Goal: Task Accomplishment & Management: Use online tool/utility

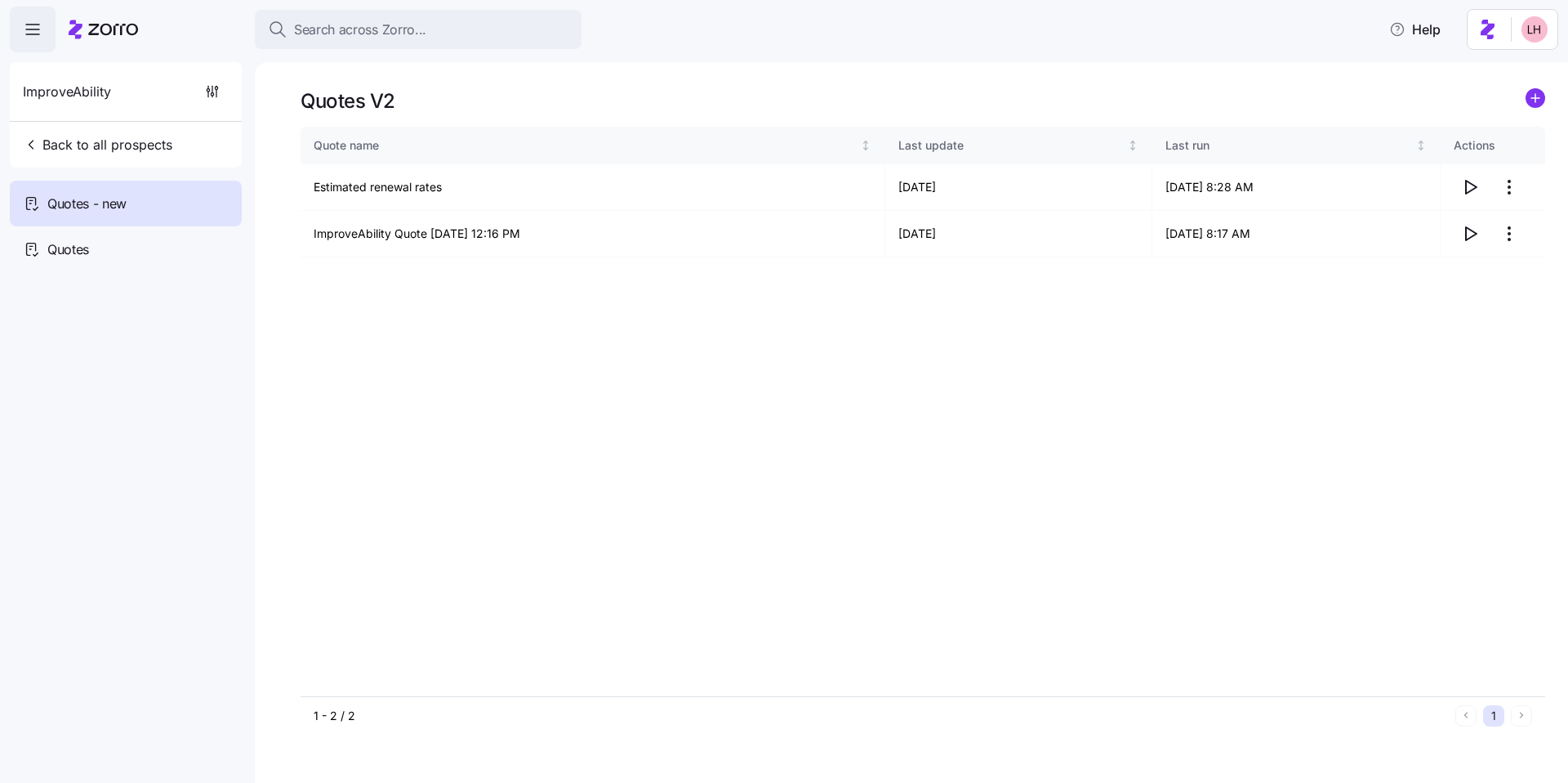
click at [379, 19] on span "Search across Zorro..." at bounding box center [360, 29] width 133 height 20
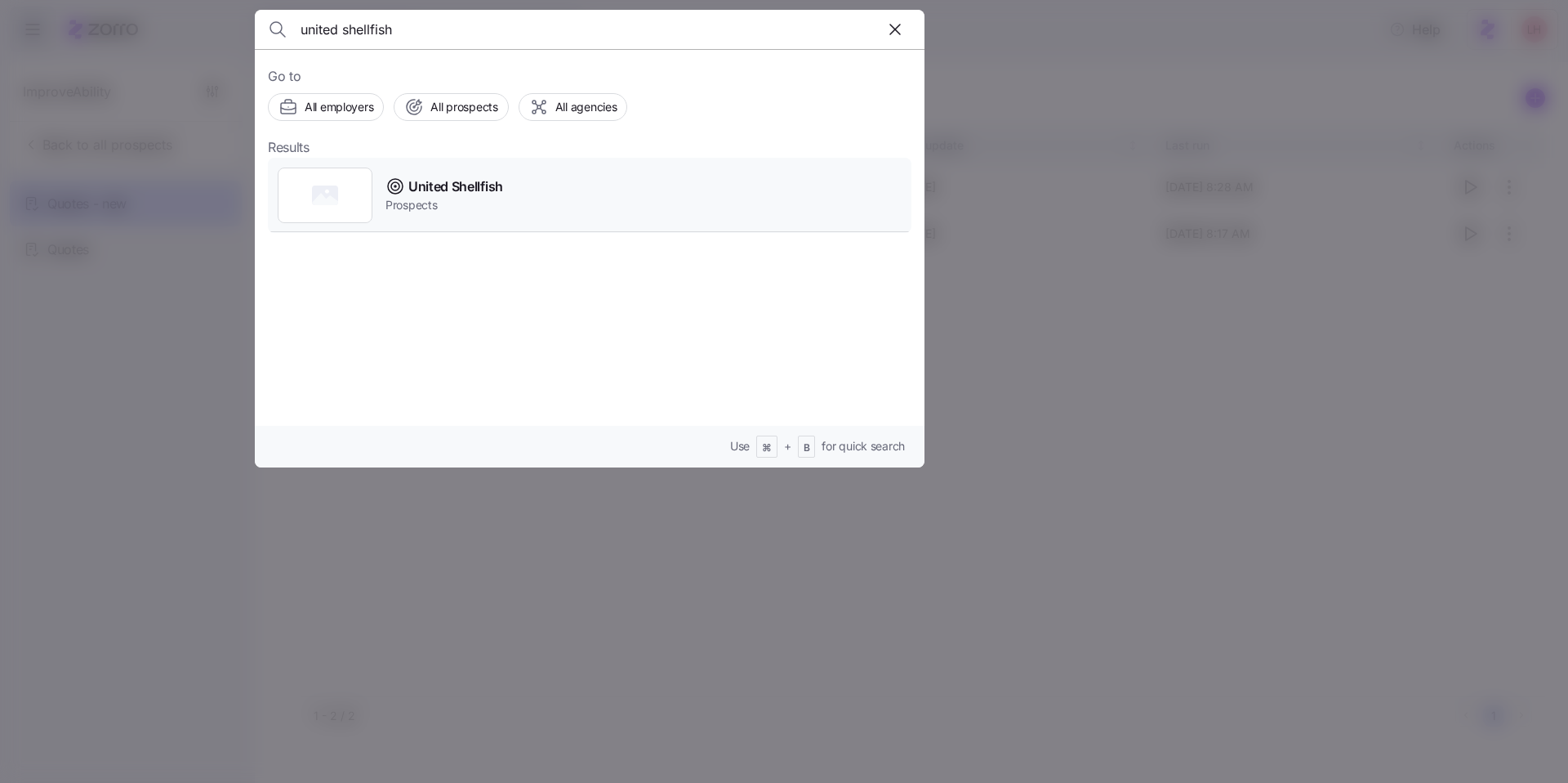
type input "united shellfish"
click at [587, 188] on div "United Shellfish Prospects" at bounding box center [589, 195] width 644 height 76
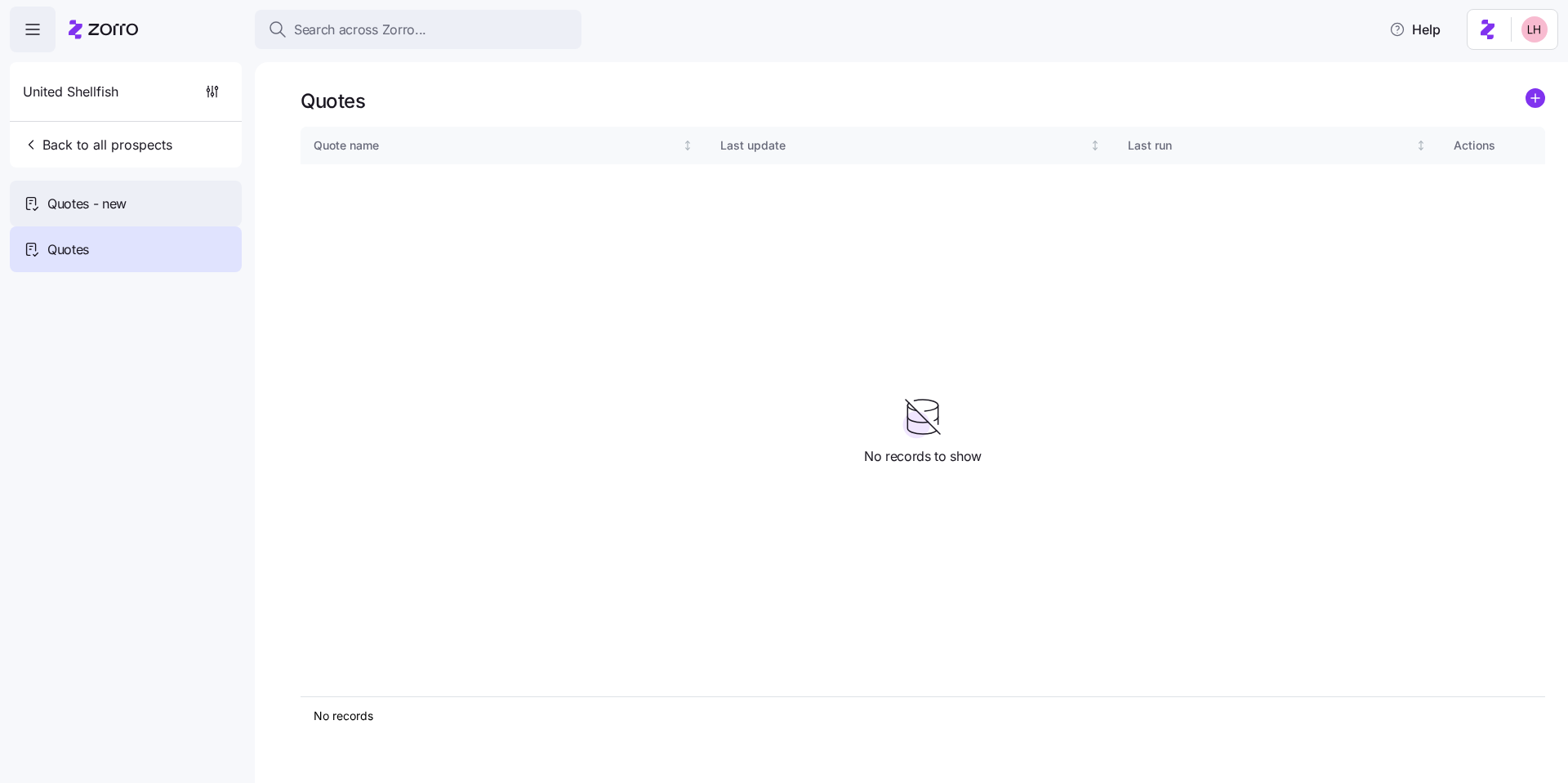
click at [138, 218] on div "Quotes - new" at bounding box center [126, 204] width 232 height 46
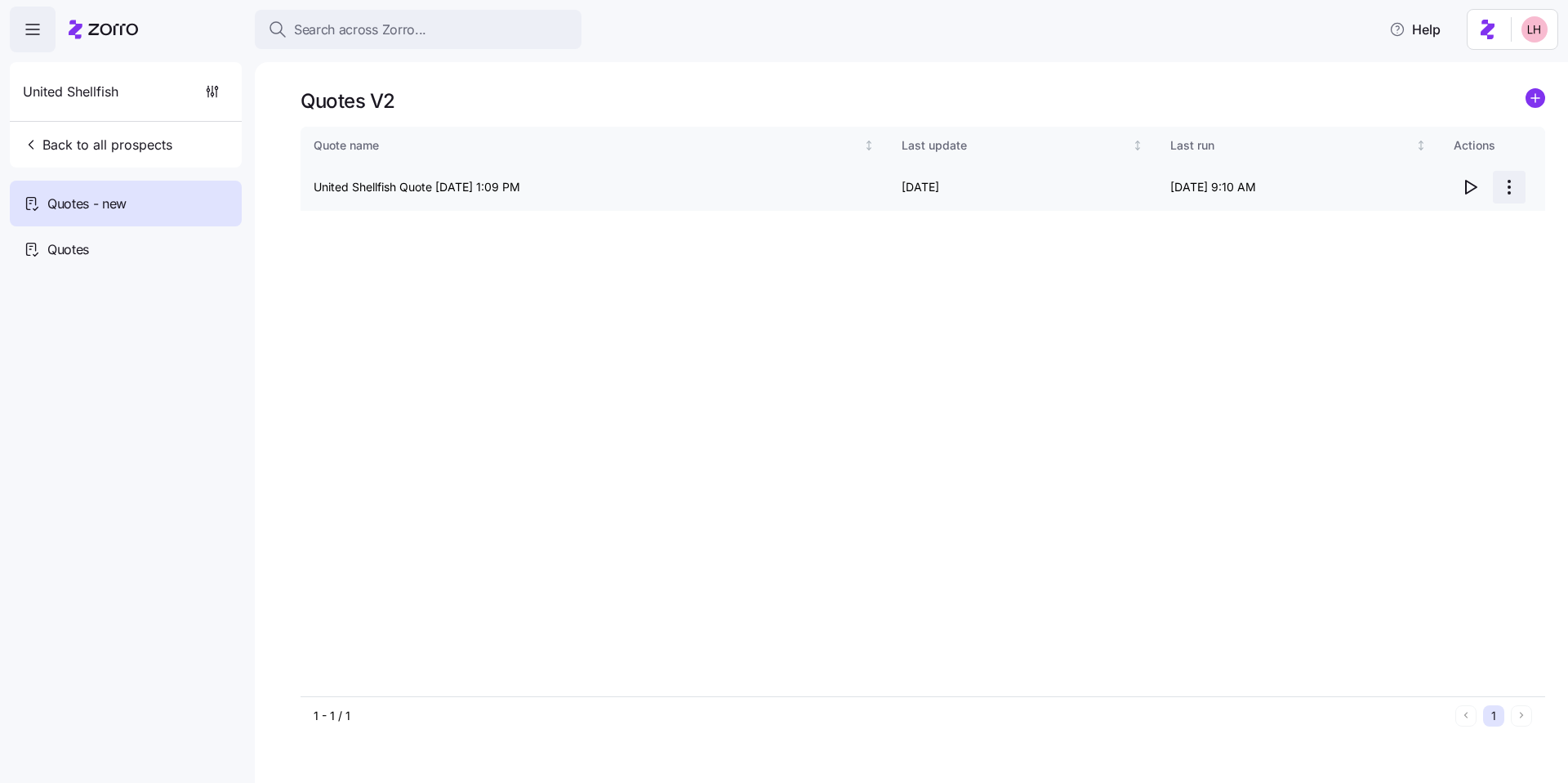
click at [1515, 194] on html "Search across Zorro... Help United Shellfish Back to all prospects Quotes - new…" at bounding box center [784, 387] width 1568 height 773
click at [1406, 224] on div "Edit quote" at bounding box center [1403, 227] width 54 height 18
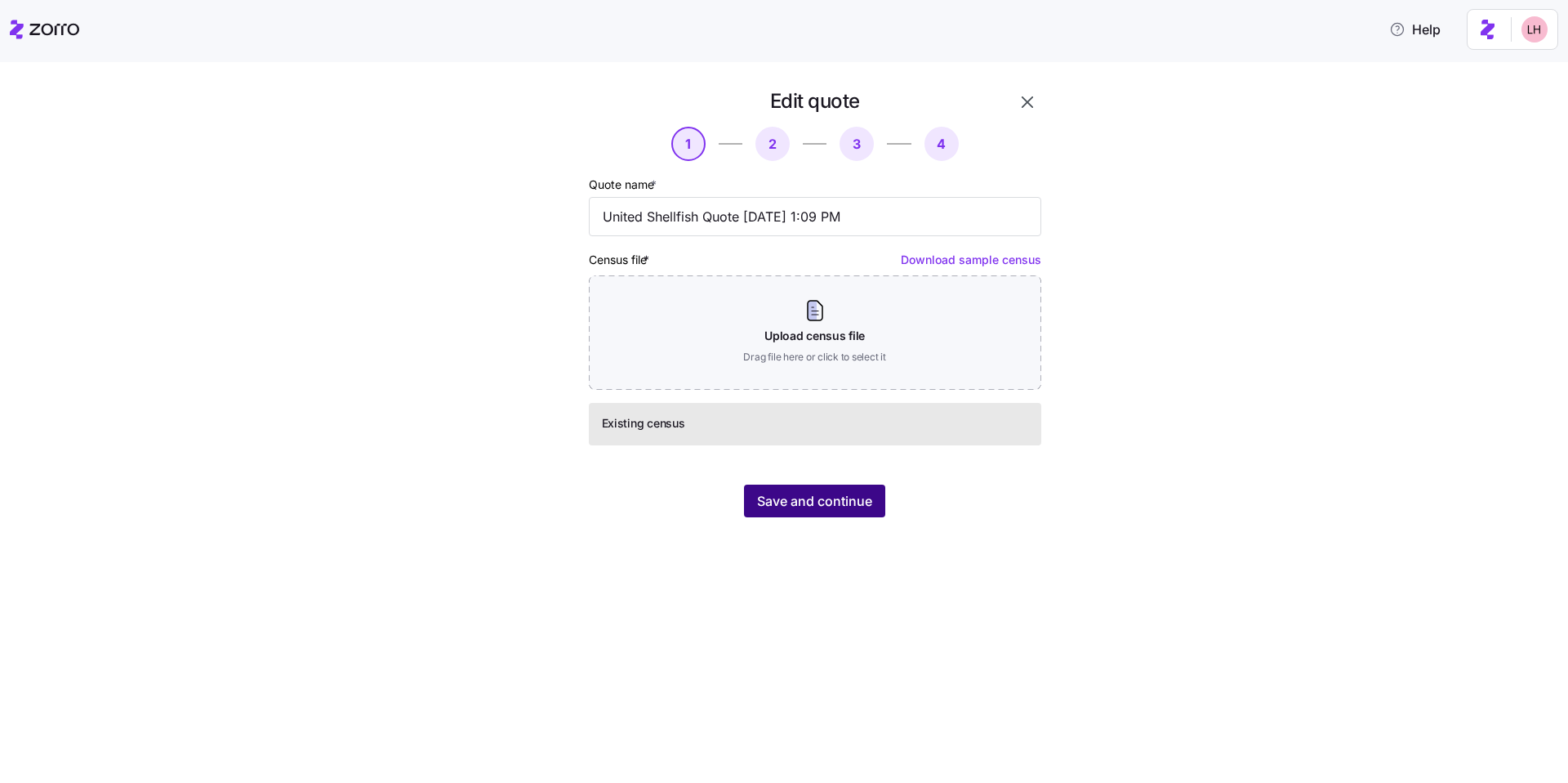
click at [836, 496] on span "Save and continue" at bounding box center [814, 501] width 115 height 19
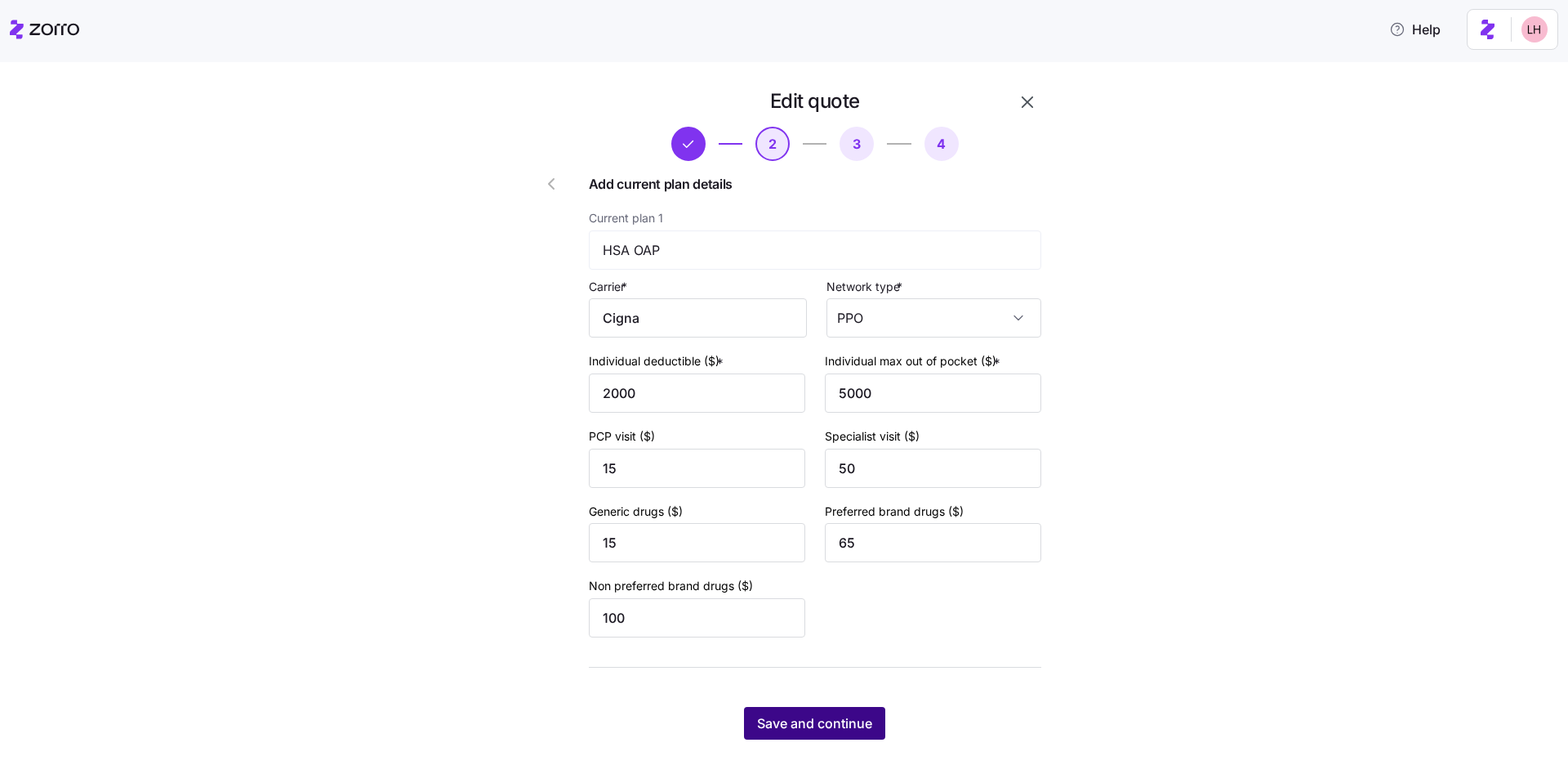
click at [843, 717] on span "Save and continue" at bounding box center [814, 723] width 115 height 19
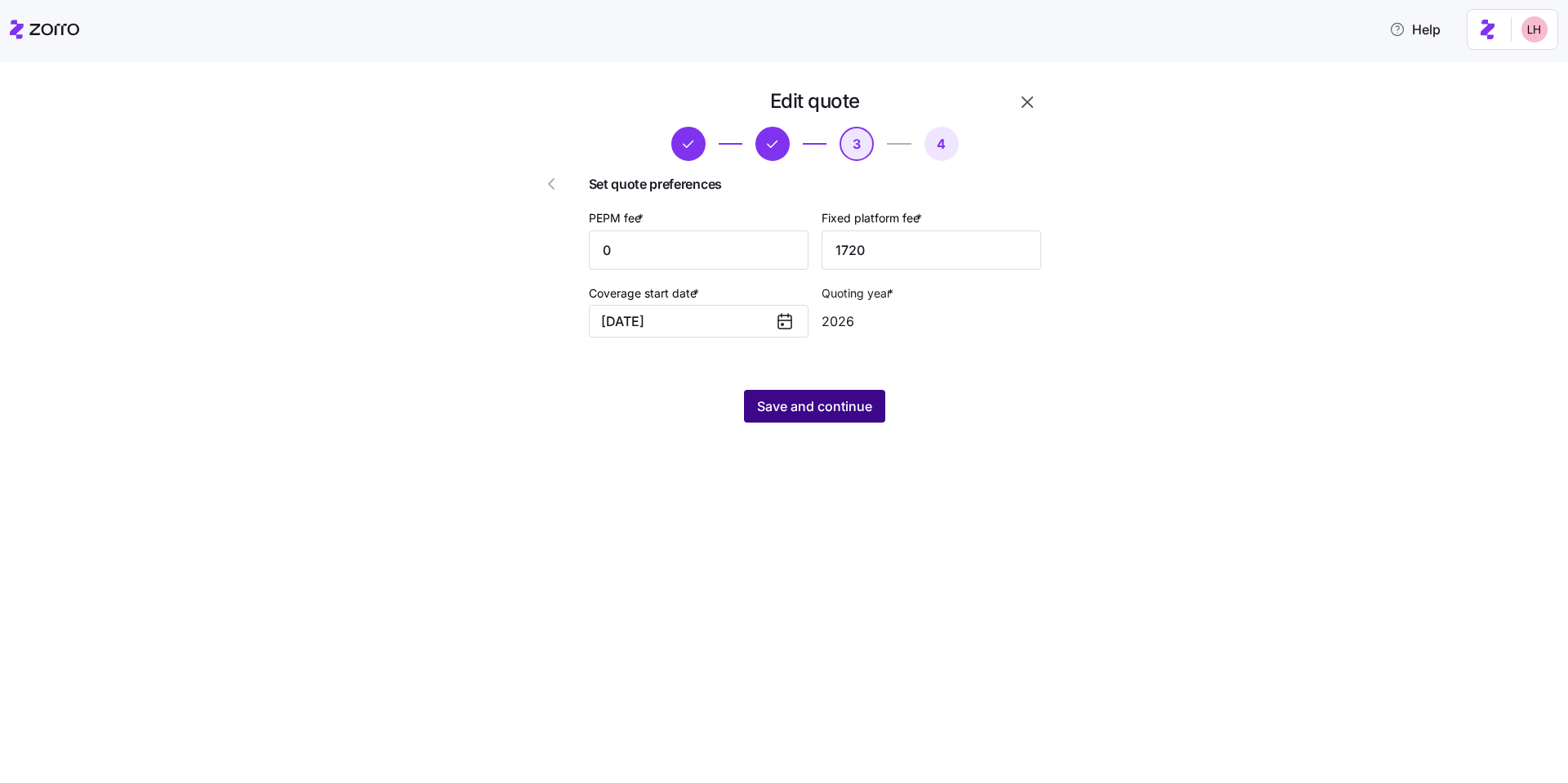
click at [815, 410] on span "Save and continue" at bounding box center [814, 406] width 115 height 19
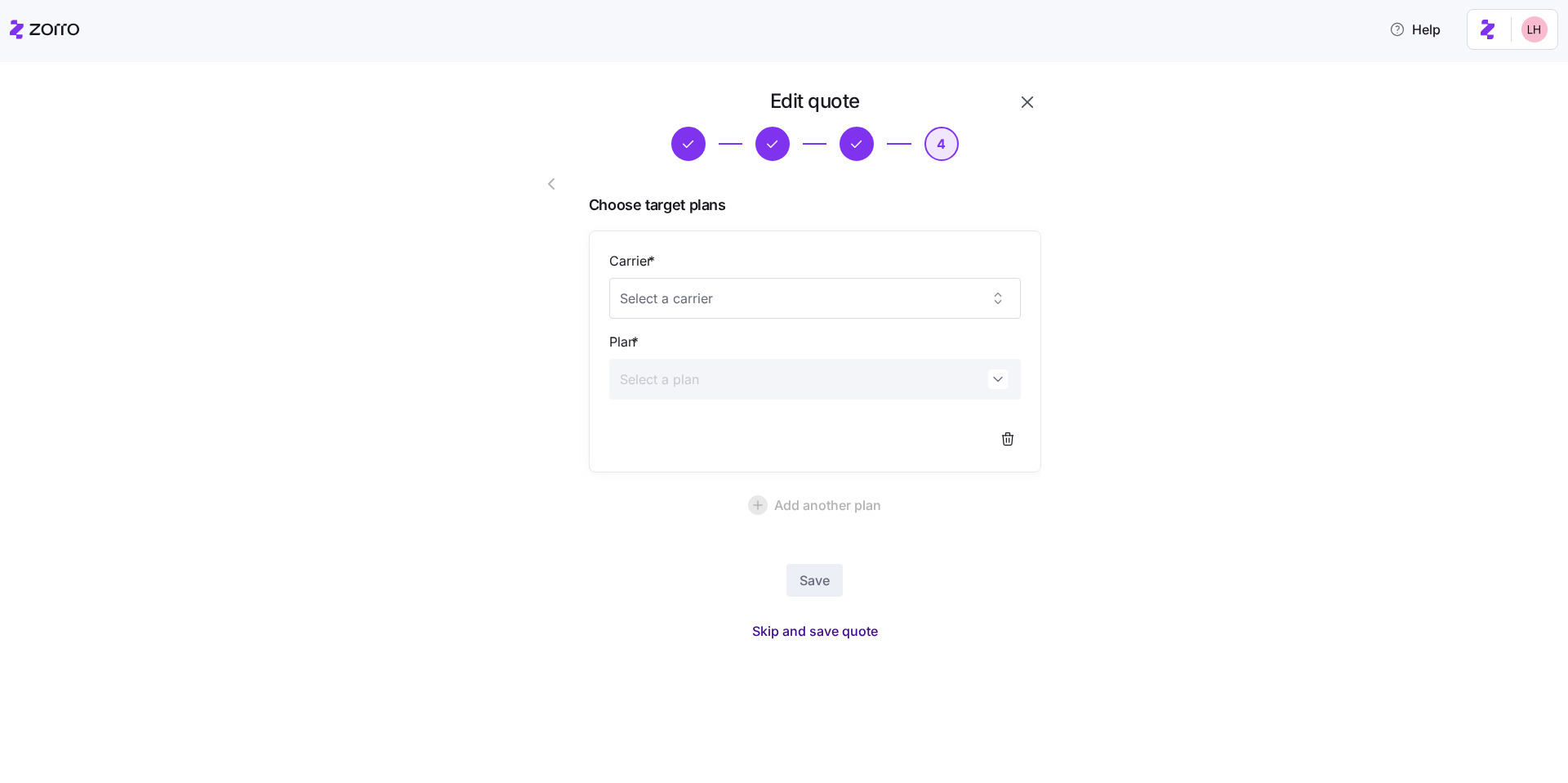
click at [850, 629] on span "Skip and save quote" at bounding box center [814, 631] width 126 height 19
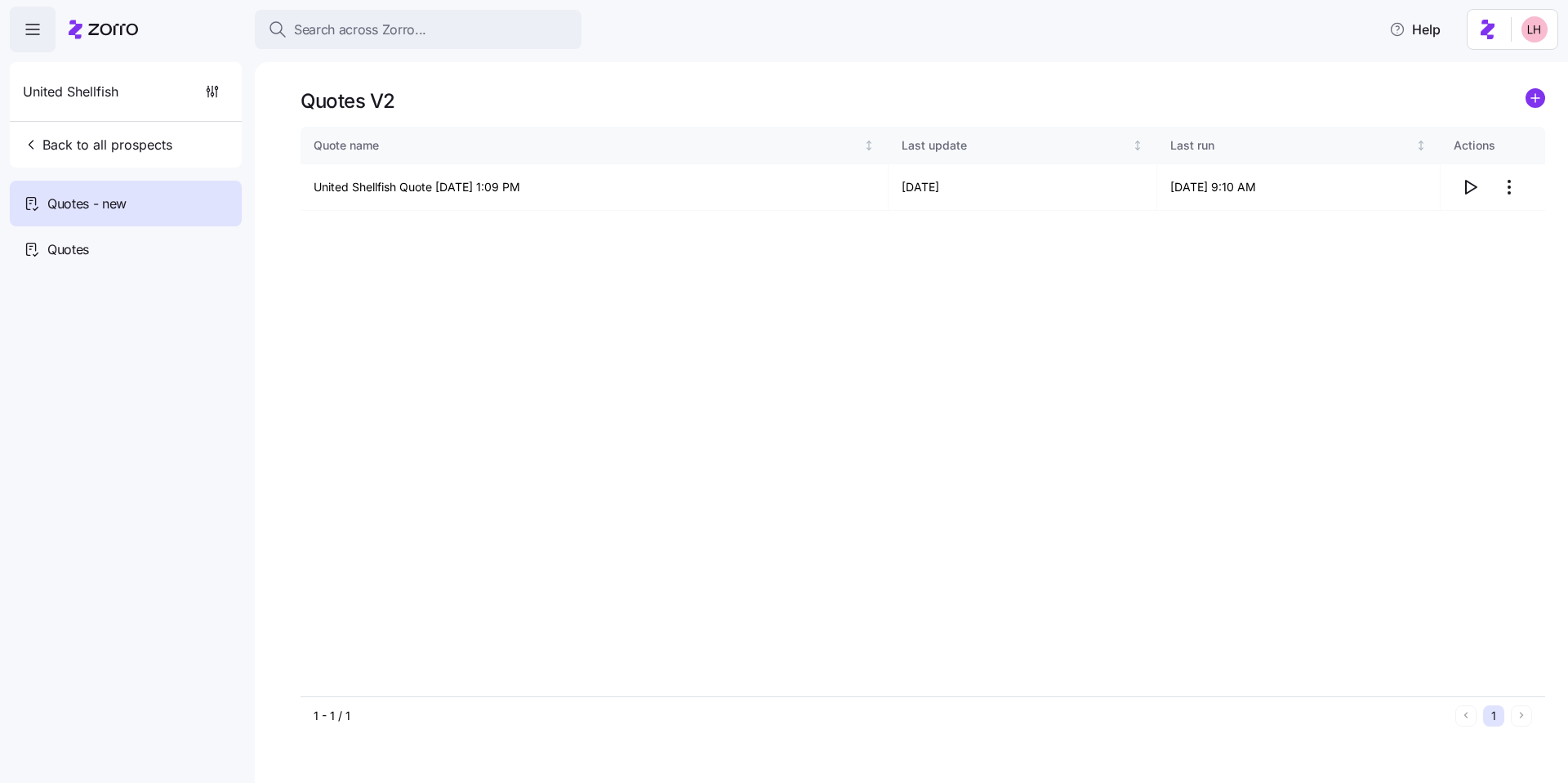
click at [606, 292] on div "Quote name Last update Last run Actions United Shellfish Quote 10/03/2025 1:09 …" at bounding box center [922, 411] width 1245 height 569
click at [1537, 99] on circle "add icon" at bounding box center [1535, 98] width 18 height 18
click at [1476, 185] on icon "button" at bounding box center [1470, 187] width 19 height 19
click at [1537, 104] on circle "add icon" at bounding box center [1535, 98] width 18 height 18
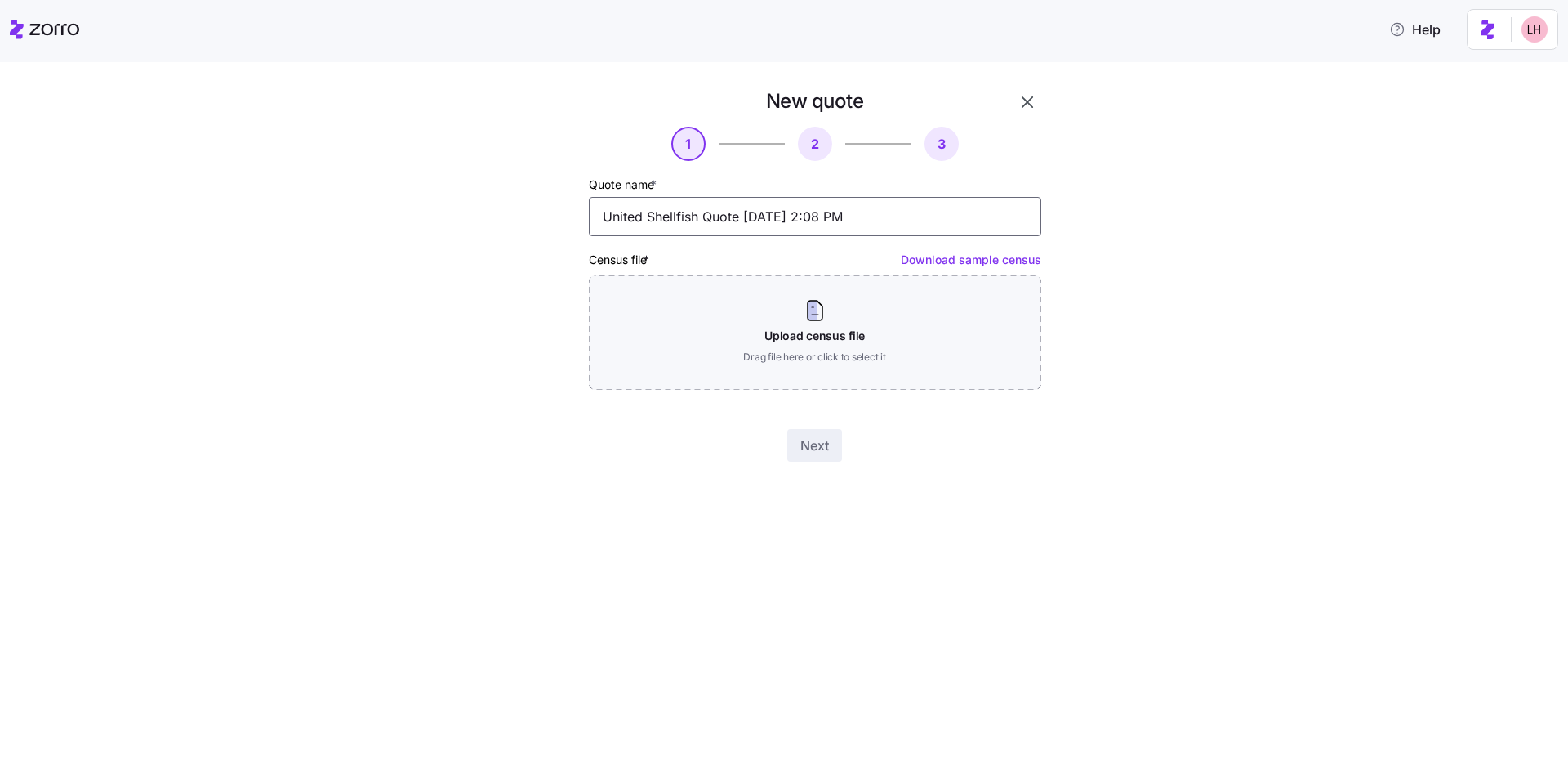
click at [783, 214] on input "United Shellfish Quote 10/06/2025 2:08 PM" at bounding box center [814, 216] width 452 height 40
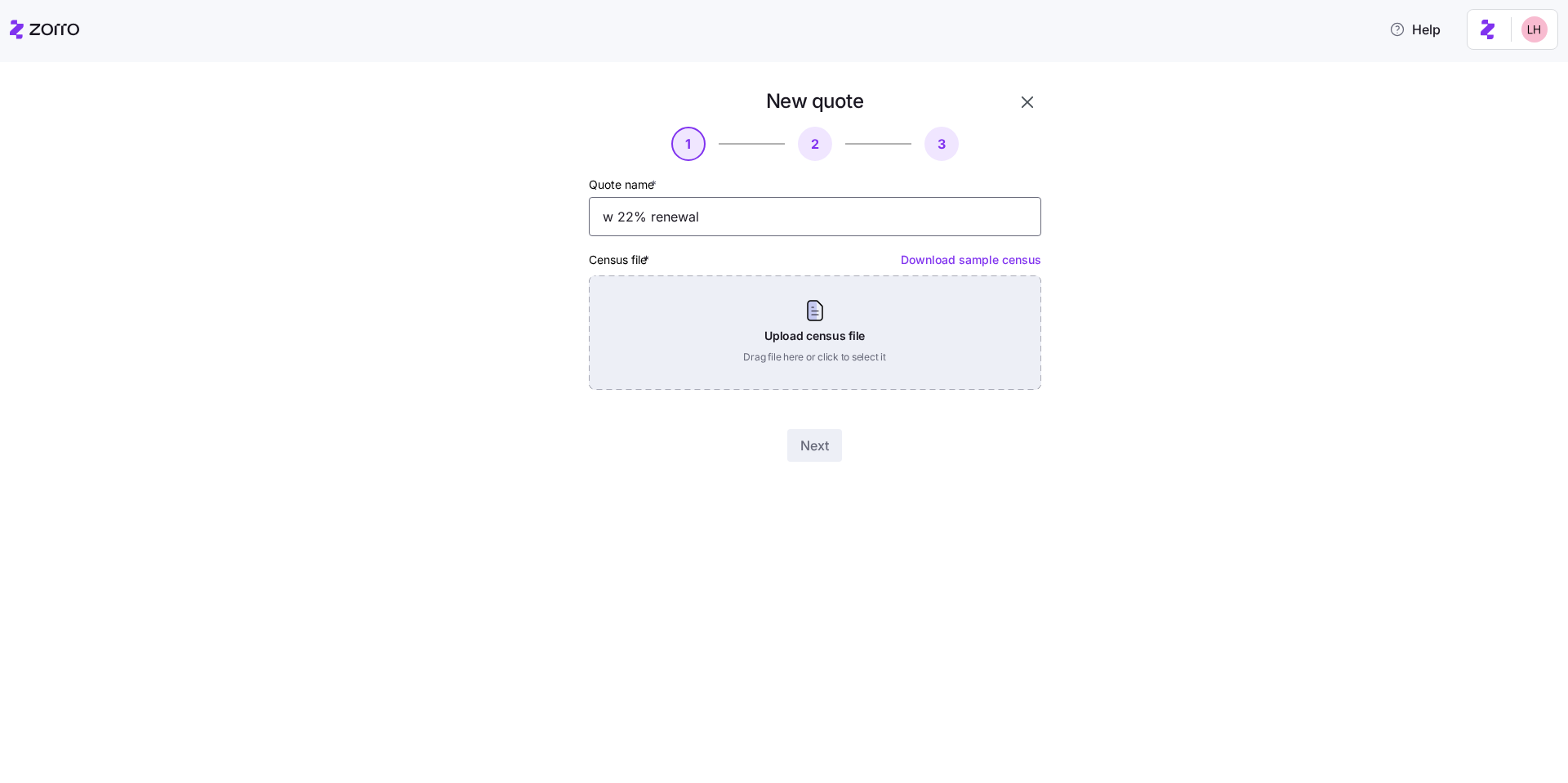
type input "w 22% renewal"
click at [837, 332] on div "Upload census file Drag file here or click to select it" at bounding box center [814, 332] width 452 height 114
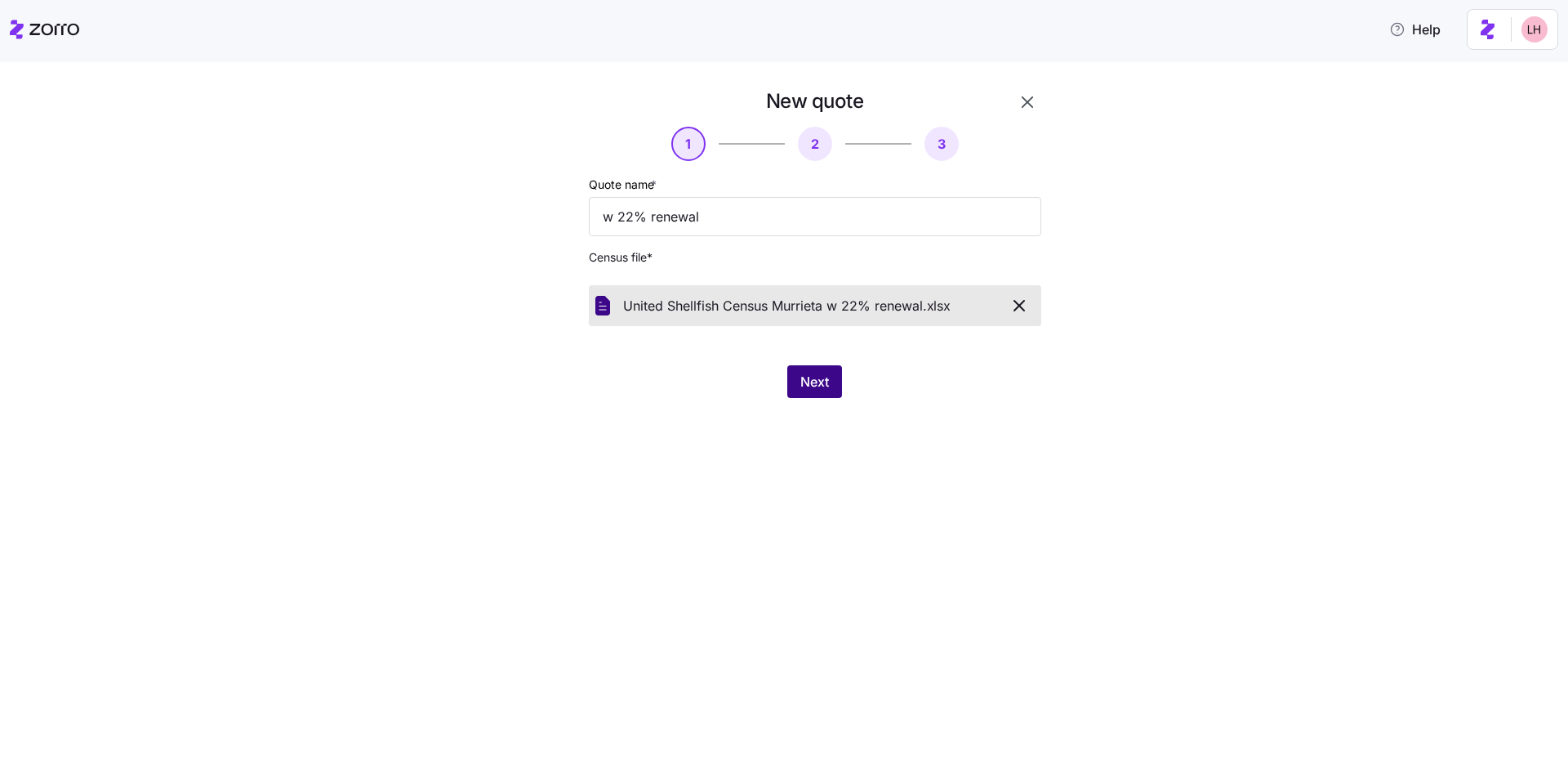
click at [818, 385] on span "Next" at bounding box center [814, 381] width 29 height 19
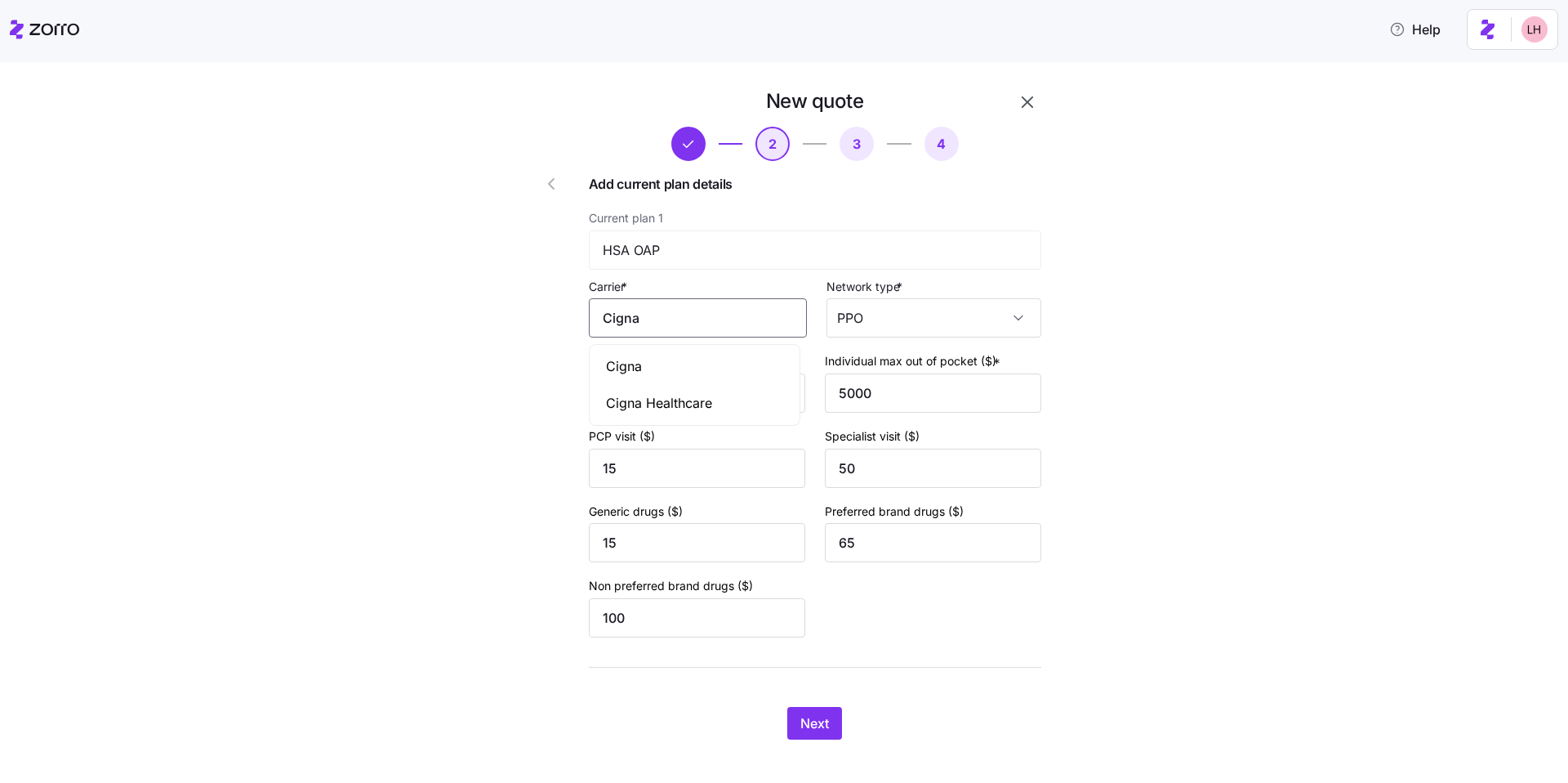
click at [667, 313] on input "Cigna" at bounding box center [697, 317] width 218 height 40
click at [658, 356] on div "Cigna" at bounding box center [695, 366] width 204 height 37
click at [808, 711] on button "Next" at bounding box center [814, 722] width 54 height 33
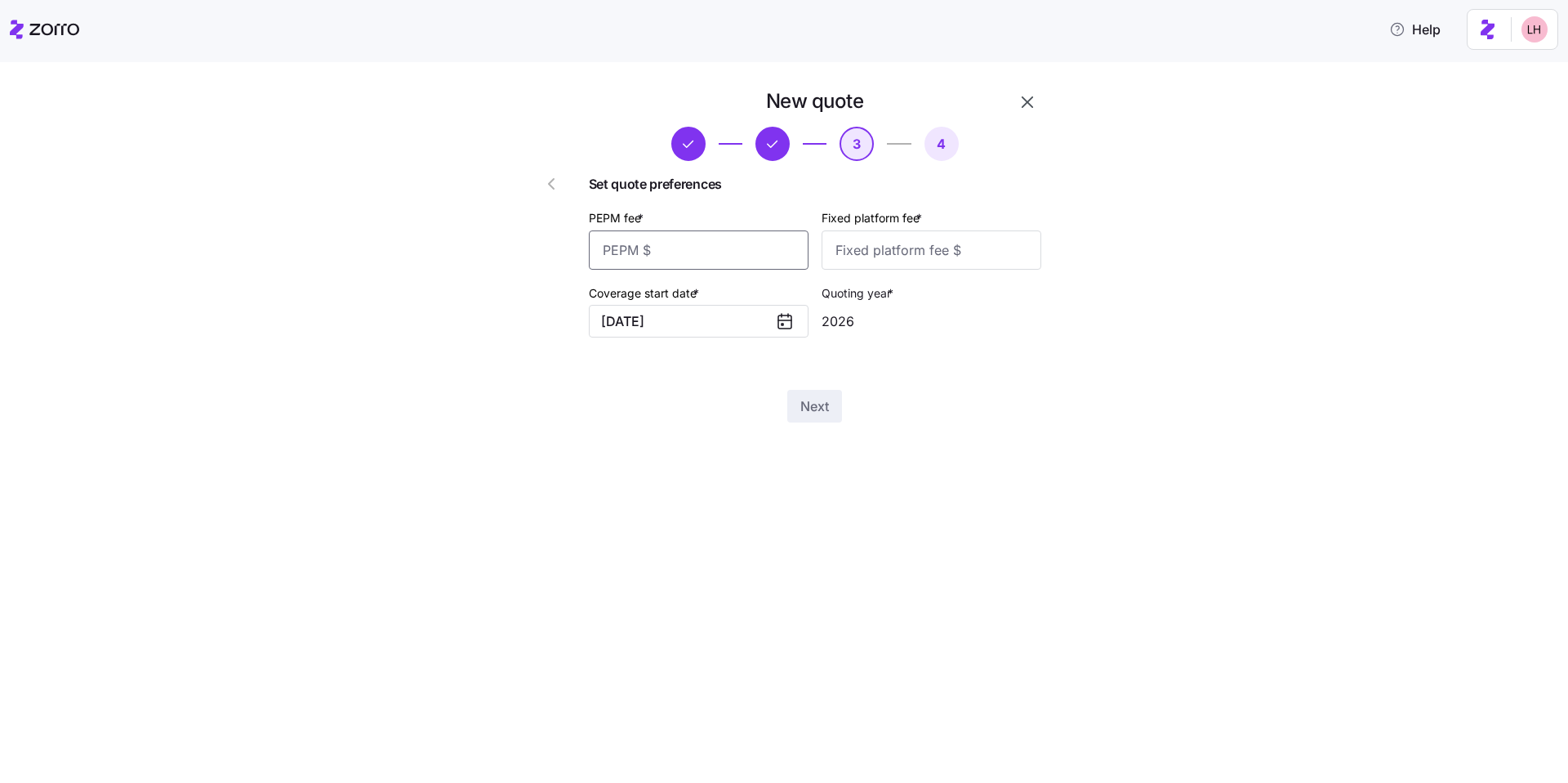
click at [700, 259] on input "PEPM fee *" at bounding box center [698, 250] width 220 height 40
type input "0"
type input "1720"
click at [811, 395] on button "Next" at bounding box center [814, 406] width 54 height 33
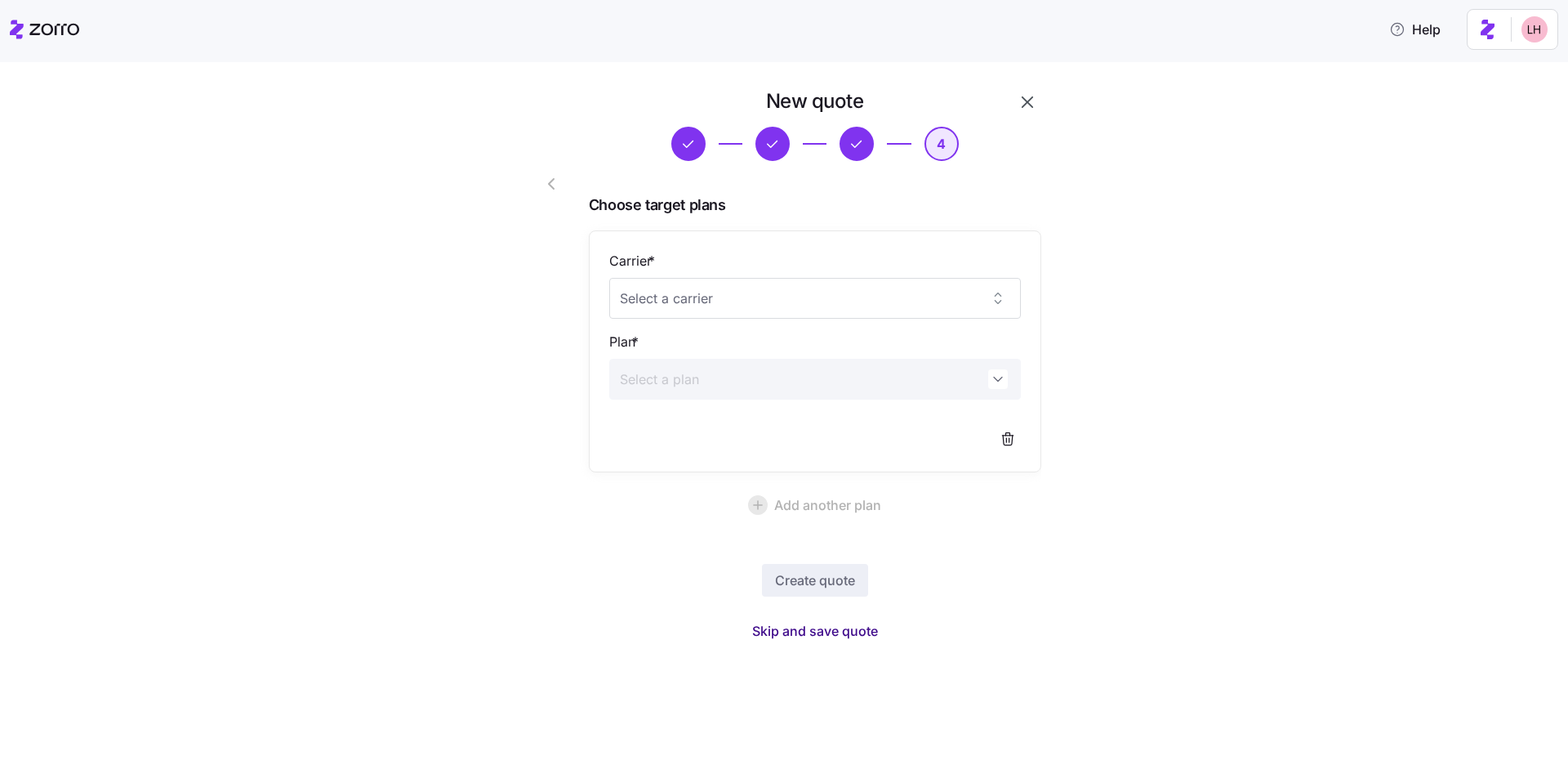
click at [863, 634] on span "Skip and save quote" at bounding box center [814, 631] width 126 height 19
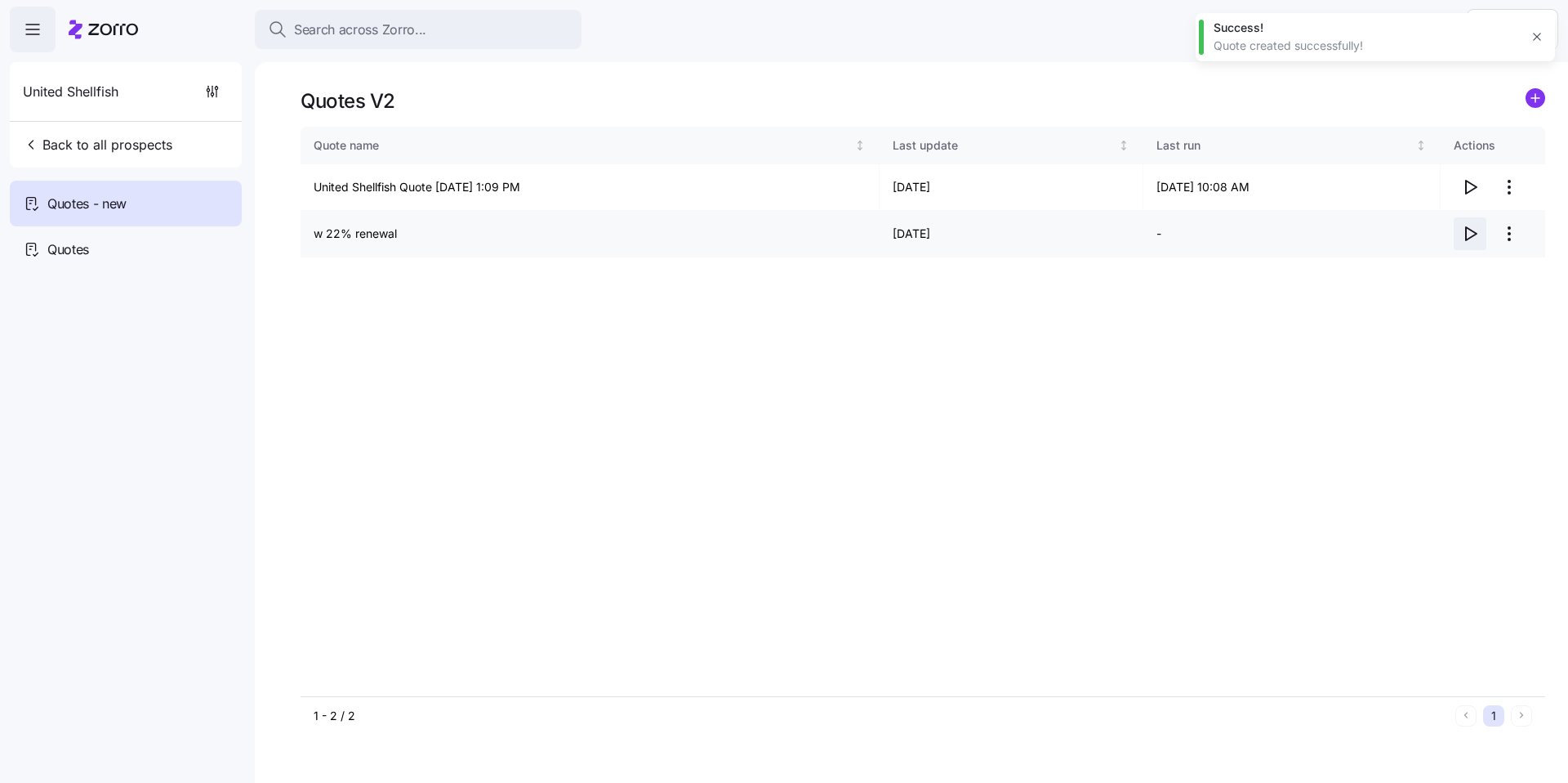
click at [1473, 233] on icon "button" at bounding box center [1470, 234] width 19 height 19
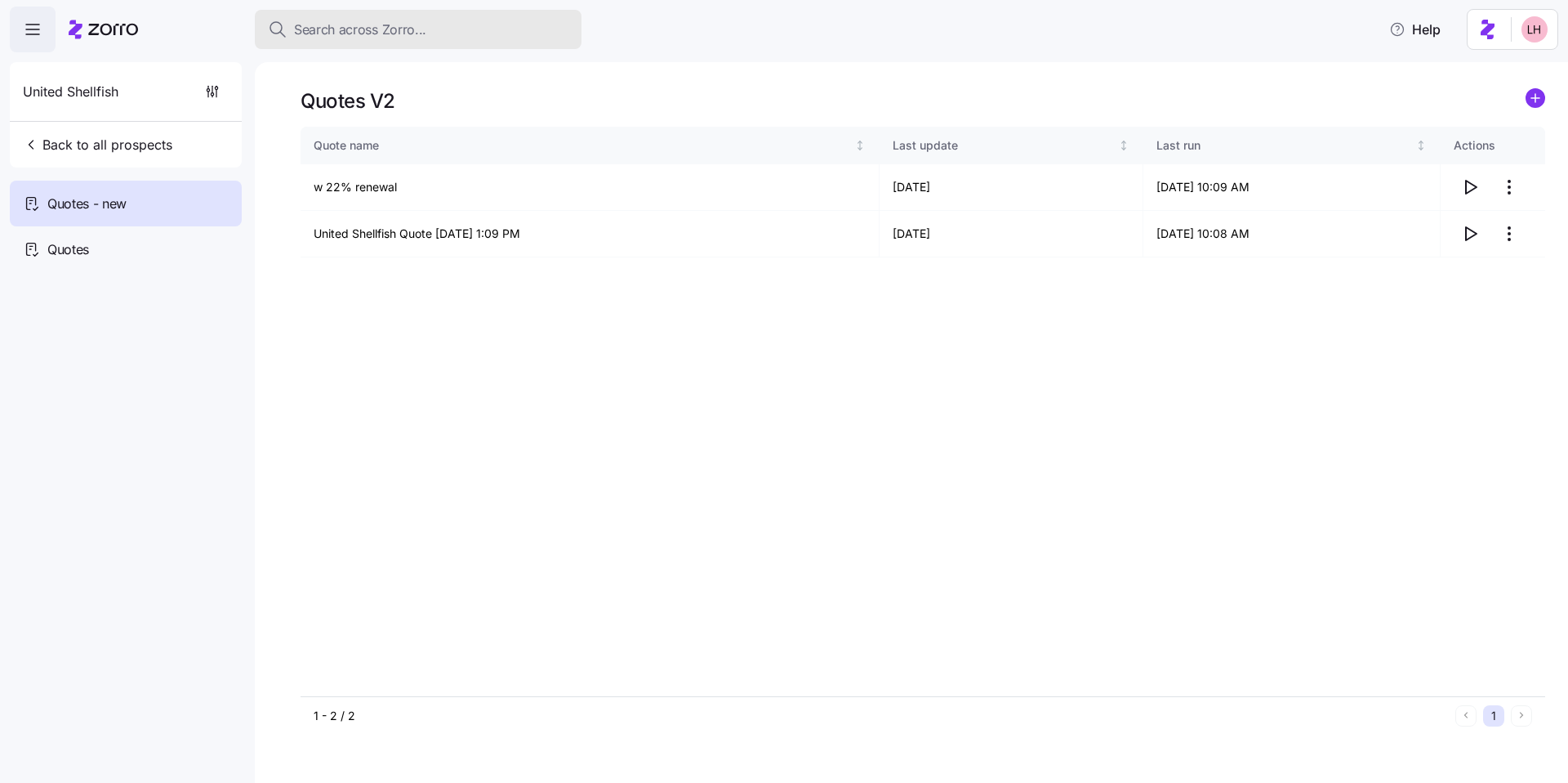
click at [450, 38] on div "Search across Zorro..." at bounding box center [418, 29] width 300 height 20
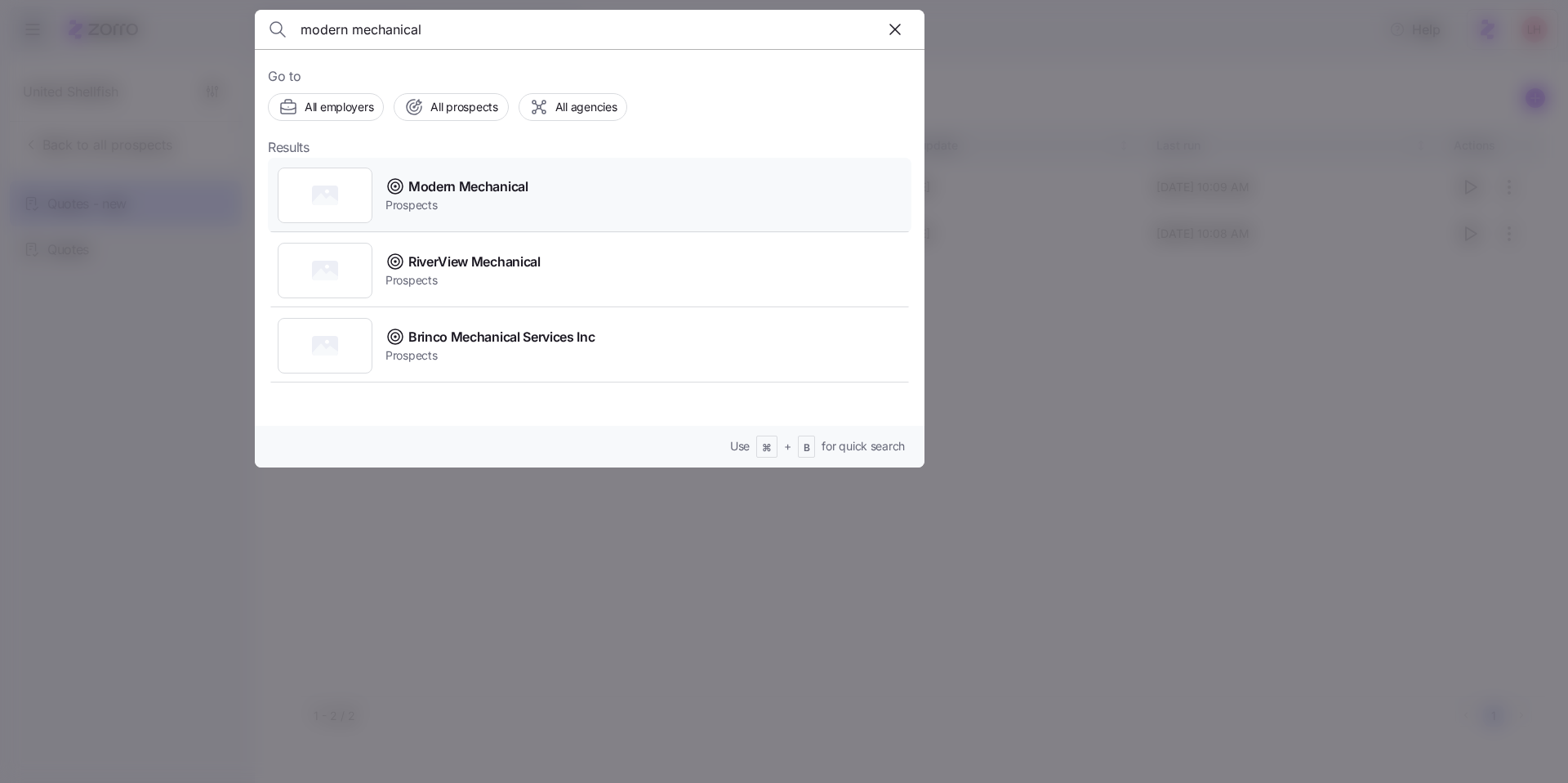
type input "modern mechanical"
click at [530, 192] on div "Modern Mechanical Prospects" at bounding box center [589, 195] width 644 height 76
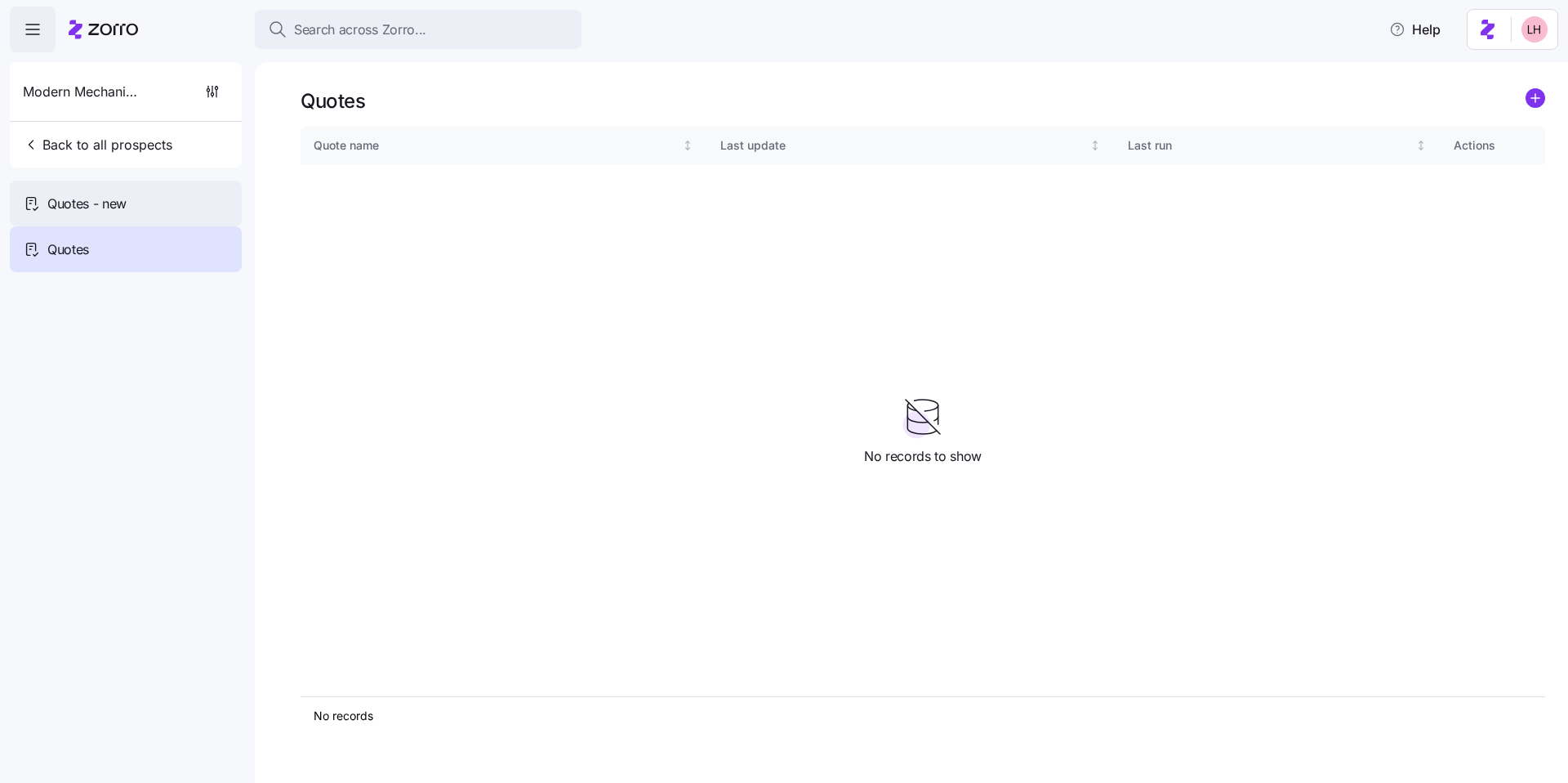
click at [146, 215] on div "Quotes - new" at bounding box center [126, 204] width 232 height 46
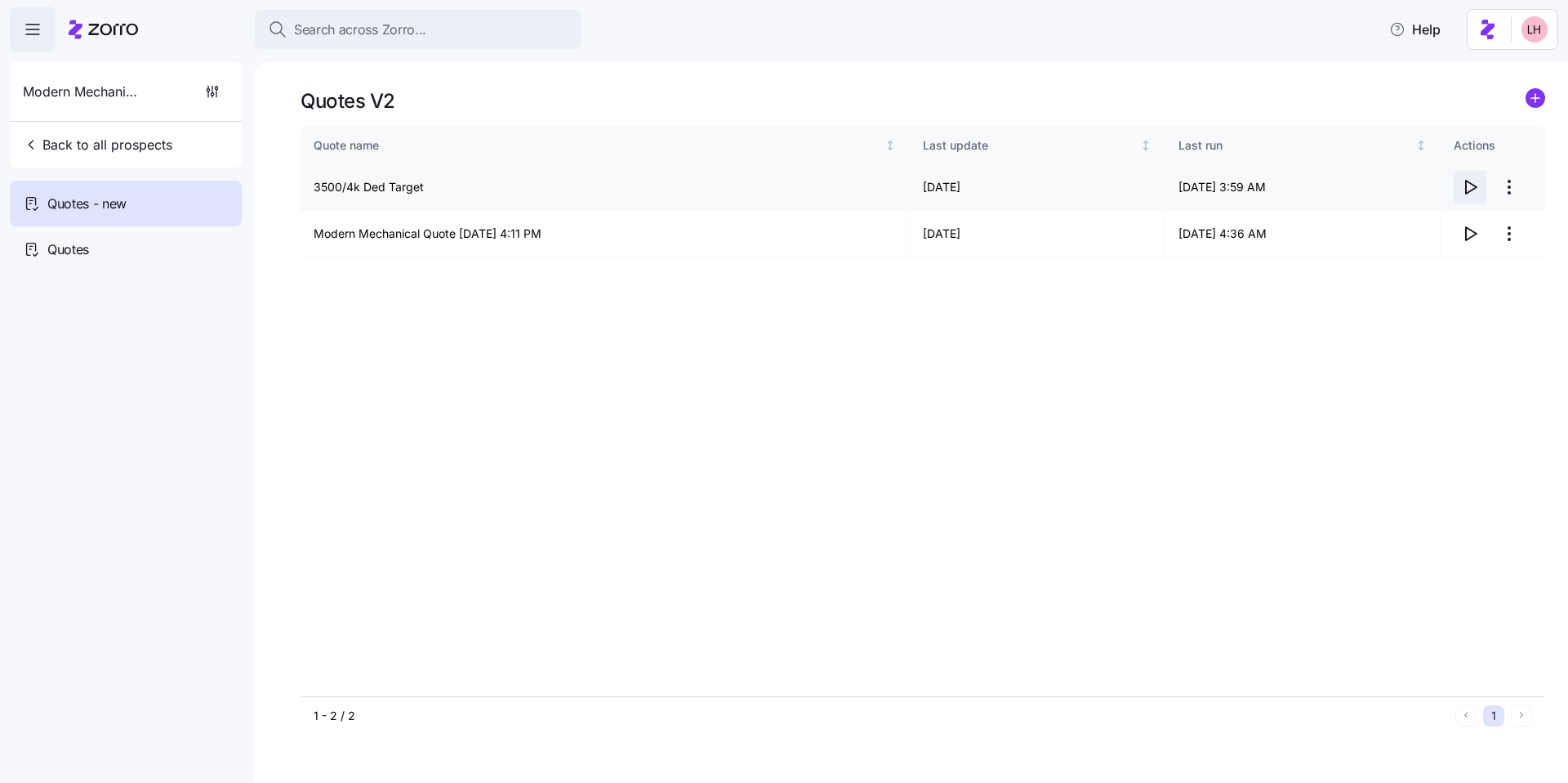
click at [1464, 190] on icon "button" at bounding box center [1470, 187] width 19 height 19
click at [358, 35] on span "Search across Zorro..." at bounding box center [360, 29] width 133 height 20
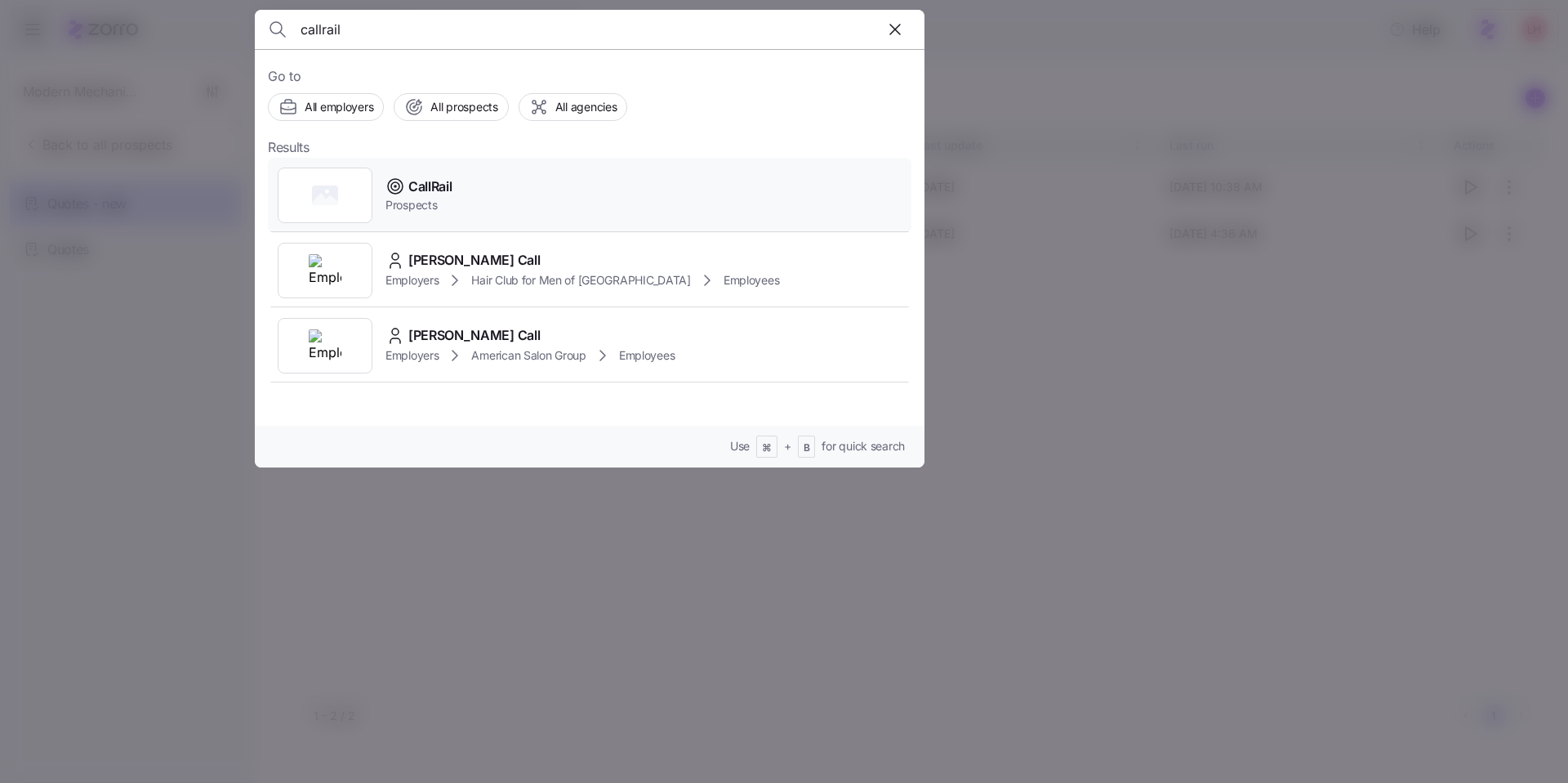
type input "callrail"
click at [497, 176] on div "CallRail Prospects" at bounding box center [589, 195] width 644 height 76
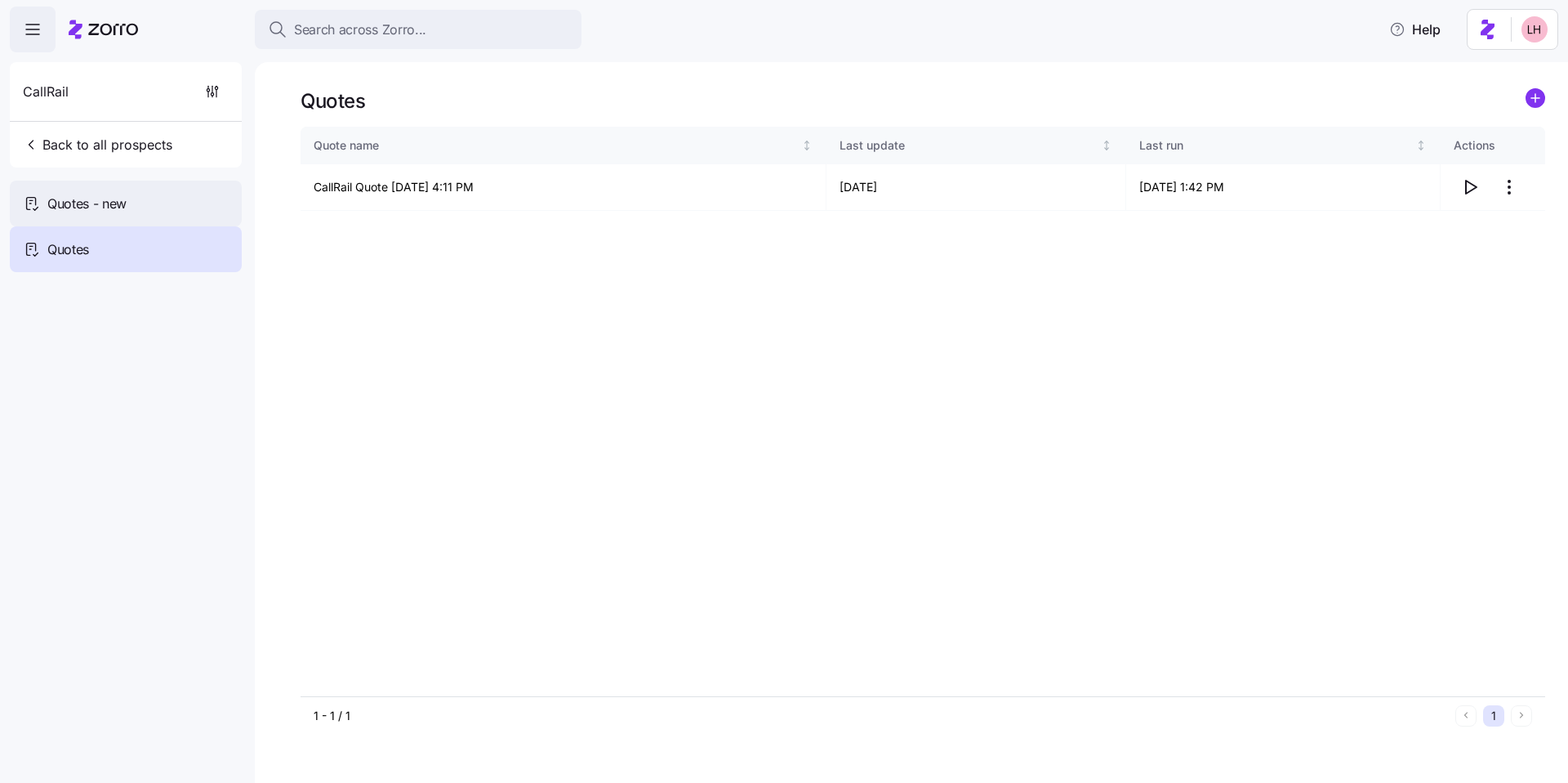
click at [131, 195] on div "Quotes - new" at bounding box center [126, 204] width 232 height 46
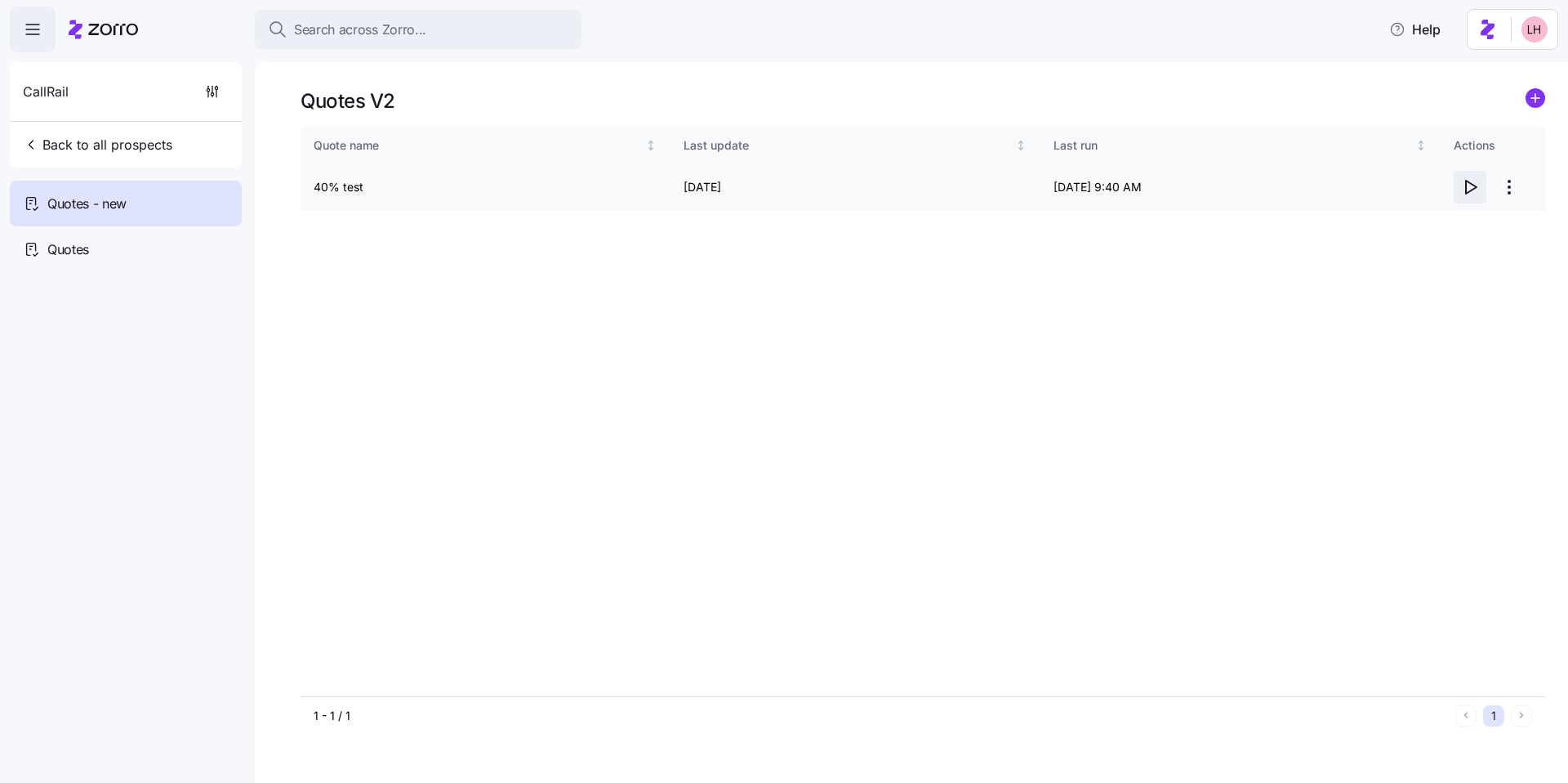
click at [1478, 192] on icon "button" at bounding box center [1470, 187] width 19 height 19
click at [371, 30] on span "Search across Zorro..." at bounding box center [360, 29] width 133 height 20
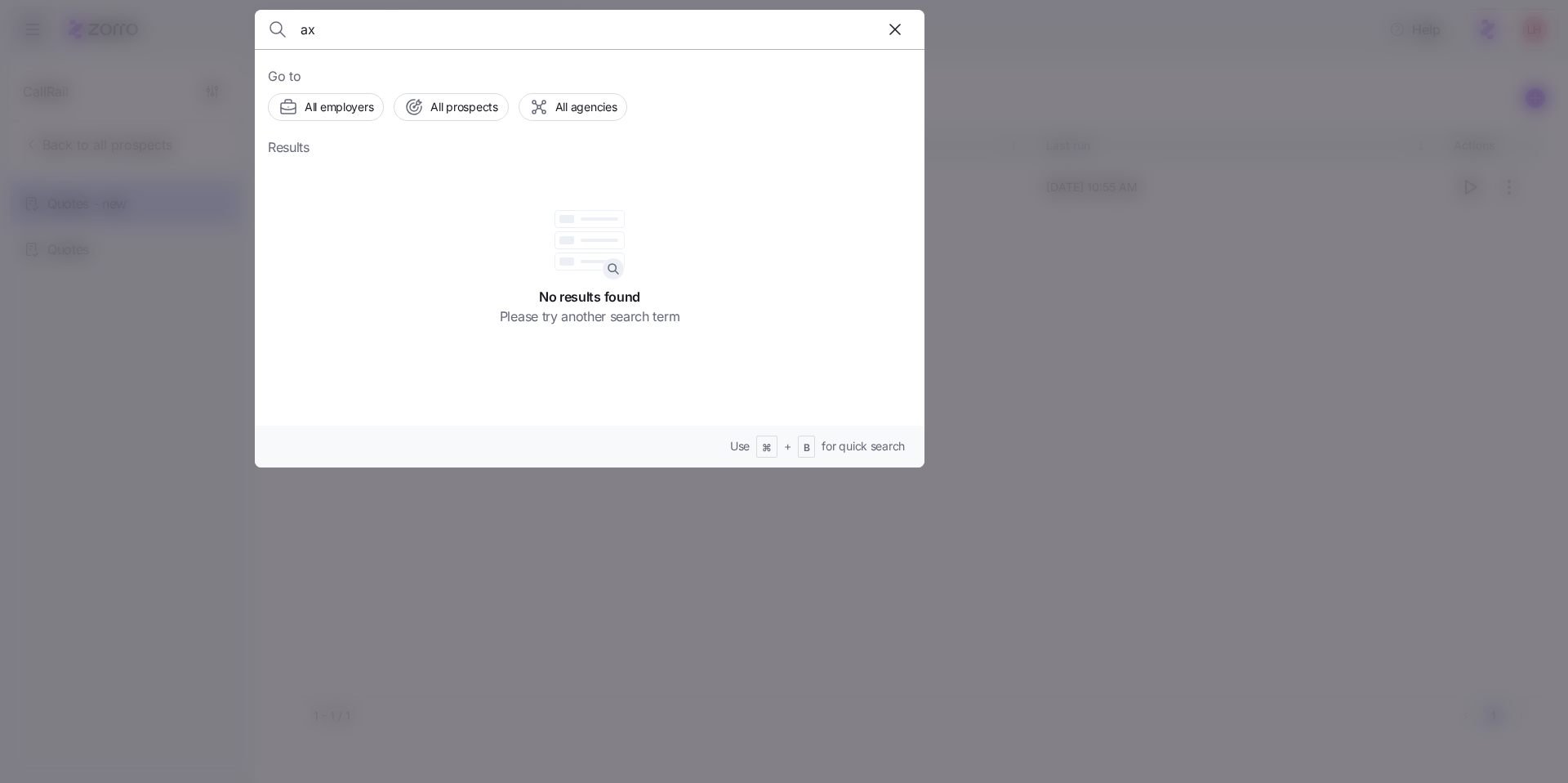
type input "a"
type input "i"
click at [362, 33] on input at bounding box center [509, 29] width 418 height 40
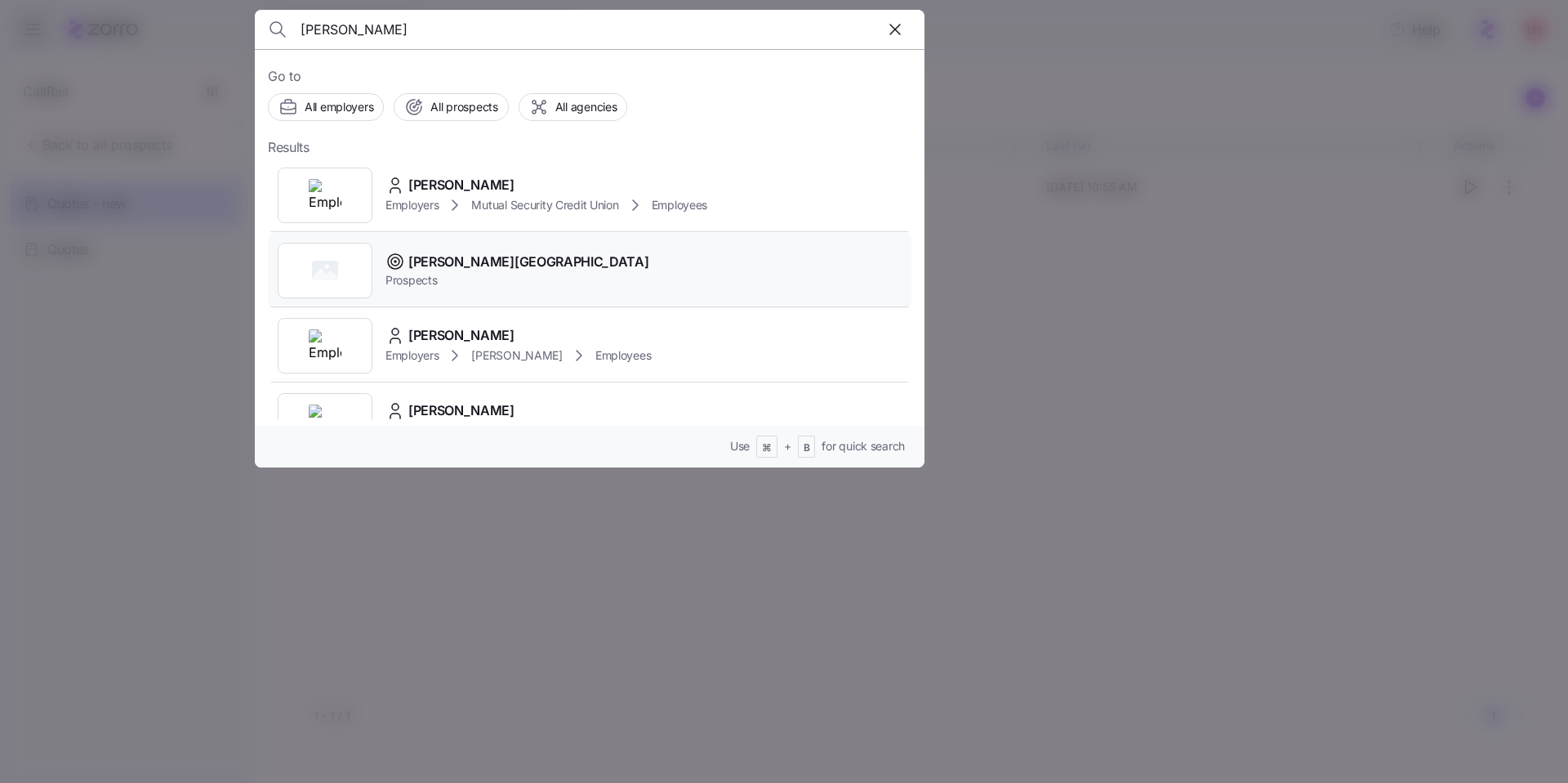
type input "george fox"
click at [524, 265] on span "George Fox University" at bounding box center [528, 261] width 240 height 20
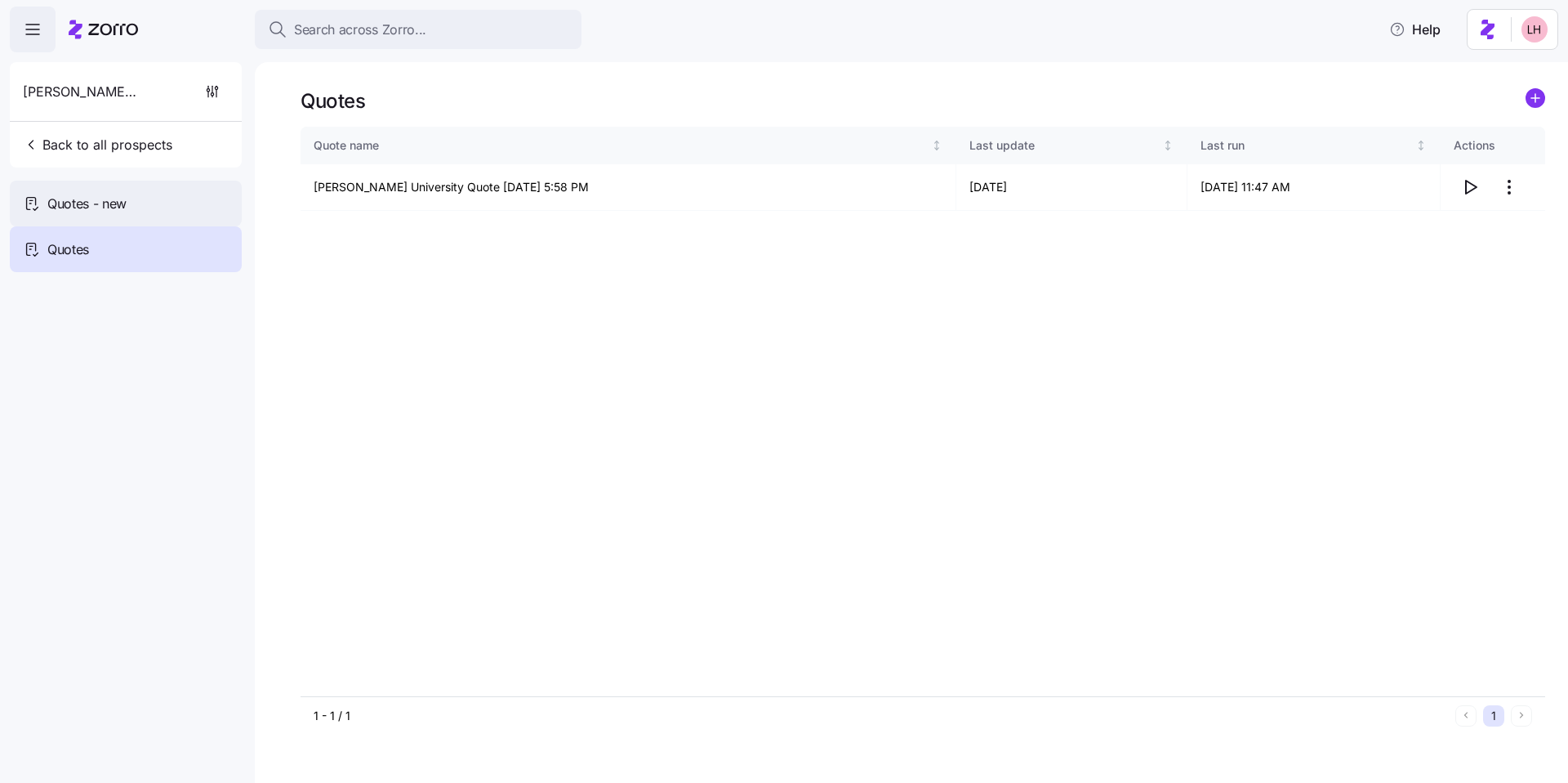
click at [145, 212] on div "Quotes - new" at bounding box center [126, 204] width 232 height 46
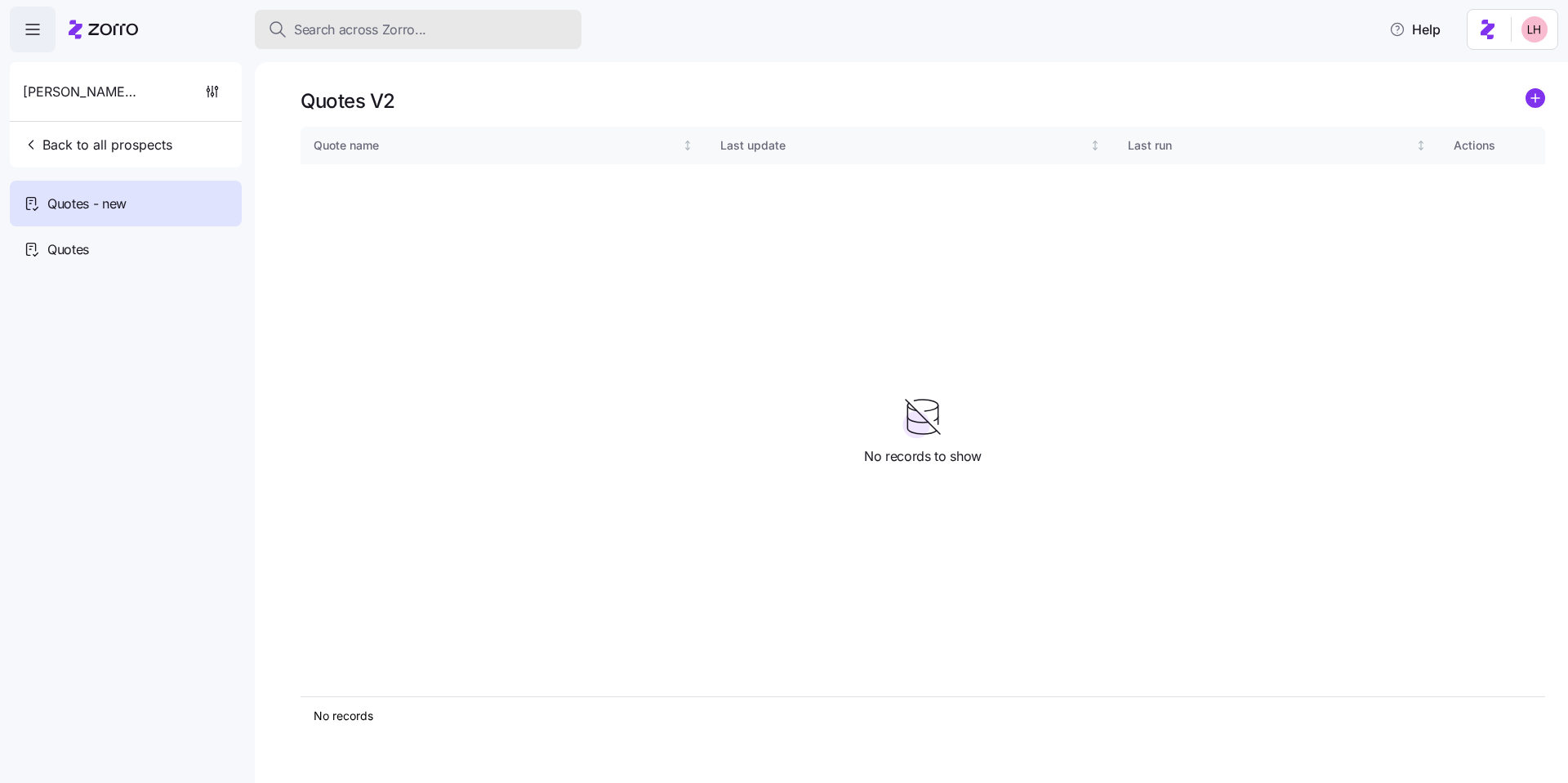
click at [444, 34] on div "Search across Zorro..." at bounding box center [418, 29] width 300 height 20
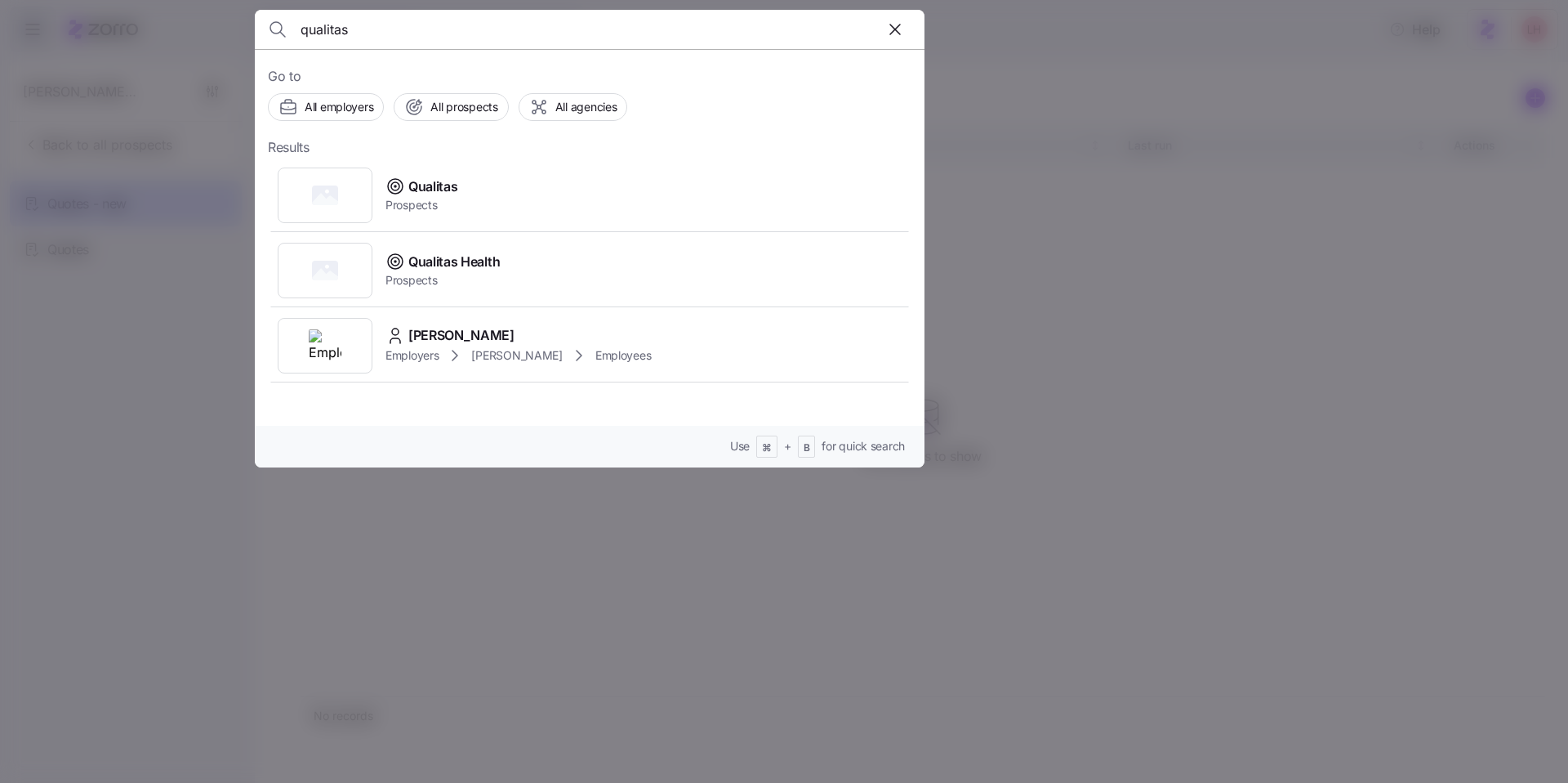
type input "qualitas"
click at [518, 202] on div "Qualitas Prospects" at bounding box center [589, 195] width 644 height 76
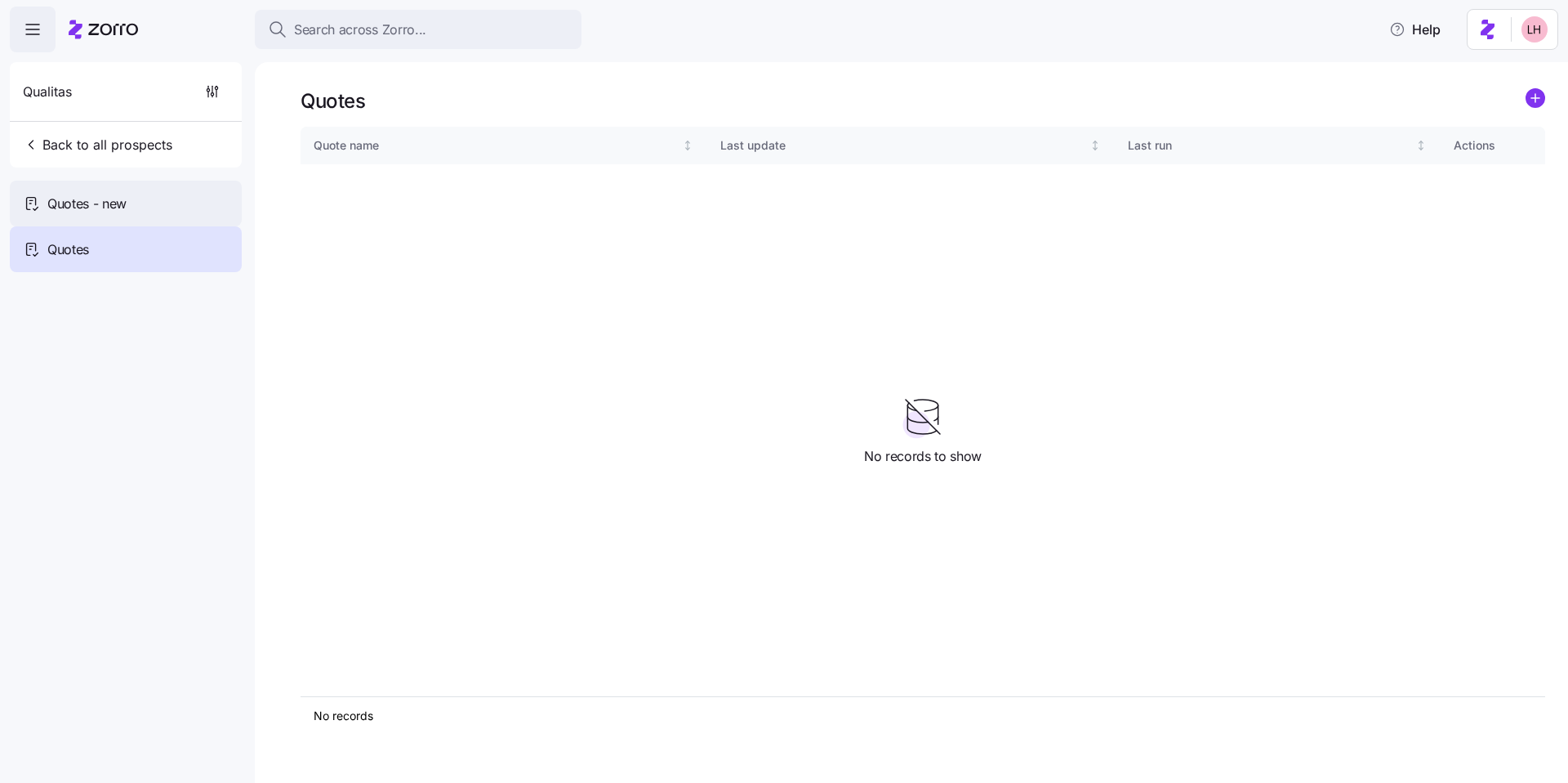
click at [198, 204] on div "Quotes - new" at bounding box center [126, 204] width 232 height 46
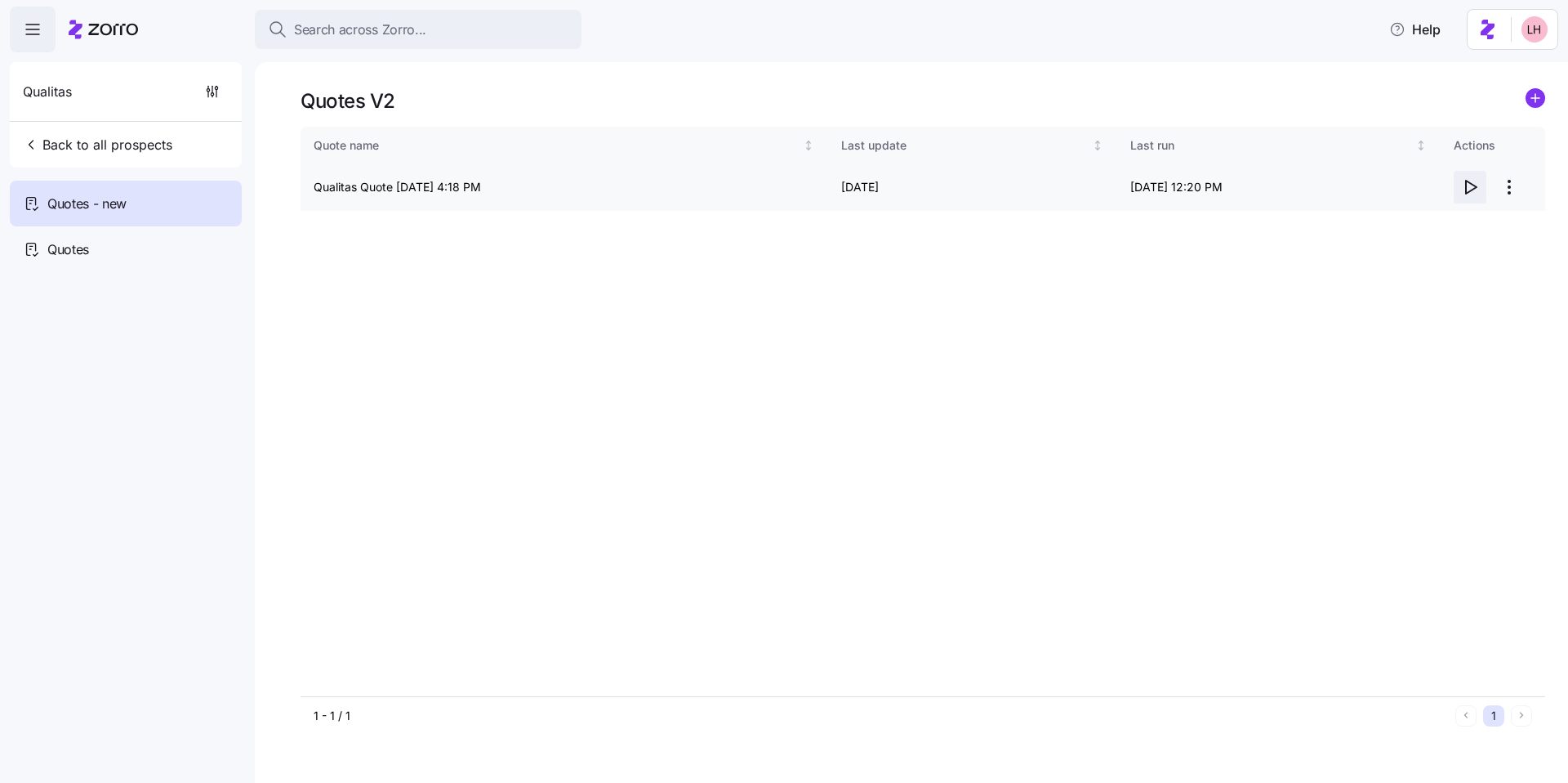
click at [1476, 188] on icon "button" at bounding box center [1470, 187] width 19 height 19
click at [391, 28] on span "Search across Zorro..." at bounding box center [360, 29] width 133 height 20
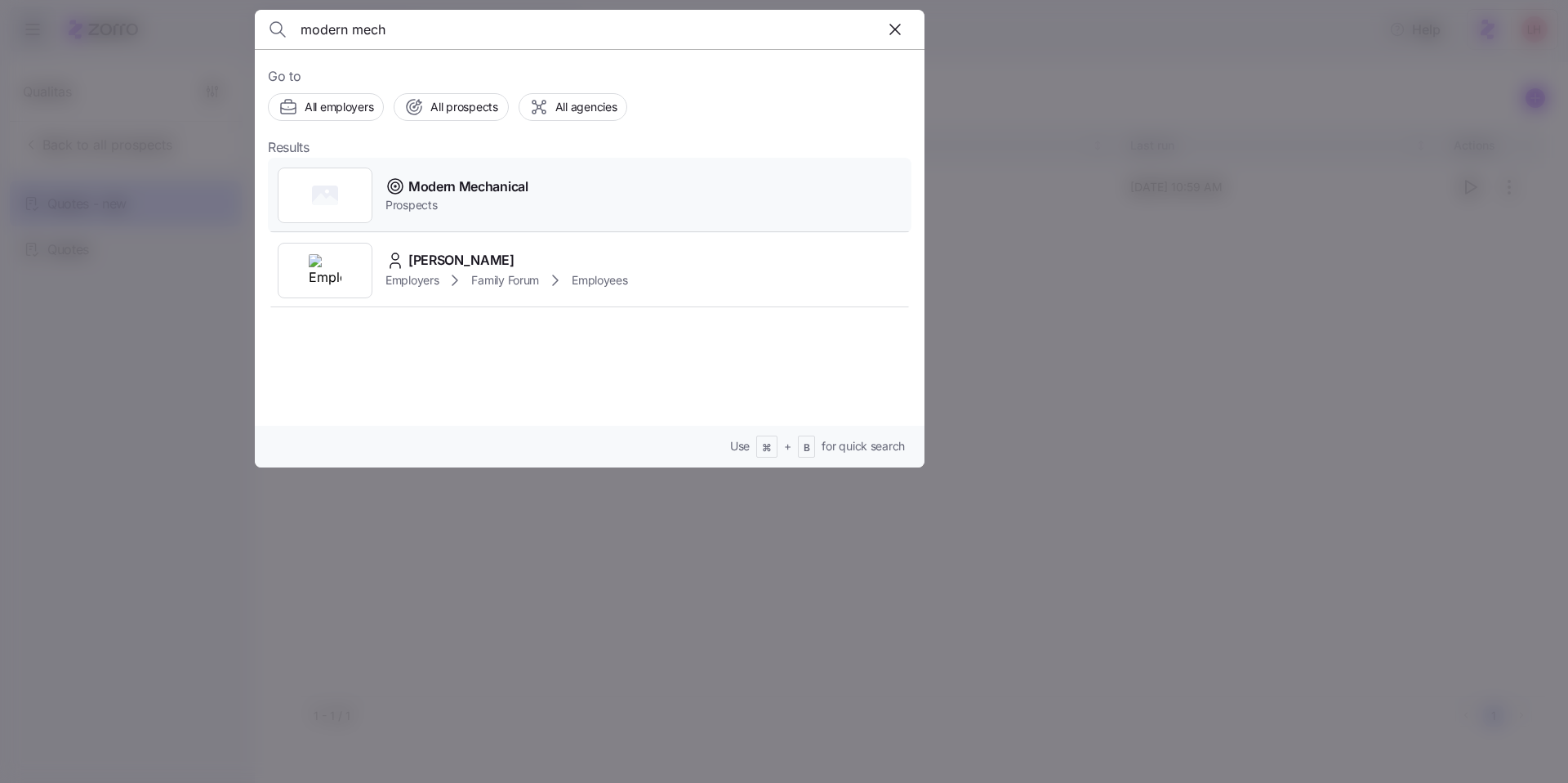
type input "modern mech"
click at [501, 189] on span "Modern Mechanical" at bounding box center [468, 186] width 120 height 20
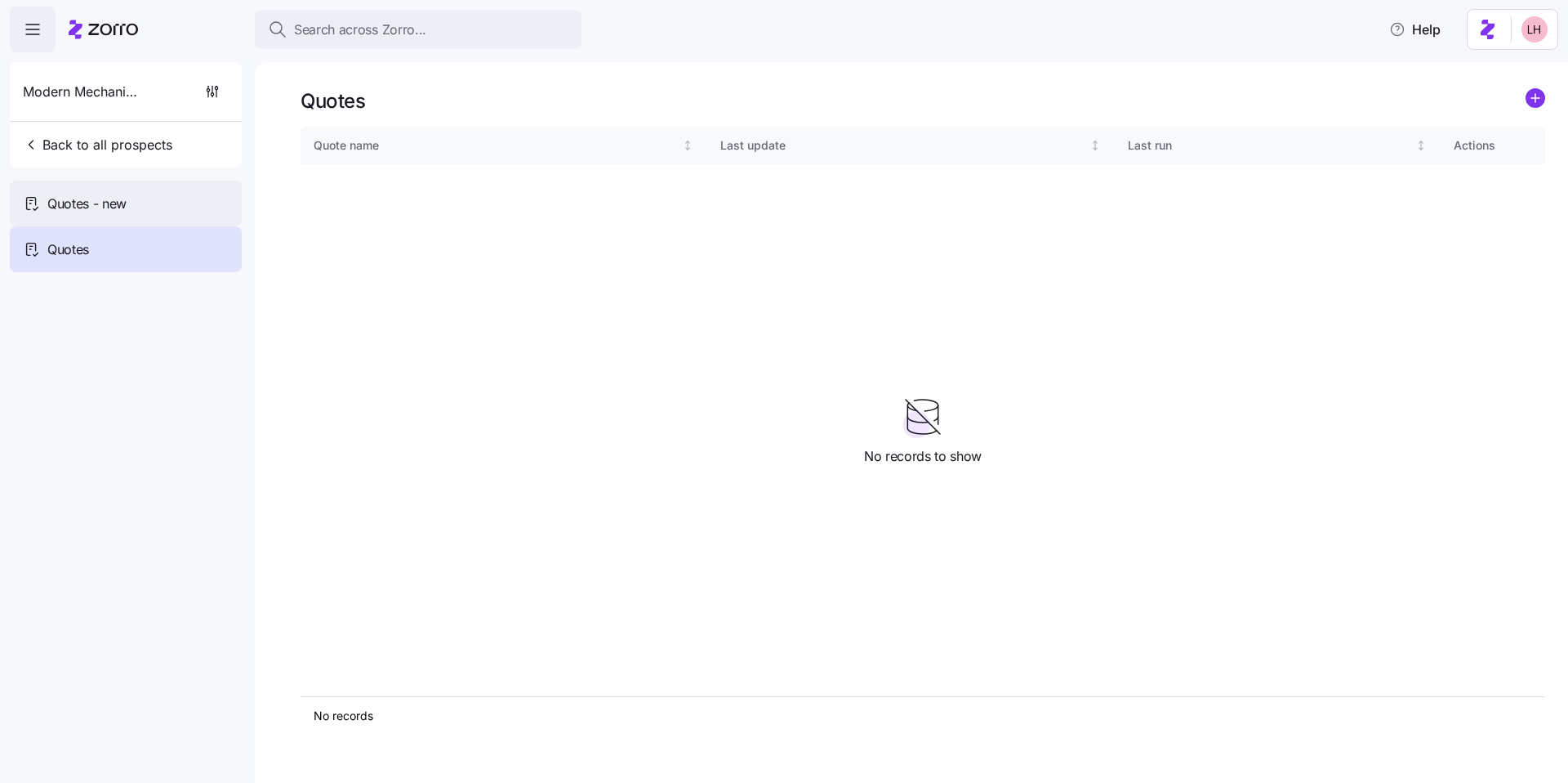
click at [140, 213] on div "Quotes - new" at bounding box center [126, 204] width 232 height 46
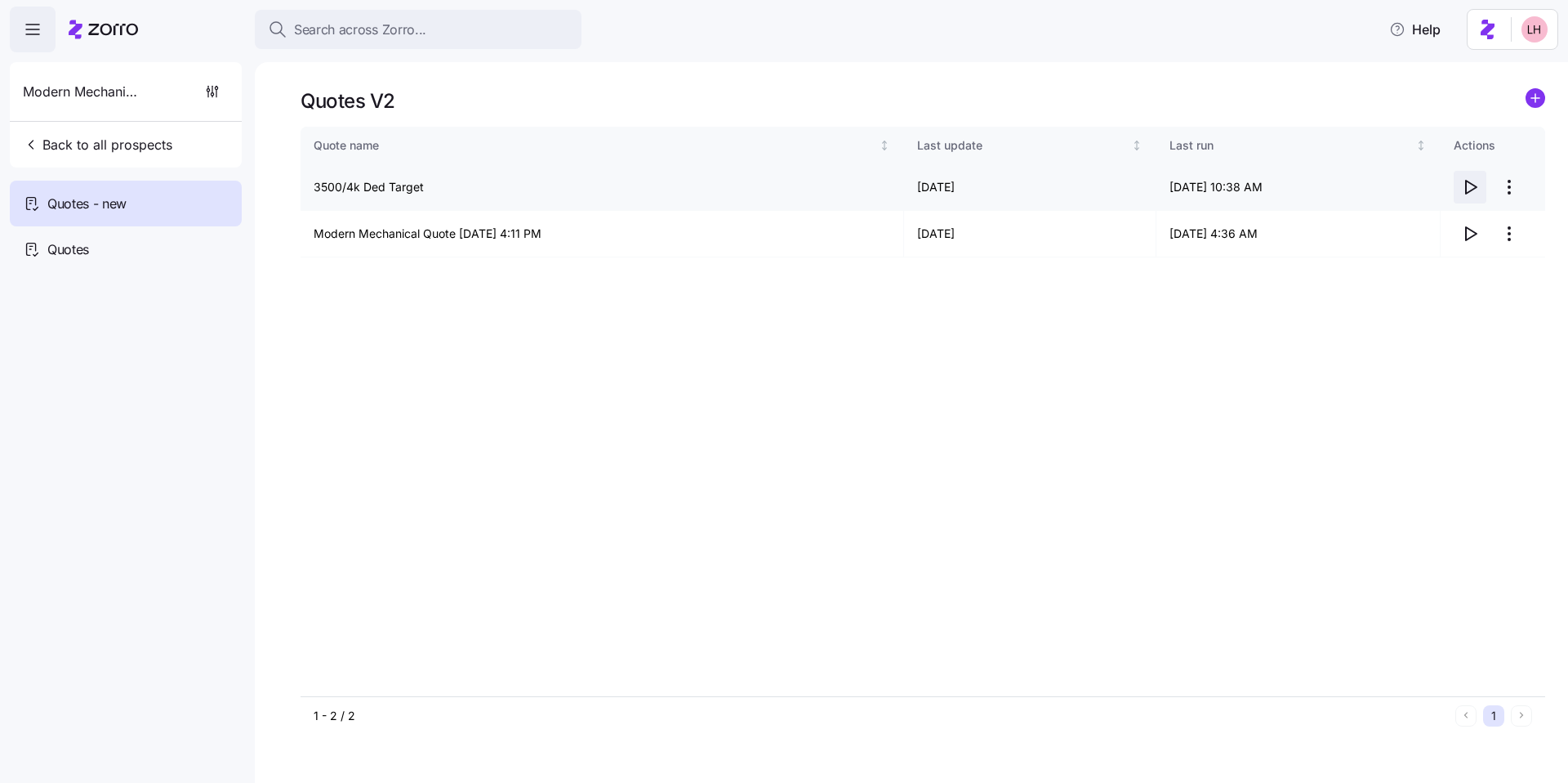
click at [1470, 191] on icon "button" at bounding box center [1470, 187] width 19 height 19
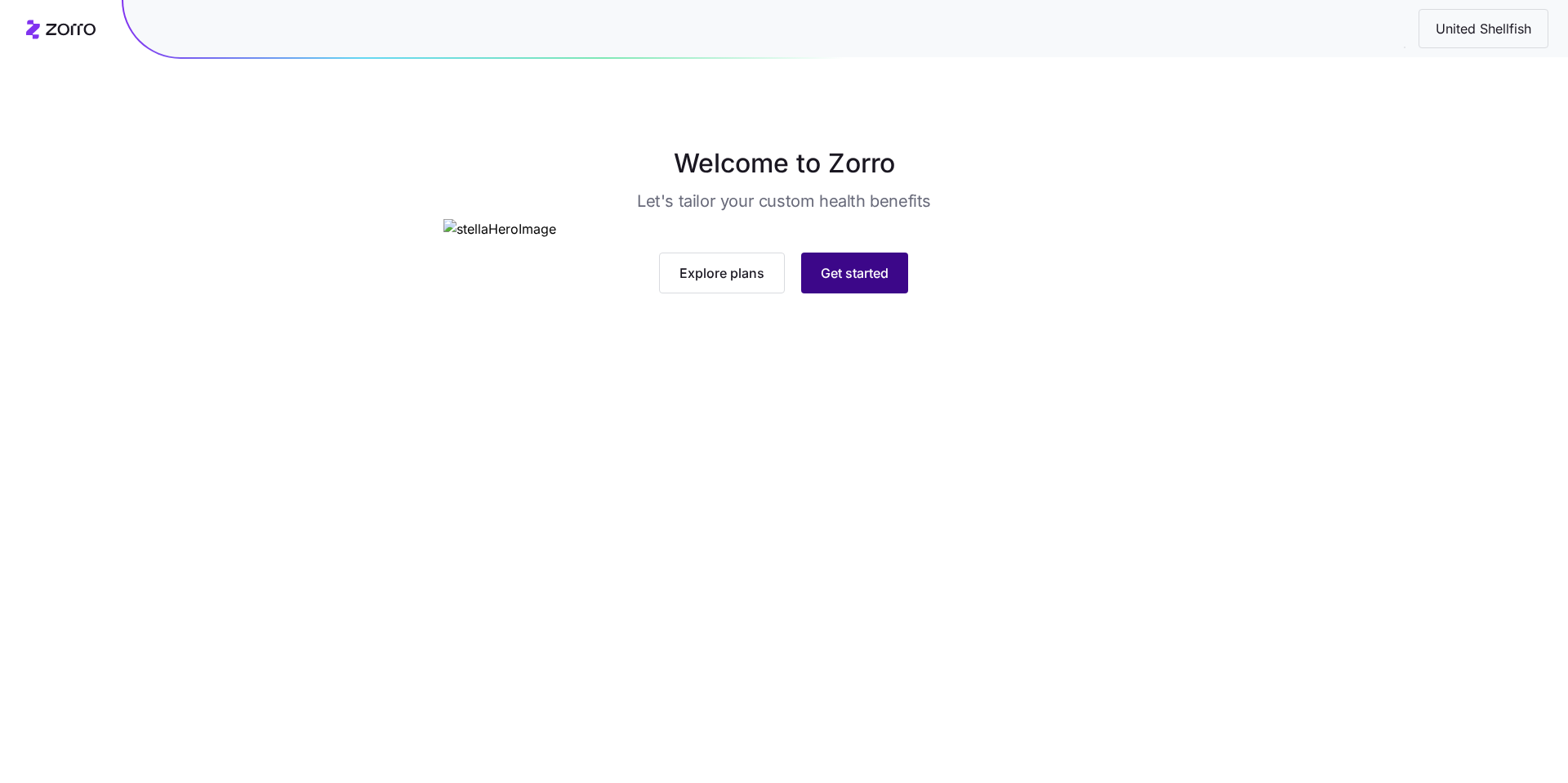
click at [831, 294] on button "Get started" at bounding box center [855, 272] width 107 height 40
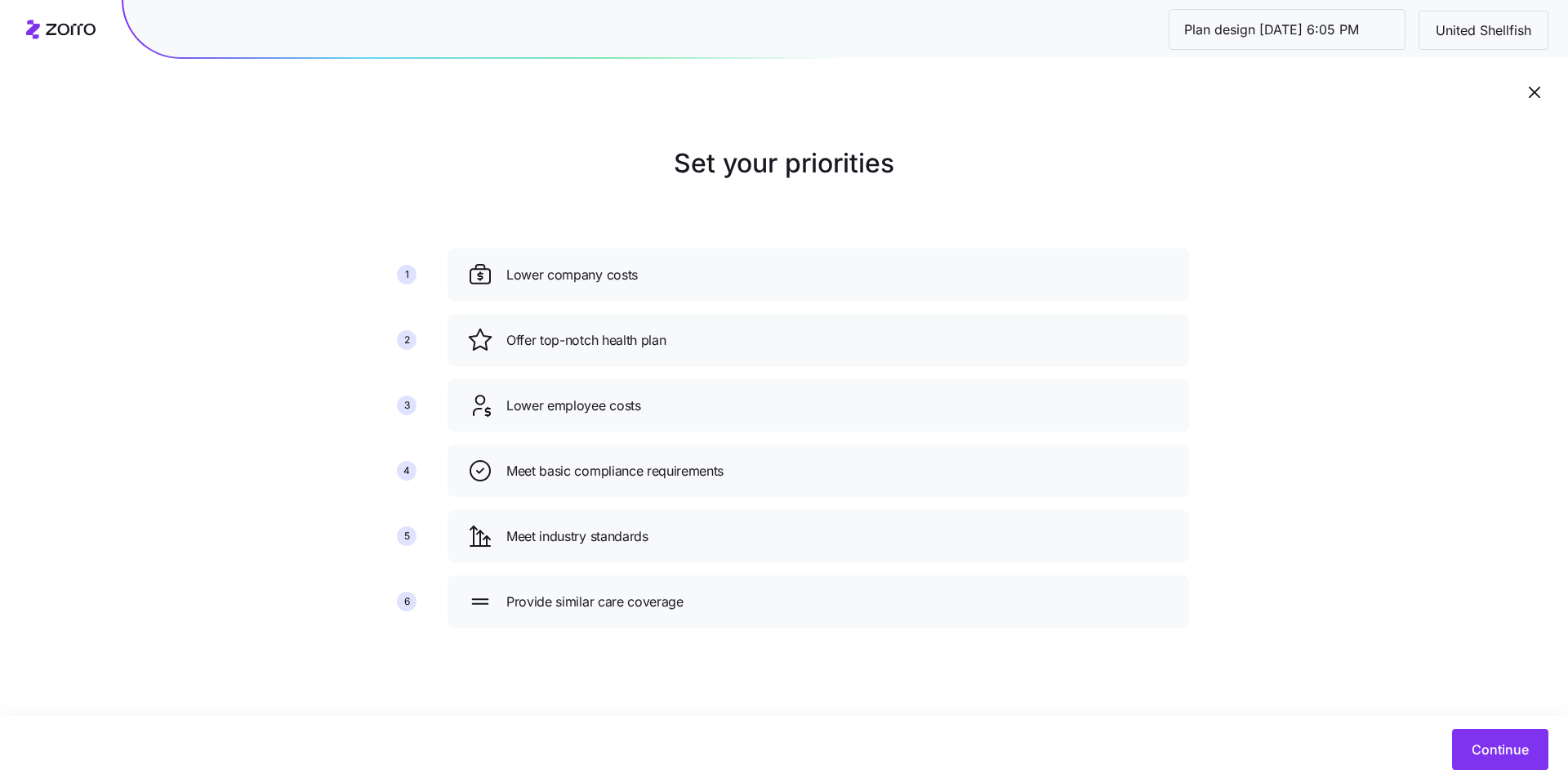
click at [1510, 724] on div "Continue" at bounding box center [784, 750] width 1568 height 67
click at [1518, 755] on span "Continue" at bounding box center [1500, 750] width 57 height 19
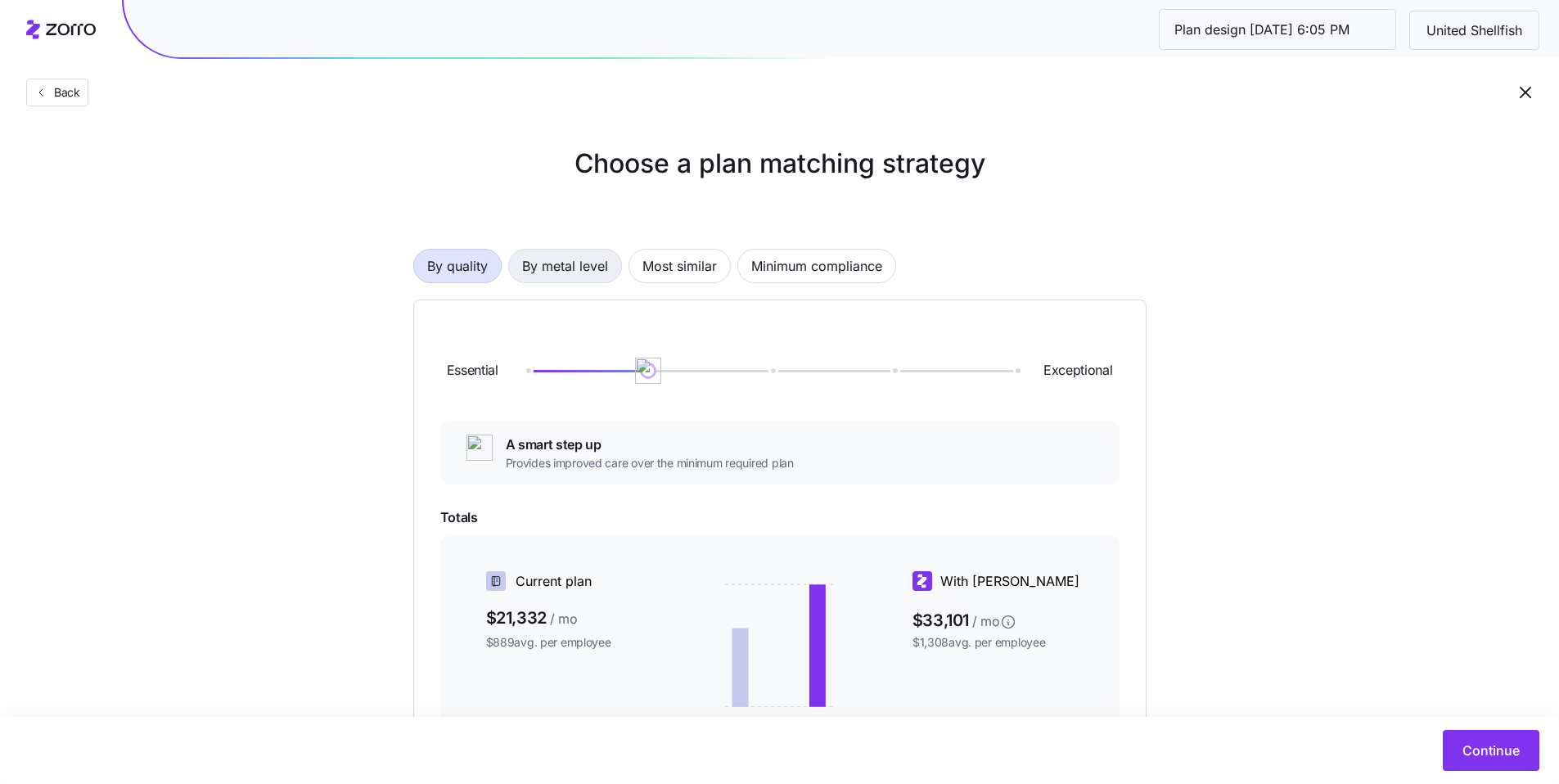
click at [587, 277] on span "By metal level" at bounding box center [565, 266] width 86 height 33
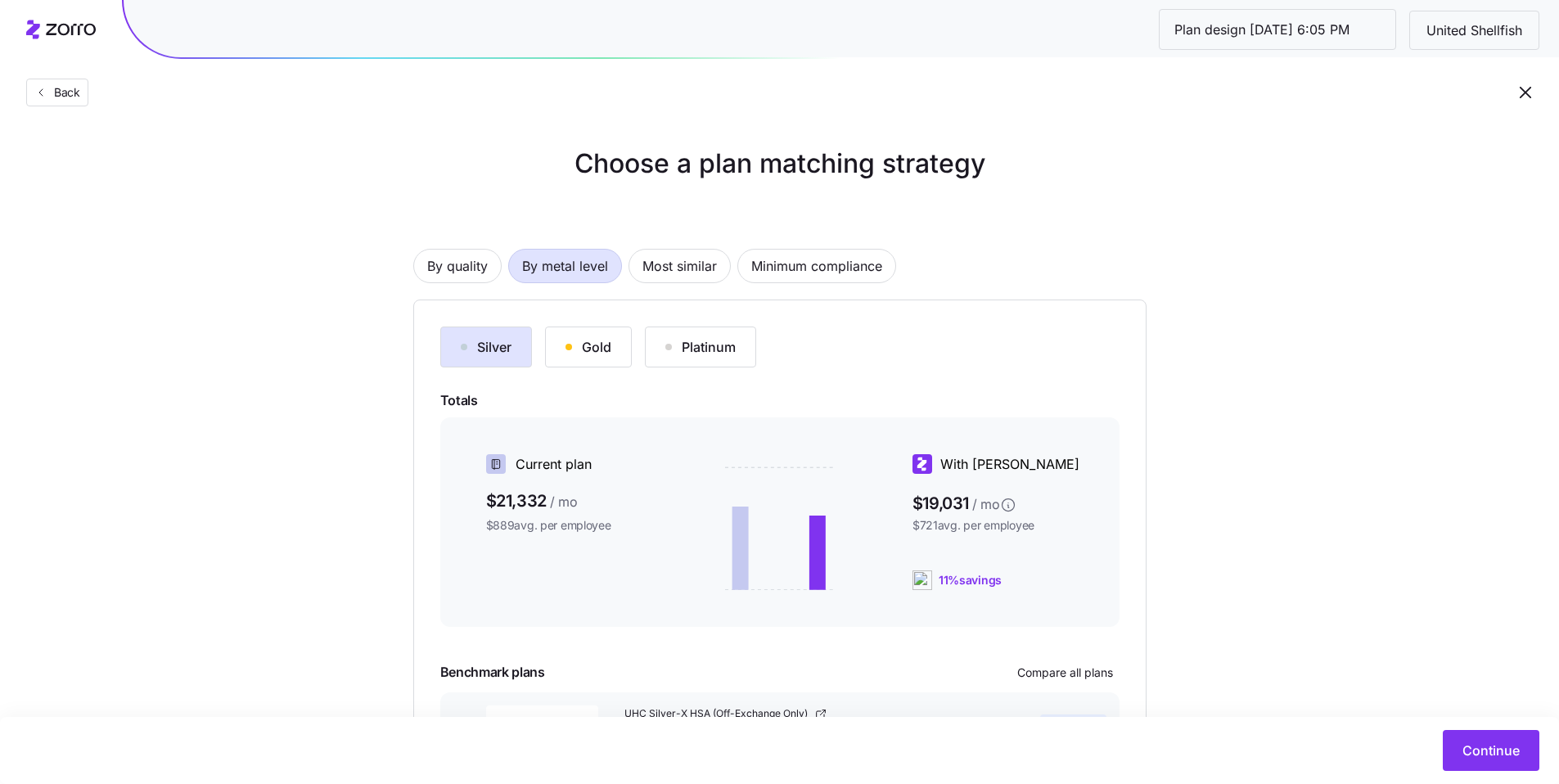
click at [622, 341] on button "Gold" at bounding box center [588, 347] width 87 height 40
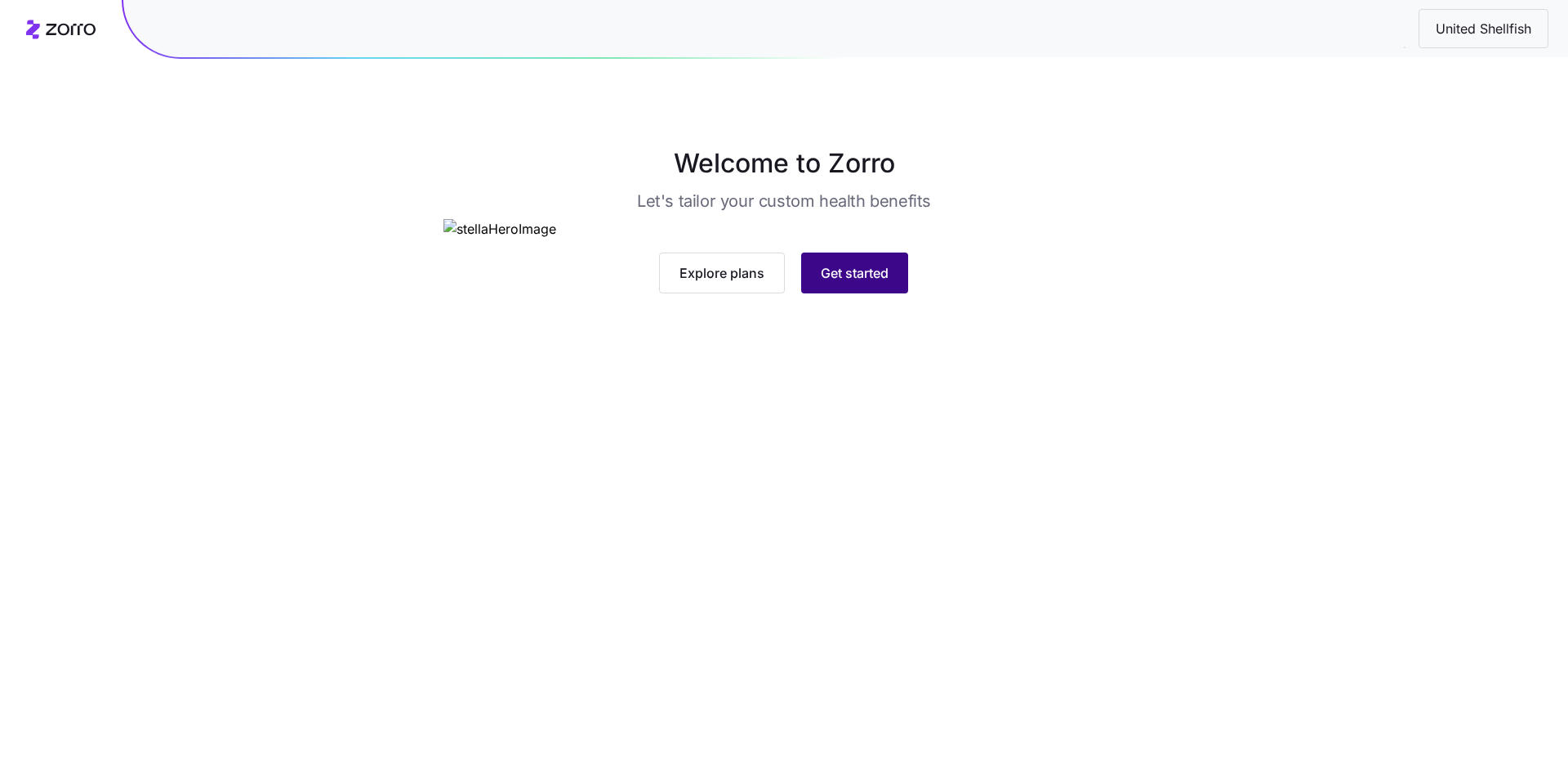
click at [880, 294] on button "Get started" at bounding box center [855, 272] width 107 height 40
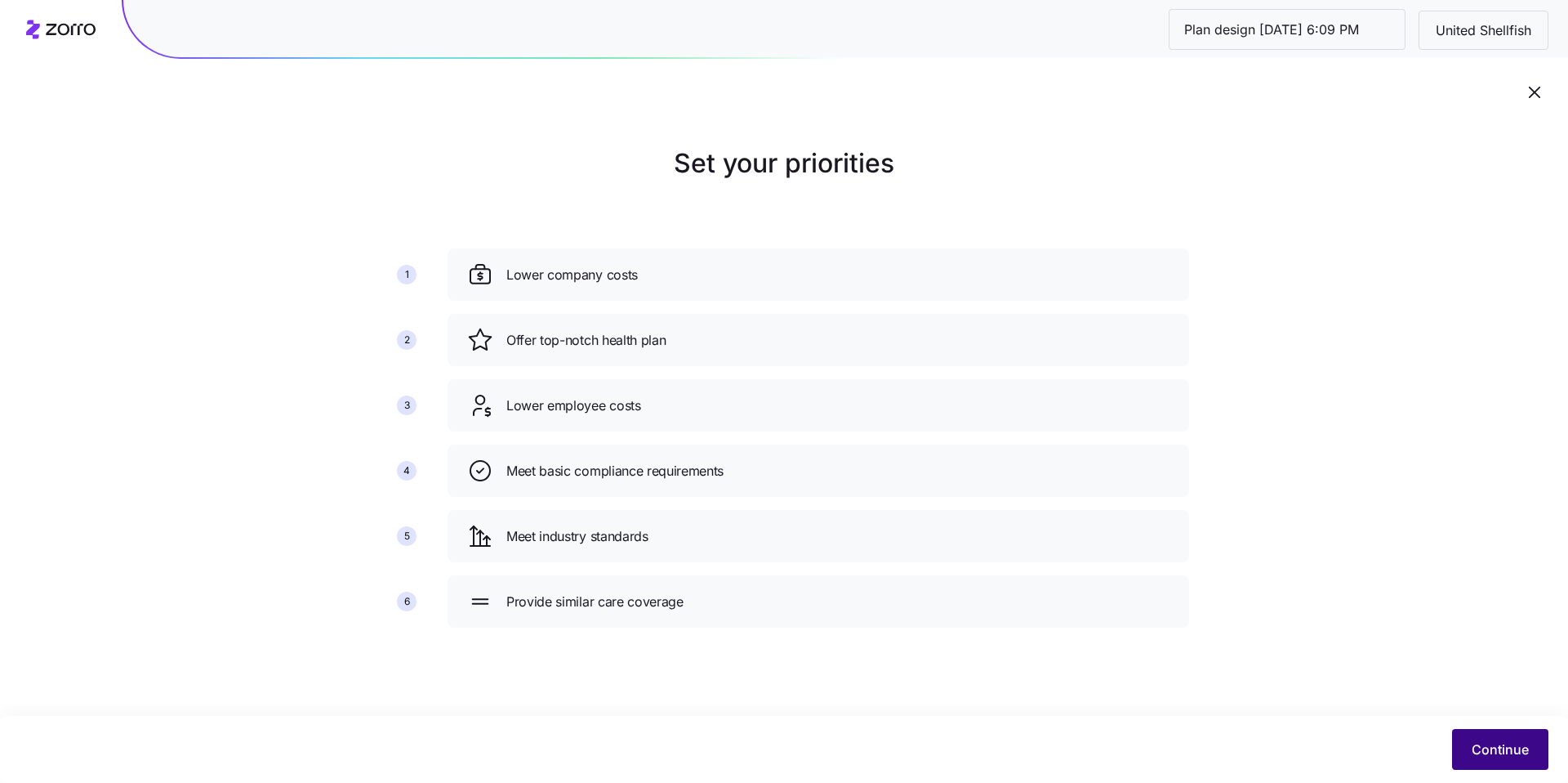
click at [1472, 753] on span "Continue" at bounding box center [1500, 750] width 57 height 19
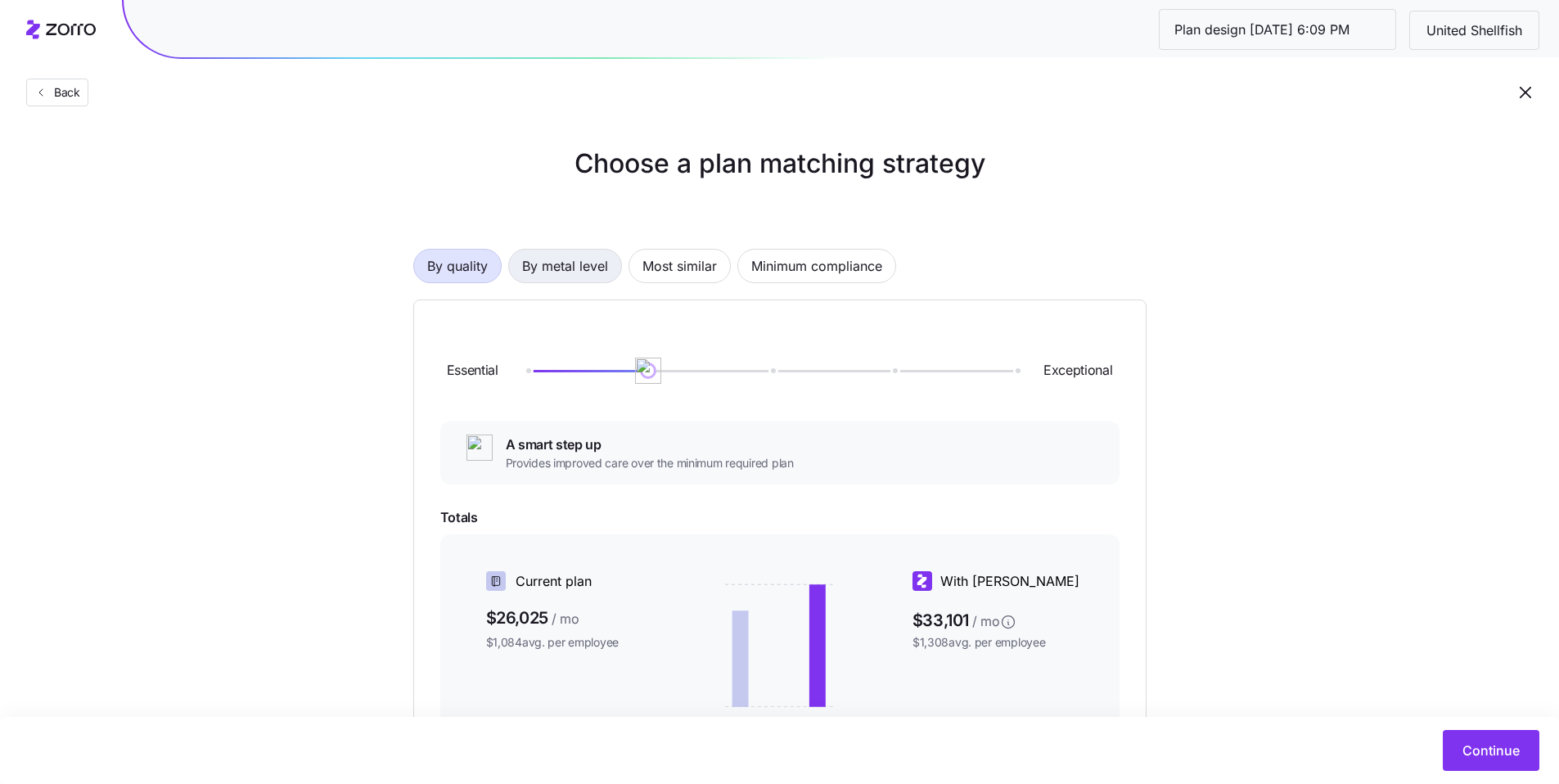
click at [565, 272] on span "By metal level" at bounding box center [565, 266] width 86 height 33
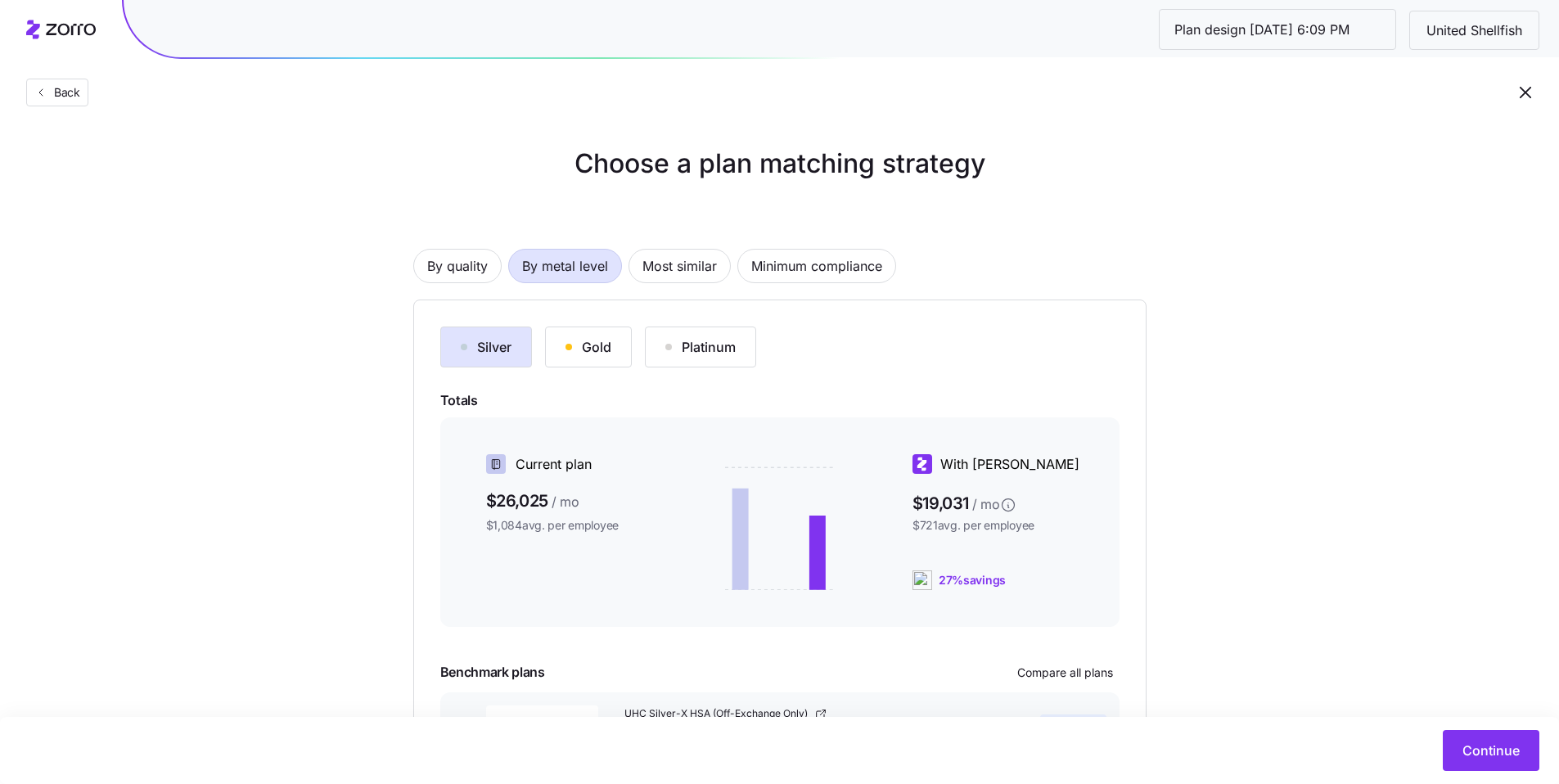
click at [594, 345] on div "Gold" at bounding box center [589, 347] width 46 height 19
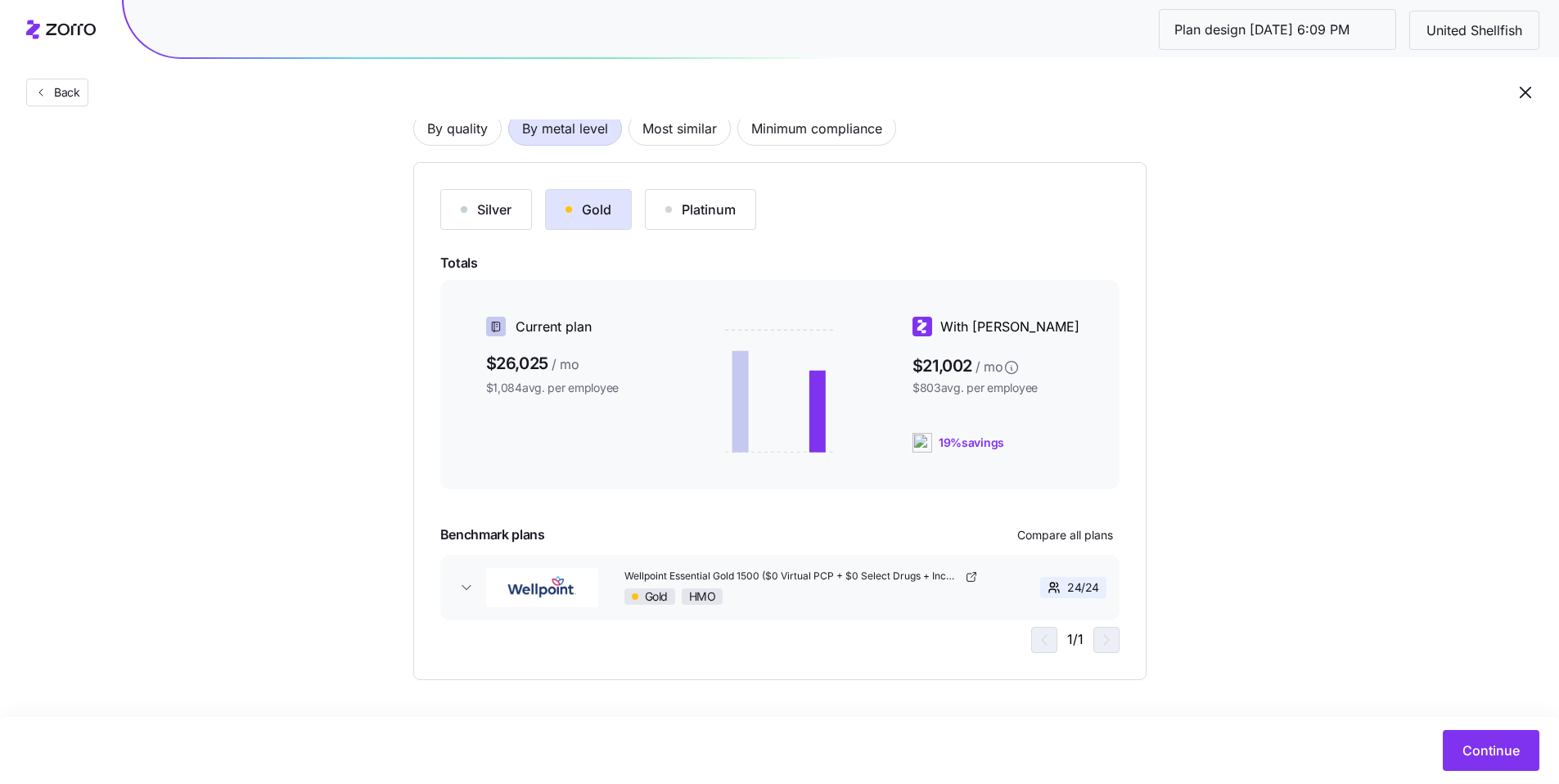
scroll to position [138, 0]
click at [1333, 26] on input "Plan design 10/06/2025 6:09 PM" at bounding box center [1278, 29] width 236 height 40
click at [1329, 55] on div "Plan design 10/06/2025 6:09 PM United Shellfish" at bounding box center [841, 28] width 1436 height 57
click at [1329, 48] on input "Plan design 10/06/2025 6:09 PM" at bounding box center [1278, 29] width 236 height 40
click at [1330, 343] on div "Choose a plan matching strategy By quality By metal level Most similar Minimum …" at bounding box center [779, 342] width 1559 height 673
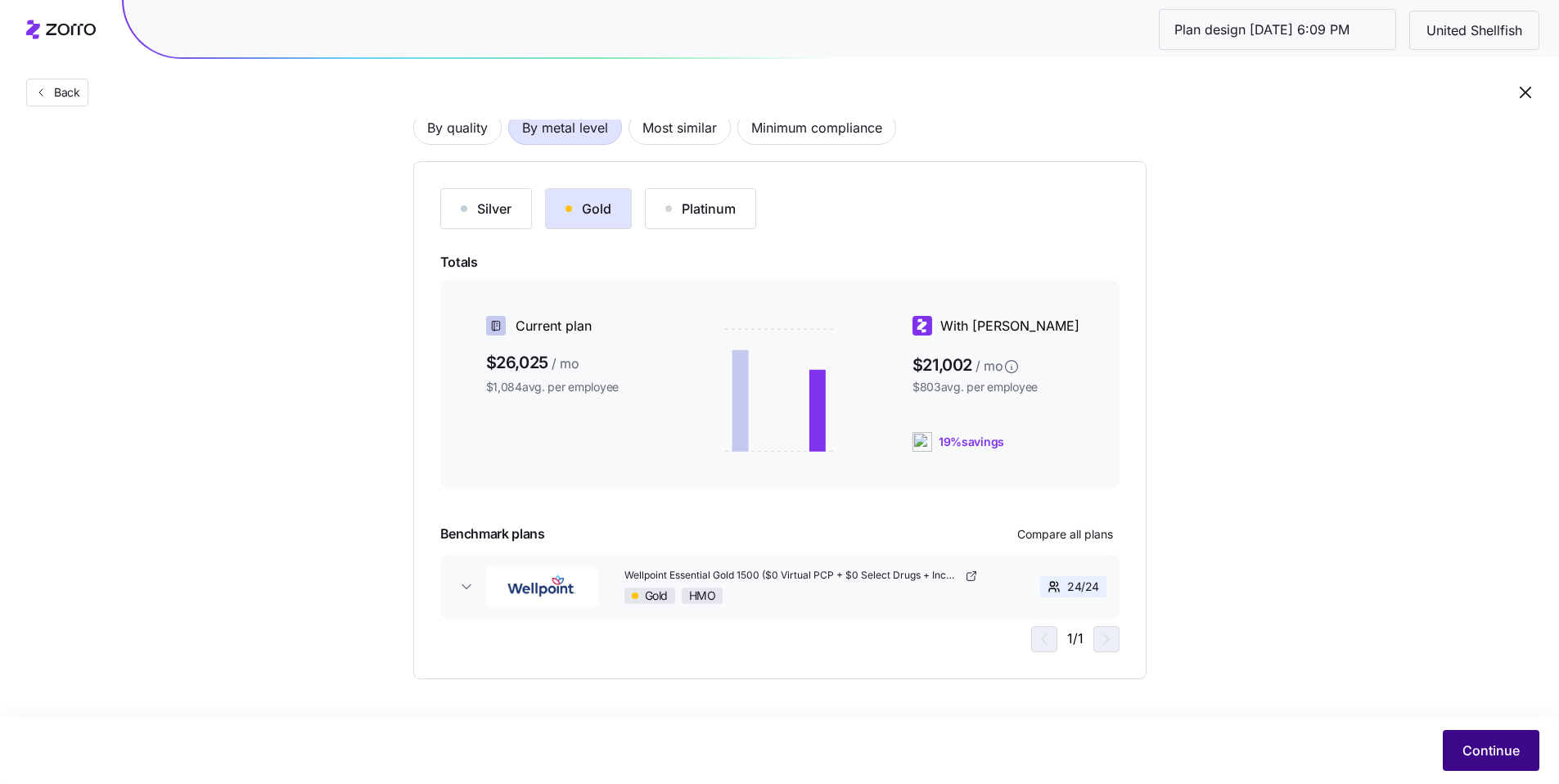
click at [1465, 767] on button "Continue" at bounding box center [1491, 750] width 97 height 40
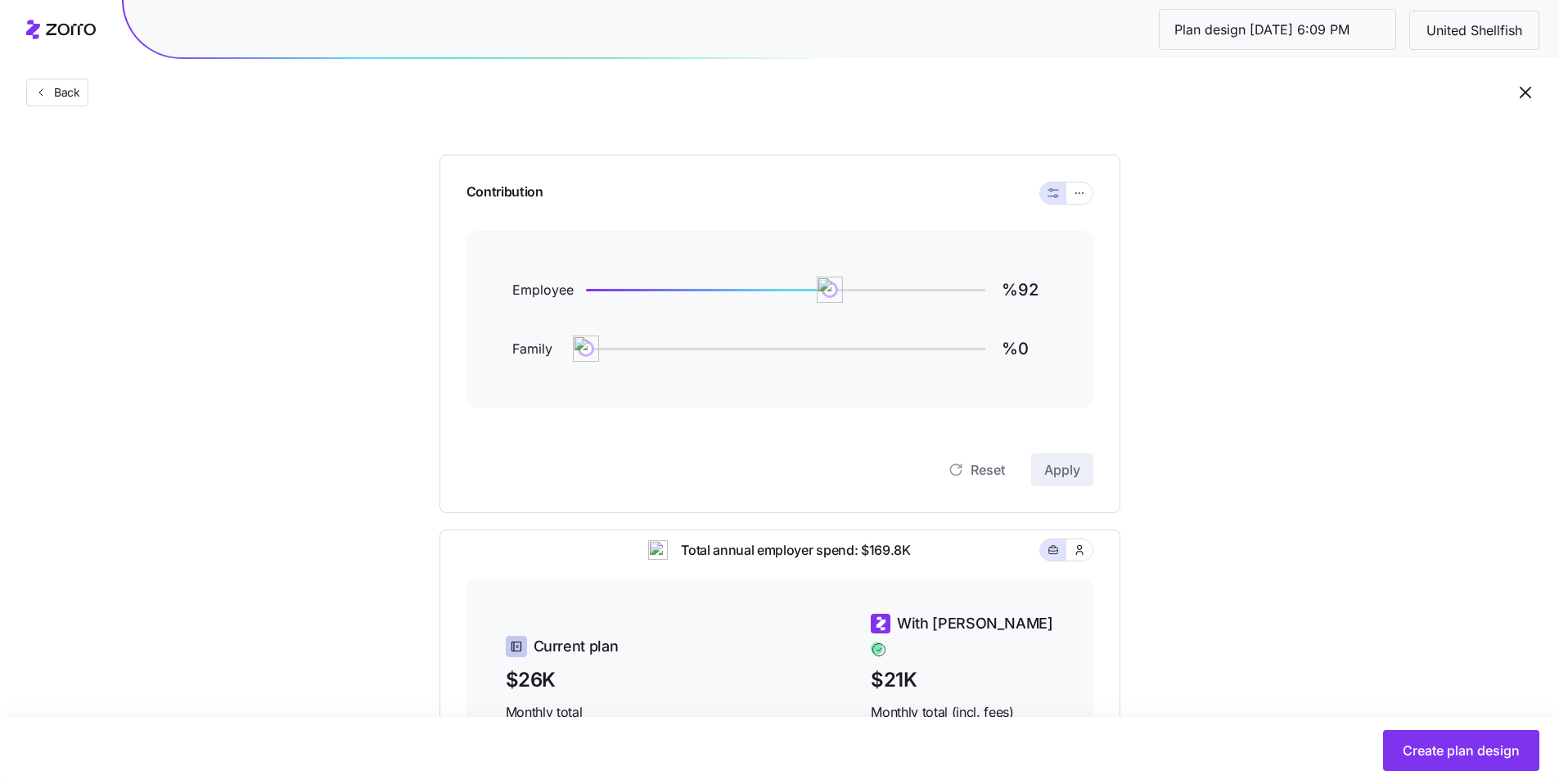
scroll to position [131, 0]
click at [1077, 193] on icon "button" at bounding box center [1079, 194] width 11 height 19
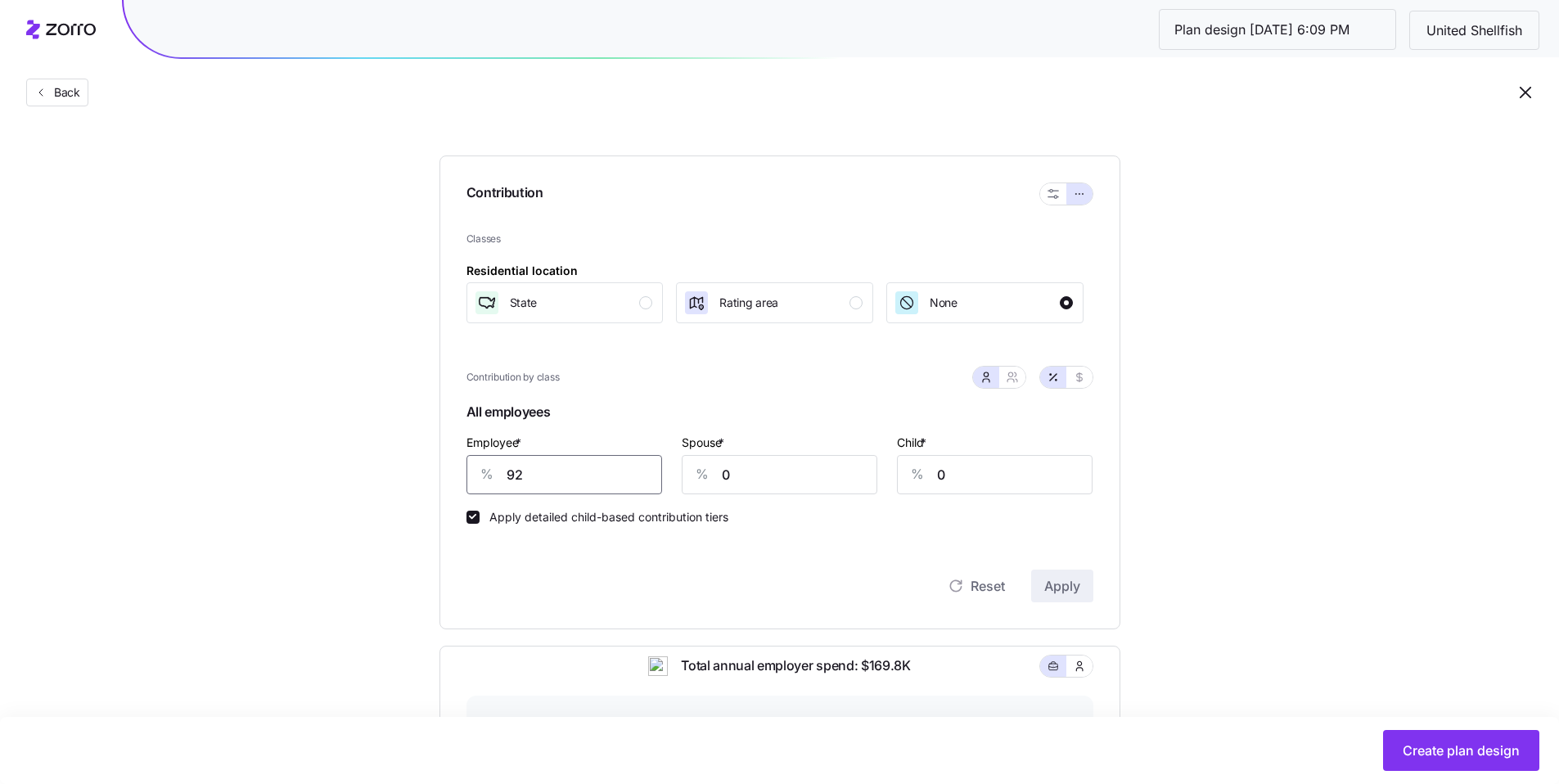
click at [508, 464] on input "92" at bounding box center [564, 474] width 195 height 40
type input "75"
click at [1050, 583] on span "Apply" at bounding box center [1063, 586] width 36 height 19
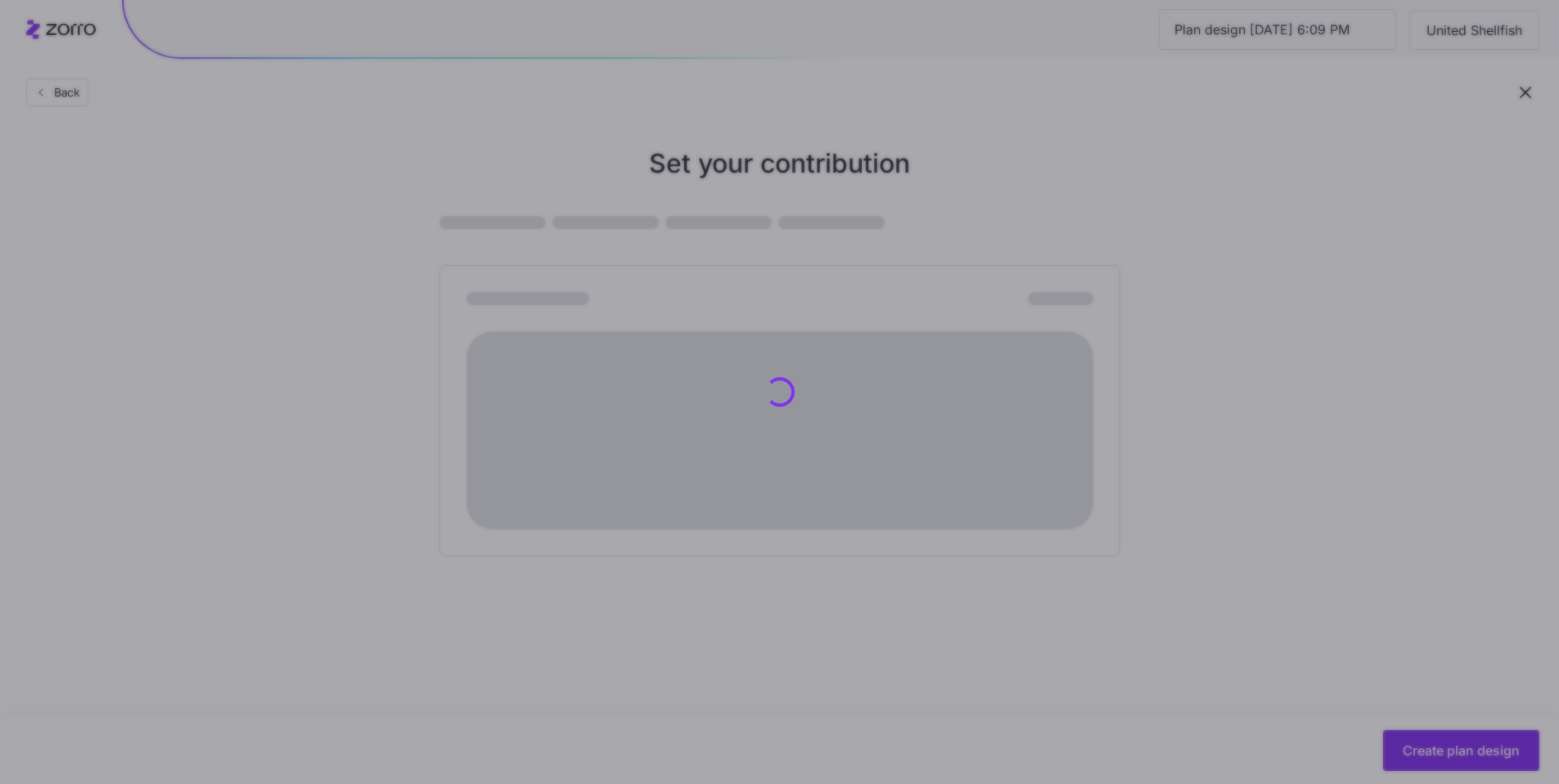
scroll to position [0, 0]
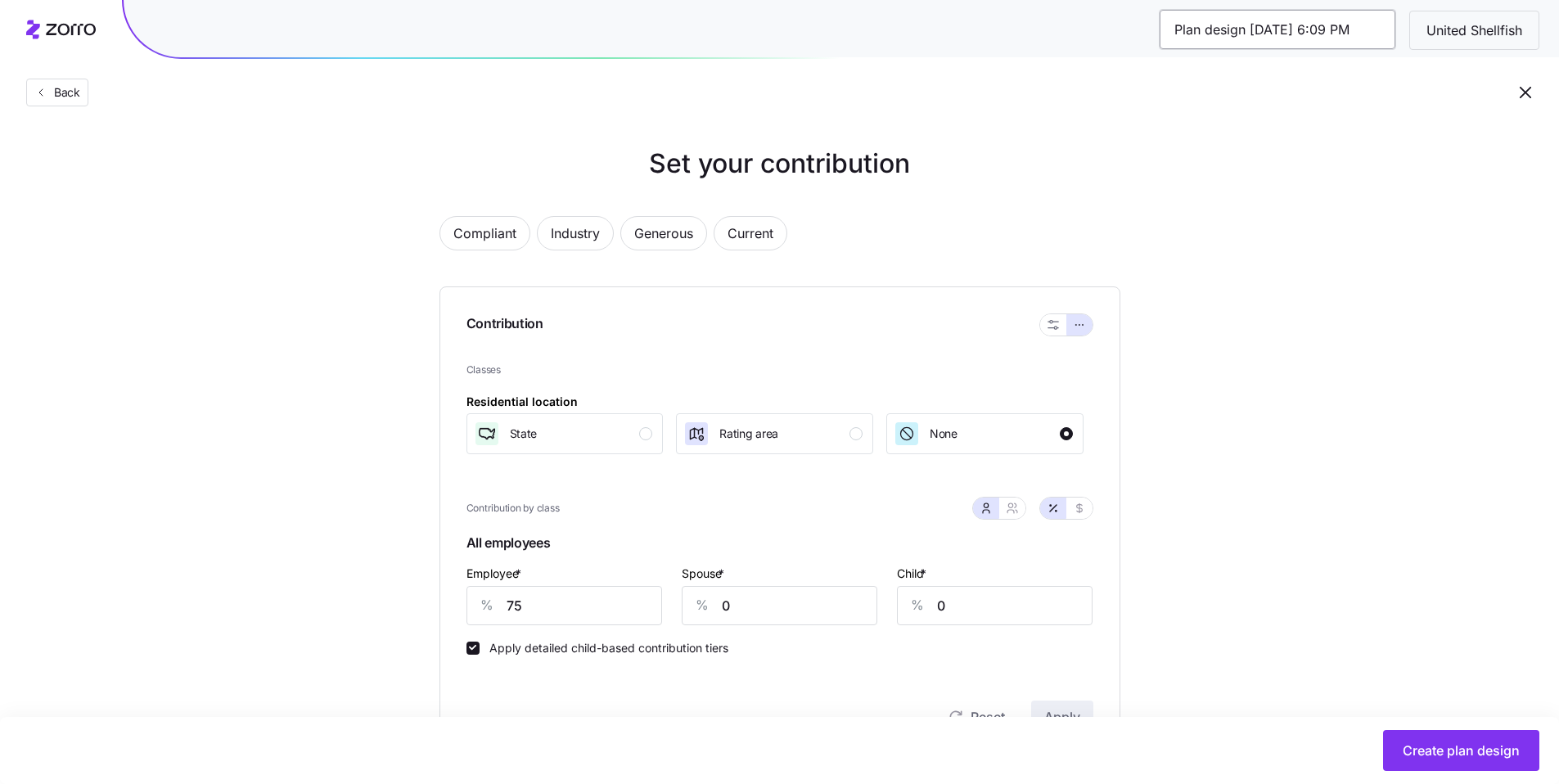
click at [1304, 29] on input "Plan design 10/06/2025 6:09 PM" at bounding box center [1278, 29] width 236 height 40
click at [1383, 29] on input "Plan design 10/06/2025 6:09 PM" at bounding box center [1278, 29] width 236 height 40
click at [1463, 40] on div "United Shellfish" at bounding box center [1474, 30] width 130 height 40
click at [1453, 34] on span "United Shellfish" at bounding box center [1474, 30] width 122 height 20
click at [1376, 33] on input "Plan design 10/06/2025 6:09 PM" at bounding box center [1278, 29] width 236 height 40
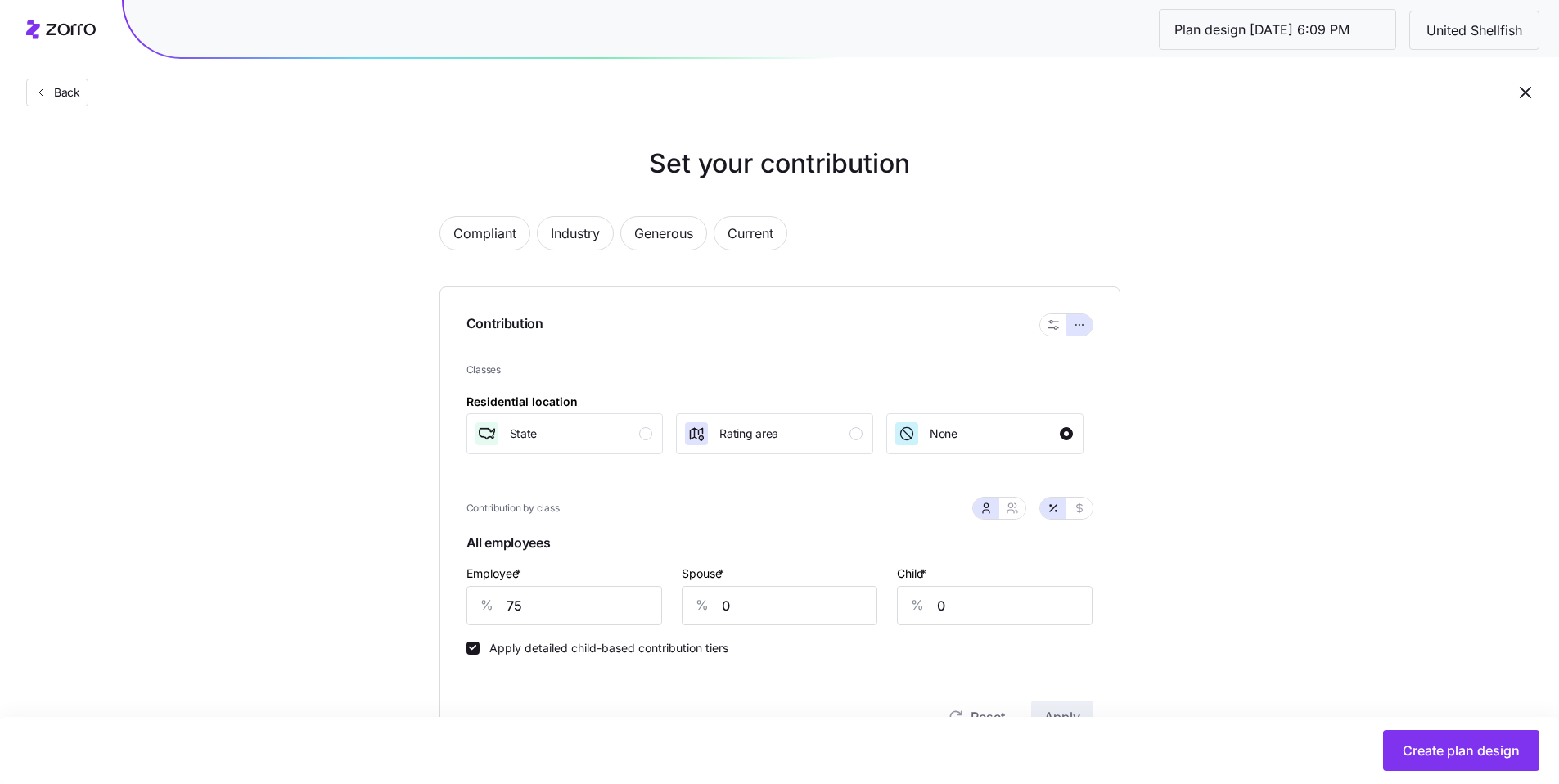
click at [1371, 55] on div "Plan design 10/06/2025 6:09 PM United Shellfish" at bounding box center [841, 28] width 1436 height 57
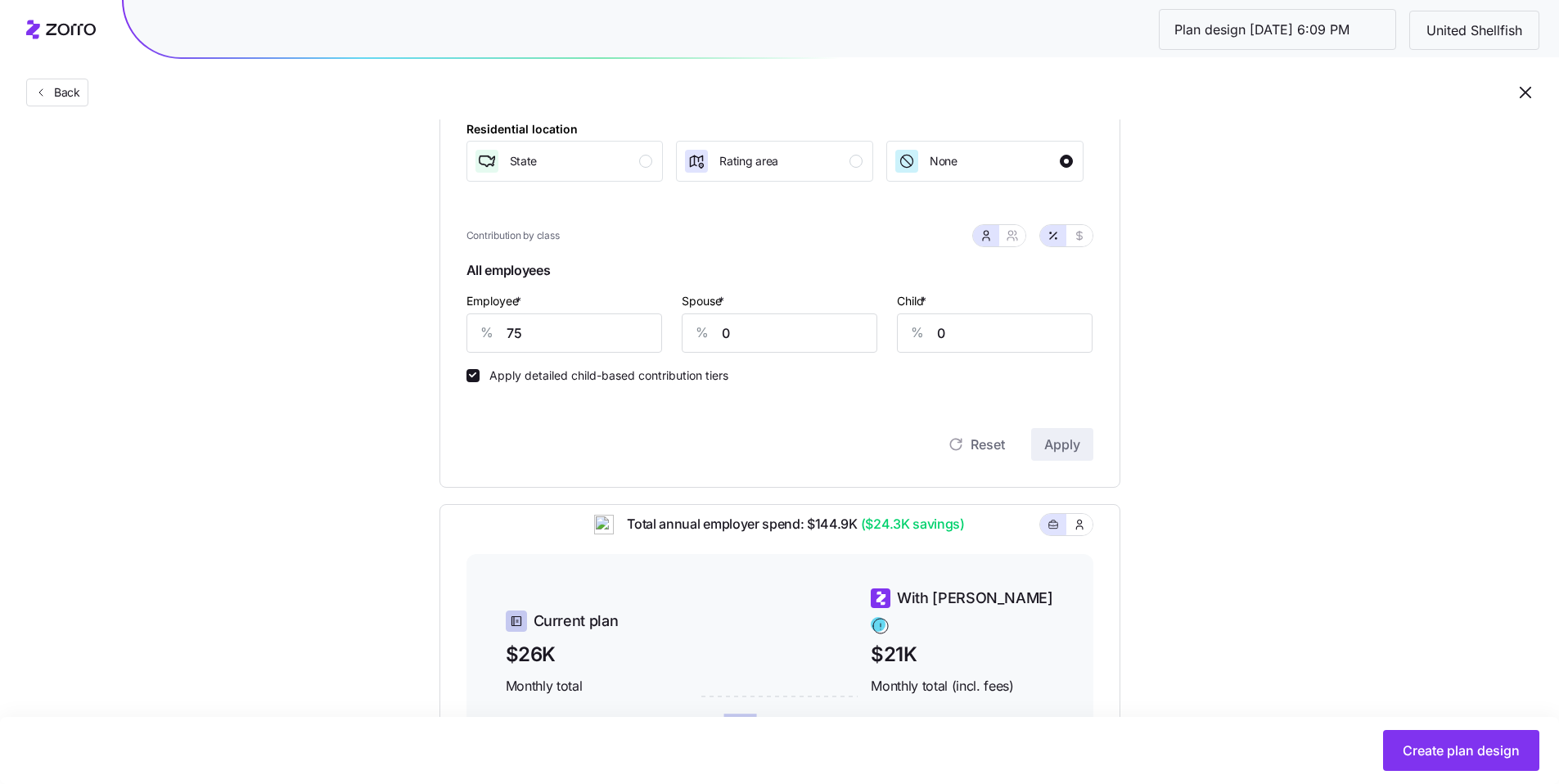
scroll to position [269, 0]
drag, startPoint x: 562, startPoint y: 344, endPoint x: 419, endPoint y: 308, distance: 147.5
click at [469, 321] on div "% 75" at bounding box center [564, 336] width 195 height 40
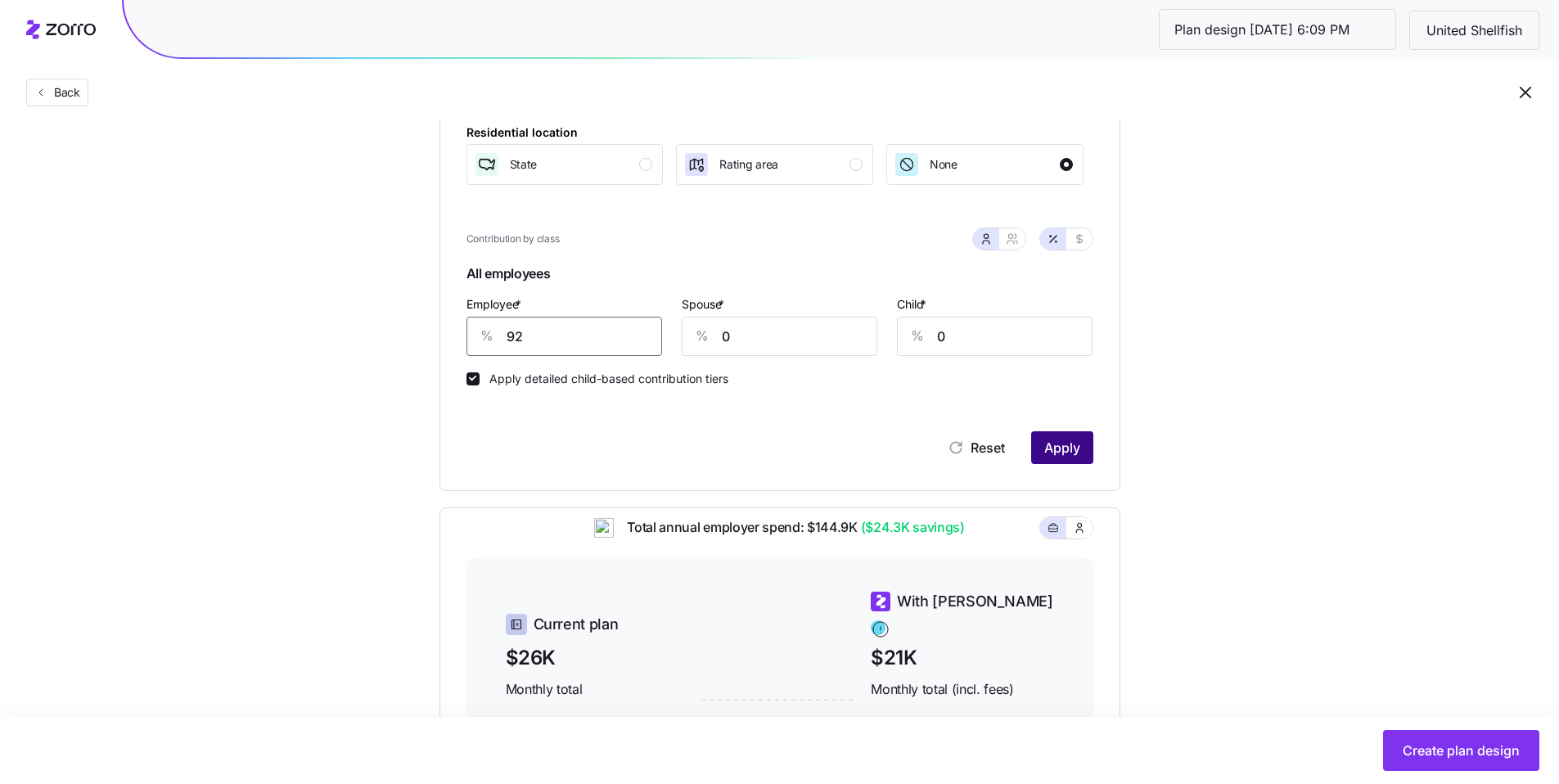
type input "92"
click at [1080, 444] on button "Apply" at bounding box center [1063, 447] width 63 height 33
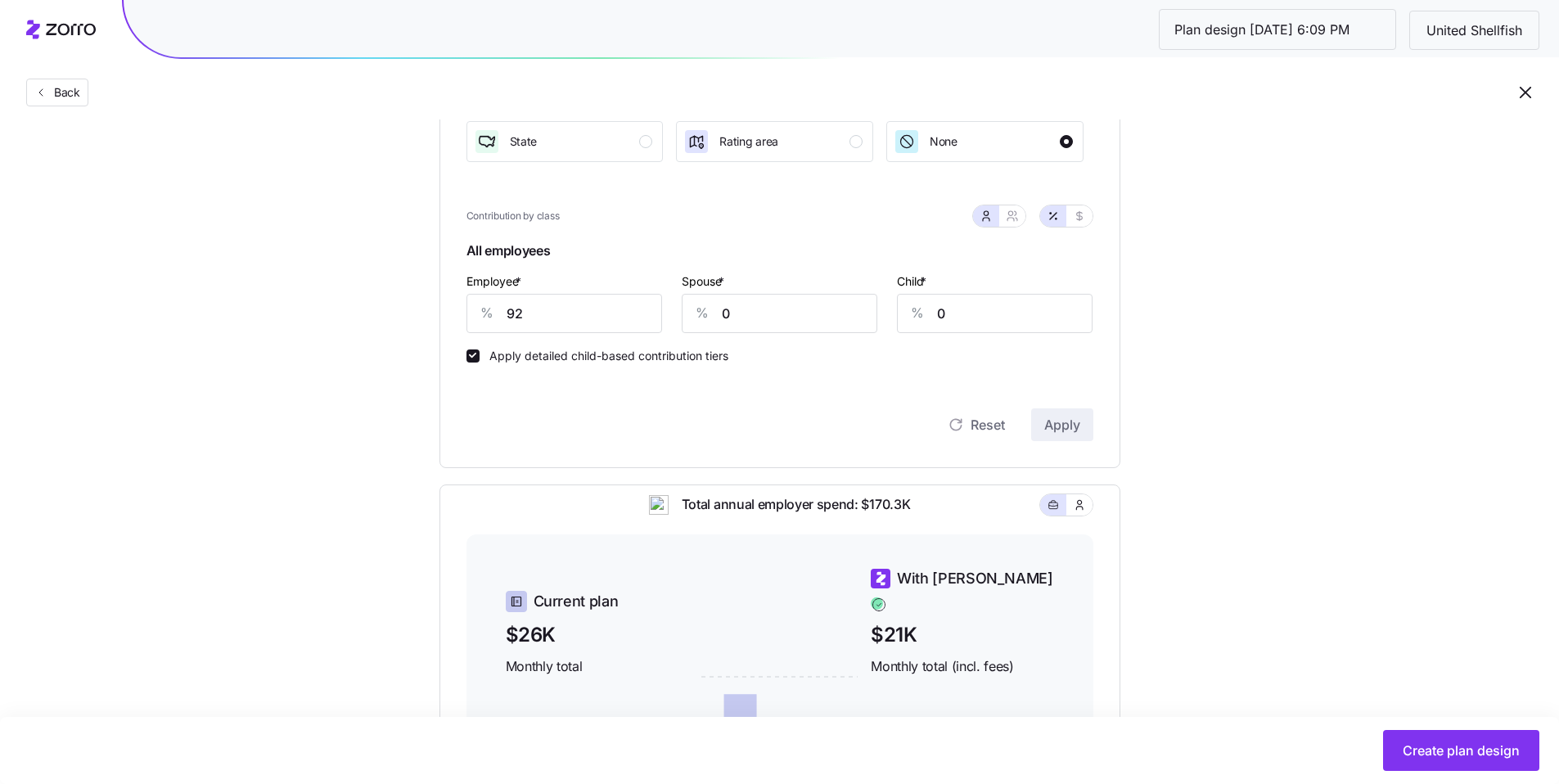
scroll to position [20, 0]
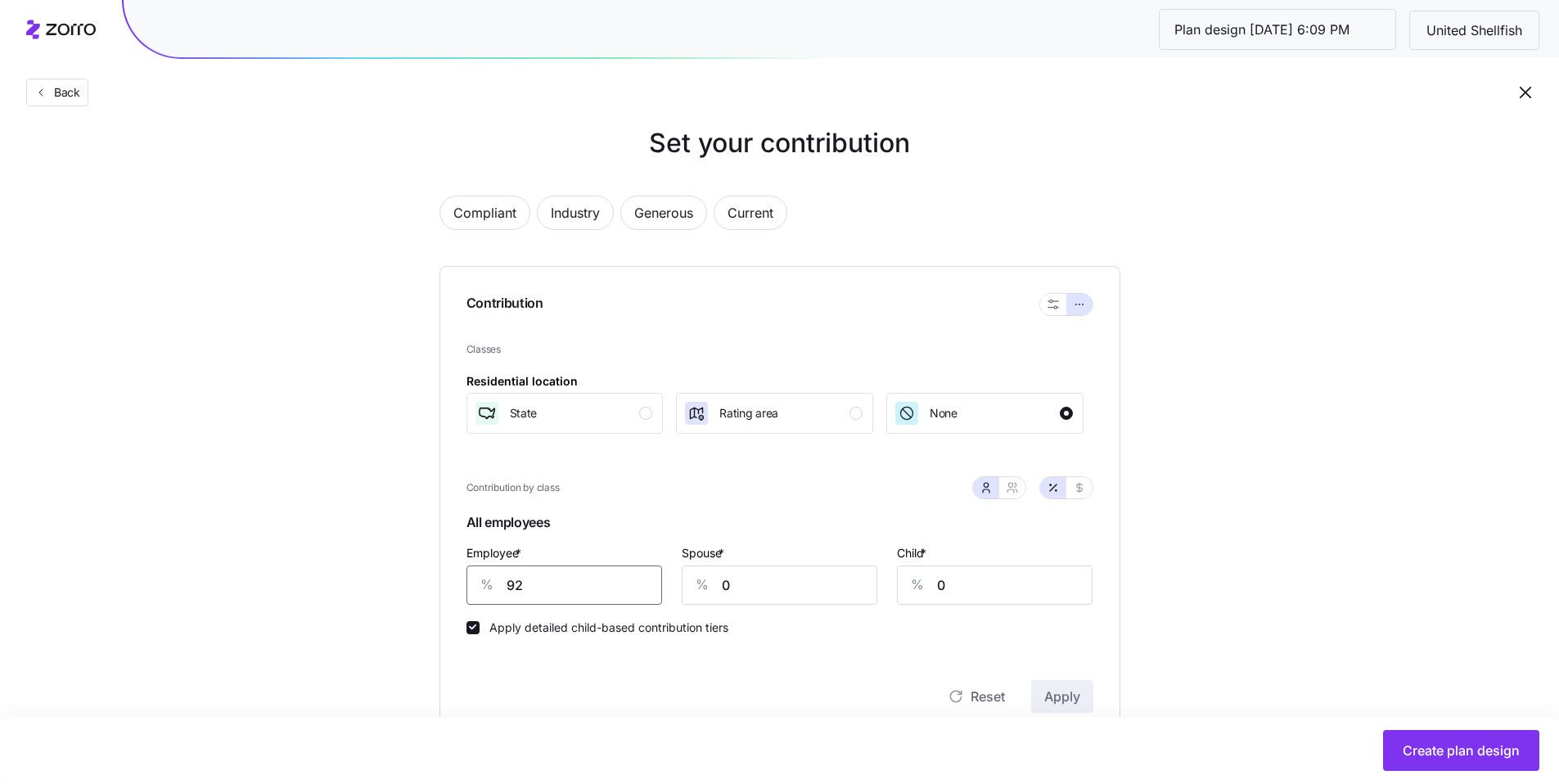
drag, startPoint x: 501, startPoint y: 579, endPoint x: 467, endPoint y: 573, distance: 34.5
click at [484, 576] on div "% 92" at bounding box center [564, 585] width 195 height 40
type input "80"
click at [1063, 684] on button "Apply" at bounding box center [1063, 696] width 63 height 33
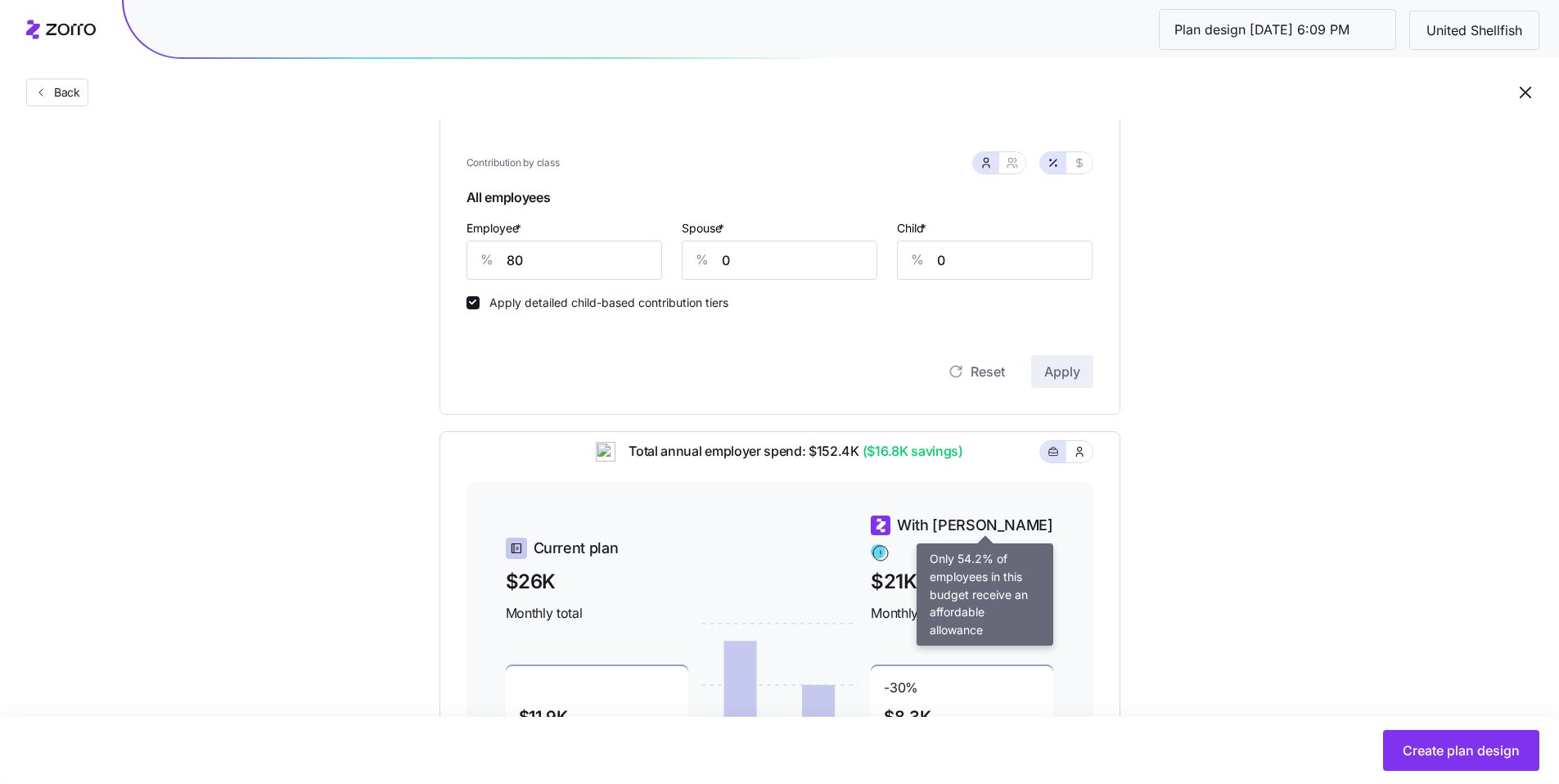
scroll to position [183, 0]
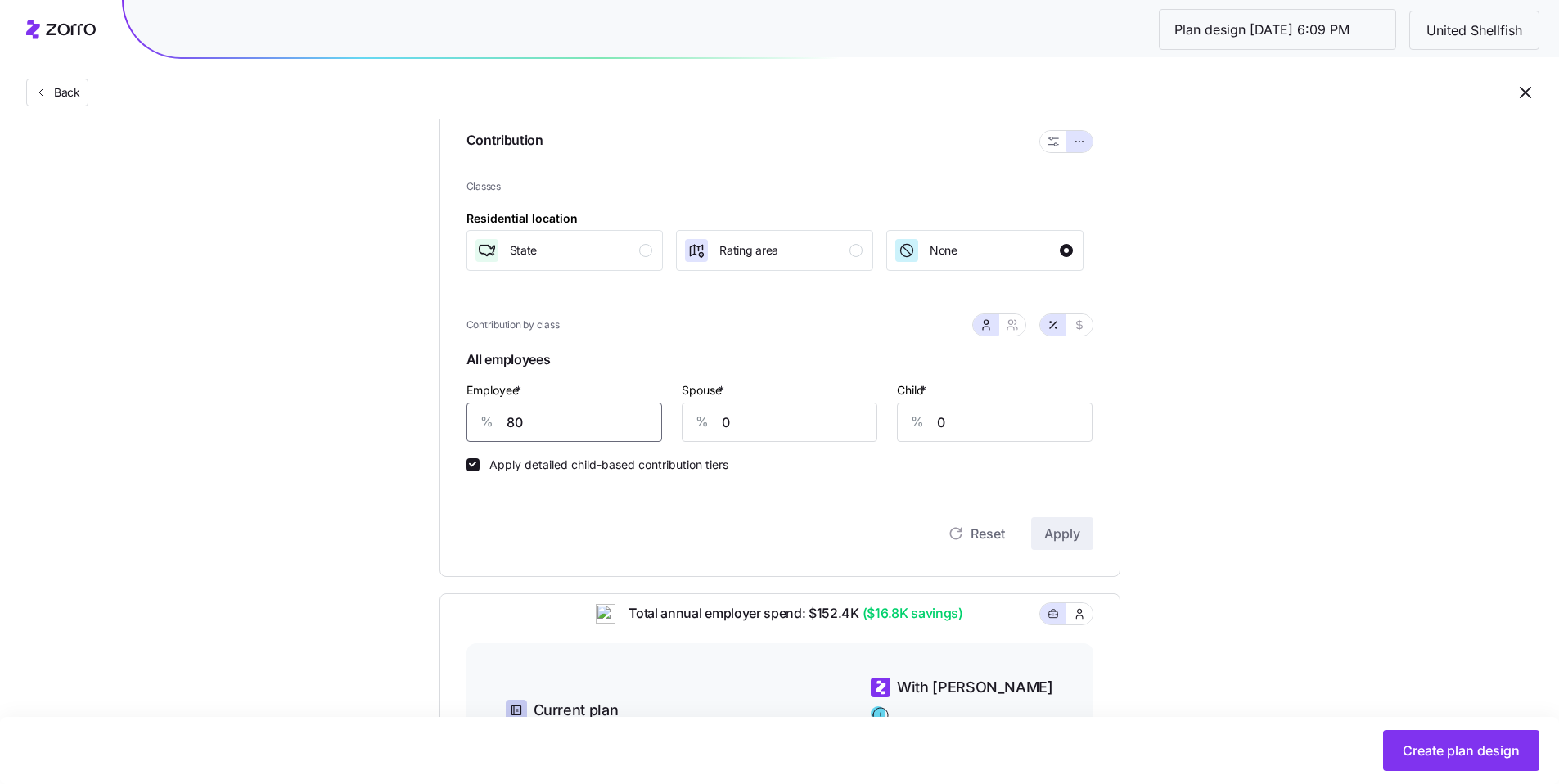
drag, startPoint x: 469, startPoint y: 408, endPoint x: 432, endPoint y: 399, distance: 38.1
click at [460, 407] on div "Contribution Classes Residential location State Rating area None Contribution b…" at bounding box center [780, 340] width 681 height 473
type input "85"
click at [1096, 557] on div "Contribution Classes Residential location State Rating area None Contribution b…" at bounding box center [780, 340] width 681 height 473
click at [1088, 543] on button "Apply" at bounding box center [1063, 533] width 63 height 33
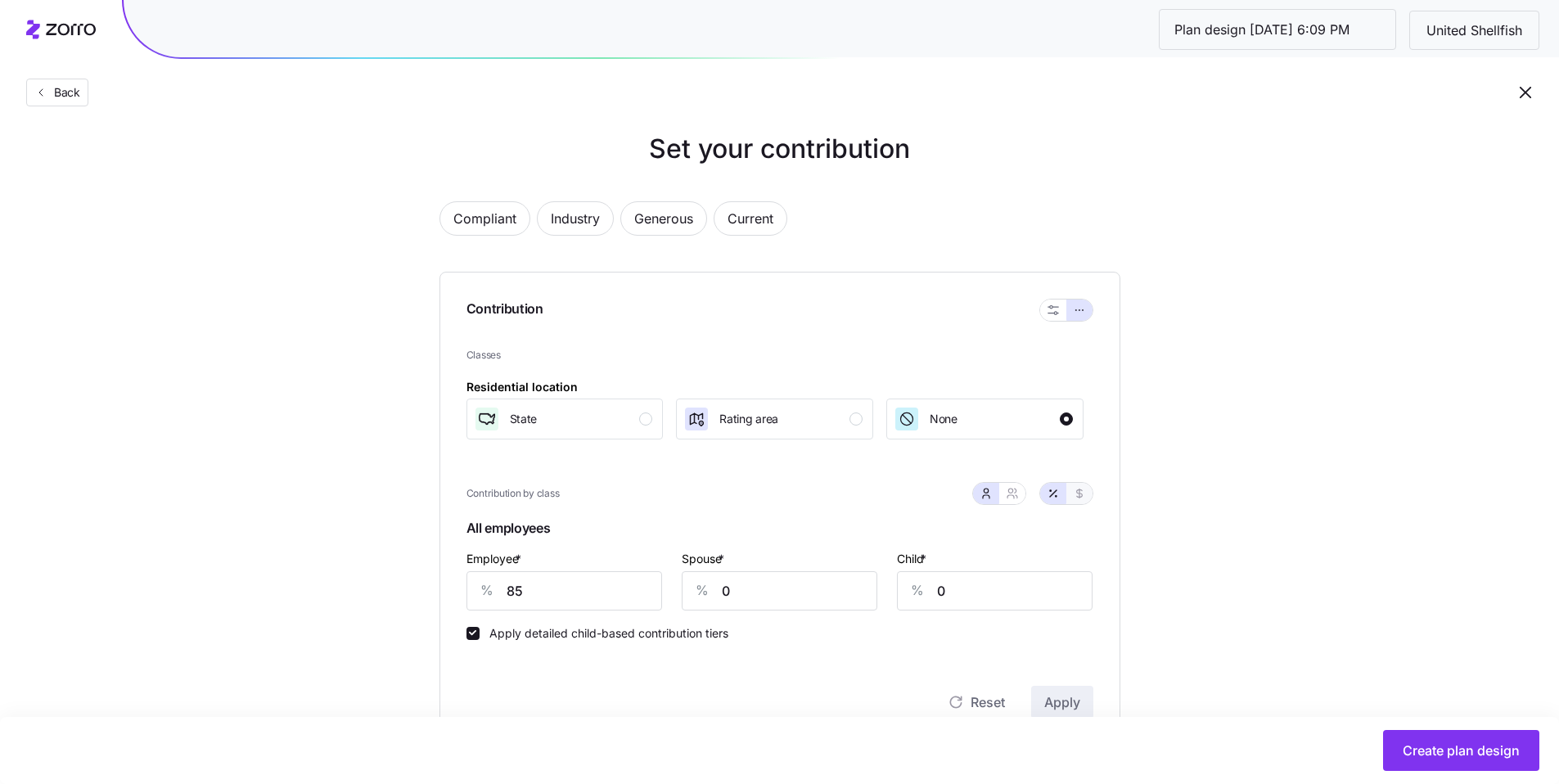
scroll to position [329, 0]
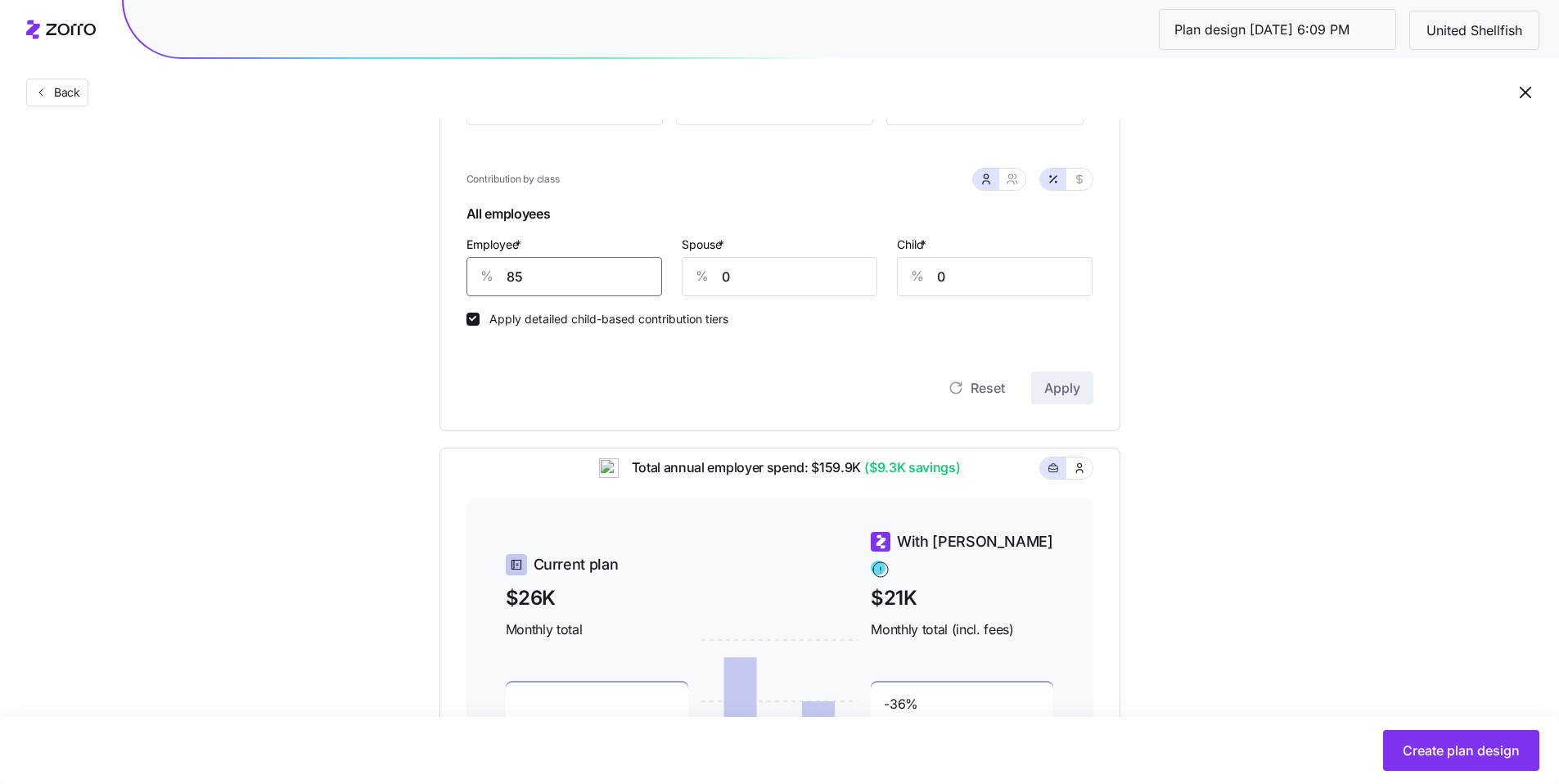
drag, startPoint x: 532, startPoint y: 289, endPoint x: 445, endPoint y: 271, distance: 88.8
click at [443, 272] on div "Contribution Classes Residential location State Rating area None Contribution b…" at bounding box center [780, 194] width 681 height 473
type input "90"
click at [749, 278] on input "0" at bounding box center [780, 276] width 195 height 40
click at [1039, 391] on button "Apply" at bounding box center [1063, 387] width 63 height 33
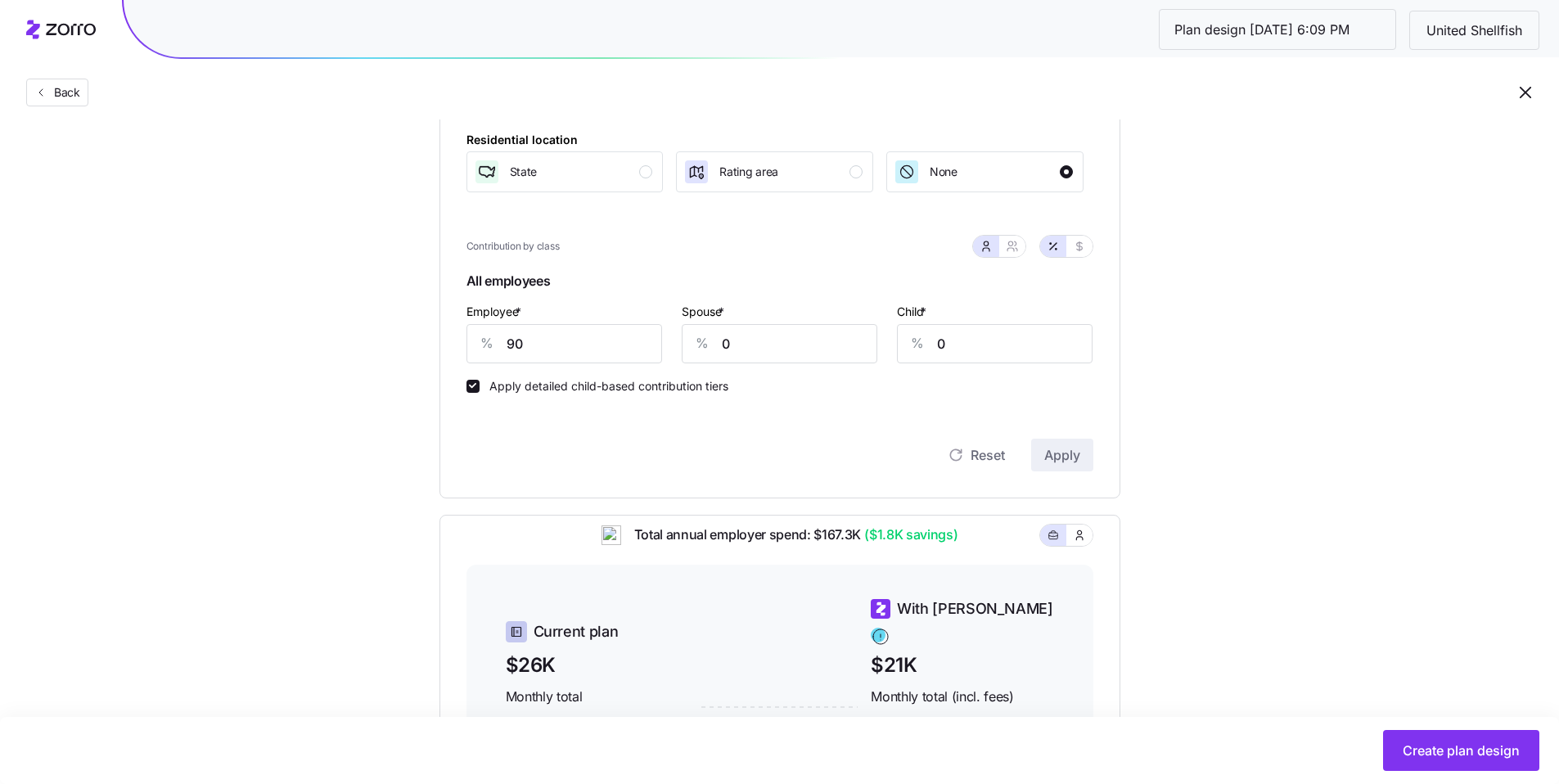
scroll to position [262, 0]
click at [1084, 253] on button "button" at bounding box center [1080, 245] width 26 height 21
type input "569"
click at [1016, 249] on icon "button" at bounding box center [1012, 245] width 13 height 13
type input "569"
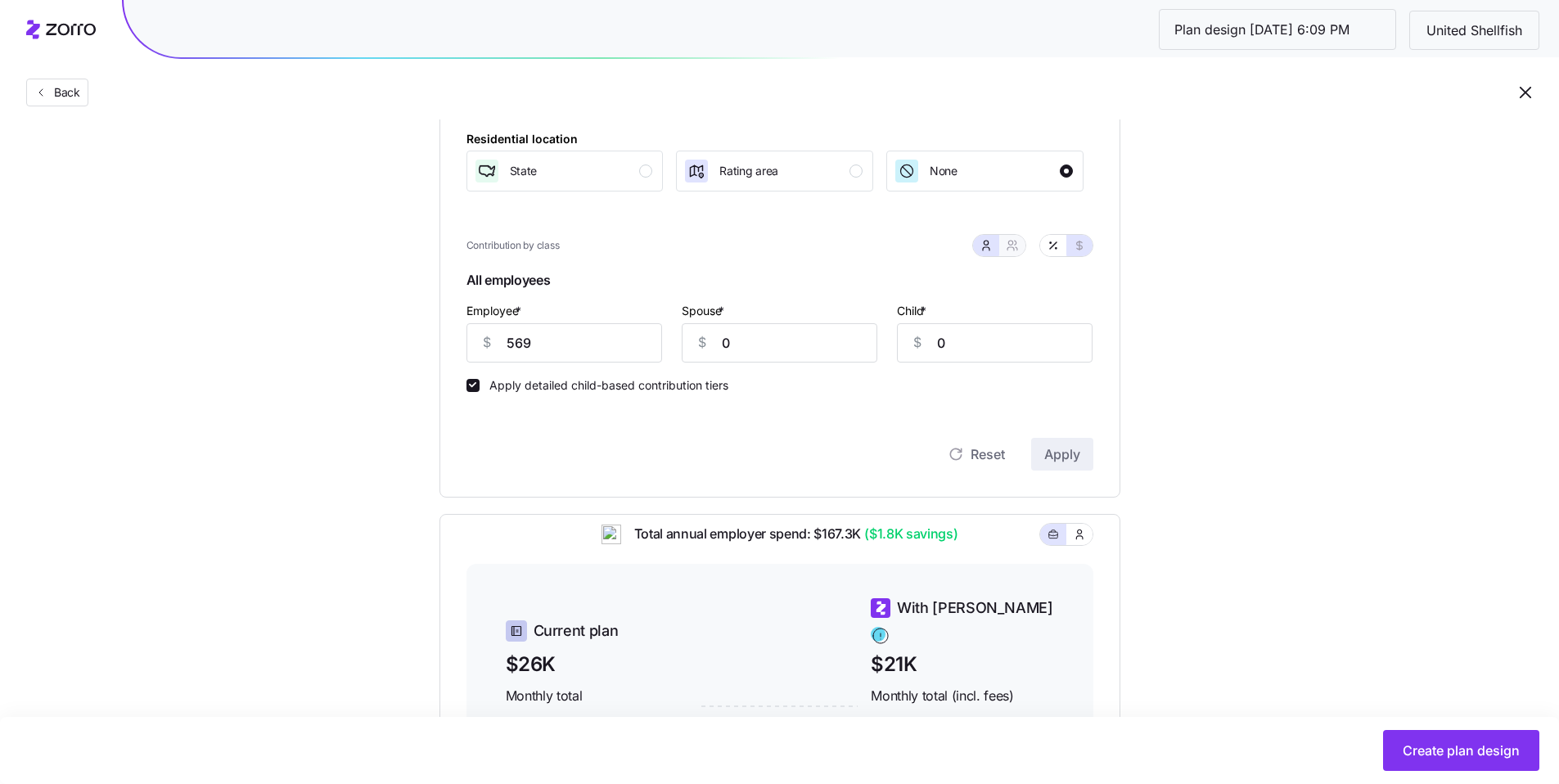
type input "569"
click at [1045, 254] on button "button" at bounding box center [1054, 245] width 26 height 21
type input "90"
type input "45"
type input "57"
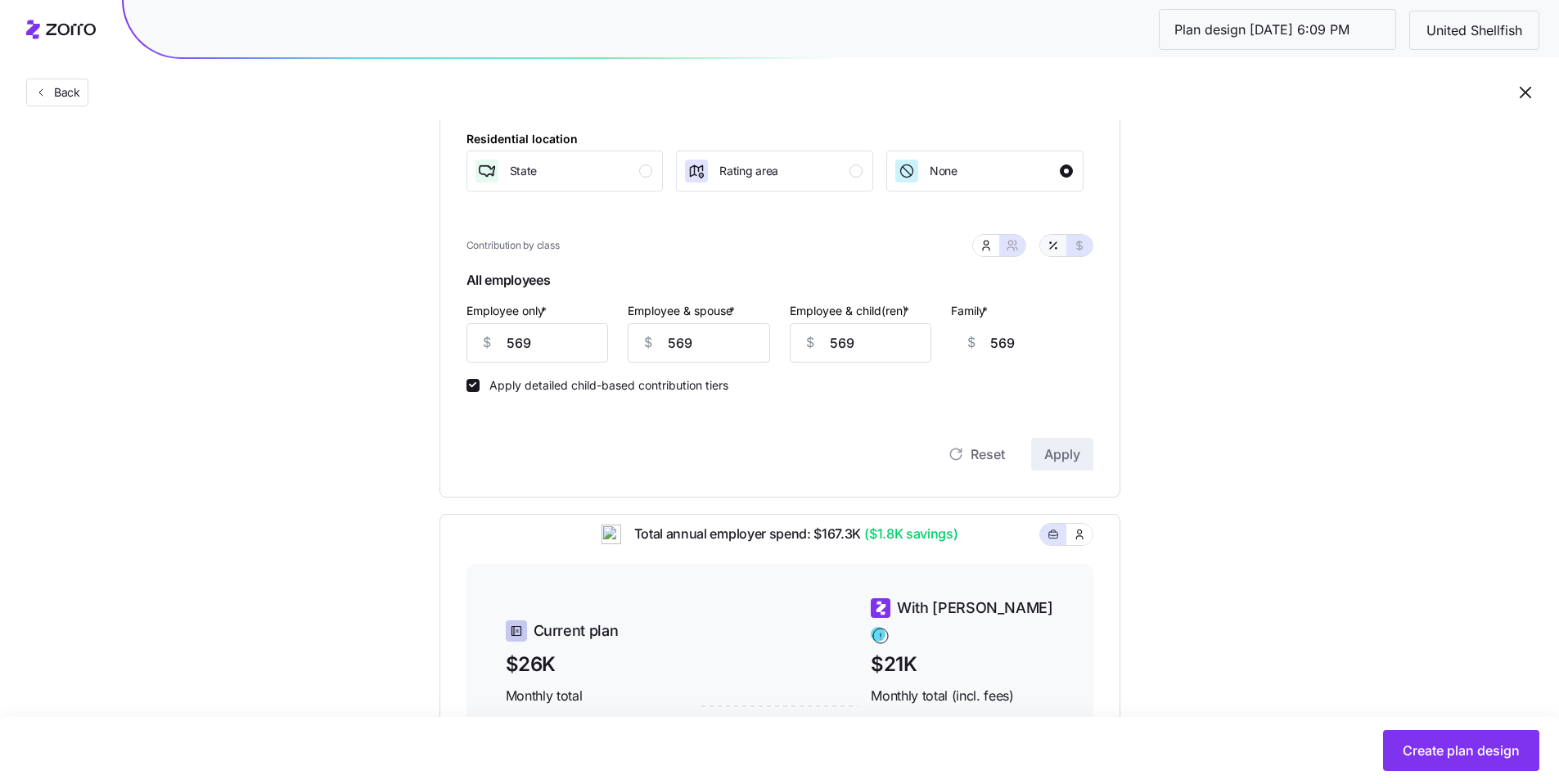
type input "35"
click at [982, 239] on button "button" at bounding box center [986, 245] width 13 height 13
type input "0"
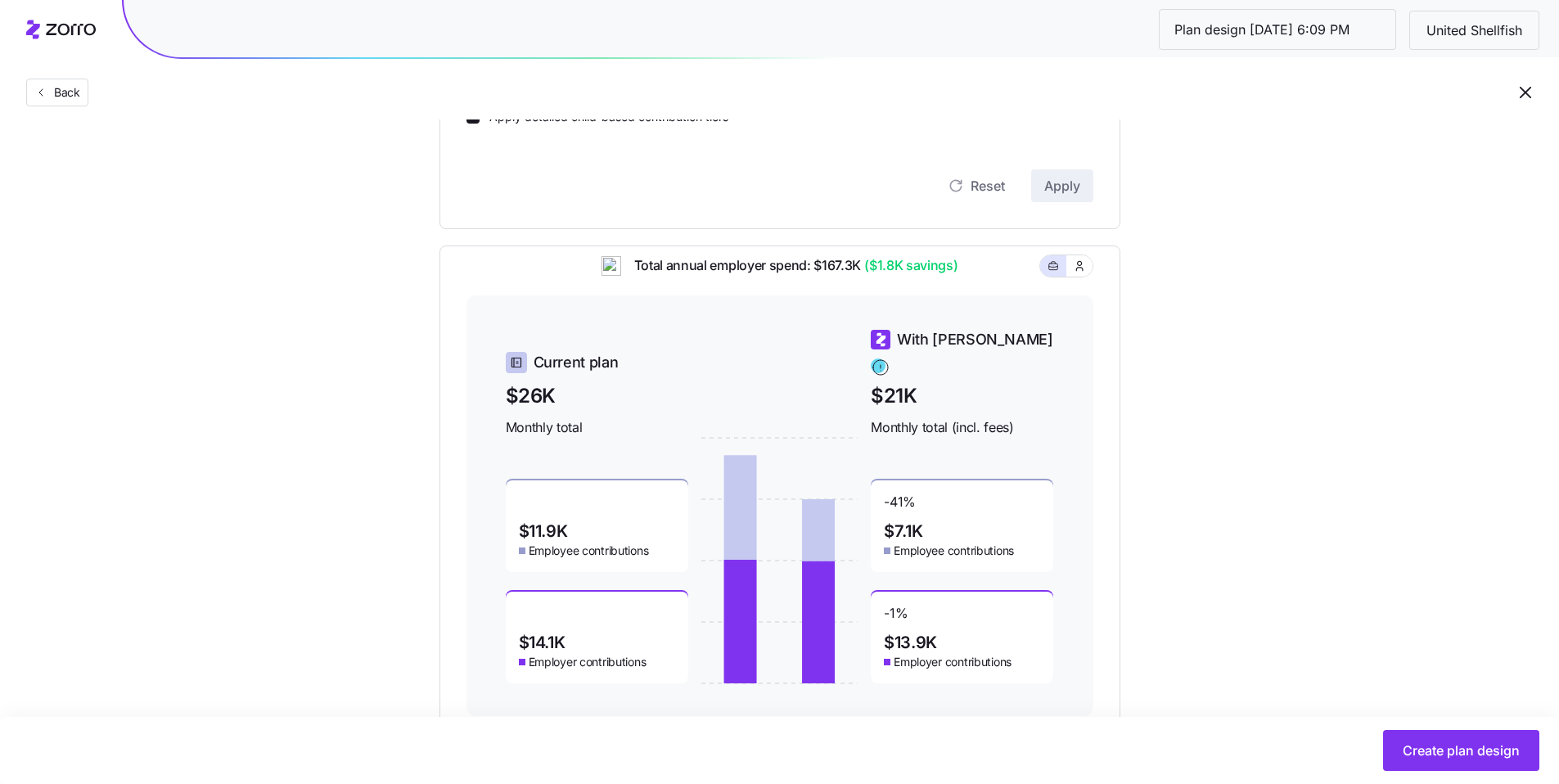
scroll to position [304, 0]
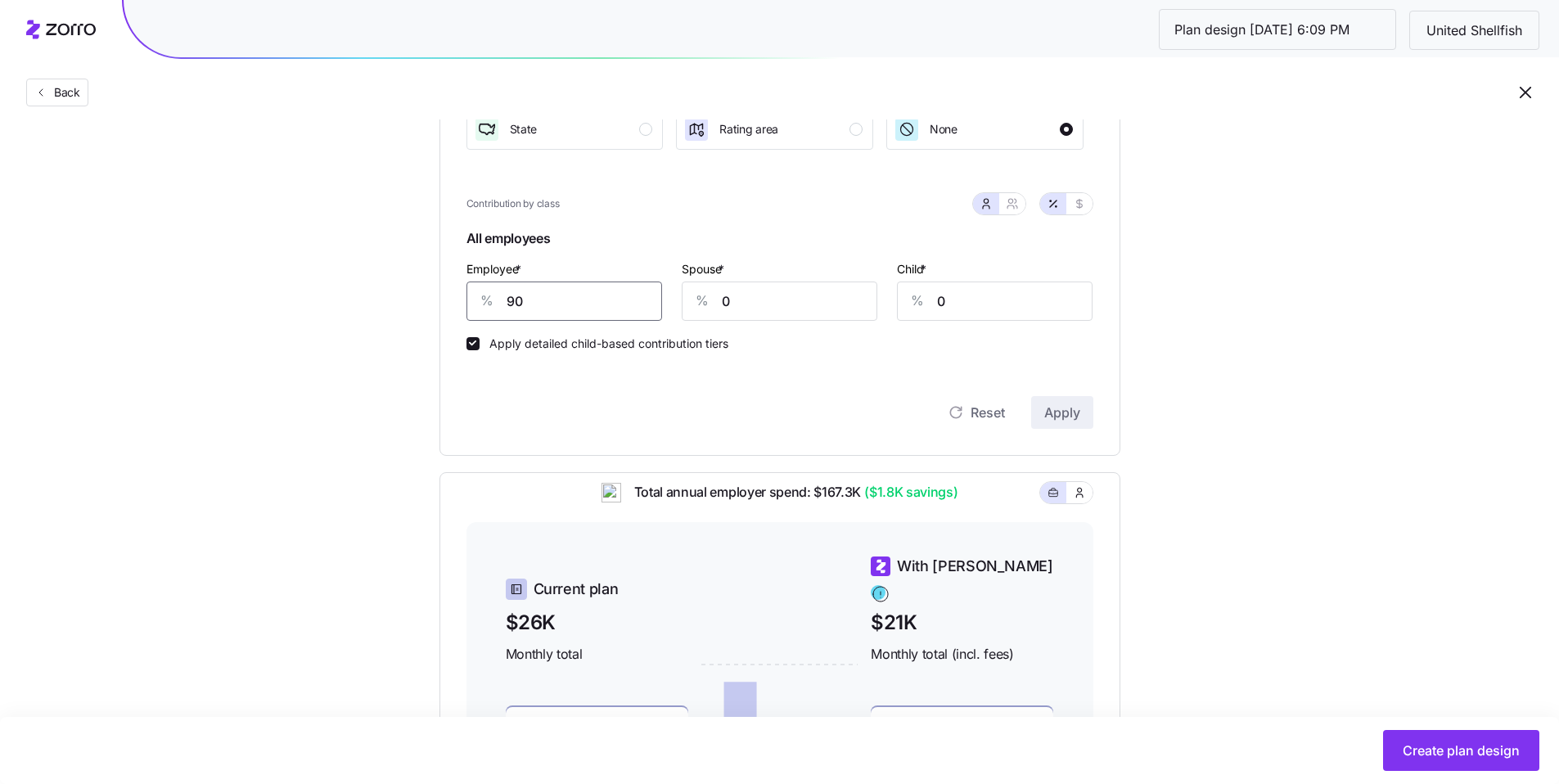
drag, startPoint x: 530, startPoint y: 297, endPoint x: 436, endPoint y: 275, distance: 96.5
click at [454, 283] on div "Contribution Classes Residential location State Rating area None Contribution b…" at bounding box center [780, 219] width 681 height 473
type input "92"
click at [1056, 414] on span "Apply" at bounding box center [1063, 412] width 36 height 19
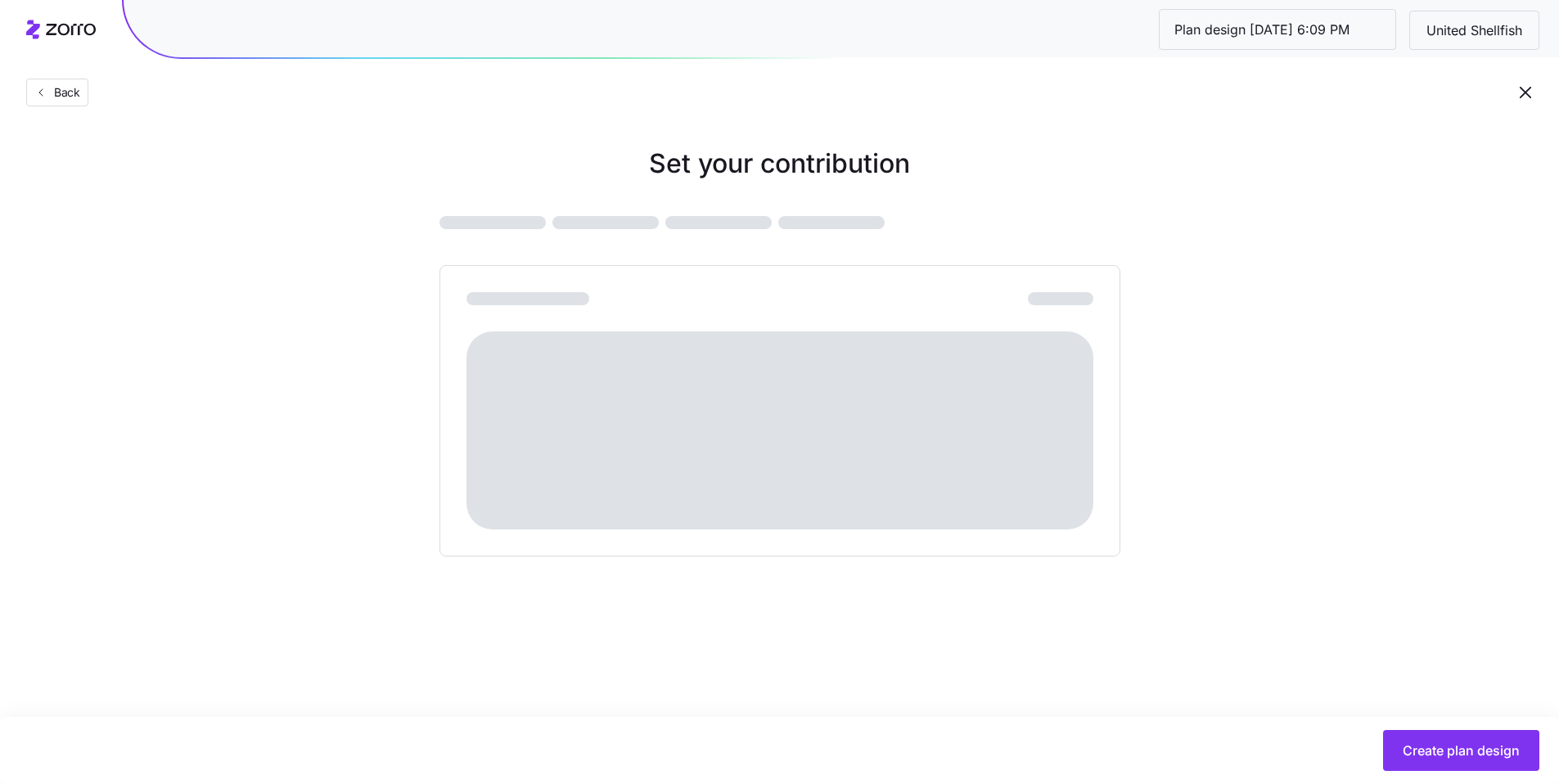
scroll to position [0, 0]
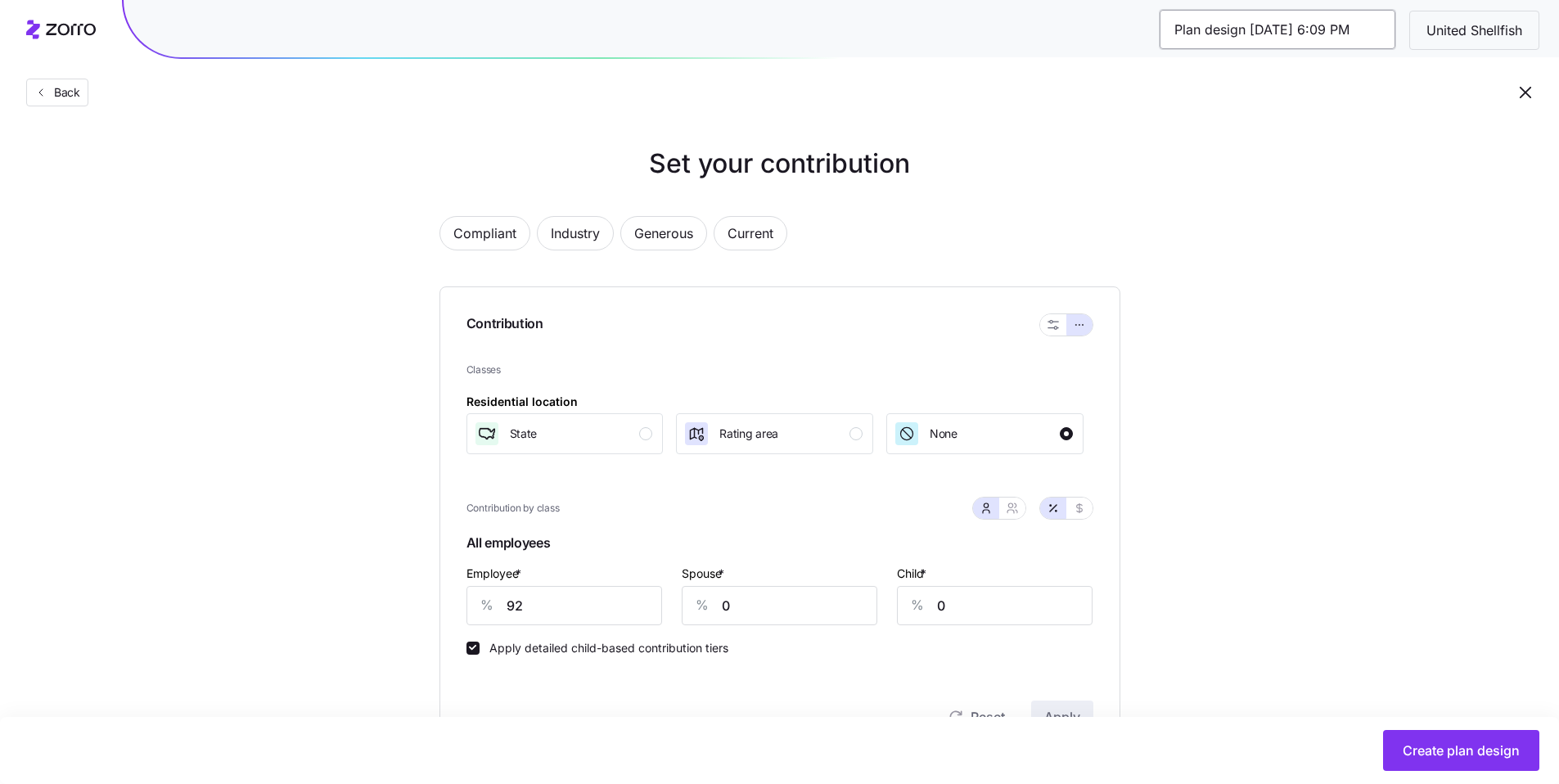
click at [1278, 38] on input "Plan design 10/06/2025 6:09 PM" at bounding box center [1278, 29] width 236 height 40
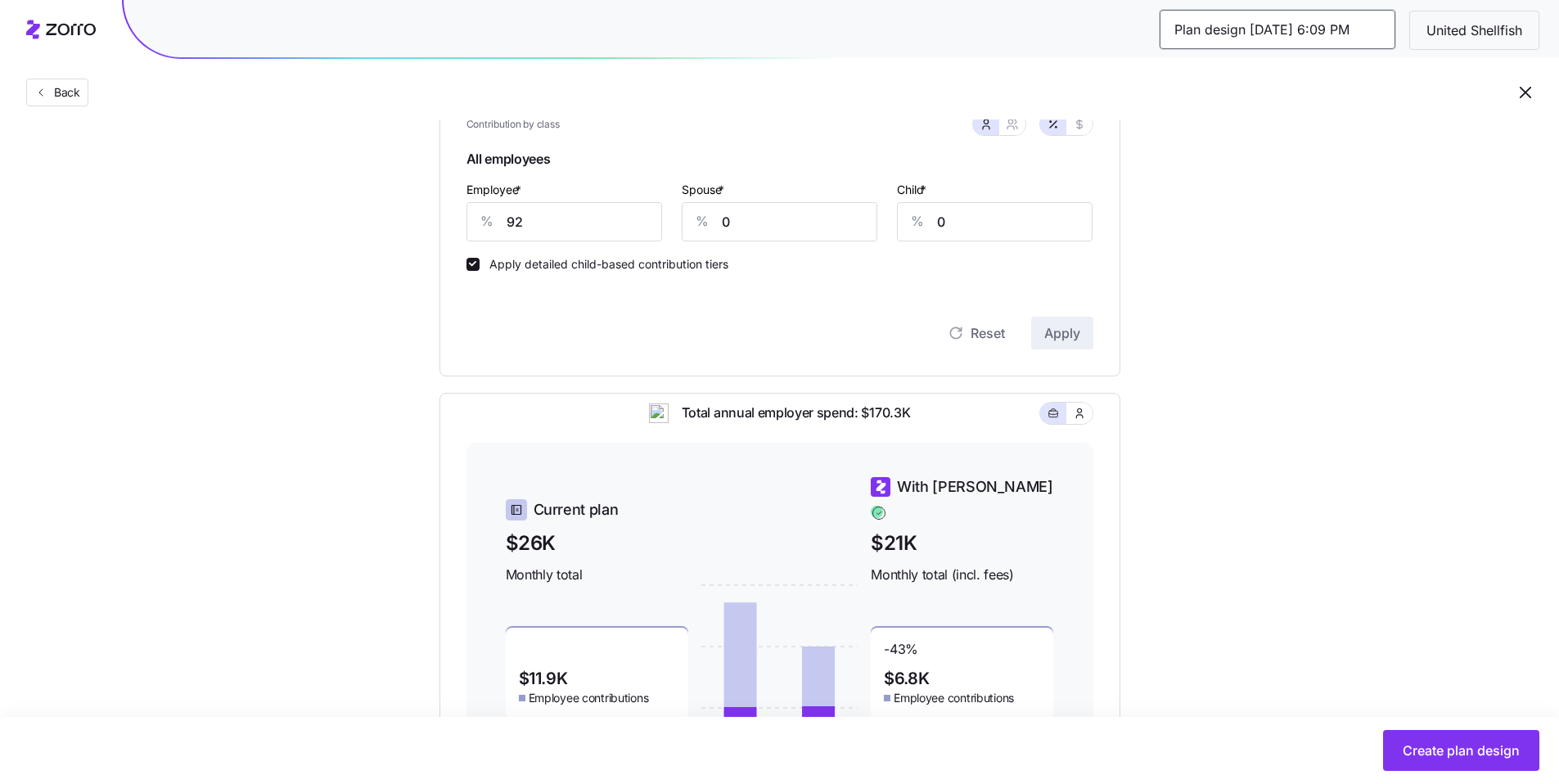
scroll to position [363, 0]
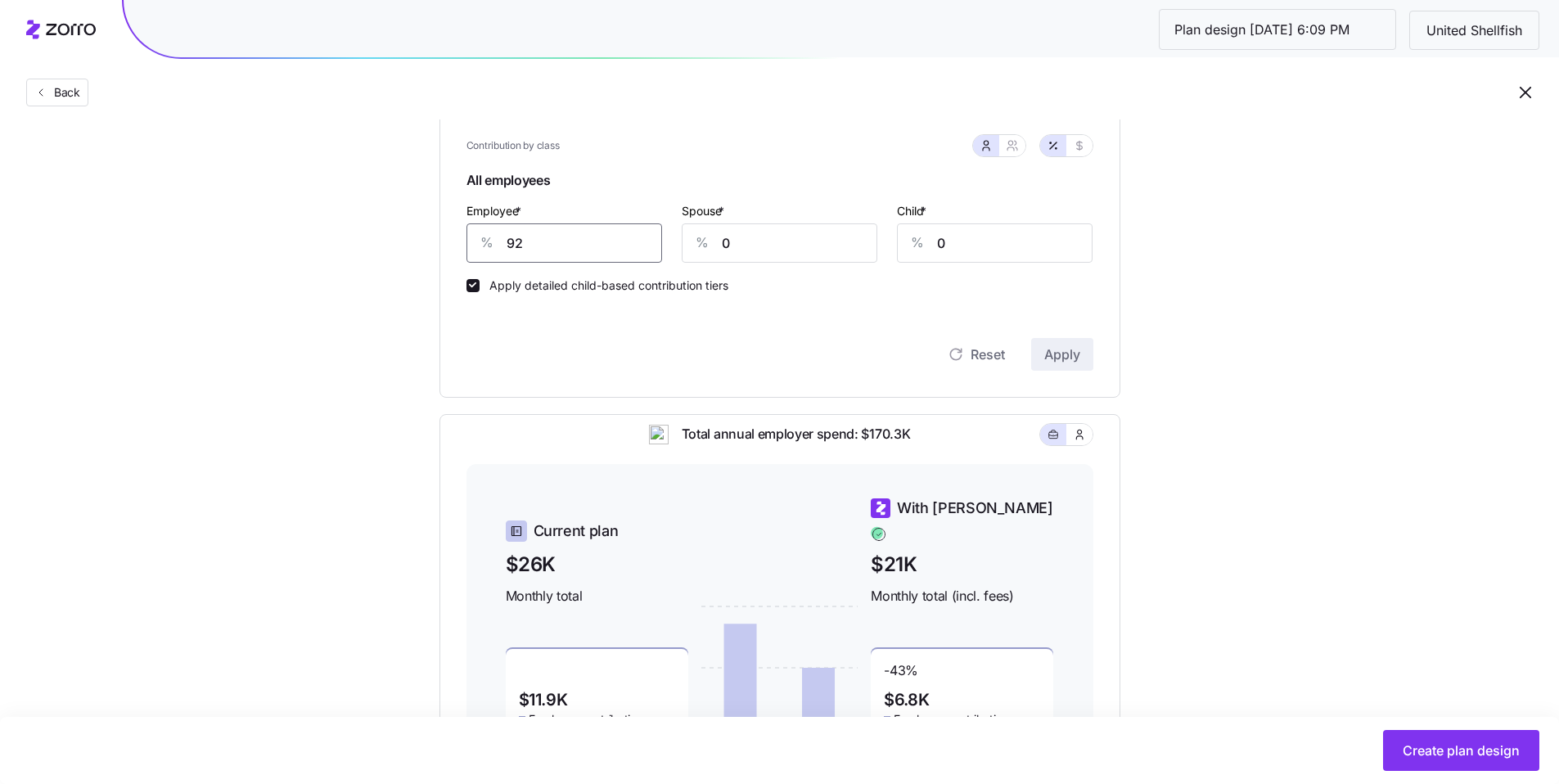
click at [535, 250] on input "92" at bounding box center [564, 243] width 195 height 40
drag, startPoint x: 502, startPoint y: 242, endPoint x: 403, endPoint y: 216, distance: 102.4
click at [426, 227] on div "Compliant Industry Generous Current Contribution Classes Residential location S…" at bounding box center [780, 364] width 733 height 1061
type input "91"
click at [1066, 363] on span "Apply" at bounding box center [1063, 354] width 36 height 19
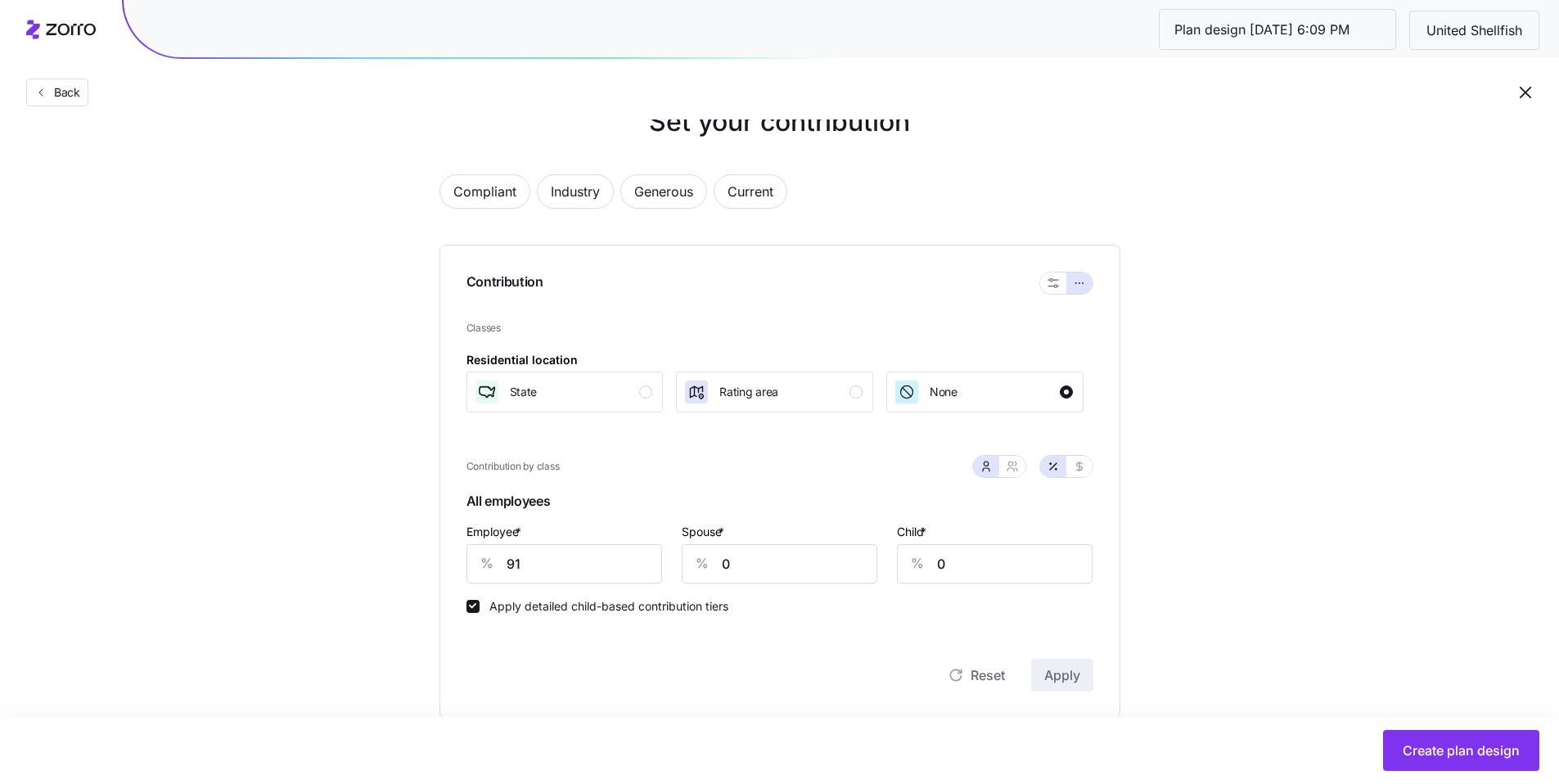
scroll to position [137, 0]
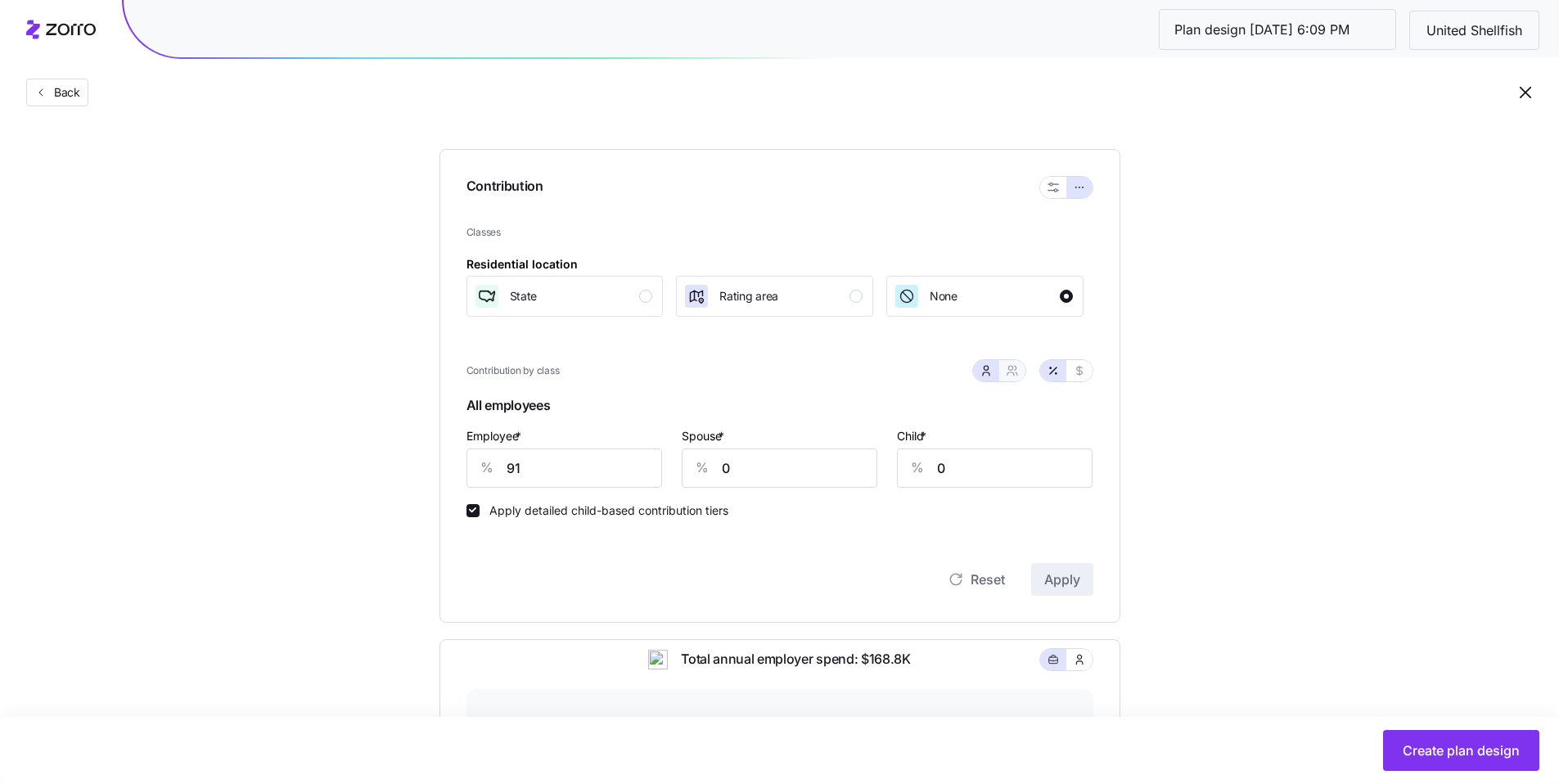
click at [1013, 375] on icon "button" at bounding box center [1011, 374] width 6 height 4
type input "46"
type input "58"
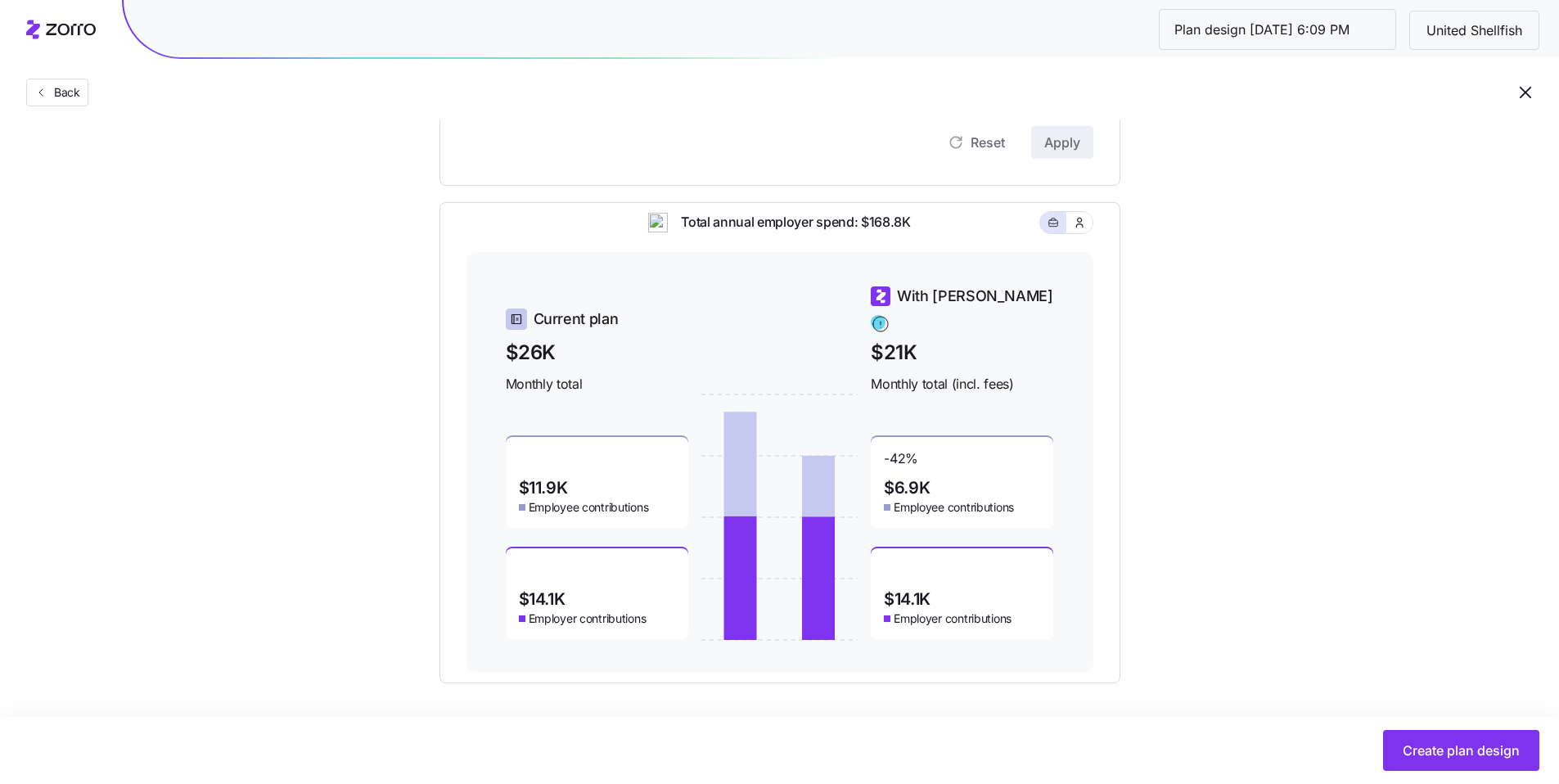
scroll to position [578, 0]
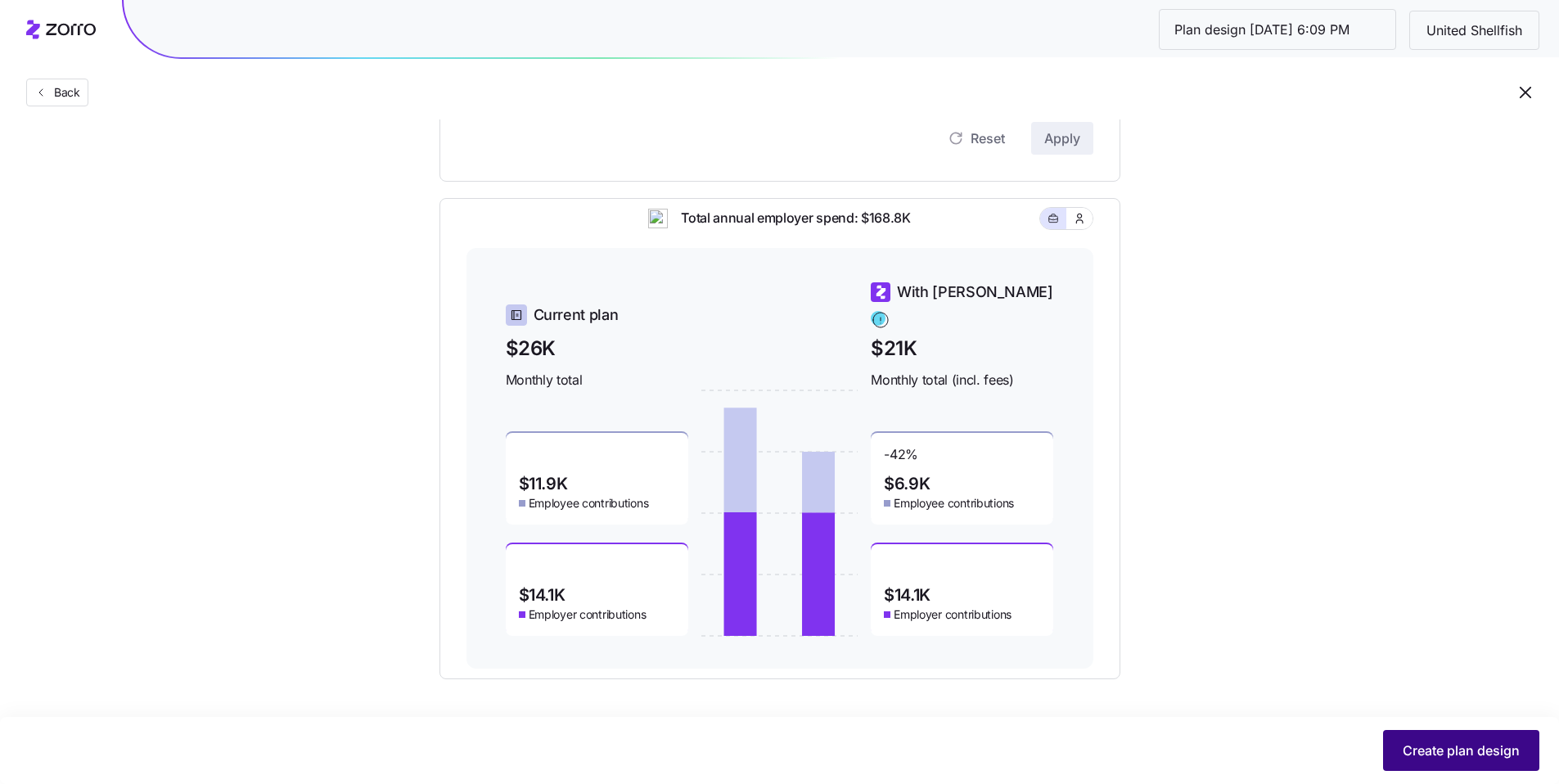
click at [1465, 758] on span "Create plan design" at bounding box center [1461, 751] width 117 height 19
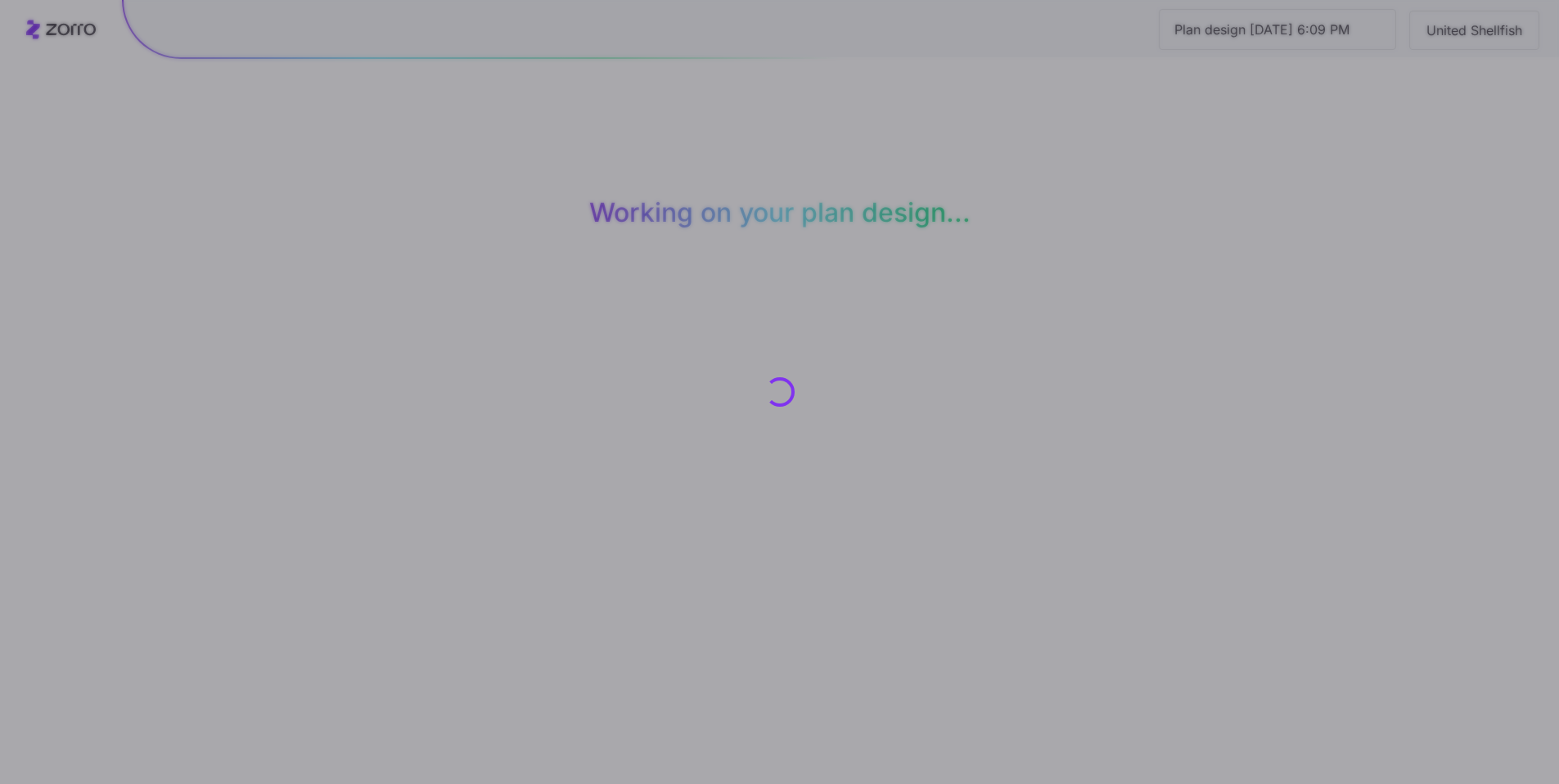
scroll to position [0, 0]
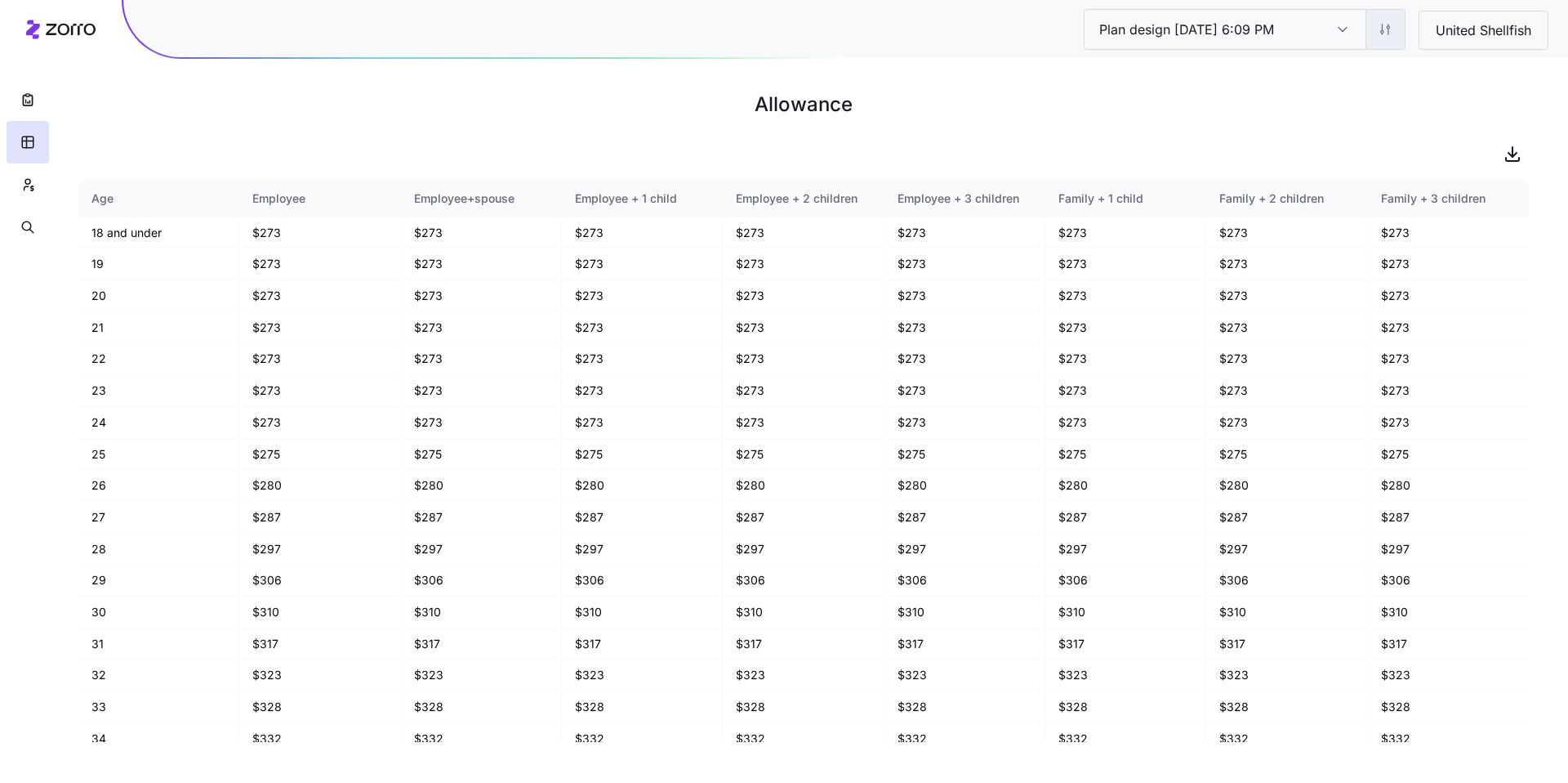
click at [1373, 33] on html "Plan design 10/06/2025 6:09 PM Plan design 10/06/2025 6:09 PM United Shellfish …" at bounding box center [784, 391] width 1568 height 783
click at [21, 178] on html "Plan design 10/06/2025 6:09 PM Plan design 10/06/2025 6:09 PM United Shellfish …" at bounding box center [784, 391] width 1568 height 783
click at [36, 185] on button "button" at bounding box center [27, 185] width 42 height 42
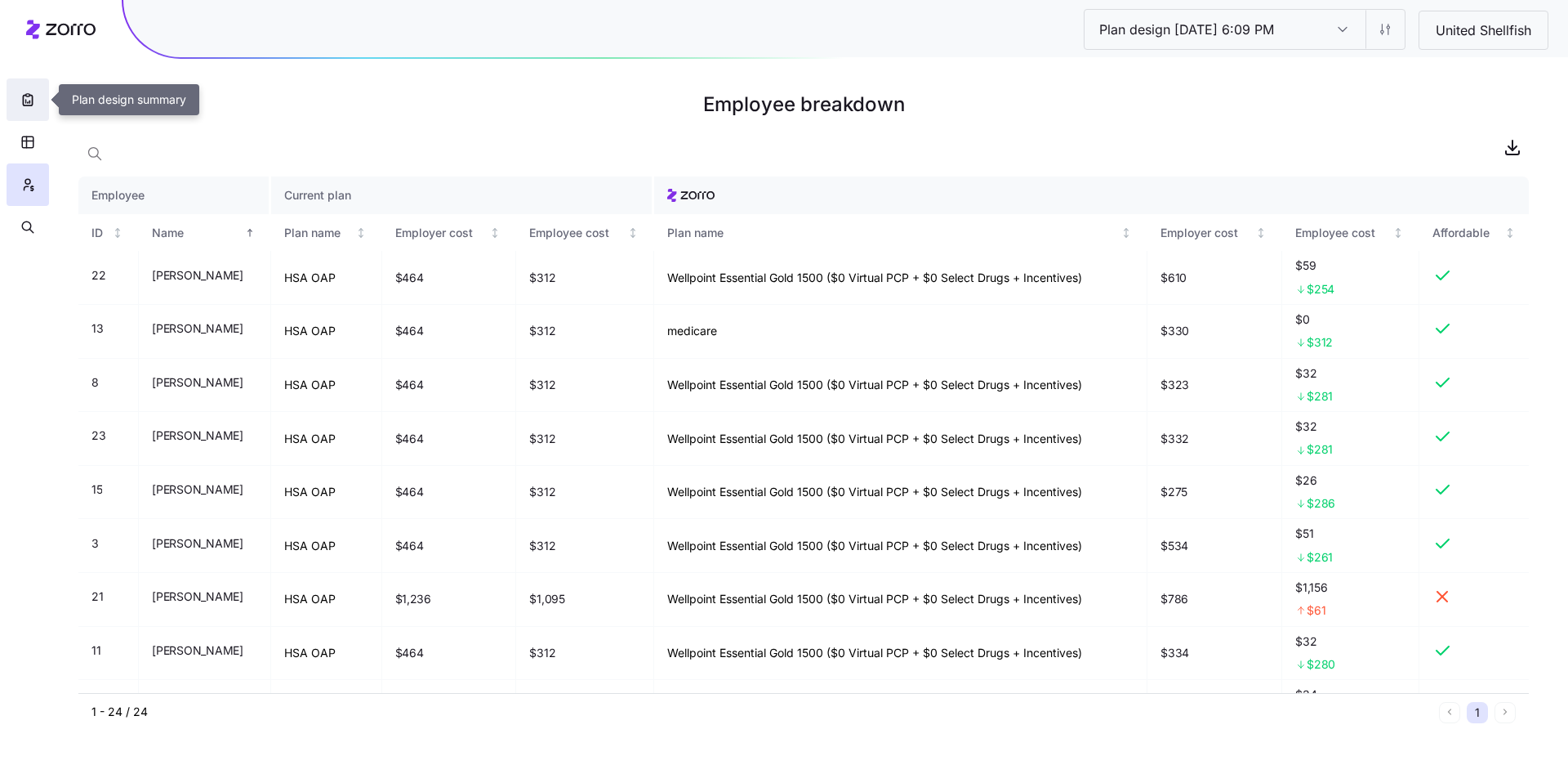
click at [30, 102] on icon "button" at bounding box center [27, 99] width 17 height 17
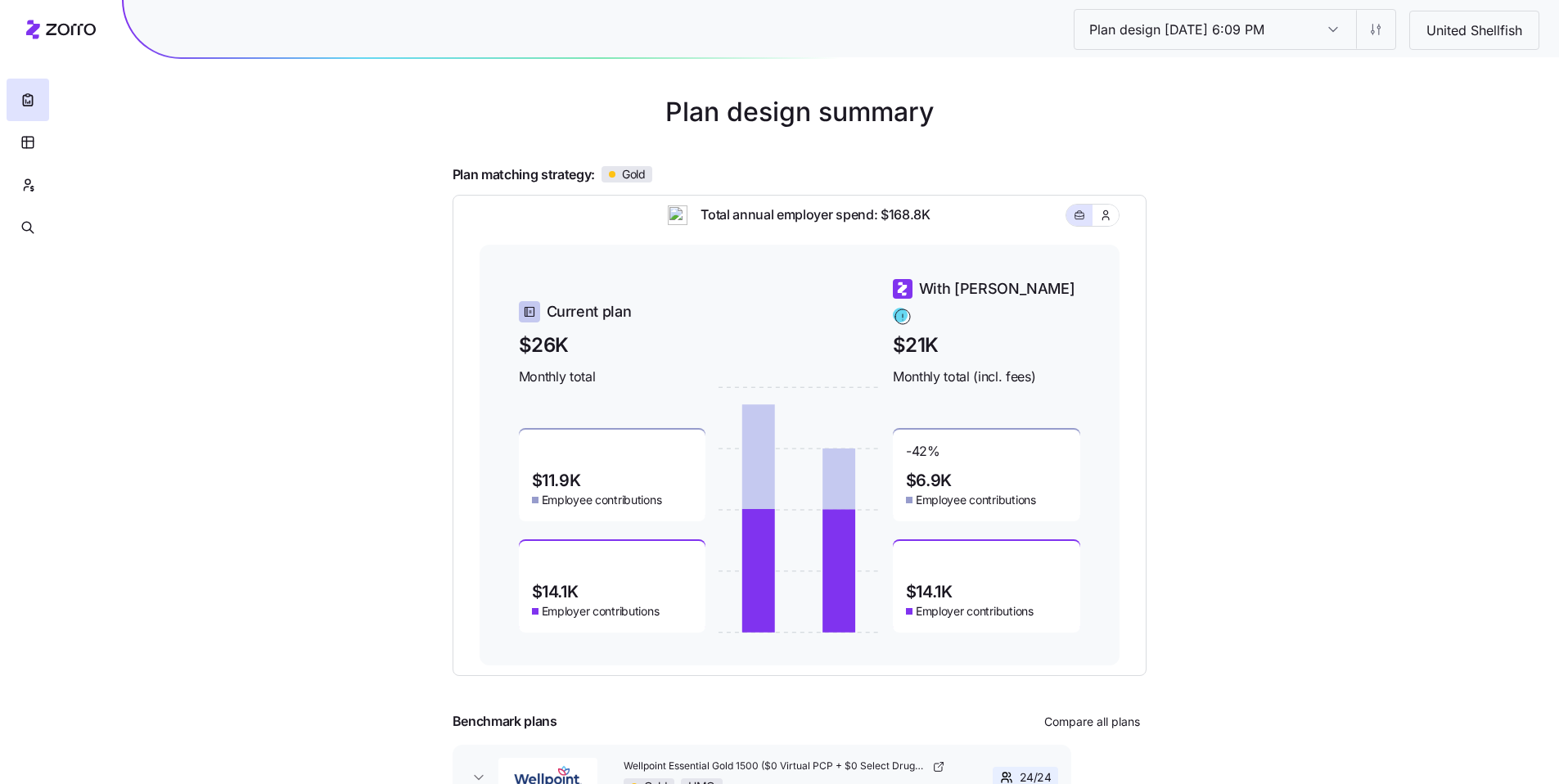
scroll to position [114, 0]
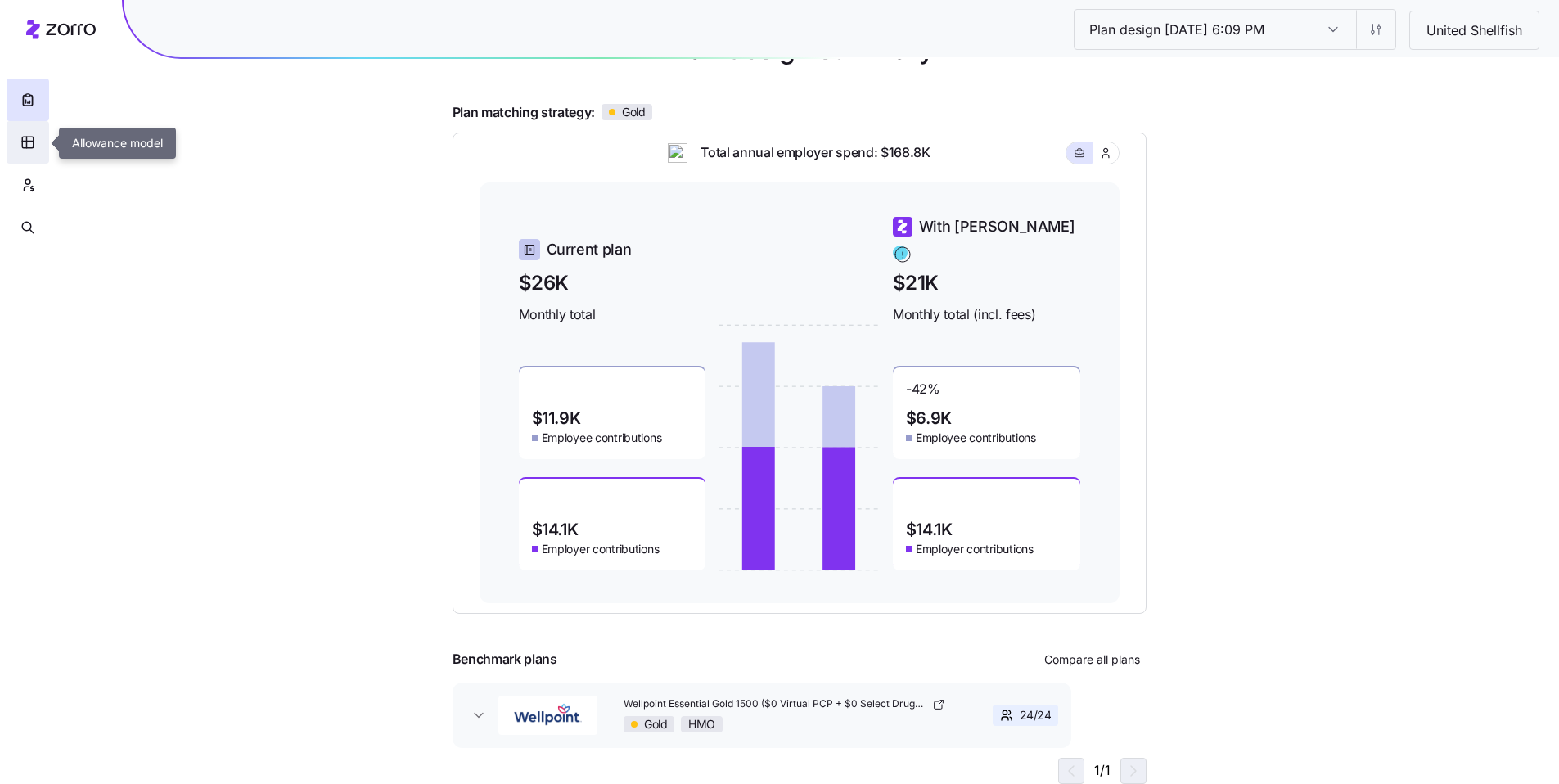
click at [27, 150] on icon "button" at bounding box center [27, 142] width 15 height 17
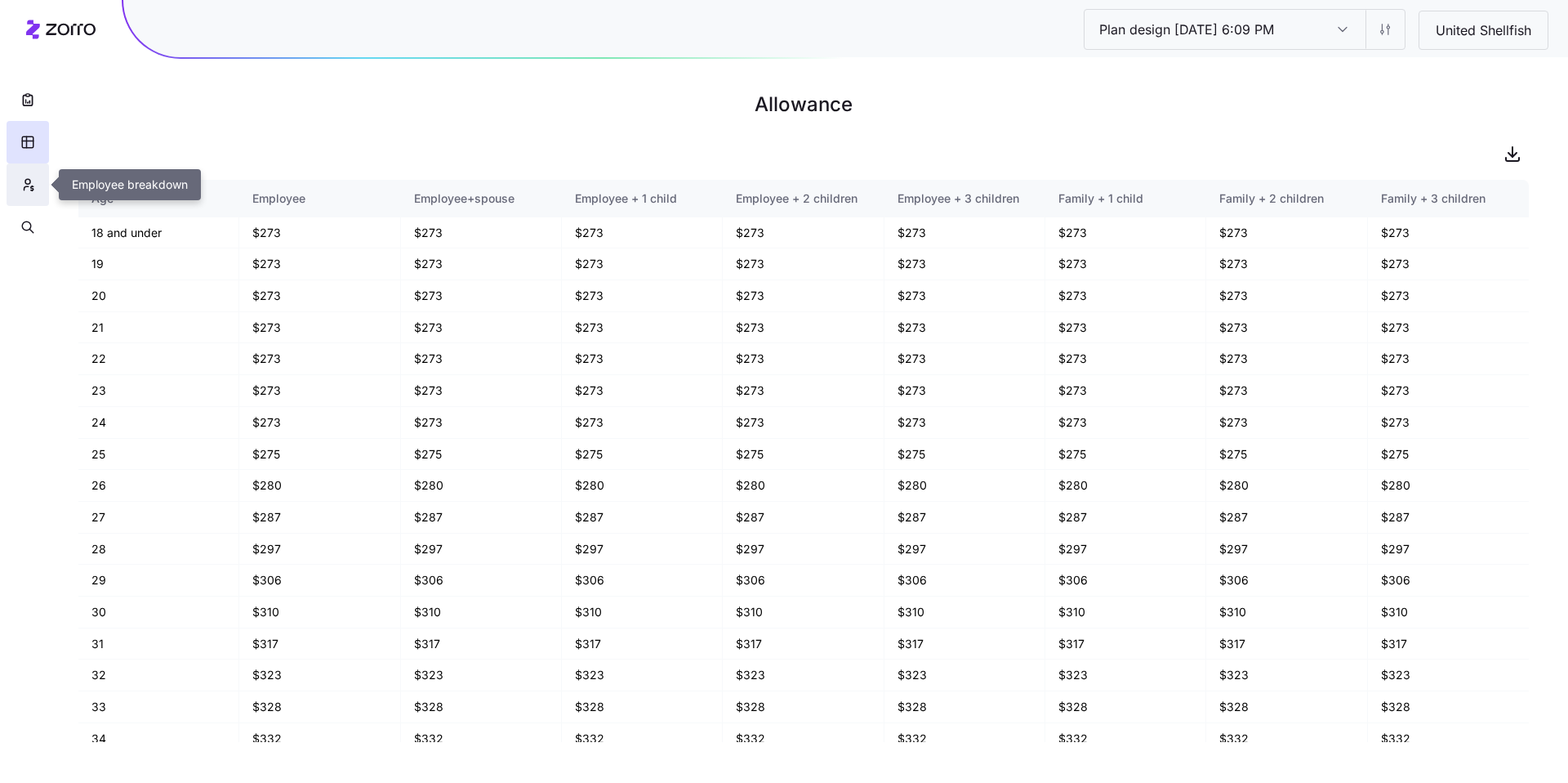
click at [35, 183] on button "button" at bounding box center [27, 185] width 42 height 42
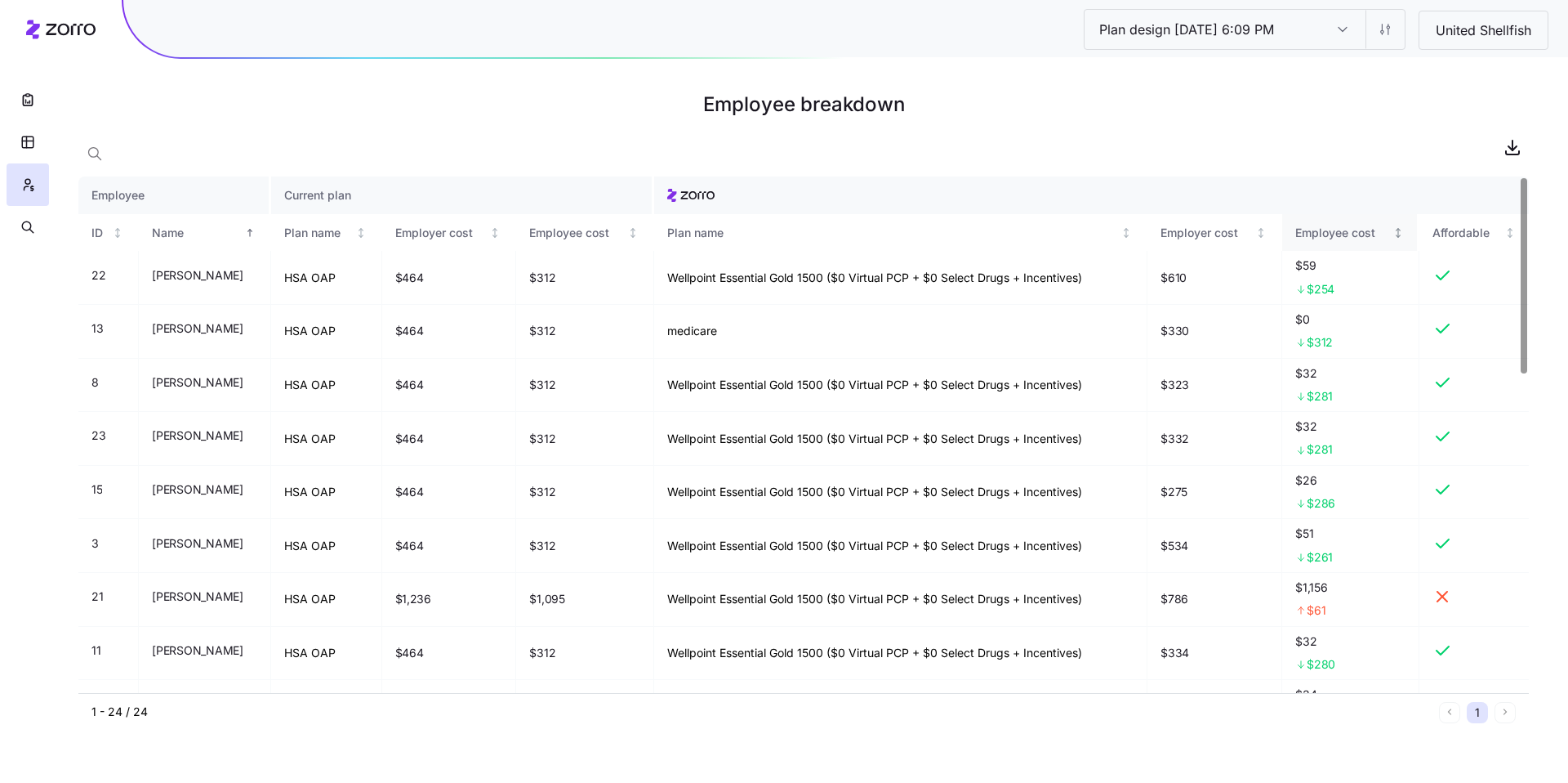
click at [1327, 234] on div "Employee cost" at bounding box center [1343, 233] width 95 height 18
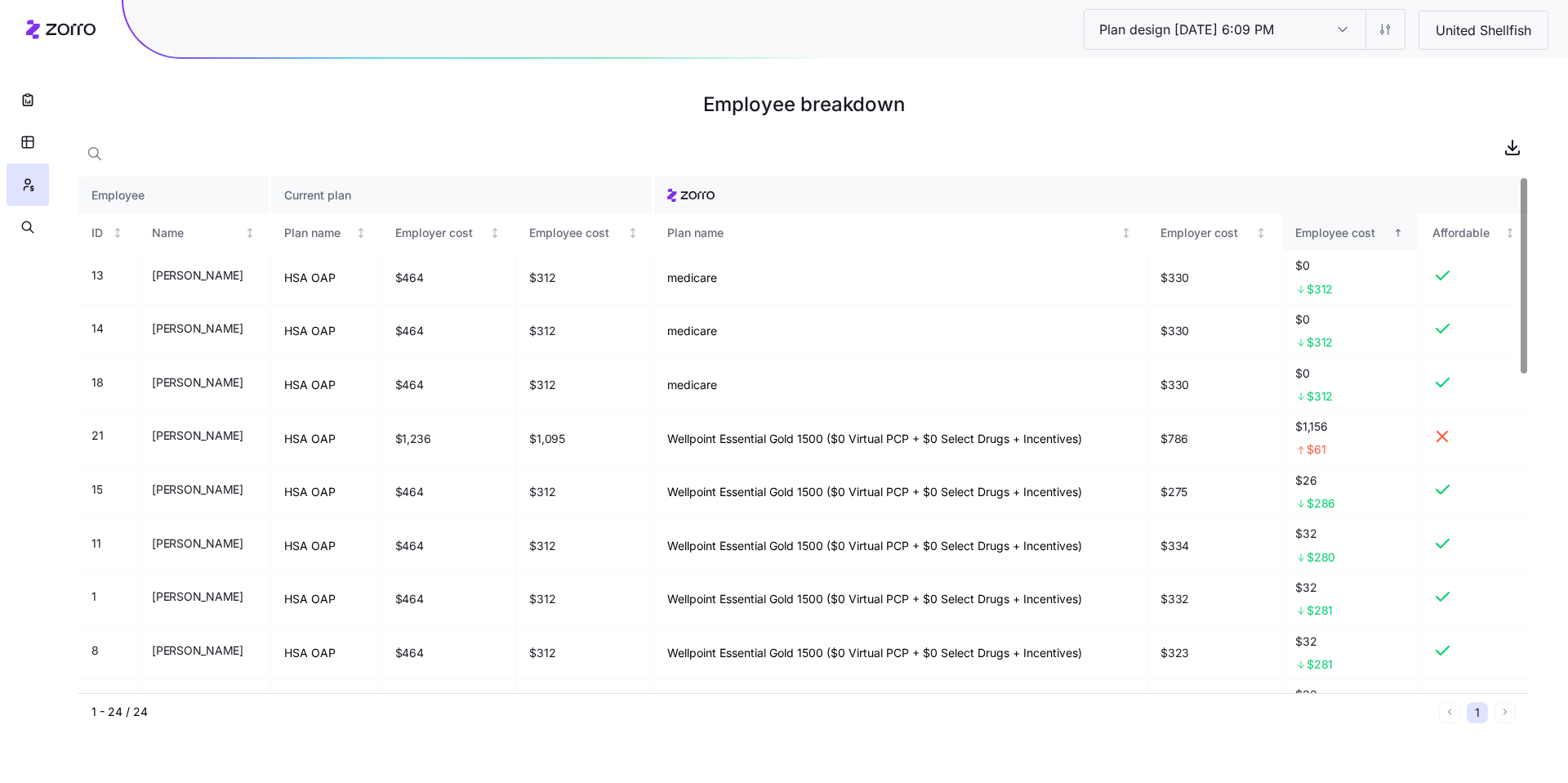
click at [1338, 238] on div "Employee cost" at bounding box center [1343, 233] width 95 height 18
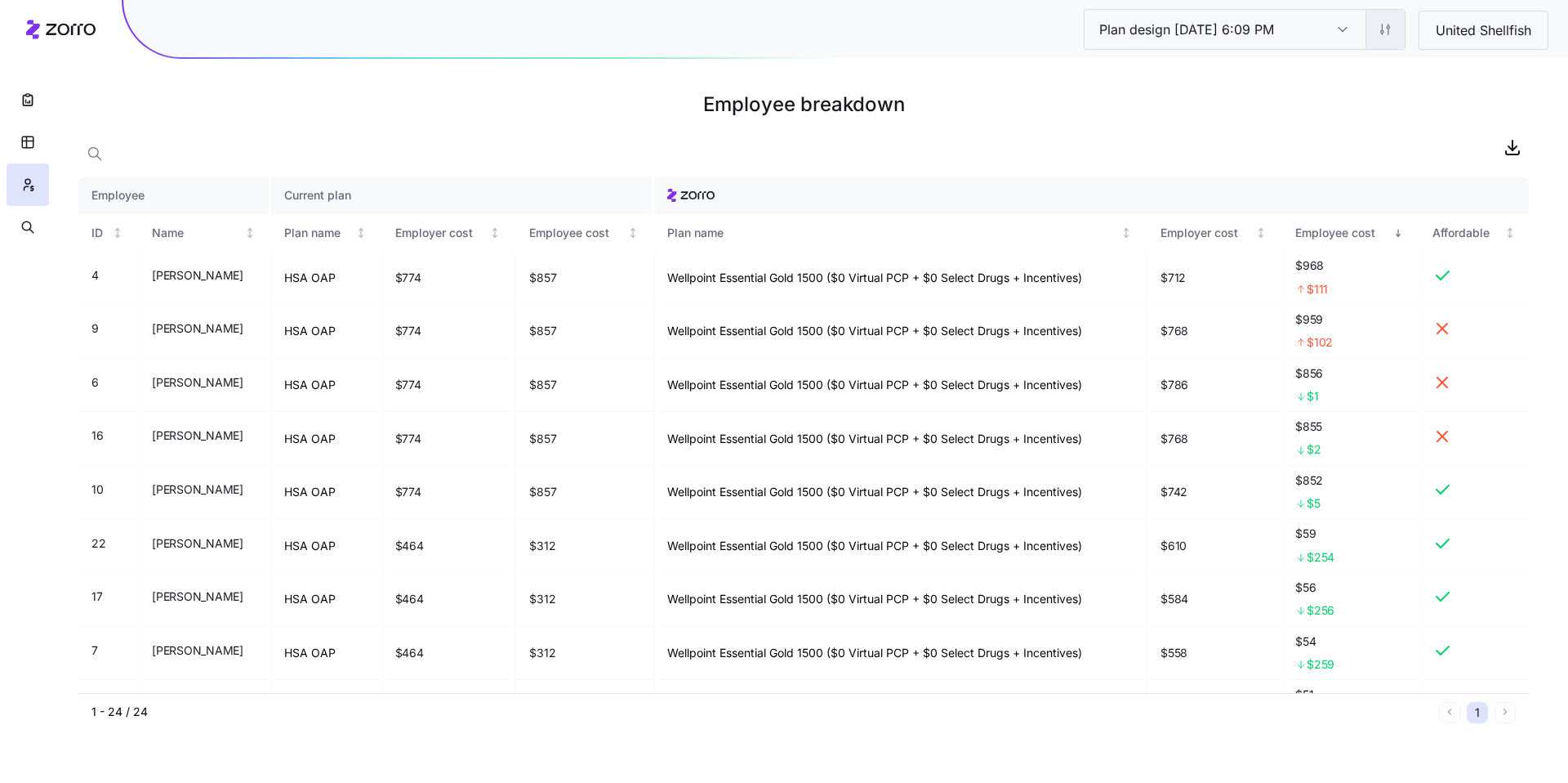
click at [1398, 29] on html "Plan design 10/06/2025 6:09 PM Plan design 10/06/2025 6:09 PM United Shellfish …" at bounding box center [784, 391] width 1568 height 783
click at [1316, 77] on div "Edit contribution" at bounding box center [1285, 73] width 87 height 18
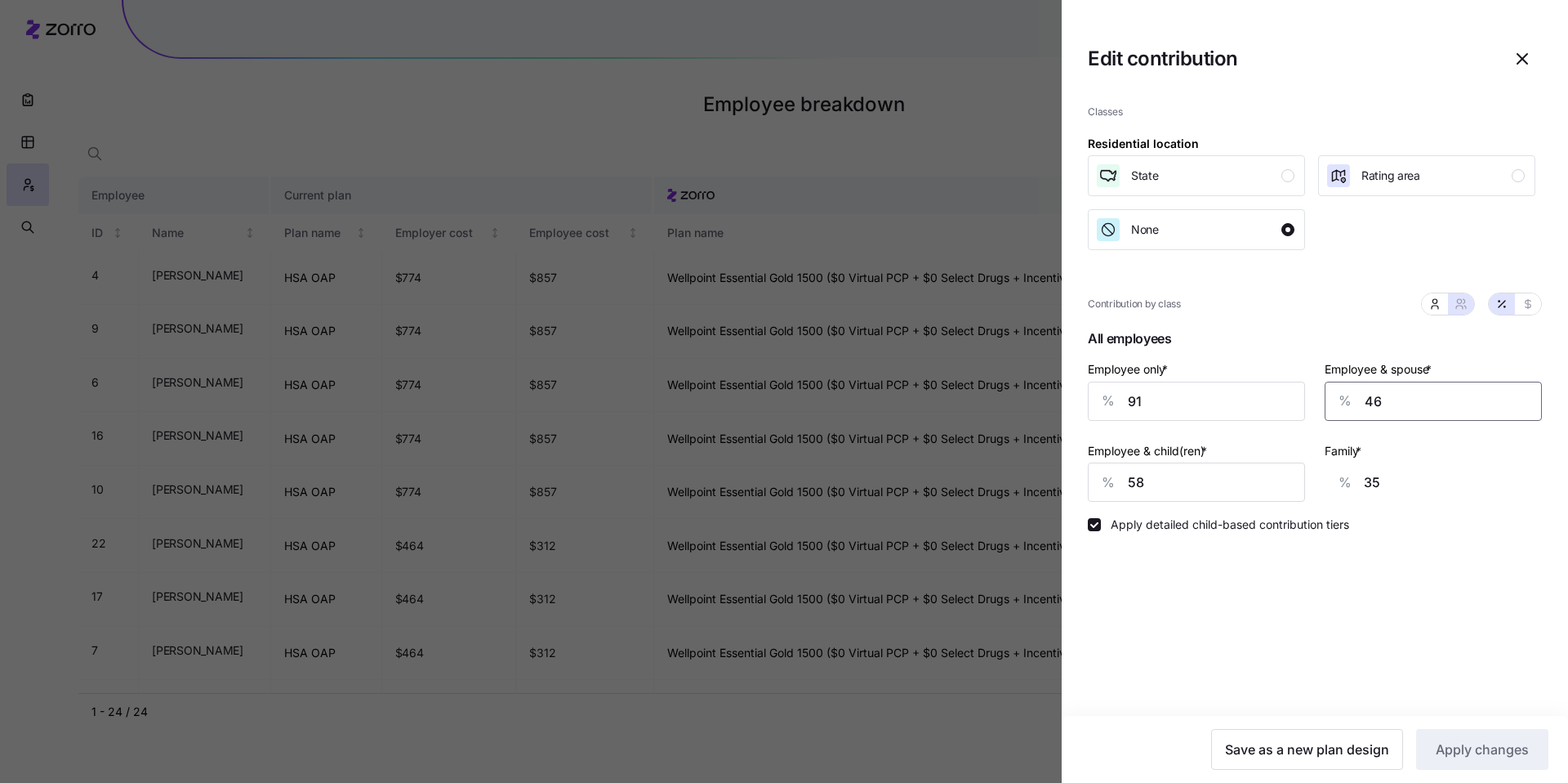
drag, startPoint x: 1396, startPoint y: 405, endPoint x: 1335, endPoint y: 388, distance: 63.3
click at [1309, 388] on div "Employee only * % 91 Employee & spouse * % 46 Employee & child(ren) * % 58 Fami…" at bounding box center [1314, 430] width 473 height 163
type input "6"
type input "5"
type input "60"
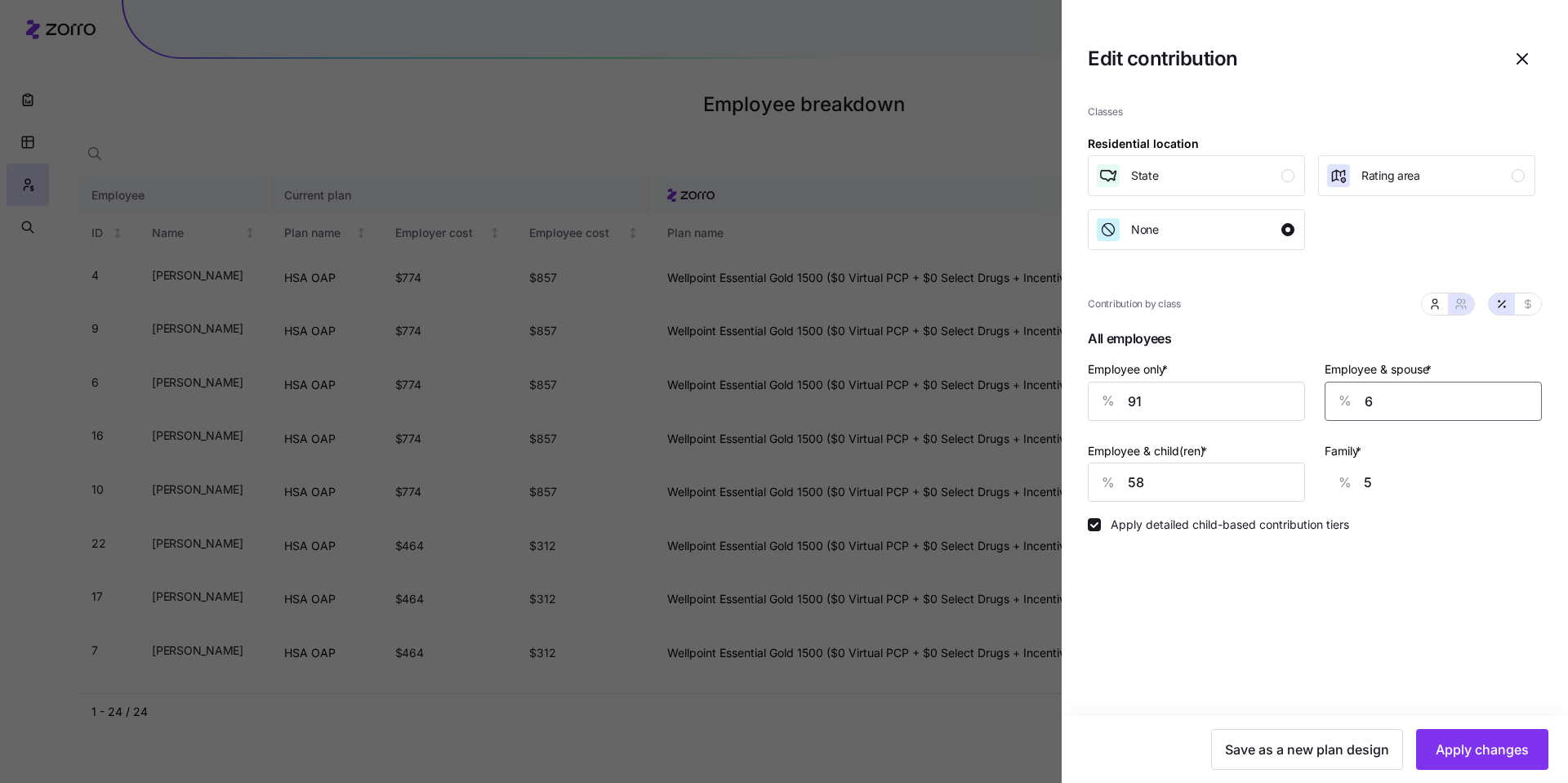
type input "46"
type input "60"
click at [1103, 487] on div "% 58" at bounding box center [1196, 482] width 217 height 40
type input "5"
type input "14"
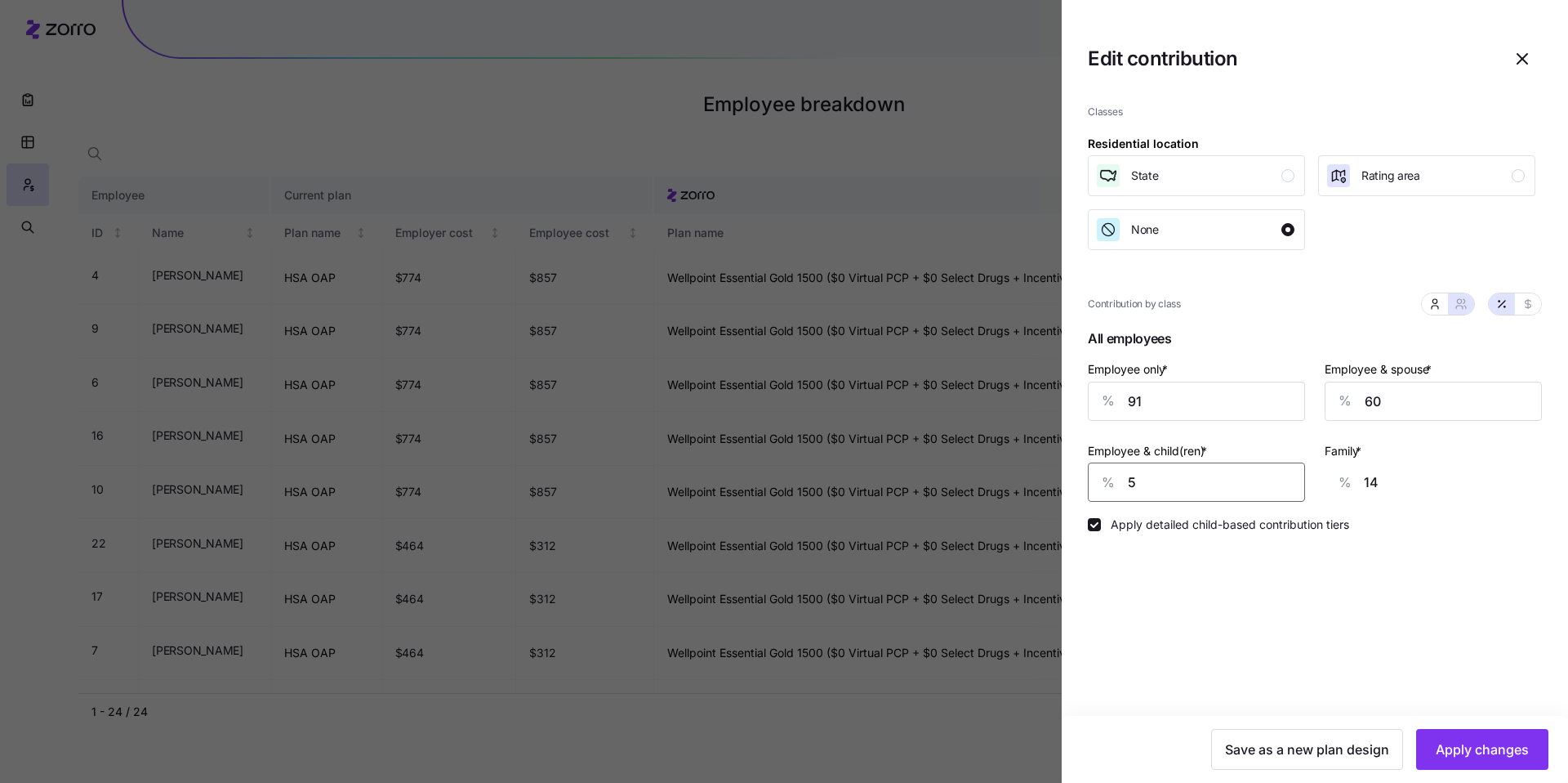
type input "0"
type input "11"
type input "40"
type input "36"
type input "450"
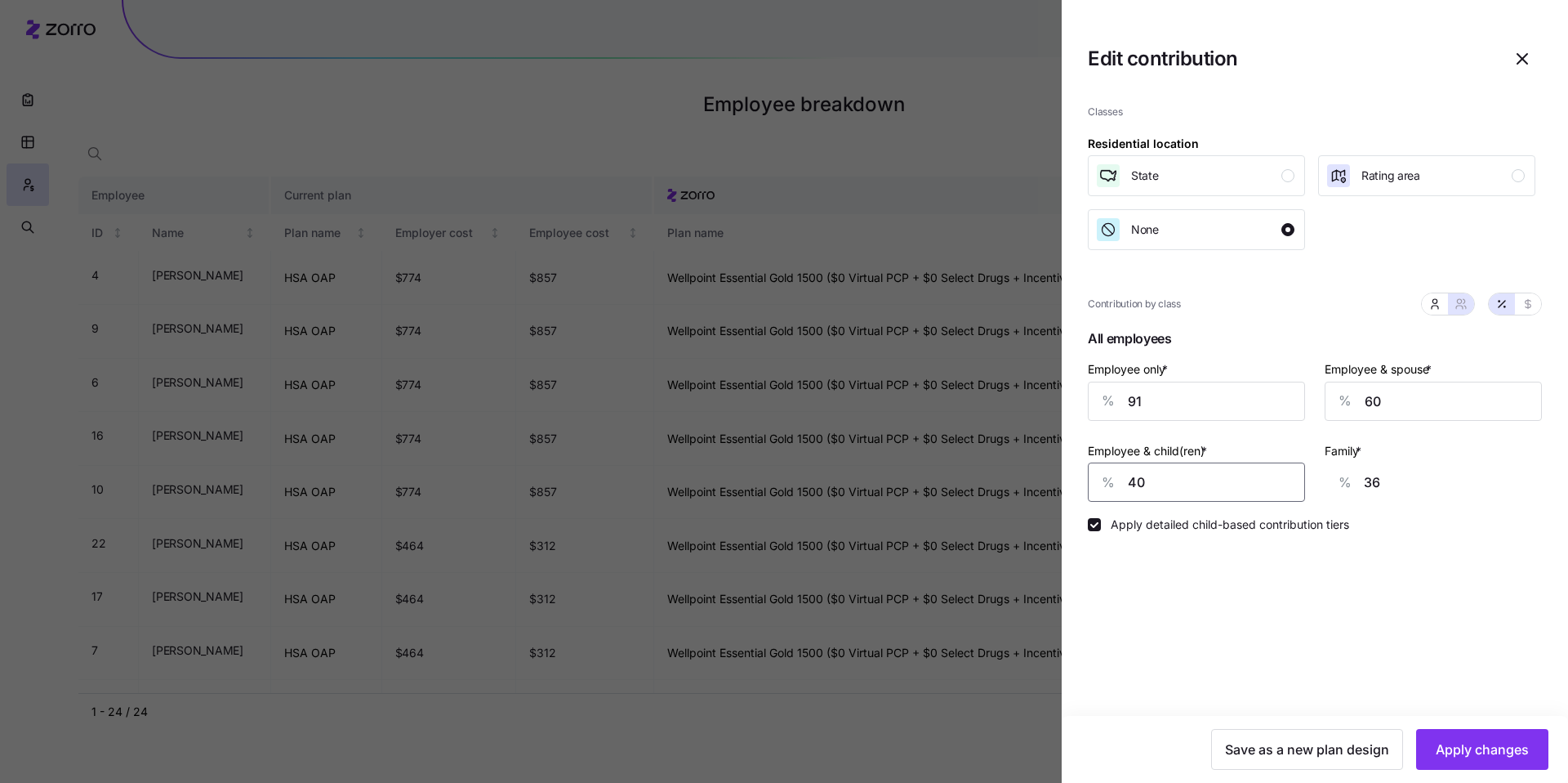
type input "287"
type input "40"
type input "36"
type input "4"
type input "14"
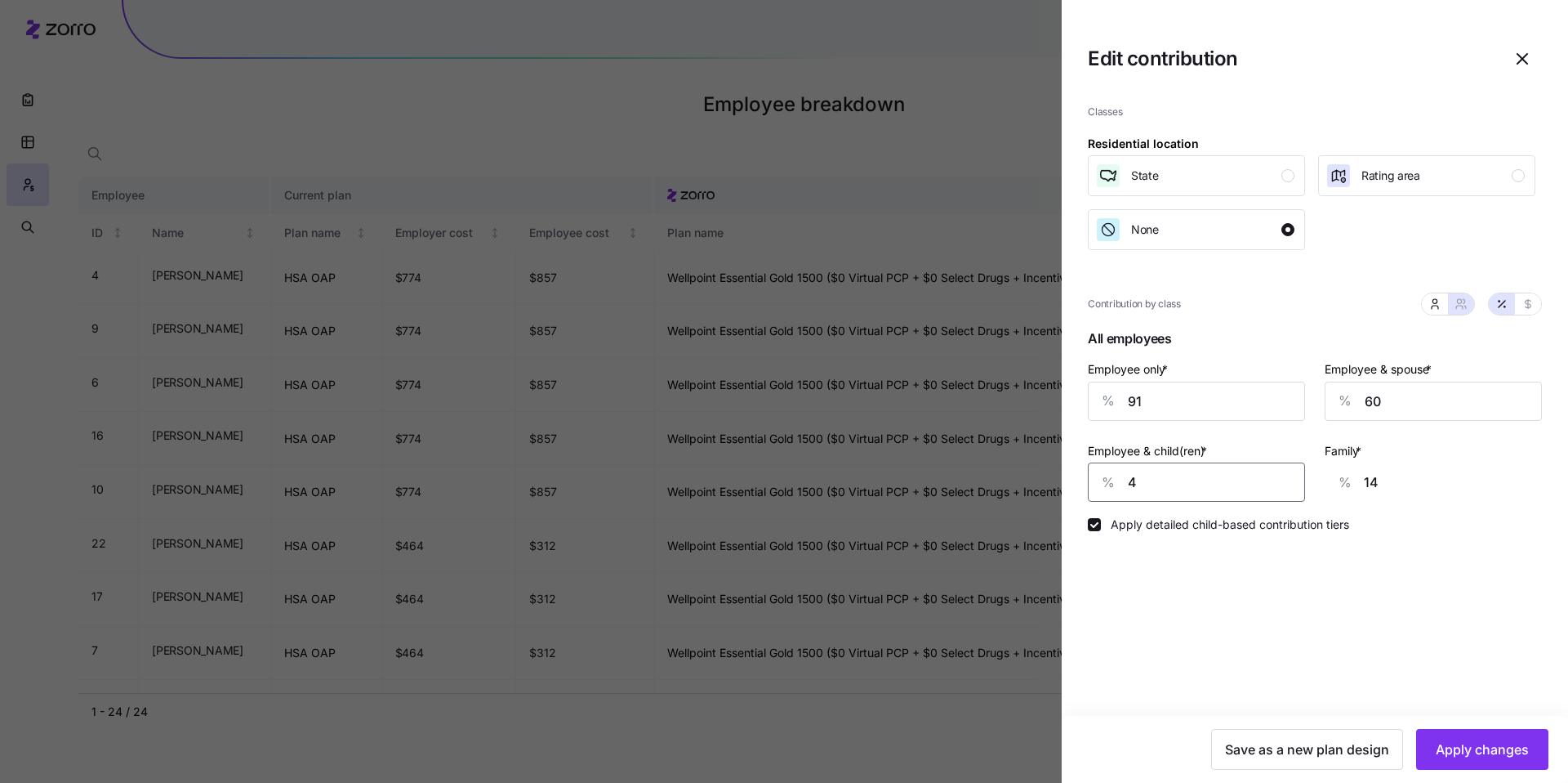
type input "45"
type input "39"
type input "45"
click at [1508, 750] on span "Apply changes" at bounding box center [1483, 750] width 93 height 19
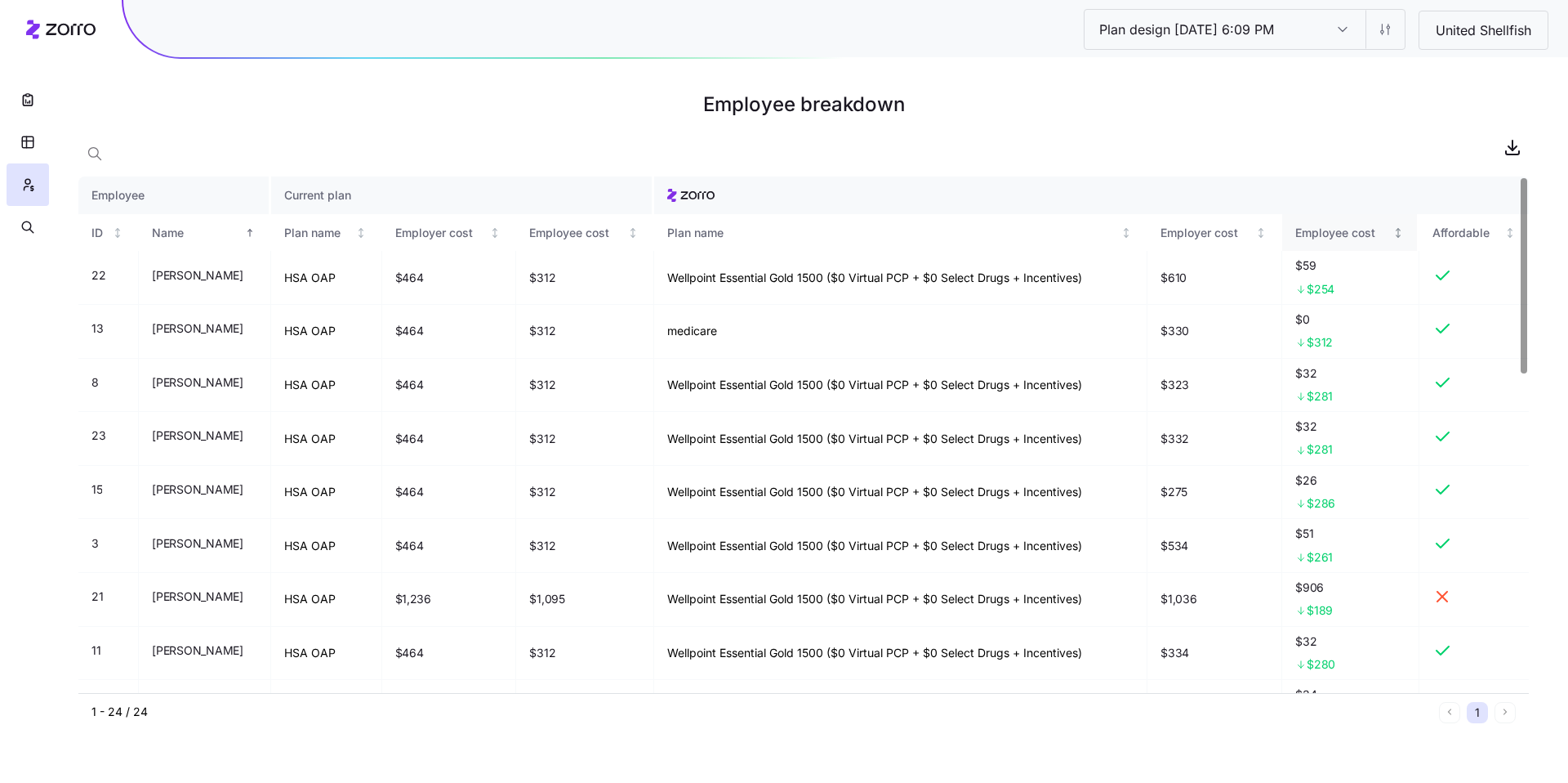
click at [1324, 239] on div "Employee cost" at bounding box center [1343, 233] width 95 height 18
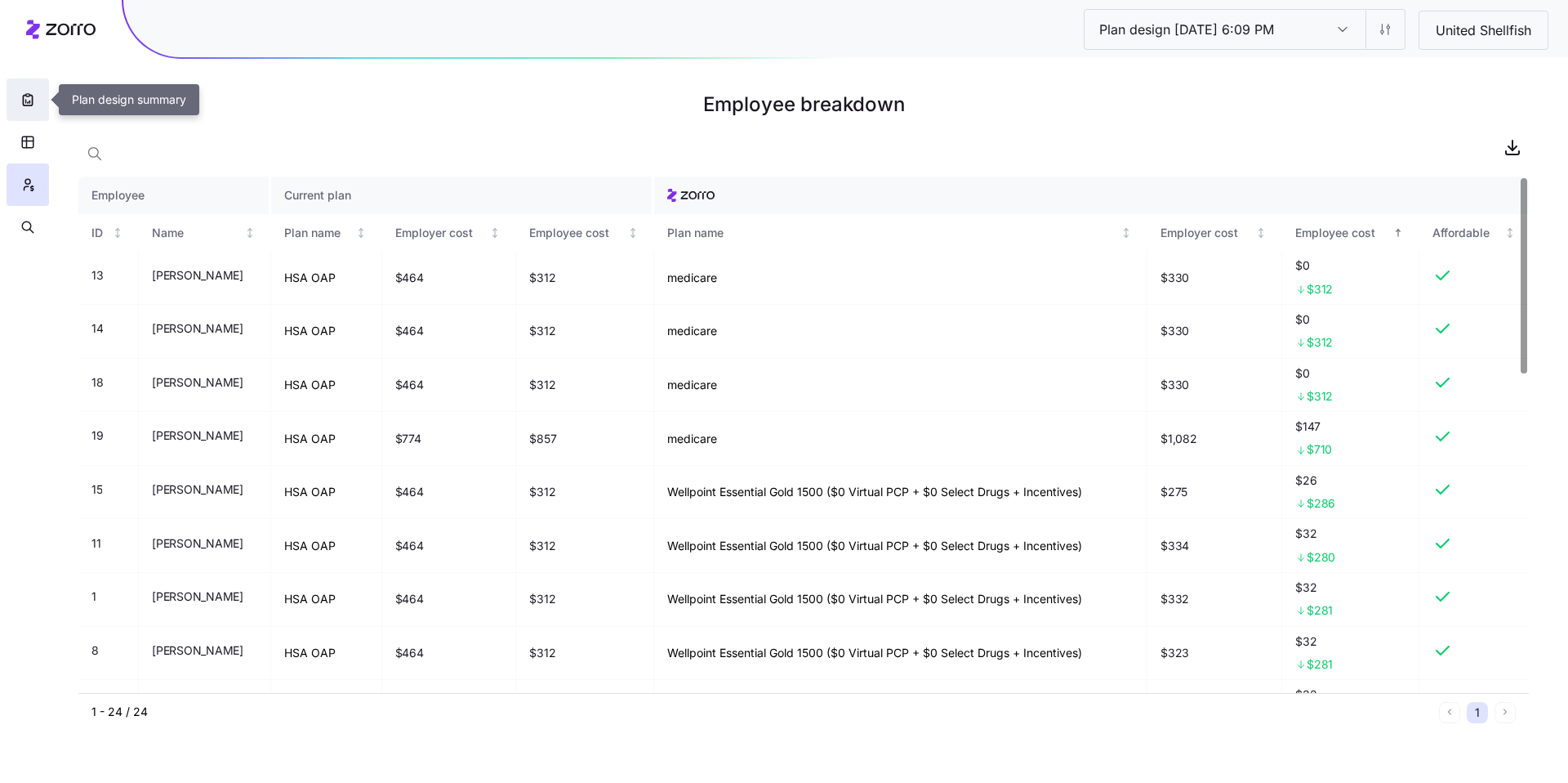
click at [36, 99] on button "button" at bounding box center [27, 99] width 42 height 42
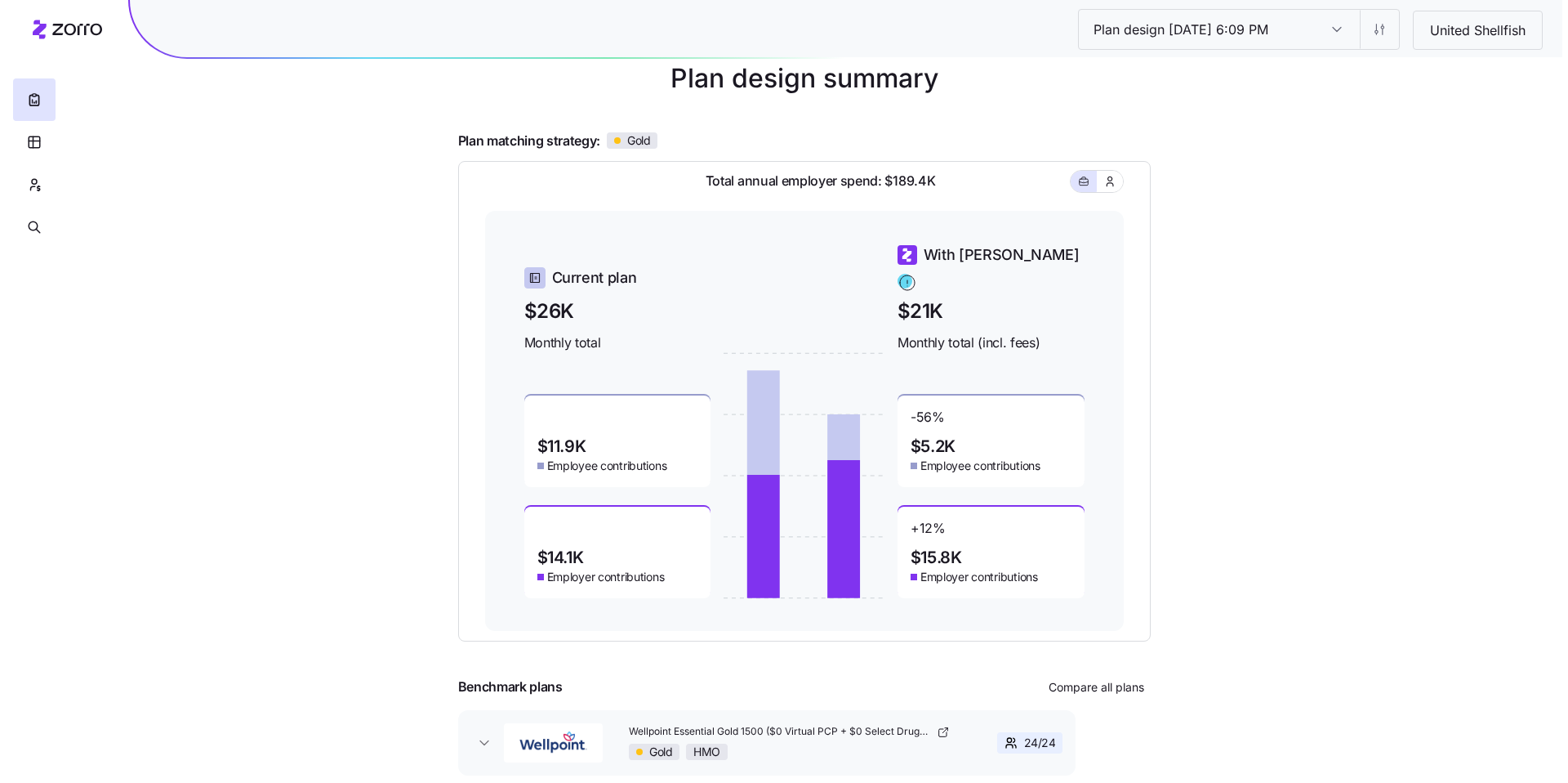
scroll to position [113, 0]
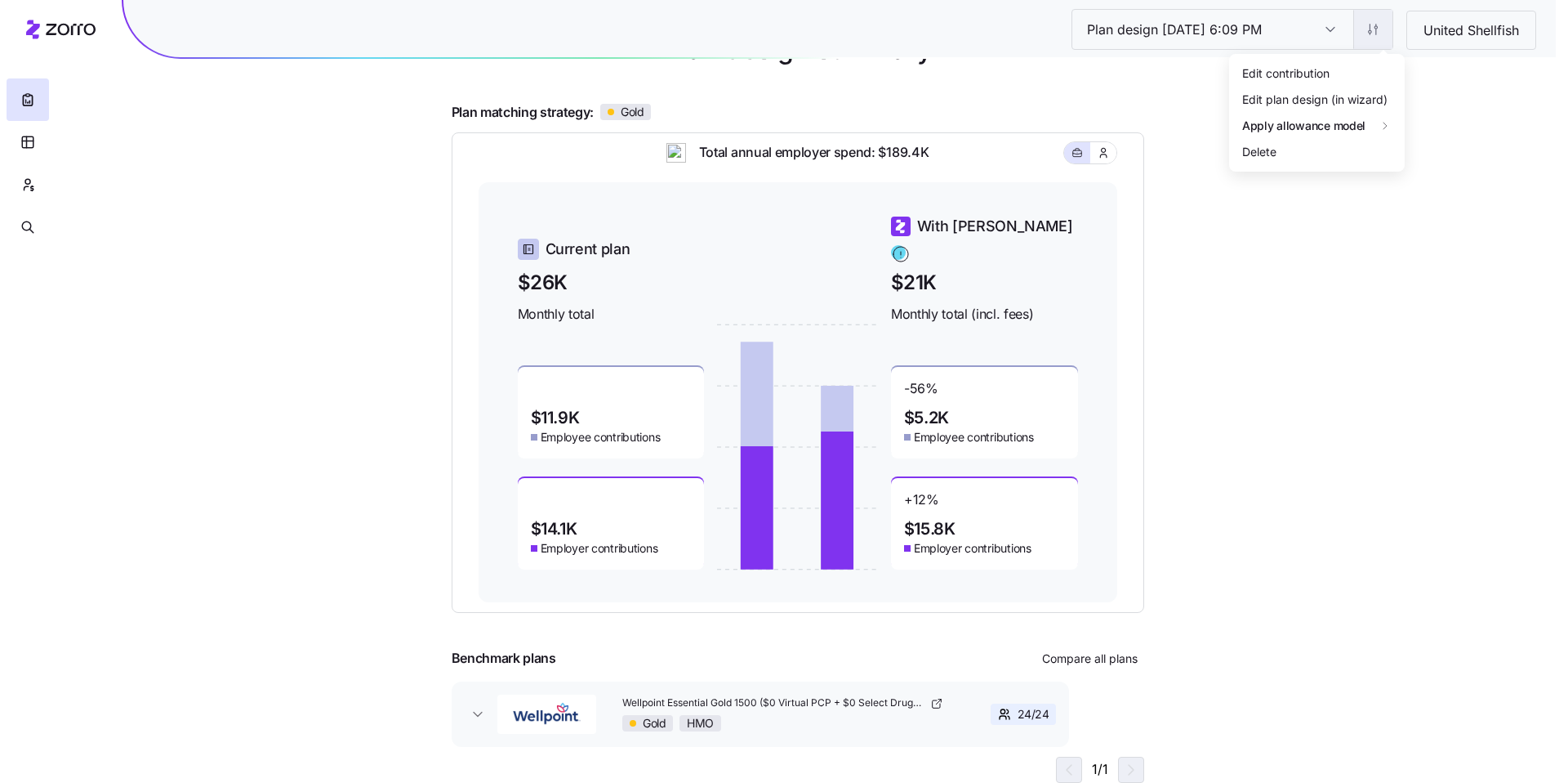
click at [1369, 39] on html "Plan design 10/06/2025 6:09 PM Plan design 10/06/2025 6:09 PM United Shellfish …" at bounding box center [784, 335] width 1568 height 896
click at [1306, 75] on div "Edit contribution" at bounding box center [1273, 73] width 87 height 18
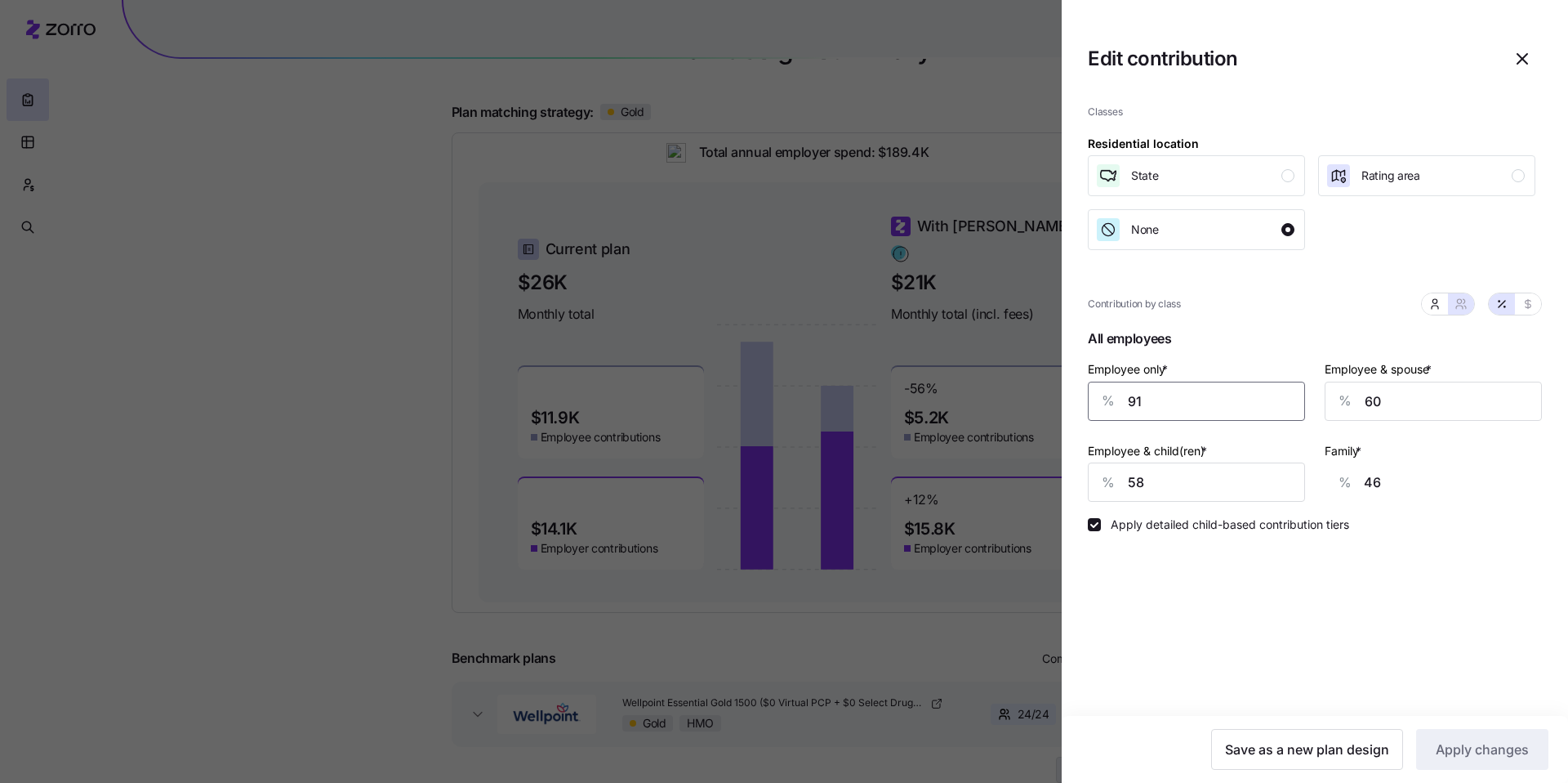
drag, startPoint x: 1169, startPoint y: 411, endPoint x: 1053, endPoint y: 396, distance: 117.0
click at [1054, 782] on div "Edit contribution Classes Residential location State Rating area None Contribut…" at bounding box center [777, 783] width 1556 height 0
type input "8"
type input "79"
type input "85"
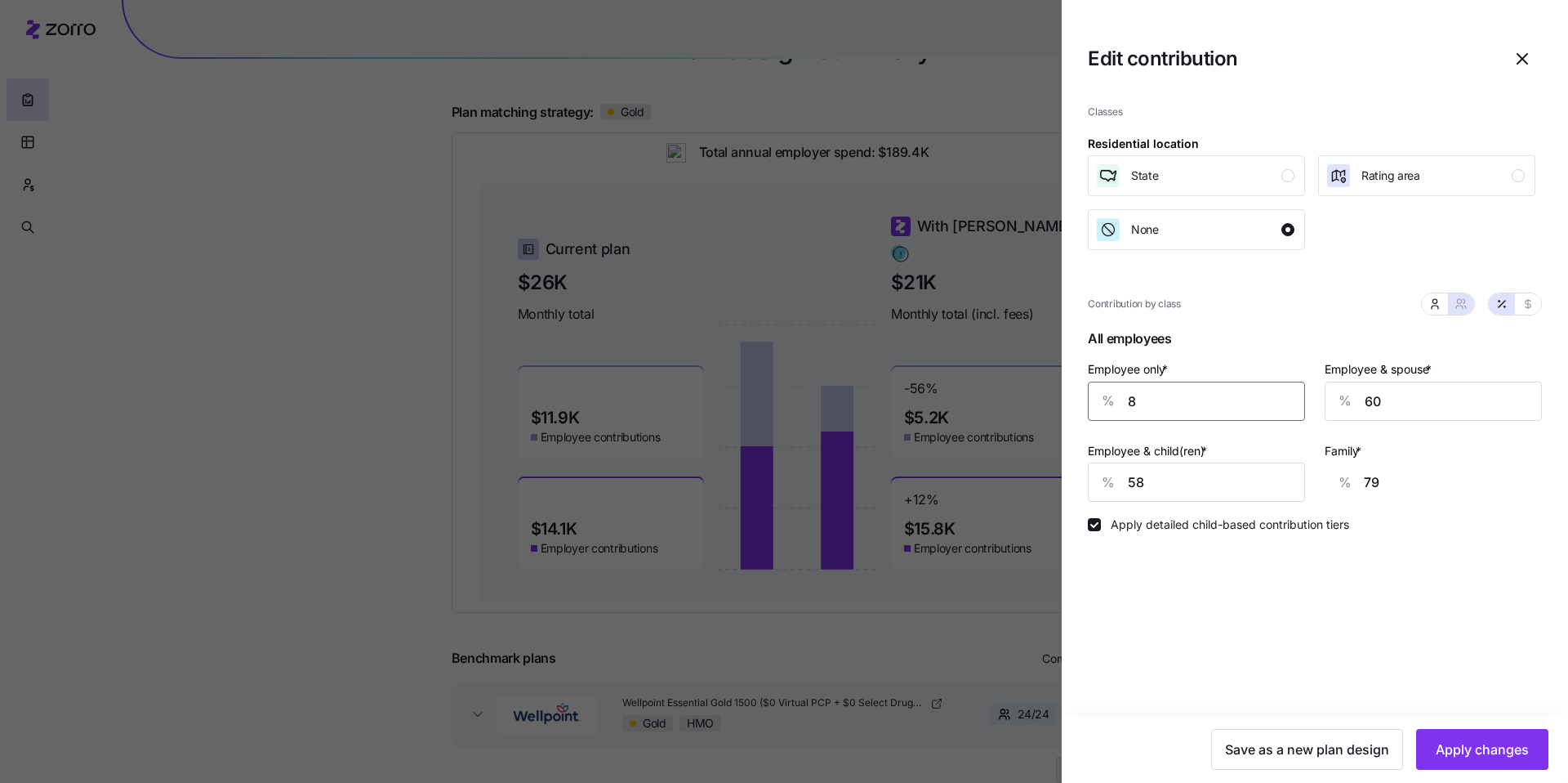
type input "49"
type input "85"
click at [1483, 750] on span "Apply changes" at bounding box center [1483, 750] width 93 height 19
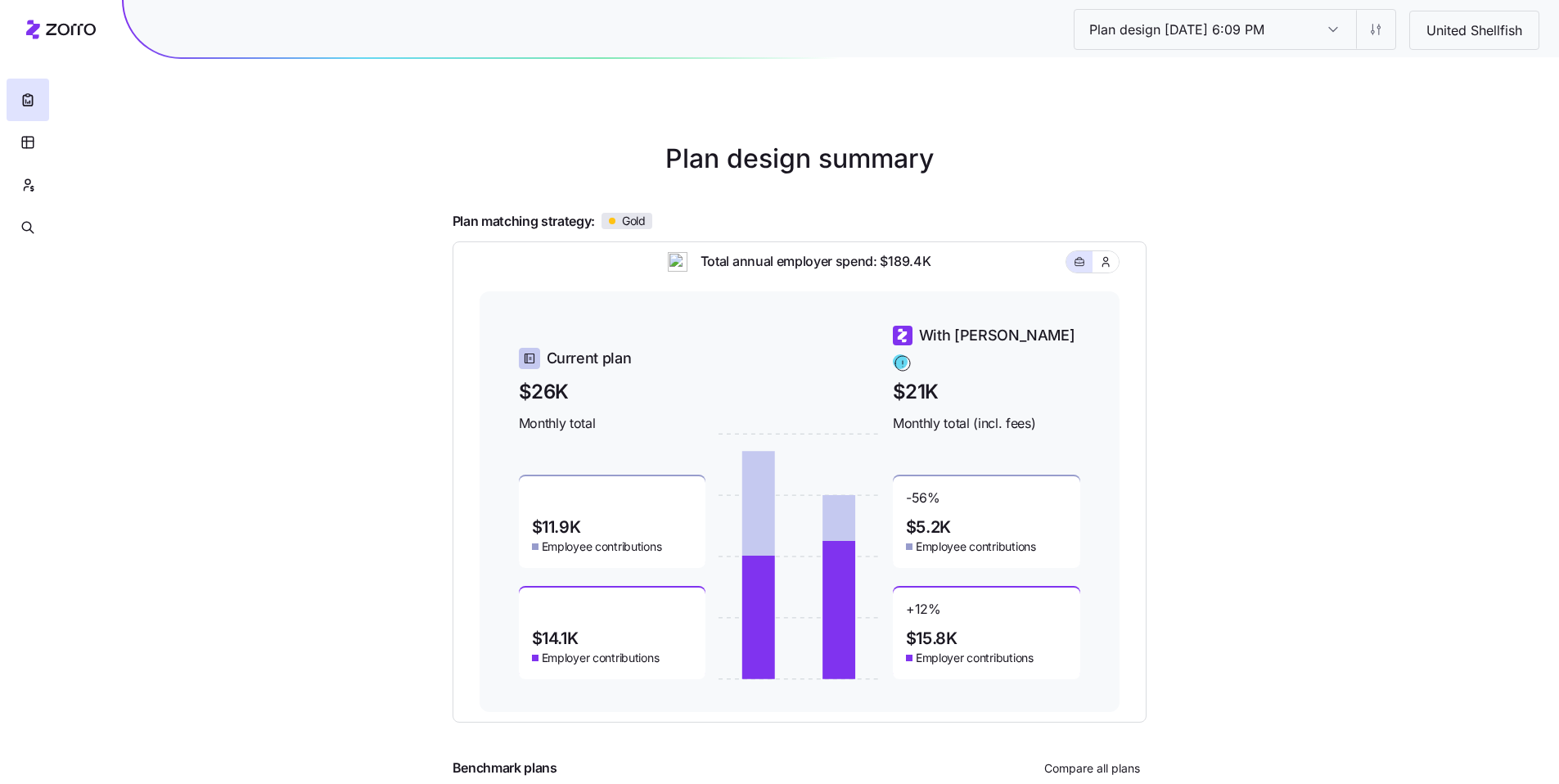
scroll to position [0, 0]
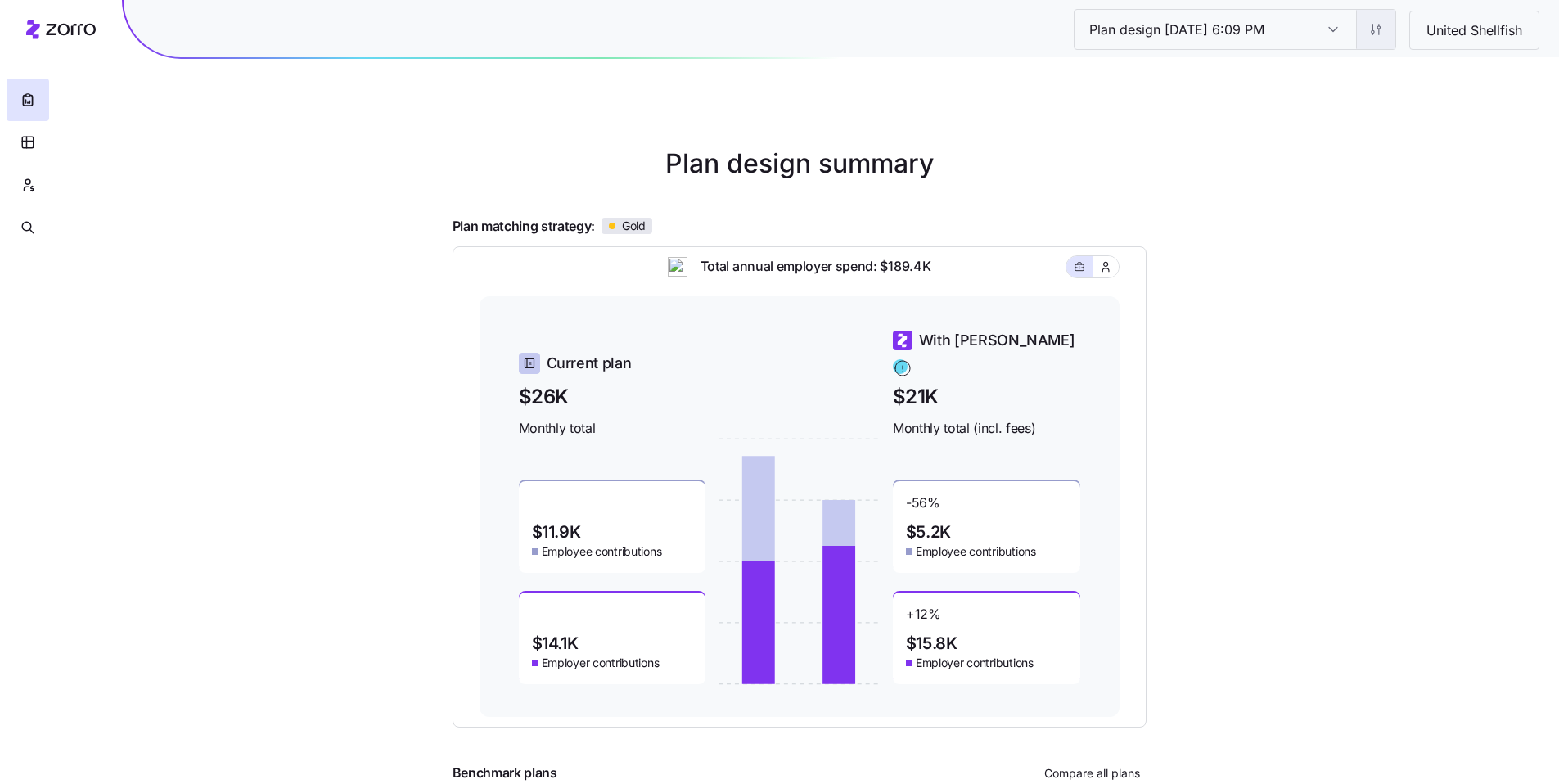
click at [1376, 48] on html "Plan design 10/06/2025 6:09 PM Plan design 10/06/2025 6:09 PM United Shellfish …" at bounding box center [779, 449] width 1559 height 898
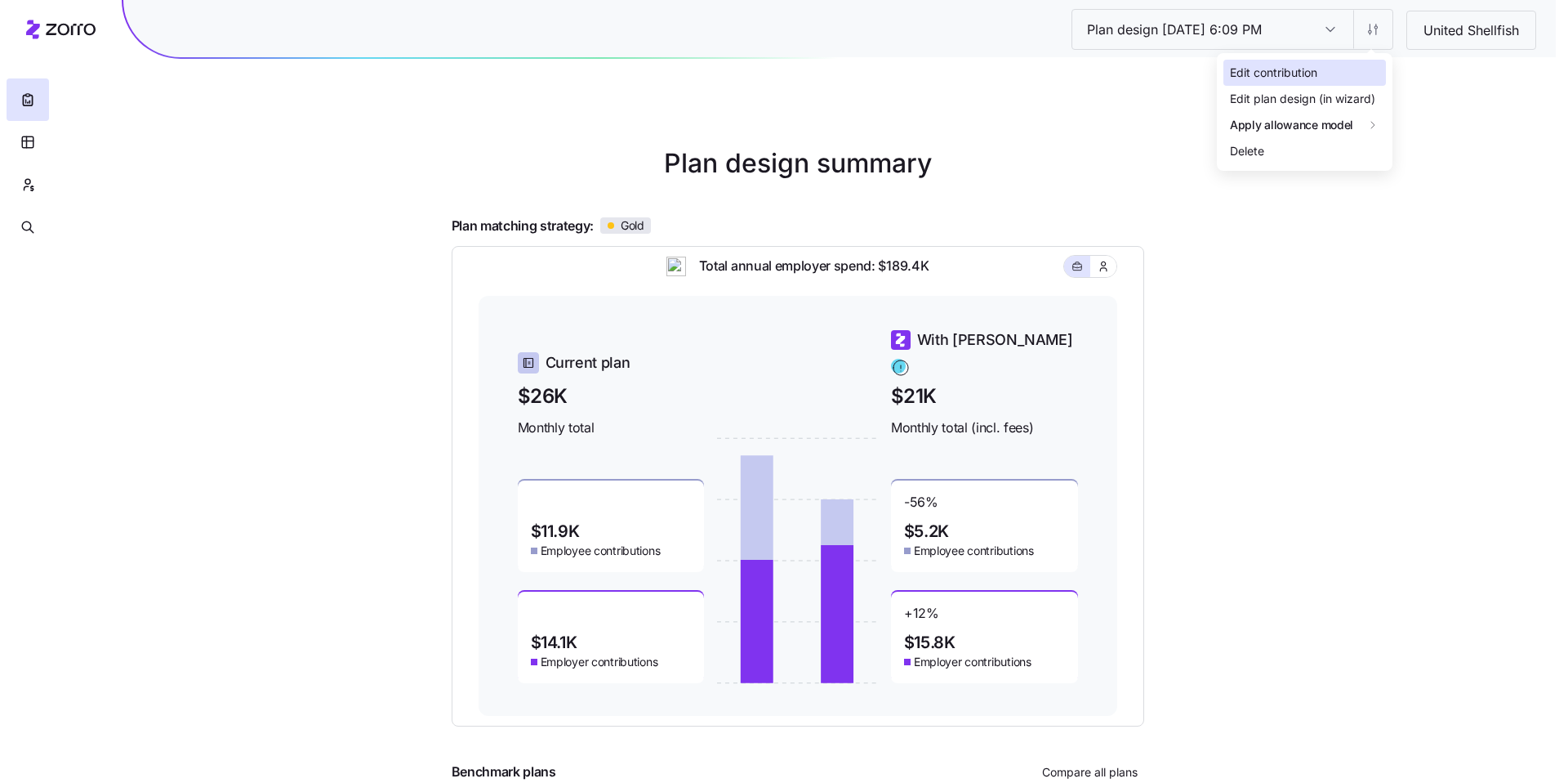
click at [1321, 82] on div "Edit contribution" at bounding box center [1304, 73] width 163 height 26
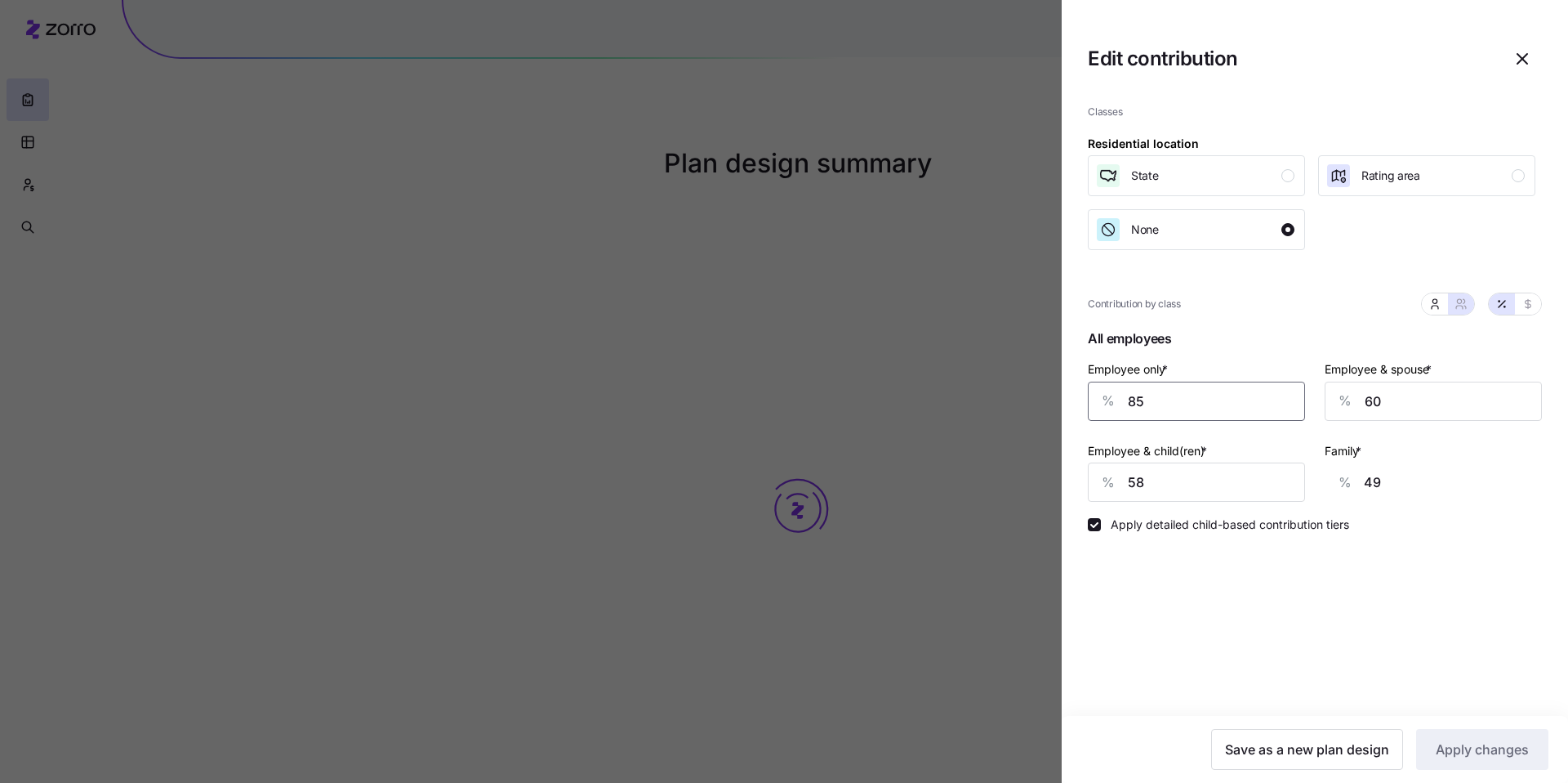
drag, startPoint x: 1183, startPoint y: 410, endPoint x: 1040, endPoint y: 388, distance: 144.7
click at [1089, 396] on div "% 85" at bounding box center [1196, 401] width 217 height 40
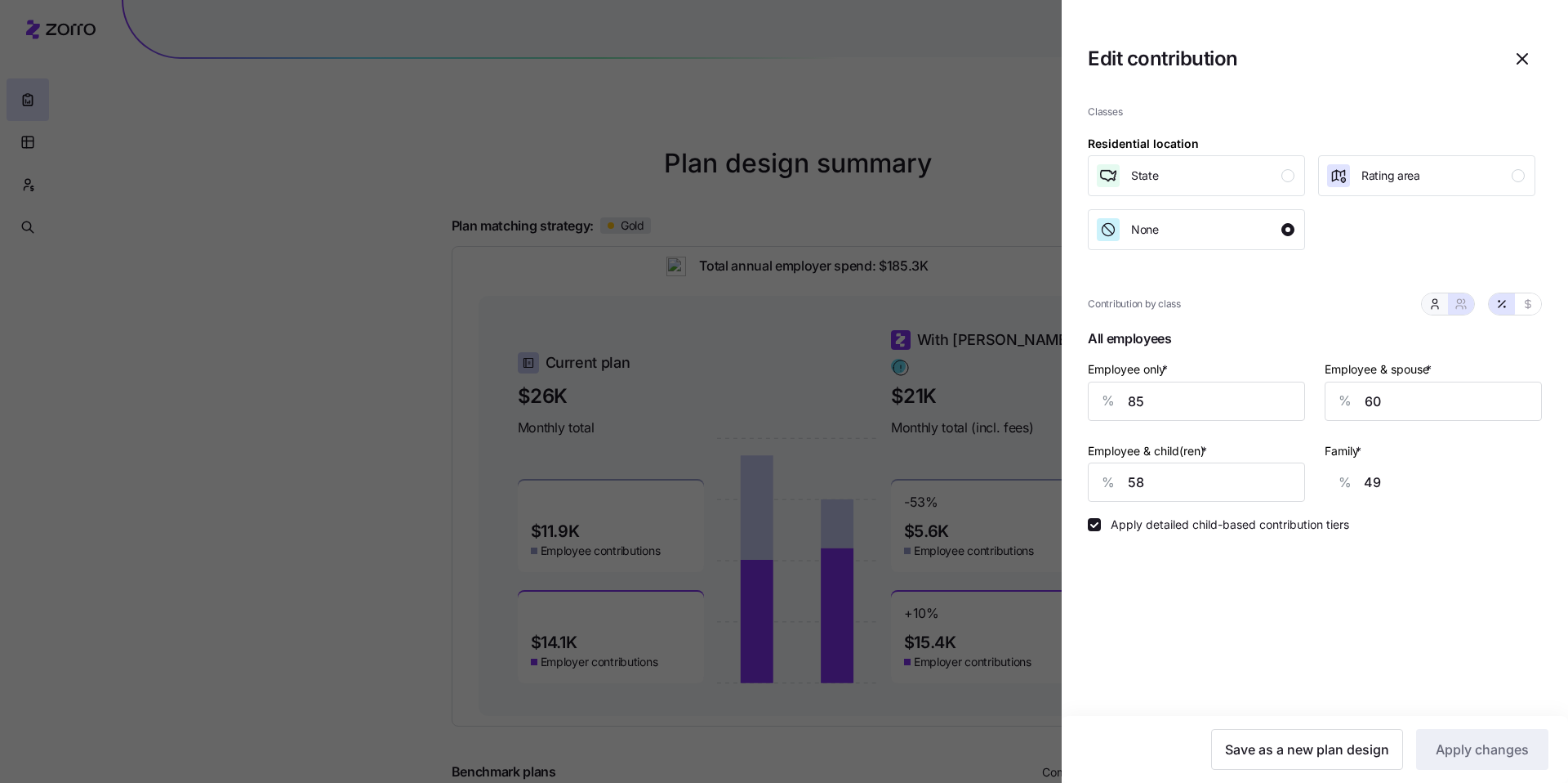
click at [1434, 308] on icon "button" at bounding box center [1434, 308] width 6 height 4
type input "35"
type input "10"
click at [1459, 314] on button "button" at bounding box center [1462, 304] width 26 height 21
type input "60"
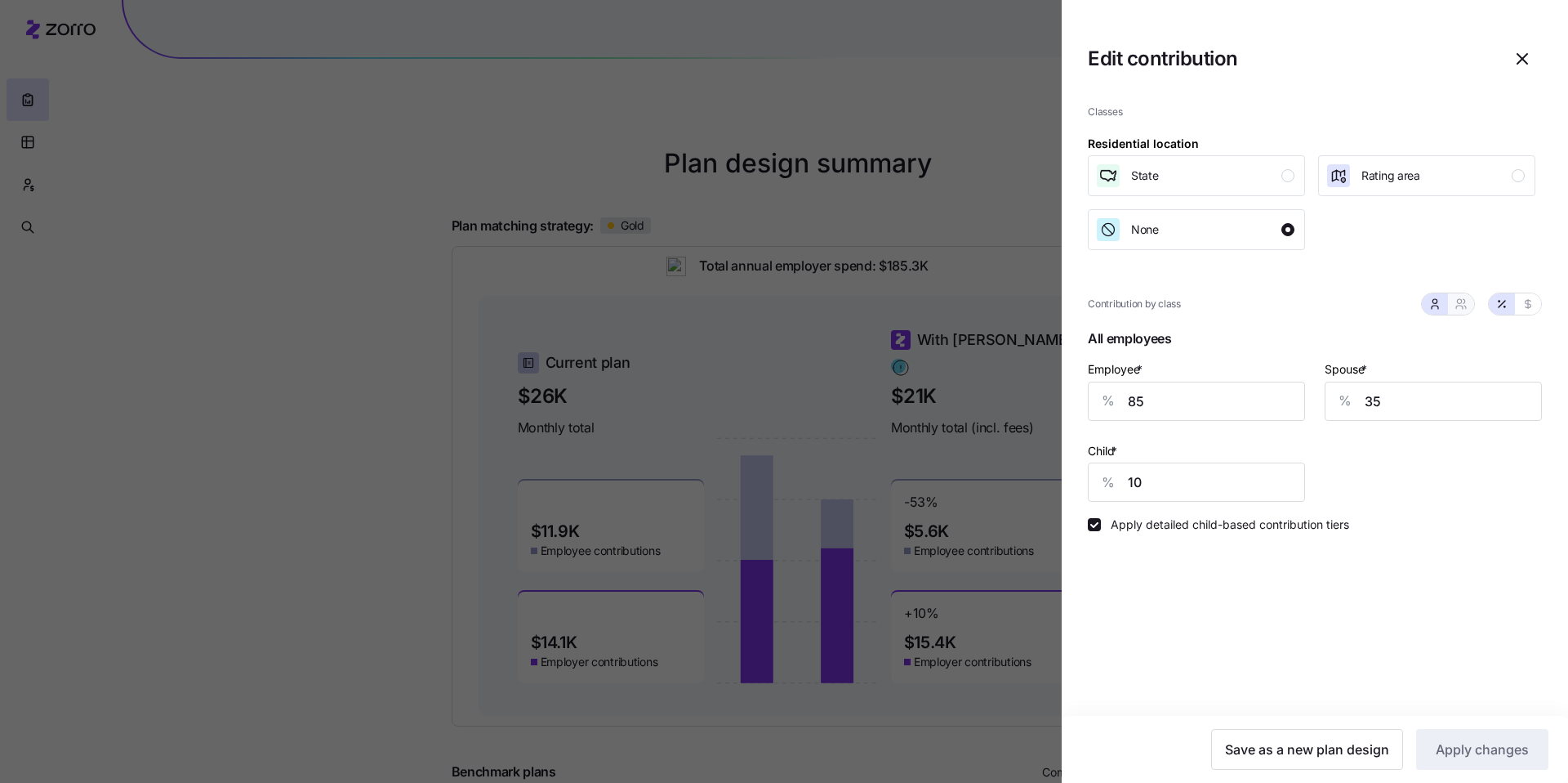
type input "58"
drag, startPoint x: 1155, startPoint y: 402, endPoint x: 1093, endPoint y: 393, distance: 62.6
click at [1101, 395] on div "% 85" at bounding box center [1196, 401] width 217 height 40
type input "9"
type input "78"
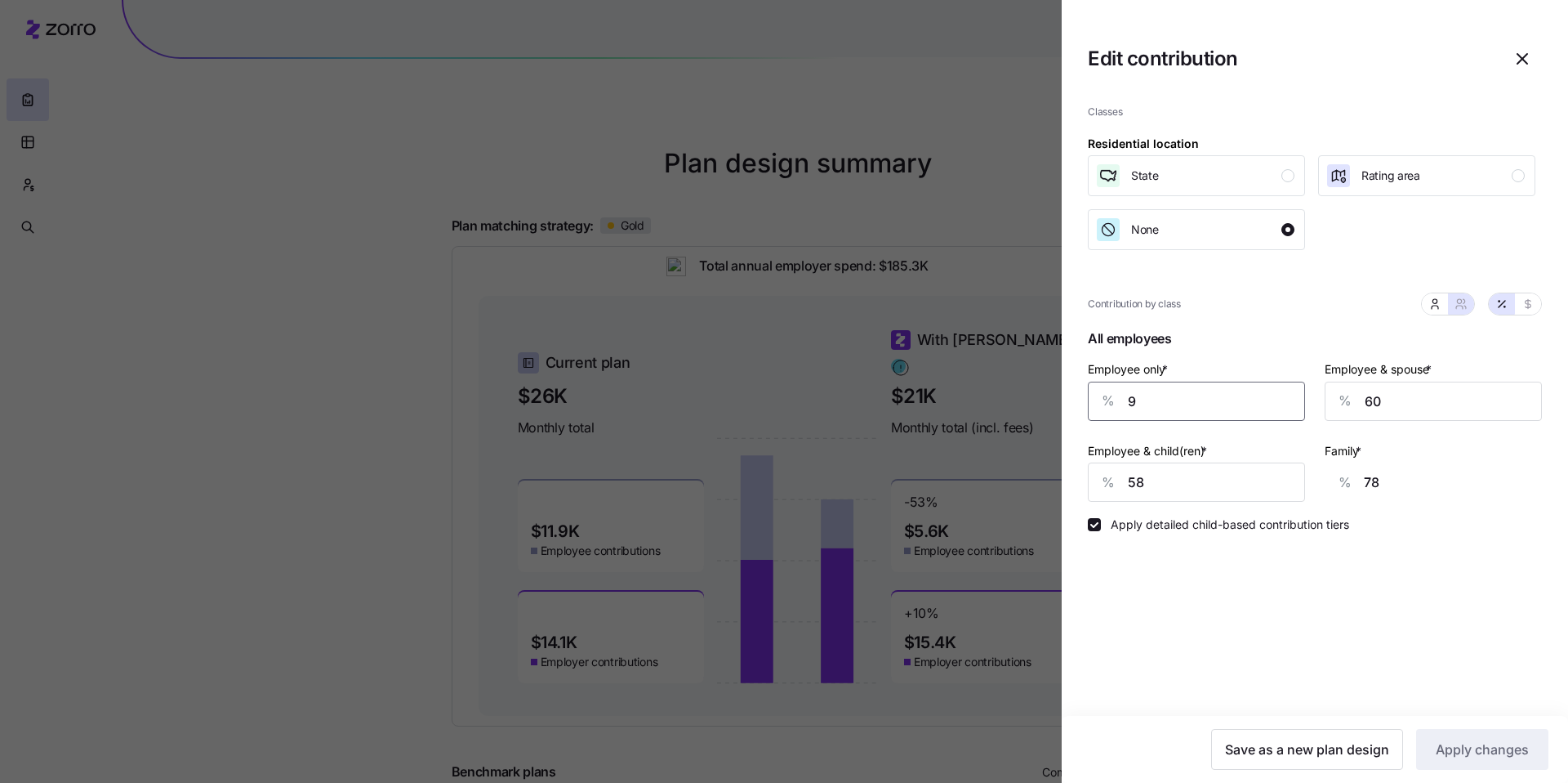
type input "90"
type input "47"
type input "90"
click at [1382, 597] on div "Classes Residential location State Rating area None Contribution by class All e…" at bounding box center [1315, 403] width 507 height 624
click at [1346, 392] on div "% 60" at bounding box center [1433, 401] width 217 height 40
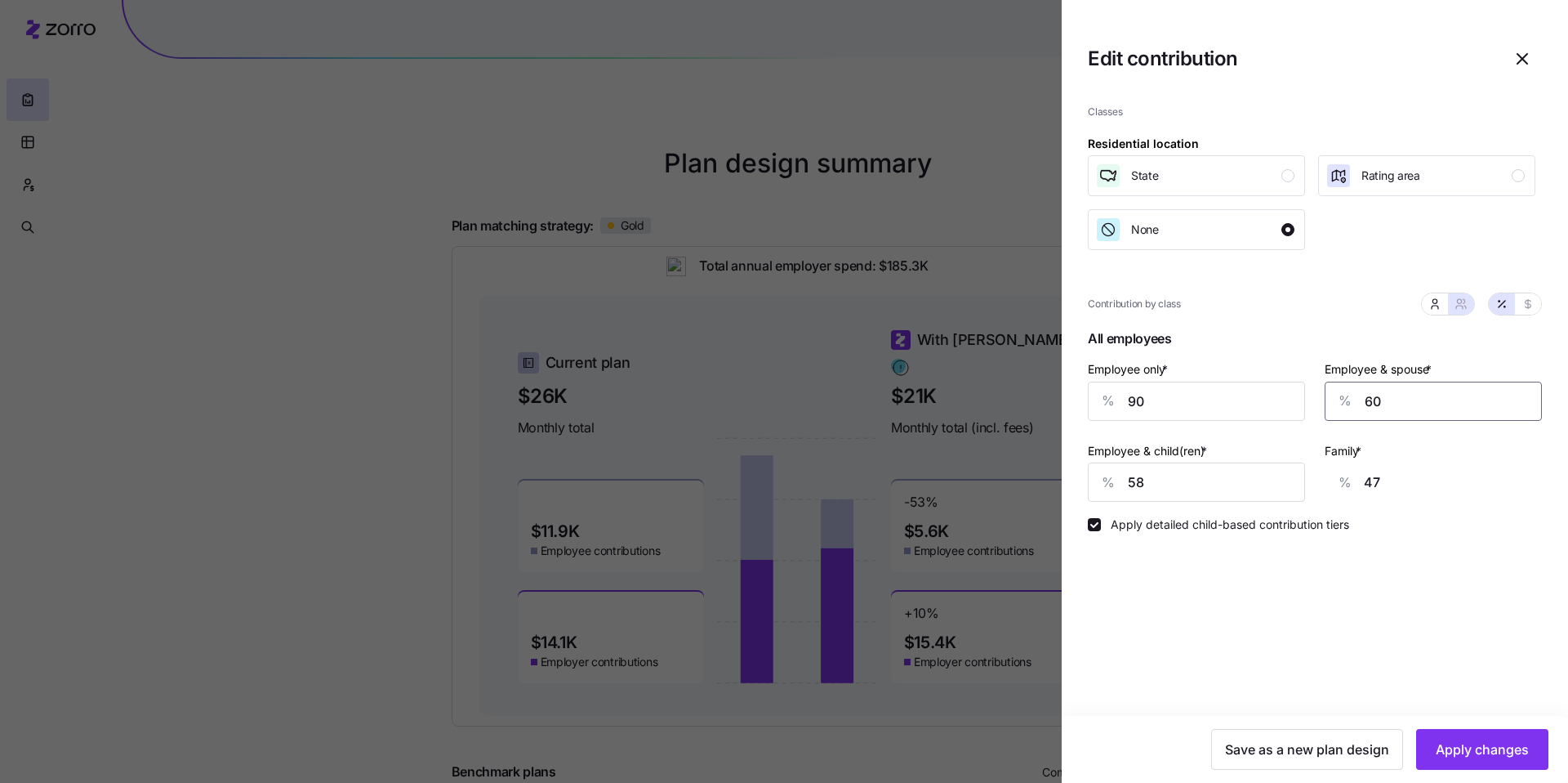
type input "5"
type input "4"
type input "50"
type input "39"
type input "50"
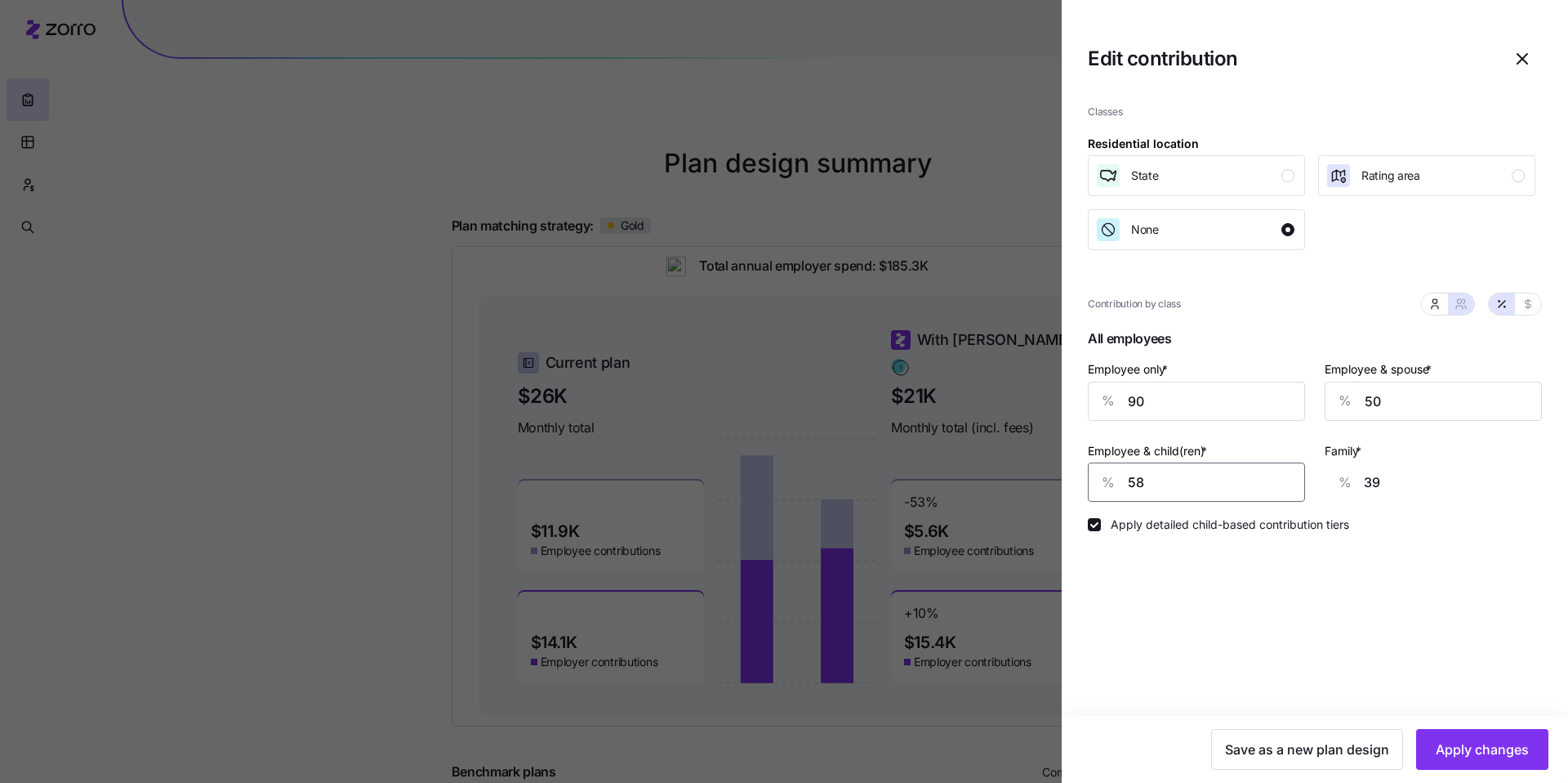
click at [1097, 470] on div "% 58" at bounding box center [1196, 482] width 217 height 40
type input "5"
type input "7"
type input "50"
type input "35"
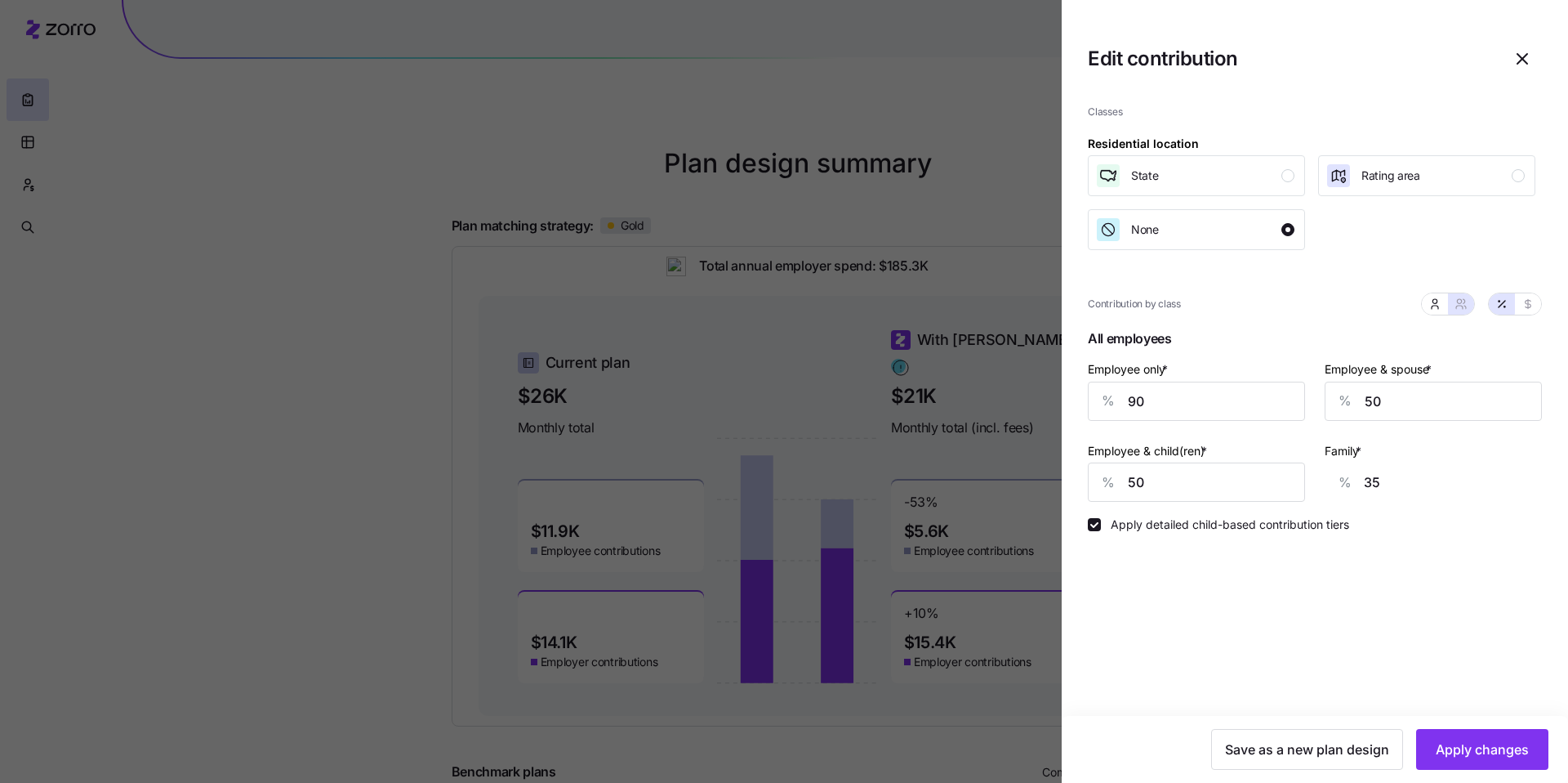
click at [1380, 576] on div "Classes Residential location State Rating area None Contribution by class All e…" at bounding box center [1315, 403] width 507 height 624
click at [1491, 752] on span "Apply changes" at bounding box center [1483, 750] width 93 height 19
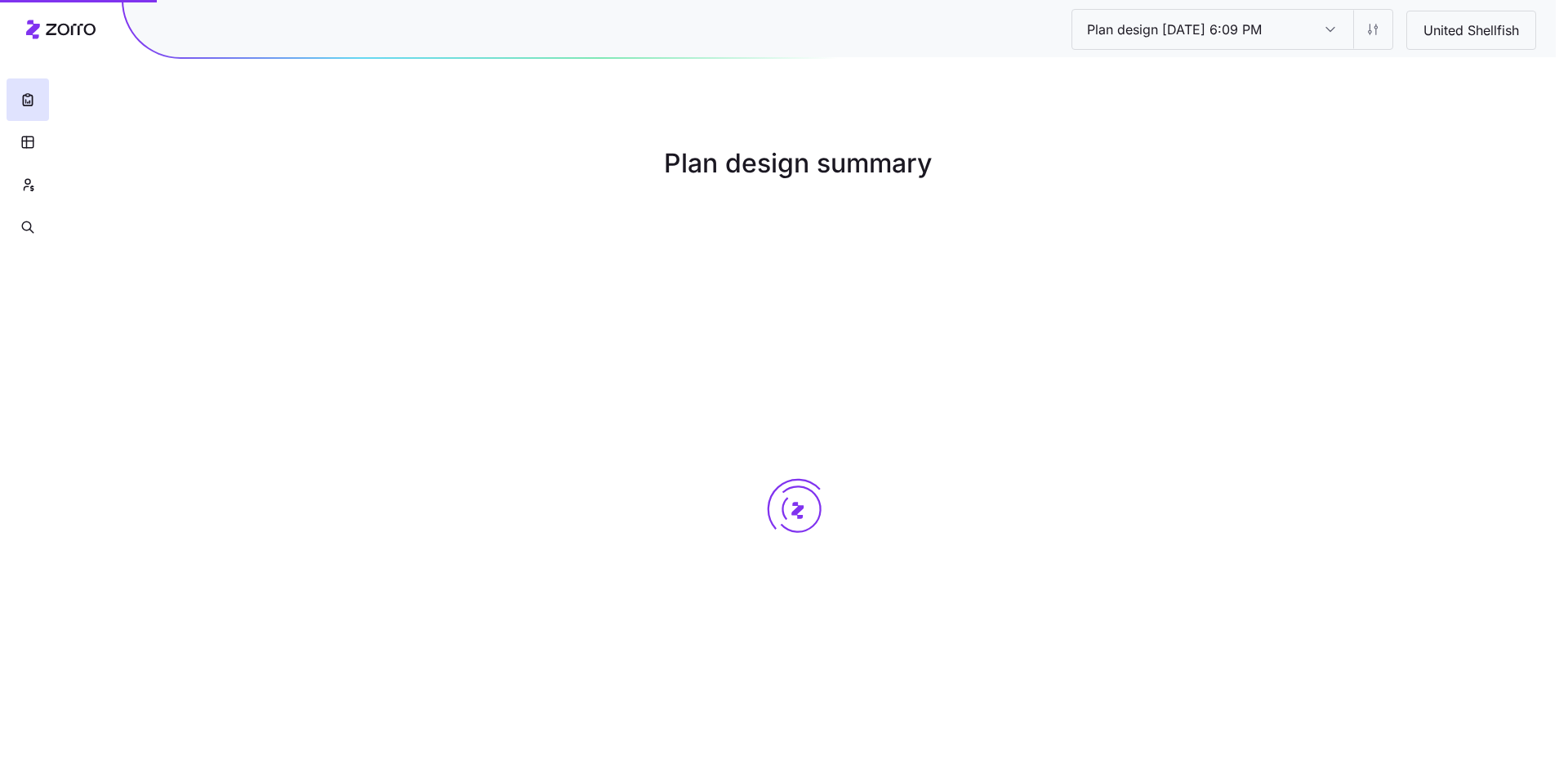
type input "57"
type input "39"
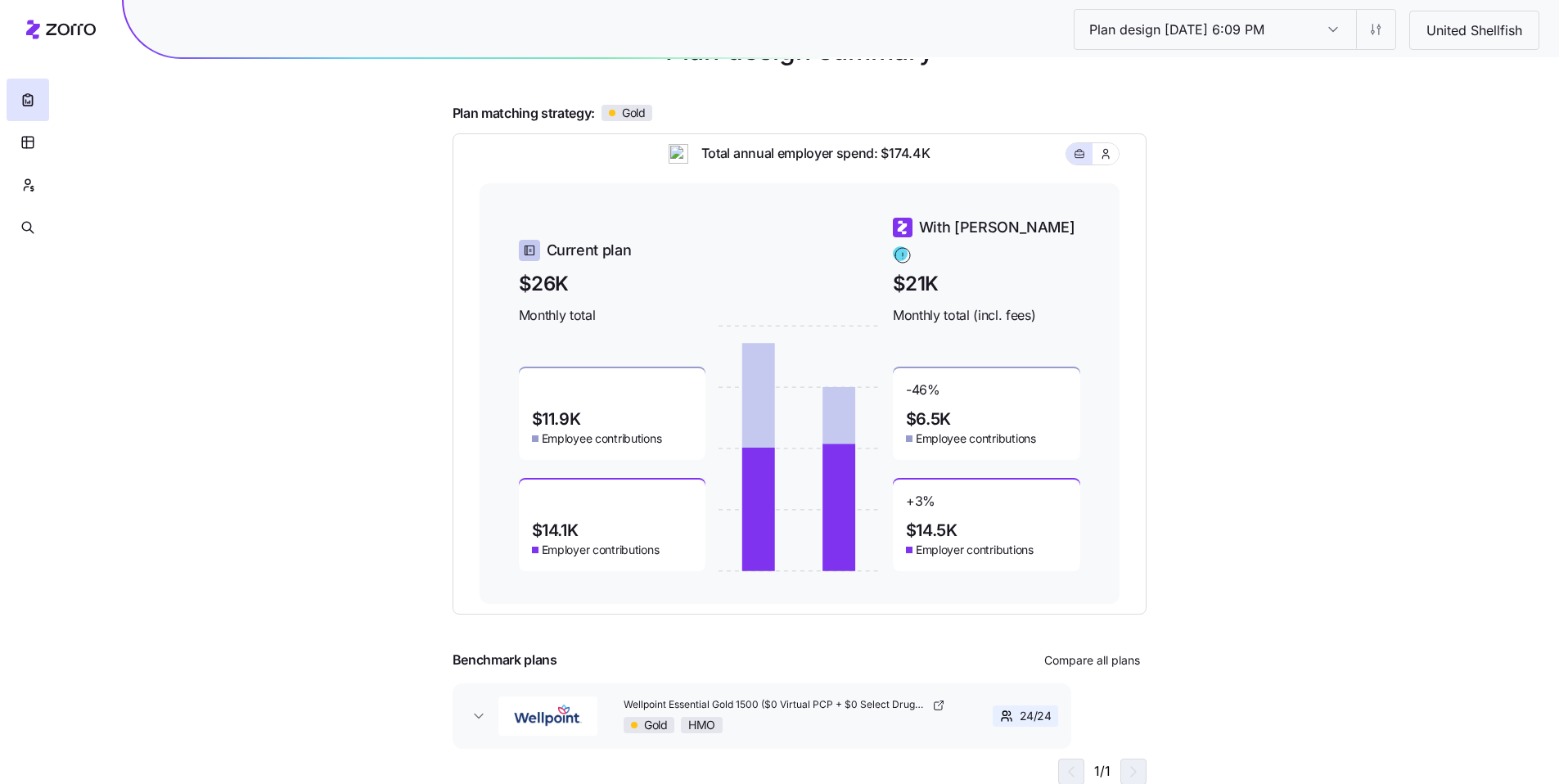
scroll to position [114, 0]
click at [835, 697] on span "Wellpoint Essential Gold 1500 ($0 Virtual PCP + $0 Select Drugs + Incentives)" at bounding box center [776, 704] width 305 height 14
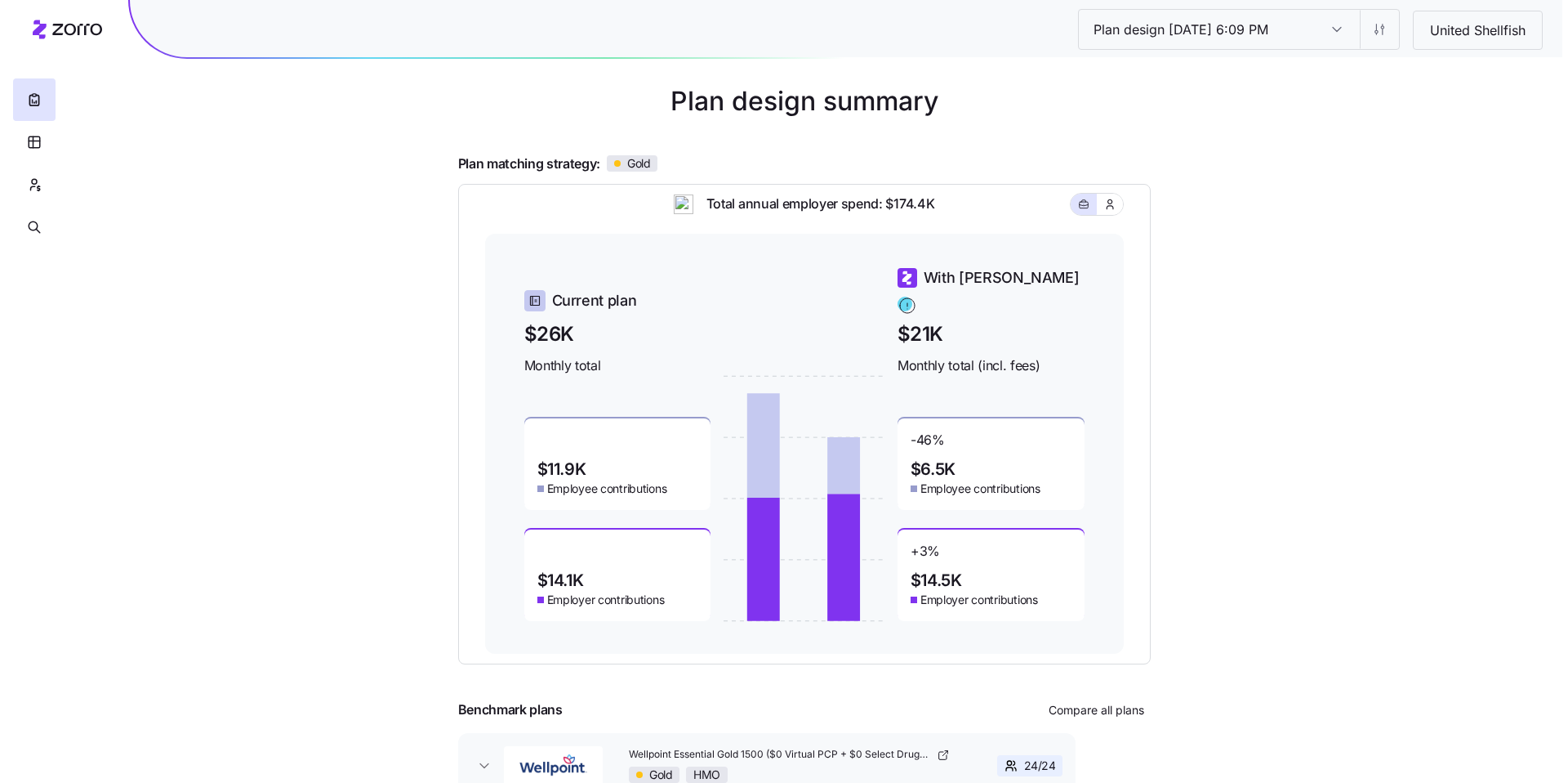
scroll to position [0, 0]
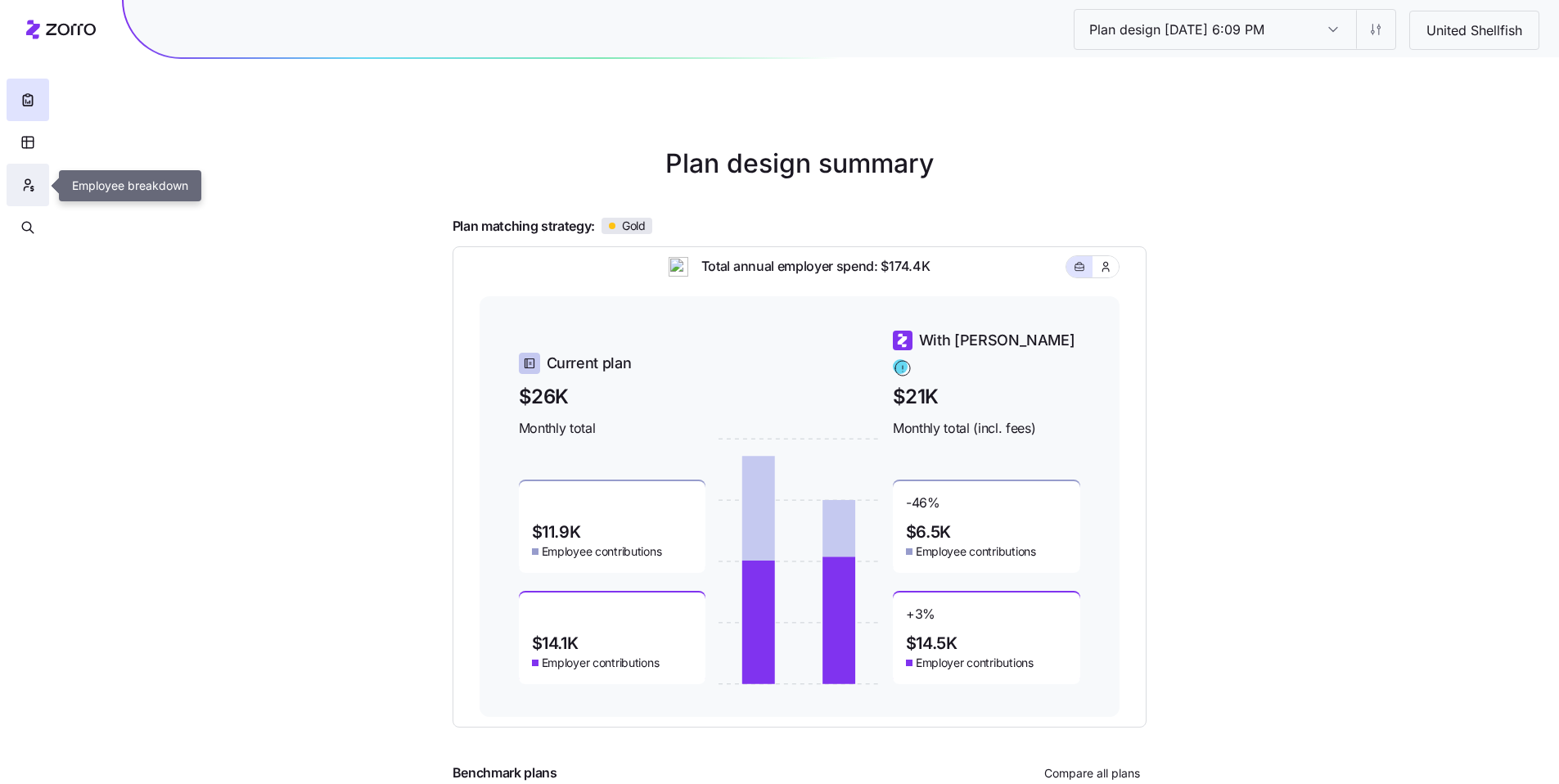
click at [26, 183] on icon "button" at bounding box center [27, 185] width 15 height 17
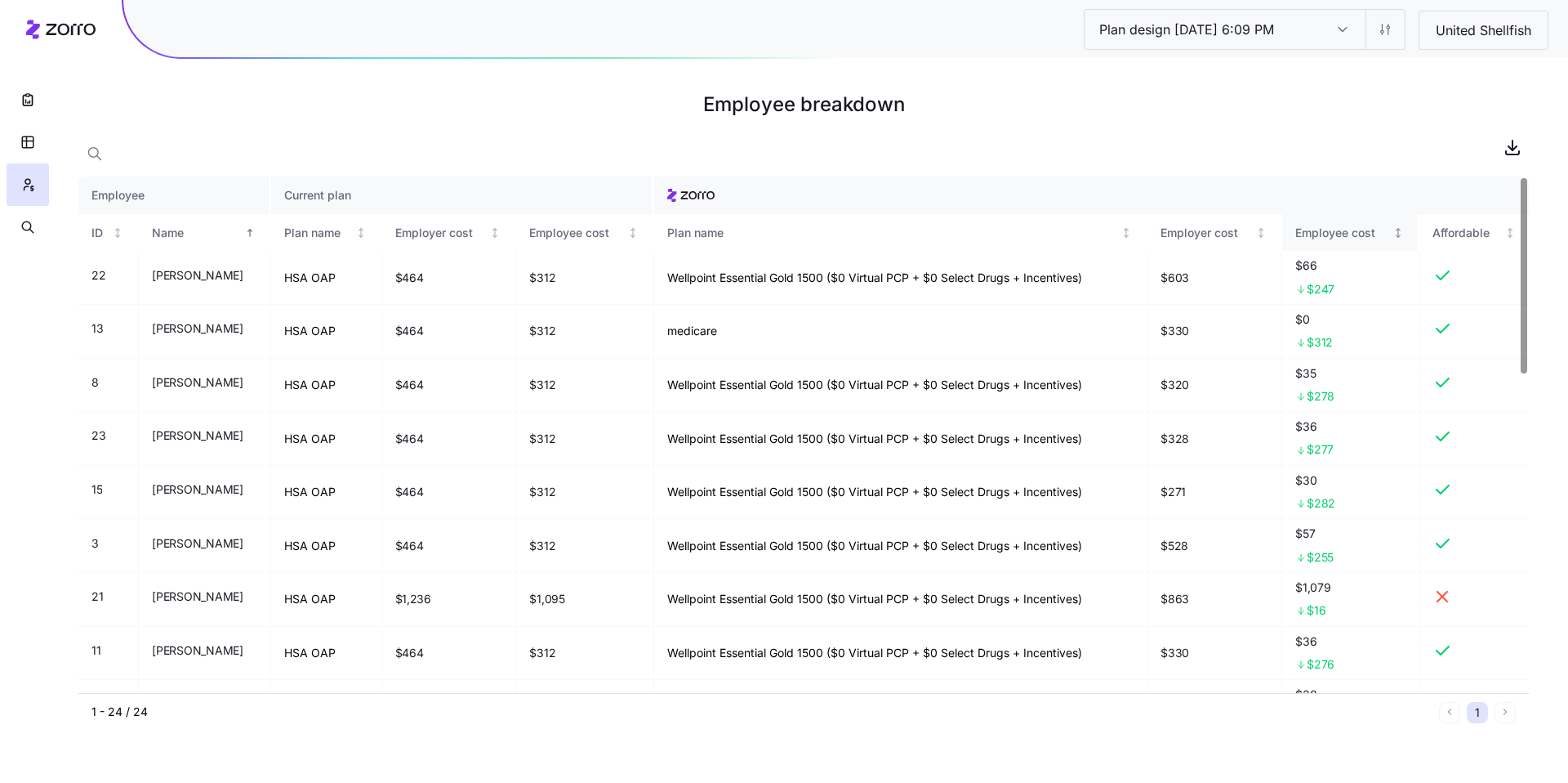
click at [1346, 229] on div "Employee cost" at bounding box center [1343, 233] width 95 height 18
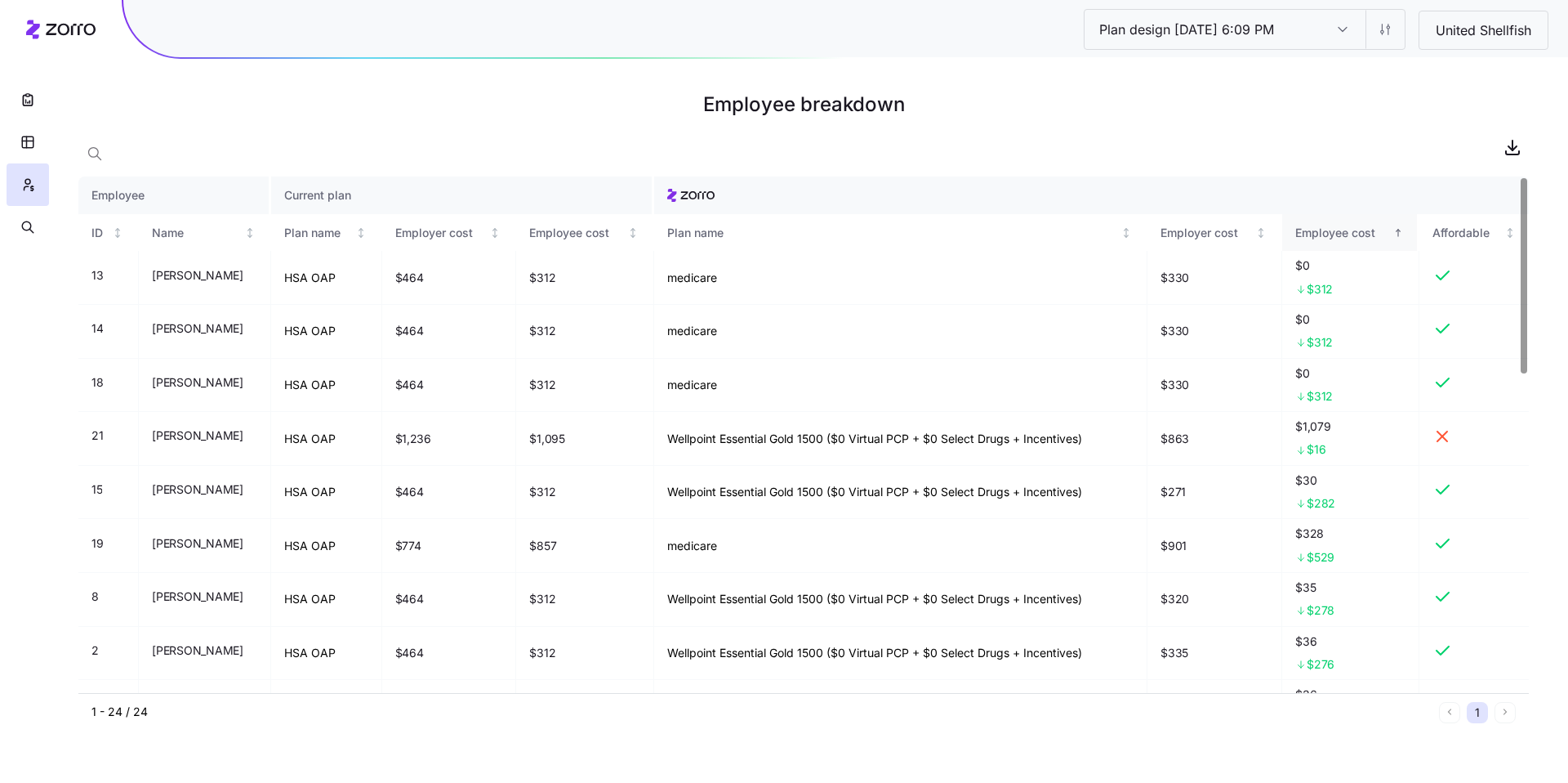
click at [1338, 226] on div "Employee cost" at bounding box center [1343, 233] width 95 height 18
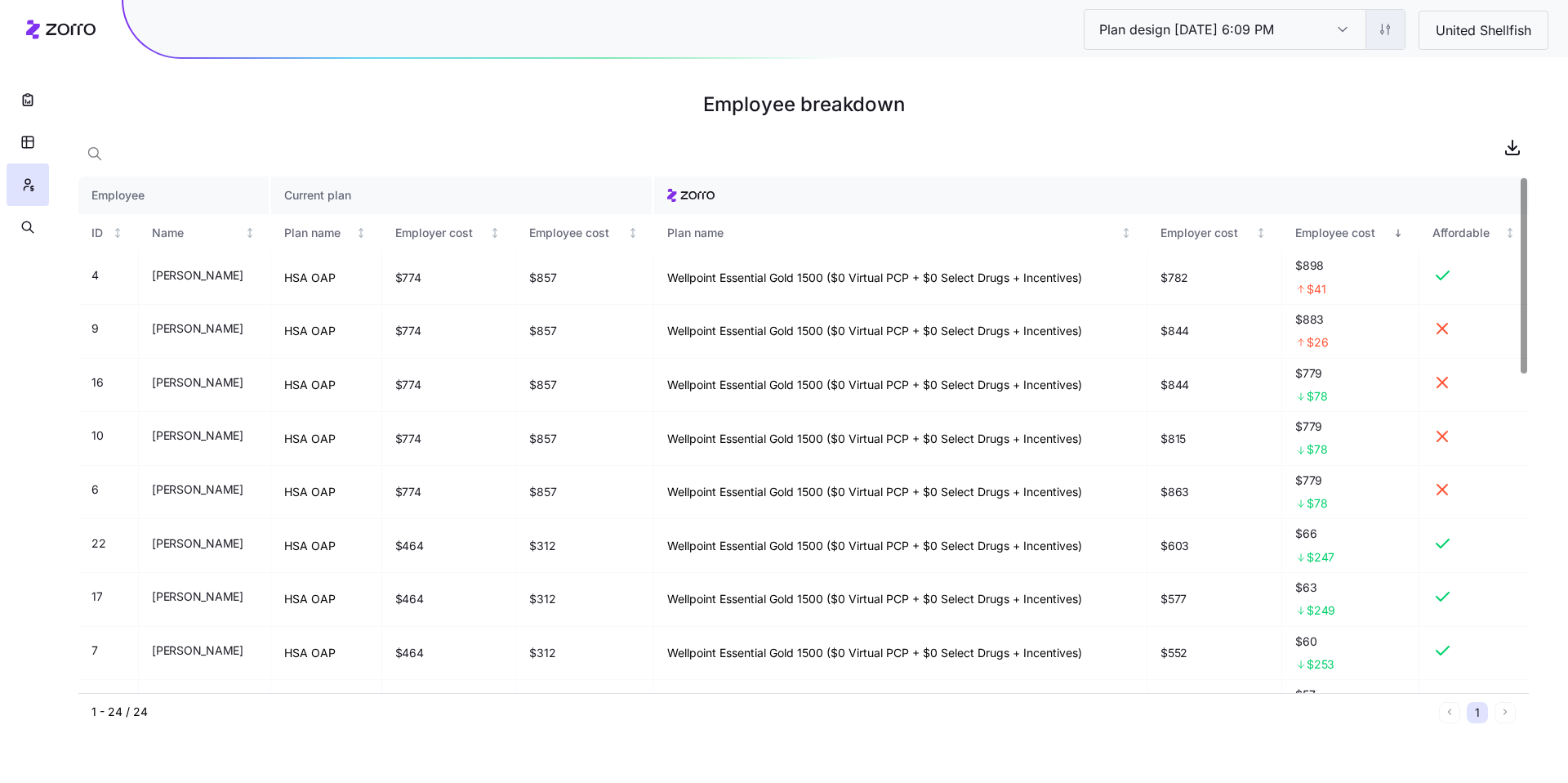
click at [1380, 29] on html "Plan design 10/06/2025 6:09 PM Plan design 10/06/2025 6:09 PM United Shellfish …" at bounding box center [784, 391] width 1568 height 783
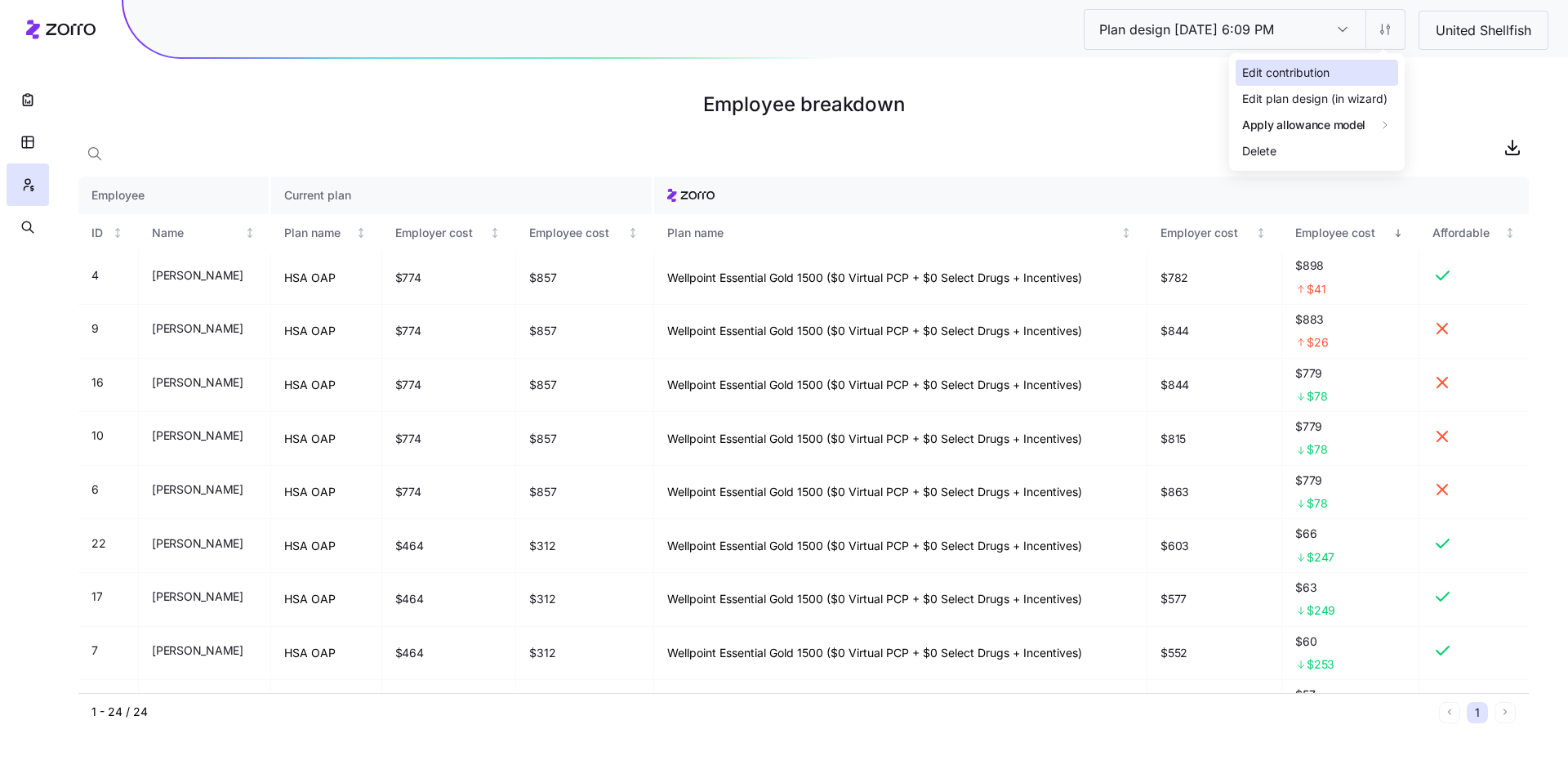
click at [1325, 82] on div "Edit contribution" at bounding box center [1317, 73] width 163 height 26
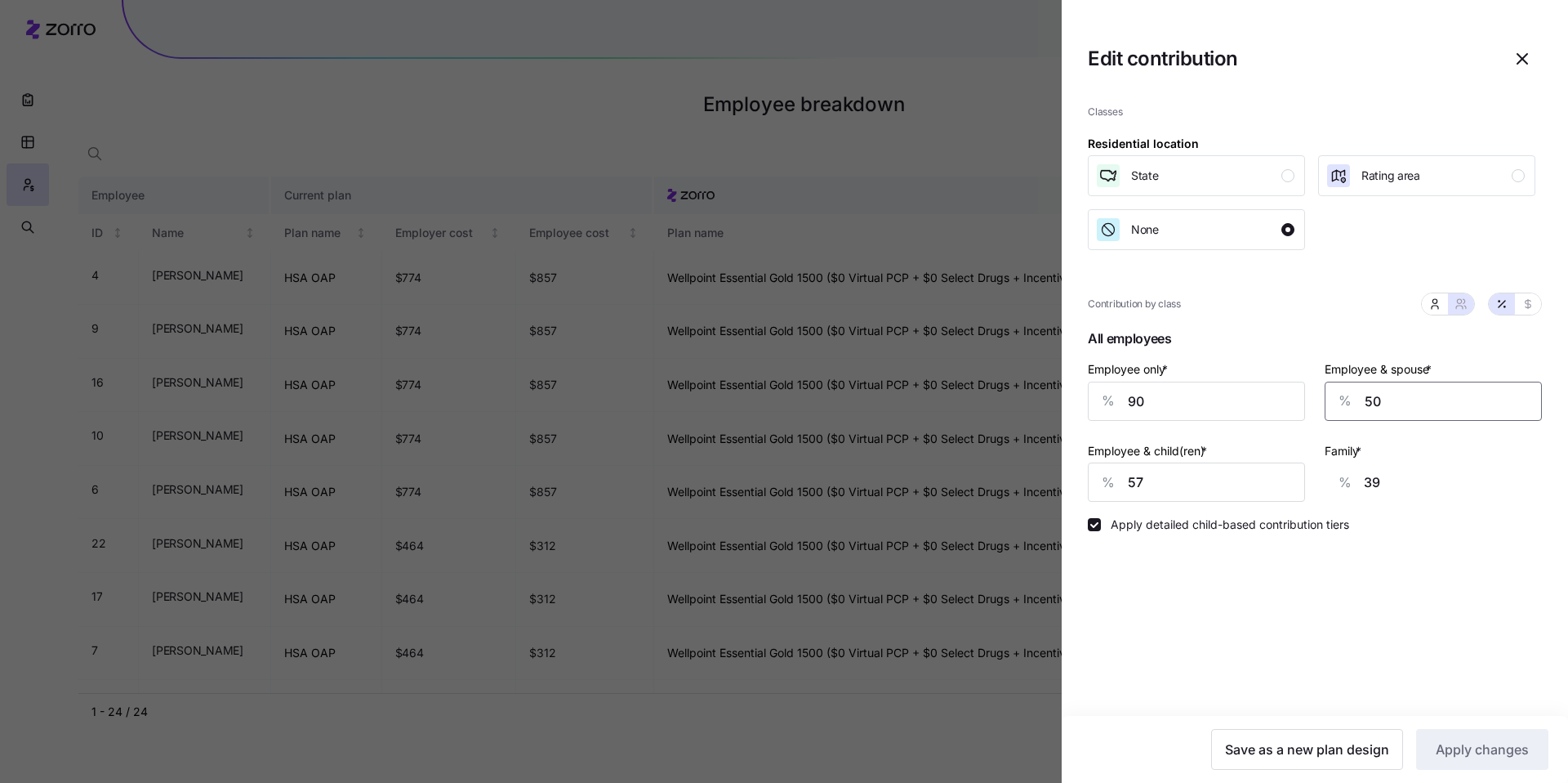
drag, startPoint x: 1393, startPoint y: 402, endPoint x: 1319, endPoint y: 402, distance: 74.0
click at [1319, 402] on div "Employee & spouse * % 50" at bounding box center [1434, 389] width 237 height 82
type input "5"
type input "4"
type input "53"
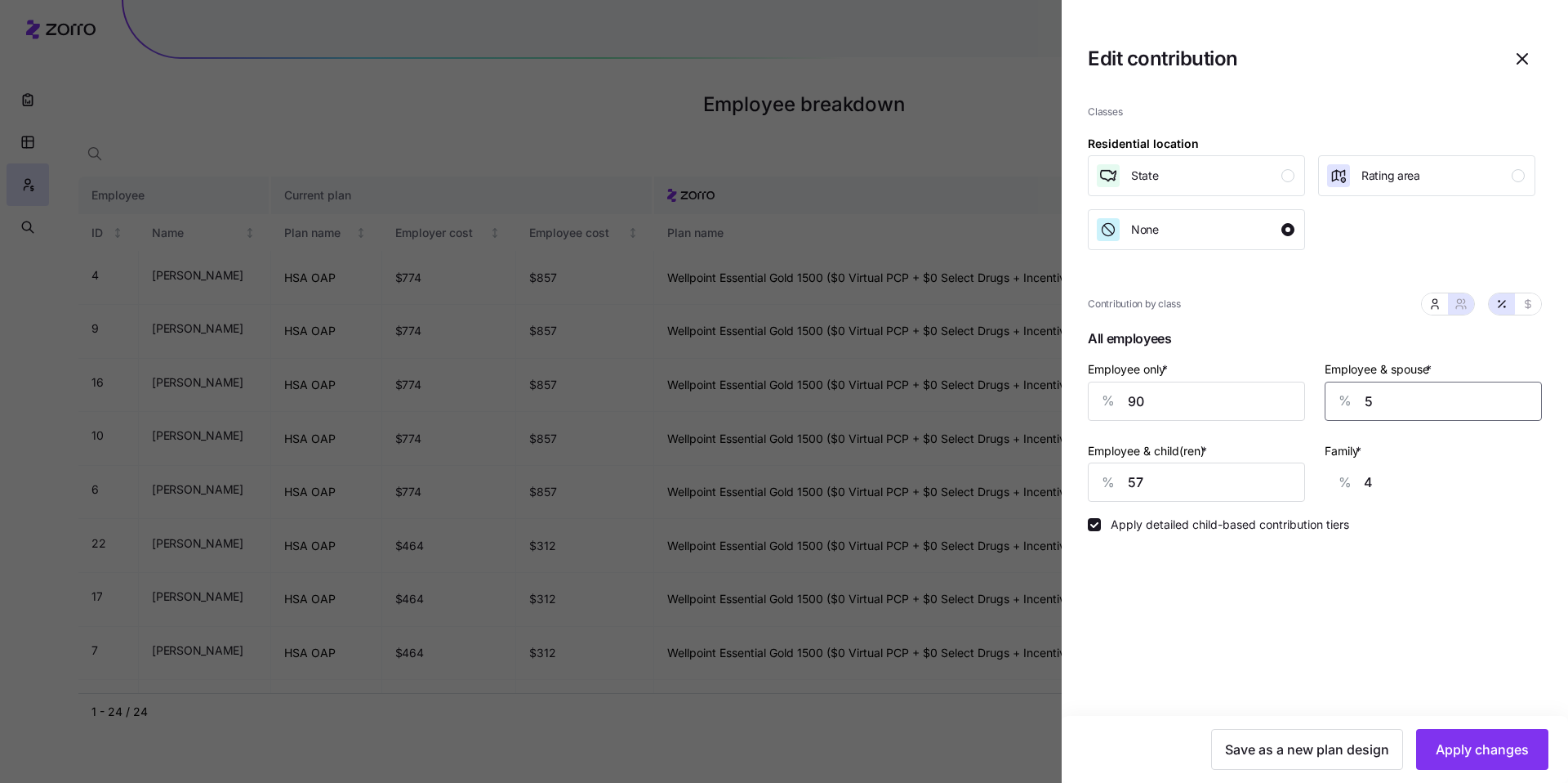
type input "41"
type input "53"
click at [1521, 749] on span "Apply changes" at bounding box center [1483, 750] width 93 height 19
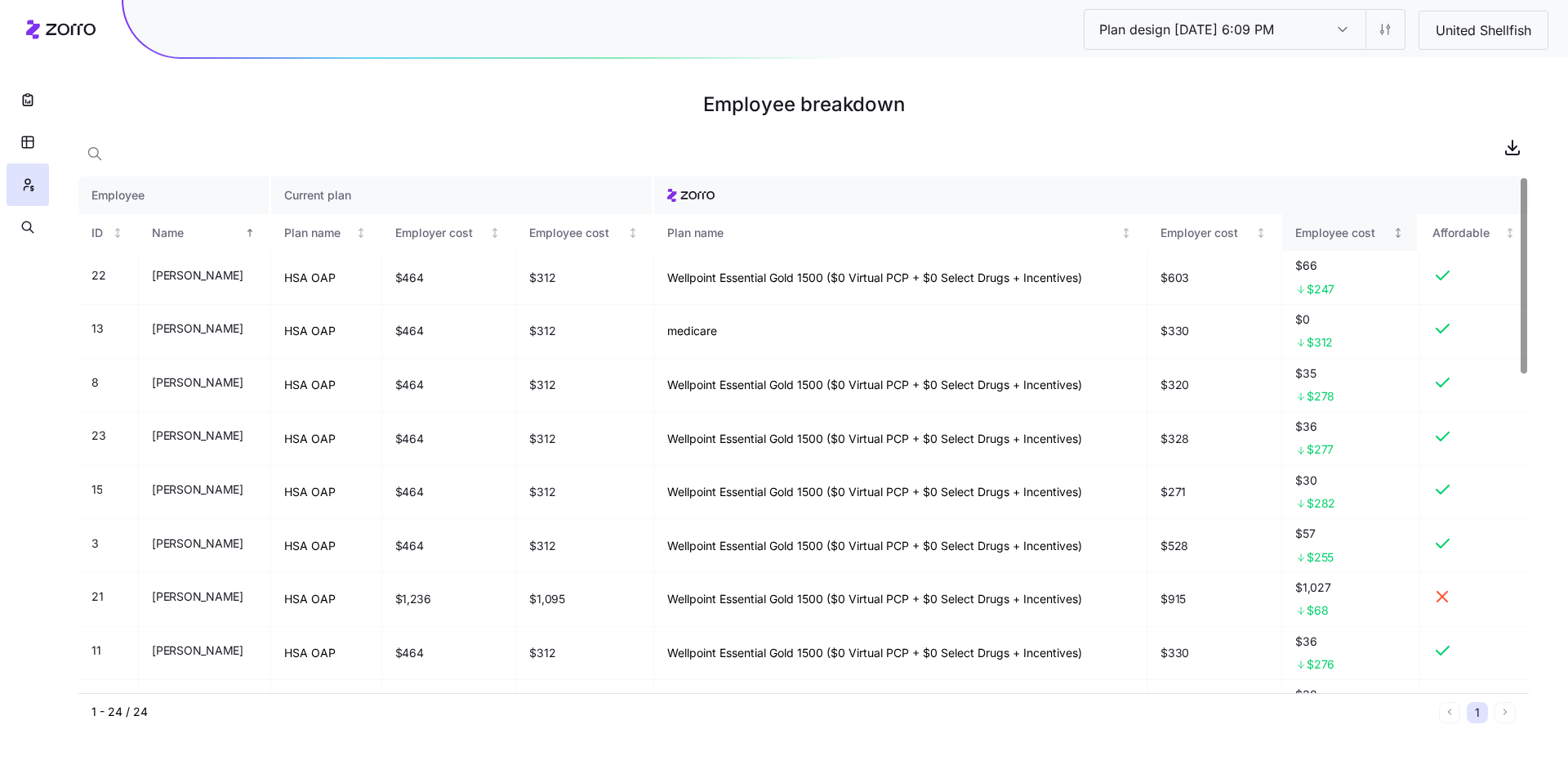
click at [1330, 235] on div "Employee cost" at bounding box center [1343, 233] width 95 height 18
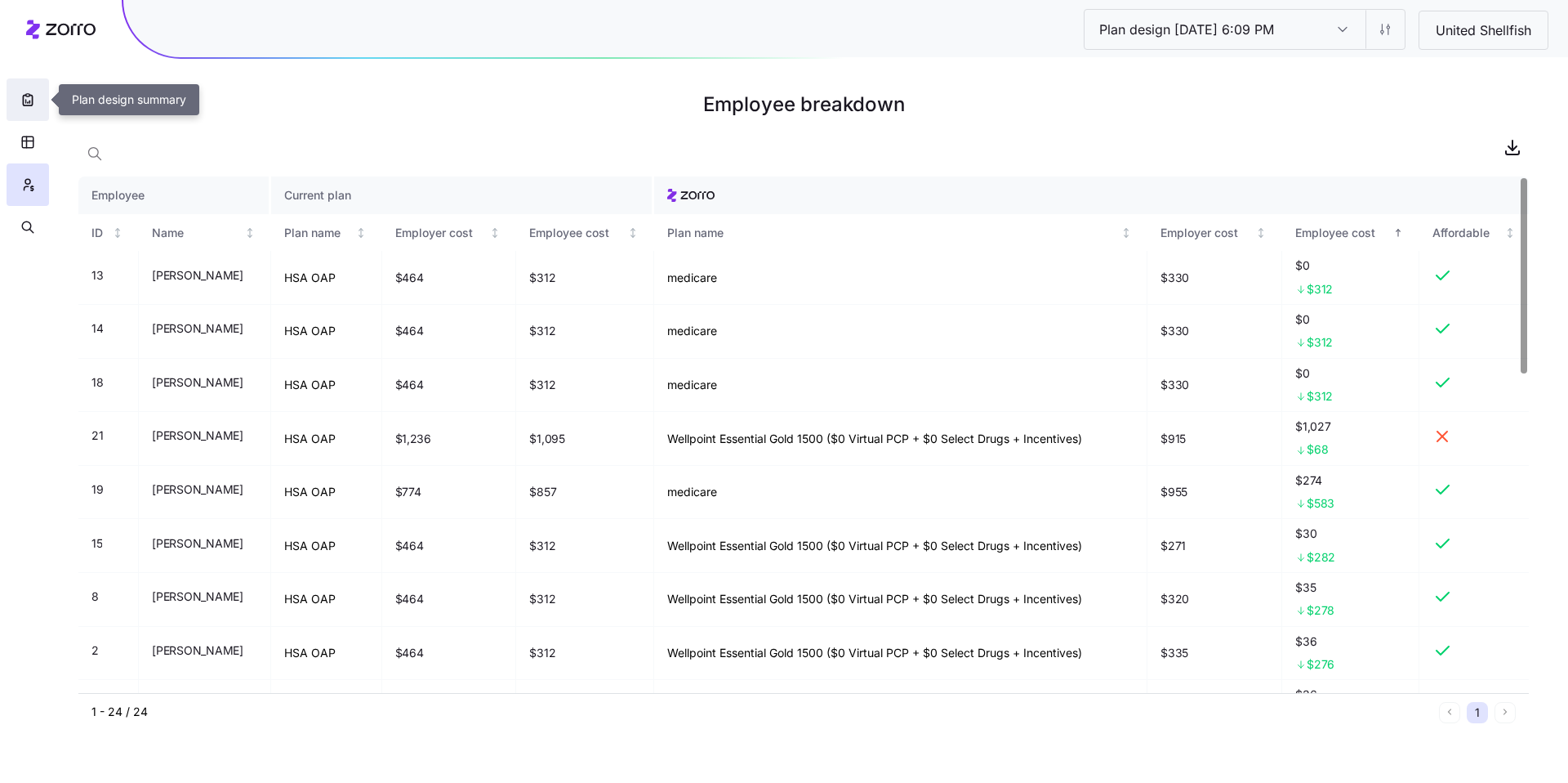
click at [29, 100] on icon "button" at bounding box center [27, 99] width 17 height 17
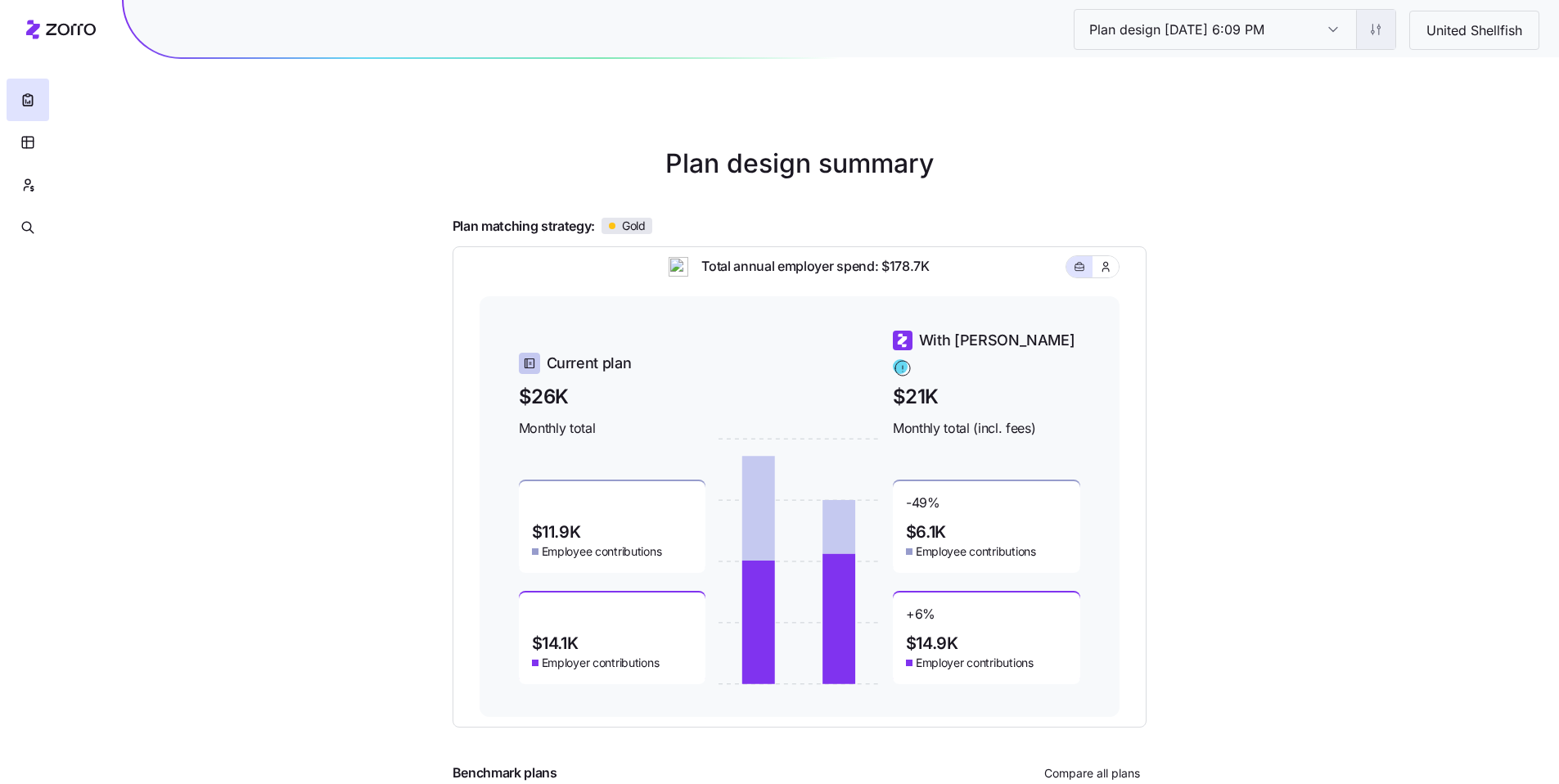
click at [1385, 30] on html "Plan design 10/06/2025 6:09 PM Plan design 10/06/2025 6:09 PM United Shellfish …" at bounding box center [779, 449] width 1559 height 898
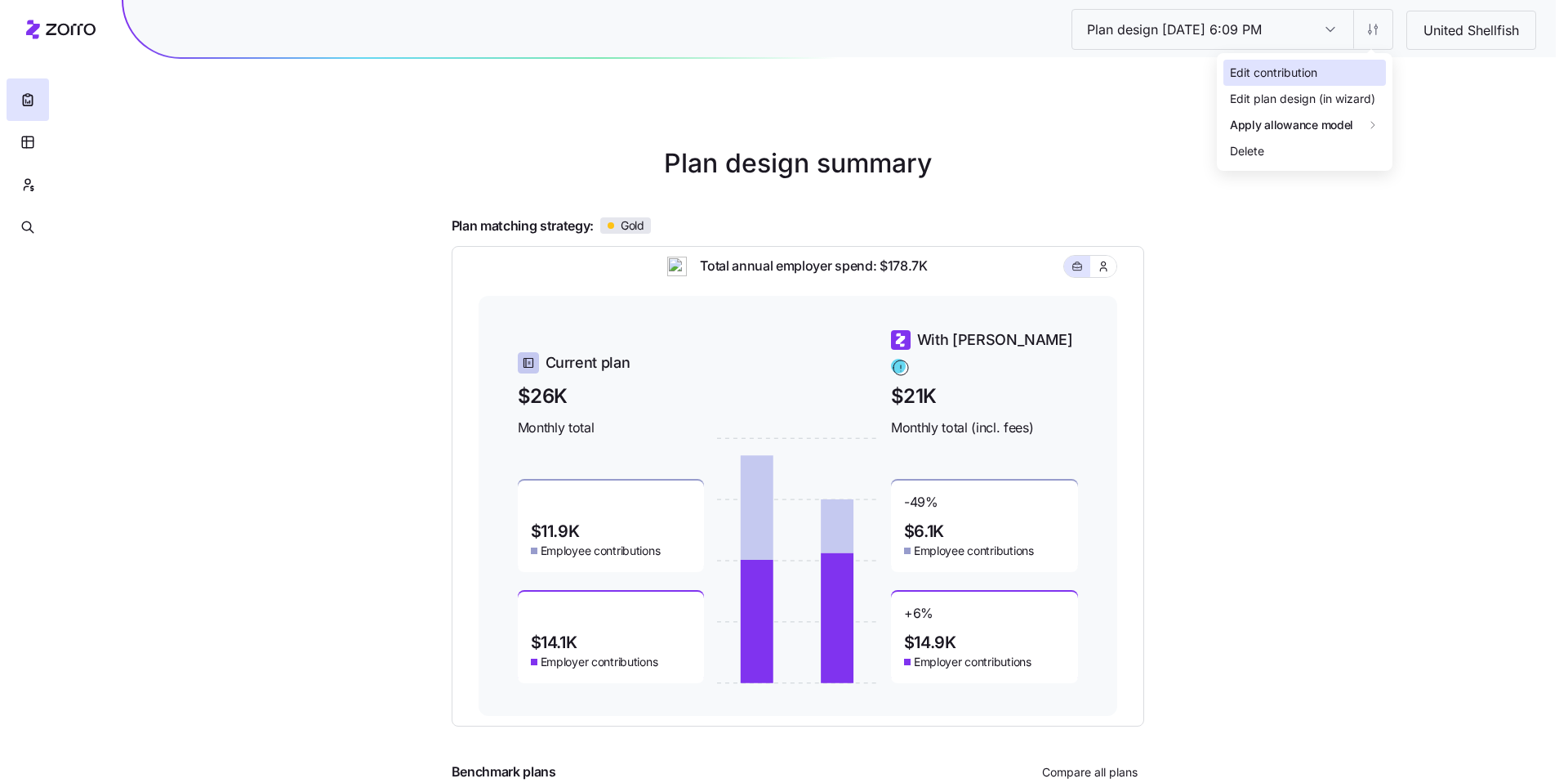
click at [1282, 70] on div "Edit contribution" at bounding box center [1273, 73] width 87 height 18
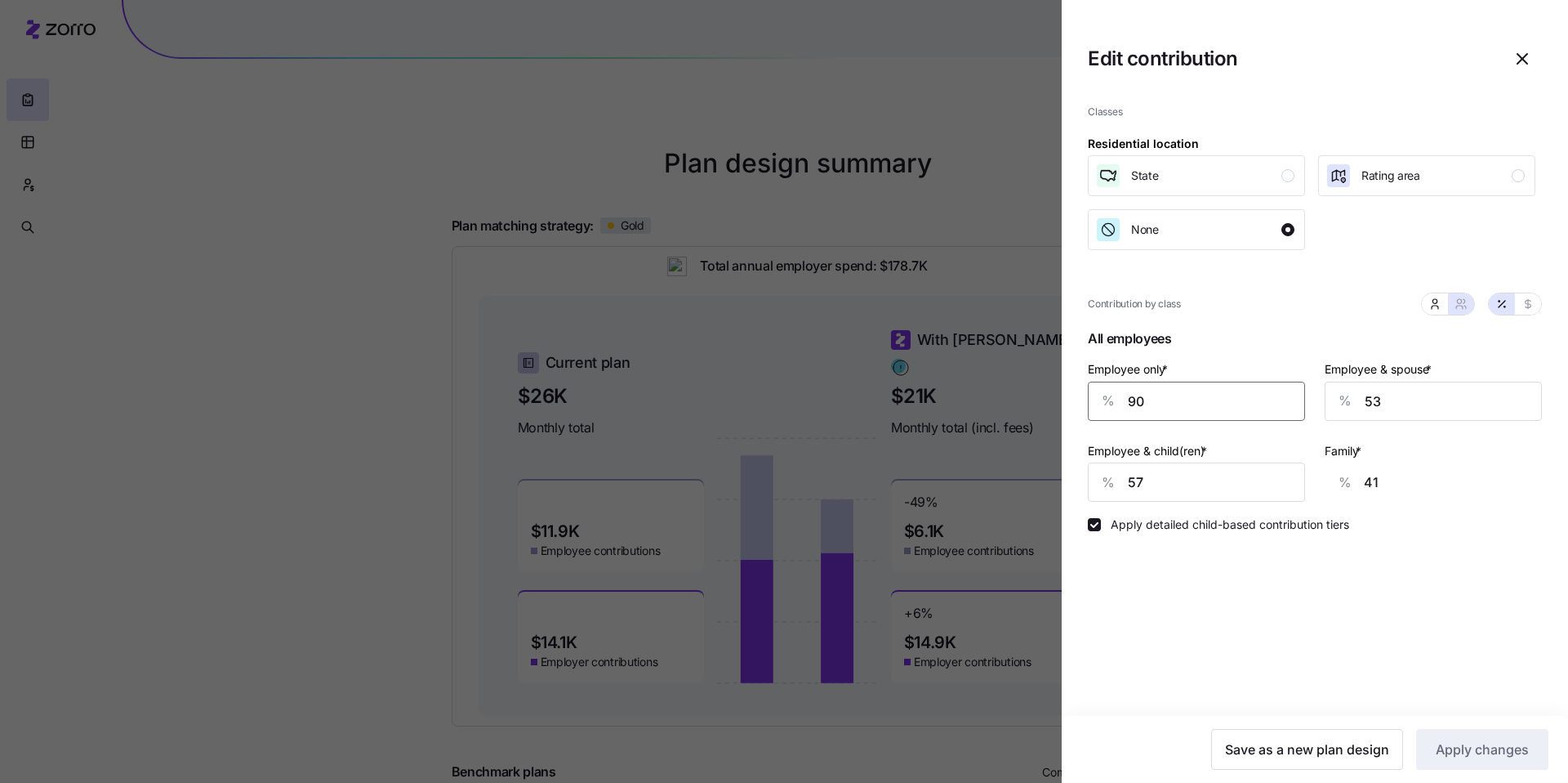
click at [1108, 403] on div "% 90" at bounding box center [1196, 401] width 217 height 40
type input "8"
type input "73"
type input "87"
type input "42"
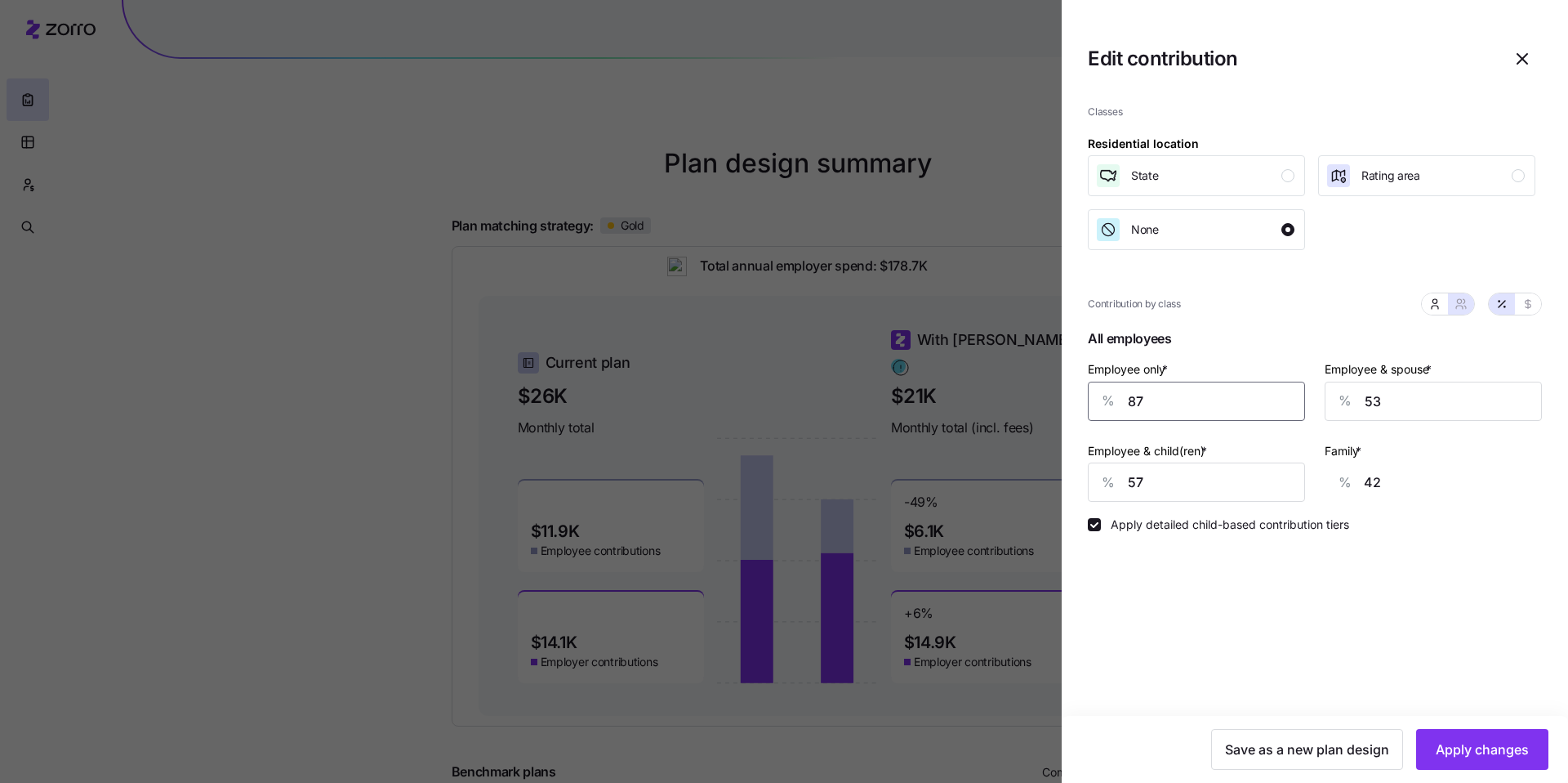
type input "8"
type input "73"
type input "88"
type input "42"
type input "88"
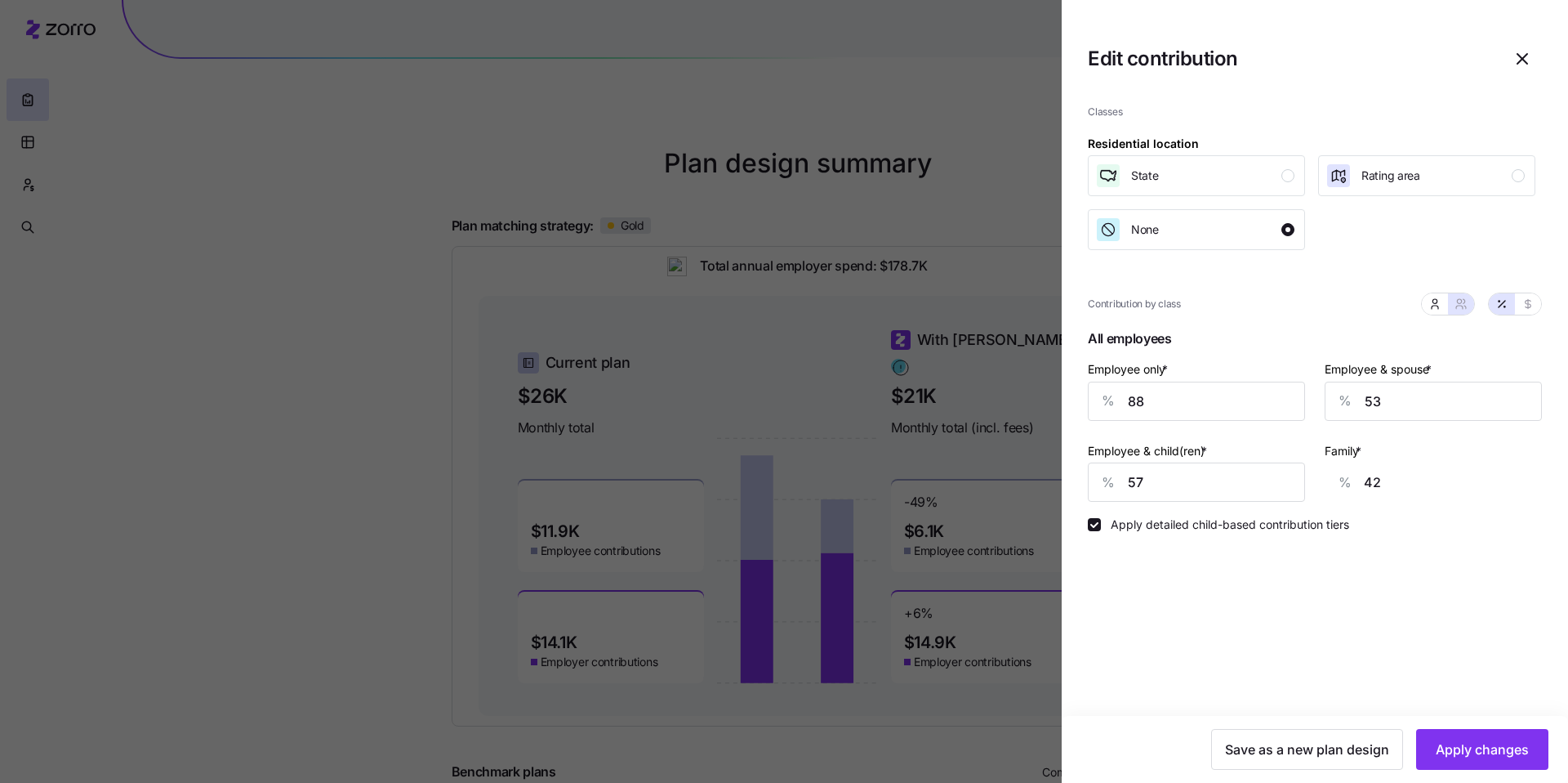
drag, startPoint x: 1520, startPoint y: 750, endPoint x: 1505, endPoint y: 726, distance: 28.3
click at [1520, 751] on span "Apply changes" at bounding box center [1483, 750] width 93 height 19
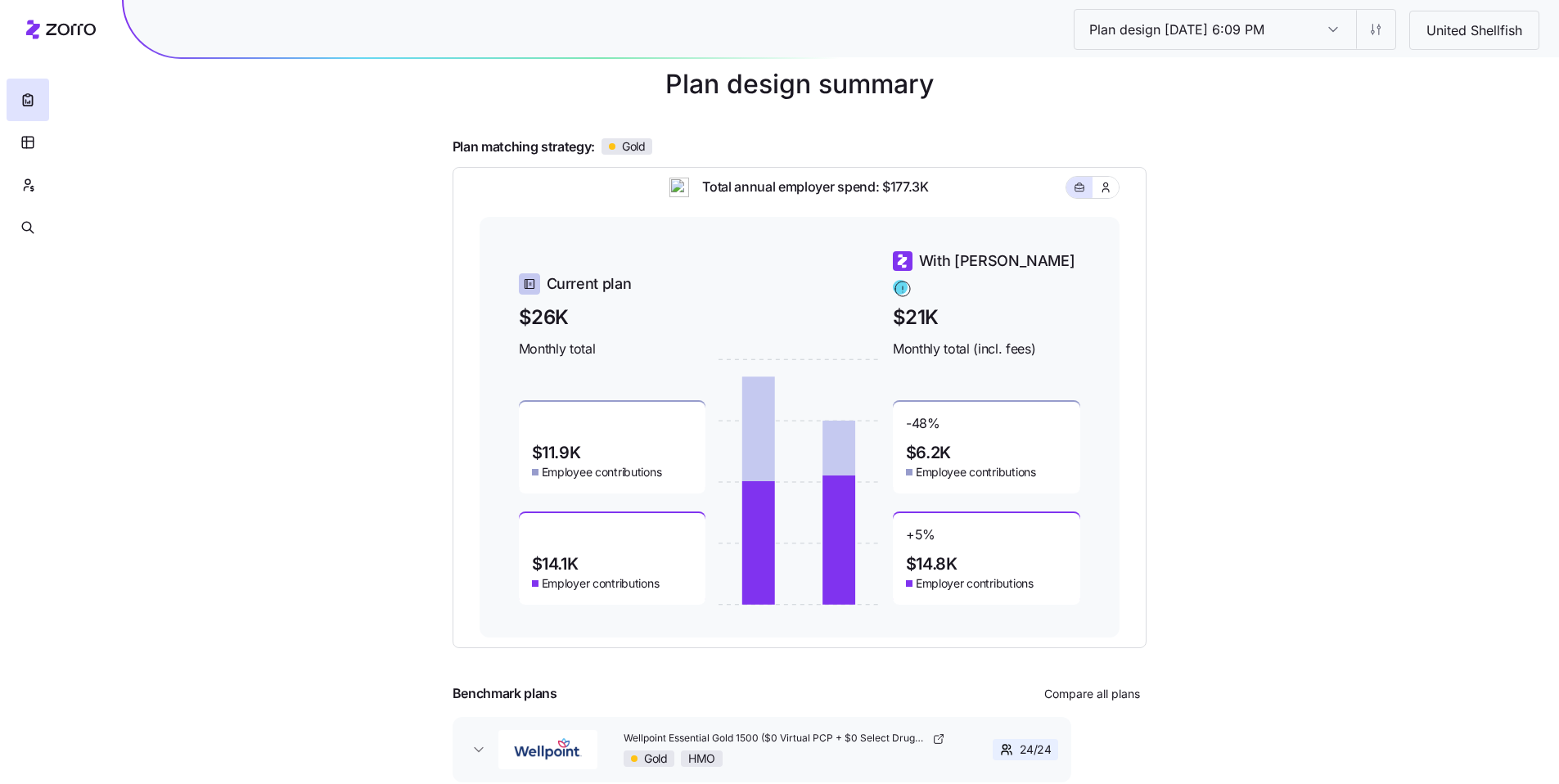
scroll to position [77, 0]
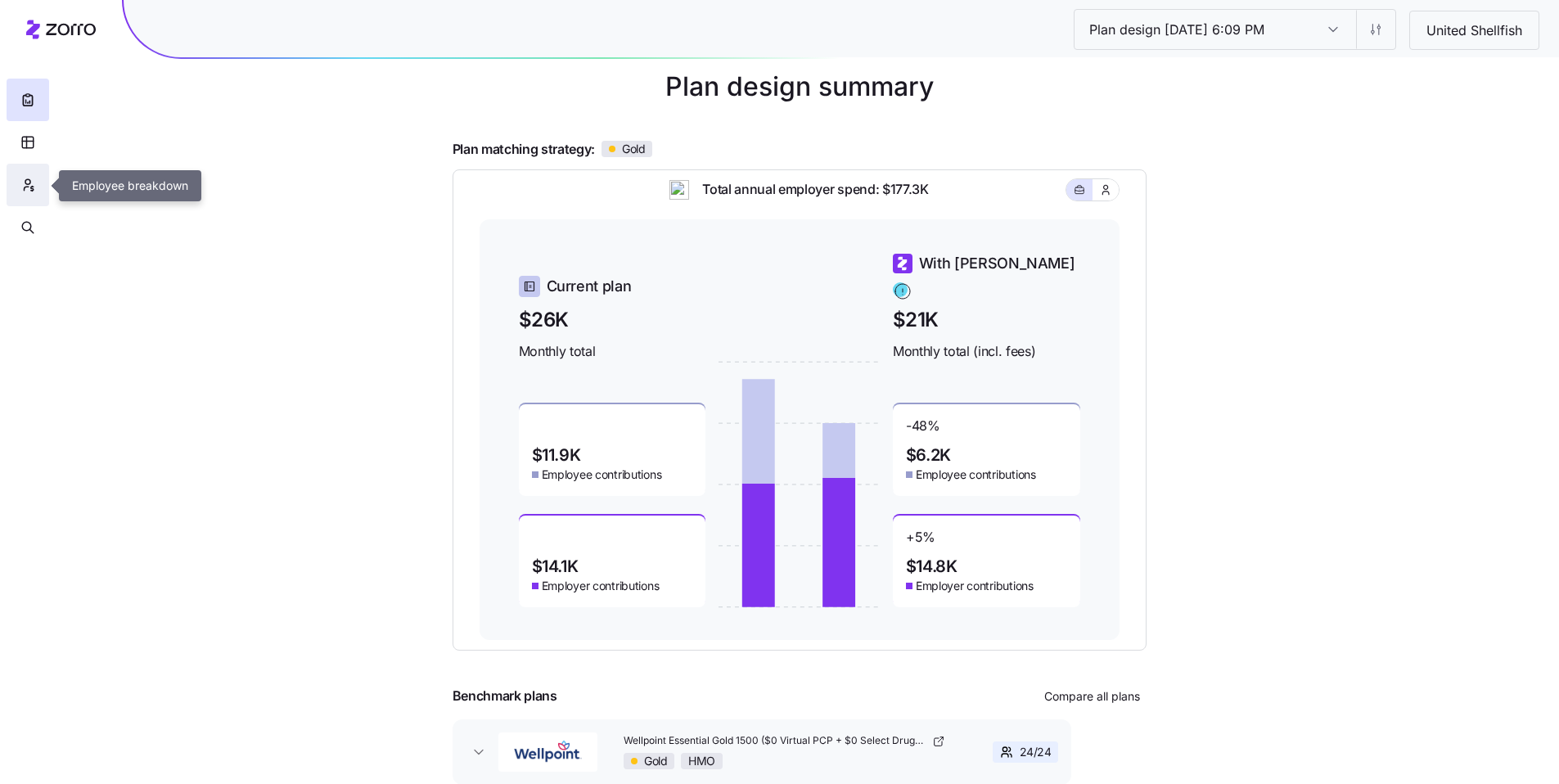
click at [28, 193] on icon "button" at bounding box center [27, 185] width 15 height 17
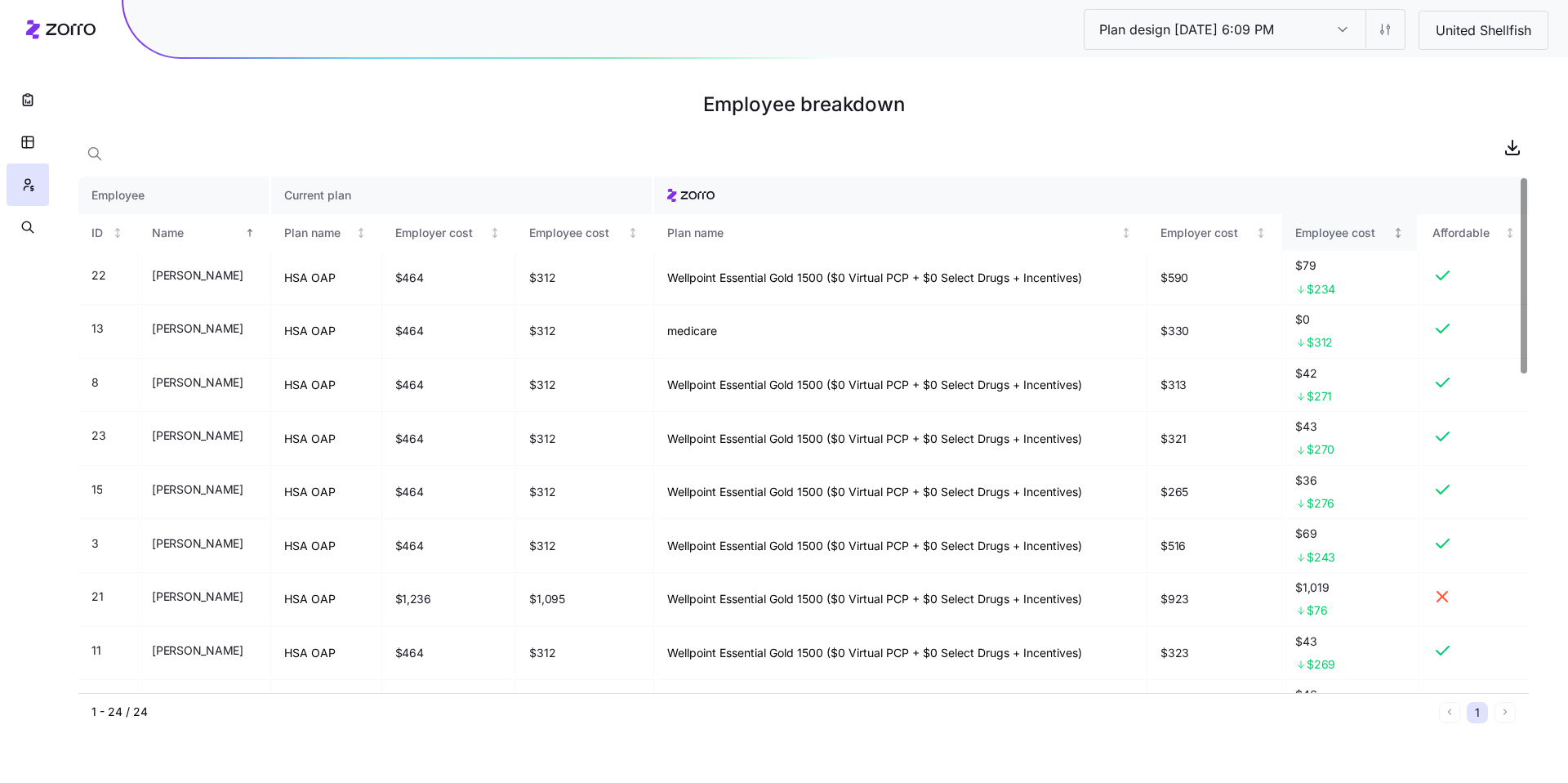
click at [1345, 236] on div "Employee cost" at bounding box center [1343, 233] width 95 height 18
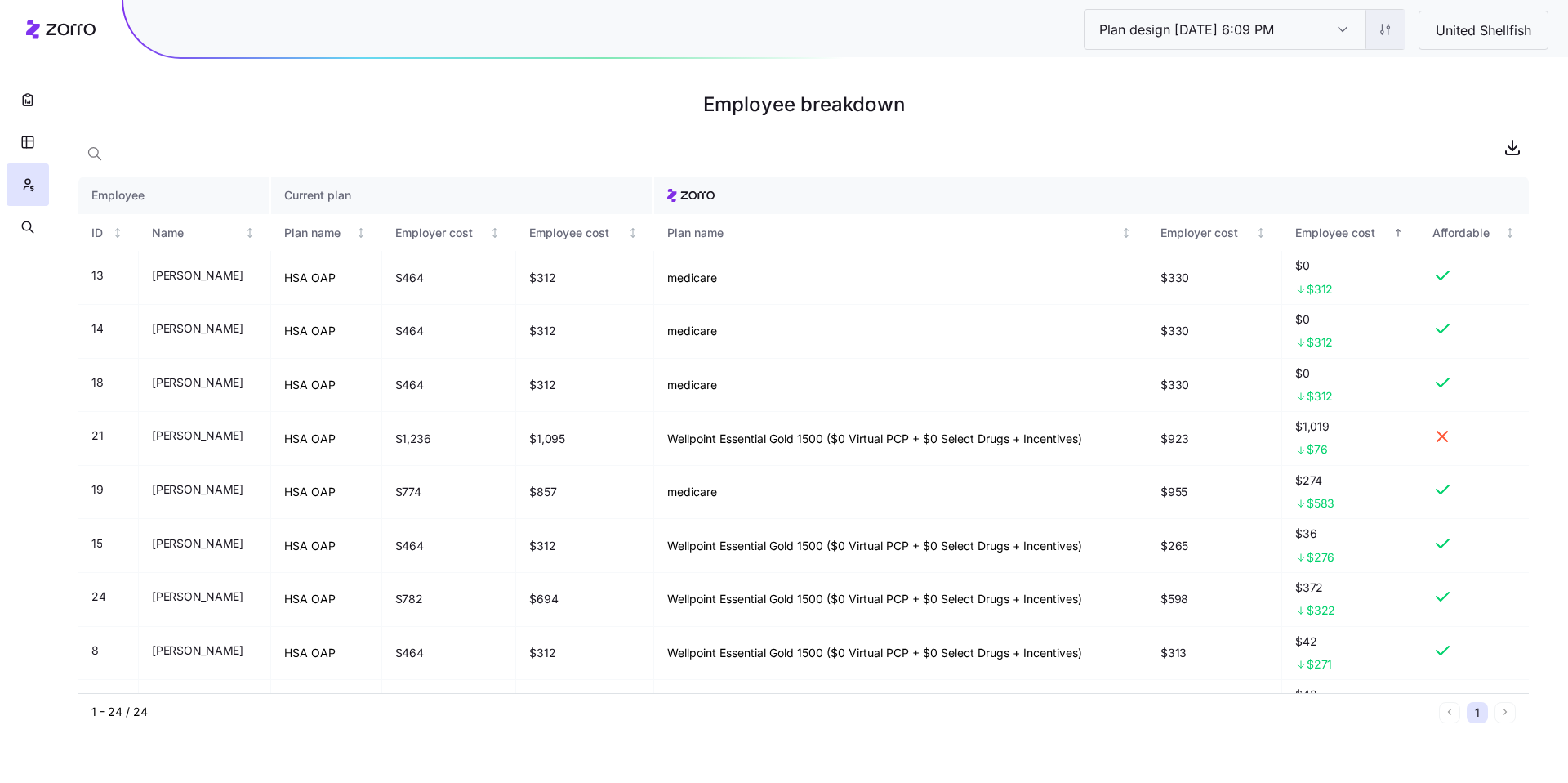
click at [1380, 36] on html "Plan design 10/06/2025 6:09 PM Plan design 10/06/2025 6:09 PM United Shellfish …" at bounding box center [784, 391] width 1568 height 783
click at [1300, 76] on div "Edit contribution" at bounding box center [1285, 73] width 87 height 18
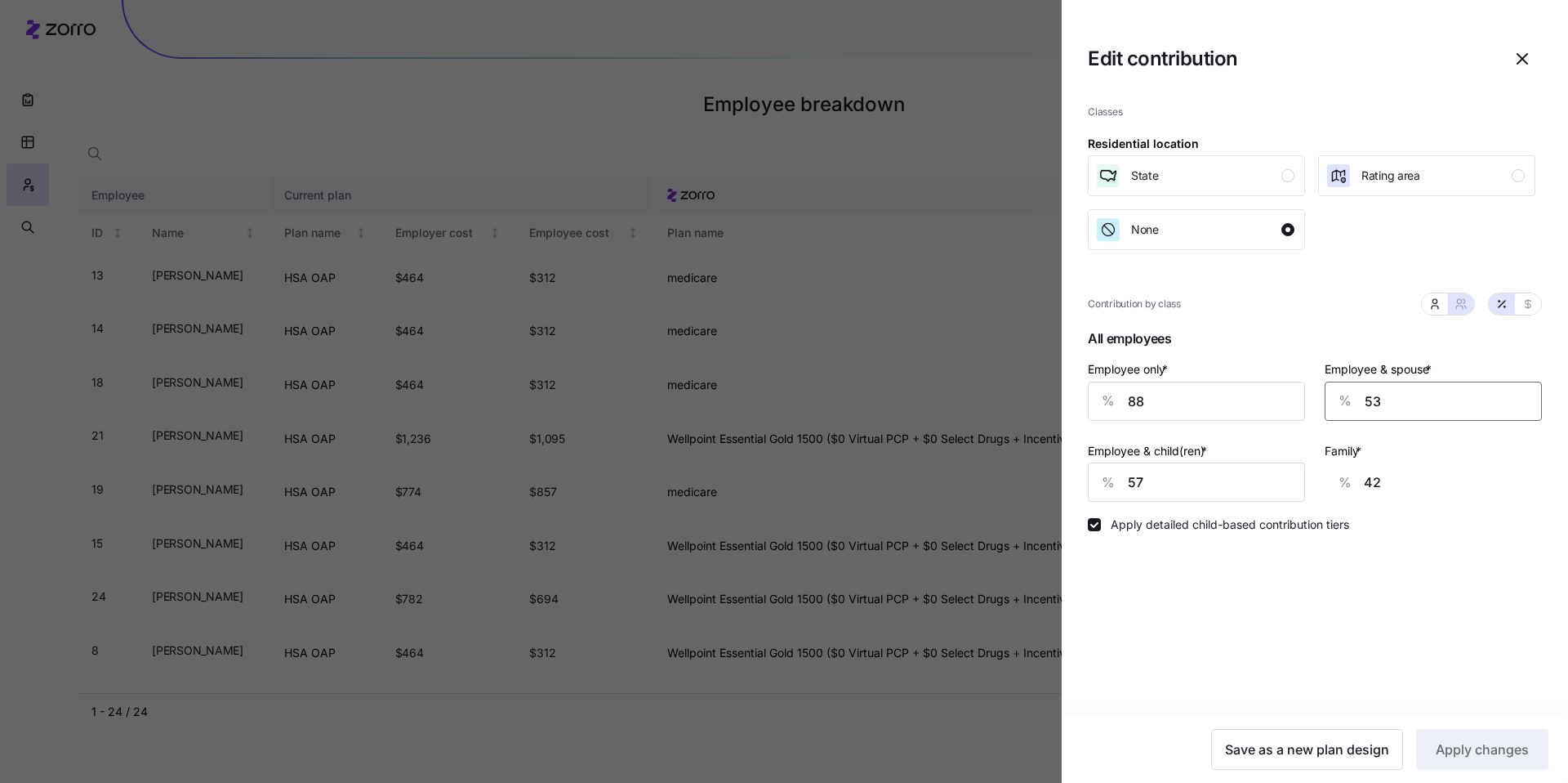
drag, startPoint x: 1386, startPoint y: 399, endPoint x: 1322, endPoint y: 387, distance: 65.1
click at [1322, 387] on div "Employee & spouse * % 53" at bounding box center [1434, 389] width 237 height 82
type input "5"
type input "52"
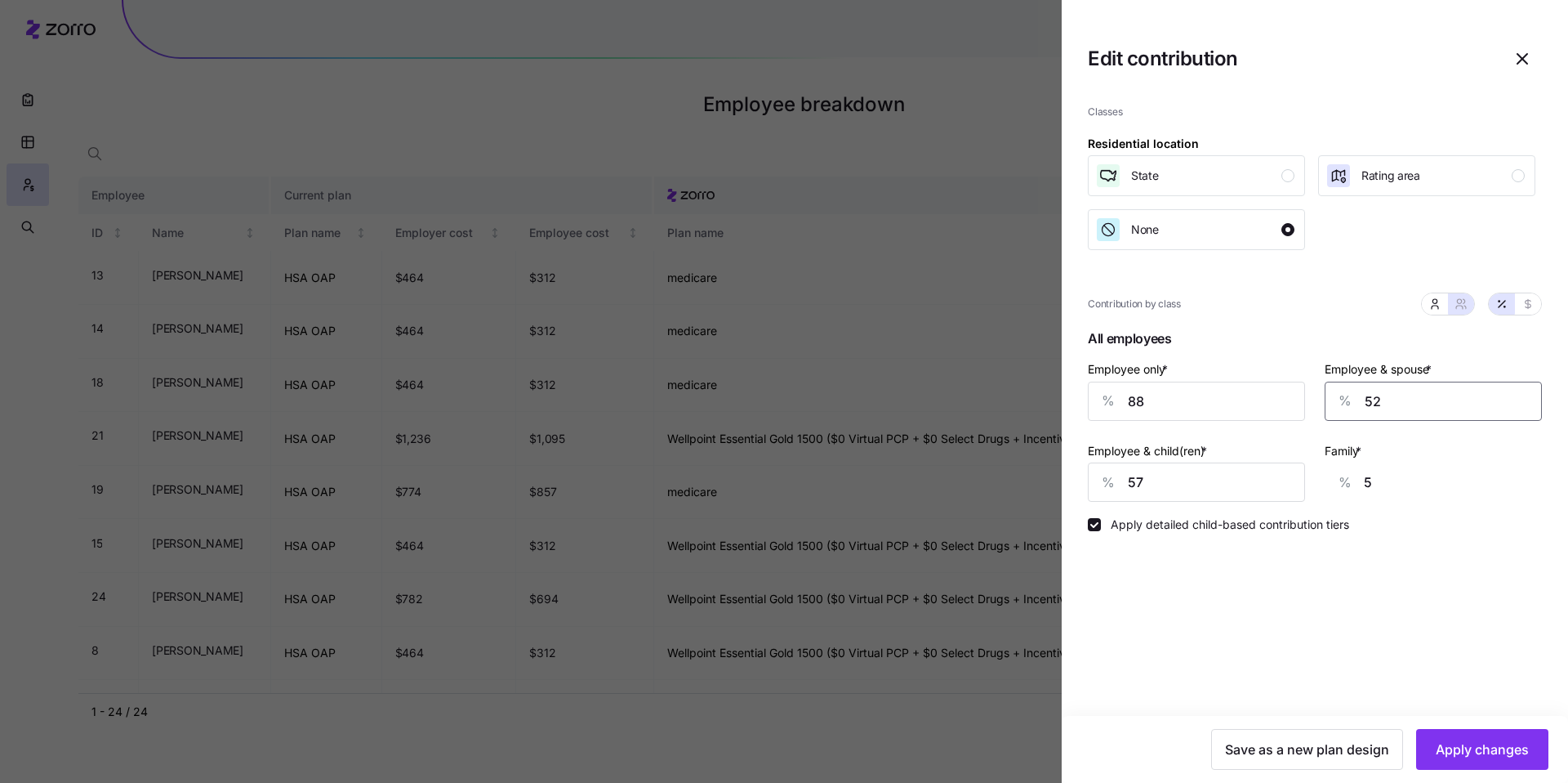
type input "41"
type input "52"
click at [1494, 749] on span "Apply changes" at bounding box center [1483, 750] width 93 height 19
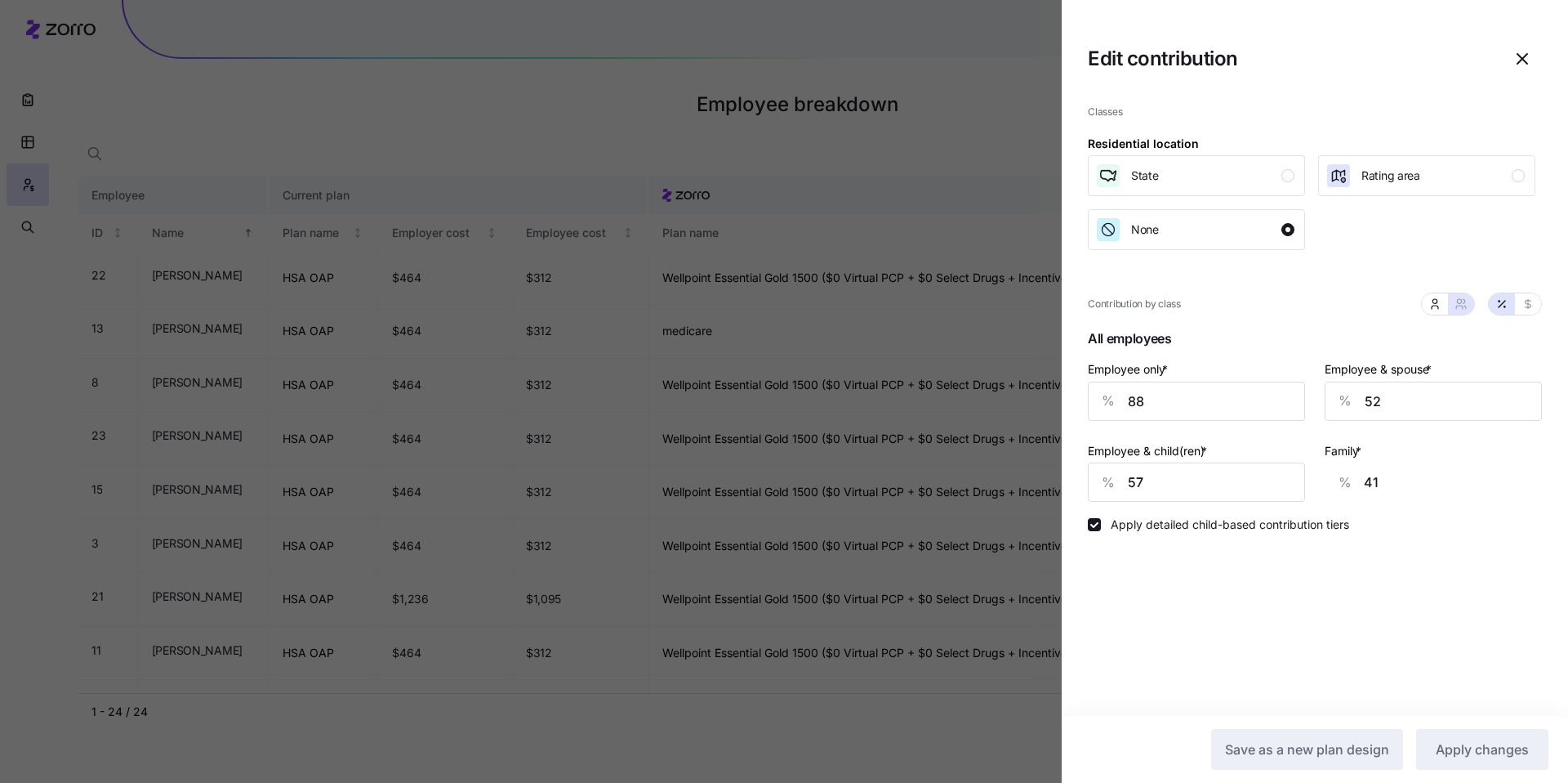
click at [1018, 351] on div at bounding box center [784, 391] width 1568 height 783
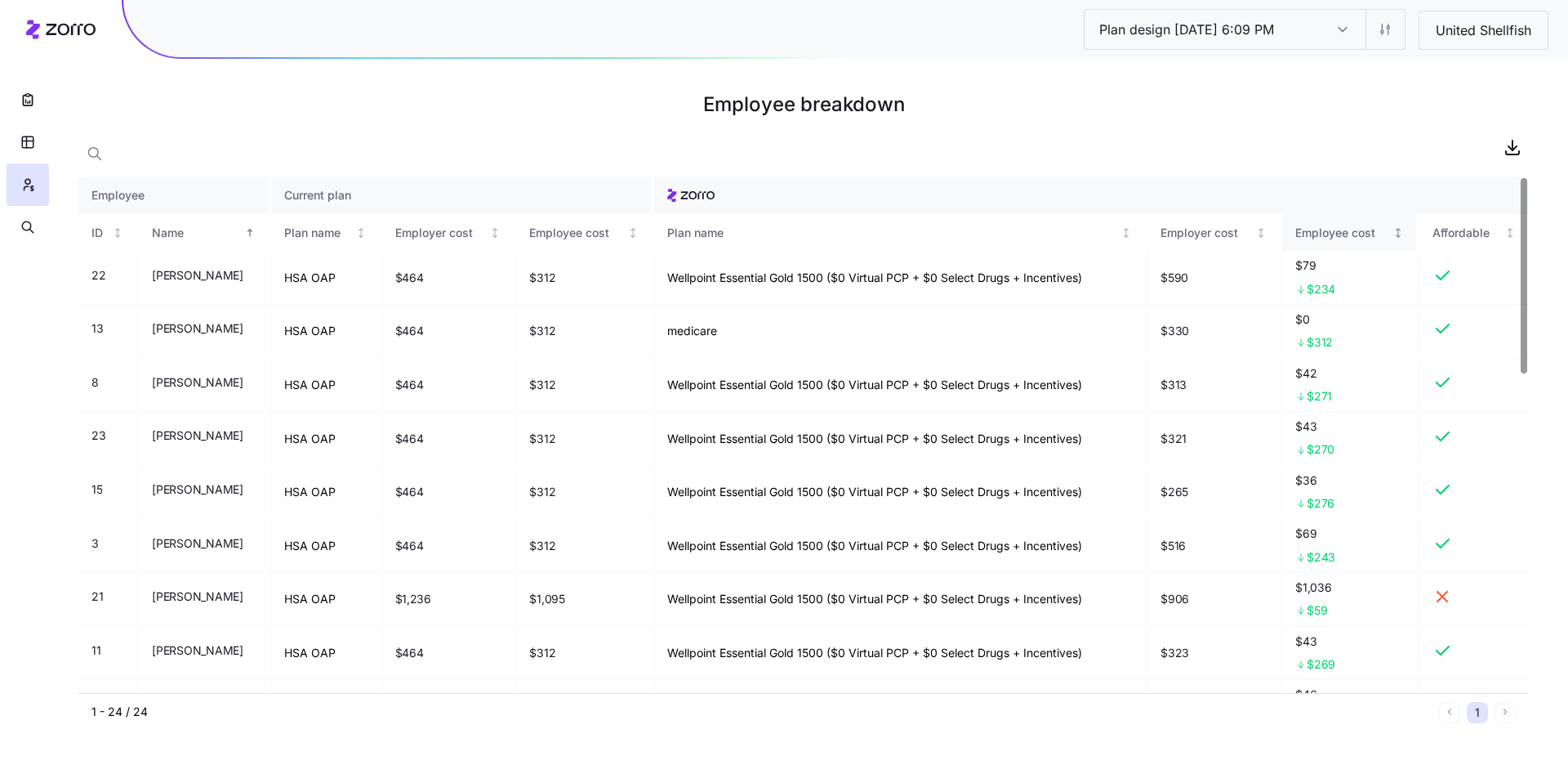
click at [1329, 228] on div "Employee cost" at bounding box center [1343, 233] width 95 height 18
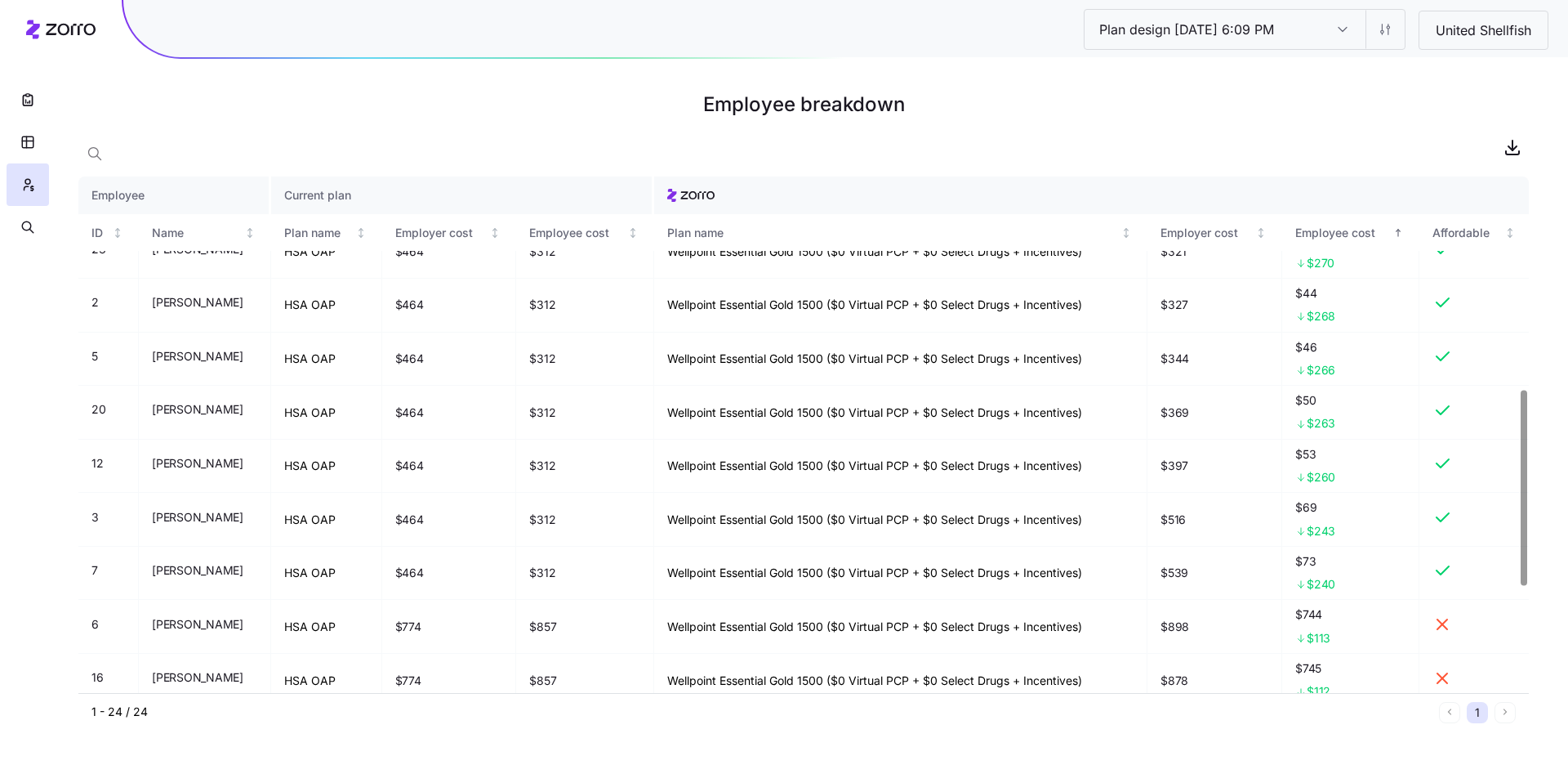
scroll to position [845, 0]
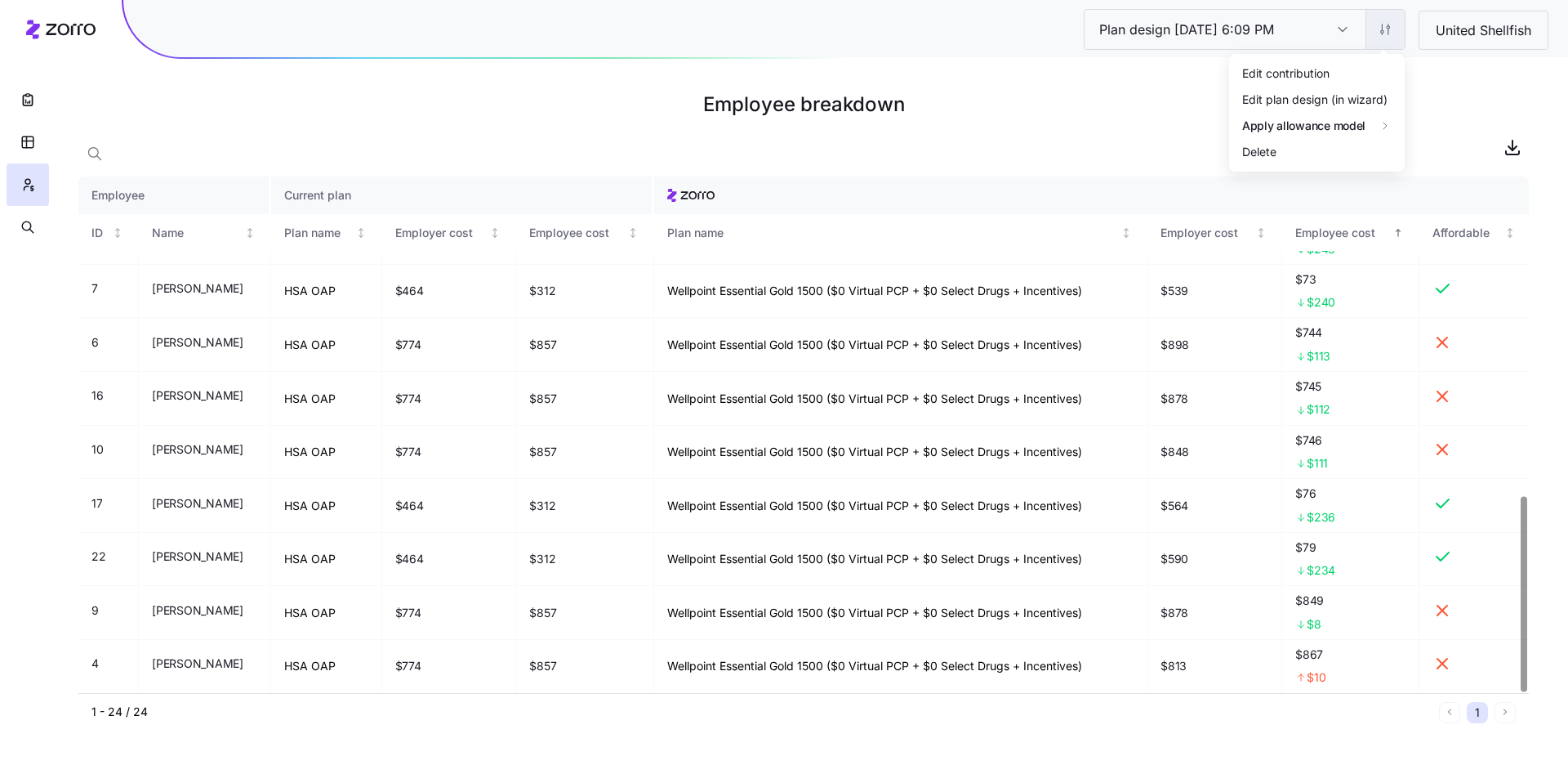
click at [1371, 35] on html "Plan design 10/06/2025 6:09 PM Plan design 10/06/2025 6:09 PM United Shellfish …" at bounding box center [784, 391] width 1568 height 783
click at [1320, 72] on div "Edit contribution" at bounding box center [1285, 73] width 87 height 18
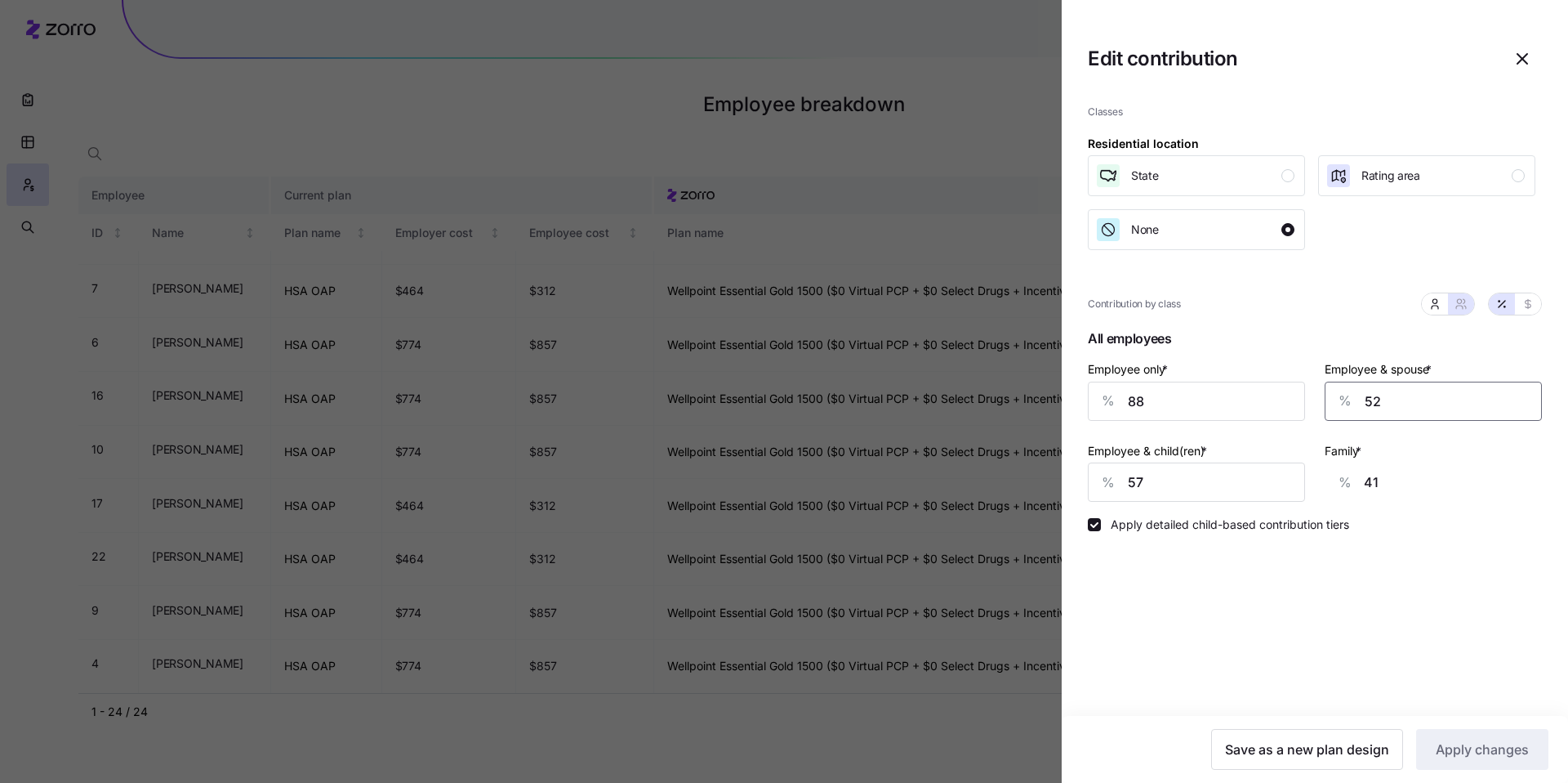
drag, startPoint x: 1396, startPoint y: 402, endPoint x: 1314, endPoint y: 388, distance: 83.2
click at [1315, 388] on div "Employee & spouse * % 52" at bounding box center [1434, 389] width 237 height 82
type input "5"
type input "51"
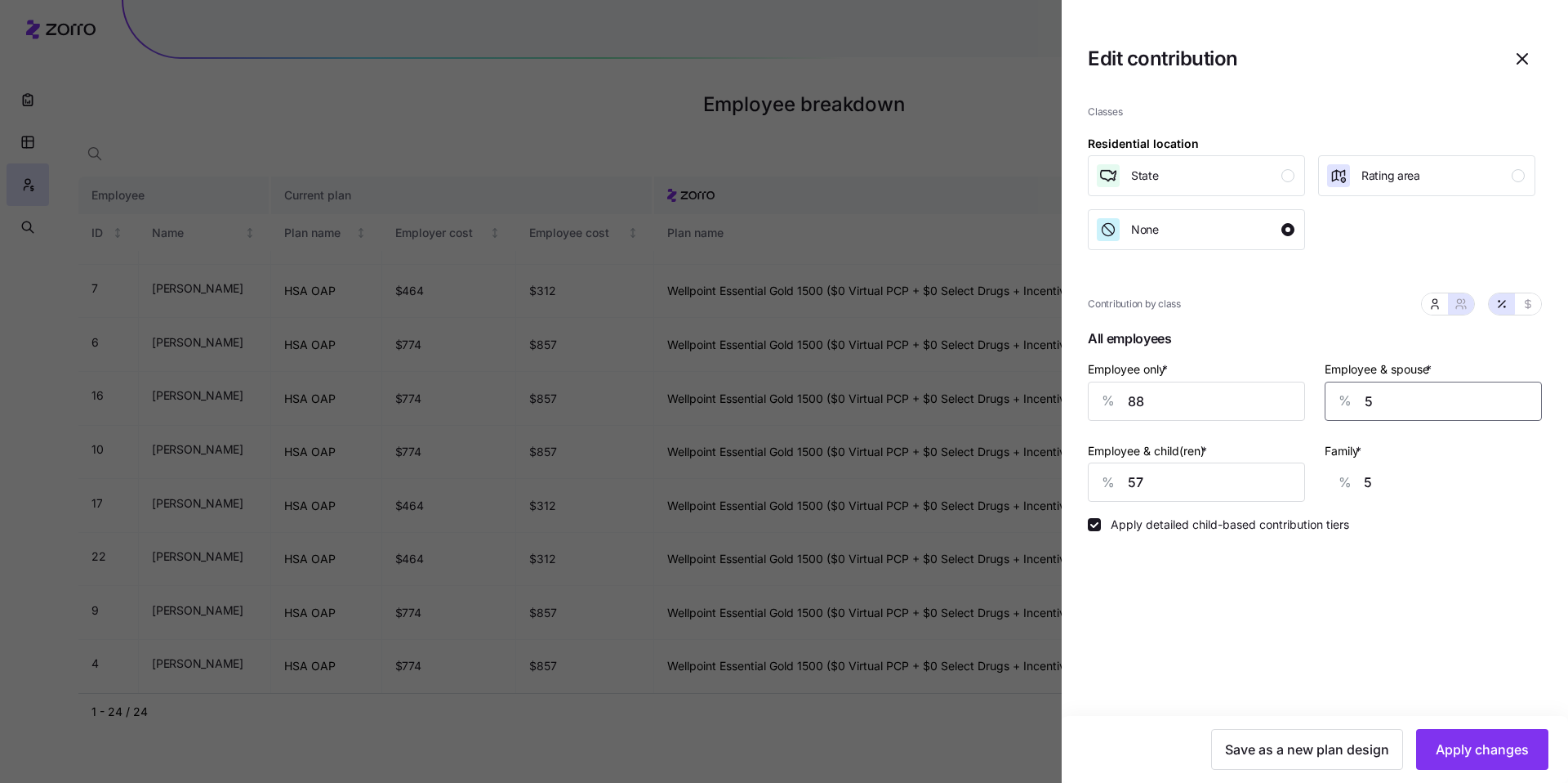
type input "40"
type input "51"
click at [1507, 752] on span "Apply changes" at bounding box center [1483, 750] width 93 height 19
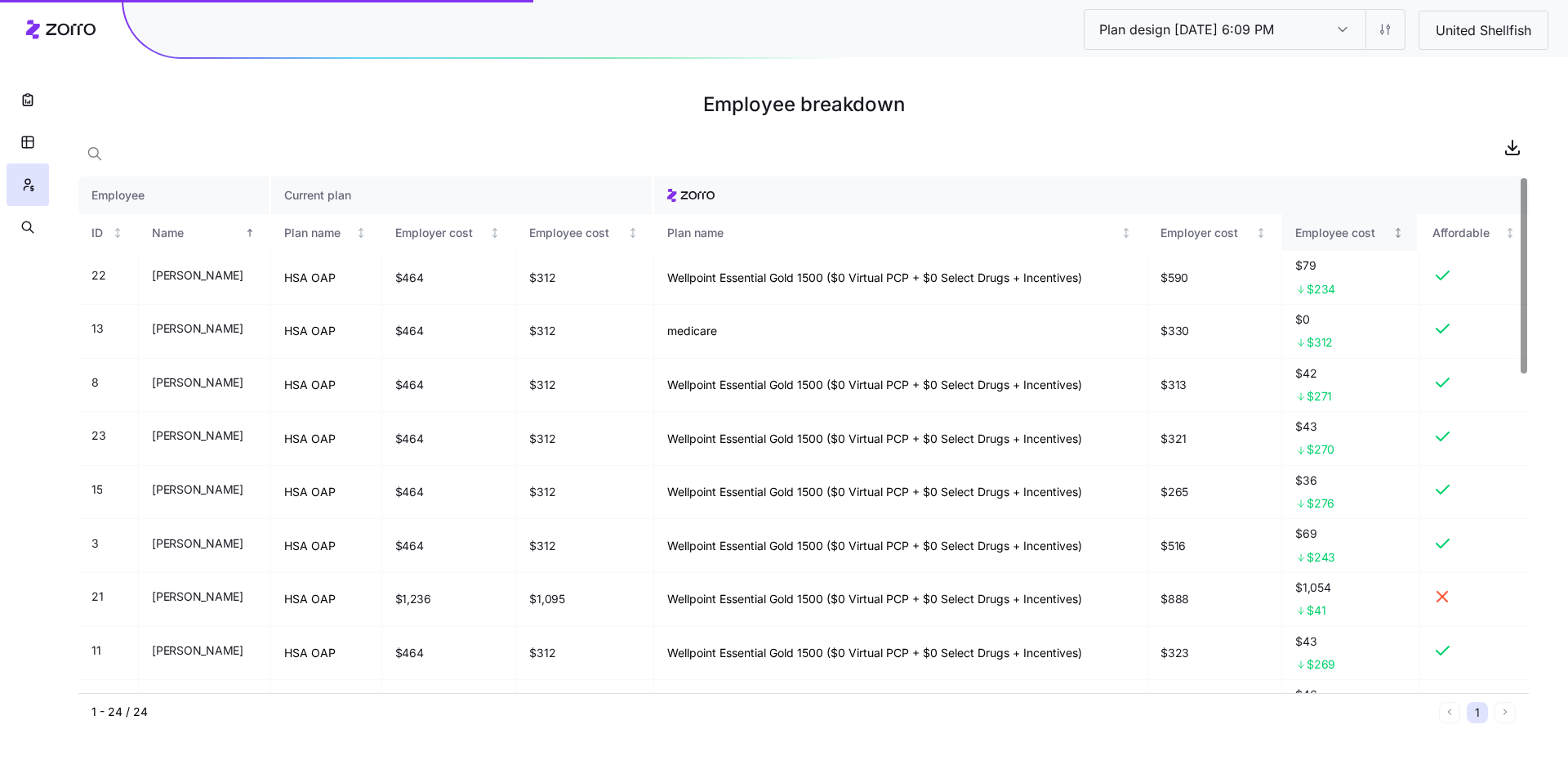
click at [1342, 236] on div "Employee cost" at bounding box center [1343, 233] width 95 height 18
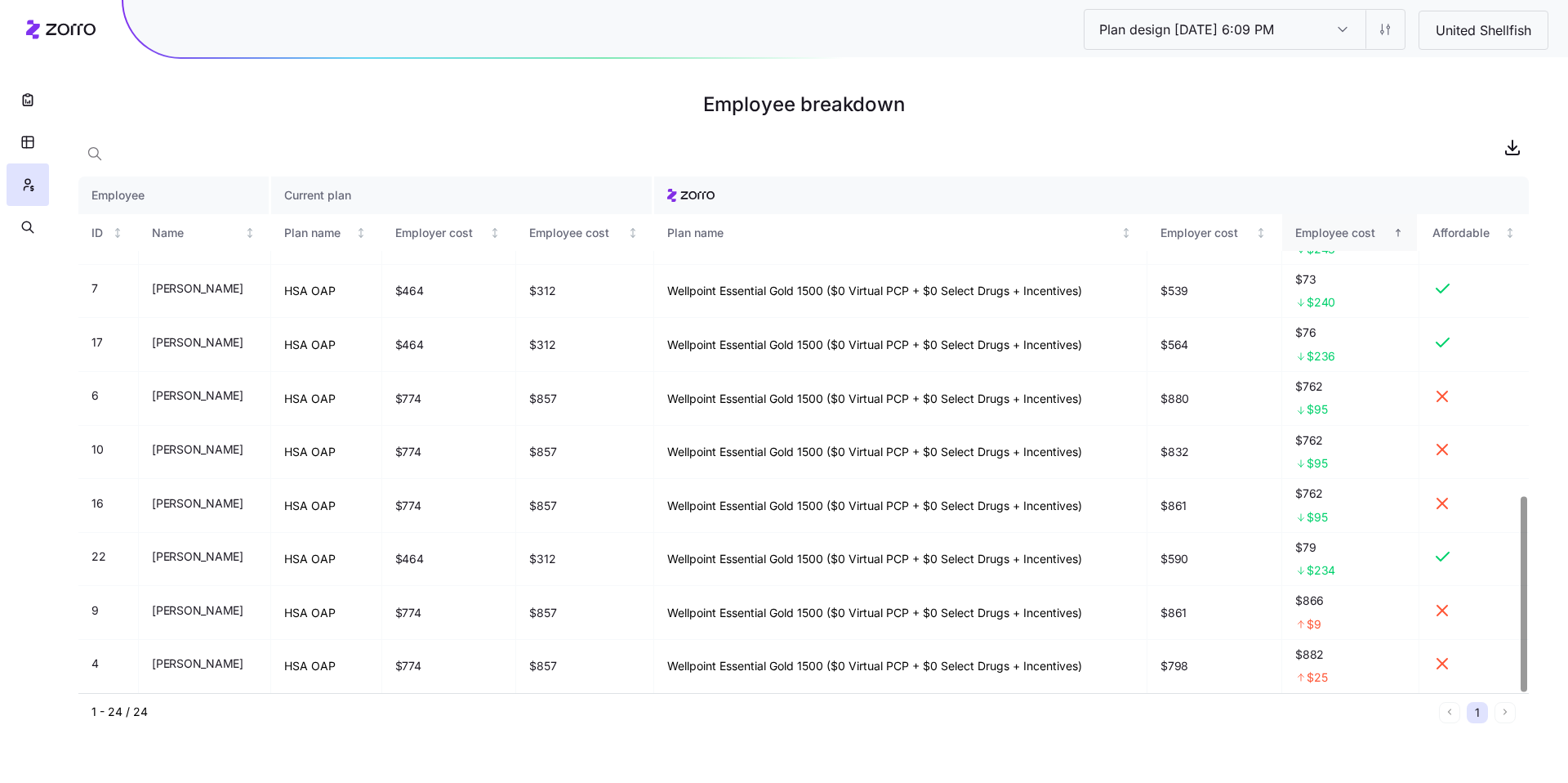
click at [1348, 232] on div "Employee cost" at bounding box center [1343, 233] width 95 height 18
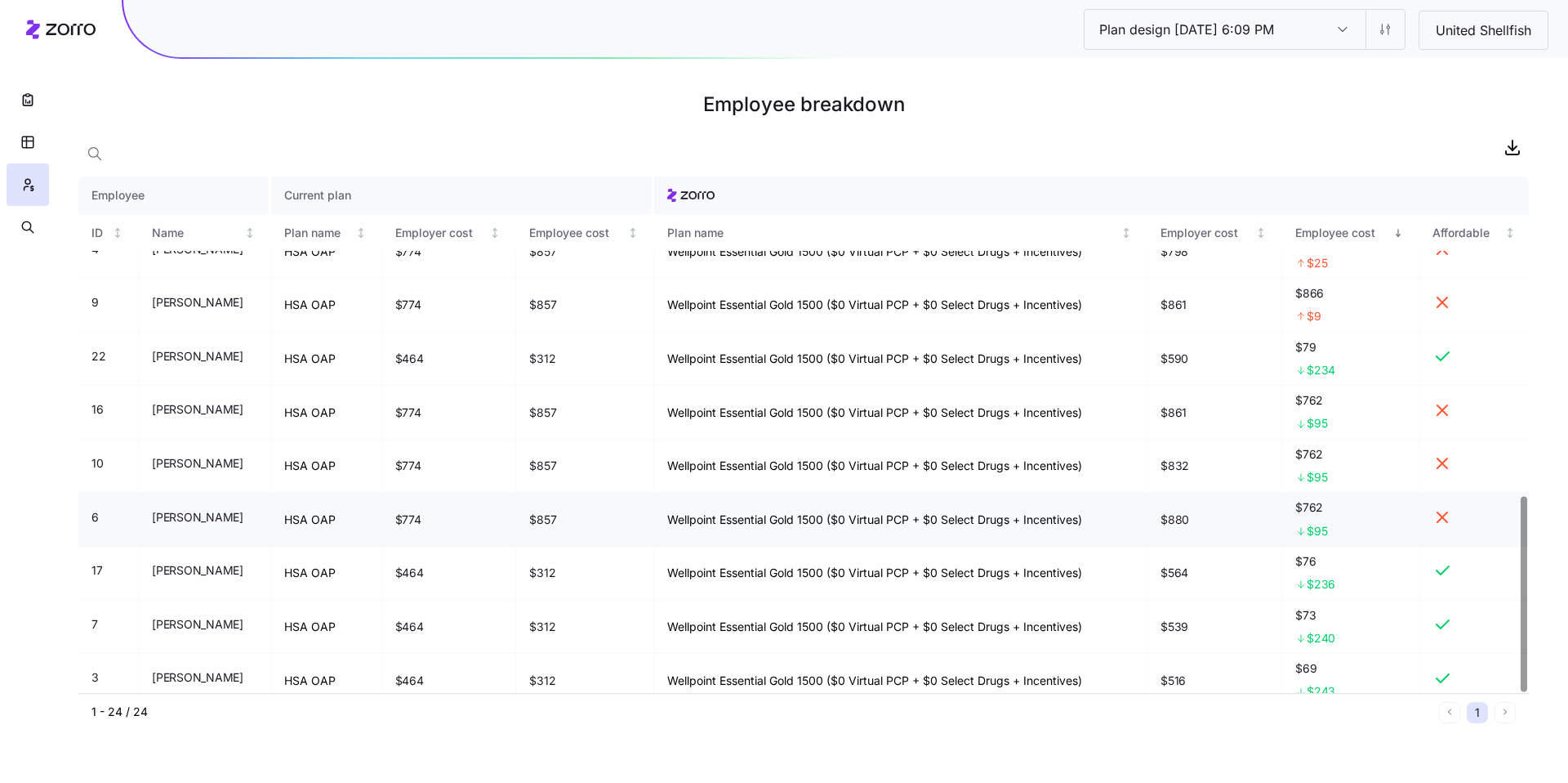
scroll to position [0, 0]
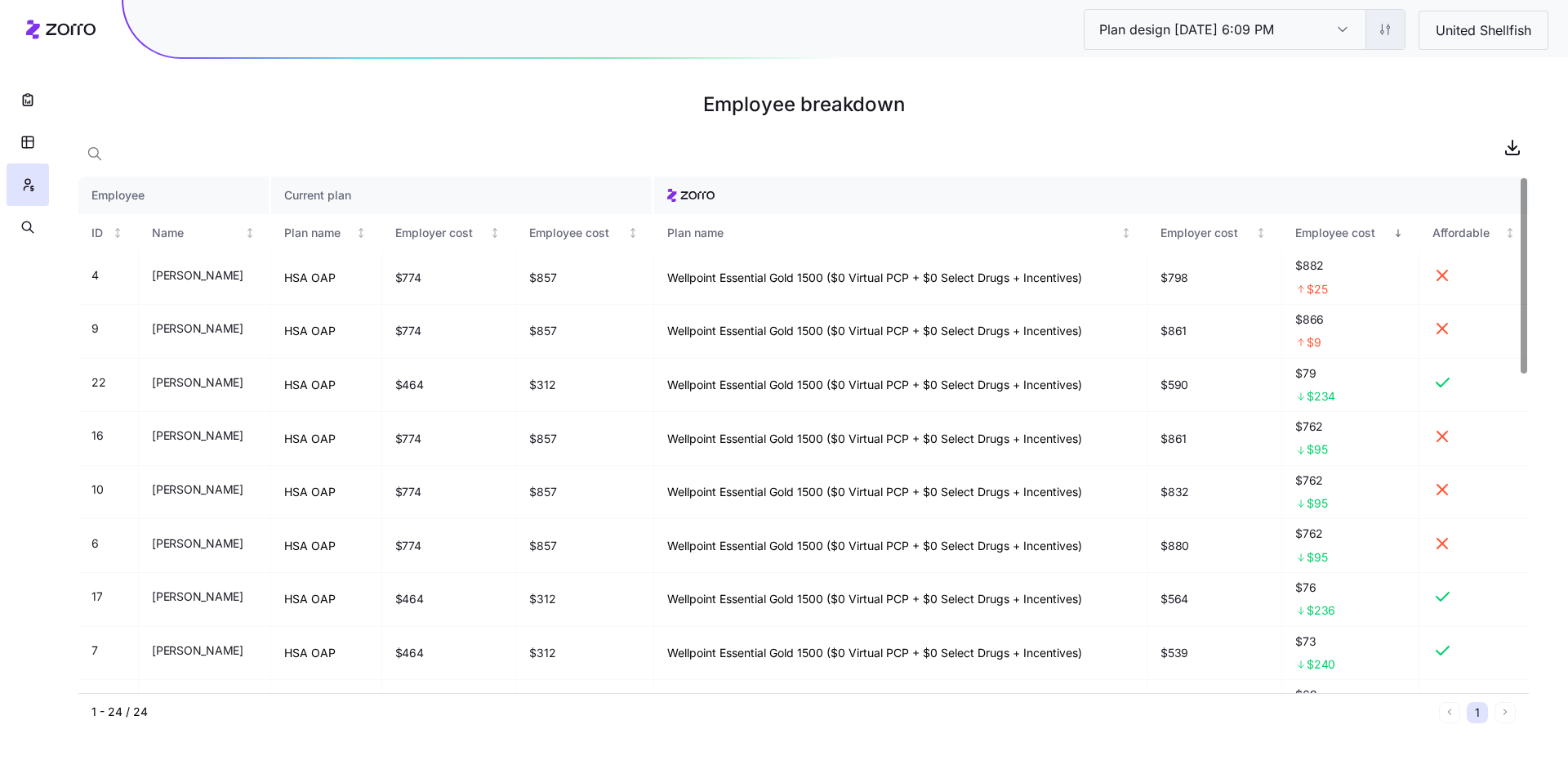
click at [1396, 36] on html "Plan design 10/06/2025 6:09 PM Plan design 10/06/2025 6:09 PM United Shellfish …" at bounding box center [784, 391] width 1568 height 783
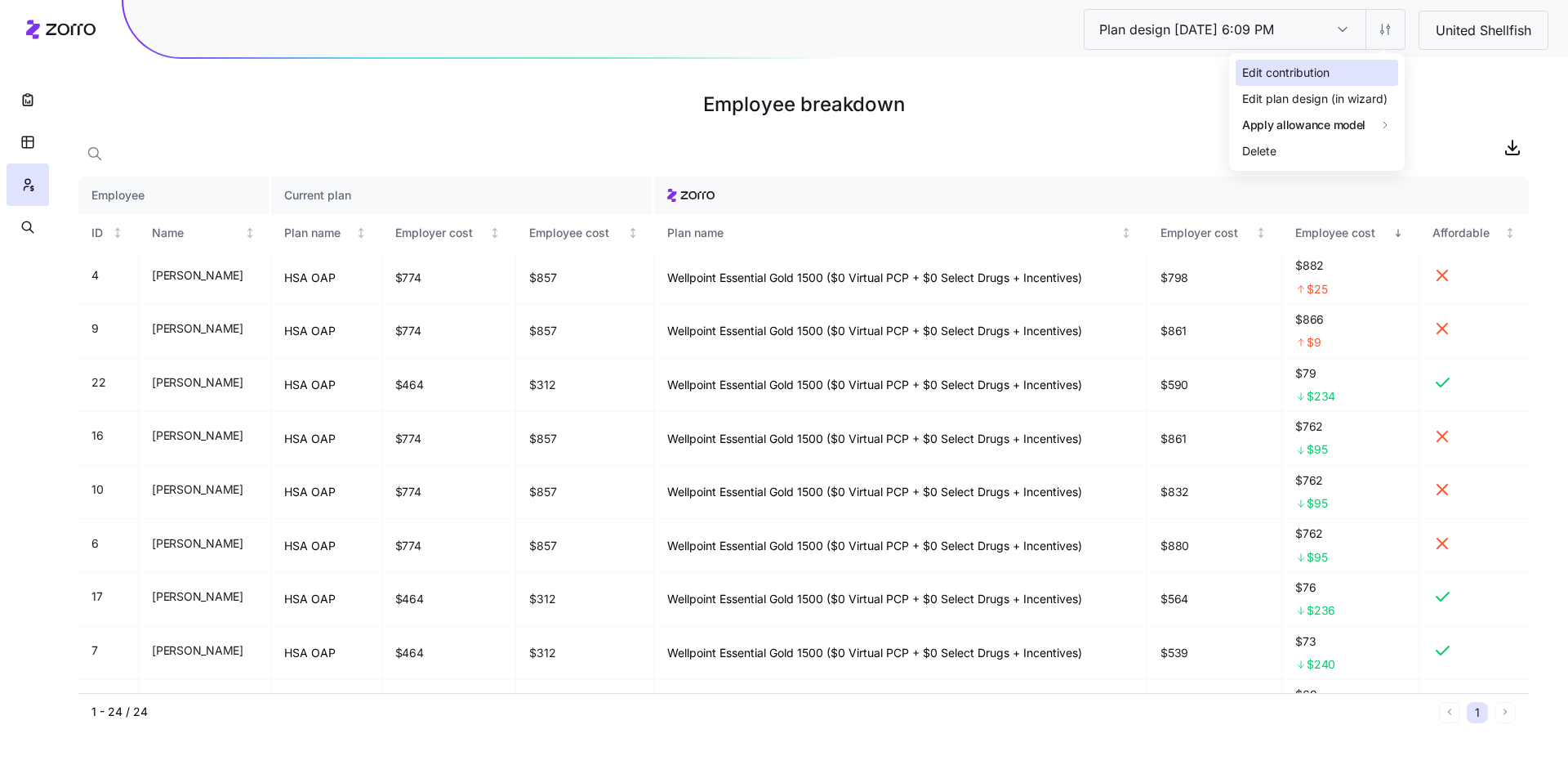
click at [1296, 76] on div "Edit contribution" at bounding box center [1285, 73] width 87 height 18
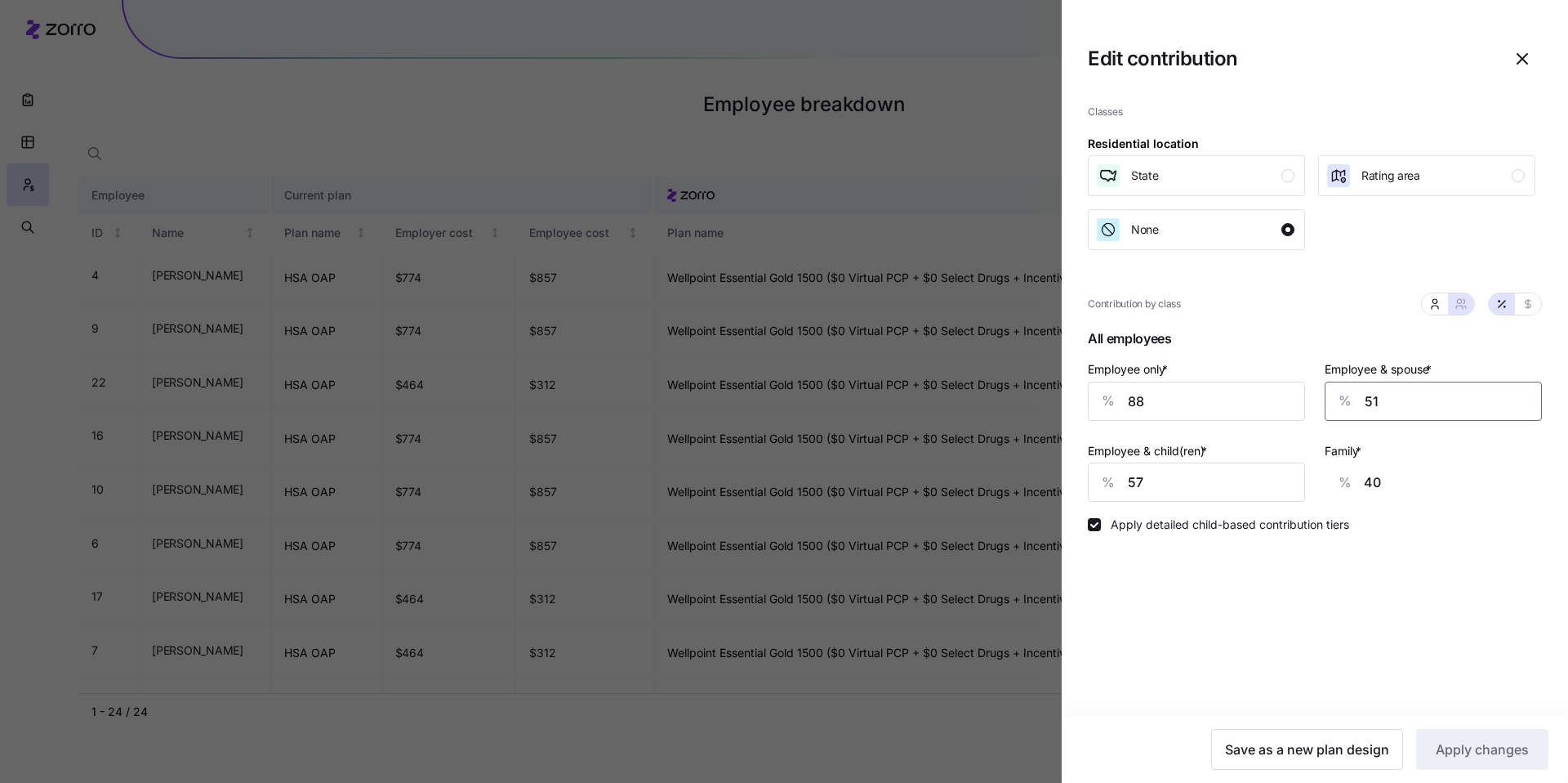
click at [1312, 390] on div "Employee only * % 88 Employee & spouse * % 51 Employee & child(ren) * % 57 Fami…" at bounding box center [1314, 430] width 473 height 163
type input "5"
type input "52"
type input "41"
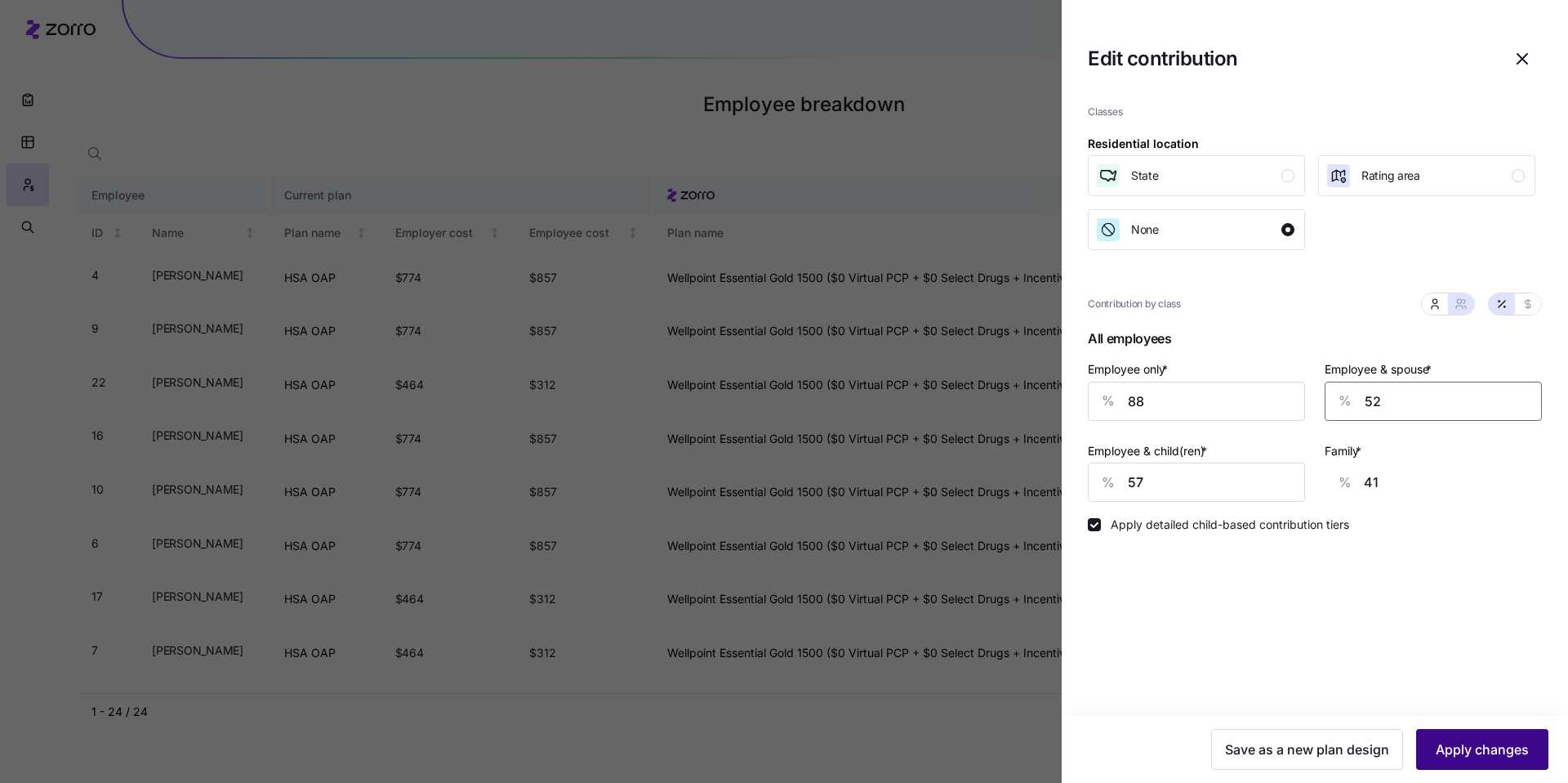
type input "52"
click at [1492, 736] on button "Apply changes" at bounding box center [1482, 749] width 133 height 40
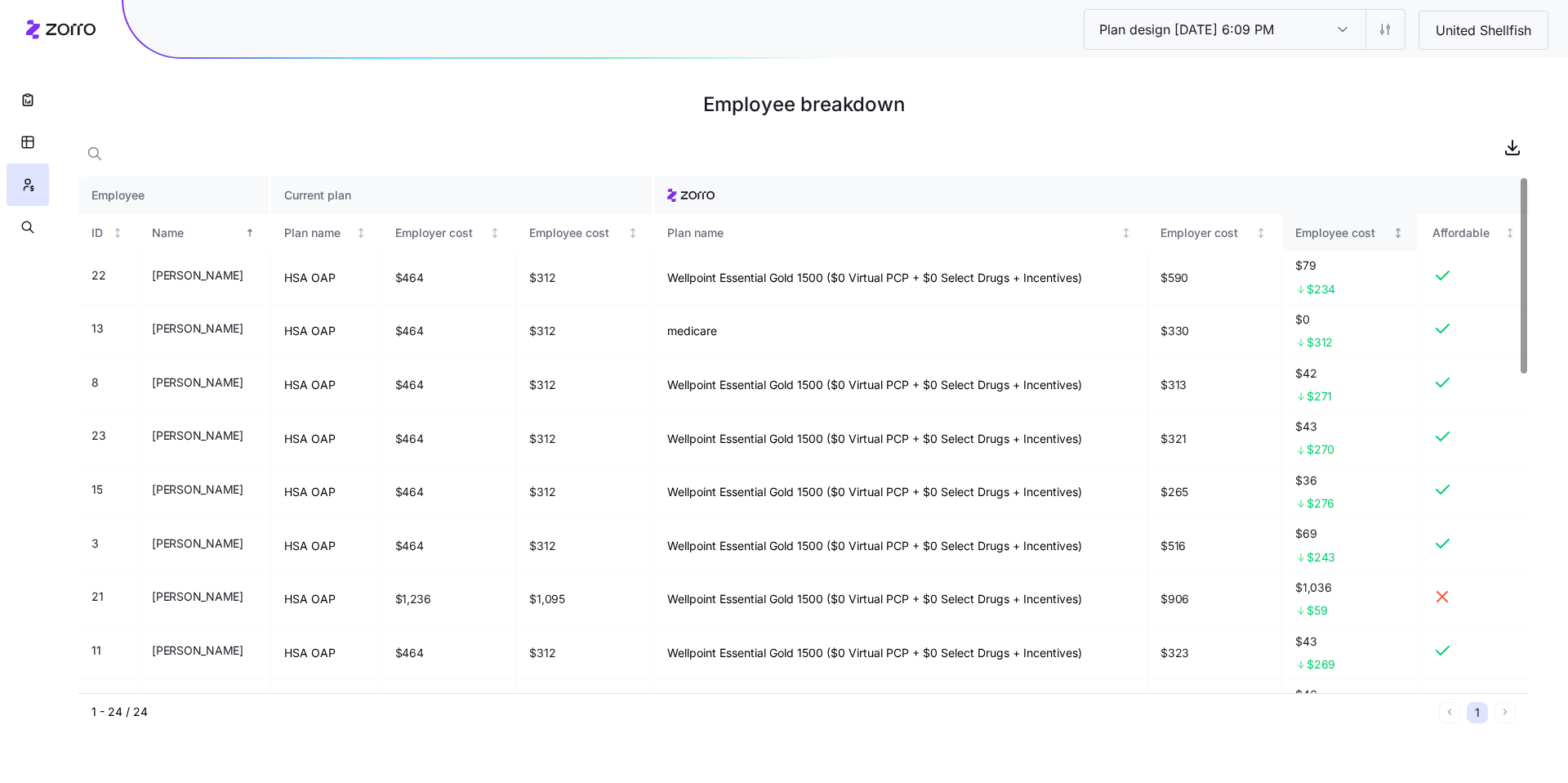
click at [1347, 229] on div "Employee cost" at bounding box center [1343, 233] width 95 height 18
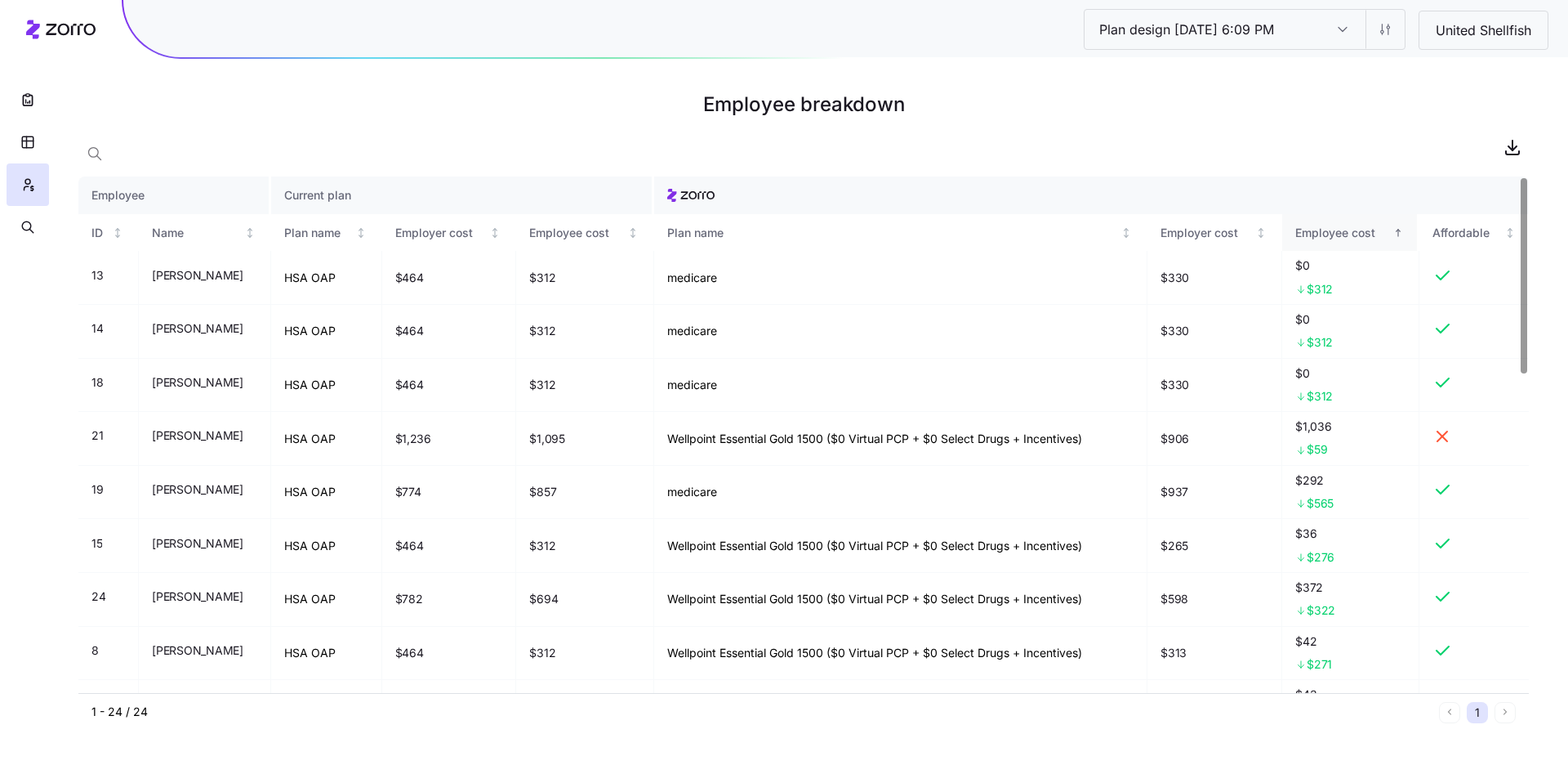
click at [1347, 229] on div "Employee cost" at bounding box center [1343, 233] width 95 height 18
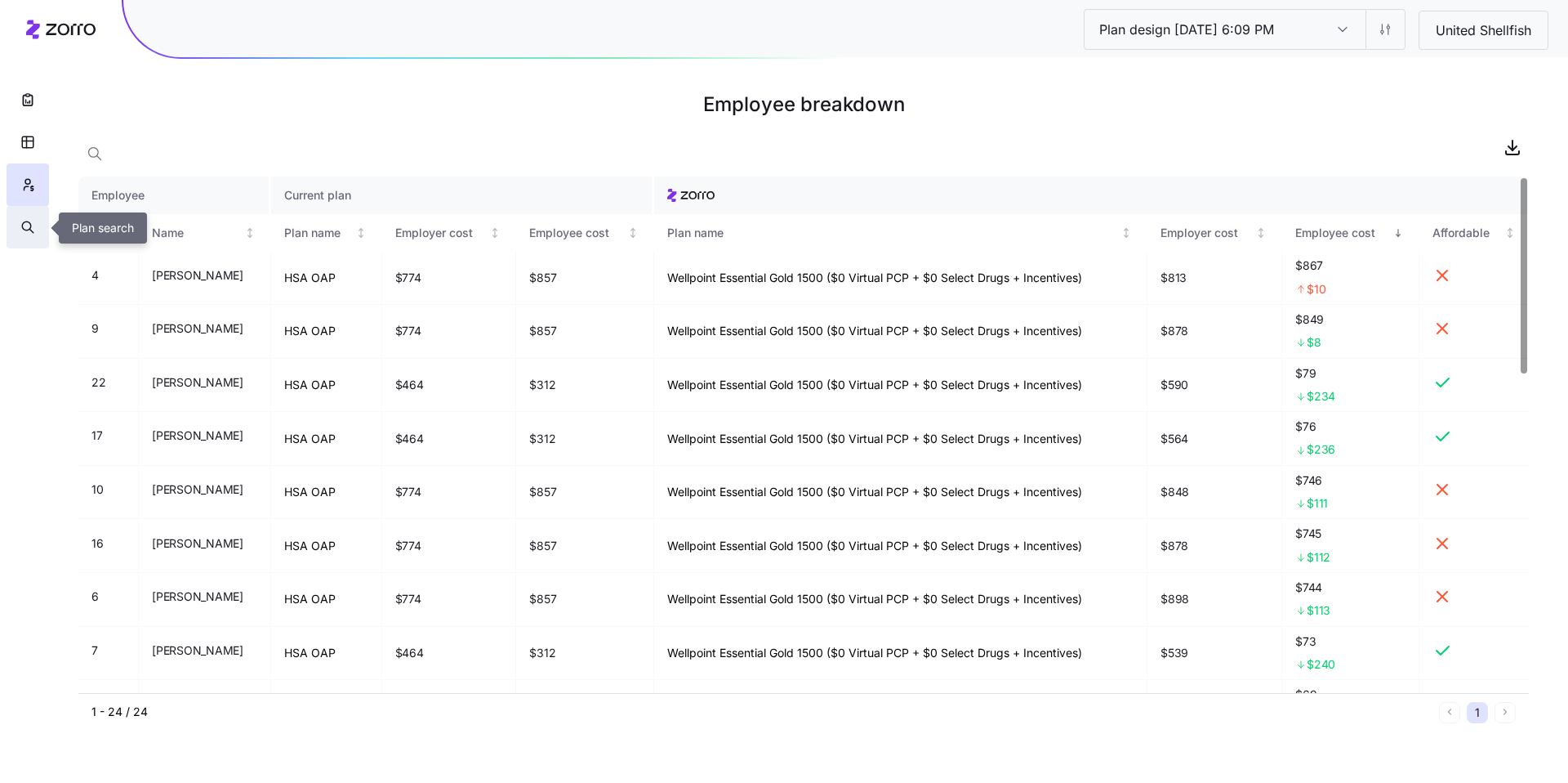
click at [29, 230] on icon "button" at bounding box center [27, 227] width 15 height 17
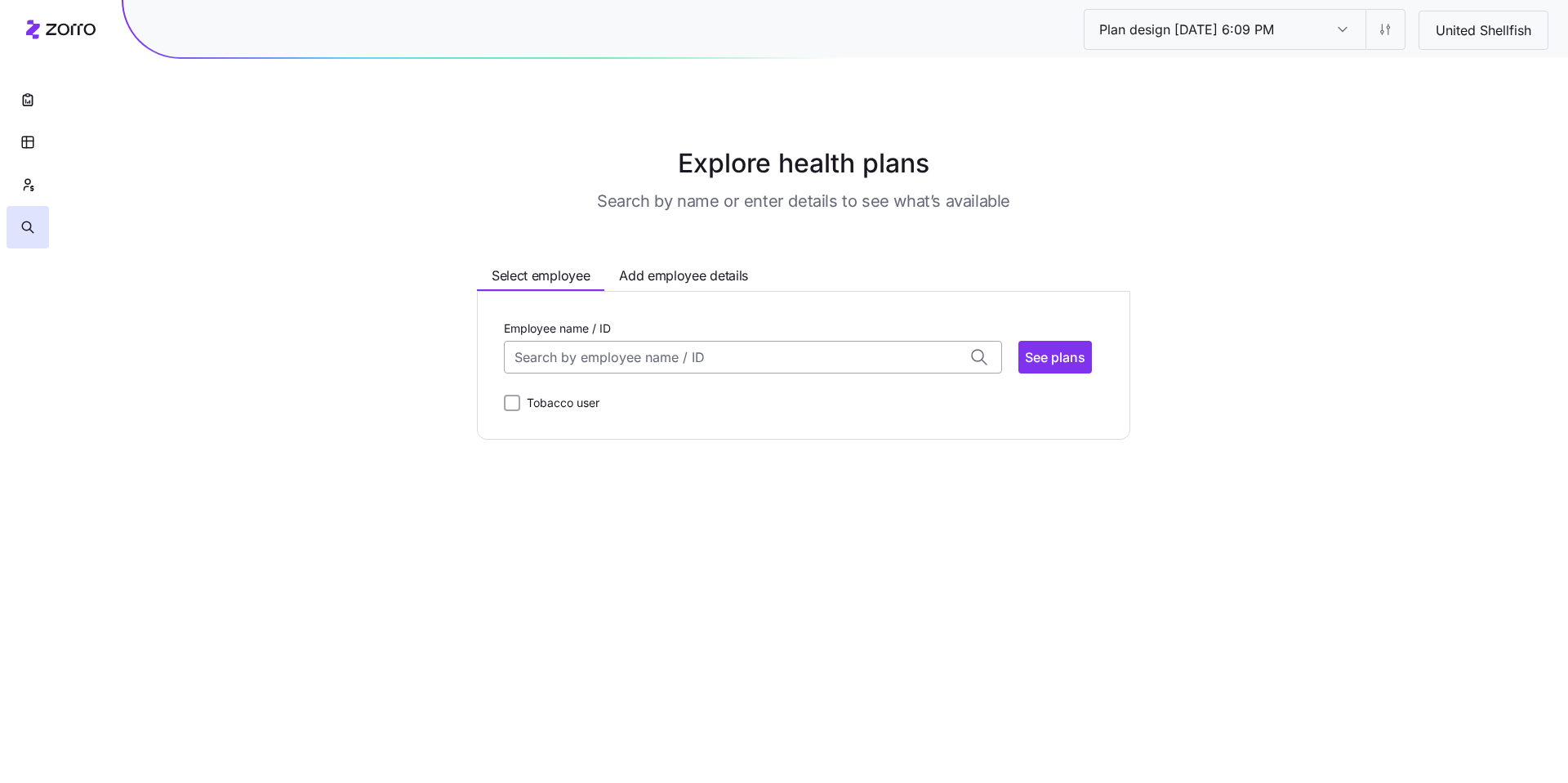
click at [570, 372] on input "Employee name / ID" at bounding box center [753, 357] width 498 height 33
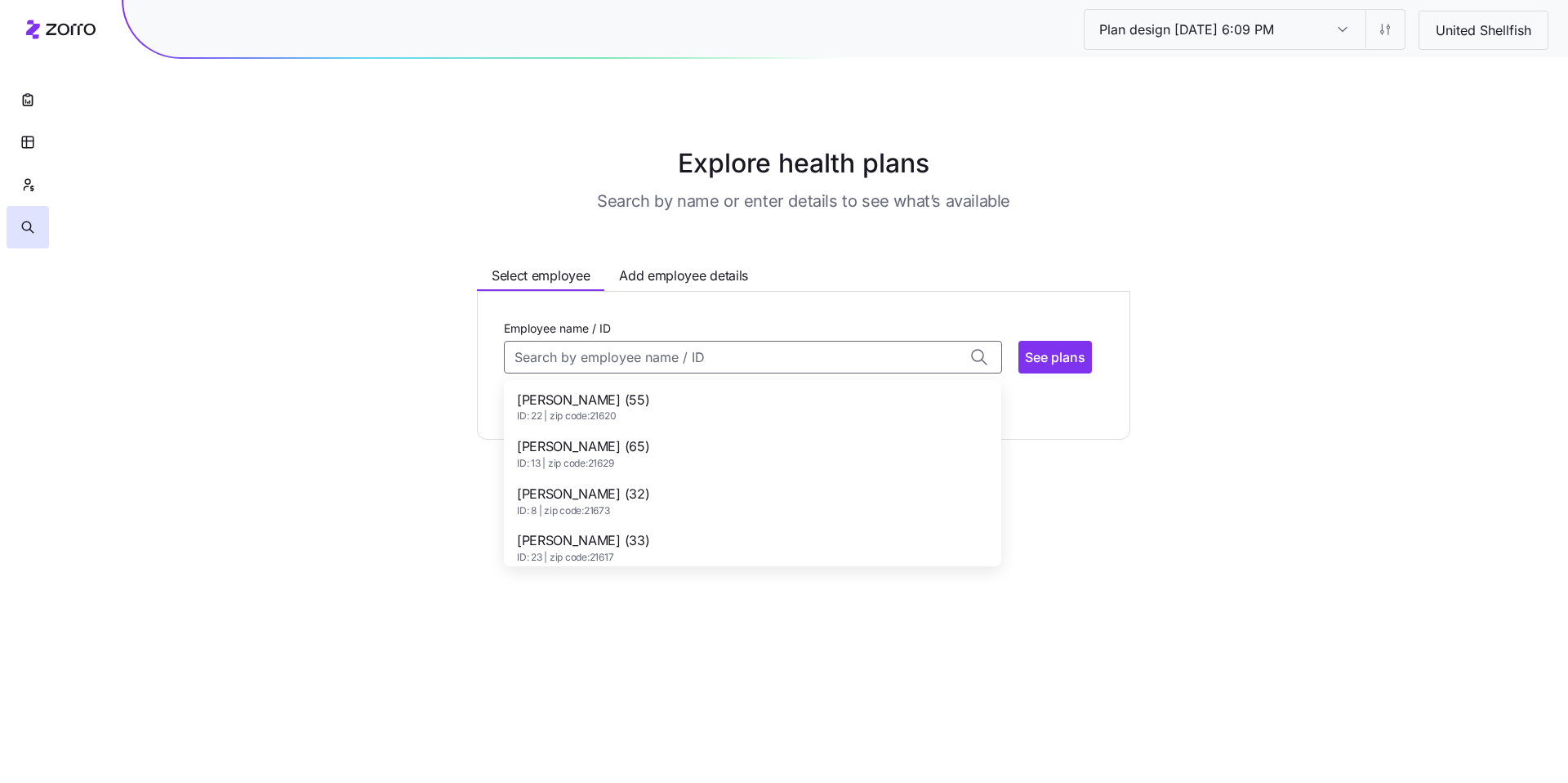
click at [575, 411] on span "ID: 22 | zip code: 21620" at bounding box center [583, 417] width 133 height 14
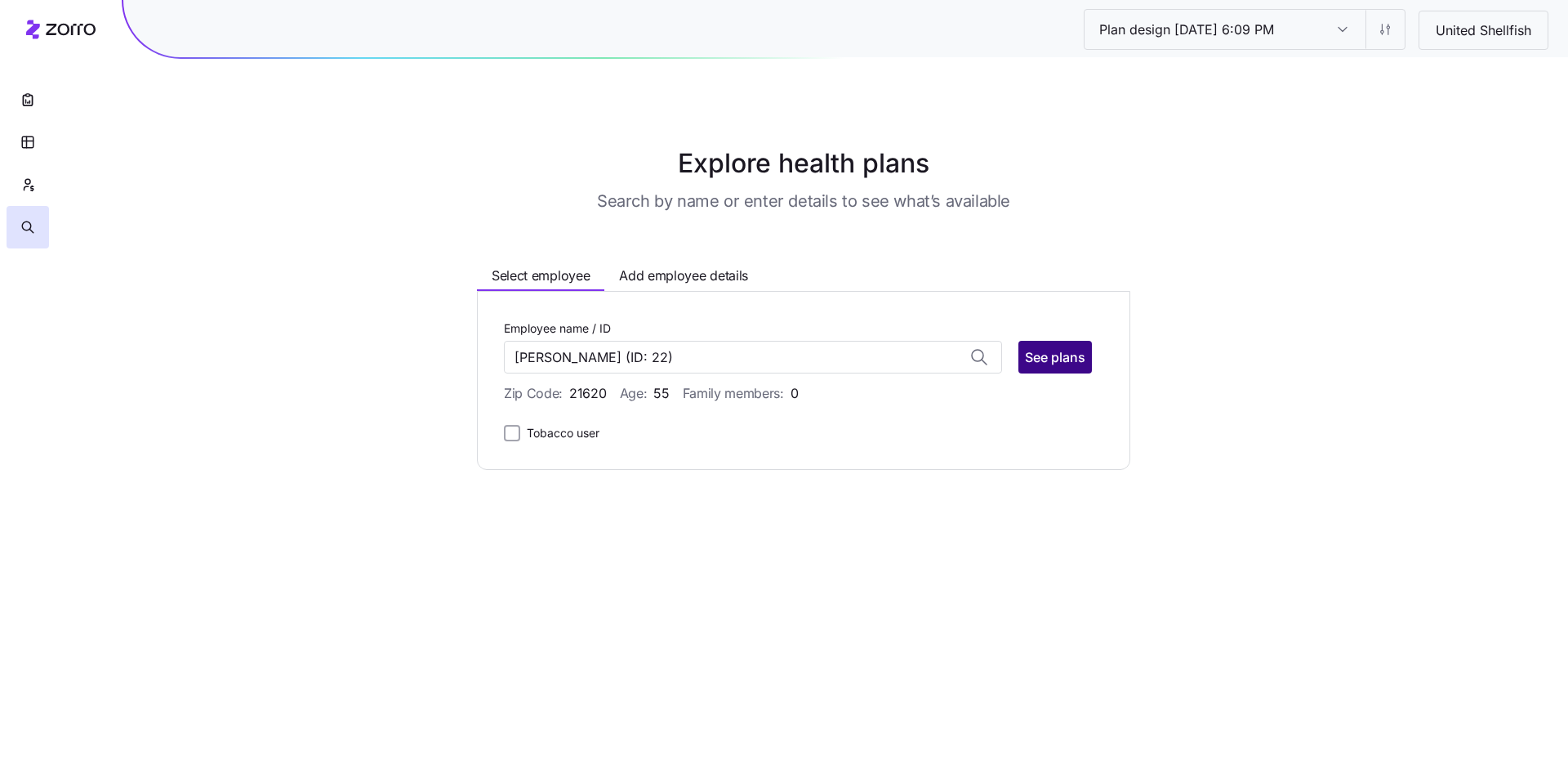
type input "Arnell Warren"
click at [1063, 364] on span "See plans" at bounding box center [1055, 357] width 61 height 19
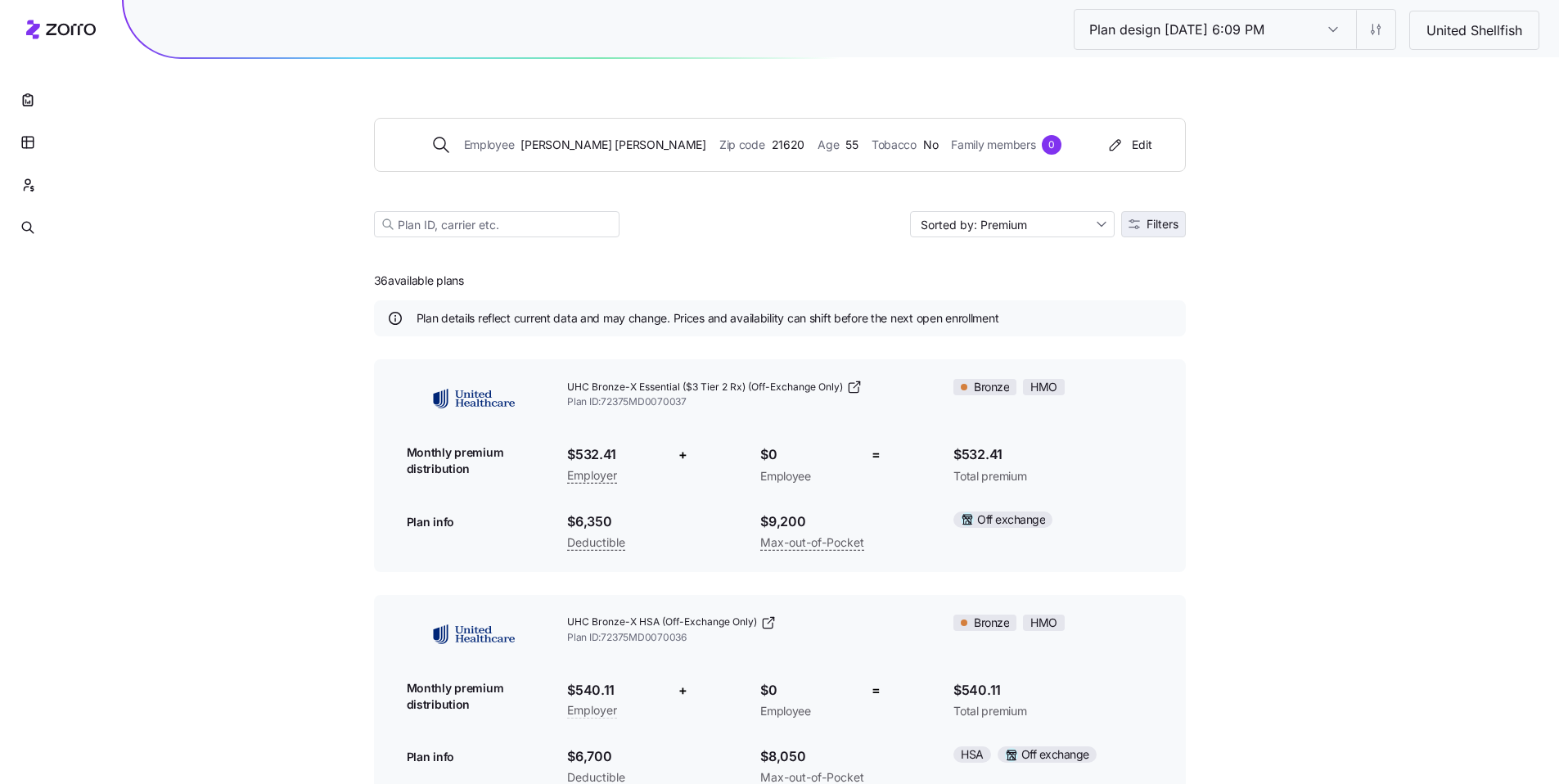
click at [1152, 227] on span "Filters" at bounding box center [1163, 223] width 32 height 11
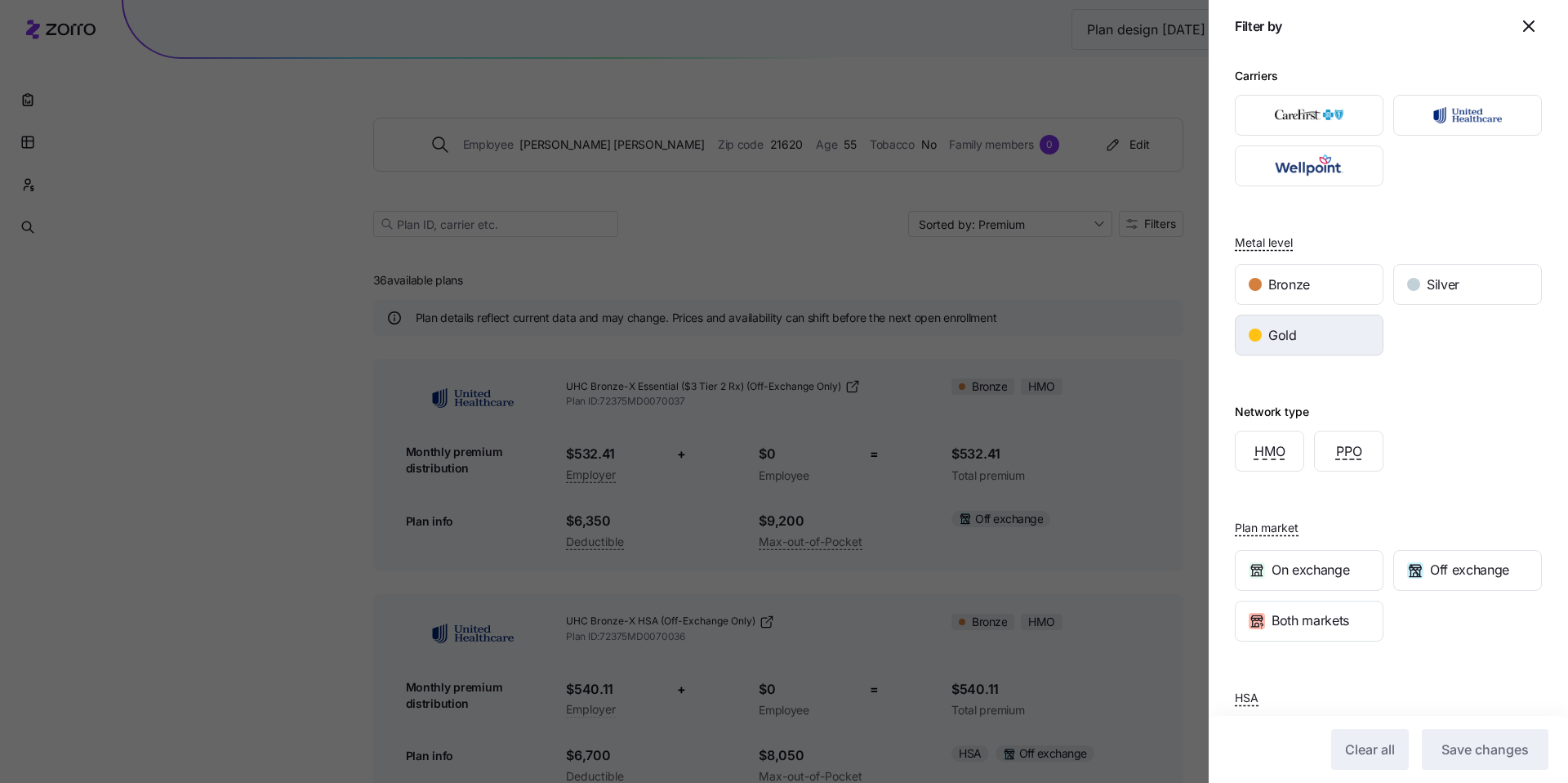
click at [1344, 335] on div "Gold" at bounding box center [1309, 335] width 147 height 40
click at [1480, 743] on span "Save changes" at bounding box center [1485, 750] width 87 height 19
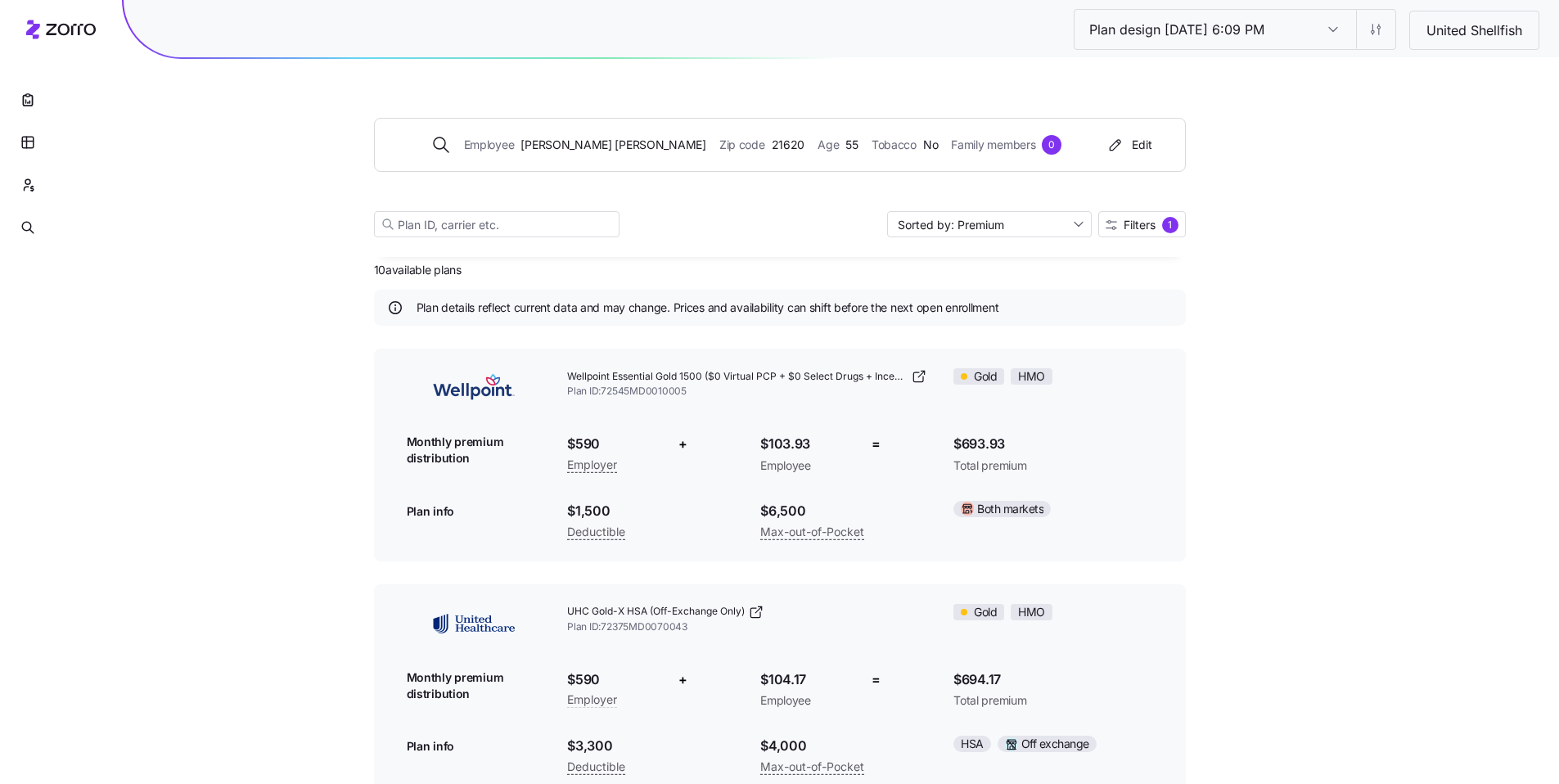
scroll to position [26, 0]
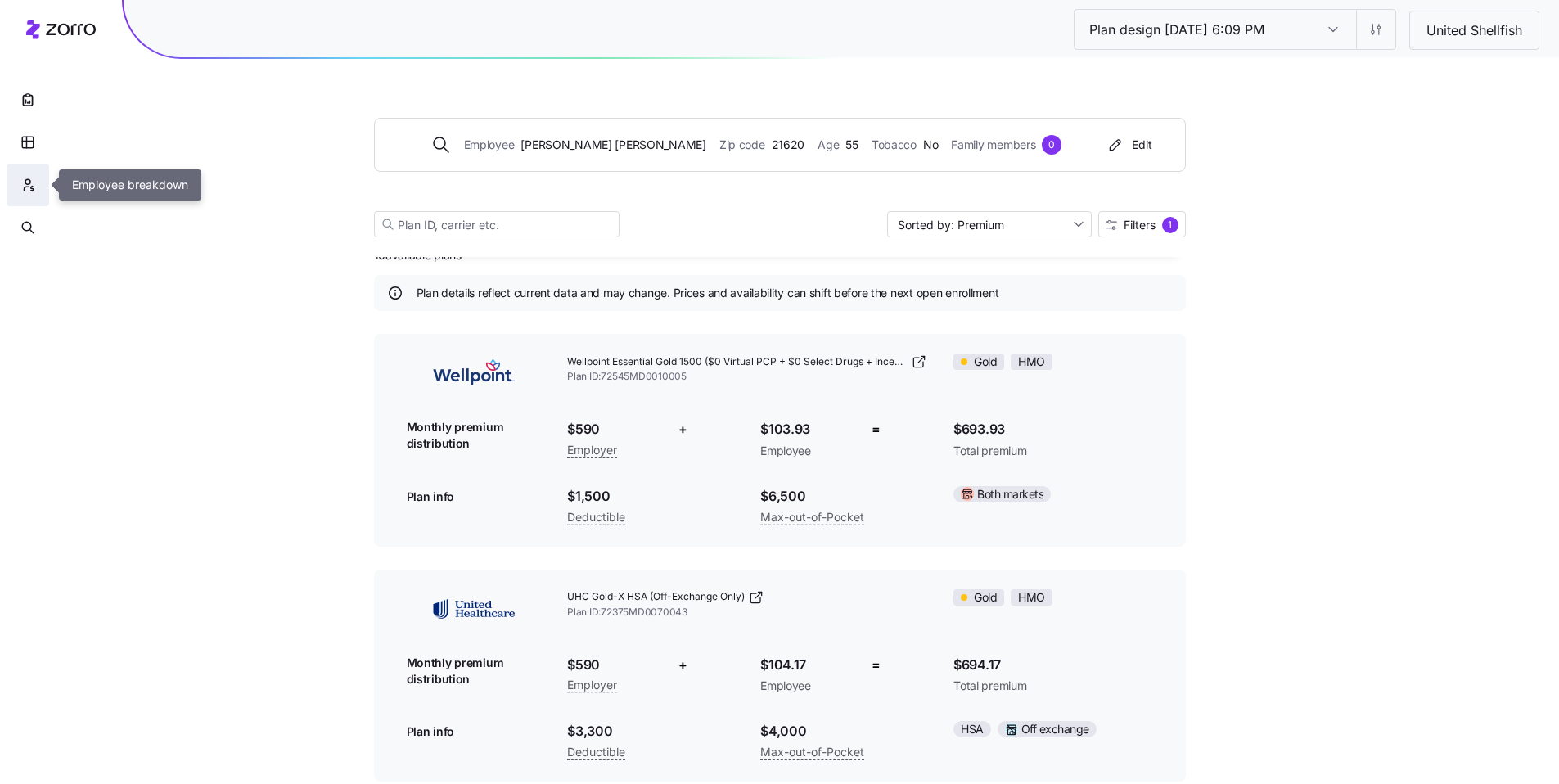
click at [18, 189] on button "button" at bounding box center [27, 185] width 42 height 42
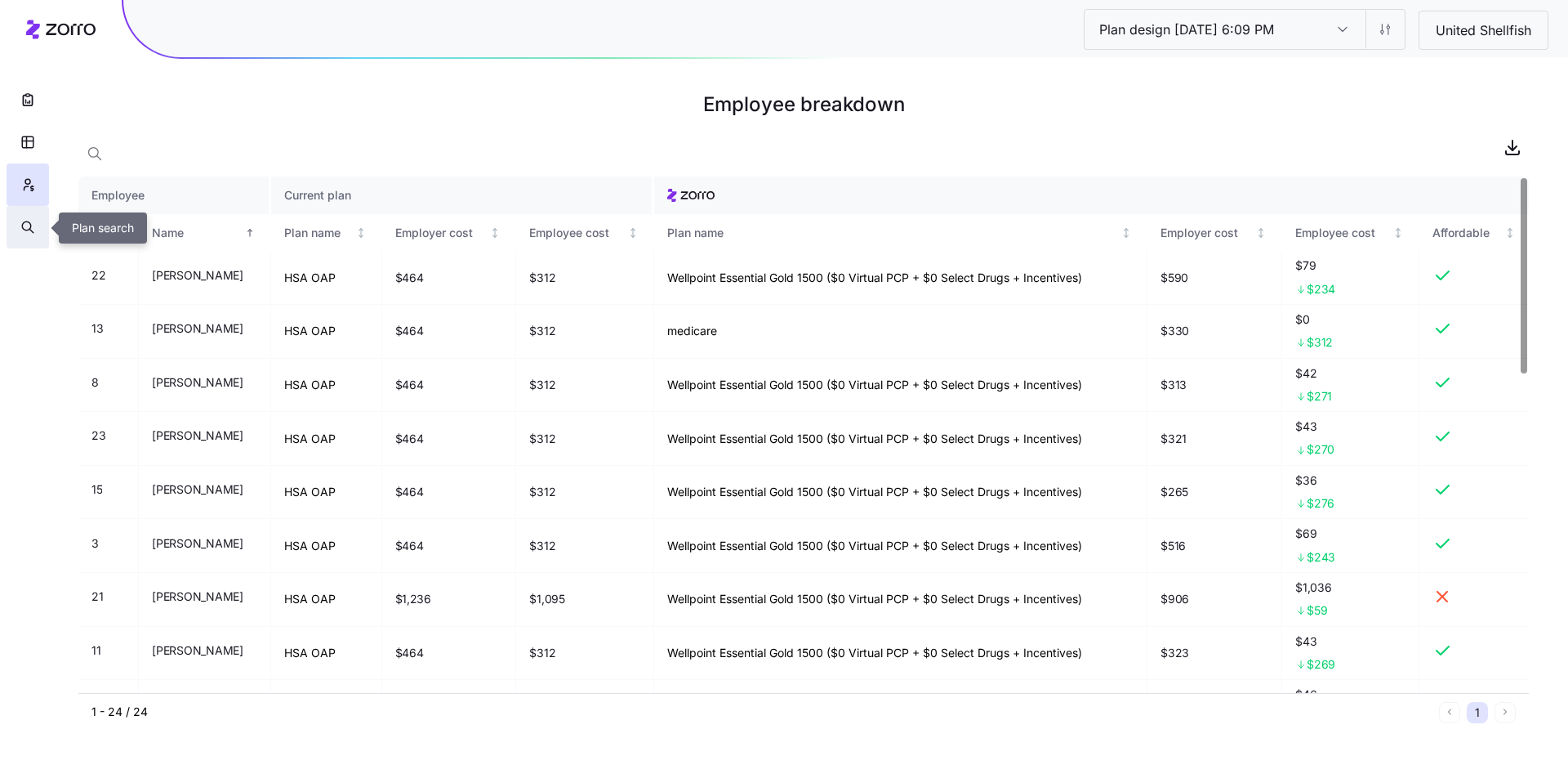
click at [21, 229] on icon "button" at bounding box center [27, 227] width 15 height 17
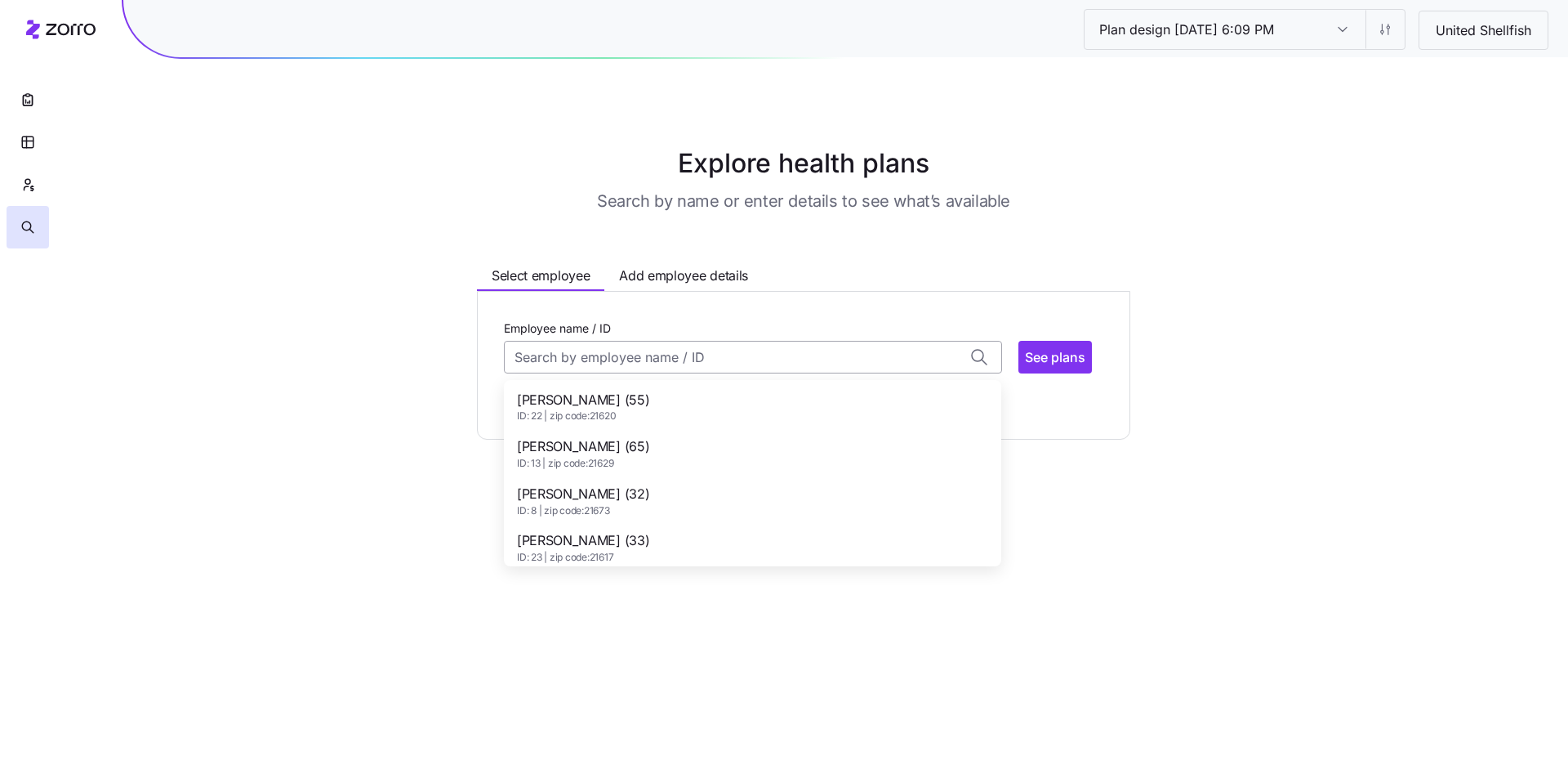
click at [593, 359] on input "Employee name / ID" at bounding box center [753, 357] width 498 height 33
click at [593, 396] on span "Arnell Warren (55)" at bounding box center [583, 400] width 133 height 20
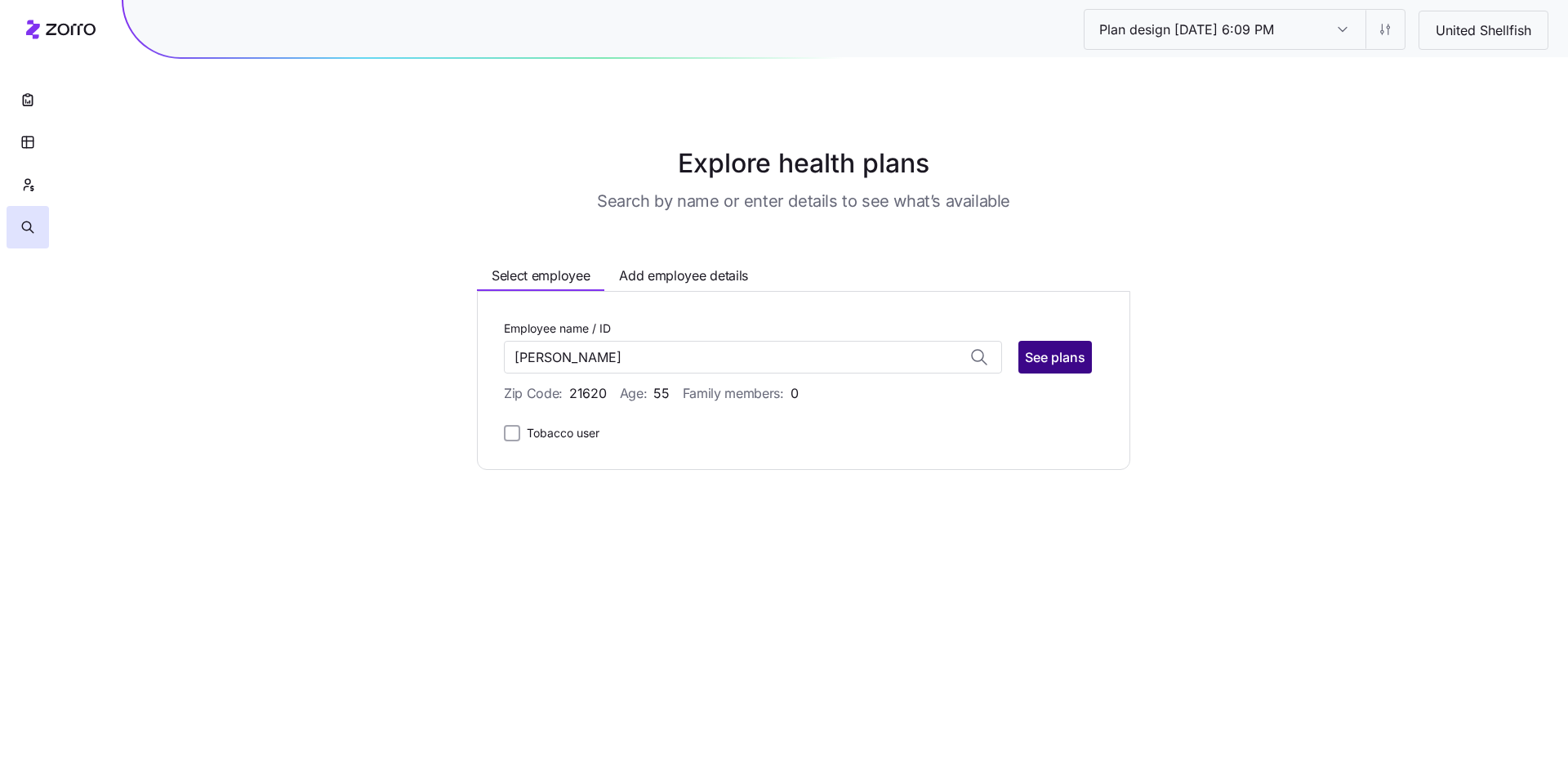
click at [1063, 363] on span "See plans" at bounding box center [1055, 357] width 61 height 19
type input "Arnell Warren (ID: 22)"
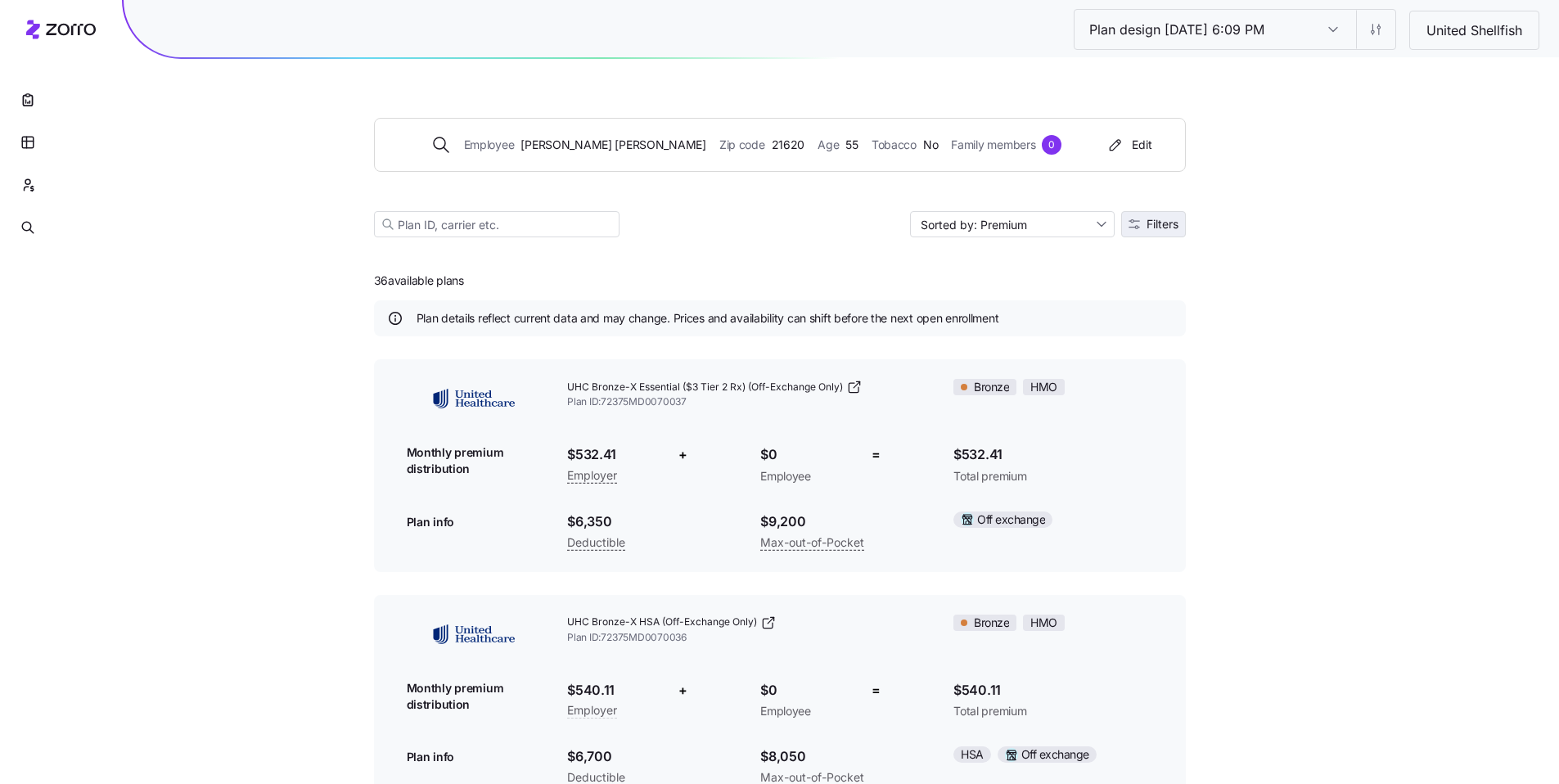
click at [1130, 228] on icon "button" at bounding box center [1134, 223] width 11 height 11
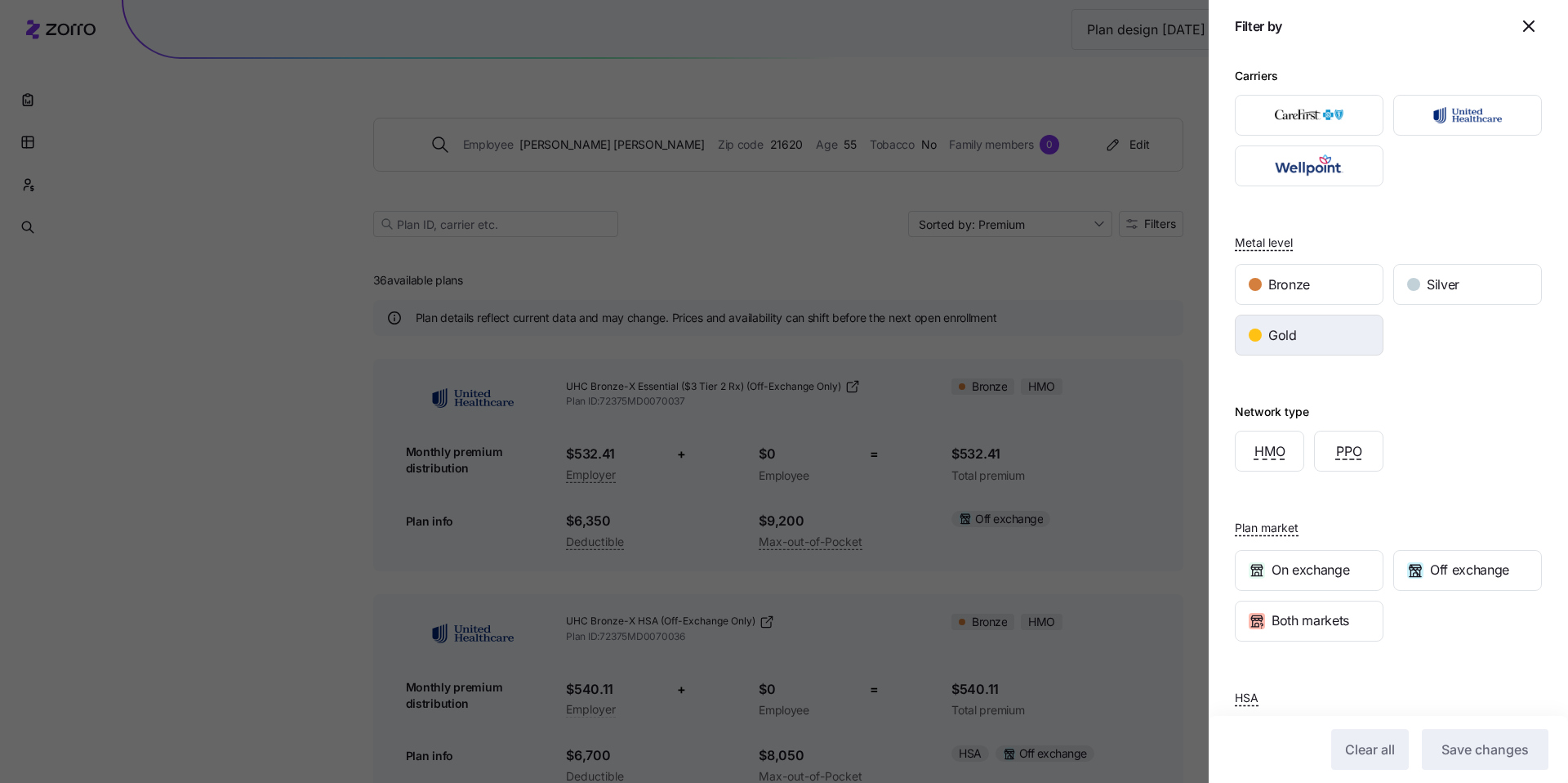
click at [1346, 331] on div "Gold" at bounding box center [1309, 335] width 147 height 40
click at [1450, 753] on span "Save changes" at bounding box center [1485, 750] width 87 height 19
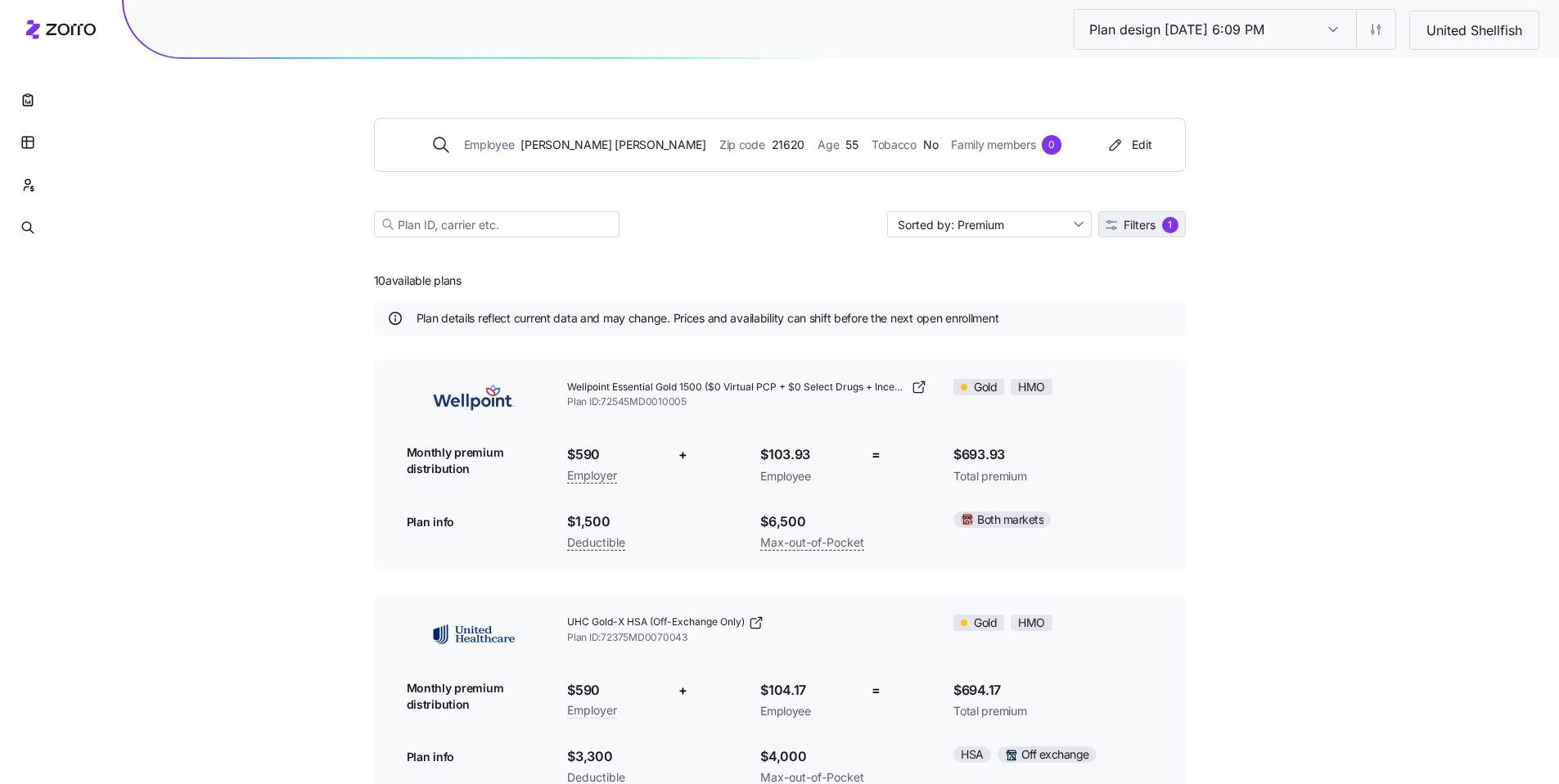
click at [1152, 227] on span "Filters" at bounding box center [1140, 224] width 32 height 11
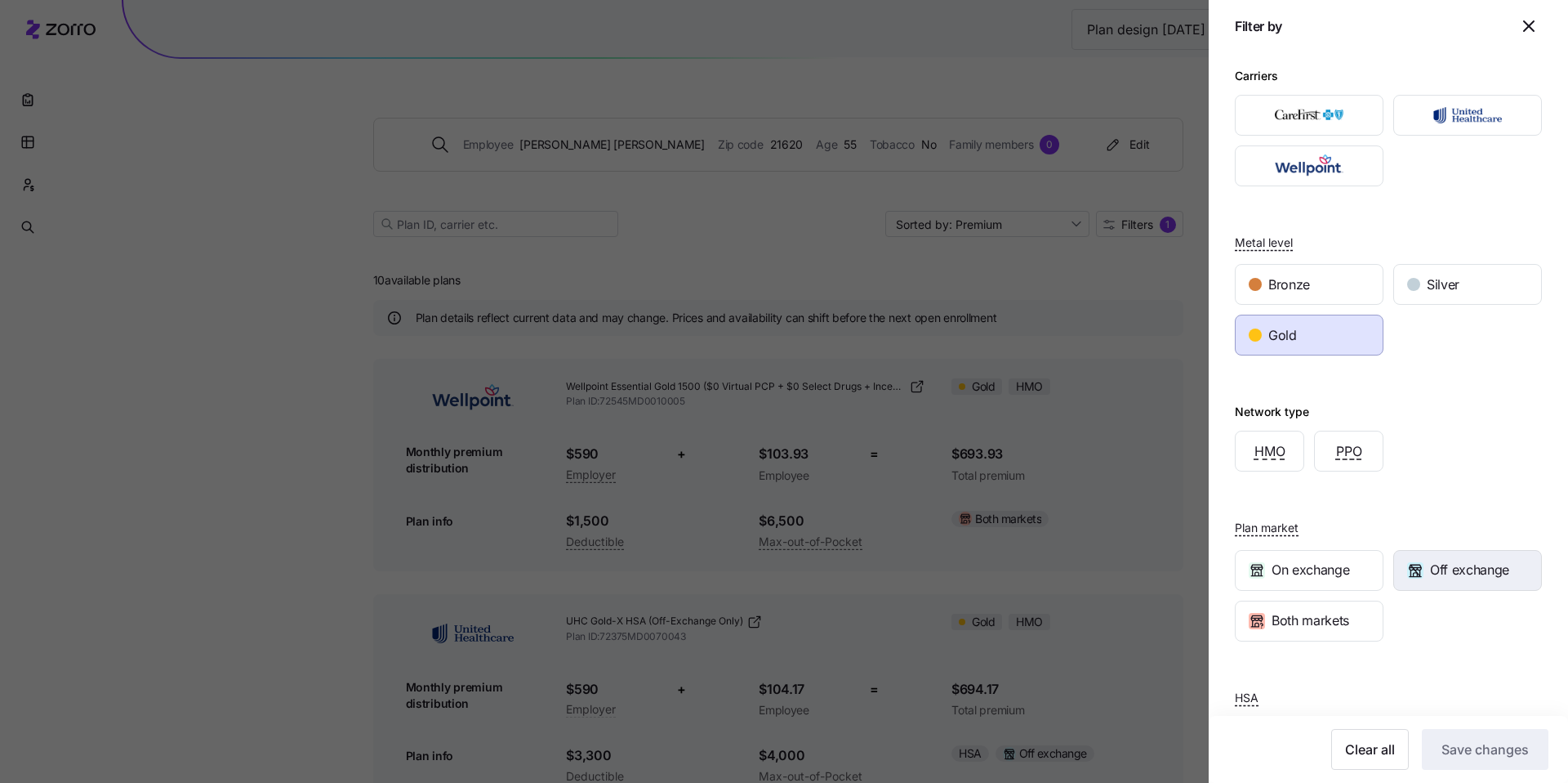
click at [1442, 572] on span "Off exchange" at bounding box center [1470, 569] width 79 height 20
click at [1516, 751] on span "Save changes" at bounding box center [1485, 750] width 87 height 19
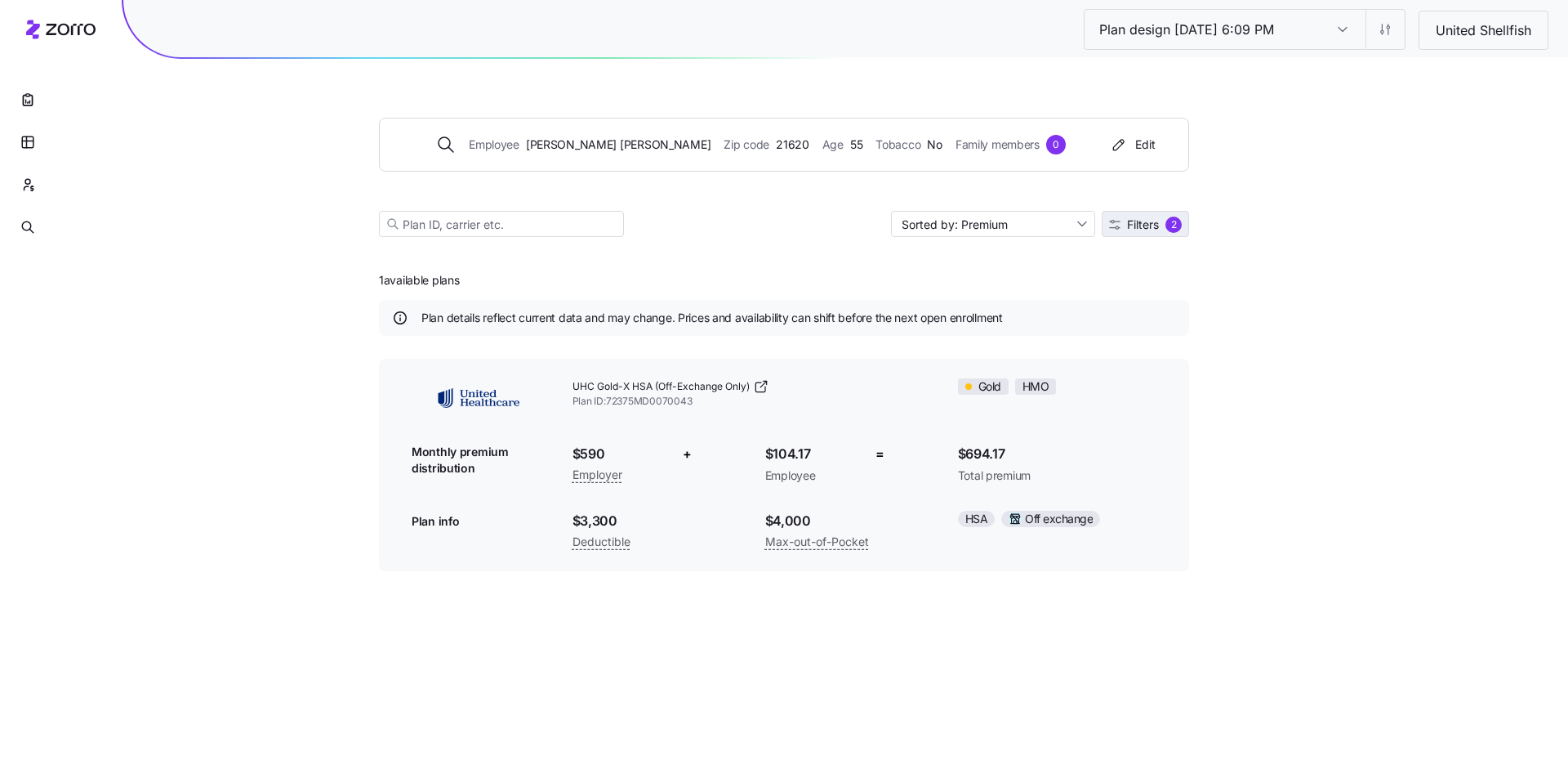
click at [1133, 229] on span "Filters" at bounding box center [1143, 224] width 32 height 11
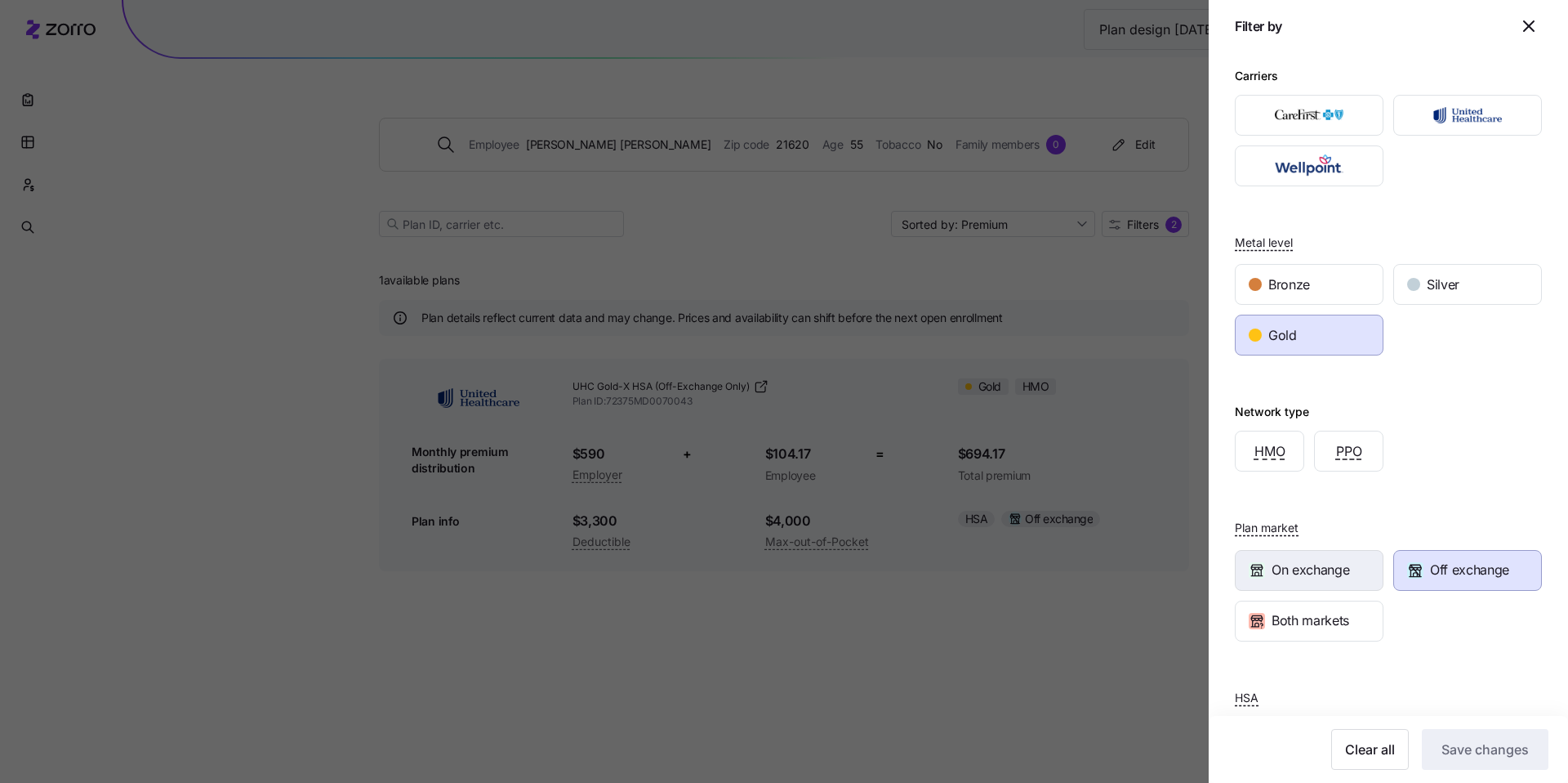
click at [1308, 569] on span "On exchange" at bounding box center [1311, 569] width 77 height 20
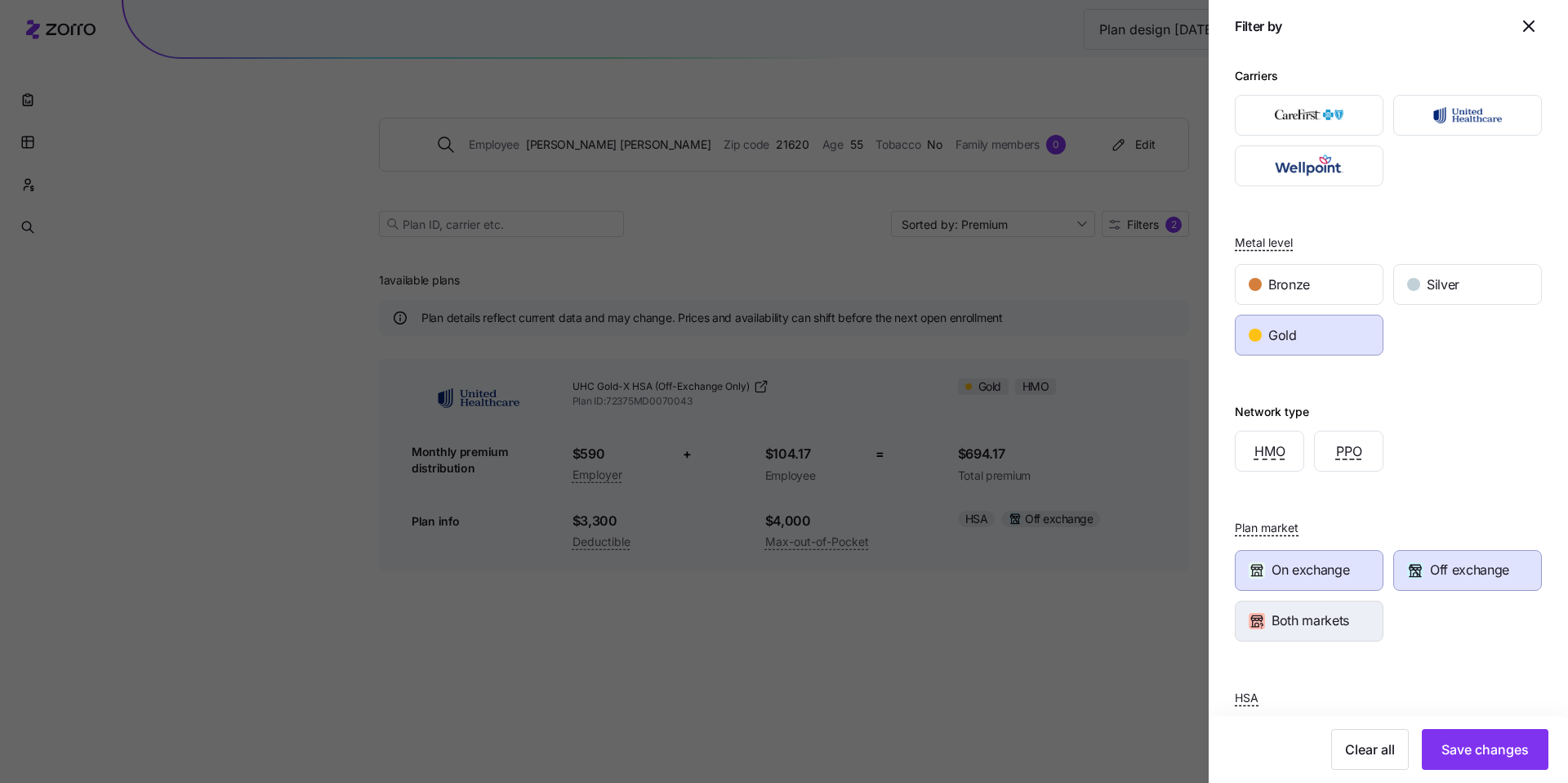
click at [1306, 611] on span "Both markets" at bounding box center [1311, 620] width 77 height 20
click at [1477, 740] on span "Save changes" at bounding box center [1485, 750] width 87 height 19
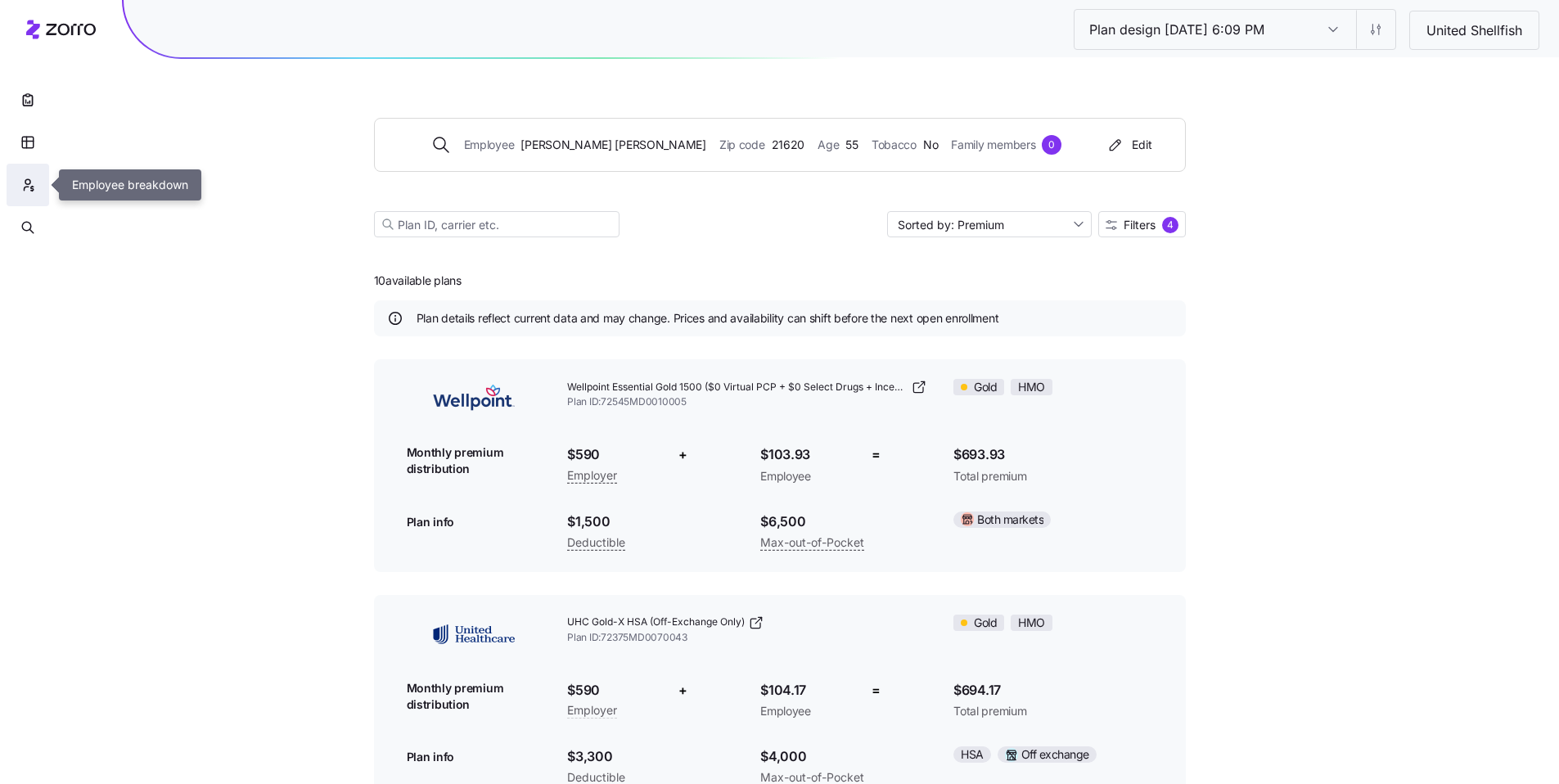
click at [22, 179] on icon "button" at bounding box center [27, 185] width 15 height 17
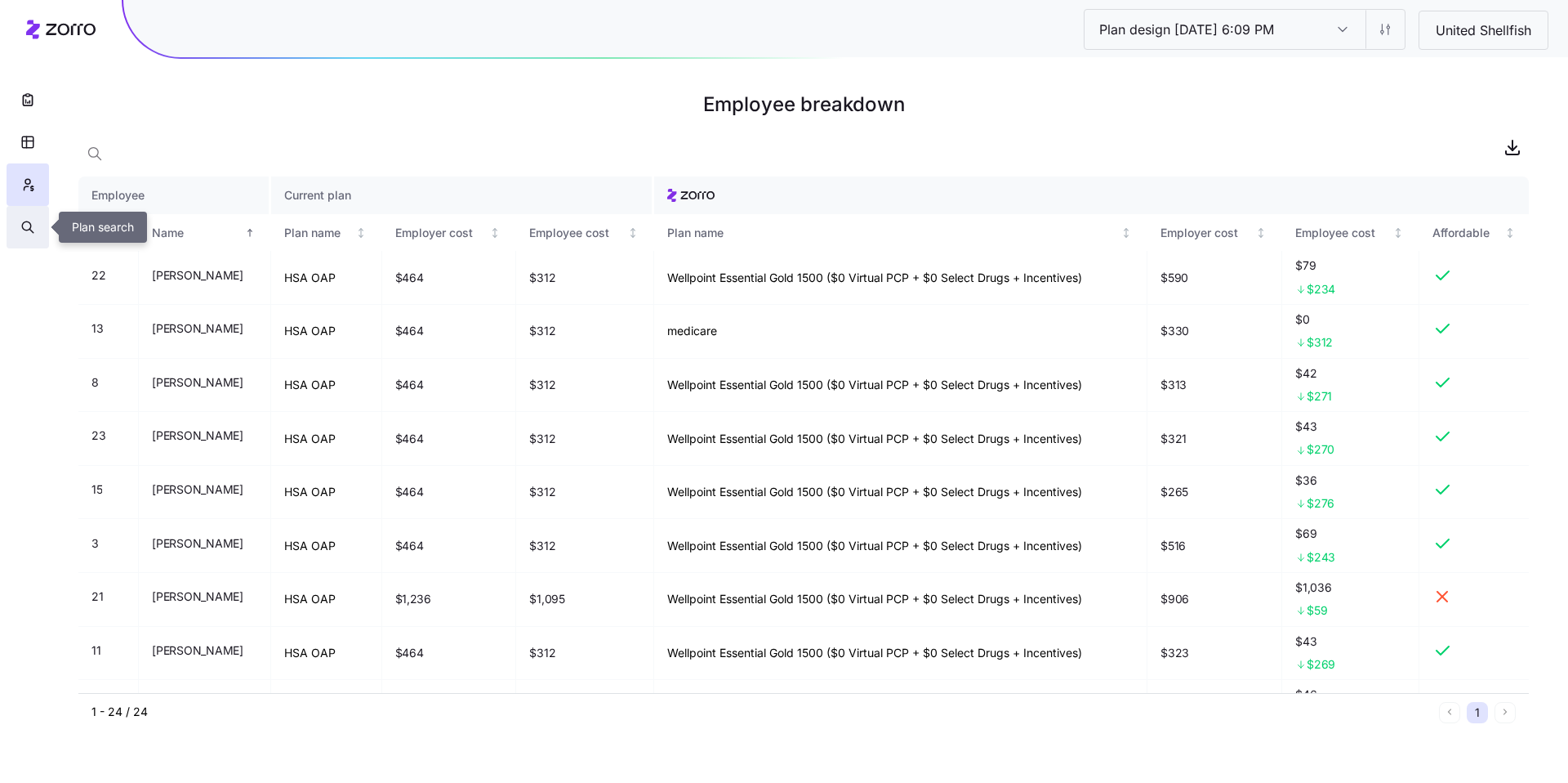
click at [27, 226] on icon "button" at bounding box center [27, 227] width 15 height 17
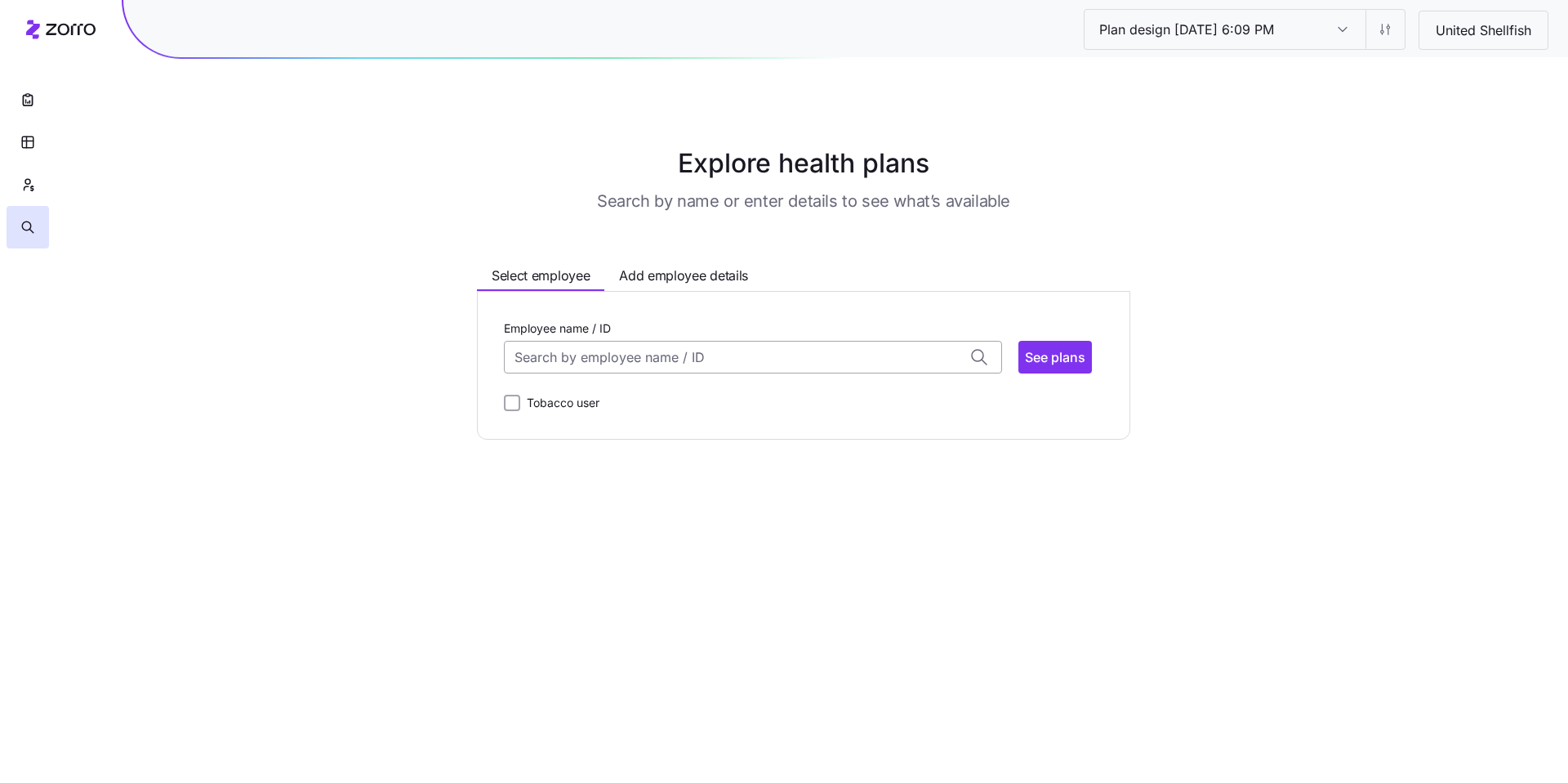
click at [585, 360] on input "Employee name / ID" at bounding box center [753, 357] width 498 height 33
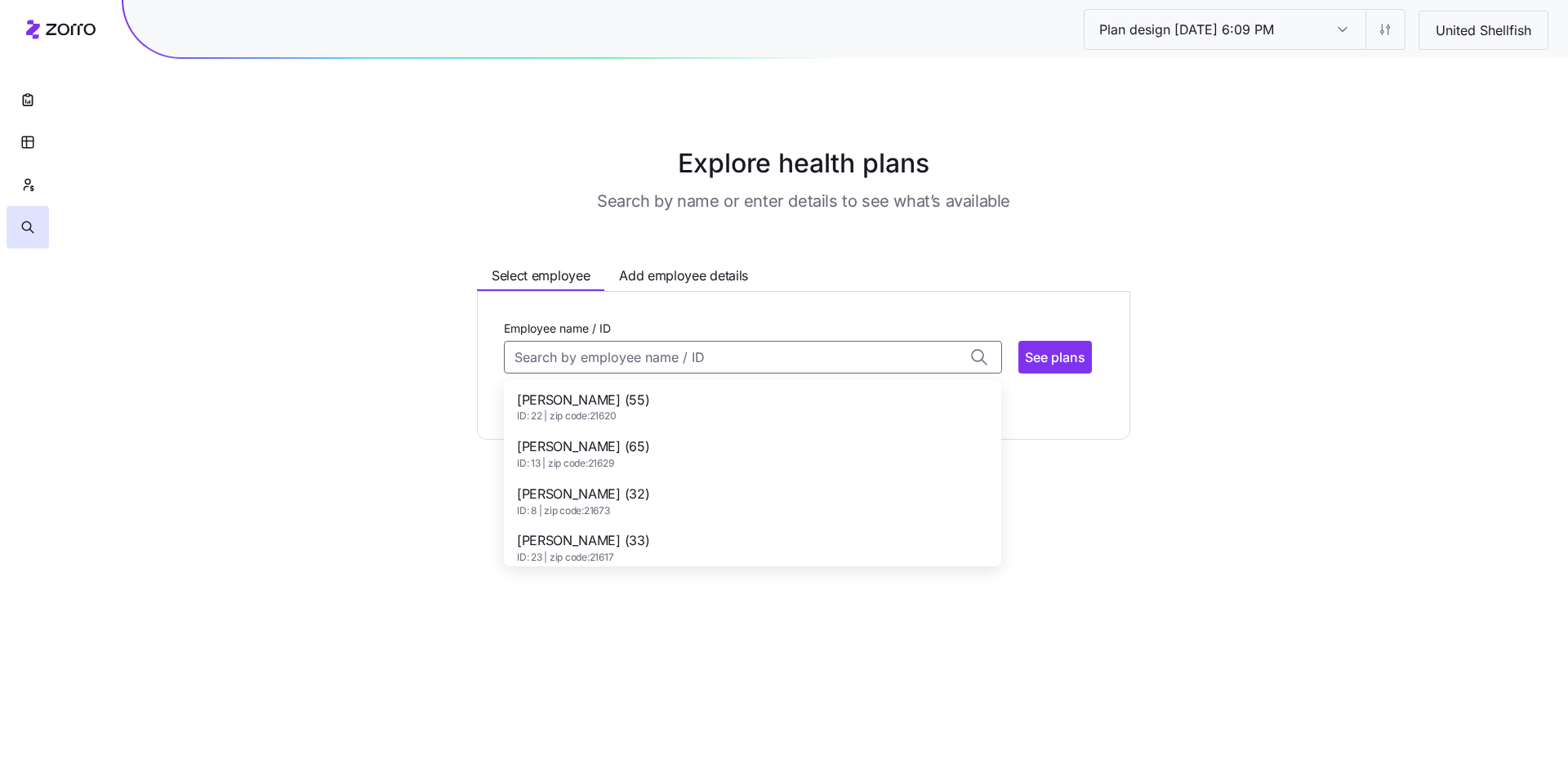
click at [591, 407] on span "Arnell Warren (55)" at bounding box center [583, 400] width 133 height 20
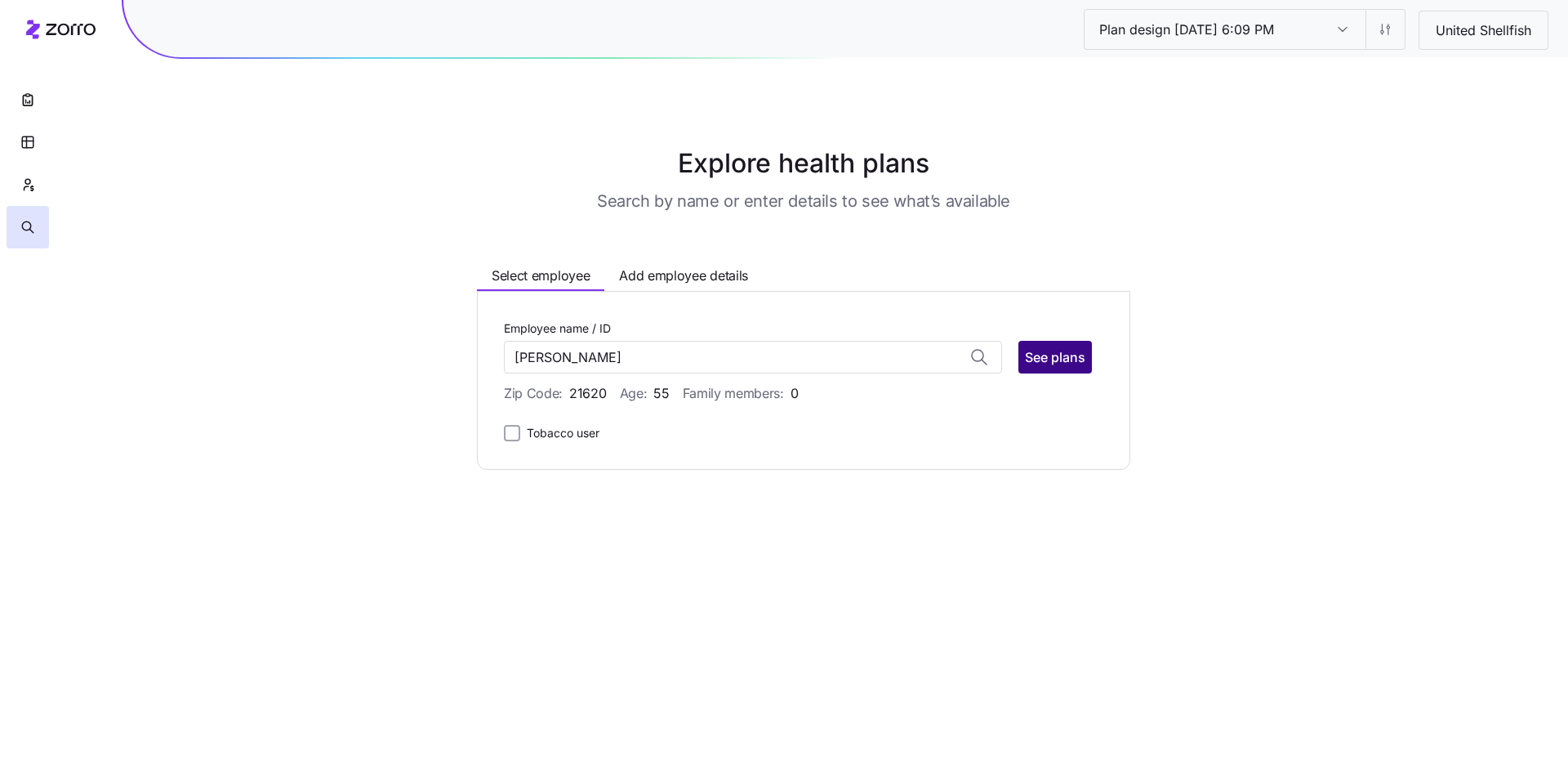
click at [1059, 354] on span "See plans" at bounding box center [1055, 357] width 61 height 19
type input "Arnell Warren (ID: 22)"
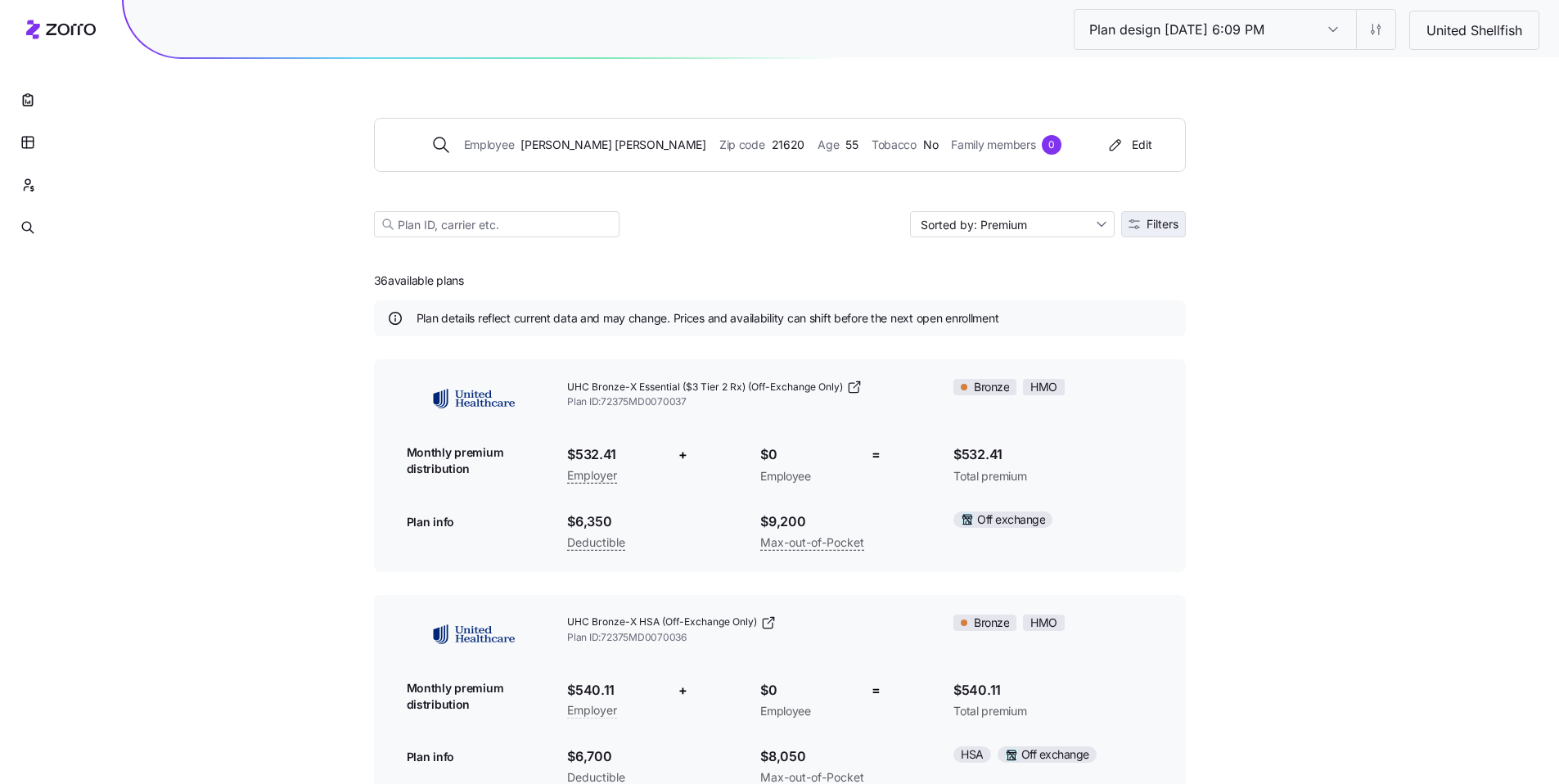
click at [1161, 223] on span "Filters" at bounding box center [1163, 223] width 32 height 11
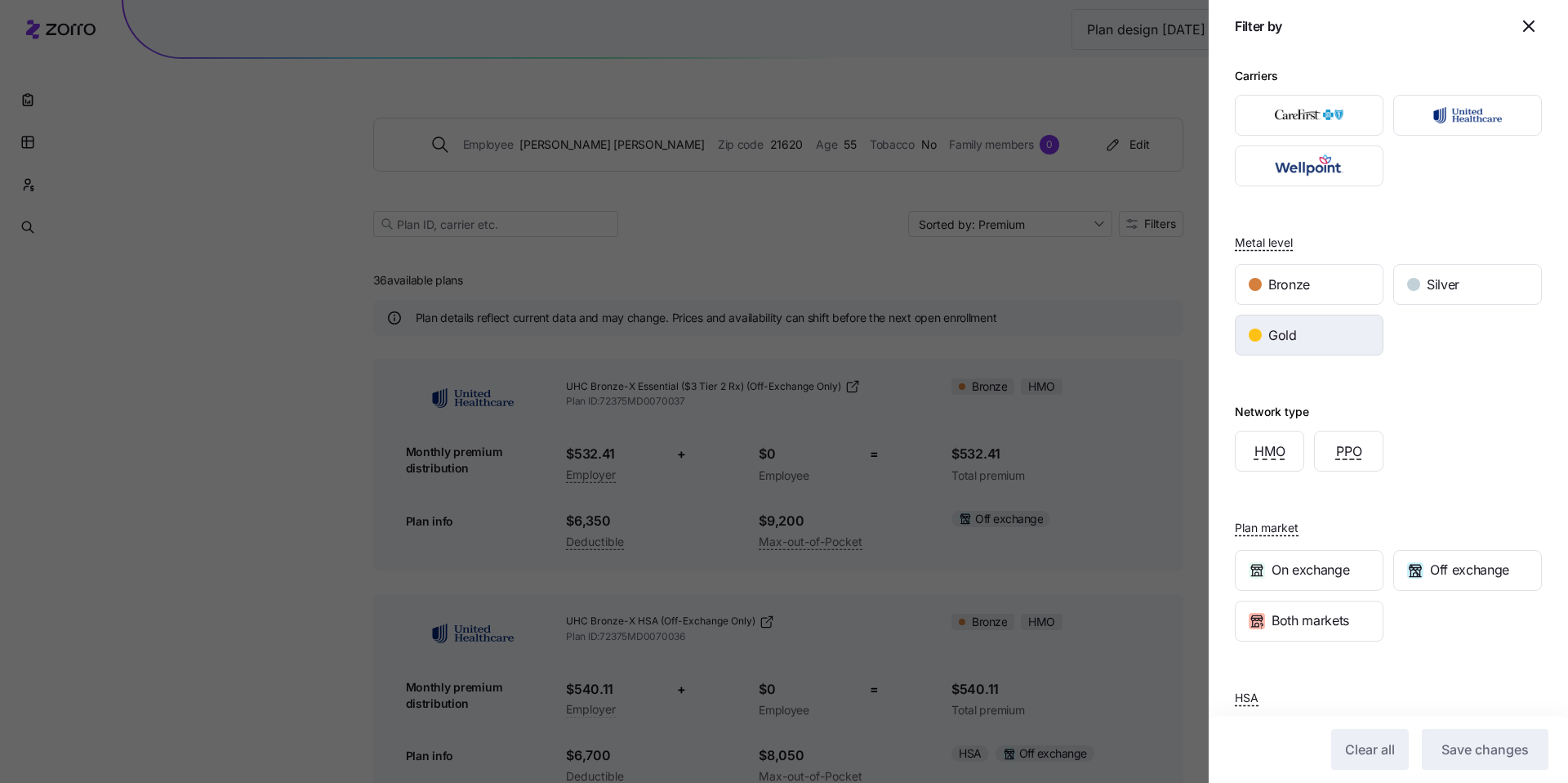
click at [1344, 330] on div "Gold" at bounding box center [1309, 335] width 147 height 40
click at [1481, 740] on span "Save changes" at bounding box center [1485, 750] width 87 height 19
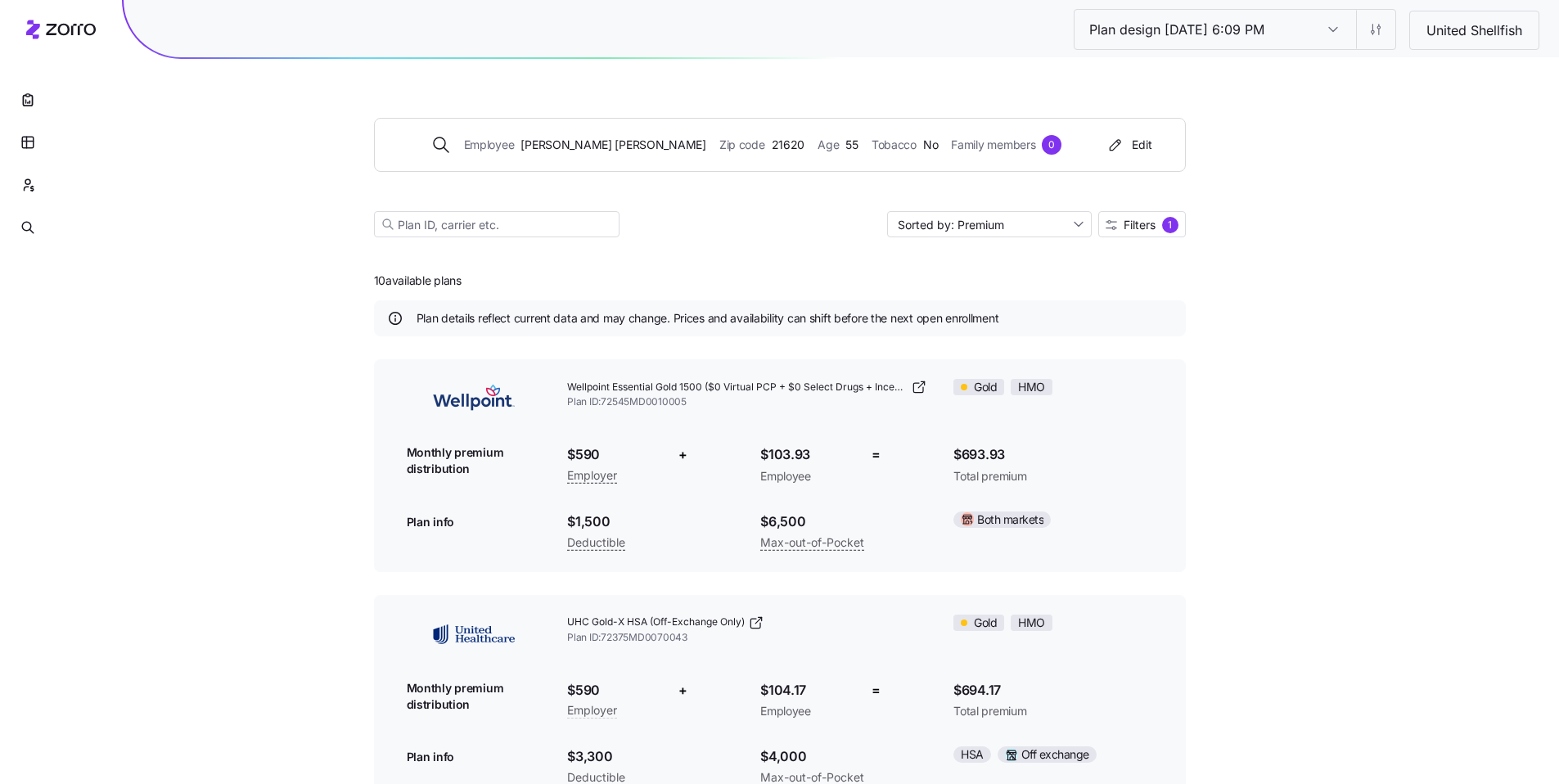
click at [1336, 34] on input "Plan design 10/06/2025 6:09 PM" at bounding box center [1334, 29] width 46 height 40
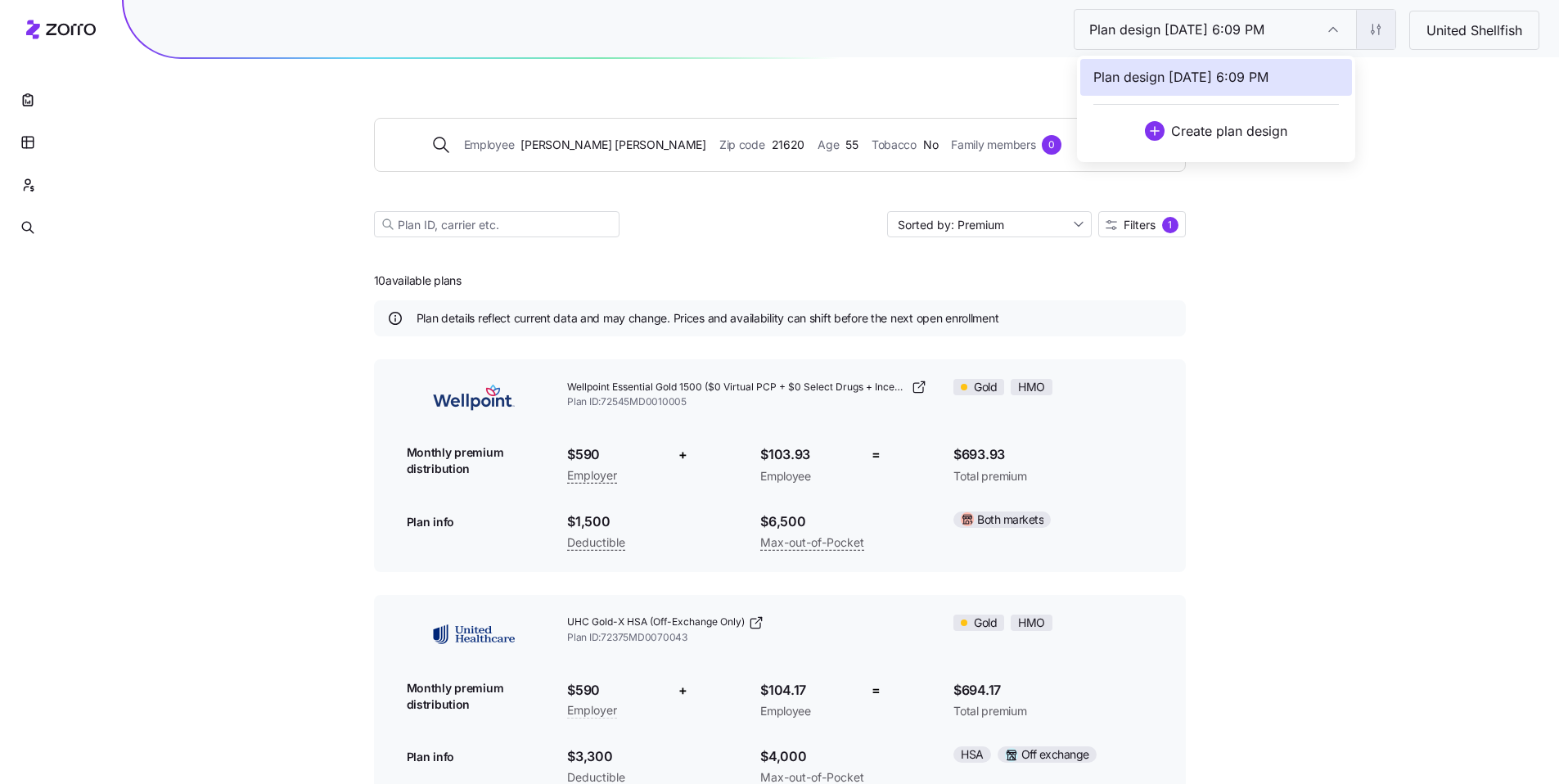
click at [1370, 38] on html "Plan design 10/06/2025 6:09 PM Plan design 10/06/2025 6:09 PM United Shellfish …" at bounding box center [779, 767] width 1559 height 1535
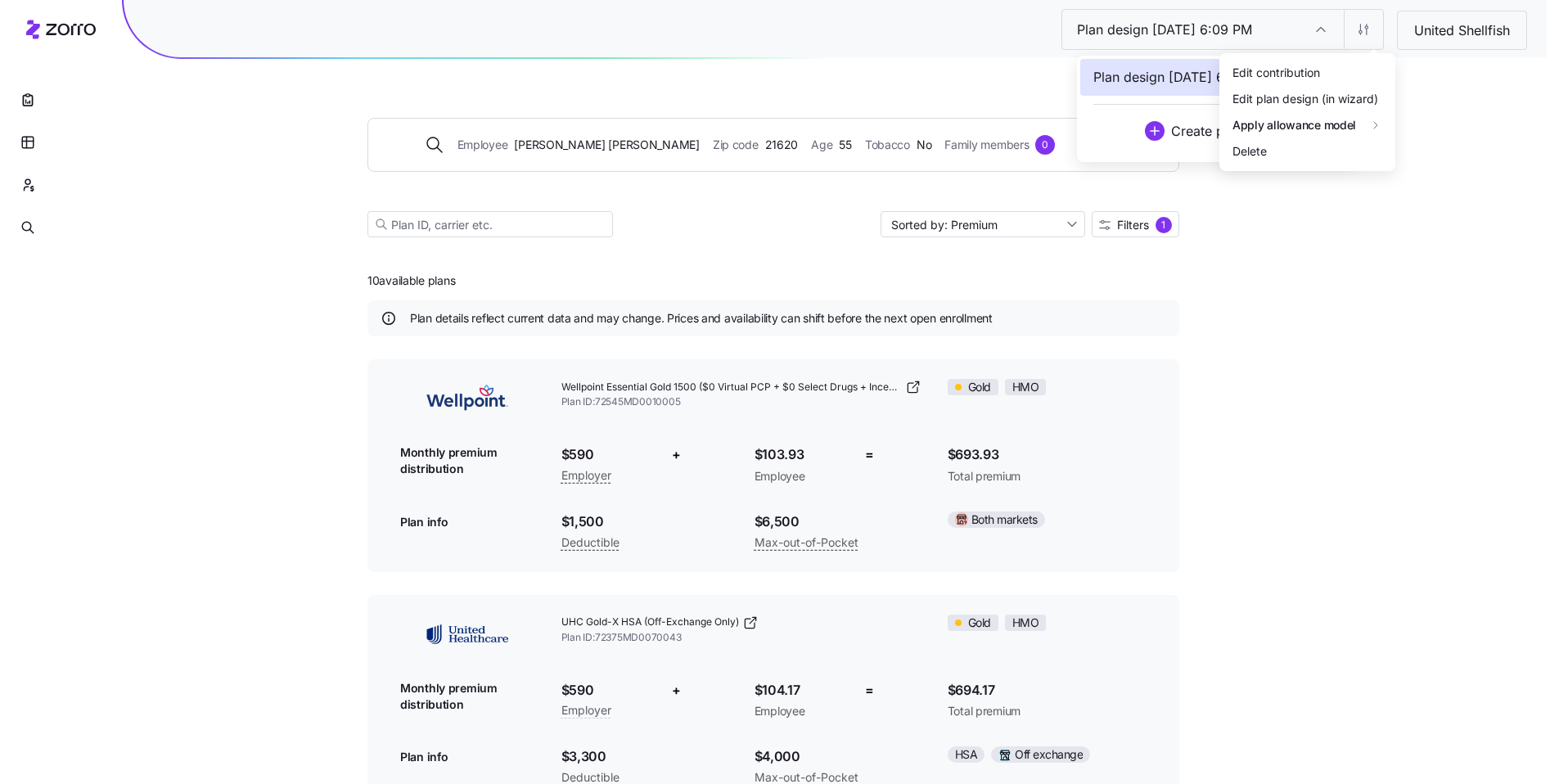
click at [1479, 26] on html "Plan design 10/06/2025 6:09 PM Plan design 10/06/2025 6:09 PM United Shellfish …" at bounding box center [779, 767] width 1559 height 1535
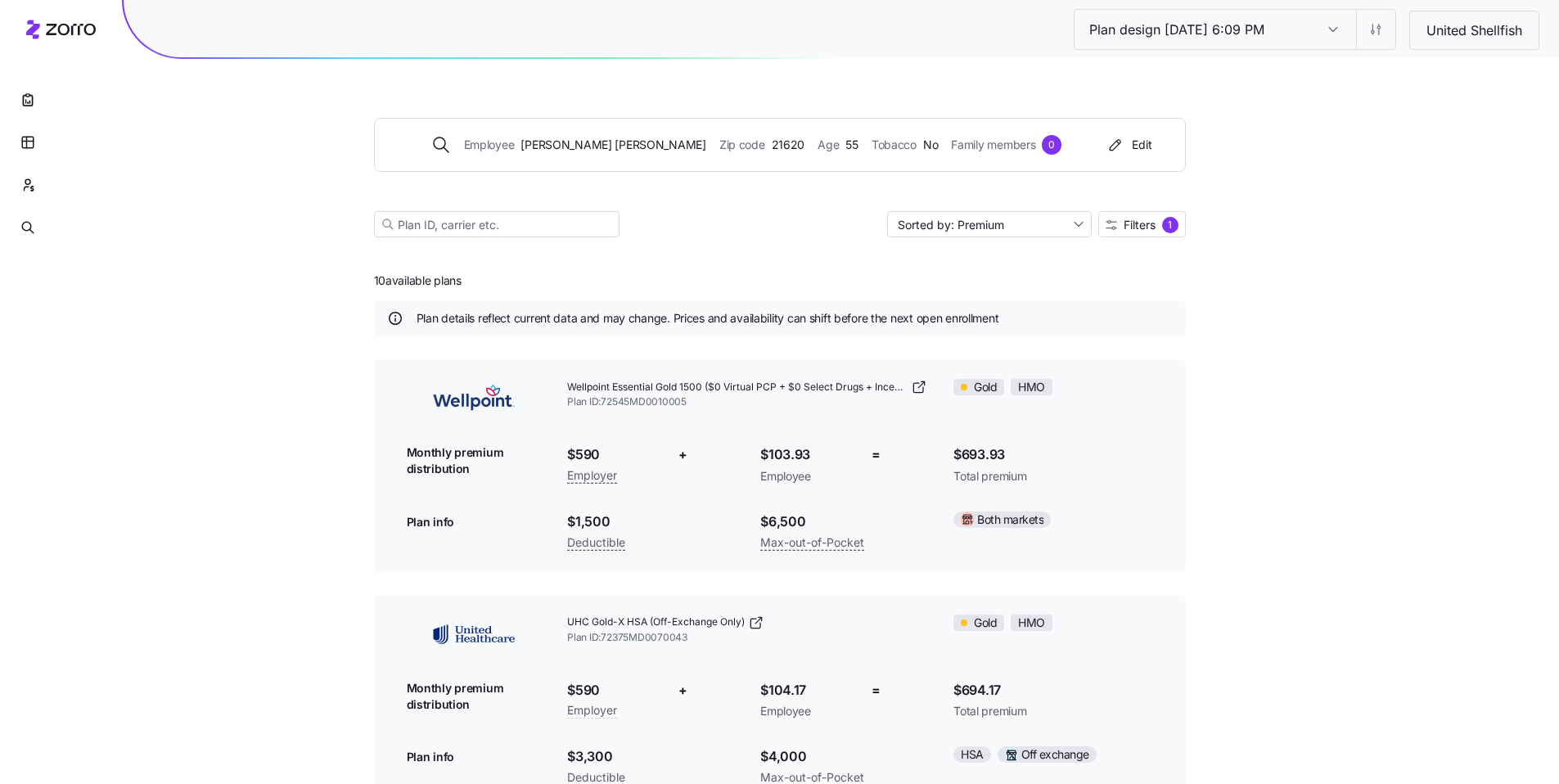
click at [1326, 31] on input "Plan design 10/06/2025 6:09 PM" at bounding box center [1334, 29] width 46 height 40
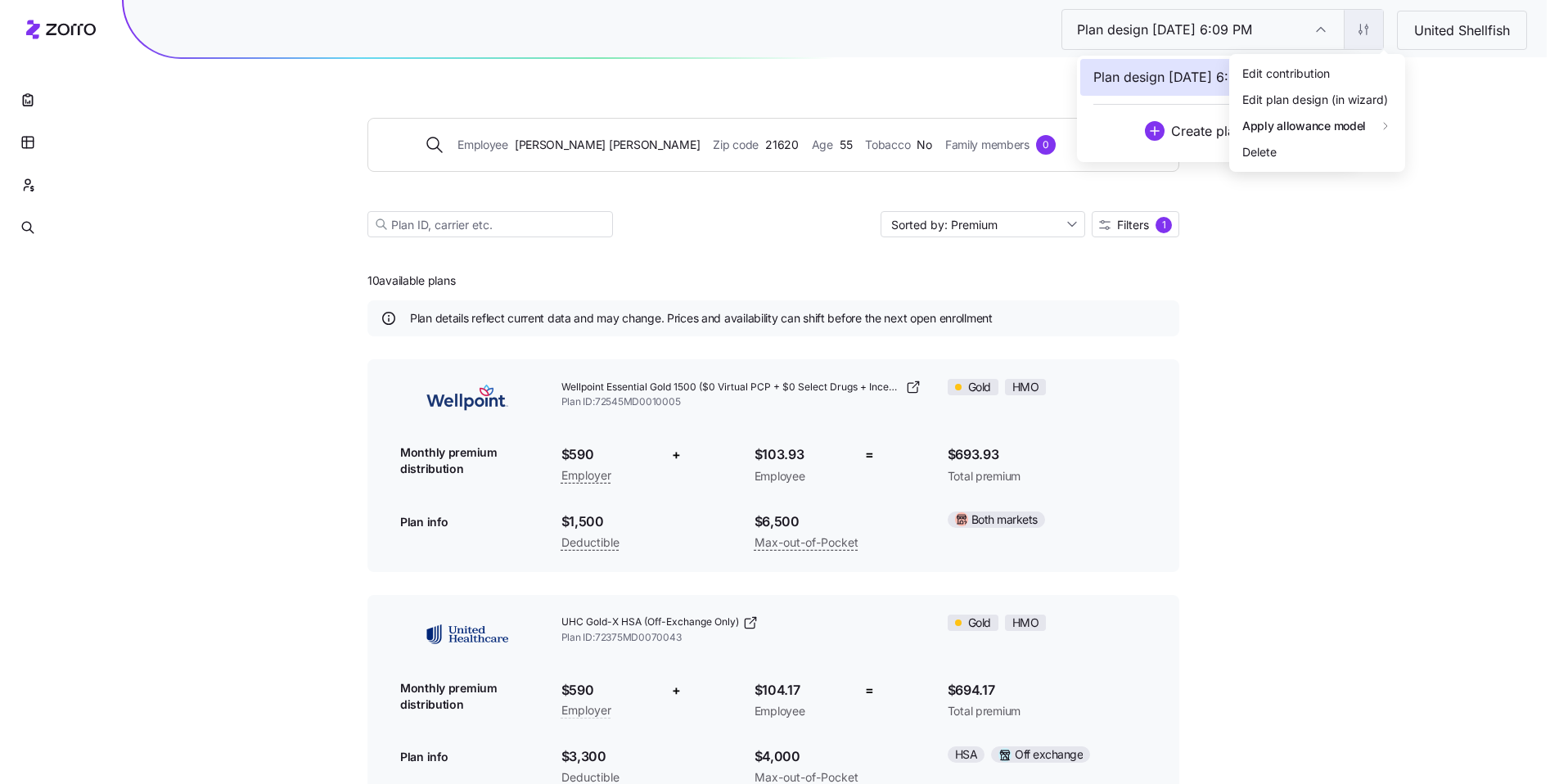
click at [1380, 34] on html "Plan design 10/06/2025 6:09 PM Plan design 10/06/2025 6:09 PM United Shellfish …" at bounding box center [779, 767] width 1559 height 1535
click at [1311, 95] on div "Edit plan design (in wizard)" at bounding box center [1305, 99] width 146 height 18
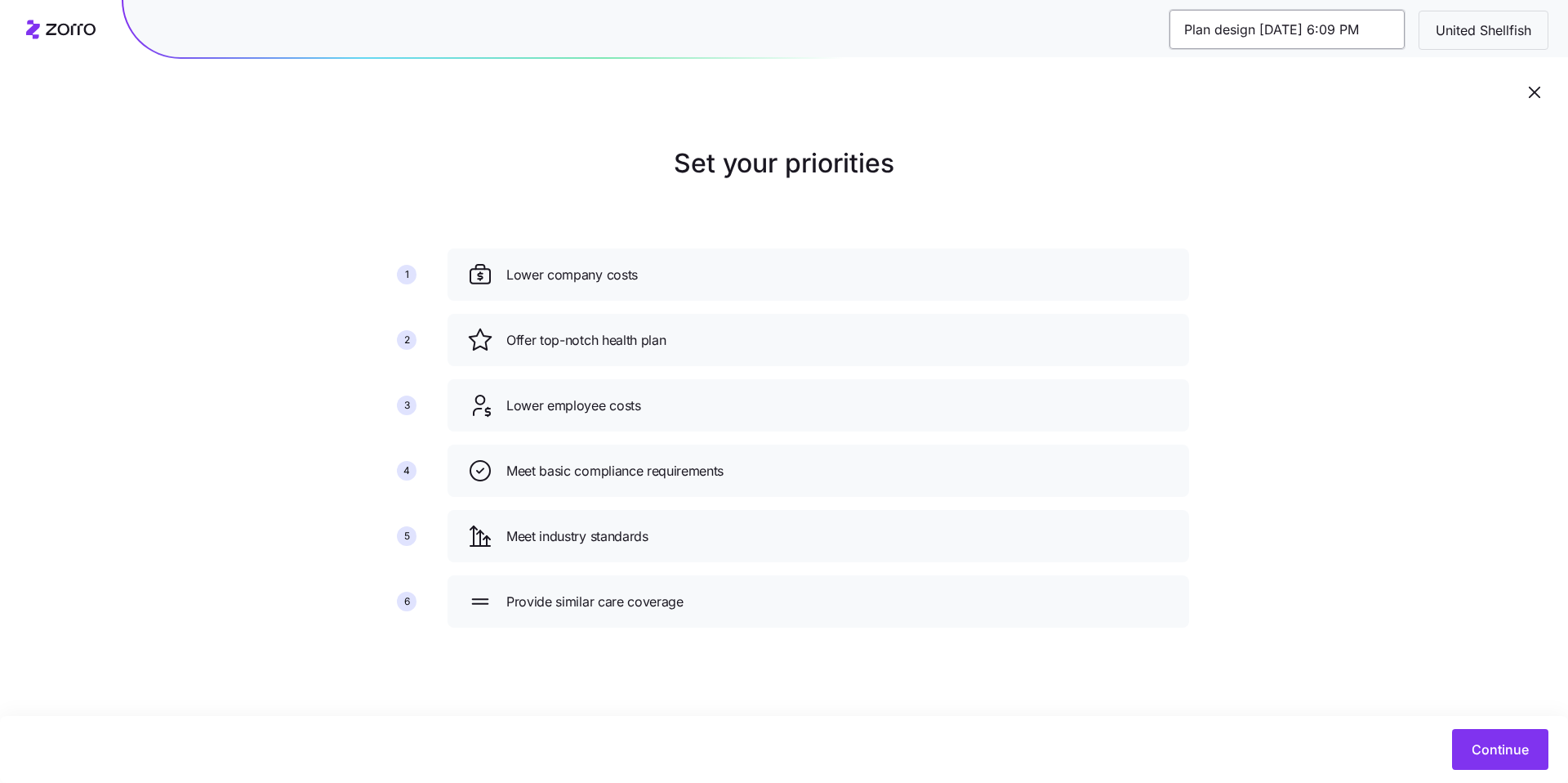
click at [1331, 22] on input "Plan design 10/06/2025 6:09 PM" at bounding box center [1288, 29] width 235 height 40
click at [1481, 723] on div "Continue" at bounding box center [784, 750] width 1568 height 67
click at [1487, 731] on button "Continue" at bounding box center [1500, 749] width 97 height 40
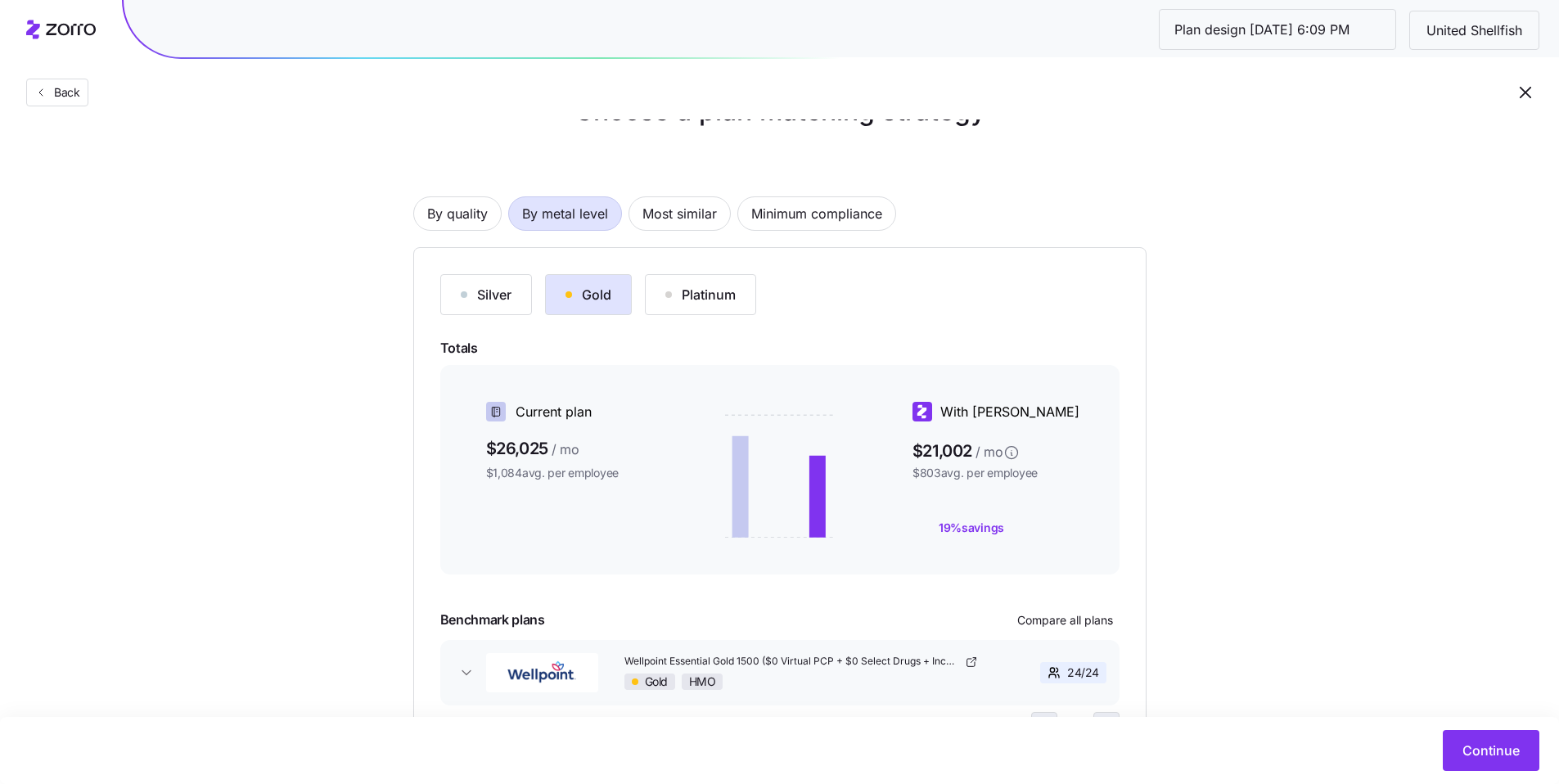
scroll to position [54, 0]
drag, startPoint x: 1029, startPoint y: 454, endPoint x: 916, endPoint y: 449, distance: 113.1
click at [916, 449] on span "$21,002 / mo" at bounding box center [1004, 447] width 181 height 26
click at [1205, 453] on div "Choose a plan matching strategy By quality By metal level Most similar Minimum …" at bounding box center [779, 426] width 1559 height 673
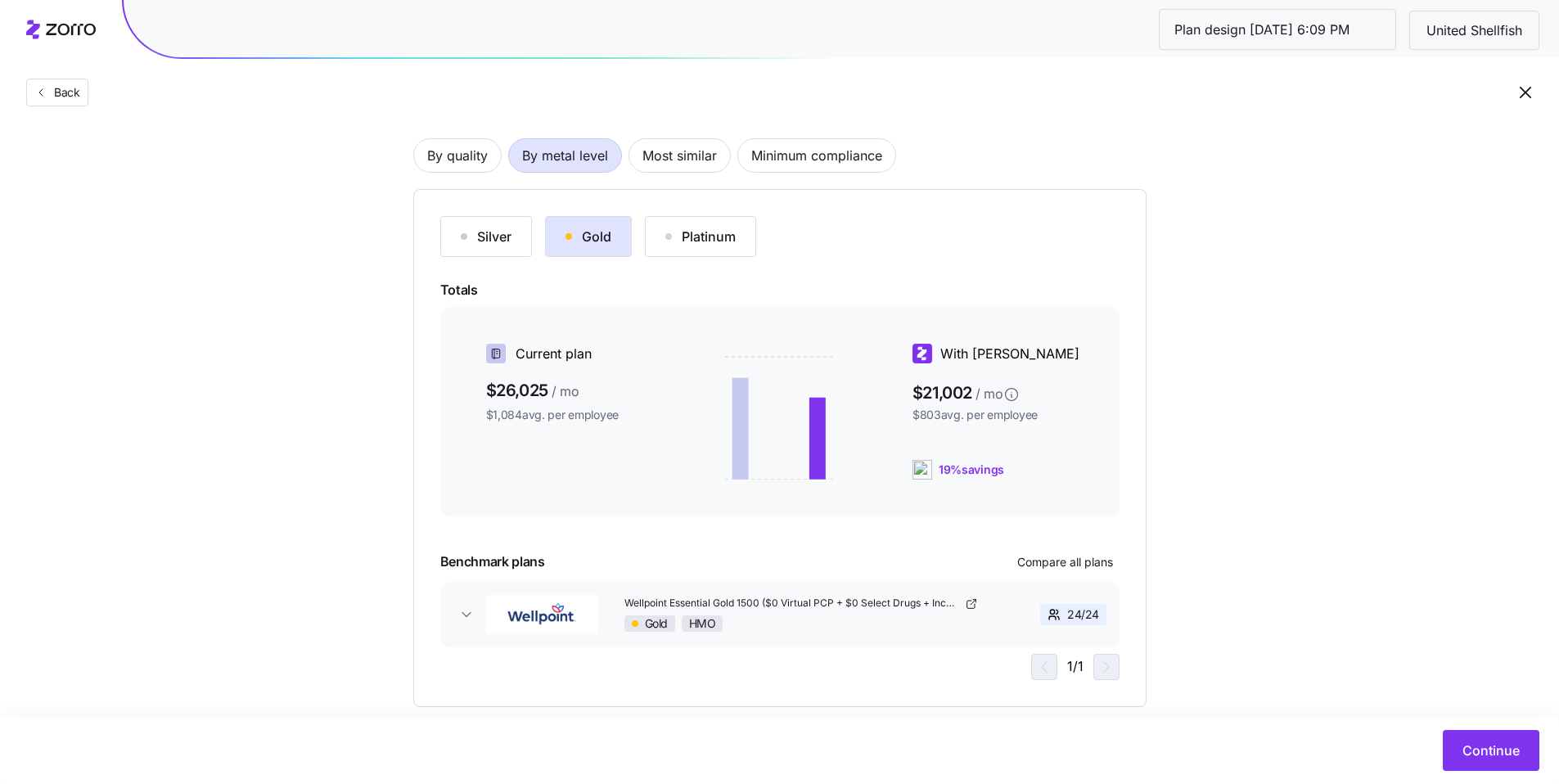
scroll to position [92, 0]
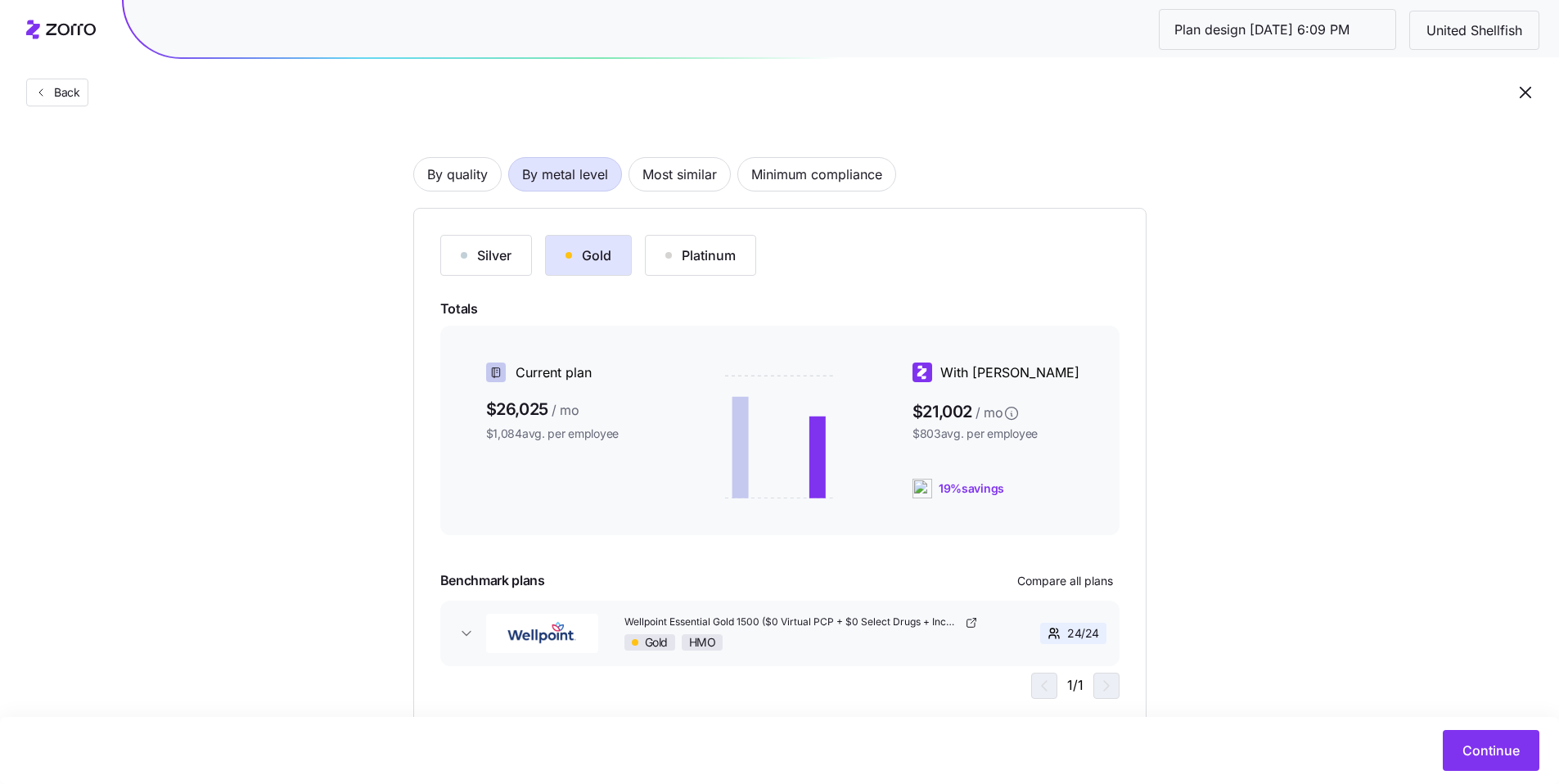
click at [497, 259] on div "Silver" at bounding box center [487, 255] width 51 height 19
click at [730, 262] on div "Platinum" at bounding box center [701, 255] width 70 height 19
click at [598, 258] on div "Gold" at bounding box center [589, 255] width 46 height 19
click at [853, 621] on span "Wellpoint Essential Gold 1500 ($0 Virtual PCP + $0 Select Drugs + Incentives)" at bounding box center [792, 622] width 337 height 14
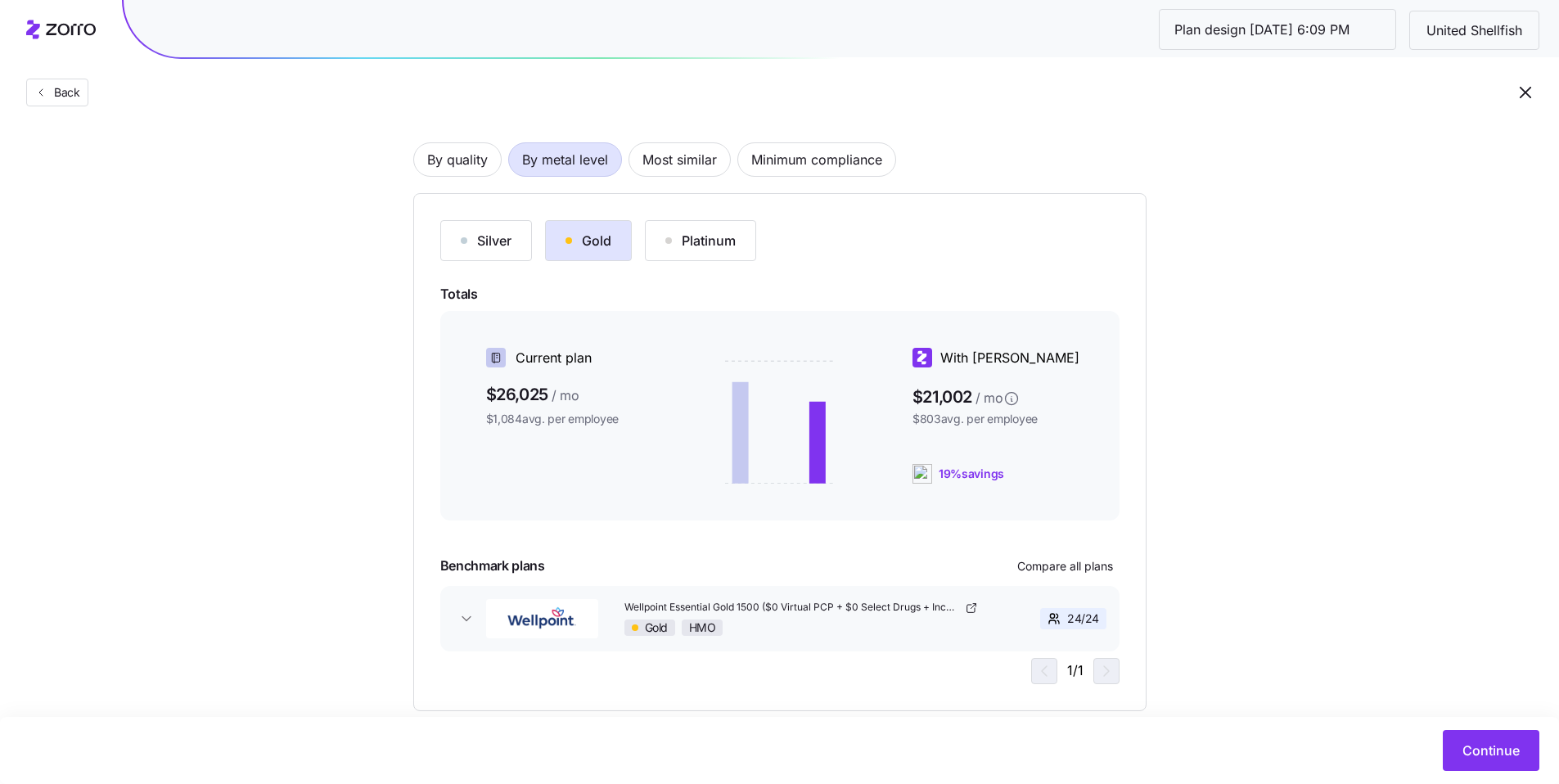
scroll to position [96, 0]
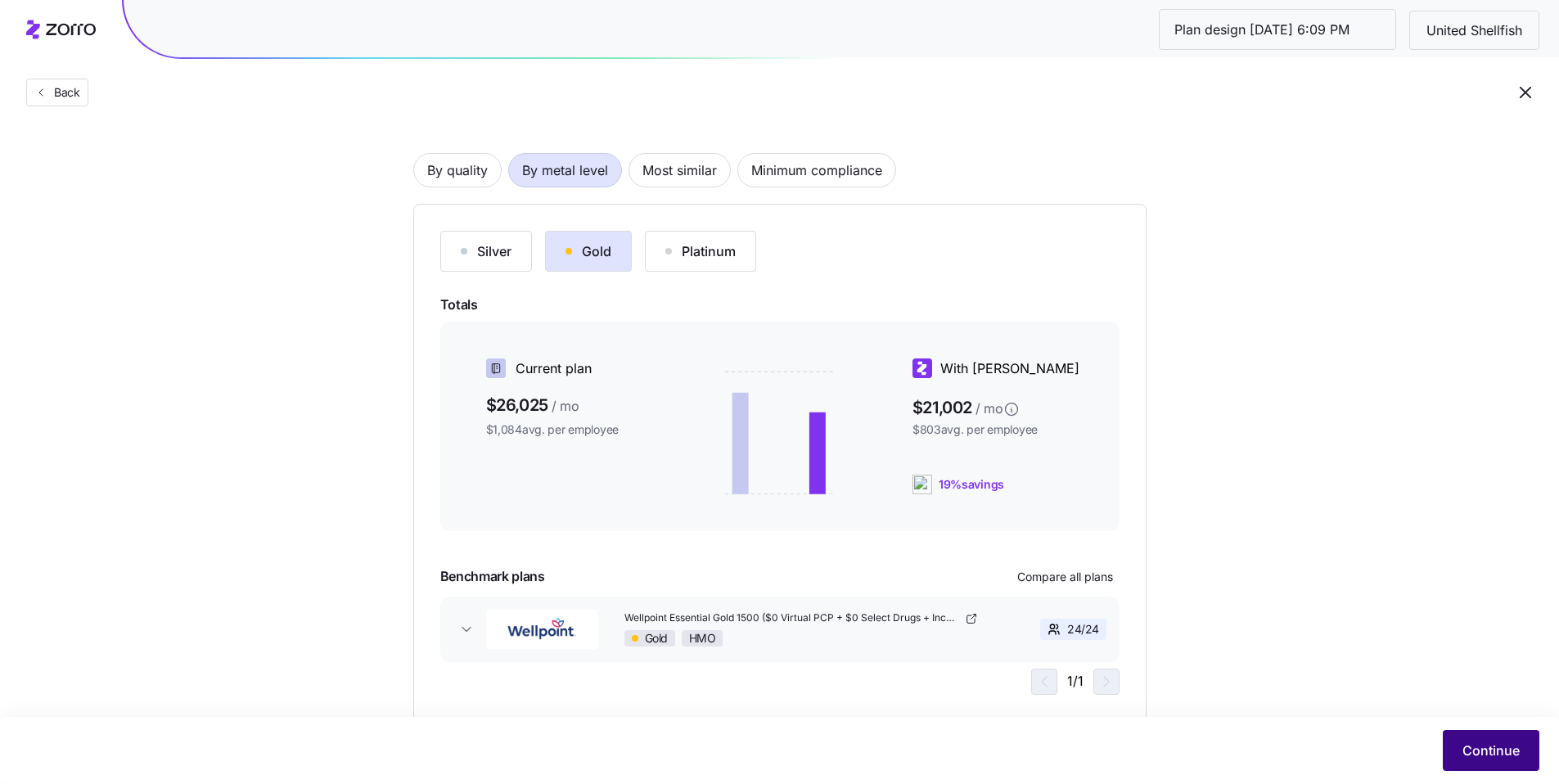
click at [1481, 751] on span "Continue" at bounding box center [1491, 751] width 57 height 19
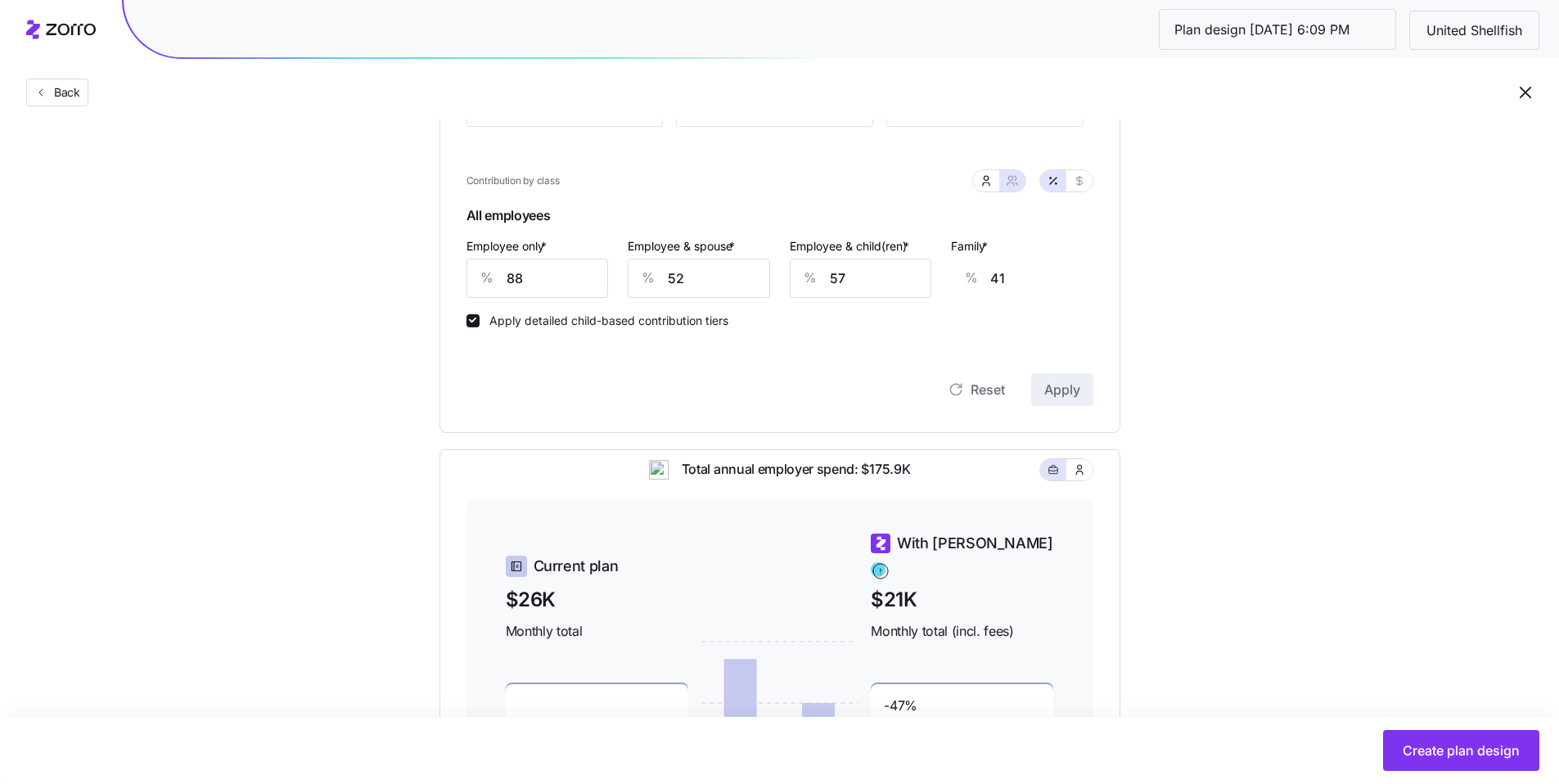
scroll to position [316, 0]
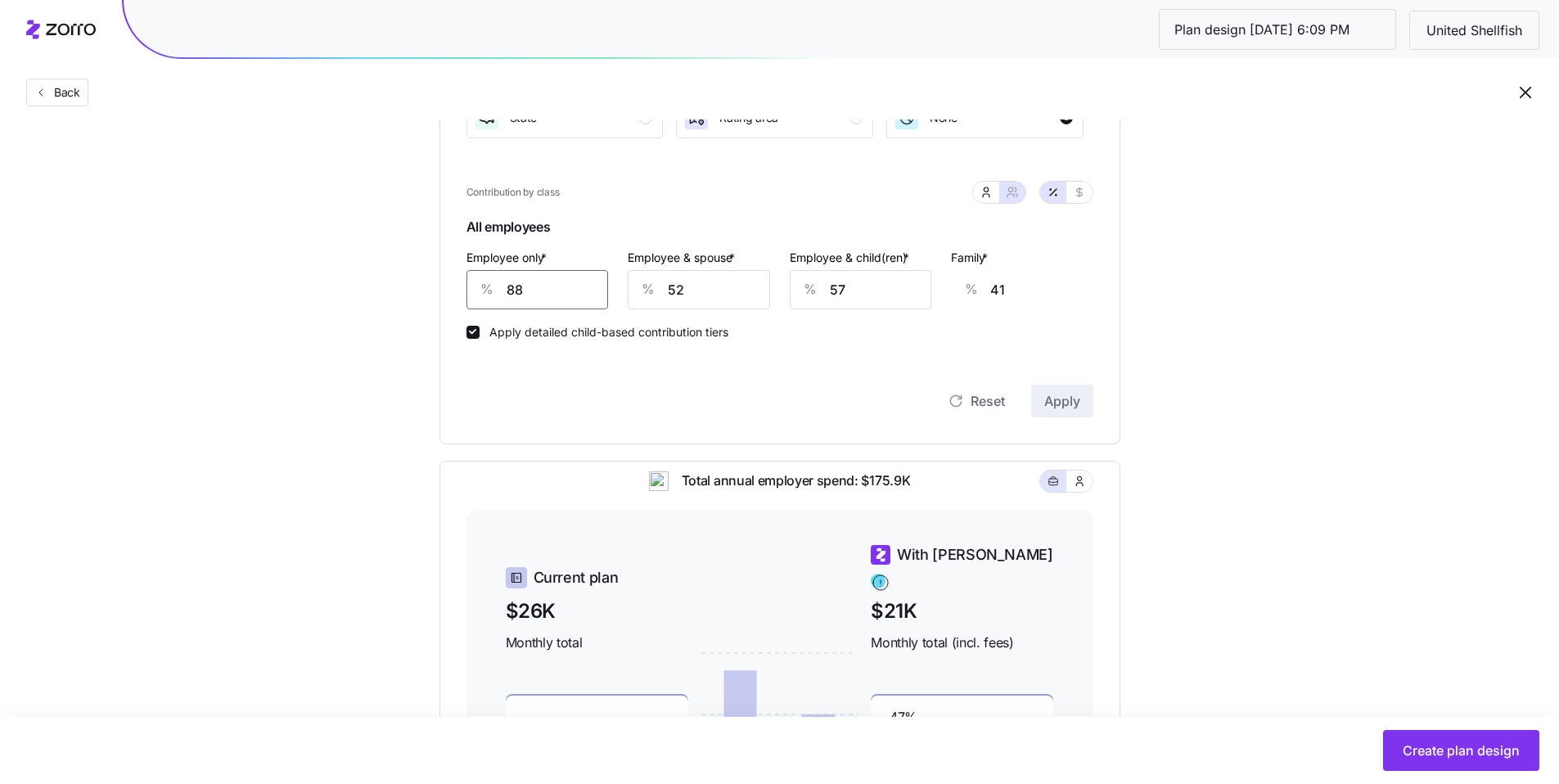
drag, startPoint x: 569, startPoint y: 297, endPoint x: 470, endPoint y: 276, distance: 101.2
click at [468, 276] on div "% 88" at bounding box center [538, 289] width 143 height 40
type input "8"
type input "72"
type input "80"
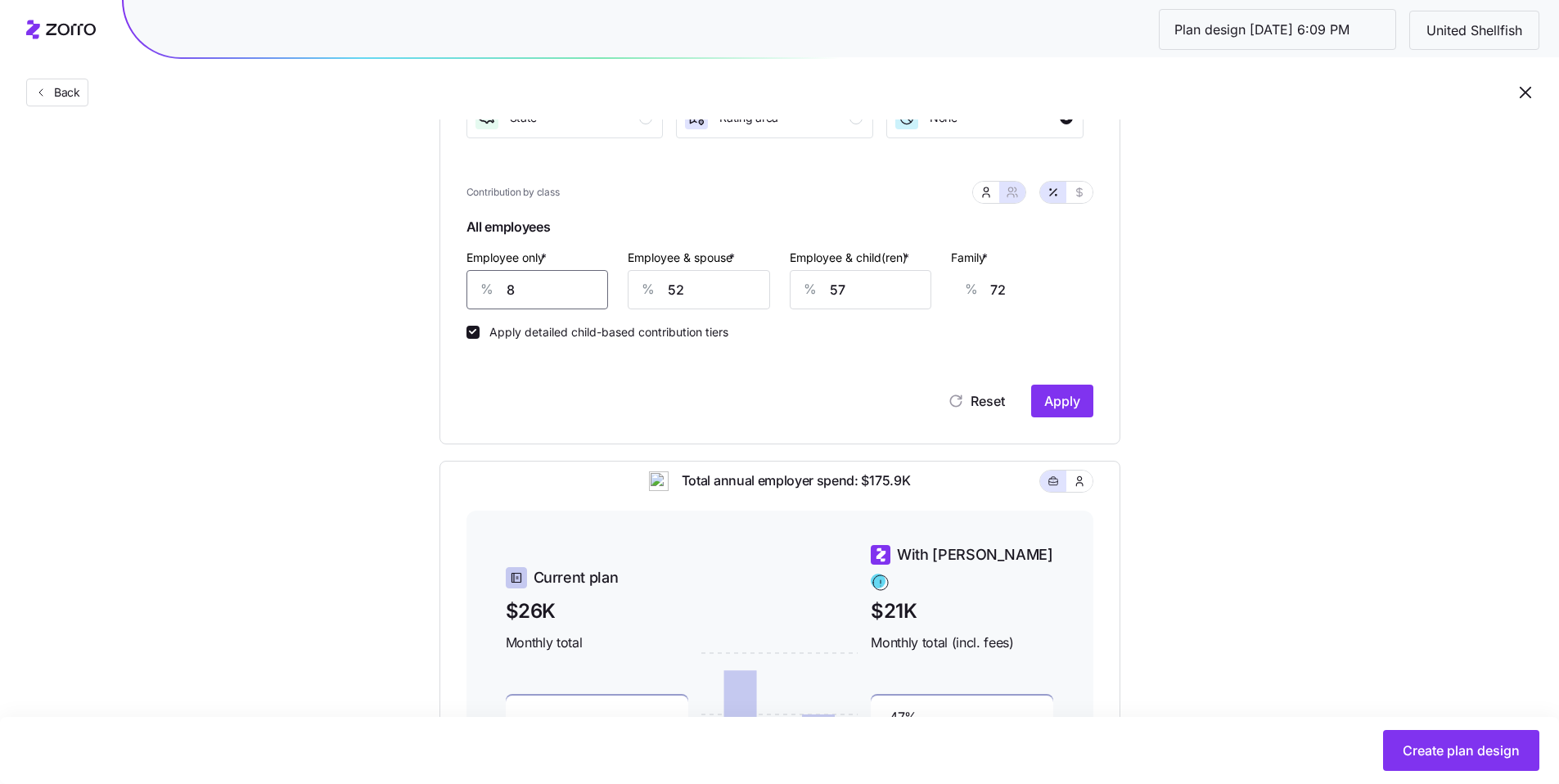
type input "44"
type input "80"
click at [1066, 395] on span "Apply" at bounding box center [1063, 400] width 36 height 19
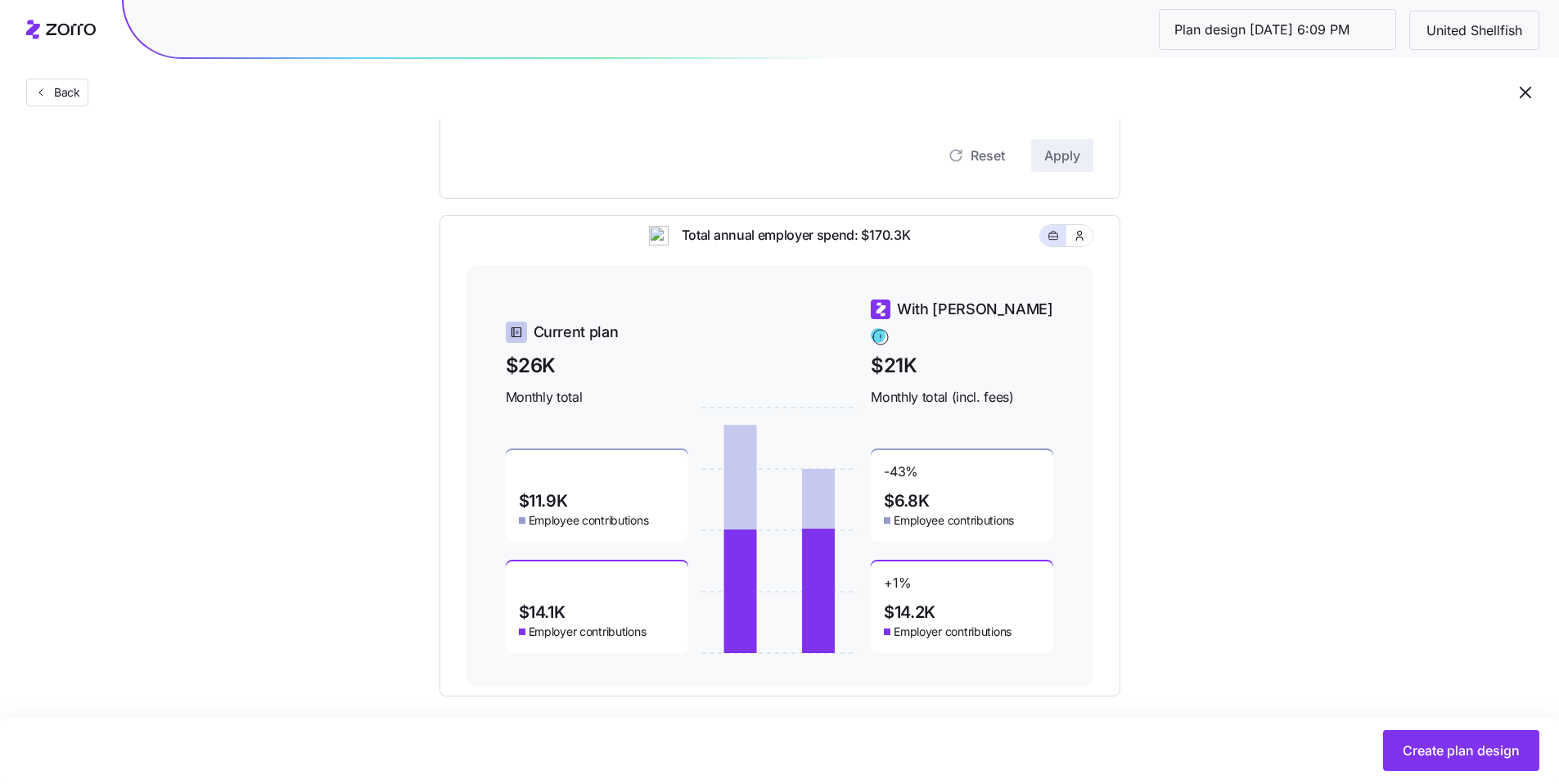
scroll to position [568, 0]
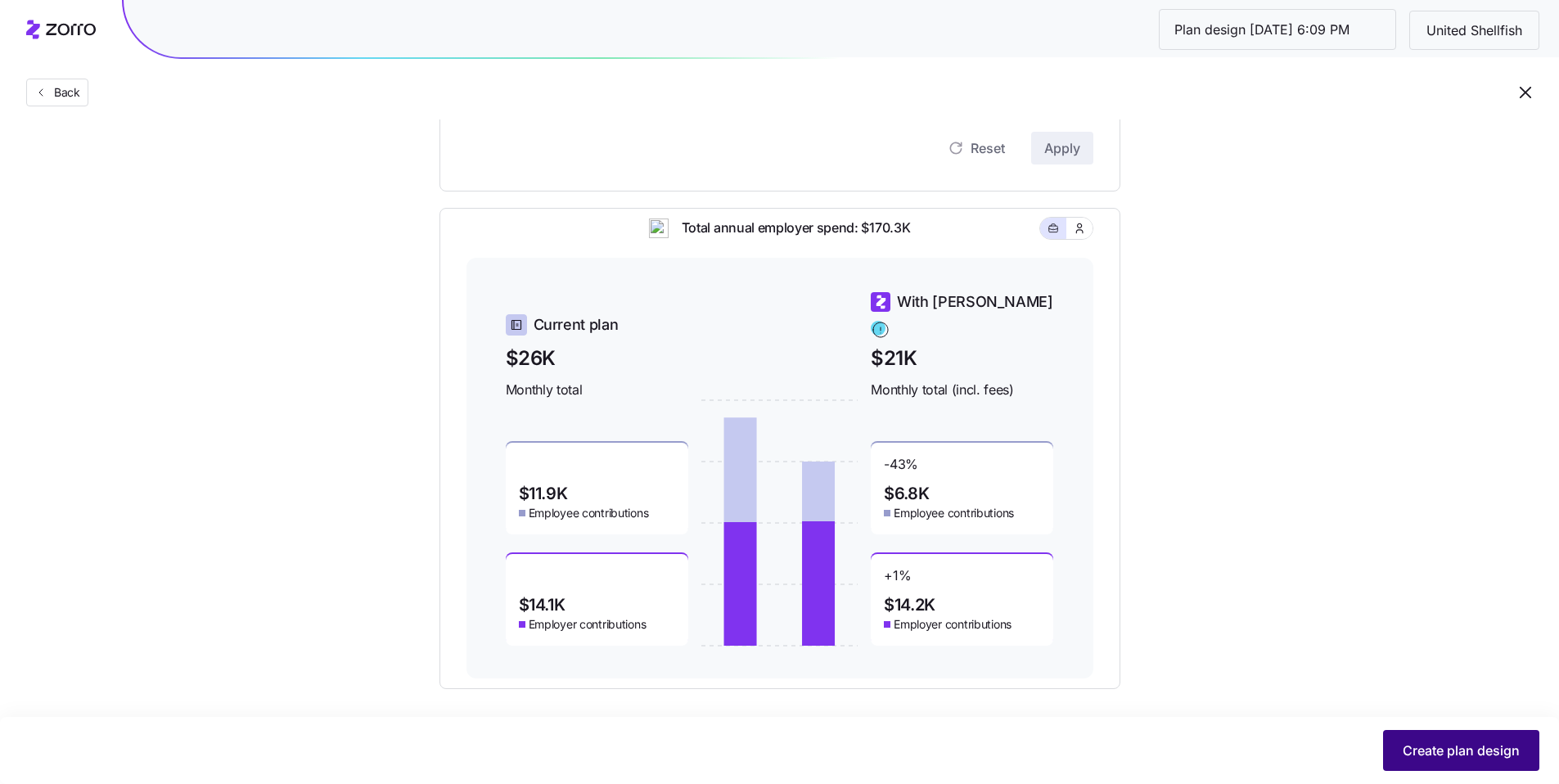
click at [1450, 752] on span "Create plan design" at bounding box center [1461, 751] width 117 height 19
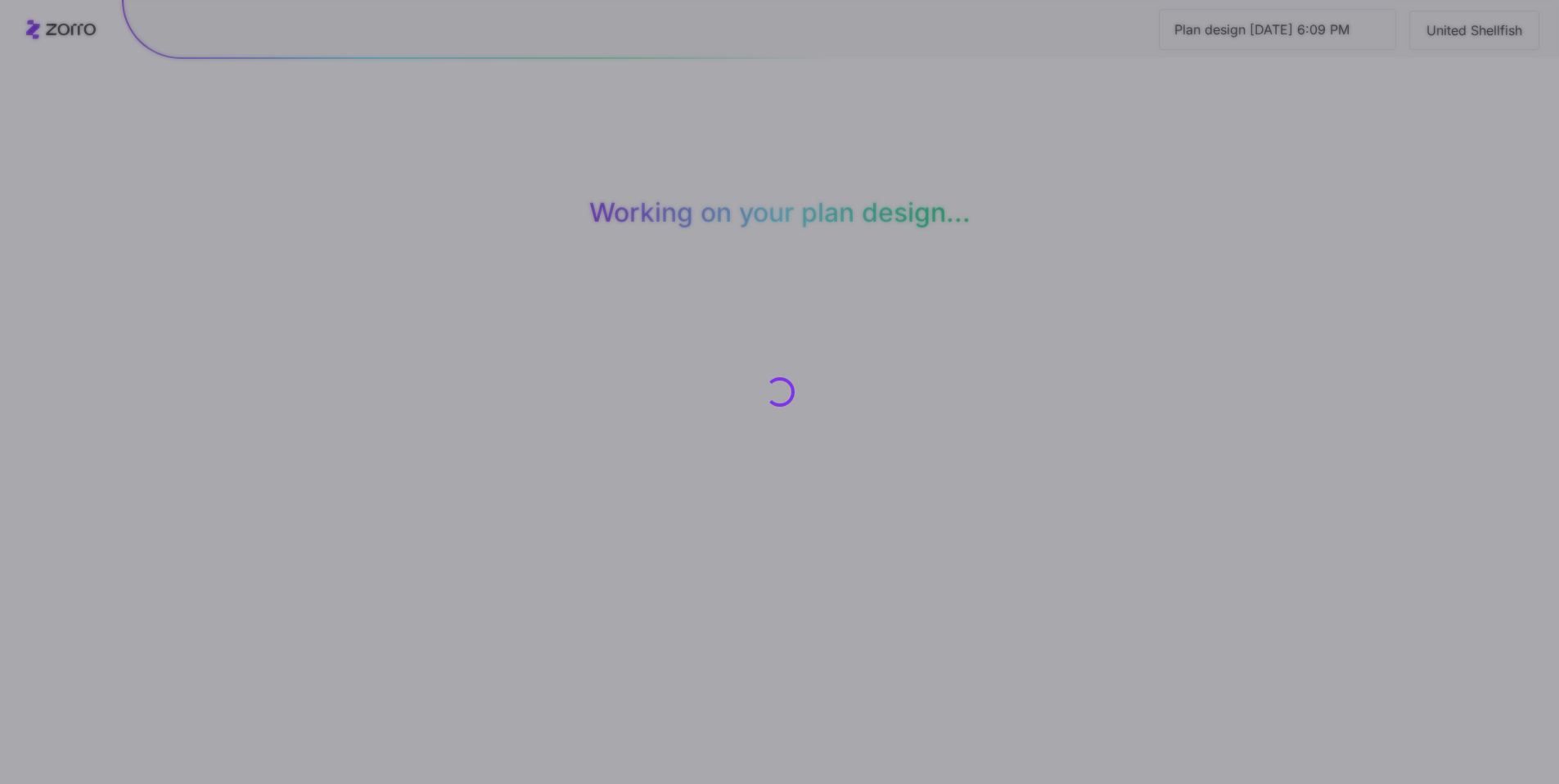
scroll to position [0, 0]
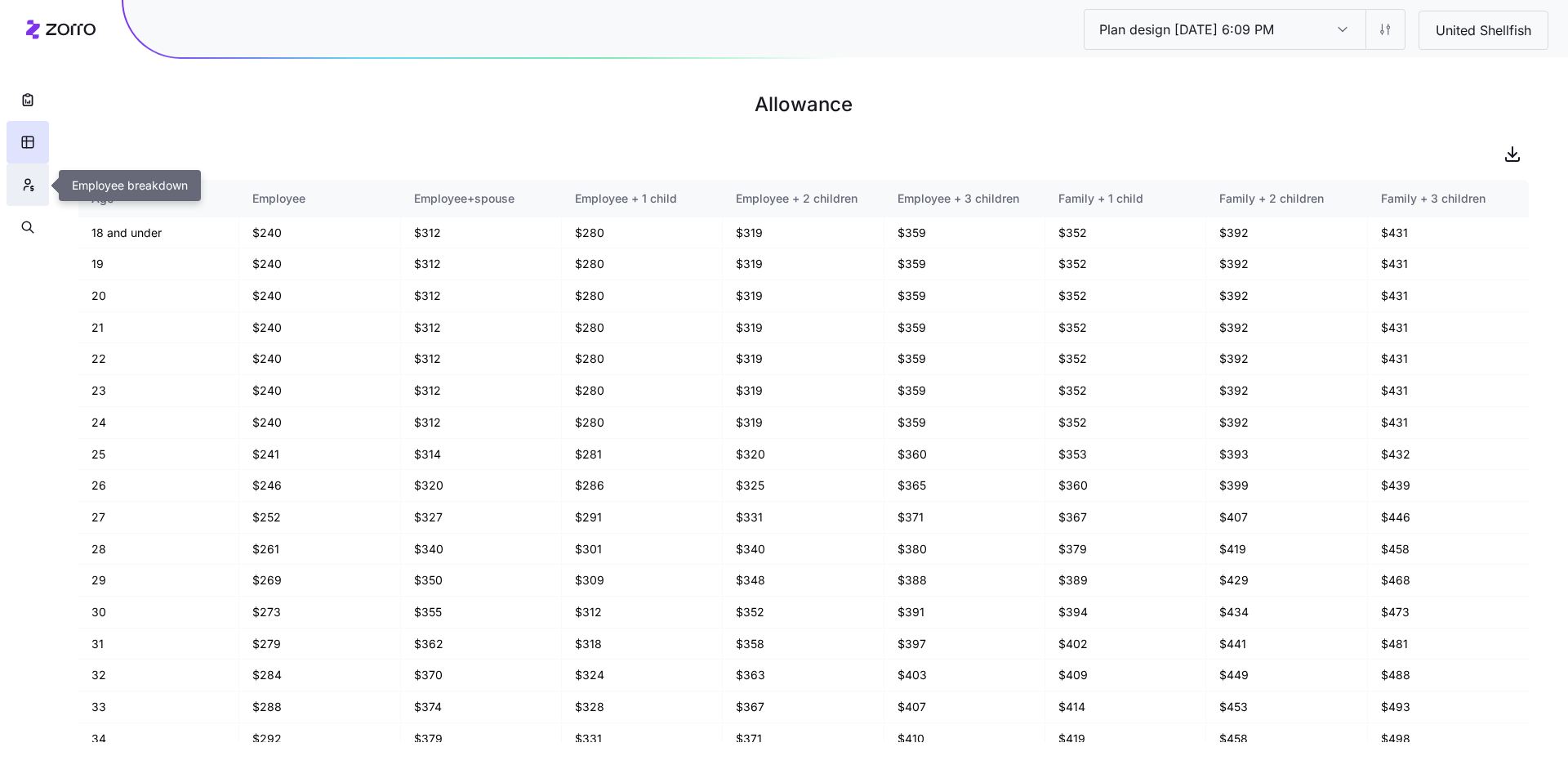
click at [40, 192] on button "button" at bounding box center [27, 185] width 42 height 42
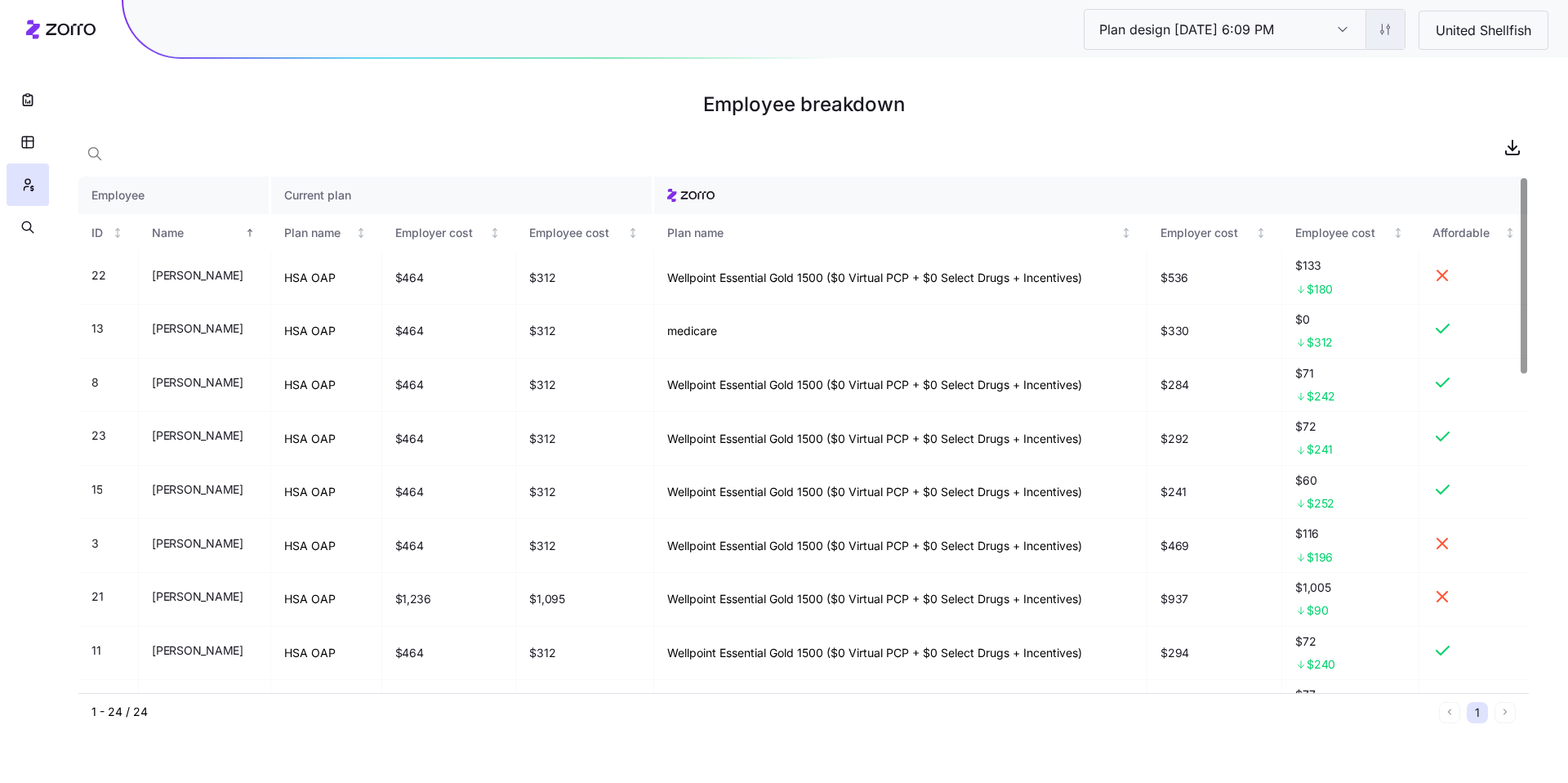
click at [1381, 40] on html "Plan design 10/06/2025 6:09 PM Plan design 10/06/2025 6:09 PM United Shellfish …" at bounding box center [784, 391] width 1568 height 783
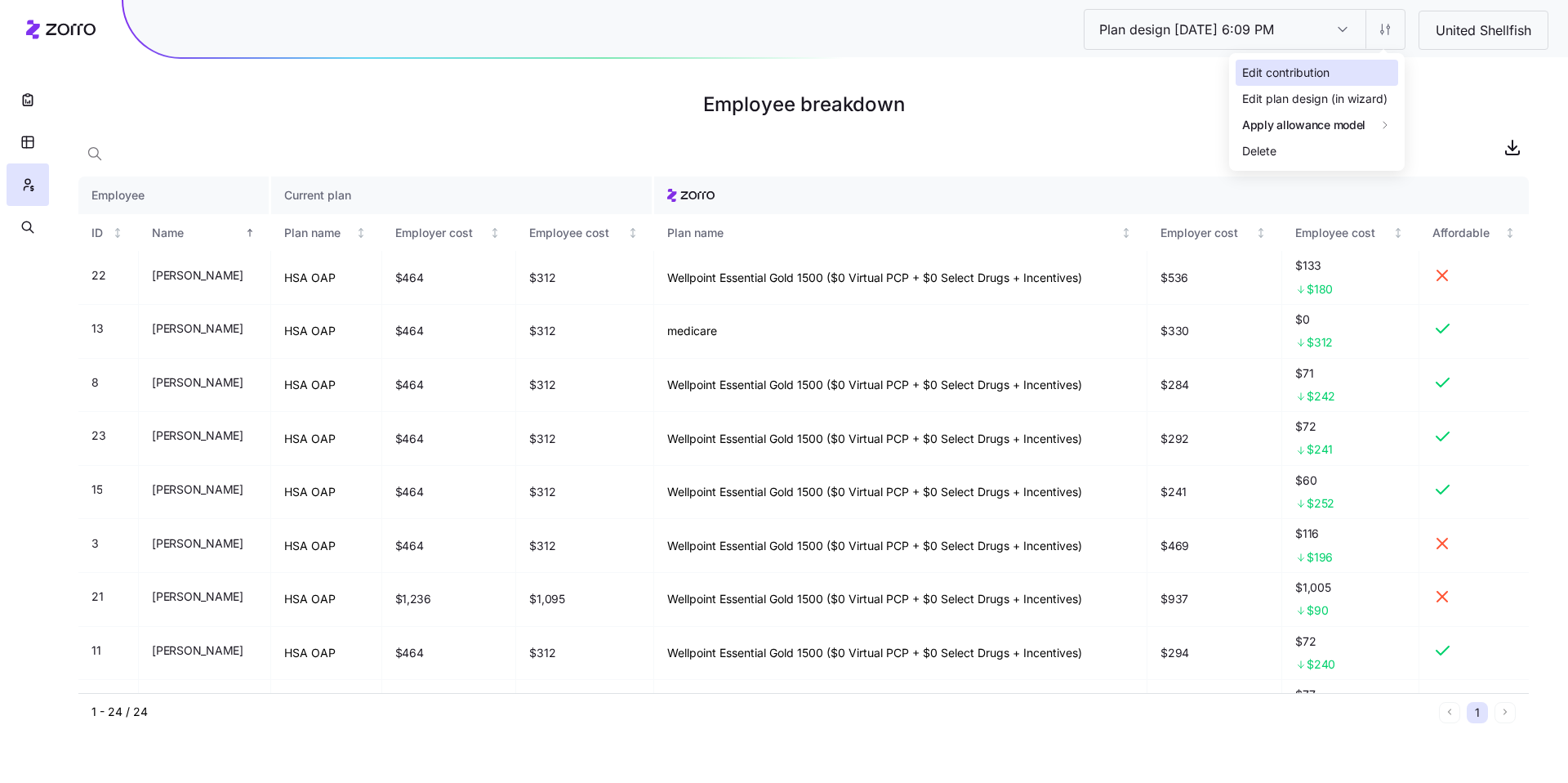
click at [1364, 65] on div "Edit contribution" at bounding box center [1317, 73] width 163 height 26
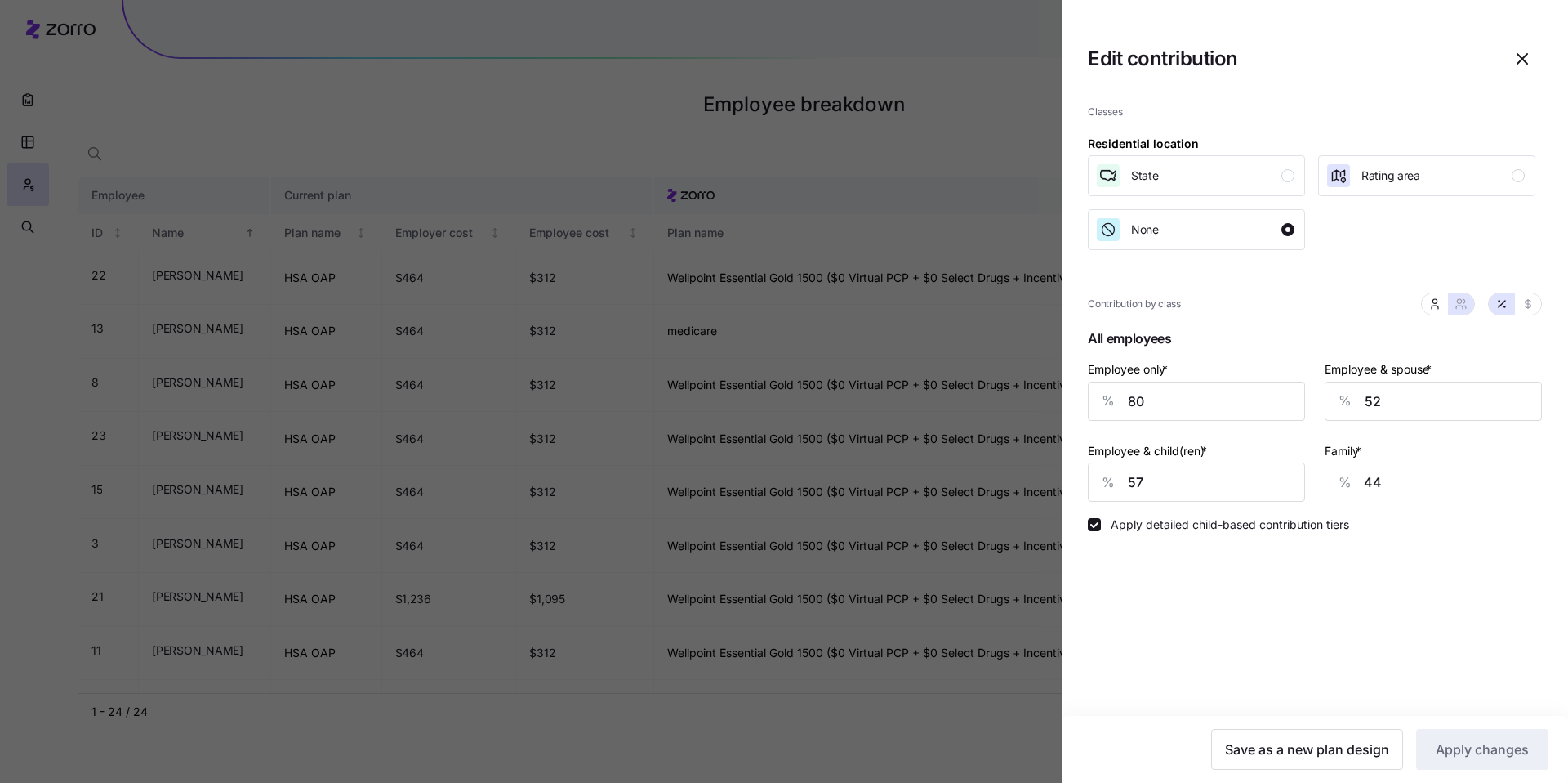
click at [535, 116] on div at bounding box center [784, 391] width 1568 height 783
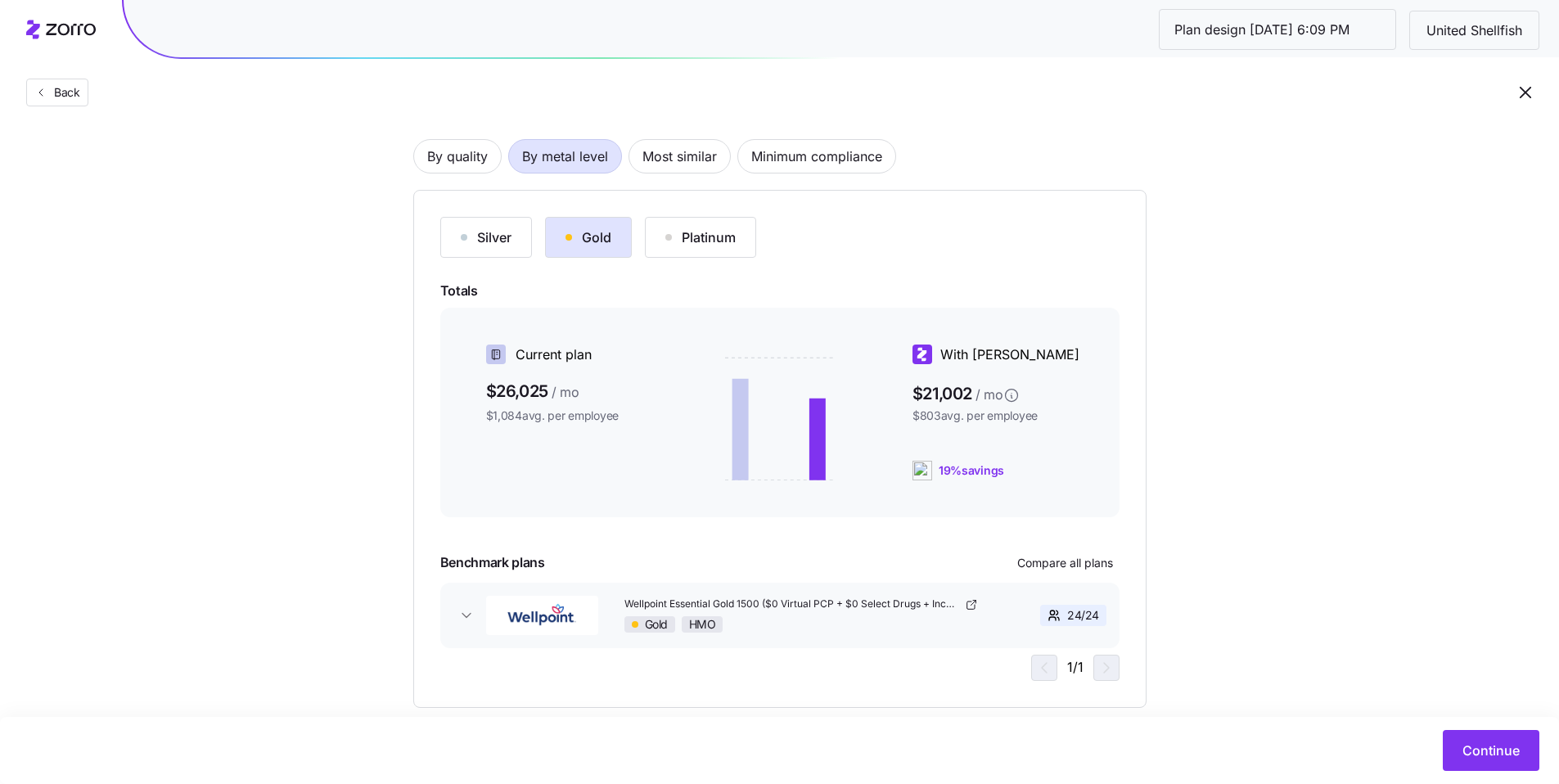
scroll to position [106, 0]
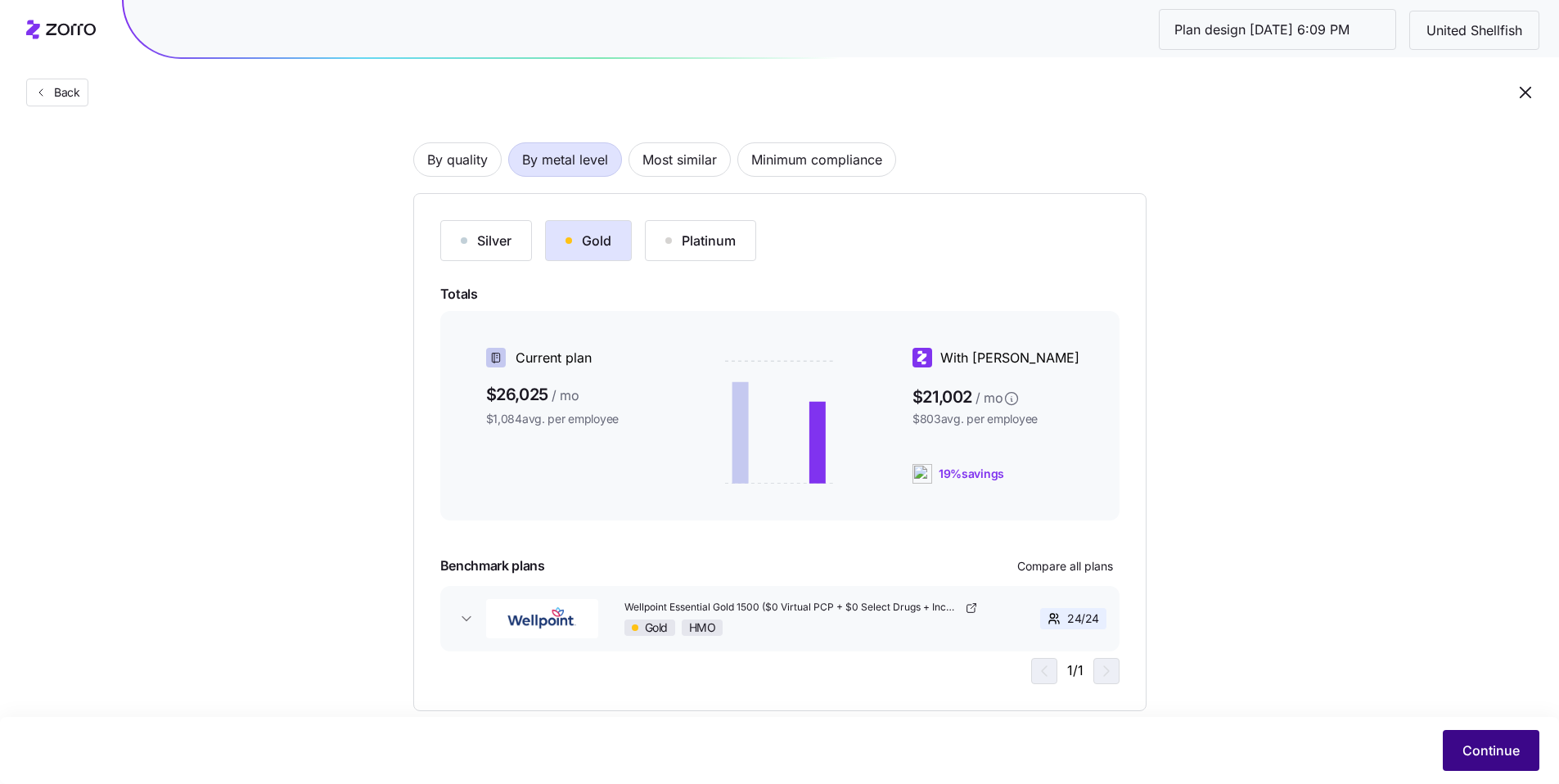
click at [1484, 760] on button "Continue" at bounding box center [1491, 750] width 97 height 40
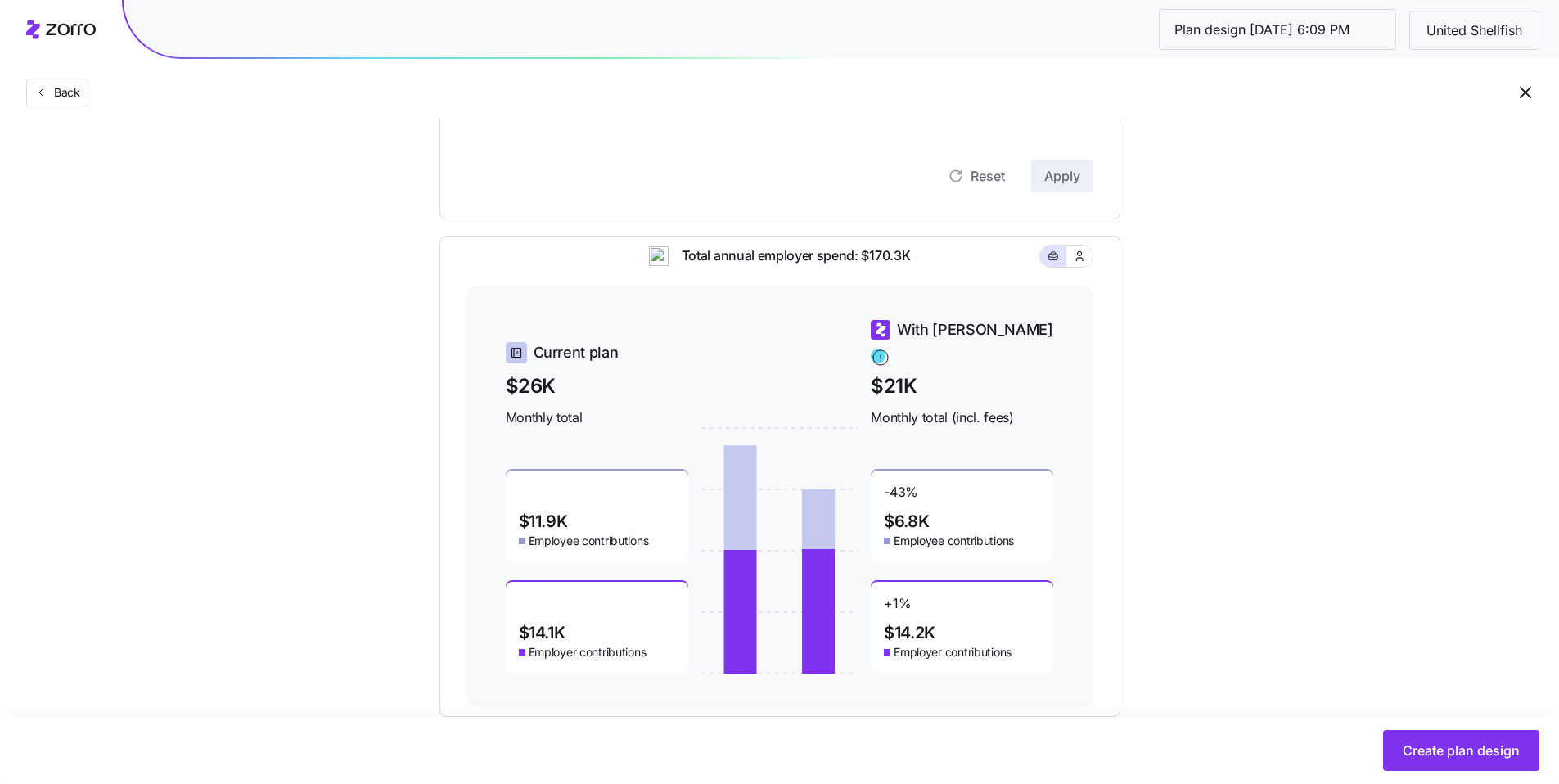
scroll to position [520, 0]
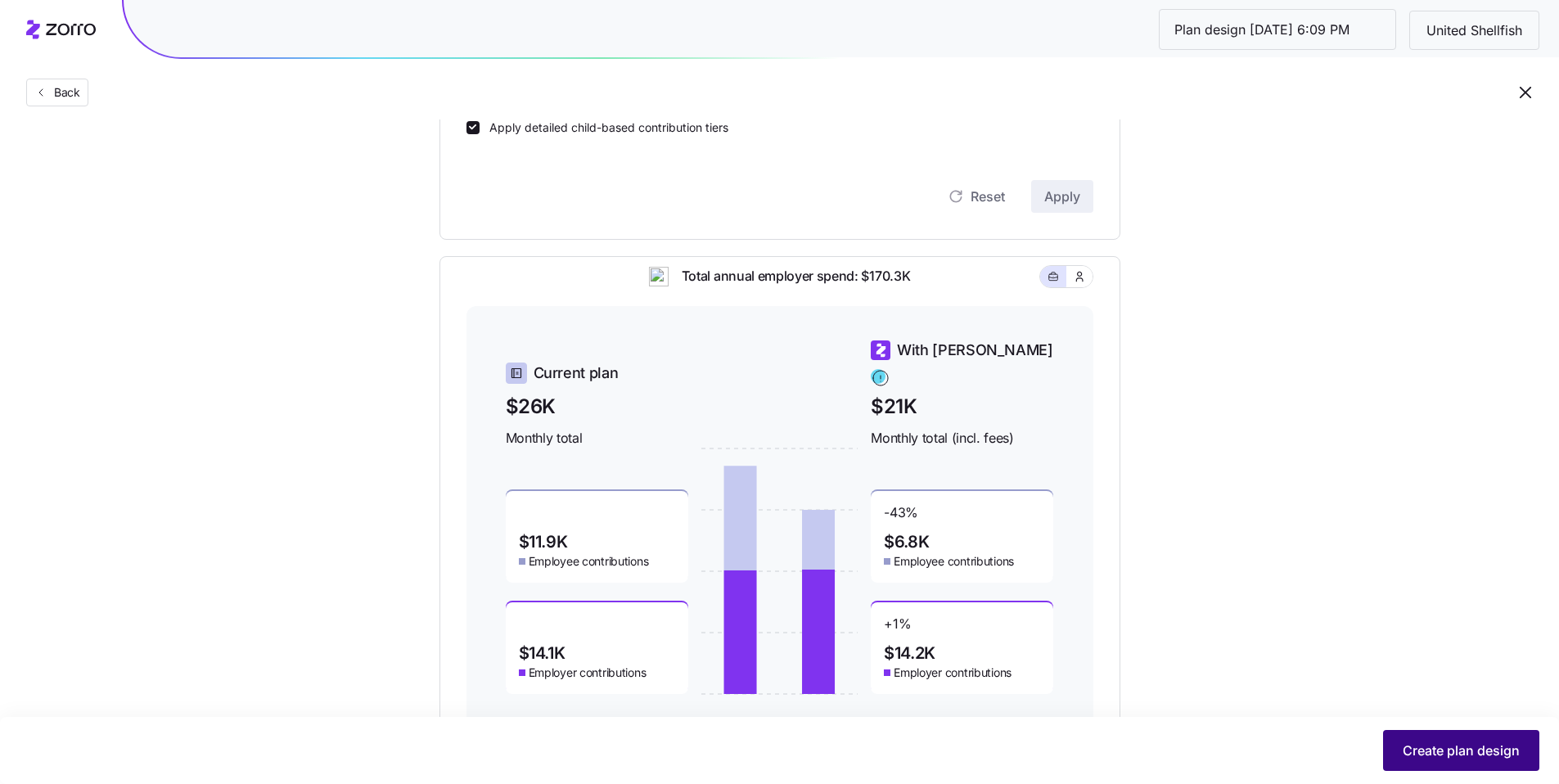
click at [1459, 741] on span "Create plan design" at bounding box center [1461, 751] width 117 height 19
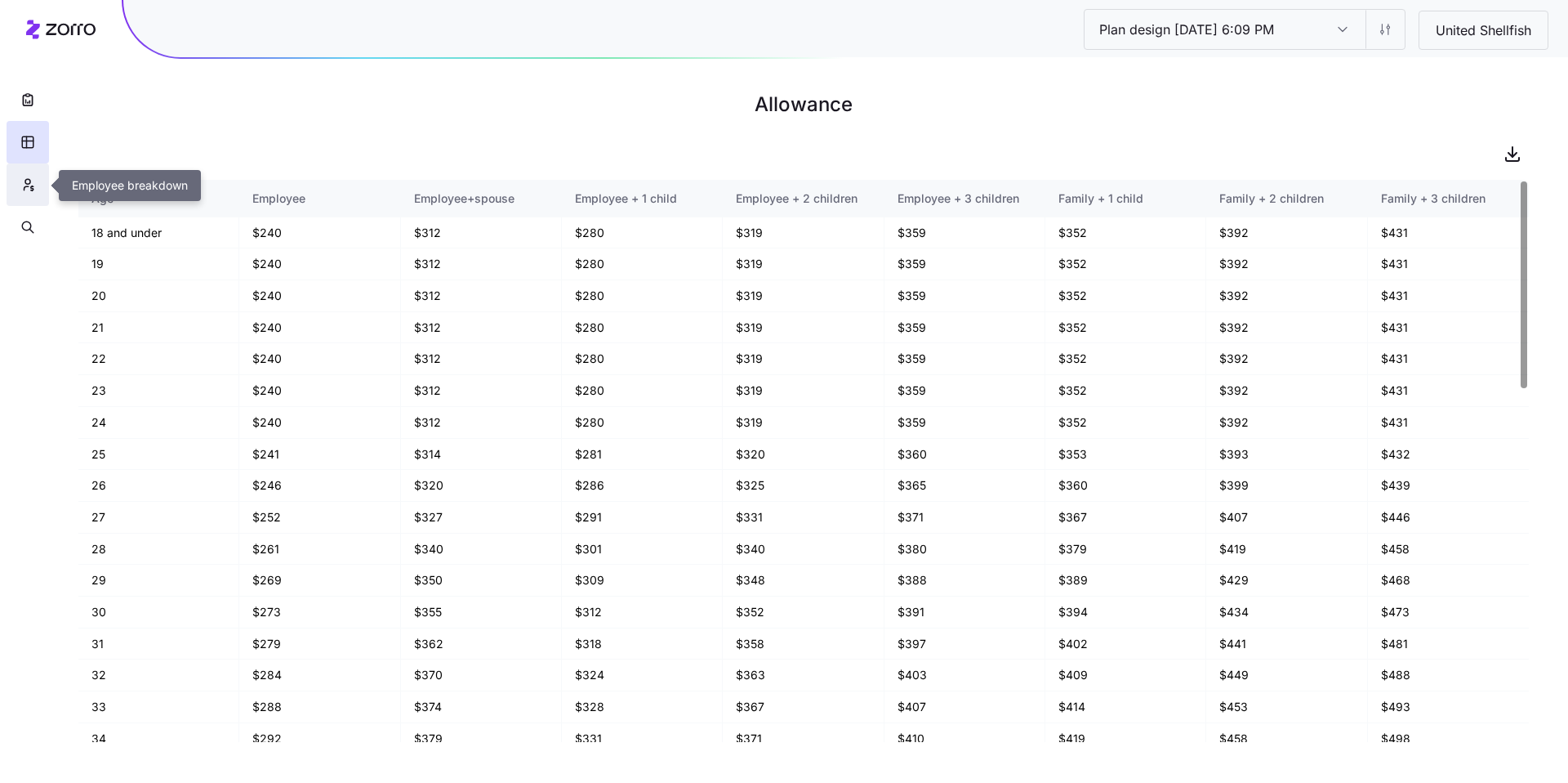
click at [21, 189] on icon "button" at bounding box center [27, 185] width 15 height 17
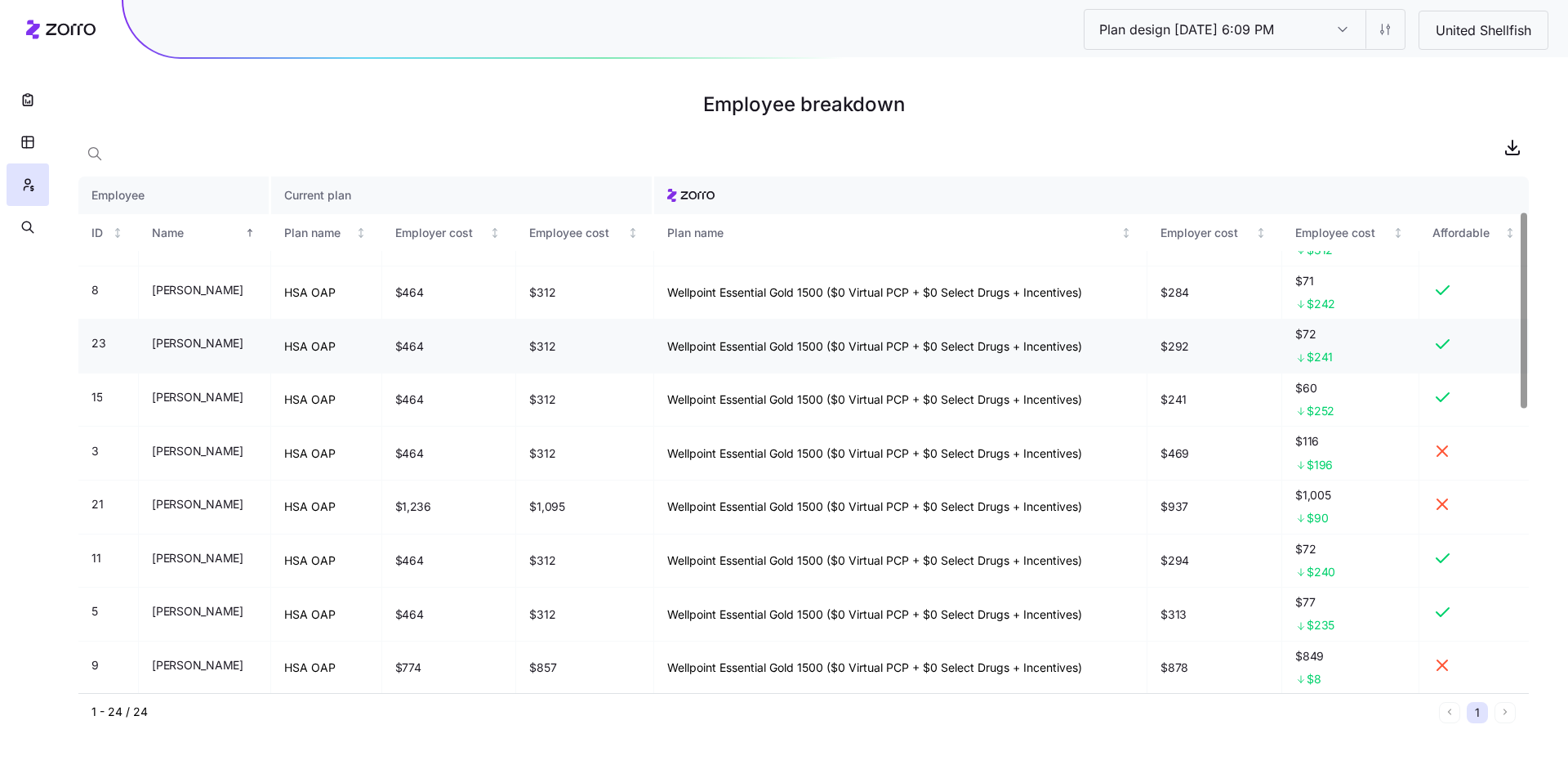
scroll to position [96, 0]
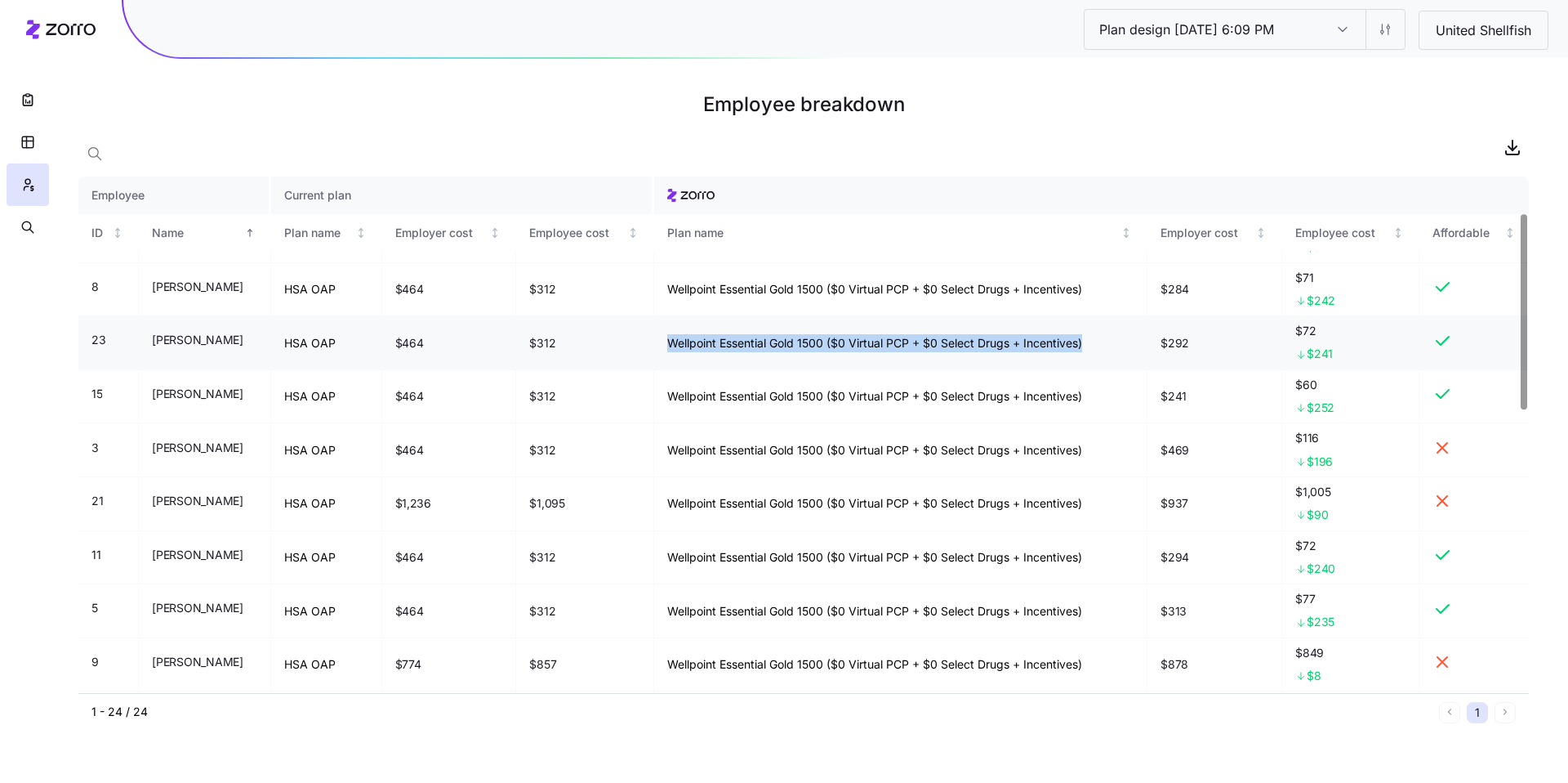
drag, startPoint x: 701, startPoint y: 346, endPoint x: 937, endPoint y: 352, distance: 236.1
click at [934, 352] on td "Wellpoint Essential Gold 1500 ($0 Virtual PCP + $0 Select Drugs + Incentives)" at bounding box center [901, 343] width 495 height 54
click at [990, 145] on div at bounding box center [803, 147] width 1450 height 33
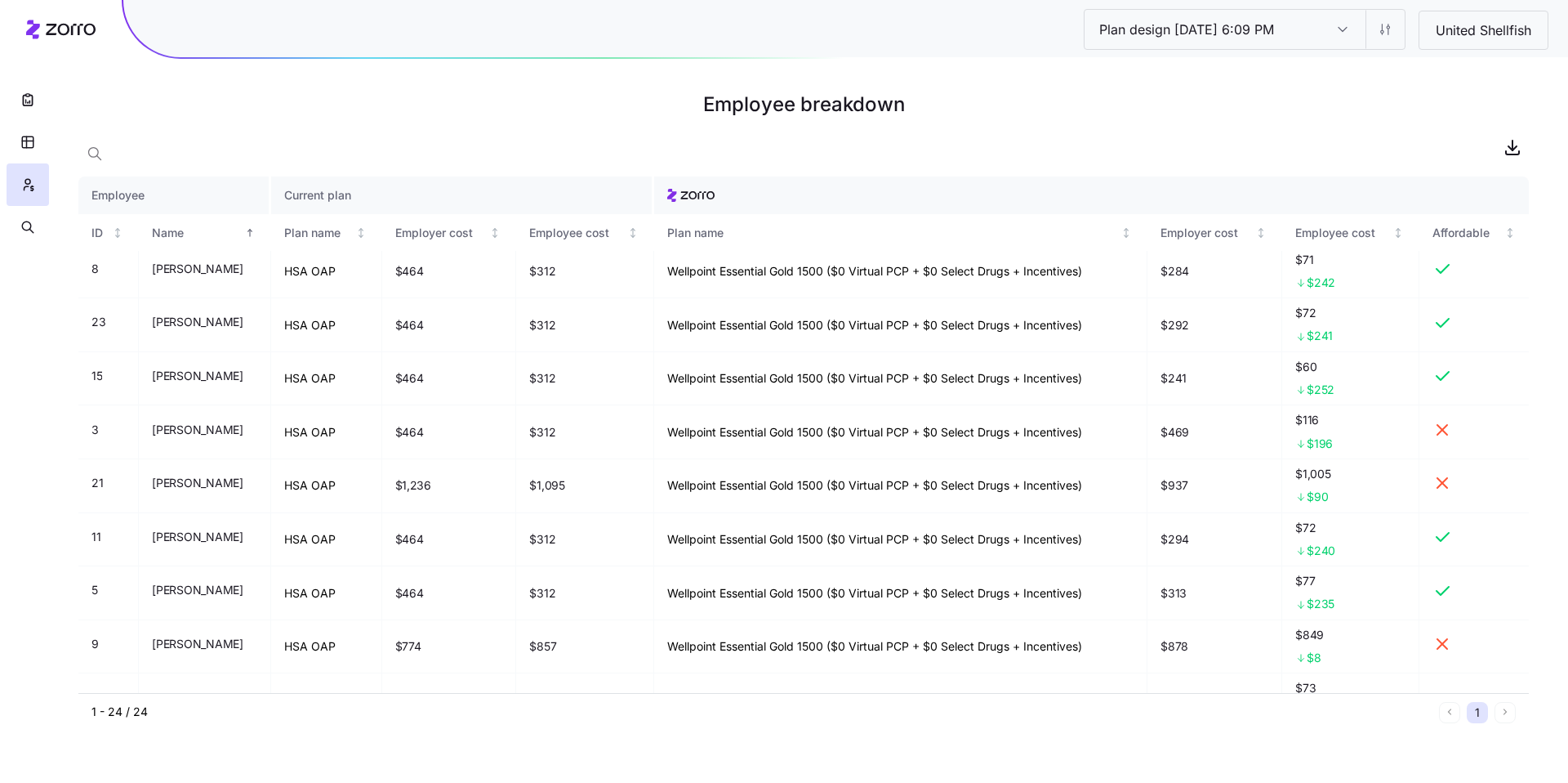
scroll to position [113, 0]
click at [38, 143] on button "button" at bounding box center [27, 142] width 42 height 42
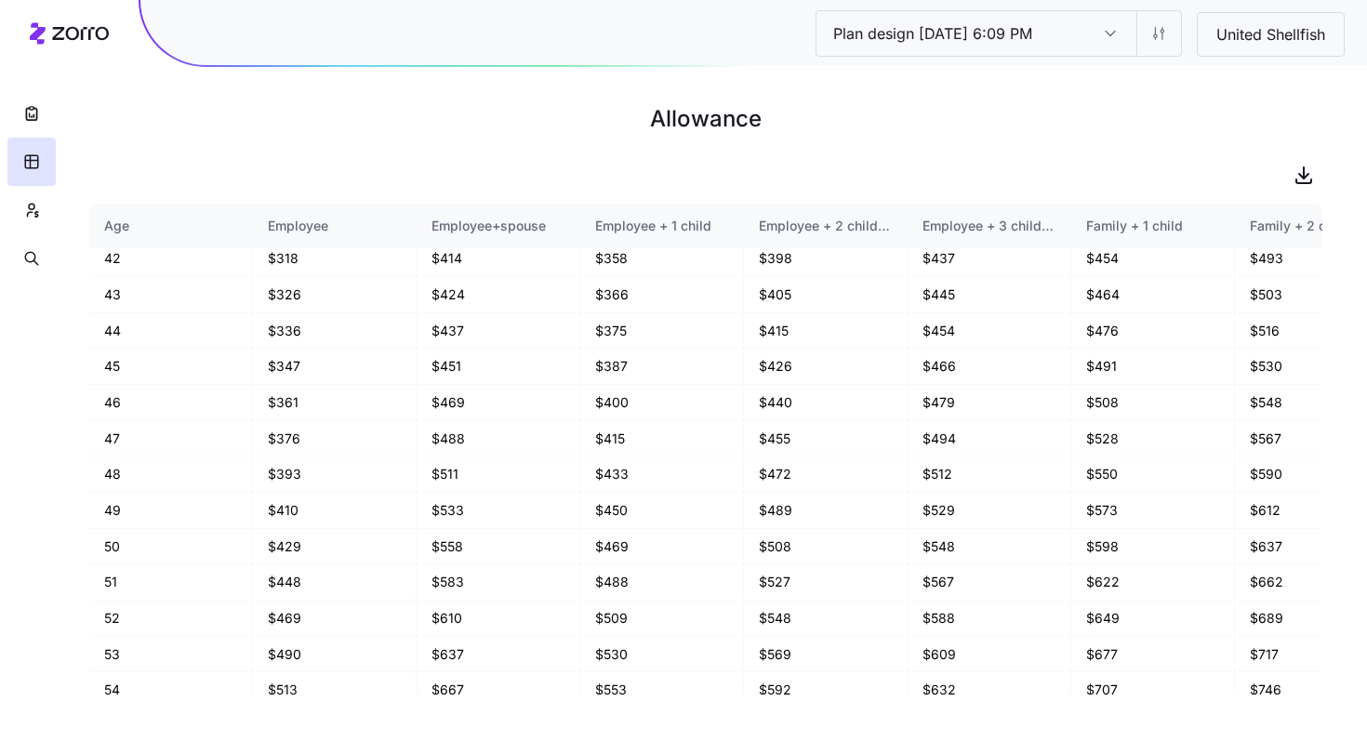
scroll to position [869, 0]
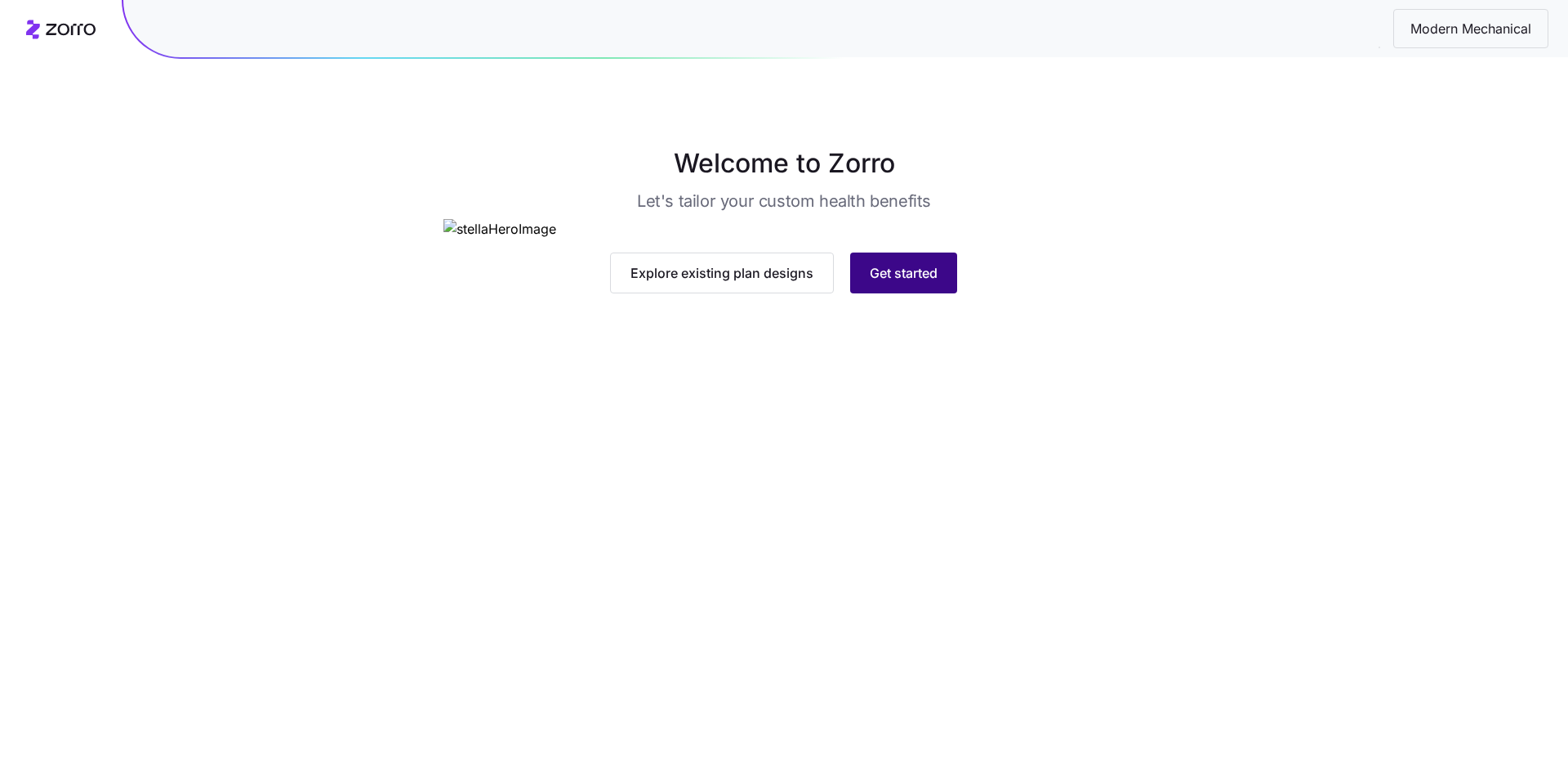
click at [936, 283] on span "Get started" at bounding box center [903, 272] width 68 height 19
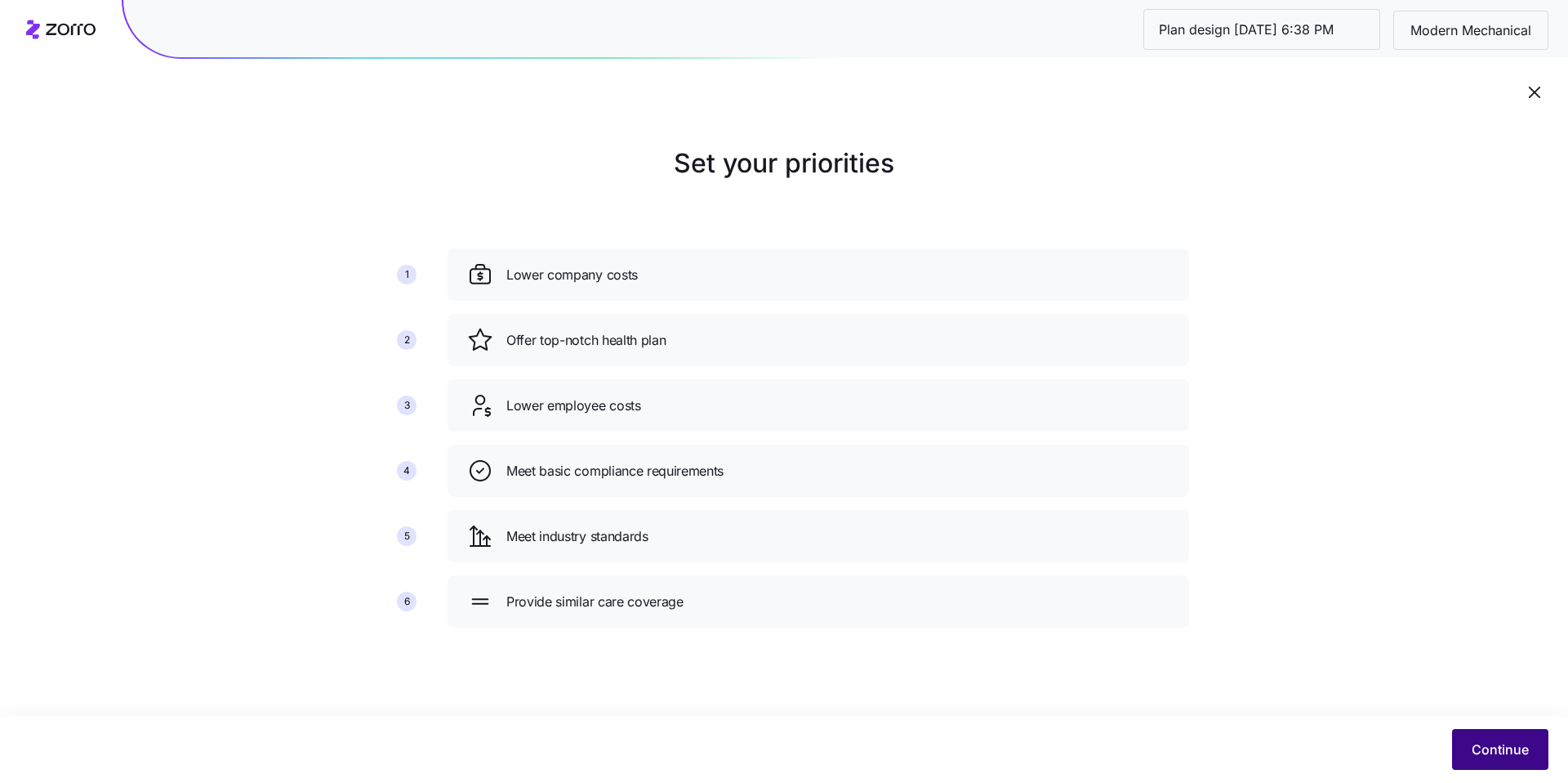
click at [1492, 751] on span "Continue" at bounding box center [1500, 750] width 57 height 19
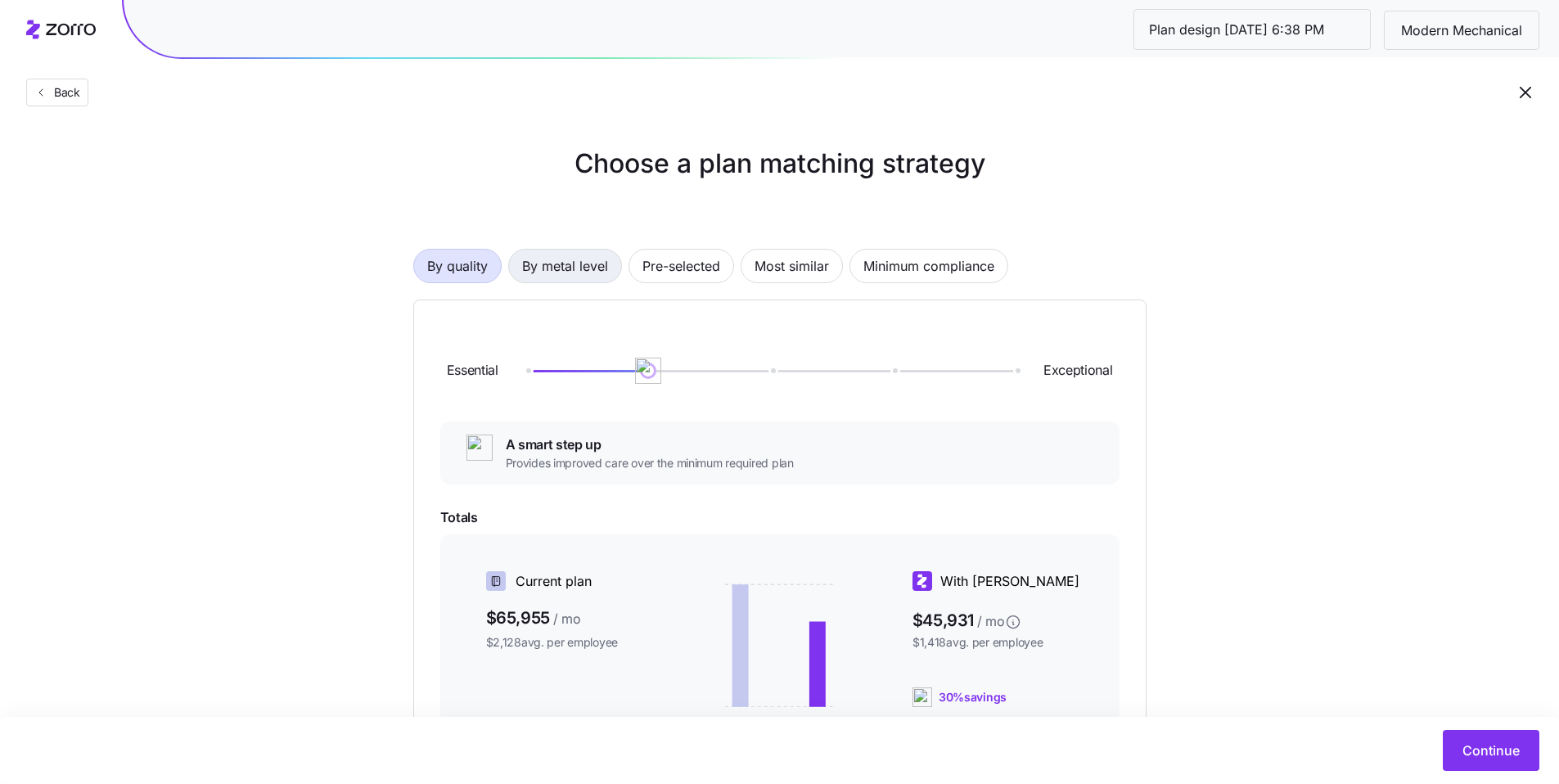
click at [584, 273] on span "By metal level" at bounding box center [565, 266] width 86 height 33
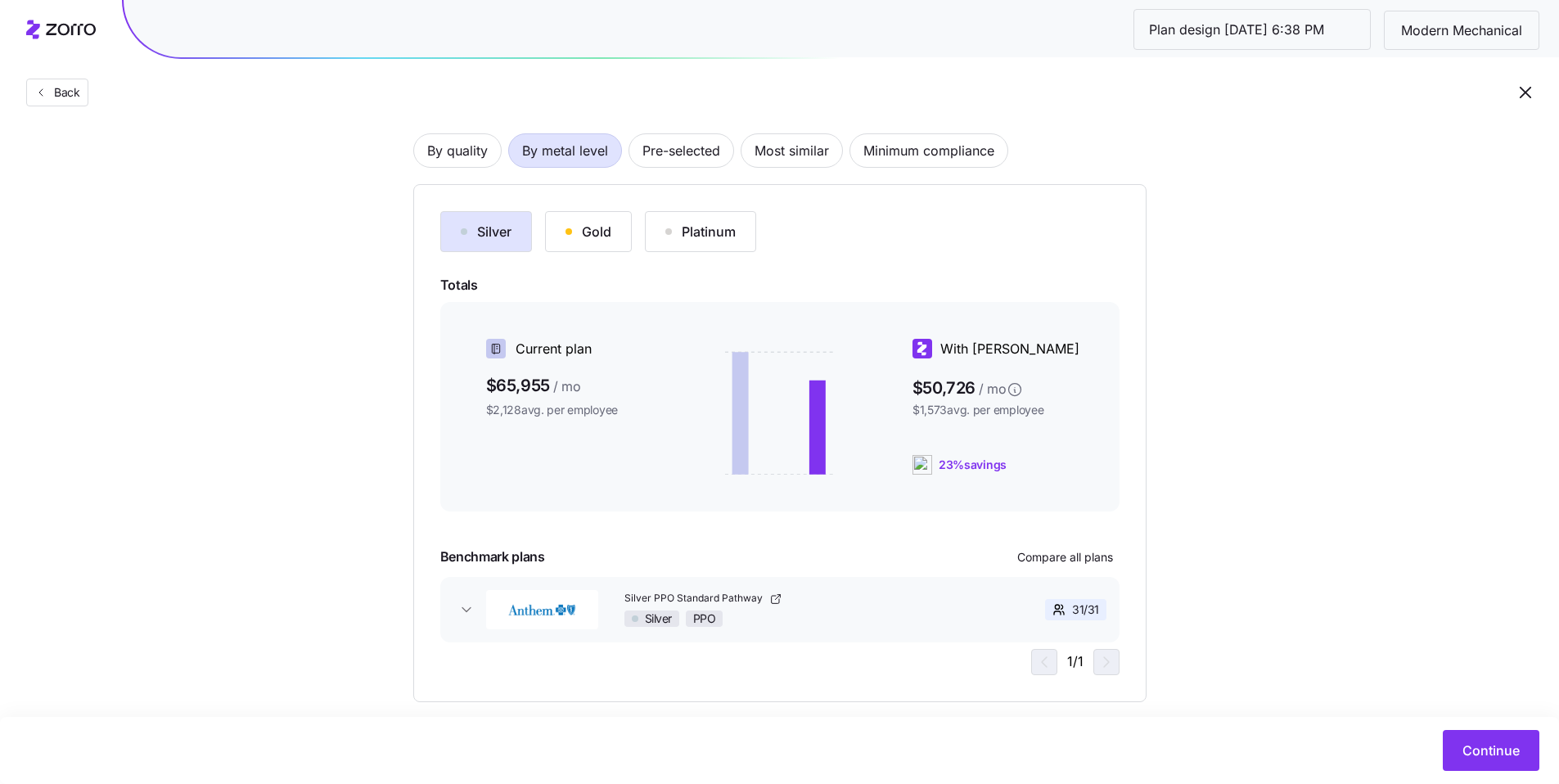
scroll to position [138, 0]
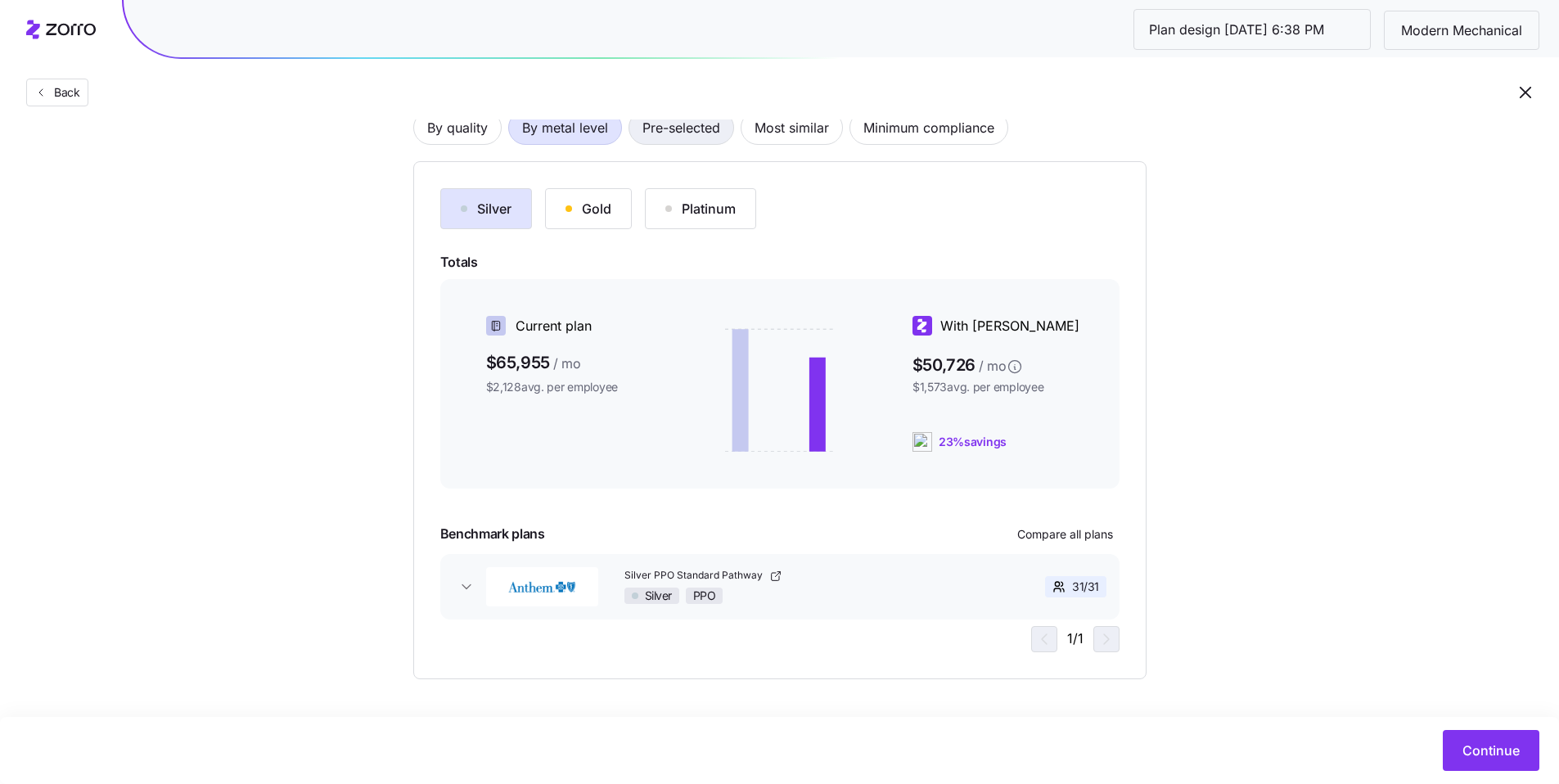
click at [658, 138] on span "Pre-selected" at bounding box center [681, 127] width 77 height 33
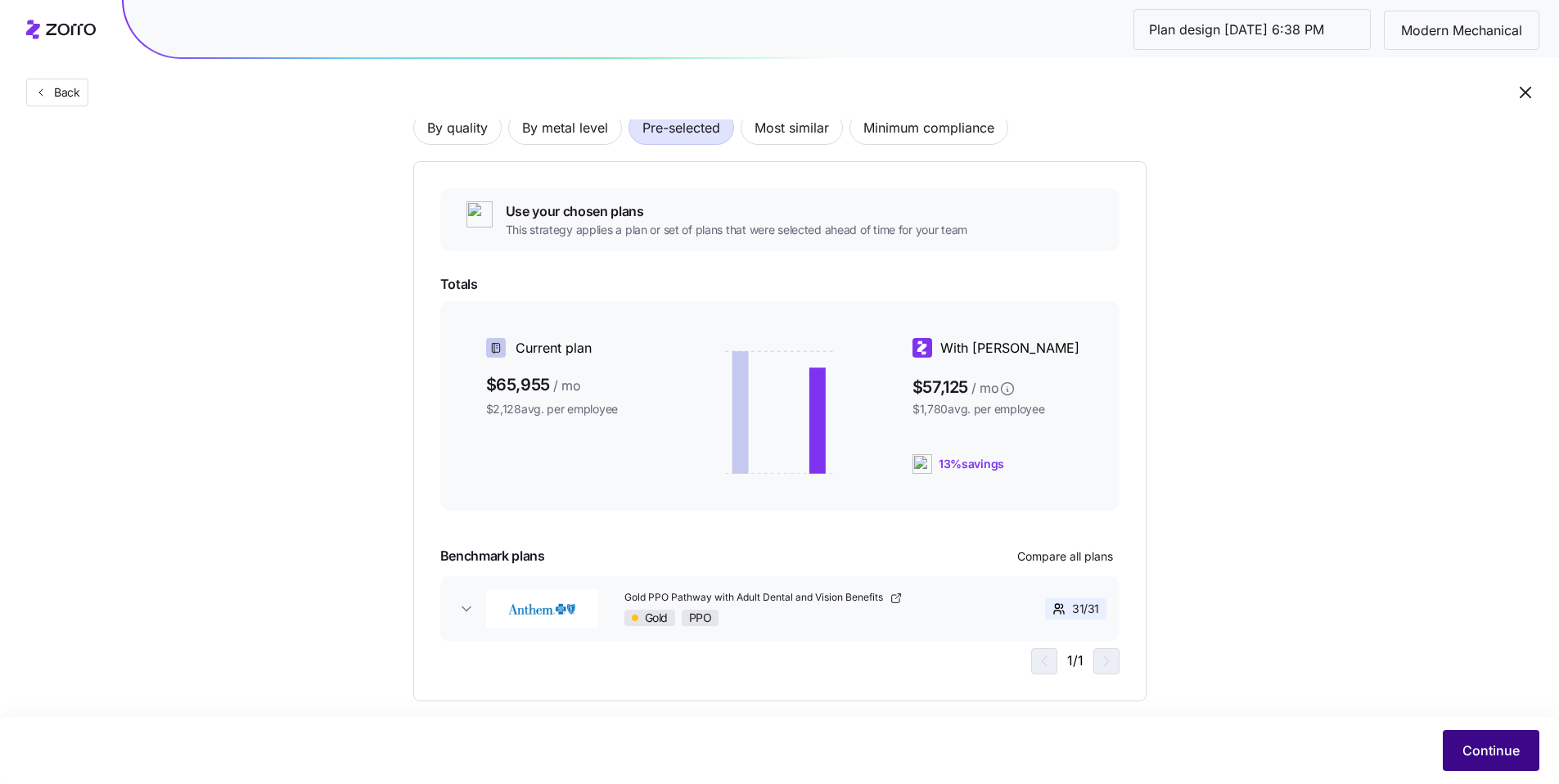
click at [1450, 749] on button "Continue" at bounding box center [1491, 750] width 97 height 40
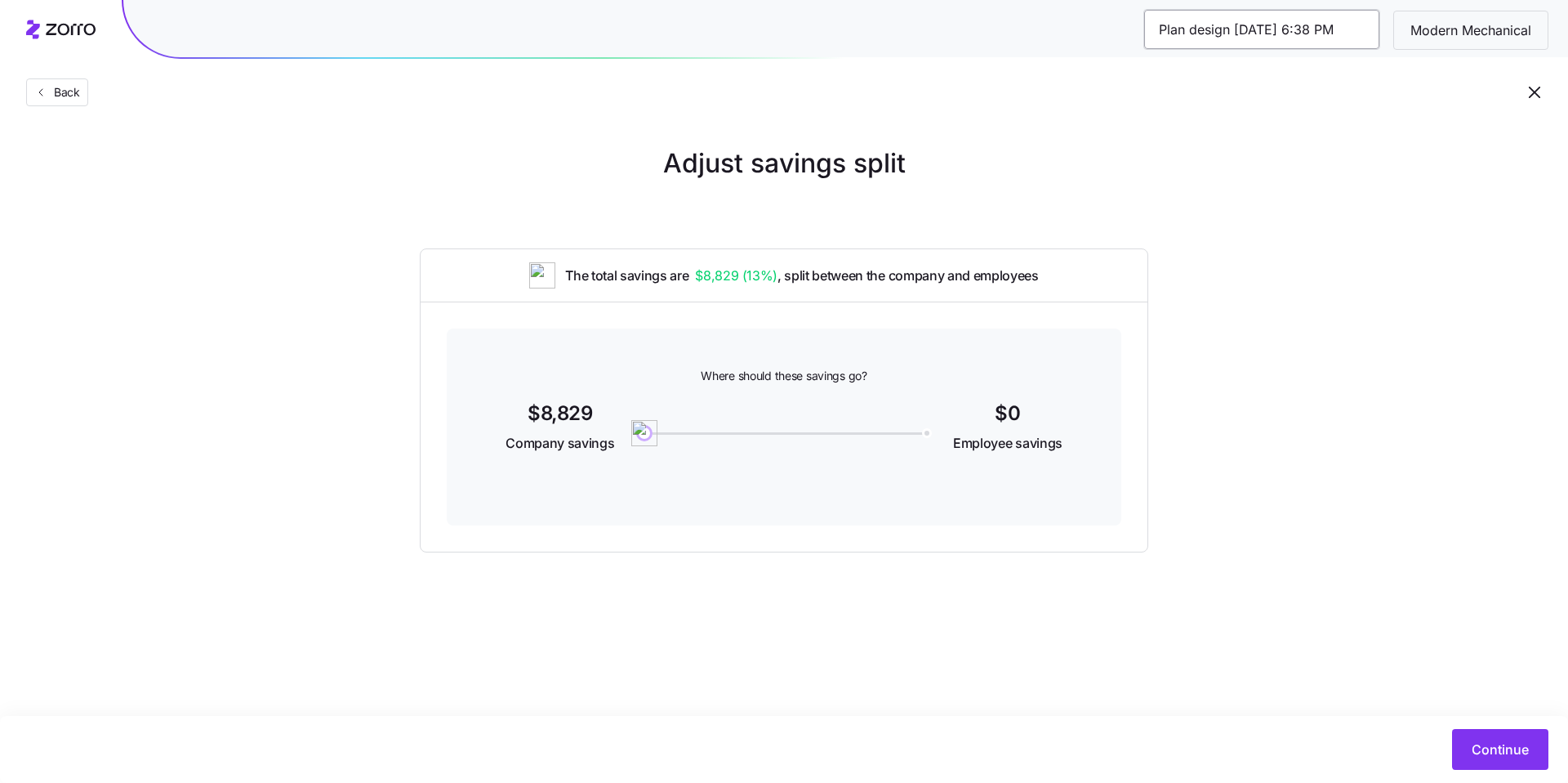
click at [1249, 36] on input "Plan design 10/06/2025 6:38 PM" at bounding box center [1262, 29] width 235 height 40
click at [1276, 40] on input "Plan design 10/06/2025 6:38 PM" at bounding box center [1262, 29] width 235 height 40
click at [1286, 183] on div "Adjust savings split The total savings are $8,829 ( 13% ) , split between the c…" at bounding box center [784, 348] width 1568 height 409
click at [1478, 747] on span "Continue" at bounding box center [1500, 750] width 57 height 19
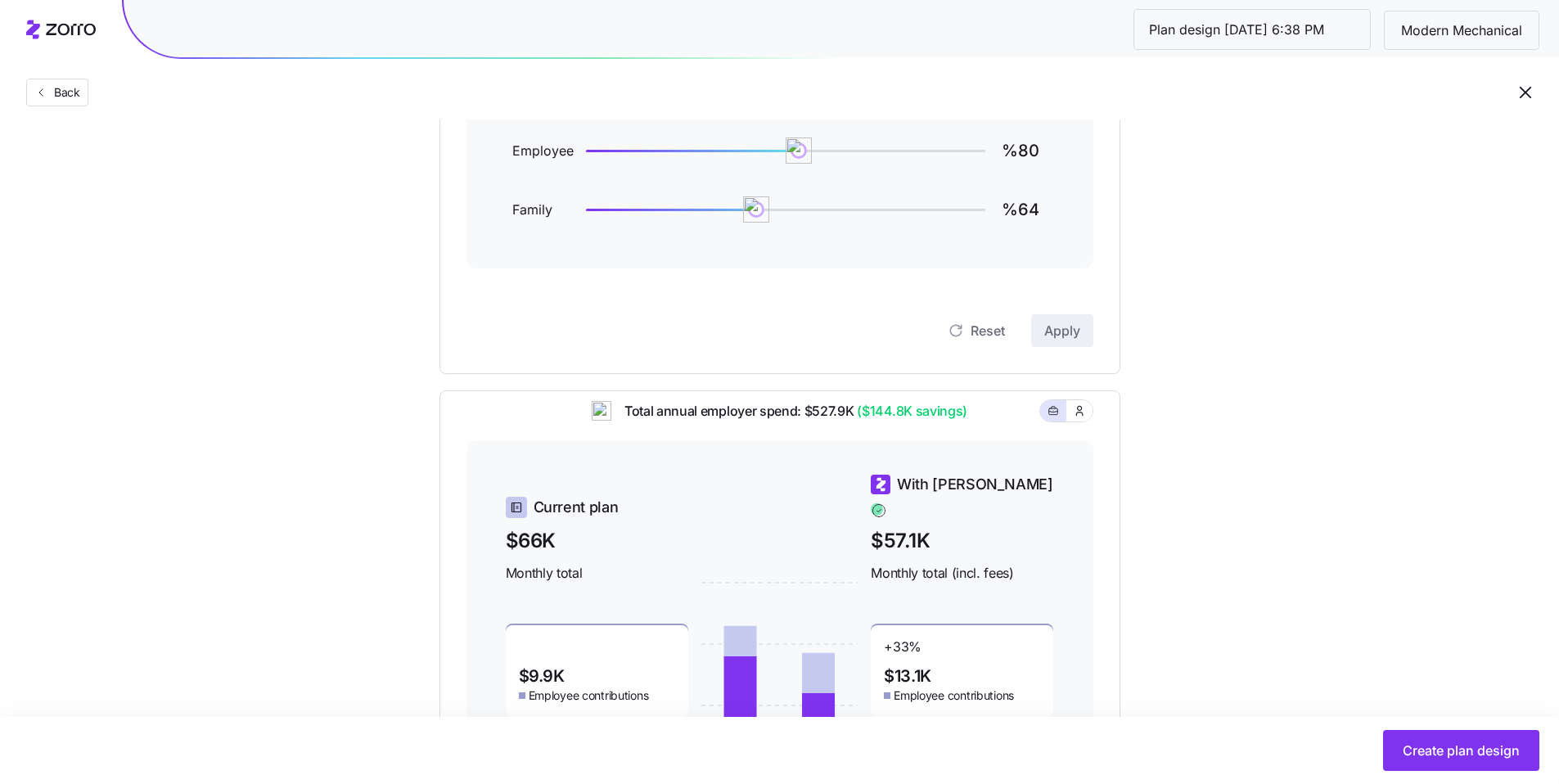
scroll to position [173, 0]
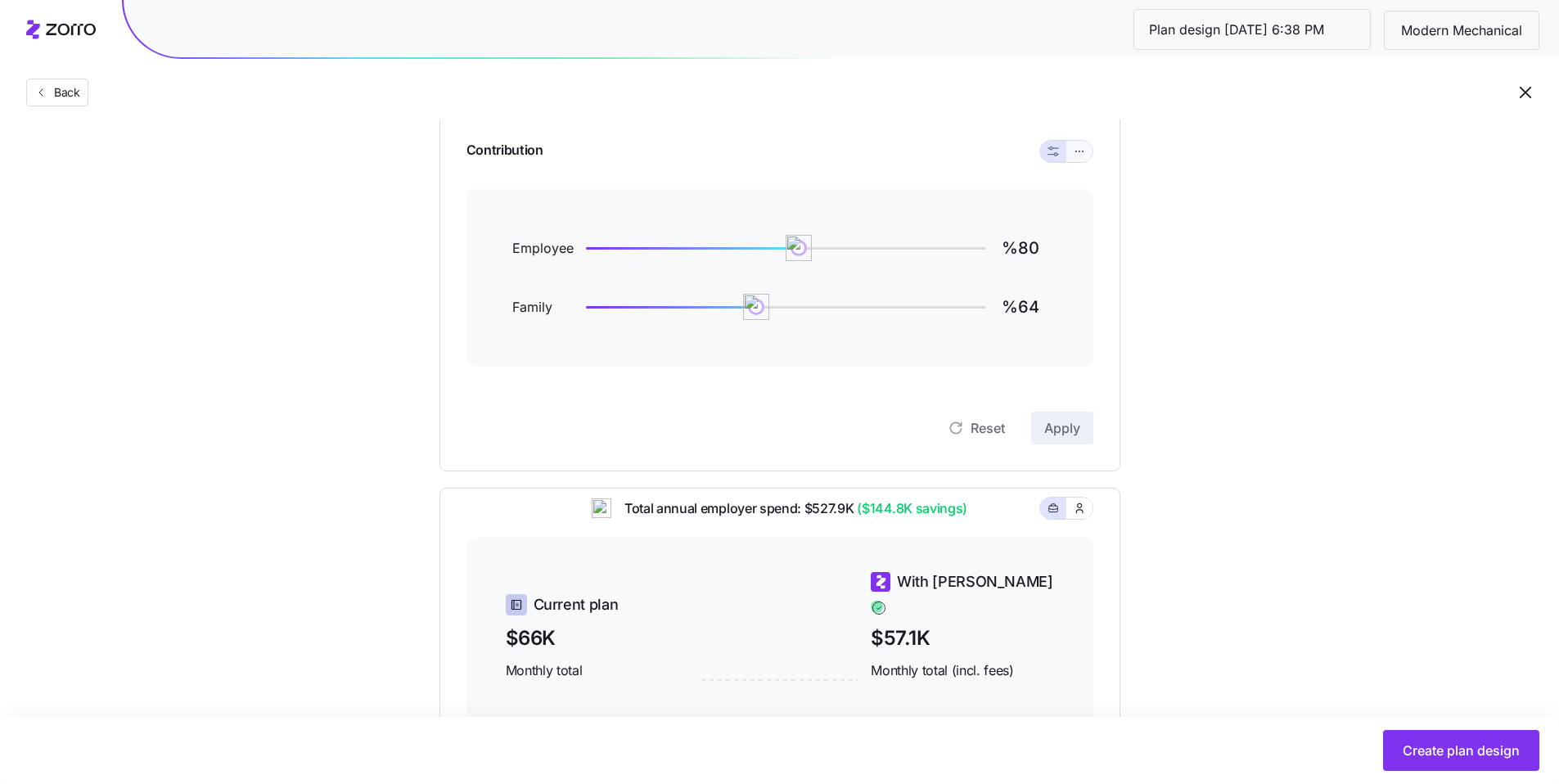
click at [1090, 158] on button "button" at bounding box center [1080, 151] width 26 height 21
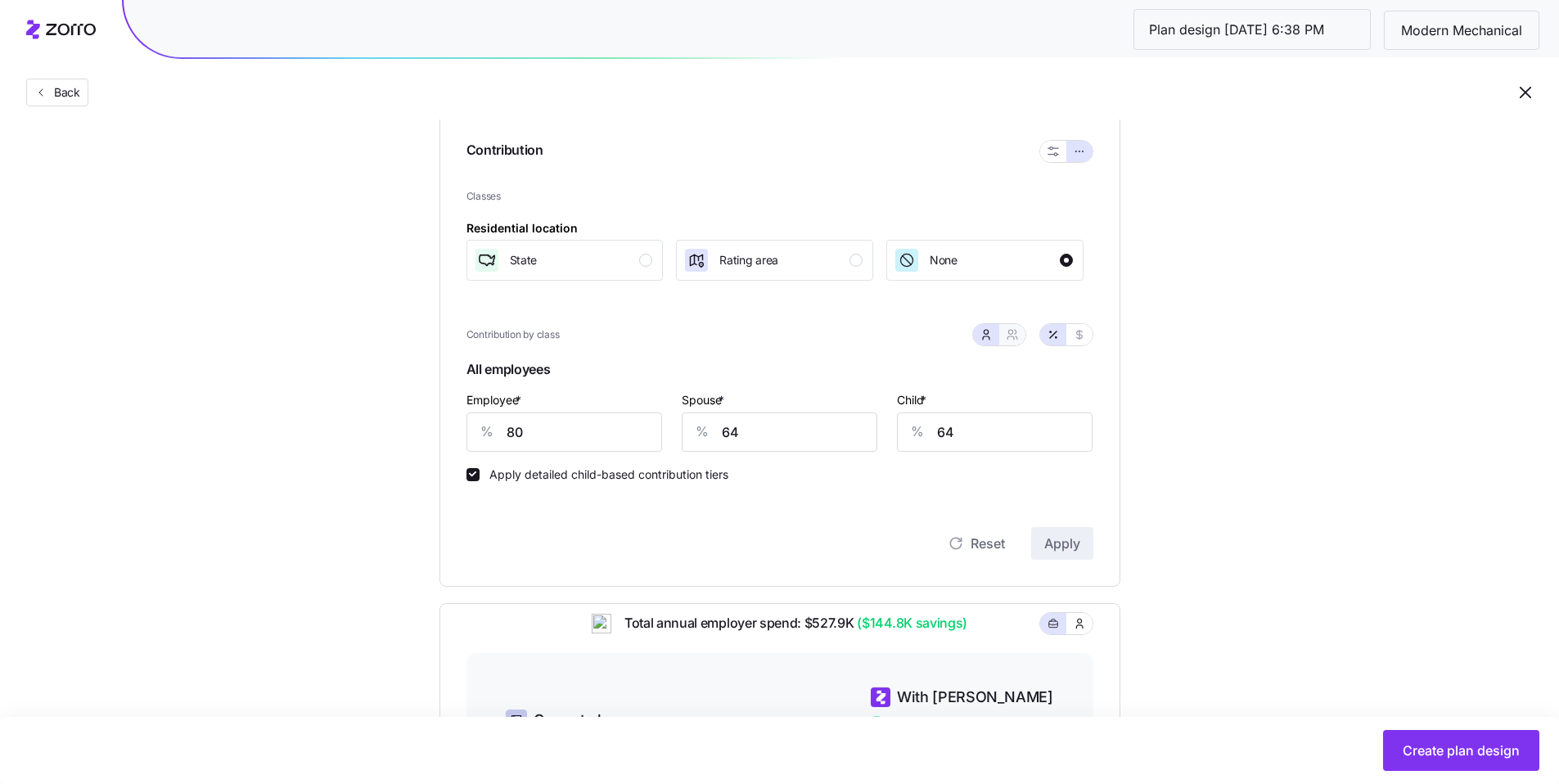
click at [1013, 337] on icon "button" at bounding box center [1012, 334] width 13 height 13
type input "72"
type input "74"
click at [989, 337] on icon "button" at bounding box center [986, 334] width 13 height 13
type input "64"
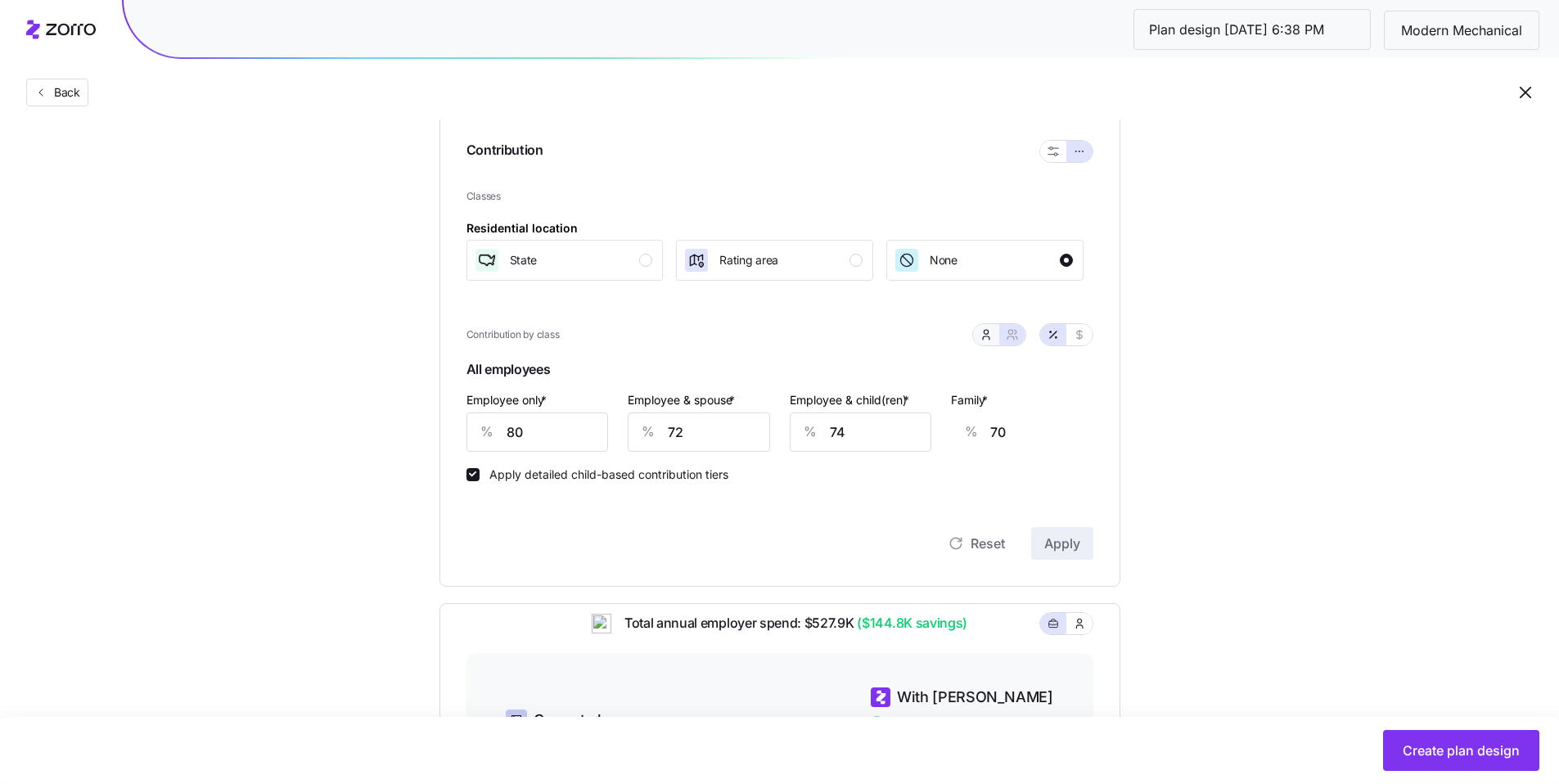
type input "64"
drag, startPoint x: 765, startPoint y: 437, endPoint x: 678, endPoint y: 431, distance: 87.2
click at [678, 431] on div "Spouse * % 64" at bounding box center [779, 420] width 216 height 82
type input "80"
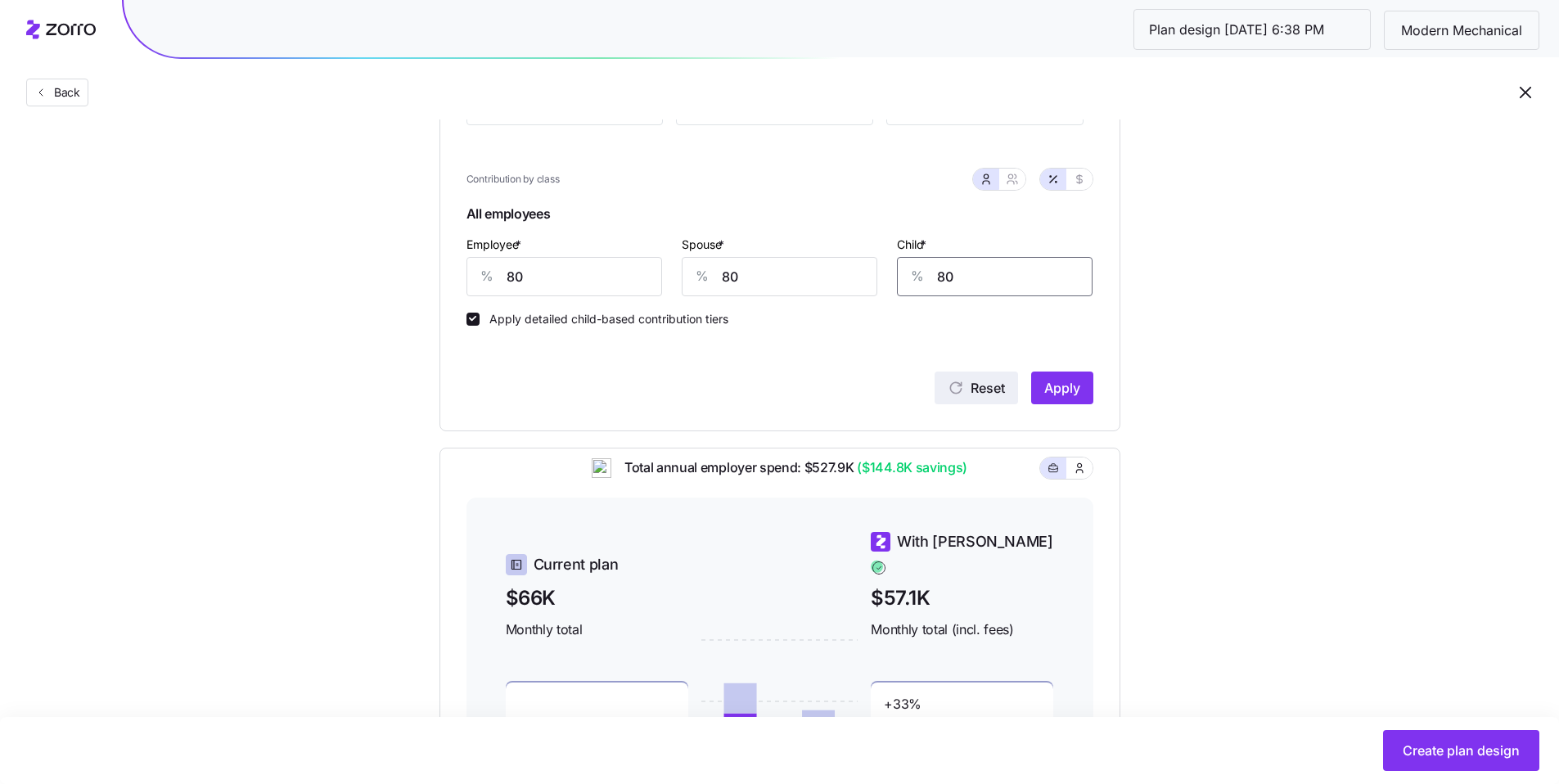
scroll to position [330, 0]
type input "80"
drag, startPoint x: 547, startPoint y: 277, endPoint x: 410, endPoint y: 248, distance: 140.0
click at [475, 264] on div "% 80" at bounding box center [564, 275] width 195 height 40
type input "85"
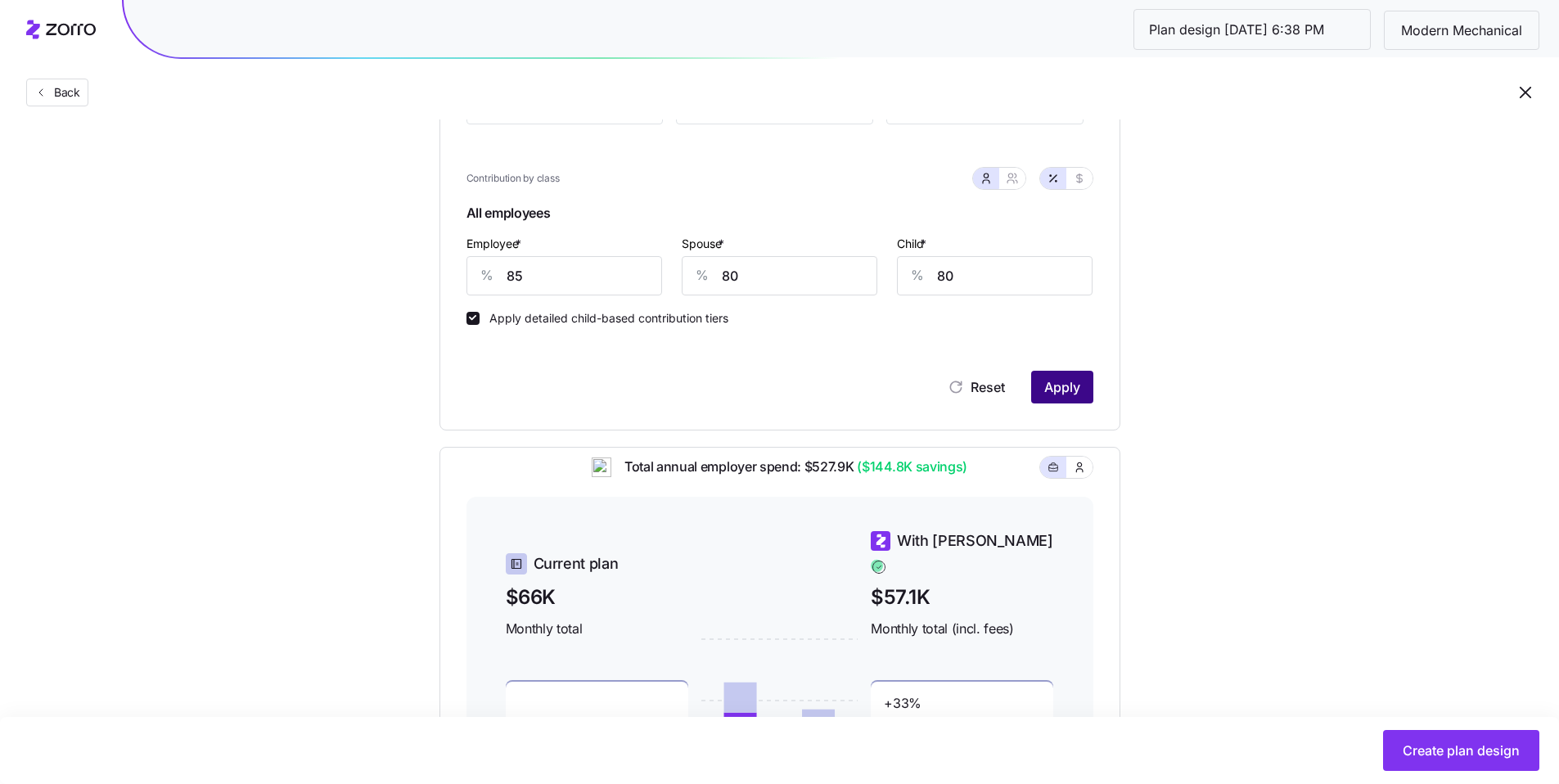
click at [1083, 386] on button "Apply" at bounding box center [1063, 386] width 63 height 33
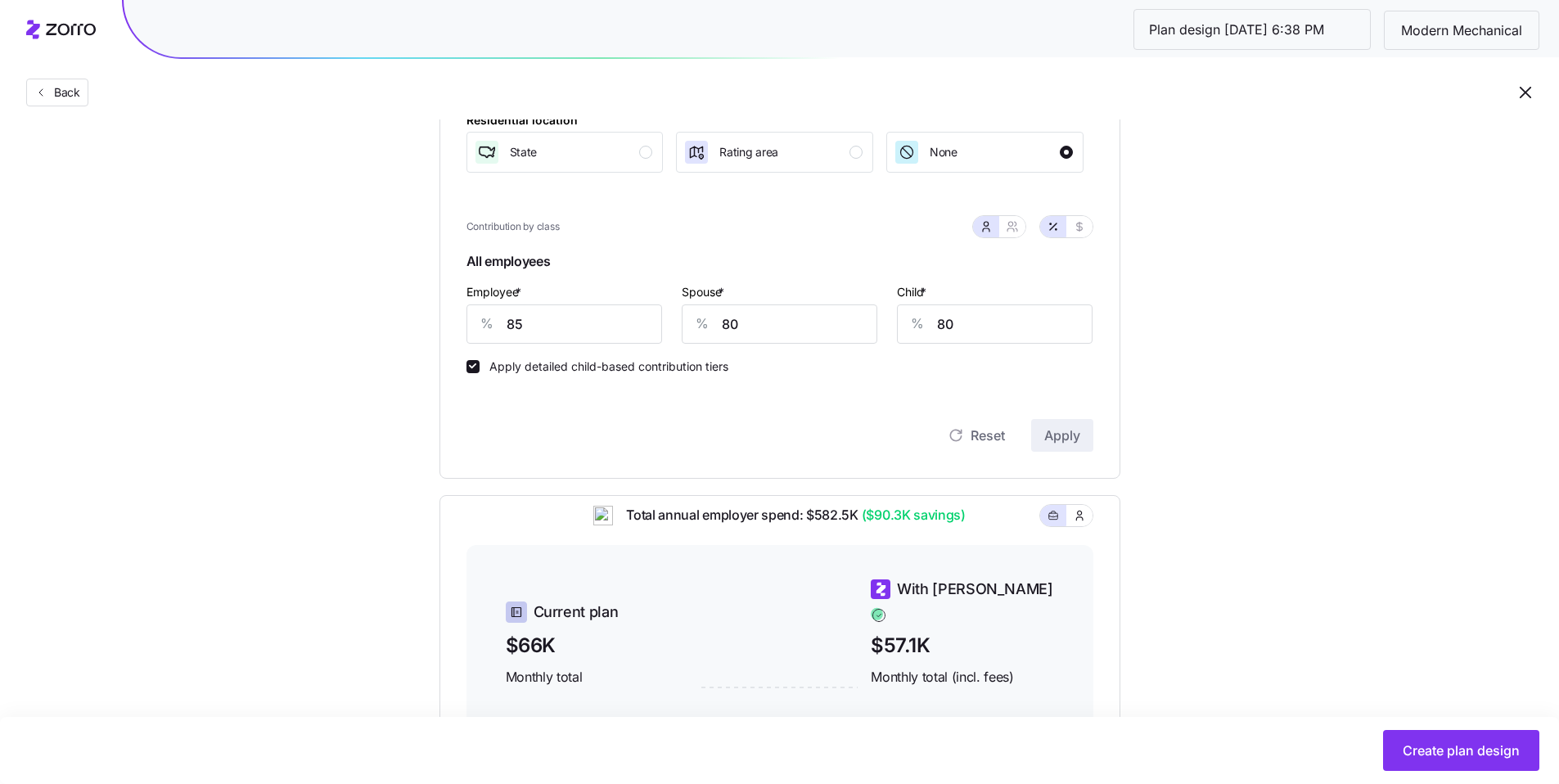
scroll to position [578, 0]
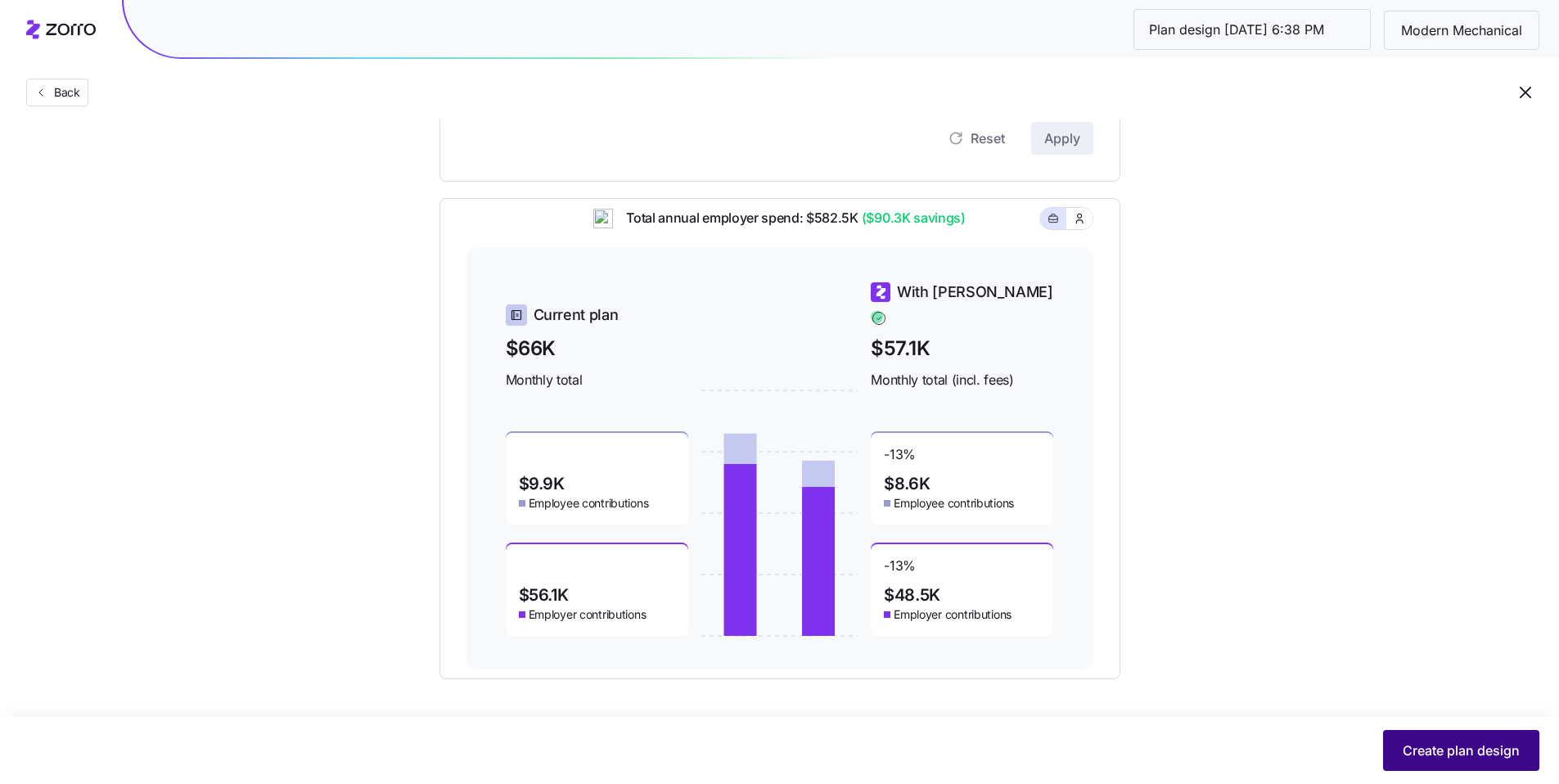
click at [1451, 746] on span "Create plan design" at bounding box center [1461, 751] width 117 height 19
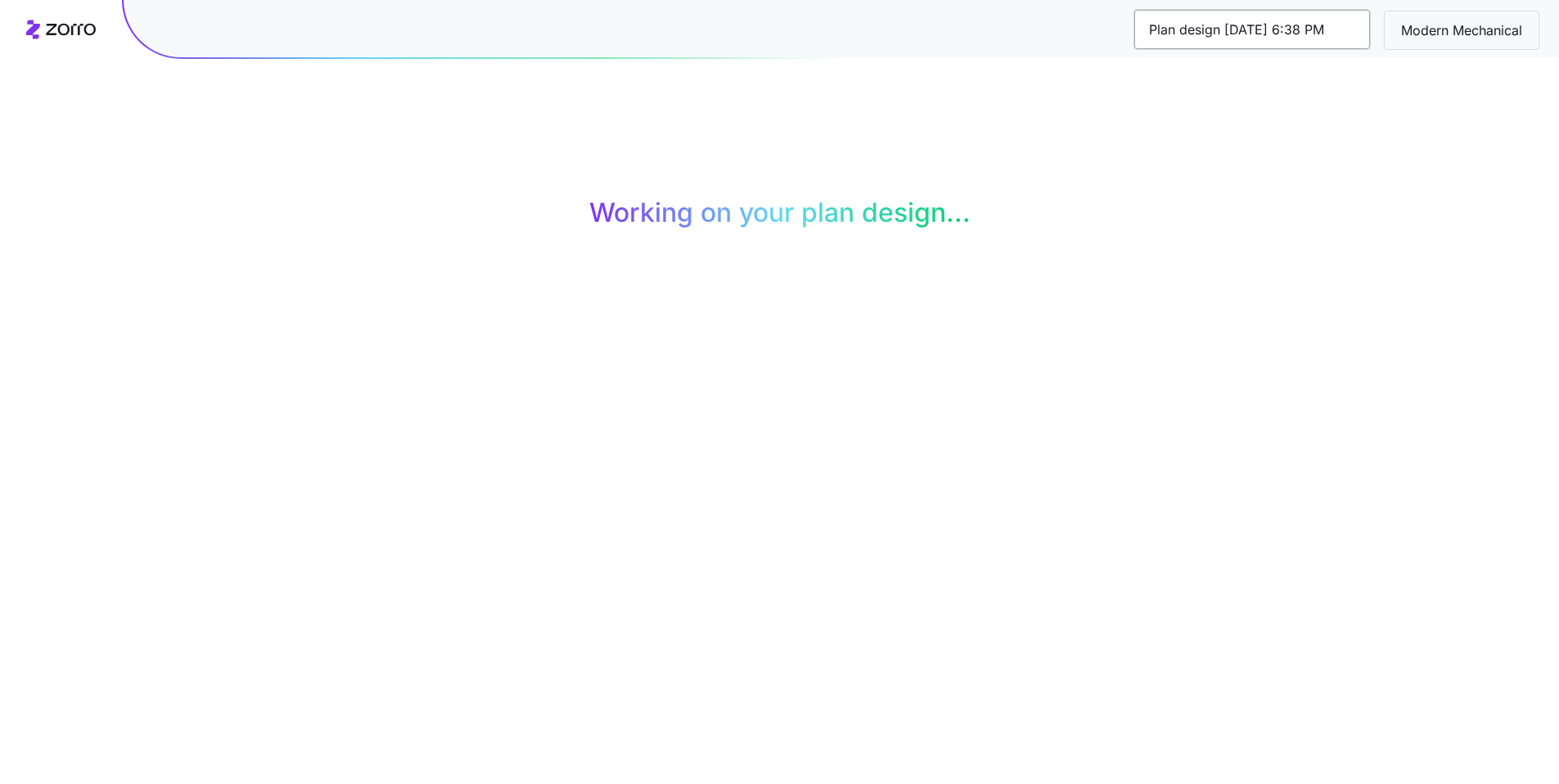
click at [1299, 32] on input "Plan design 10/06/2025 6:38 PM" at bounding box center [1253, 29] width 236 height 40
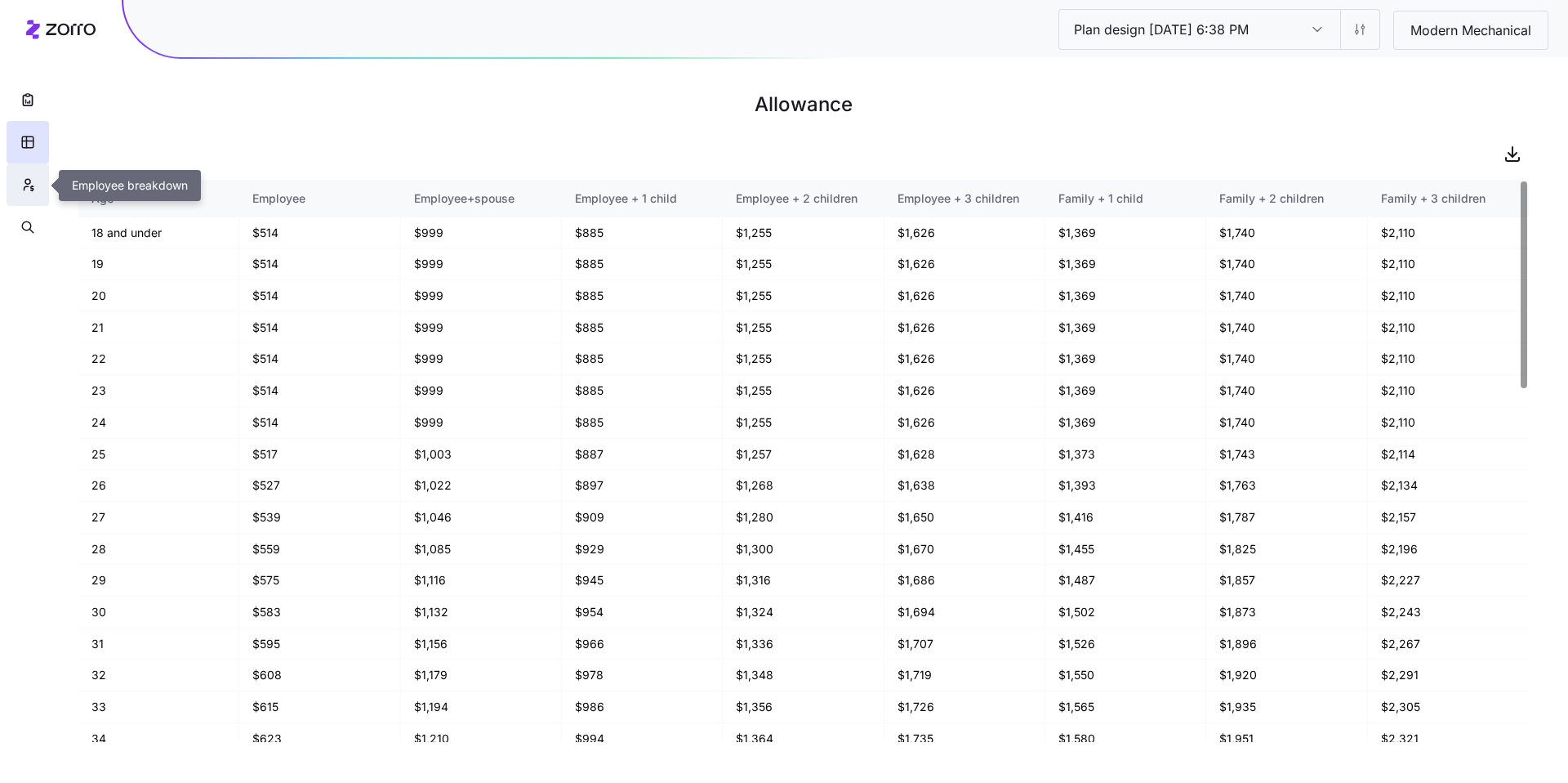
click at [19, 192] on button "button" at bounding box center [27, 185] width 42 height 42
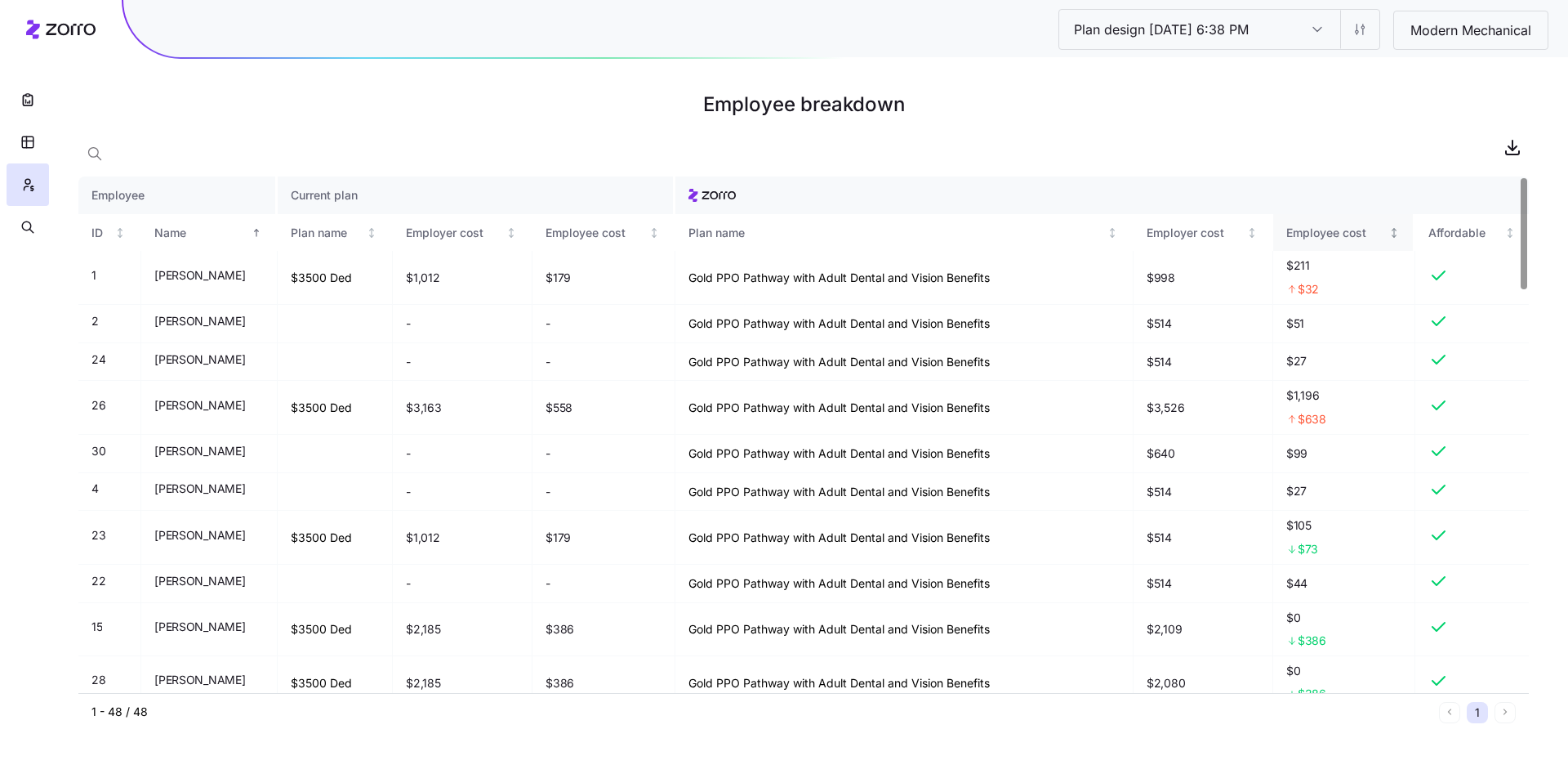
click at [1324, 234] on div "Employee cost" at bounding box center [1336, 233] width 99 height 18
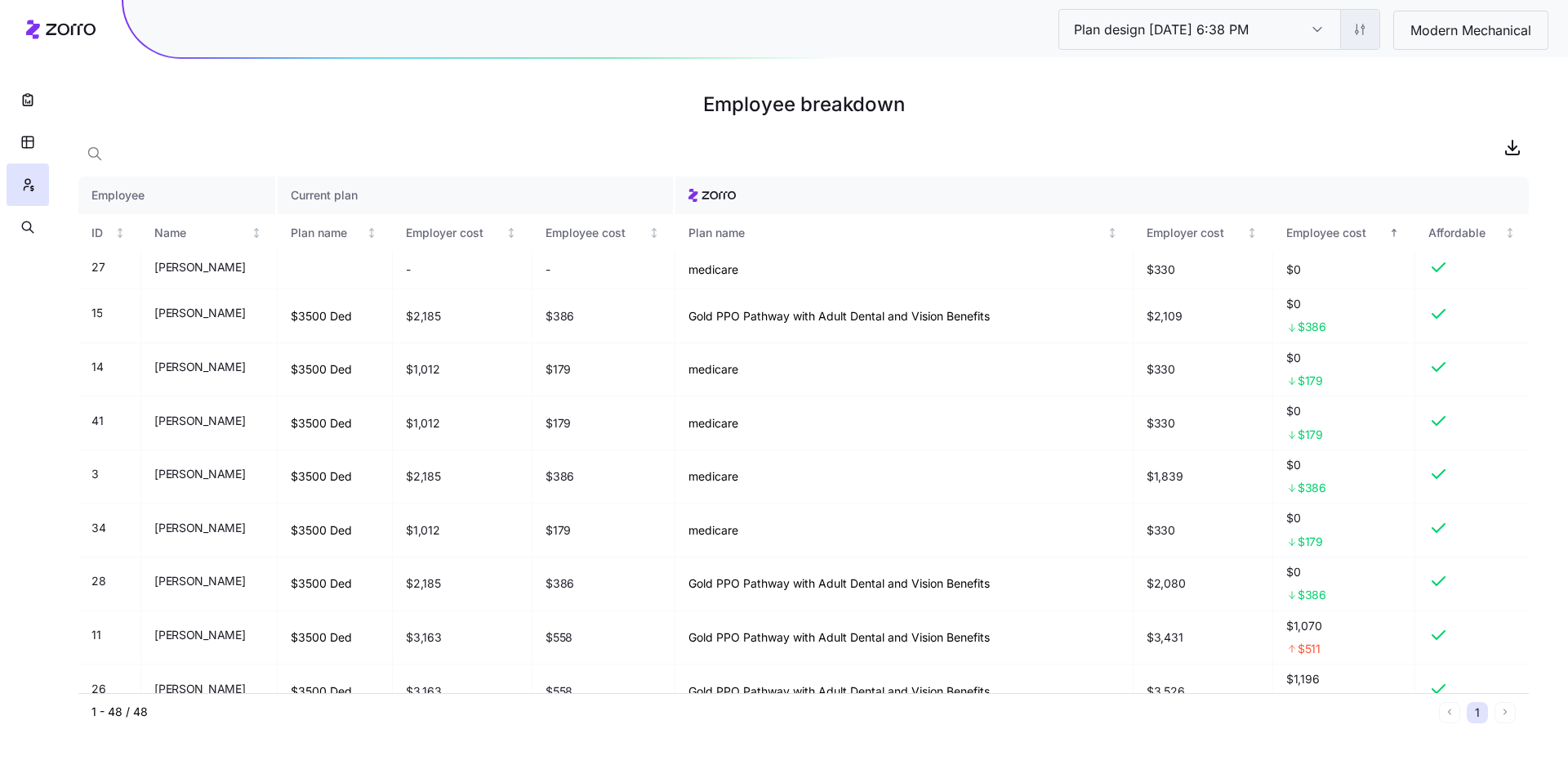
click at [1355, 34] on html "Plan design 10/06/2025 6:38 PM Plan design 10/06/2025 6:38 PM Modern Mechanical…" at bounding box center [784, 391] width 1568 height 783
click at [1291, 76] on div "Edit contribution" at bounding box center [1260, 73] width 87 height 18
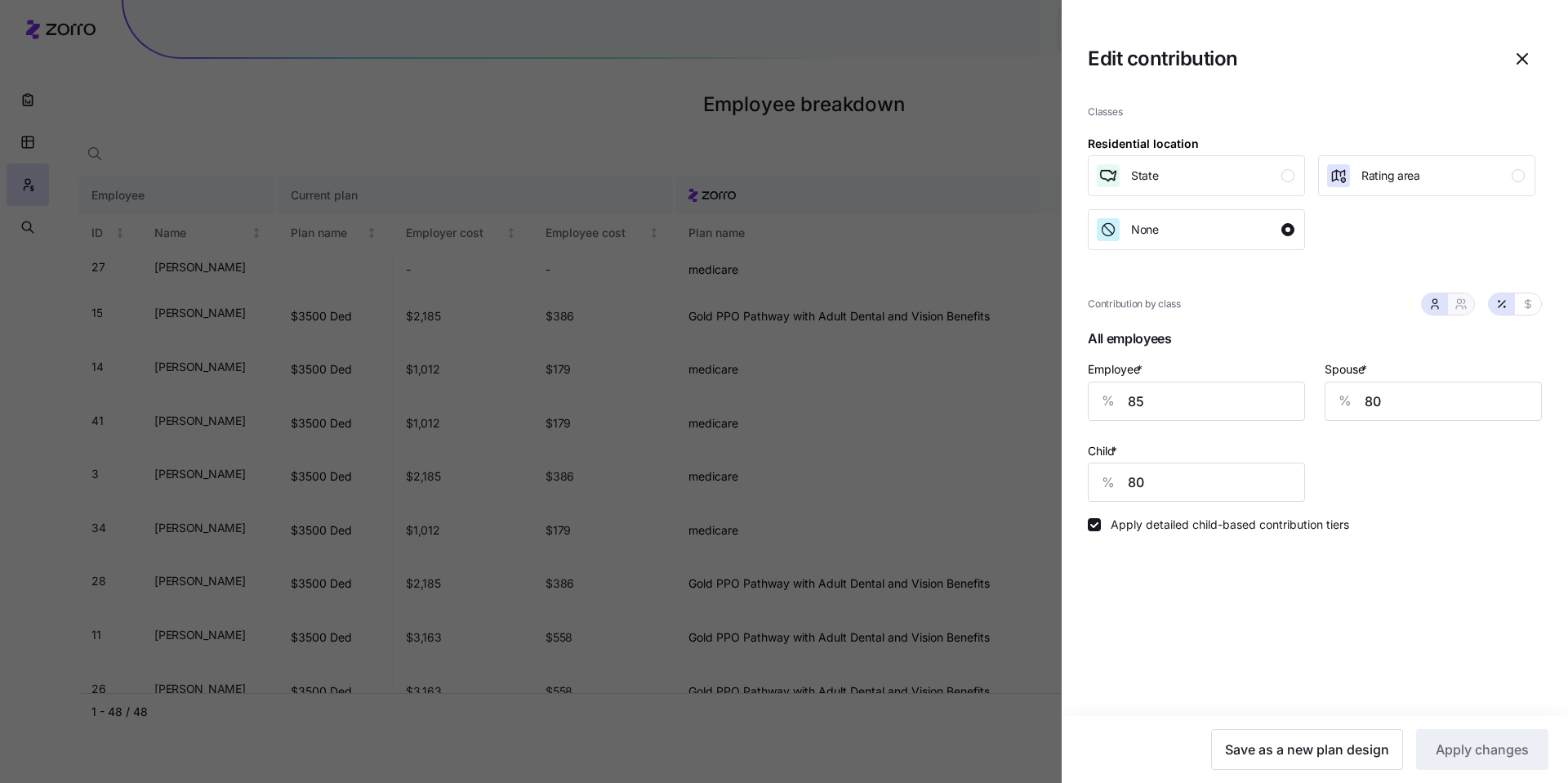
click at [1462, 298] on icon "button" at bounding box center [1461, 303] width 13 height 13
type input "83"
click at [954, 161] on div at bounding box center [784, 391] width 1568 height 783
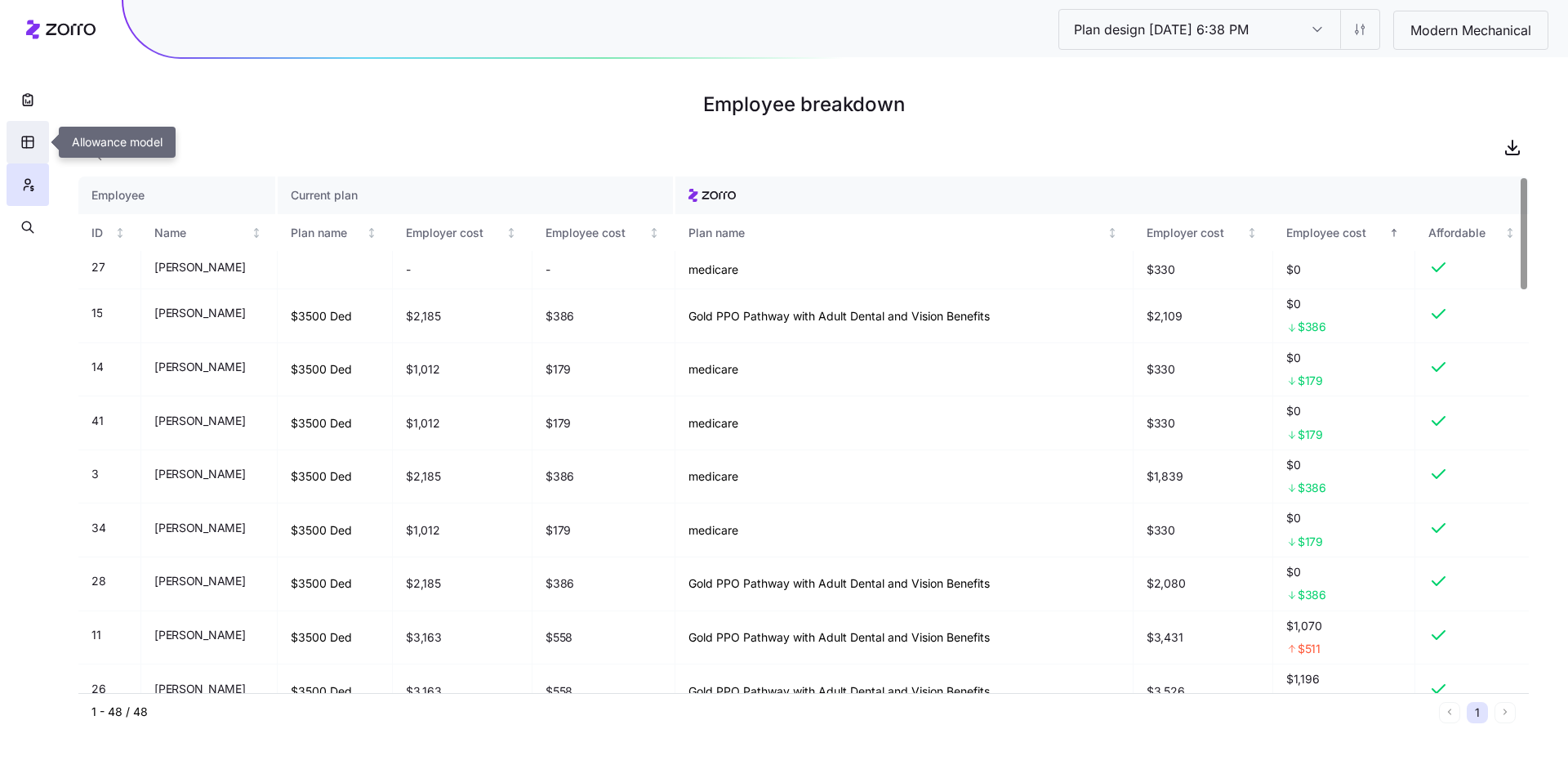
click at [34, 145] on icon "button" at bounding box center [27, 141] width 15 height 17
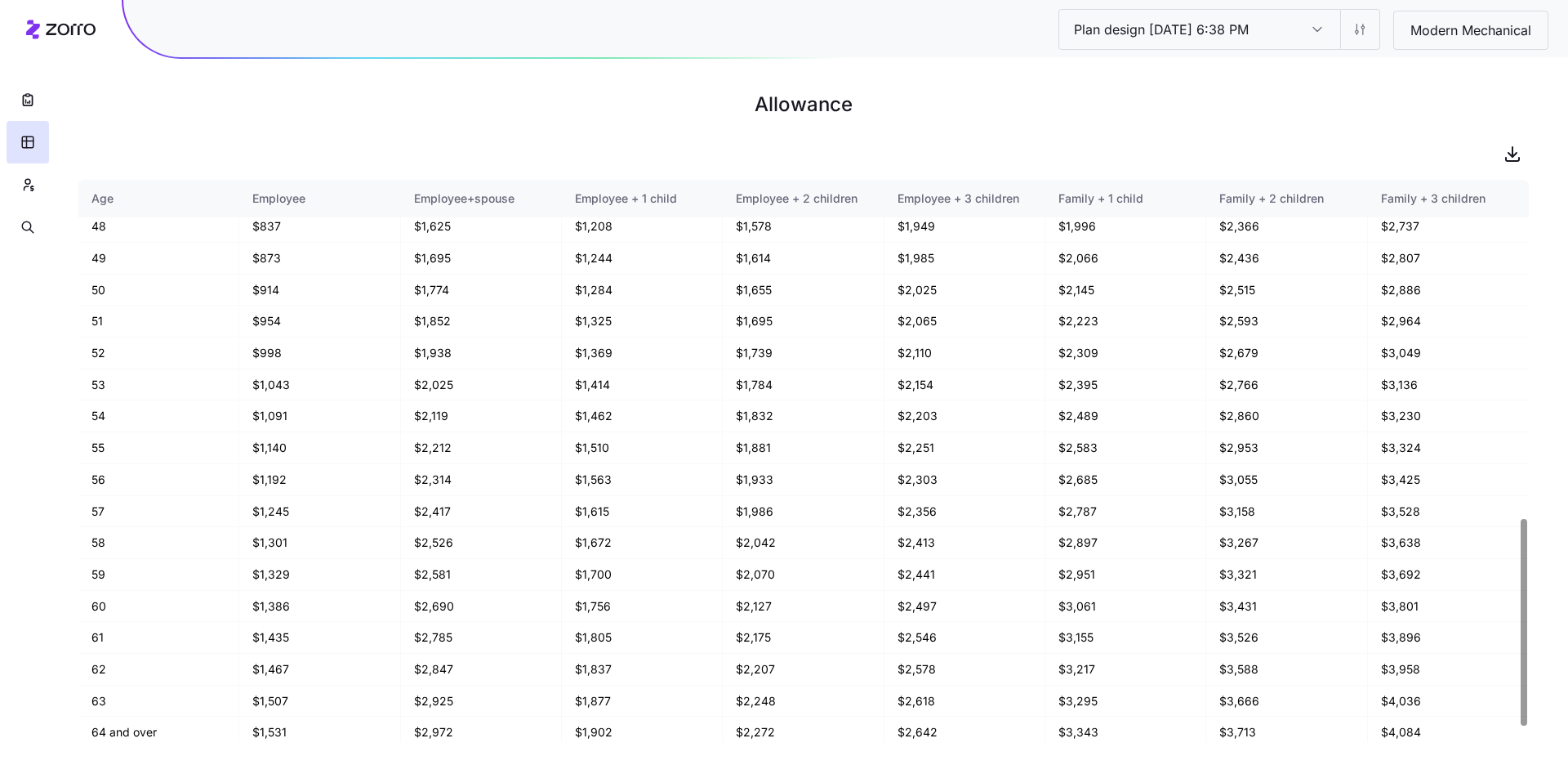
scroll to position [961, 0]
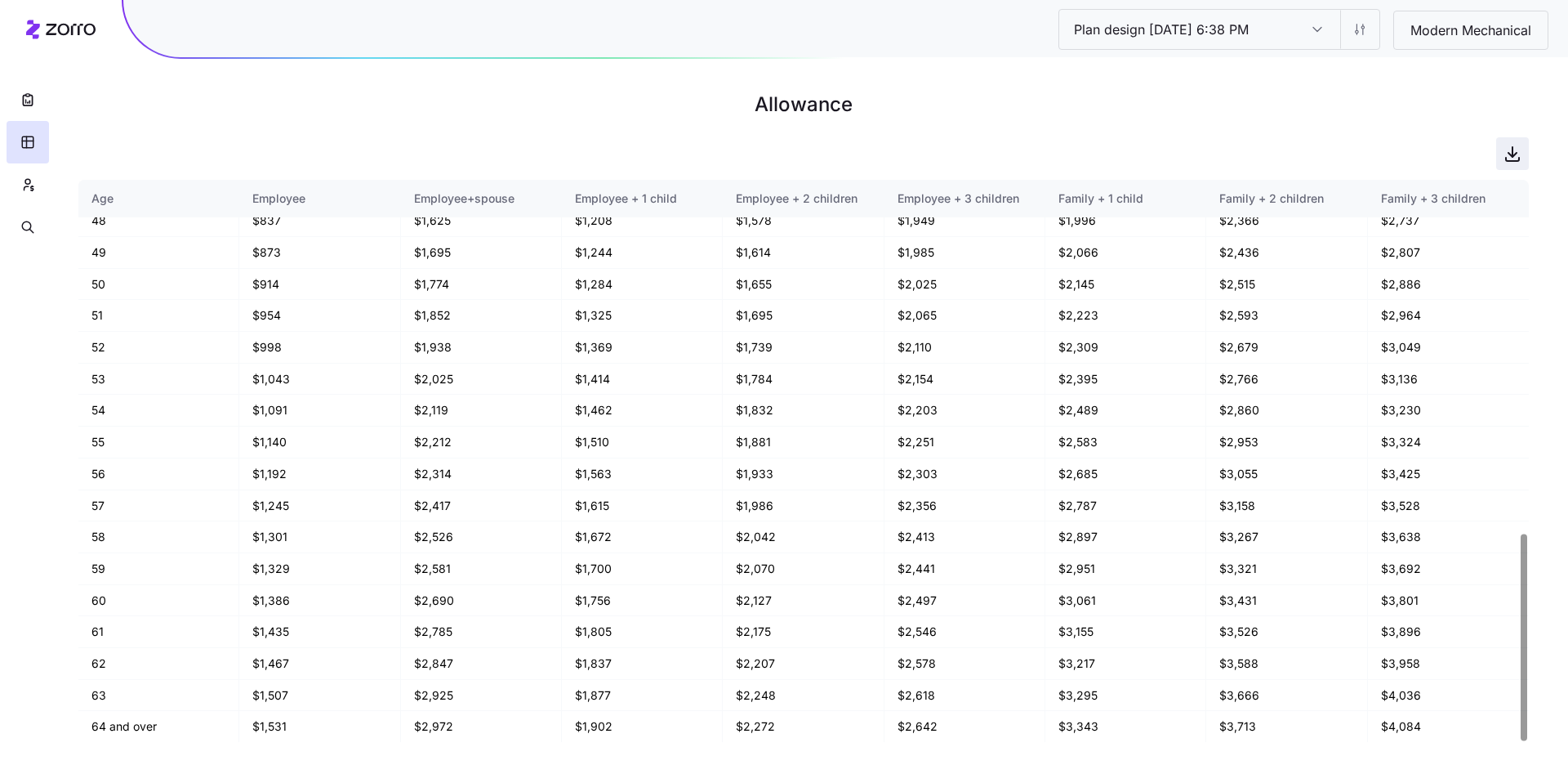
click at [1521, 151] on icon "button" at bounding box center [1513, 154] width 19 height 19
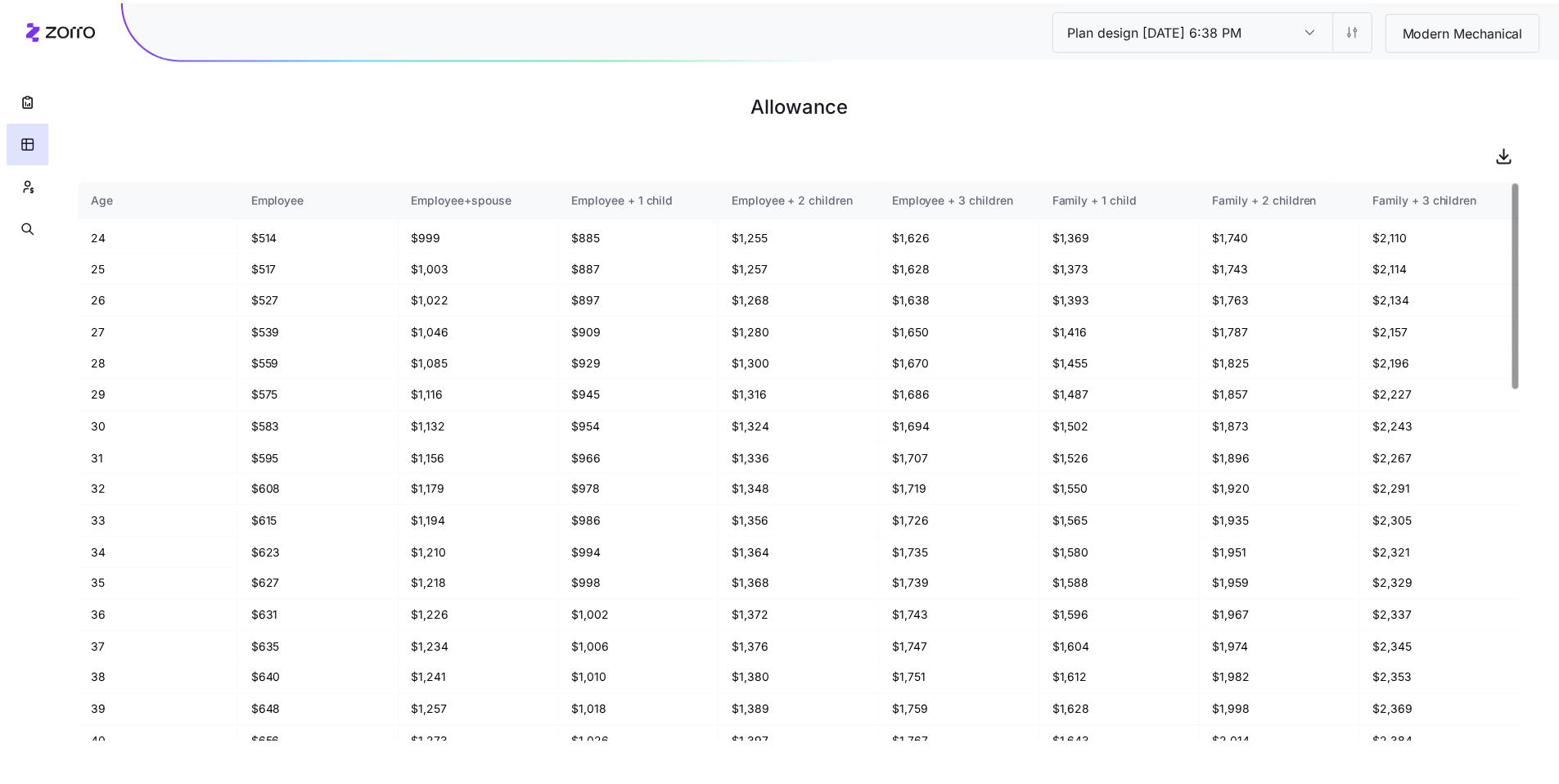
scroll to position [0, 0]
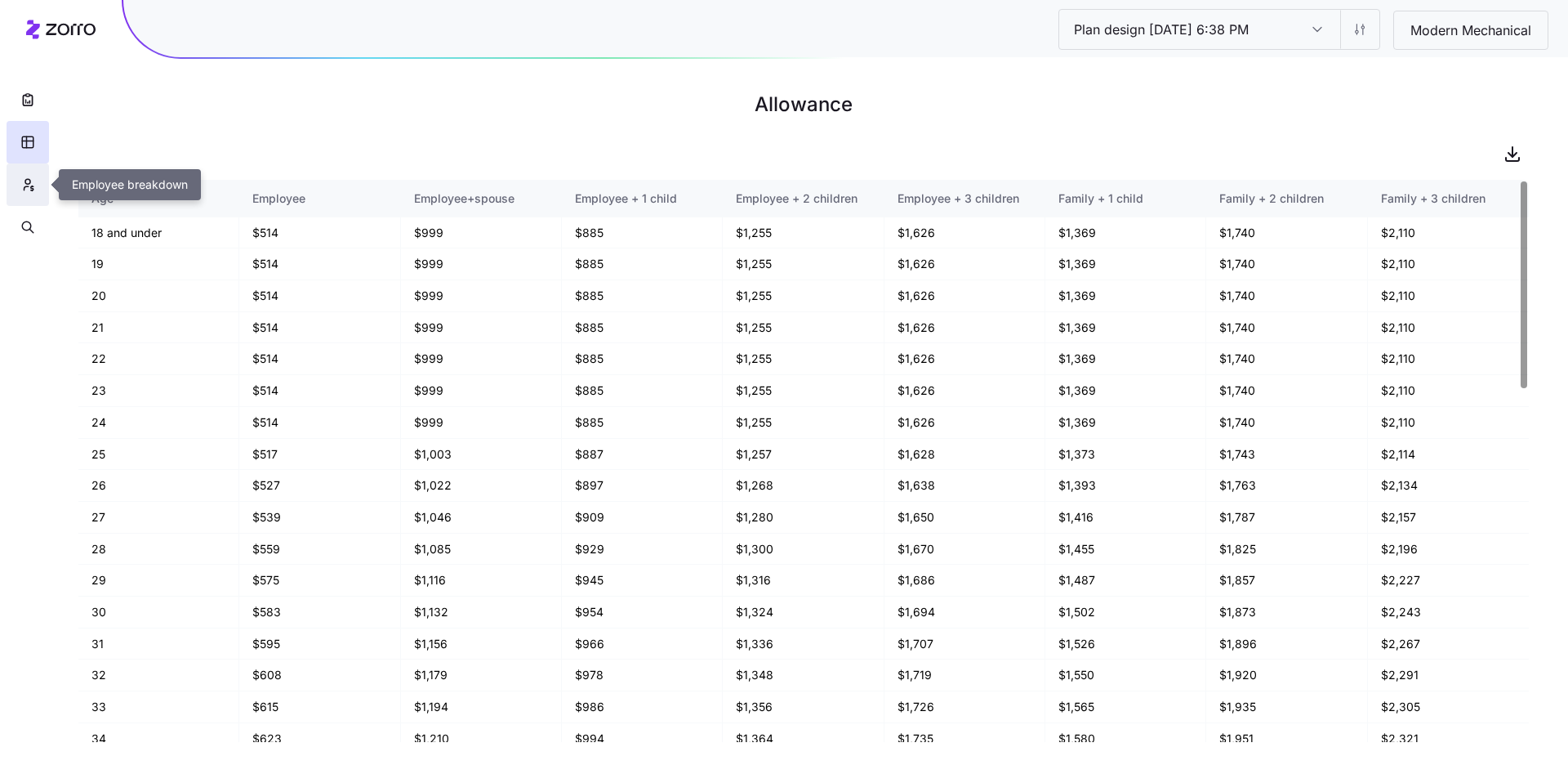
click at [29, 192] on icon "button" at bounding box center [27, 185] width 15 height 17
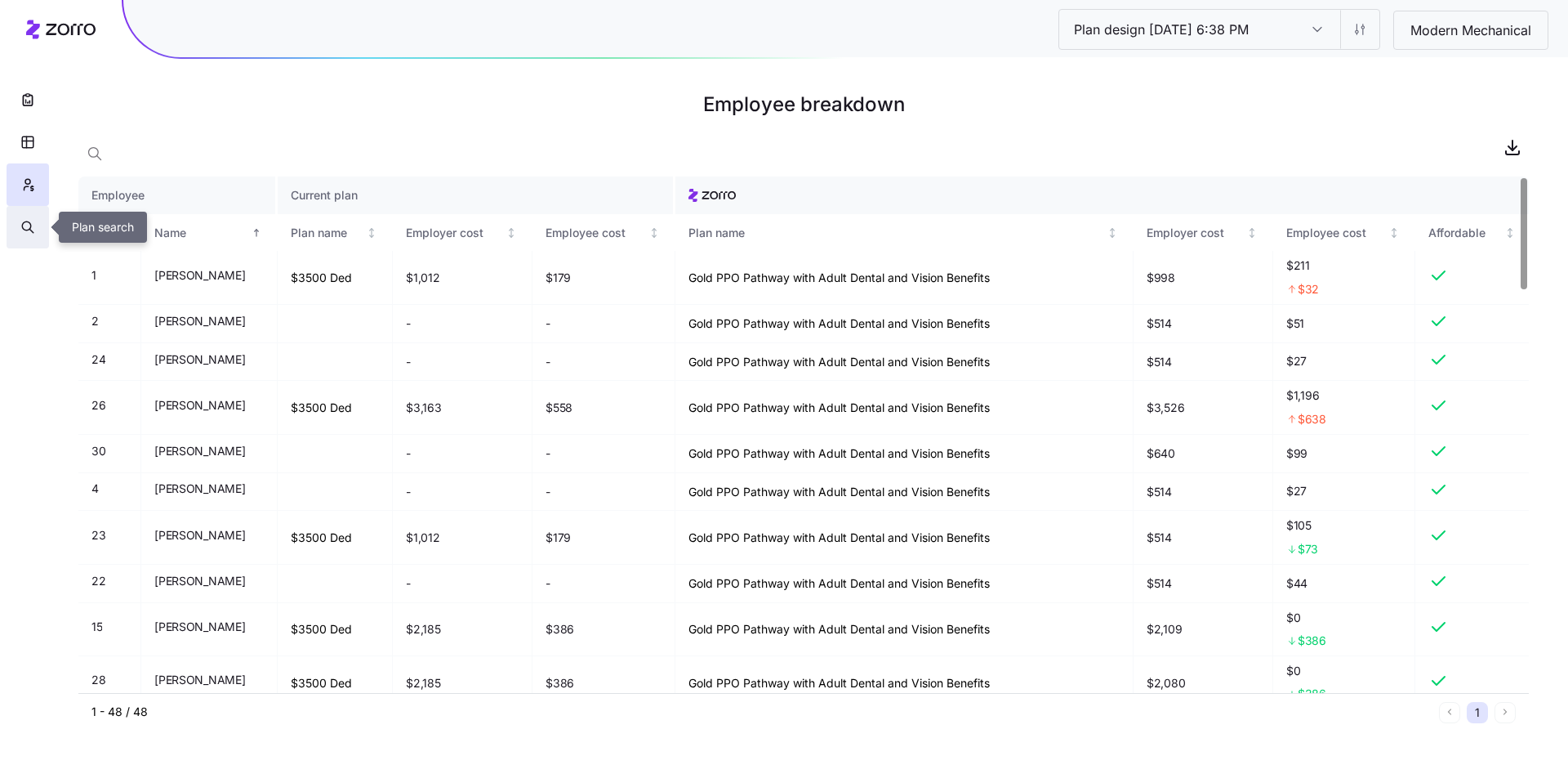
click at [24, 234] on icon "button" at bounding box center [27, 227] width 15 height 17
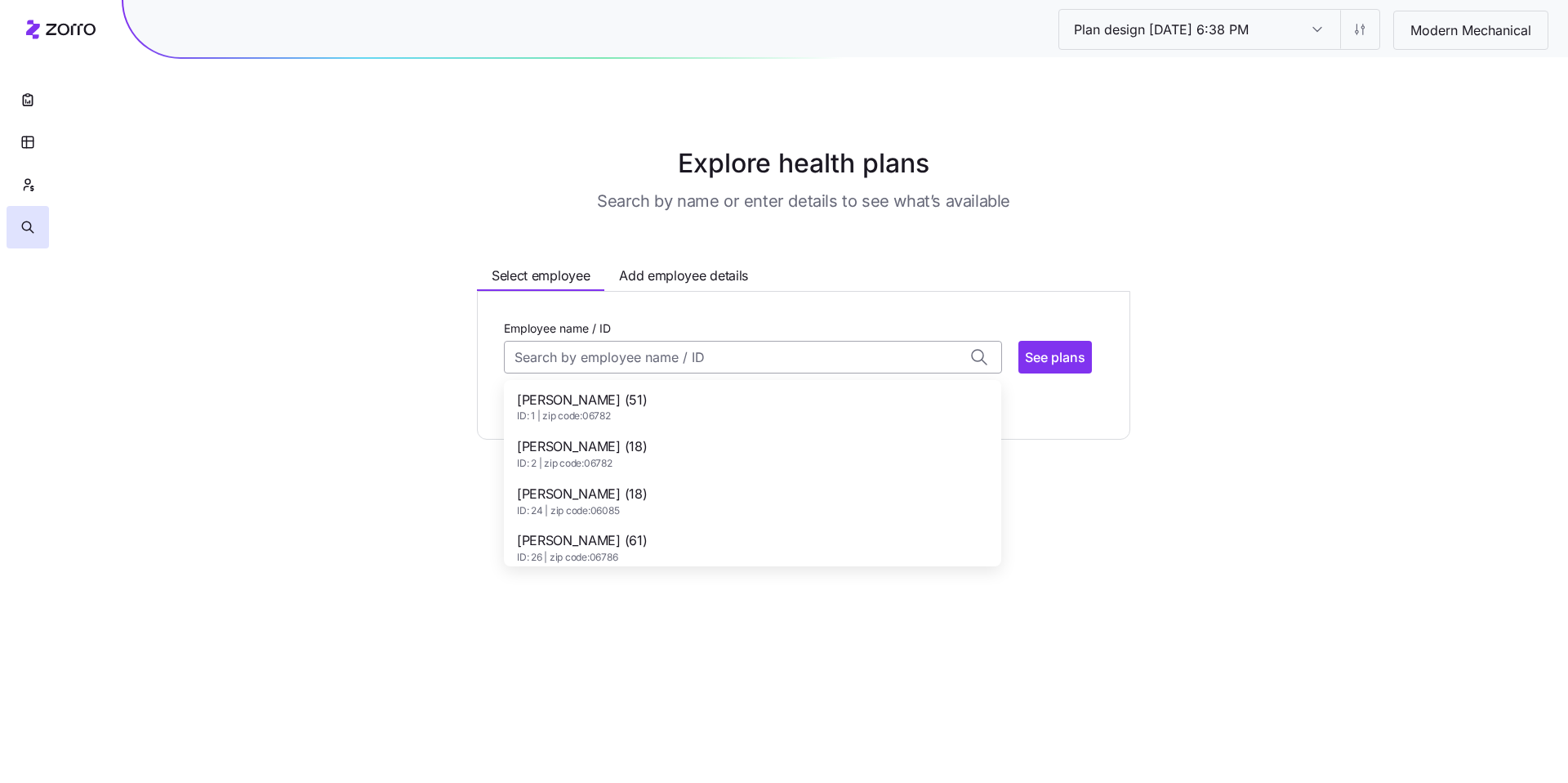
click at [668, 355] on input "Employee name / ID" at bounding box center [753, 357] width 498 height 33
click at [647, 393] on span "ADAM ALEXANDER (51)" at bounding box center [582, 400] width 130 height 20
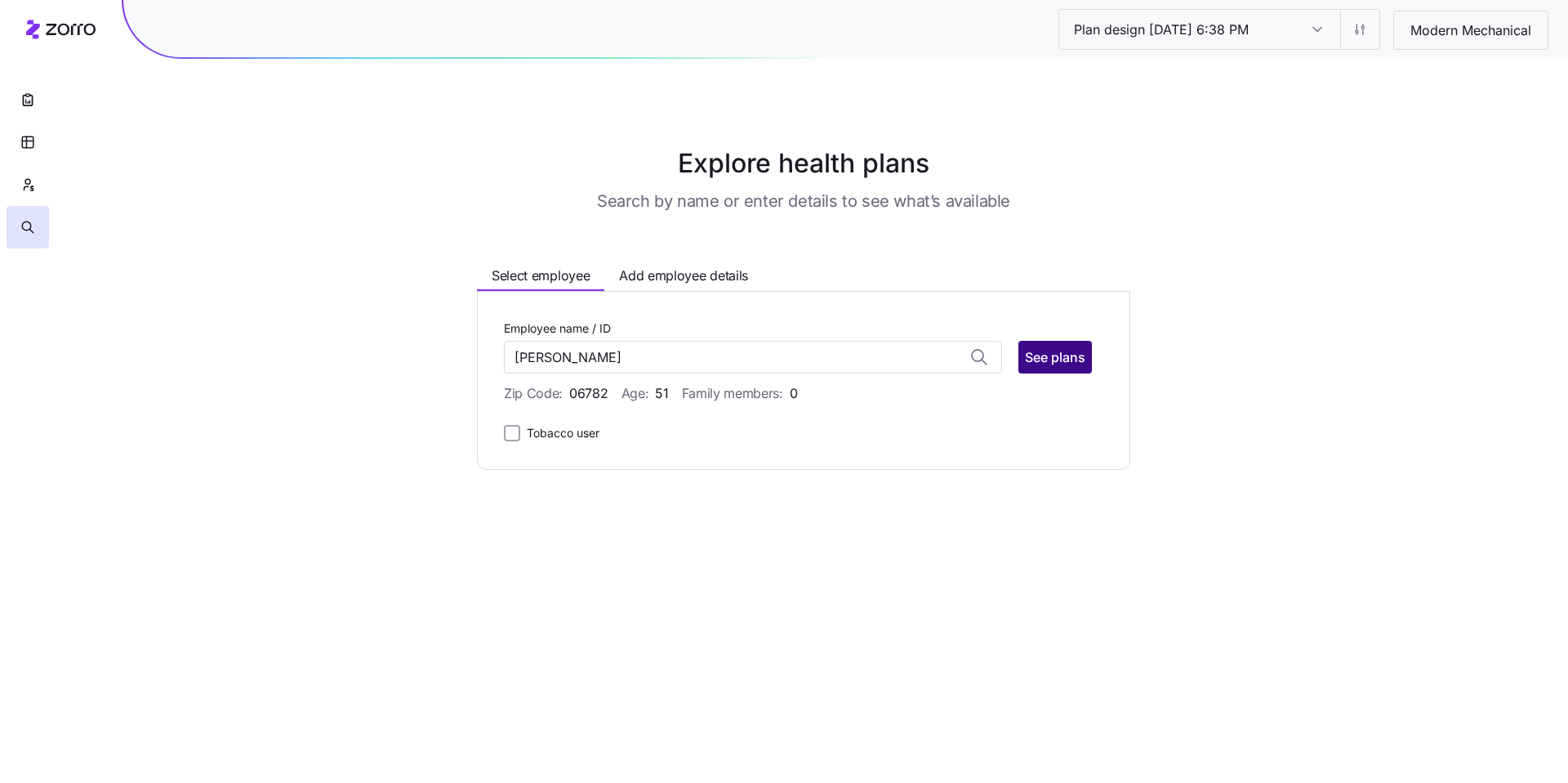
click at [1056, 363] on span "See plans" at bounding box center [1055, 357] width 61 height 19
type input "ADAM ALEXANDER (ID: 1)"
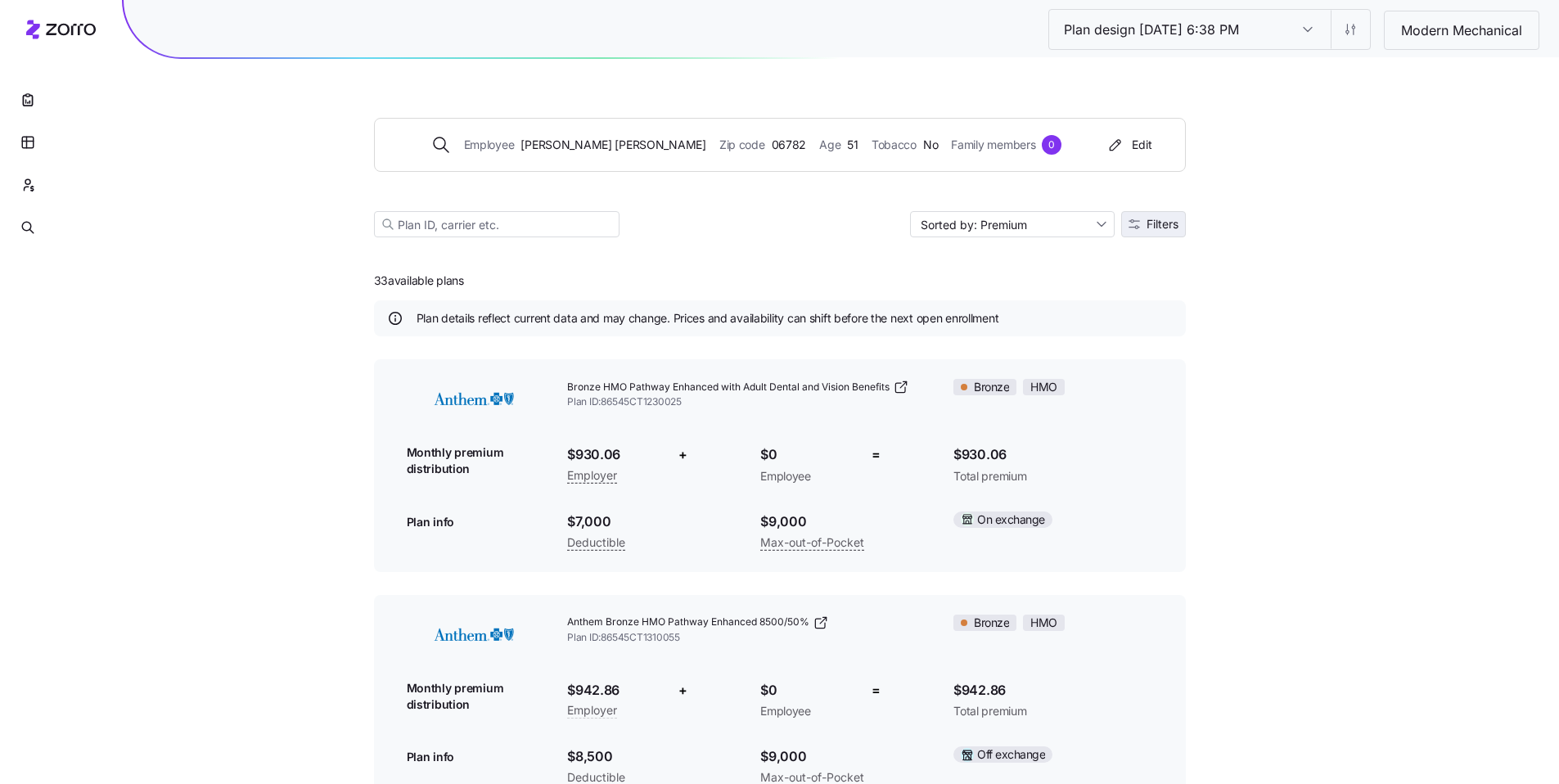
click at [1136, 229] on icon "button" at bounding box center [1134, 223] width 11 height 11
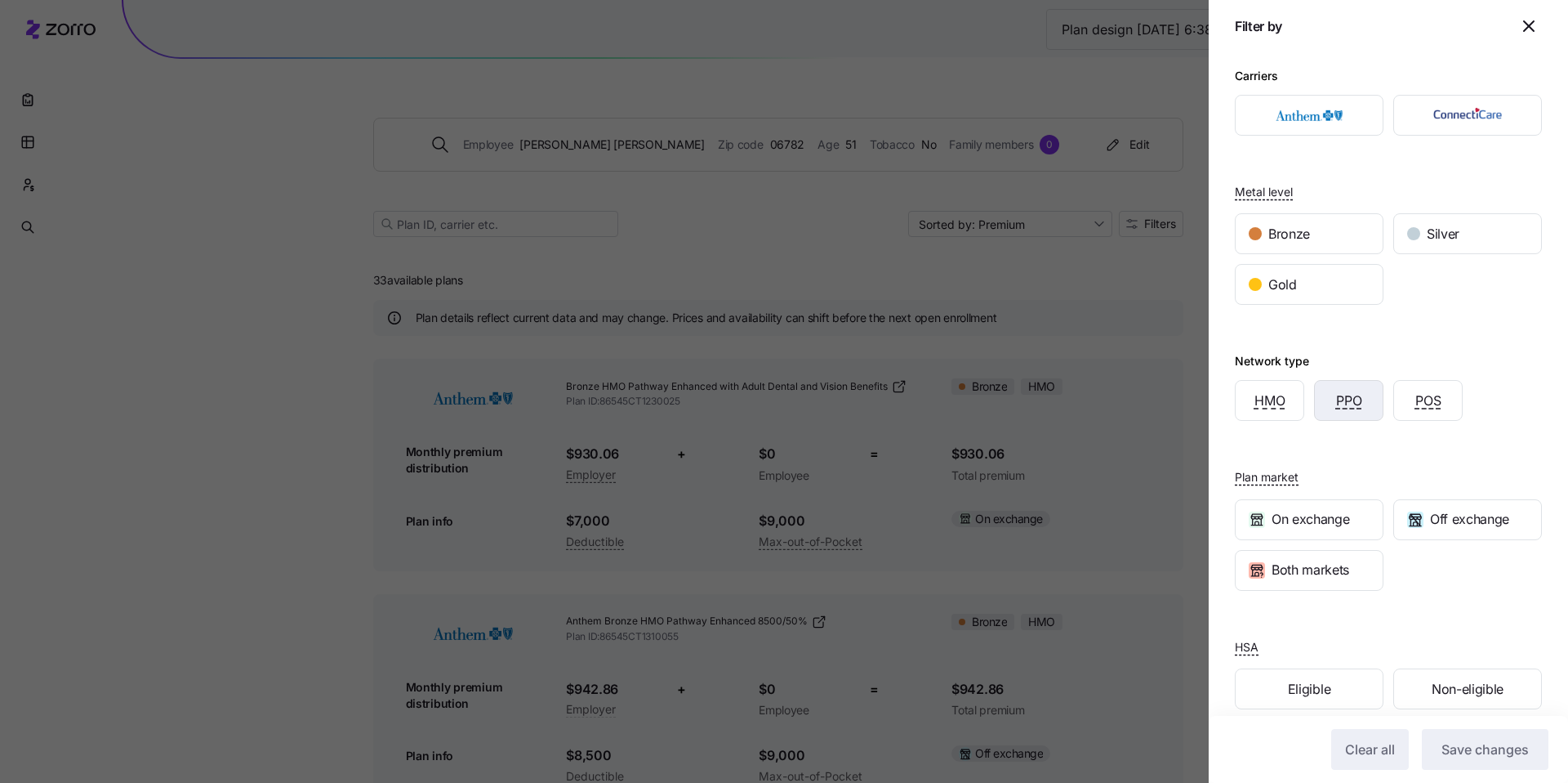
click at [1362, 394] on div "PPO" at bounding box center [1348, 400] width 68 height 40
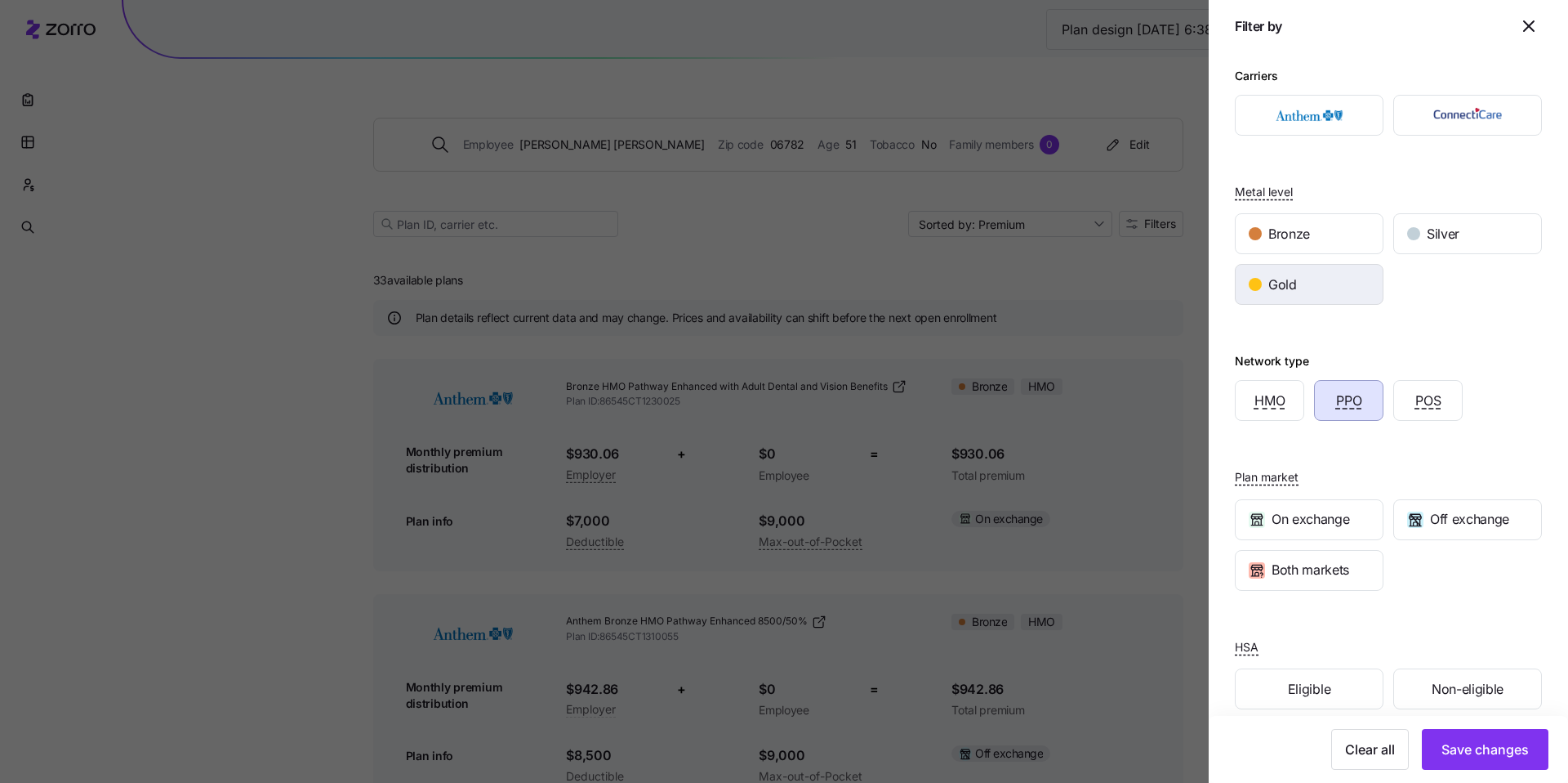
click at [1292, 289] on span "Gold" at bounding box center [1283, 284] width 29 height 20
click at [1297, 126] on img "button" at bounding box center [1310, 115] width 120 height 33
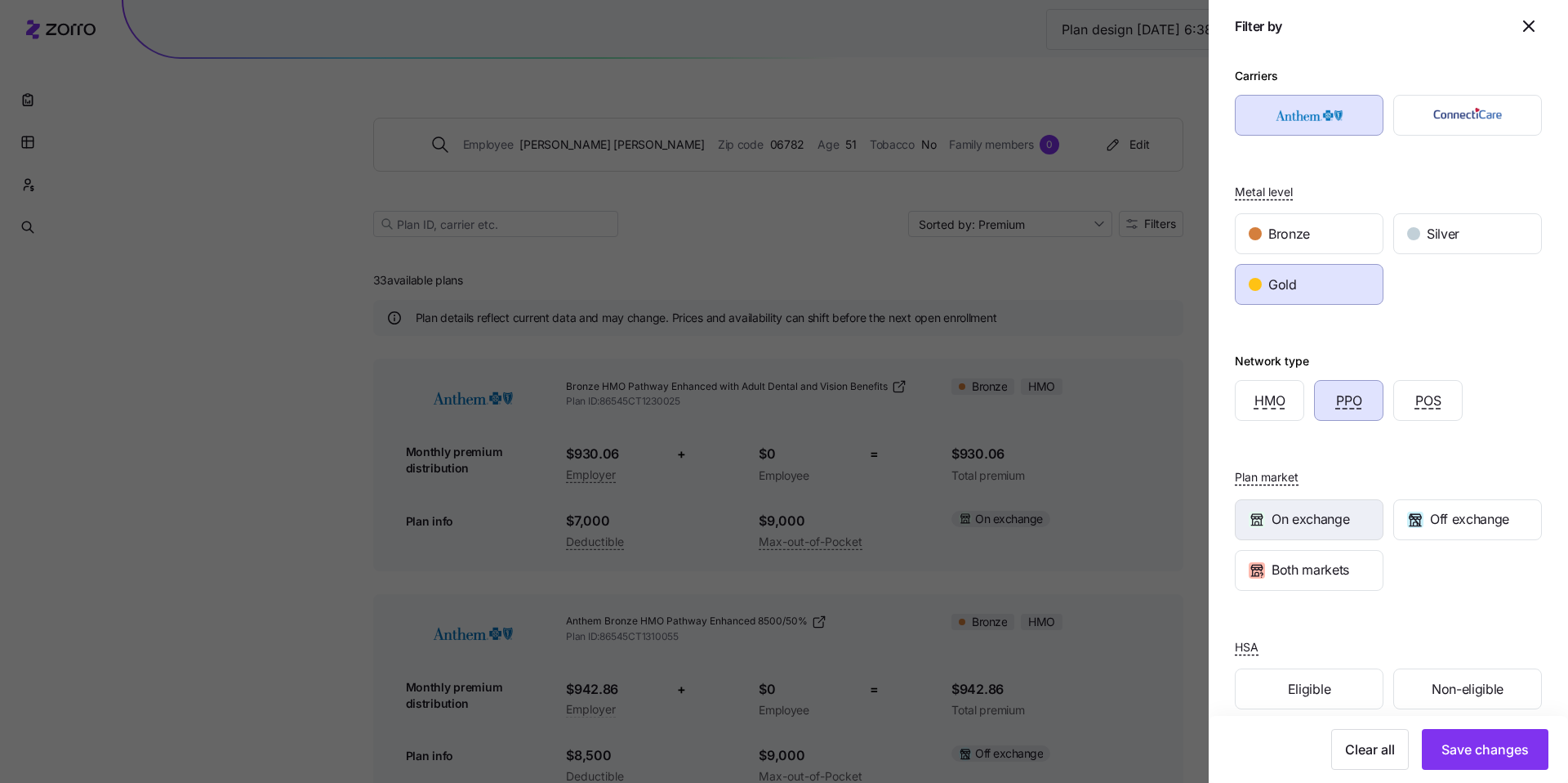
click at [1331, 518] on span "On exchange" at bounding box center [1311, 518] width 77 height 20
click at [1485, 758] on span "Save changes" at bounding box center [1485, 750] width 87 height 19
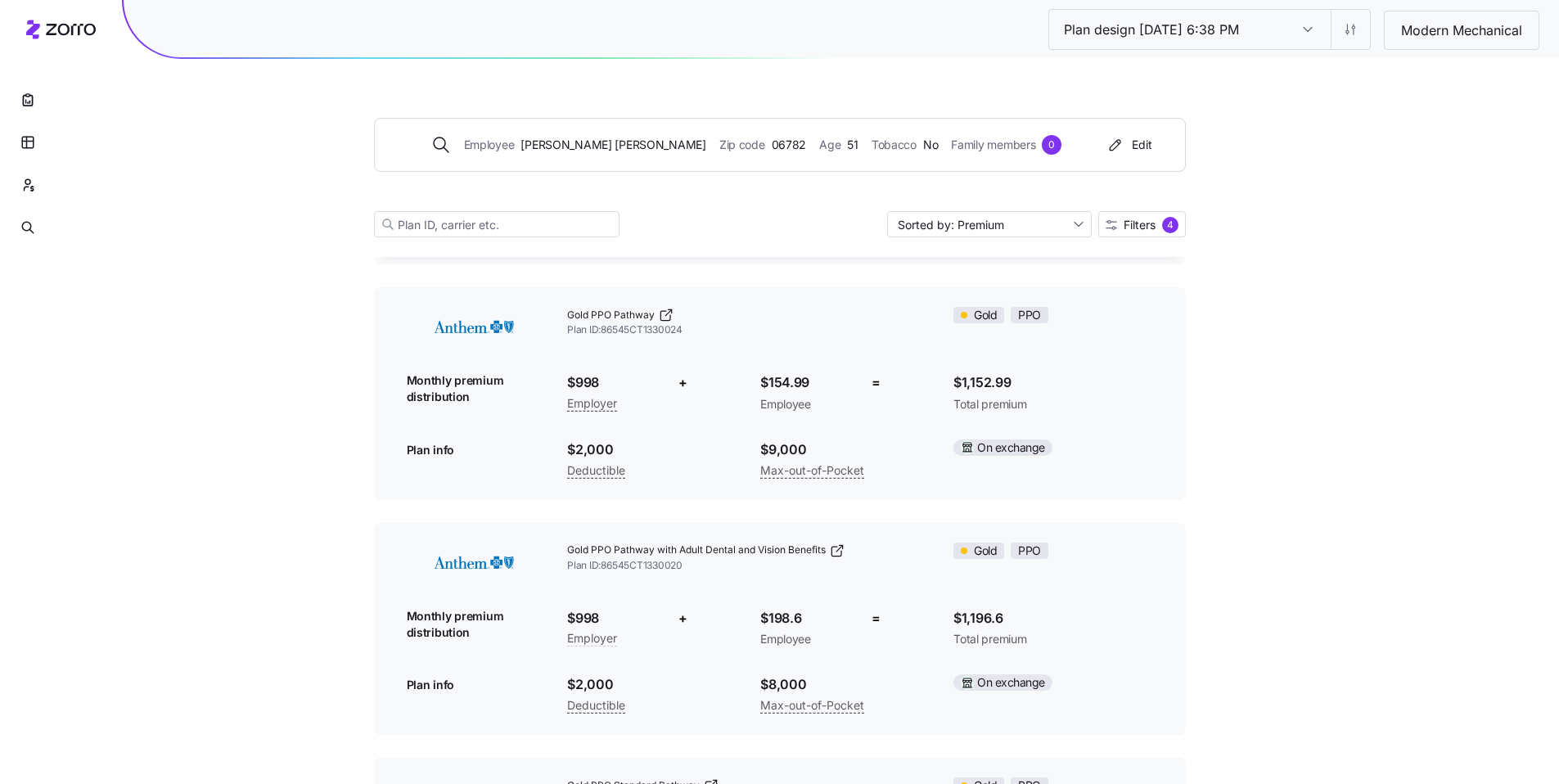
scroll to position [41, 0]
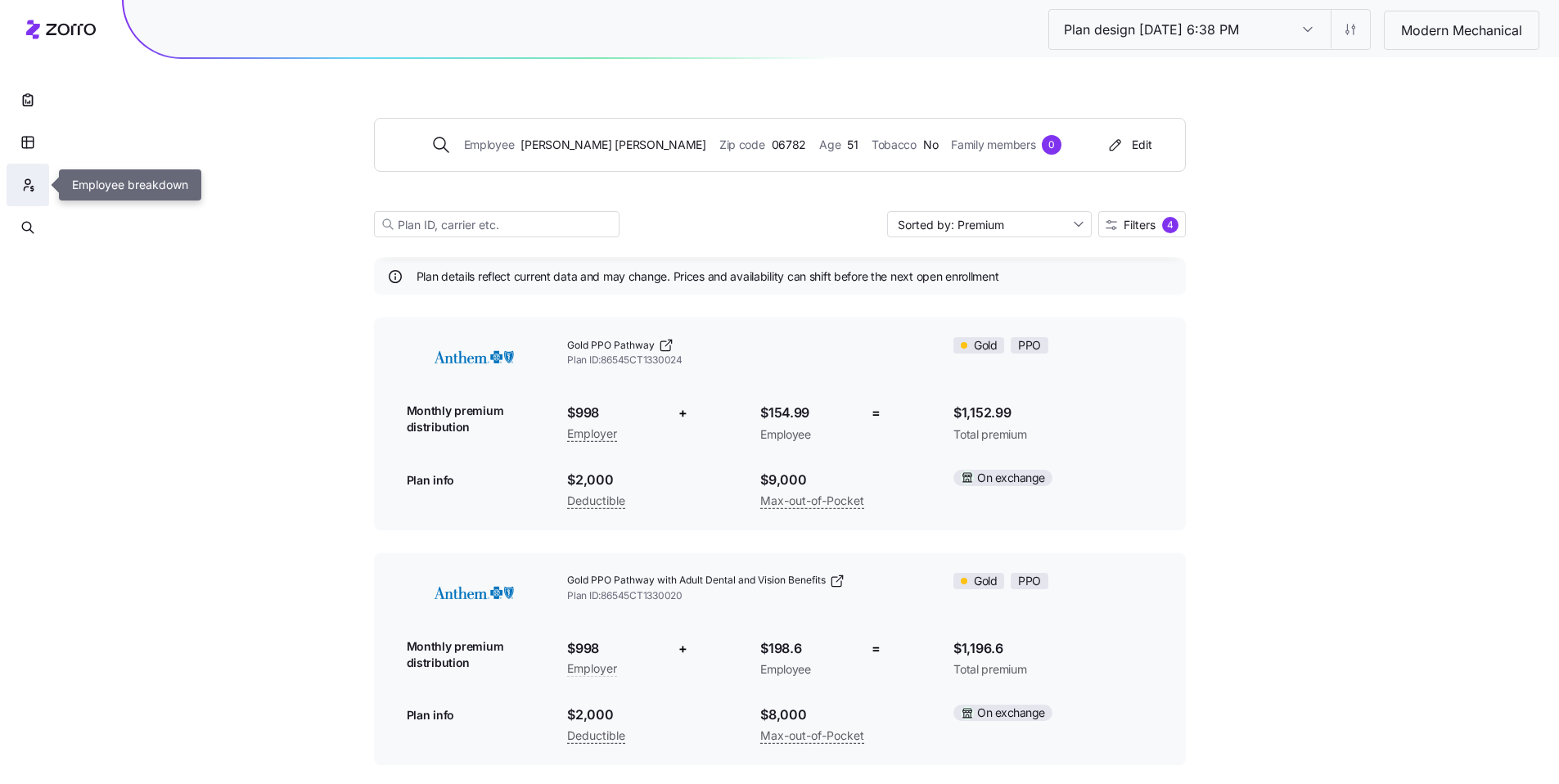
click at [22, 186] on icon "button" at bounding box center [27, 185] width 15 height 17
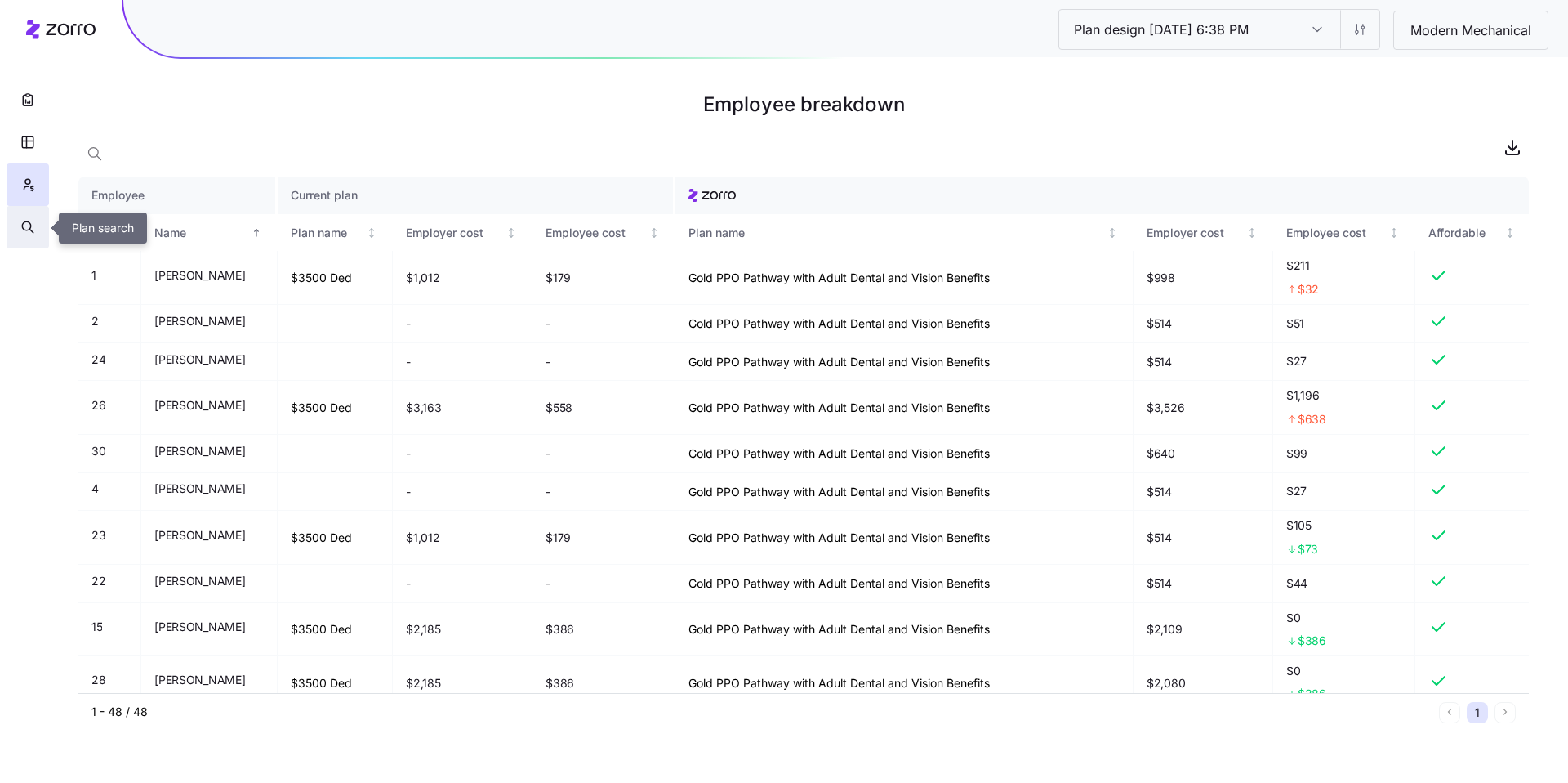
click at [29, 228] on icon "button" at bounding box center [27, 227] width 15 height 17
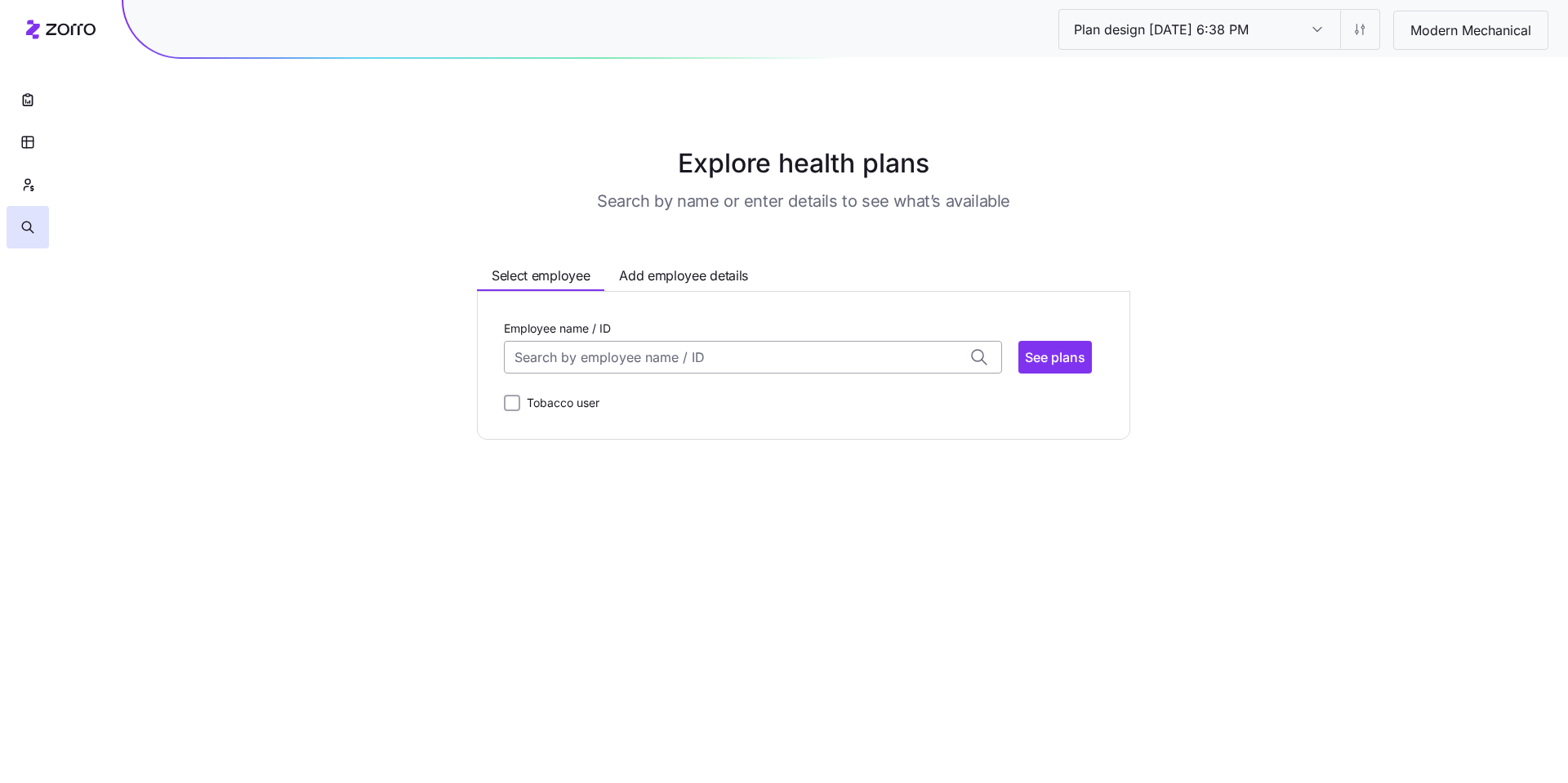
click at [610, 365] on input "Employee name / ID" at bounding box center [753, 357] width 498 height 33
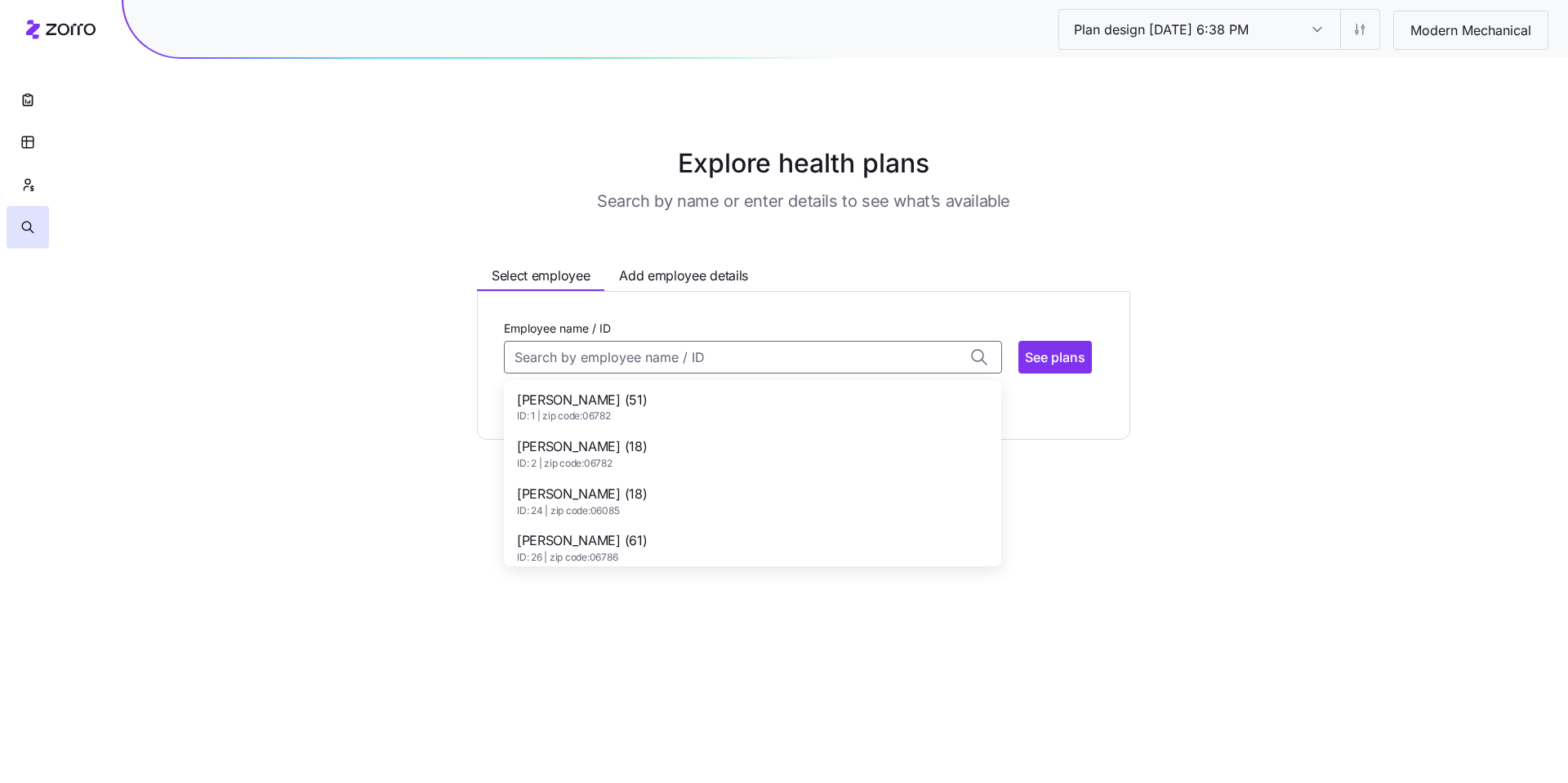
click at [624, 400] on span "ADAM ALEXANDER (51)" at bounding box center [582, 400] width 130 height 20
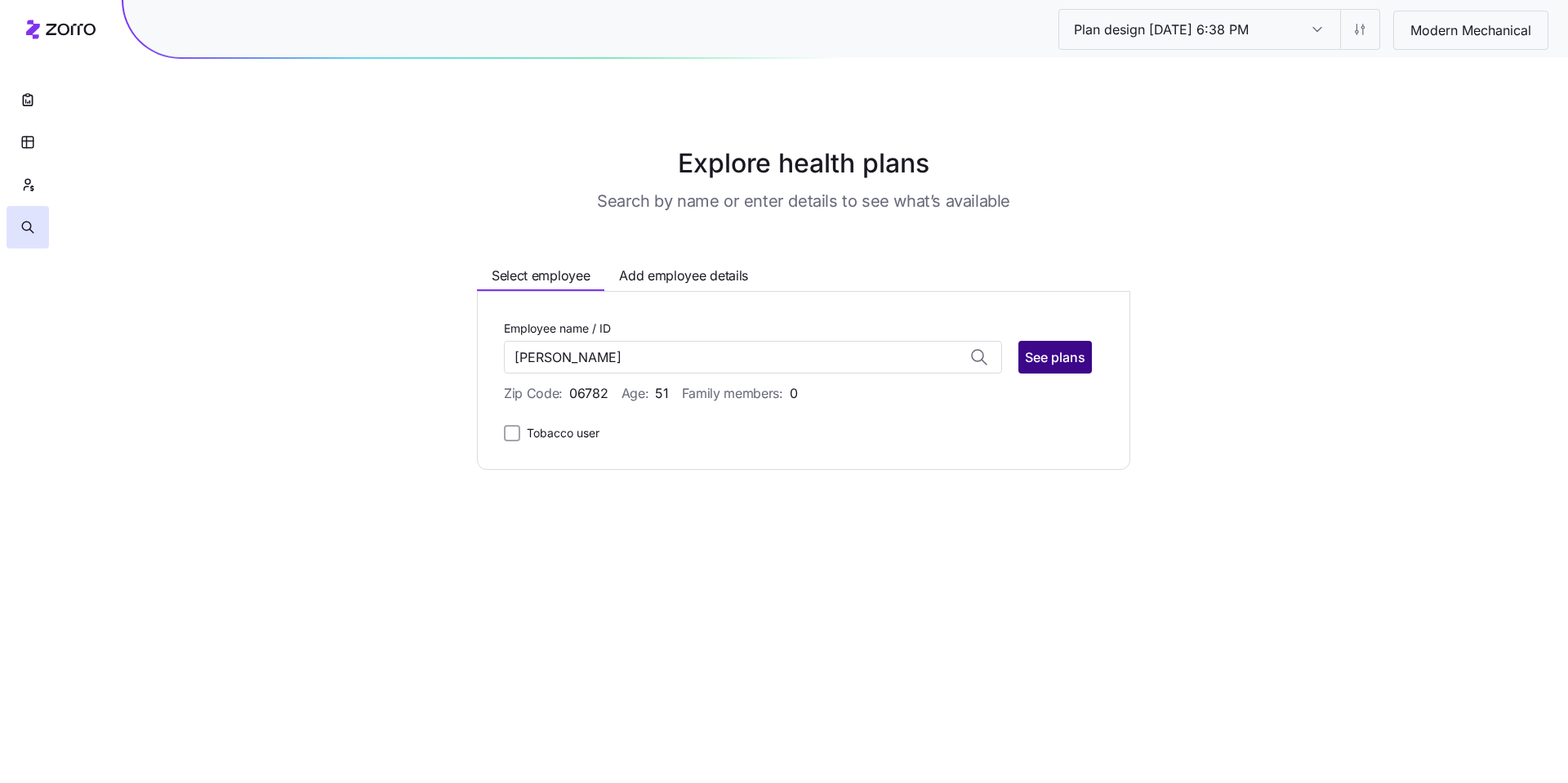
click at [1054, 366] on span "See plans" at bounding box center [1055, 357] width 61 height 19
type input "ADAM ALEXANDER (ID: 1)"
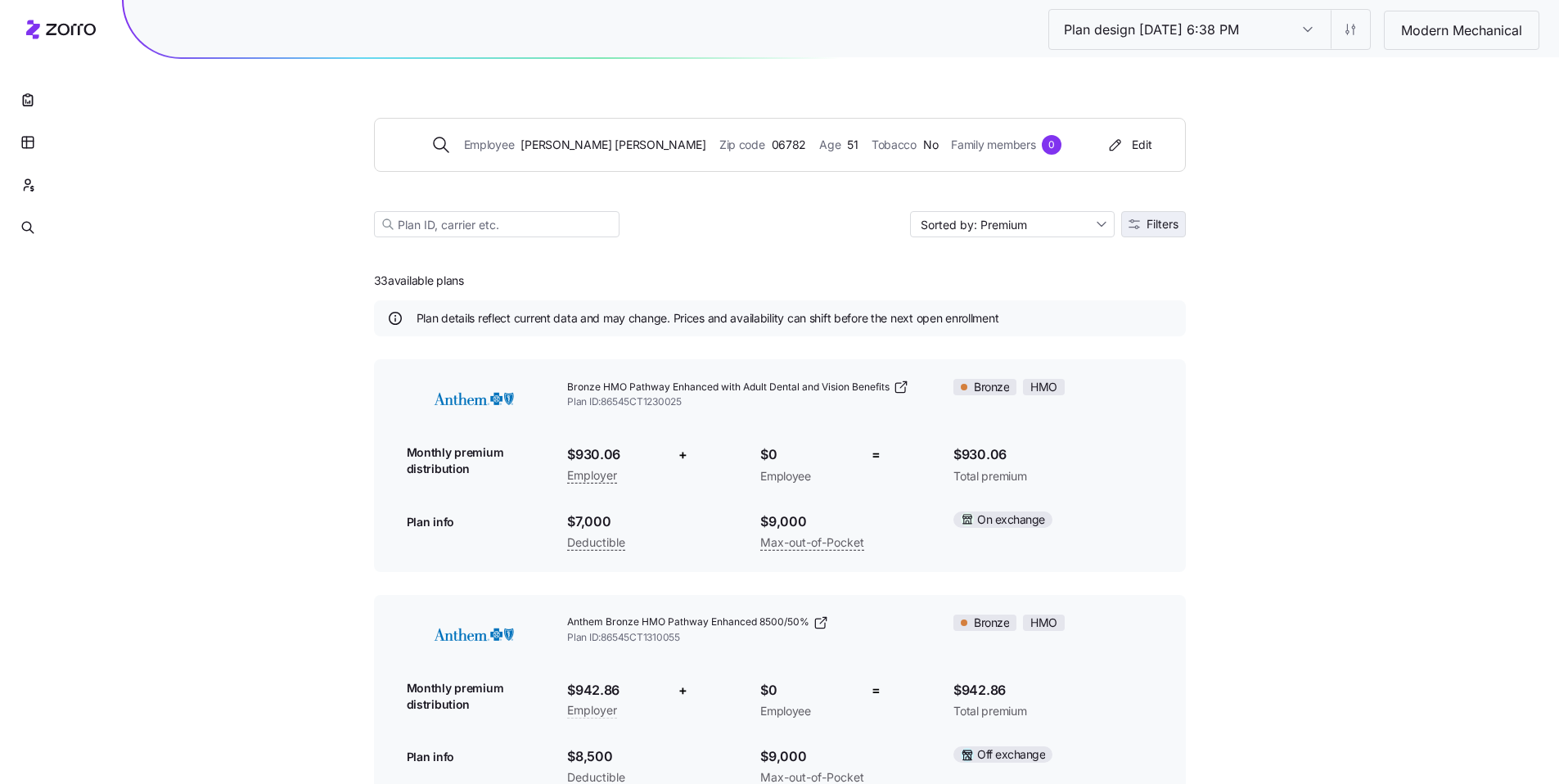
click at [1151, 228] on span "Filters" at bounding box center [1163, 223] width 32 height 11
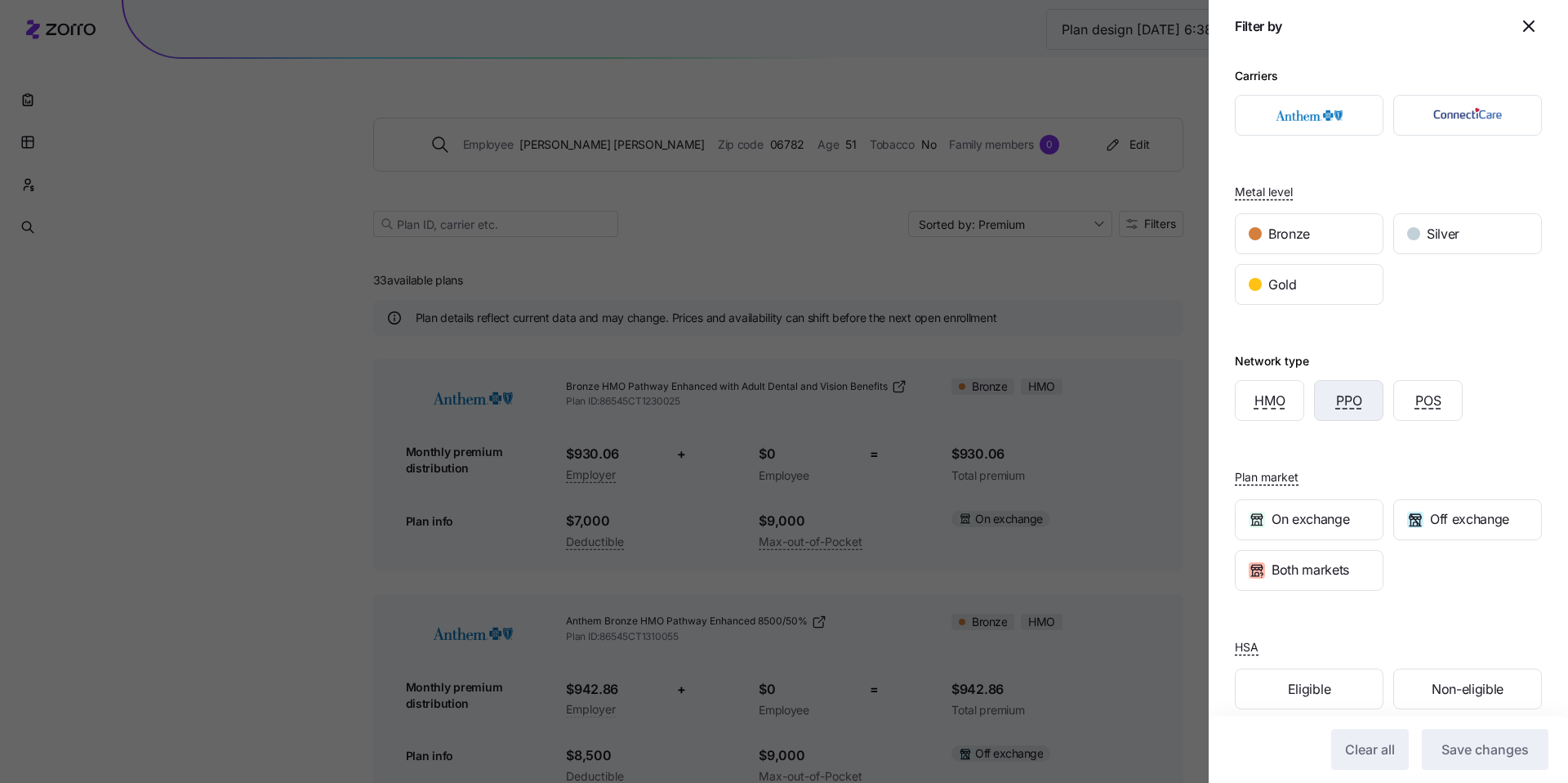
click at [1339, 391] on span "PPO" at bounding box center [1349, 400] width 26 height 20
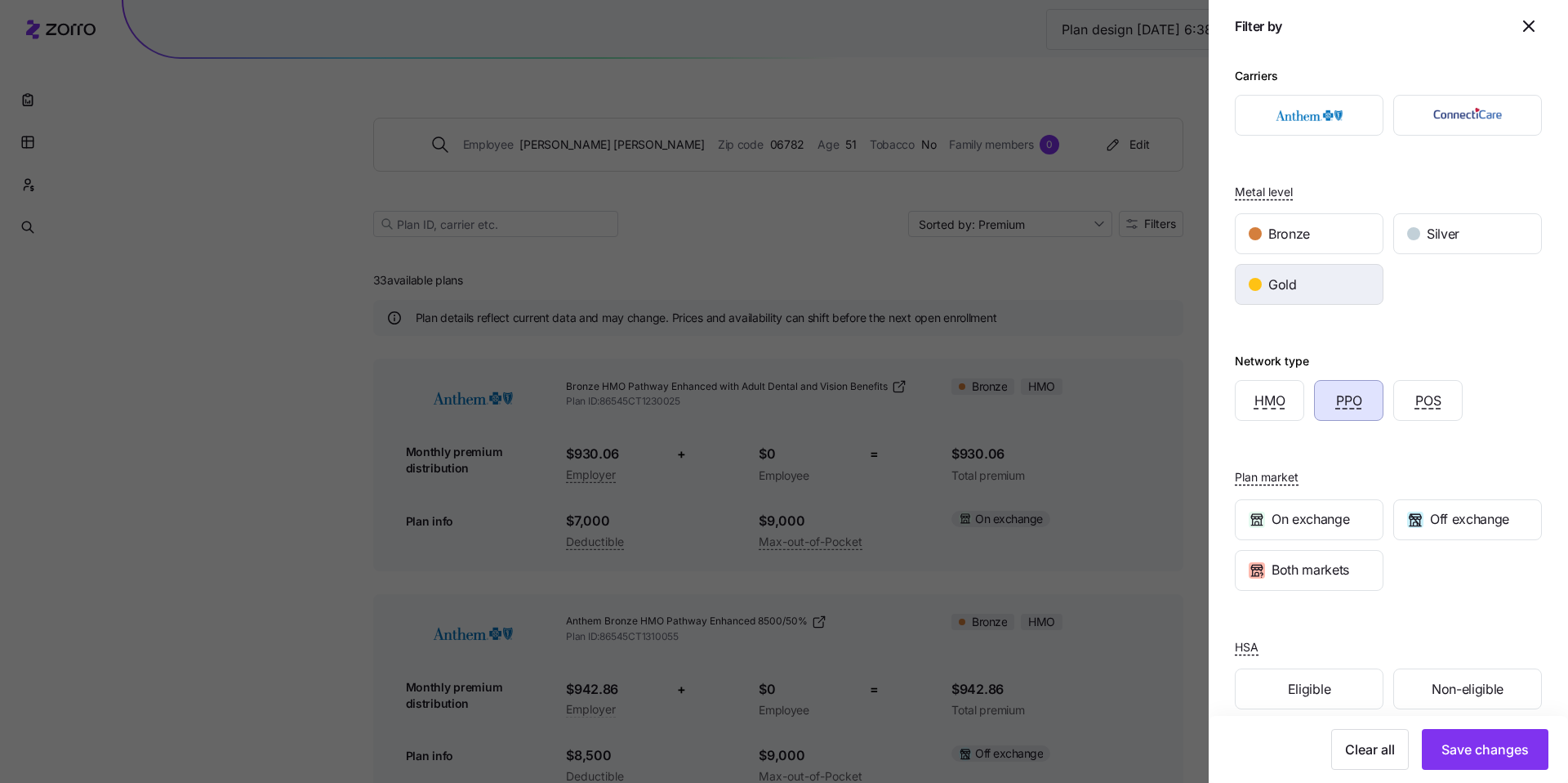
click at [1292, 302] on div "Gold" at bounding box center [1309, 284] width 147 height 40
click at [1326, 510] on span "On exchange" at bounding box center [1311, 518] width 77 height 20
drag, startPoint x: 1489, startPoint y: 745, endPoint x: 1473, endPoint y: 722, distance: 28.0
click at [1489, 745] on span "Save changes" at bounding box center [1485, 750] width 87 height 19
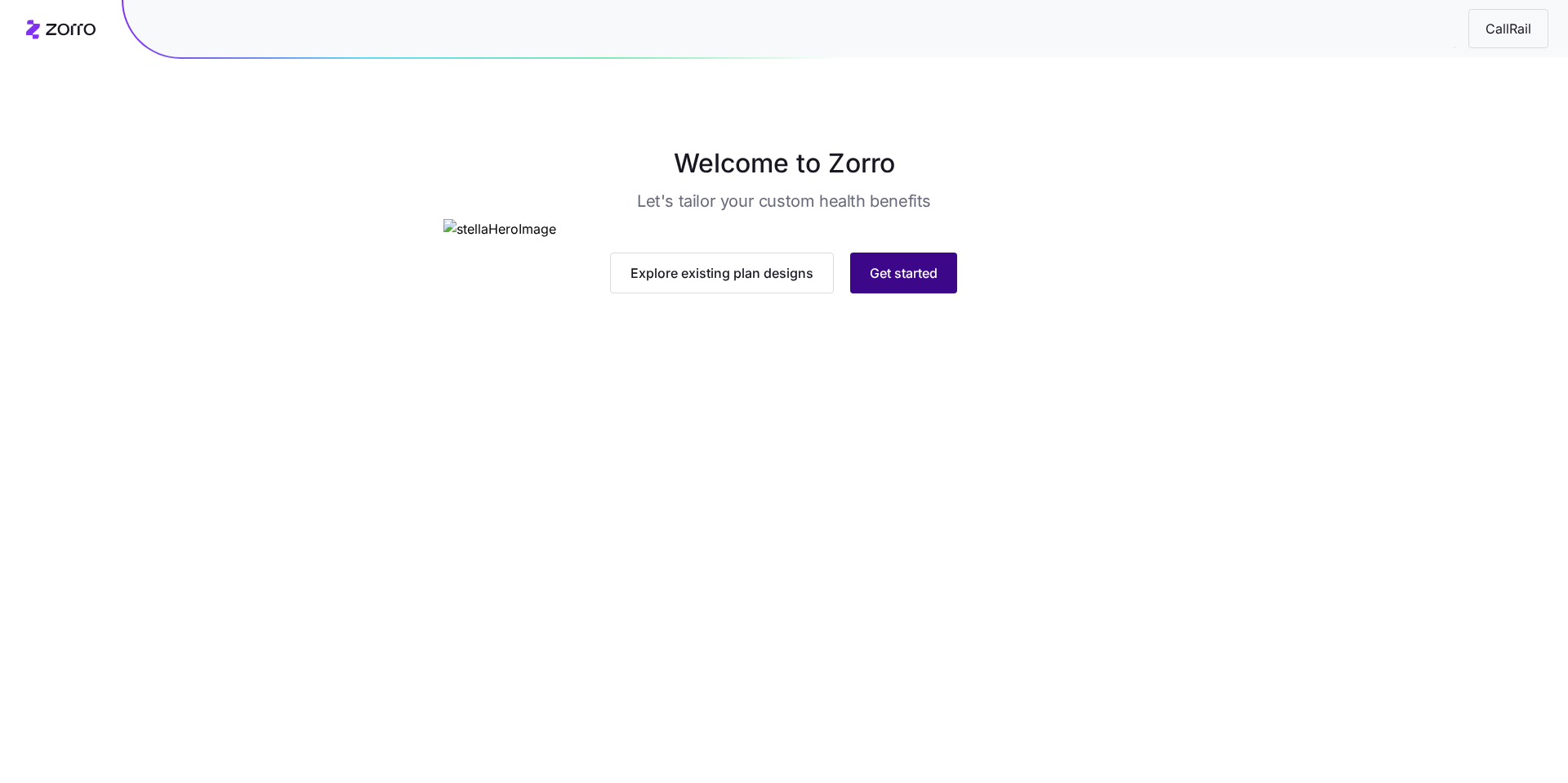
click at [914, 294] on button "Get started" at bounding box center [904, 272] width 107 height 40
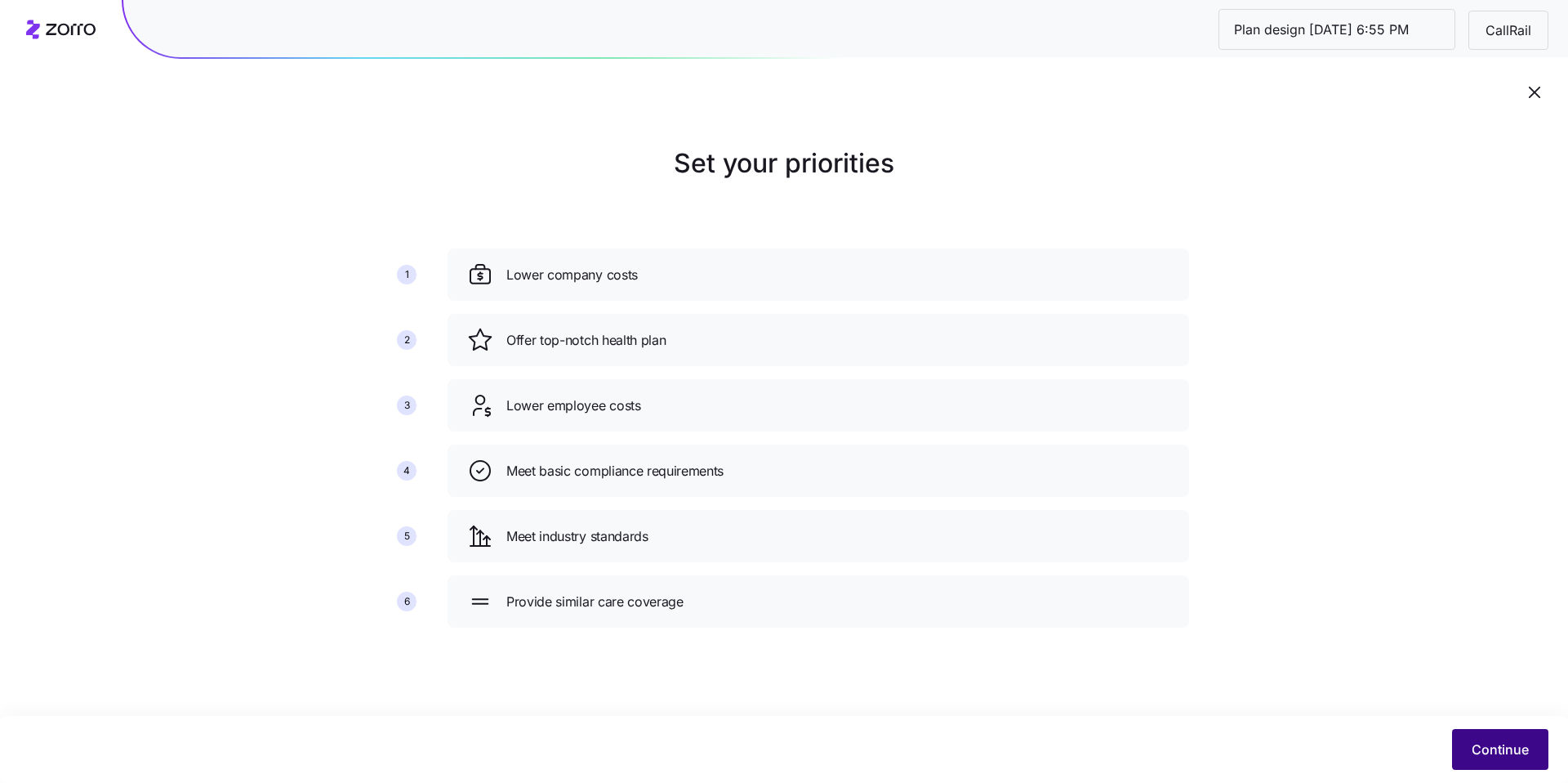
click at [1487, 736] on button "Continue" at bounding box center [1500, 749] width 97 height 40
click at [1476, 744] on span "Continue" at bounding box center [1500, 750] width 57 height 19
click at [1520, 745] on span "Continue" at bounding box center [1500, 750] width 57 height 19
click at [1277, 115] on div at bounding box center [784, 60] width 1568 height 120
click at [1500, 745] on span "Continue" at bounding box center [1500, 750] width 57 height 19
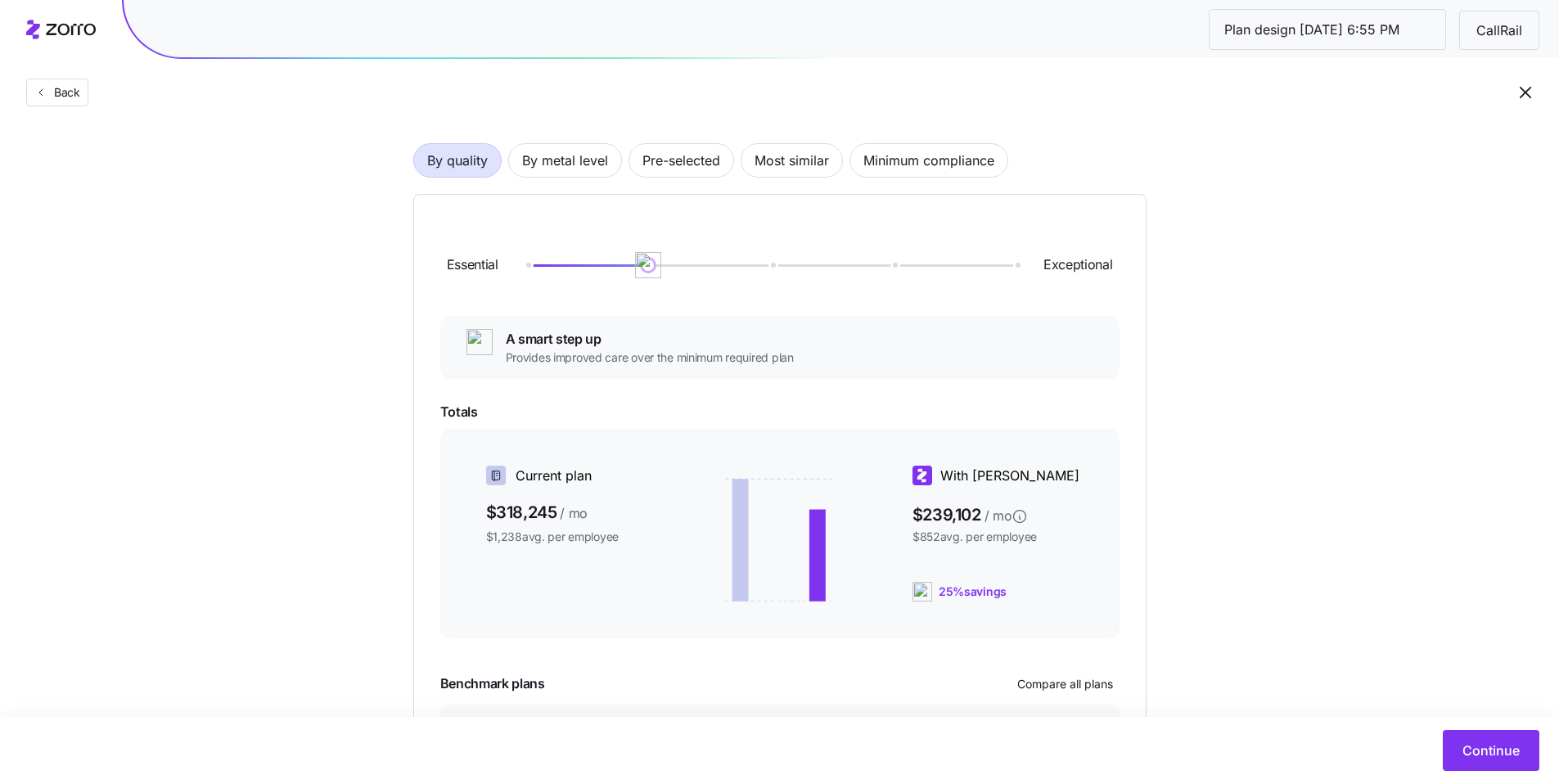
scroll to position [78, 0]
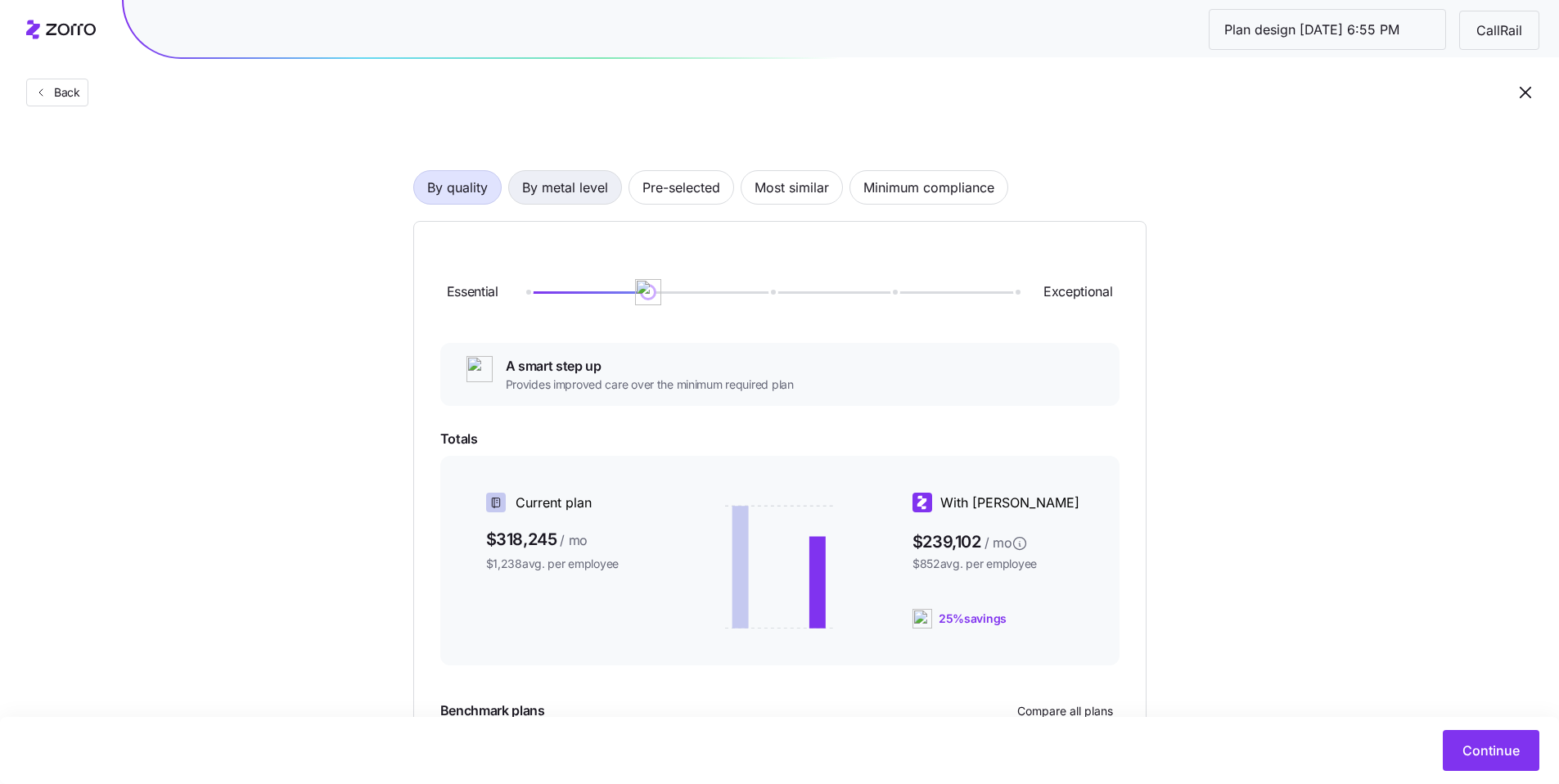
click at [592, 192] on span "By metal level" at bounding box center [565, 187] width 86 height 33
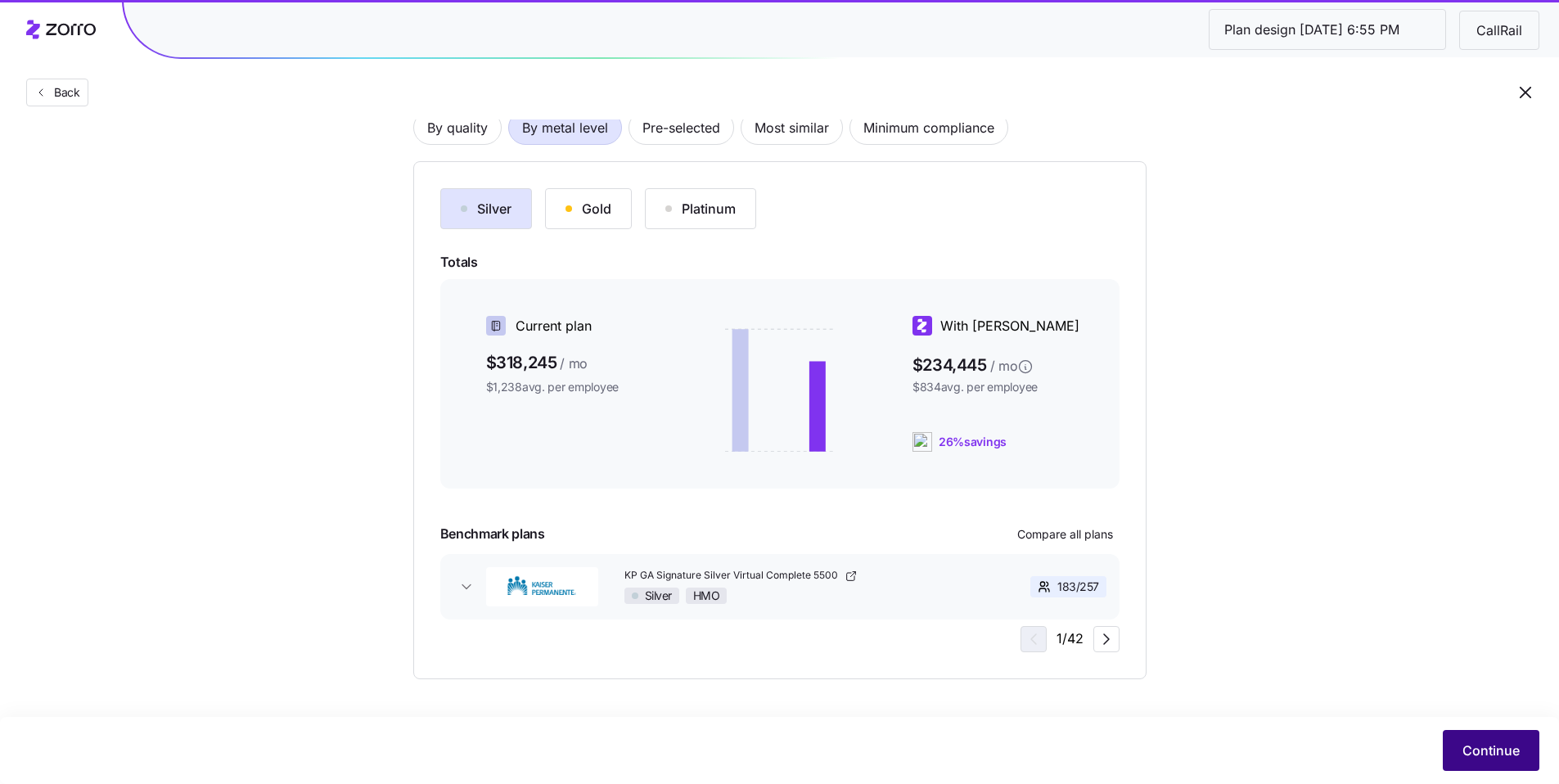
scroll to position [0, 0]
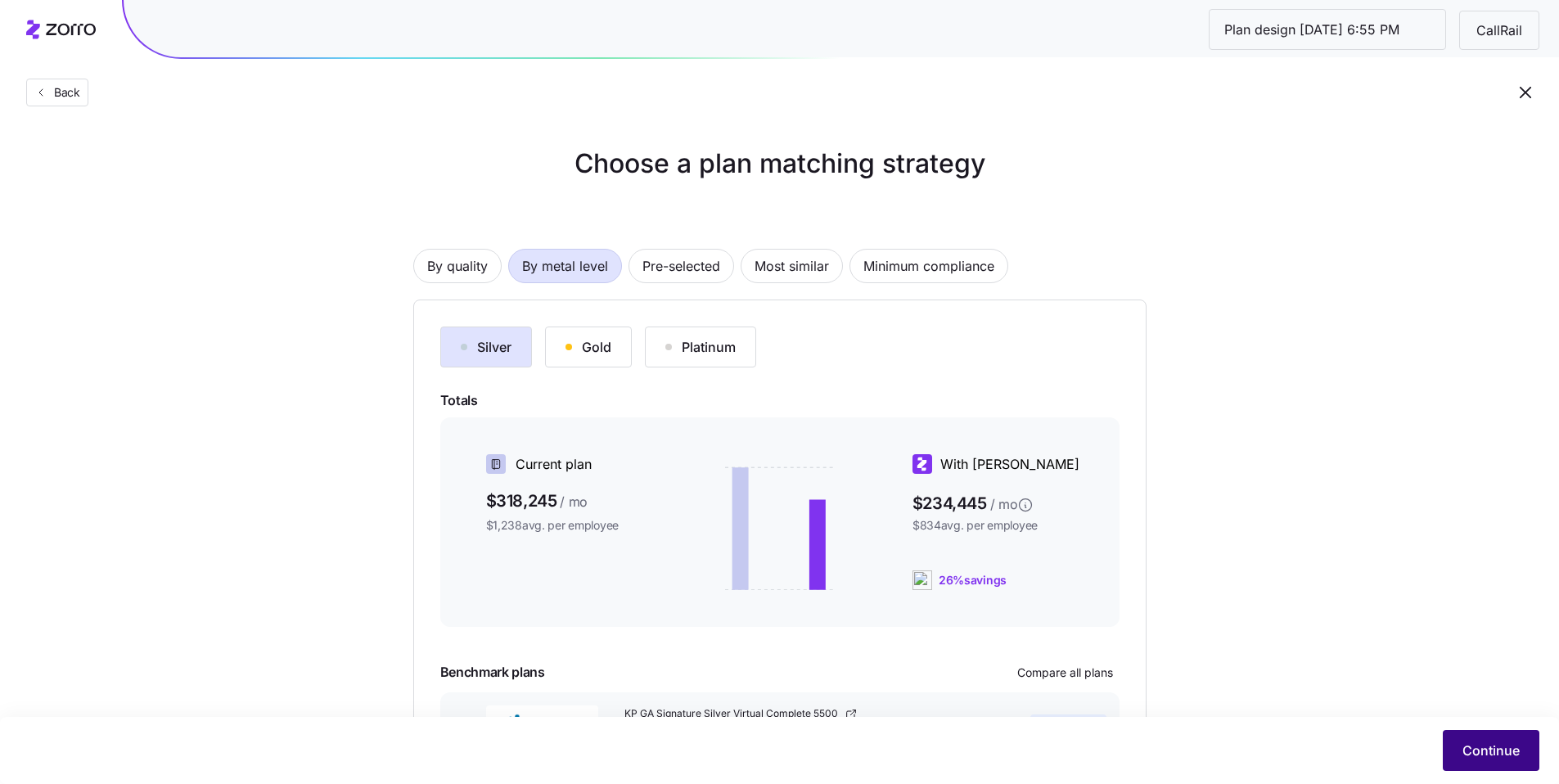
click at [1475, 752] on span "Continue" at bounding box center [1491, 751] width 57 height 19
click at [1493, 750] on span "Continue" at bounding box center [1491, 751] width 57 height 19
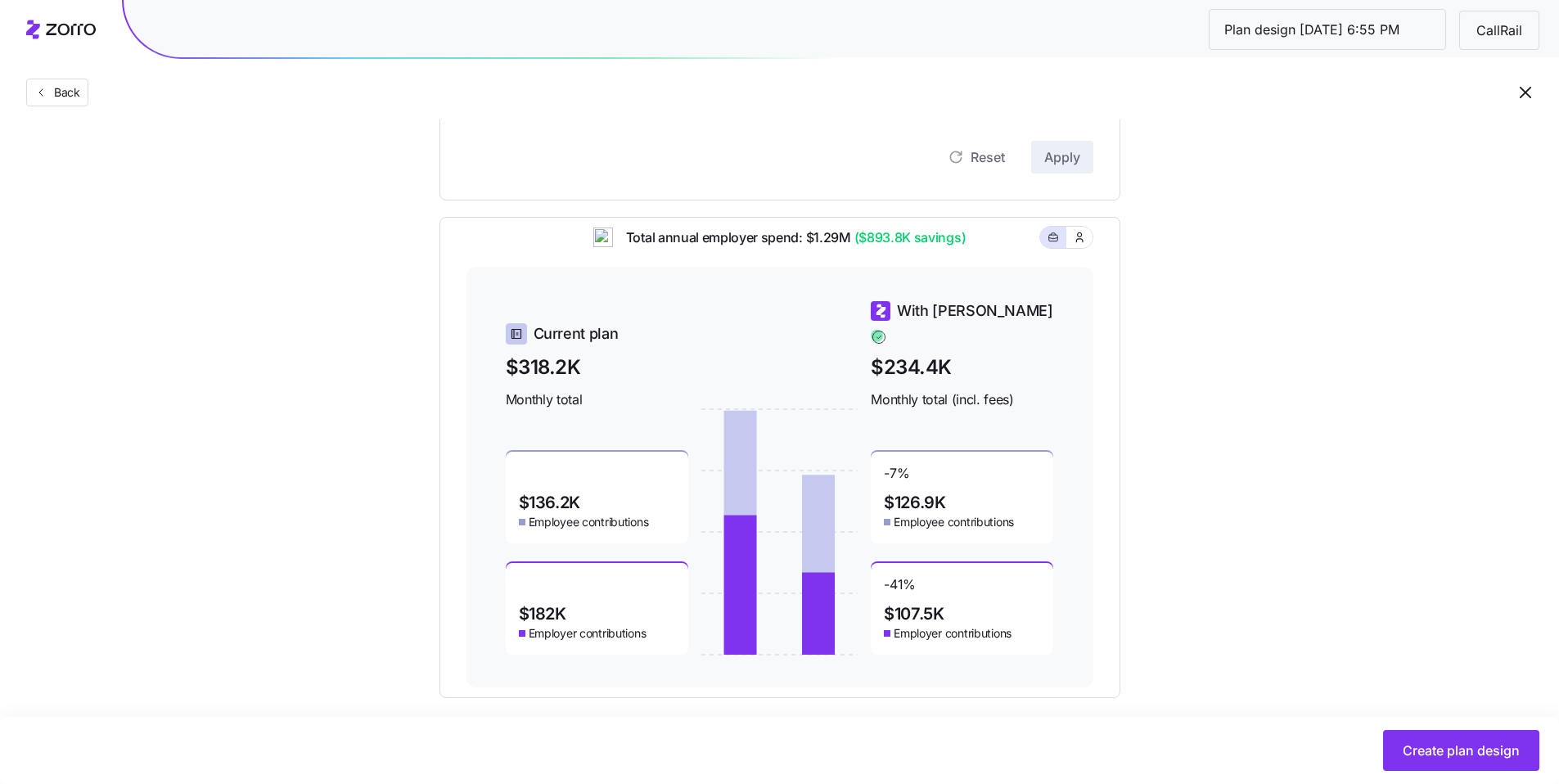
scroll to position [463, 0]
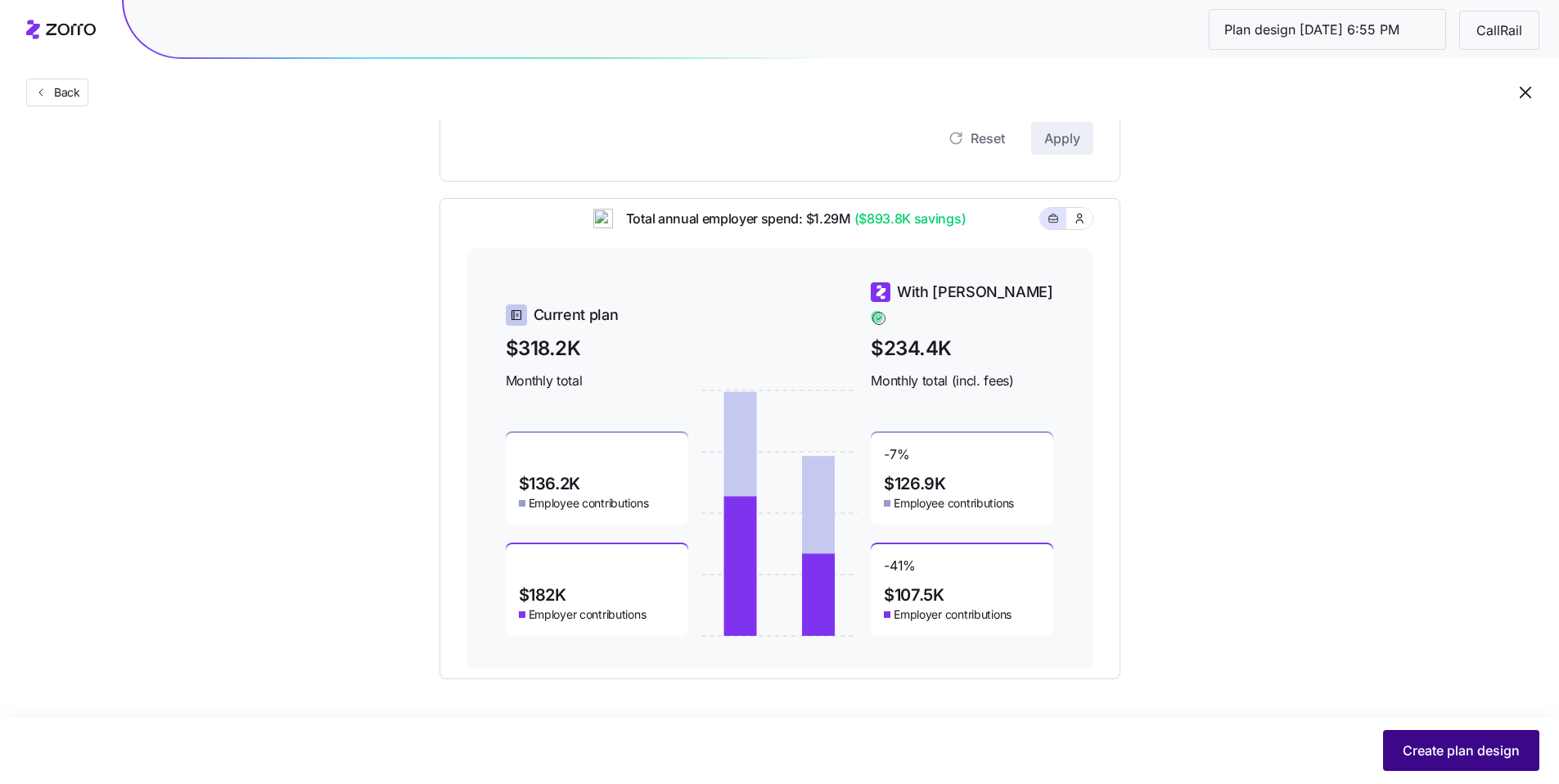
click at [1458, 761] on button "Create plan design" at bounding box center [1461, 750] width 157 height 40
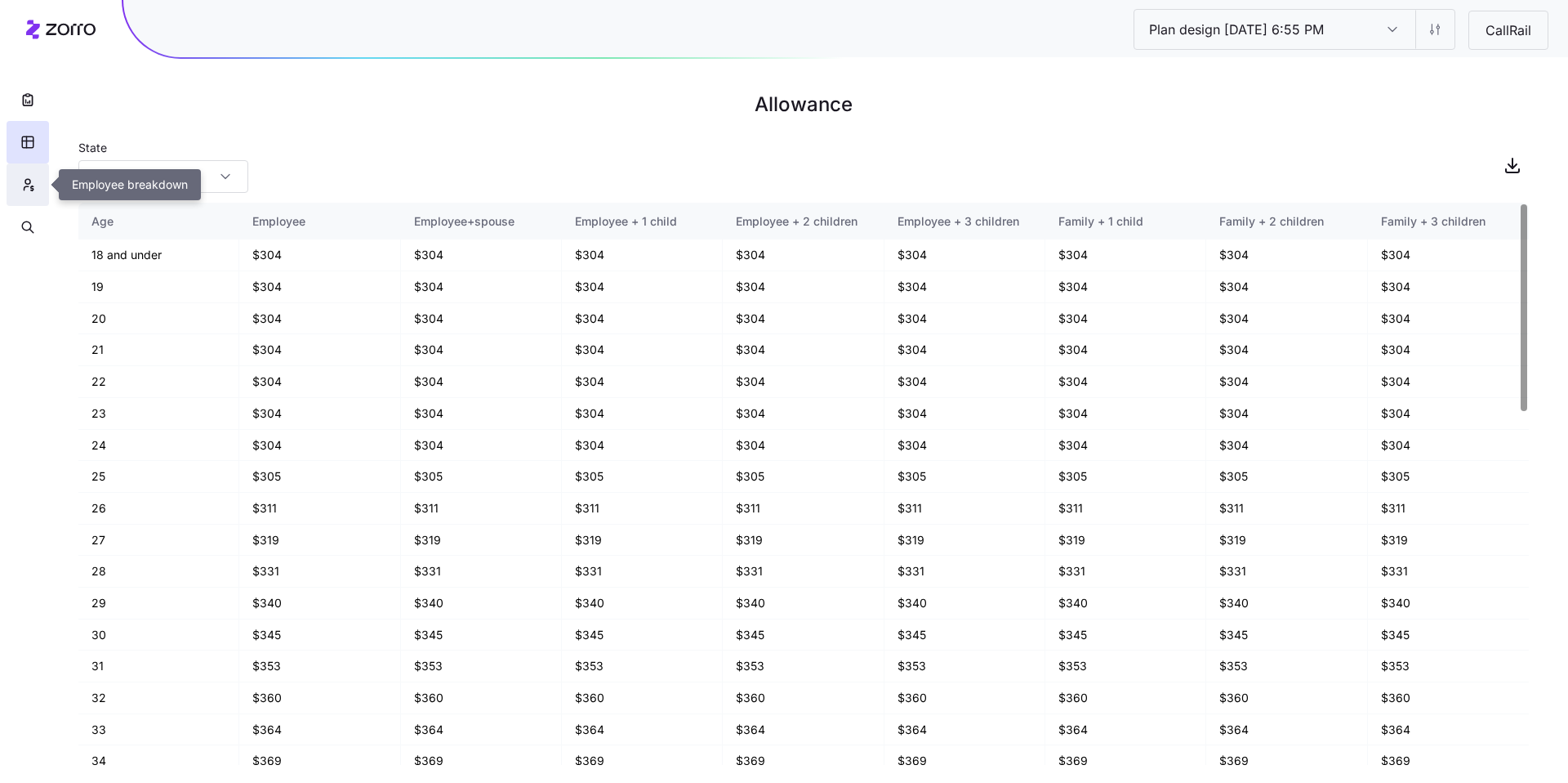
click at [33, 185] on icon "button" at bounding box center [27, 185] width 15 height 17
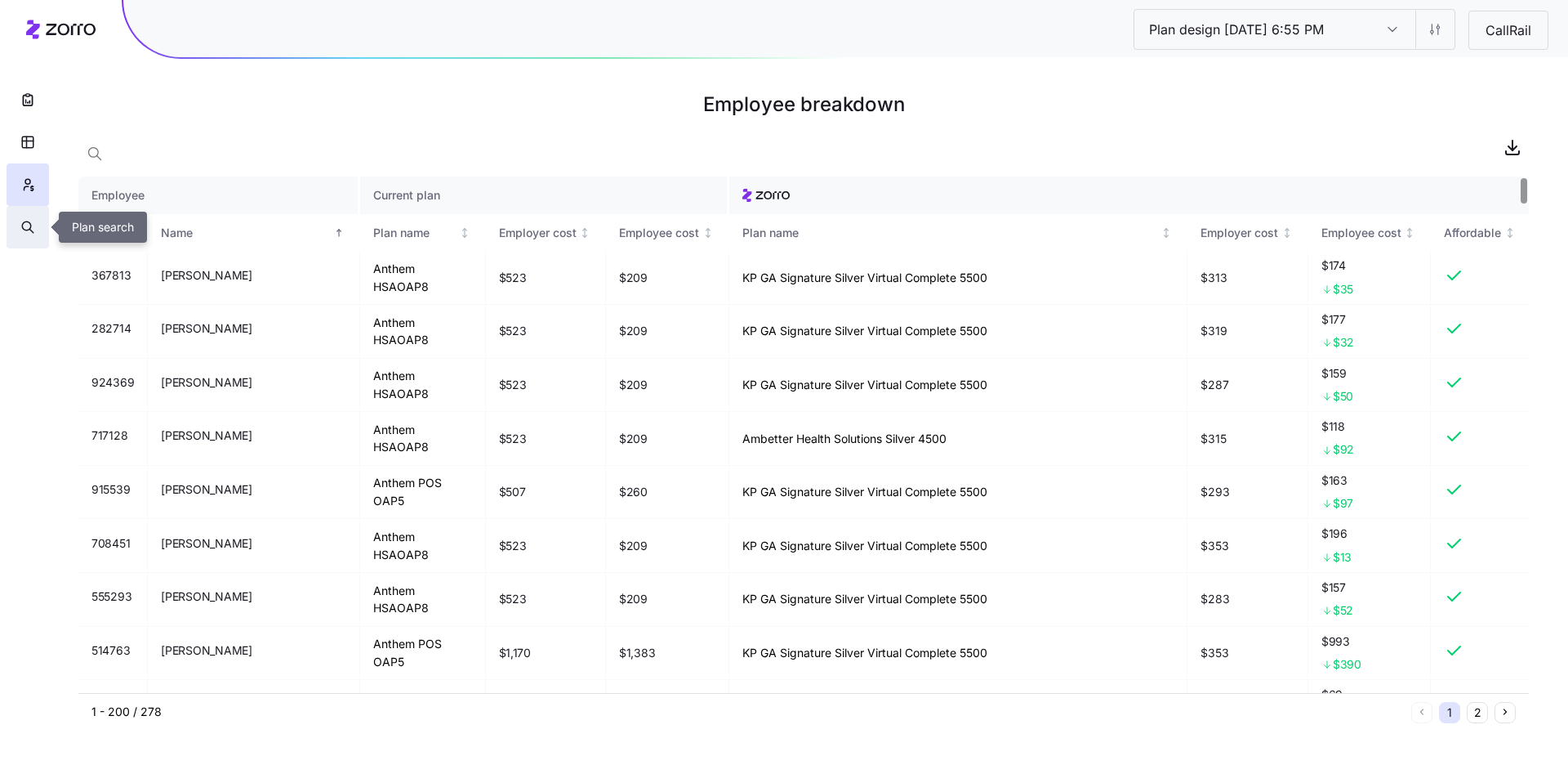
click at [21, 225] on icon "button" at bounding box center [27, 227] width 15 height 17
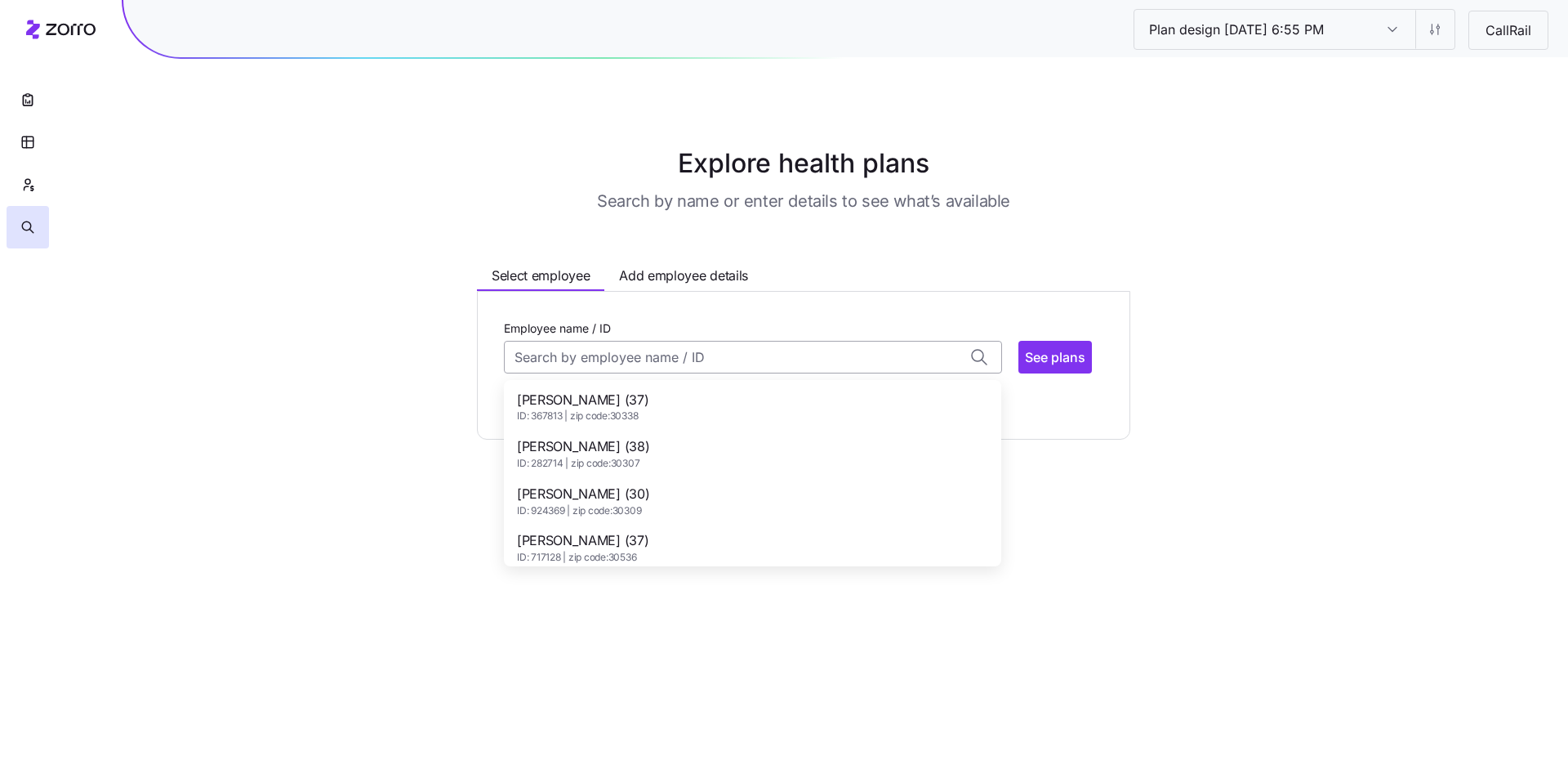
click at [630, 346] on input "Employee name / ID" at bounding box center [753, 357] width 498 height 33
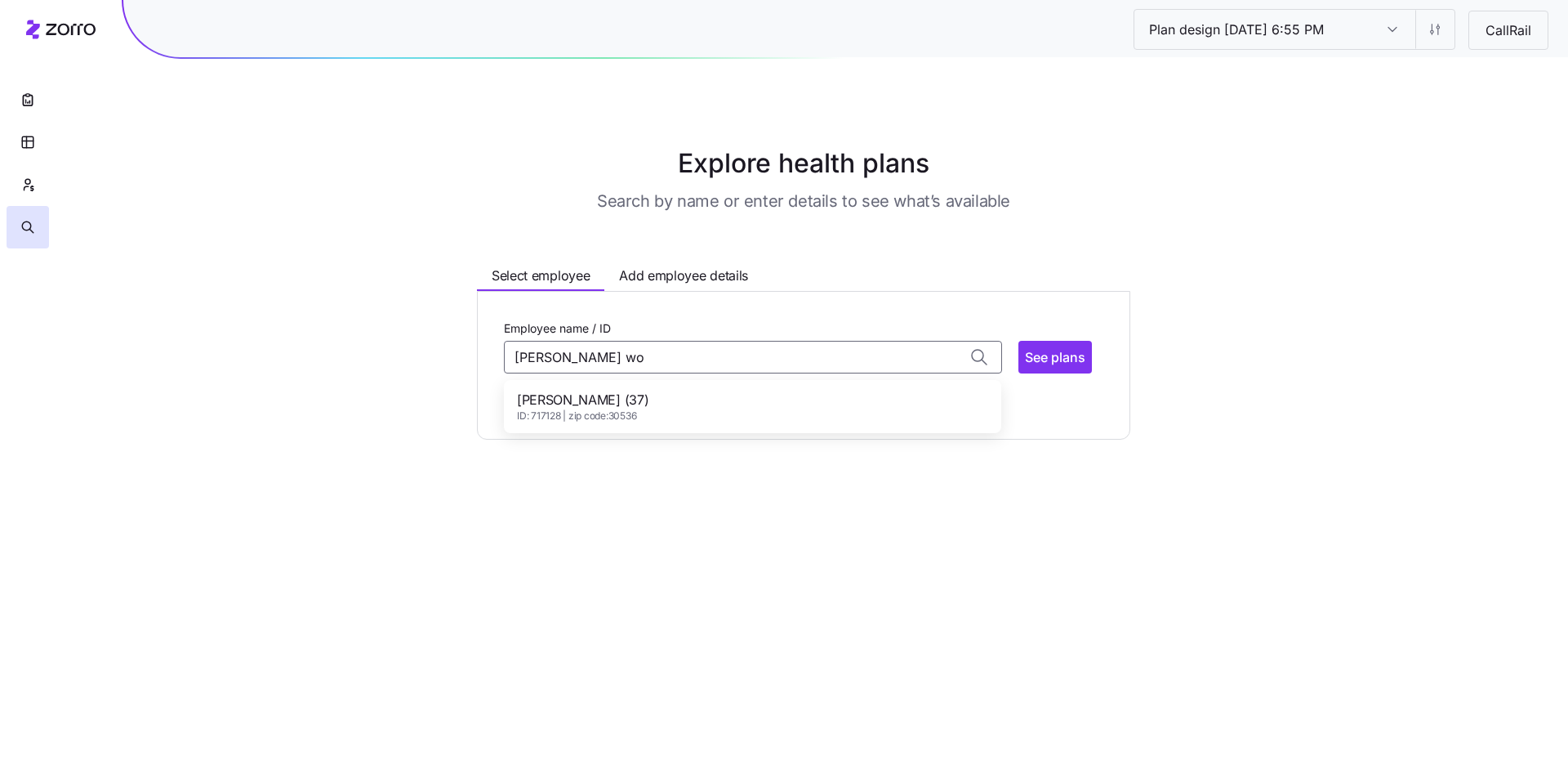
click at [682, 400] on div "Adam Workman (37) ID: 717128 | zip code: 30536" at bounding box center [752, 407] width 491 height 47
click at [1049, 352] on span "See plans" at bounding box center [1055, 357] width 61 height 19
type input "Adam Workman (ID: 717128)"
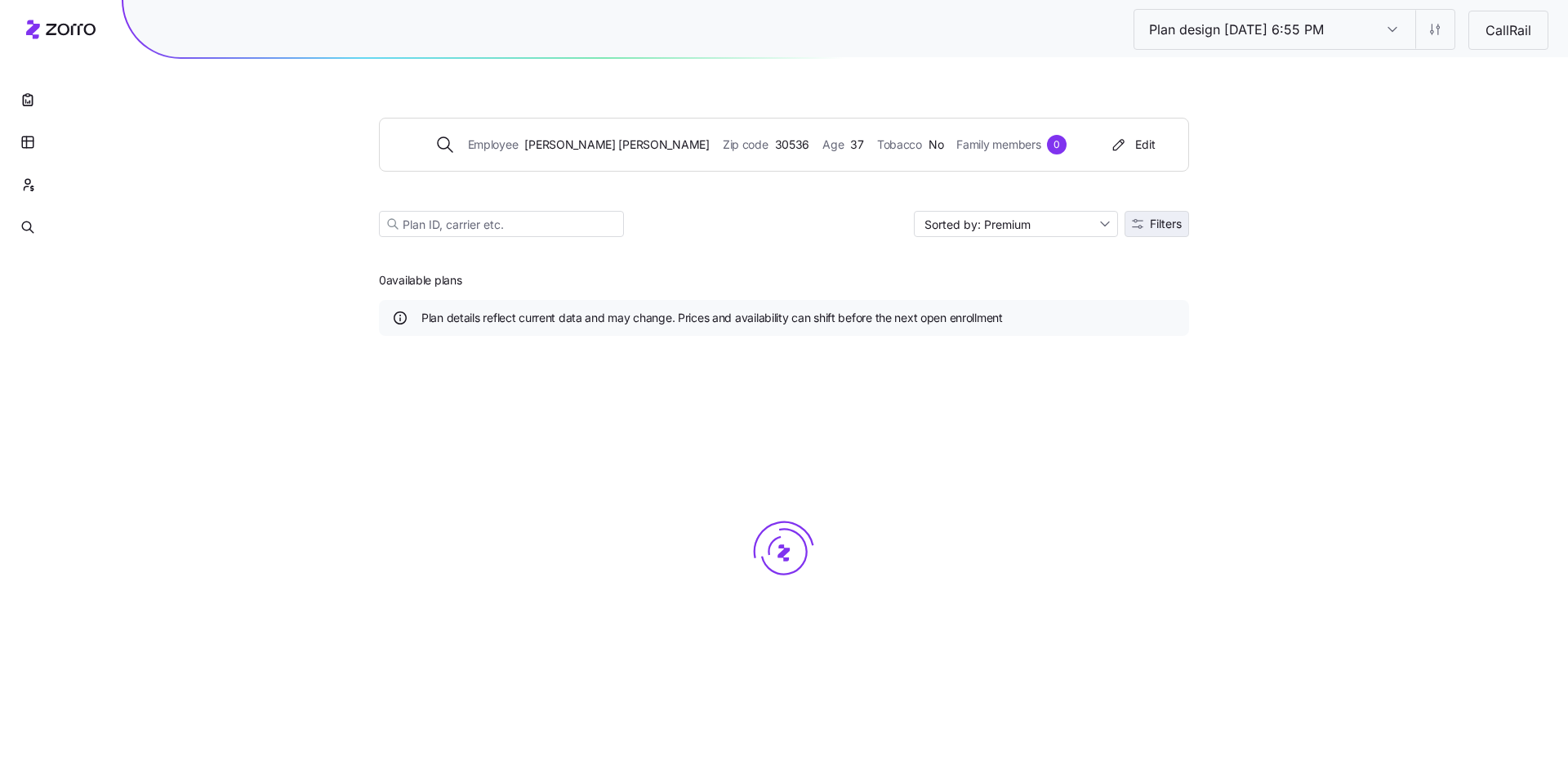
click at [1163, 226] on span "Filters" at bounding box center [1166, 223] width 32 height 11
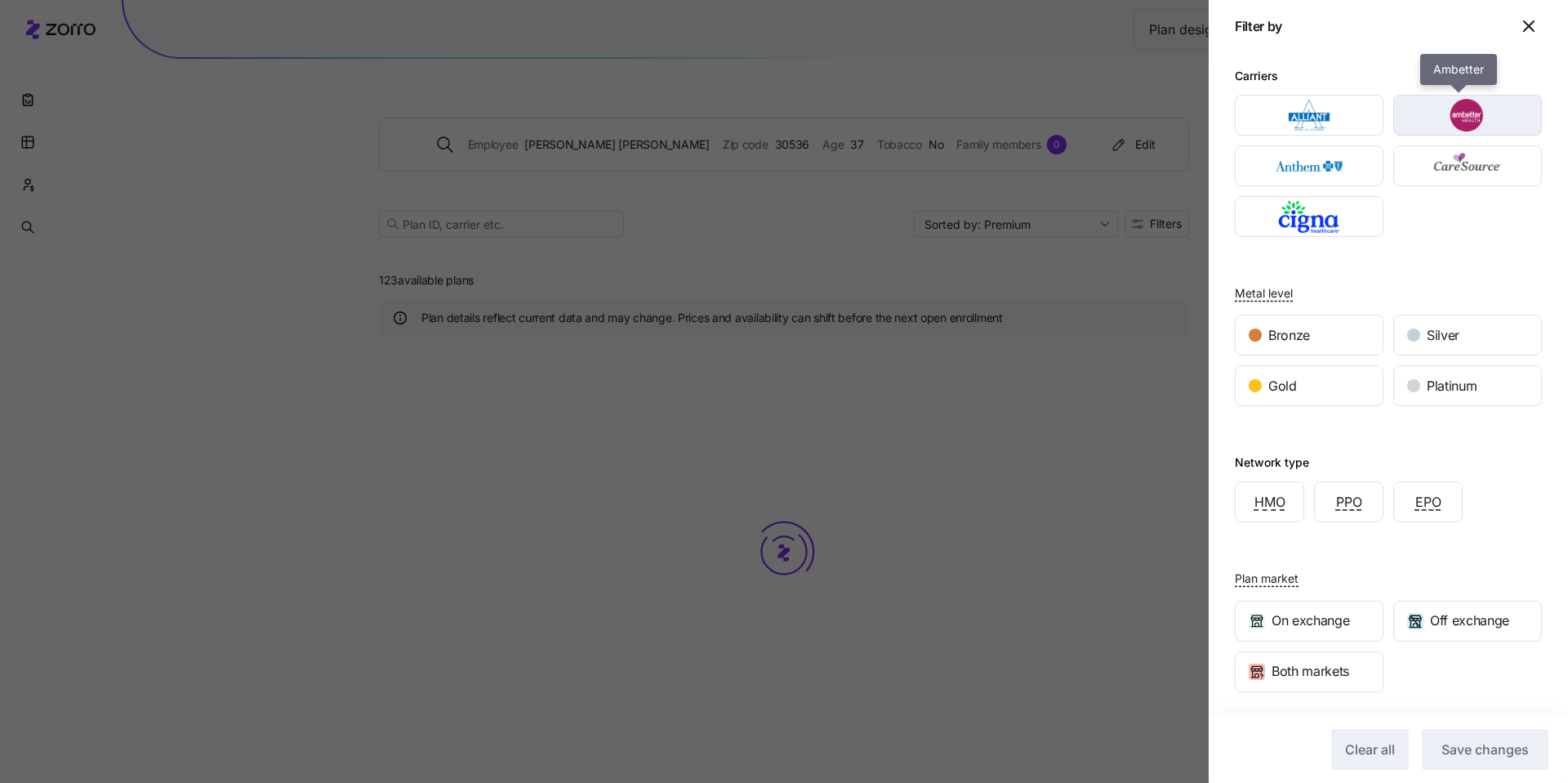
click at [1433, 121] on img "button" at bounding box center [1468, 115] width 120 height 33
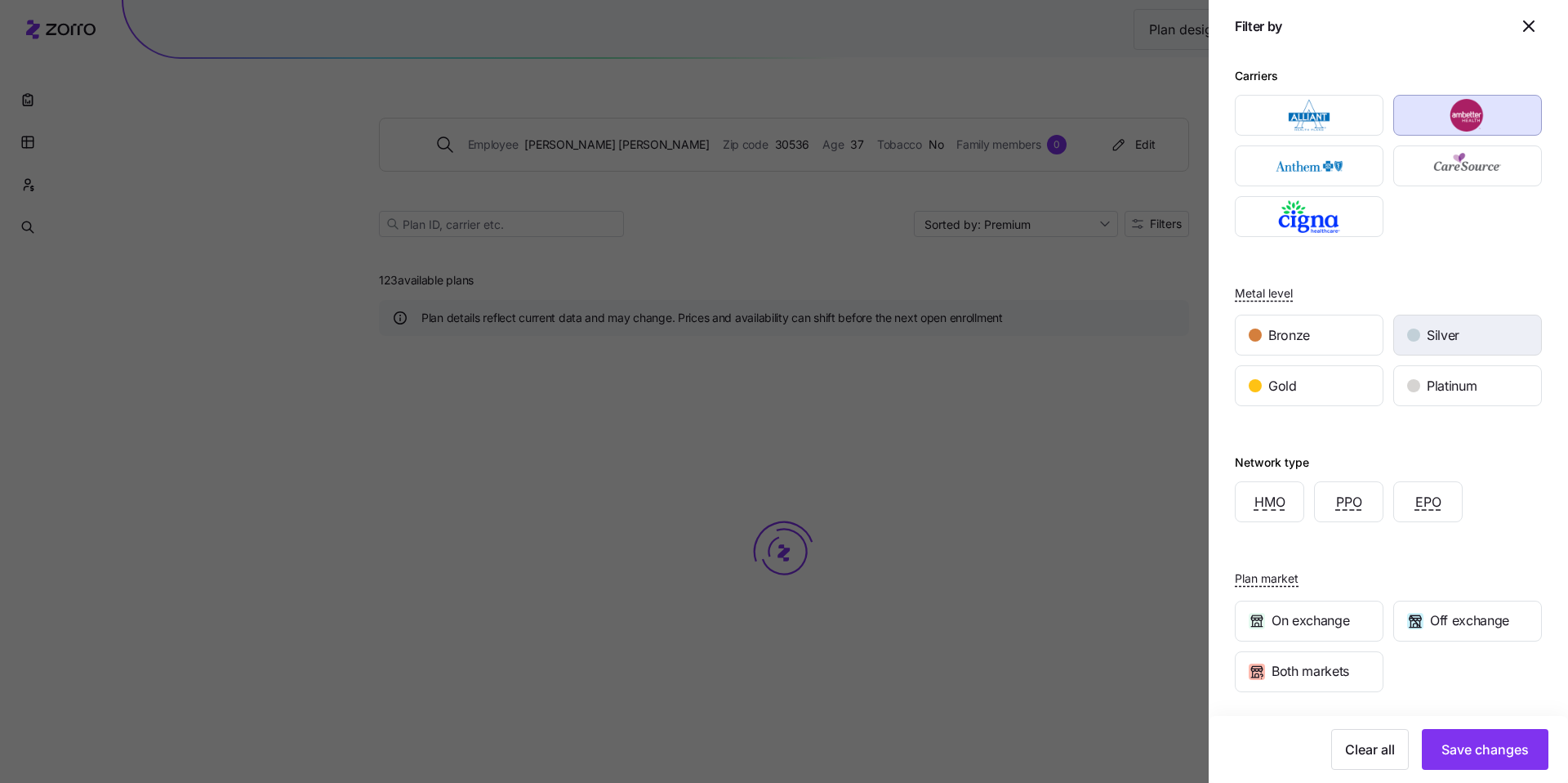
click at [1433, 338] on span "Silver" at bounding box center [1442, 335] width 33 height 20
click at [1512, 769] on button "Save changes" at bounding box center [1485, 749] width 126 height 40
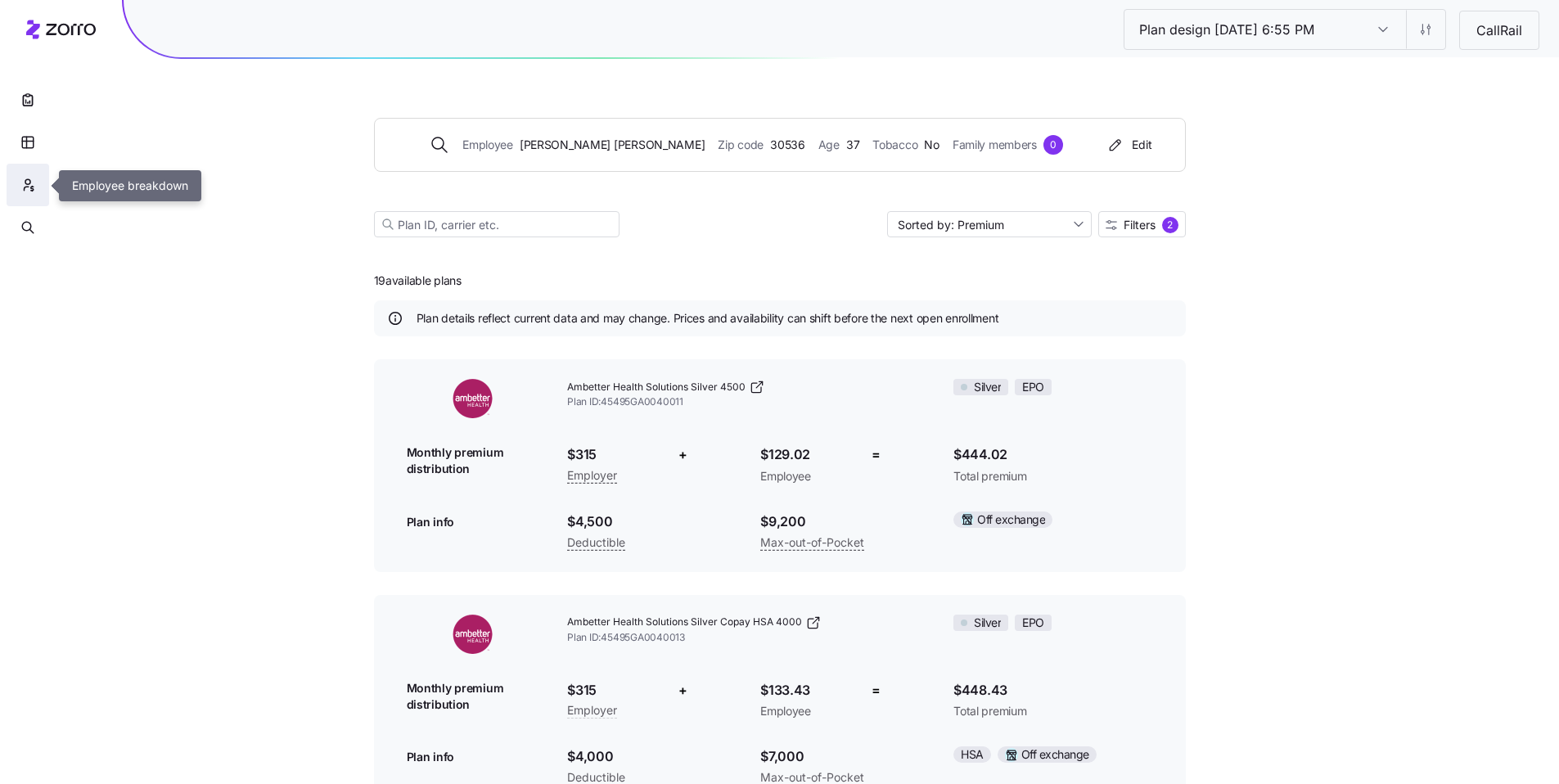
click at [29, 184] on icon "button" at bounding box center [27, 185] width 15 height 17
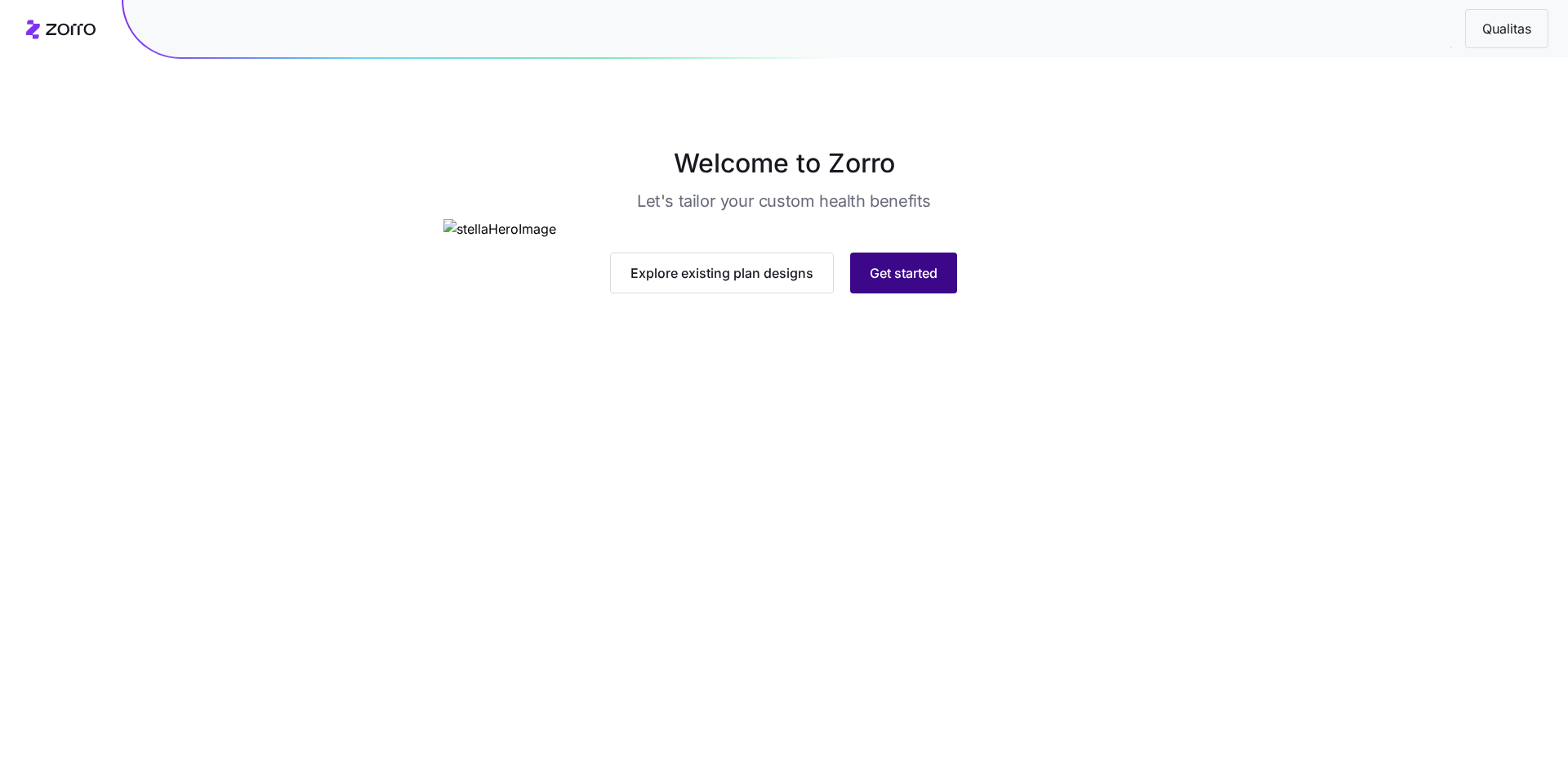
click at [928, 283] on span "Get started" at bounding box center [903, 272] width 68 height 19
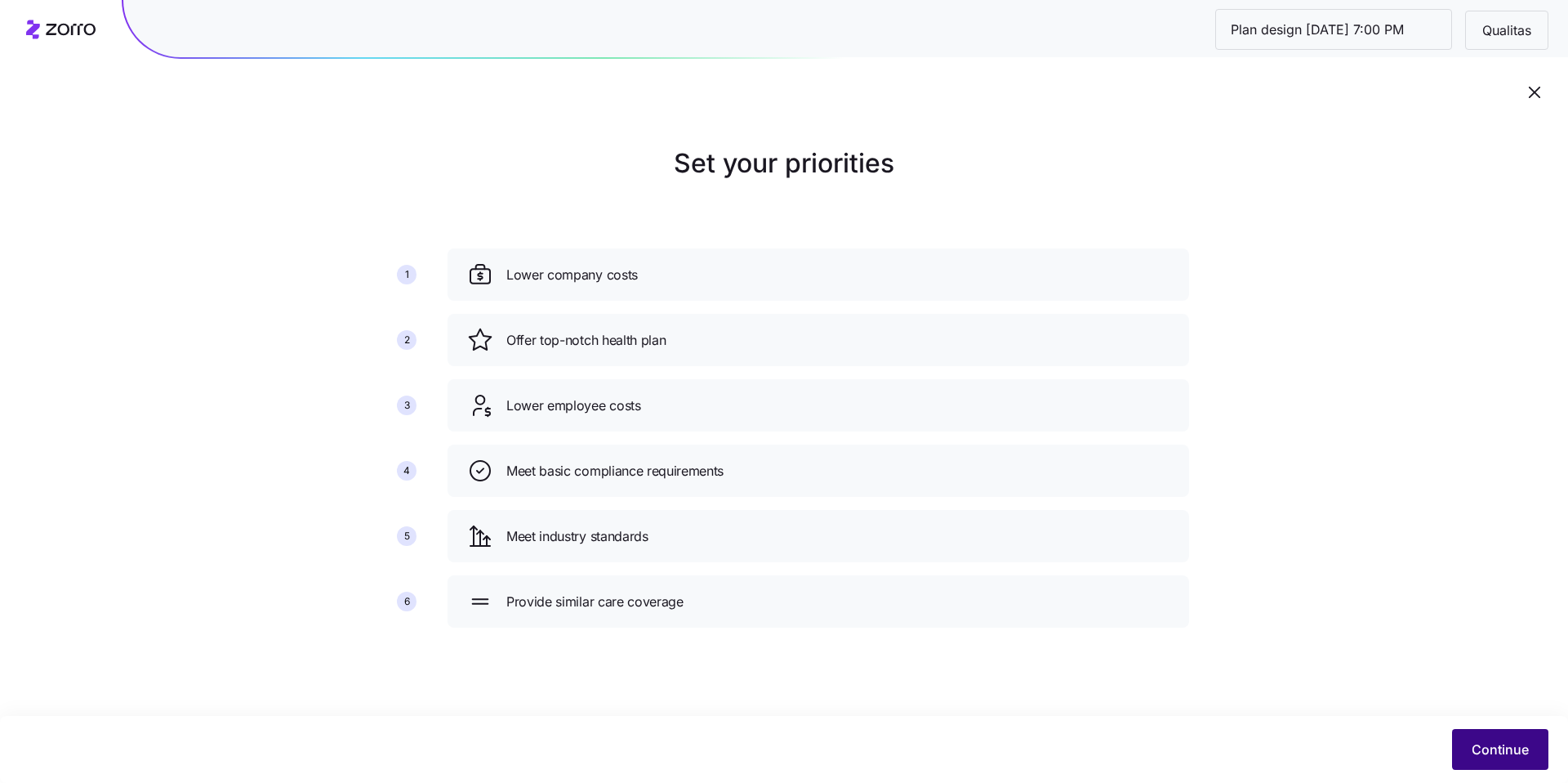
click at [1508, 764] on button "Continue" at bounding box center [1500, 749] width 97 height 40
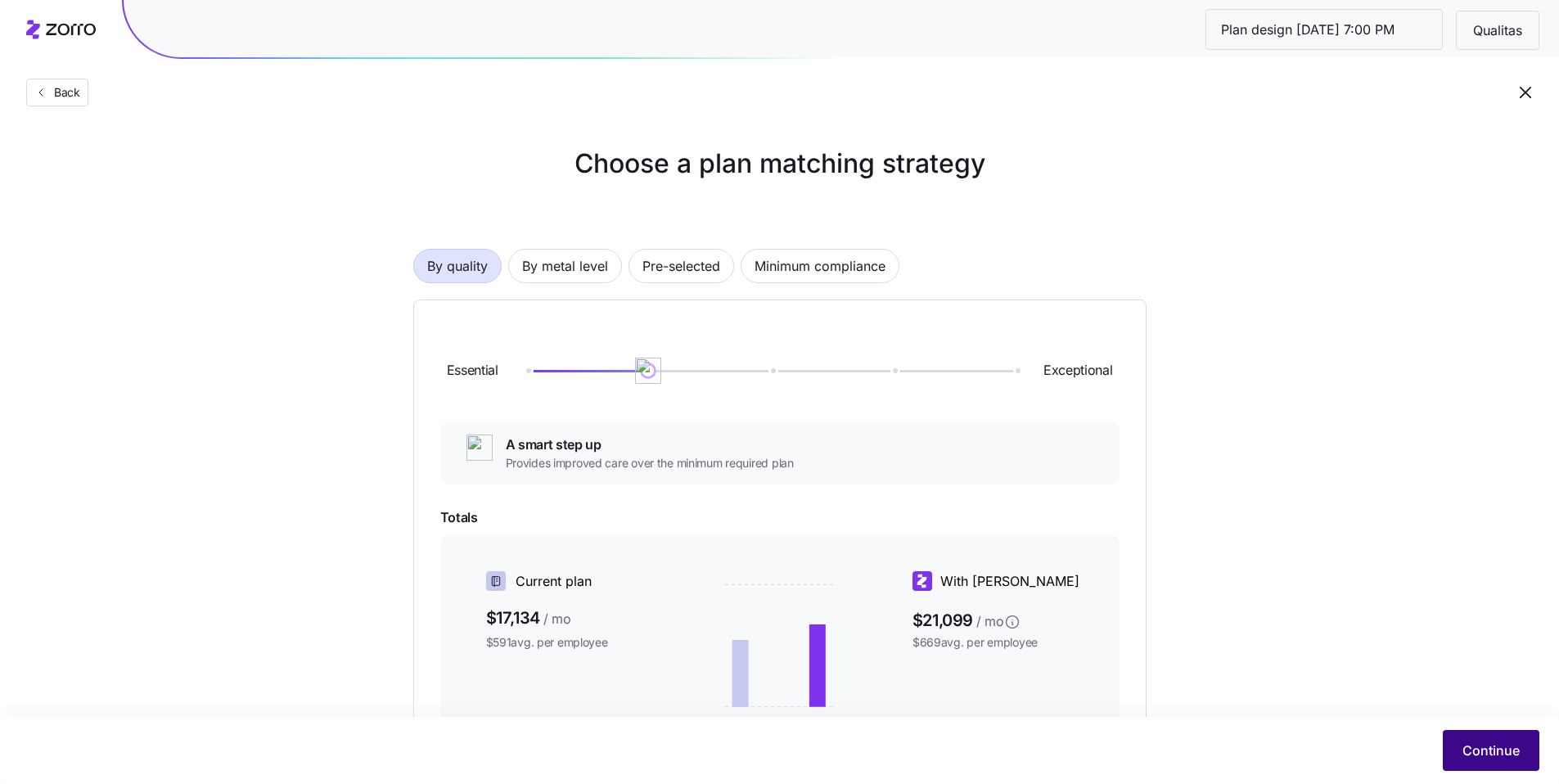
click at [1479, 752] on span "Continue" at bounding box center [1491, 751] width 57 height 19
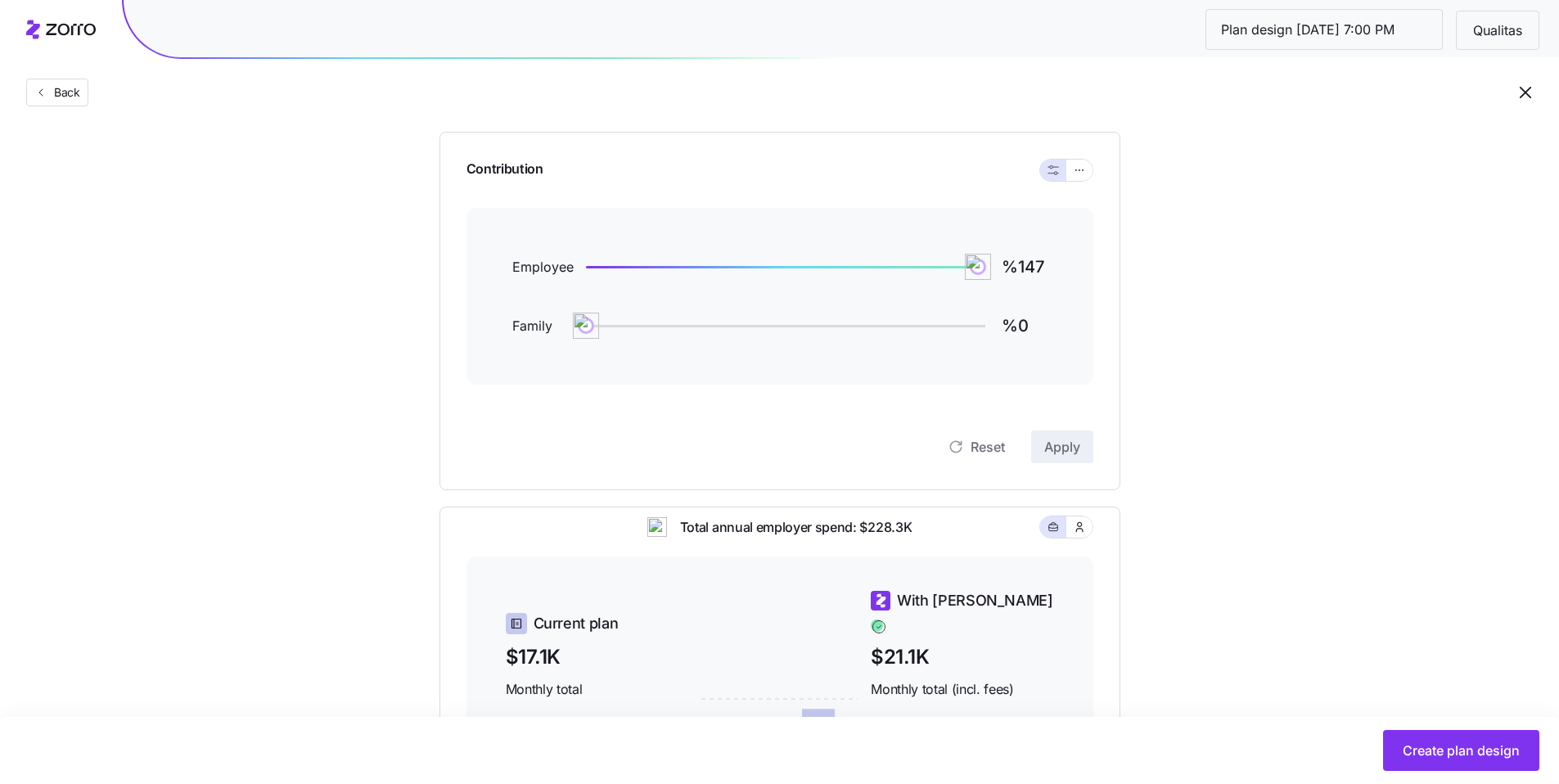
scroll to position [162, 0]
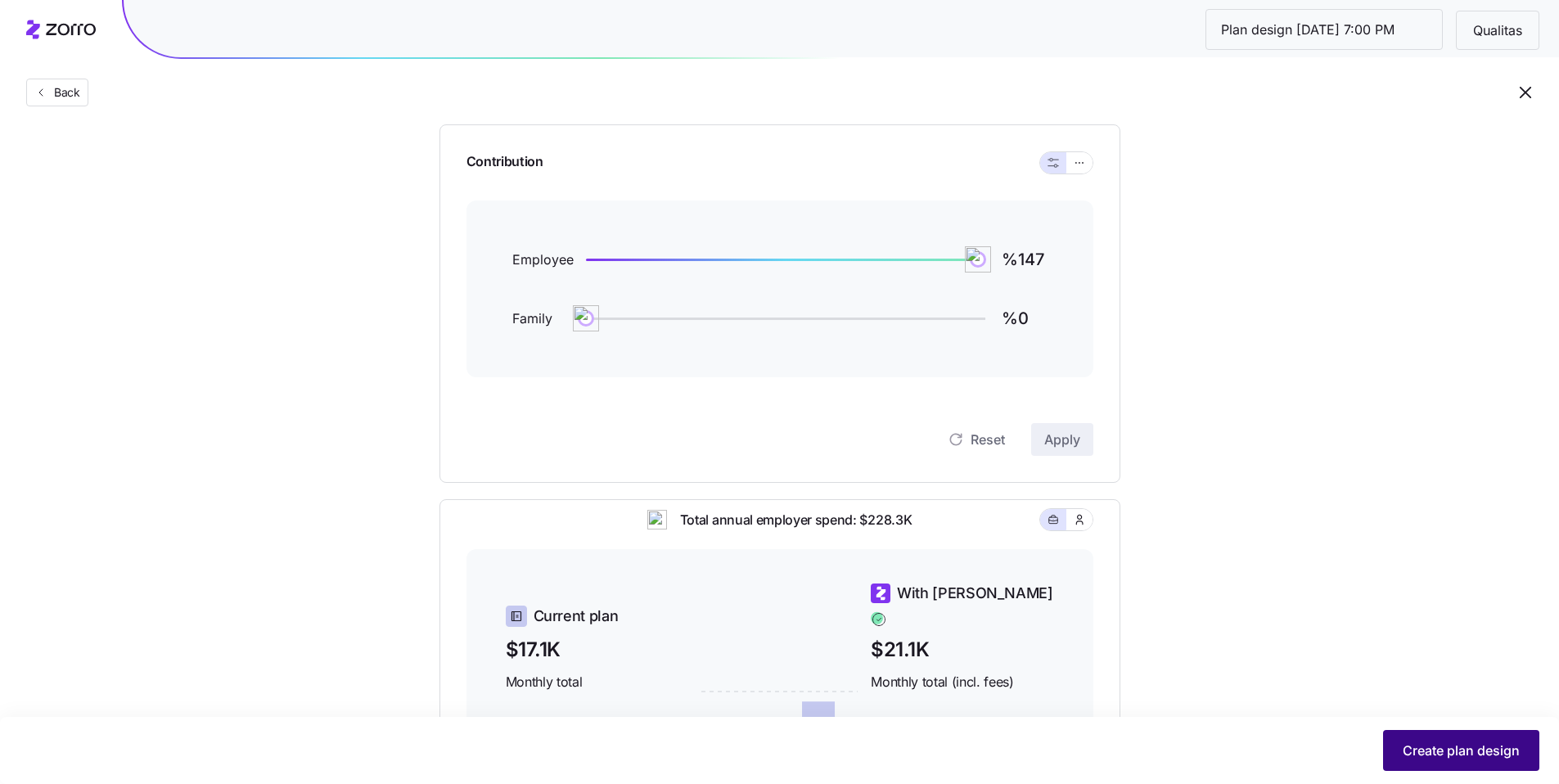
click at [1444, 759] on span "Create plan design" at bounding box center [1461, 751] width 117 height 19
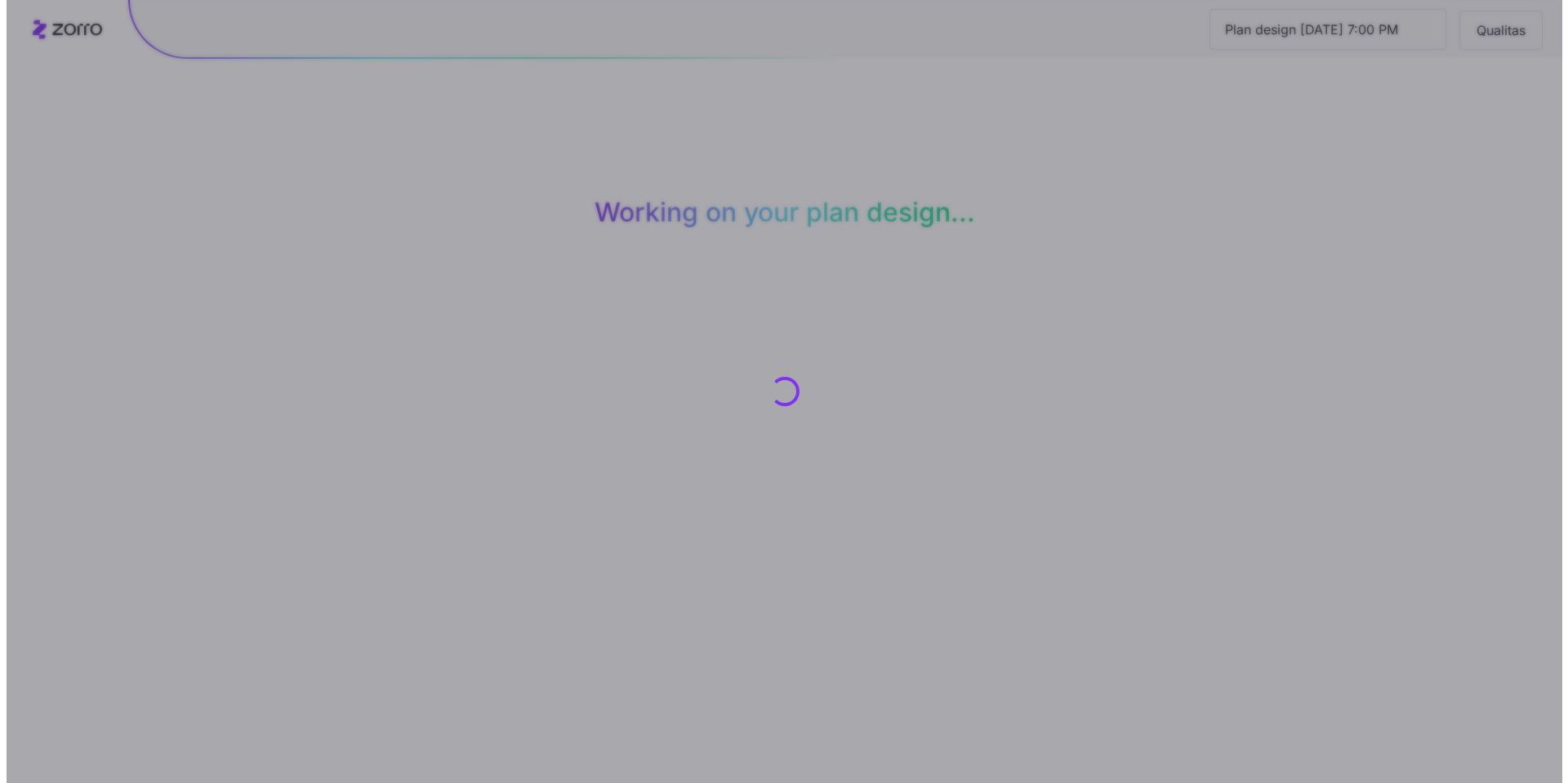
scroll to position [0, 0]
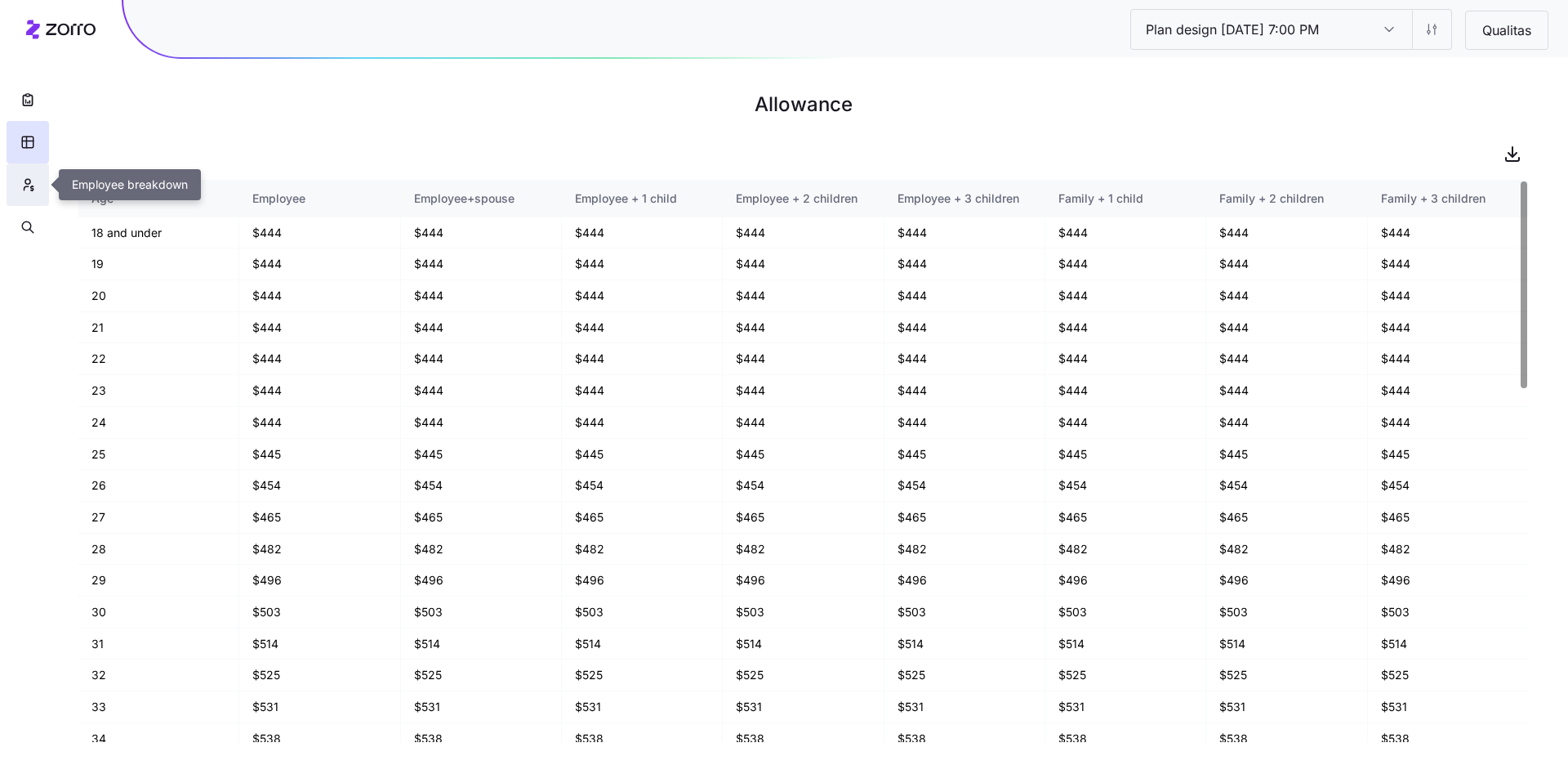
click at [25, 187] on icon "button" at bounding box center [26, 188] width 4 height 4
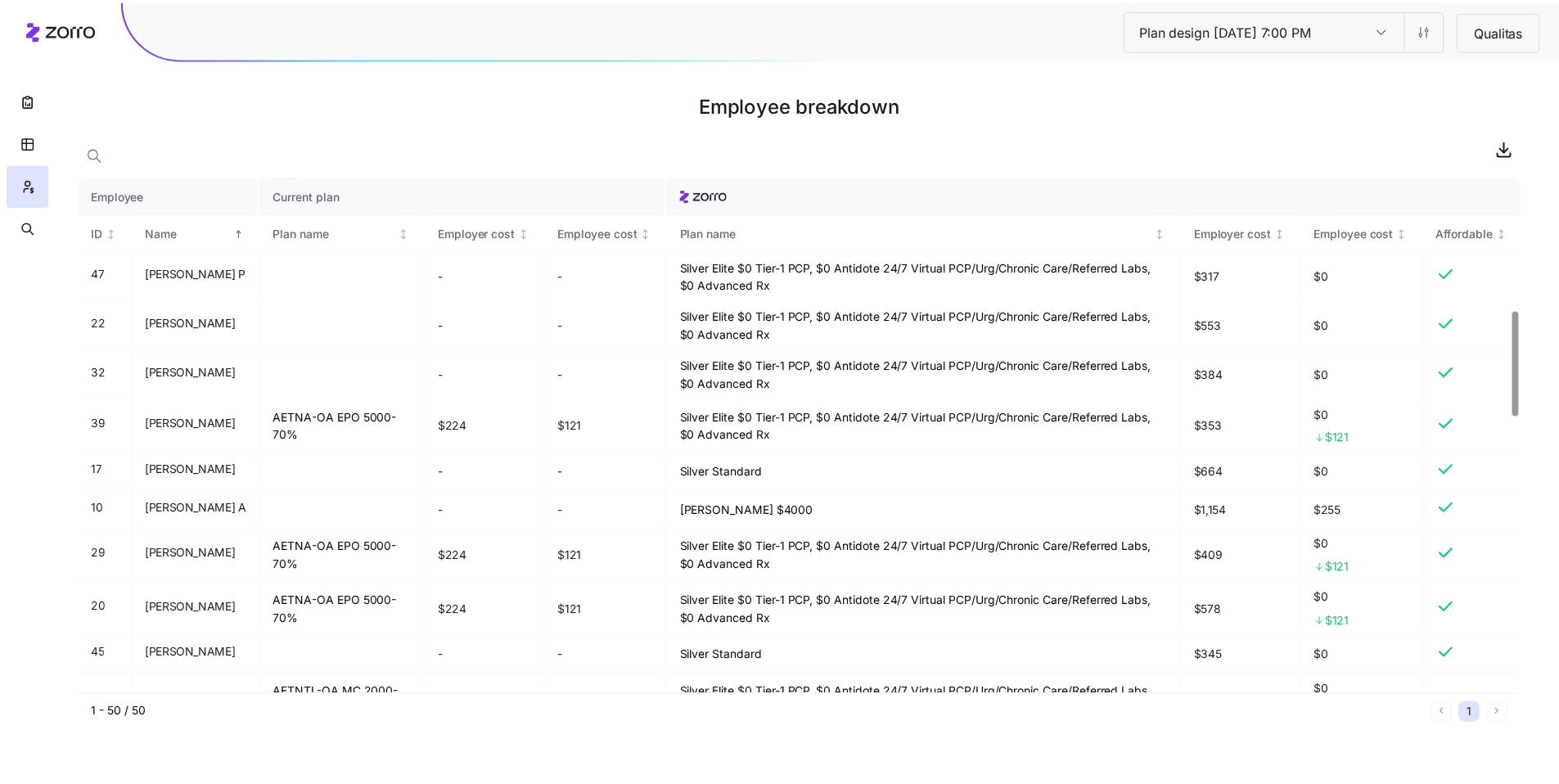
scroll to position [1176, 0]
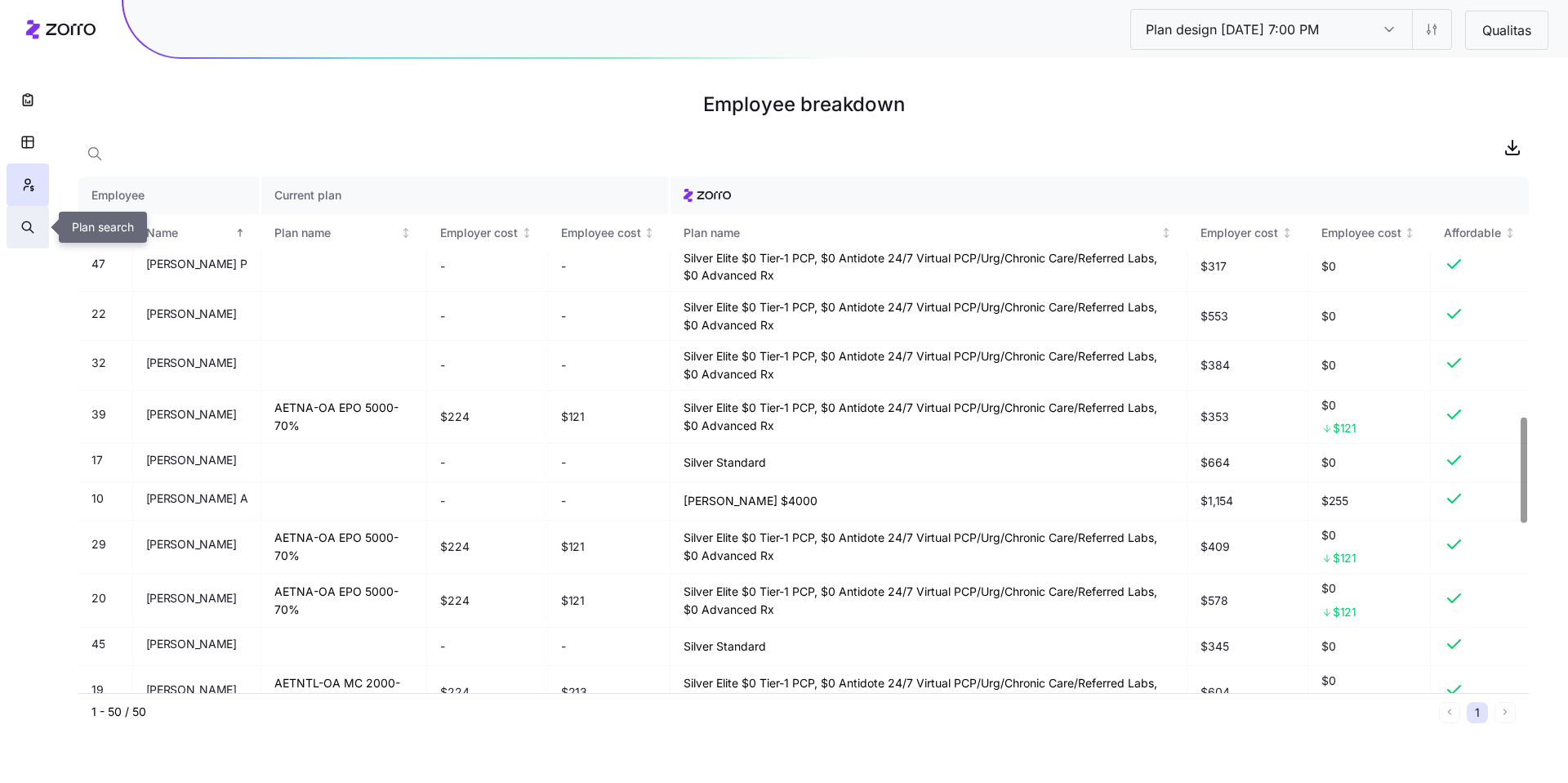
click at [23, 228] on icon "button" at bounding box center [26, 226] width 9 height 9
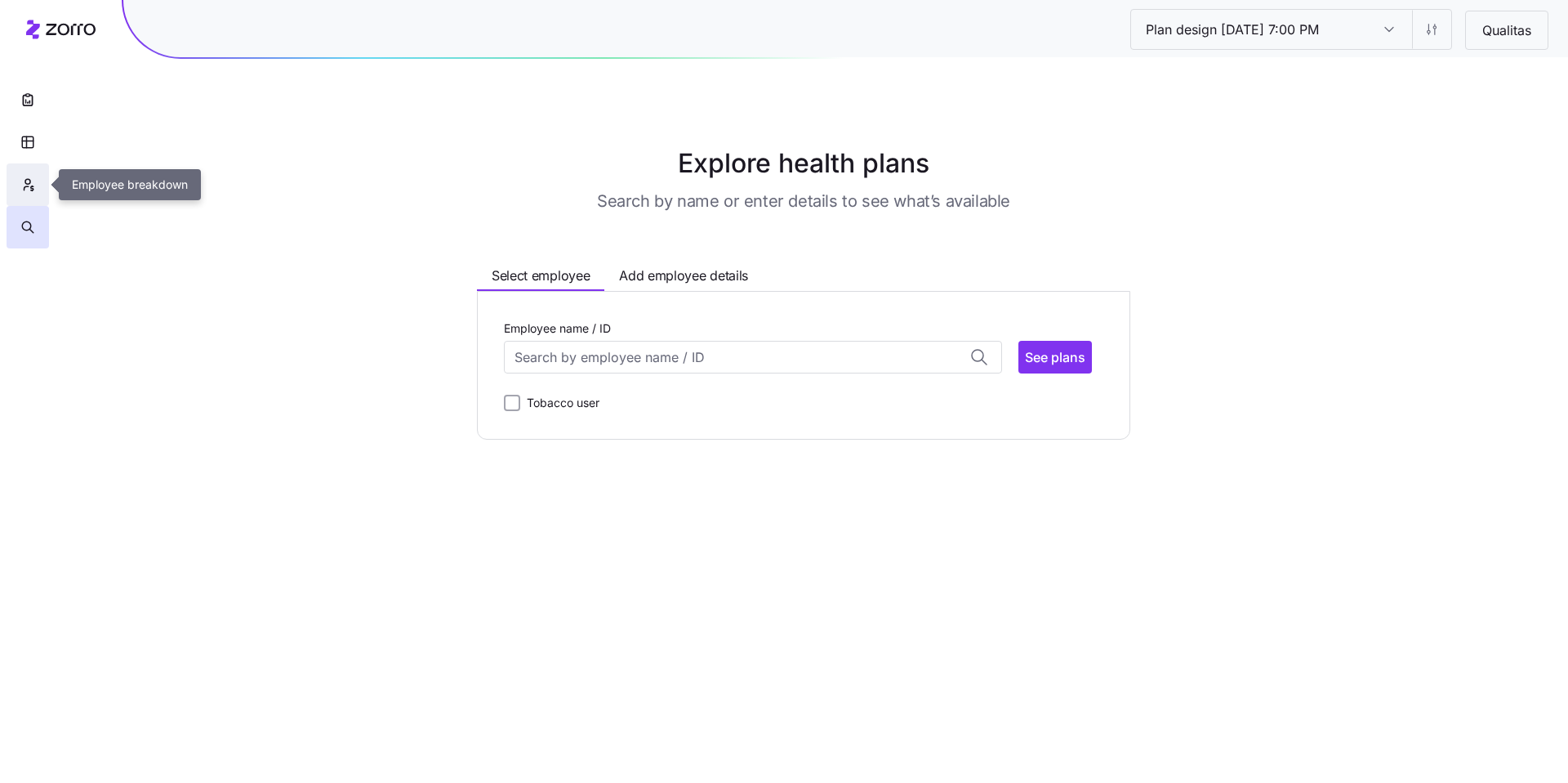
click at [36, 181] on button "button" at bounding box center [27, 185] width 42 height 42
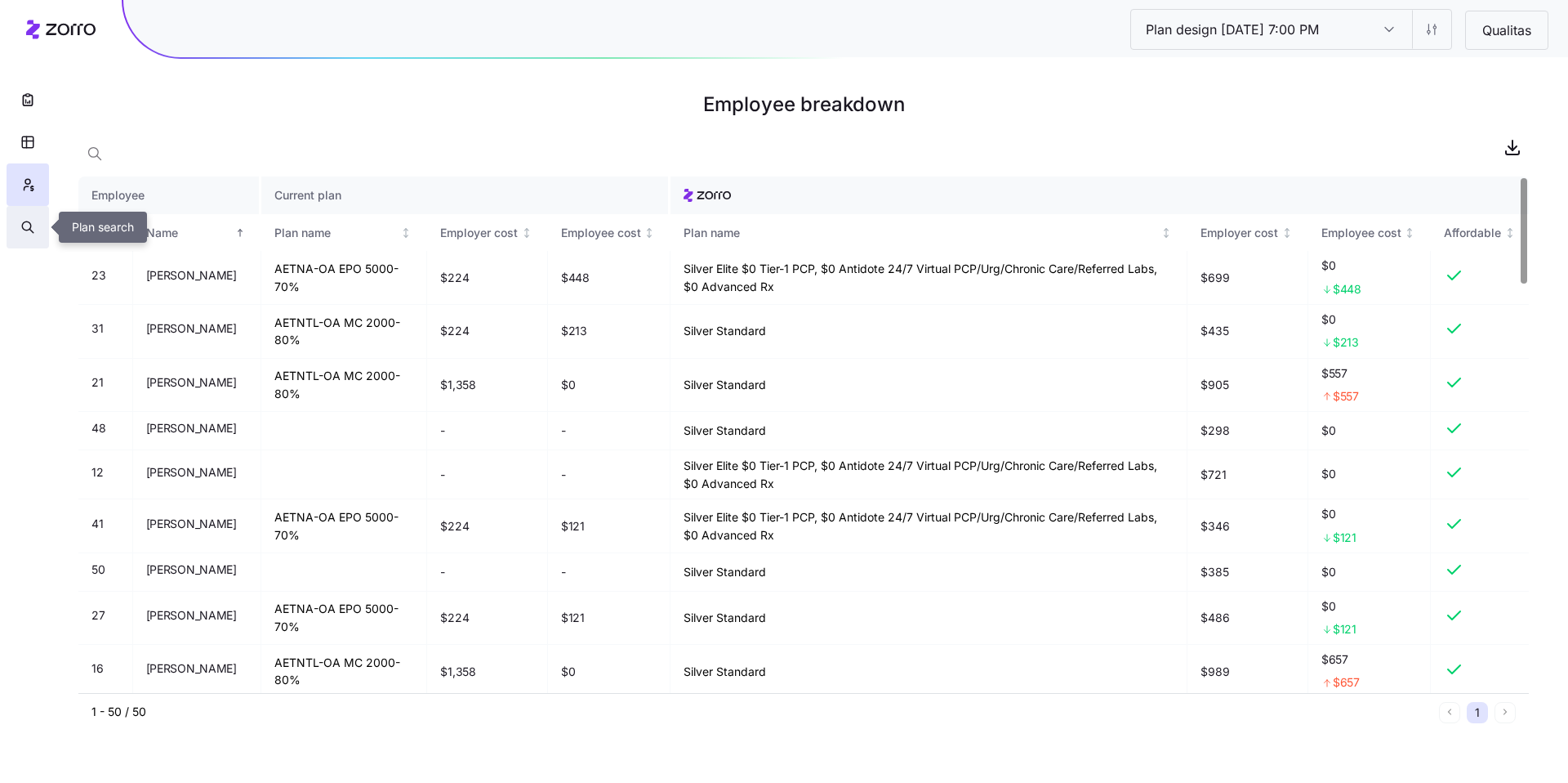
click at [22, 227] on icon "button" at bounding box center [26, 226] width 9 height 9
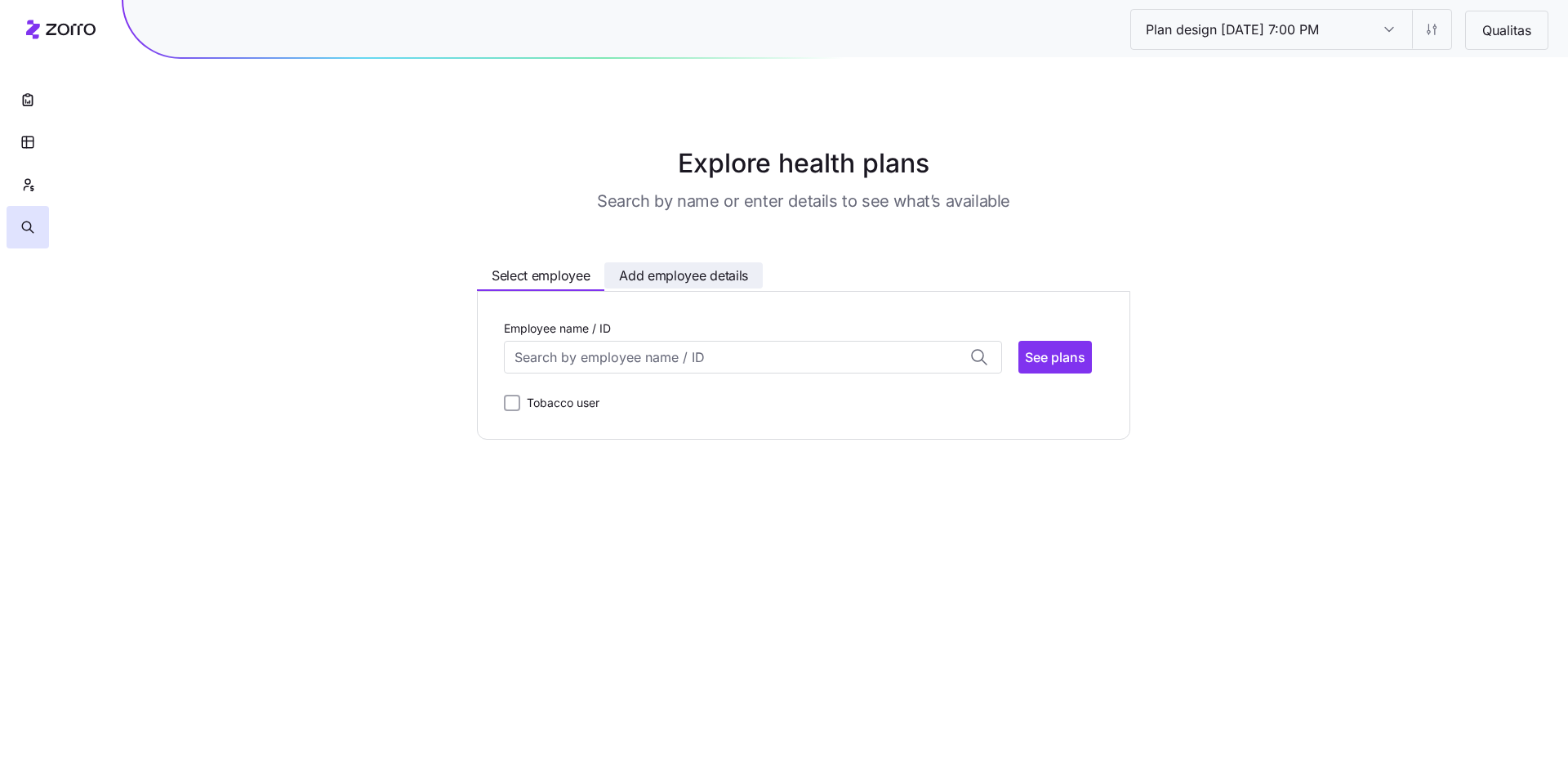
click at [658, 274] on span "Add employee details" at bounding box center [683, 275] width 129 height 20
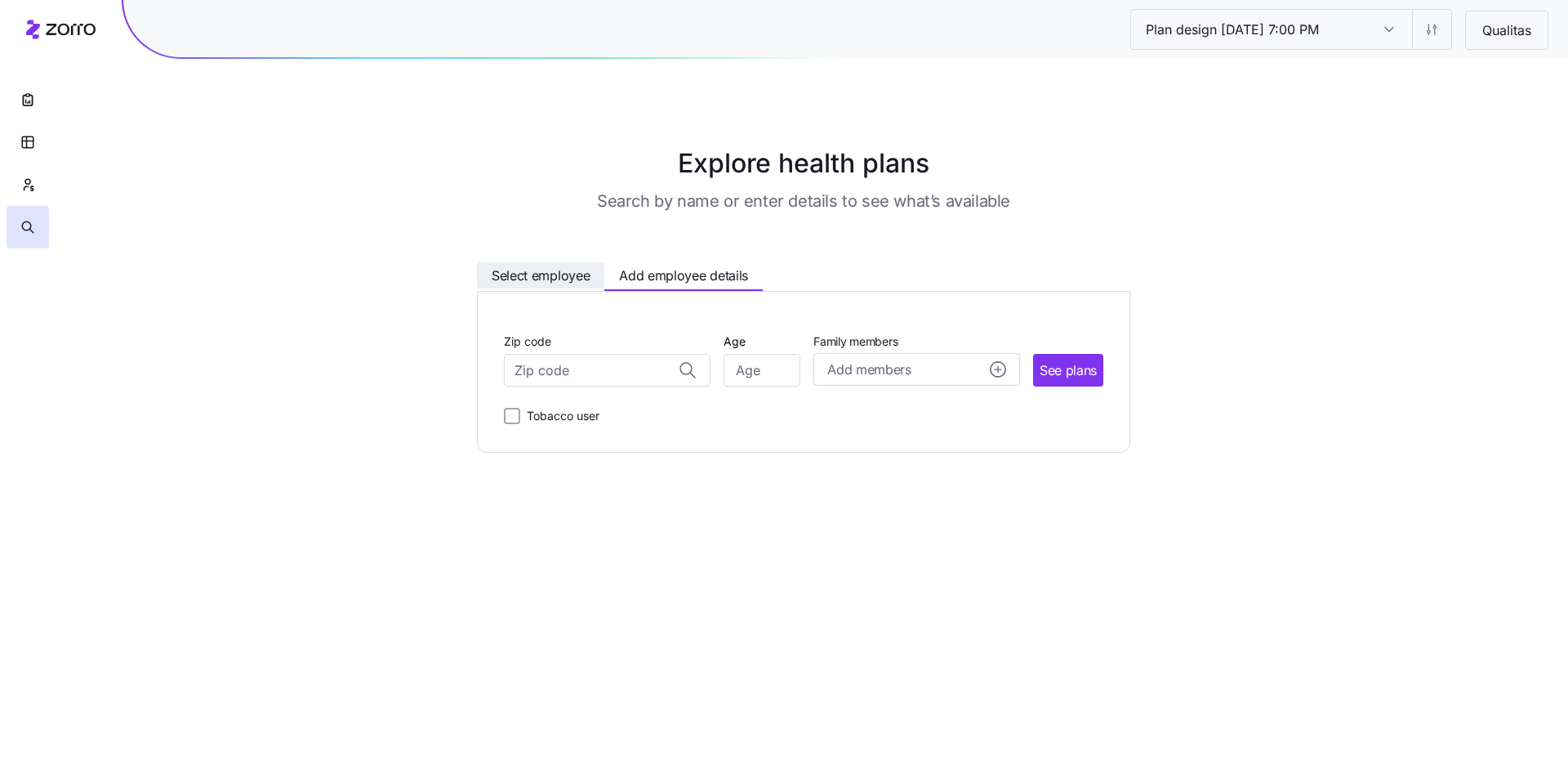
click at [554, 275] on span "Select employee" at bounding box center [541, 275] width 98 height 20
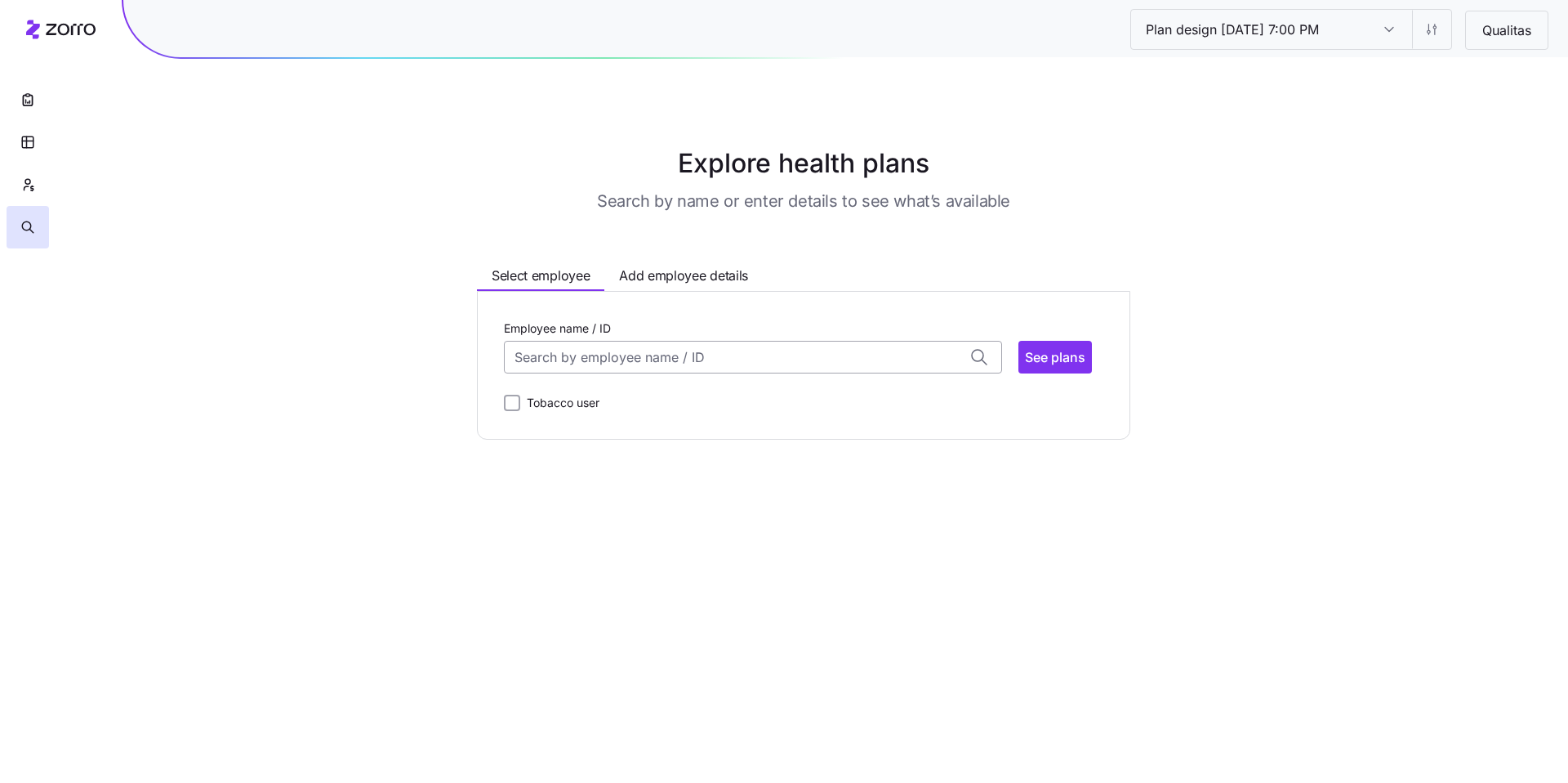
click at [577, 365] on input "Employee name / ID" at bounding box center [753, 357] width 498 height 33
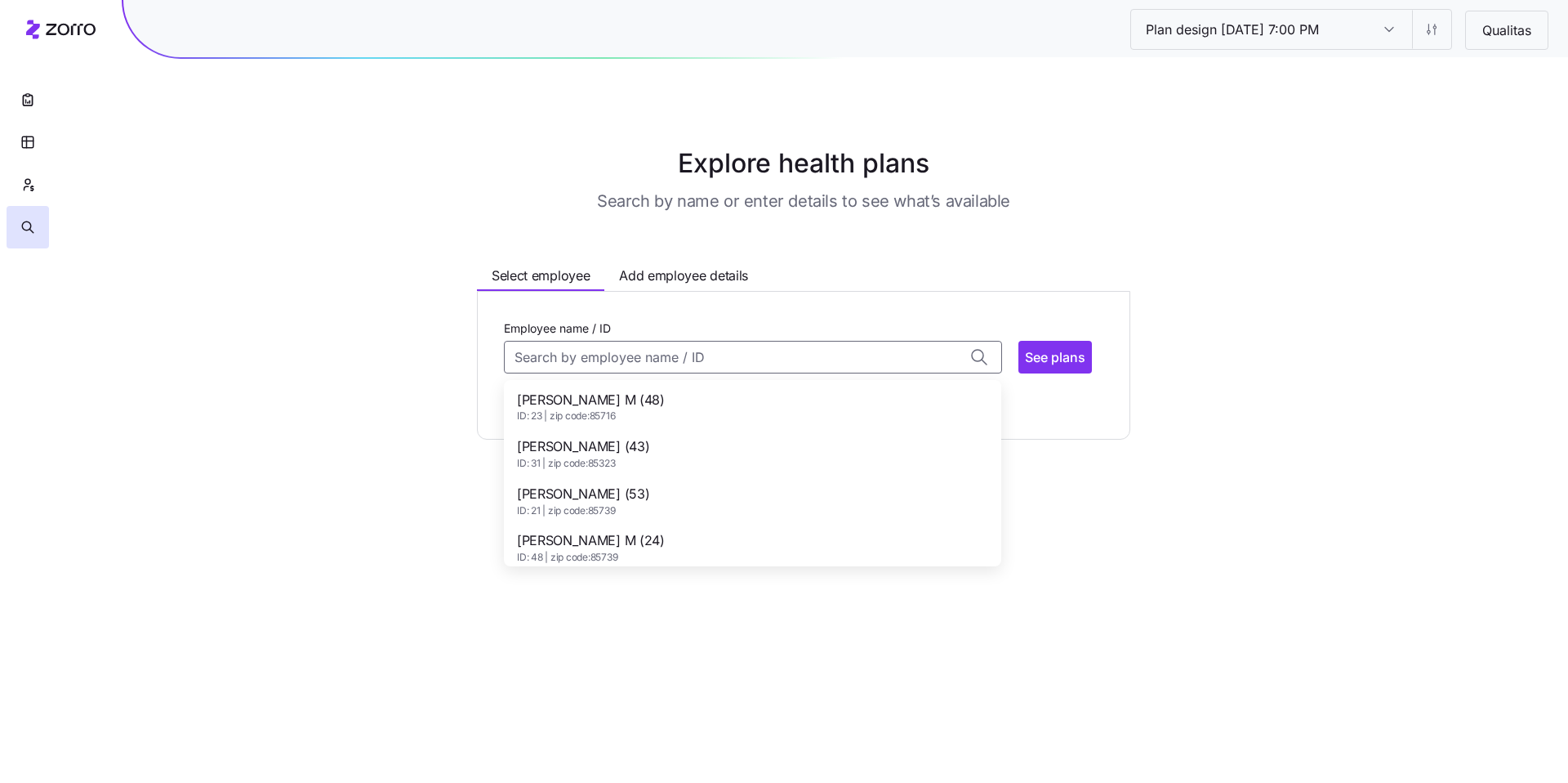
click at [647, 435] on div "[PERSON_NAME] (43) ID: 31 | zip code: 85323" at bounding box center [752, 453] width 491 height 47
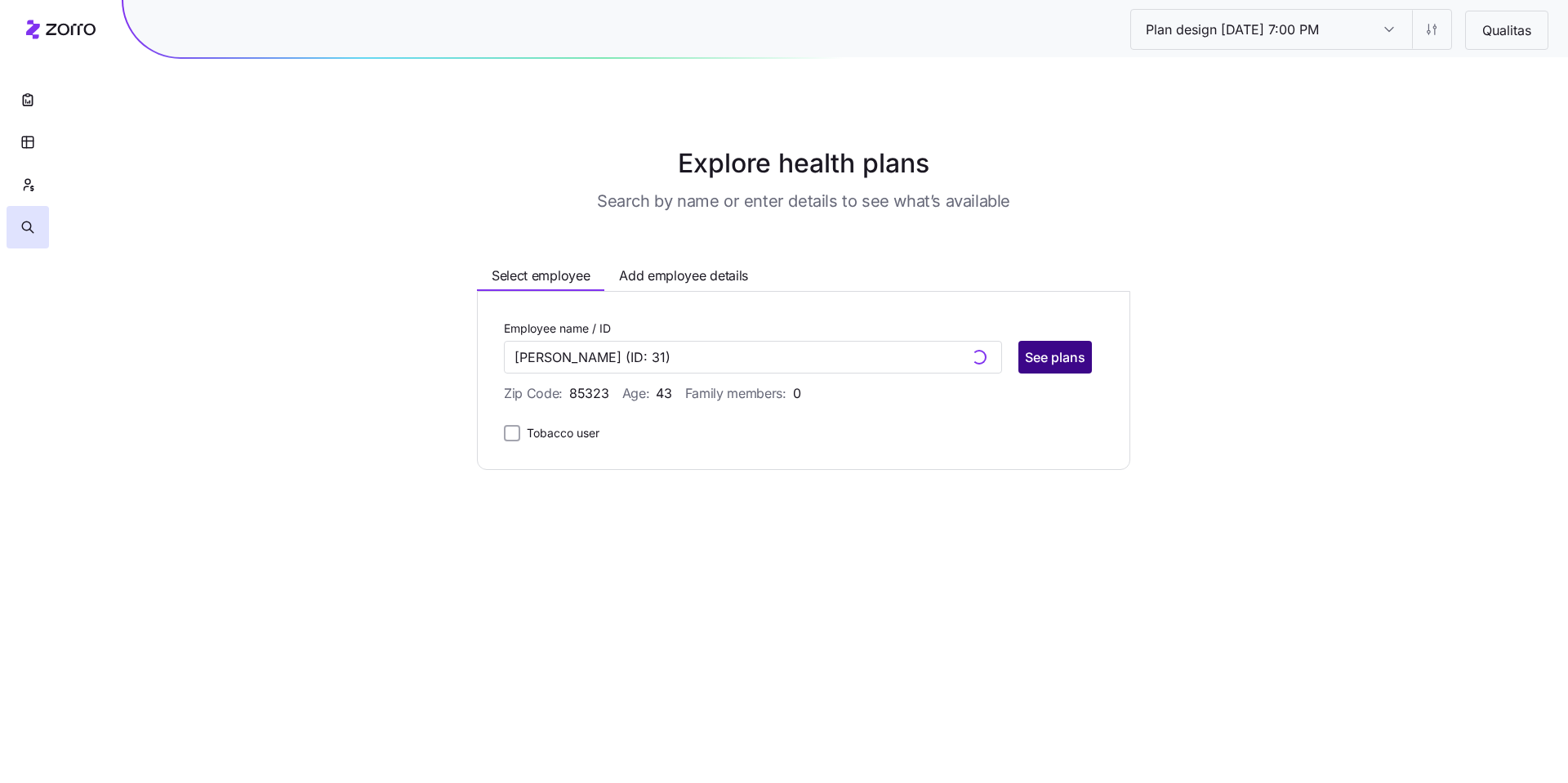
type input "[PERSON_NAME]"
click at [1047, 361] on span "See plans" at bounding box center [1055, 357] width 61 height 19
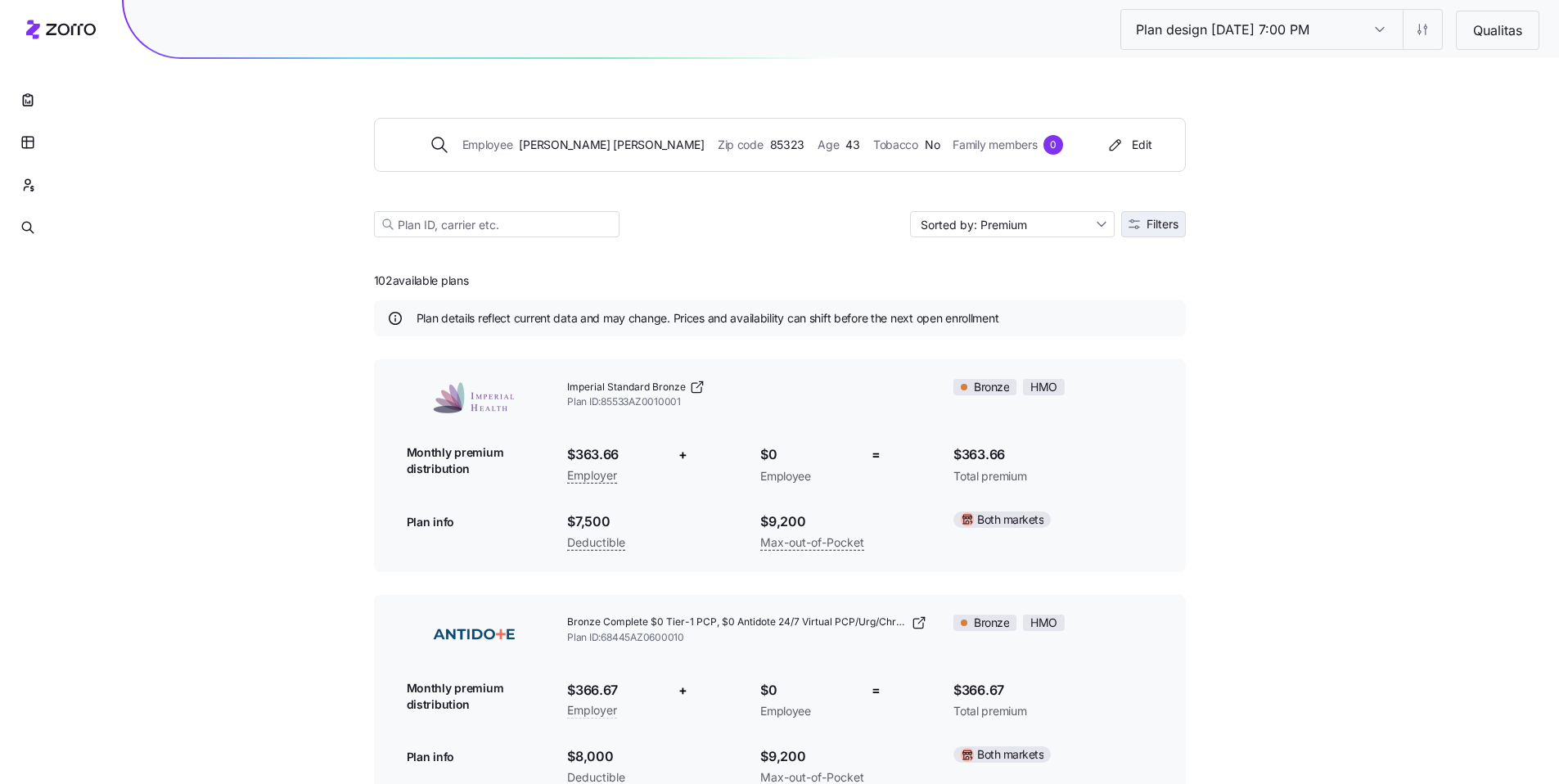
click at [1157, 222] on span "Filters" at bounding box center [1163, 223] width 32 height 11
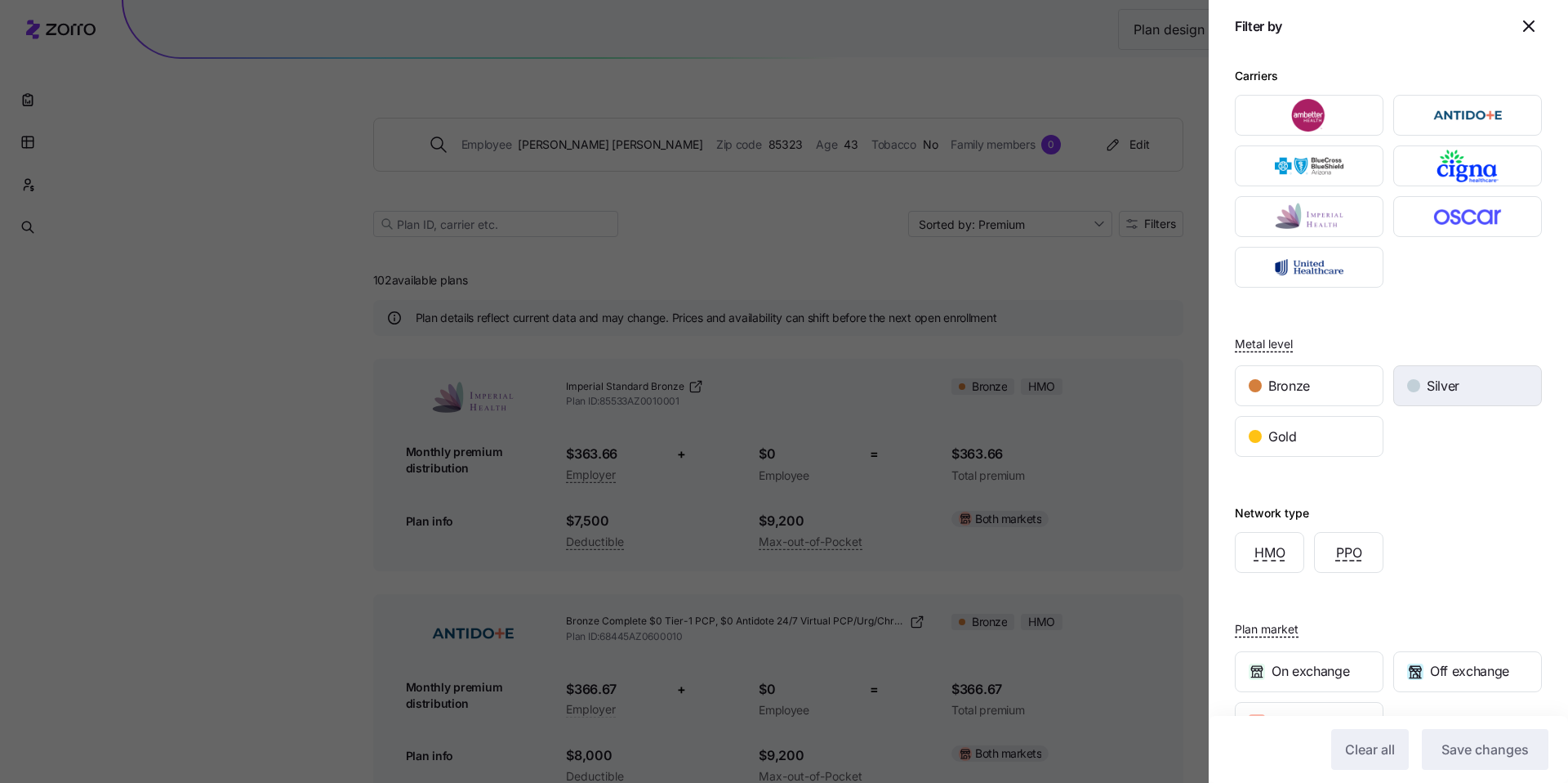
click at [1394, 375] on div "Silver" at bounding box center [1467, 386] width 147 height 40
click at [1492, 765] on button "Save changes" at bounding box center [1485, 749] width 126 height 40
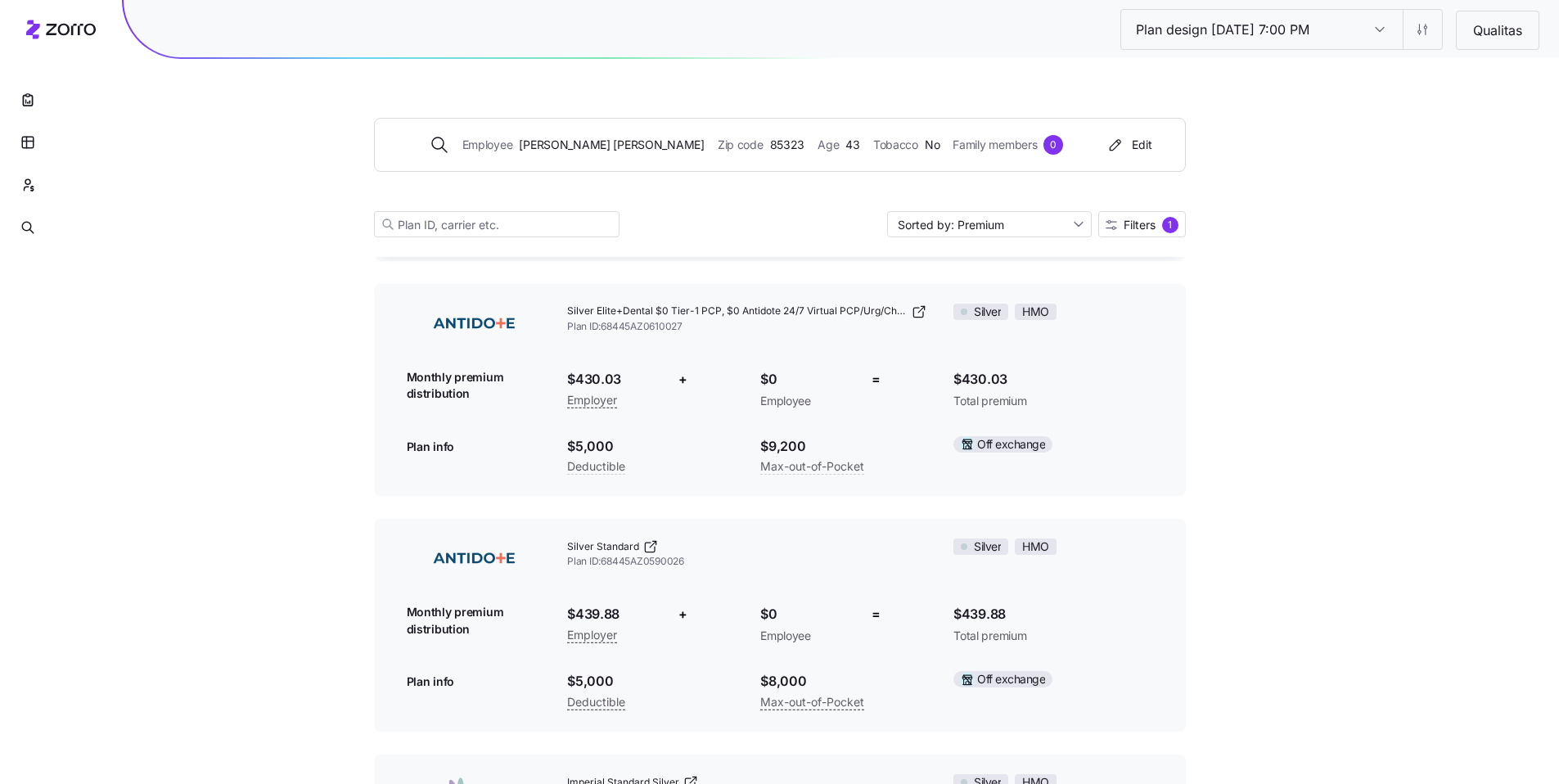
scroll to position [957, 0]
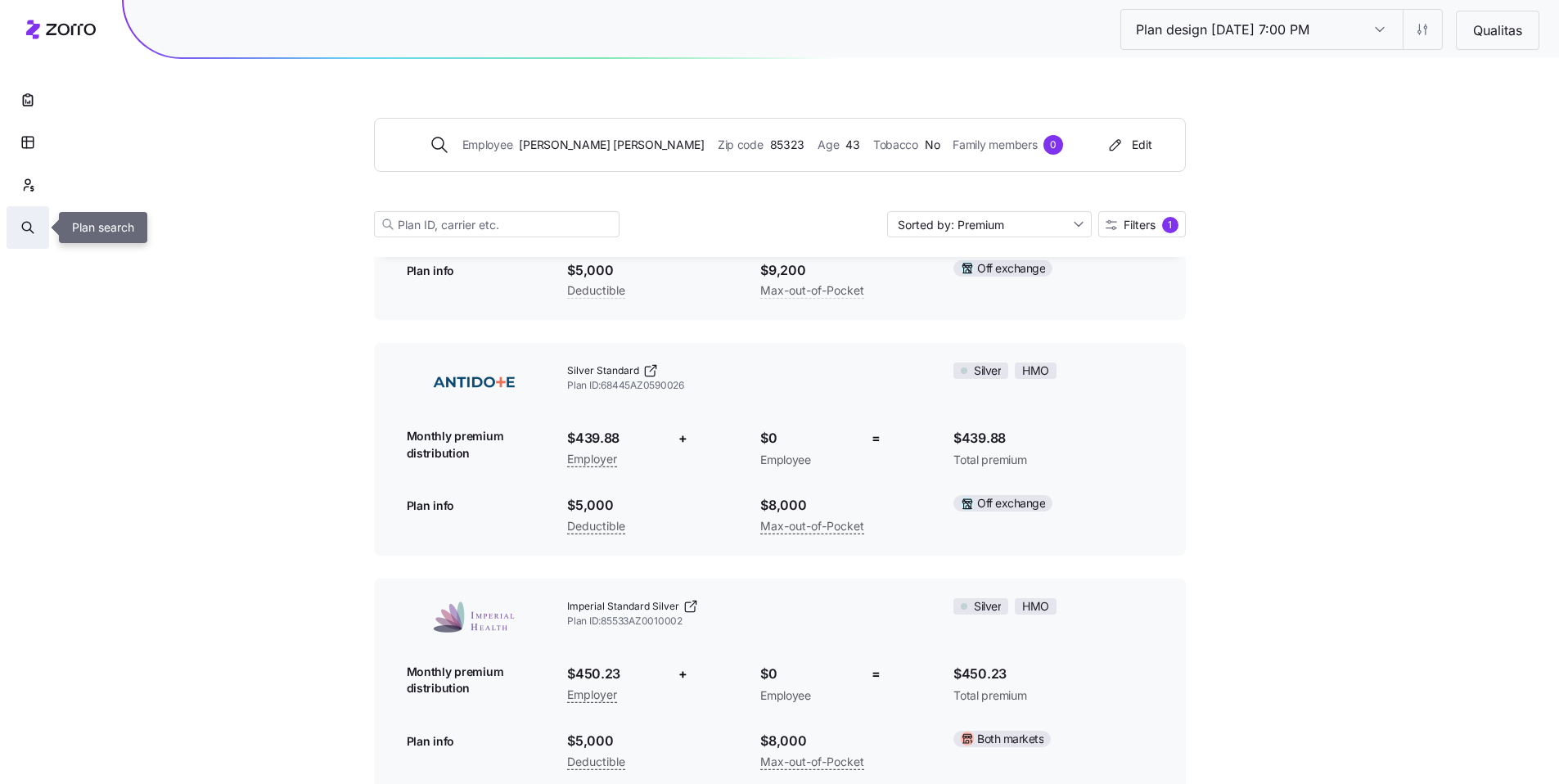
click at [29, 226] on icon "button" at bounding box center [27, 227] width 15 height 17
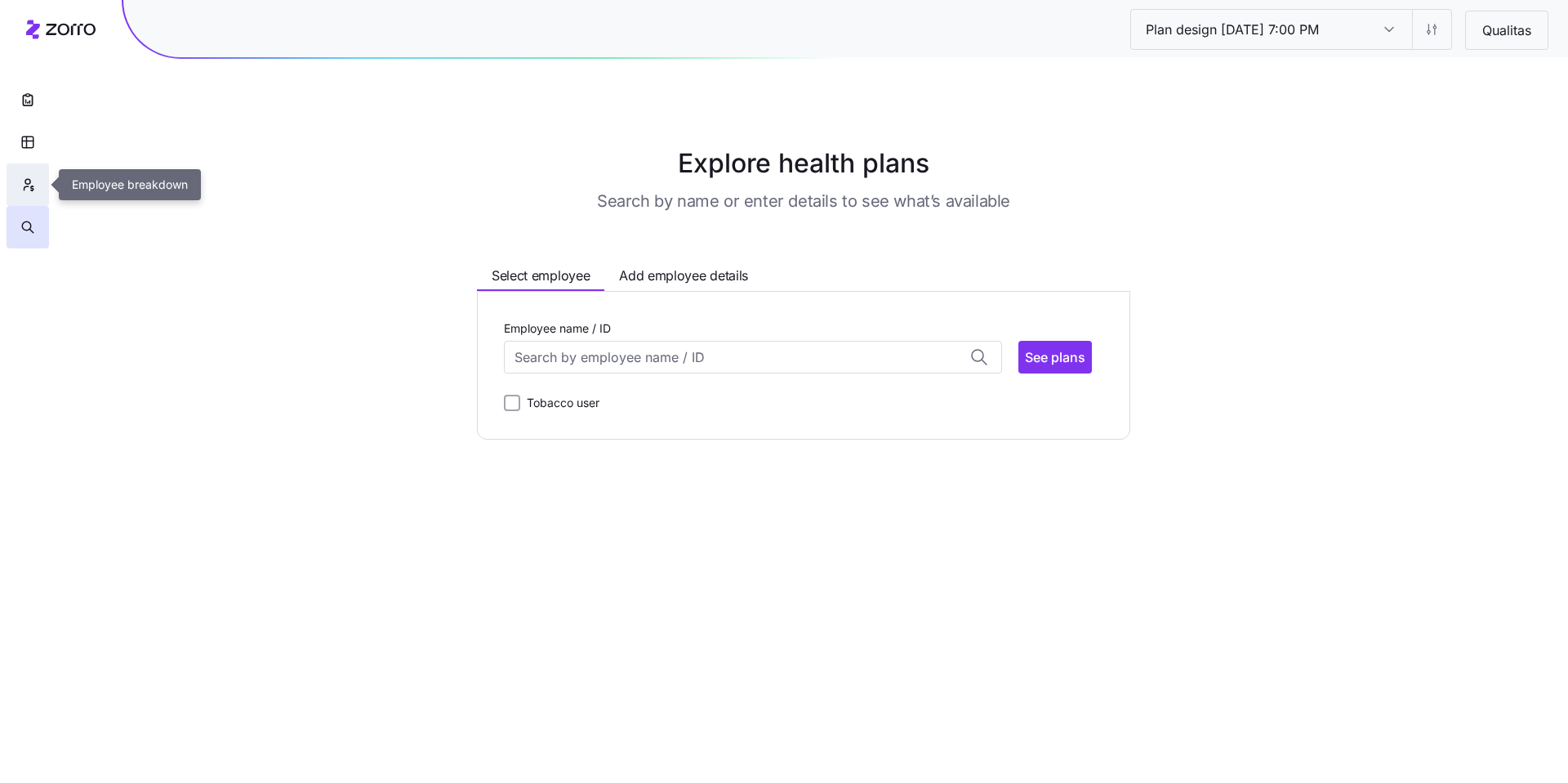
click at [28, 190] on icon "button" at bounding box center [27, 185] width 15 height 17
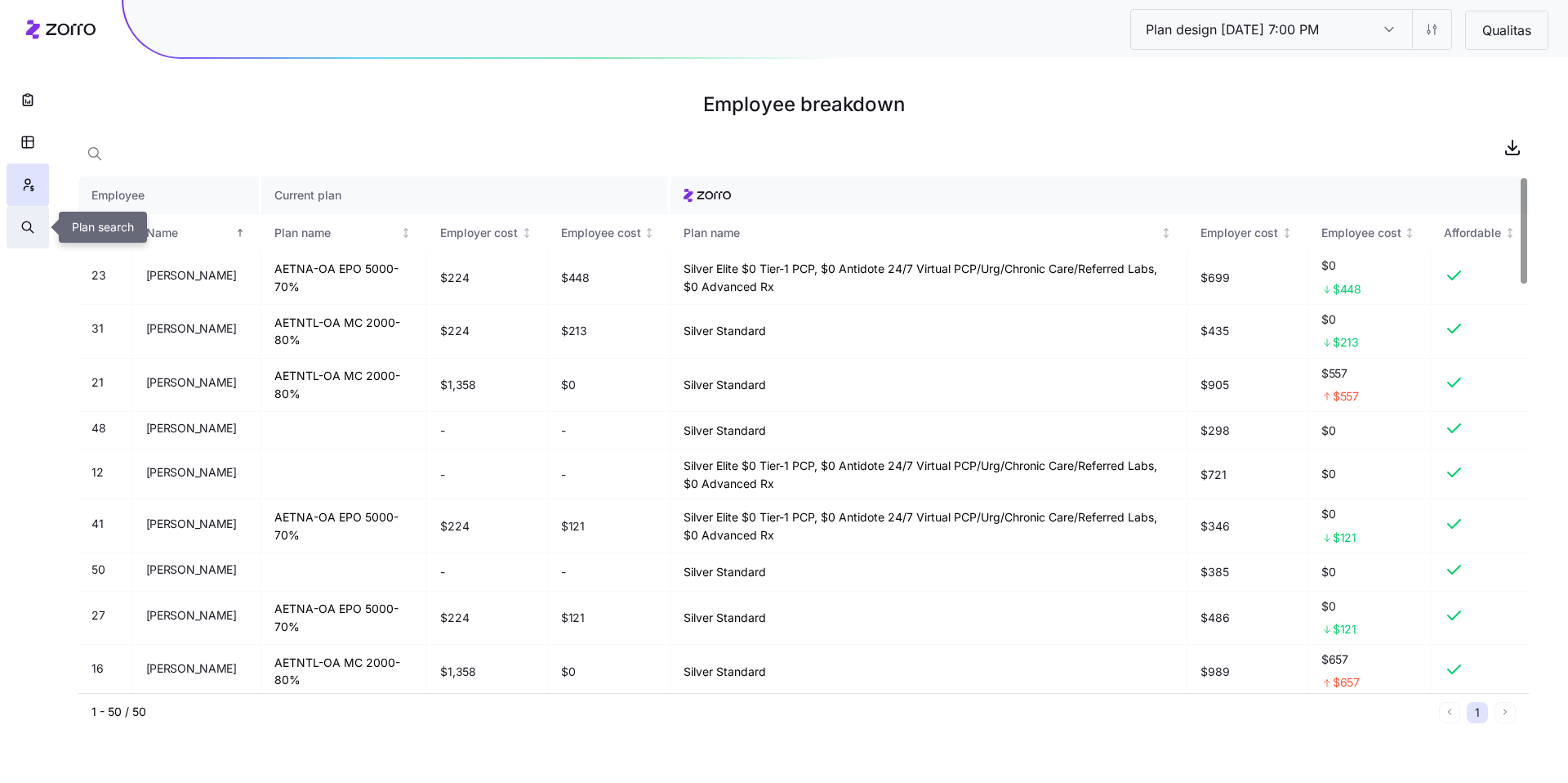
click at [25, 228] on icon "button" at bounding box center [27, 227] width 15 height 17
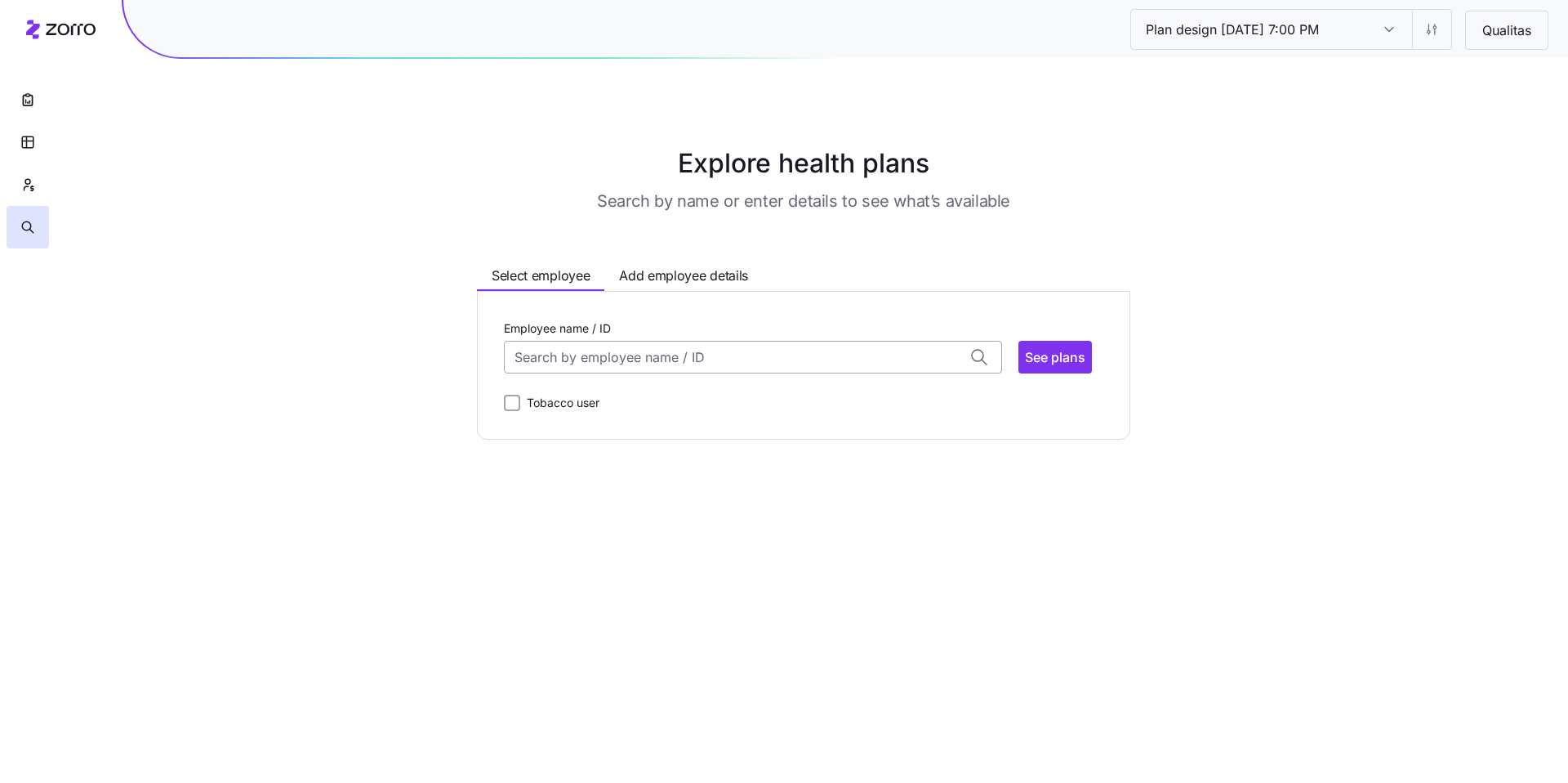
click at [585, 366] on input "Employee name / ID" at bounding box center [753, 357] width 498 height 33
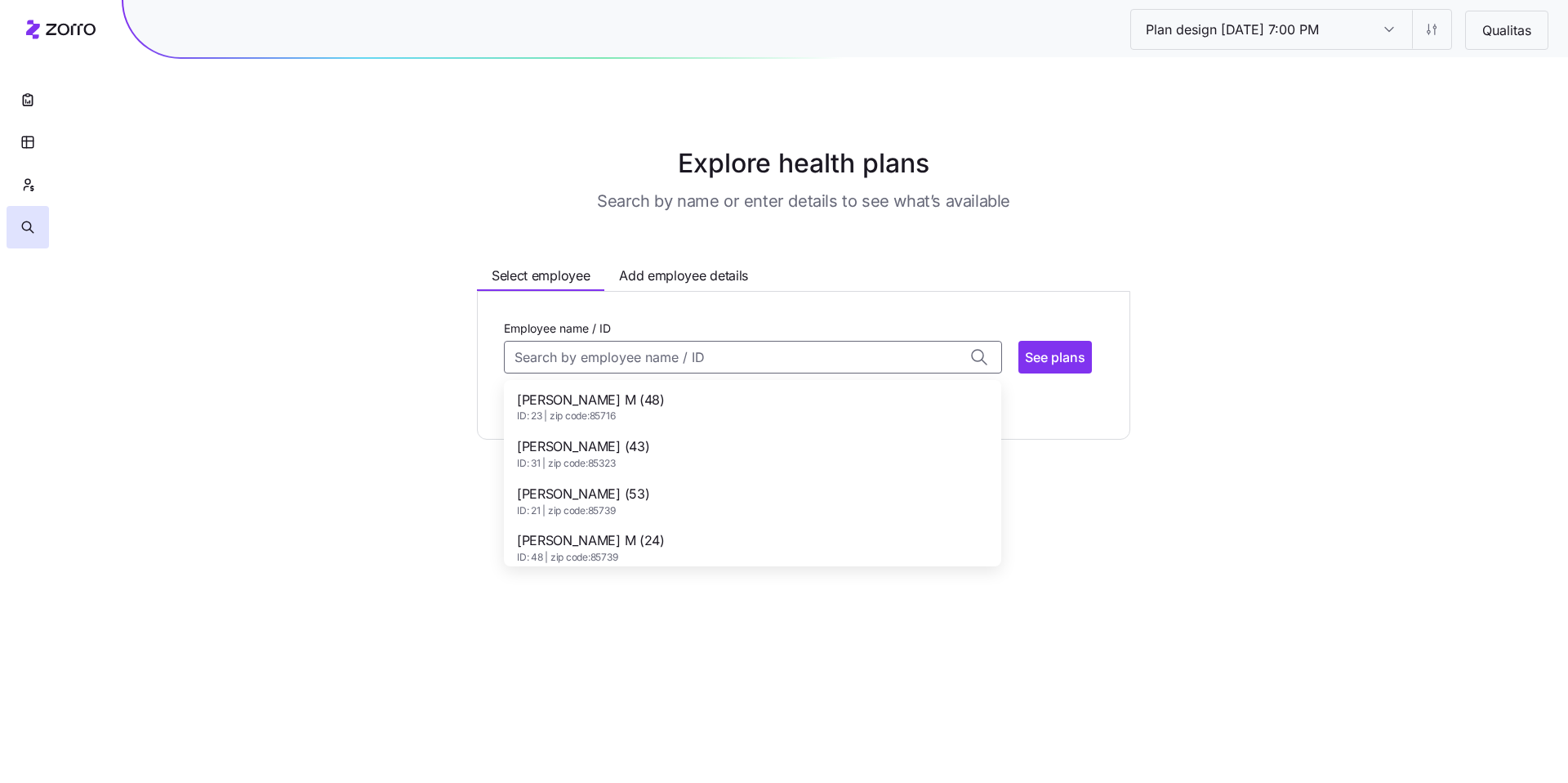
click at [589, 488] on span "[PERSON_NAME] (53)" at bounding box center [583, 493] width 133 height 20
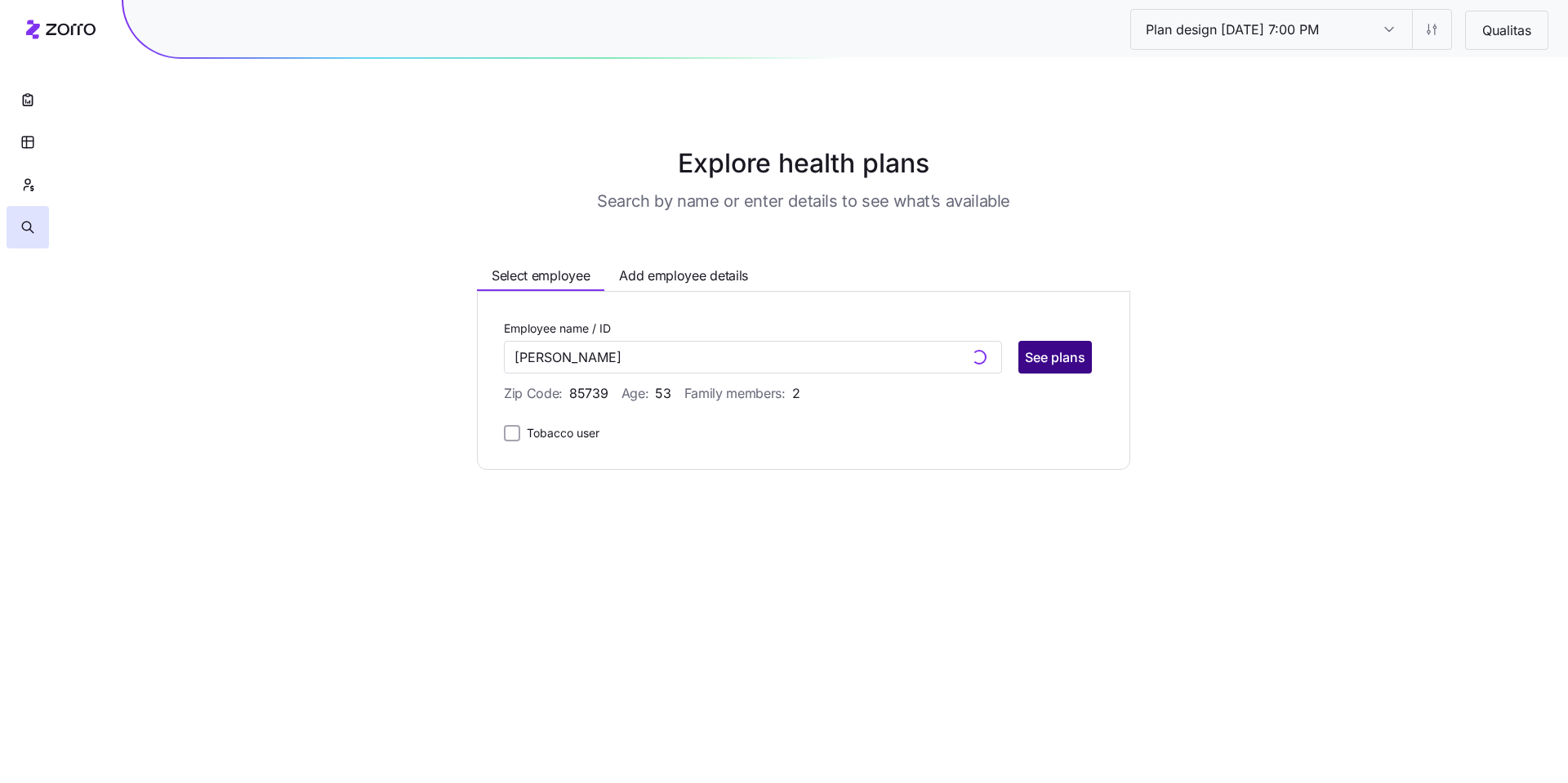
click at [1053, 360] on span "See plans" at bounding box center [1055, 357] width 61 height 19
type input "[PERSON_NAME] (ID: 21)"
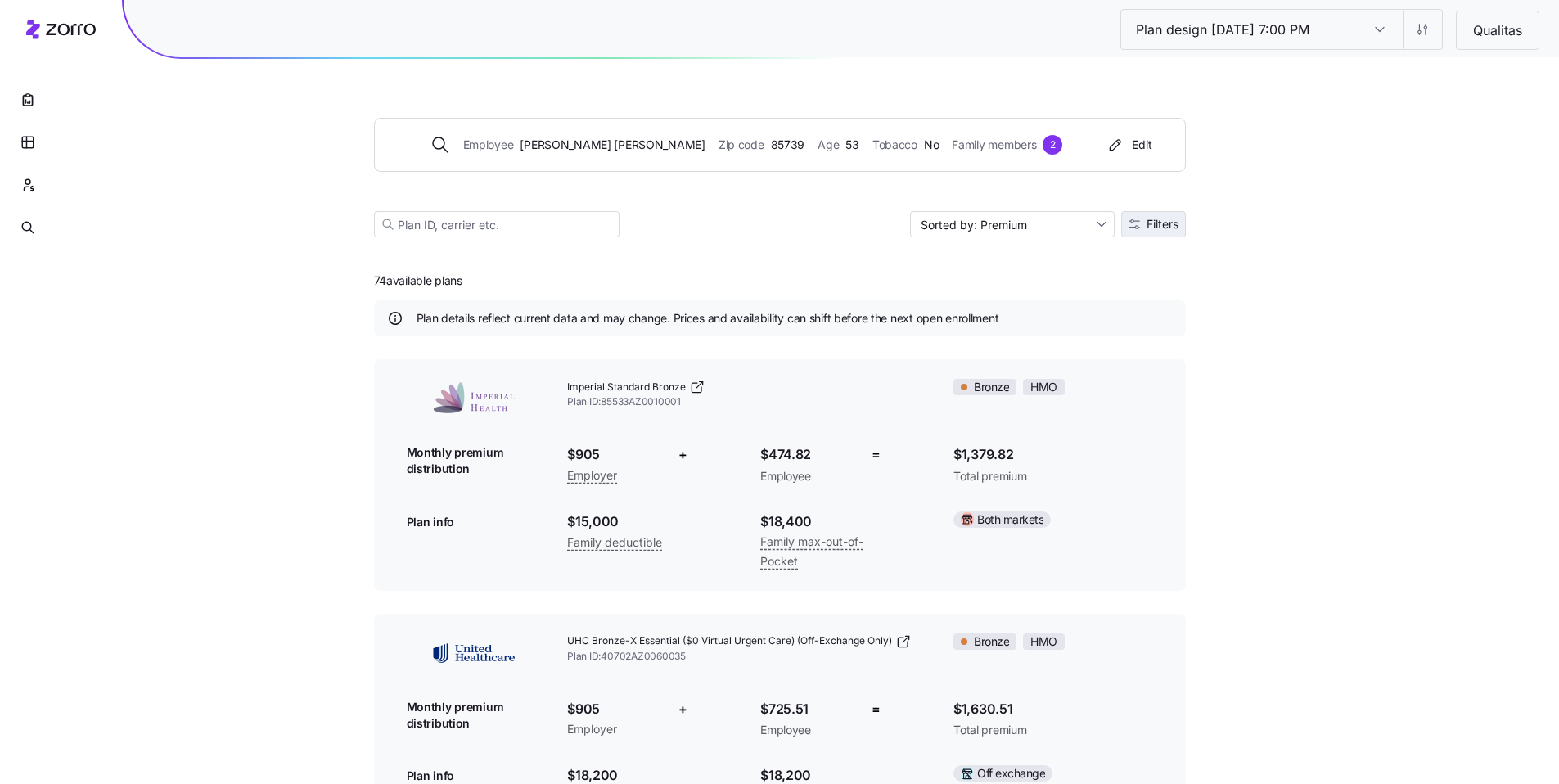
click at [1148, 234] on button "Filters" at bounding box center [1153, 224] width 64 height 26
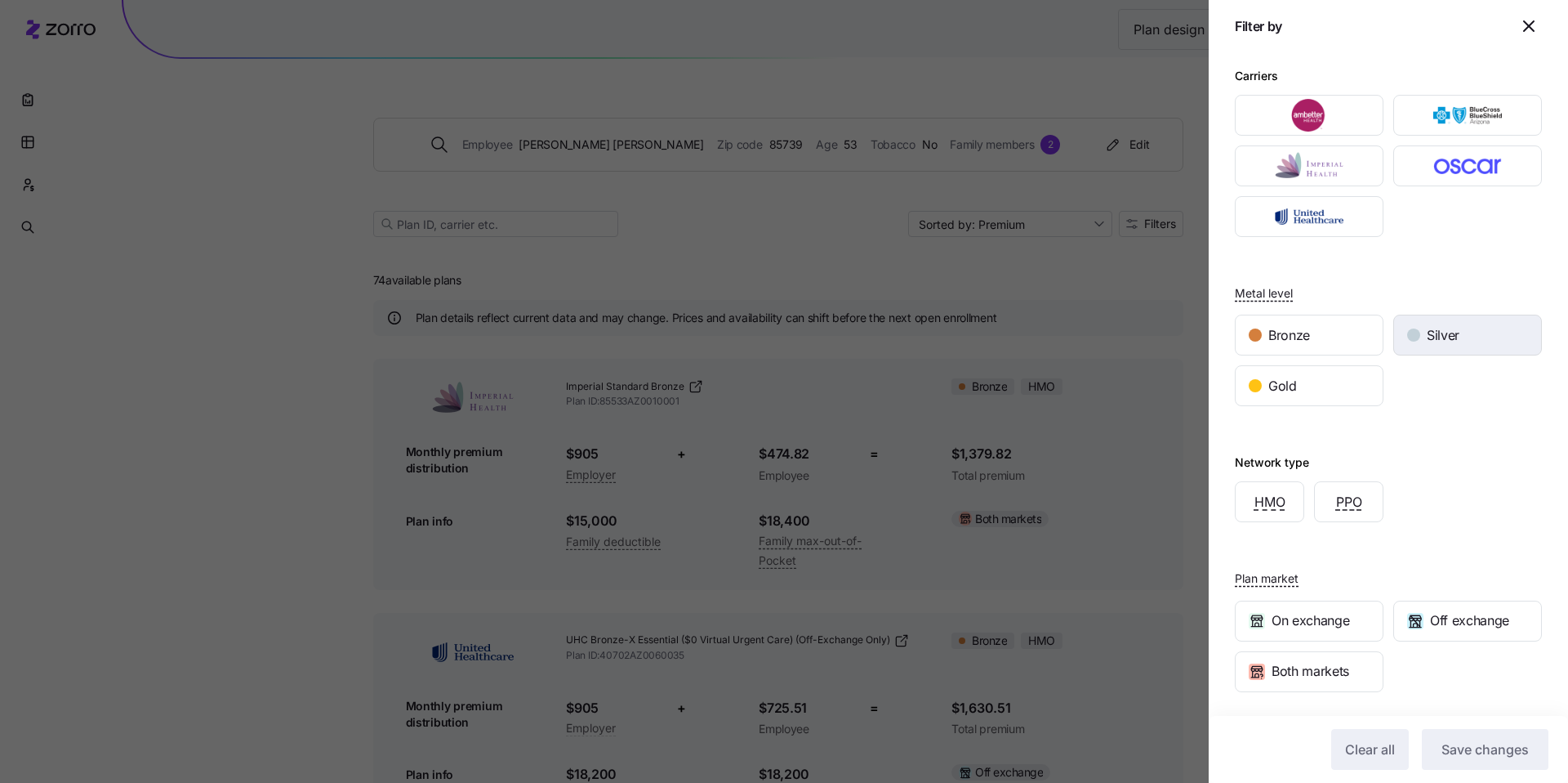
click at [1442, 343] on span "Silver" at bounding box center [1442, 335] width 33 height 20
click at [1479, 752] on span "Save changes" at bounding box center [1485, 750] width 87 height 19
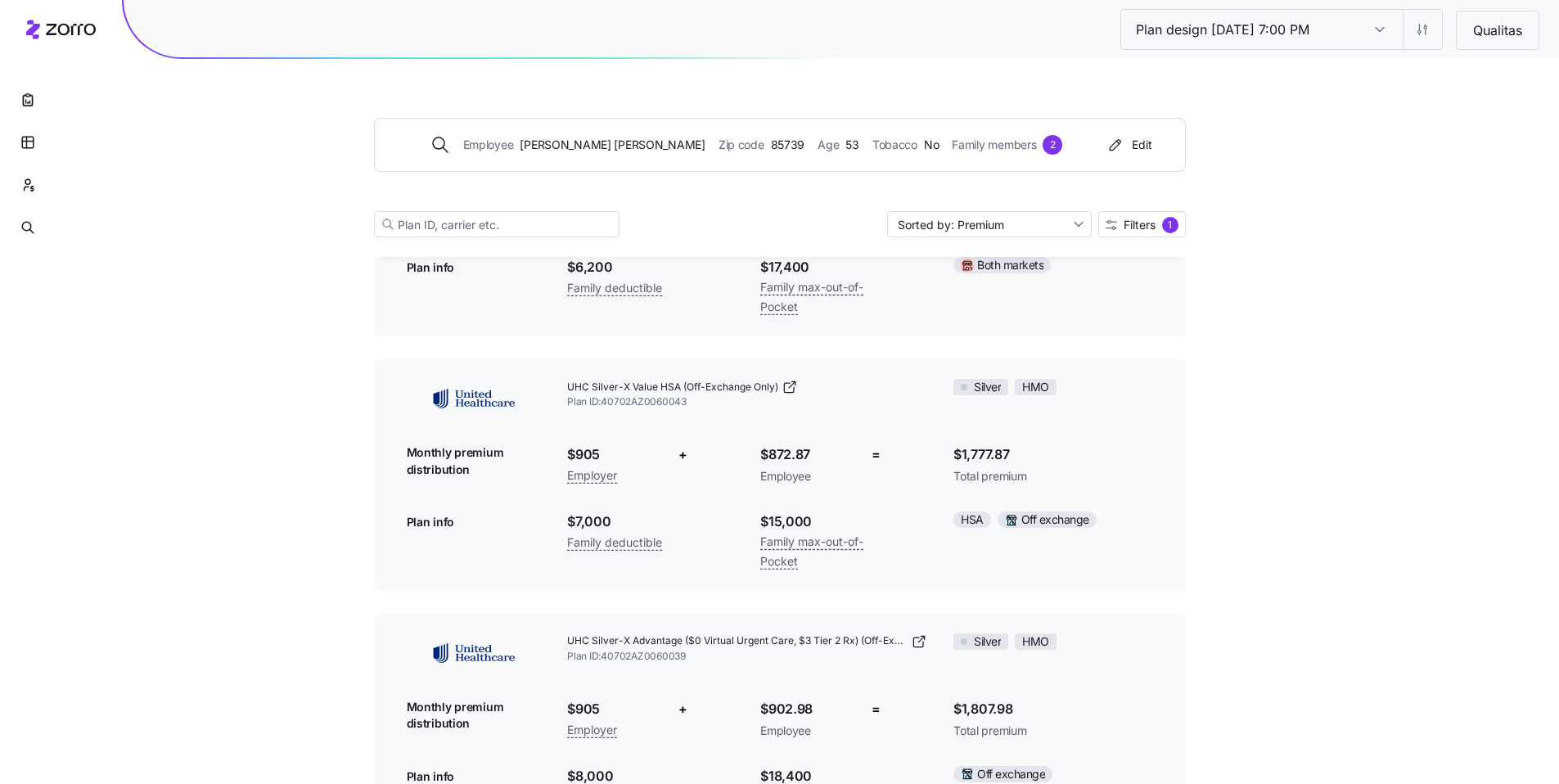
scroll to position [612, 0]
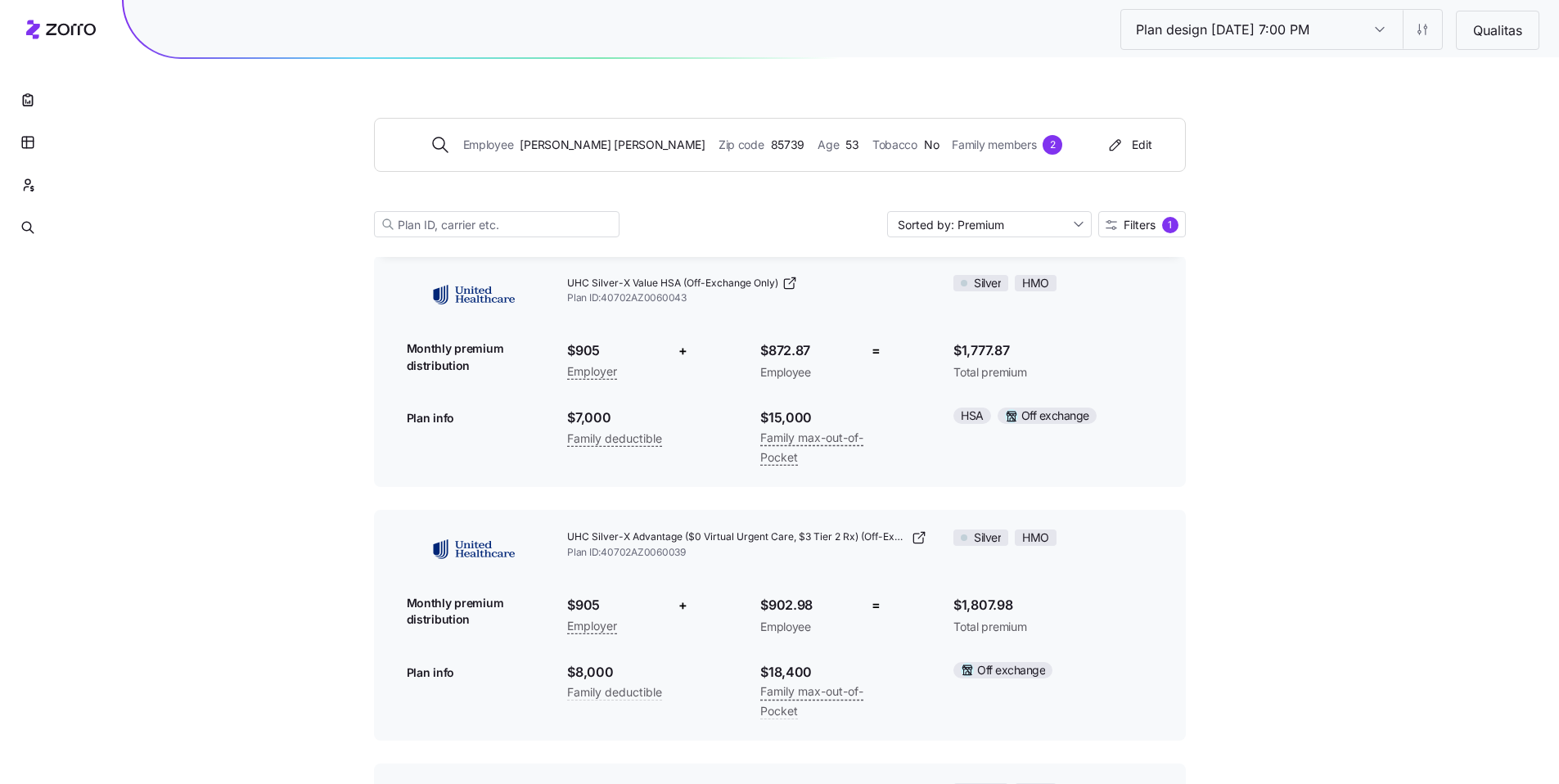
click at [1375, 29] on input "Plan design [DATE] 7:00 PM" at bounding box center [1380, 29] width 46 height 40
click at [1447, 123] on div "Plan design [DATE] 7:00 PM Plan design [DATE] 7:00 PM Qualitas Employee [PERSON…" at bounding box center [779, 191] width 1559 height 1607
click at [1417, 24] on html "Plan design [DATE] 7:00 PM Plan design [DATE] 7:00 PM Qualitas Employee [PERSON…" at bounding box center [779, 202] width 1559 height 1630
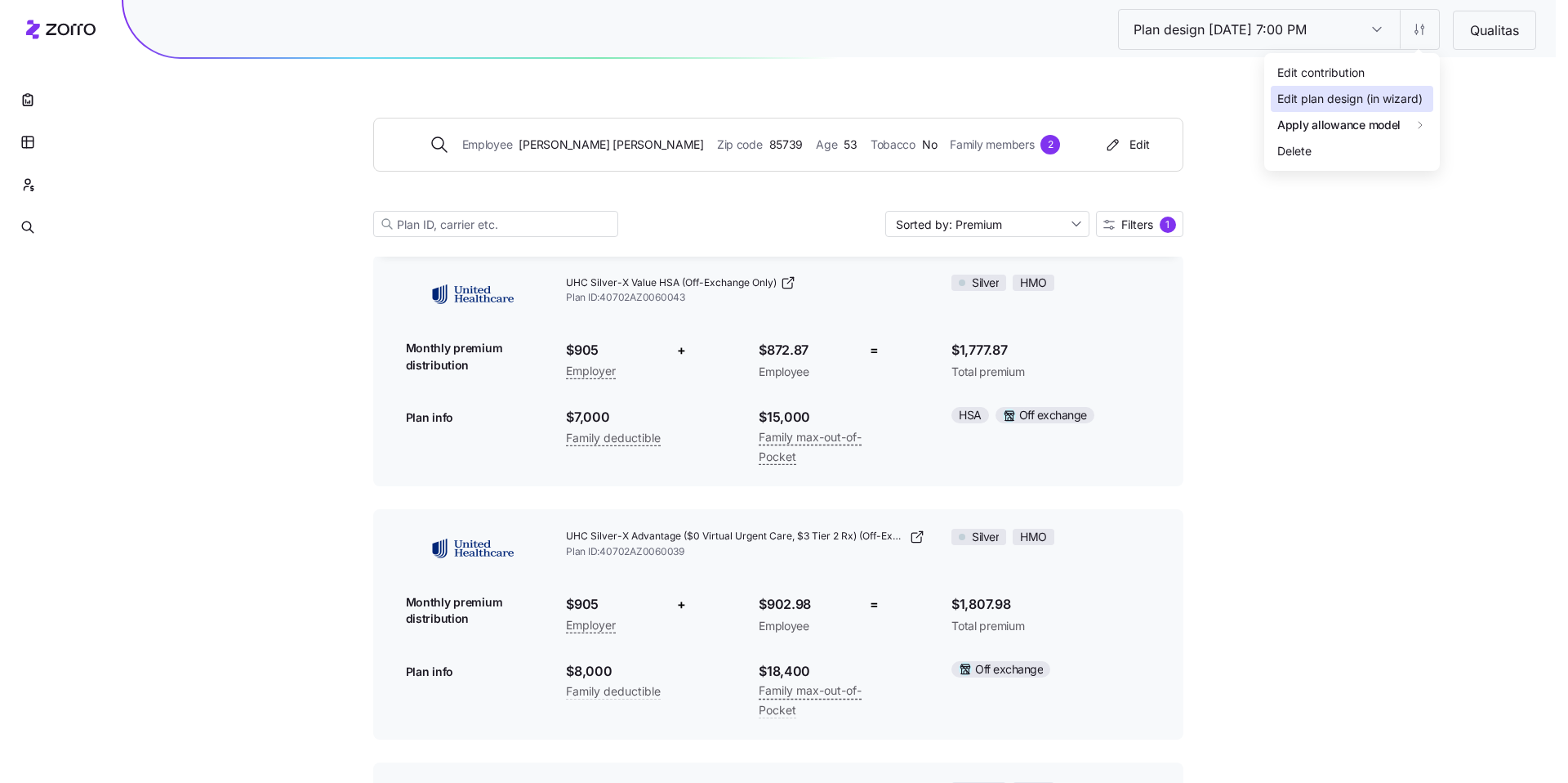
click at [1364, 105] on div "Edit plan design (in wizard)" at bounding box center [1350, 98] width 146 height 18
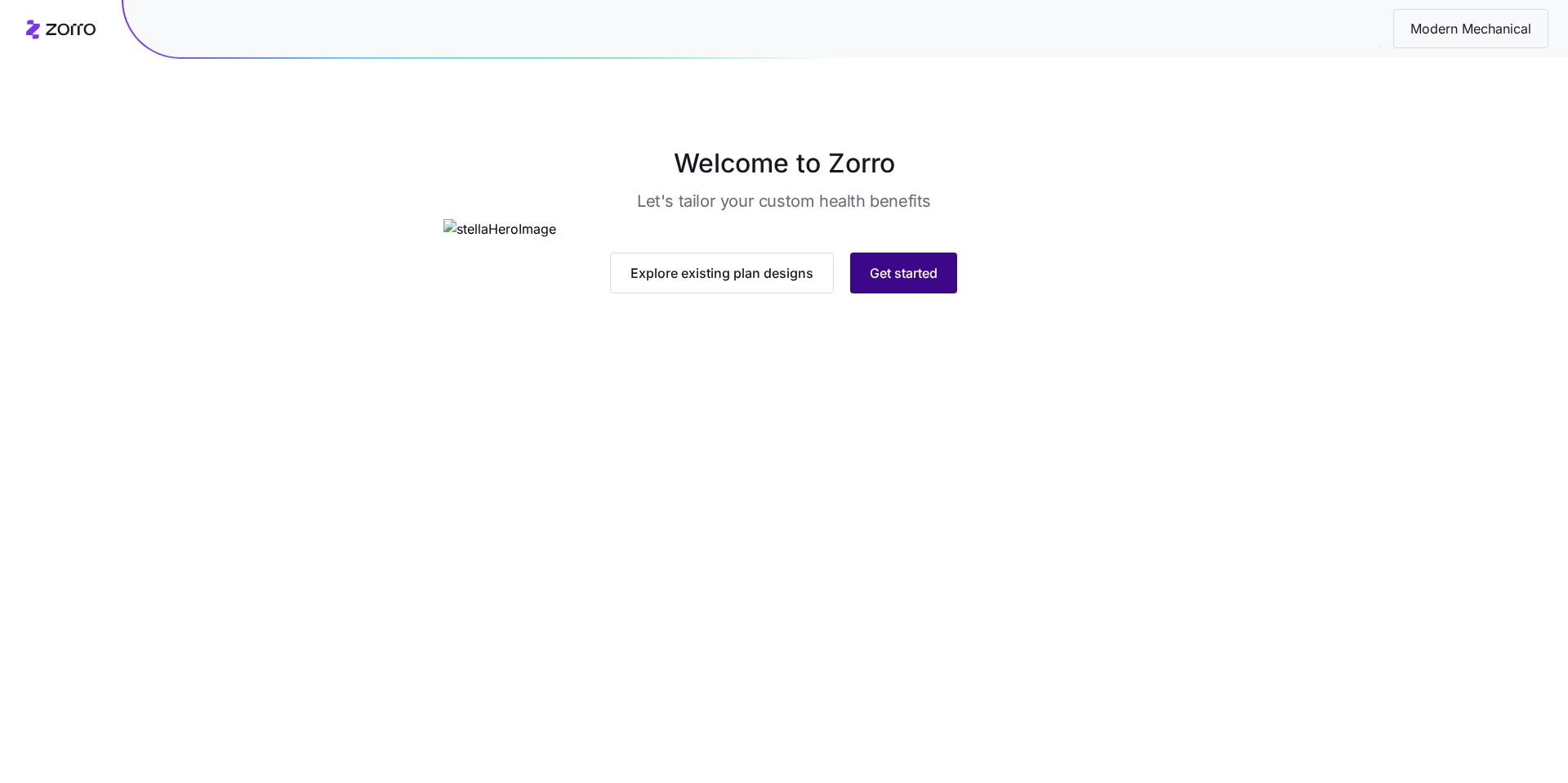
click at [928, 283] on span "Get started" at bounding box center [903, 272] width 68 height 19
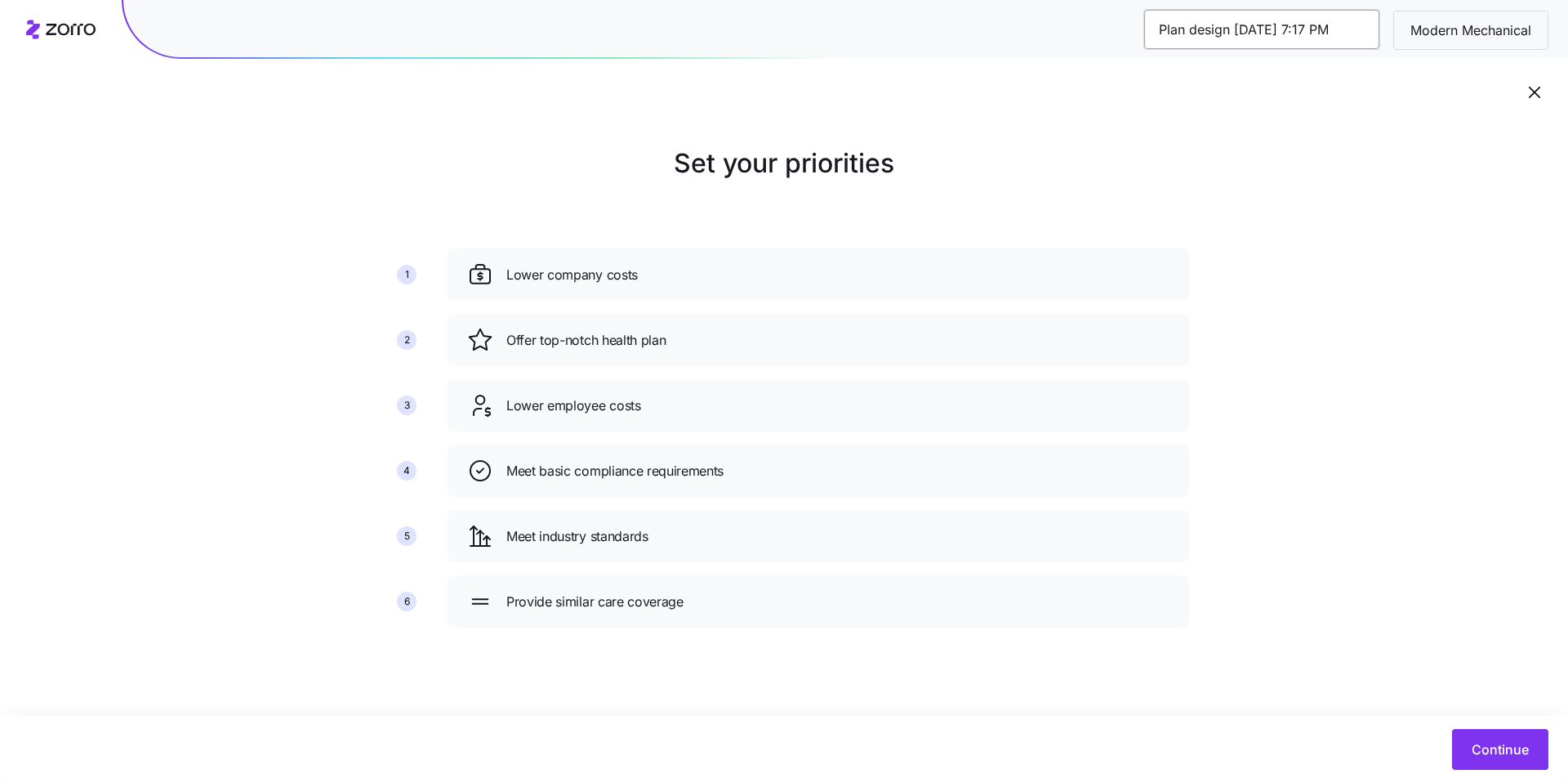
click at [1264, 29] on input "Plan design [DATE] 7:17 PM" at bounding box center [1262, 29] width 235 height 40
click at [1516, 740] on span "Continue" at bounding box center [1500, 750] width 57 height 19
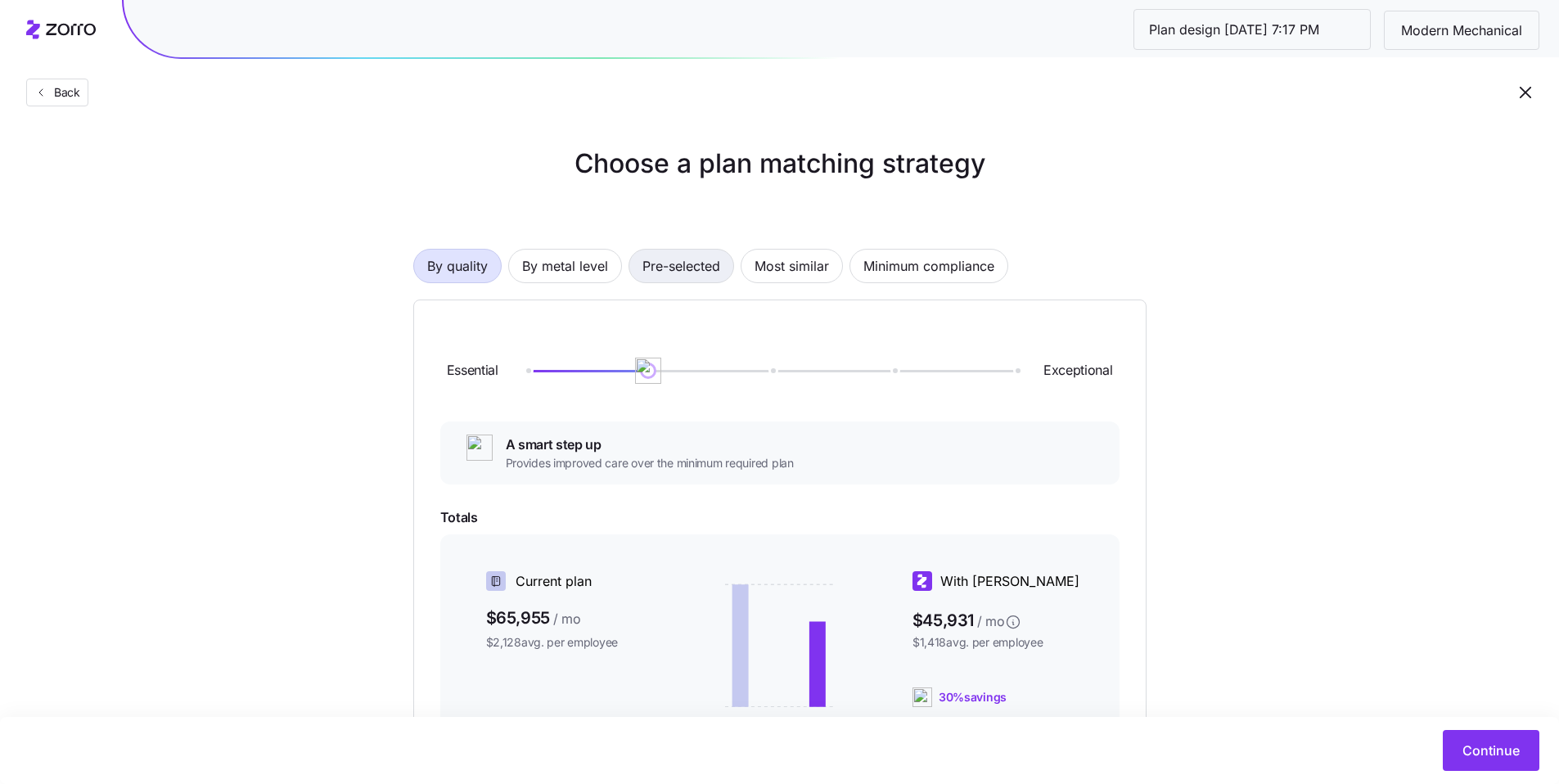
click at [698, 258] on span "Pre-selected" at bounding box center [681, 266] width 77 height 33
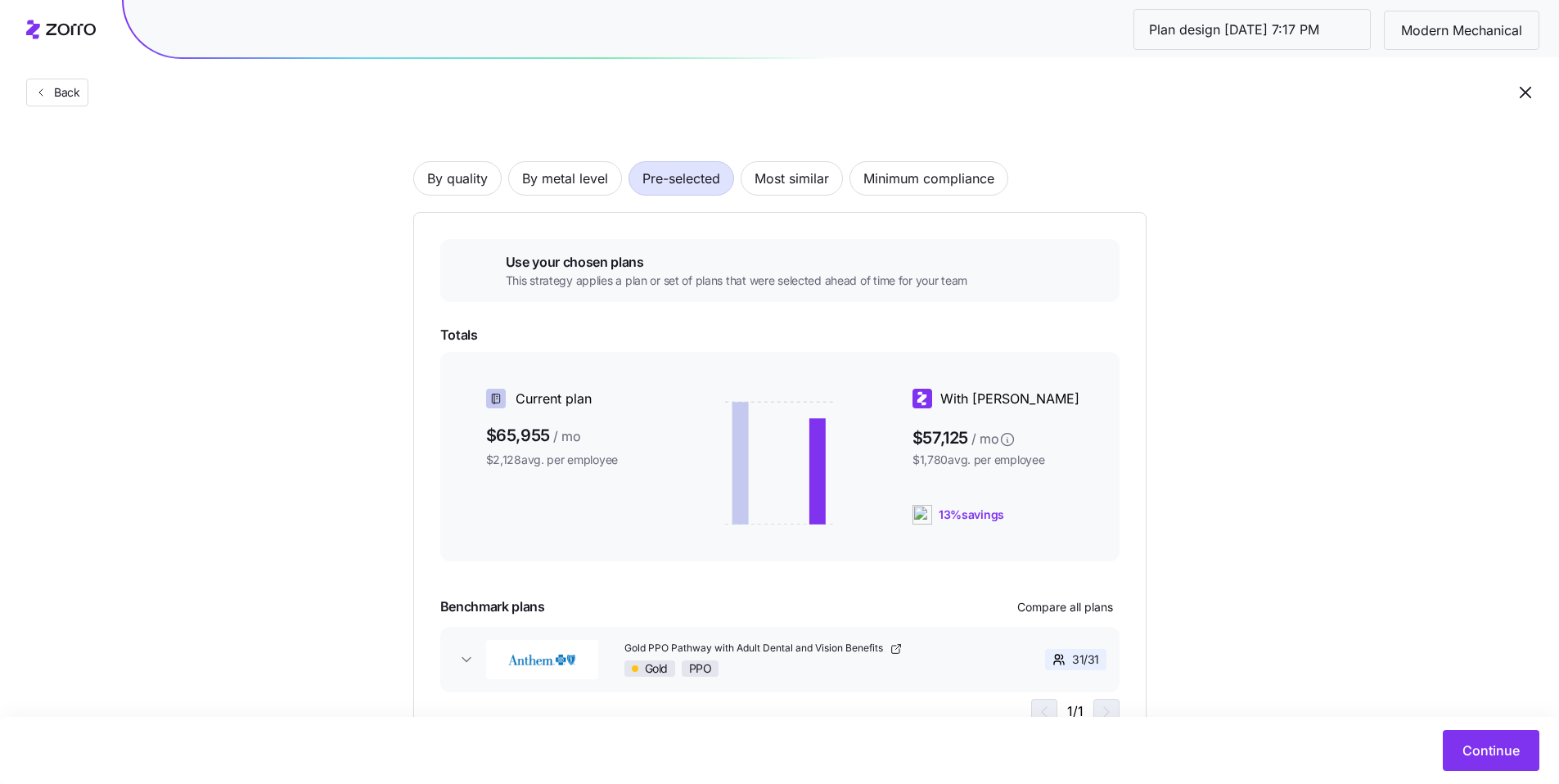
scroll to position [160, 0]
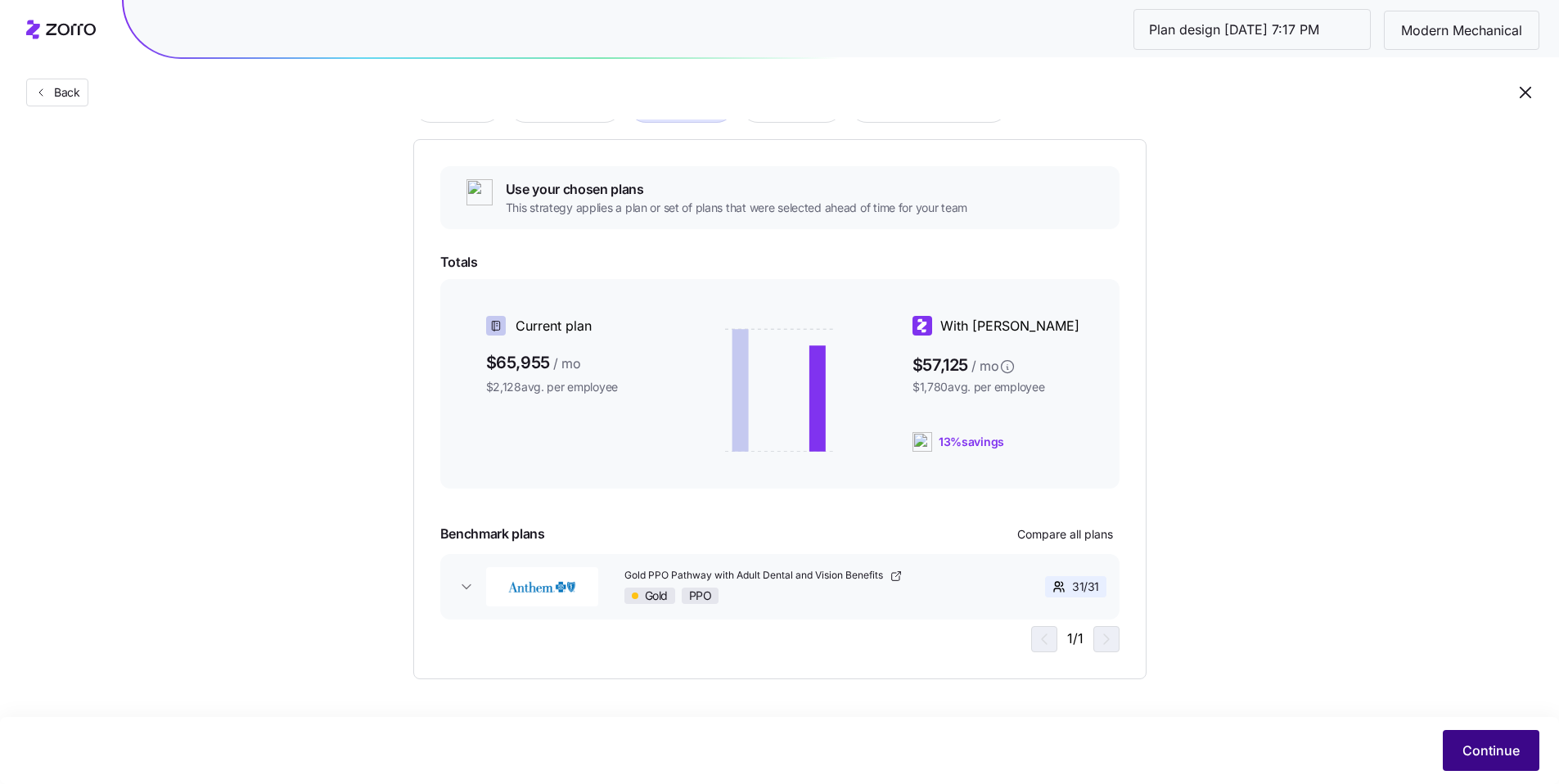
click at [1482, 751] on span "Continue" at bounding box center [1491, 751] width 57 height 19
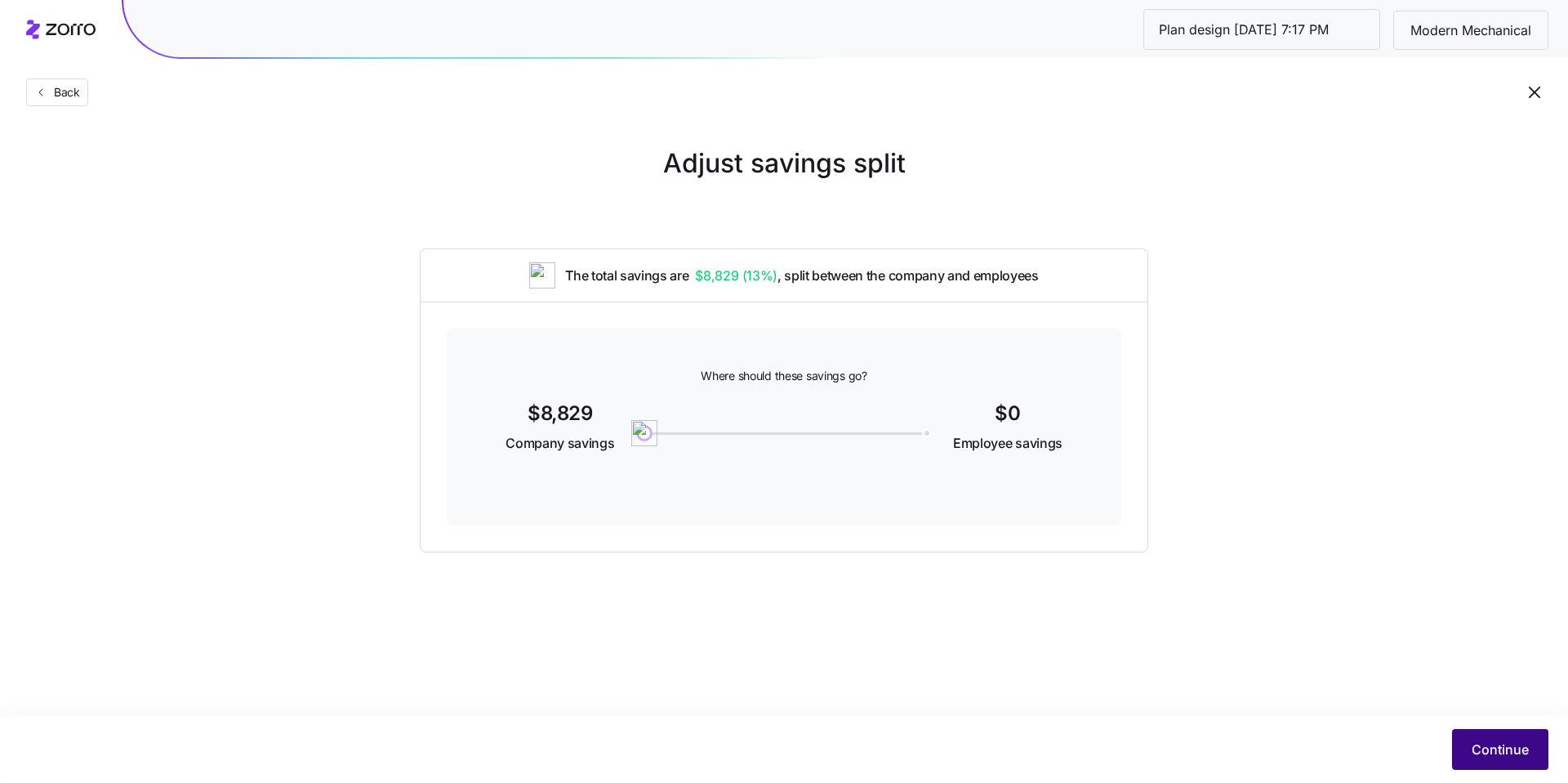
click at [1473, 744] on span "Continue" at bounding box center [1500, 750] width 57 height 19
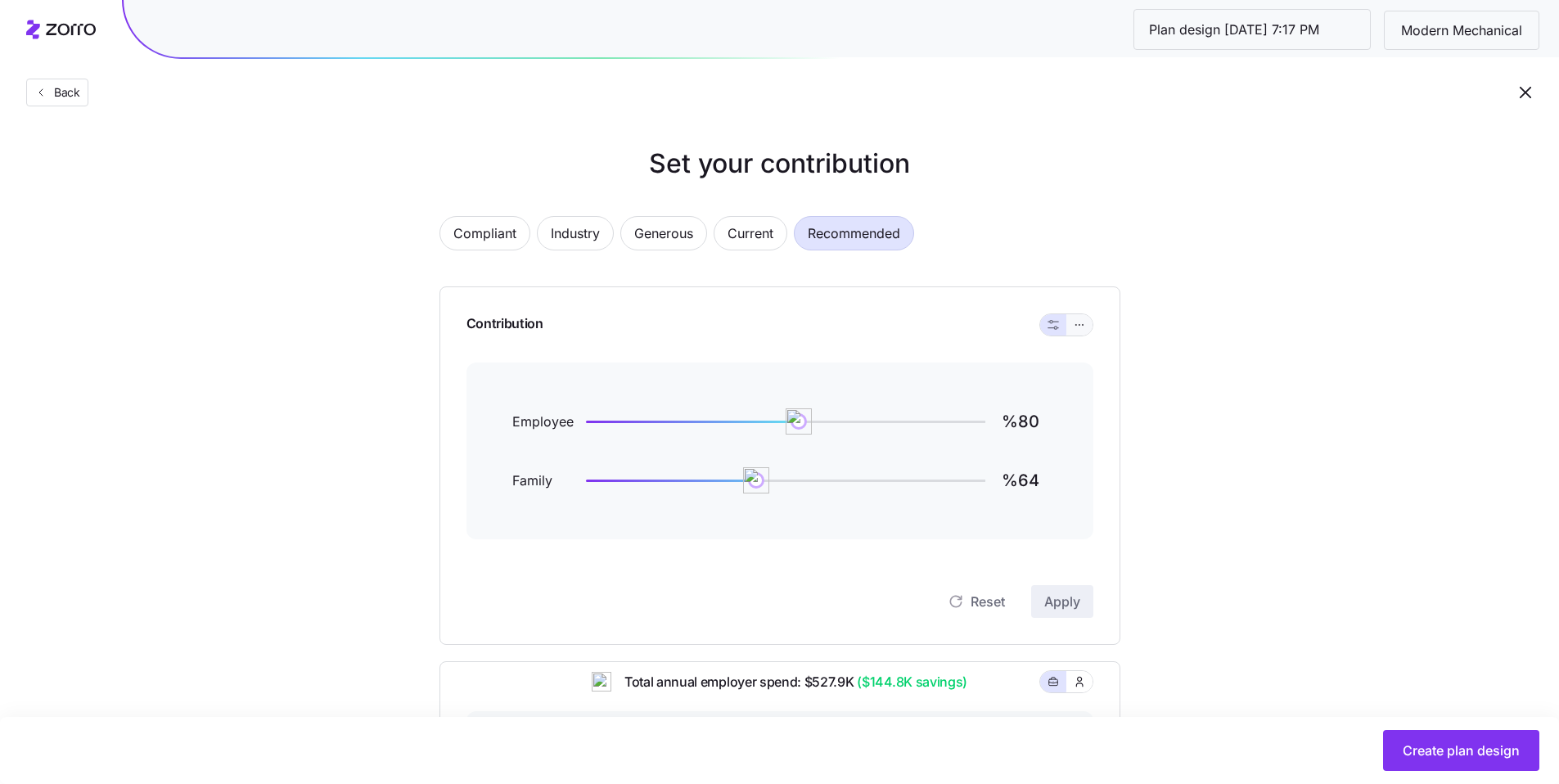
click at [1081, 325] on icon "button" at bounding box center [1079, 325] width 11 height 19
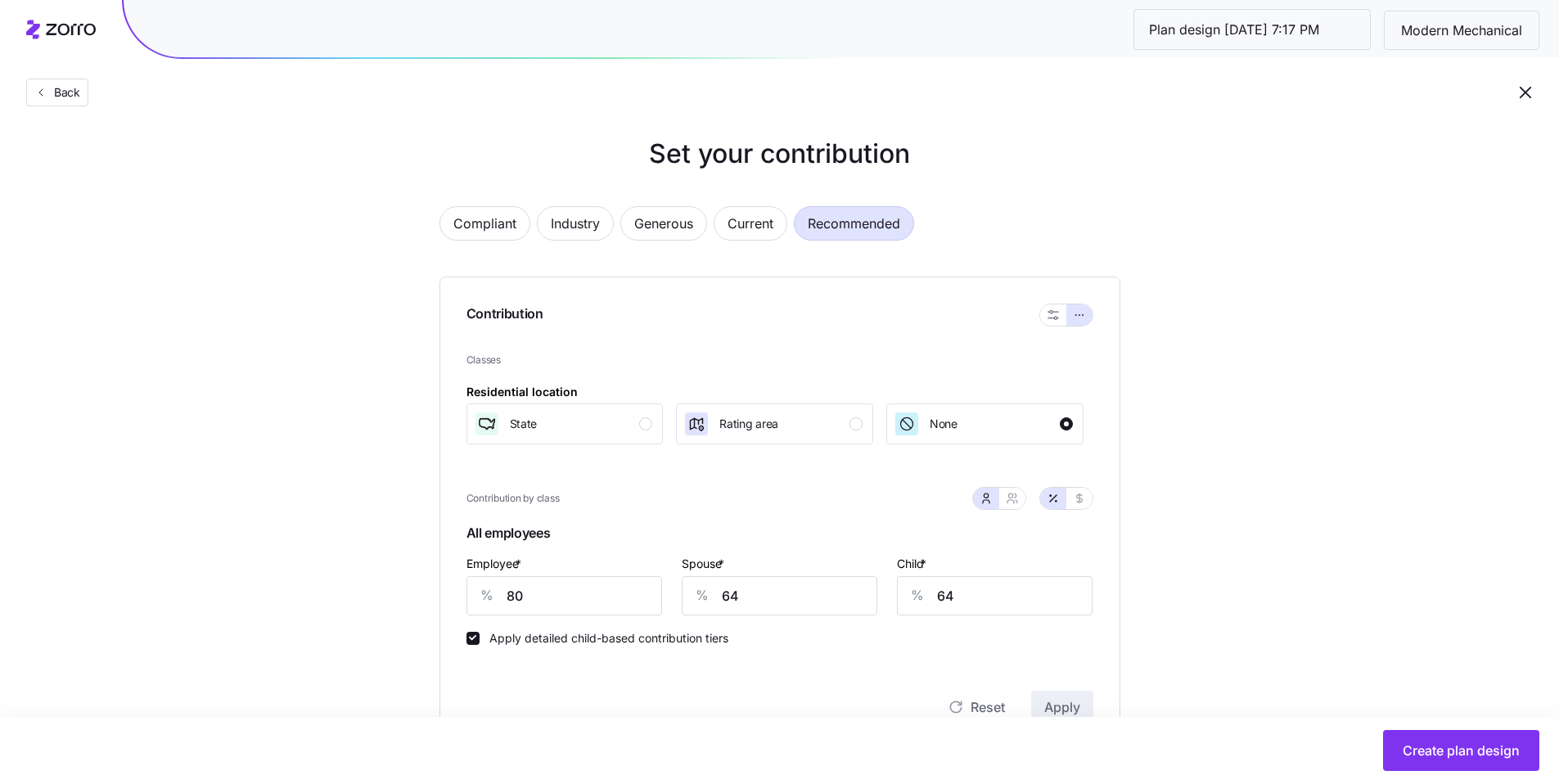
scroll to position [355, 0]
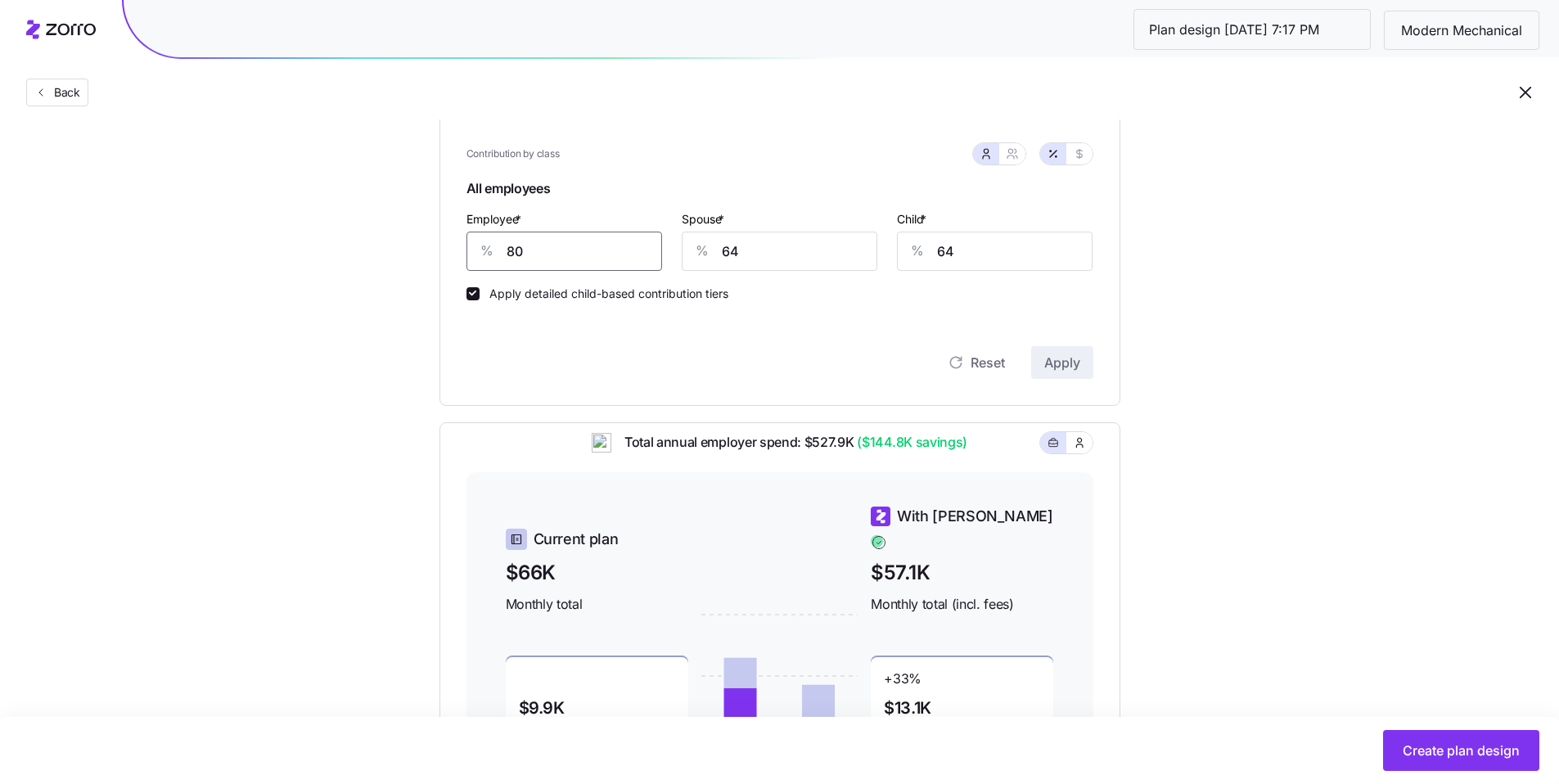
drag, startPoint x: 531, startPoint y: 253, endPoint x: 416, endPoint y: 234, distance: 116.6
click at [438, 239] on div "Compliant Industry Generous Current Recommended Contribution Classes Residentia…" at bounding box center [780, 373] width 733 height 1061
type input "85"
type input "80"
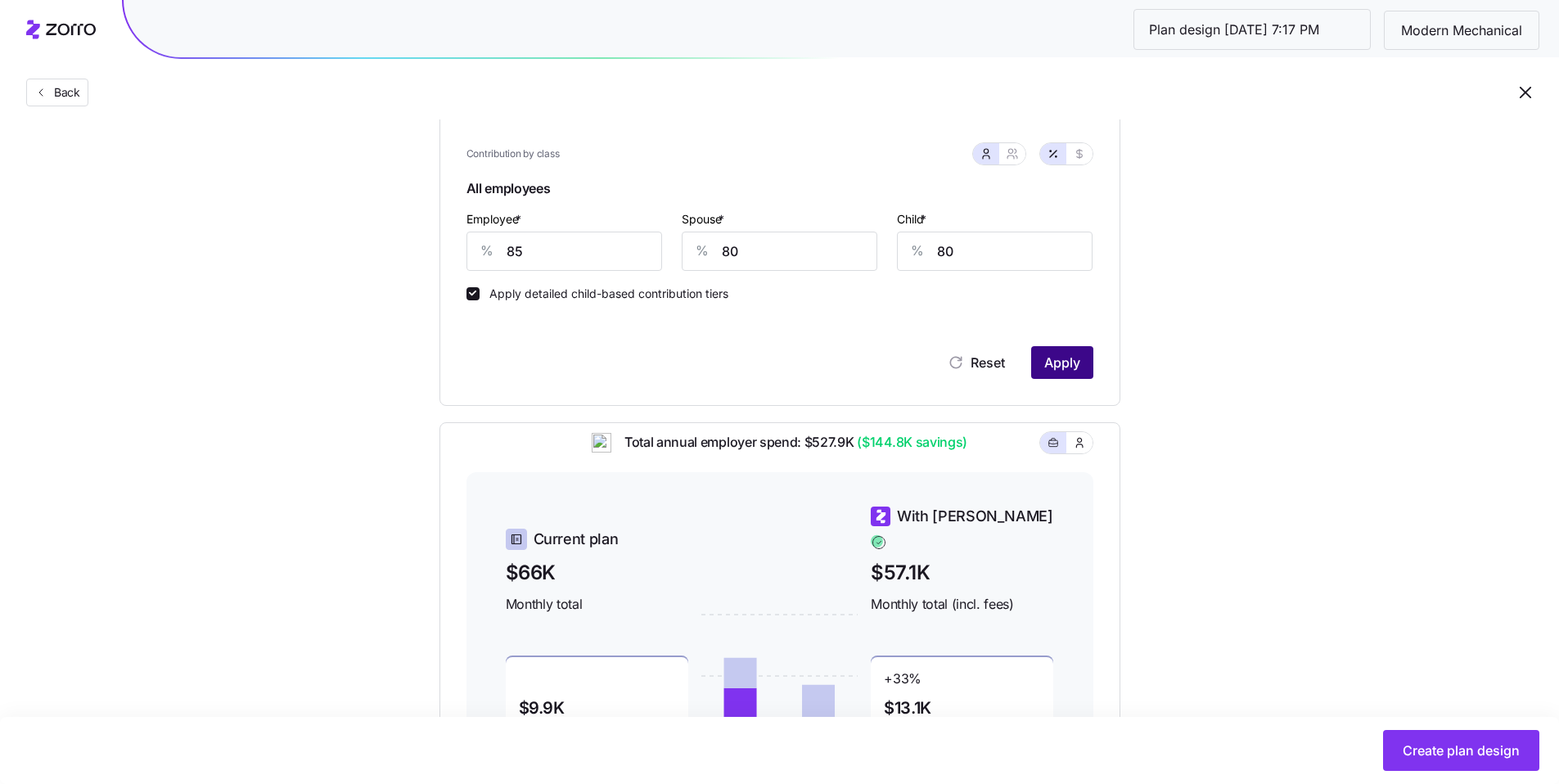
click at [1085, 361] on button "Apply" at bounding box center [1063, 362] width 63 height 33
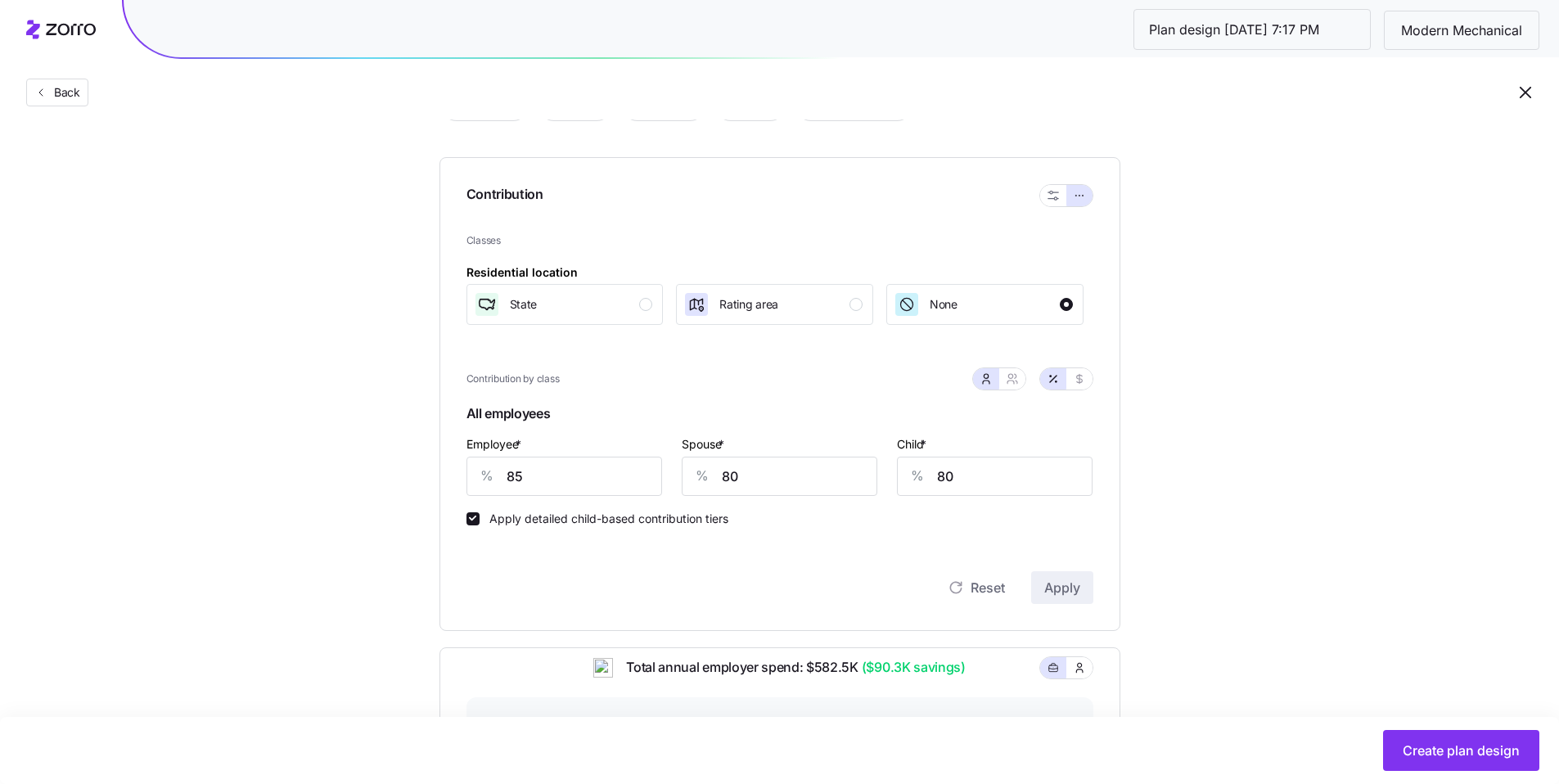
scroll to position [309, 0]
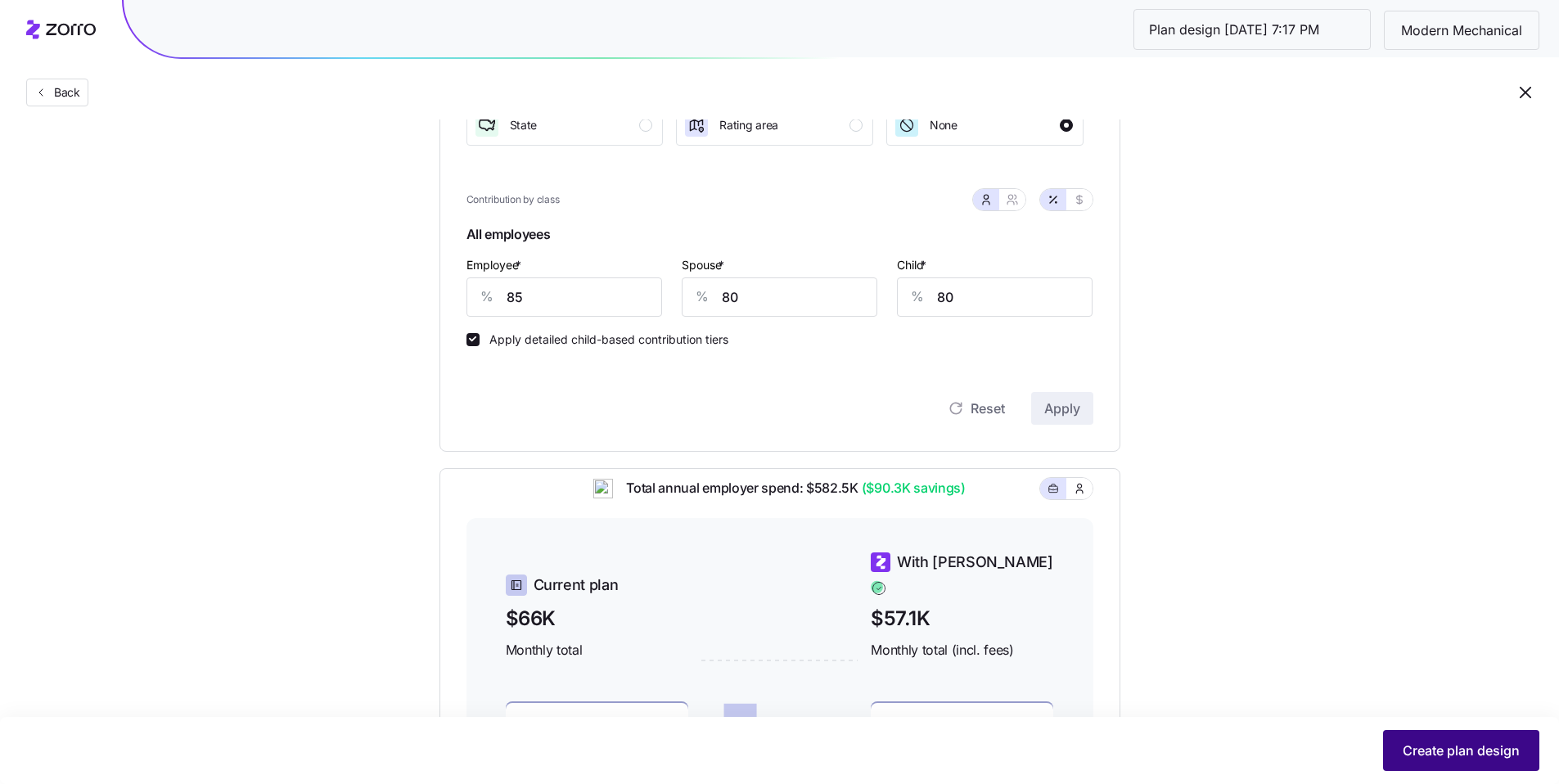
click at [1463, 744] on span "Create plan design" at bounding box center [1461, 751] width 117 height 19
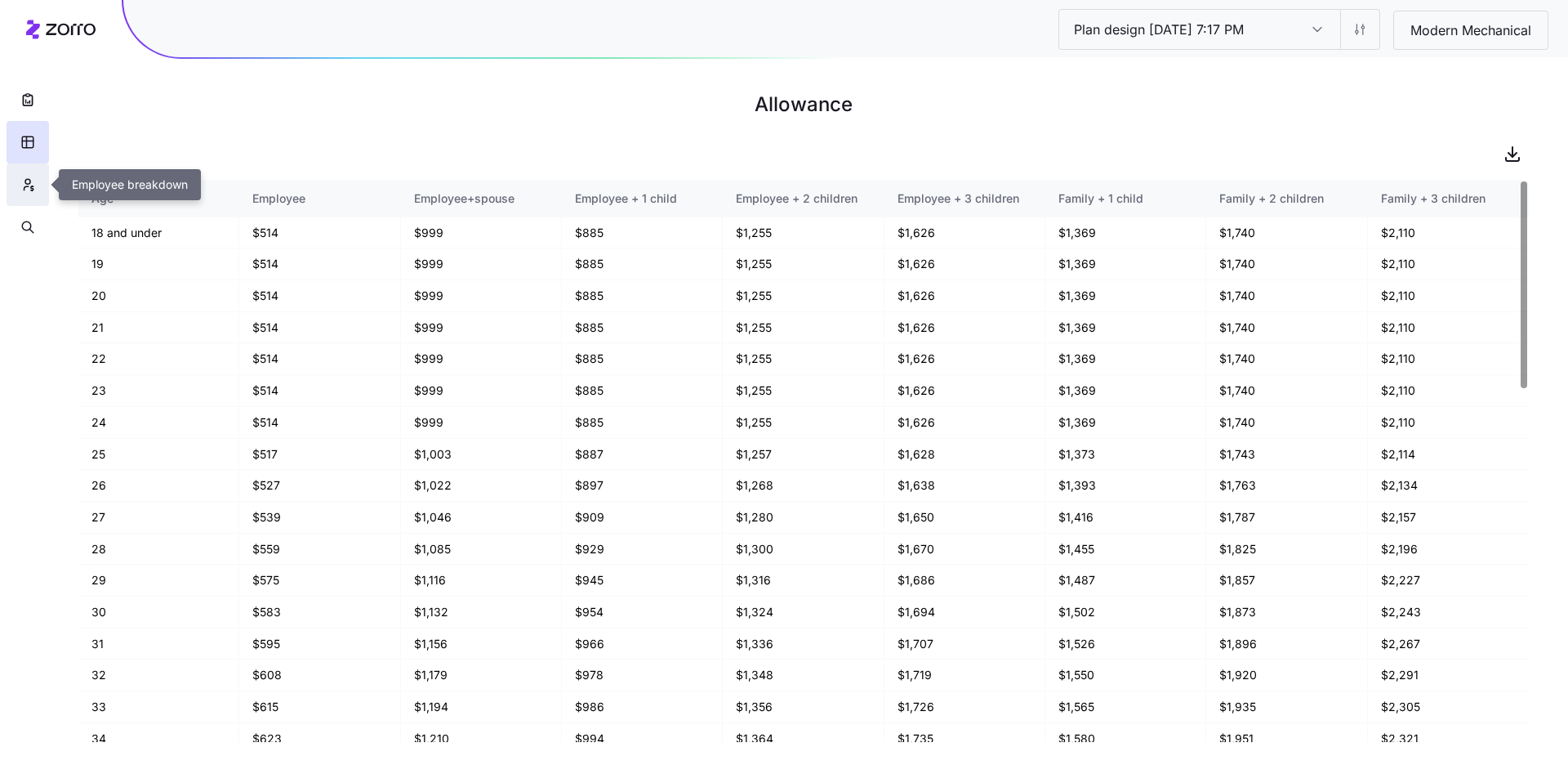
click at [20, 181] on icon "button" at bounding box center [27, 185] width 15 height 17
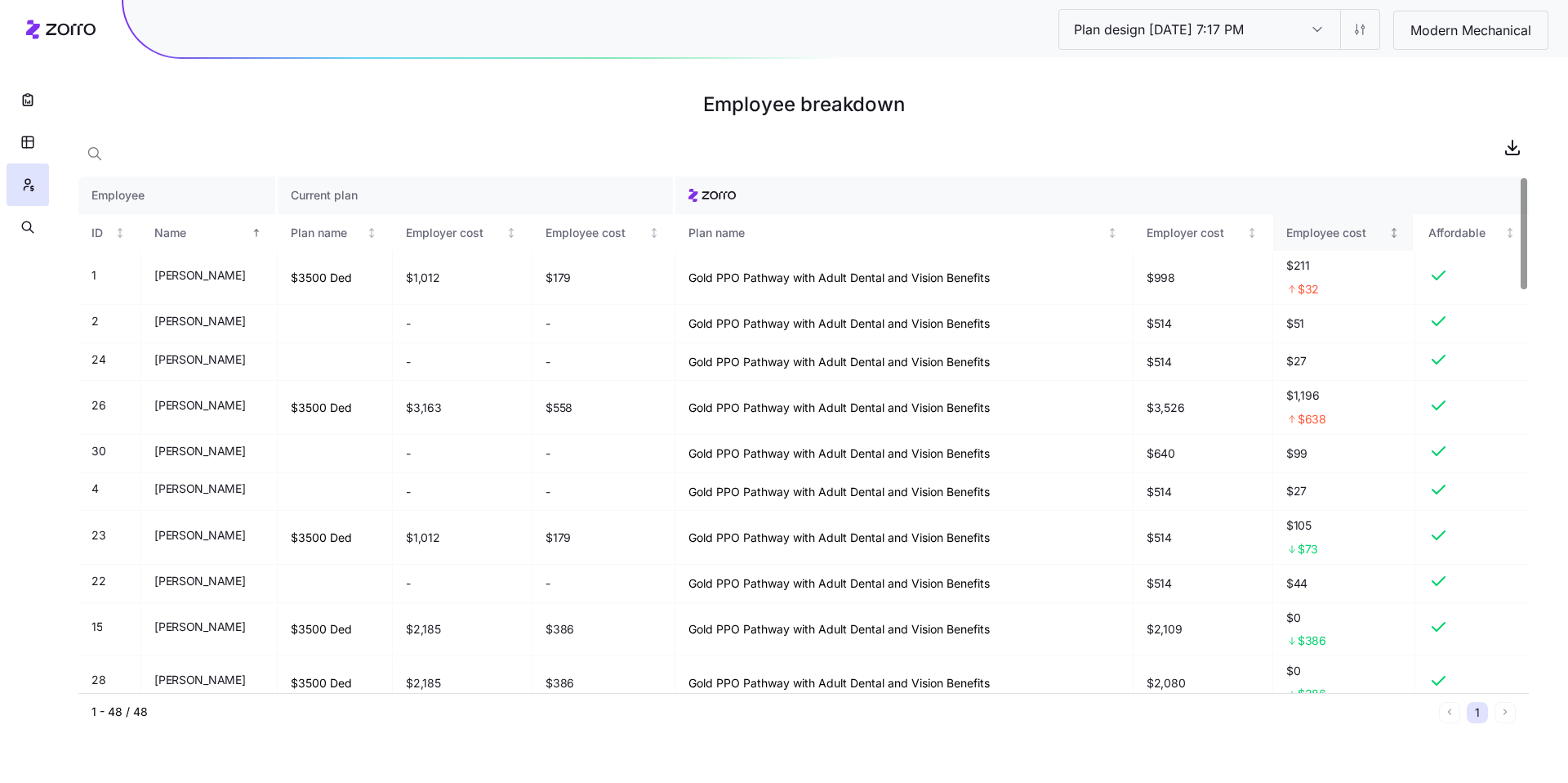
click at [1307, 239] on div "Employee cost" at bounding box center [1336, 233] width 99 height 18
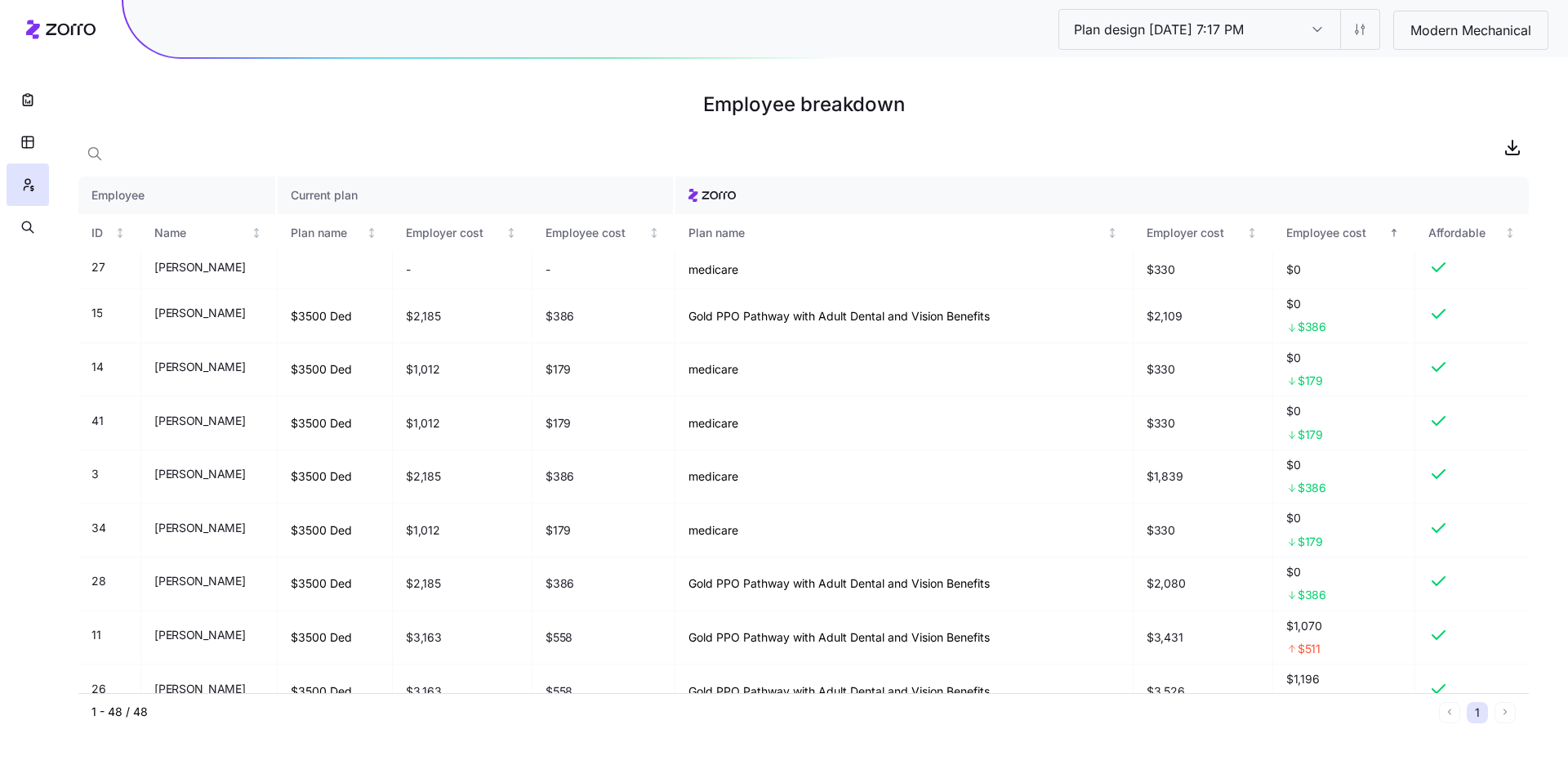
click at [1328, 30] on input "Plan design [DATE] 7:17 PM" at bounding box center [1318, 29] width 46 height 40
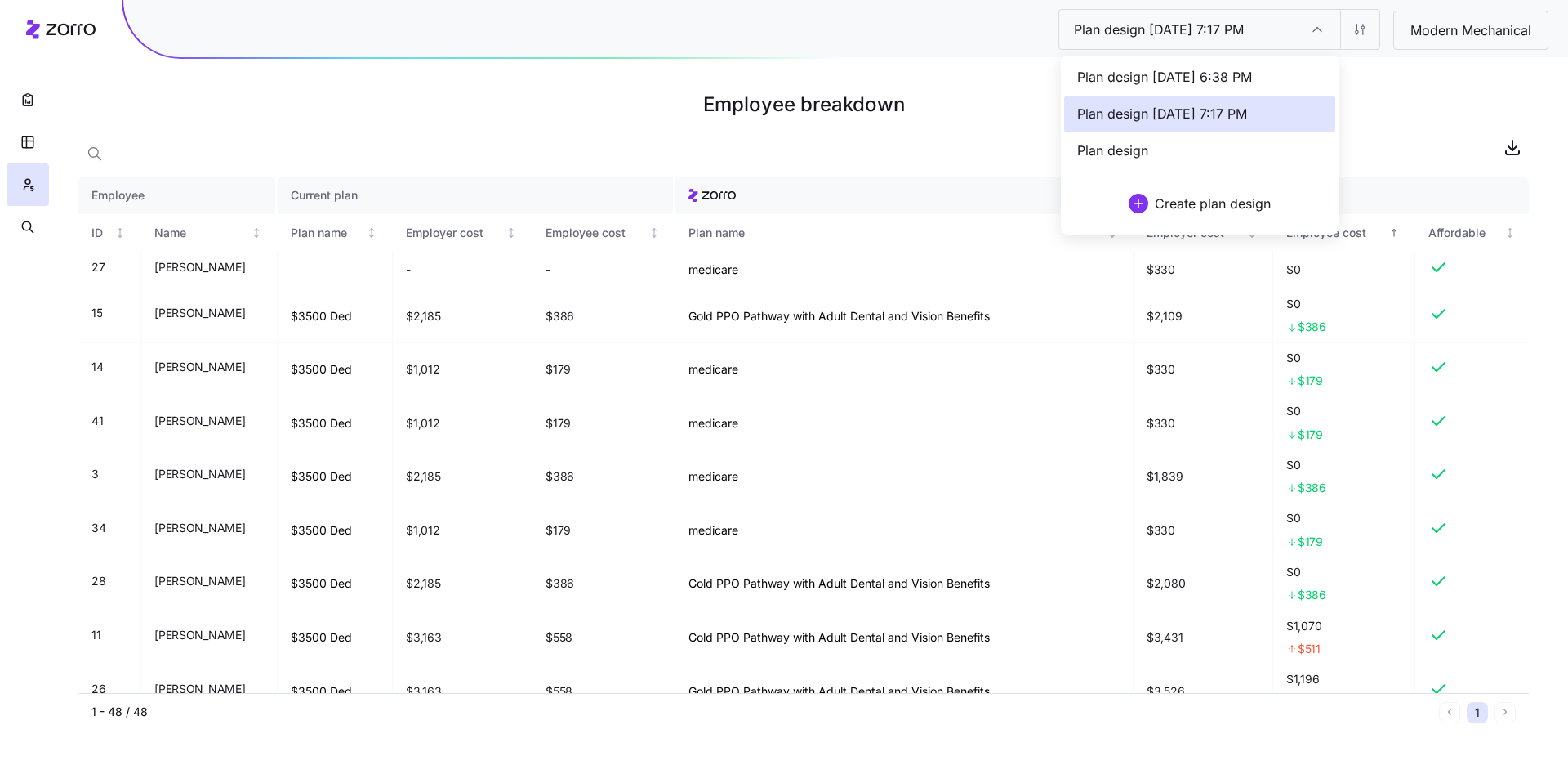
click at [353, 92] on h1 "Employee breakdown" at bounding box center [803, 105] width 1450 height 40
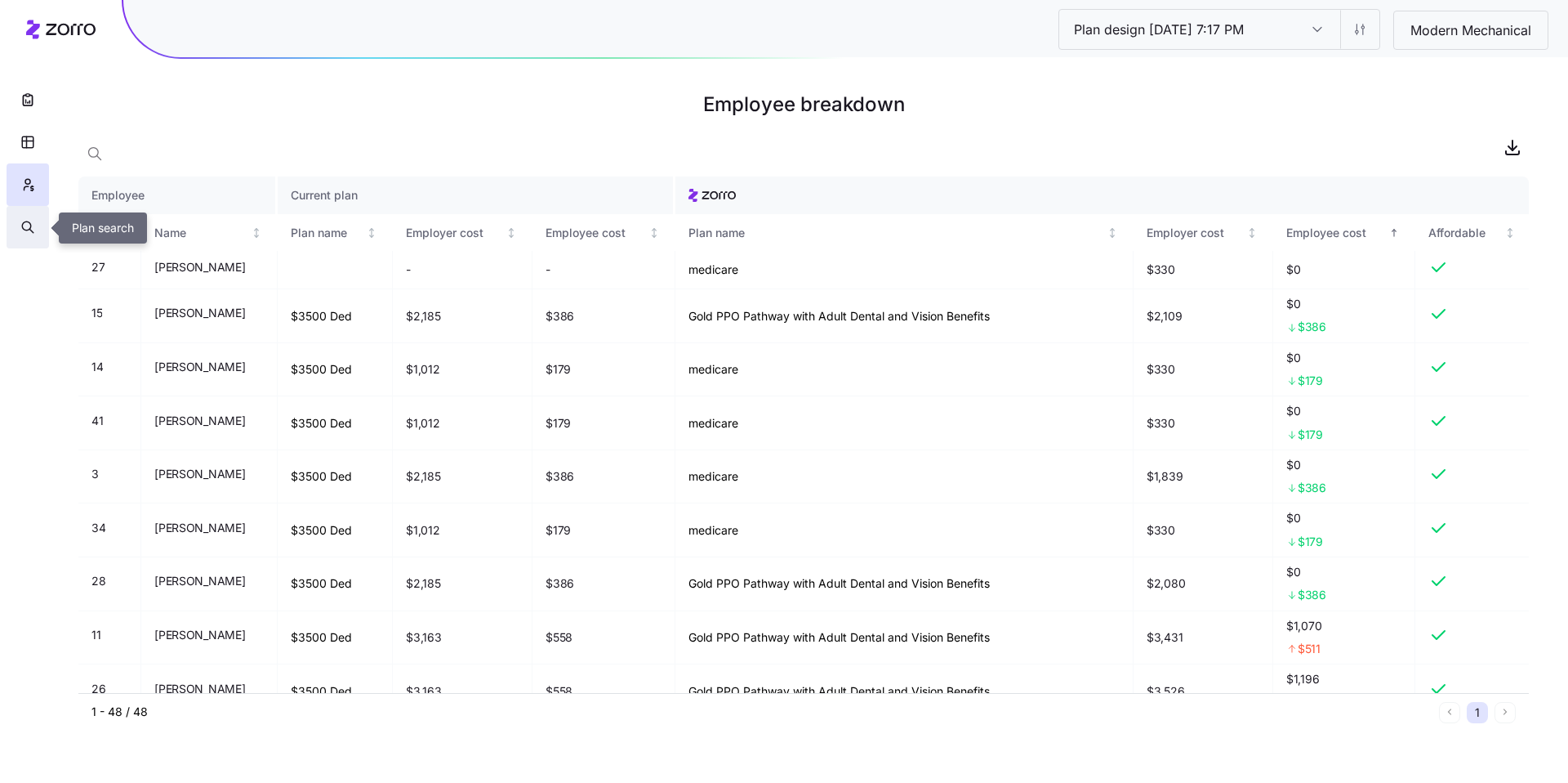
click at [24, 225] on icon "button" at bounding box center [27, 227] width 15 height 17
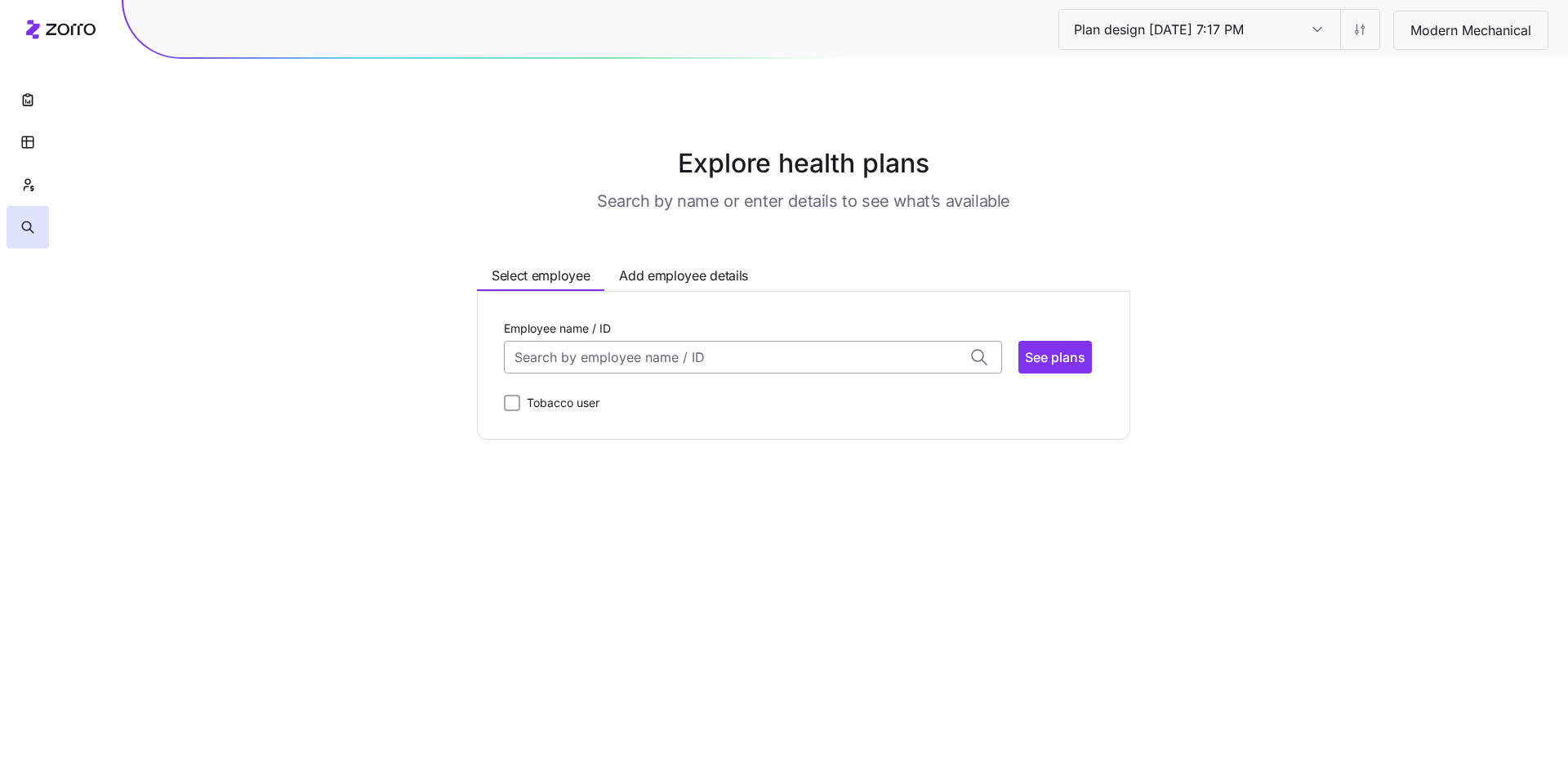
click at [612, 364] on input "Employee name / ID" at bounding box center [753, 357] width 498 height 33
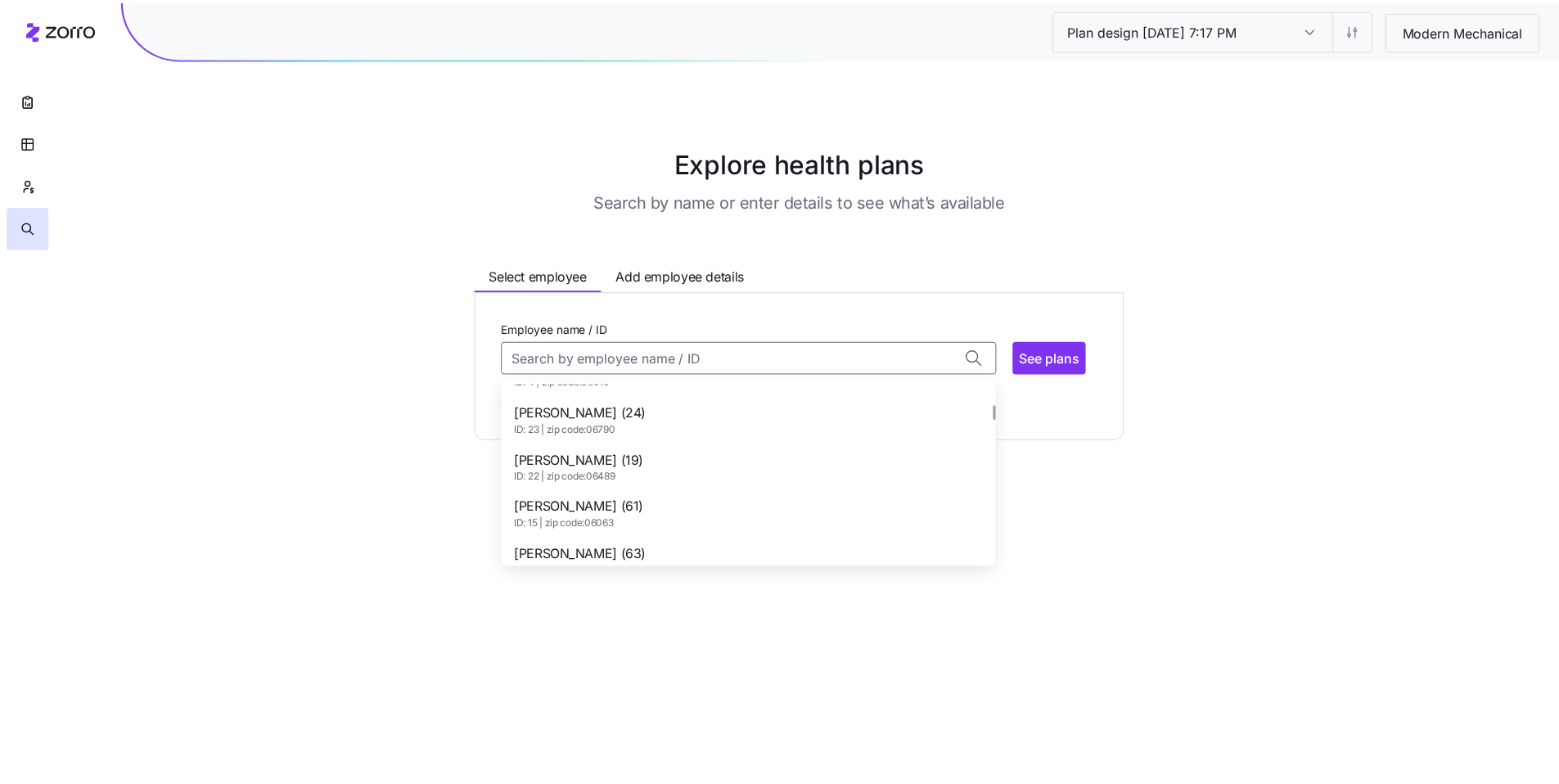
scroll to position [274, 0]
click at [639, 512] on span "[PERSON_NAME] (61)" at bounding box center [584, 503] width 130 height 20
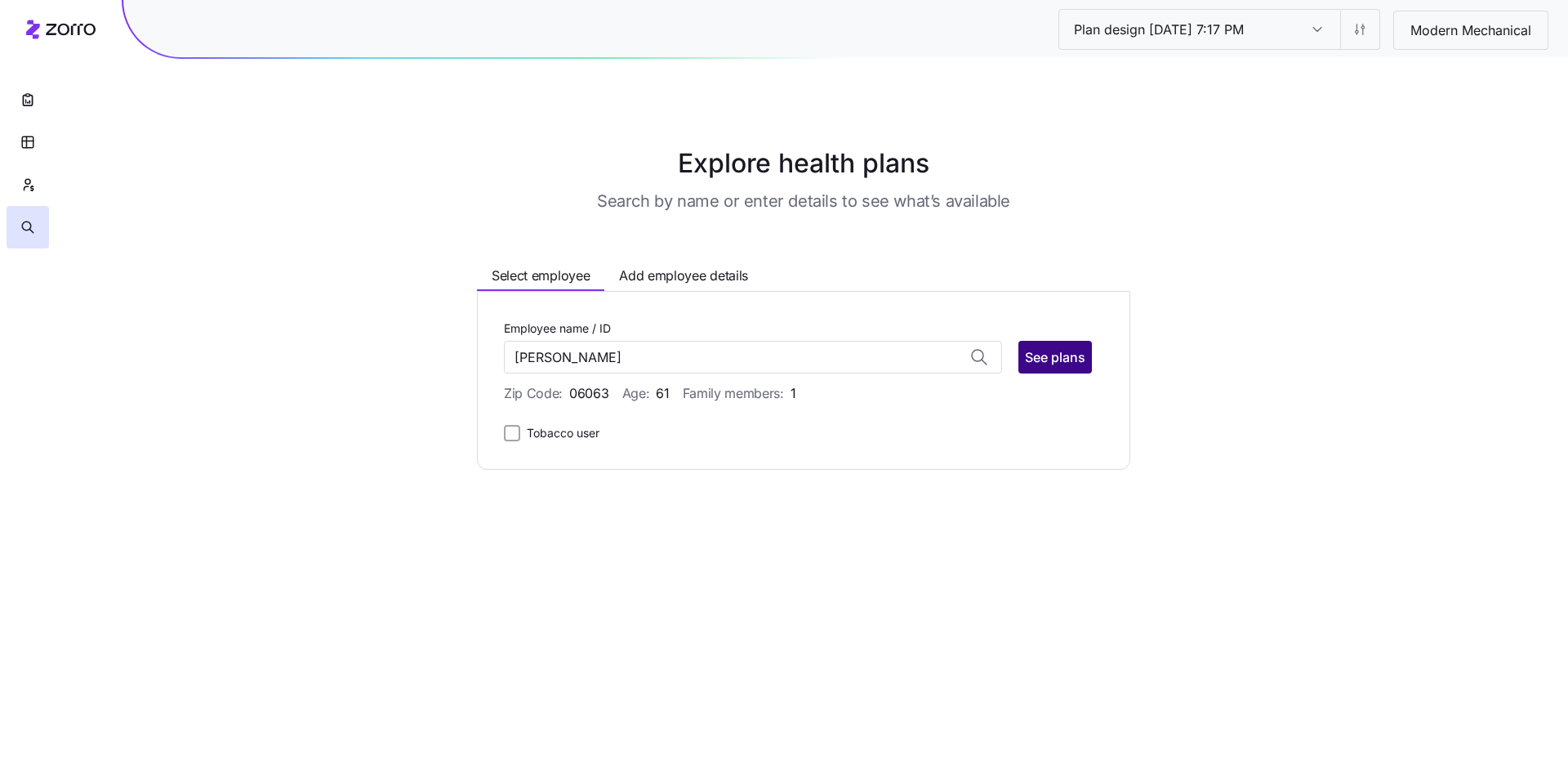
click at [1068, 355] on span "See plans" at bounding box center [1055, 357] width 61 height 19
type input "DEBORAH GRANQUIST (ID: 15)"
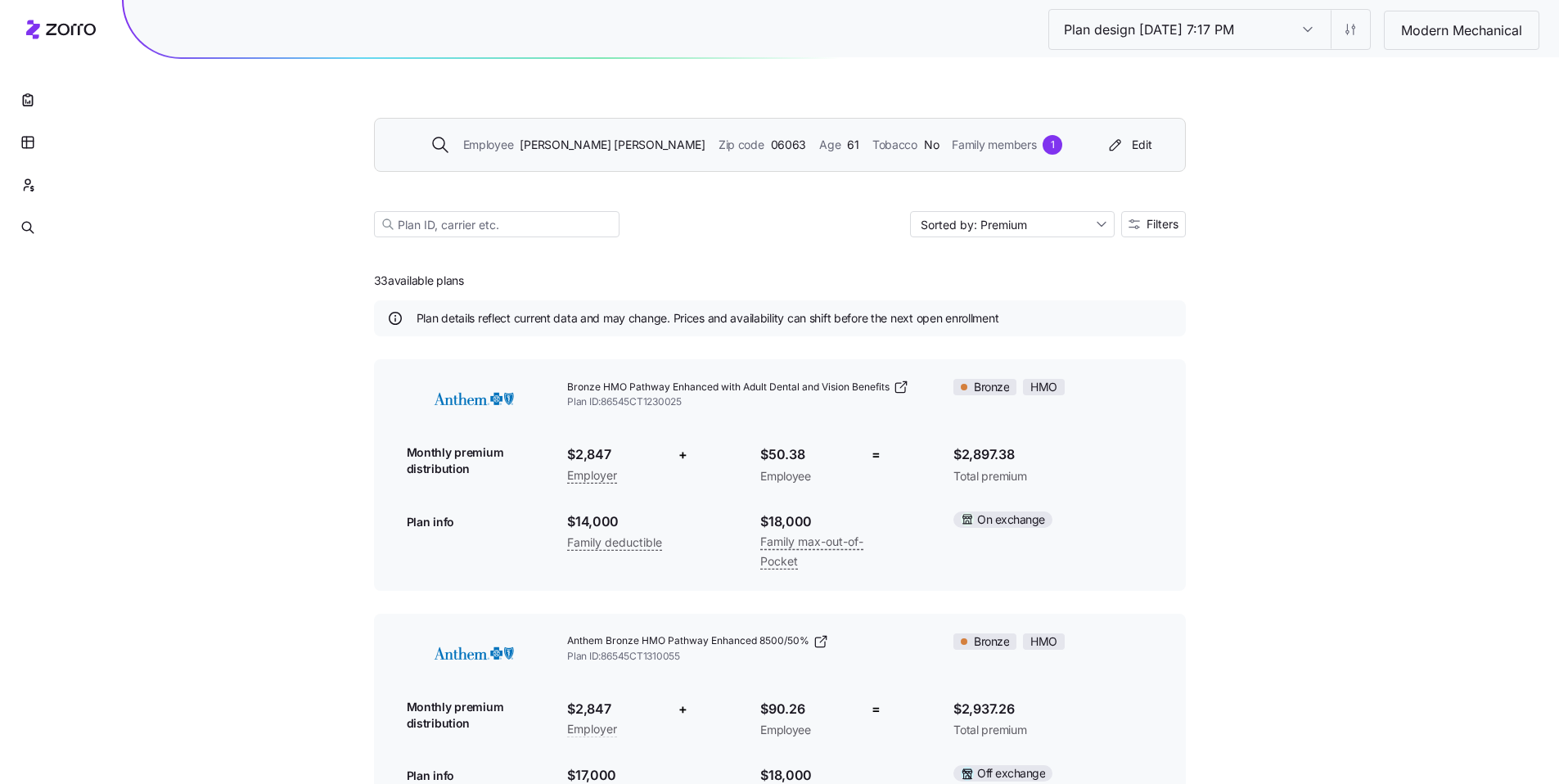
click at [1057, 148] on div "Employee DEBORAH GRANQUIST Zip code 06063 Age 61 Tobacco No Family members 1" at bounding box center [746, 144] width 705 height 19
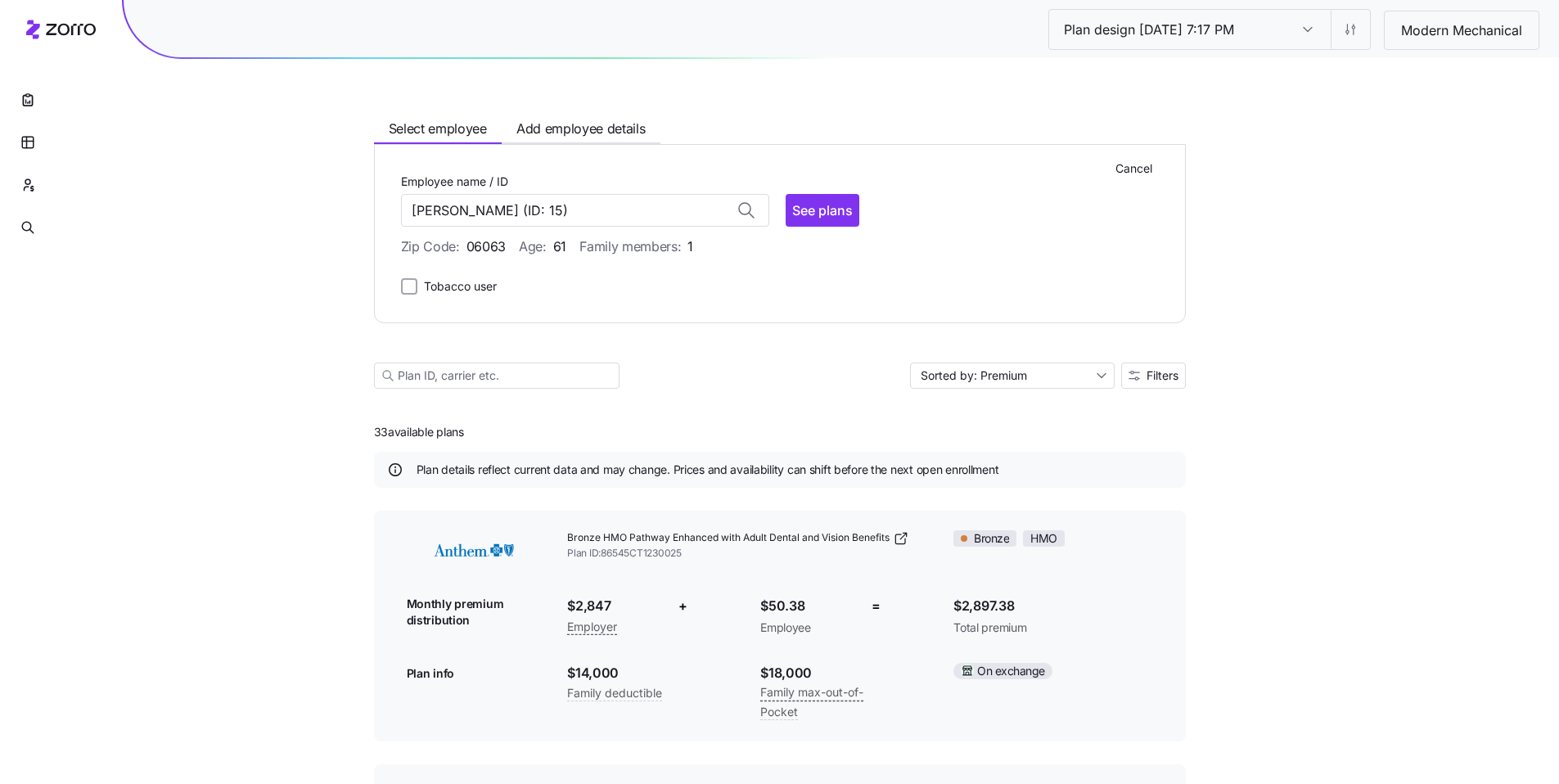
click at [643, 249] on span "Family members: 1" at bounding box center [636, 246] width 114 height 20
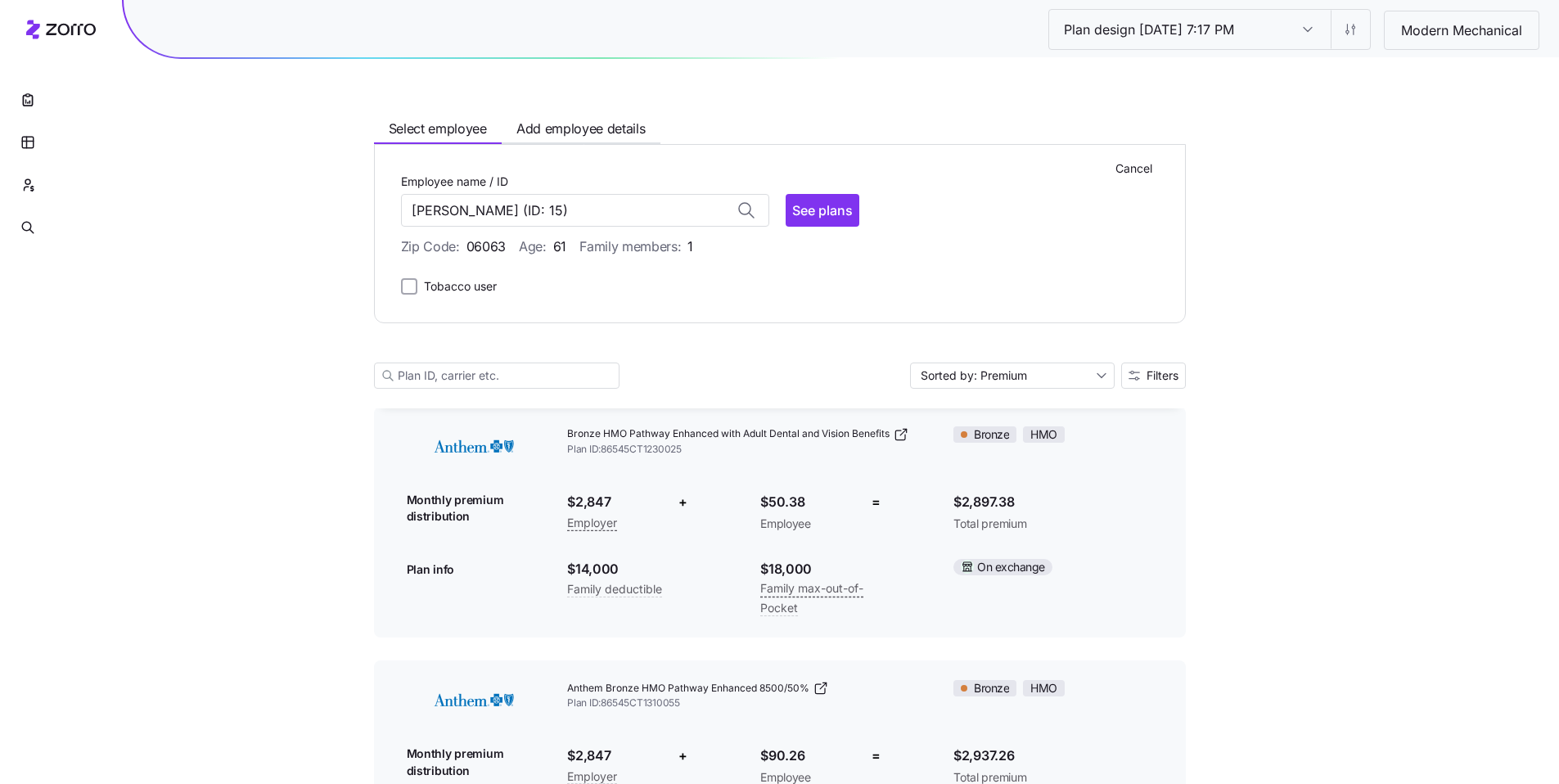
scroll to position [82, 0]
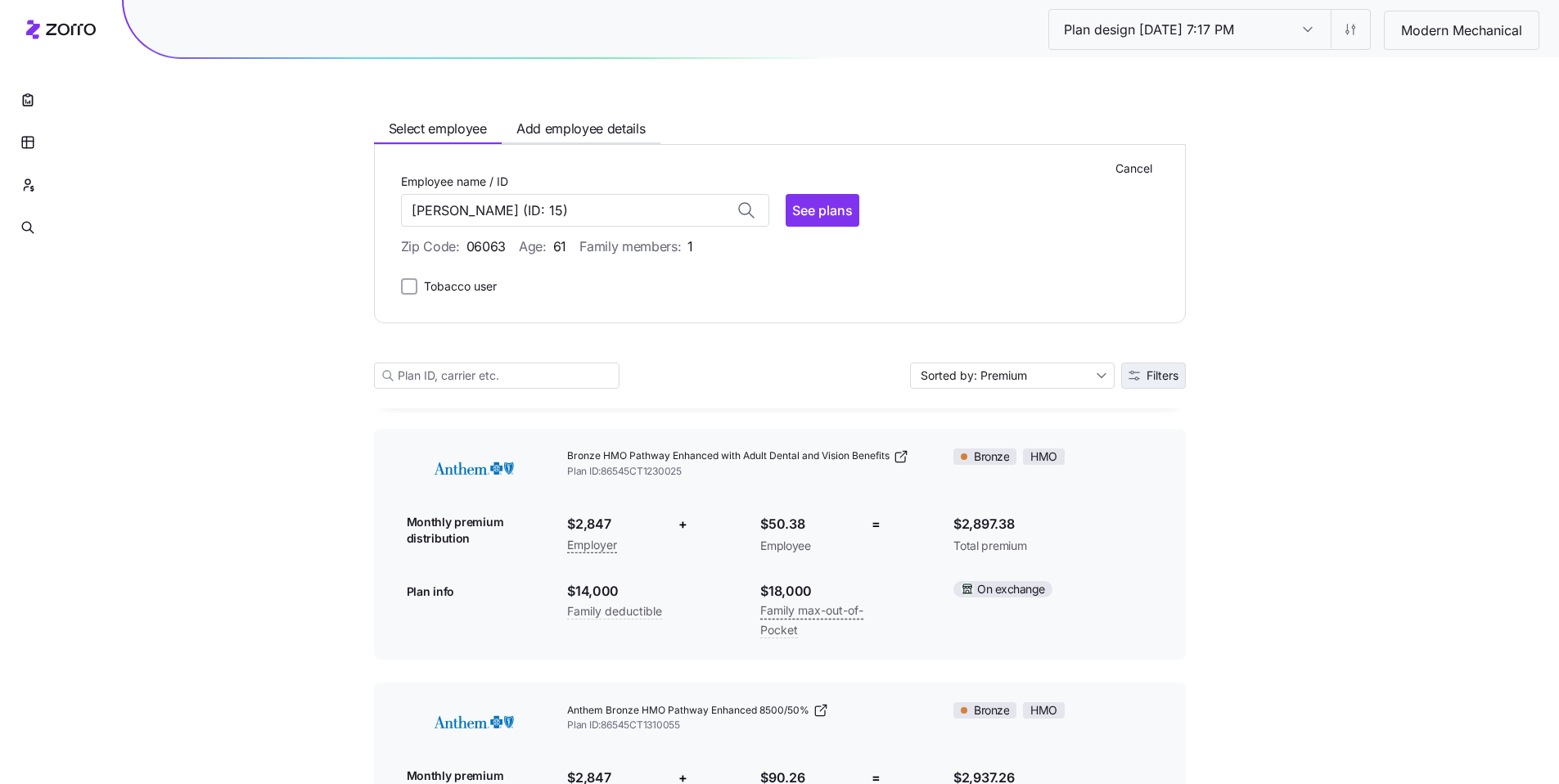
click at [1148, 379] on main "Select employee Add employee details Cancel Employee name / ID DEBORAH GRANQUIS…" at bounding box center [780, 797] width 812 height 1758
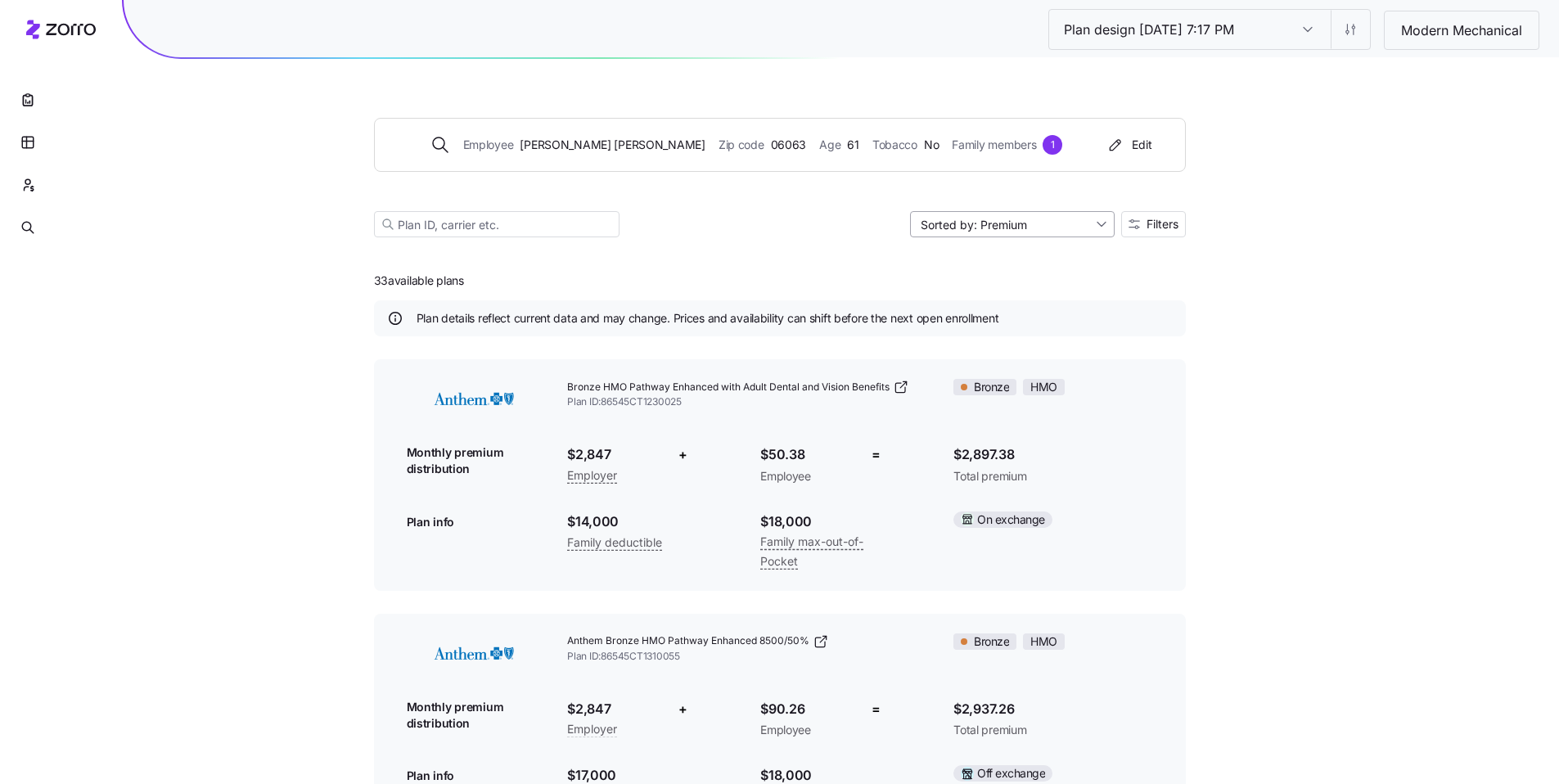
click at [1099, 231] on input "Sorted by: Premium" at bounding box center [1012, 224] width 204 height 26
click at [1167, 231] on button "Filters" at bounding box center [1153, 224] width 64 height 26
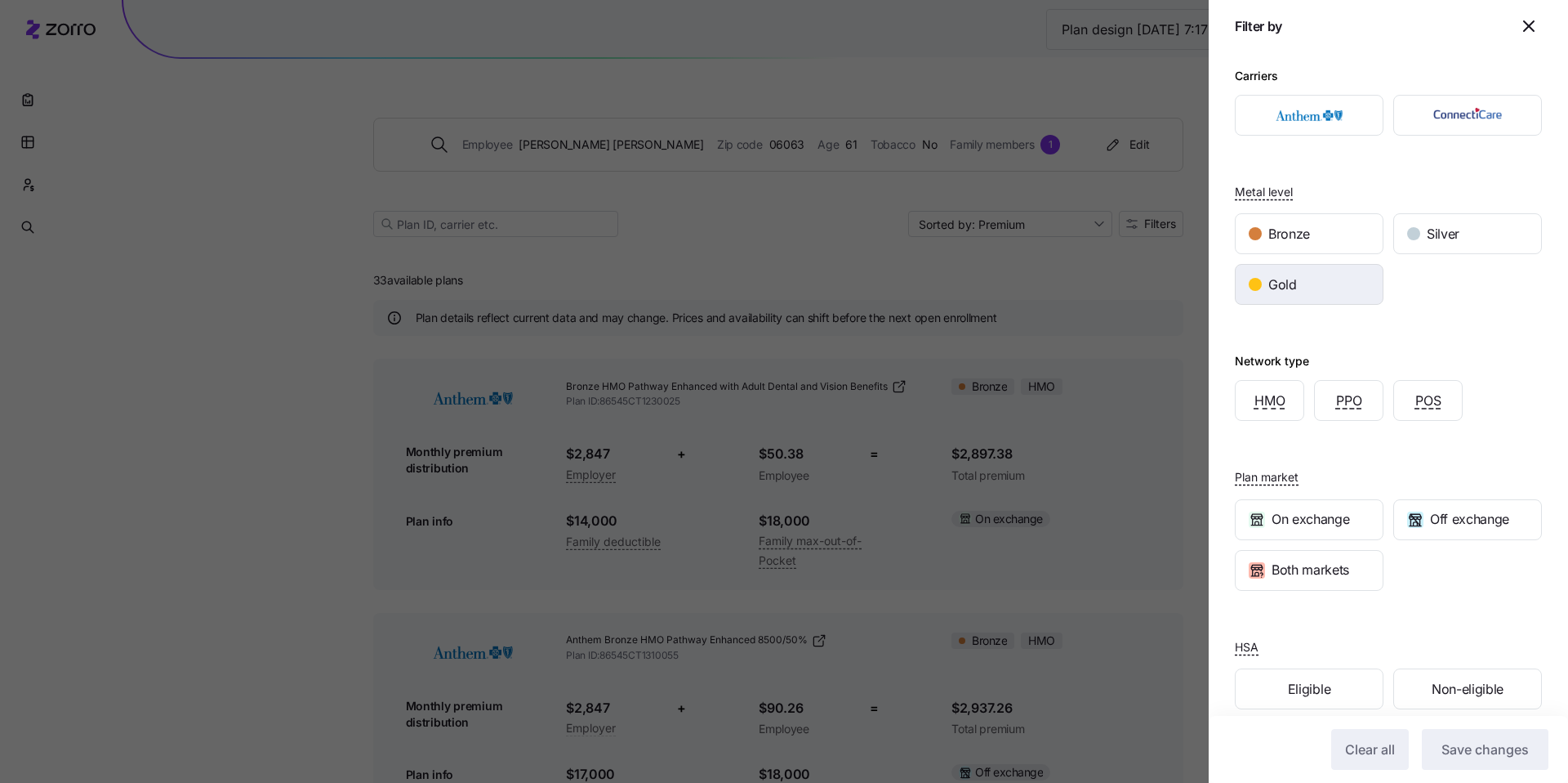
click at [1292, 284] on span "Gold" at bounding box center [1283, 284] width 29 height 20
click at [1474, 763] on button "Save changes" at bounding box center [1485, 749] width 126 height 40
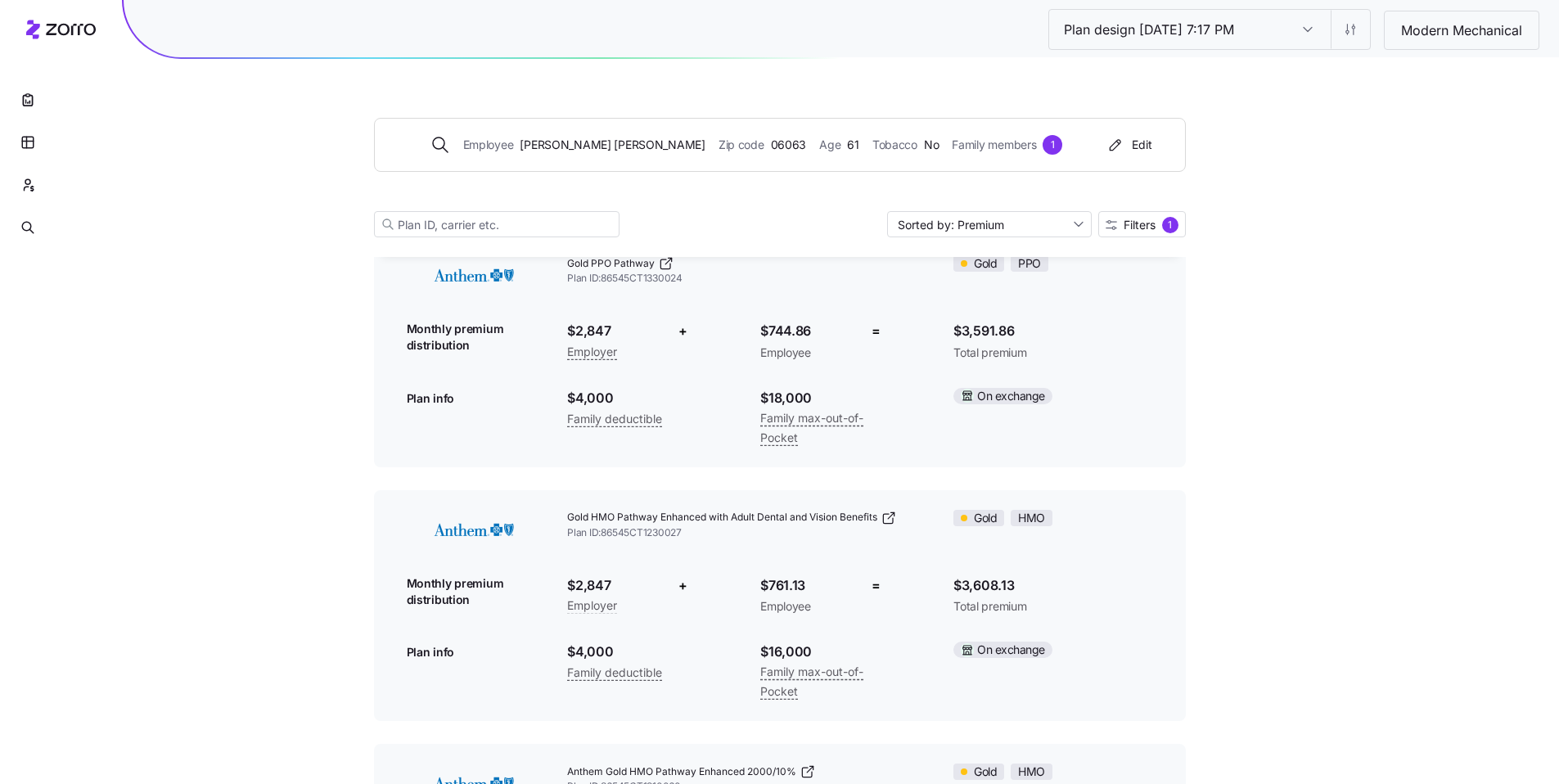
scroll to position [125, 0]
click at [18, 178] on button "button" at bounding box center [27, 185] width 42 height 42
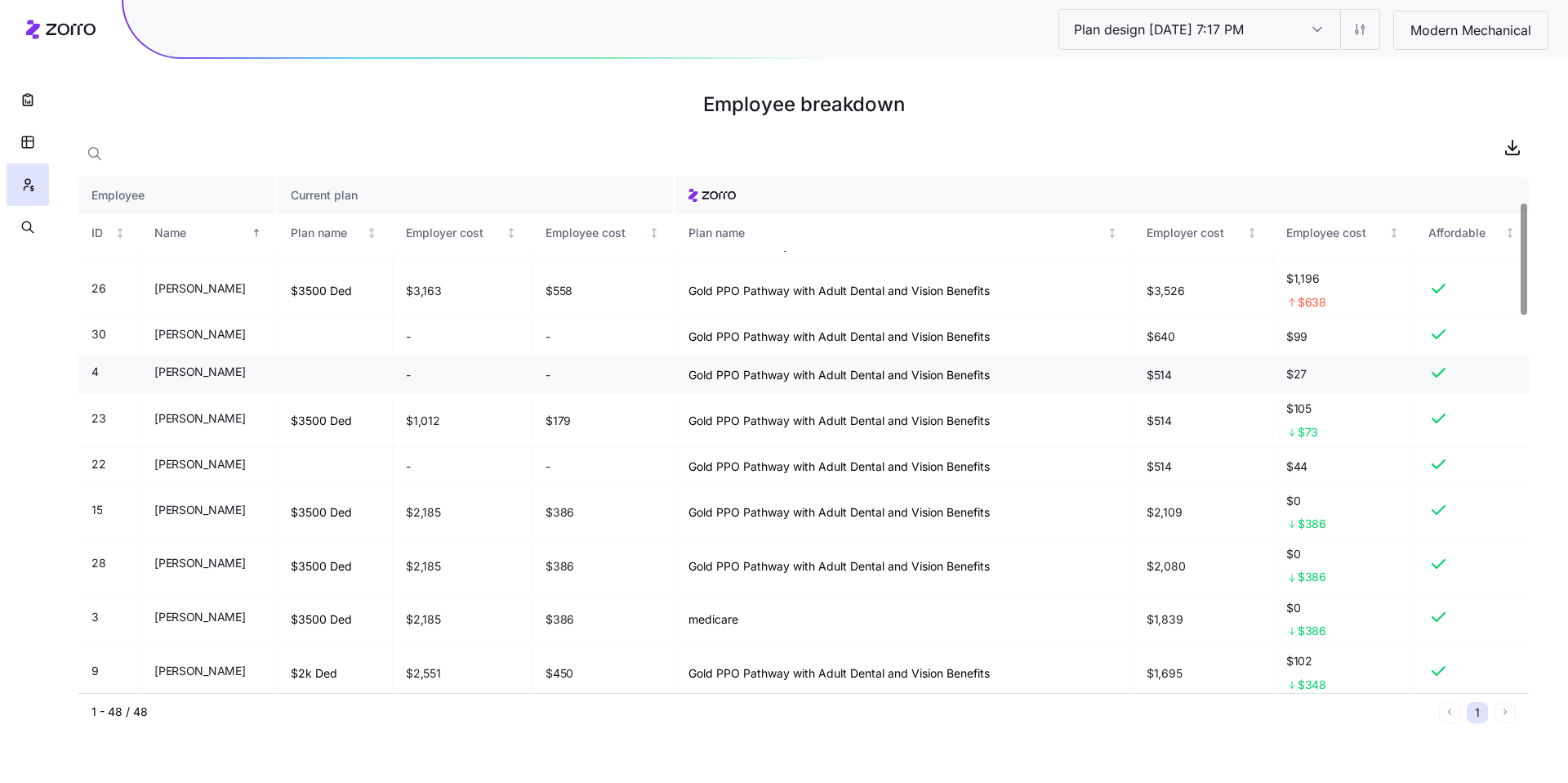
scroll to position [119, 0]
click at [13, 139] on button "button" at bounding box center [27, 142] width 42 height 42
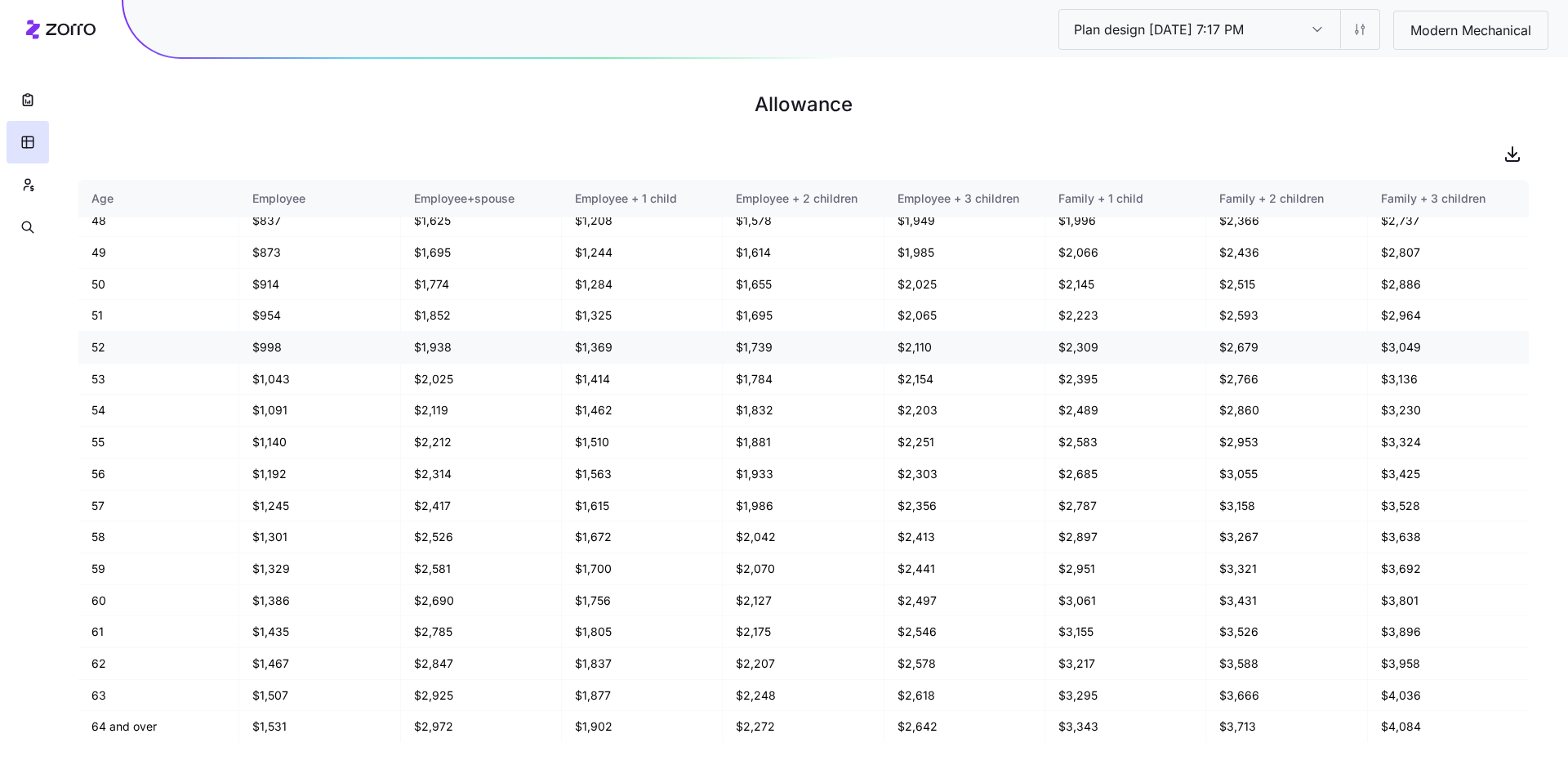
scroll to position [961, 0]
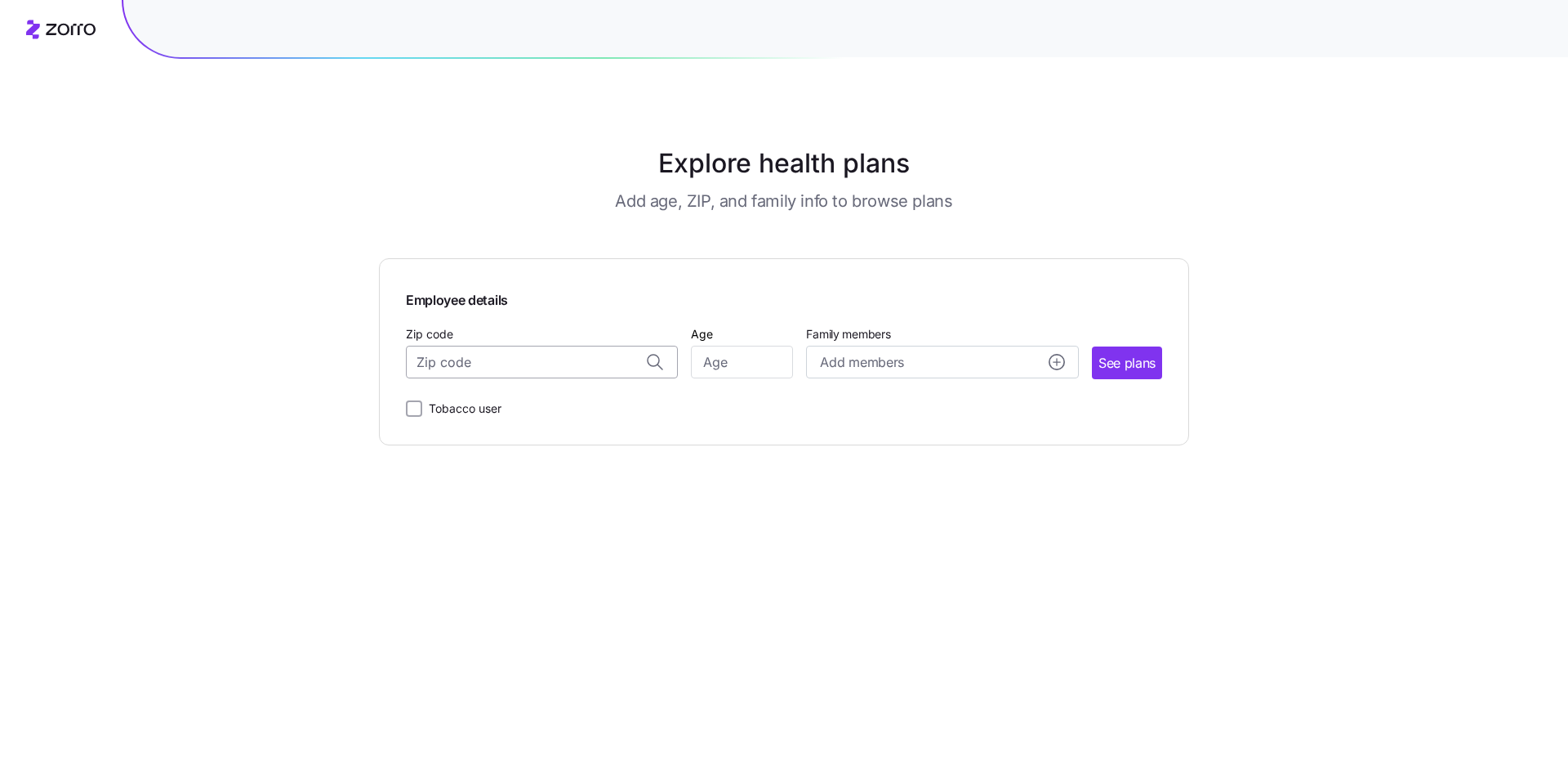
click at [473, 364] on input "Zip code" at bounding box center [542, 361] width 272 height 33
drag, startPoint x: 475, startPoint y: 359, endPoint x: 384, endPoint y: 352, distance: 91.3
click at [384, 352] on div "Employee details Zip code 21086 Zip not found Age Family members Add members Se…" at bounding box center [784, 352] width 810 height 187
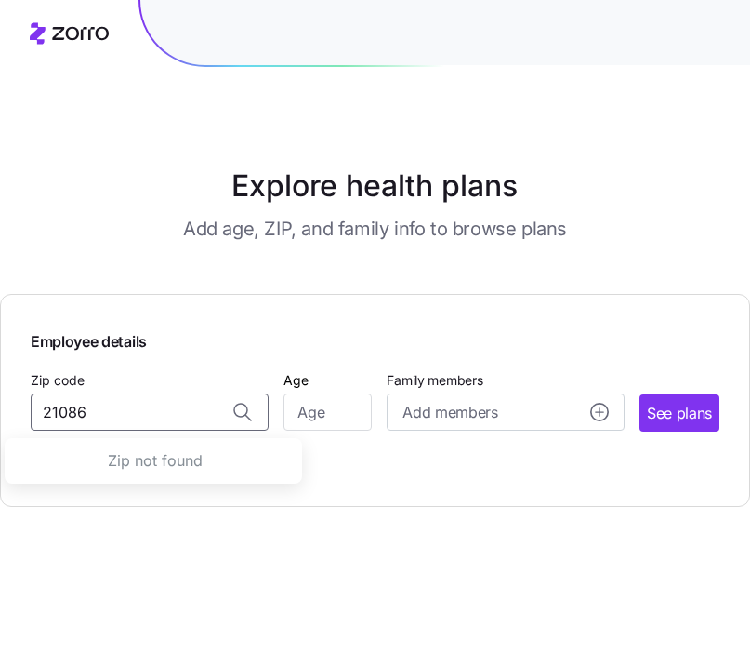
type input "21086"
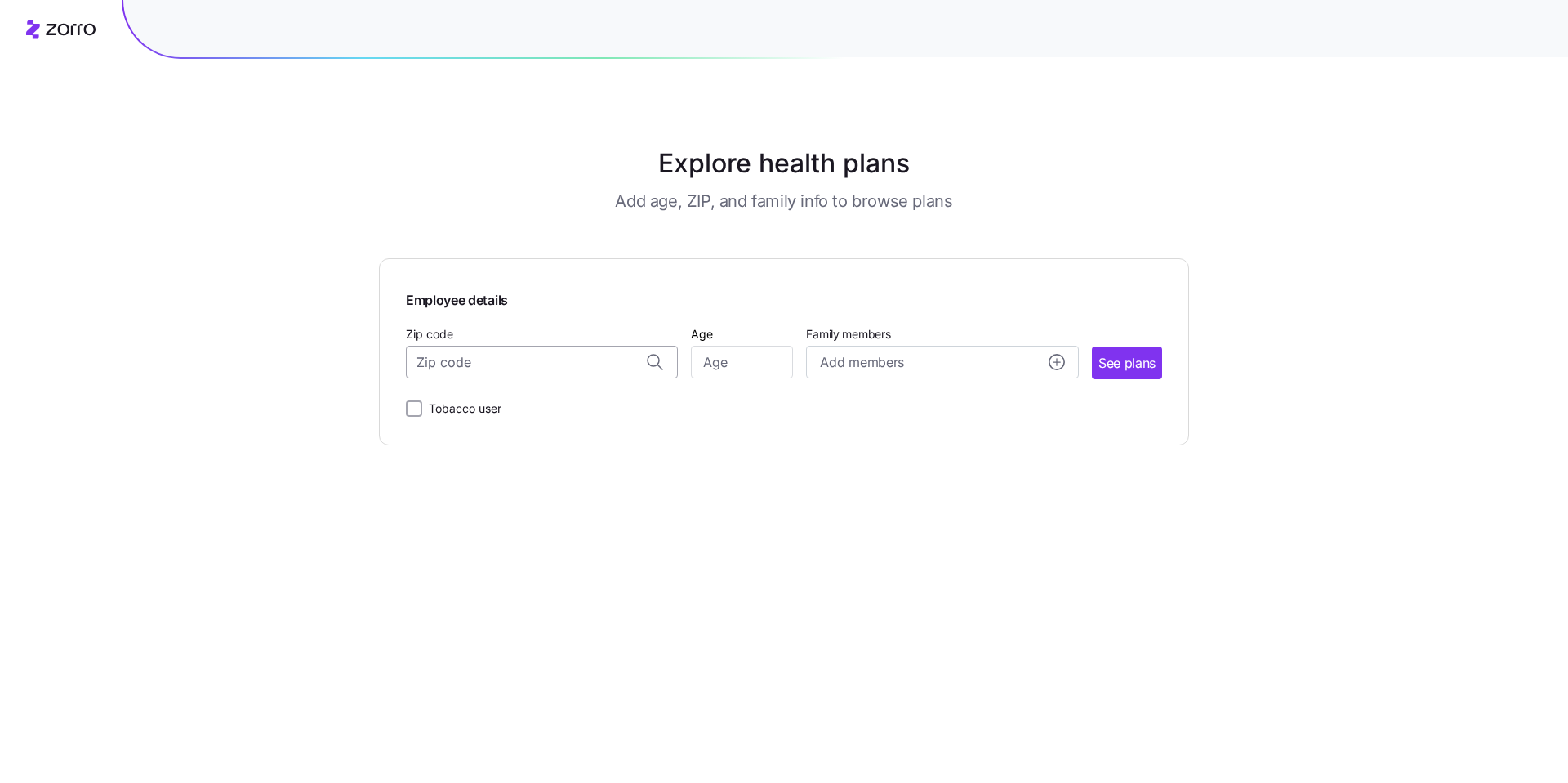
click at [498, 359] on input "Zip code" at bounding box center [542, 361] width 272 height 33
click at [567, 398] on span "21638, Queen Anne's County, MD" at bounding box center [539, 404] width 228 height 20
type input "21638, Queen Anne's County, MD"
click at [725, 367] on input "Age" at bounding box center [742, 361] width 102 height 33
type input "2"
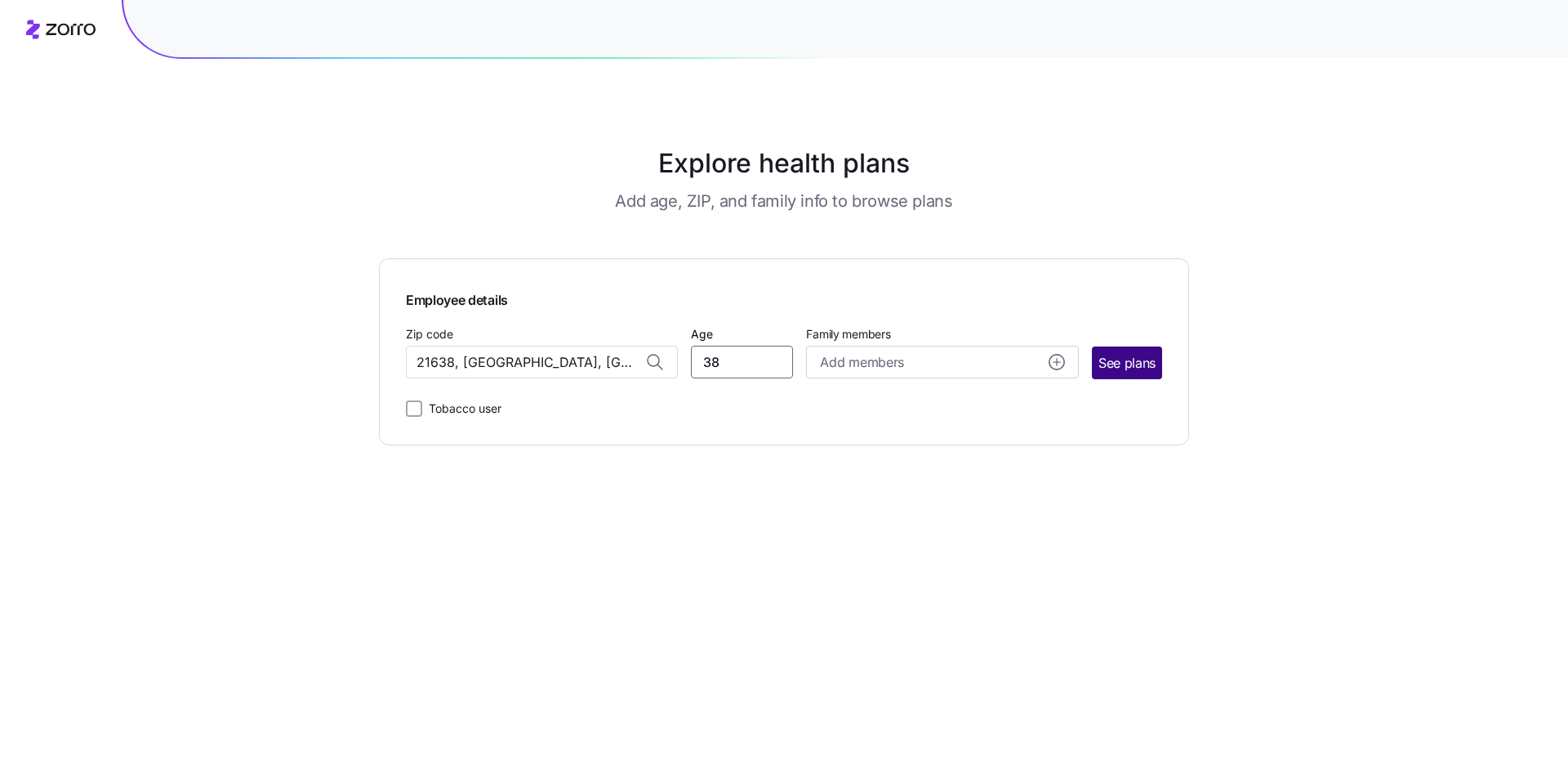
type input "38"
click at [1121, 375] on button "See plans" at bounding box center [1127, 362] width 70 height 33
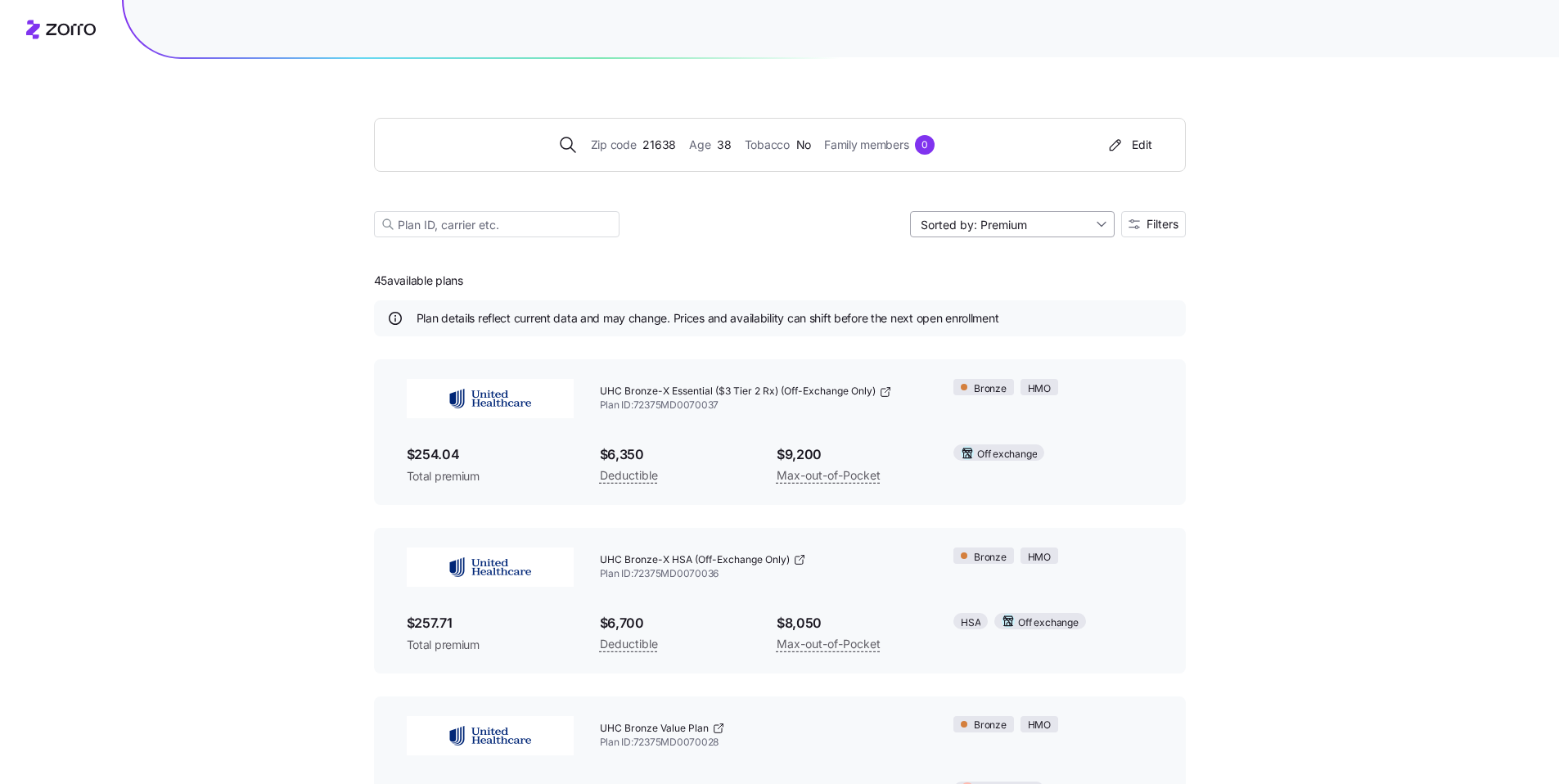
click at [1079, 226] on input "Sorted by: Premium" at bounding box center [1012, 224] width 204 height 26
click at [1169, 236] on button "Filters" at bounding box center [1153, 224] width 64 height 26
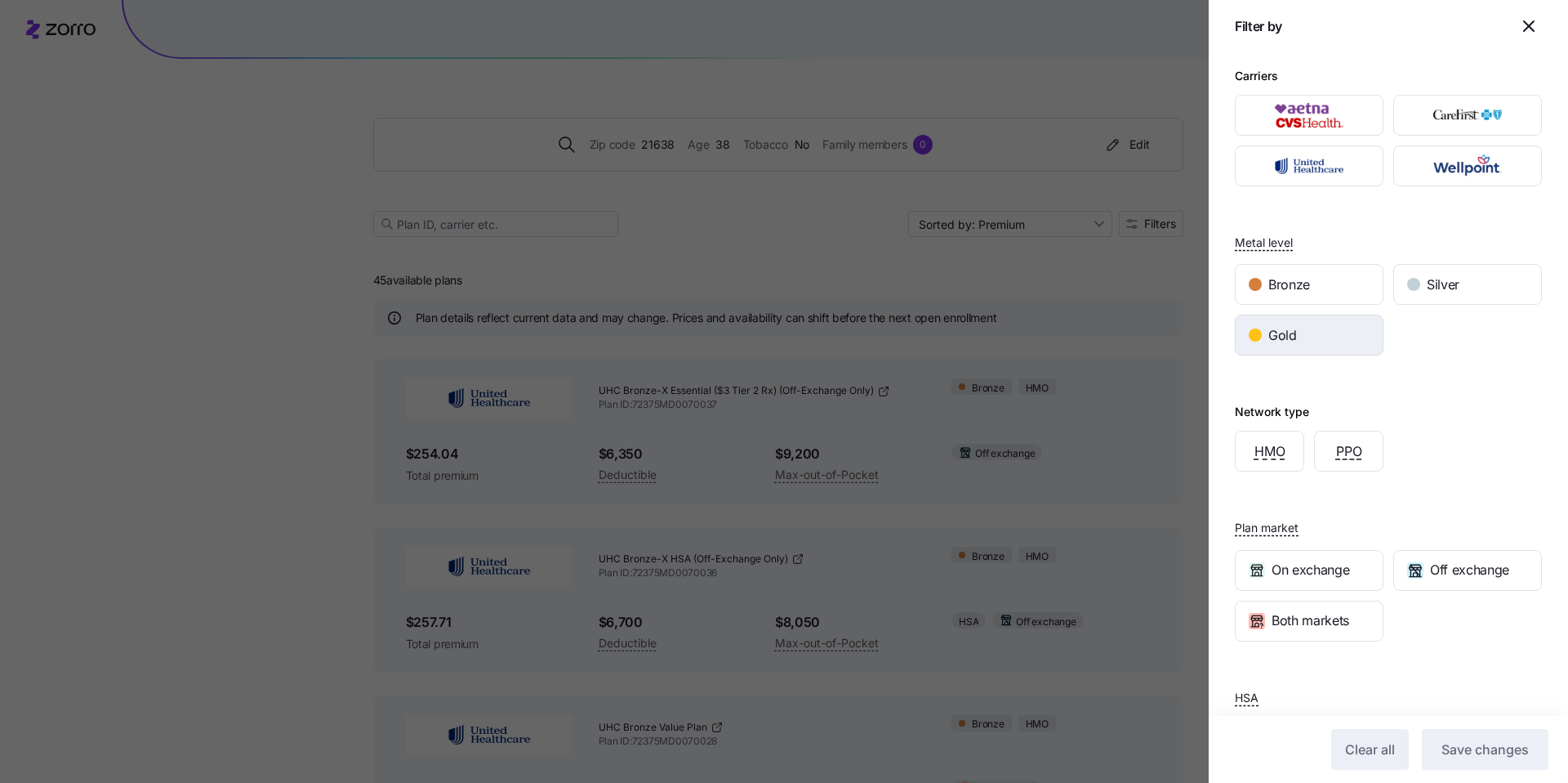
click at [1319, 341] on div "Gold" at bounding box center [1309, 335] width 147 height 40
click at [1495, 748] on span "Save changes" at bounding box center [1485, 750] width 87 height 19
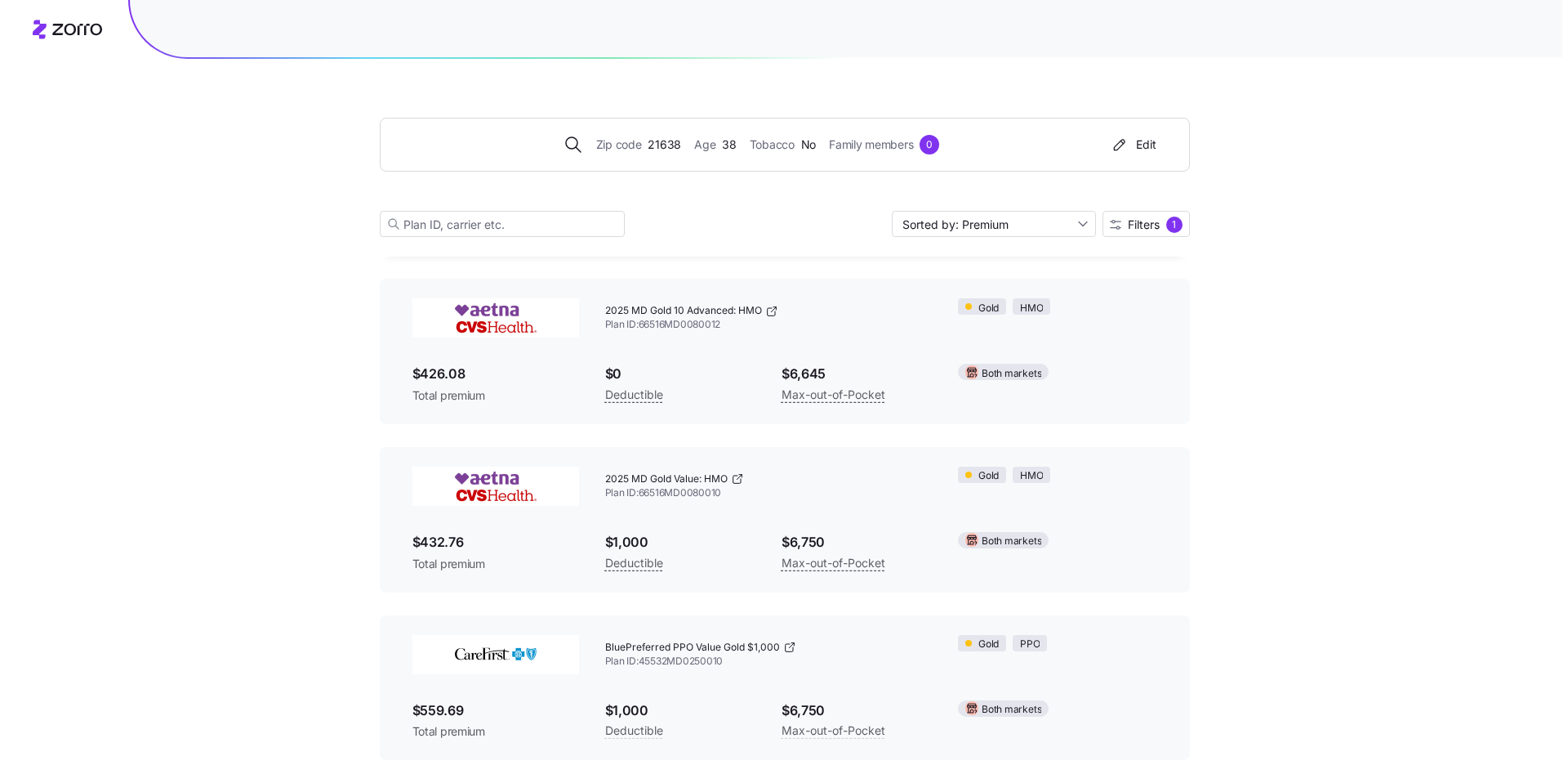
scroll to position [1758, 0]
click at [1112, 236] on button "Filters 1" at bounding box center [1139, 224] width 87 height 26
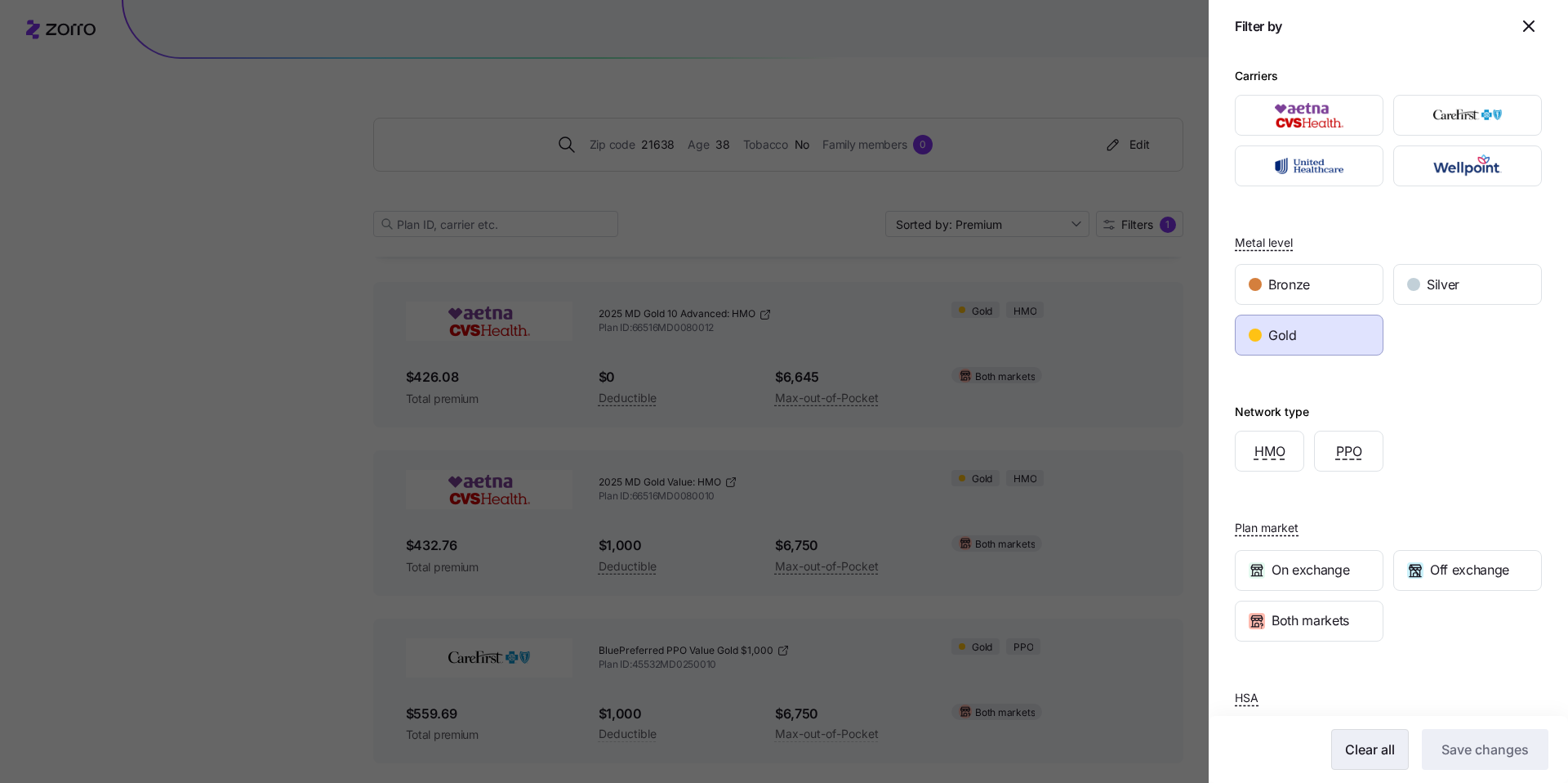
click at [1363, 753] on span "Clear all" at bounding box center [1370, 750] width 50 height 19
click at [1458, 753] on span "Save changes" at bounding box center [1485, 750] width 87 height 19
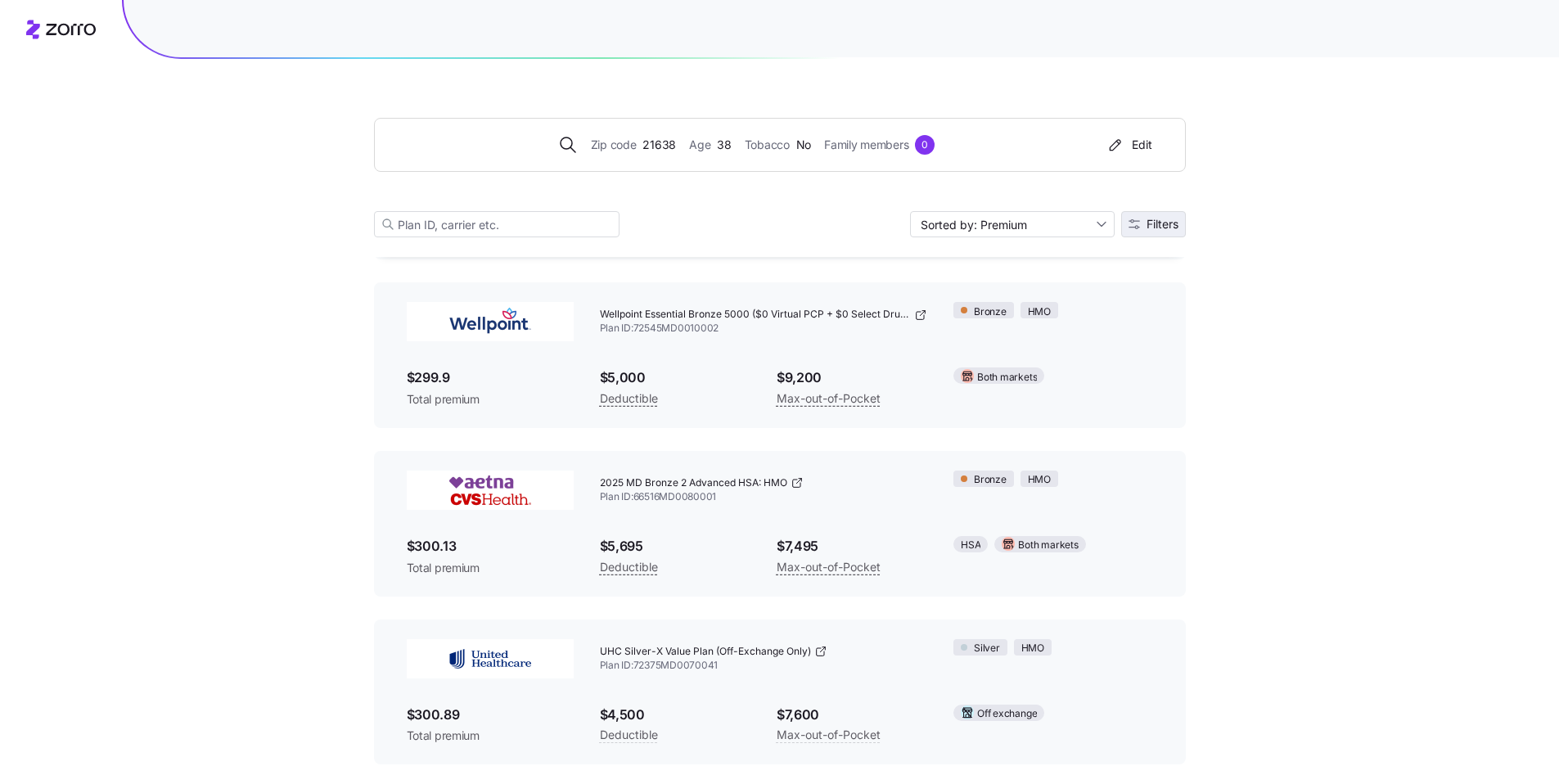
click at [1158, 228] on span "Filters" at bounding box center [1163, 223] width 32 height 11
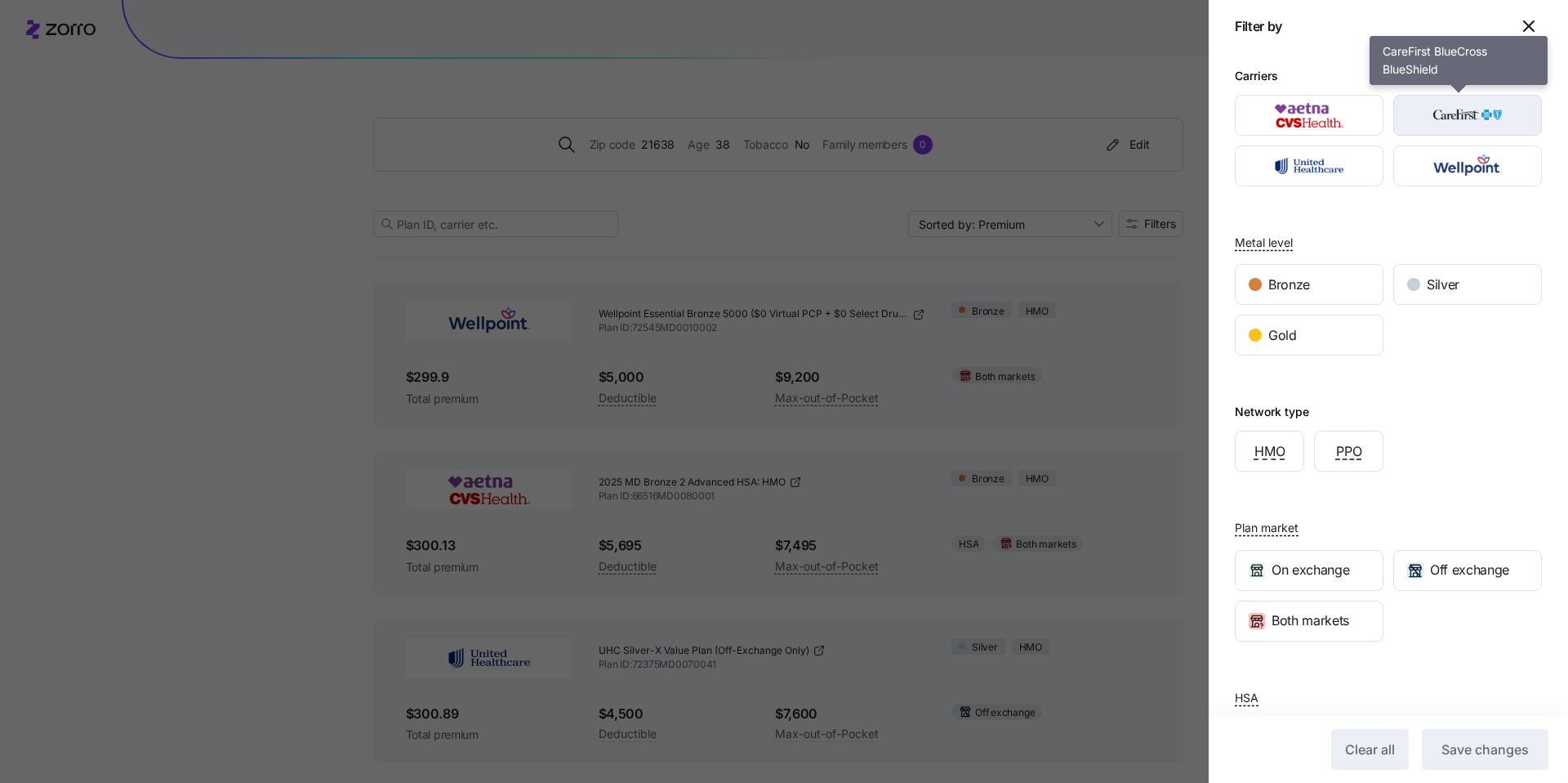
click at [1470, 120] on img "button" at bounding box center [1468, 115] width 120 height 33
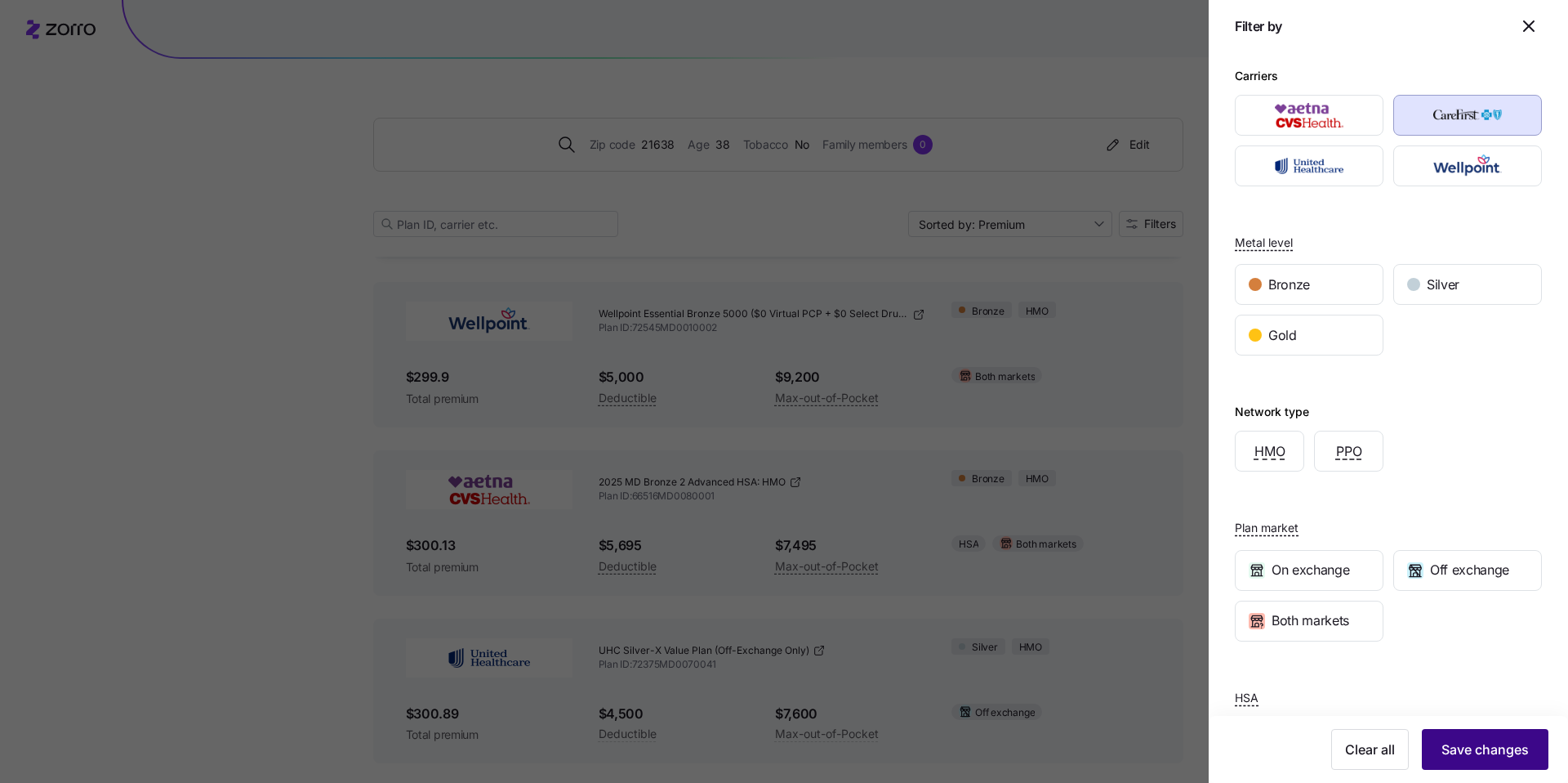
click at [1504, 740] on span "Save changes" at bounding box center [1485, 750] width 87 height 19
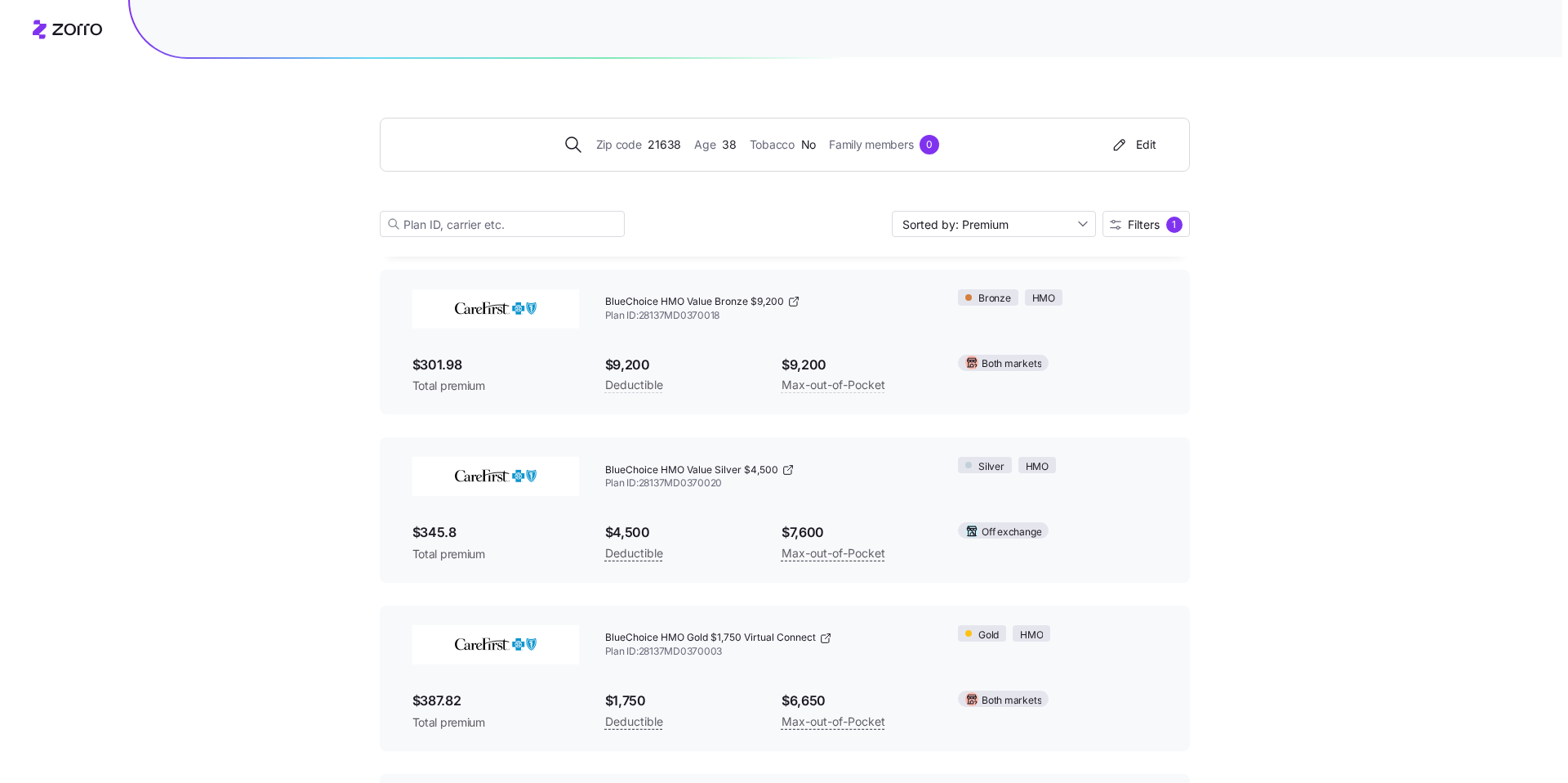
scroll to position [317, 0]
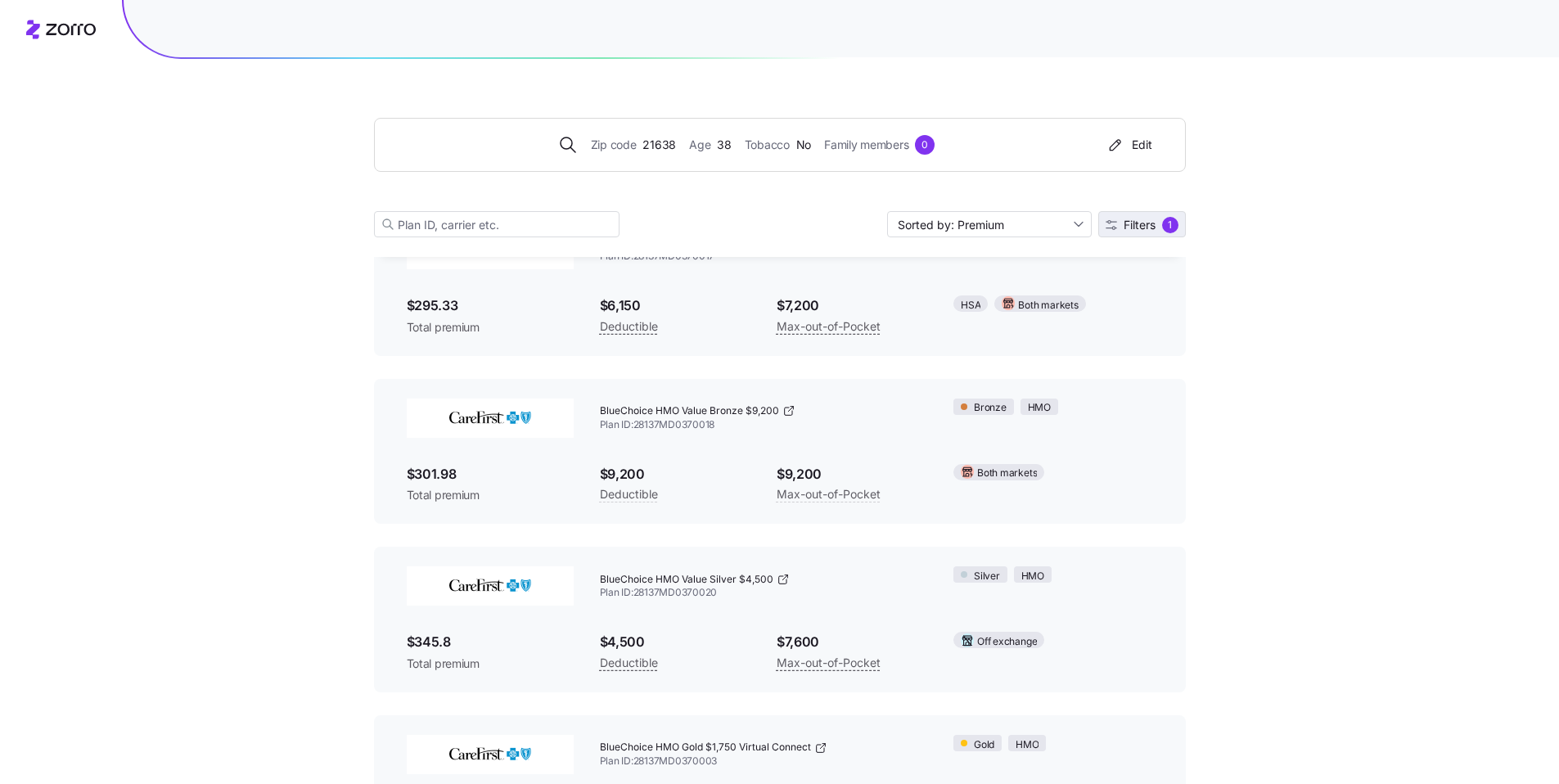
click at [1151, 228] on span "Filters" at bounding box center [1140, 224] width 32 height 11
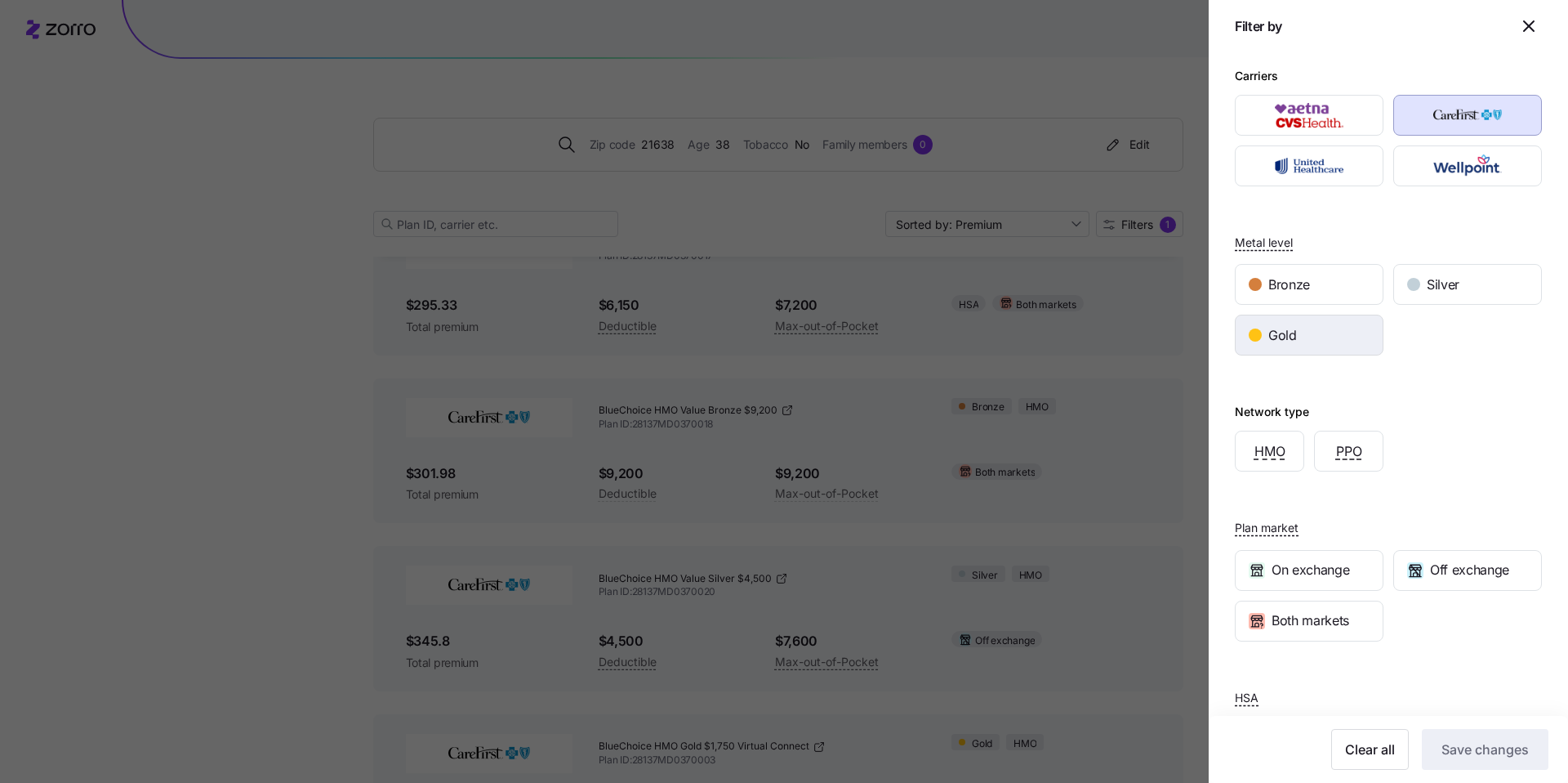
click at [1283, 332] on span "Gold" at bounding box center [1283, 335] width 29 height 20
click at [1503, 757] on span "Save changes" at bounding box center [1485, 750] width 87 height 19
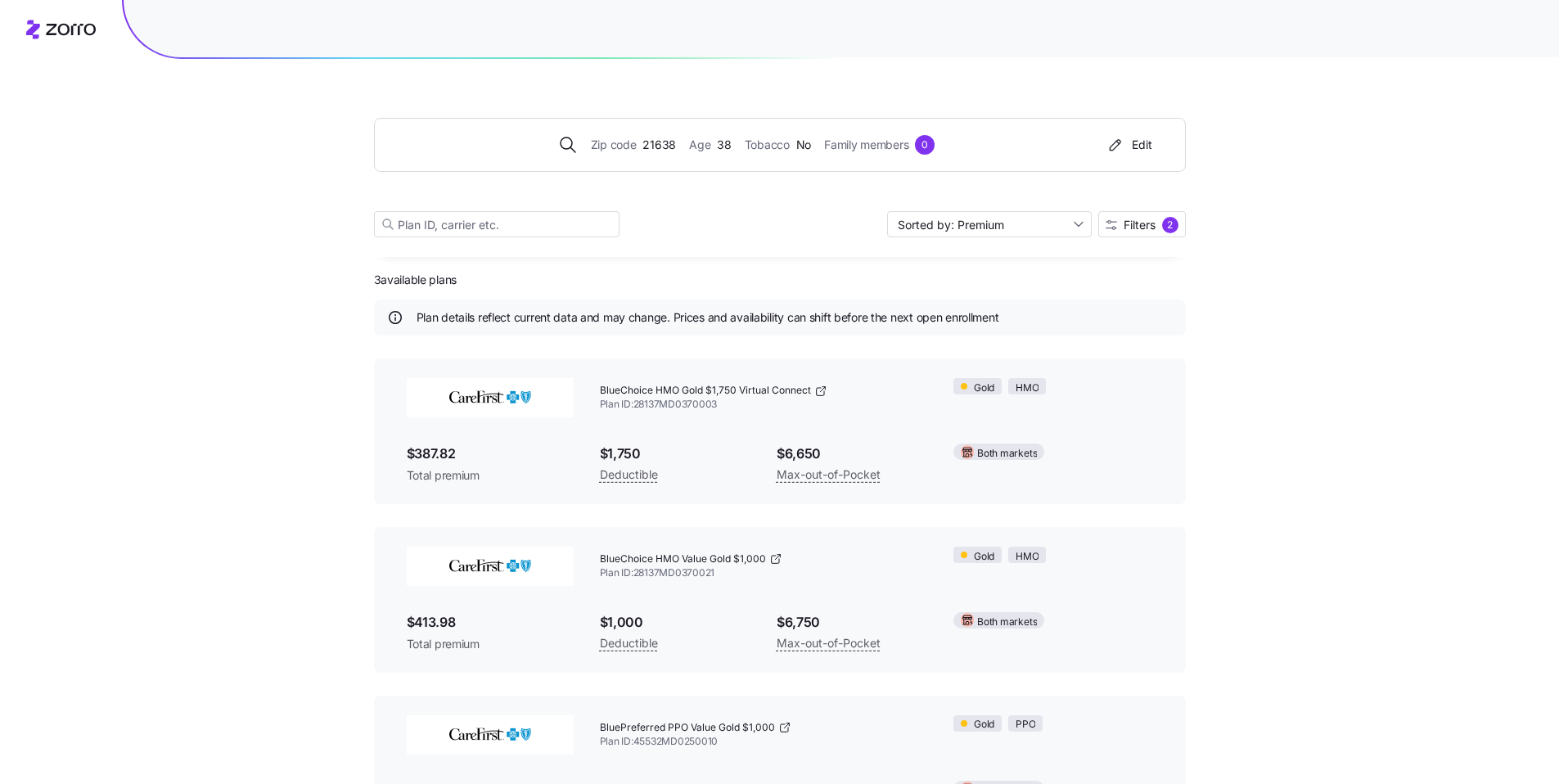
scroll to position [0, 0]
click at [1128, 223] on span "Filters" at bounding box center [1140, 224] width 32 height 11
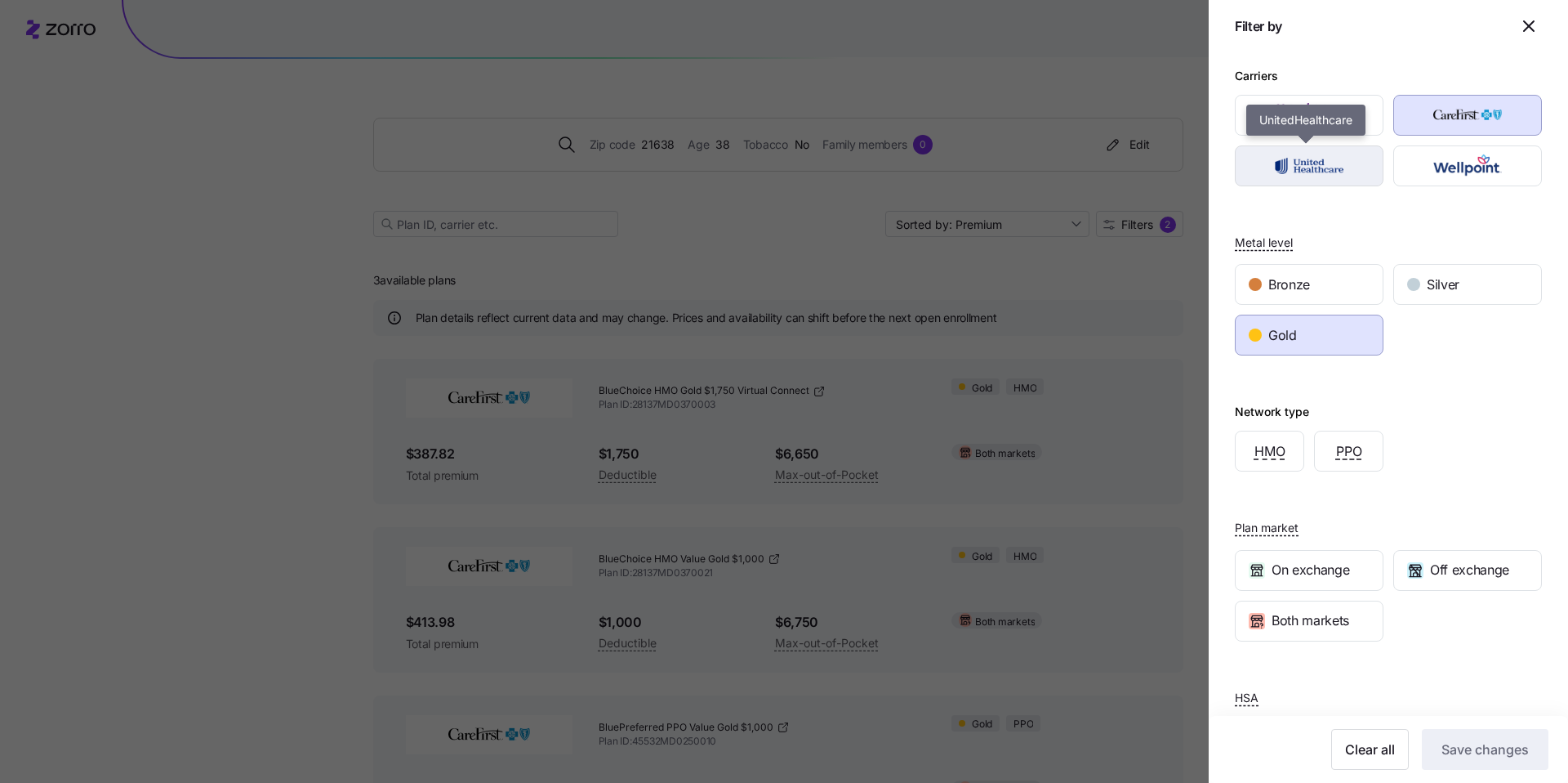
click at [1298, 169] on img "button" at bounding box center [1310, 165] width 120 height 33
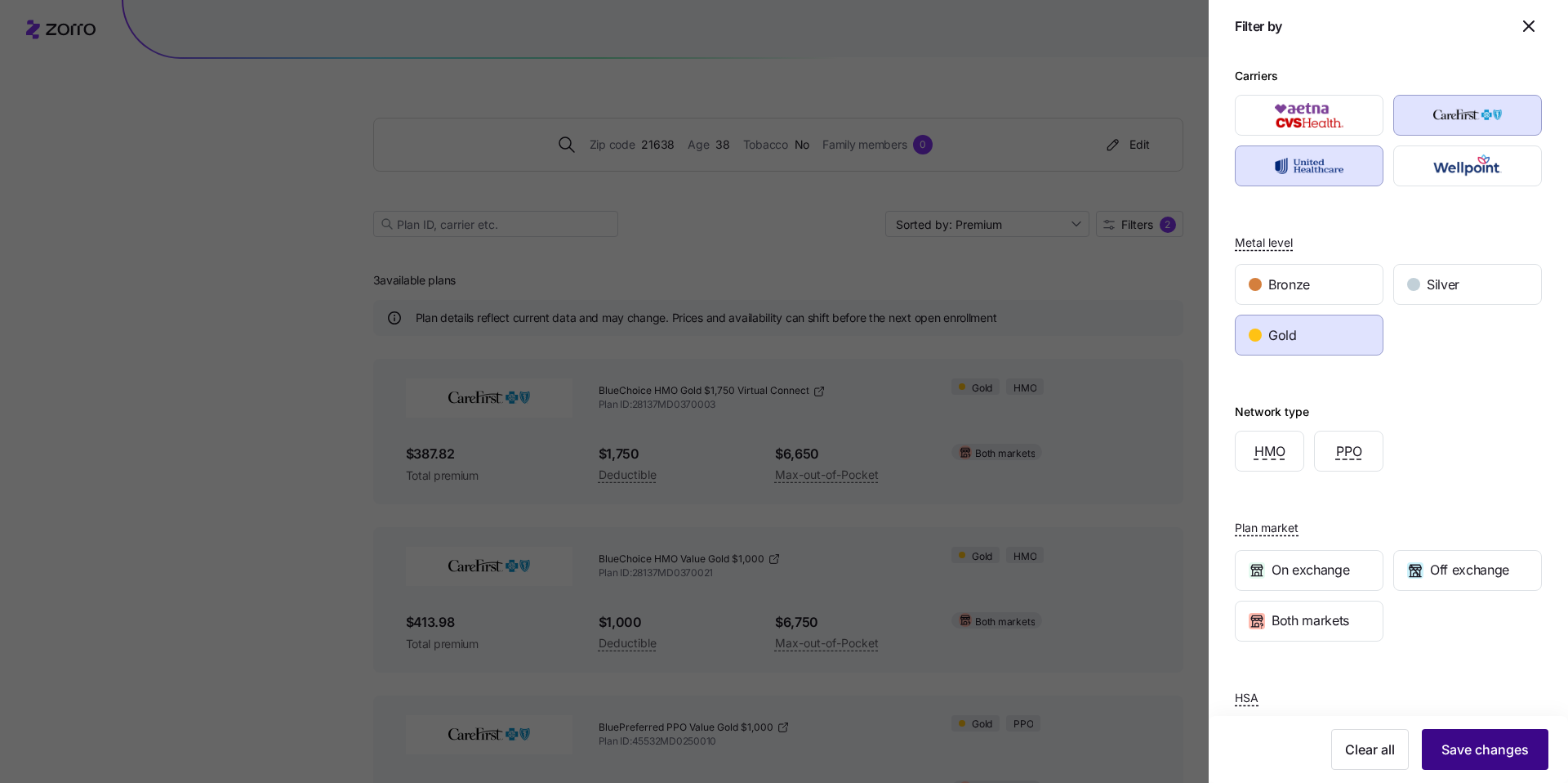
click at [1479, 769] on button "Save changes" at bounding box center [1485, 749] width 126 height 40
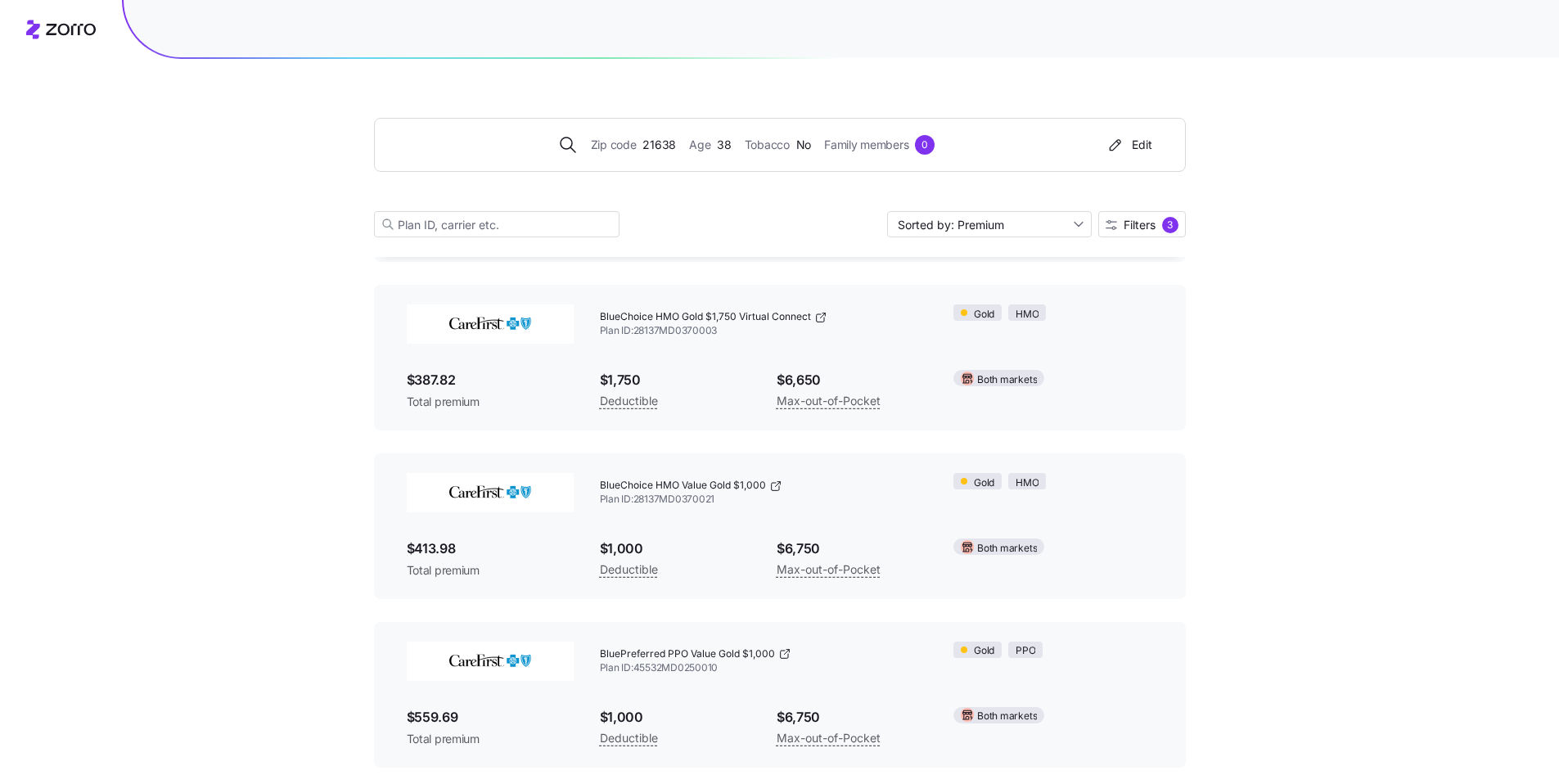
scroll to position [754, 0]
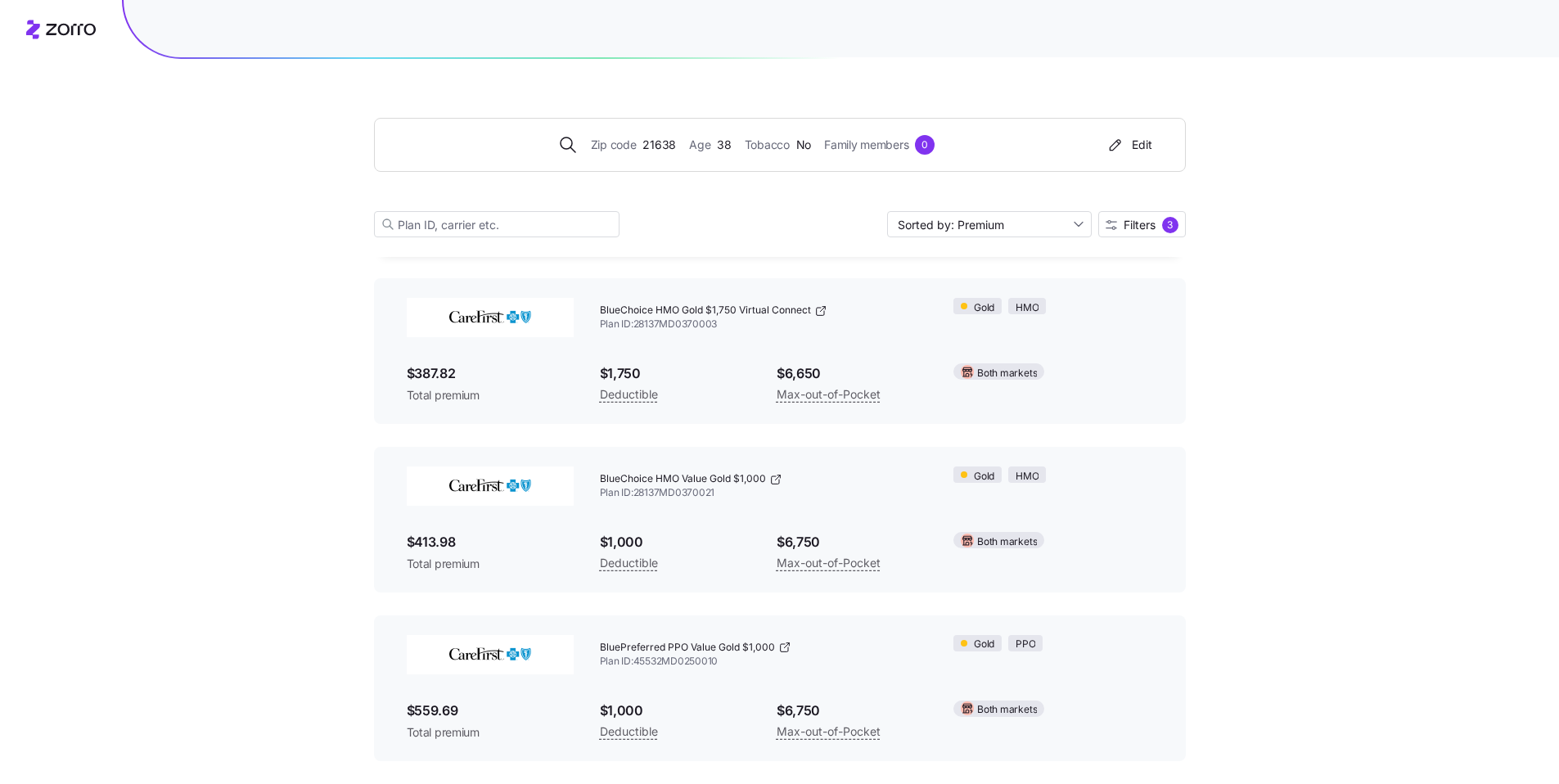
click at [723, 146] on span "38" at bounding box center [724, 144] width 14 height 18
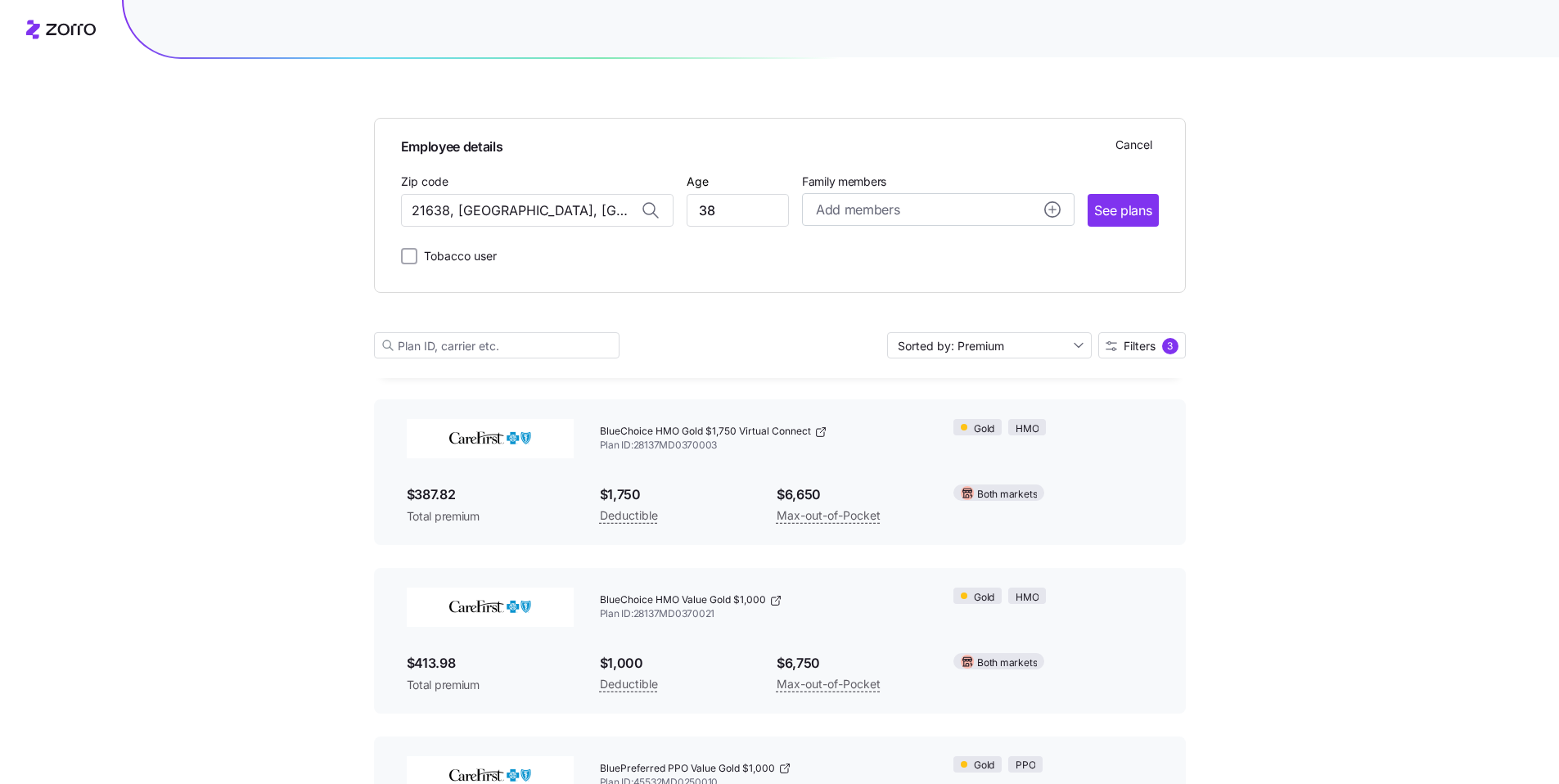
scroll to position [876, 0]
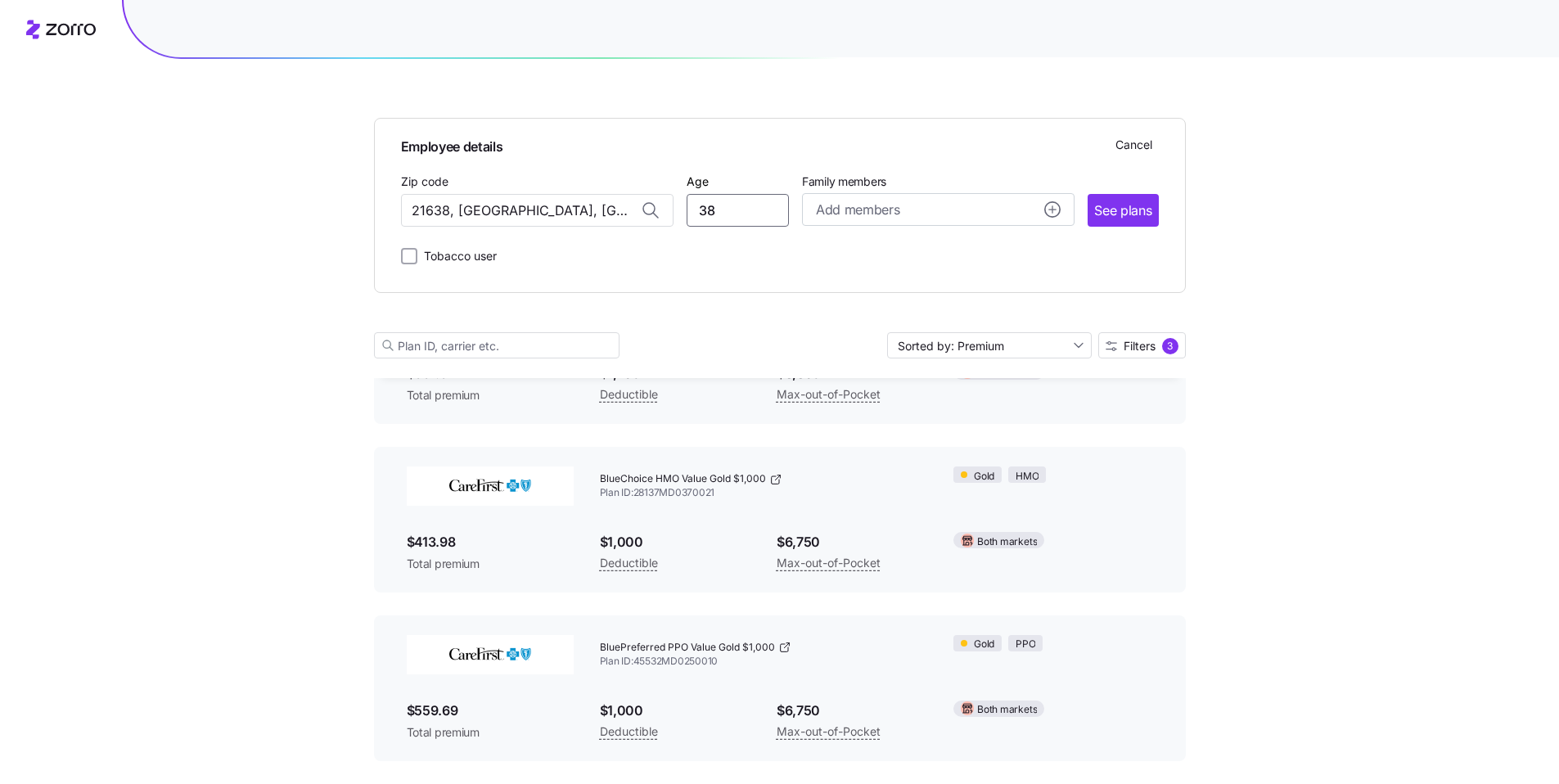
drag, startPoint x: 702, startPoint y: 223, endPoint x: 695, endPoint y: 220, distance: 7.6
click at [700, 223] on input "38" at bounding box center [738, 209] width 102 height 33
type input "50"
click at [1120, 220] on span "See plans" at bounding box center [1122, 210] width 57 height 20
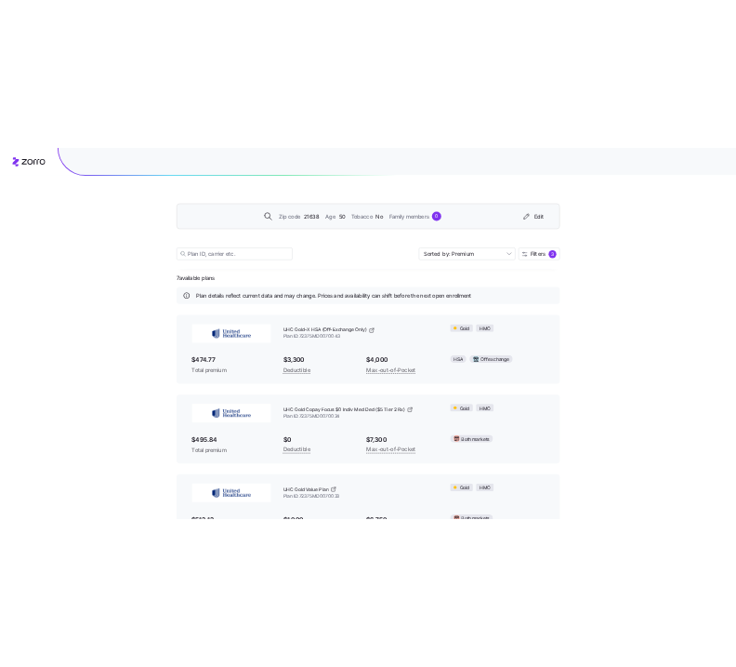
scroll to position [6, 0]
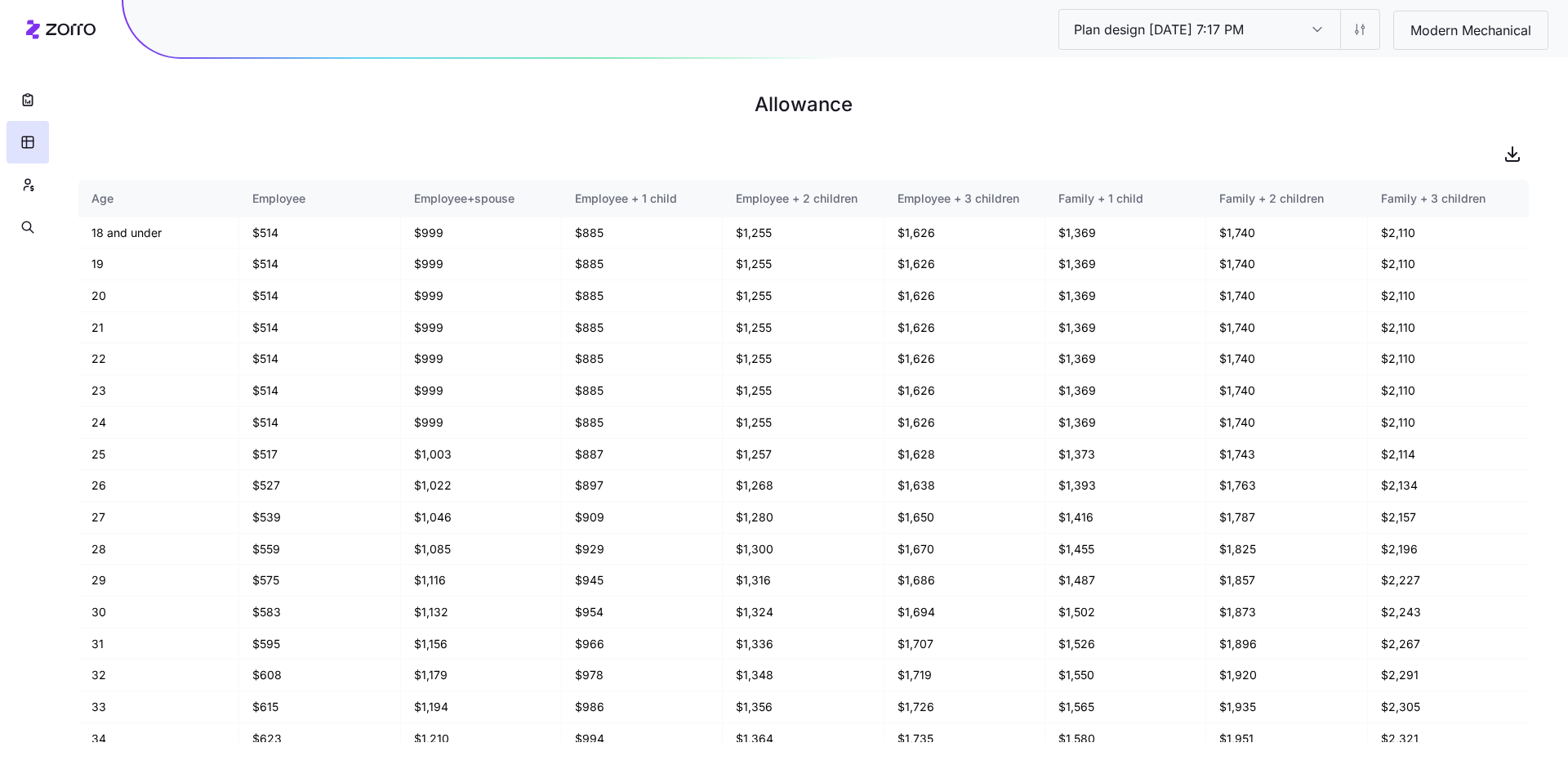
scroll to position [961, 0]
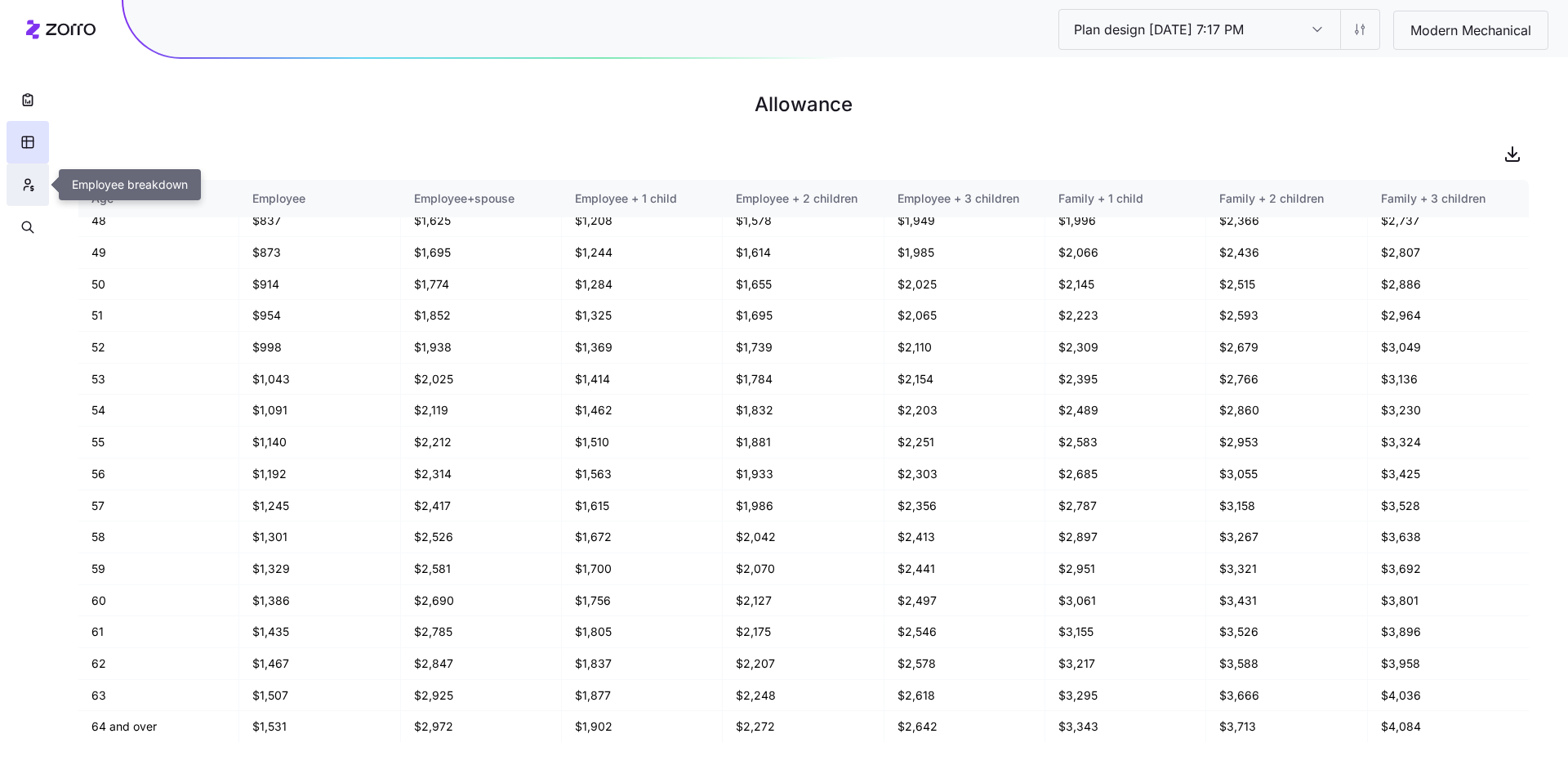
click at [28, 188] on icon "button" at bounding box center [27, 185] width 15 height 17
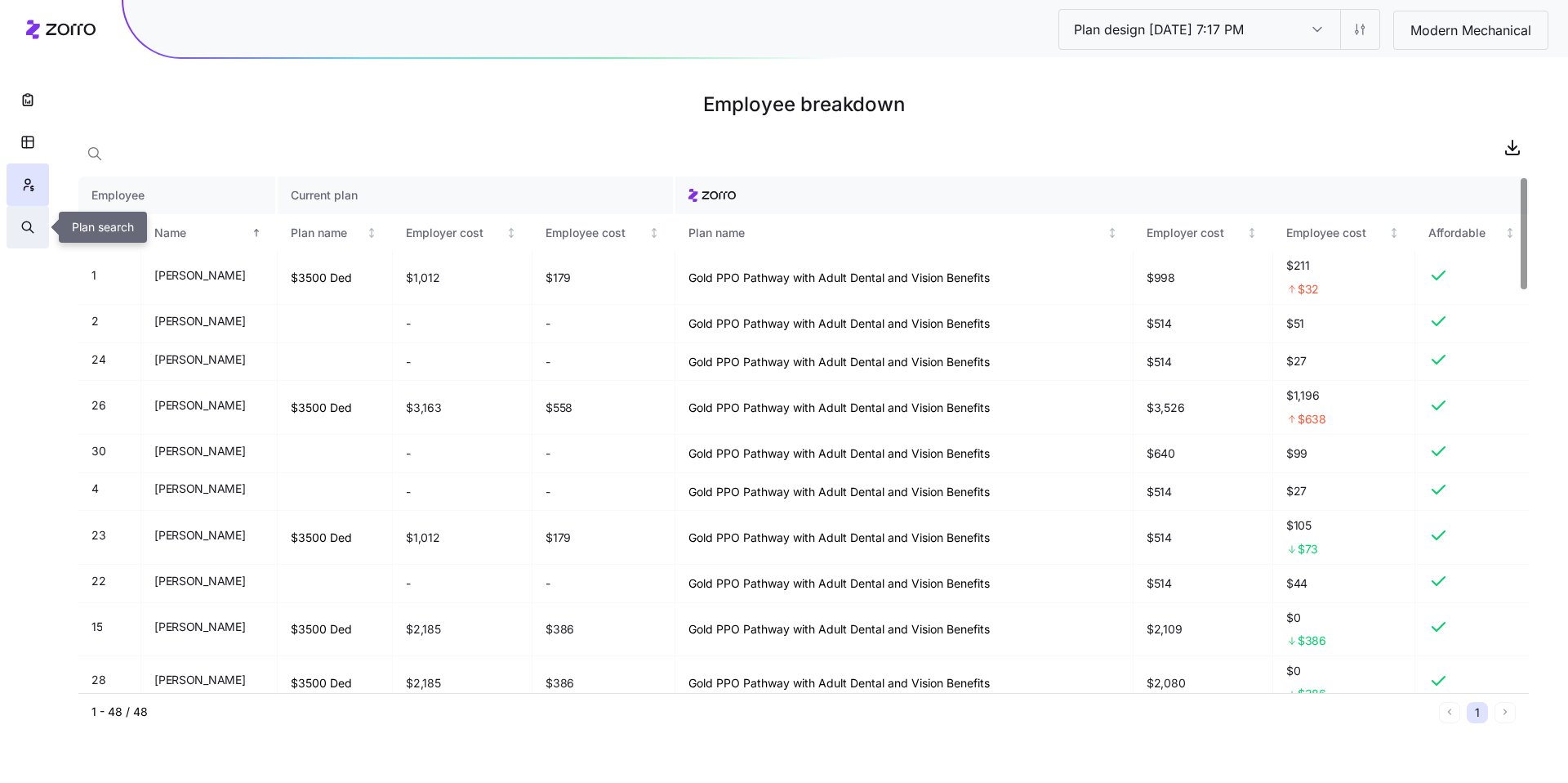
click at [39, 227] on button "button" at bounding box center [27, 227] width 42 height 42
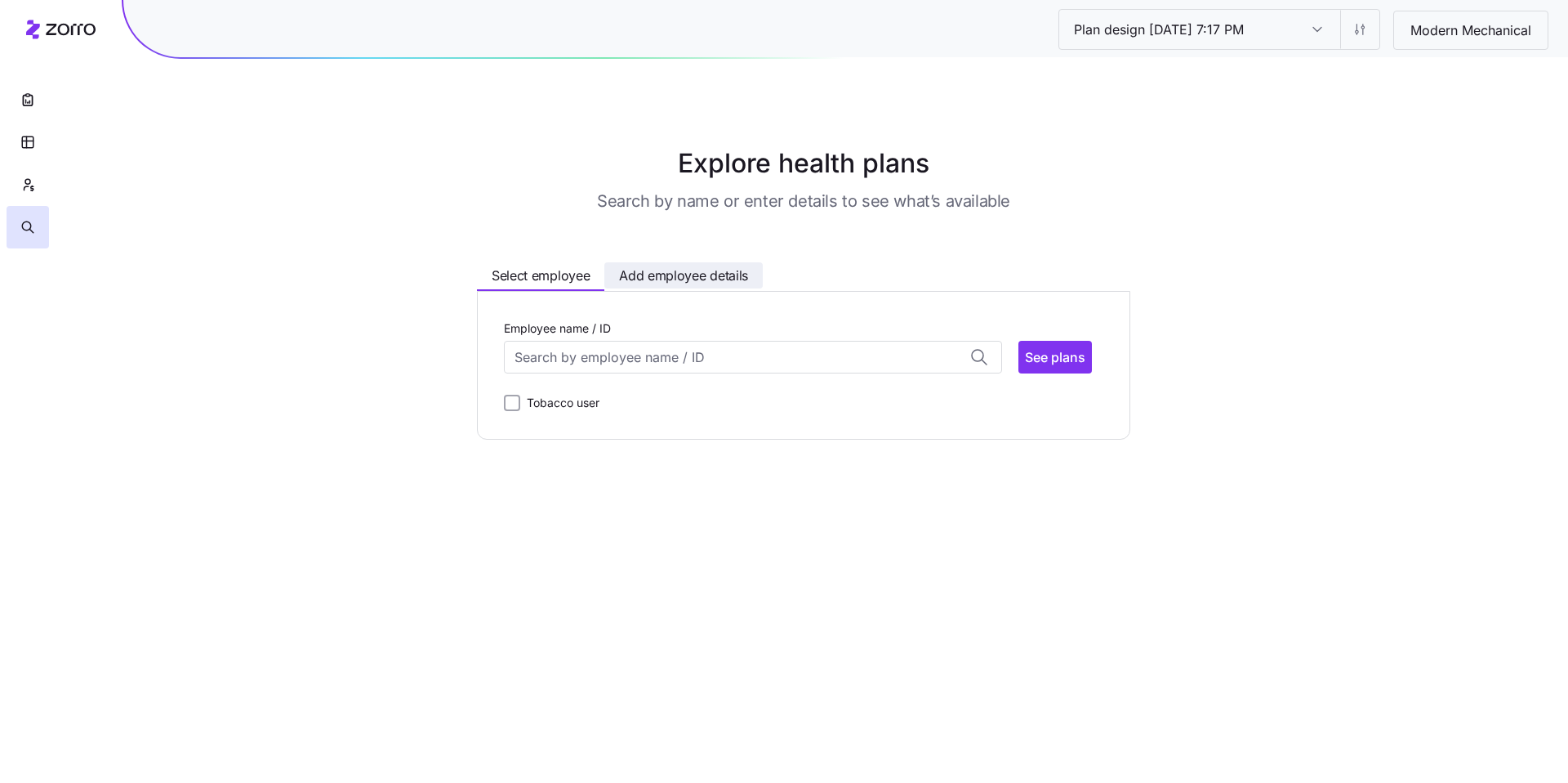
click at [713, 279] on span "Add employee details" at bounding box center [683, 275] width 129 height 20
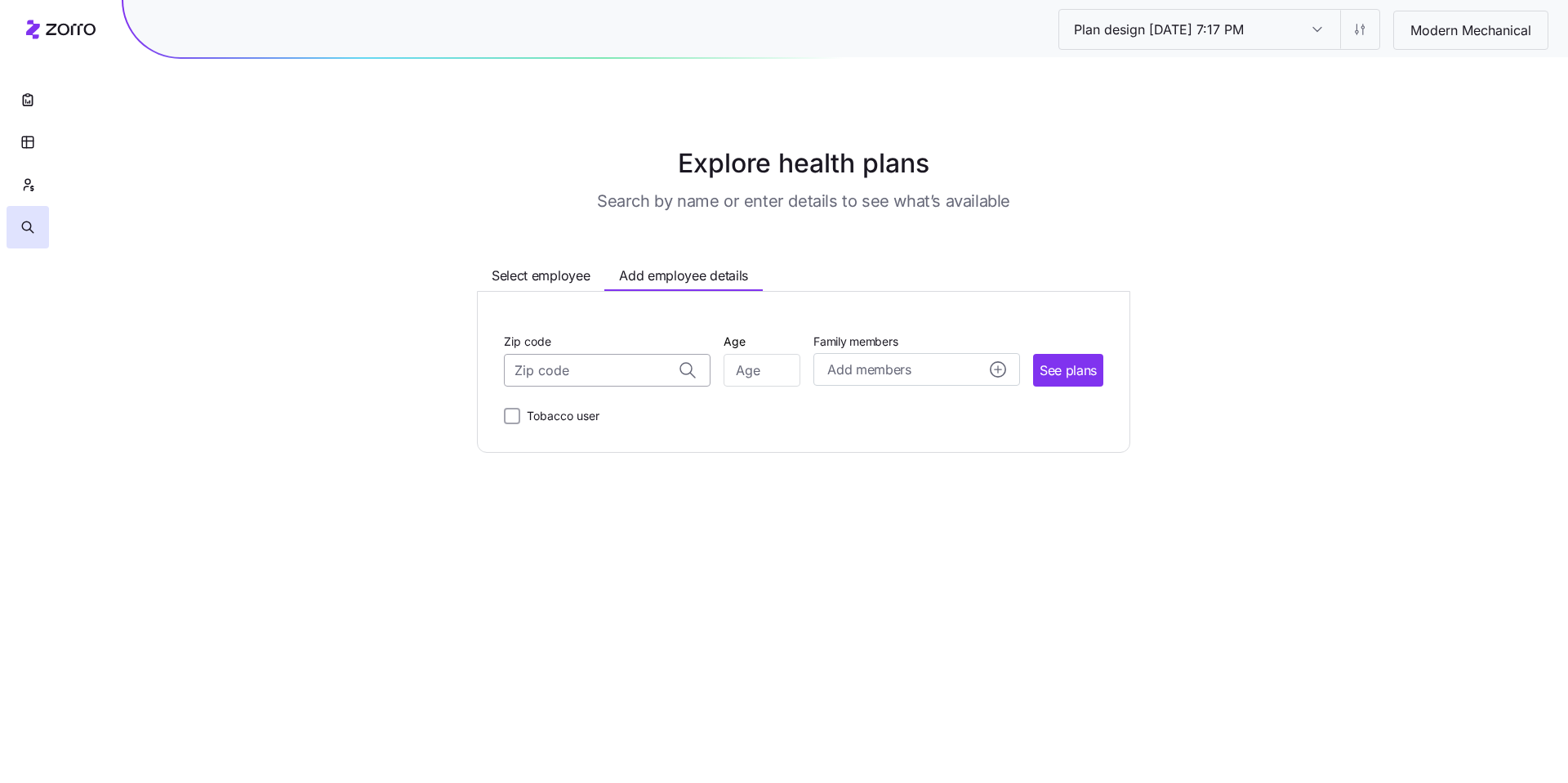
click at [598, 365] on input "Zip code" at bounding box center [607, 370] width 206 height 33
type input "d"
click at [574, 274] on span "Select employee" at bounding box center [541, 275] width 98 height 20
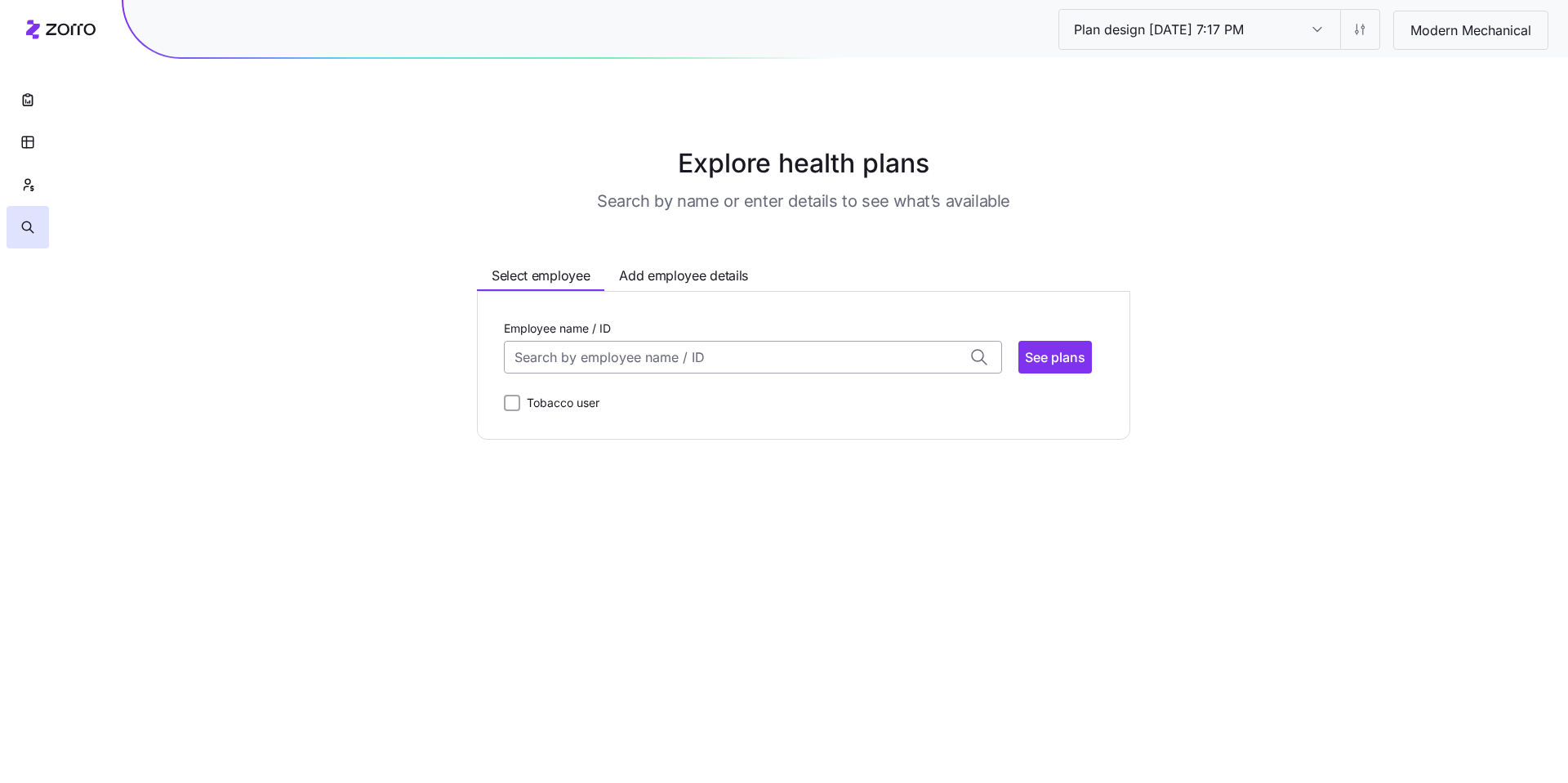
click at [630, 359] on input "Employee name / ID" at bounding box center [753, 357] width 498 height 33
click at [647, 408] on span "[PERSON_NAME] (61)" at bounding box center [582, 400] width 130 height 20
type input "[PERSON_NAME]"
click at [1068, 349] on span "See plans" at bounding box center [1055, 357] width 61 height 19
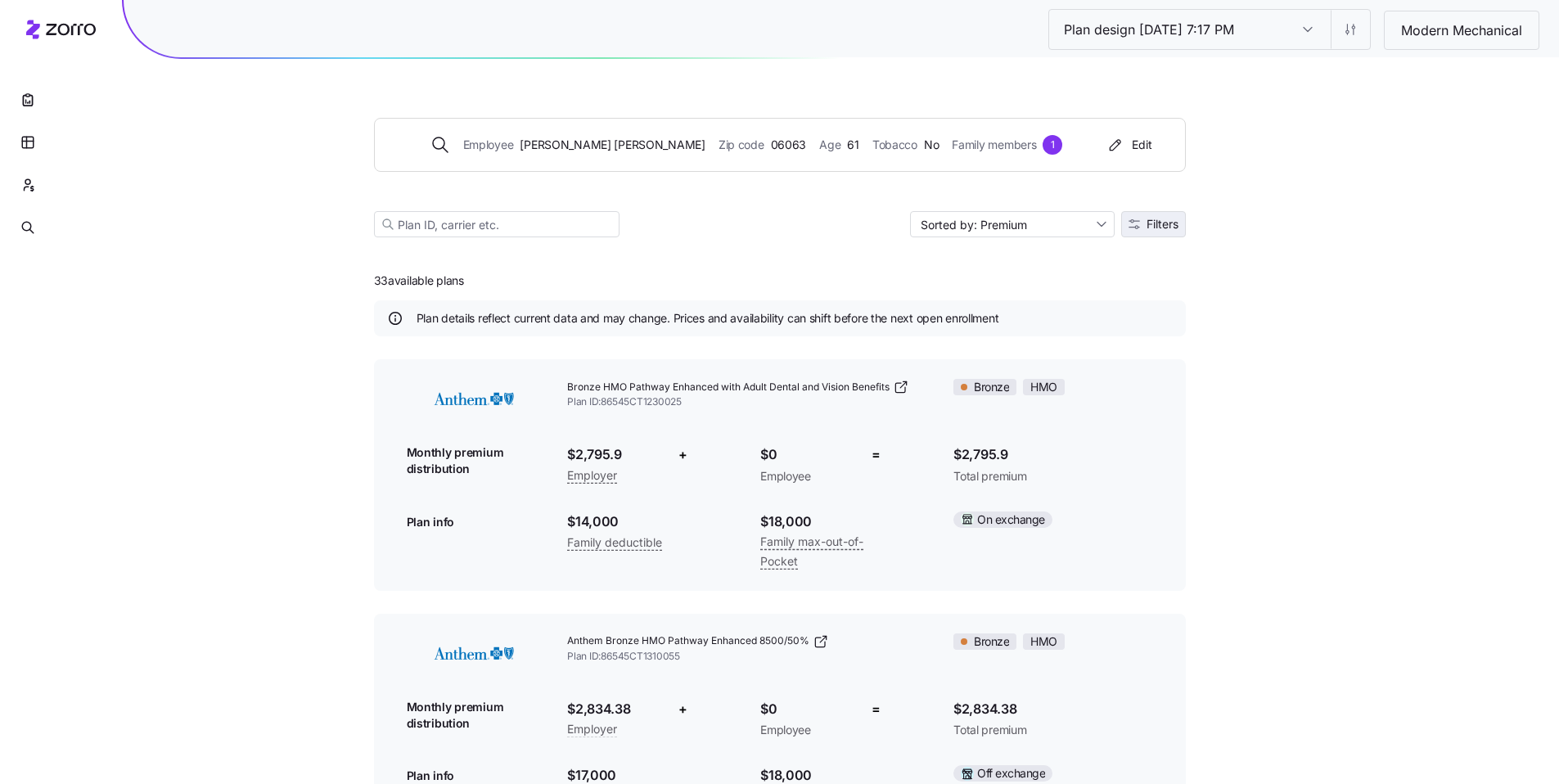
click at [1157, 235] on button "Filters" at bounding box center [1153, 224] width 64 height 26
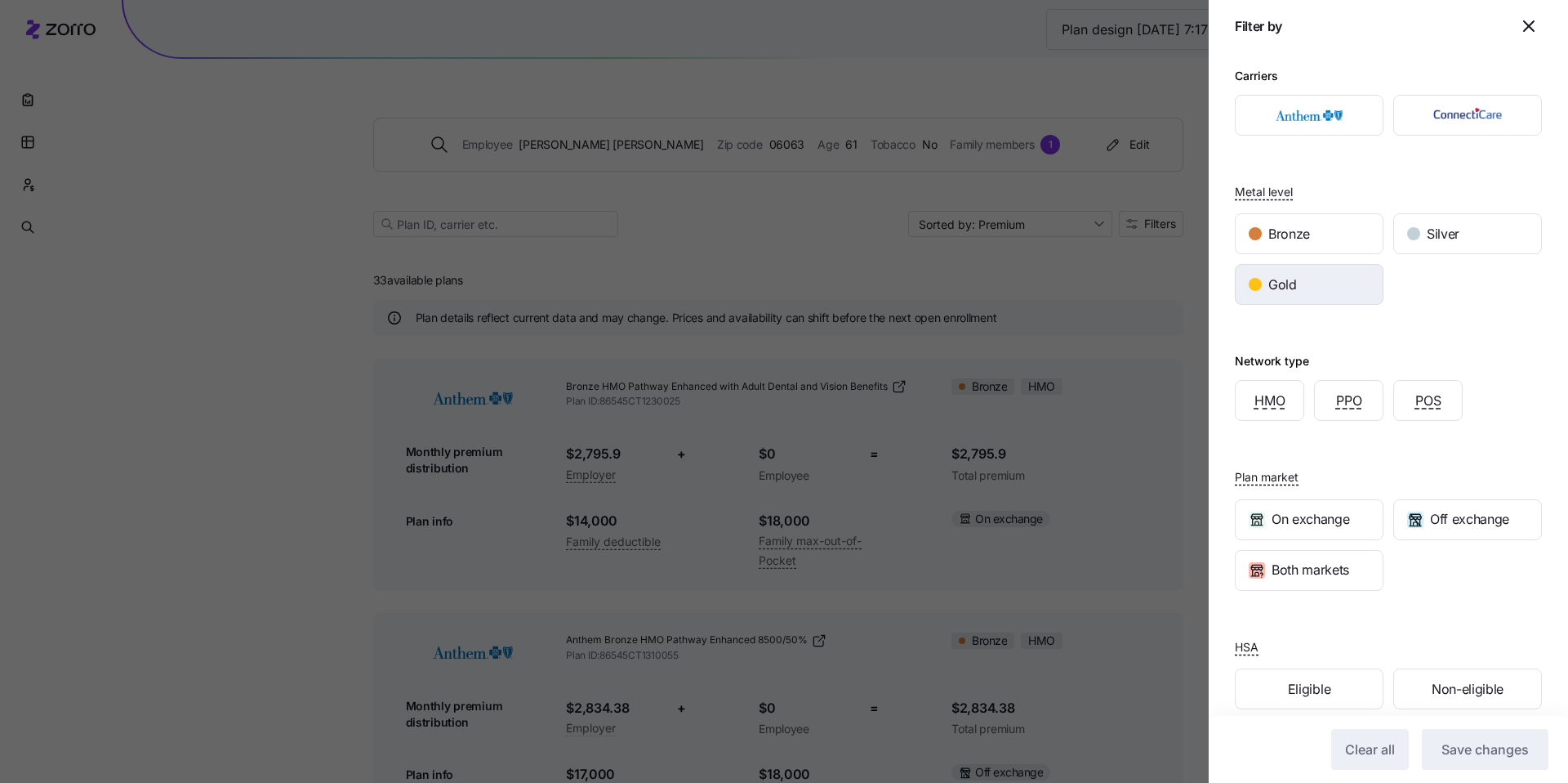
click at [1306, 295] on div "Gold" at bounding box center [1309, 284] width 147 height 40
click at [1464, 739] on button "Save changes" at bounding box center [1485, 749] width 126 height 40
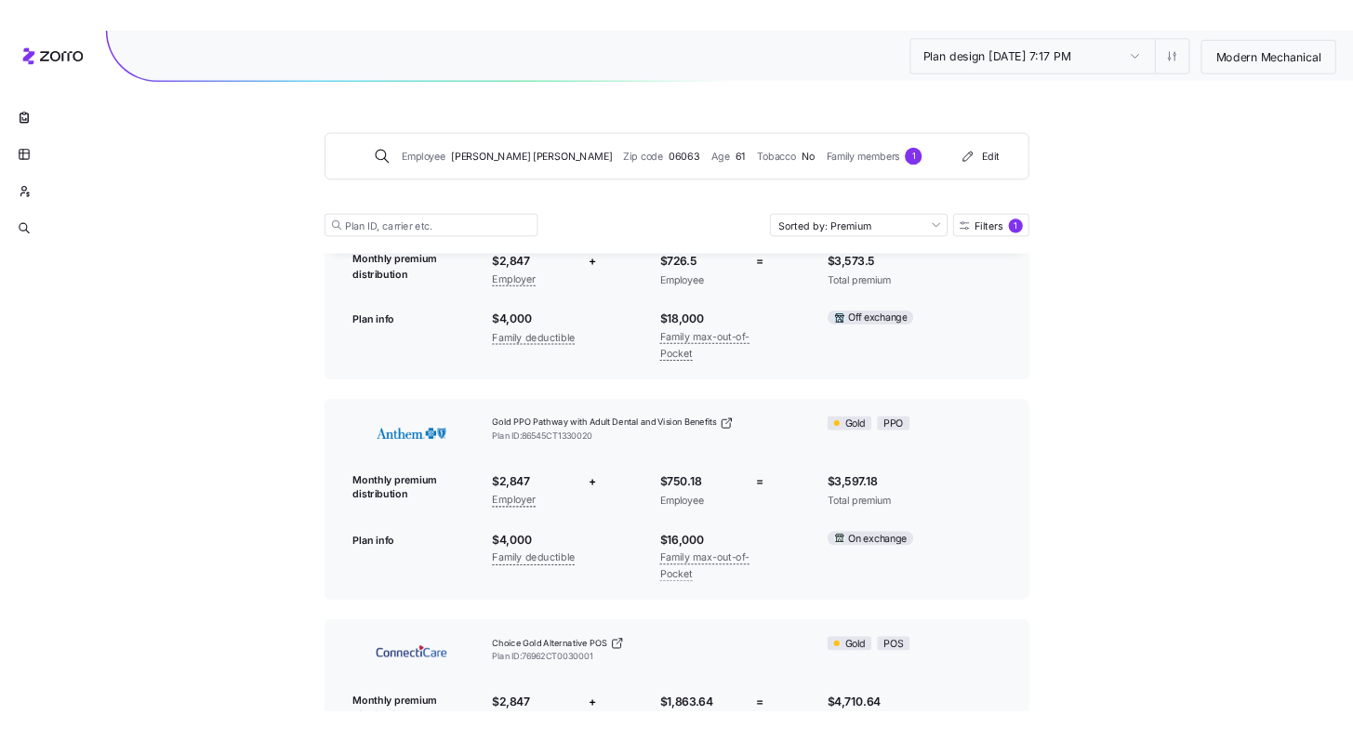
scroll to position [795, 0]
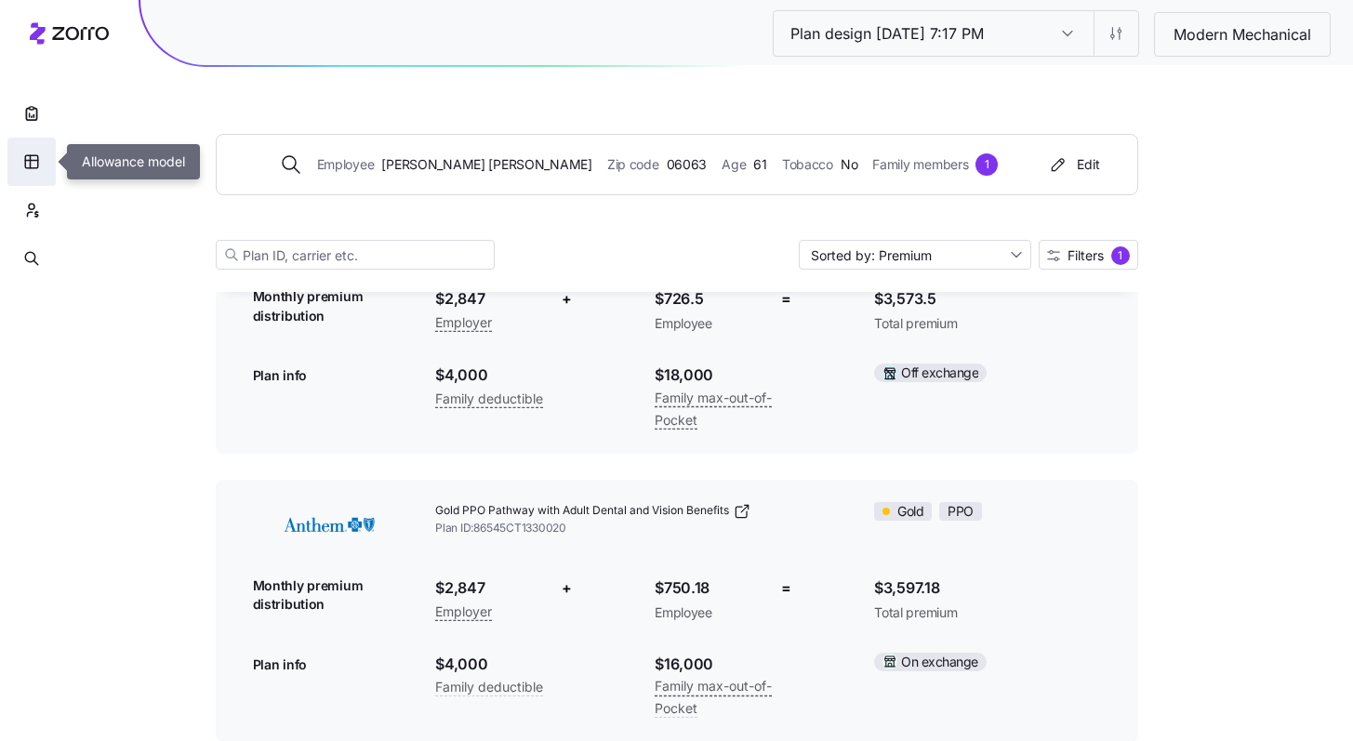
click at [38, 167] on icon "button" at bounding box center [31, 161] width 17 height 19
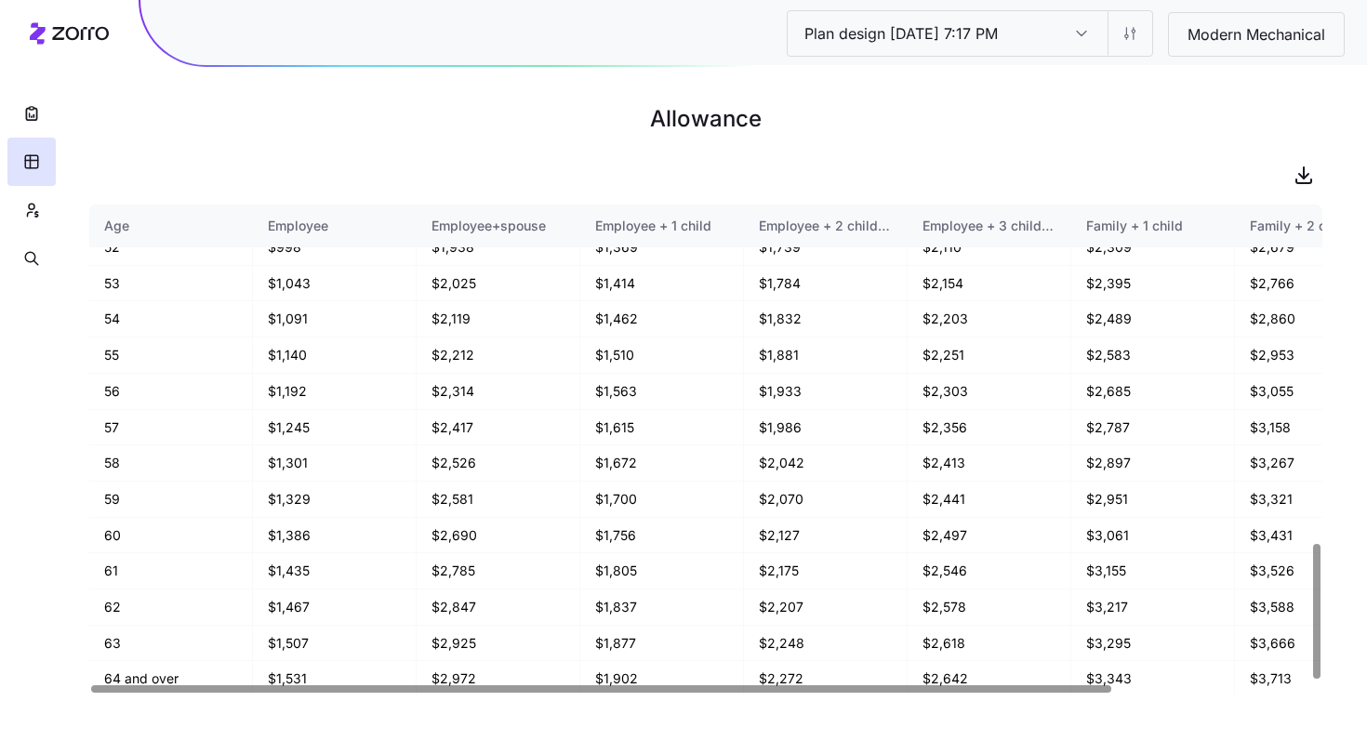
scroll to position [1242, 0]
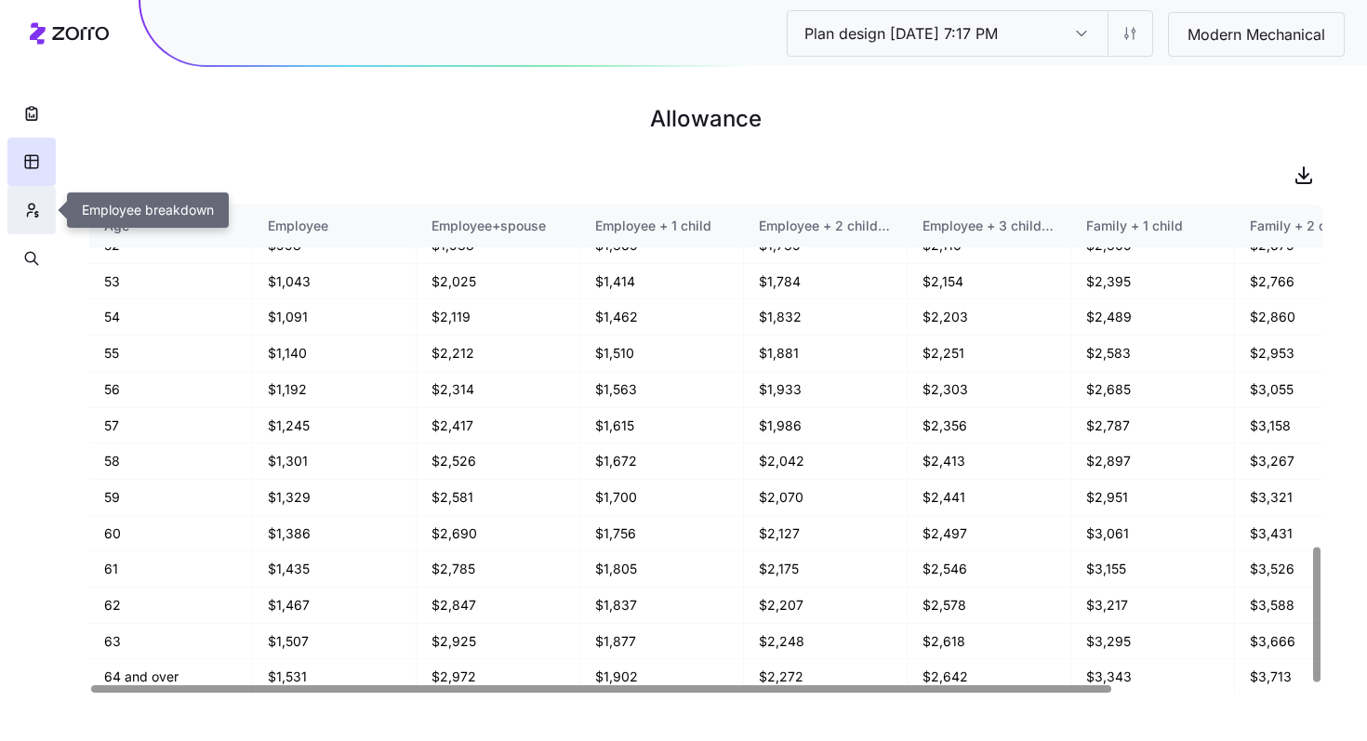
click at [33, 207] on icon "button" at bounding box center [31, 210] width 17 height 19
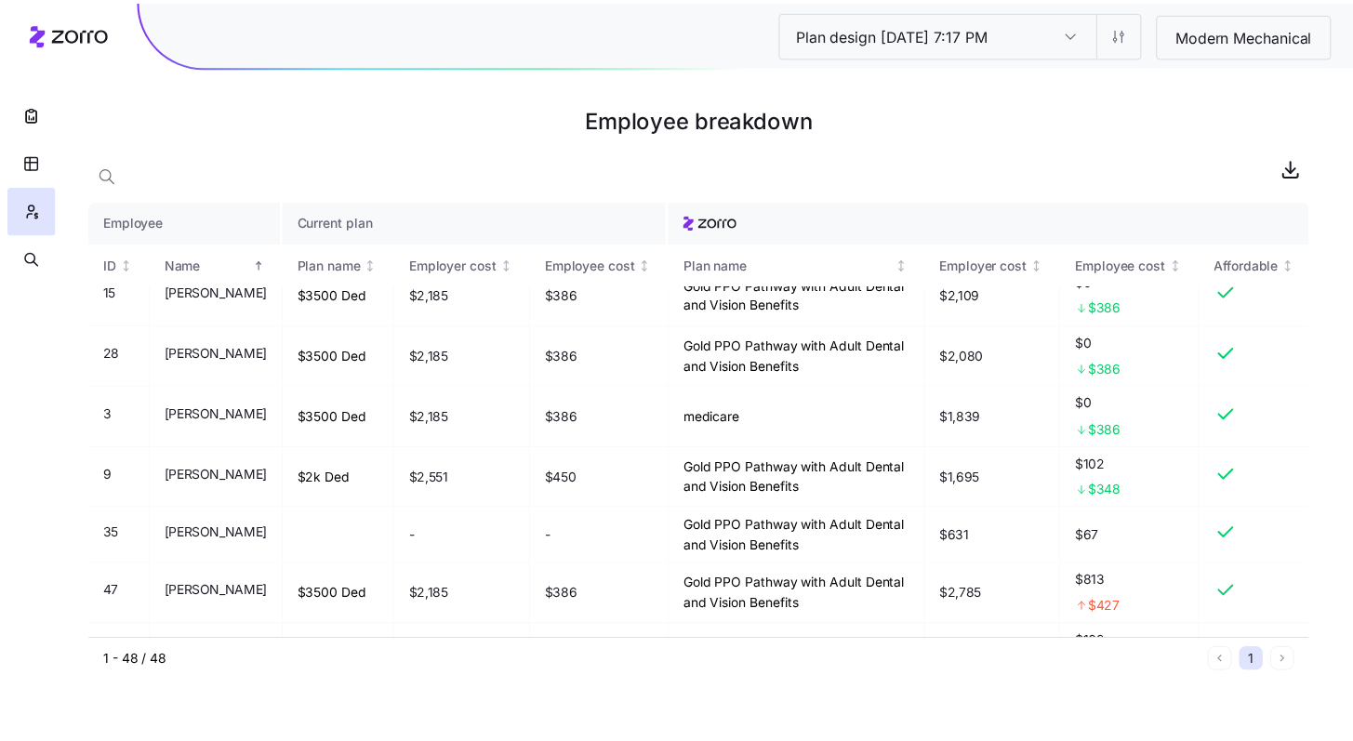
scroll to position [308, 0]
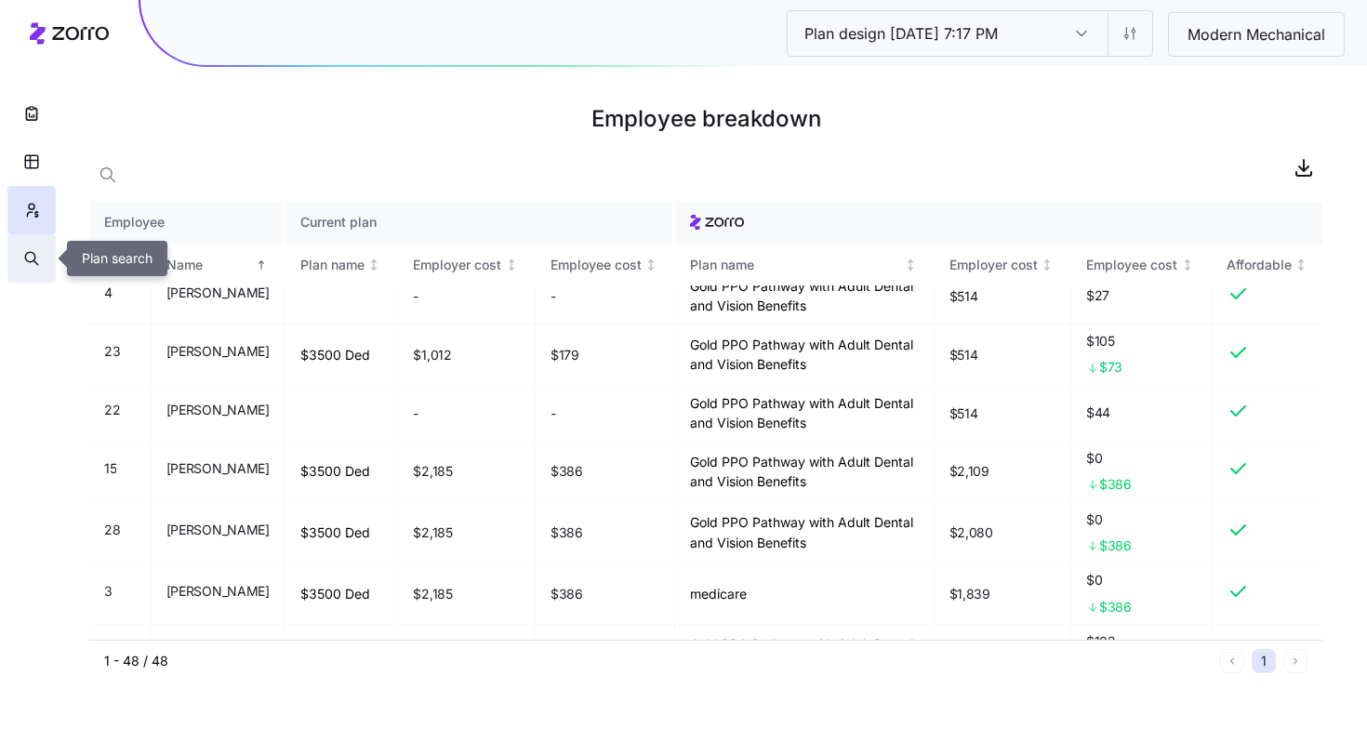
click at [40, 259] on button "button" at bounding box center [31, 258] width 48 height 48
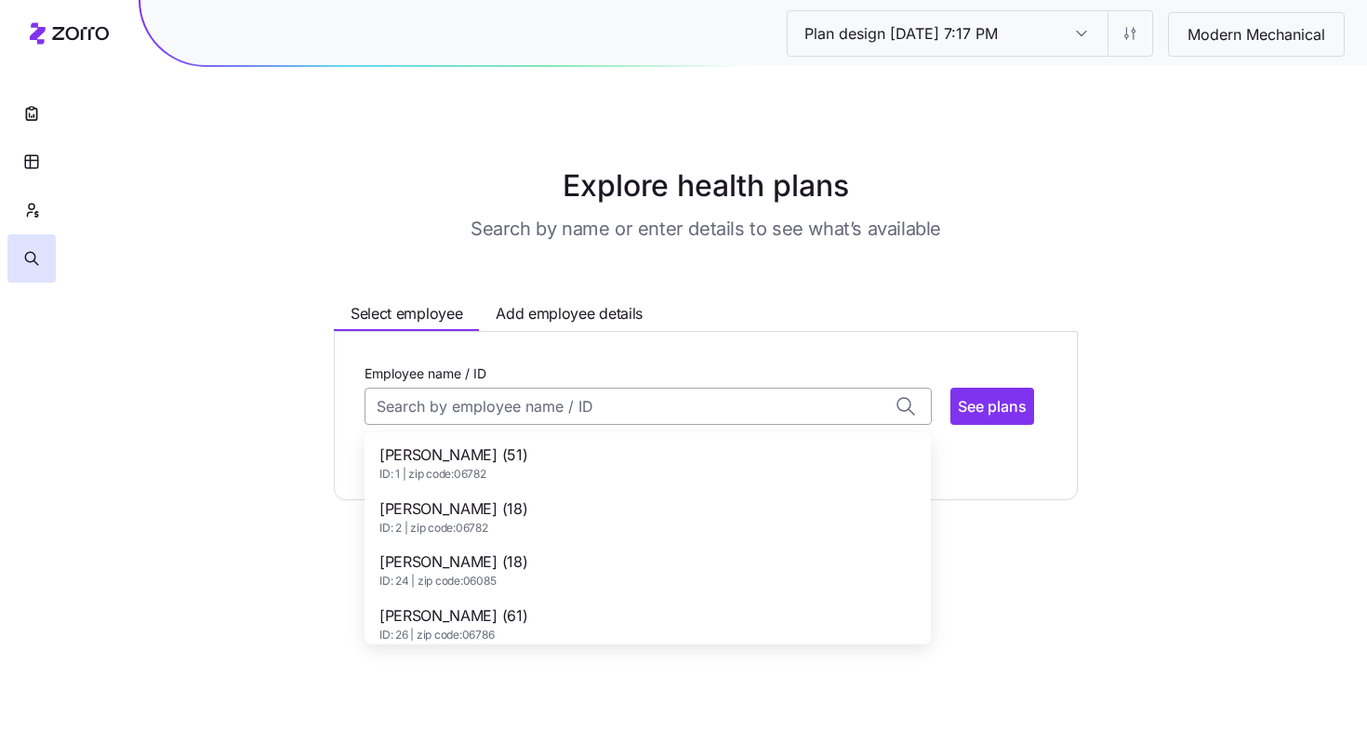
click at [481, 418] on input "Employee name / ID" at bounding box center [648, 406] width 567 height 37
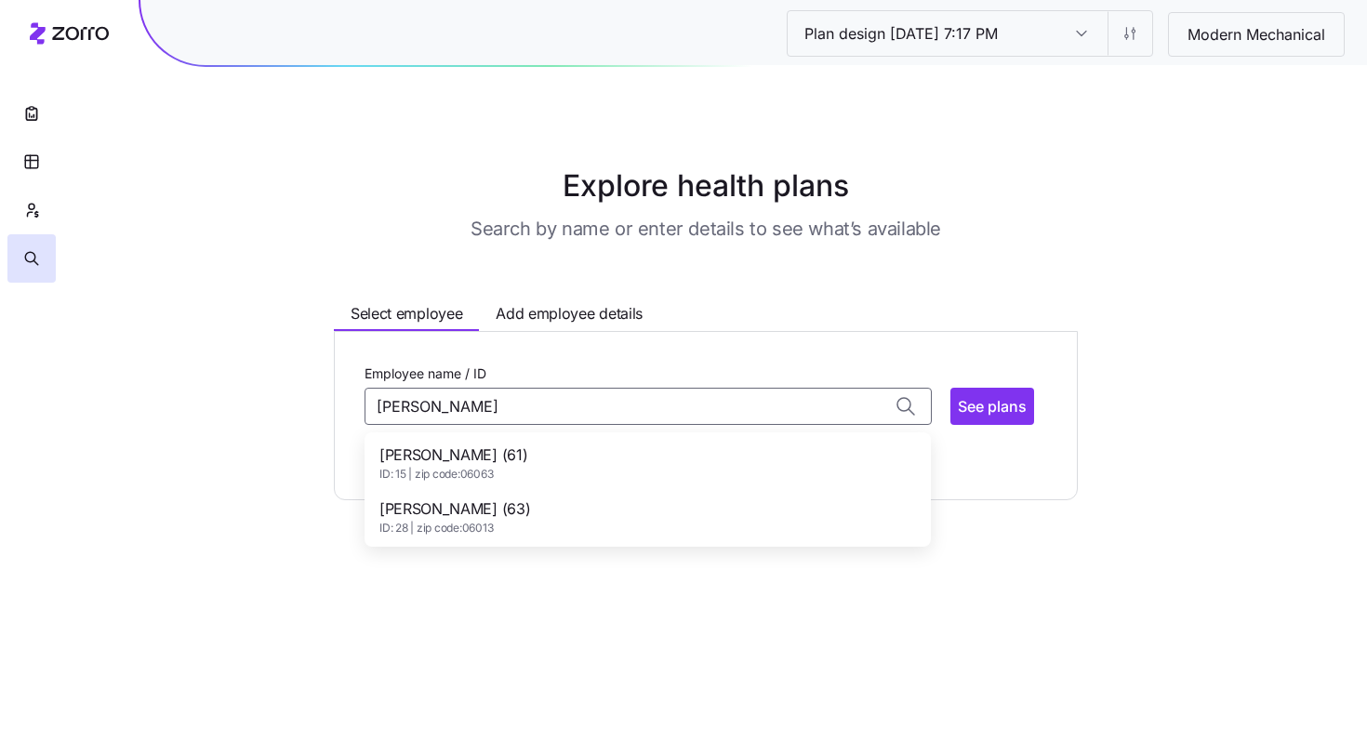
click at [609, 457] on div "[PERSON_NAME] (61) ID: 15 | zip code: 06063" at bounding box center [647, 463] width 559 height 54
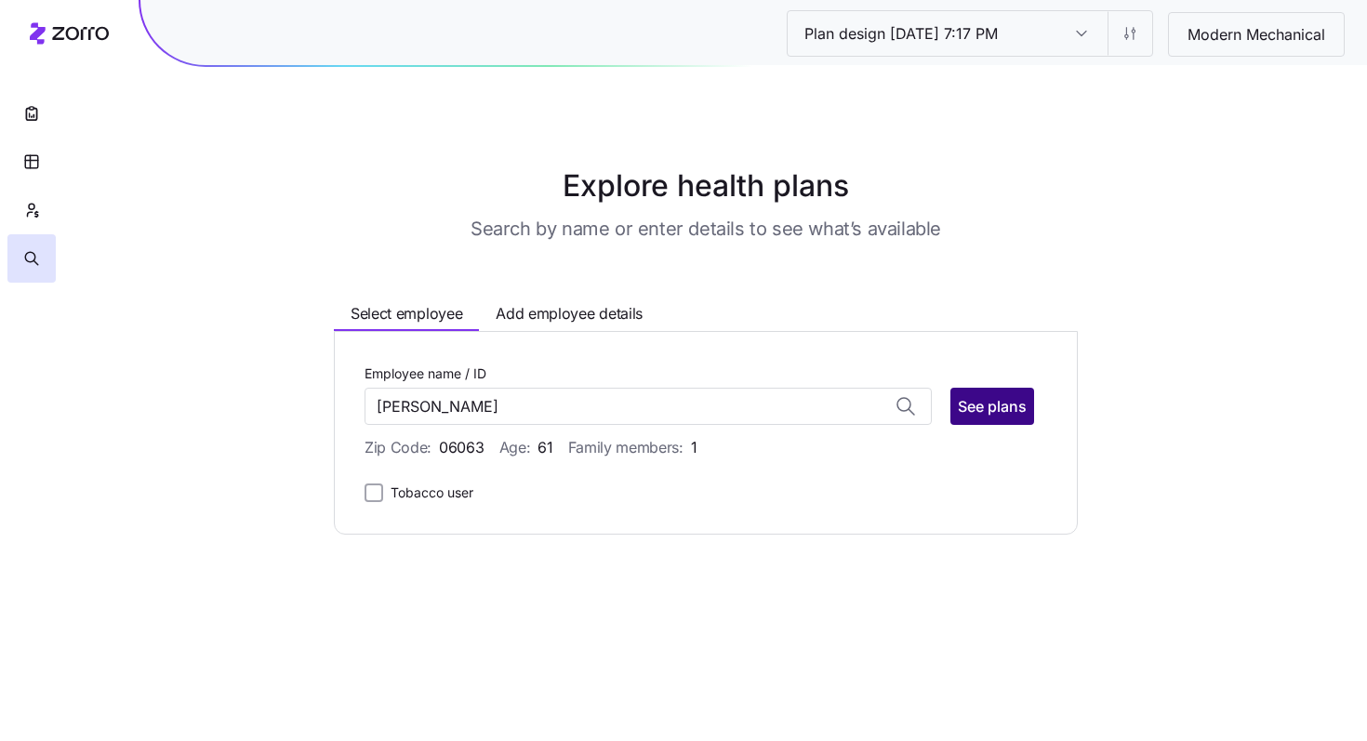
click at [985, 404] on span "See plans" at bounding box center [992, 406] width 69 height 22
type input "[PERSON_NAME] (ID: 15)"
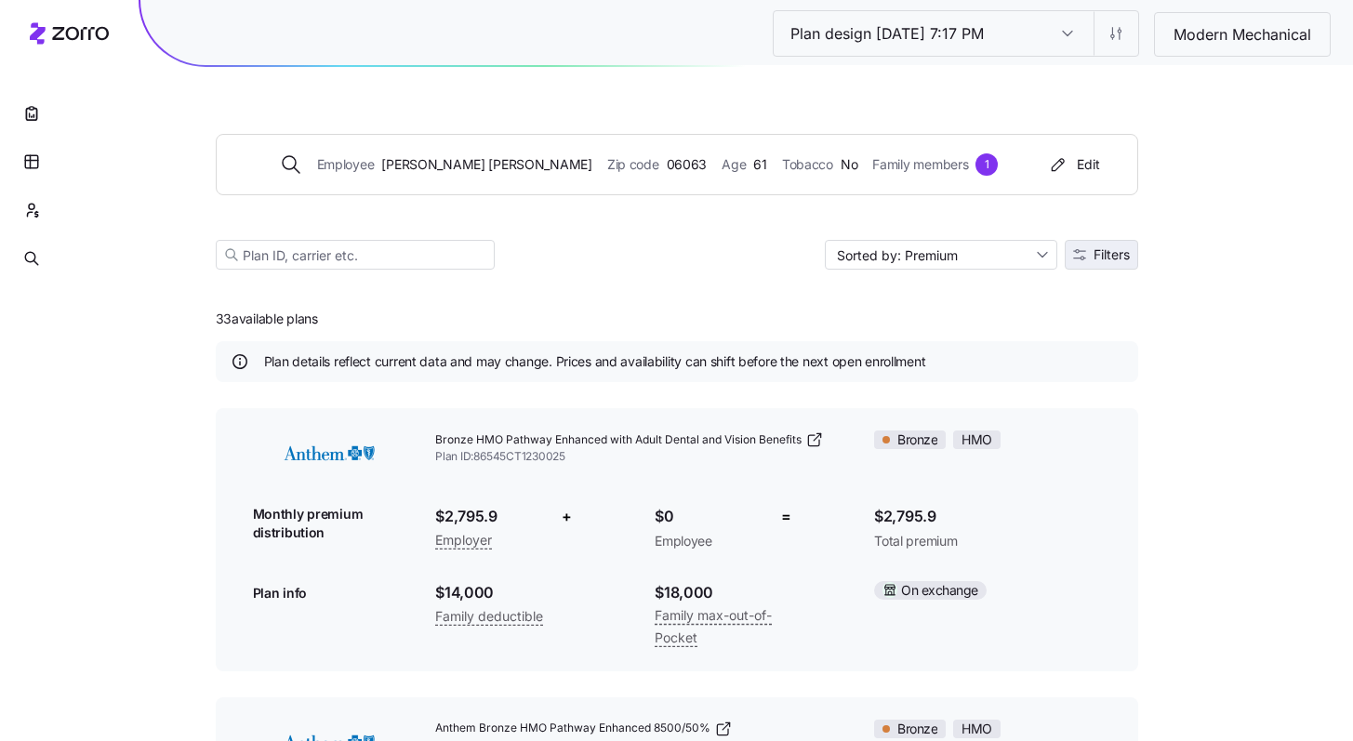
click at [1117, 264] on button "Filters" at bounding box center [1101, 255] width 73 height 30
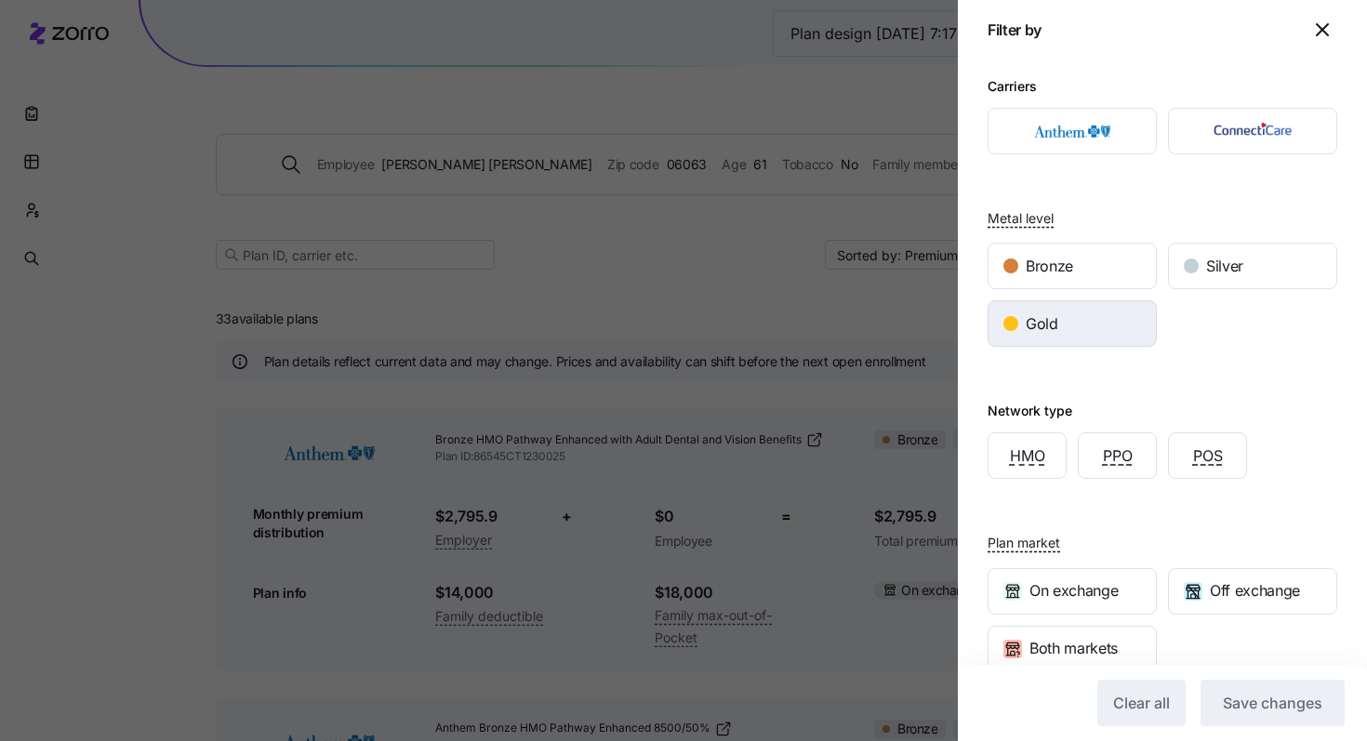
click at [1093, 337] on div "Gold" at bounding box center [1071, 323] width 167 height 45
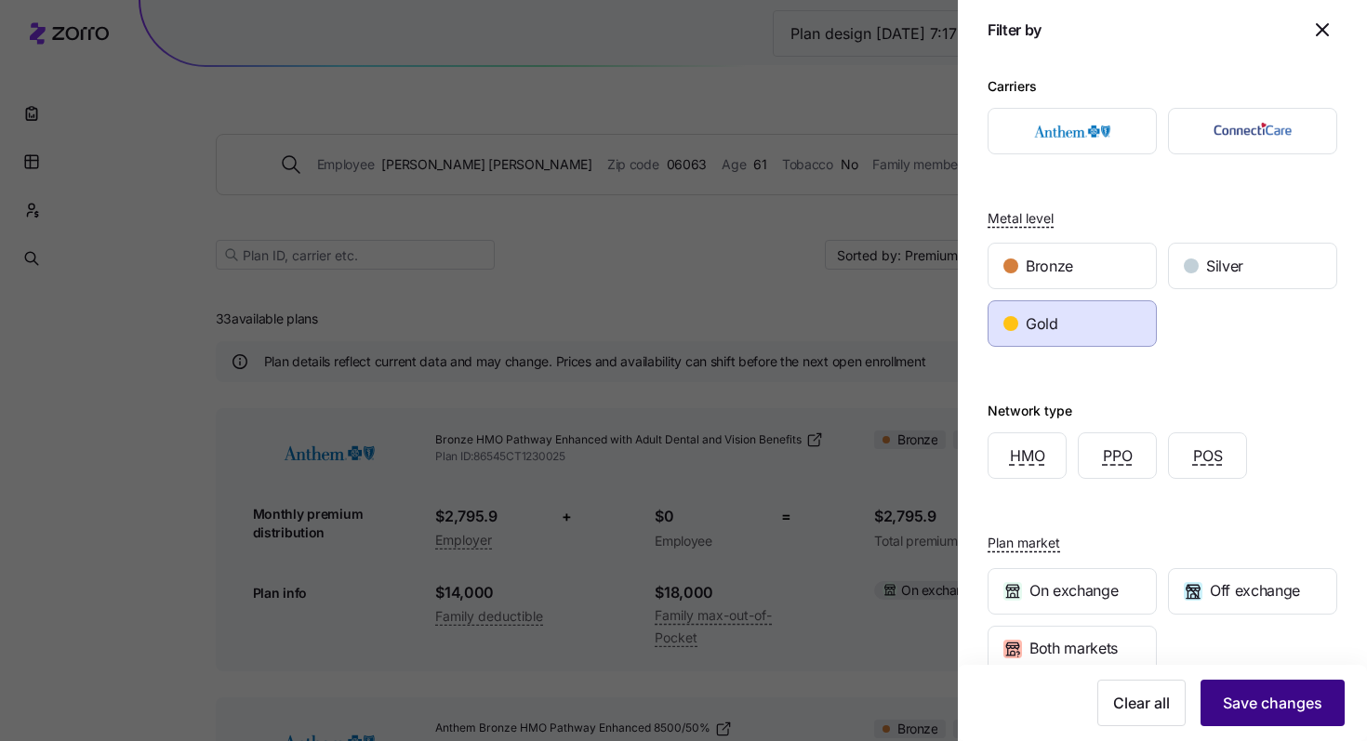
click at [1243, 696] on span "Save changes" at bounding box center [1272, 703] width 99 height 22
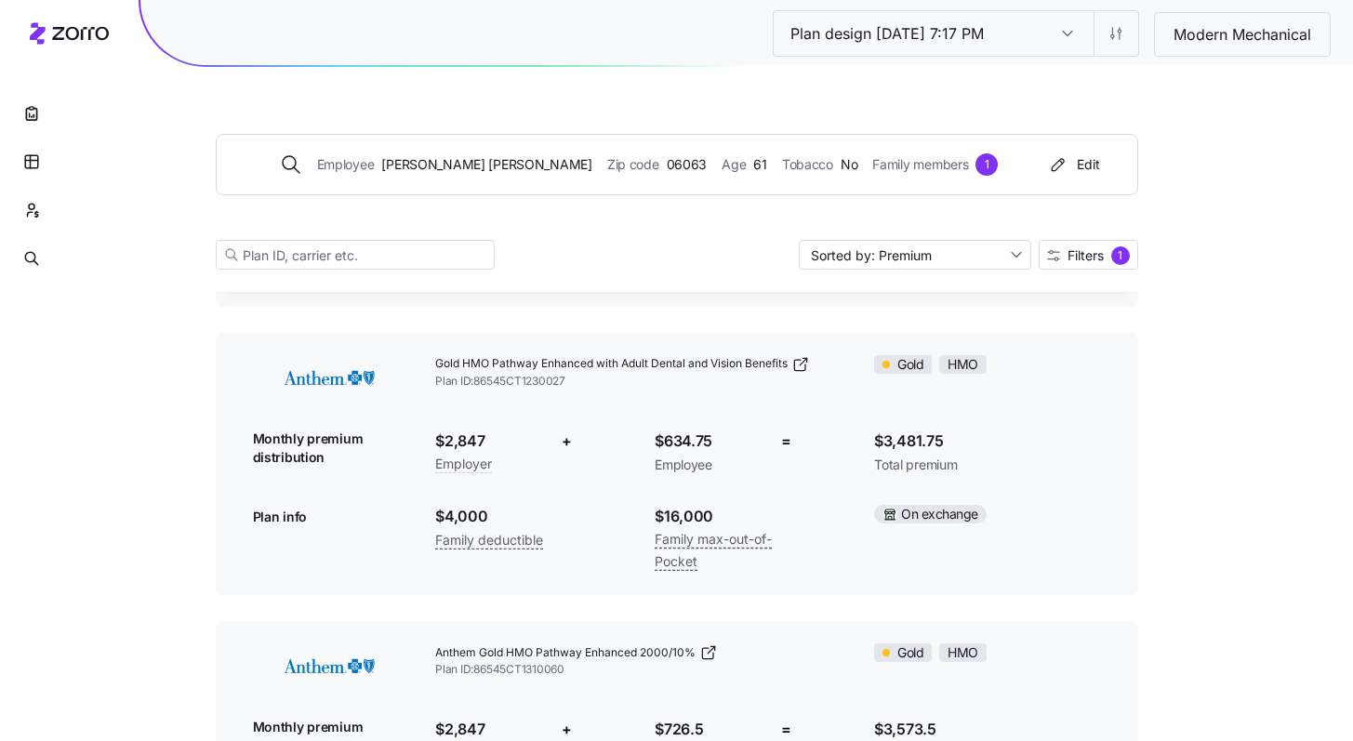
scroll to position [363, 0]
click at [872, 163] on span "Family members" at bounding box center [920, 164] width 96 height 20
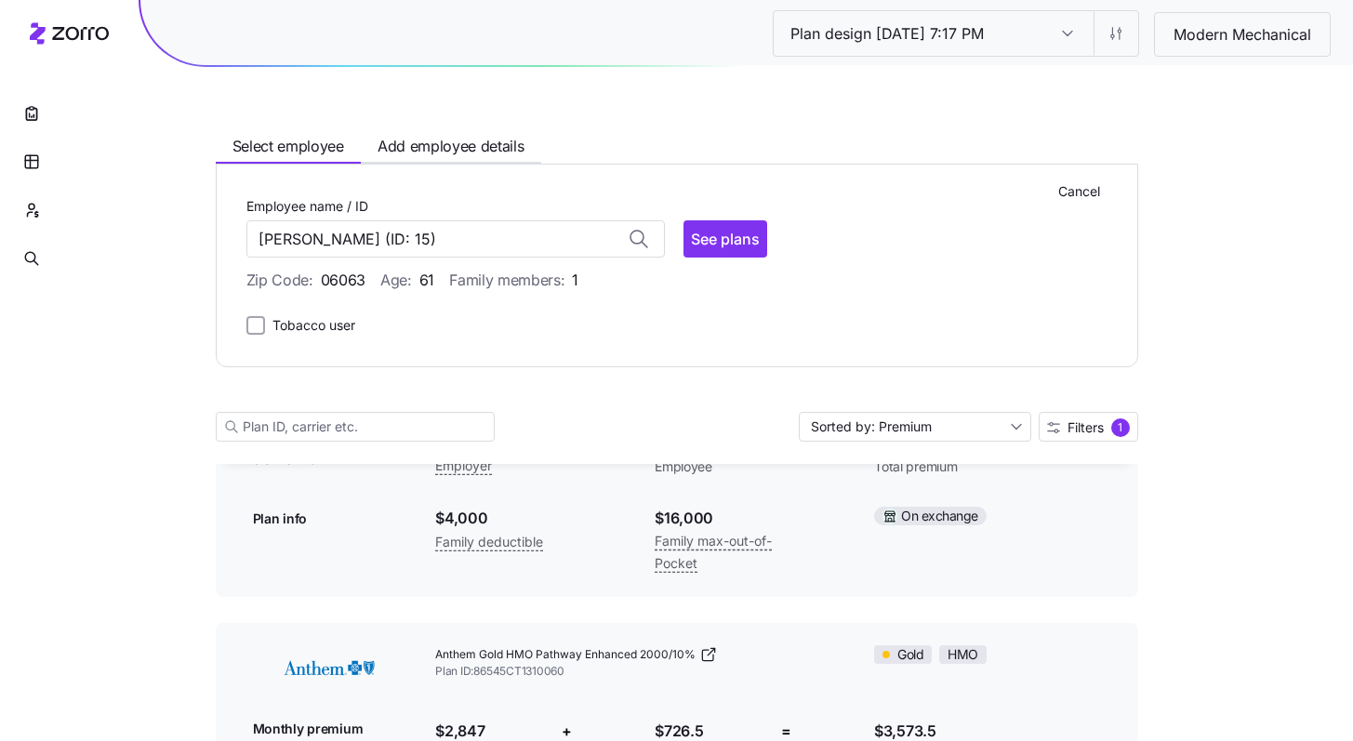
click at [545, 280] on span "Family members: 1" at bounding box center [513, 280] width 129 height 23
click at [451, 144] on span "Add employee details" at bounding box center [451, 146] width 147 height 23
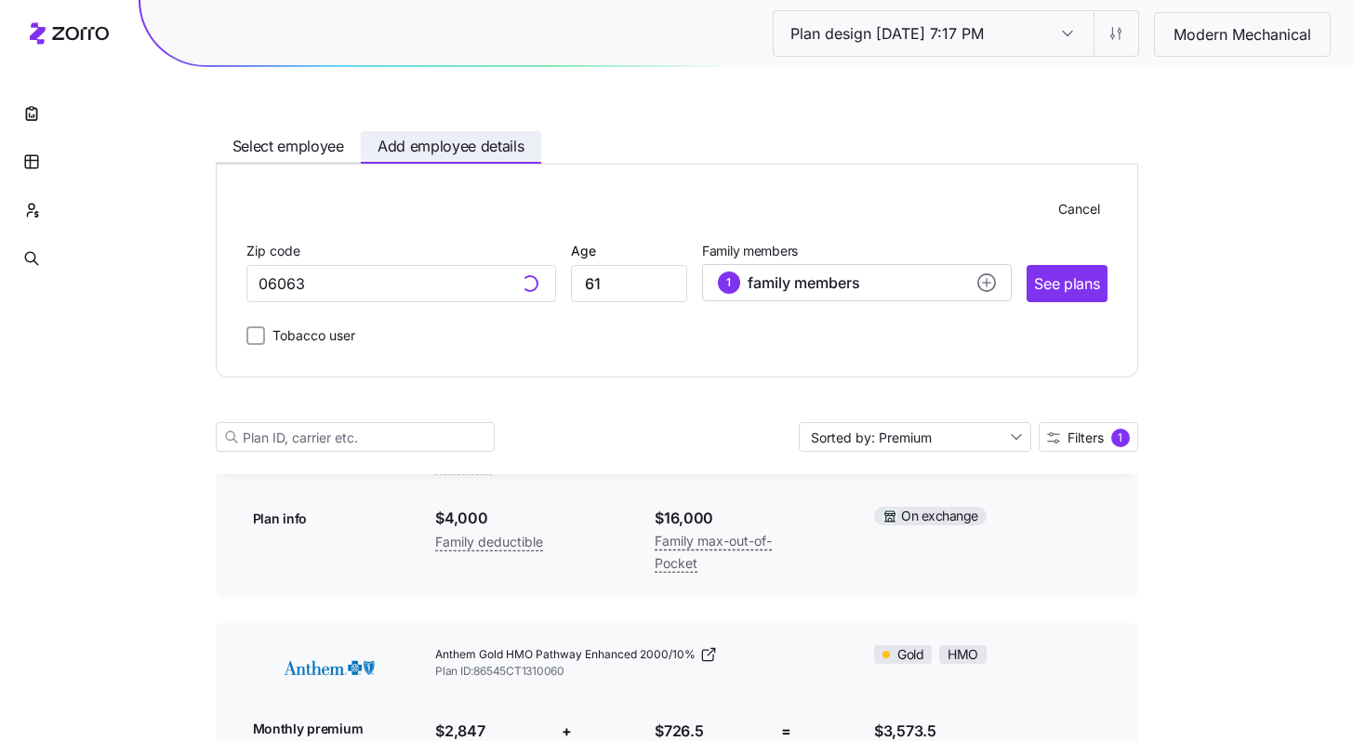
type input "06063, [GEOGRAPHIC_DATA], [GEOGRAPHIC_DATA]"
click at [931, 293] on div "1 family members" at bounding box center [857, 283] width 278 height 22
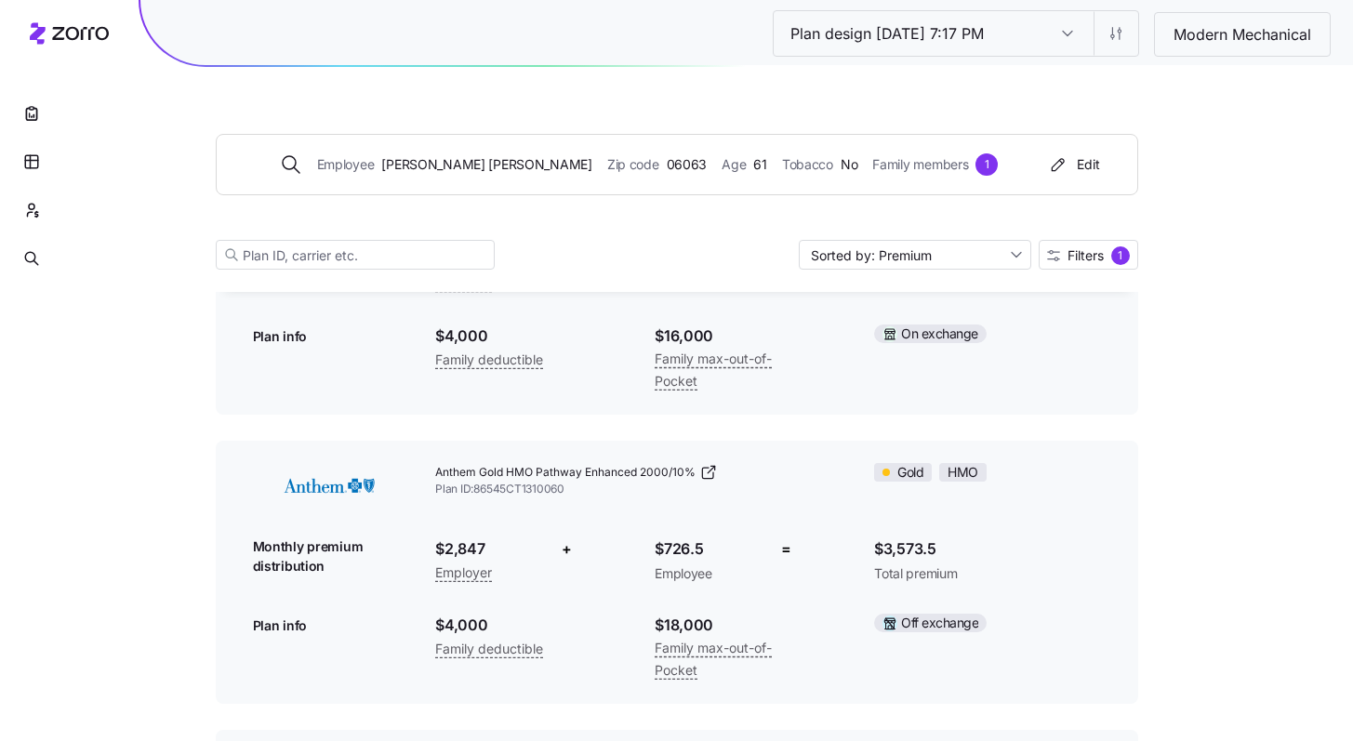
scroll to position [363, 0]
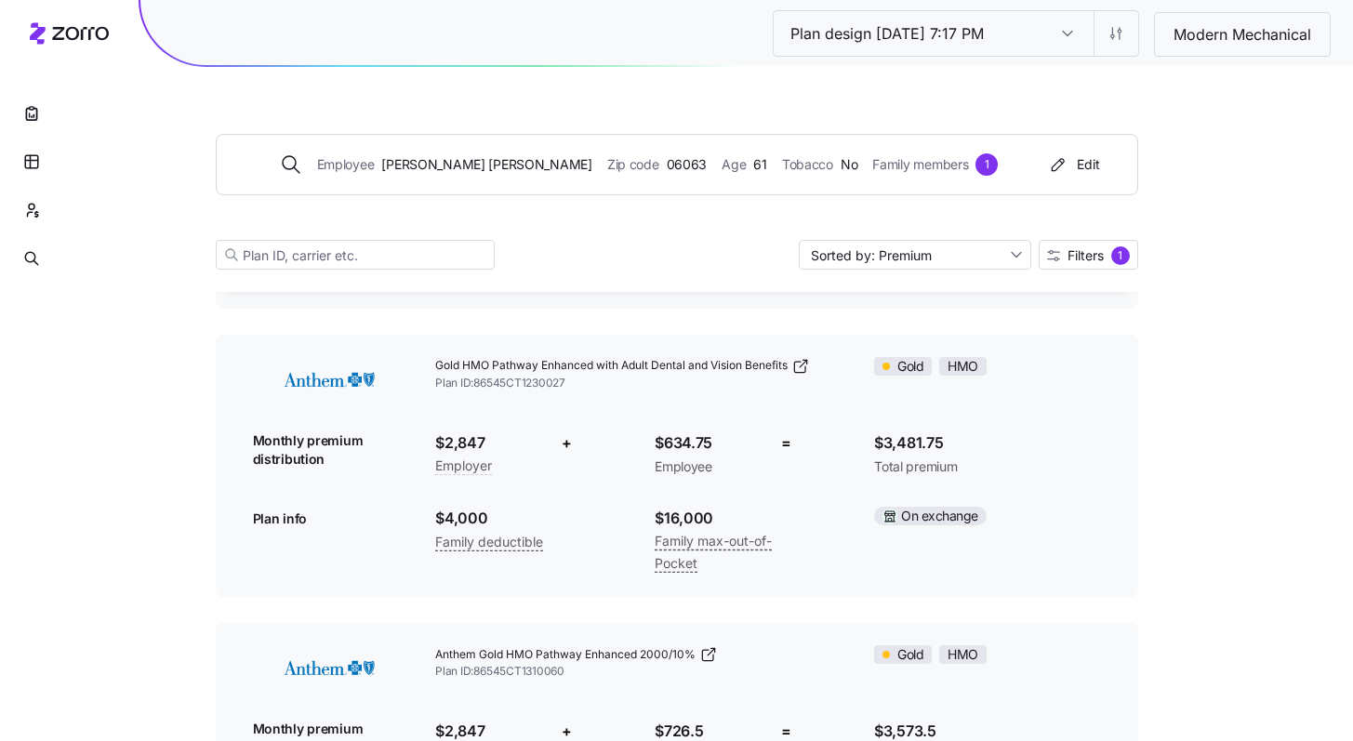
click at [1183, 343] on div "Plan design 10/06/2025 7:17 PM Plan design 10/06/2025 7:17 PM Modern Mechanical…" at bounding box center [676, 550] width 1353 height 1826
click at [41, 208] on button "button" at bounding box center [31, 210] width 48 height 48
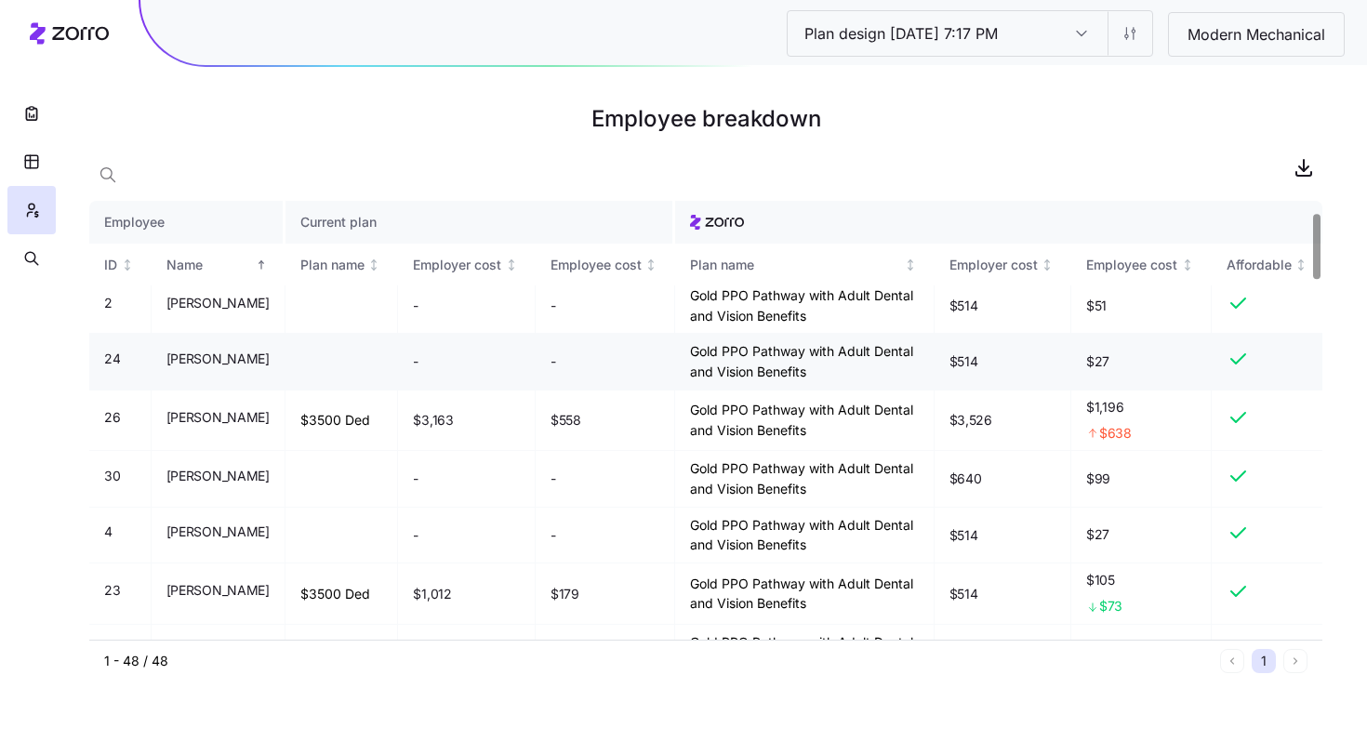
scroll to position [76, 0]
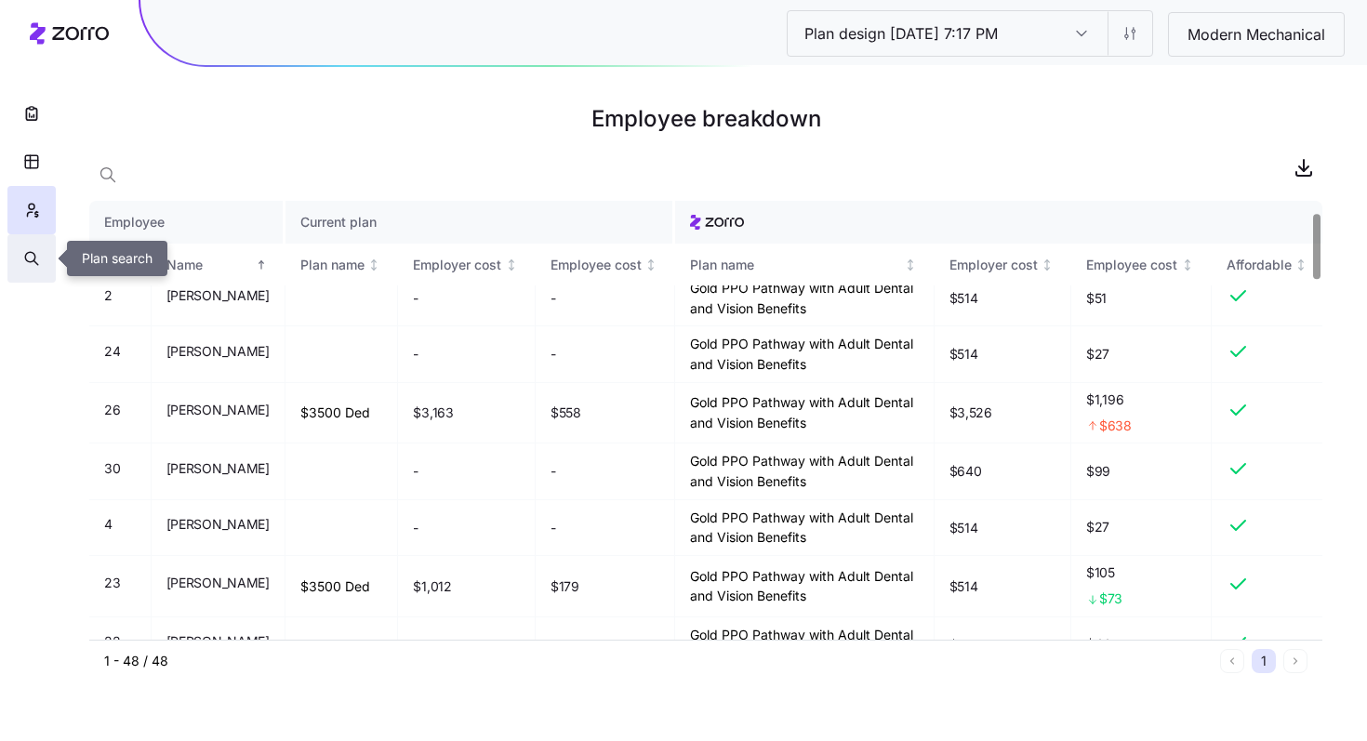
click at [43, 262] on button "button" at bounding box center [31, 258] width 48 height 48
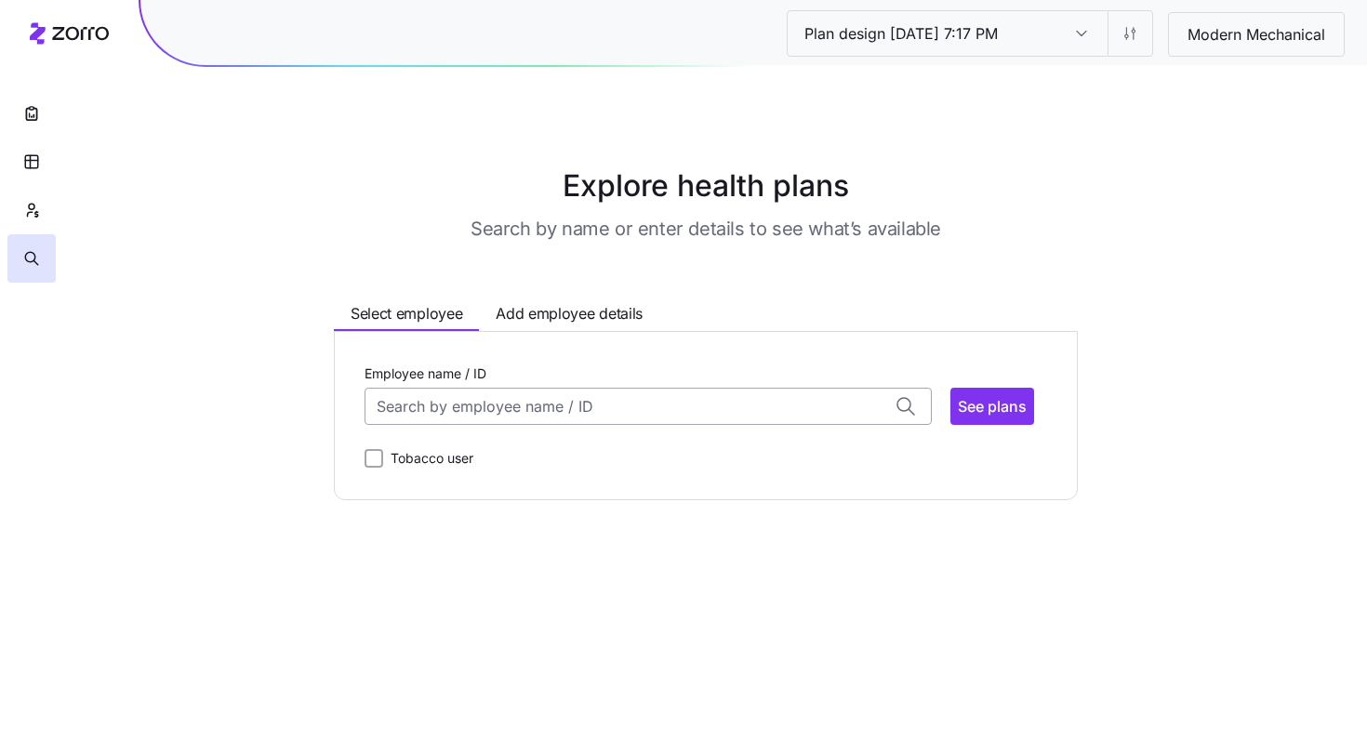
click at [594, 411] on input "Employee name / ID" at bounding box center [648, 406] width 567 height 37
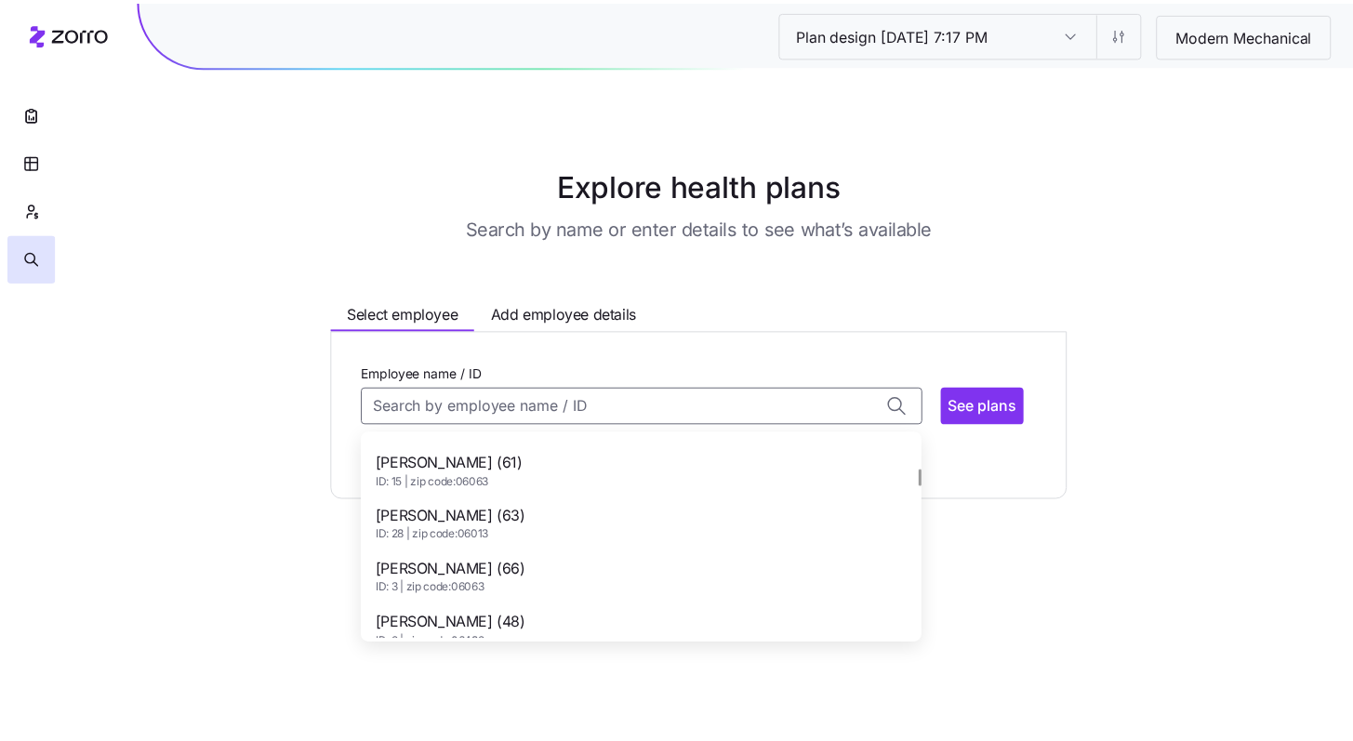
scroll to position [414, 0]
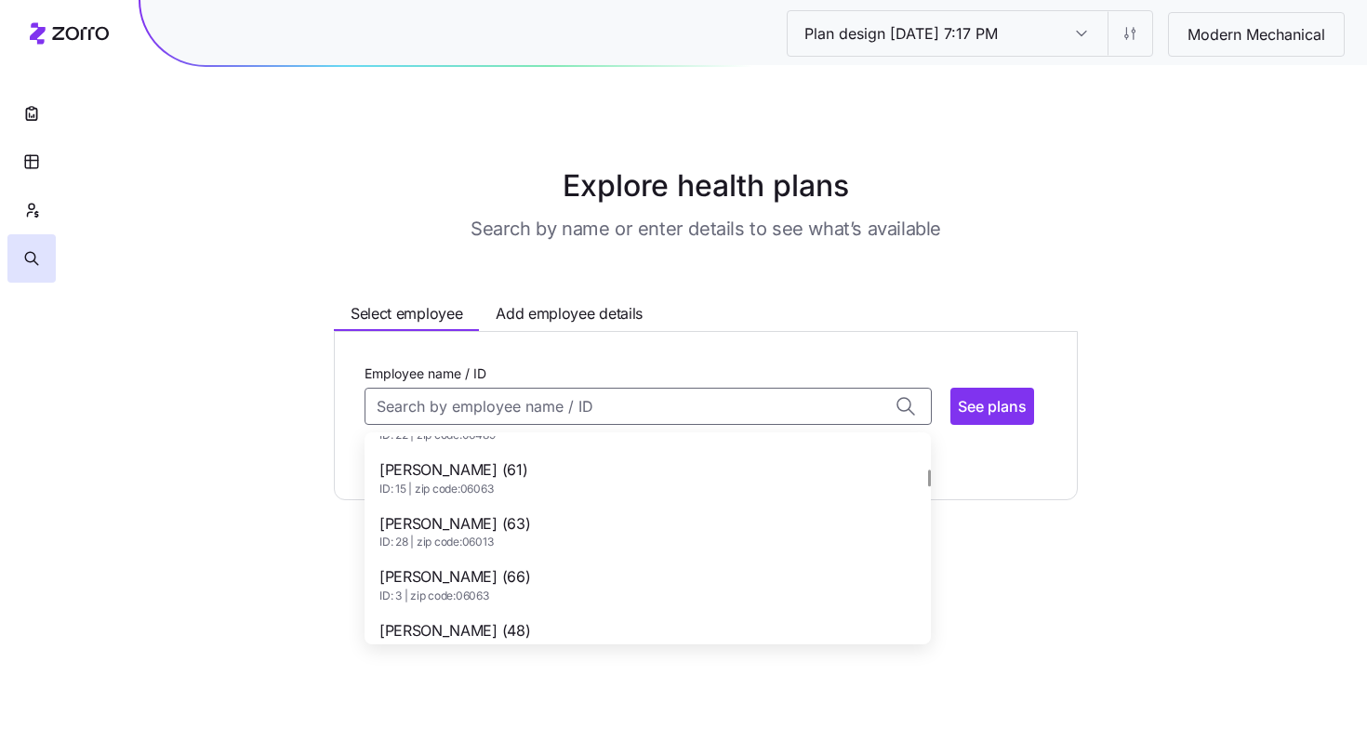
click at [527, 478] on span "[PERSON_NAME] (61)" at bounding box center [453, 469] width 148 height 23
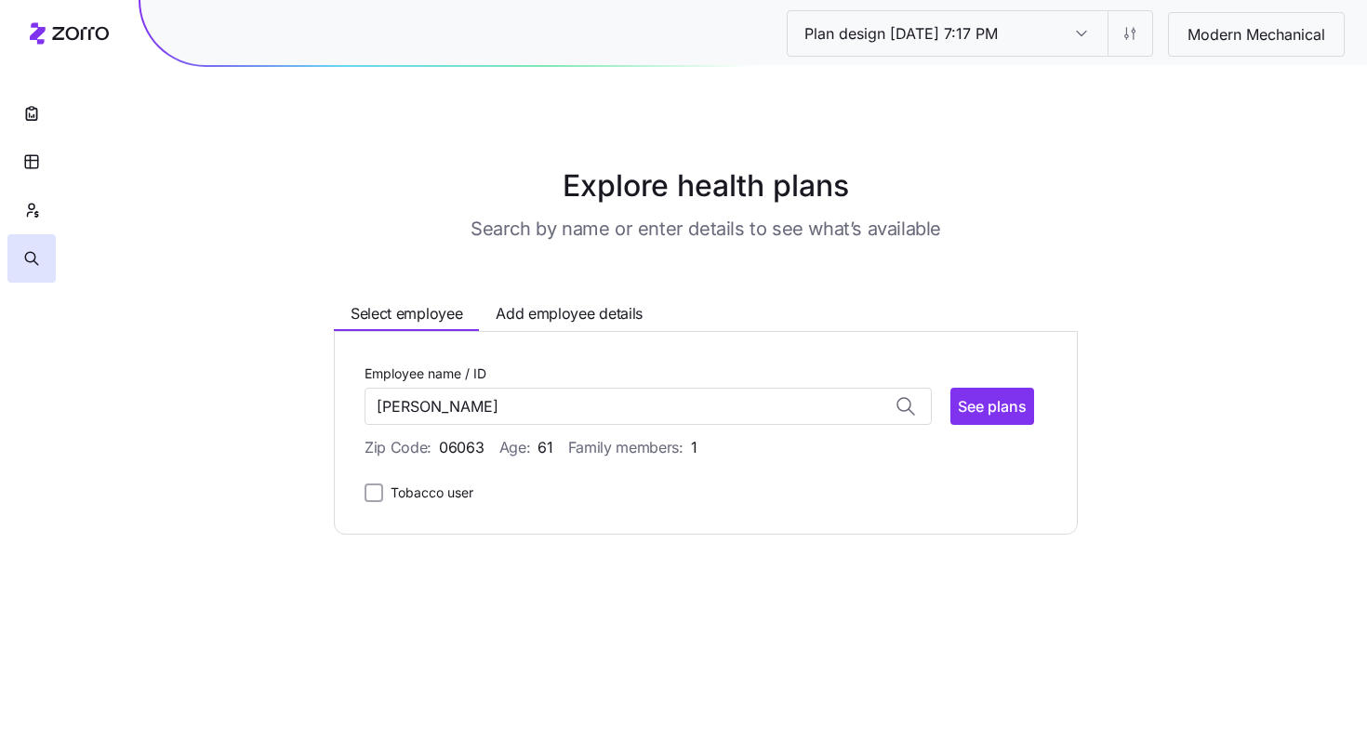
click at [1034, 406] on div "Employee name / ID DEBORAH GRANQUIST No matches found for name or ID See plans" at bounding box center [706, 393] width 683 height 63
type input "DEBORAH GRANQUIST (ID: 15)"
click at [1014, 409] on span "See plans" at bounding box center [992, 406] width 69 height 22
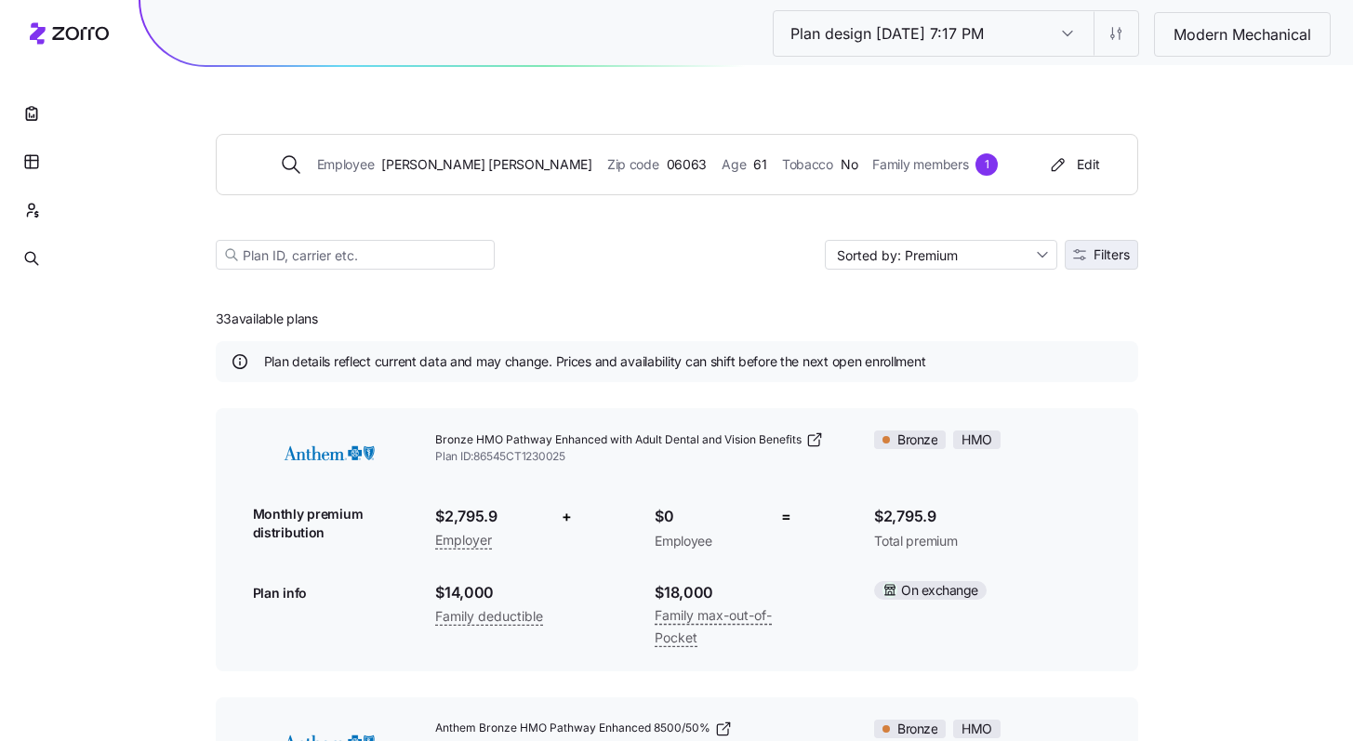
click at [1107, 266] on button "Filters" at bounding box center [1101, 255] width 73 height 30
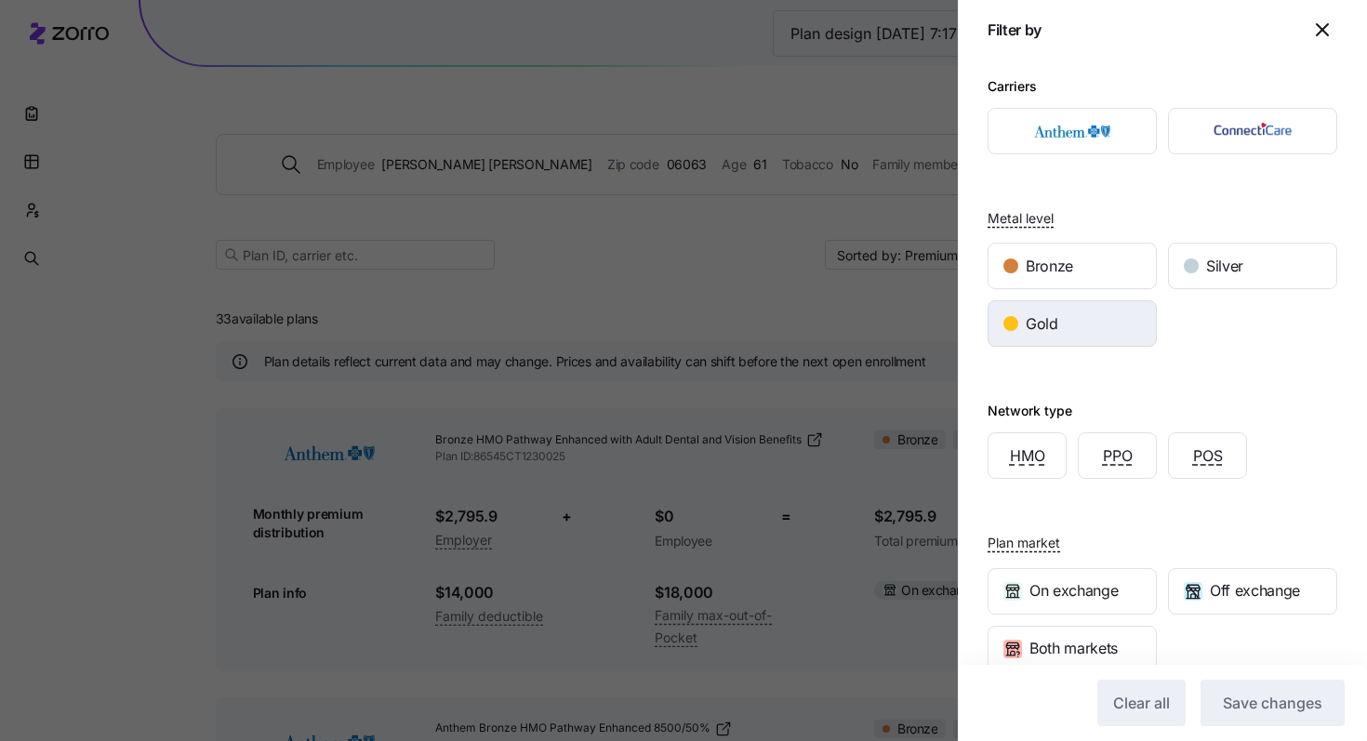
click at [1078, 319] on div "Gold" at bounding box center [1071, 323] width 167 height 45
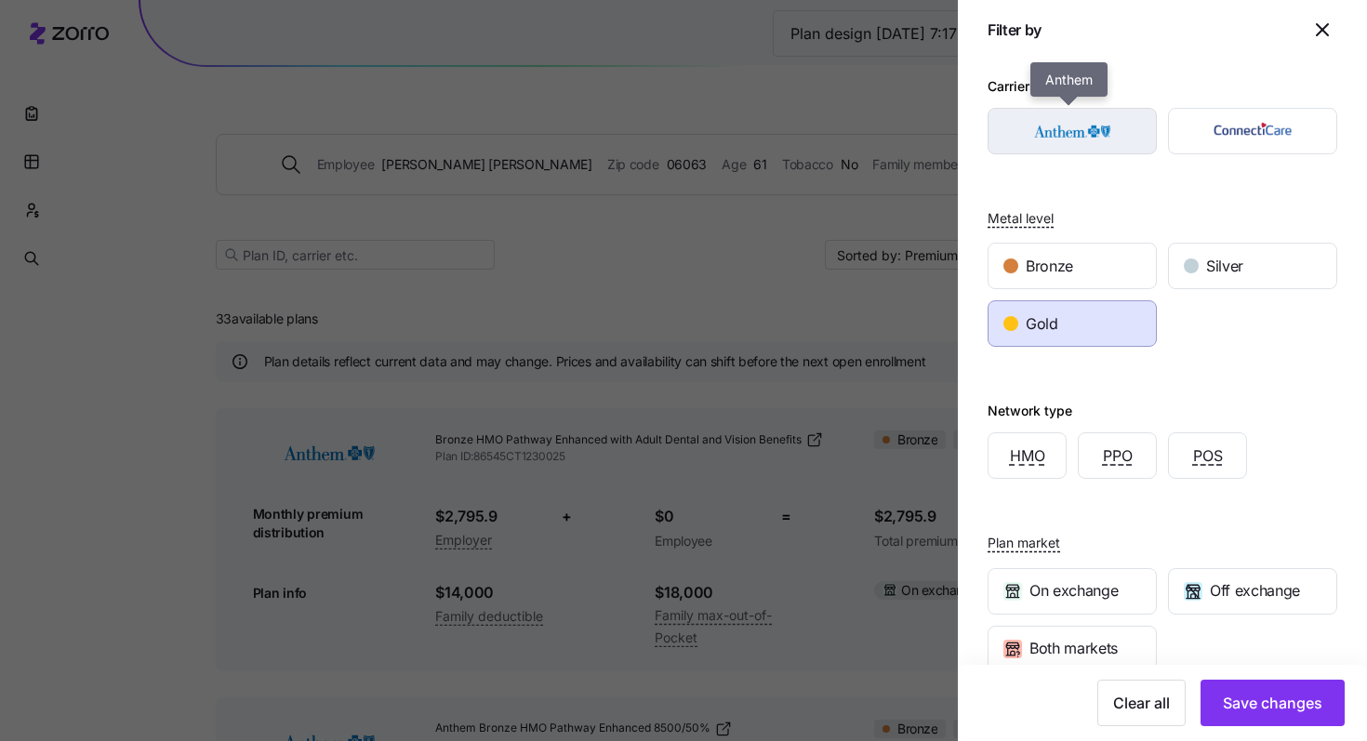
click at [1081, 127] on img "button" at bounding box center [1072, 131] width 137 height 37
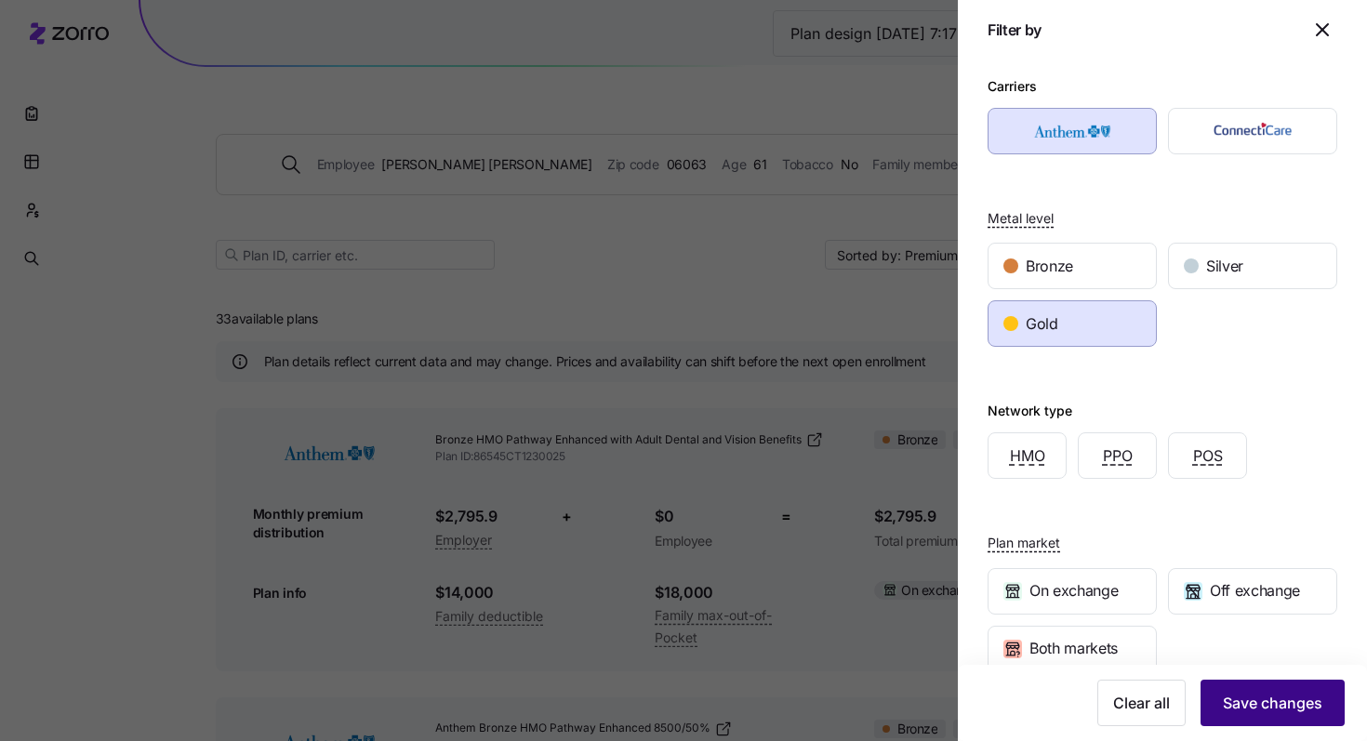
click at [1231, 690] on button "Save changes" at bounding box center [1272, 703] width 144 height 46
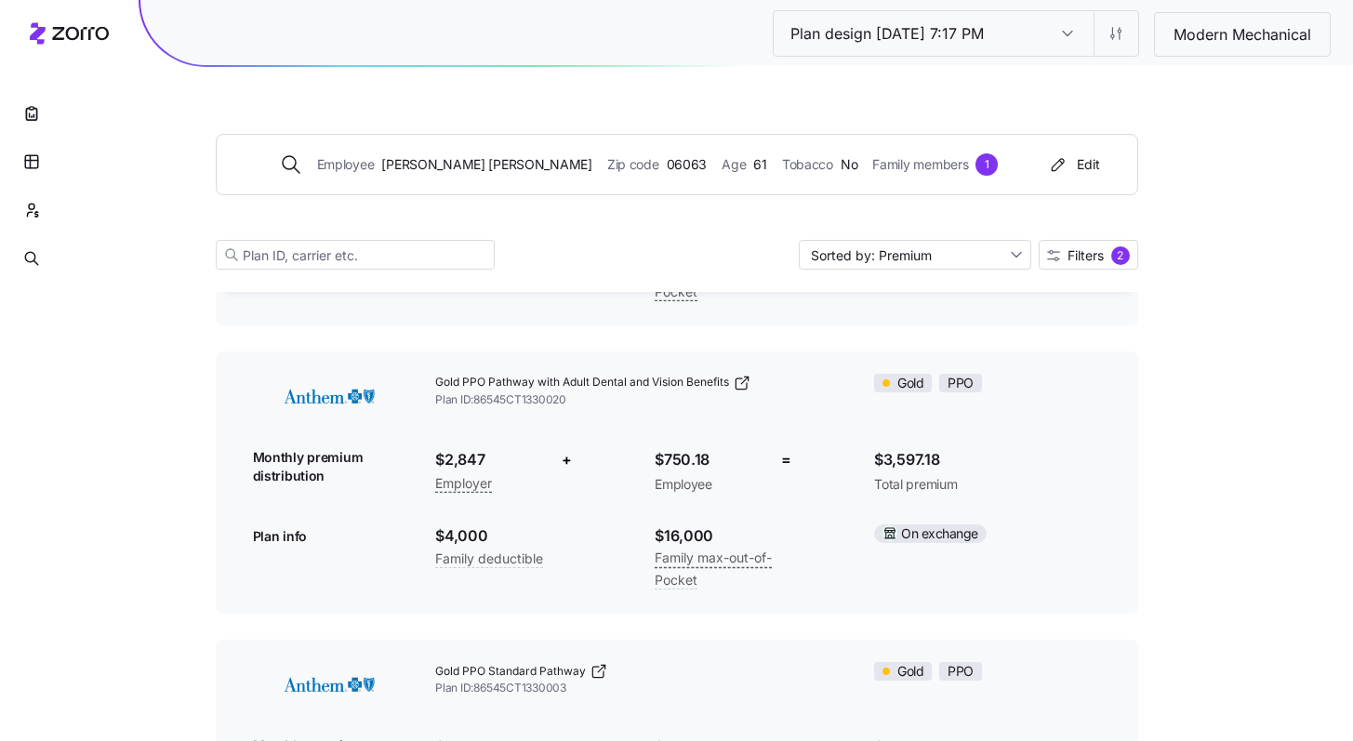
scroll to position [925, 0]
click at [903, 169] on span "Family members" at bounding box center [920, 164] width 96 height 20
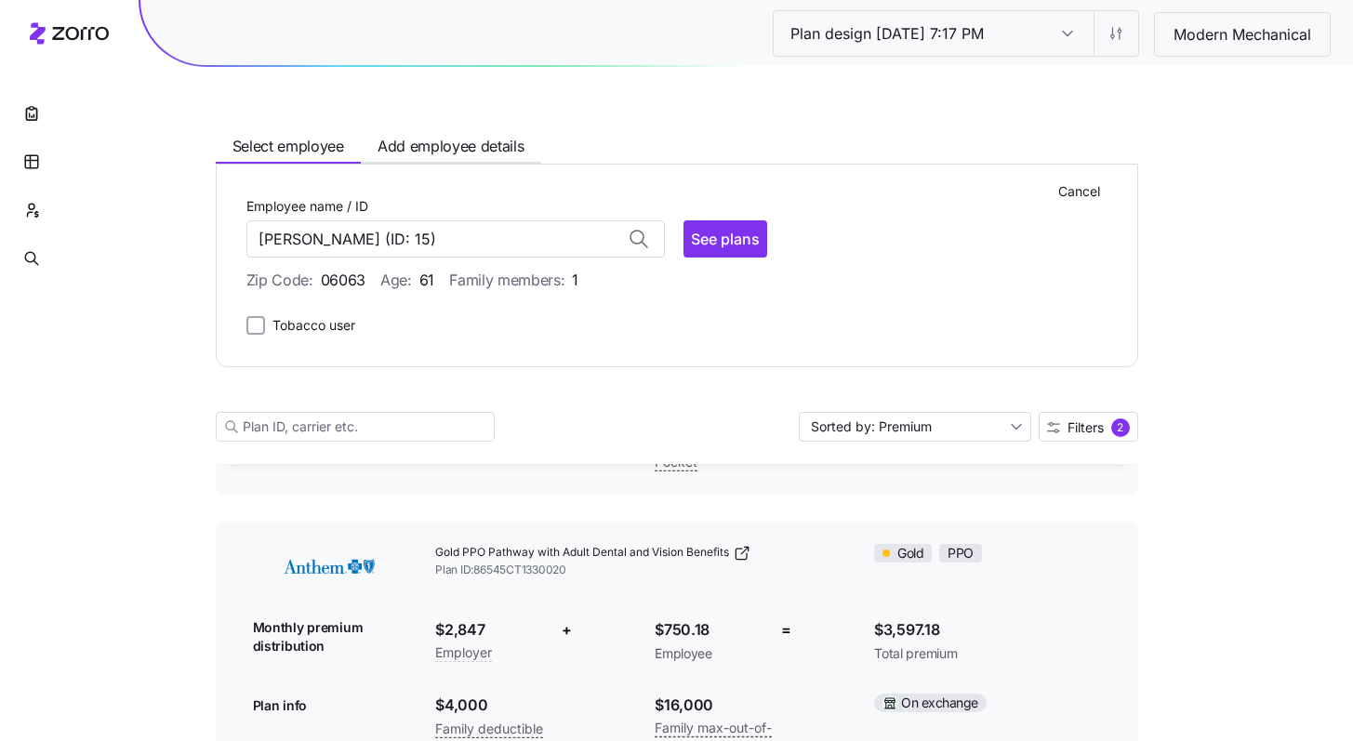
scroll to position [1097, 0]
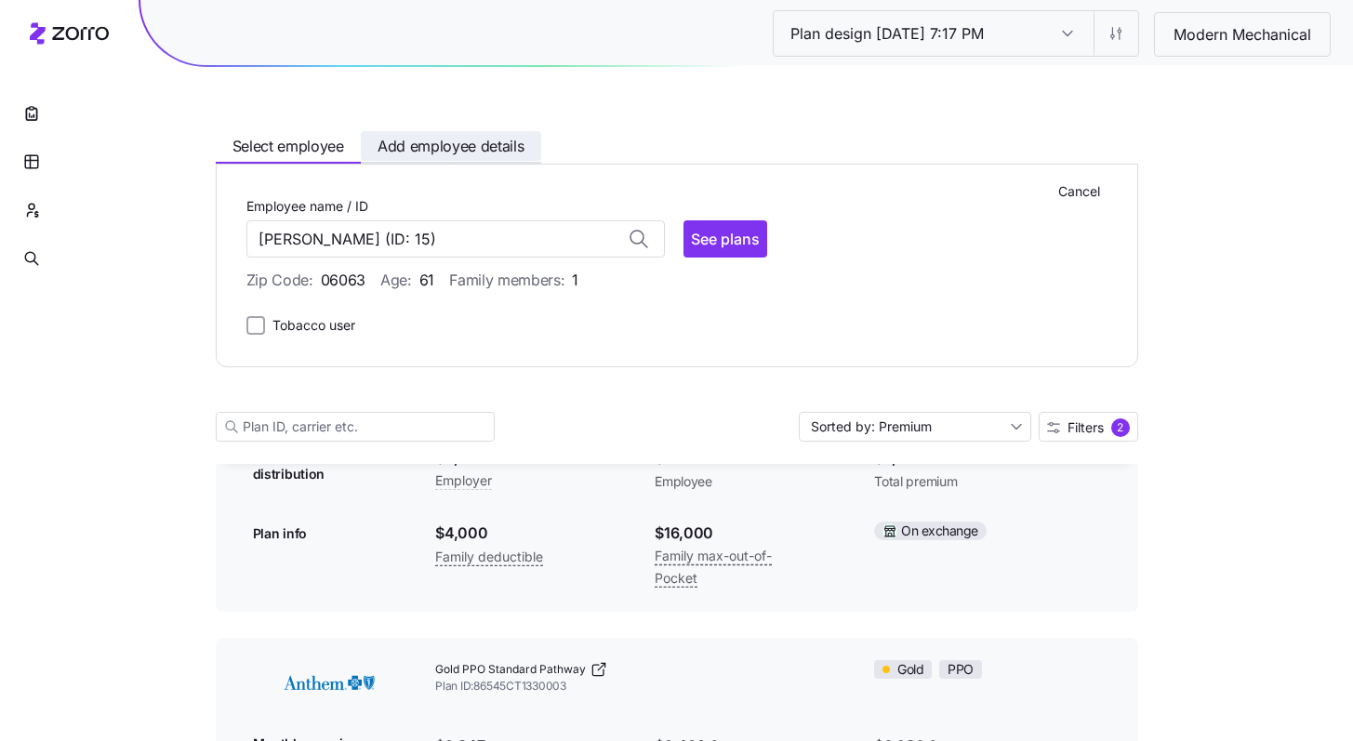
click at [478, 152] on span "Add employee details" at bounding box center [451, 146] width 147 height 23
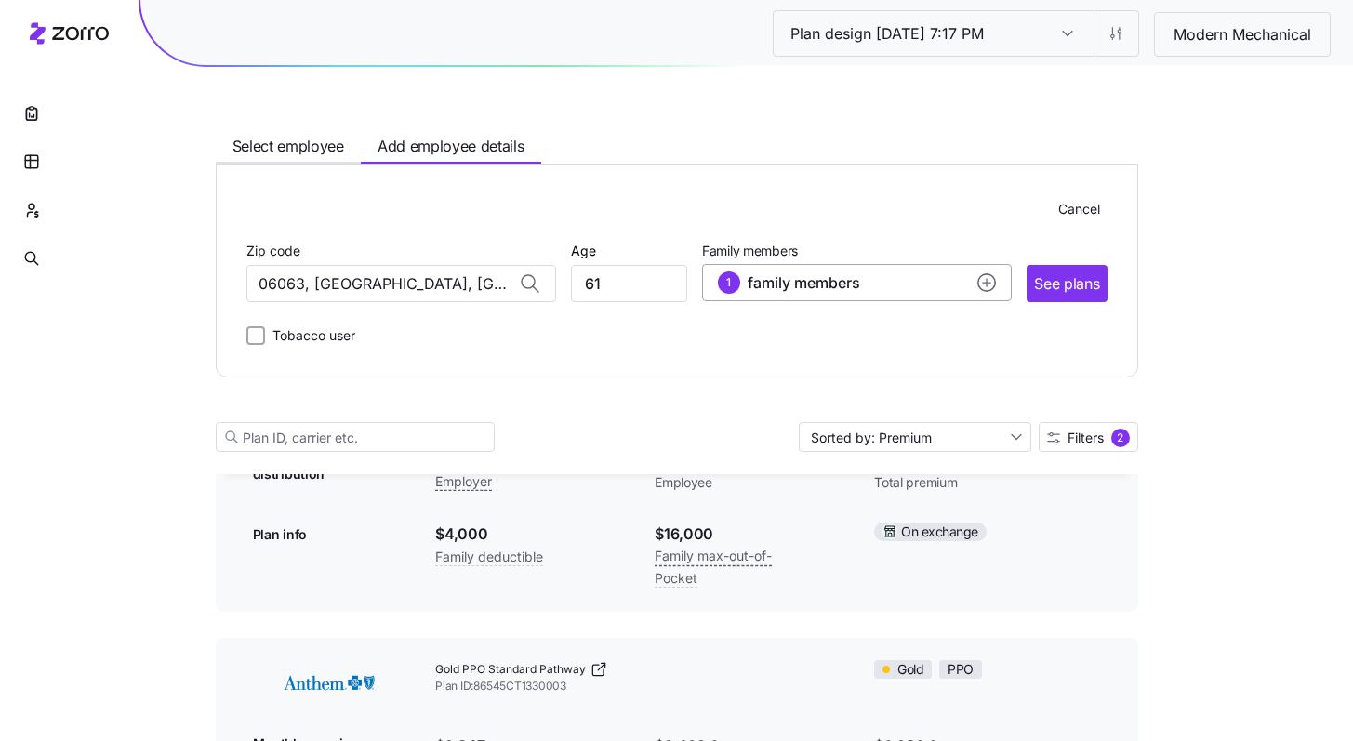
click at [889, 267] on button "1 family members" at bounding box center [857, 282] width 310 height 37
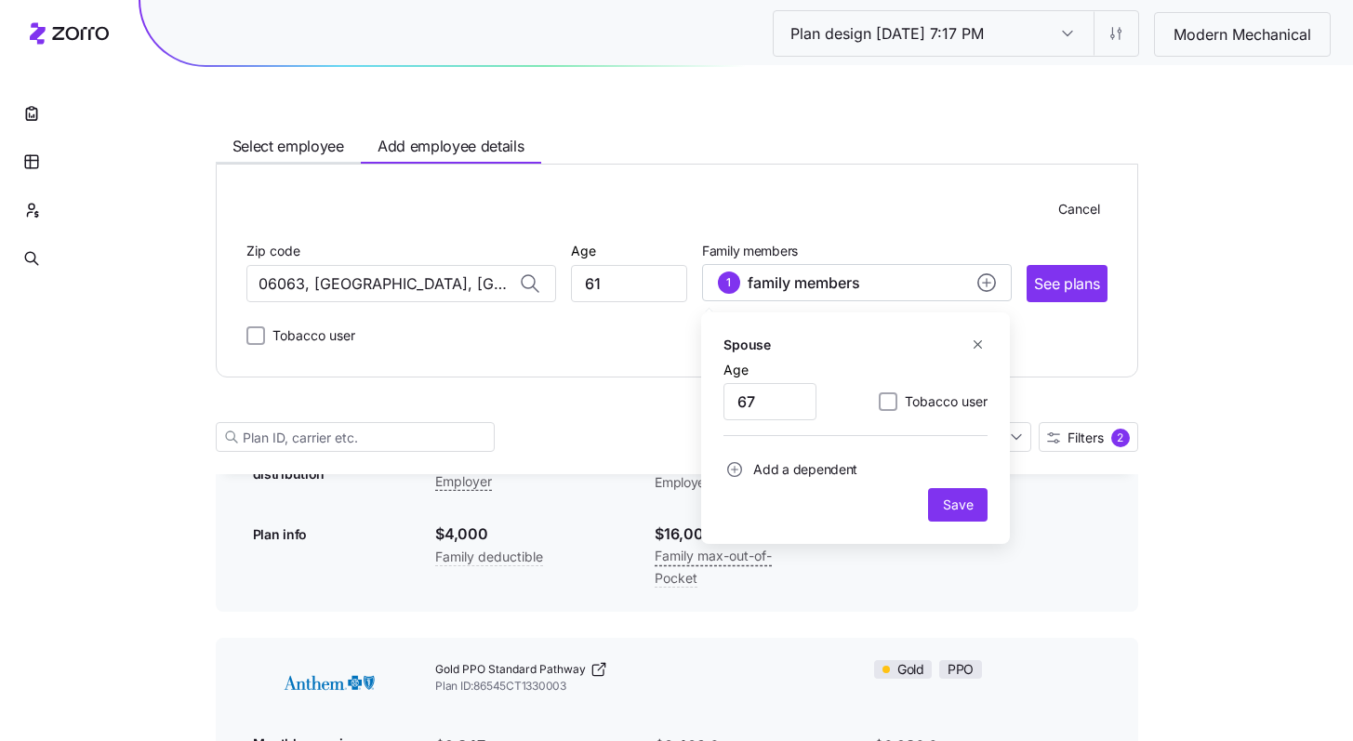
click at [978, 347] on icon "button" at bounding box center [978, 345] width 14 height 14
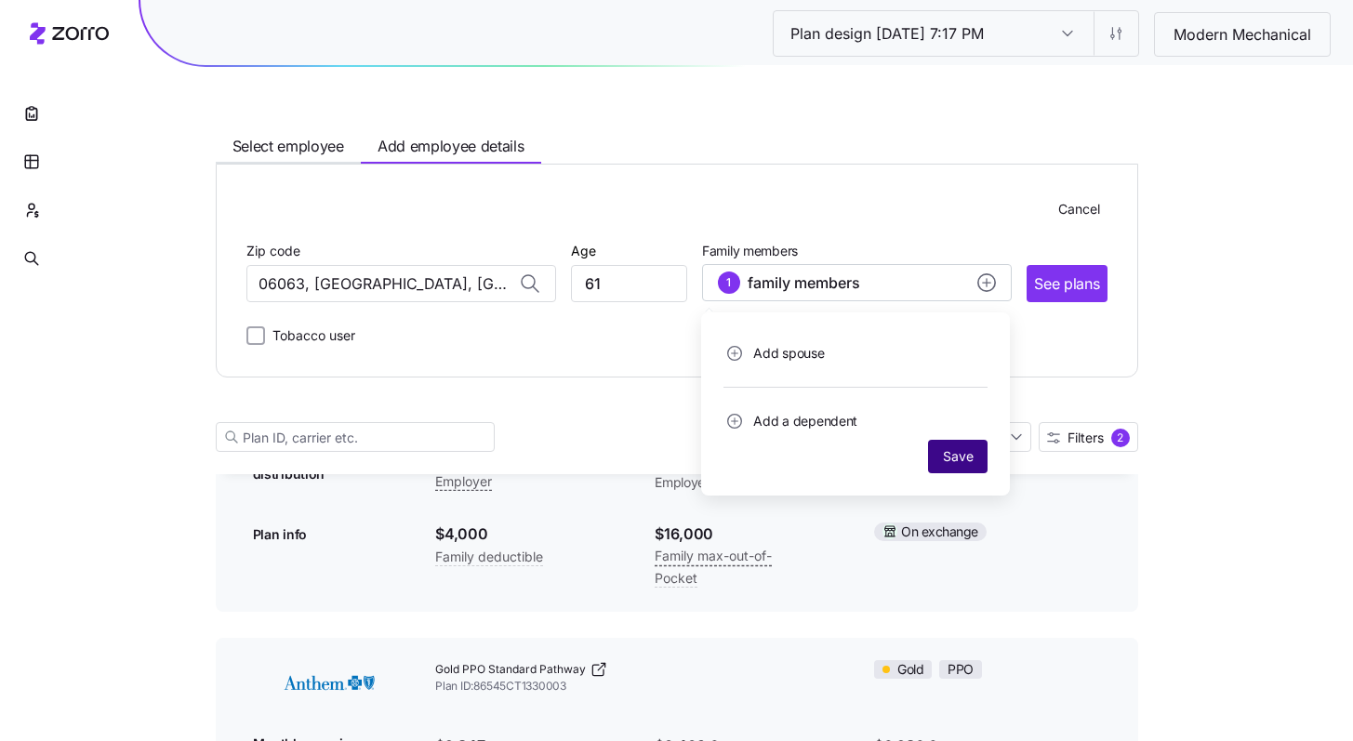
click at [952, 453] on span "Save" at bounding box center [958, 456] width 30 height 19
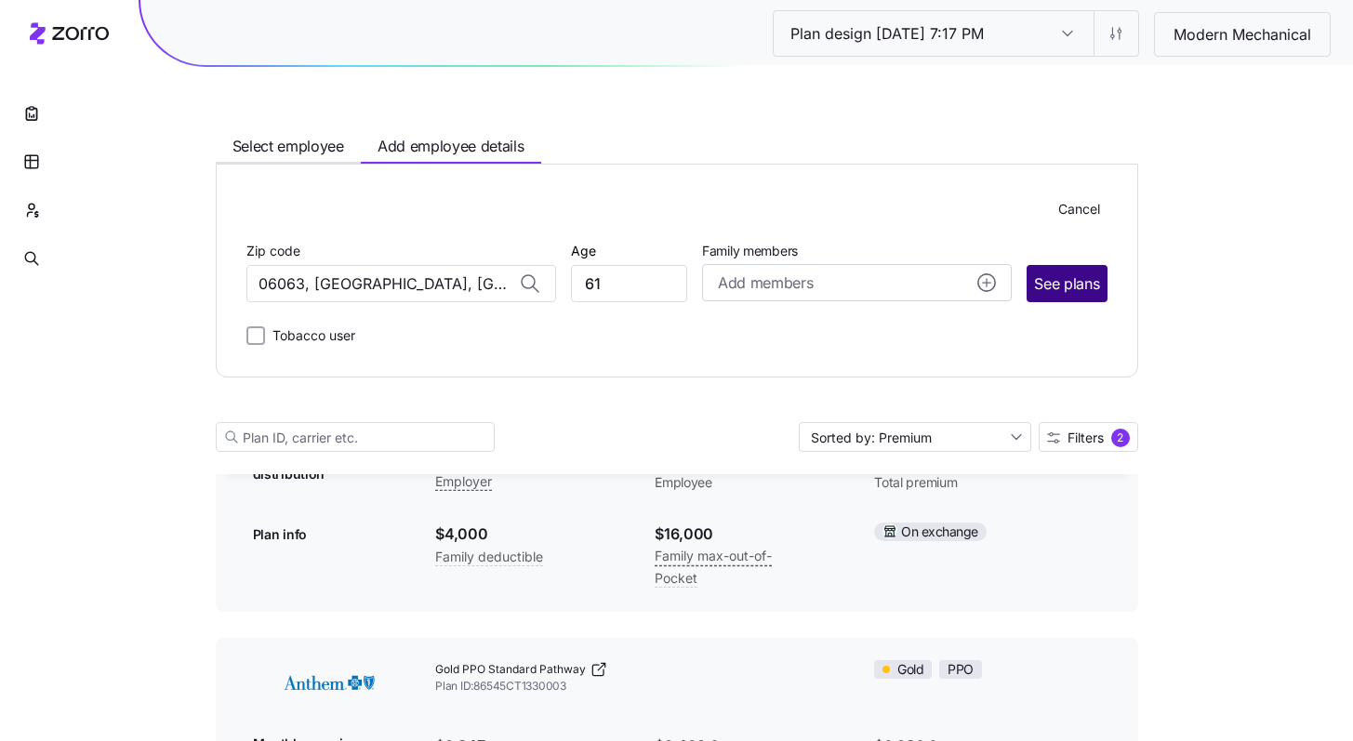
click at [1069, 289] on span "See plans" at bounding box center [1066, 283] width 65 height 23
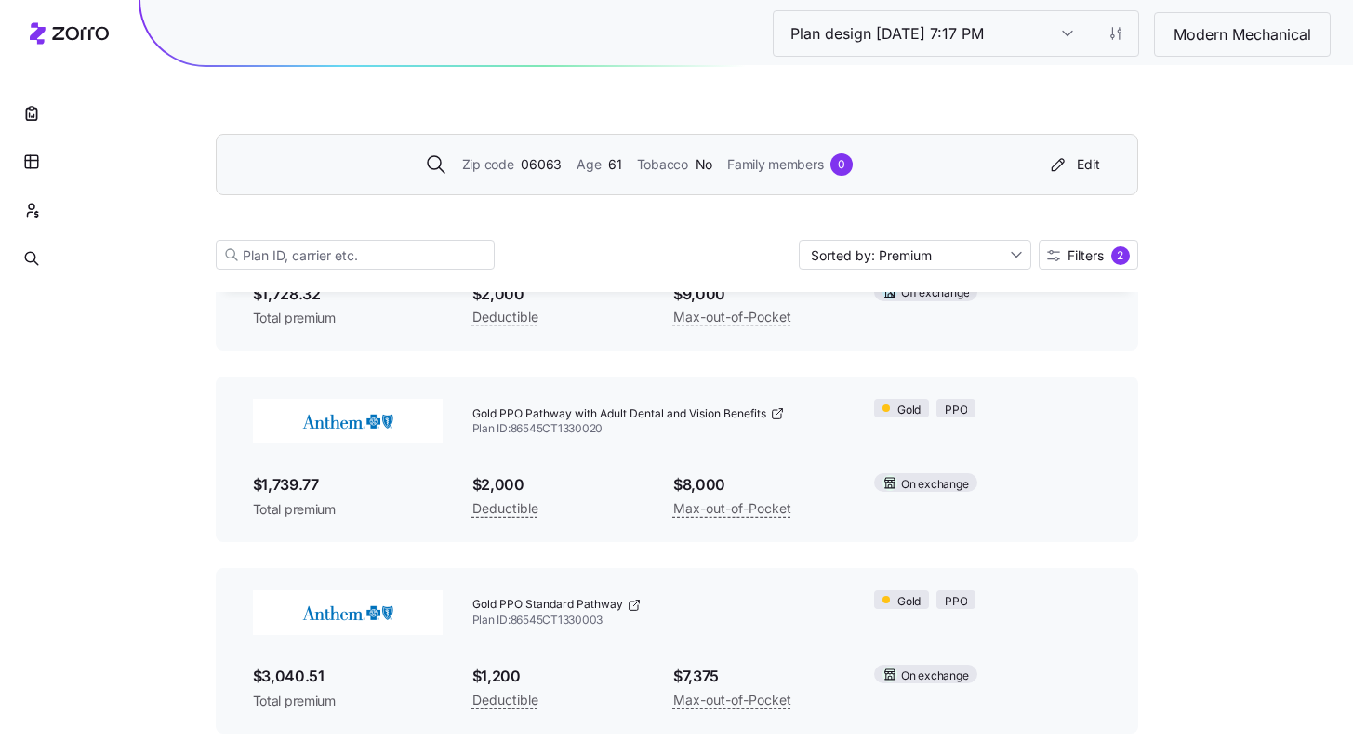
scroll to position [624, 0]
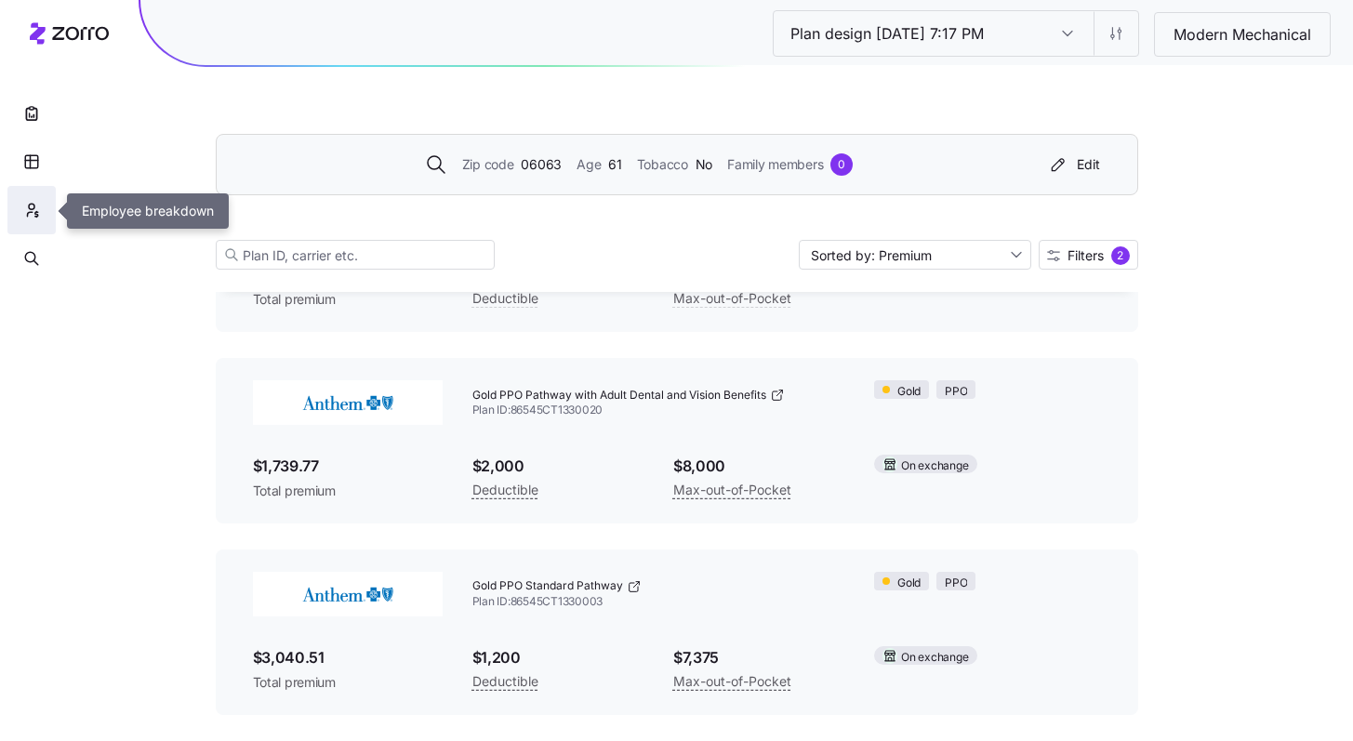
click at [33, 209] on icon "button" at bounding box center [31, 210] width 17 height 19
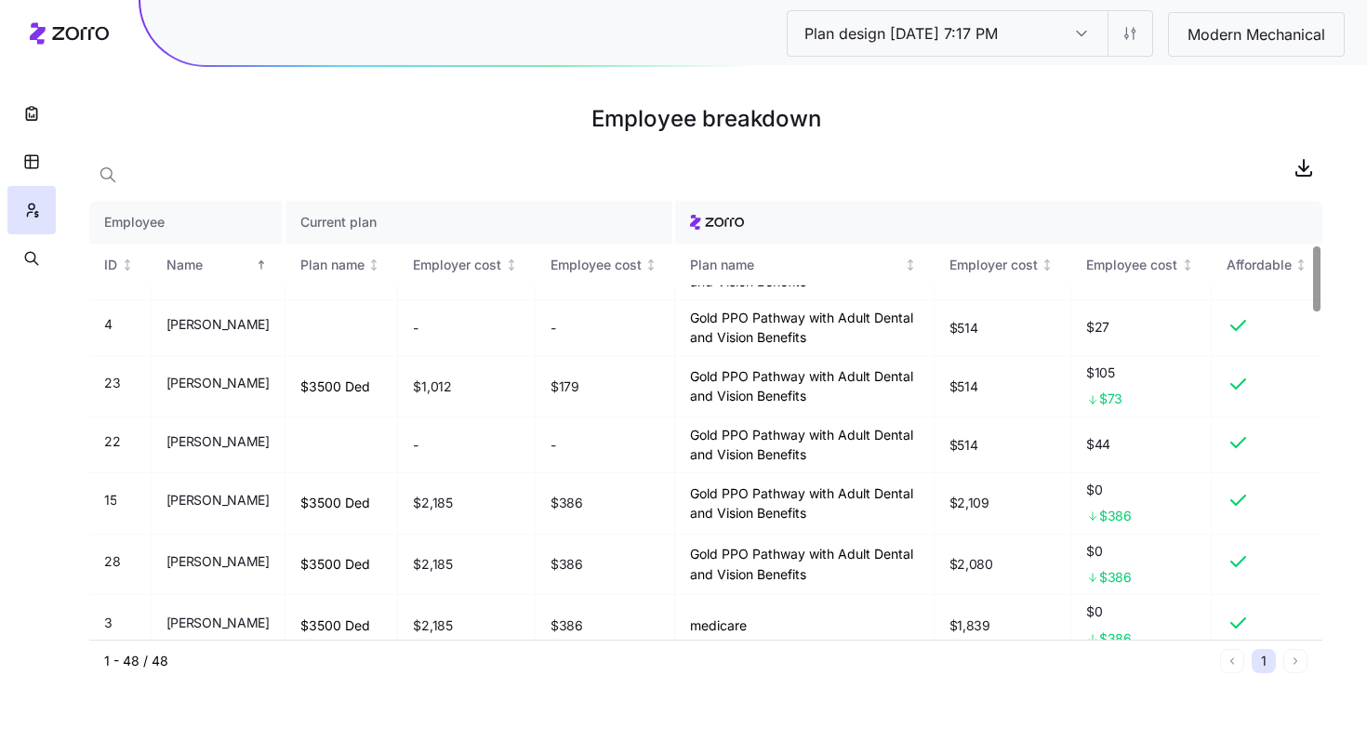
scroll to position [340, 0]
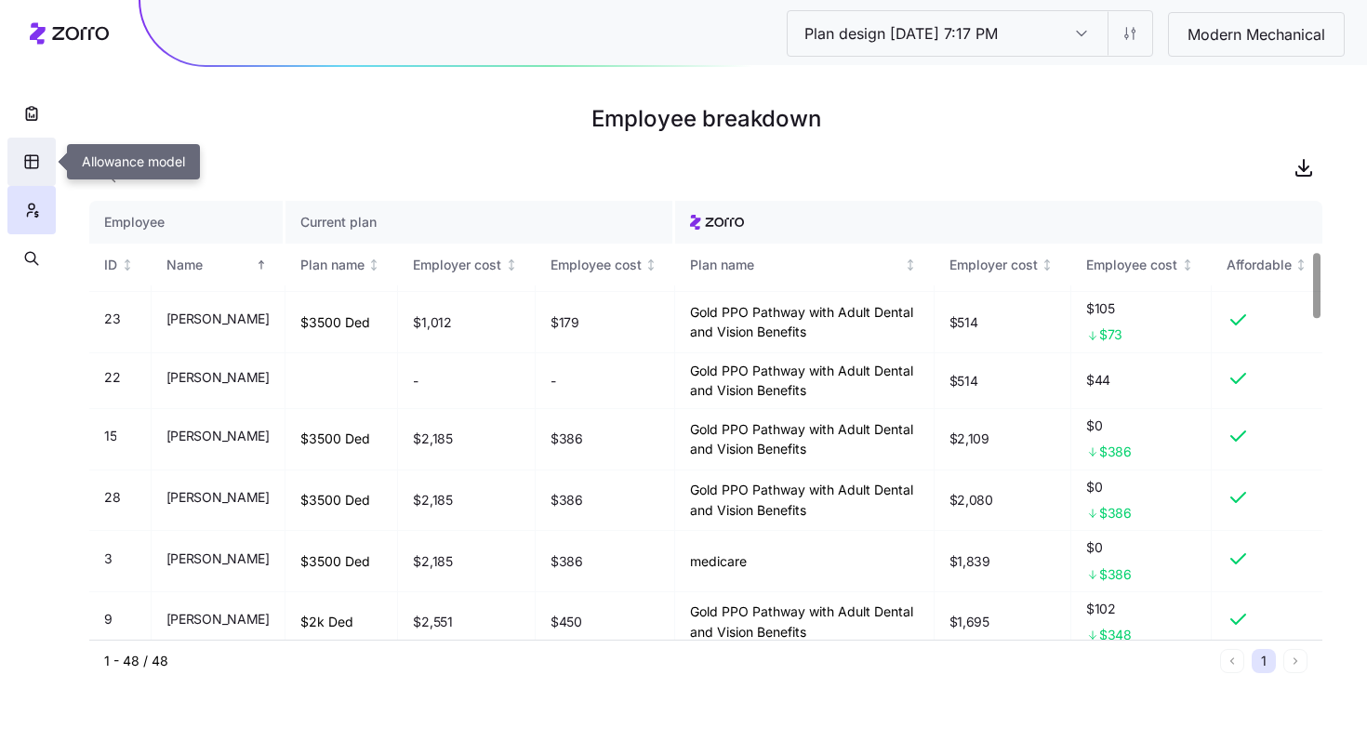
click at [48, 169] on button "button" at bounding box center [31, 162] width 48 height 48
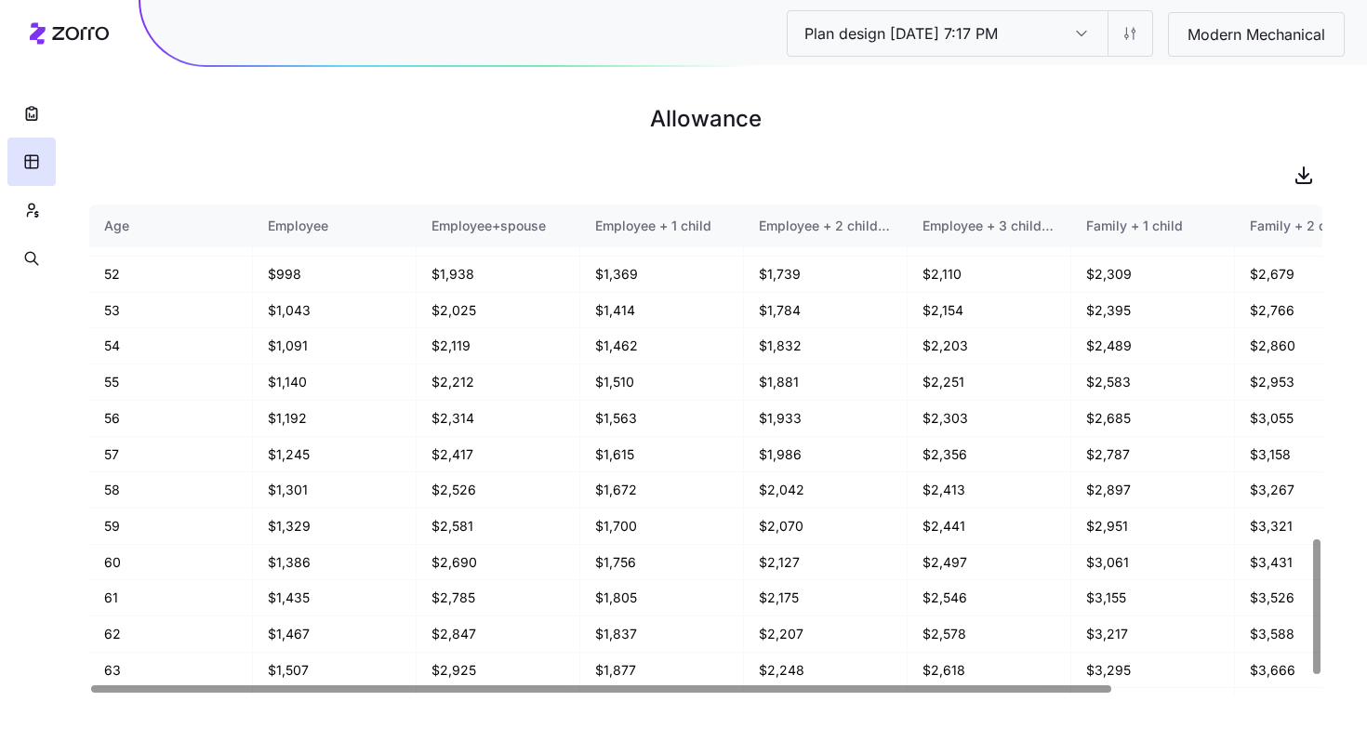
scroll to position [1242, 0]
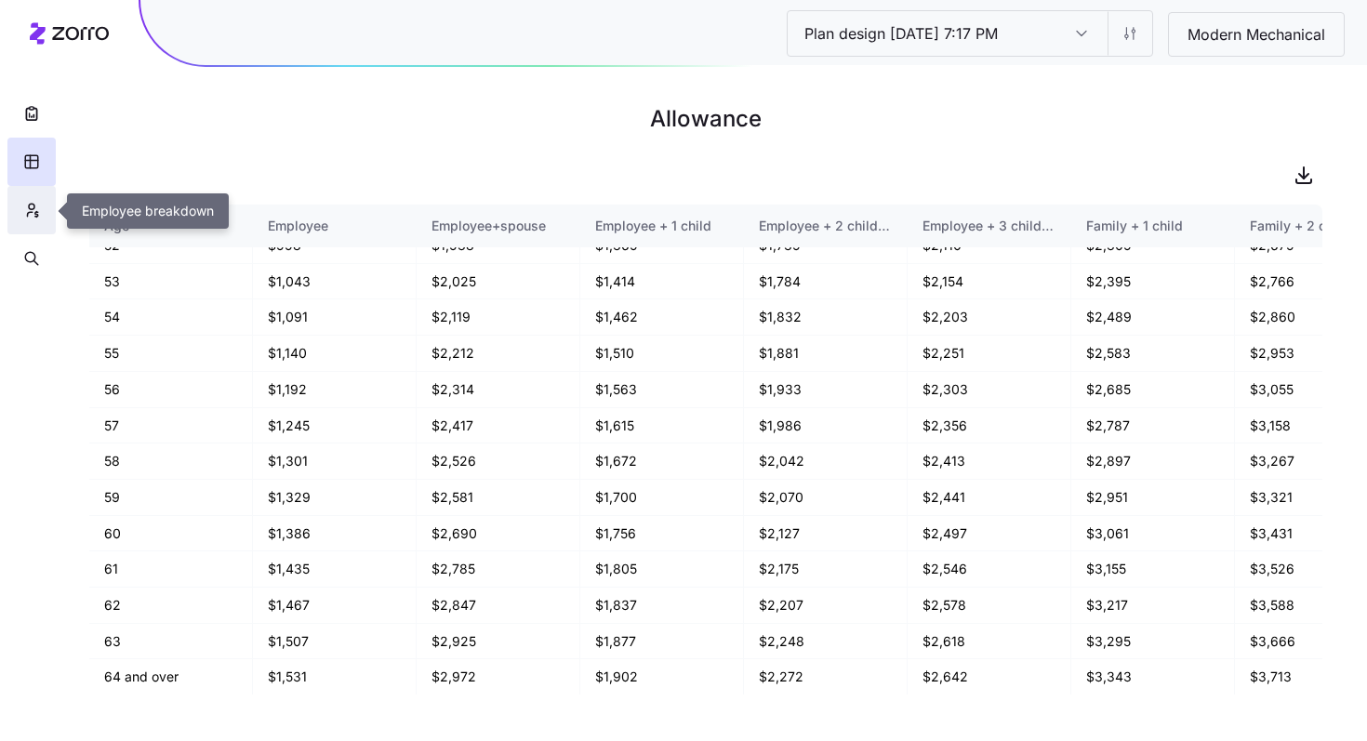
click at [35, 209] on icon "button" at bounding box center [31, 210] width 17 height 19
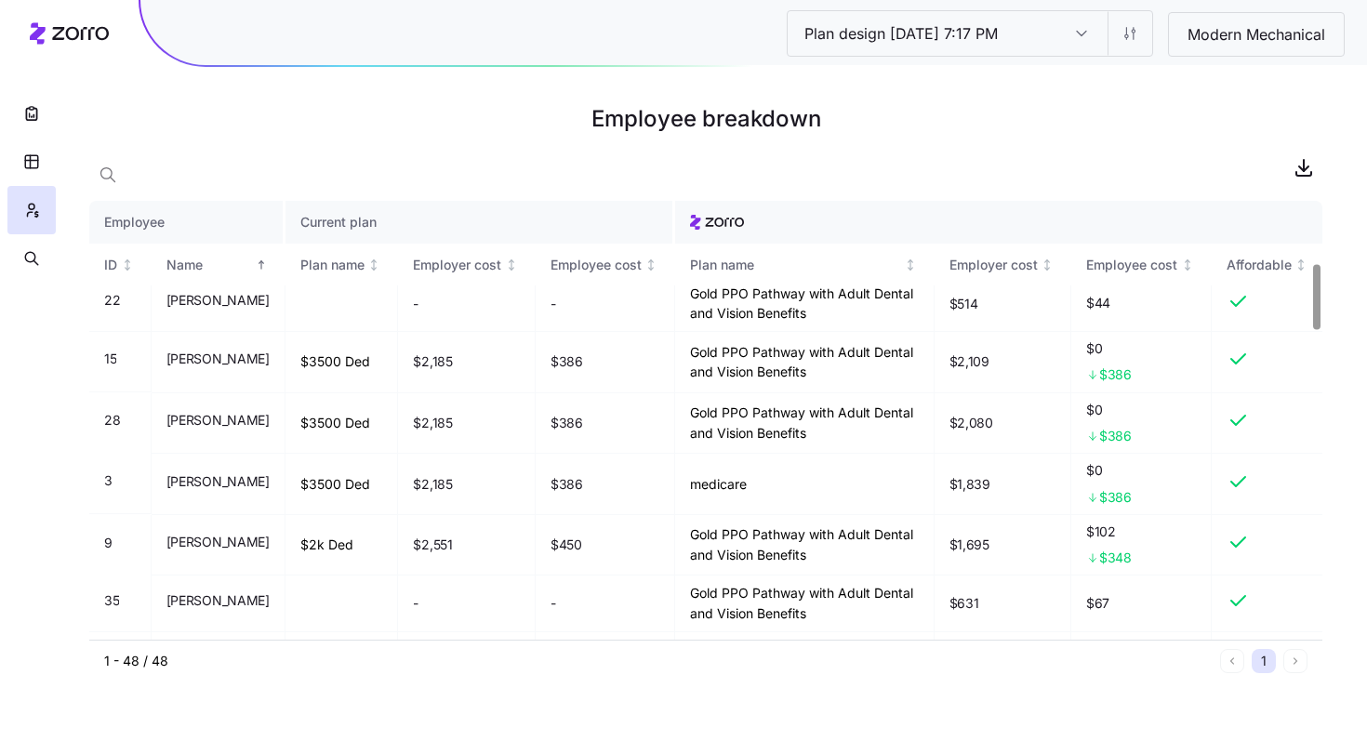
scroll to position [454, 0]
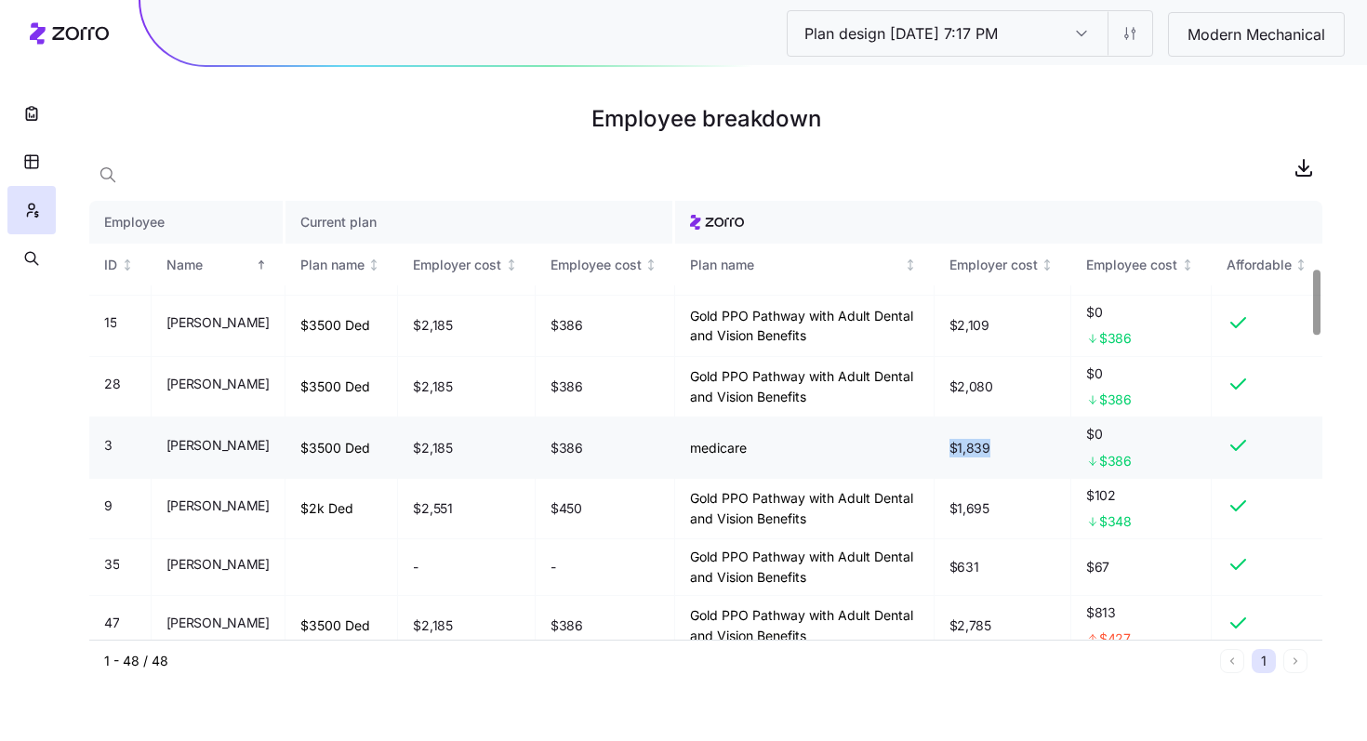
drag, startPoint x: 994, startPoint y: 451, endPoint x: 944, endPoint y: 451, distance: 50.2
click at [944, 451] on td "$1,839" at bounding box center [1004, 448] width 138 height 61
click at [26, 262] on icon "button" at bounding box center [31, 258] width 17 height 19
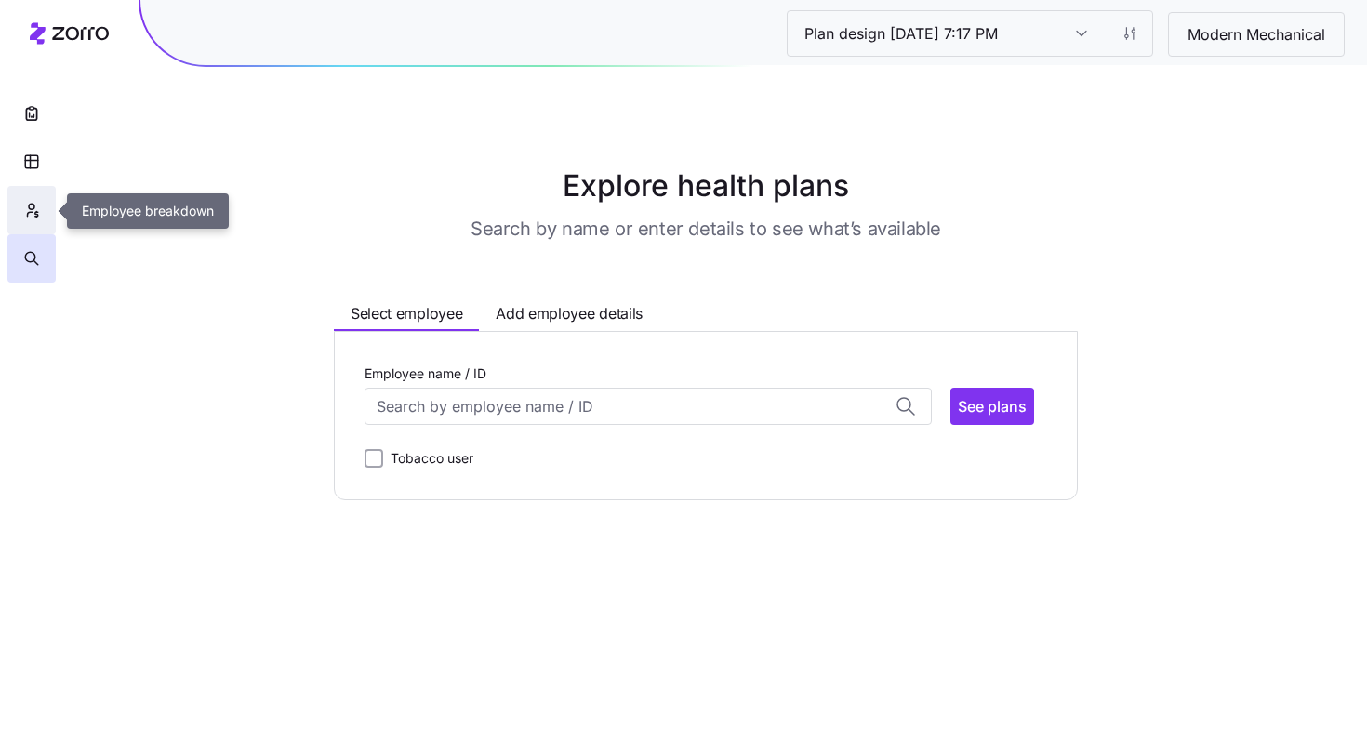
click at [41, 217] on button "button" at bounding box center [31, 210] width 48 height 48
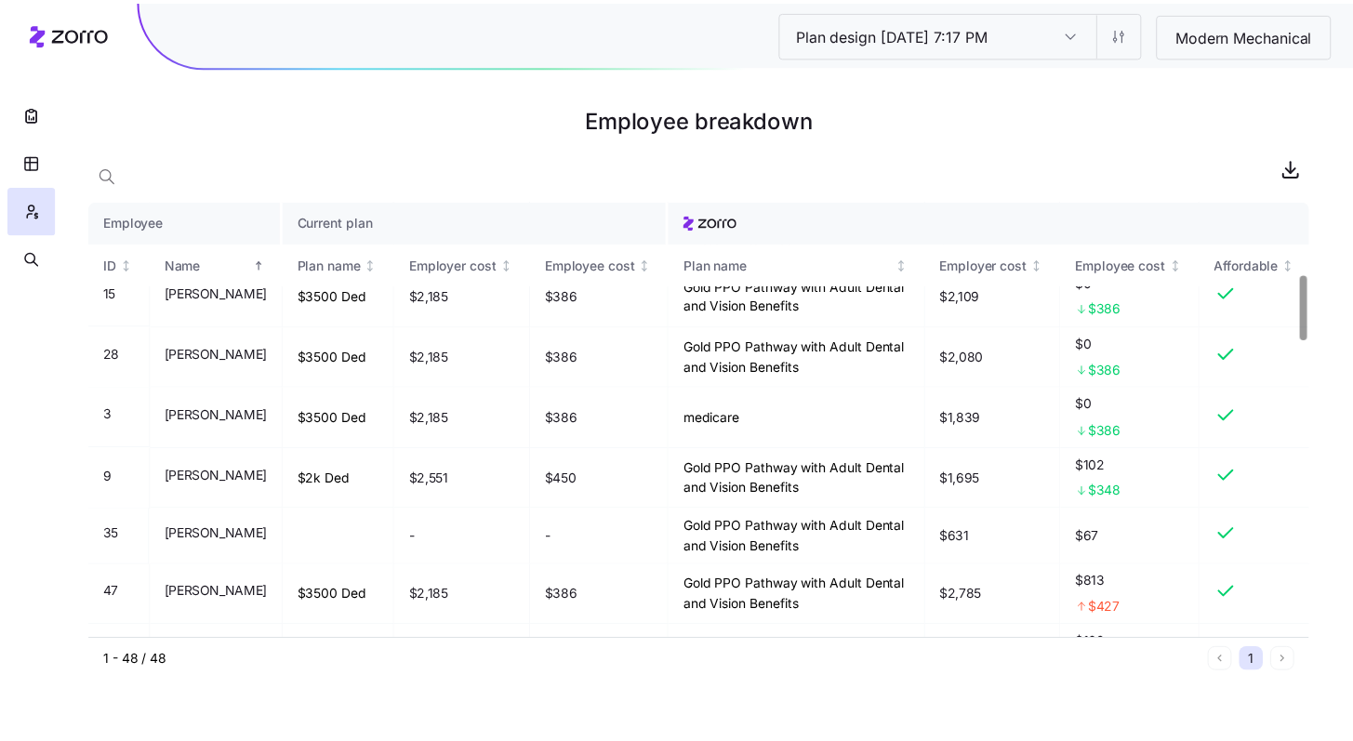
scroll to position [487, 0]
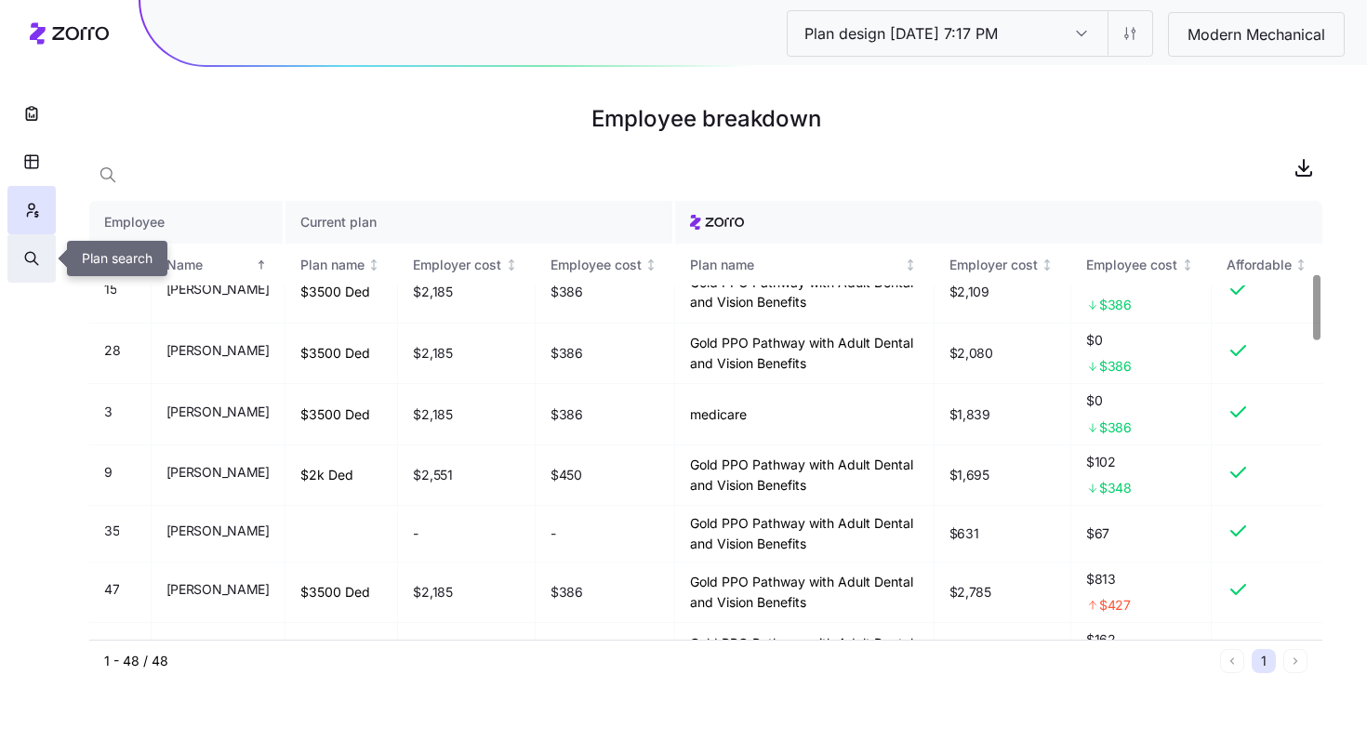
click at [39, 259] on icon "button" at bounding box center [31, 258] width 17 height 19
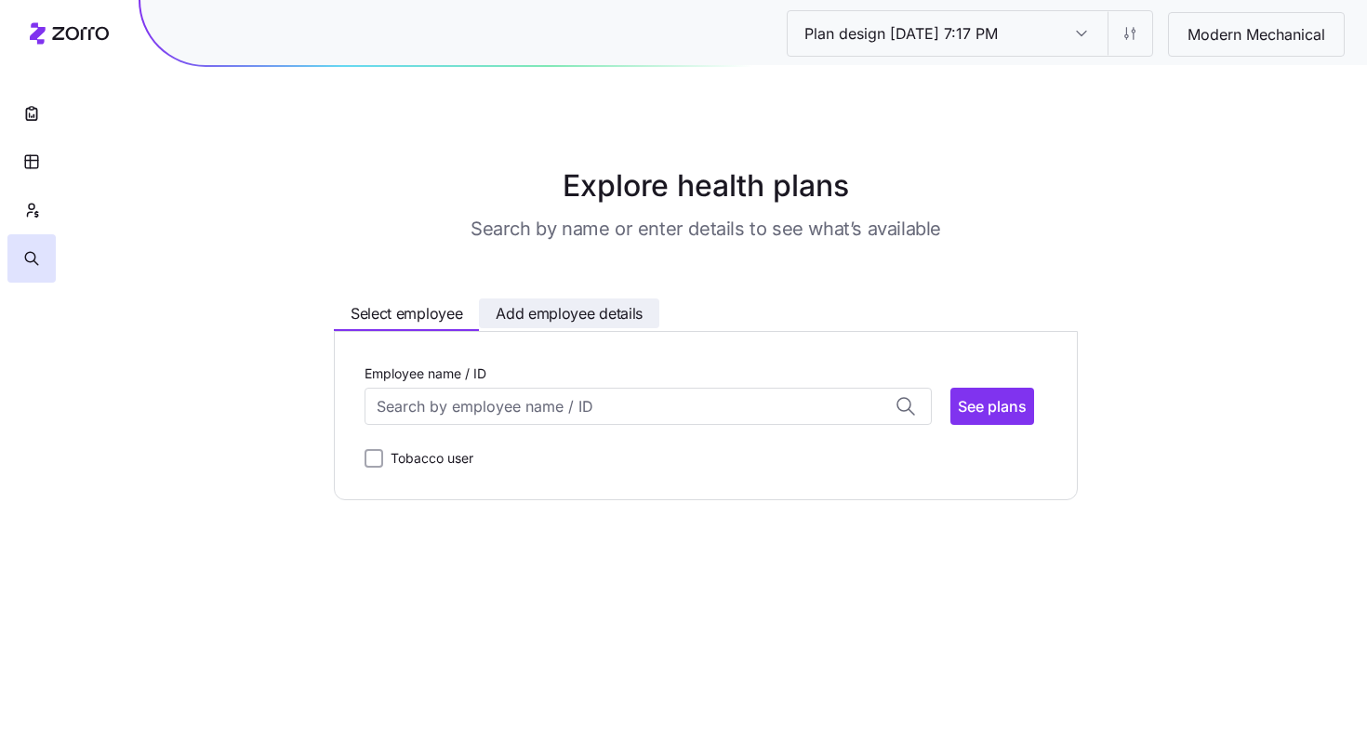
click at [564, 304] on span "Add employee details" at bounding box center [569, 313] width 147 height 23
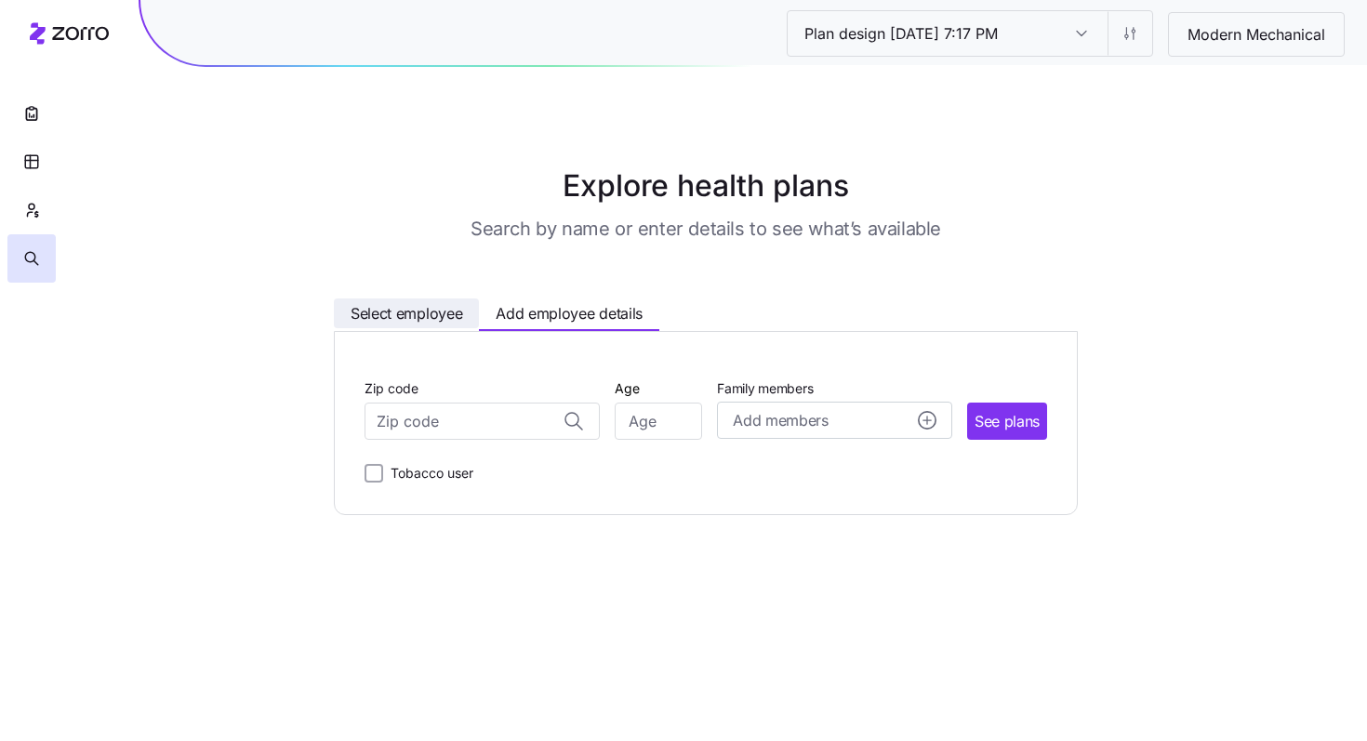
click at [435, 319] on span "Select employee" at bounding box center [407, 313] width 112 height 23
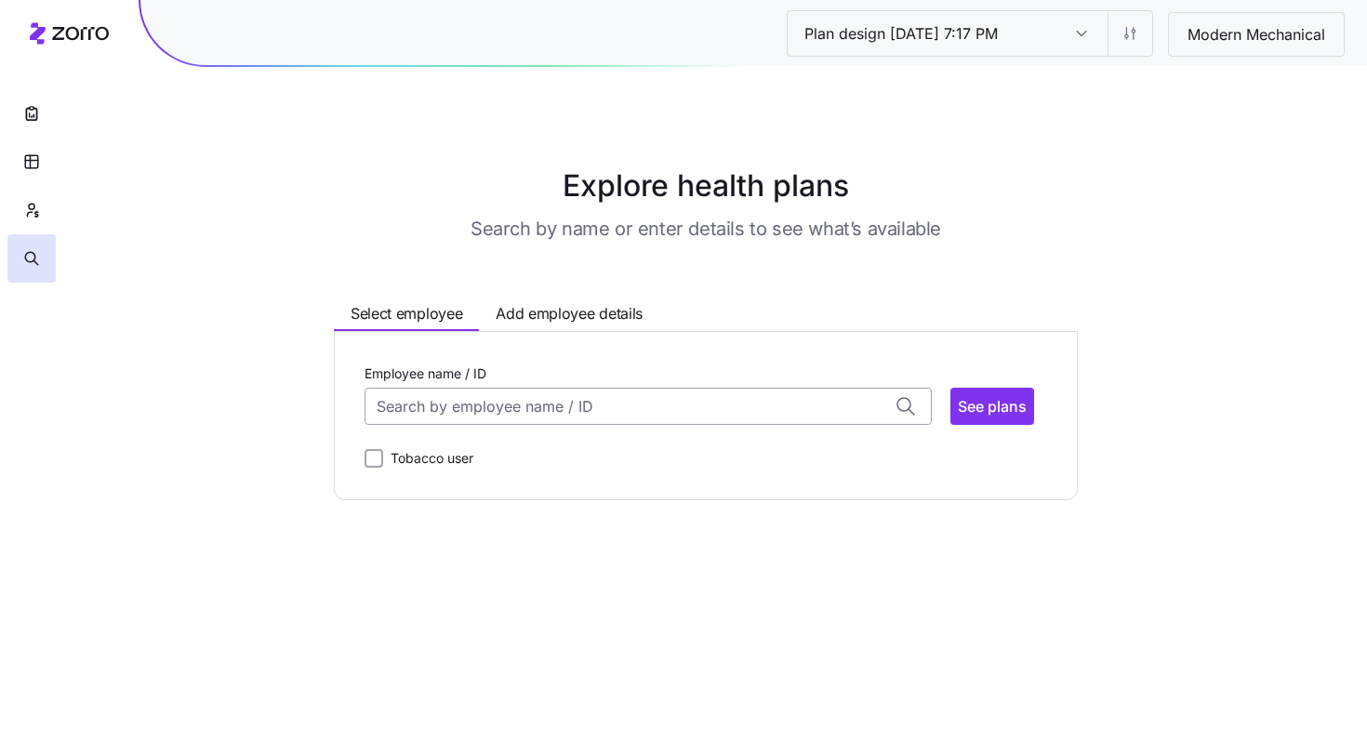
click at [458, 399] on input "Employee name / ID" at bounding box center [648, 406] width 567 height 37
click at [511, 458] on span "DONALD BALASKI (66)" at bounding box center [454, 455] width 151 height 23
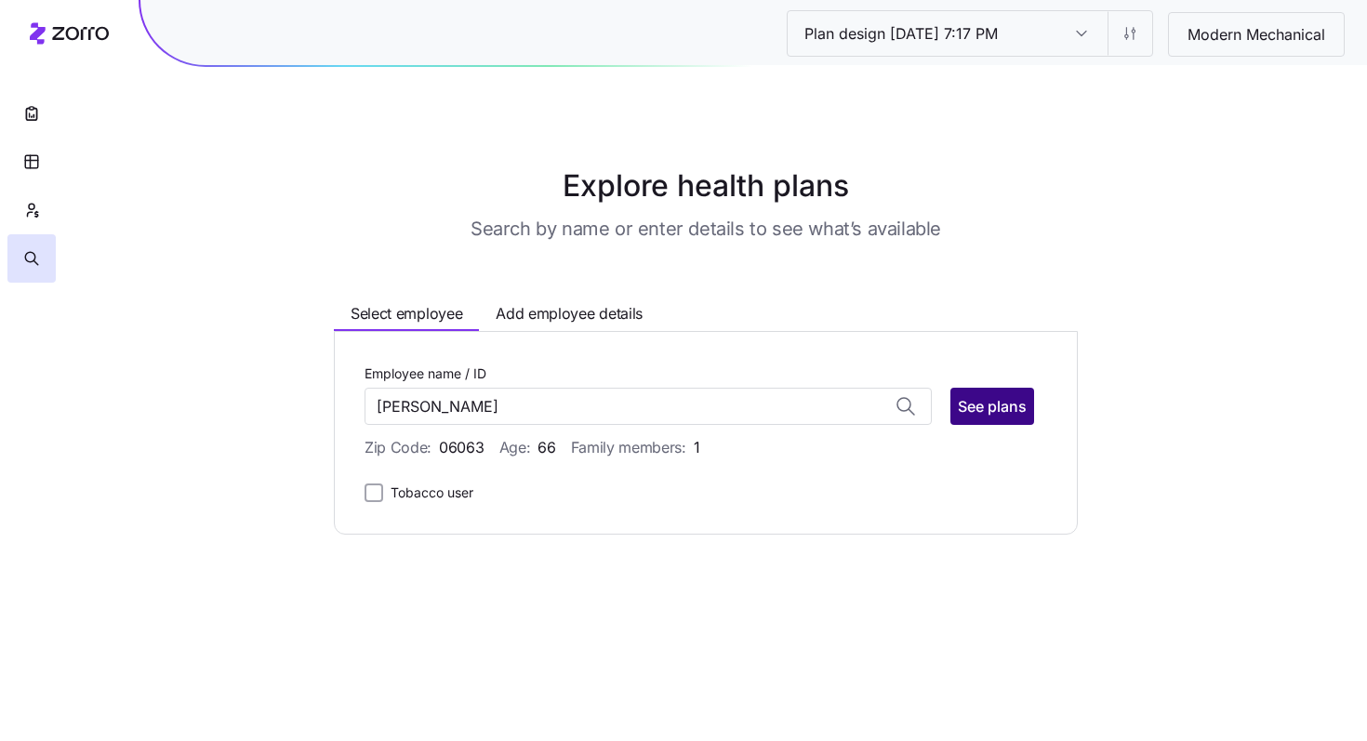
click at [1010, 404] on span "See plans" at bounding box center [992, 406] width 69 height 22
type input "DONALD BALASKI (ID: 3)"
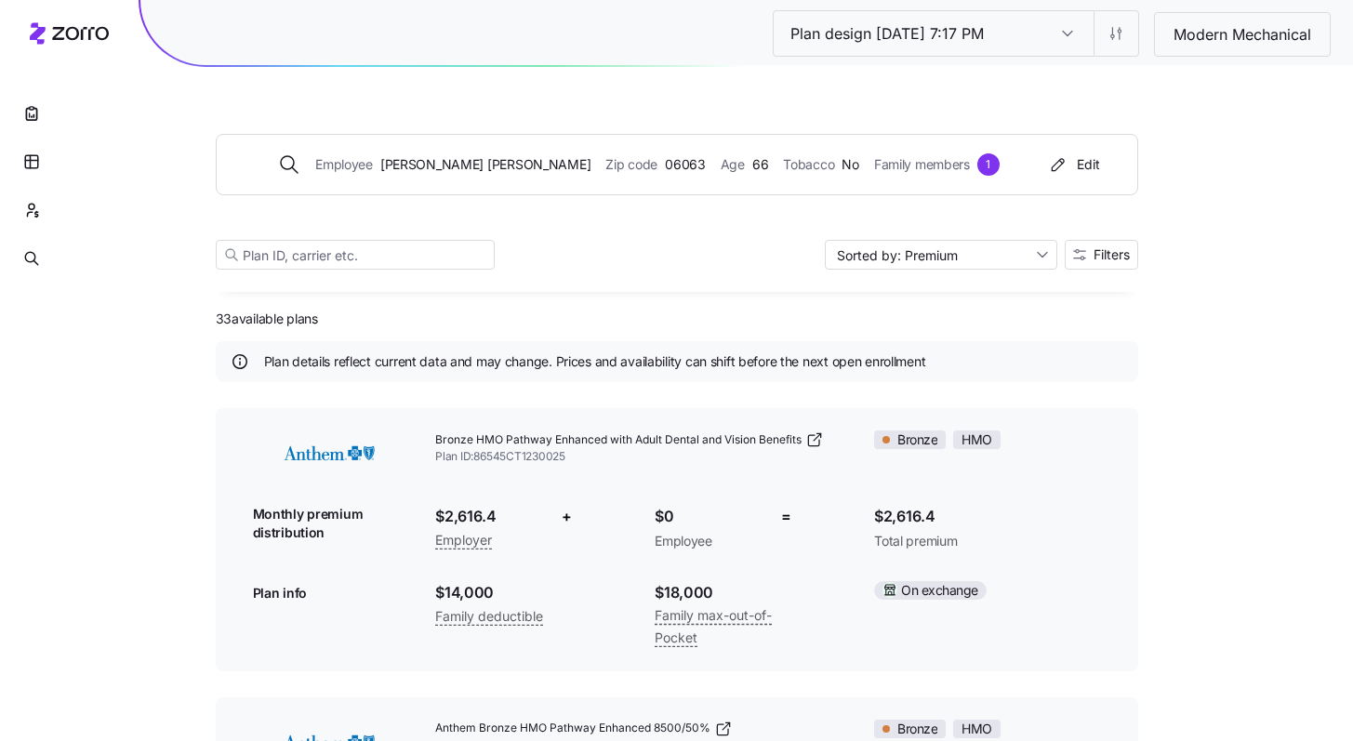
scroll to position [57, 0]
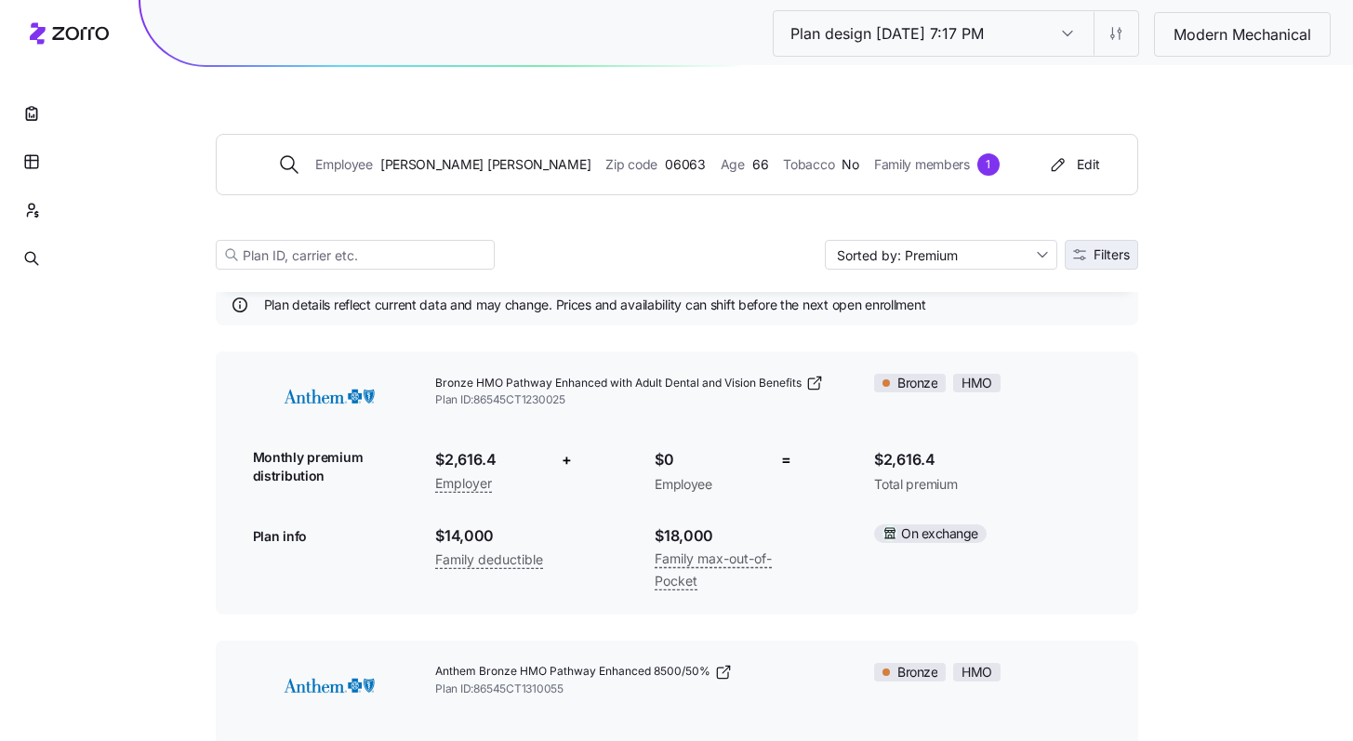
click at [1089, 249] on span "Filters" at bounding box center [1101, 254] width 57 height 13
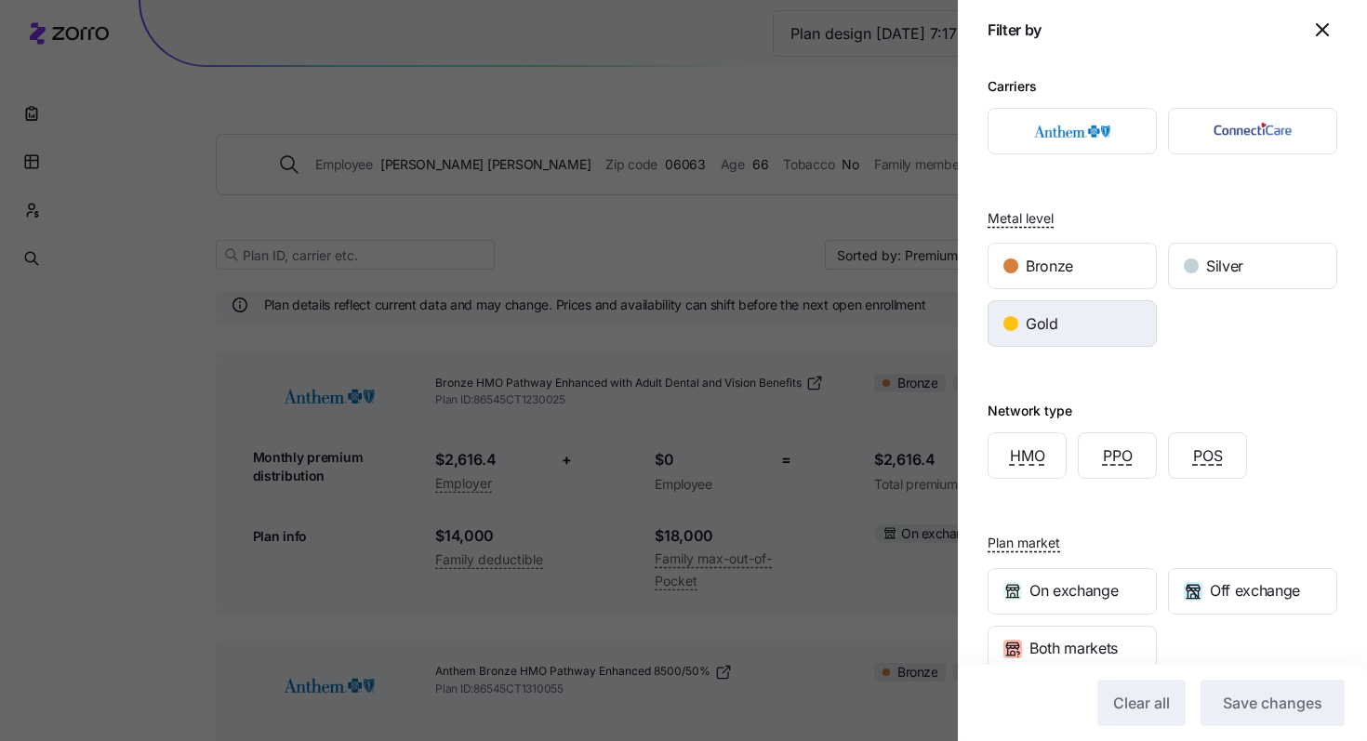
click at [1077, 330] on div "Gold" at bounding box center [1071, 323] width 167 height 45
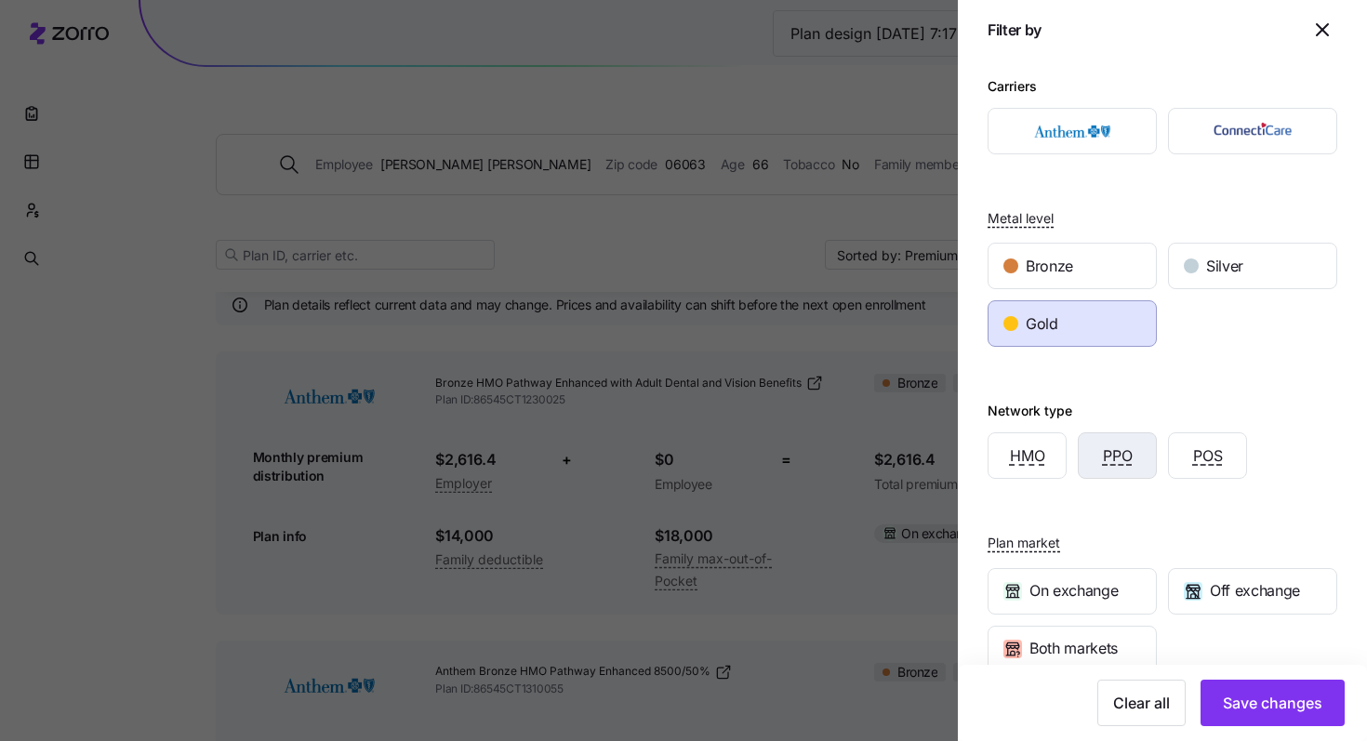
click at [1108, 440] on div "PPO" at bounding box center [1117, 455] width 77 height 45
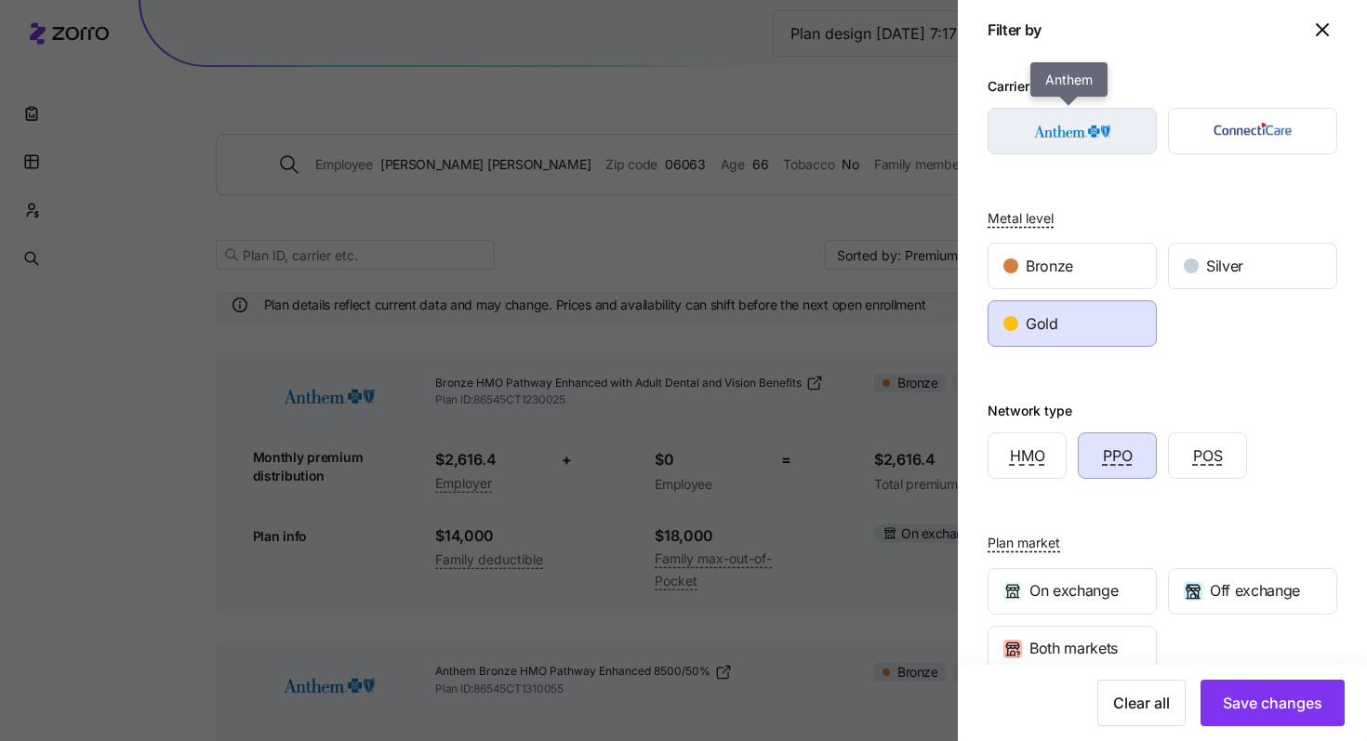
click at [1076, 149] on img "button" at bounding box center [1072, 131] width 137 height 37
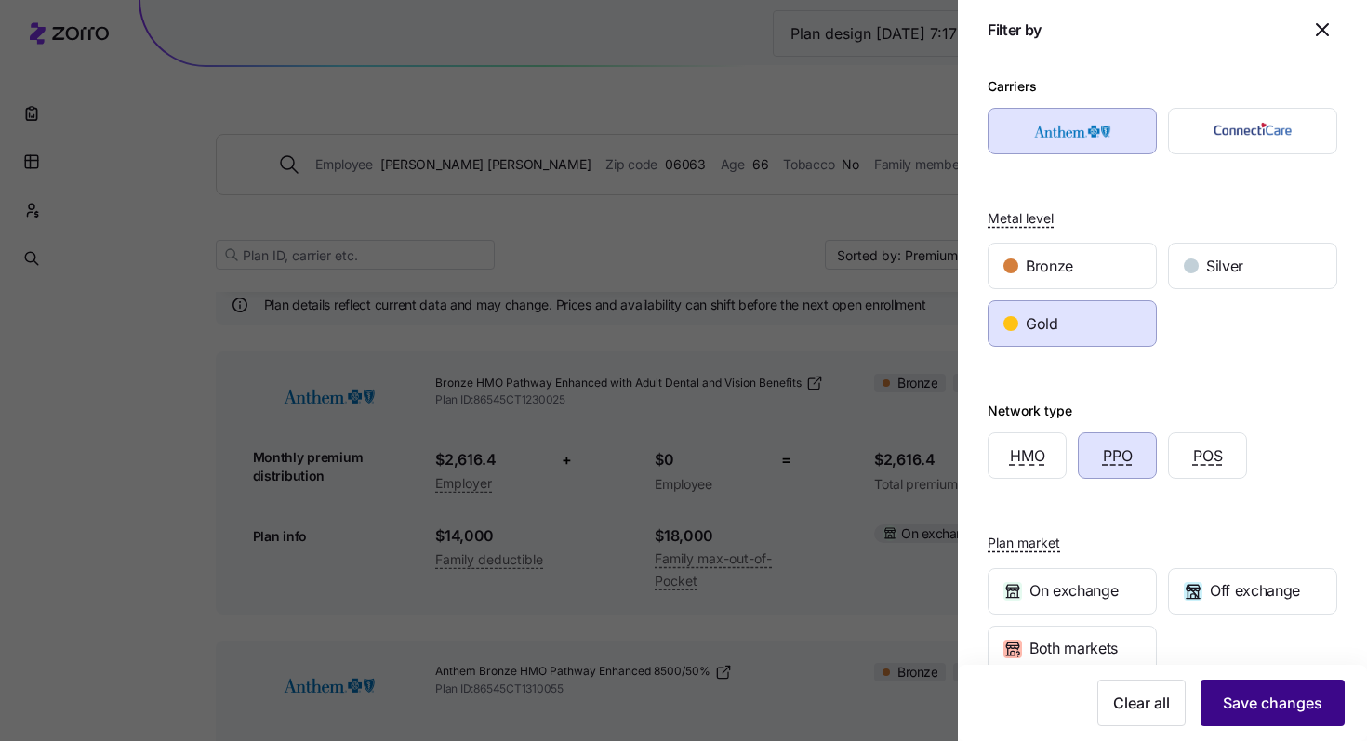
click at [1263, 710] on span "Save changes" at bounding box center [1272, 703] width 99 height 22
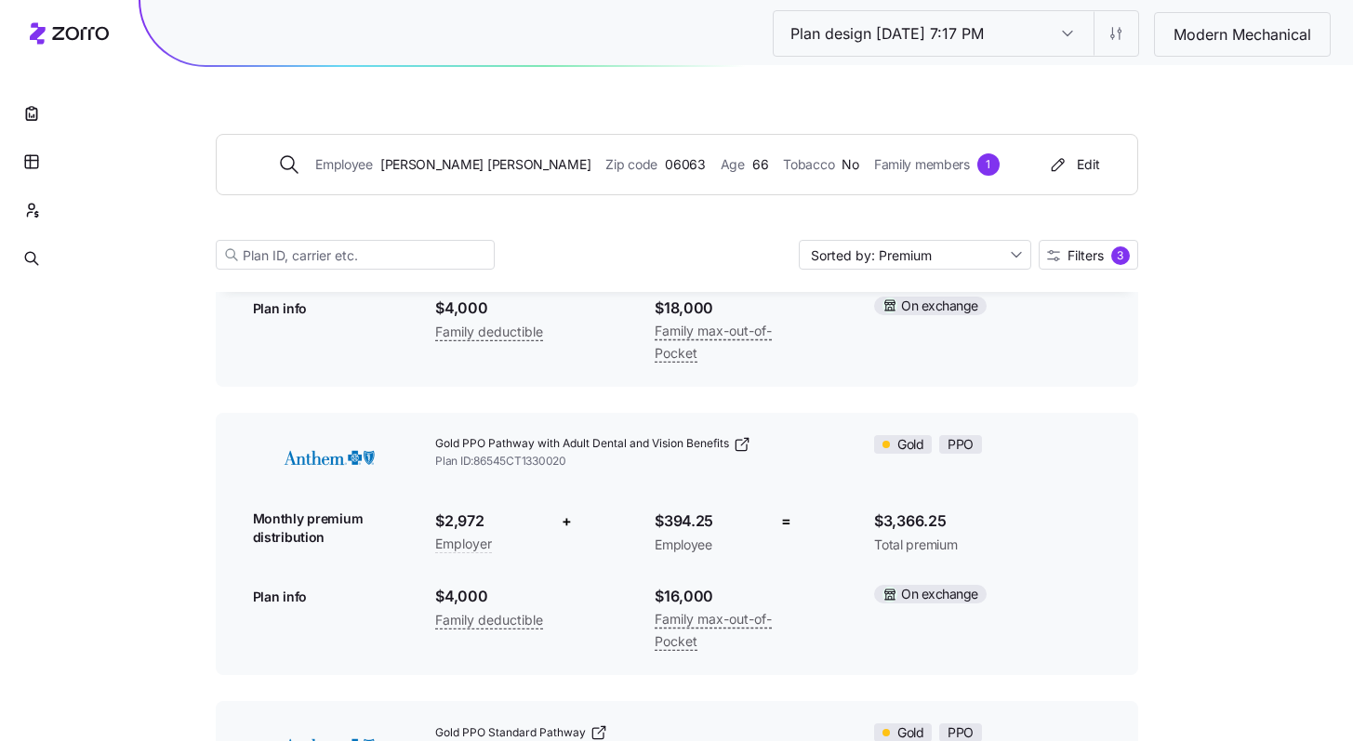
scroll to position [296, 0]
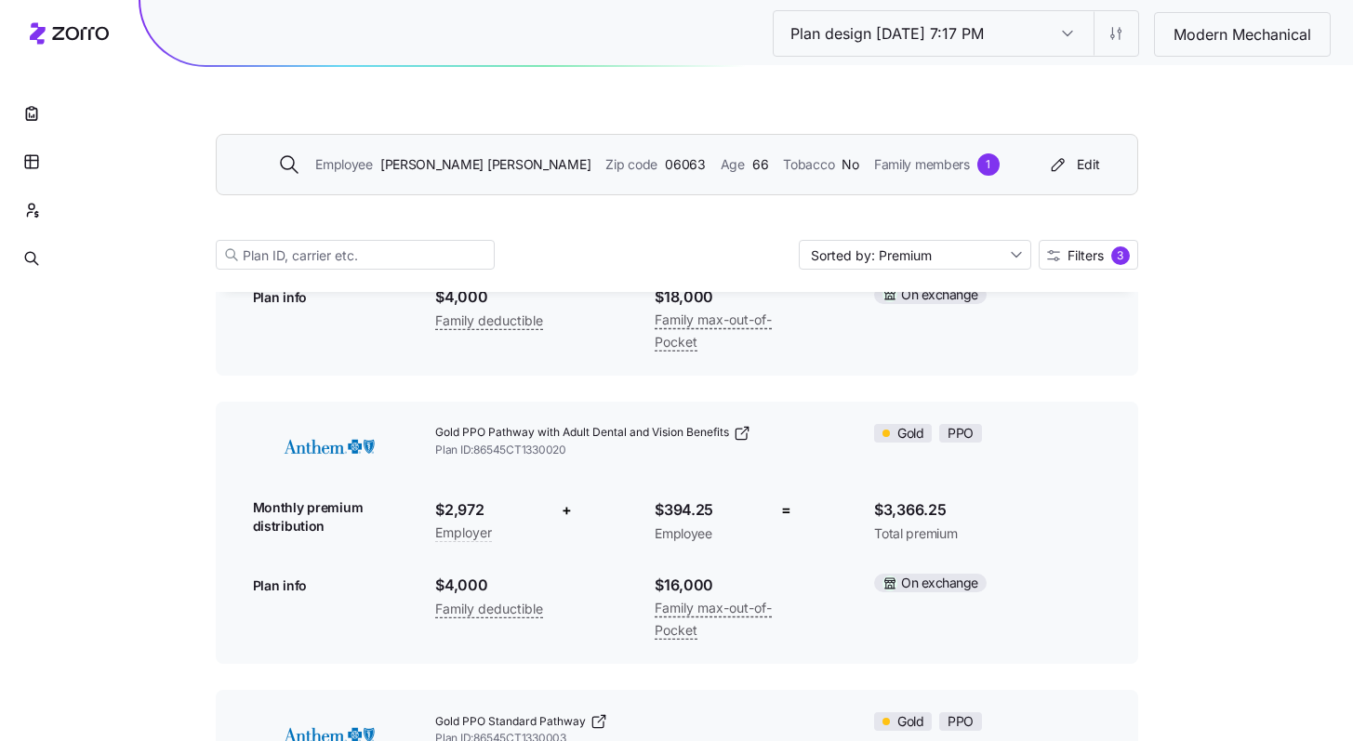
click at [874, 166] on span "Family members" at bounding box center [922, 164] width 96 height 20
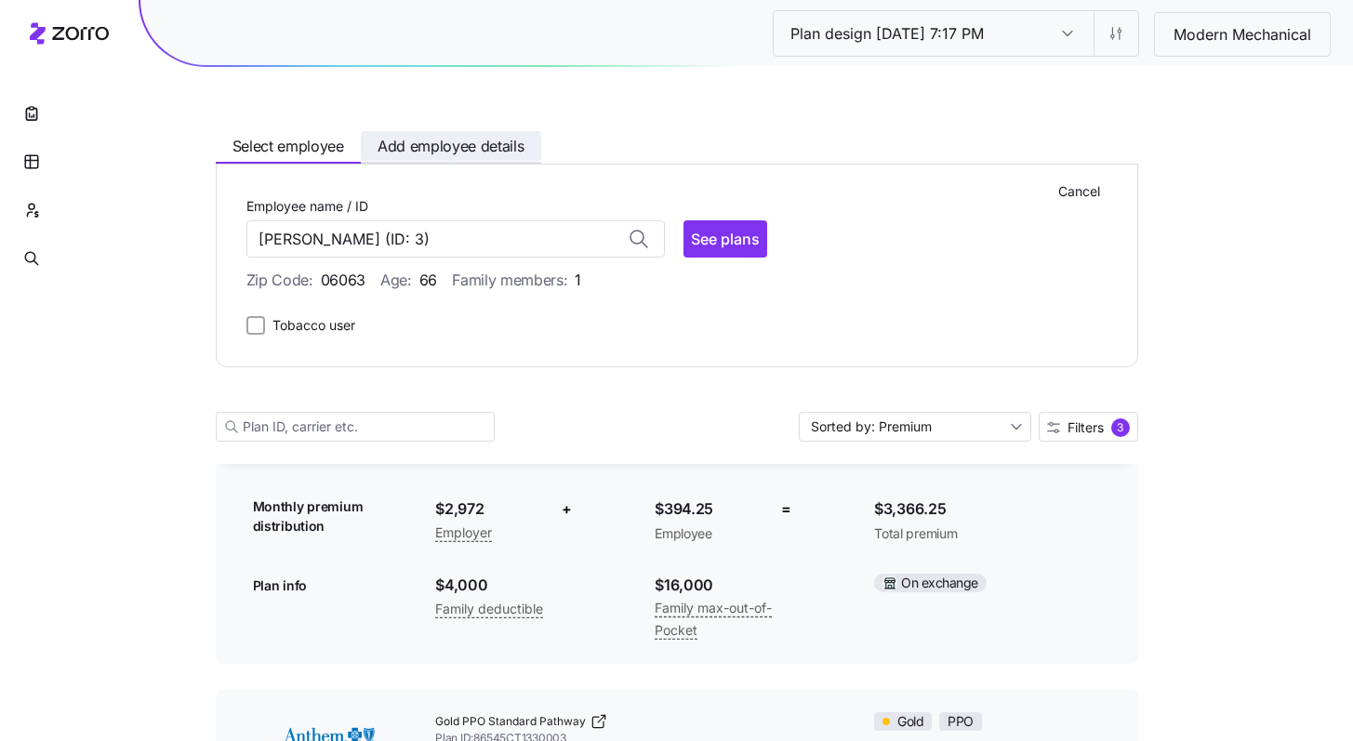
click at [467, 144] on span "Add employee details" at bounding box center [451, 146] width 147 height 23
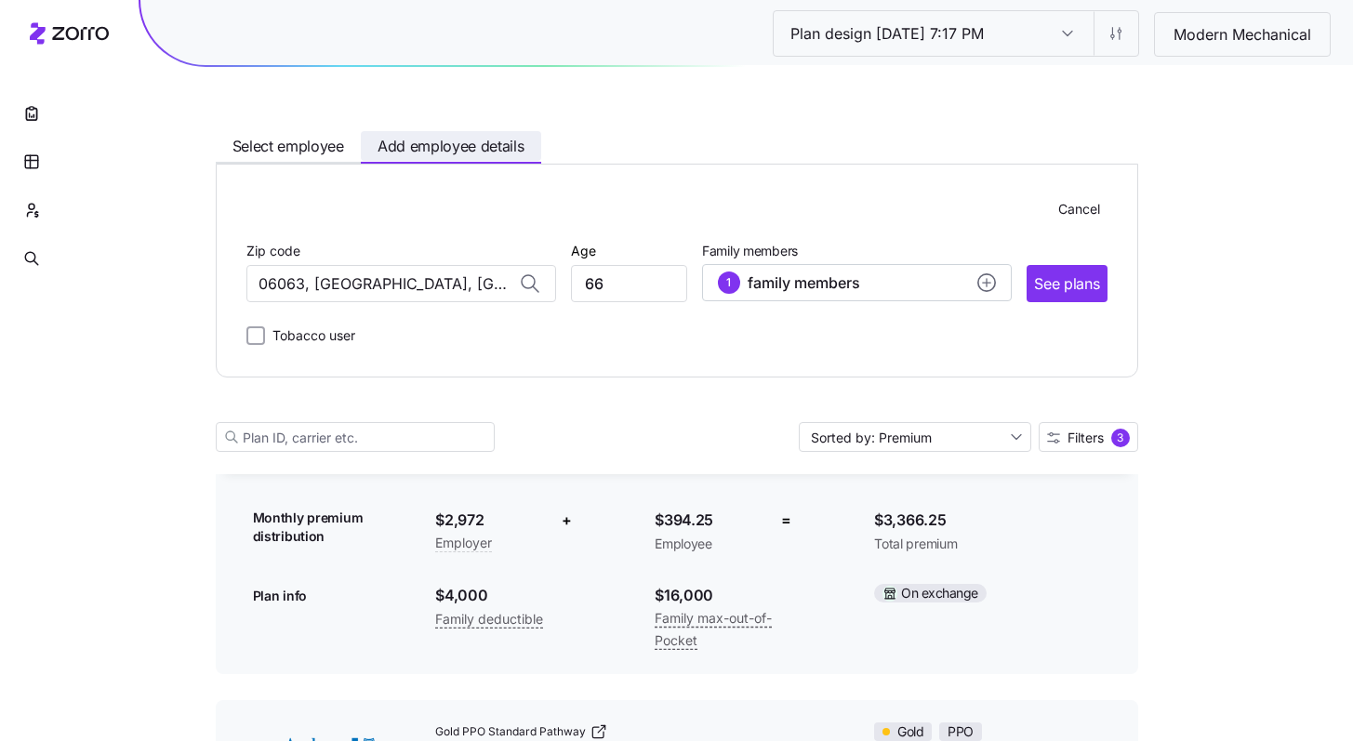
scroll to position [478, 0]
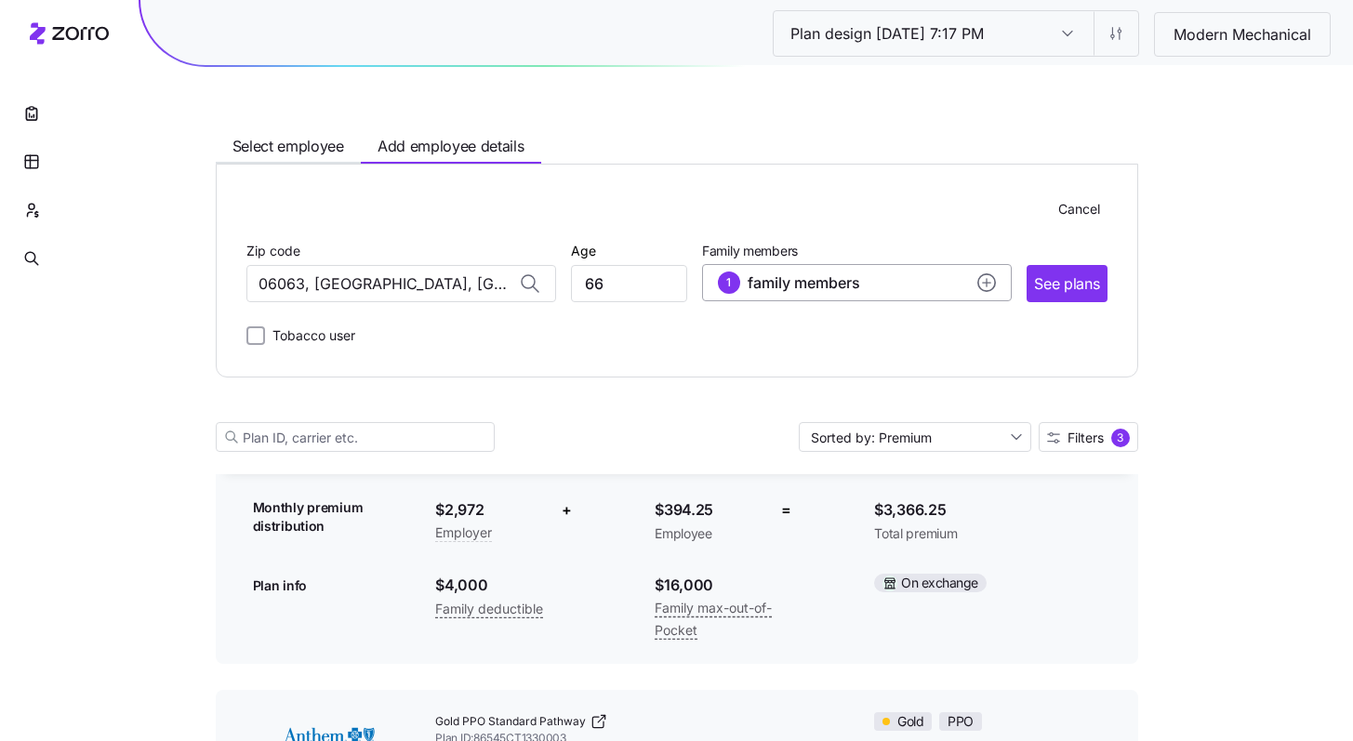
click at [884, 282] on div "1 family members" at bounding box center [857, 283] width 278 height 22
click at [647, 287] on input "66" at bounding box center [629, 283] width 116 height 37
type input "6"
type input "57"
click at [911, 285] on div "1 family members" at bounding box center [857, 283] width 278 height 22
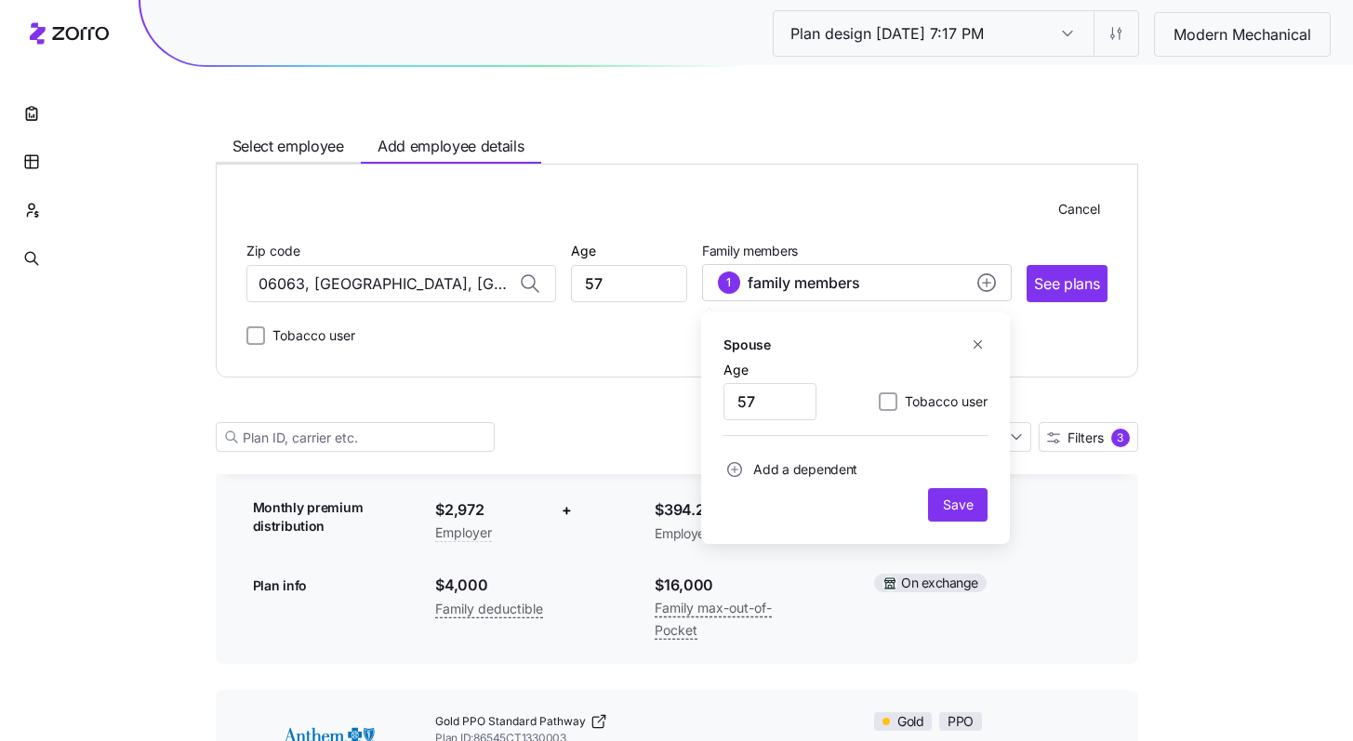
click at [977, 351] on icon "button" at bounding box center [978, 345] width 14 height 14
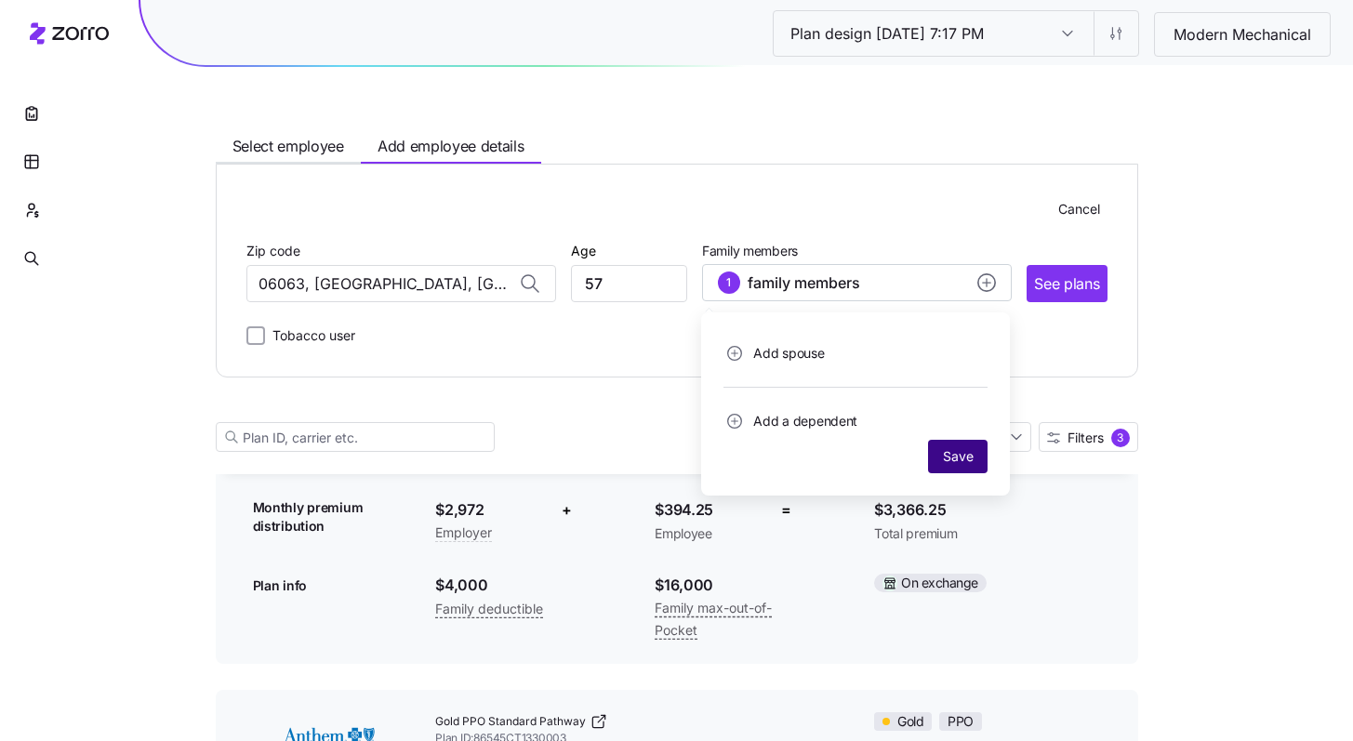
click at [966, 465] on span "Save" at bounding box center [958, 456] width 30 height 19
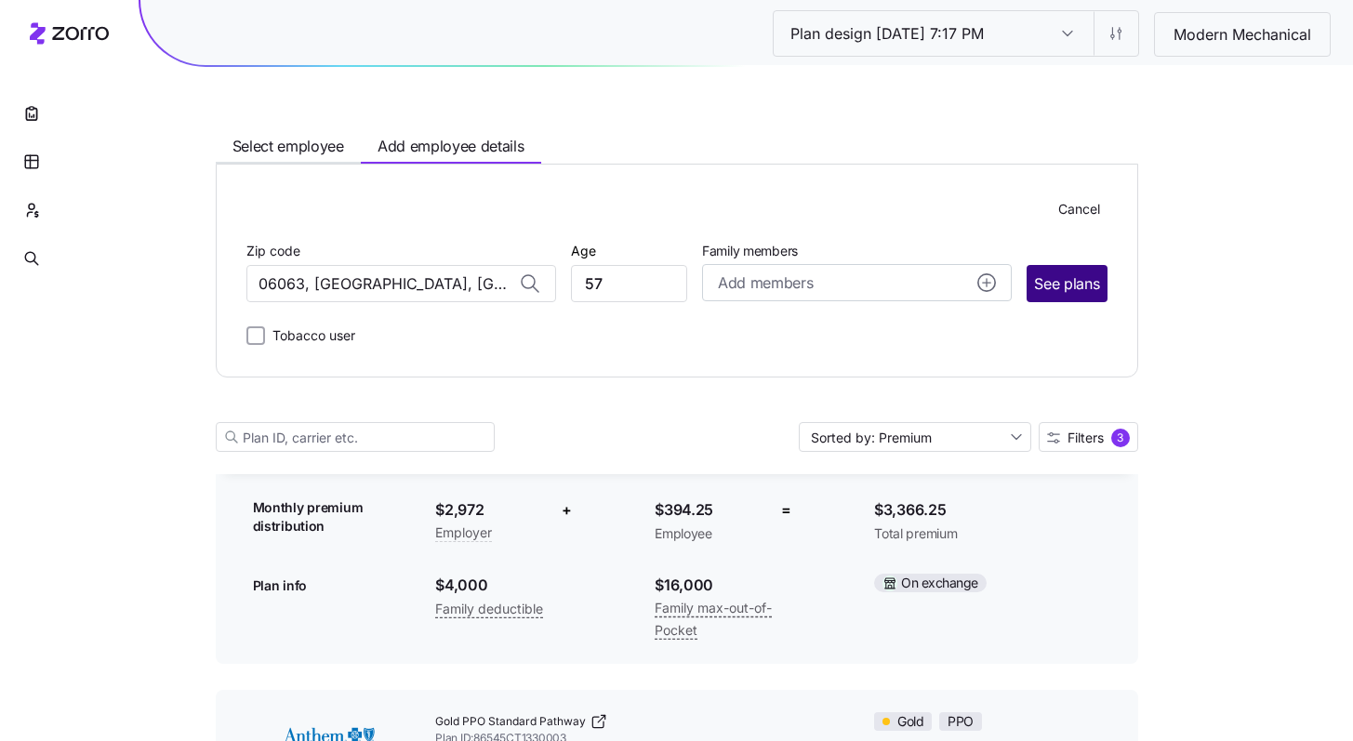
click at [1068, 285] on span "See plans" at bounding box center [1066, 283] width 65 height 23
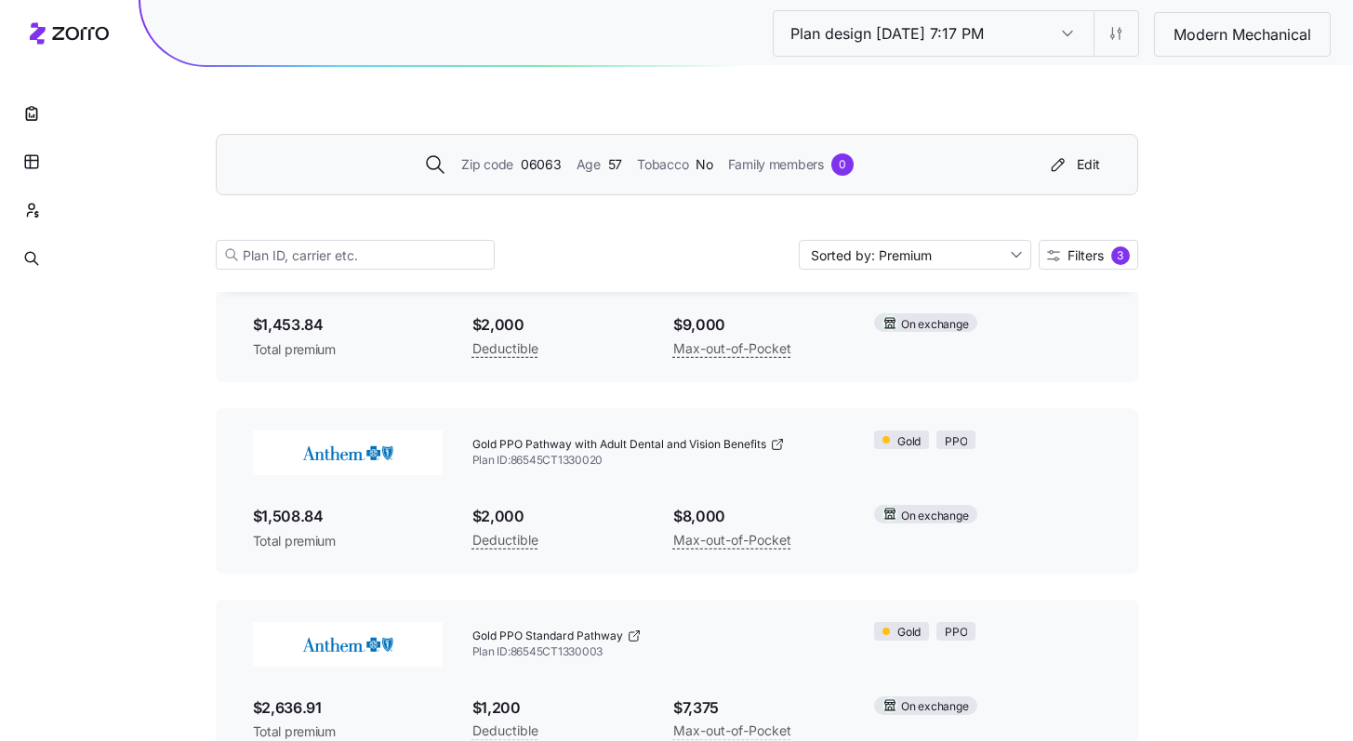
scroll to position [187, 0]
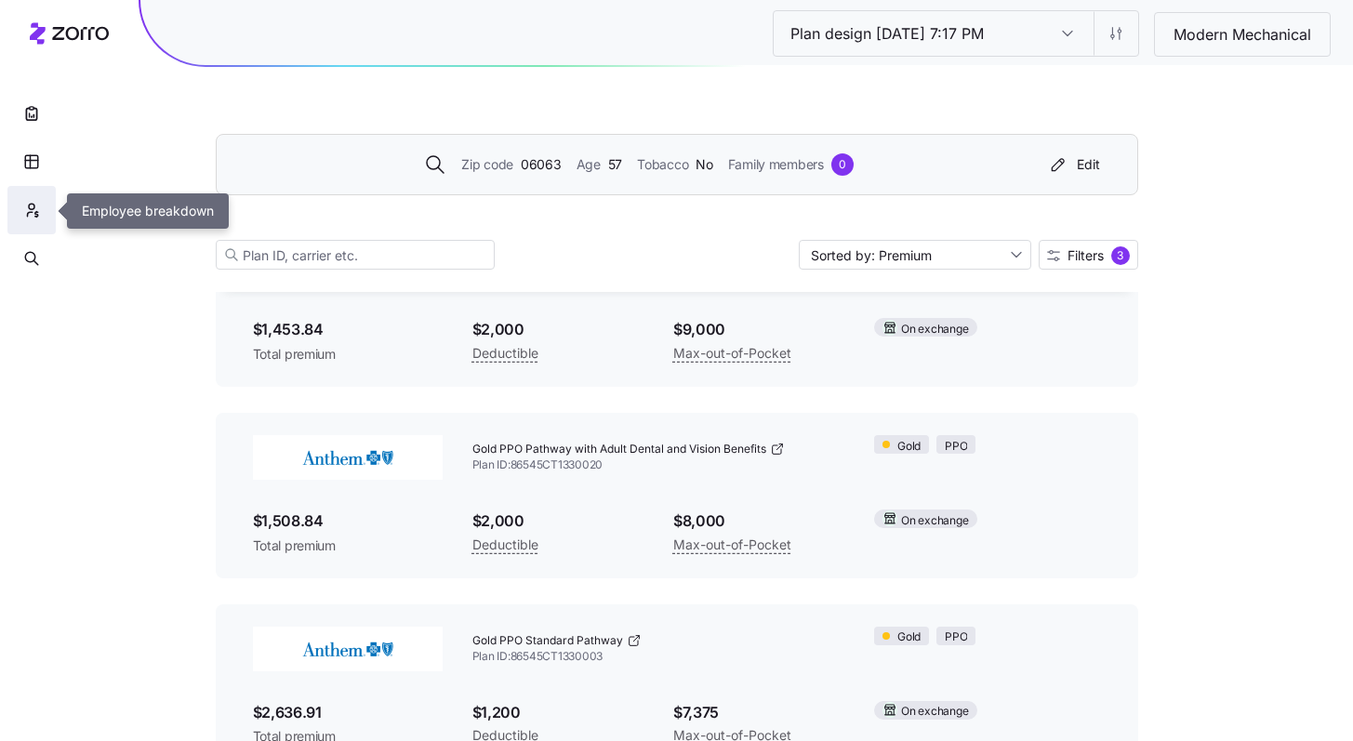
click at [25, 200] on button "button" at bounding box center [31, 210] width 48 height 48
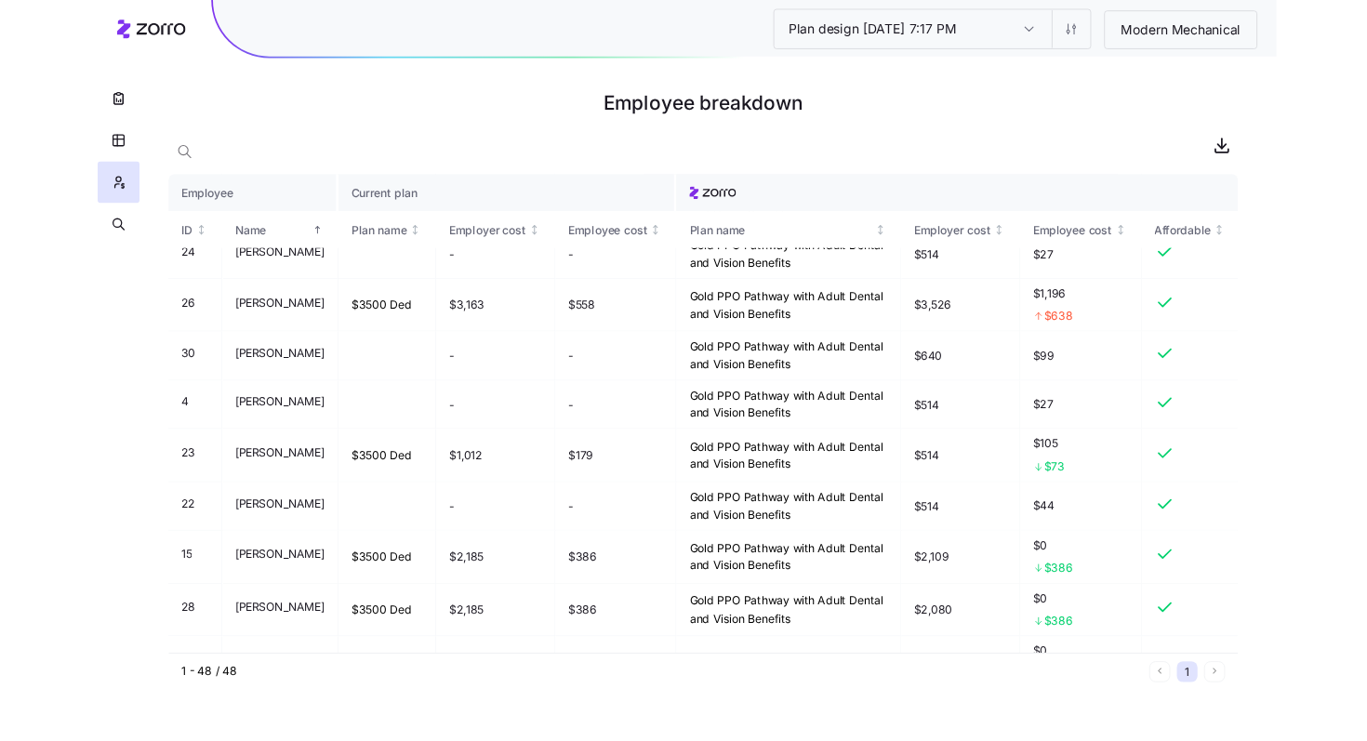
scroll to position [110, 0]
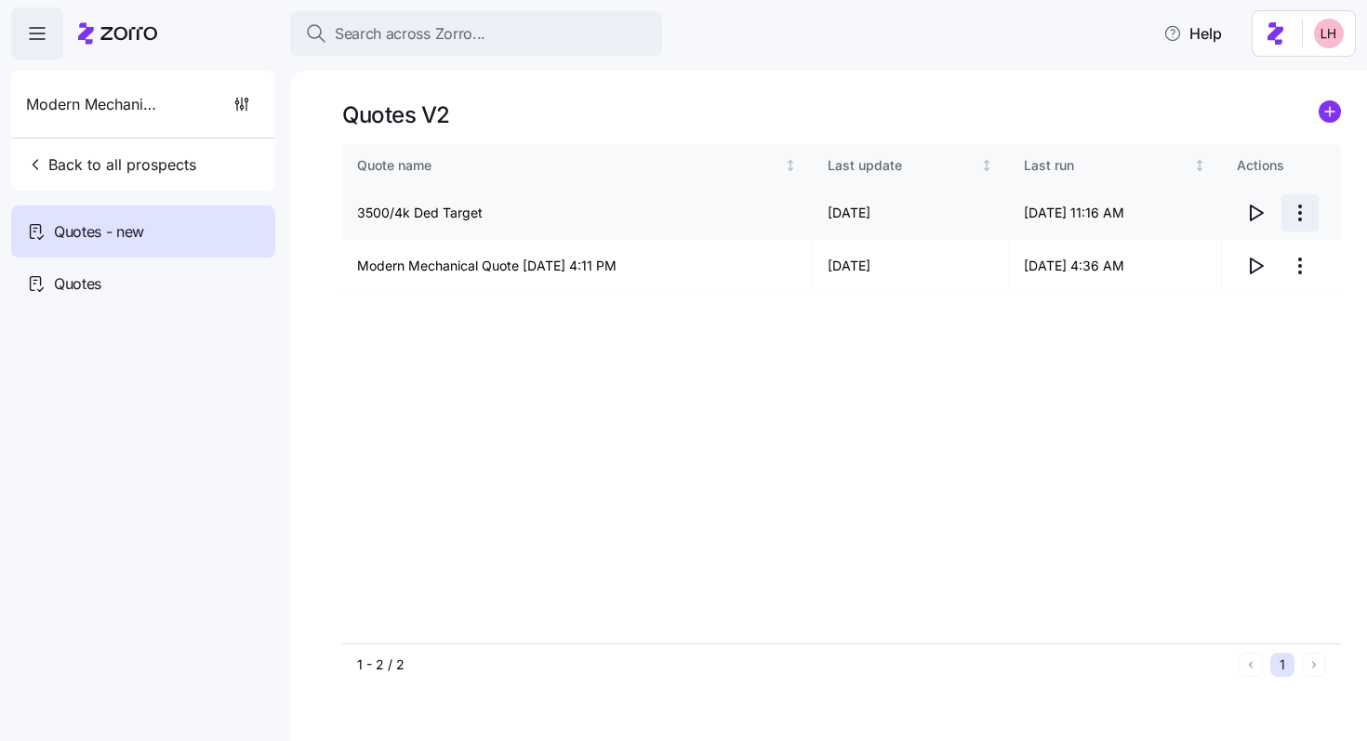
click at [1302, 209] on html "Search across Zorro... Help Modern Mechanical Back to all prospects Quotes - ne…" at bounding box center [683, 365] width 1367 height 730
click at [1222, 248] on div "Edit quote" at bounding box center [1225, 259] width 171 height 30
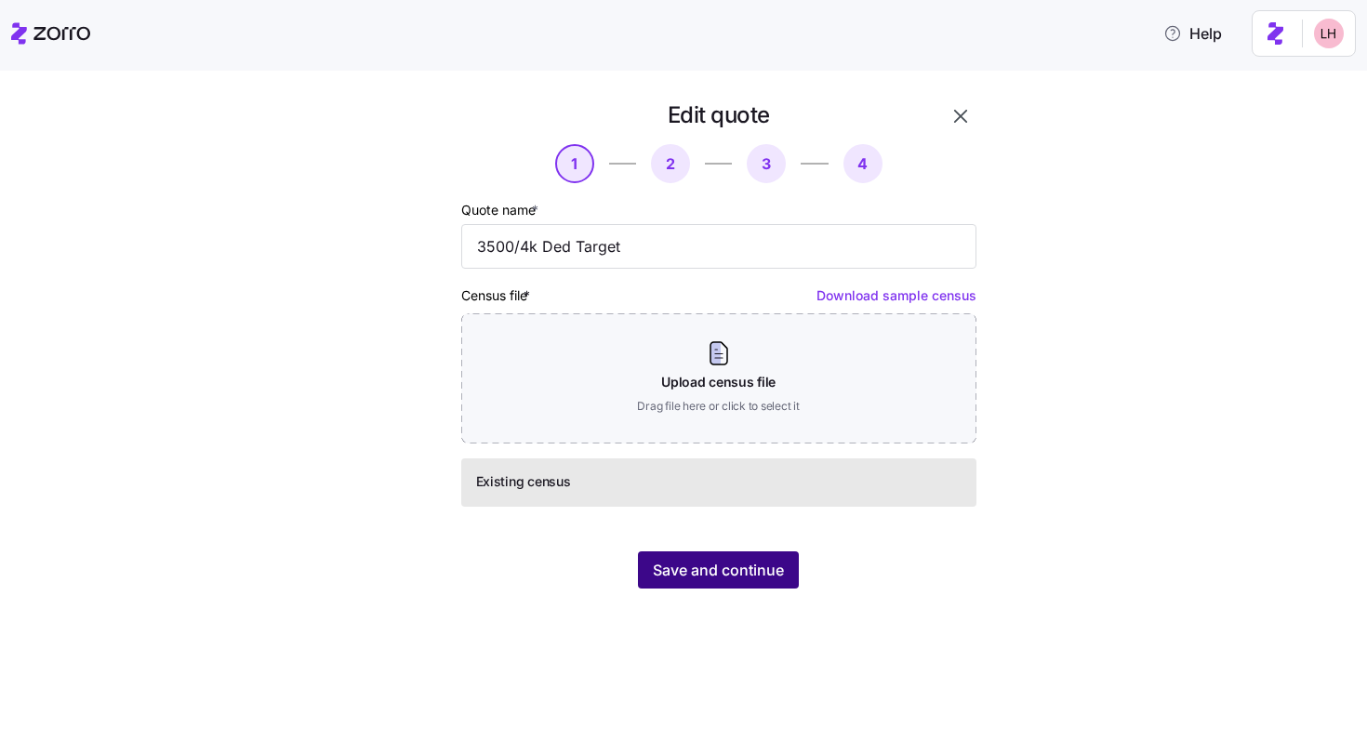
click at [730, 555] on button "Save and continue" at bounding box center [718, 569] width 161 height 37
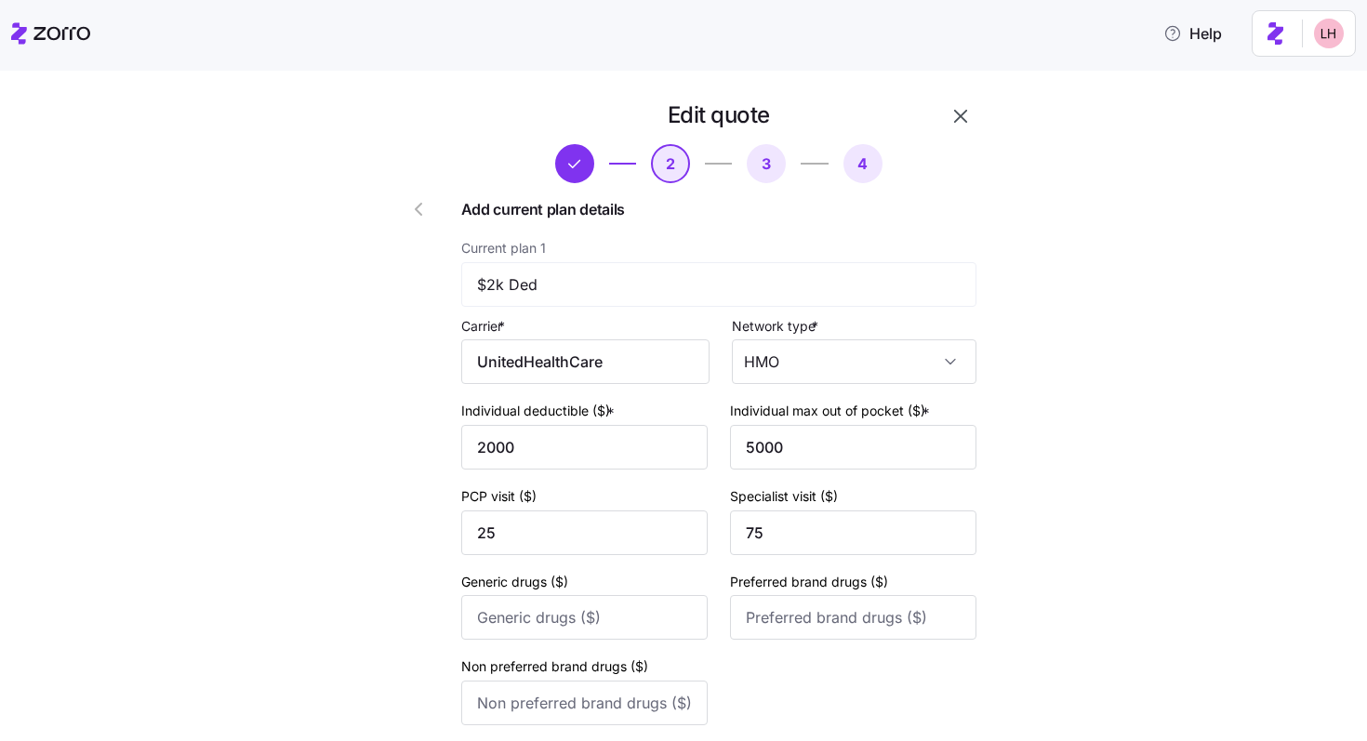
scroll to position [711, 0]
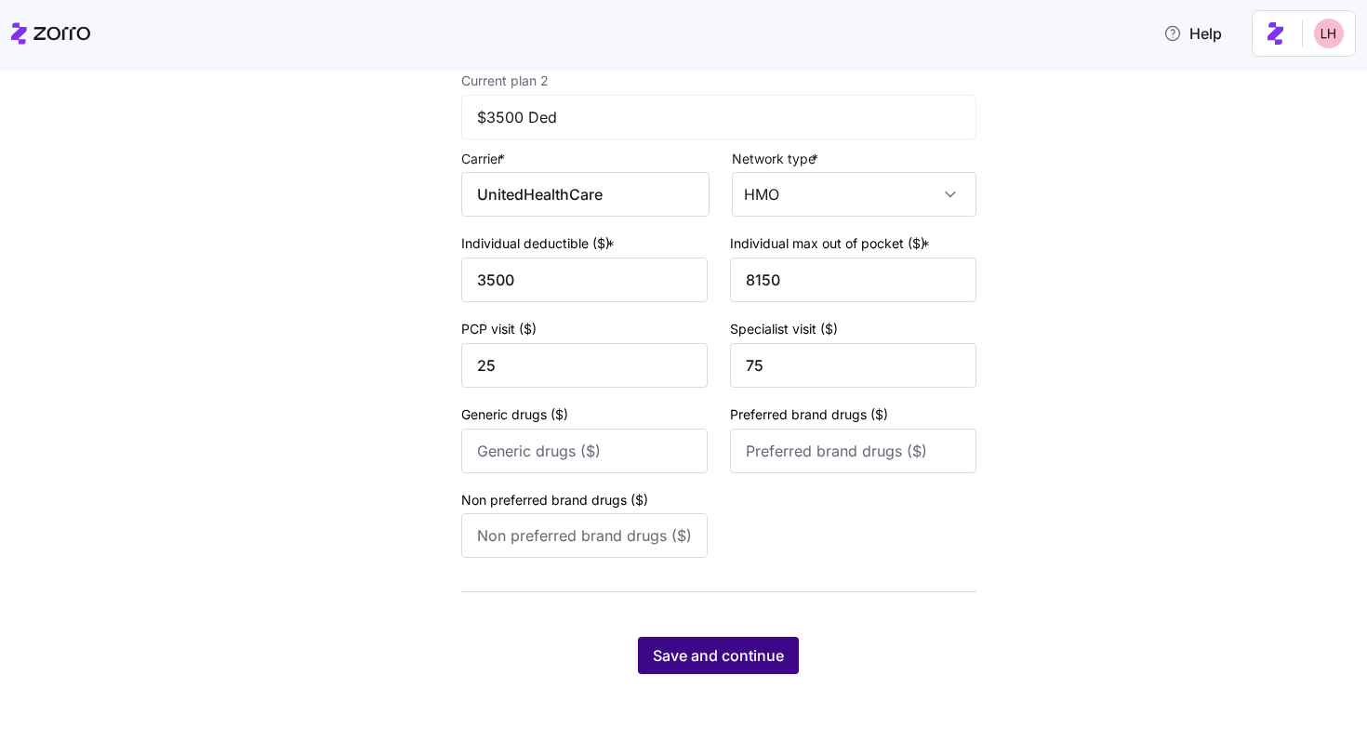
click at [728, 659] on span "Save and continue" at bounding box center [718, 655] width 131 height 22
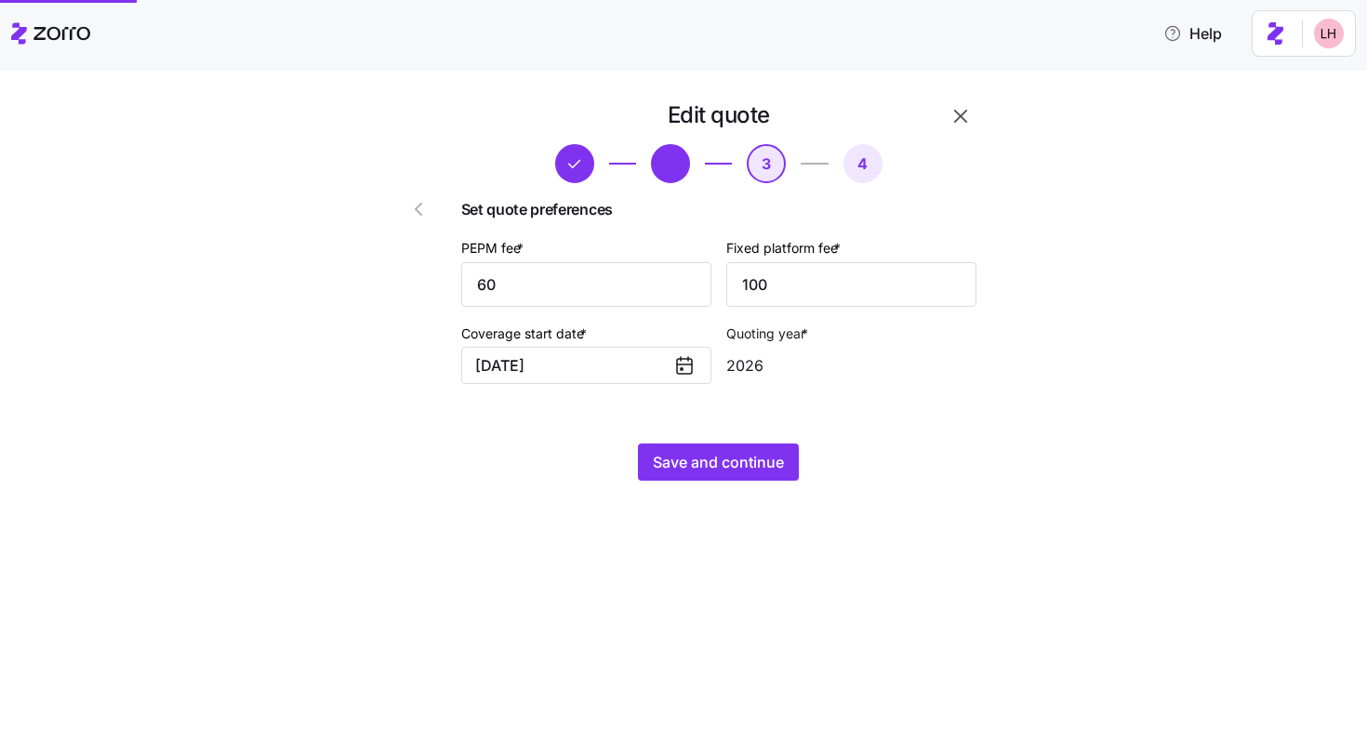
scroll to position [0, 0]
click at [961, 121] on icon "button" at bounding box center [960, 116] width 22 height 22
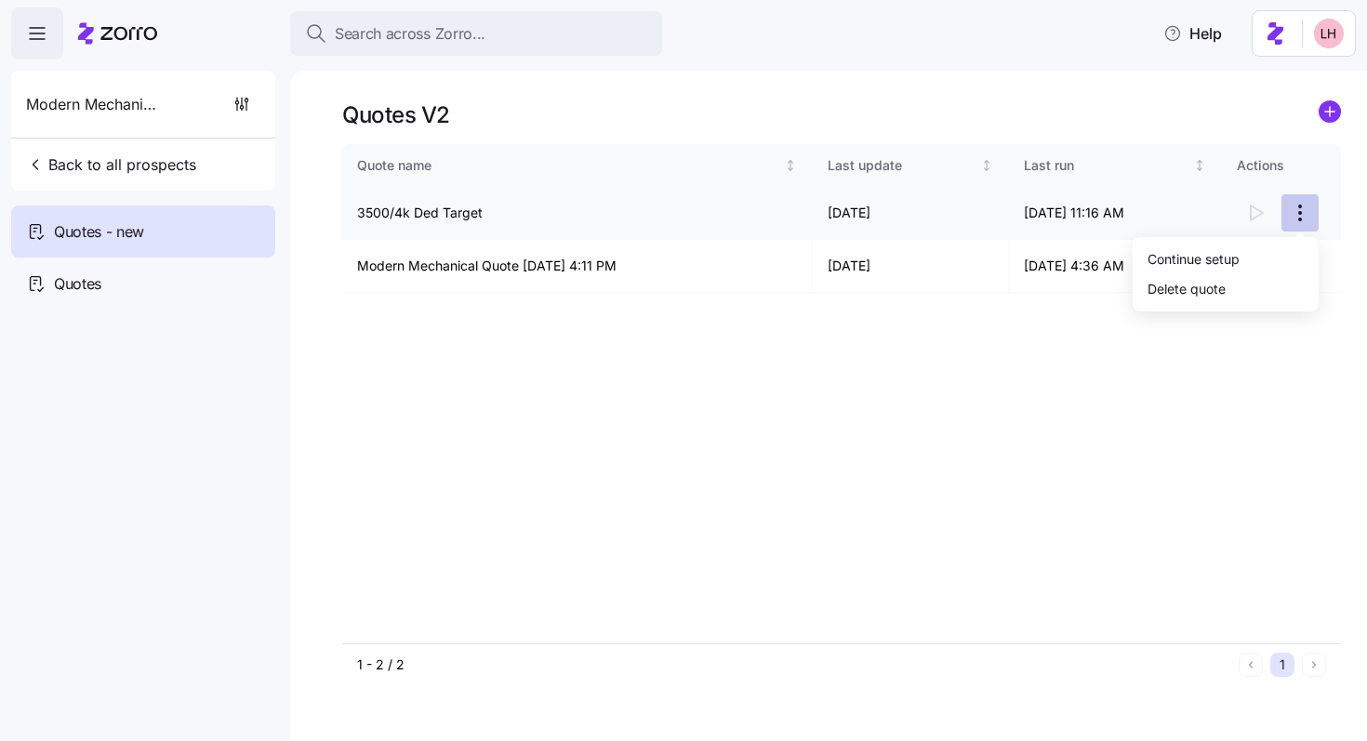
click at [1306, 213] on html "Search across Zorro... Help Modern Mechanical Back to all prospects Quotes - ne…" at bounding box center [683, 365] width 1367 height 730
click at [1242, 251] on div "Continue setup" at bounding box center [1225, 259] width 171 height 30
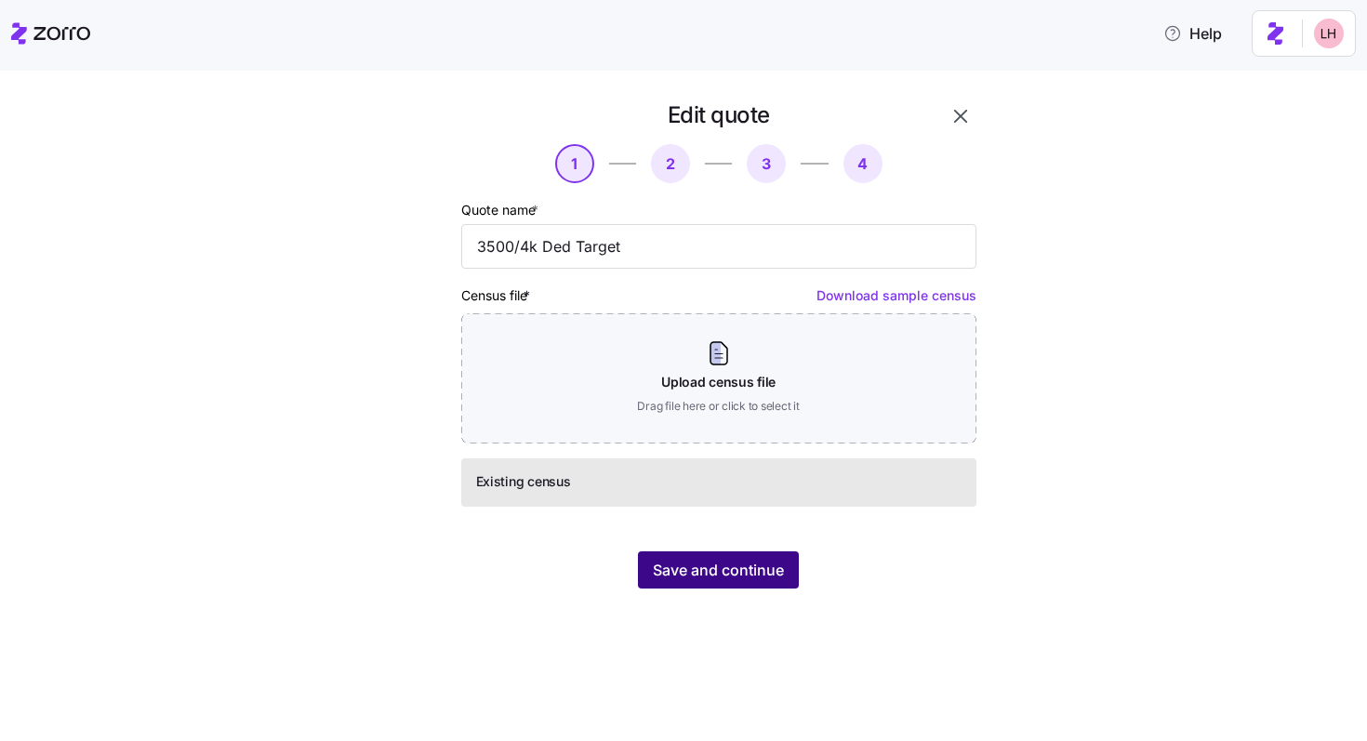
click at [778, 578] on span "Save and continue" at bounding box center [718, 570] width 131 height 22
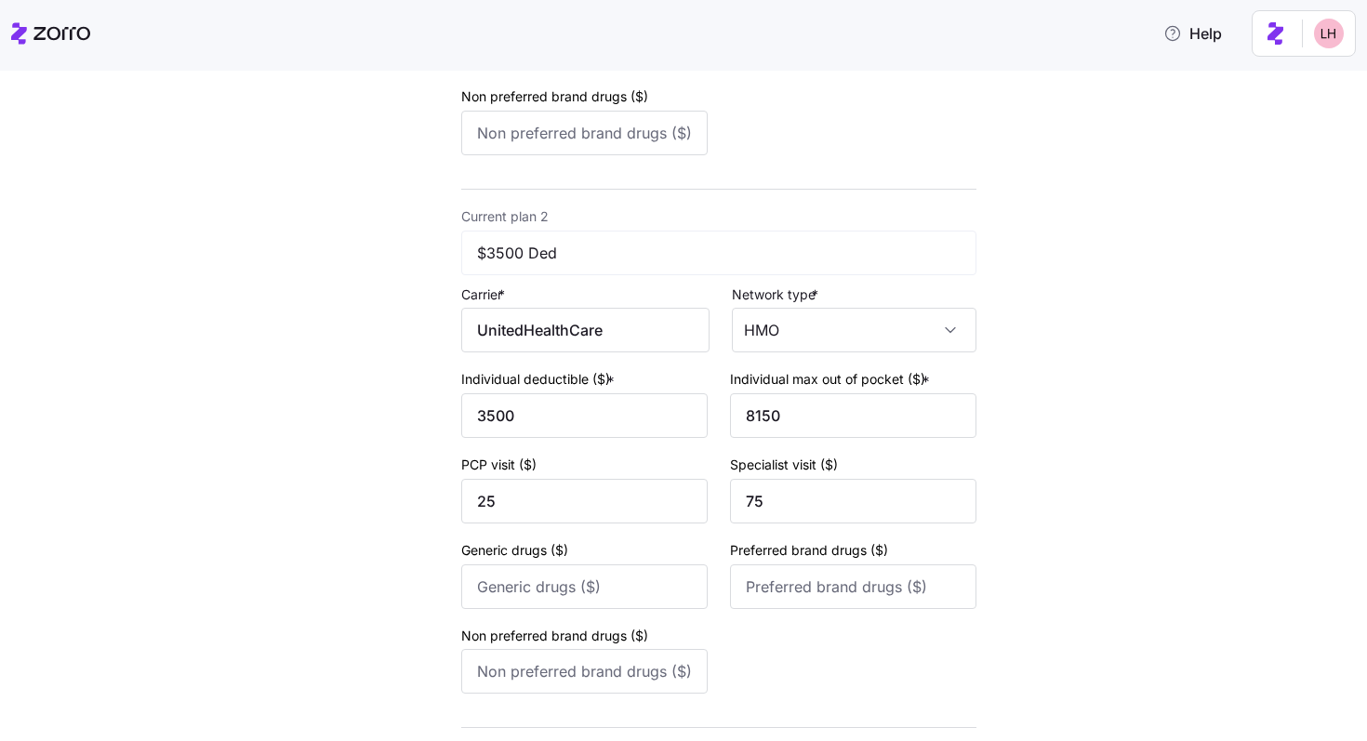
scroll to position [711, 0]
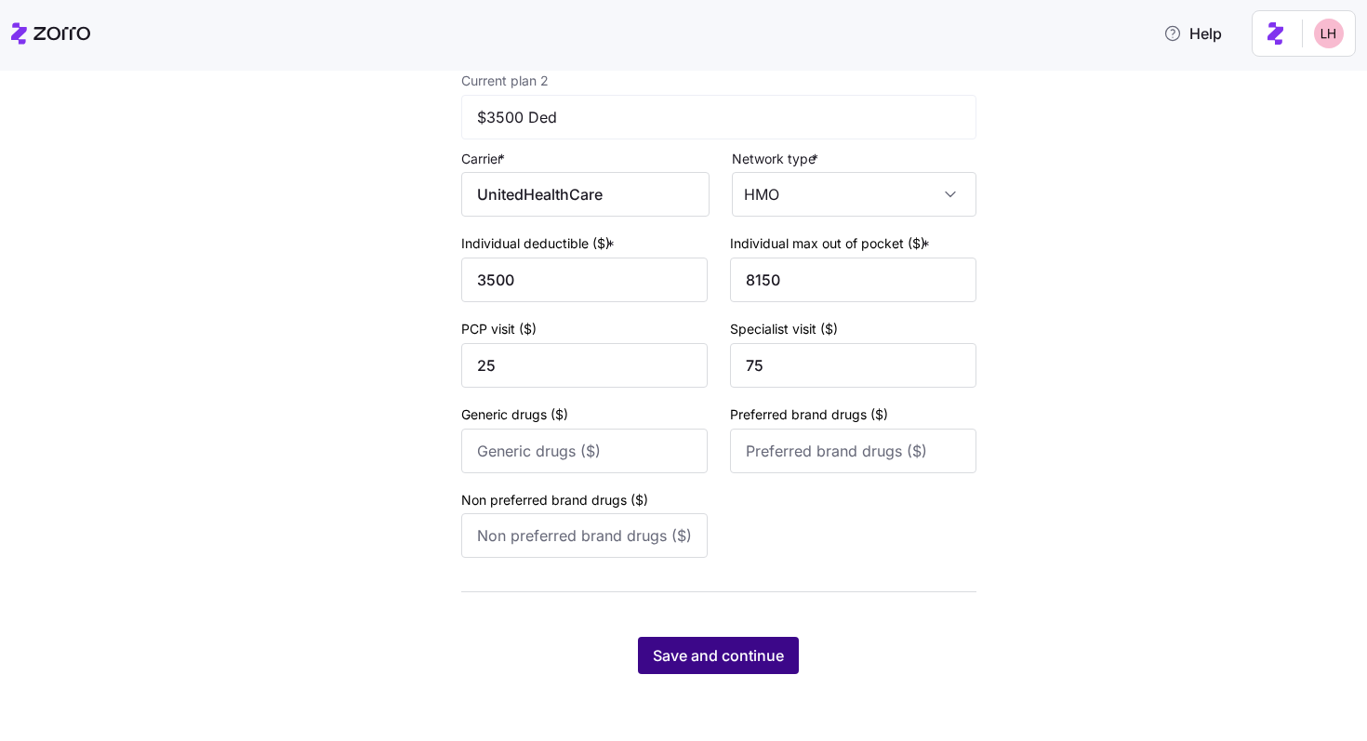
click at [776, 660] on span "Save and continue" at bounding box center [718, 655] width 131 height 22
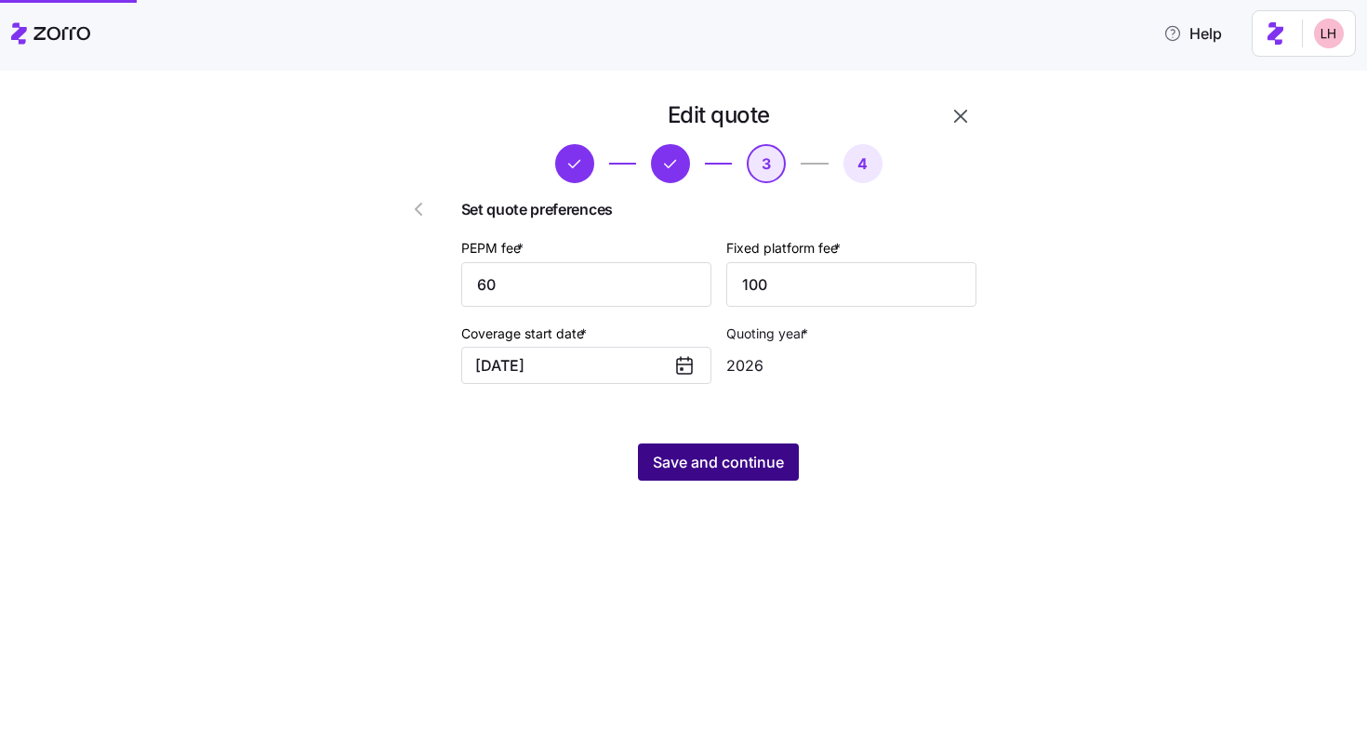
scroll to position [0, 0]
click at [762, 454] on span "Save and continue" at bounding box center [718, 462] width 131 height 22
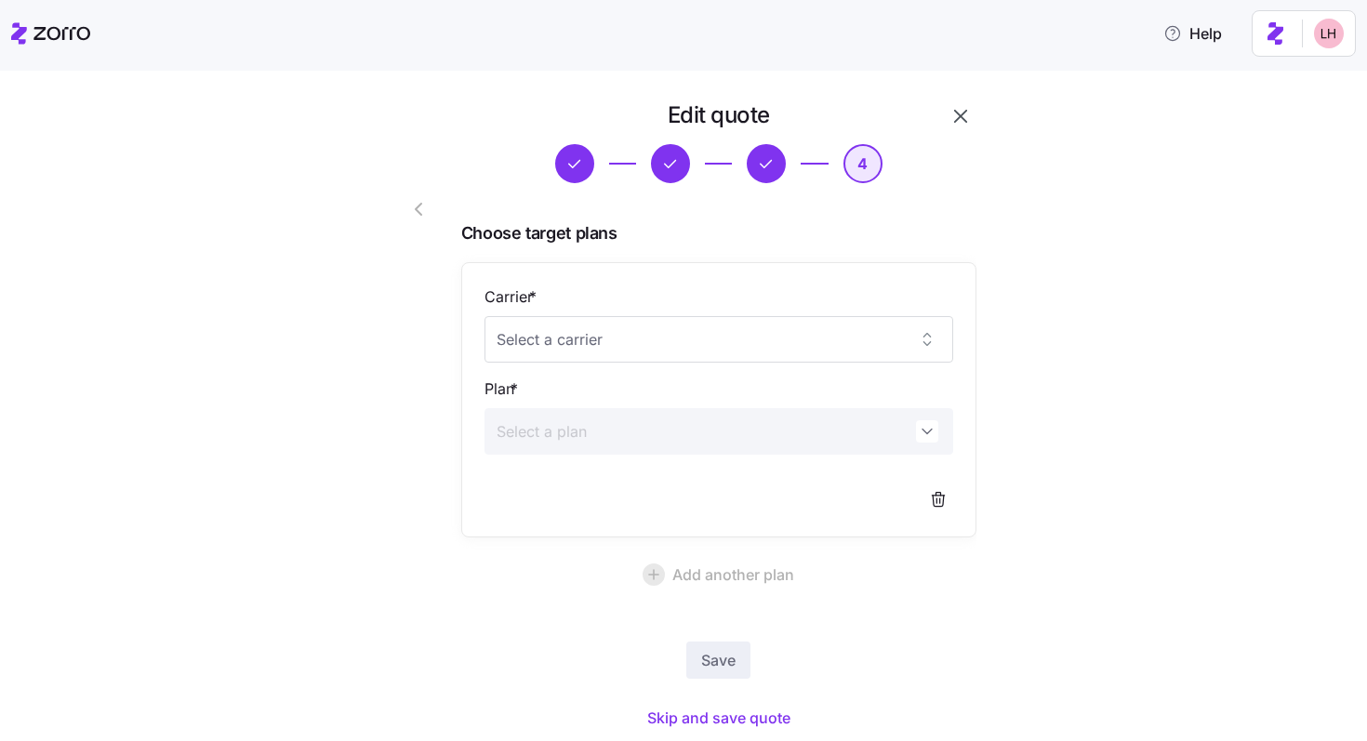
scroll to position [60, 0]
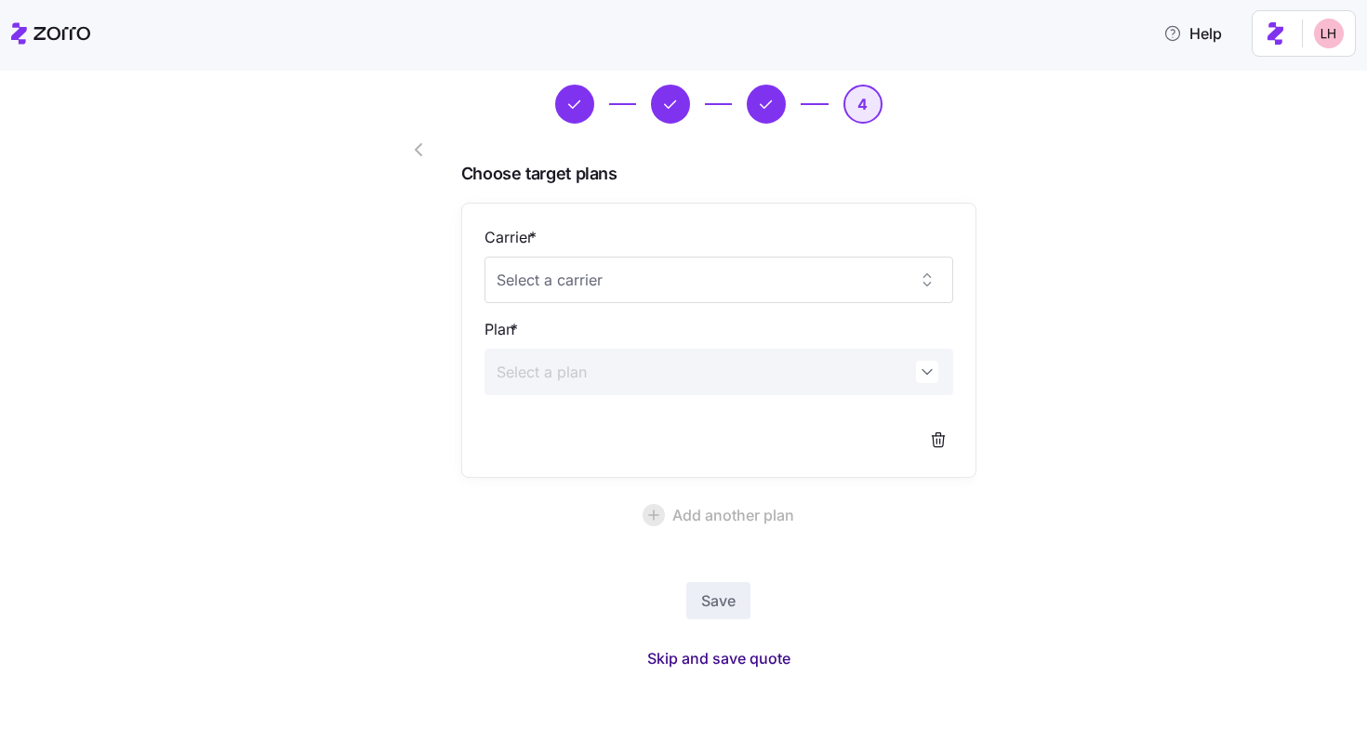
click at [744, 663] on span "Skip and save quote" at bounding box center [718, 658] width 143 height 22
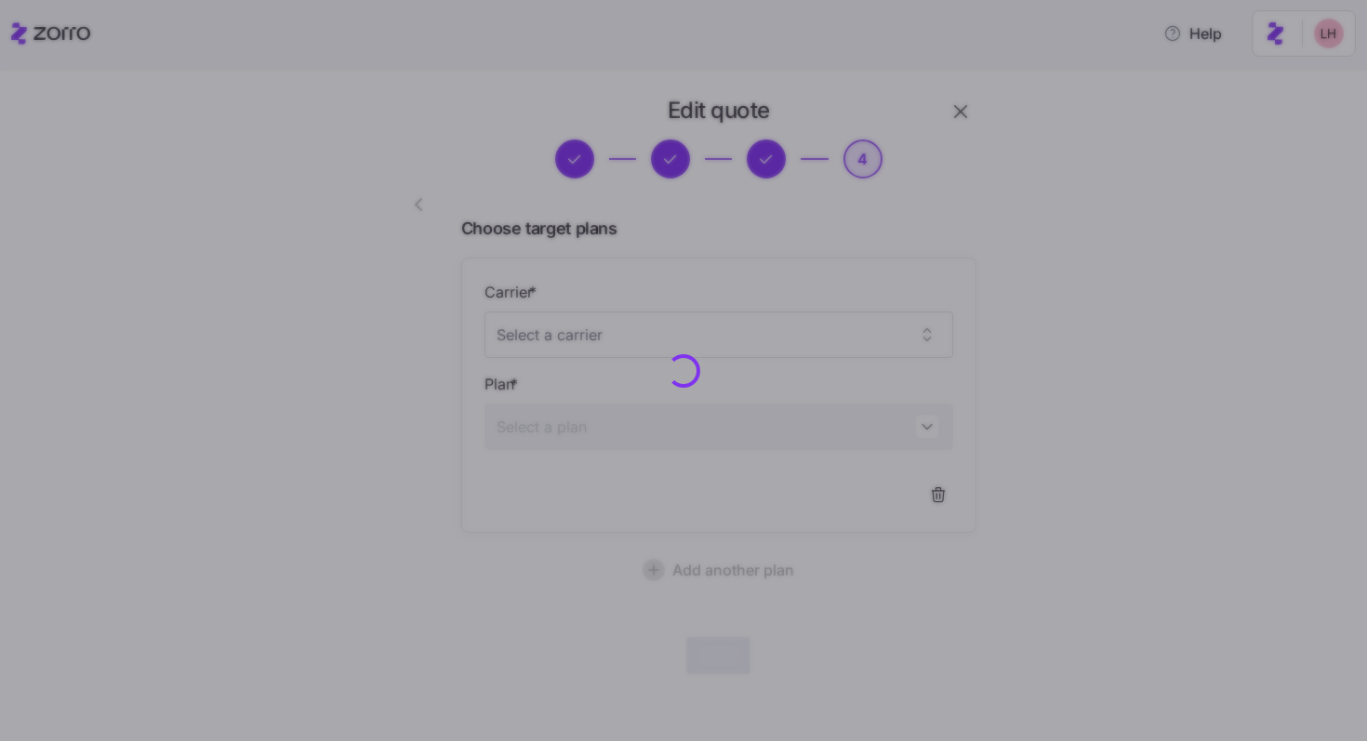
scroll to position [4, 0]
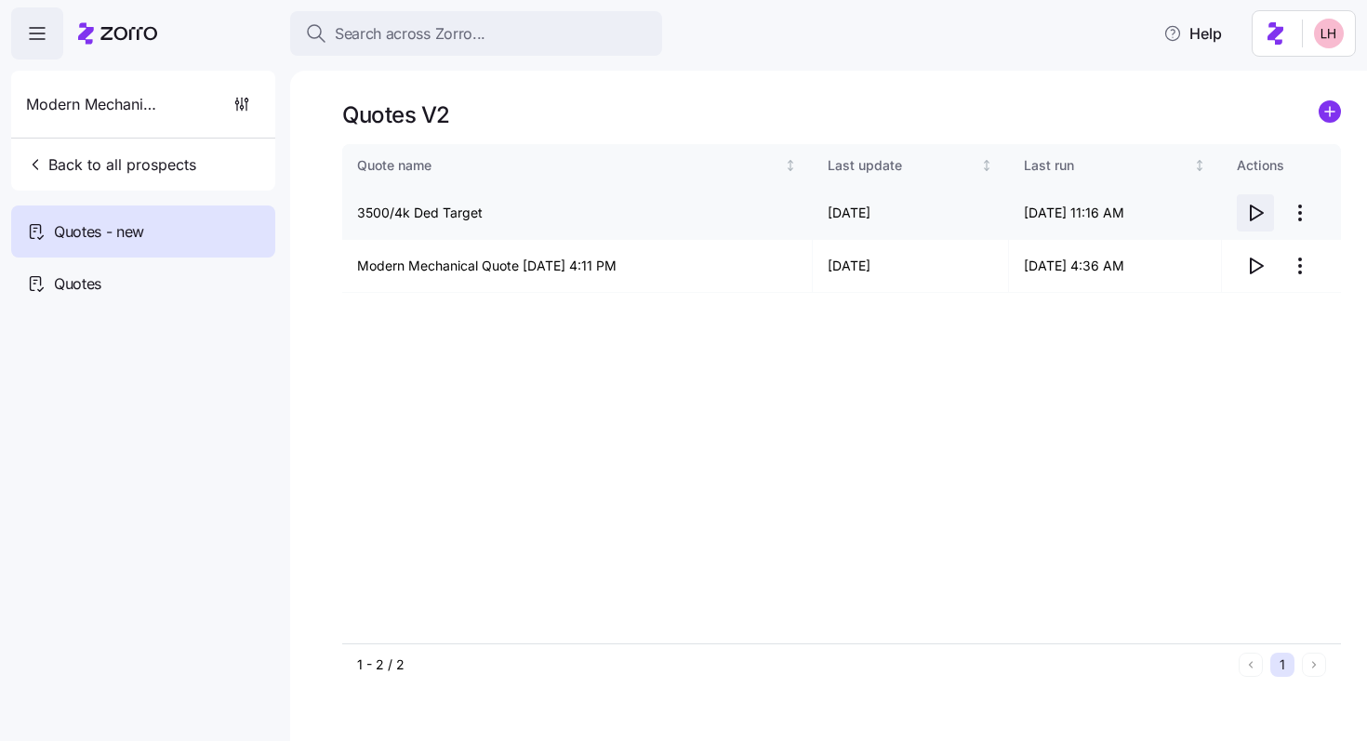
click at [1255, 213] on icon "button" at bounding box center [1255, 213] width 22 height 22
click at [1298, 212] on html "Search across Zorro... Help Modern Mechanical Back to all prospects Quotes - ne…" at bounding box center [683, 365] width 1367 height 730
click at [1229, 248] on div "Edit quote" at bounding box center [1225, 259] width 171 height 30
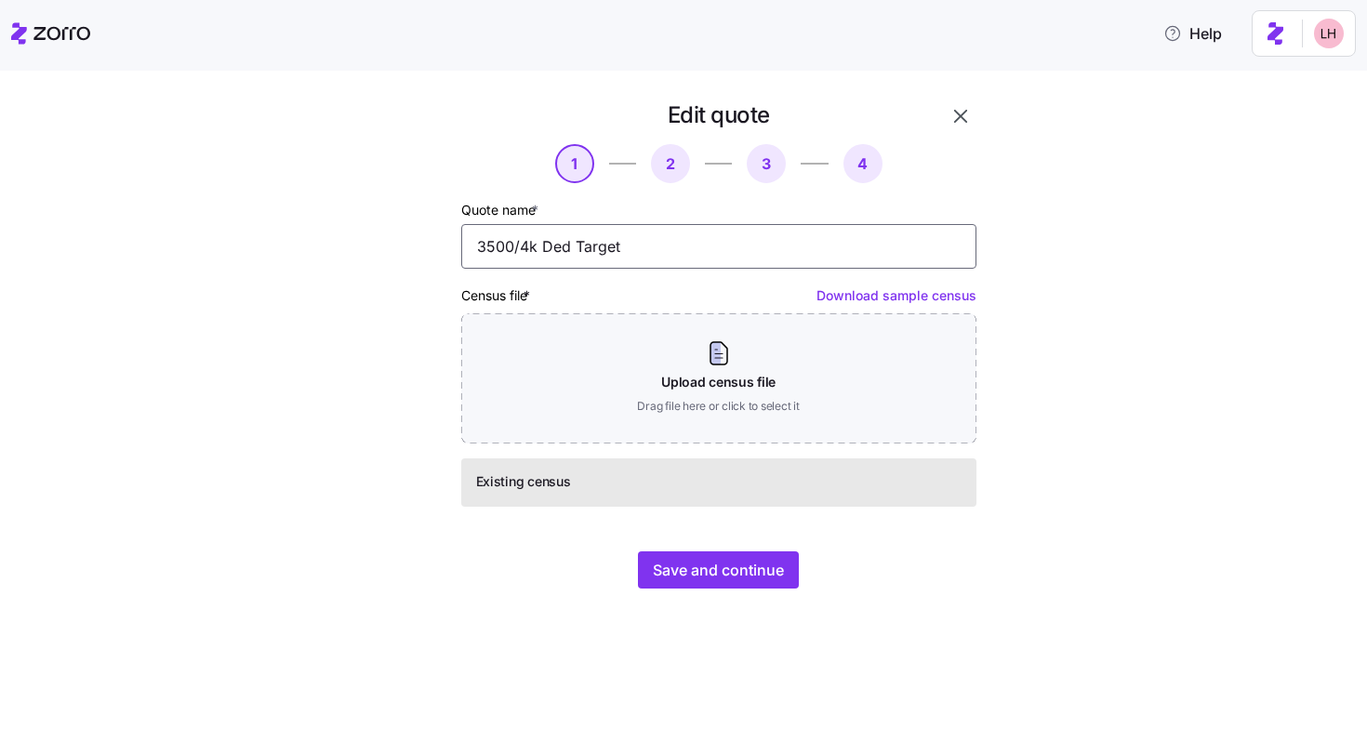
click at [590, 250] on input "3500/4k Ded Target" at bounding box center [718, 246] width 515 height 45
type input "anthem gold ppo pathway with vision and dental"
click at [735, 552] on button "Save and continue" at bounding box center [718, 569] width 161 height 37
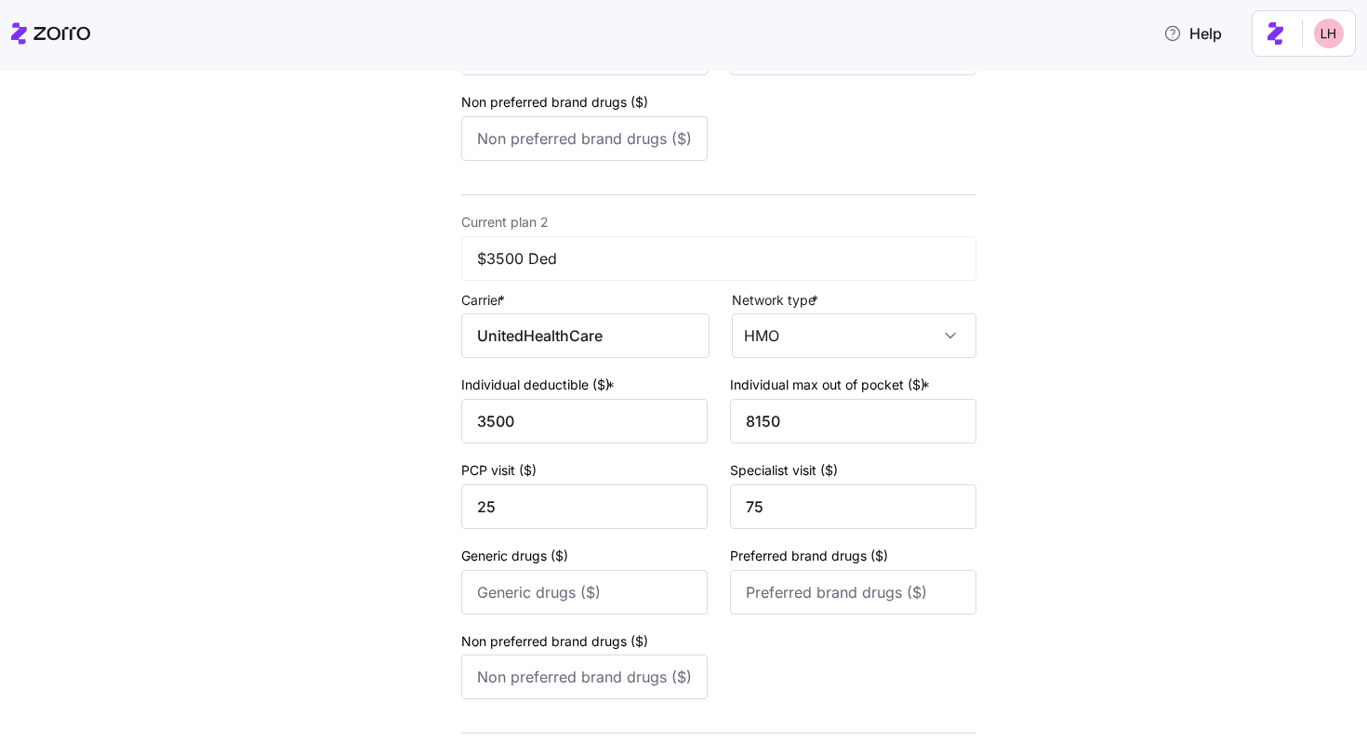
scroll to position [711, 0]
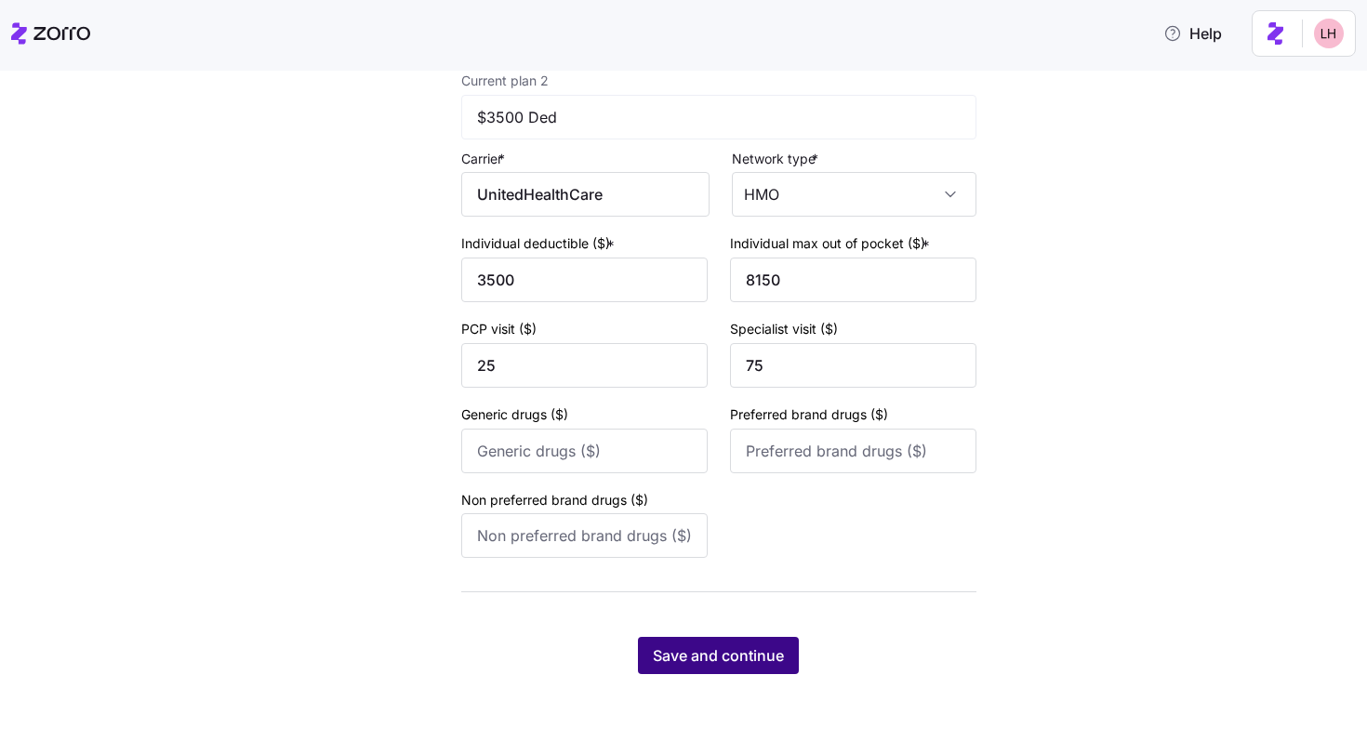
click at [730, 646] on span "Save and continue" at bounding box center [718, 655] width 131 height 22
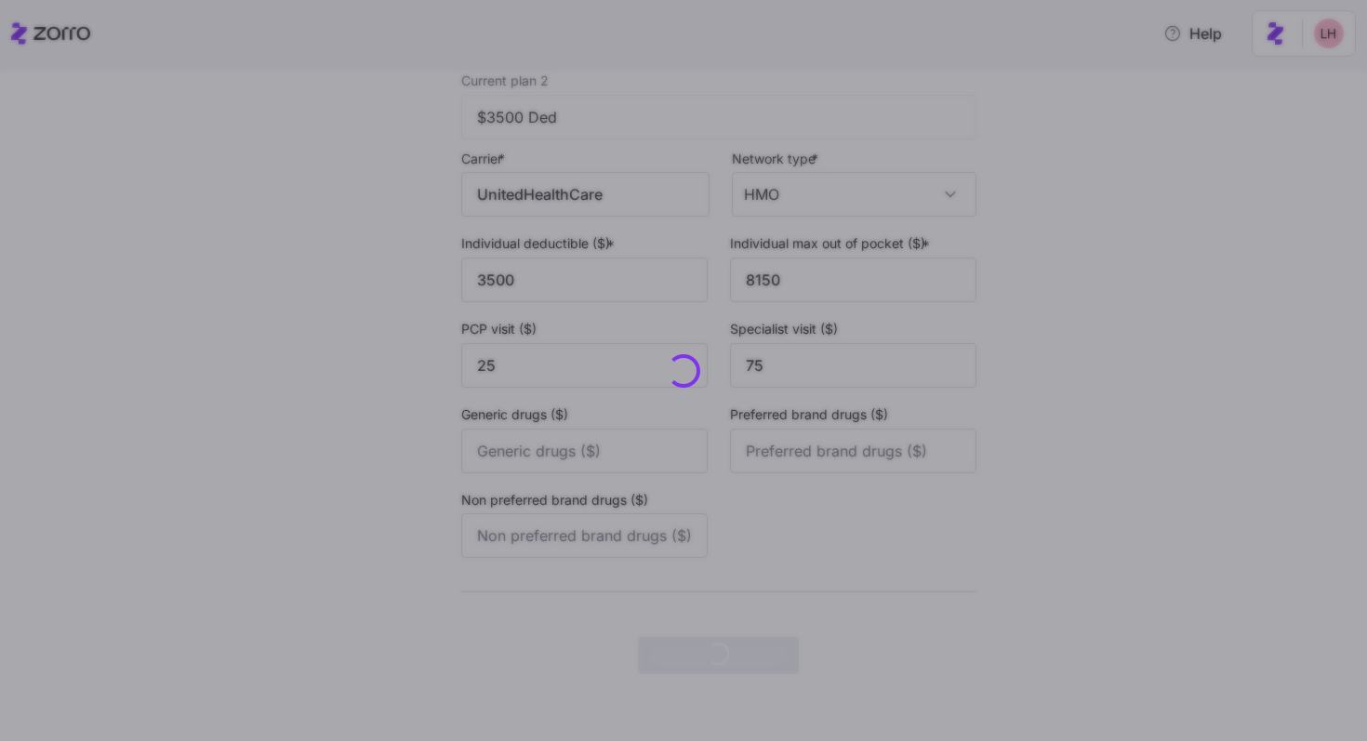
scroll to position [0, 0]
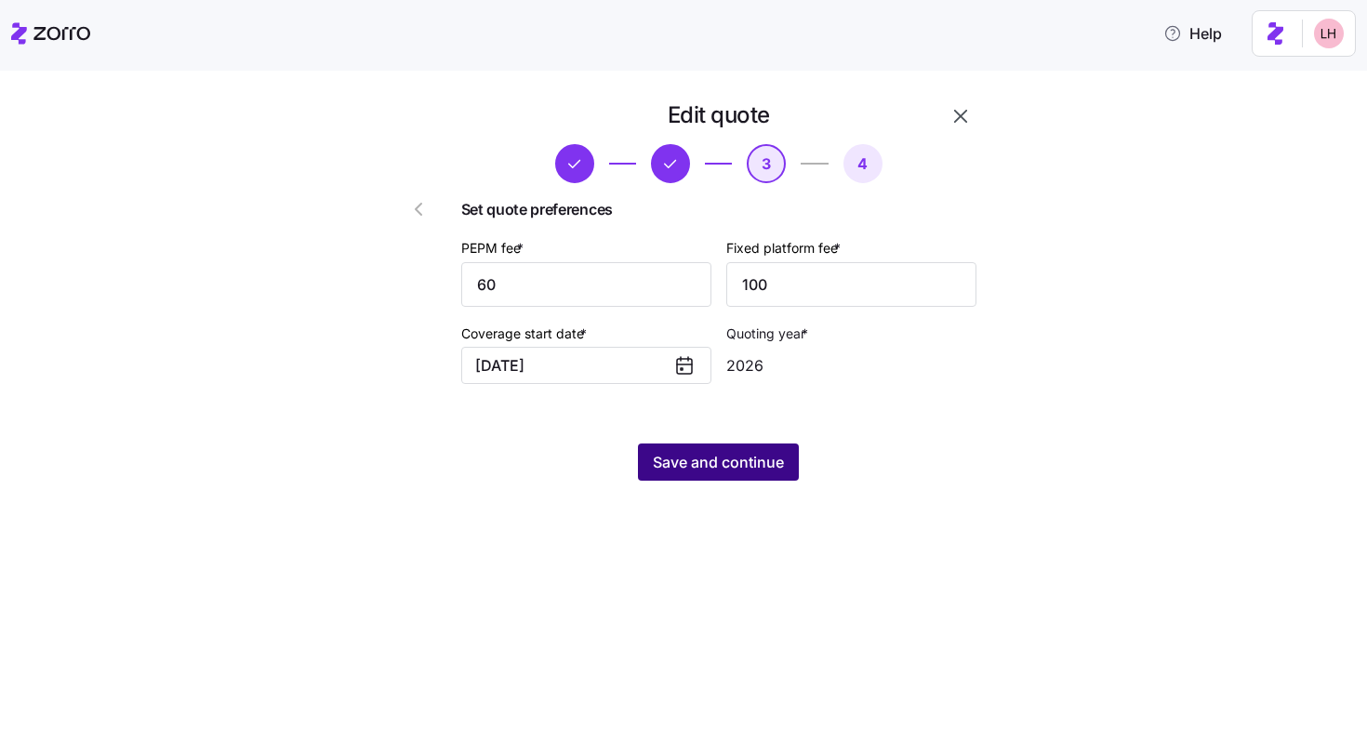
click at [751, 454] on span "Save and continue" at bounding box center [718, 462] width 131 height 22
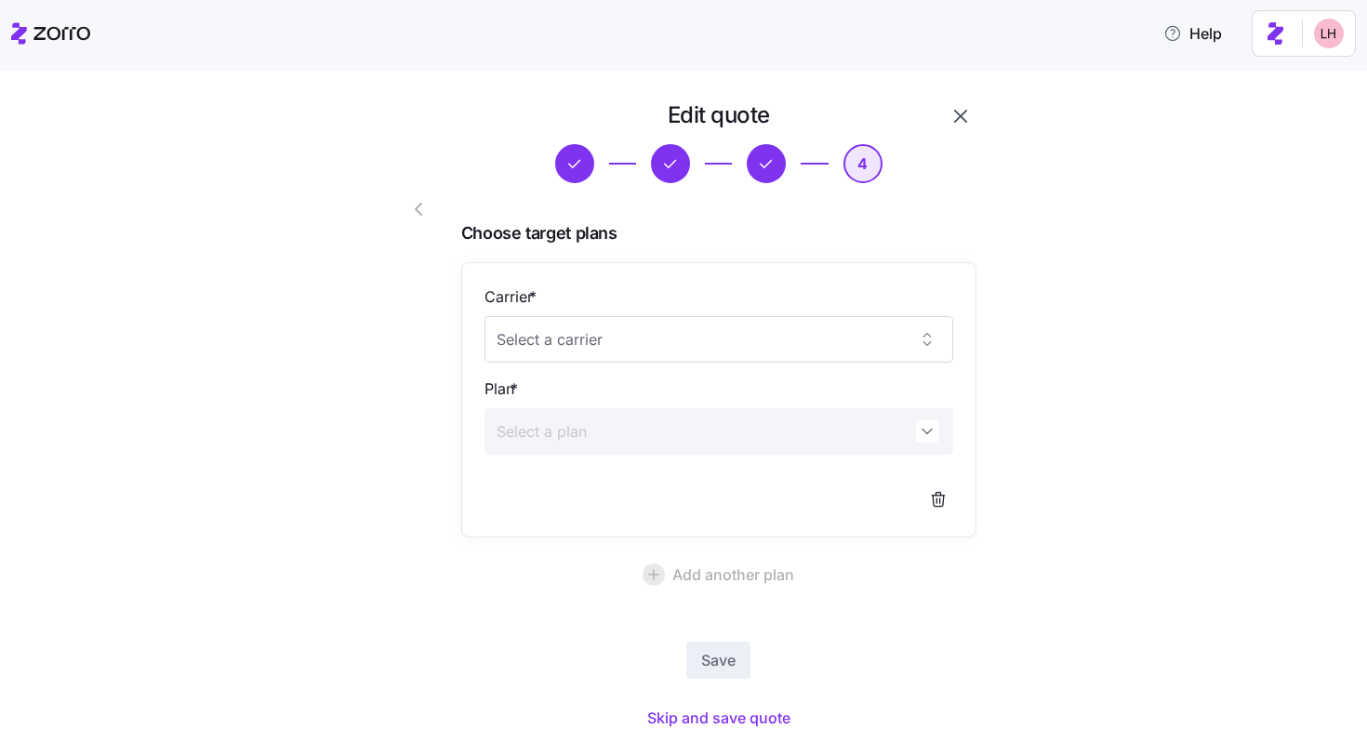
scroll to position [60, 0]
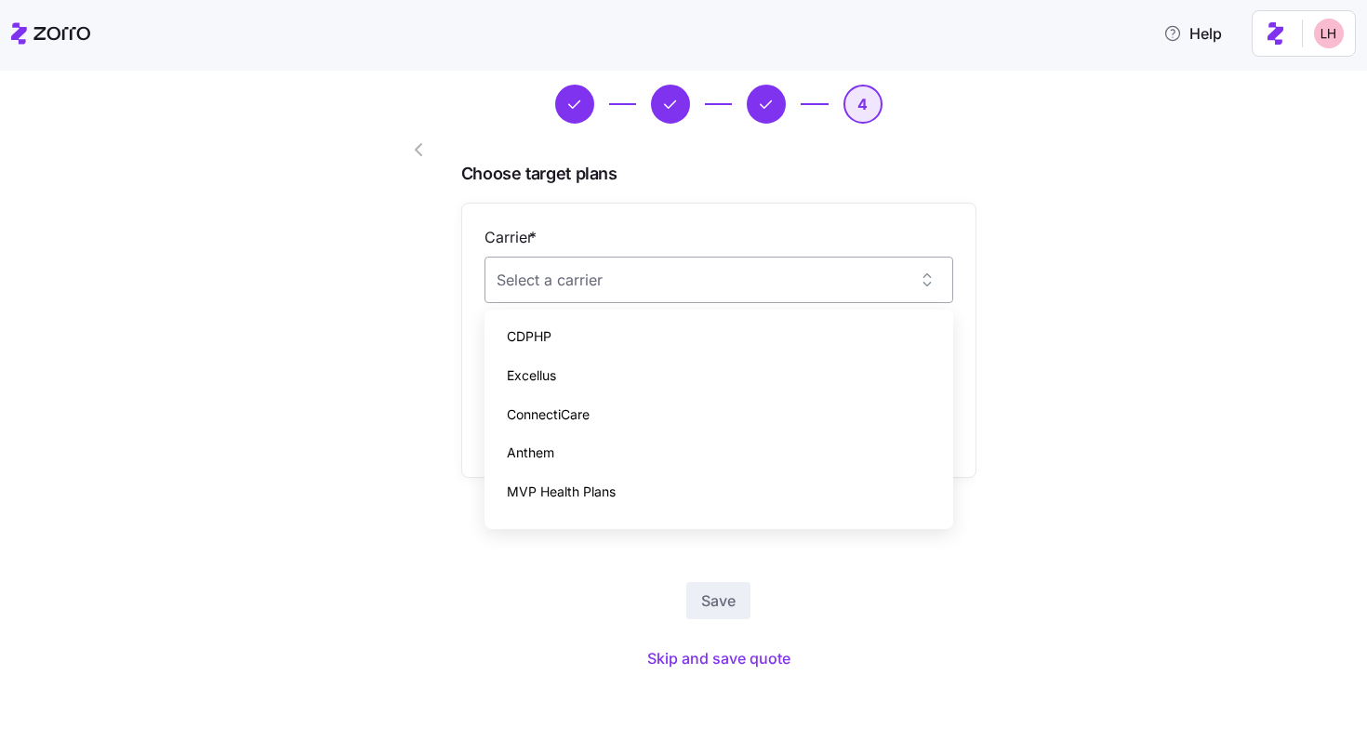
click at [855, 290] on input "Carrier *" at bounding box center [718, 280] width 469 height 46
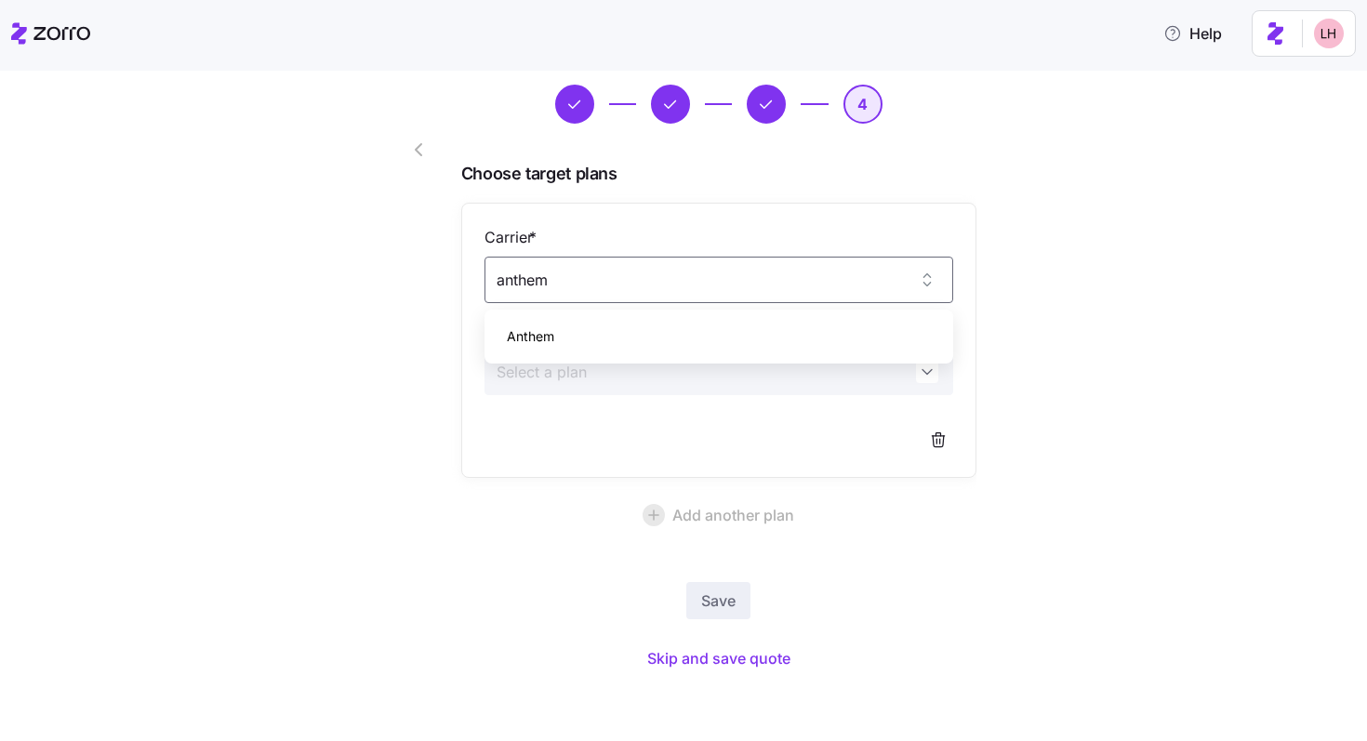
click at [649, 338] on div "Anthem" at bounding box center [719, 336] width 454 height 39
type input "Anthem"
click at [599, 367] on input "Plan *" at bounding box center [718, 372] width 469 height 46
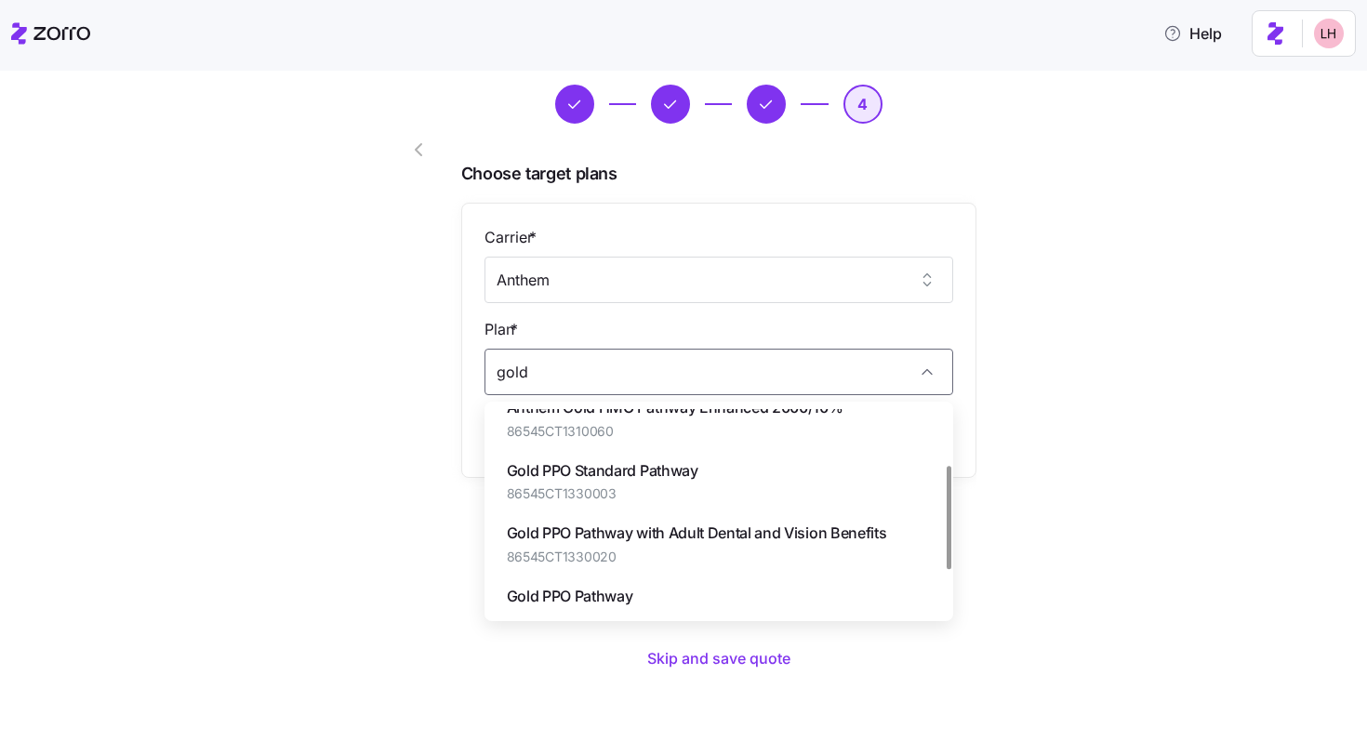
scroll to position [109, 0]
click at [723, 523] on span "Gold PPO Pathway with Adult Dental and Vision Benefits" at bounding box center [697, 532] width 380 height 23
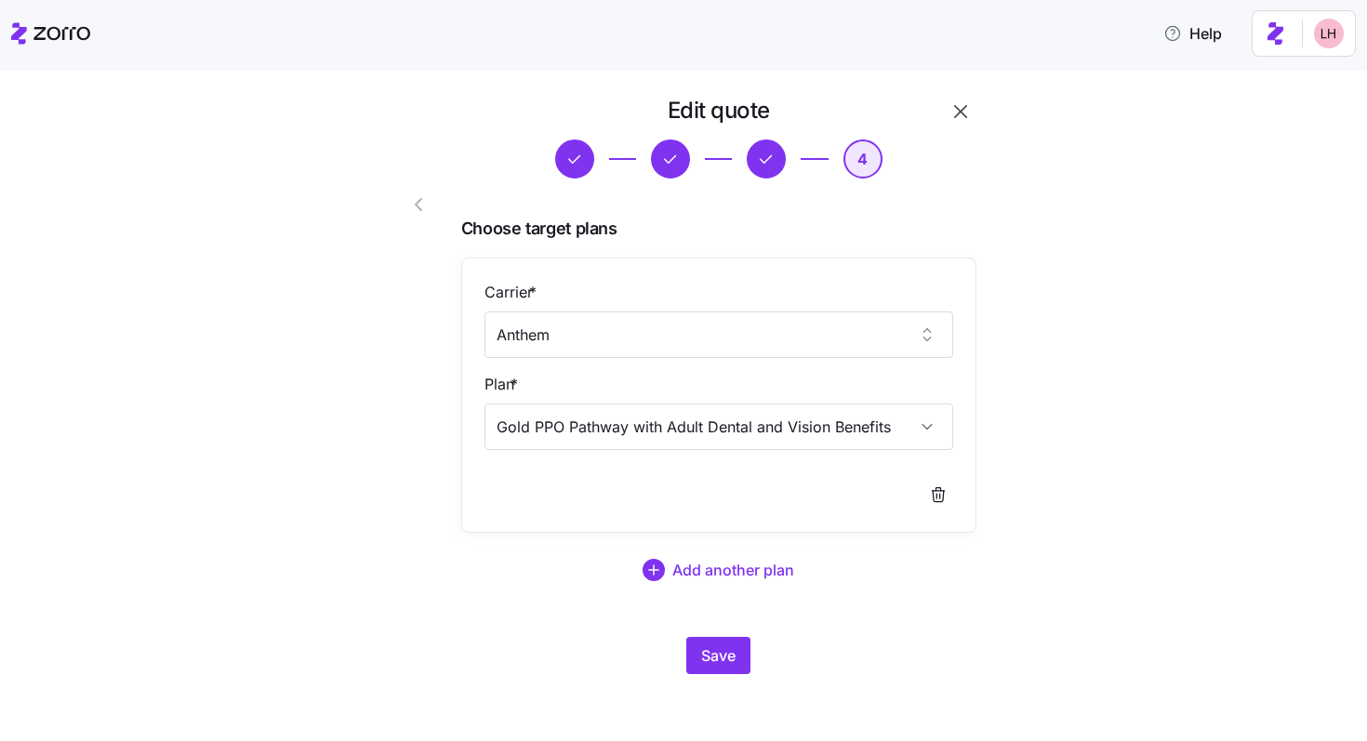
scroll to position [4, 0]
type input "Gold PPO Pathway with Adult Dental and Vision Benefits"
click at [740, 642] on button "Save" at bounding box center [718, 656] width 64 height 37
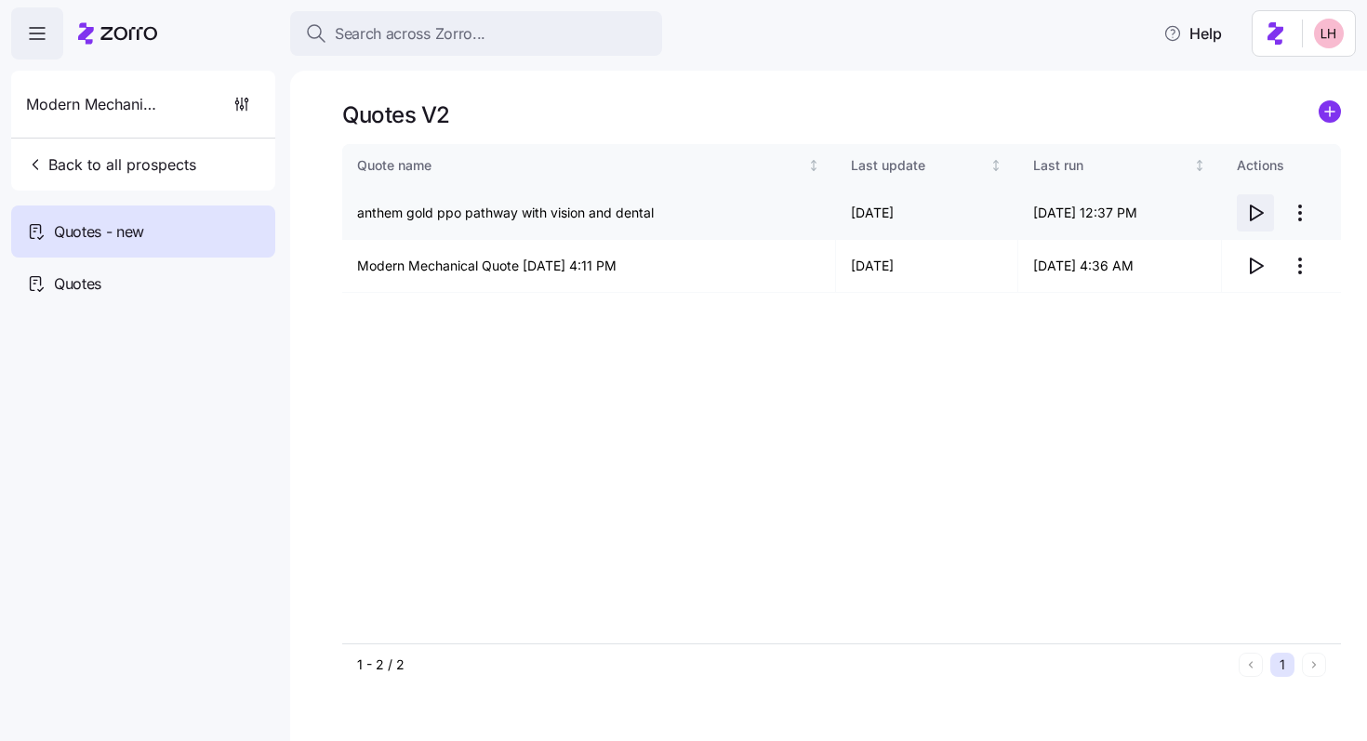
click at [1251, 212] on icon "button" at bounding box center [1257, 213] width 12 height 15
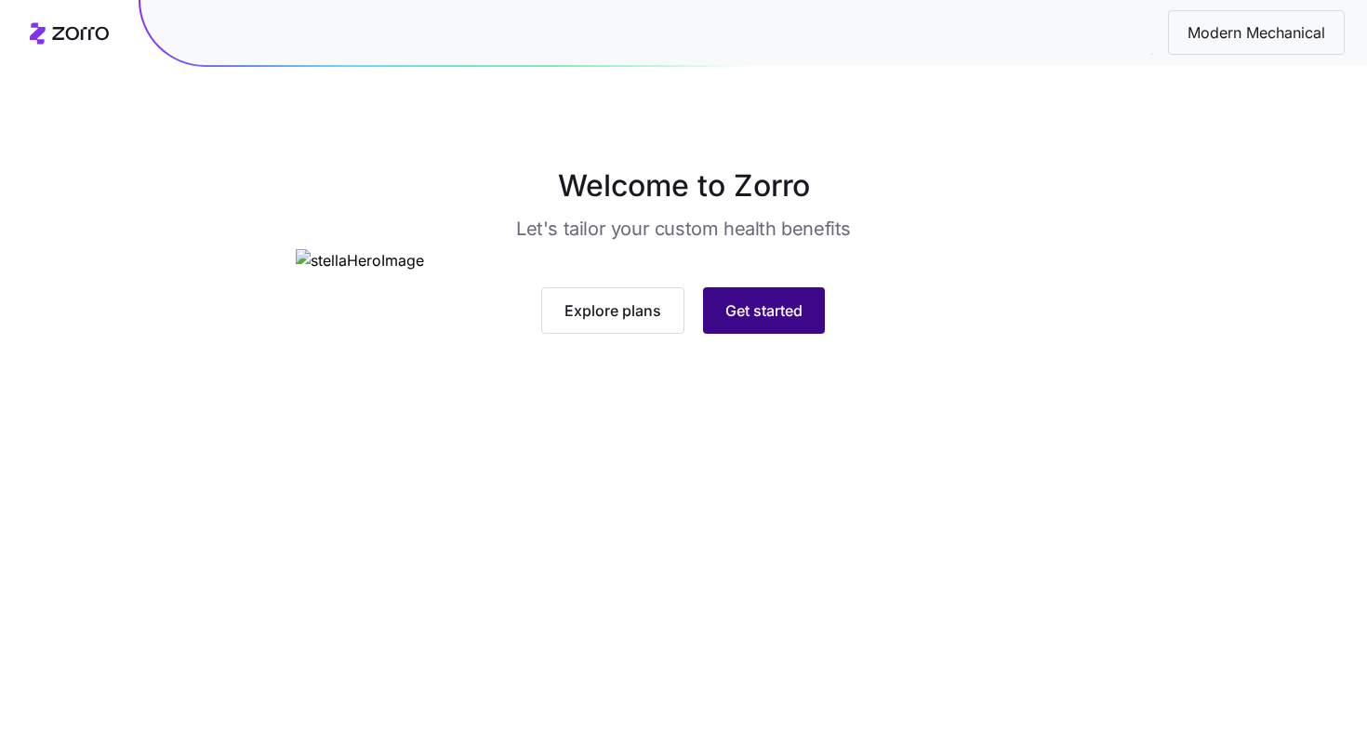
click at [768, 322] on span "Get started" at bounding box center [763, 310] width 77 height 22
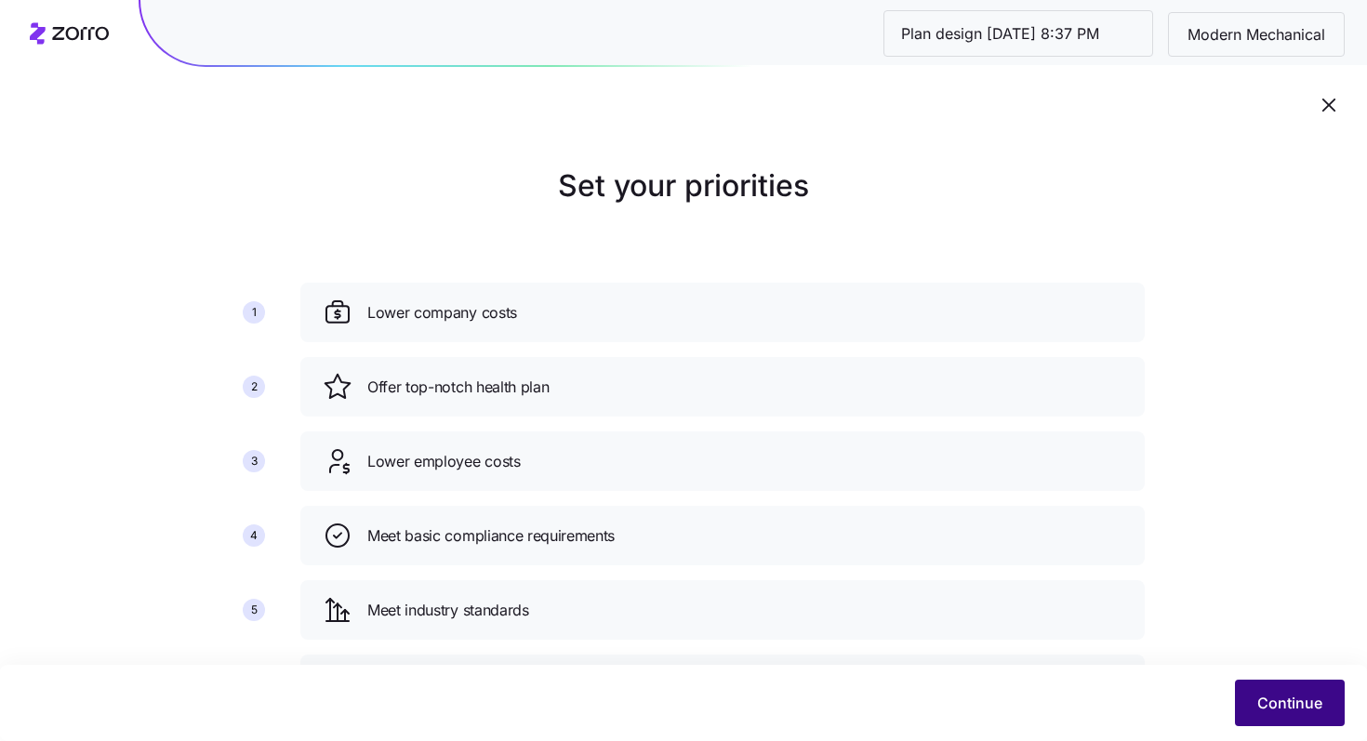
click at [1319, 698] on span "Continue" at bounding box center [1289, 703] width 65 height 22
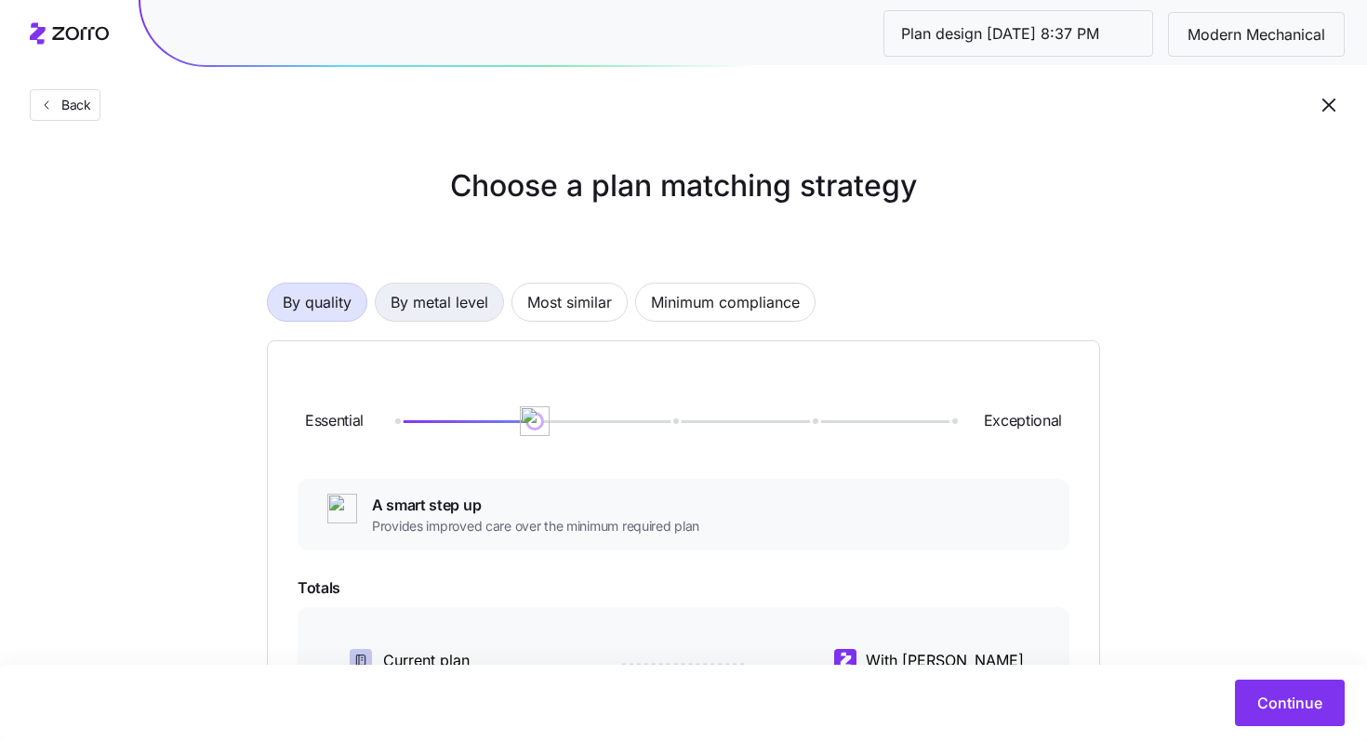
click at [457, 306] on span "By metal level" at bounding box center [440, 302] width 98 height 37
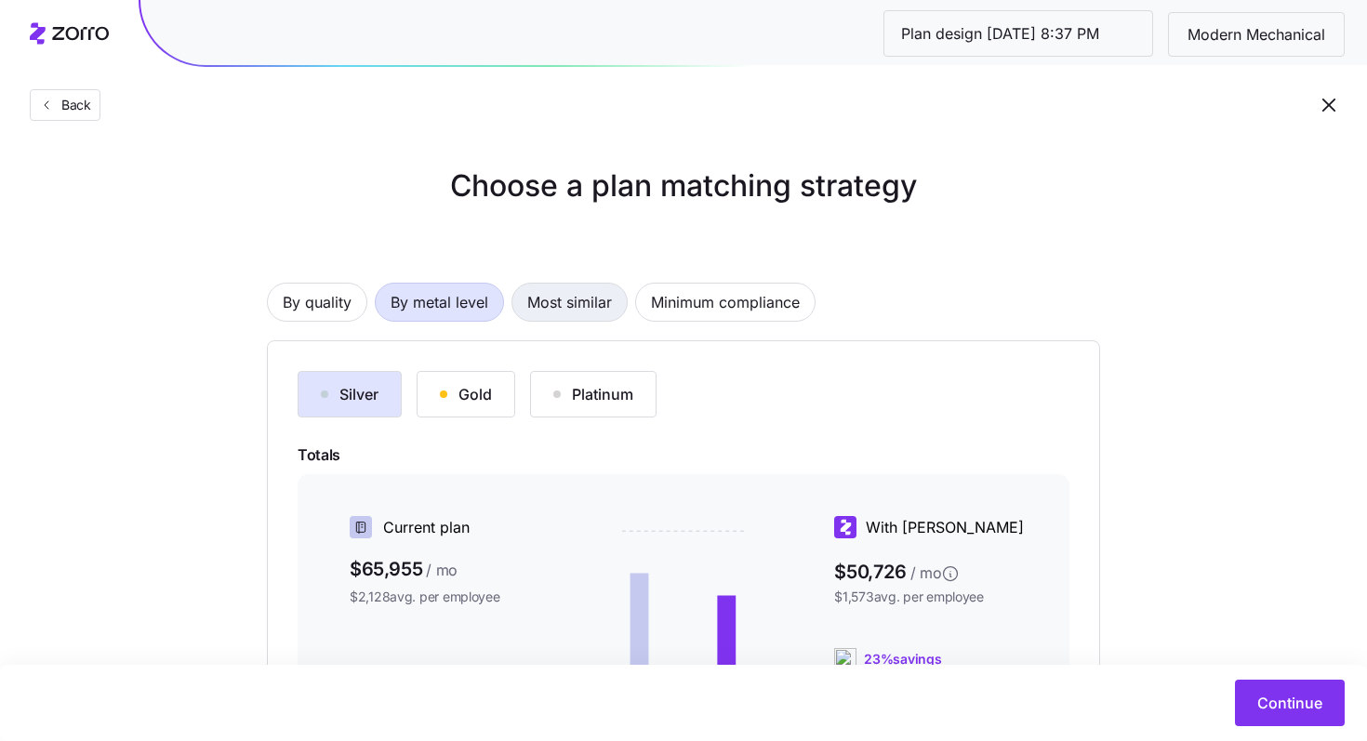
click at [577, 310] on span "Most similar" at bounding box center [569, 302] width 85 height 37
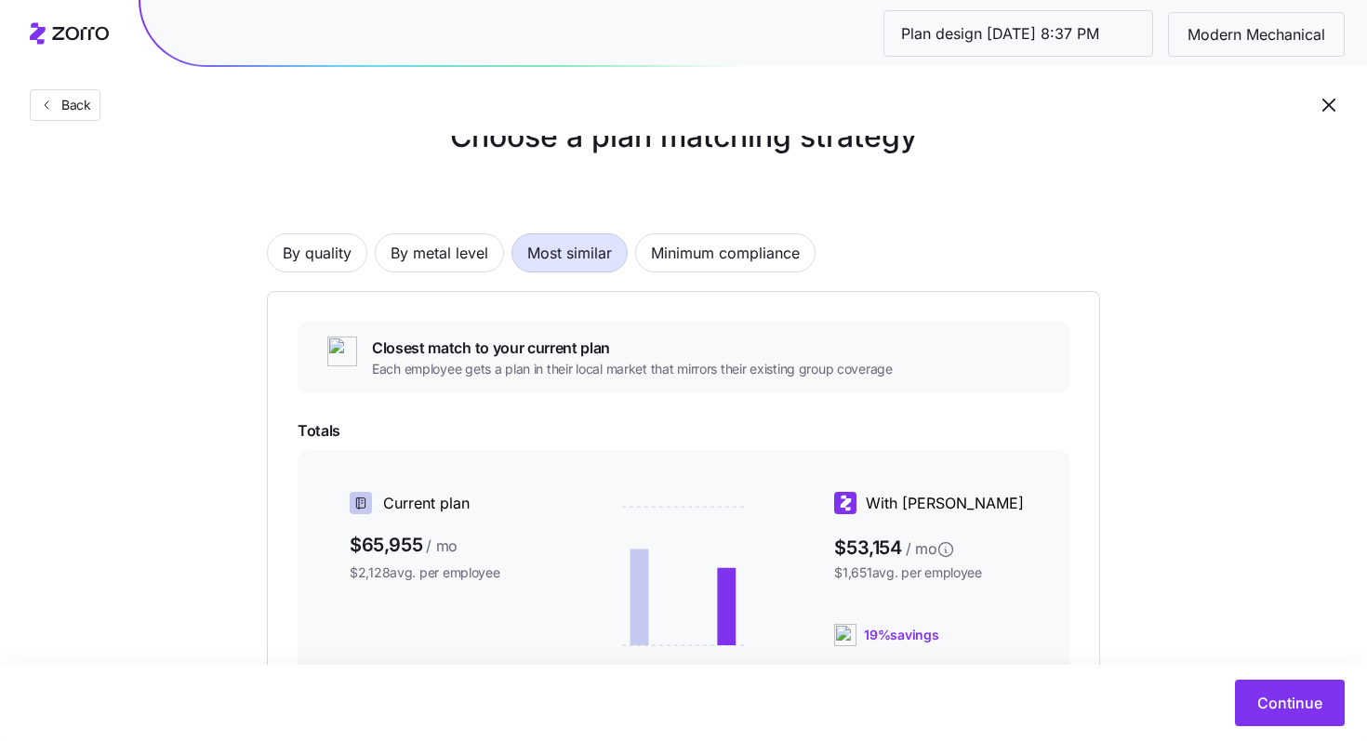
scroll to position [34, 0]
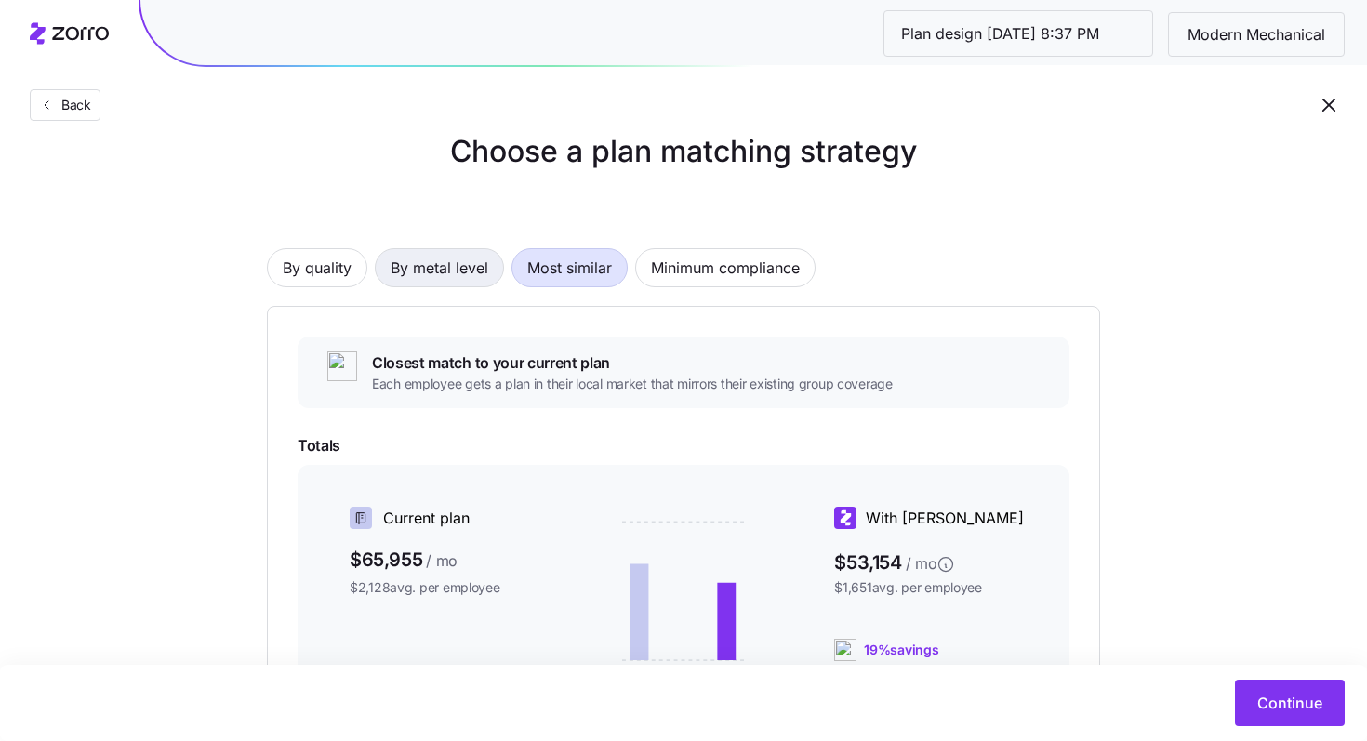
click at [412, 263] on span "By metal level" at bounding box center [440, 267] width 98 height 37
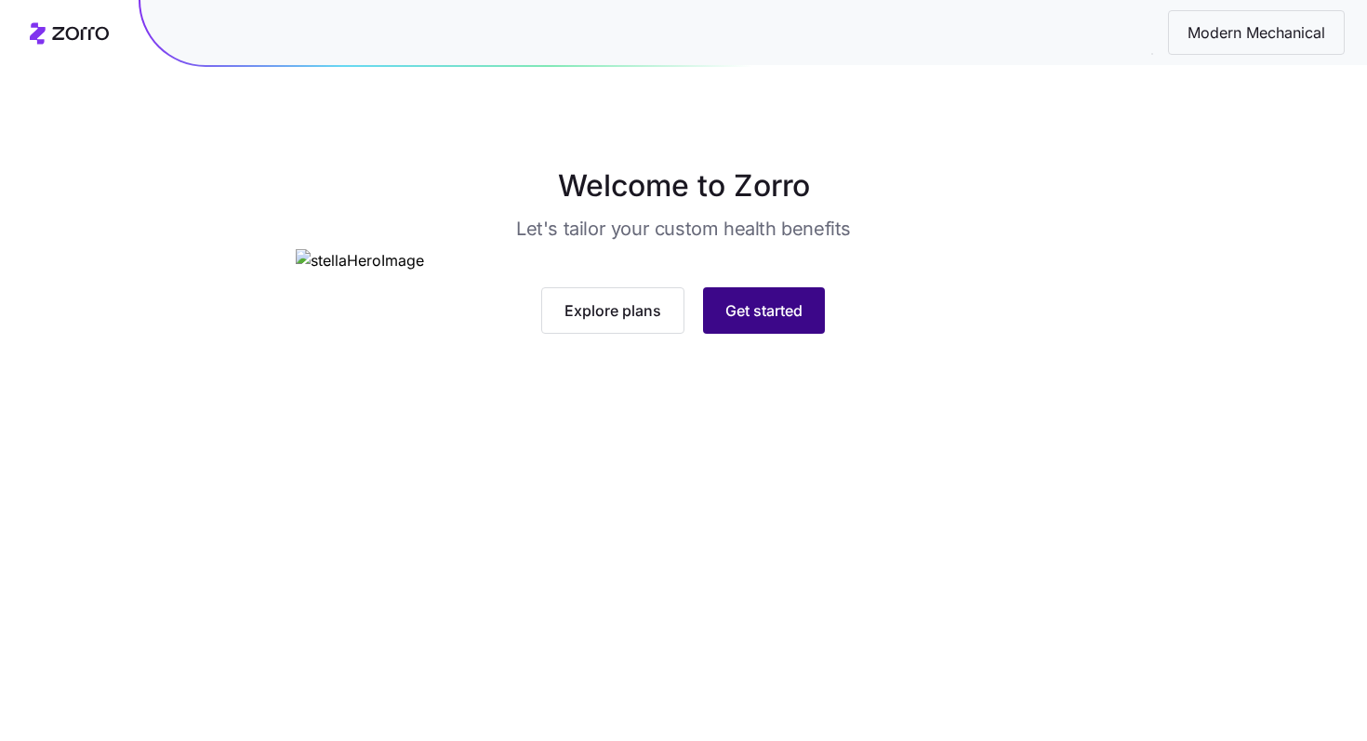
click at [802, 334] on button "Get started" at bounding box center [764, 310] width 122 height 46
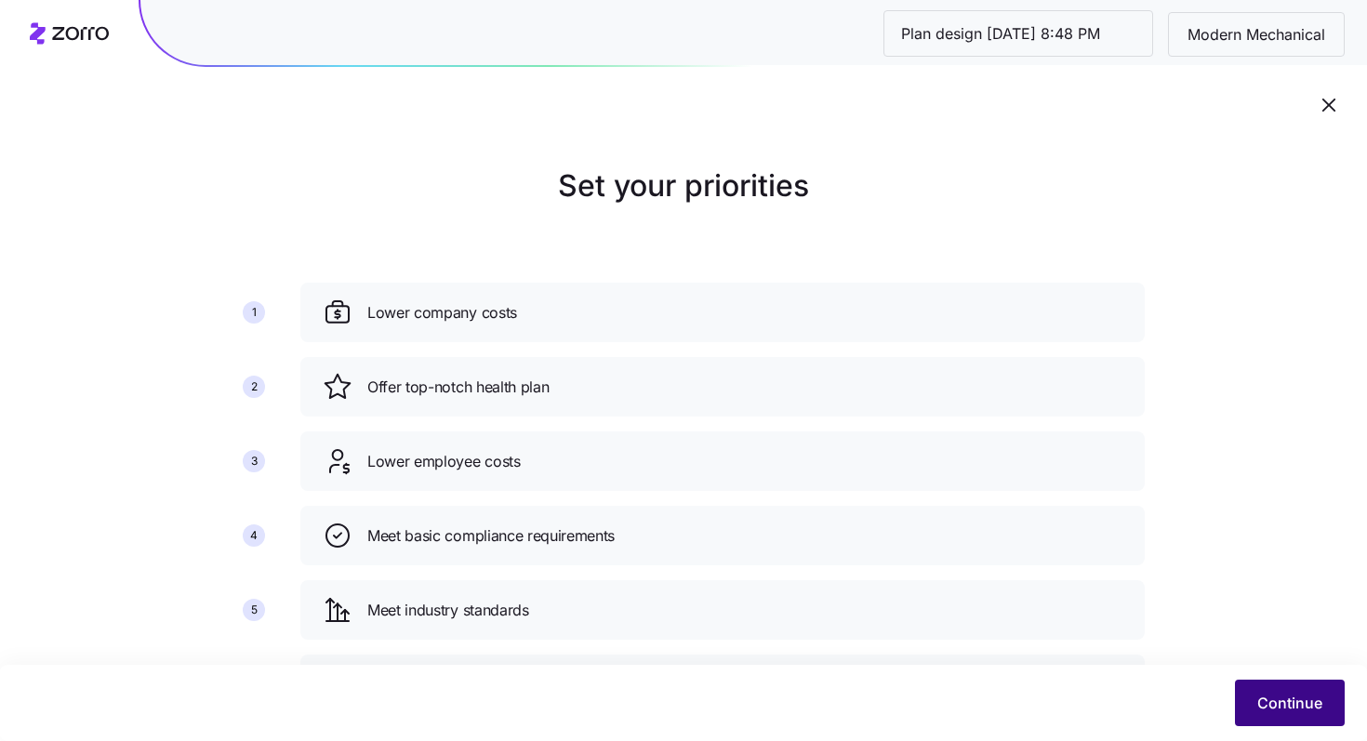
click at [1277, 693] on span "Continue" at bounding box center [1289, 703] width 65 height 22
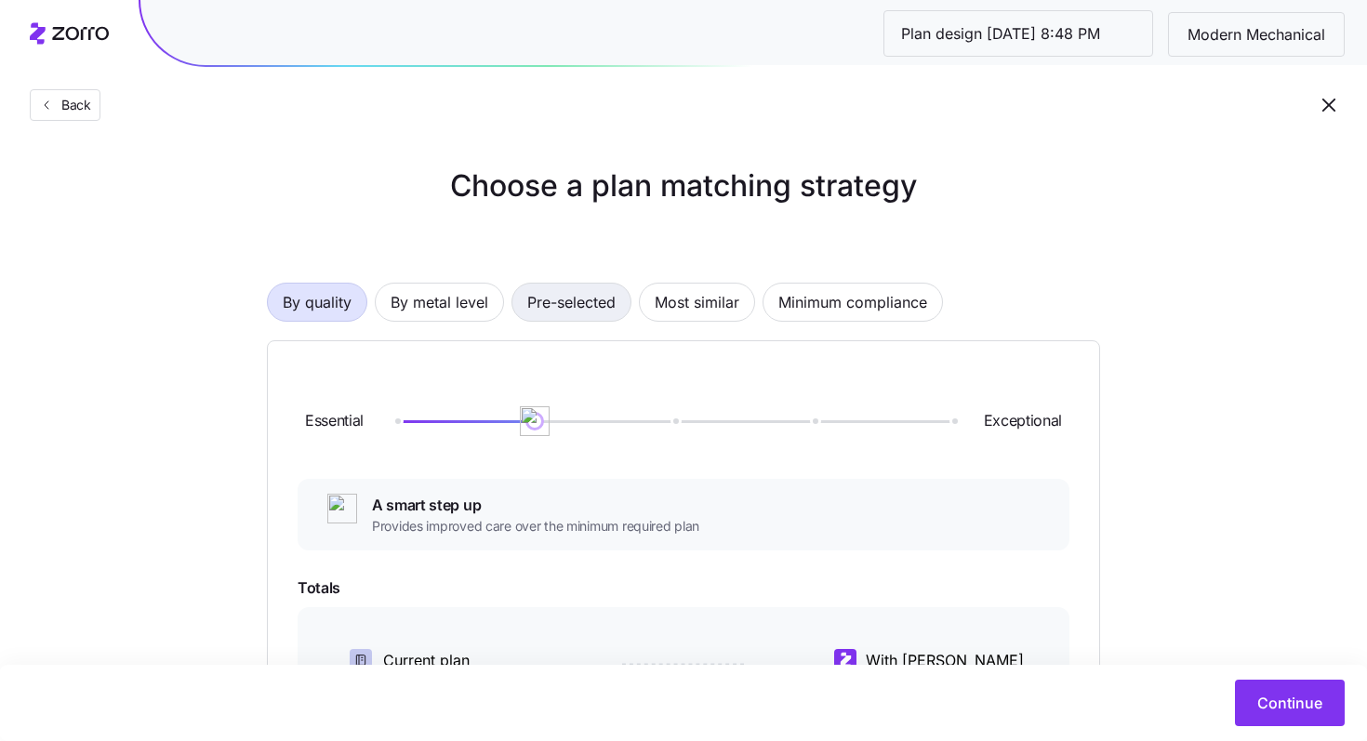
click at [596, 302] on span "Pre-selected" at bounding box center [571, 302] width 88 height 37
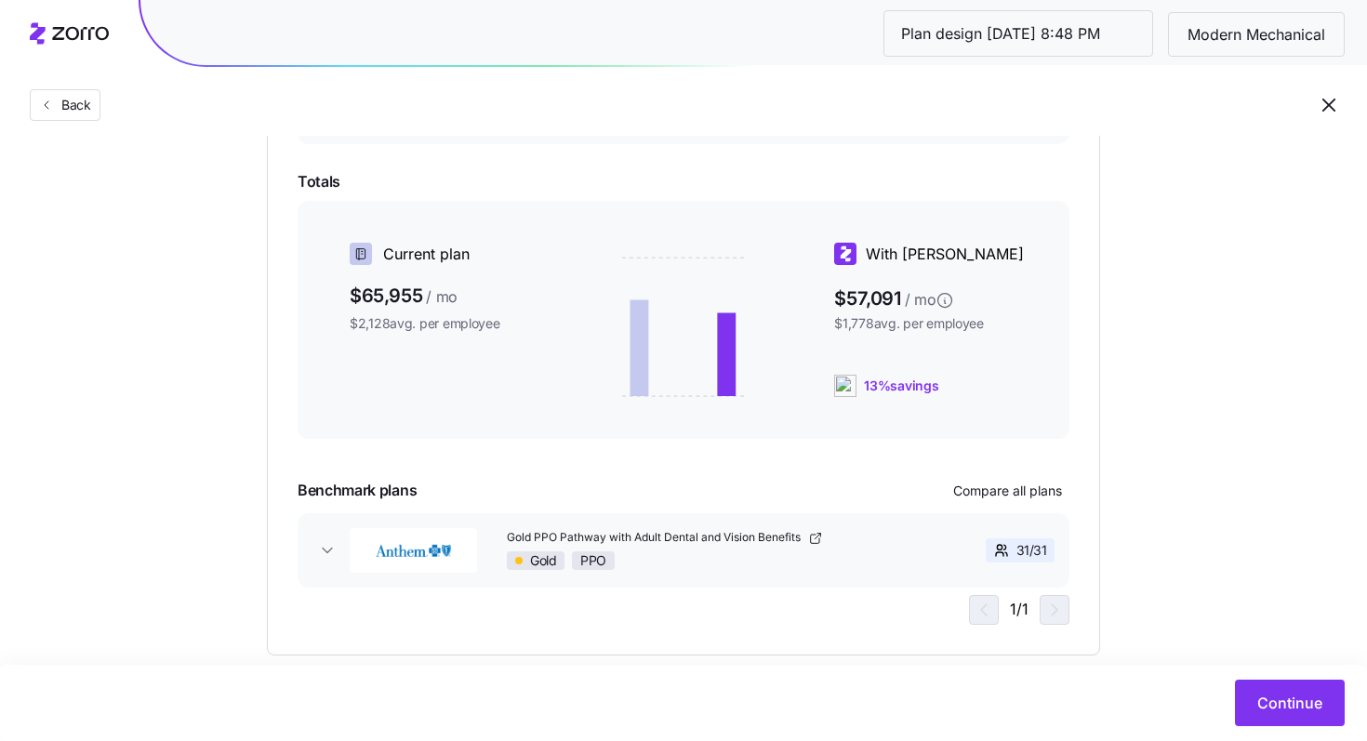
scroll to position [299, 0]
click at [1267, 696] on span "Continue" at bounding box center [1289, 703] width 65 height 22
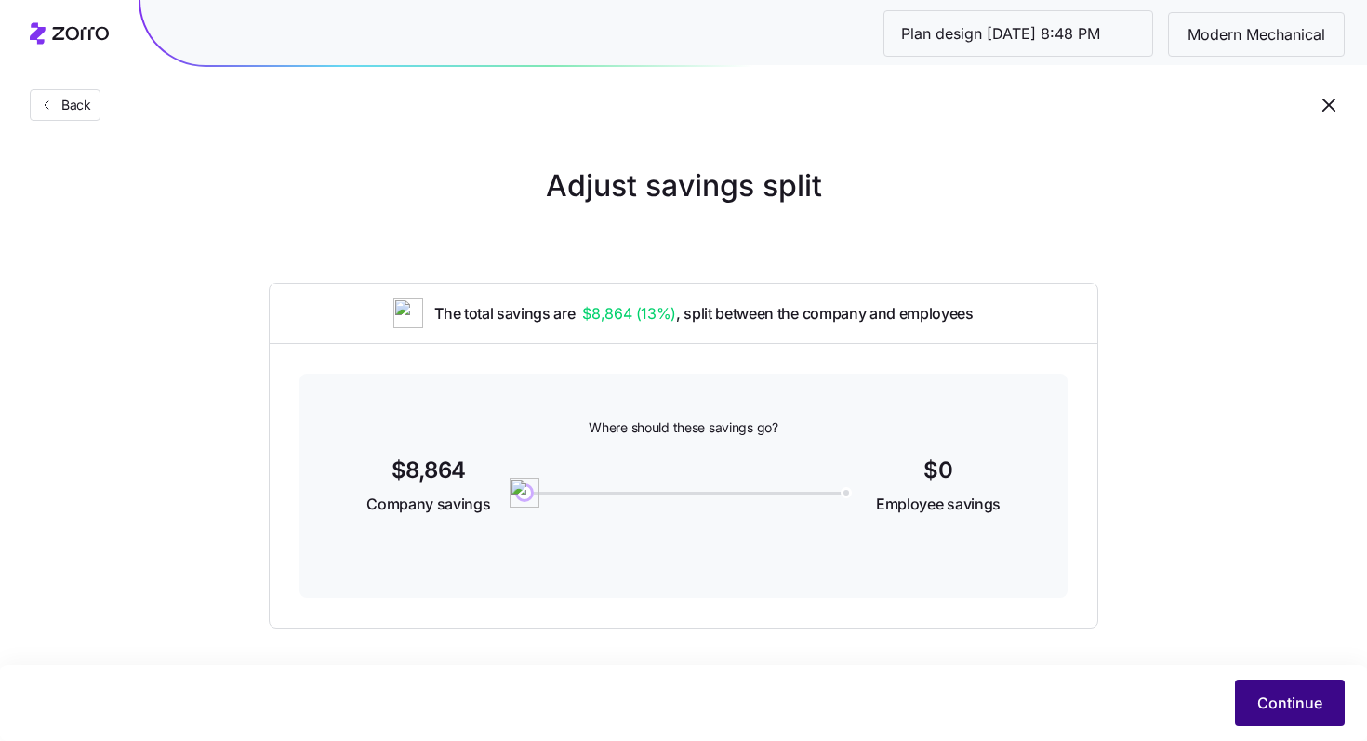
click at [1277, 706] on span "Continue" at bounding box center [1289, 703] width 65 height 22
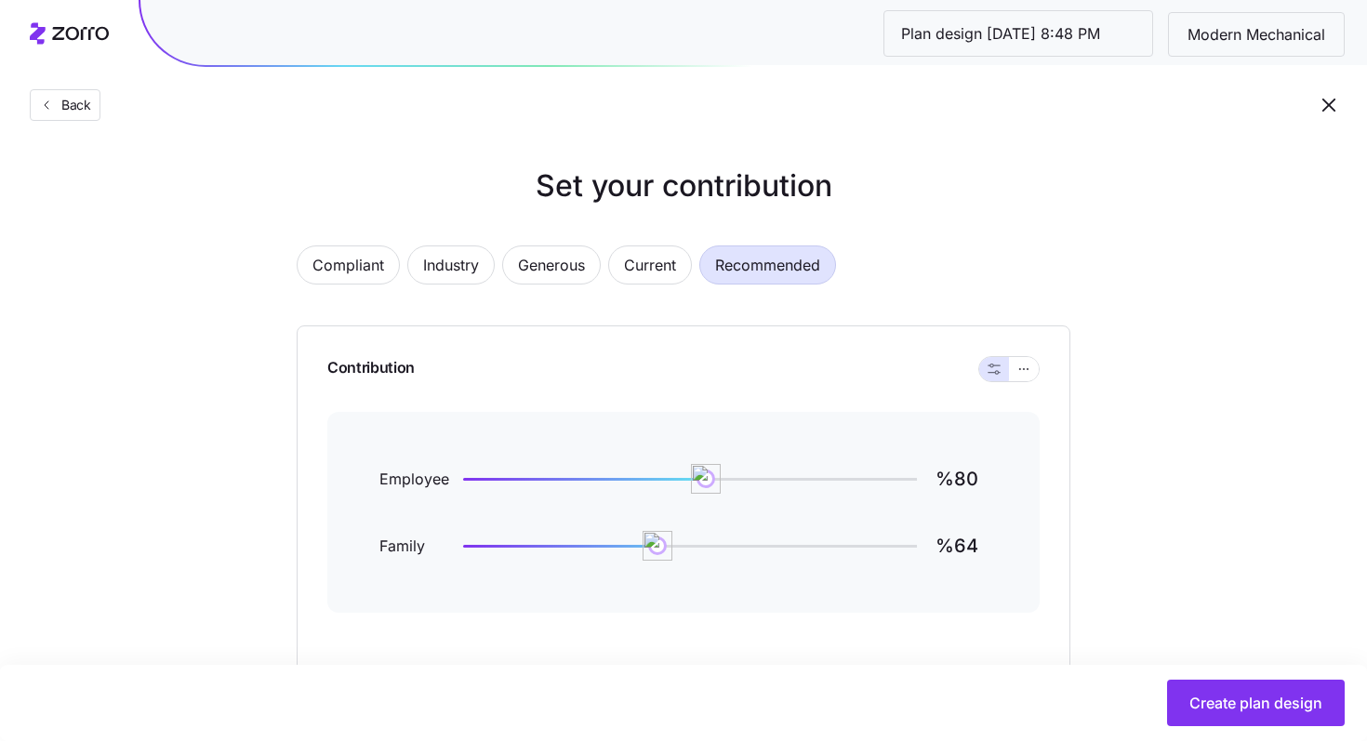
click at [1041, 373] on div "Contribution Employee %80 Family %64 Reset Apply" at bounding box center [684, 528] width 774 height 407
click at [1025, 374] on icon "button" at bounding box center [1023, 369] width 13 height 22
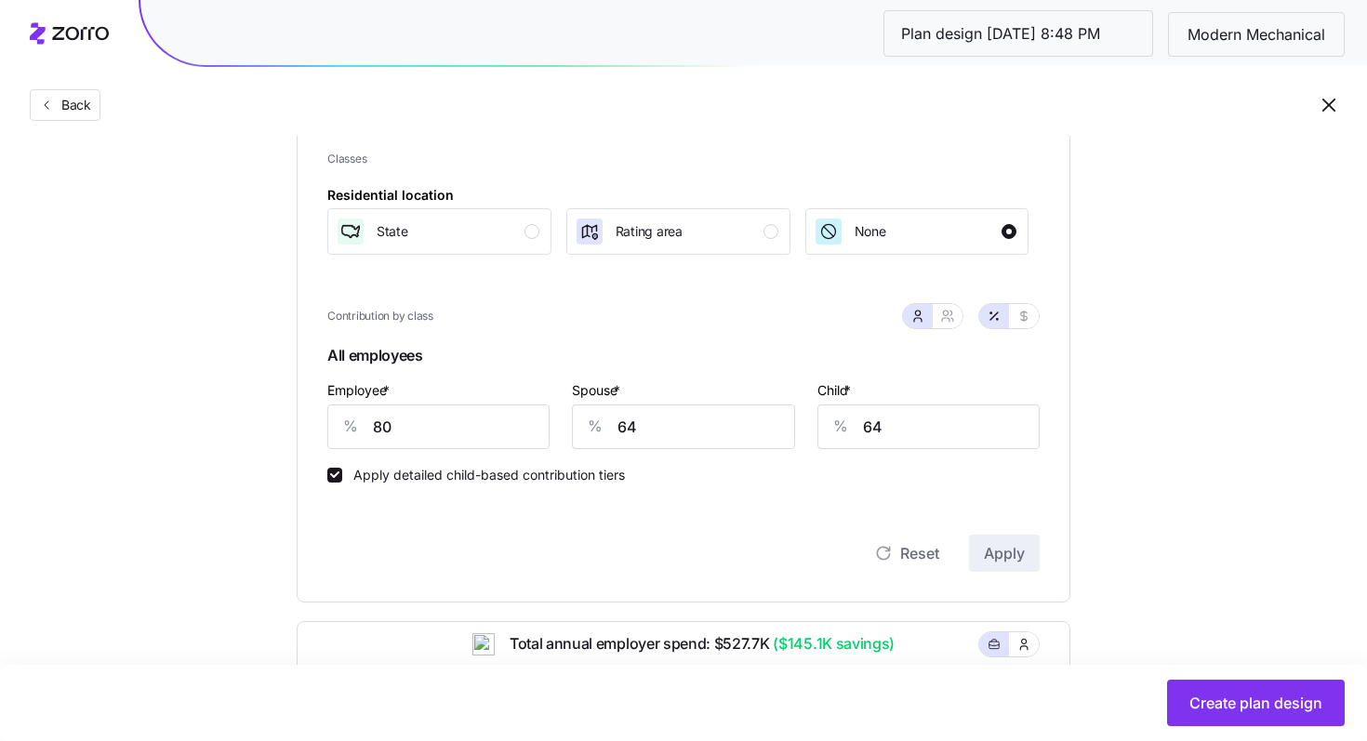
scroll to position [285, 0]
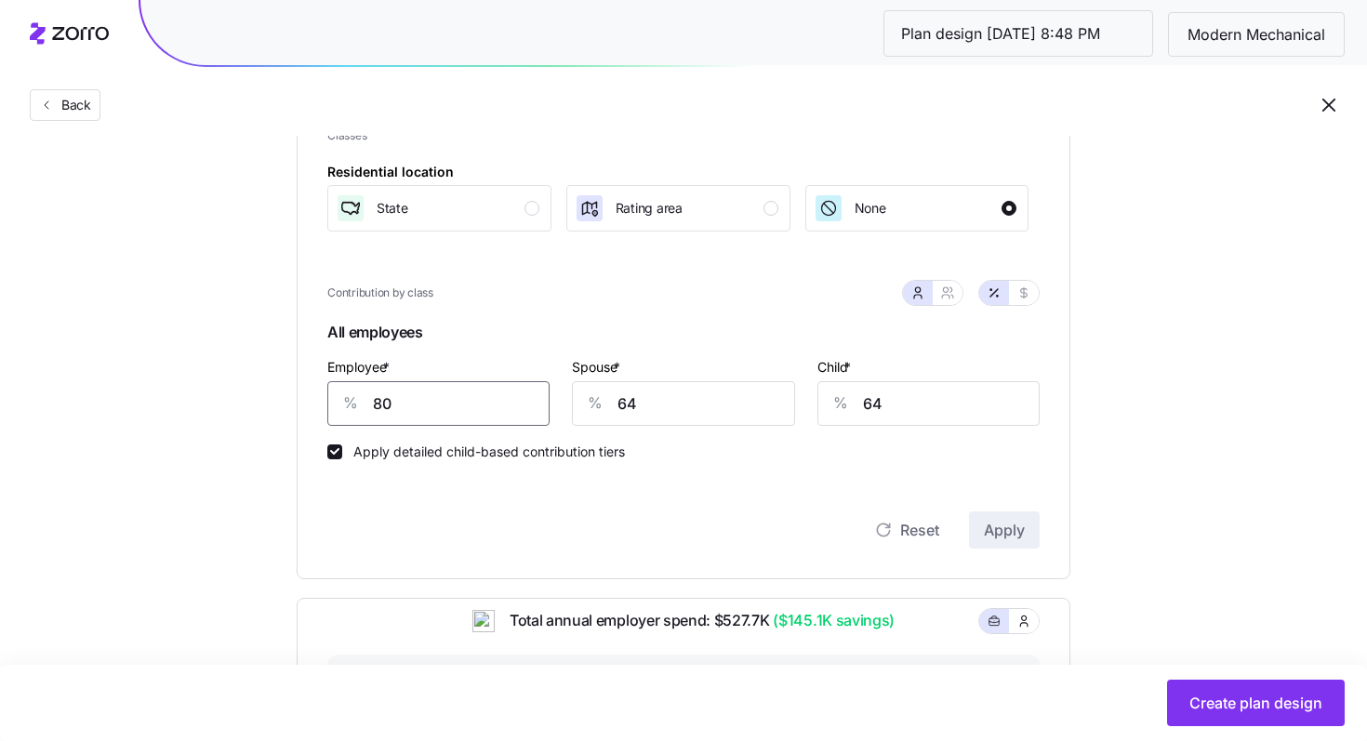
drag, startPoint x: 434, startPoint y: 411, endPoint x: 325, endPoint y: 405, distance: 109.9
click at [325, 405] on div "Contribution Classes Residential location State Rating area None Contribution b…" at bounding box center [684, 310] width 774 height 538
type input "85"
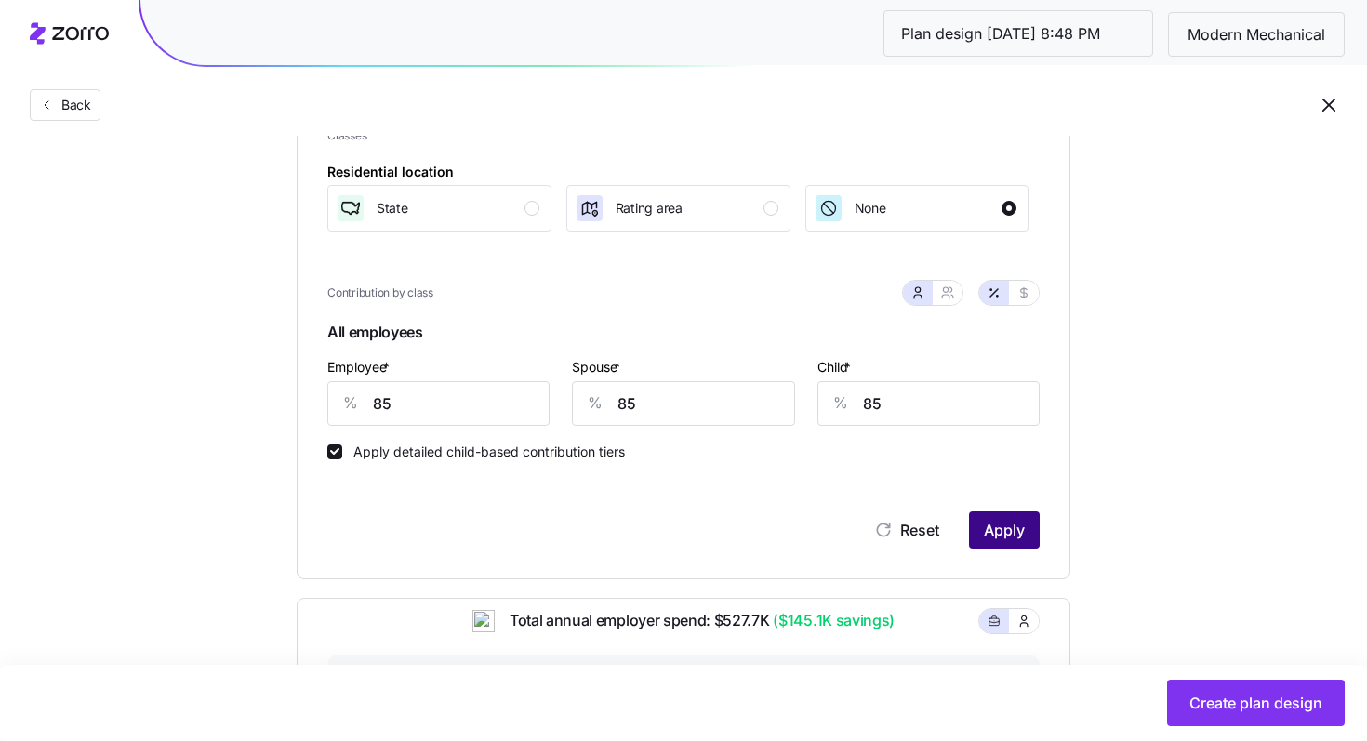
click at [998, 535] on span "Apply" at bounding box center [1004, 530] width 41 height 22
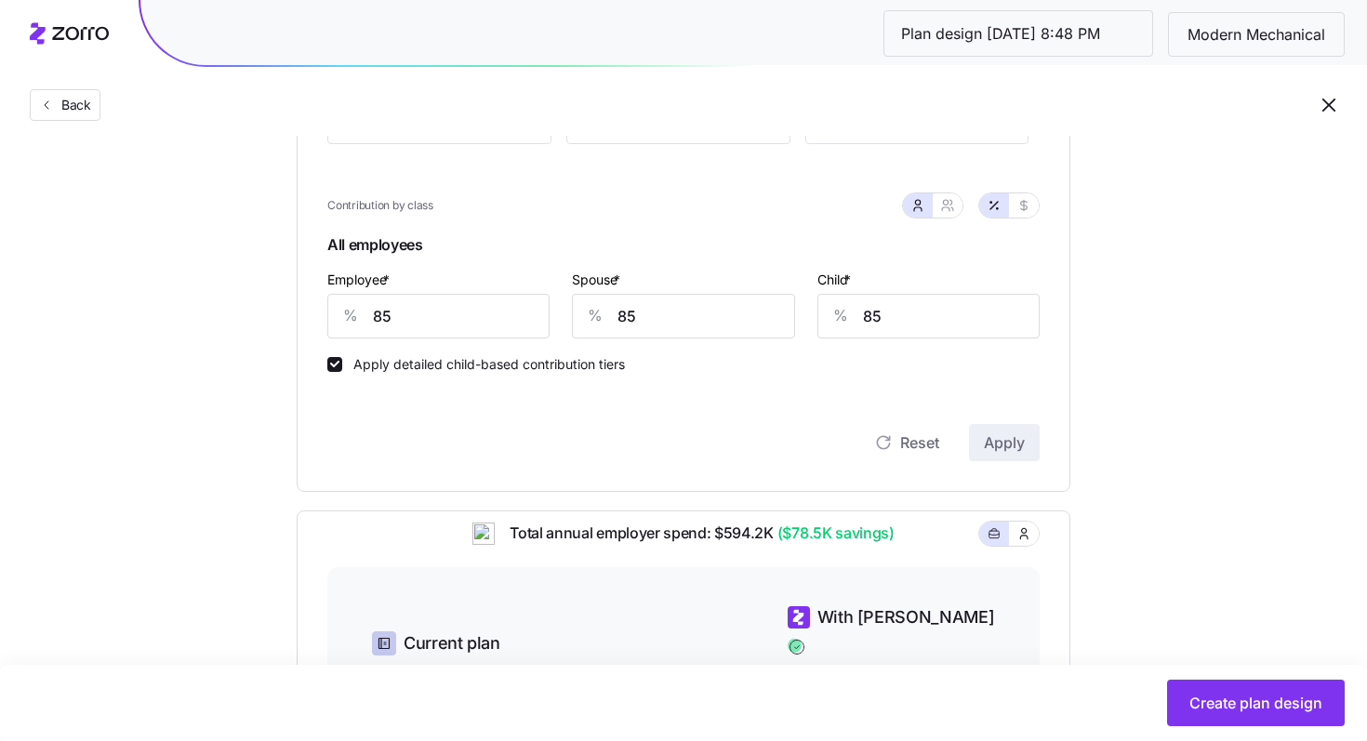
scroll to position [371, 0]
click at [948, 211] on icon "button" at bounding box center [947, 206] width 15 height 15
click at [920, 211] on icon "button" at bounding box center [917, 206] width 15 height 15
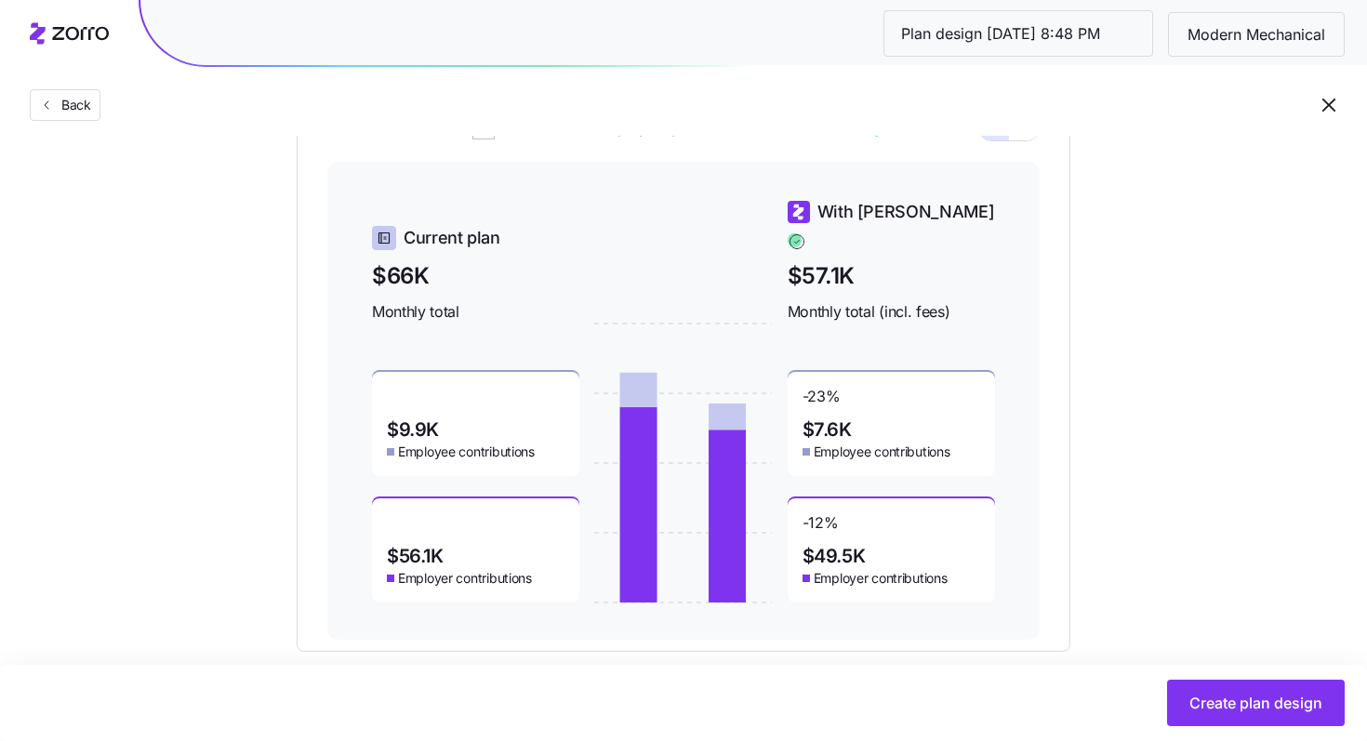
scroll to position [778, 0]
click at [1230, 347] on div "Set your contribution Compliant Industry Generous Current Recommended Contribut…" at bounding box center [683, 18] width 1367 height 1266
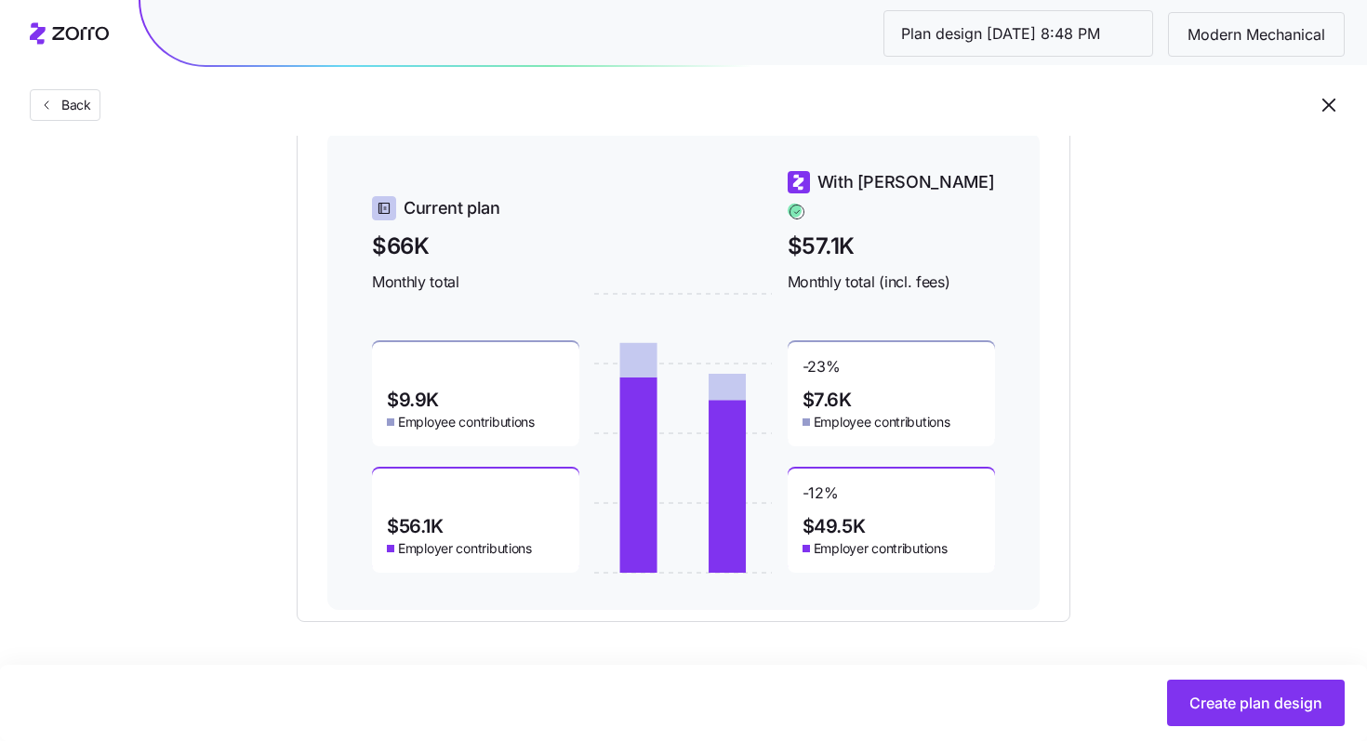
scroll to position [733, 0]
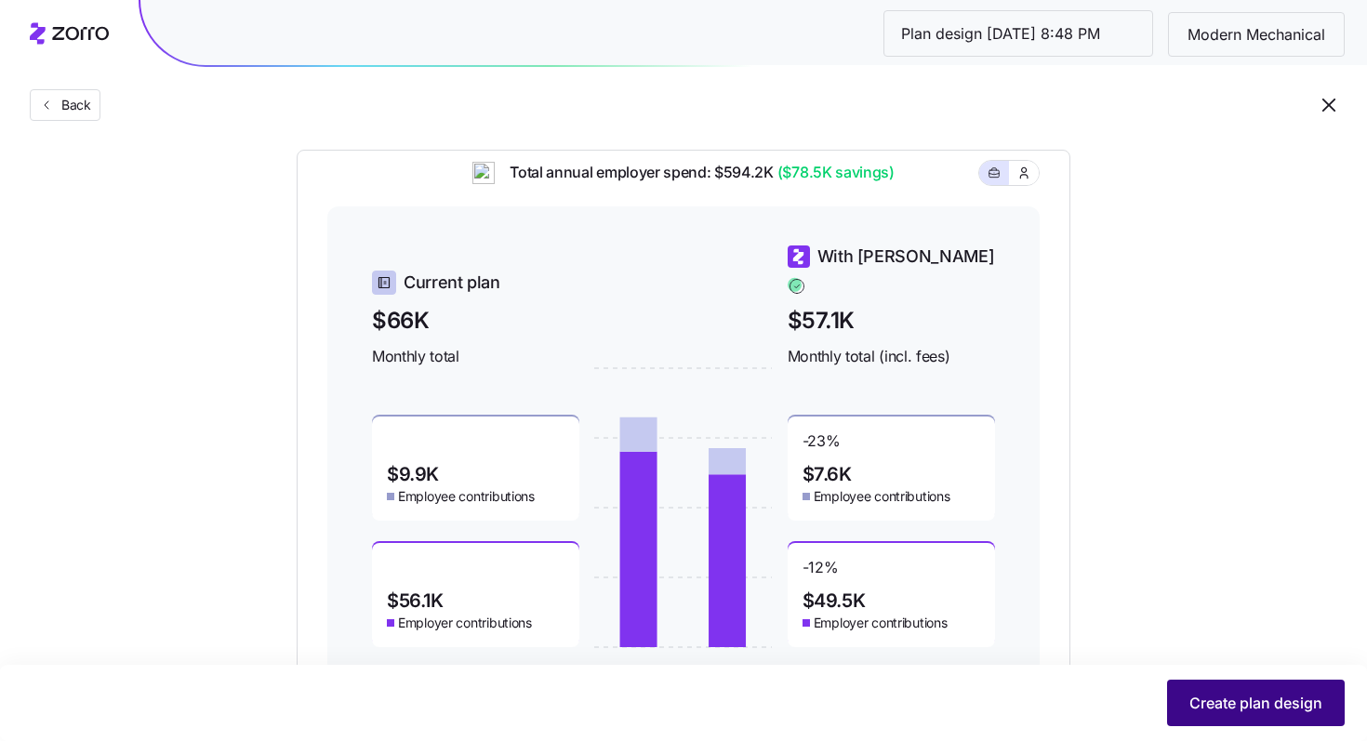
click at [1304, 699] on span "Create plan design" at bounding box center [1255, 703] width 133 height 22
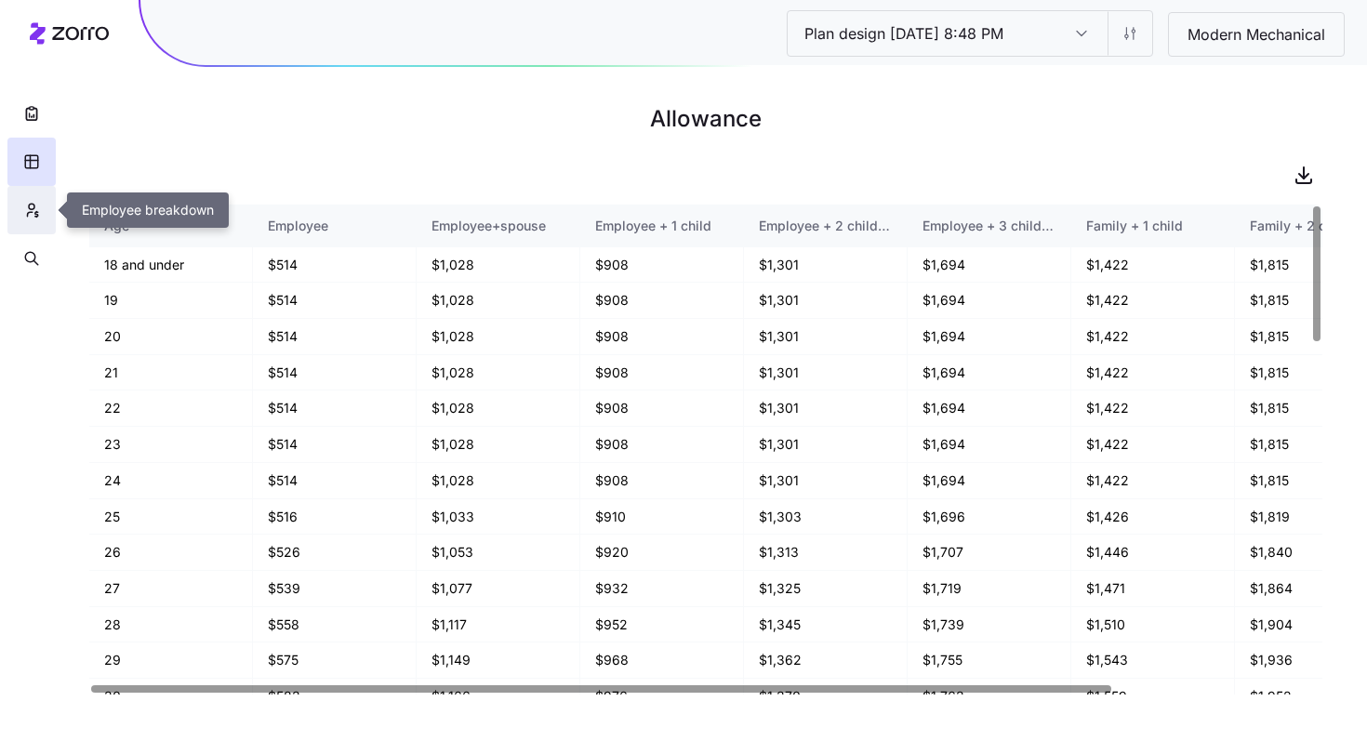
click at [35, 206] on icon "button" at bounding box center [31, 210] width 17 height 19
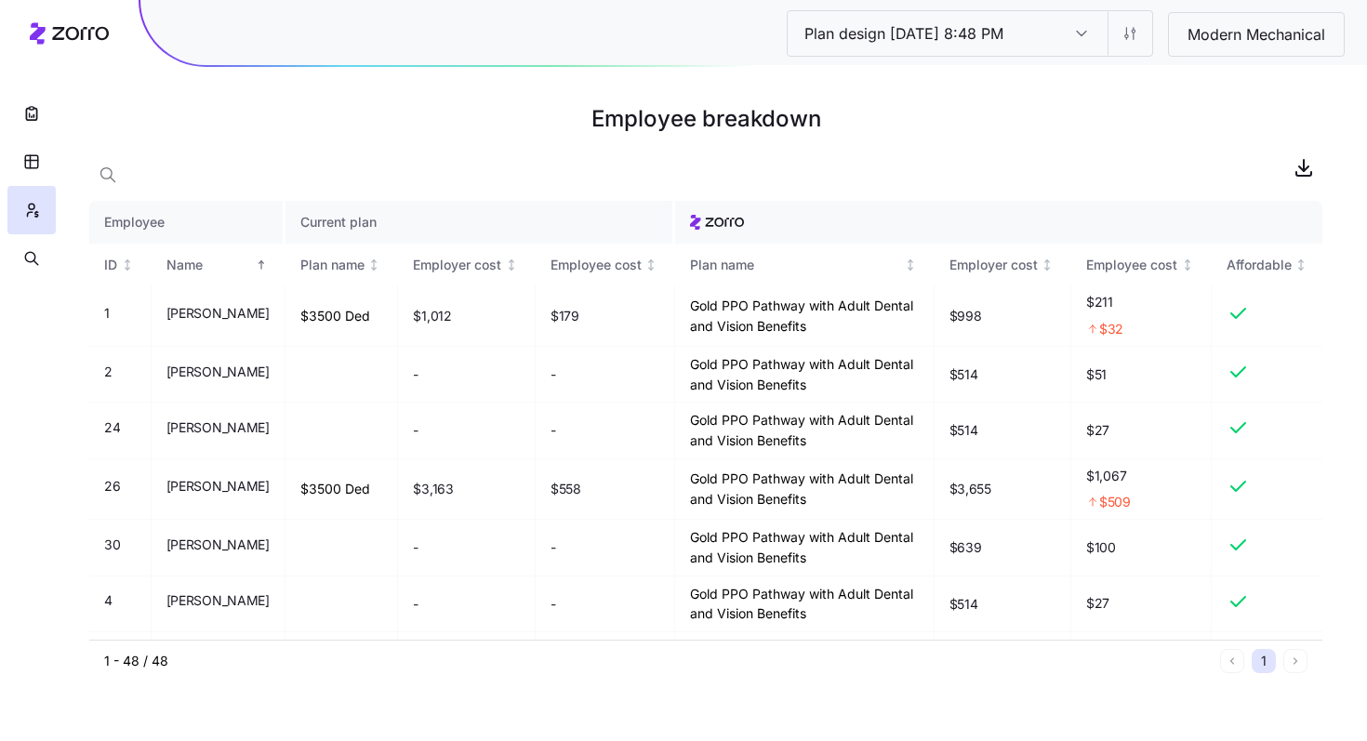
click at [688, 101] on h1 "Employee breakdown" at bounding box center [705, 119] width 1233 height 45
click at [632, 73] on main "Employee breakdown Employee Current plan ID Name Plan name Employer cost Employ…" at bounding box center [683, 370] width 1367 height 741
click at [933, 68] on main "Employee breakdown Employee Current plan ID Name Plan name Employer cost Employ…" at bounding box center [683, 370] width 1367 height 741
click at [873, 174] on div at bounding box center [705, 167] width 1233 height 37
click at [1283, 119] on h1 "Employee breakdown" at bounding box center [705, 119] width 1233 height 45
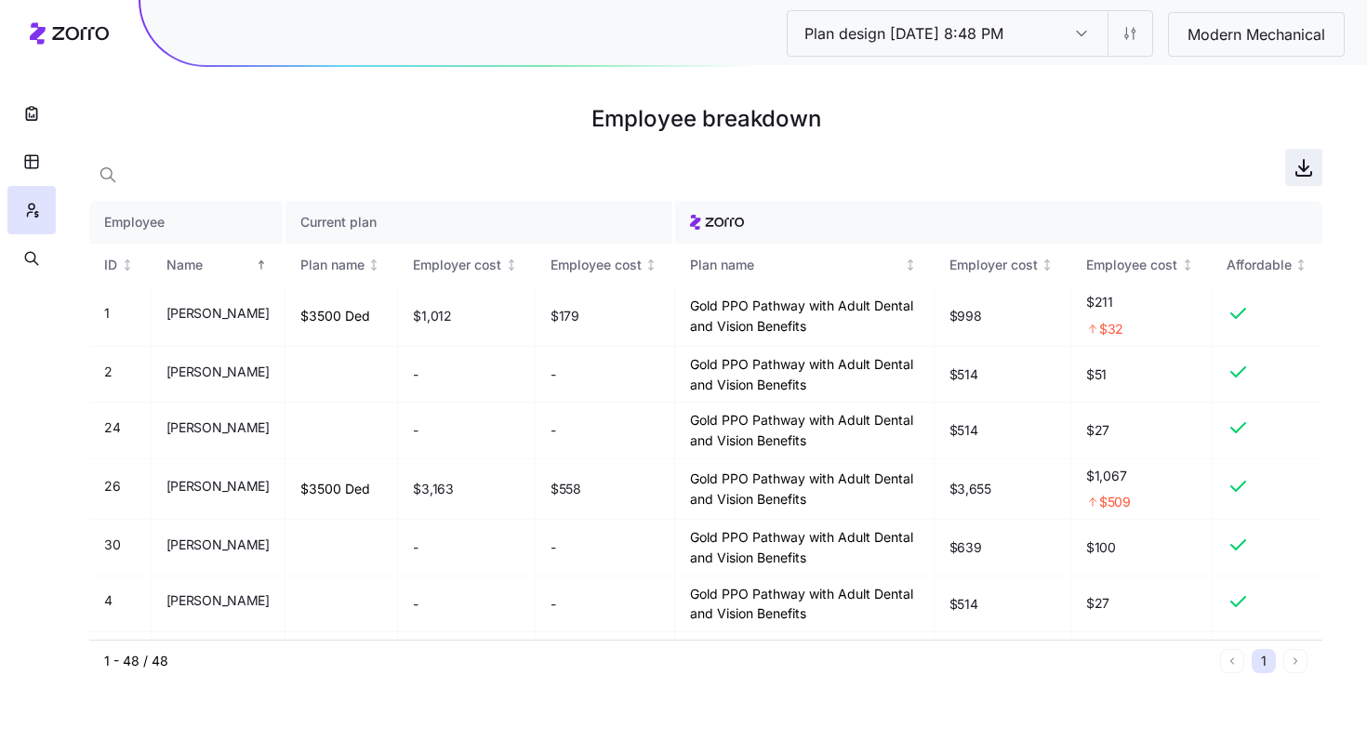
click at [1307, 176] on icon "button" at bounding box center [1303, 174] width 15 height 4
click at [1130, 33] on html "Plan design 10/06/2025 8:48 PM Plan design 10/06/2025 8:48 PM Modern Mechanical…" at bounding box center [683, 370] width 1367 height 741
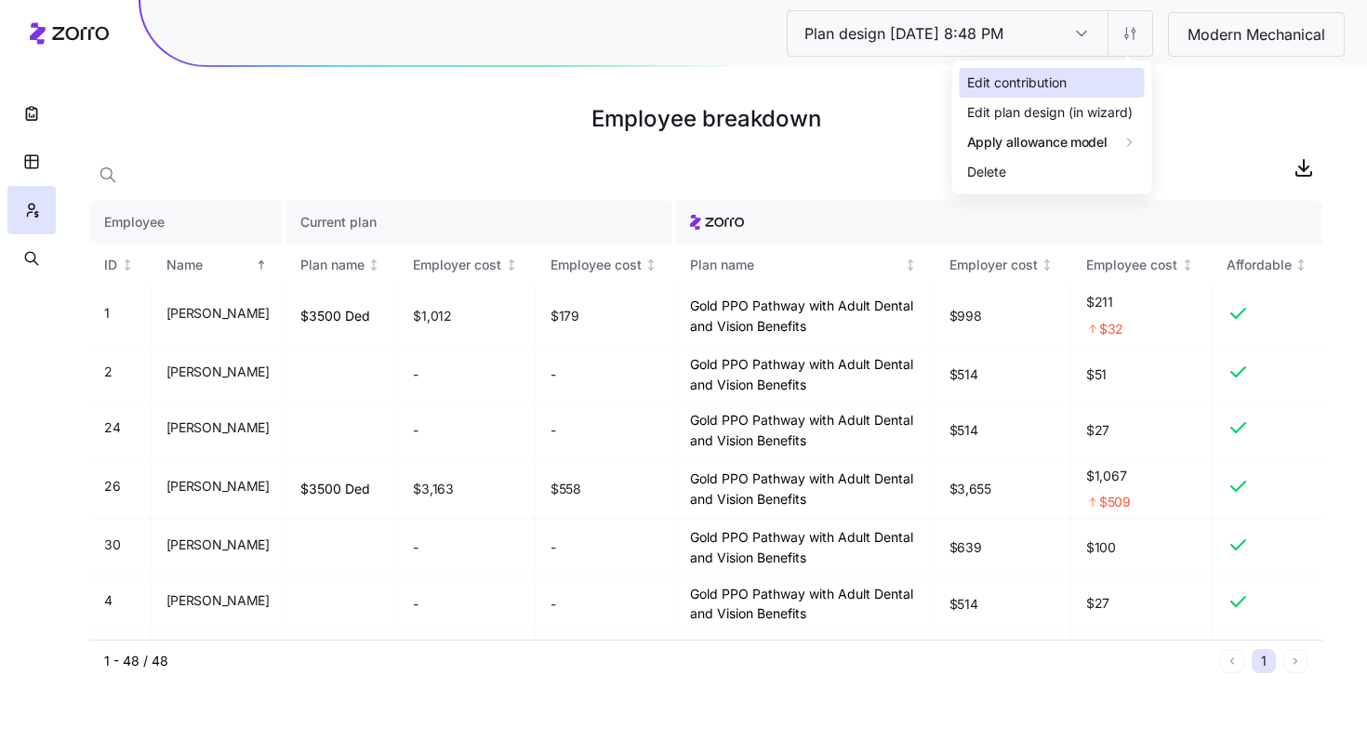
click at [1051, 84] on div "Edit contribution" at bounding box center [1016, 83] width 99 height 20
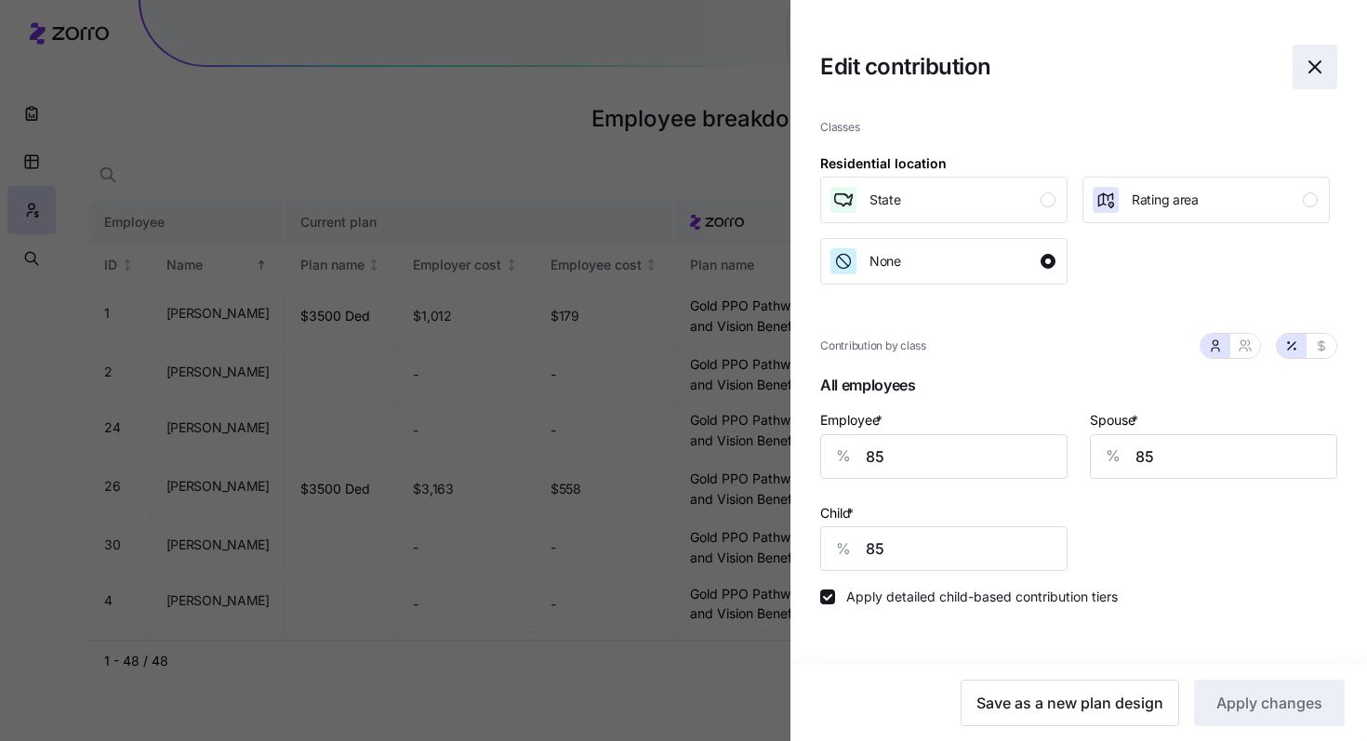
click at [1313, 60] on icon "button" at bounding box center [1315, 67] width 22 height 22
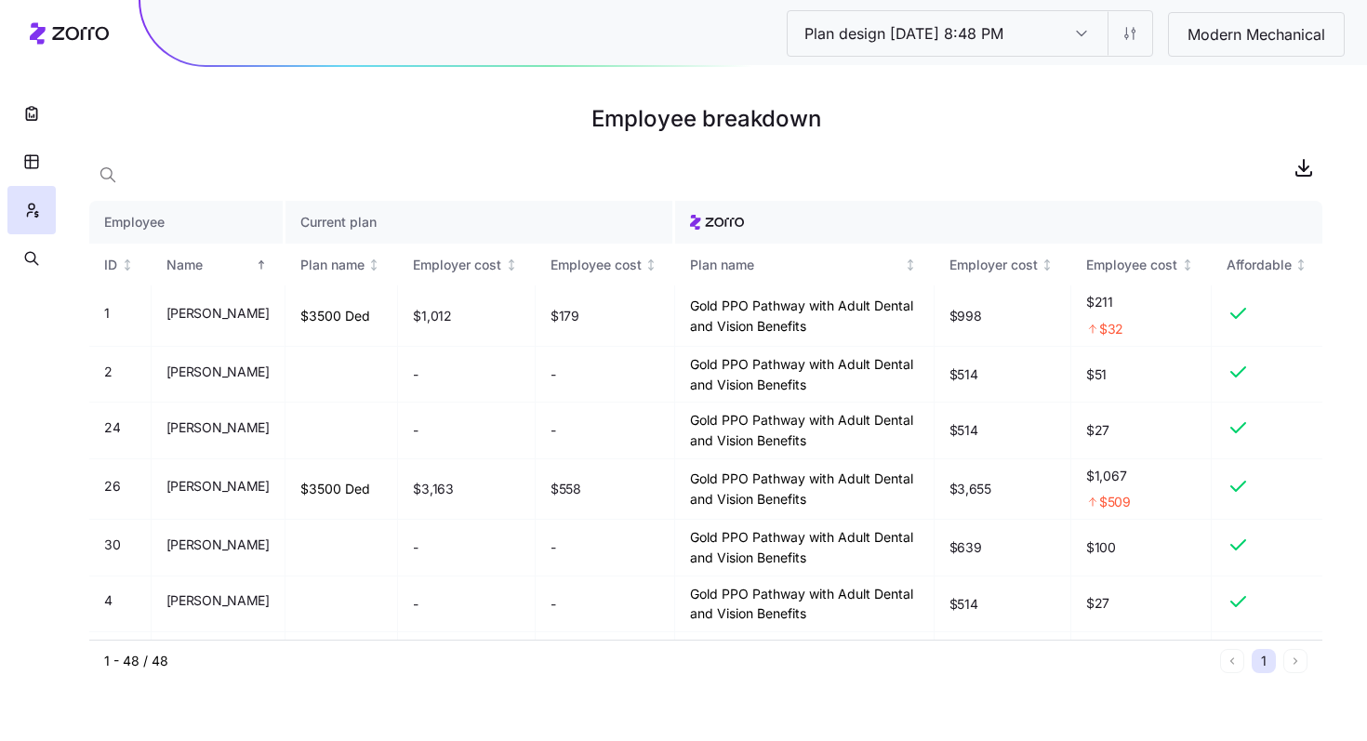
click at [1081, 30] on input "Plan design 10/06/2025 8:48 PM" at bounding box center [1081, 33] width 52 height 45
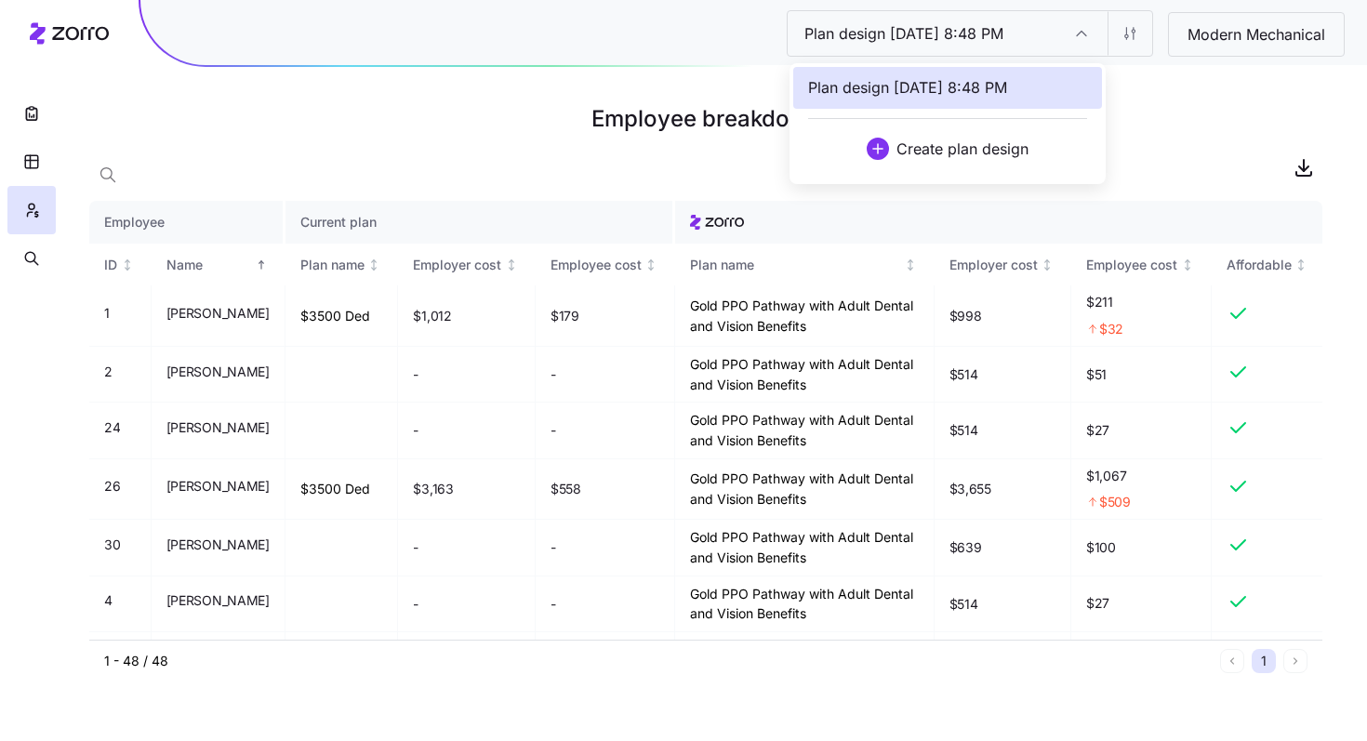
click at [973, 87] on span "Plan design 10/06/2025 8:48 PM" at bounding box center [907, 87] width 199 height 23
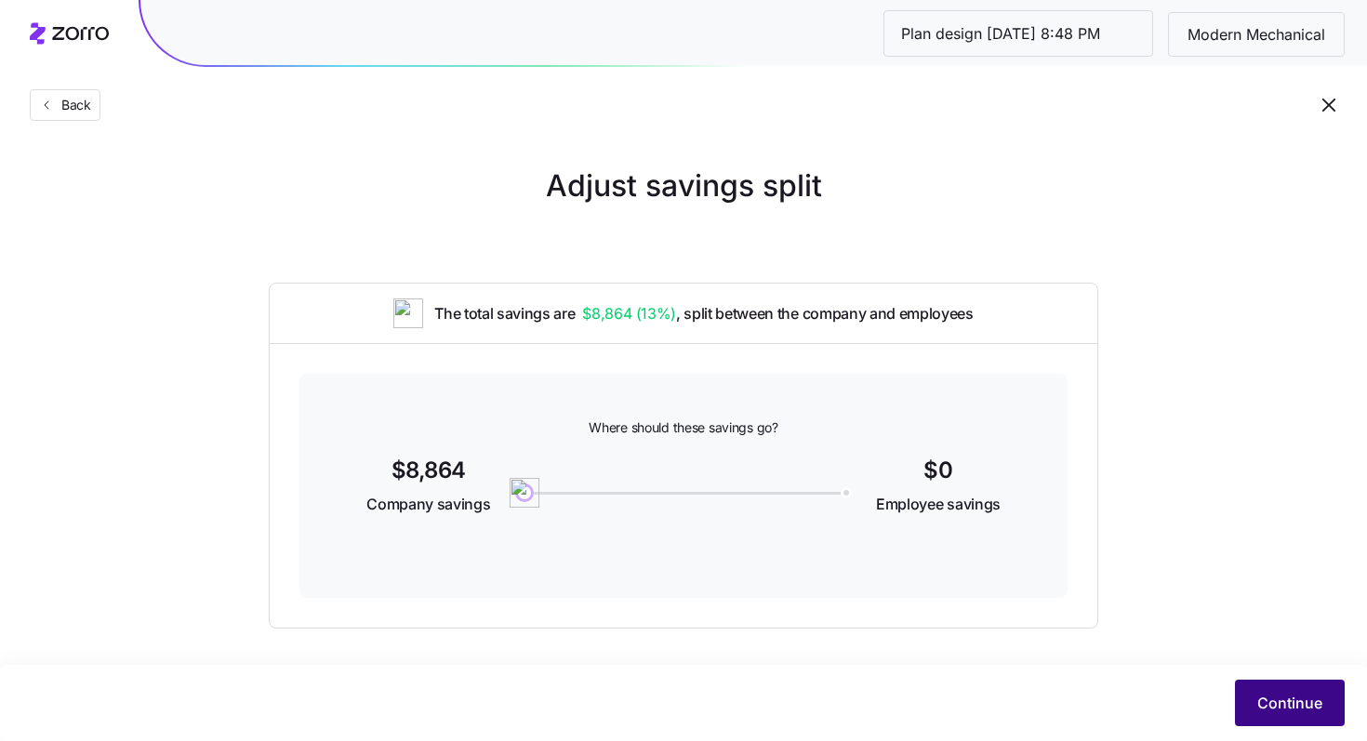
click at [1266, 693] on span "Continue" at bounding box center [1289, 703] width 65 height 22
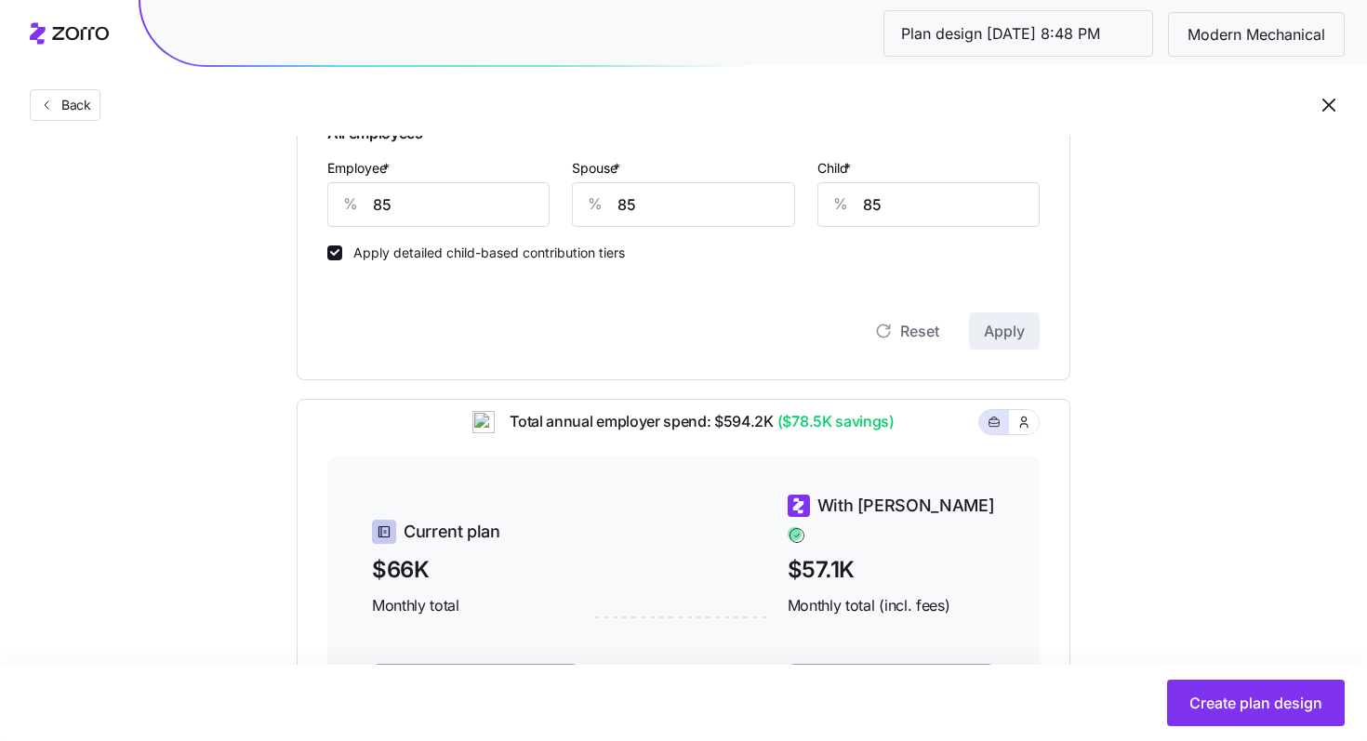
scroll to position [495, 0]
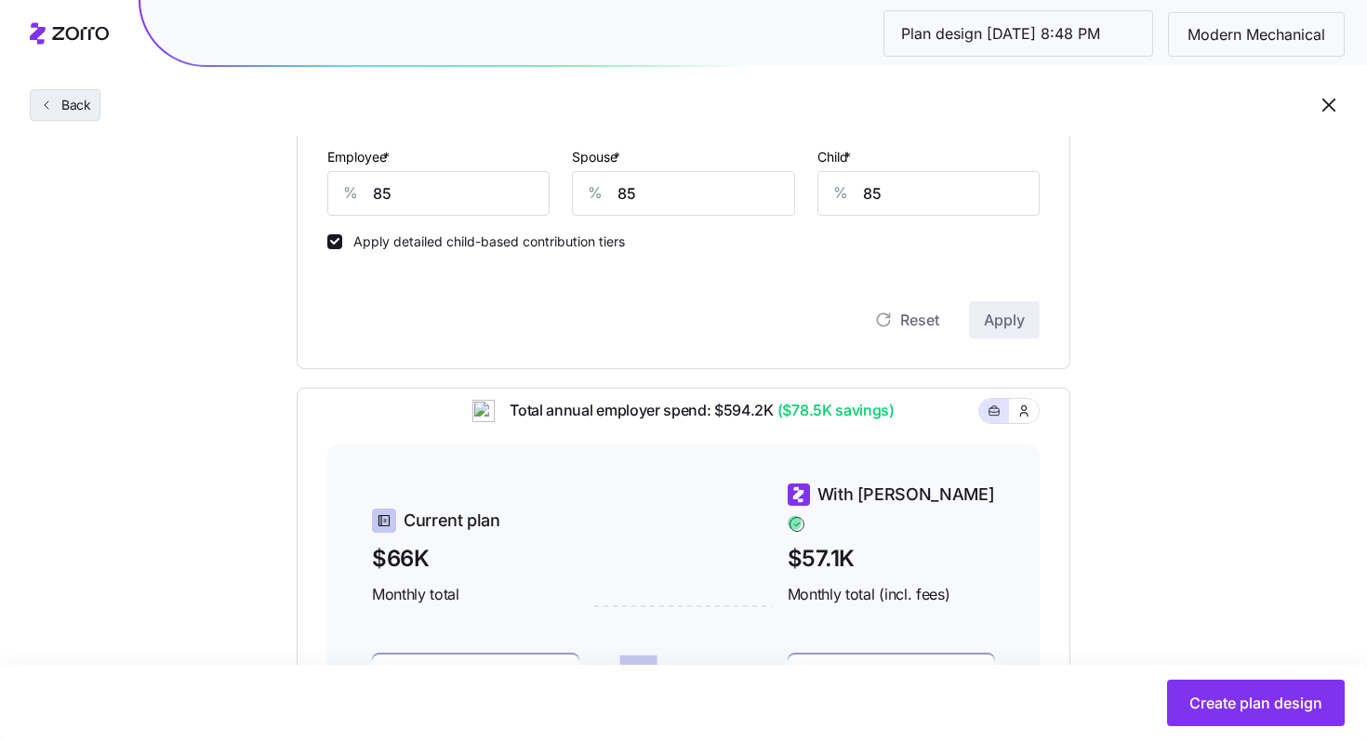
click at [78, 110] on span "Back" at bounding box center [72, 105] width 37 height 19
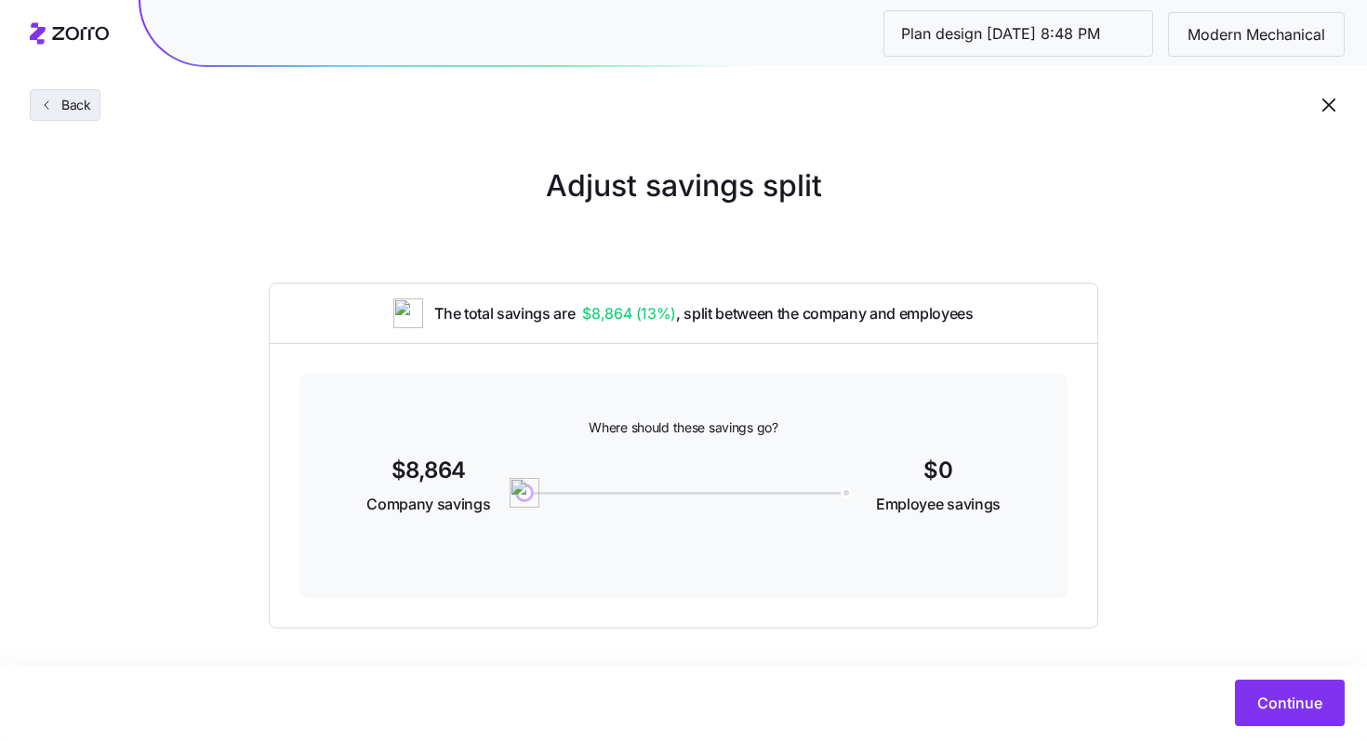
click at [78, 110] on span "Back" at bounding box center [72, 105] width 37 height 19
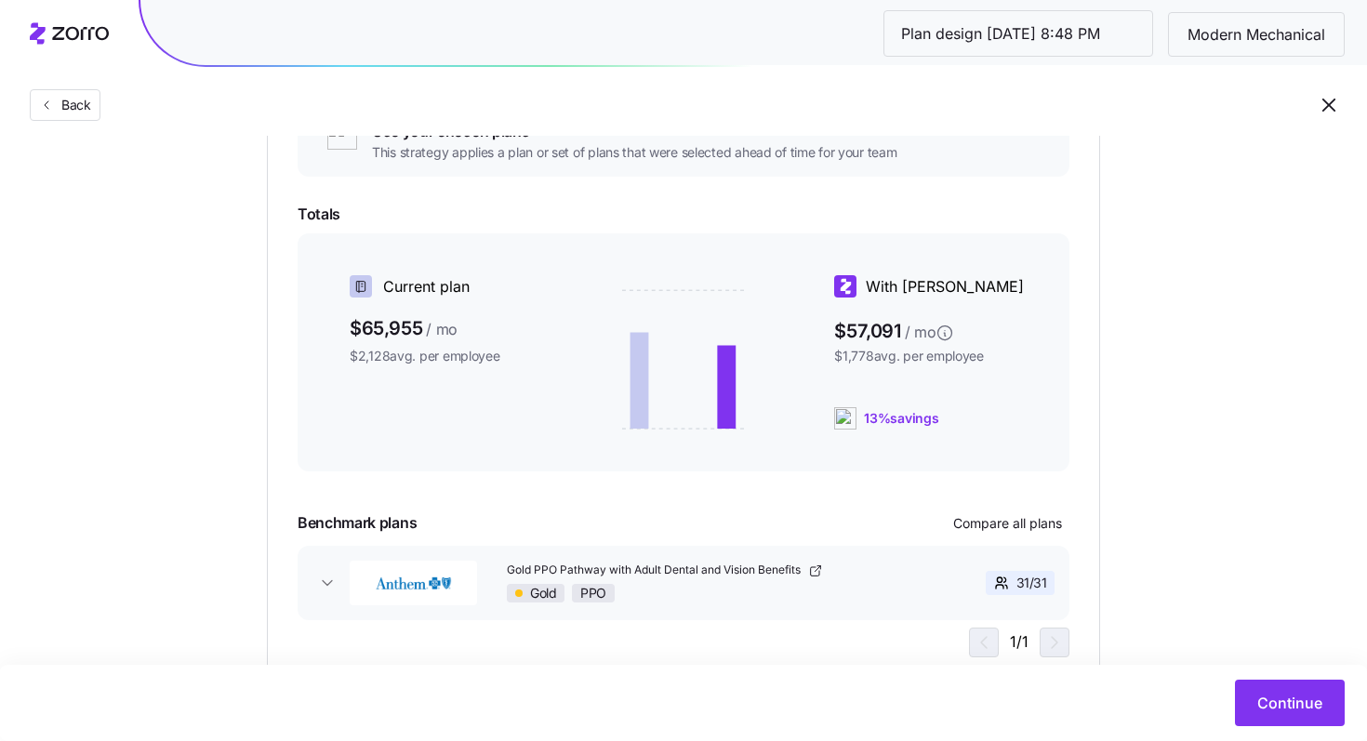
scroll to position [271, 0]
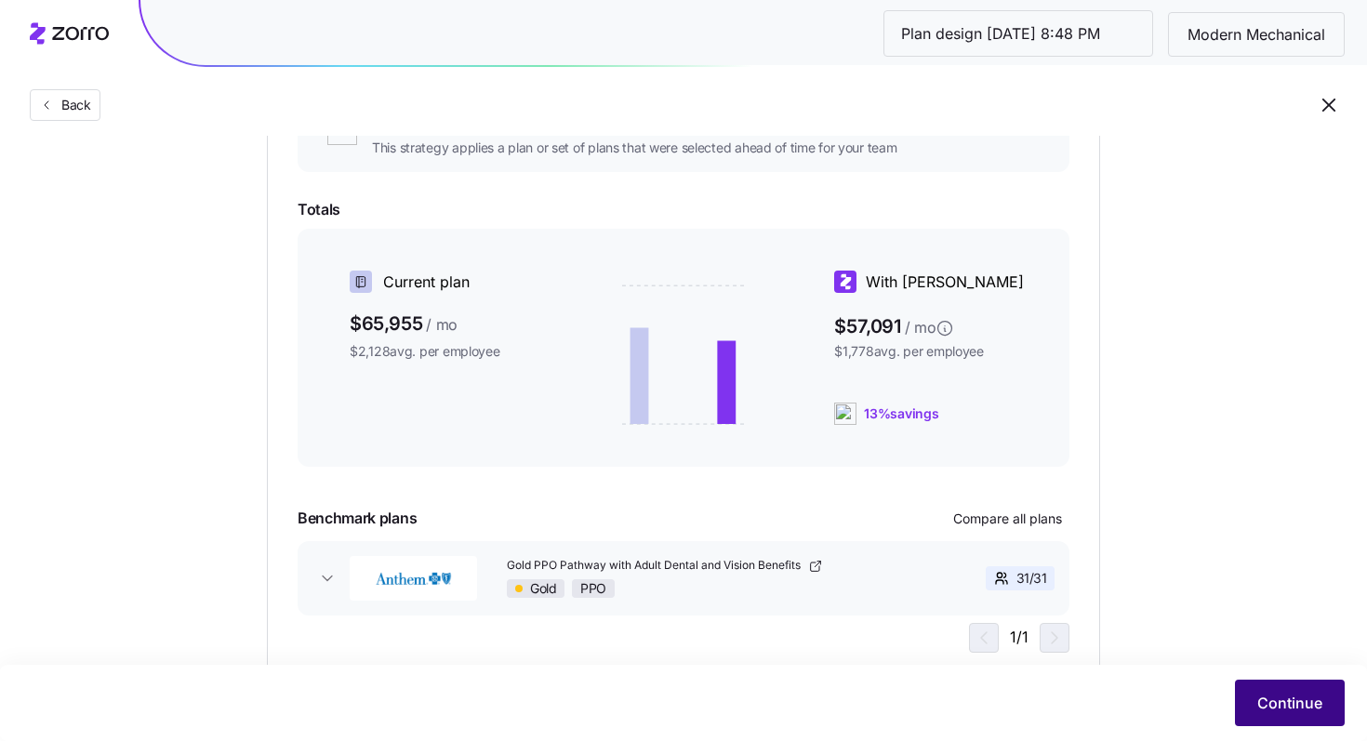
click at [1333, 705] on button "Continue" at bounding box center [1290, 703] width 110 height 46
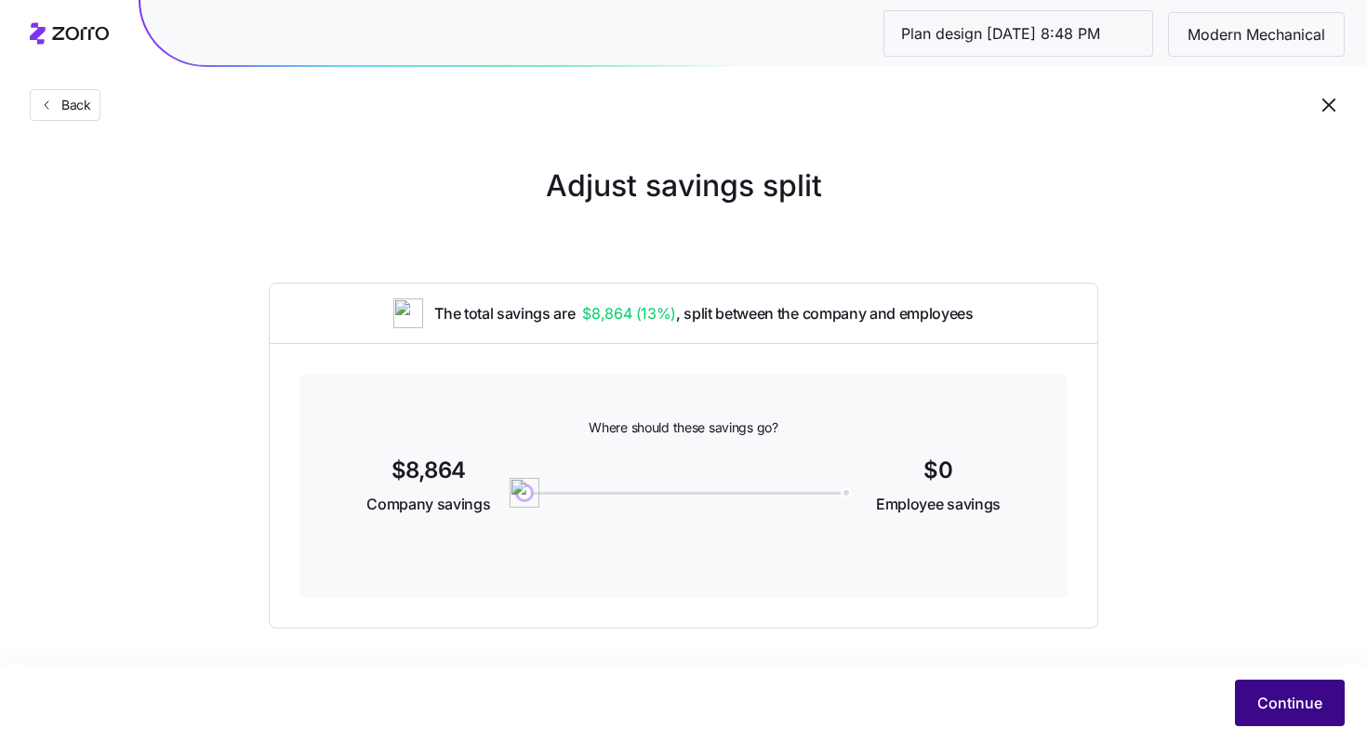
click at [1281, 683] on button "Continue" at bounding box center [1290, 703] width 110 height 46
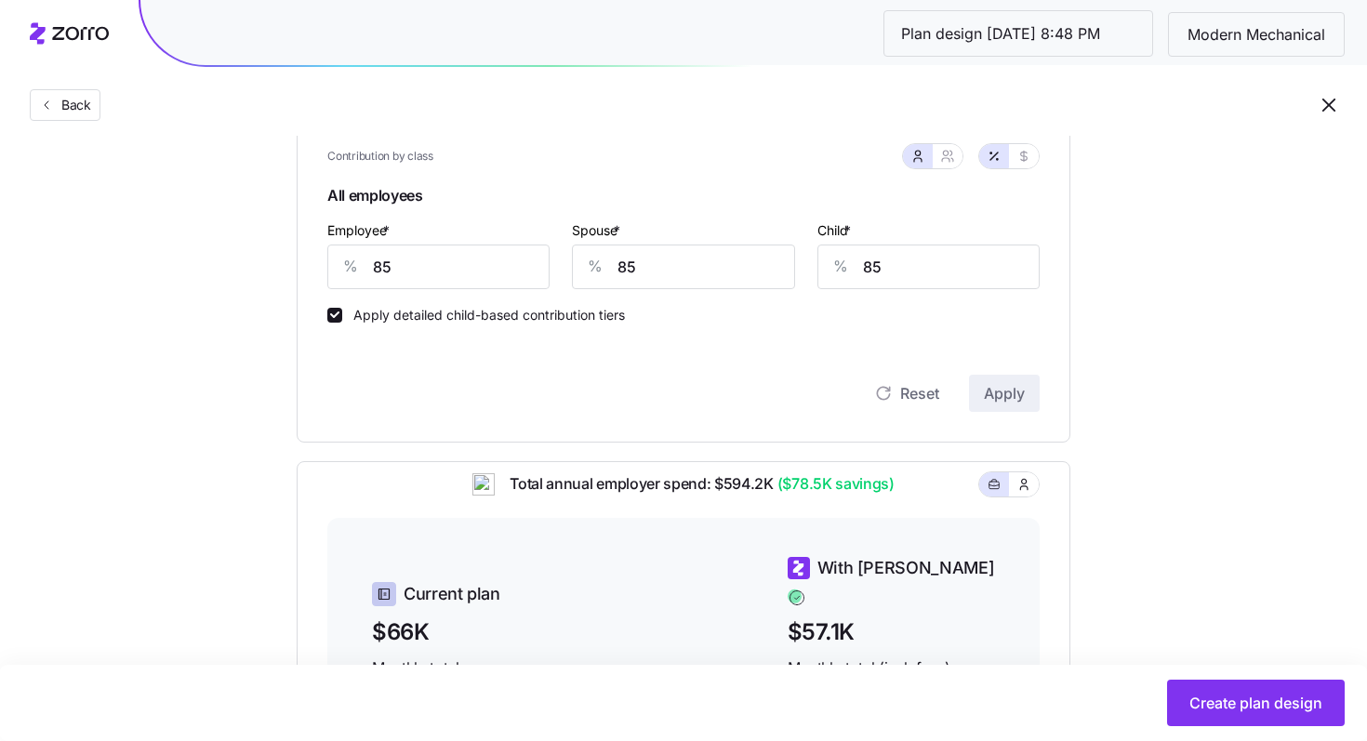
scroll to position [528, 0]
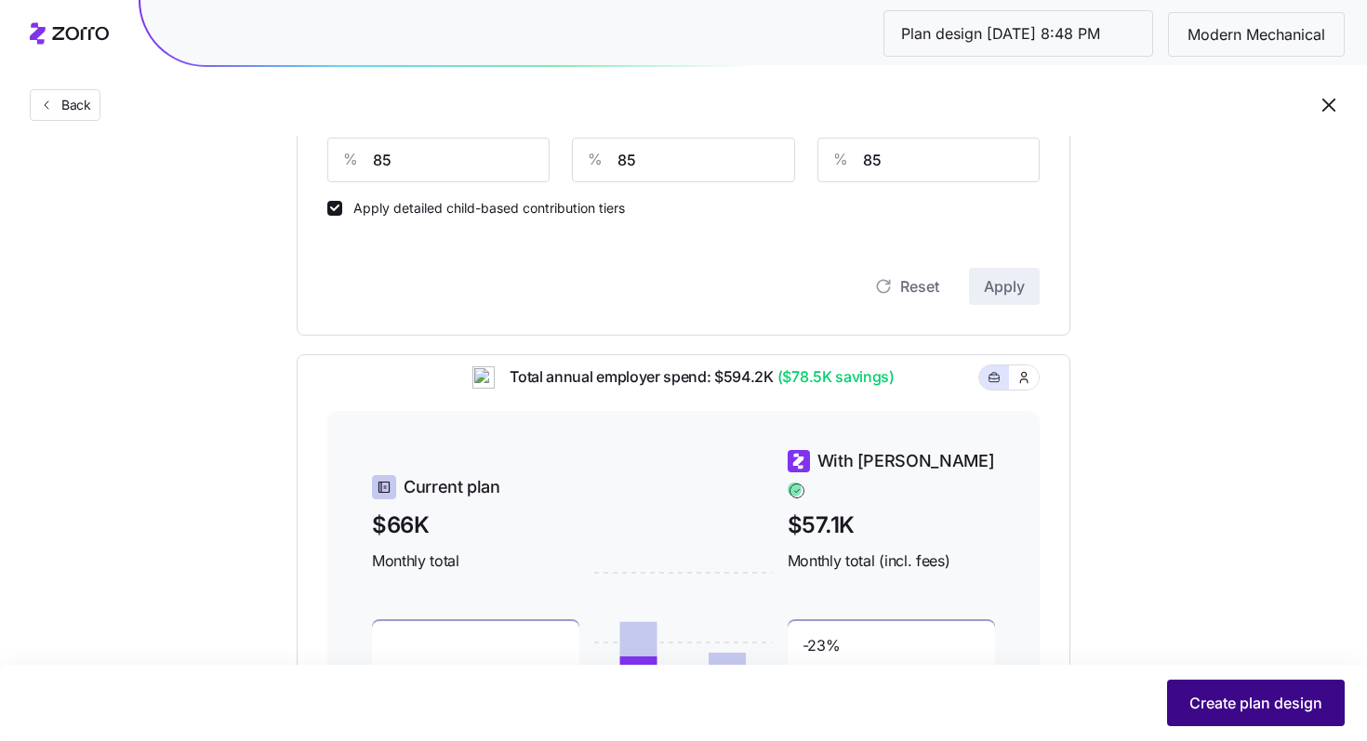
click at [1240, 705] on span "Create plan design" at bounding box center [1255, 703] width 133 height 22
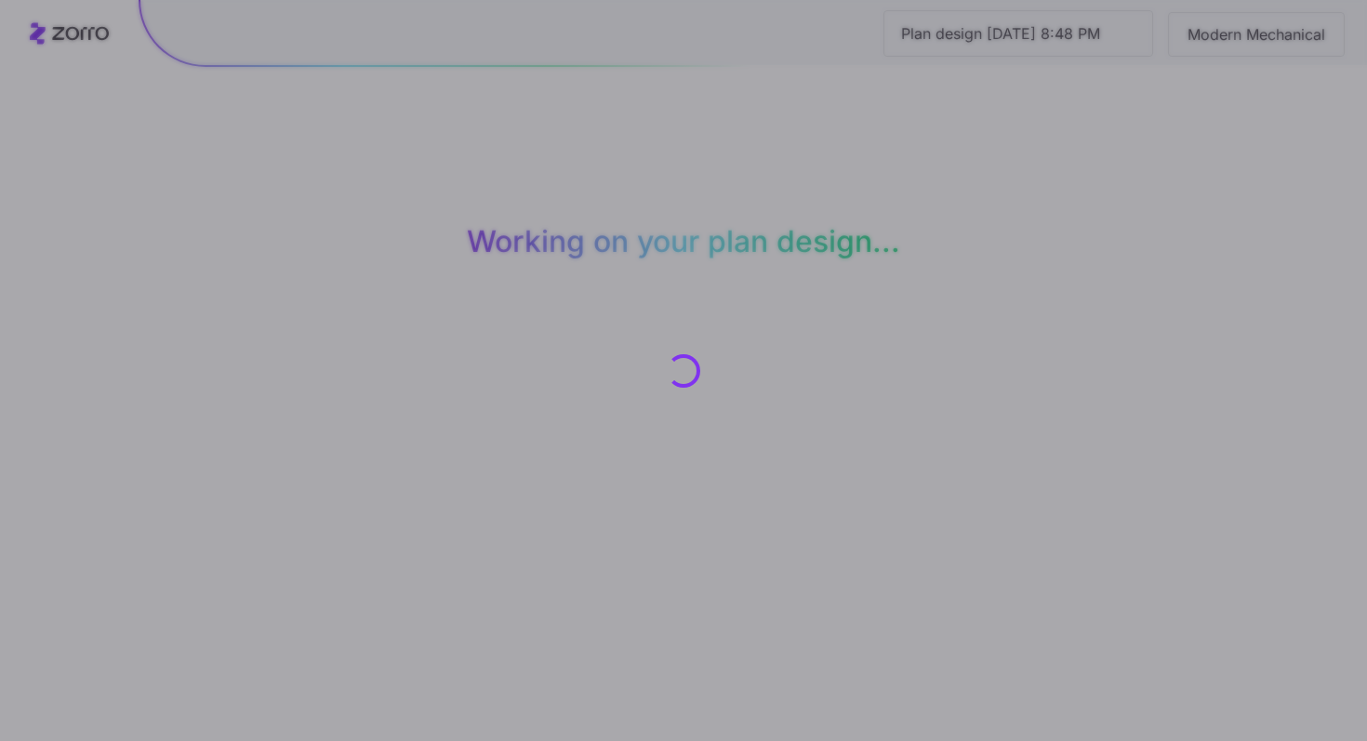
scroll to position [0, 0]
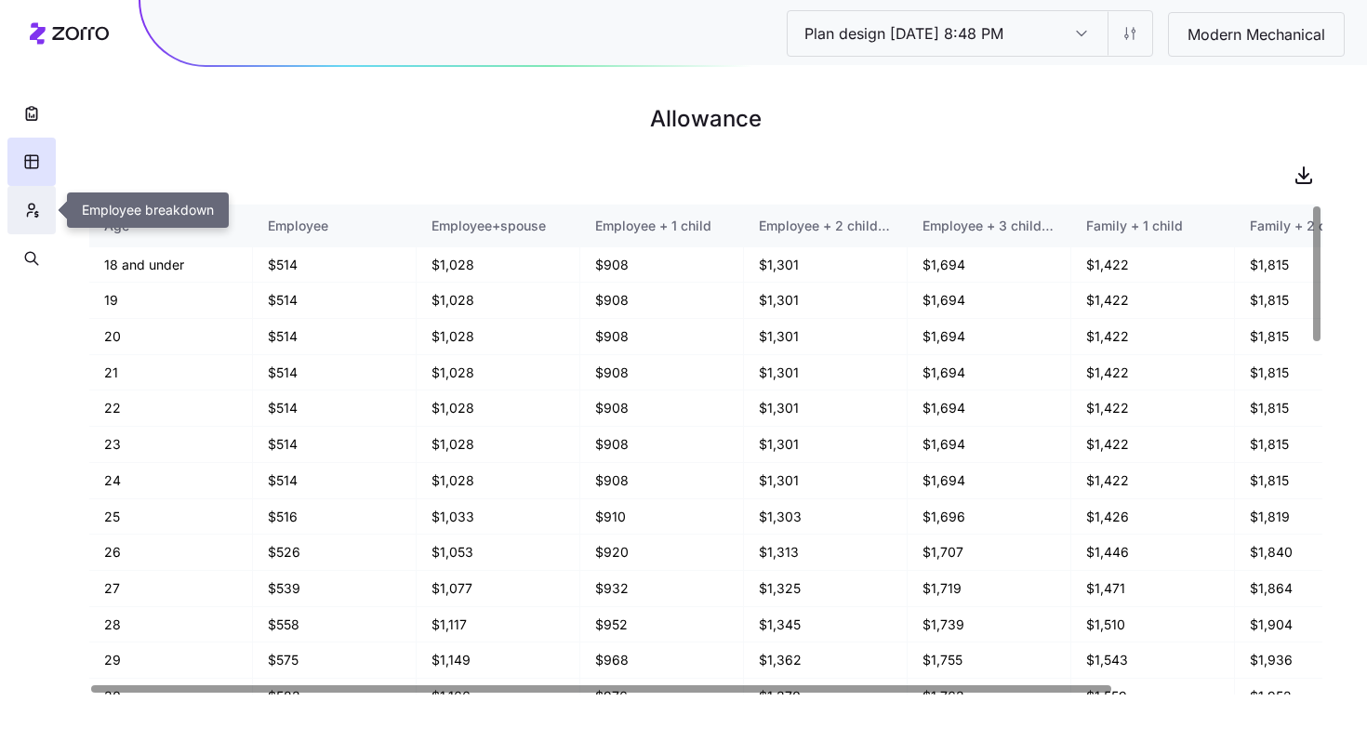
click at [26, 206] on icon "button" at bounding box center [31, 210] width 17 height 19
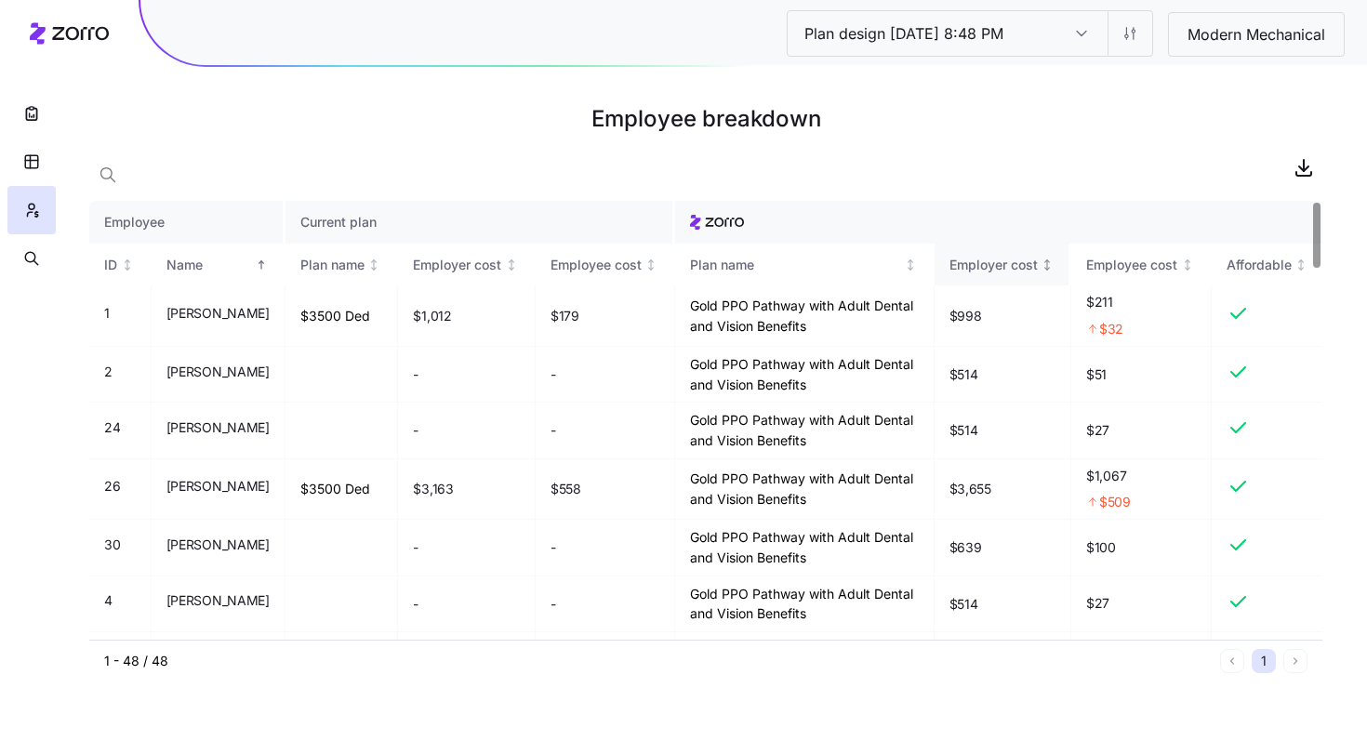
click at [1014, 264] on div "Employer cost" at bounding box center [993, 265] width 88 height 20
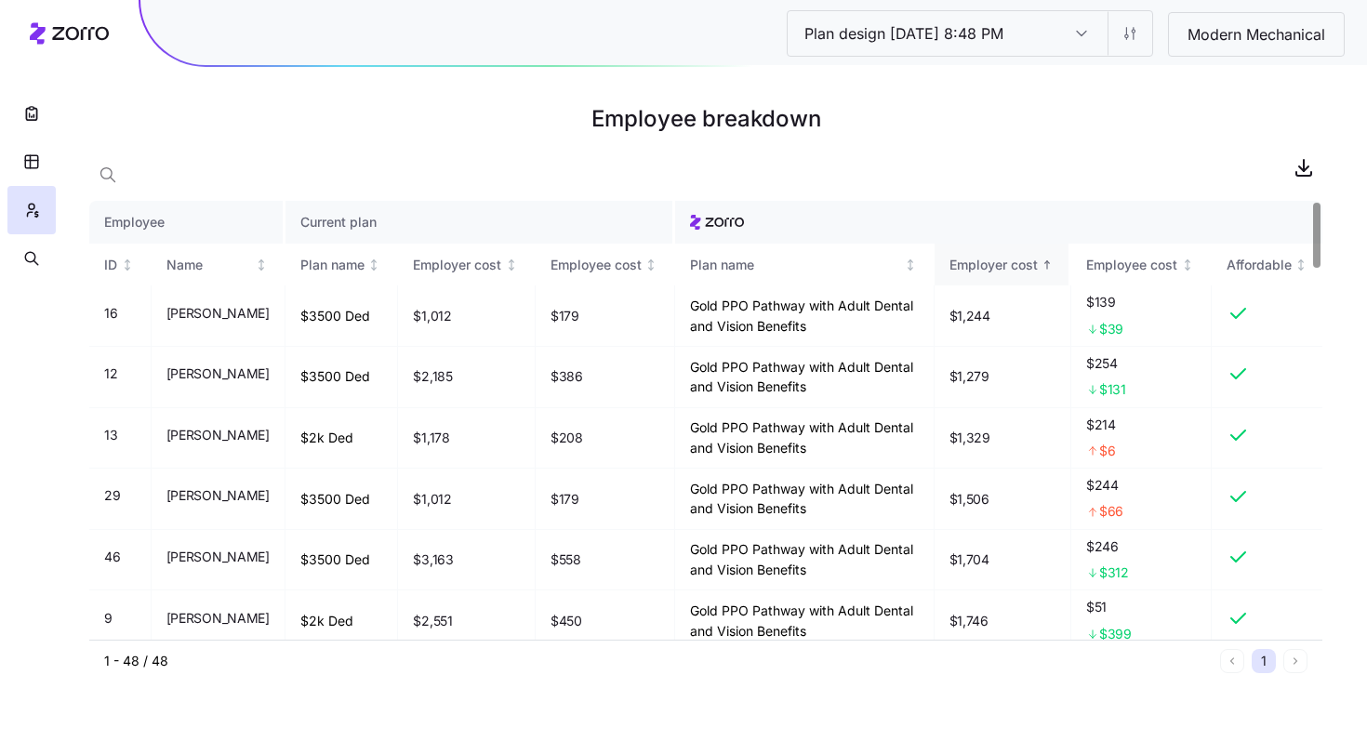
click at [1014, 264] on div "Employer cost" at bounding box center [993, 265] width 88 height 20
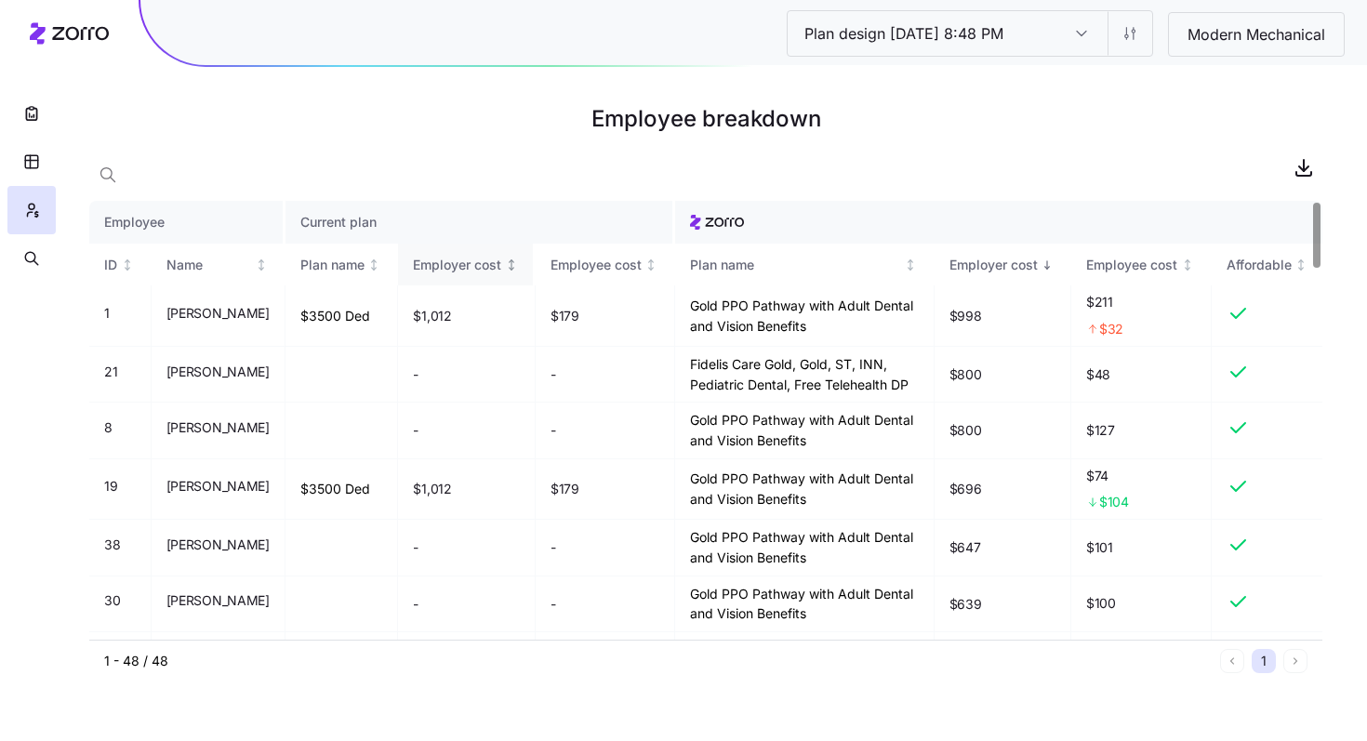
click at [501, 264] on div "Employer cost" at bounding box center [457, 265] width 88 height 20
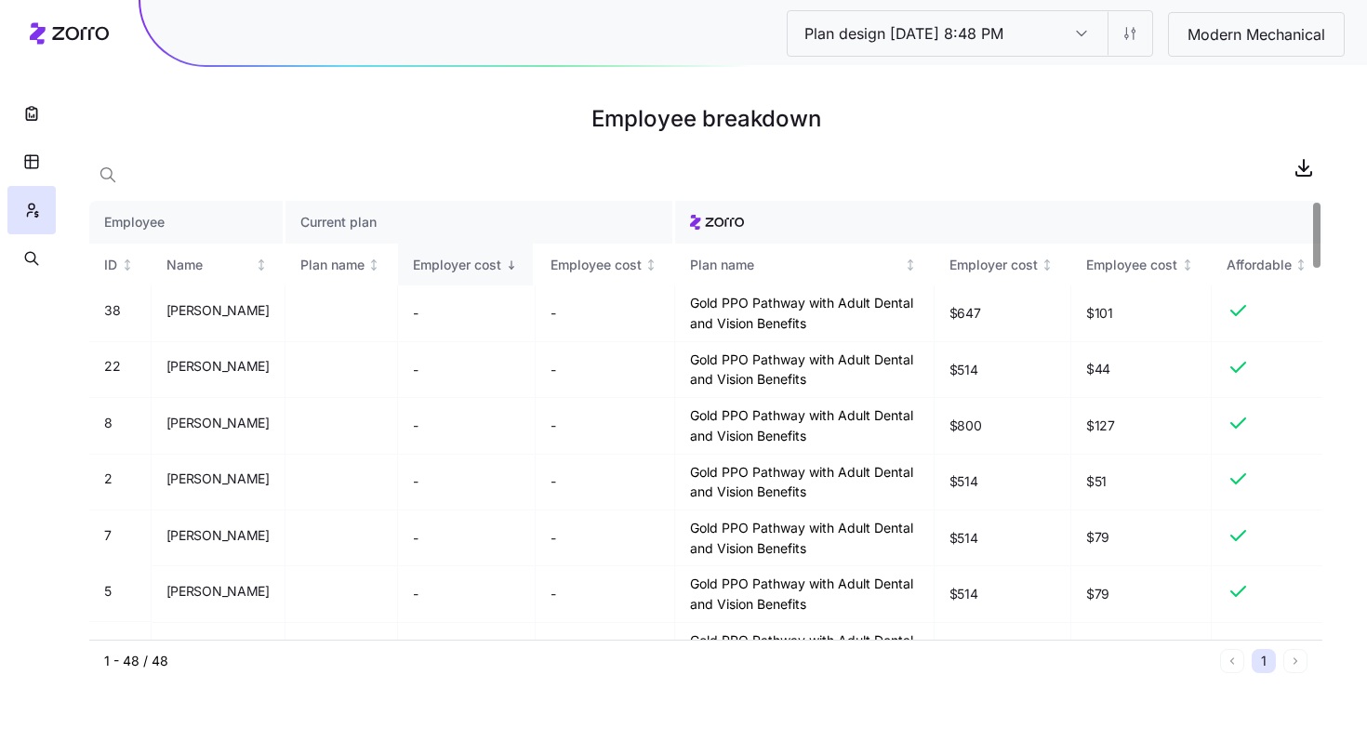
click at [501, 264] on div "Employer cost" at bounding box center [457, 265] width 88 height 20
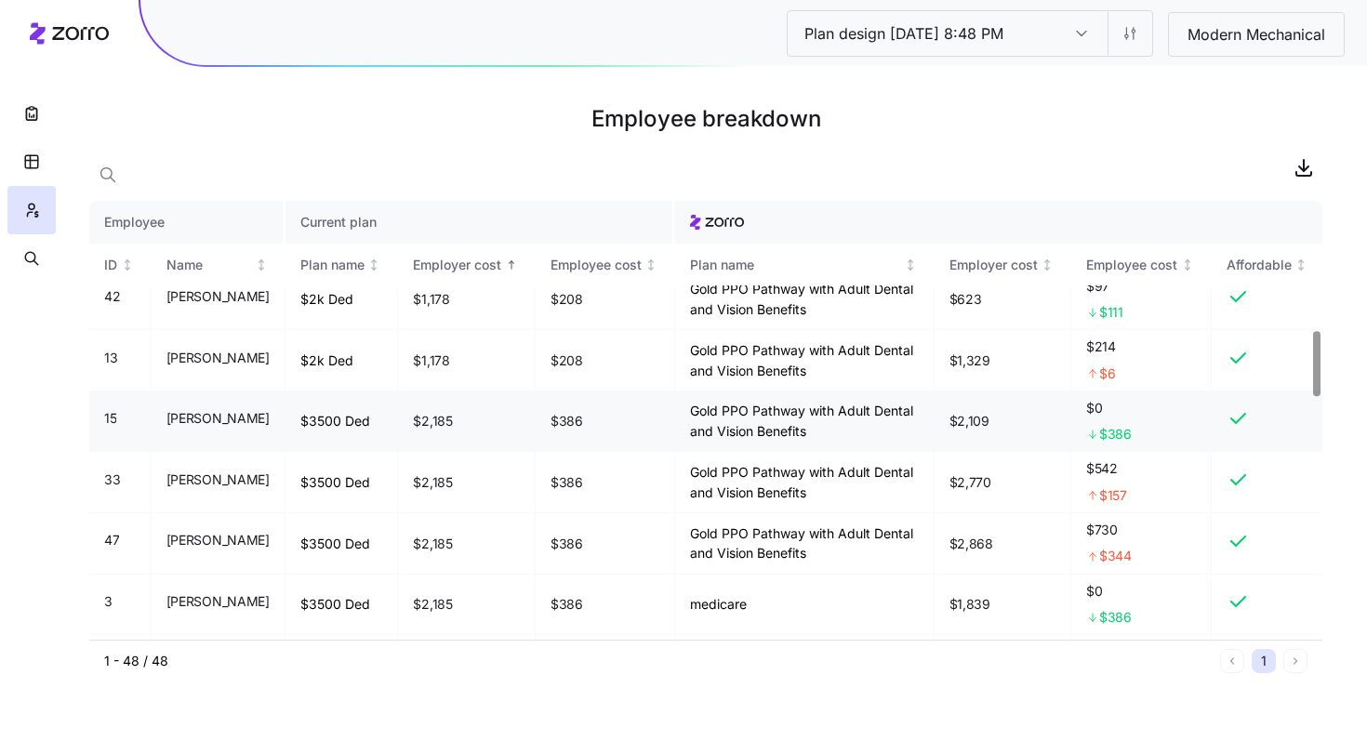
scroll to position [869, 0]
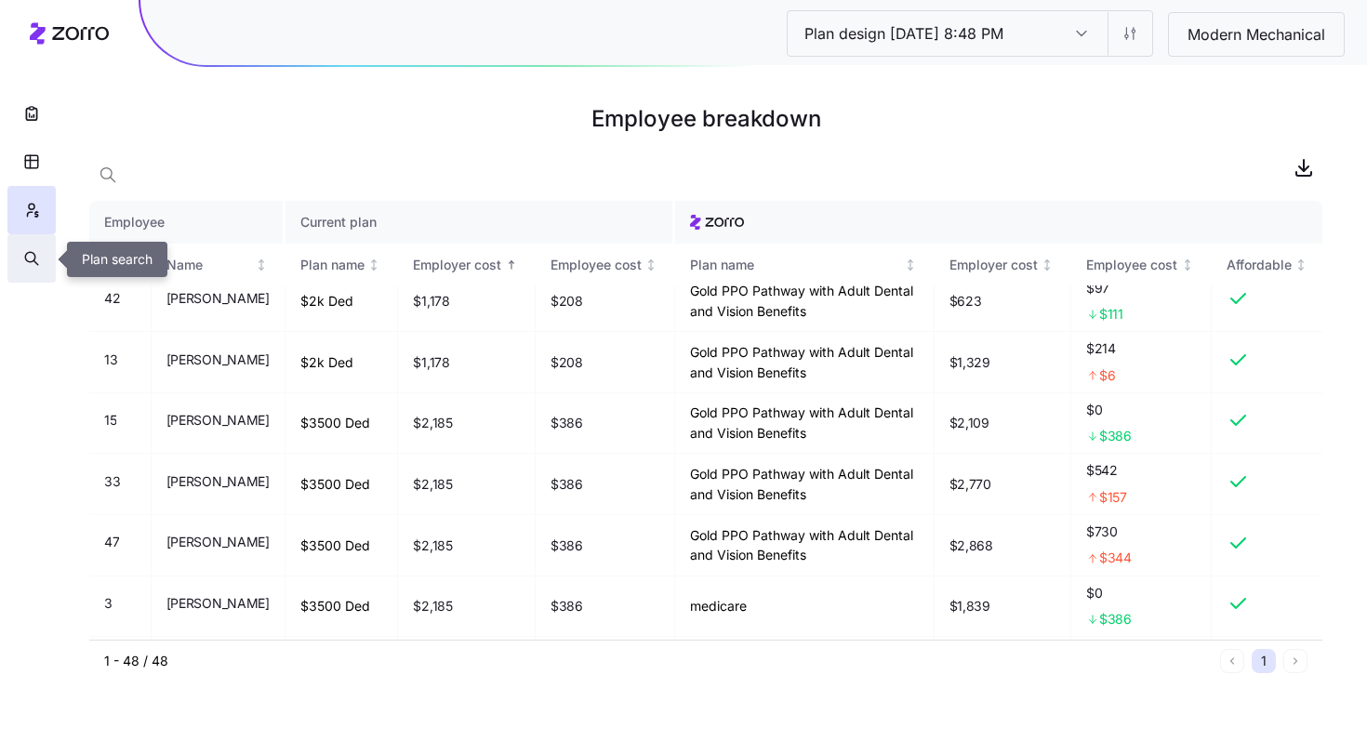
click at [33, 261] on icon "button" at bounding box center [31, 258] width 17 height 19
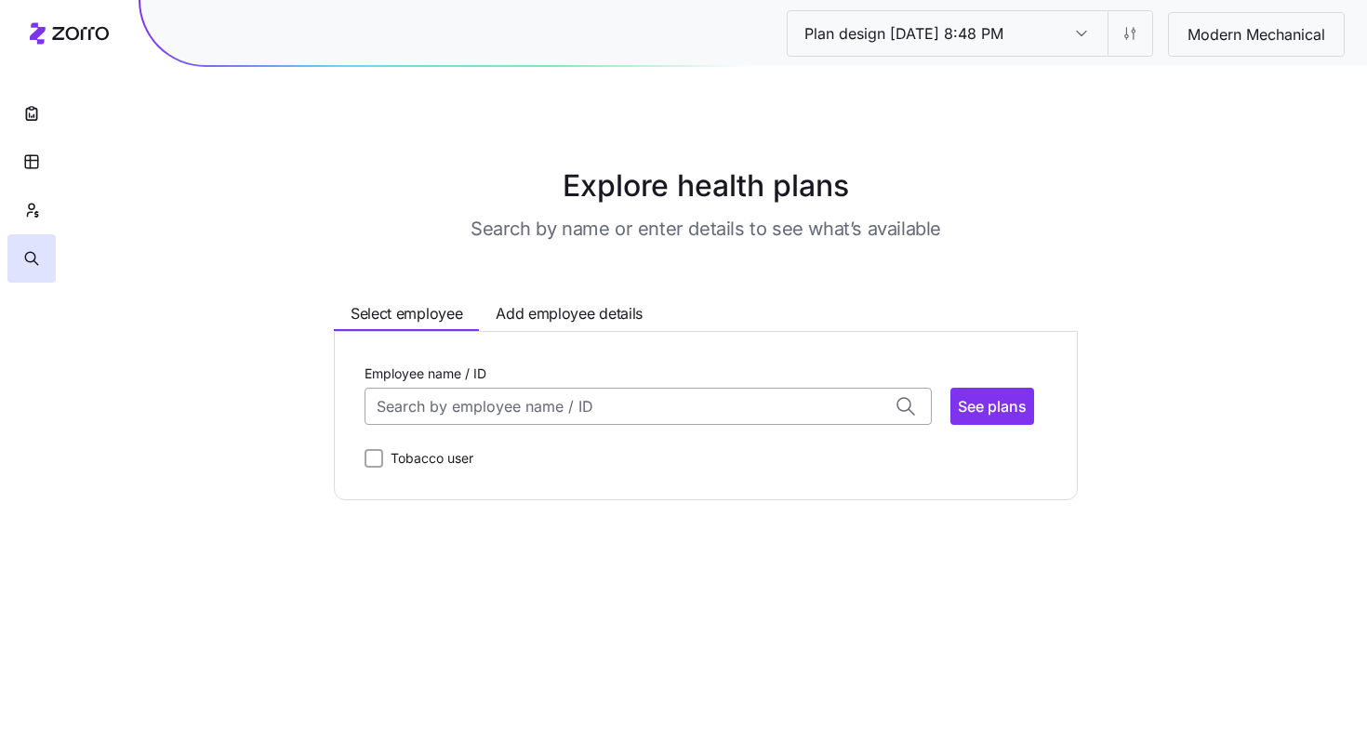
click at [500, 407] on input "Employee name / ID" at bounding box center [648, 406] width 567 height 37
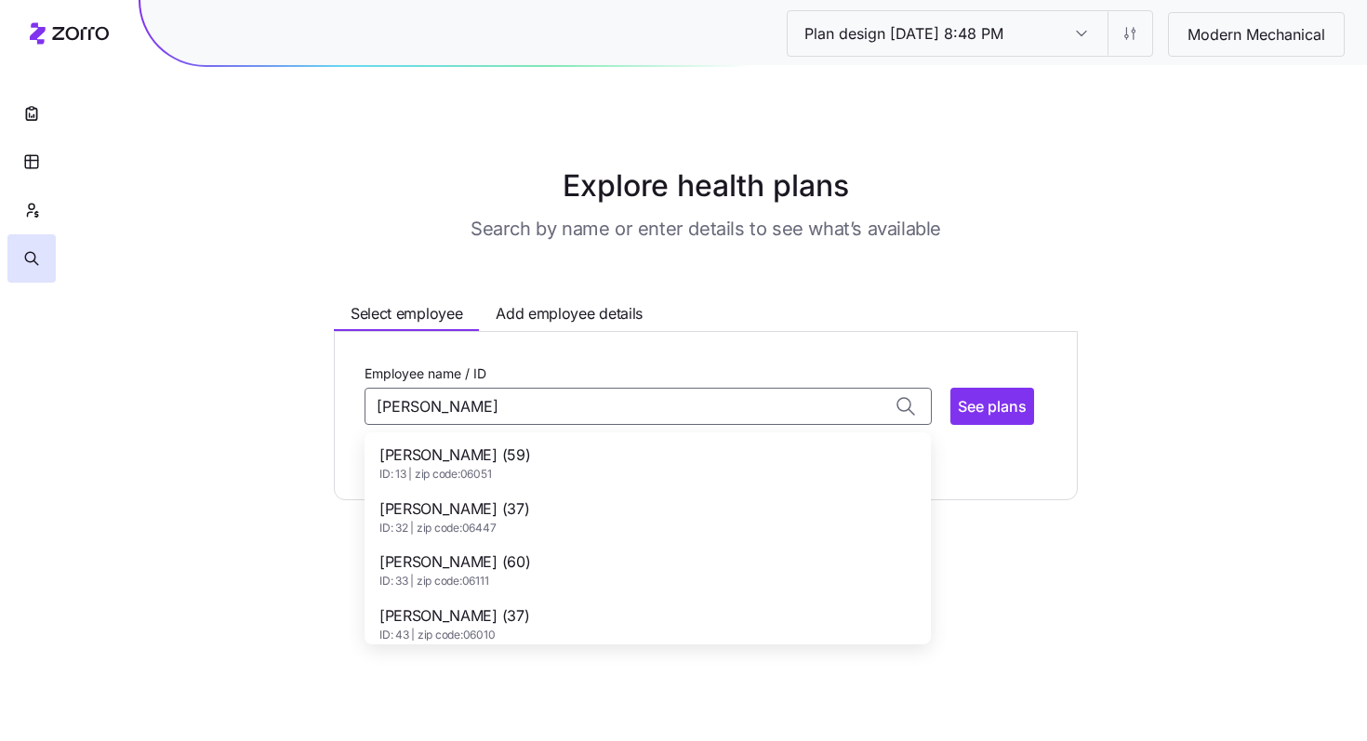
click at [543, 450] on div "PAUL DUMAIS (59) ID: 13 | zip code: 06051" at bounding box center [647, 463] width 559 height 54
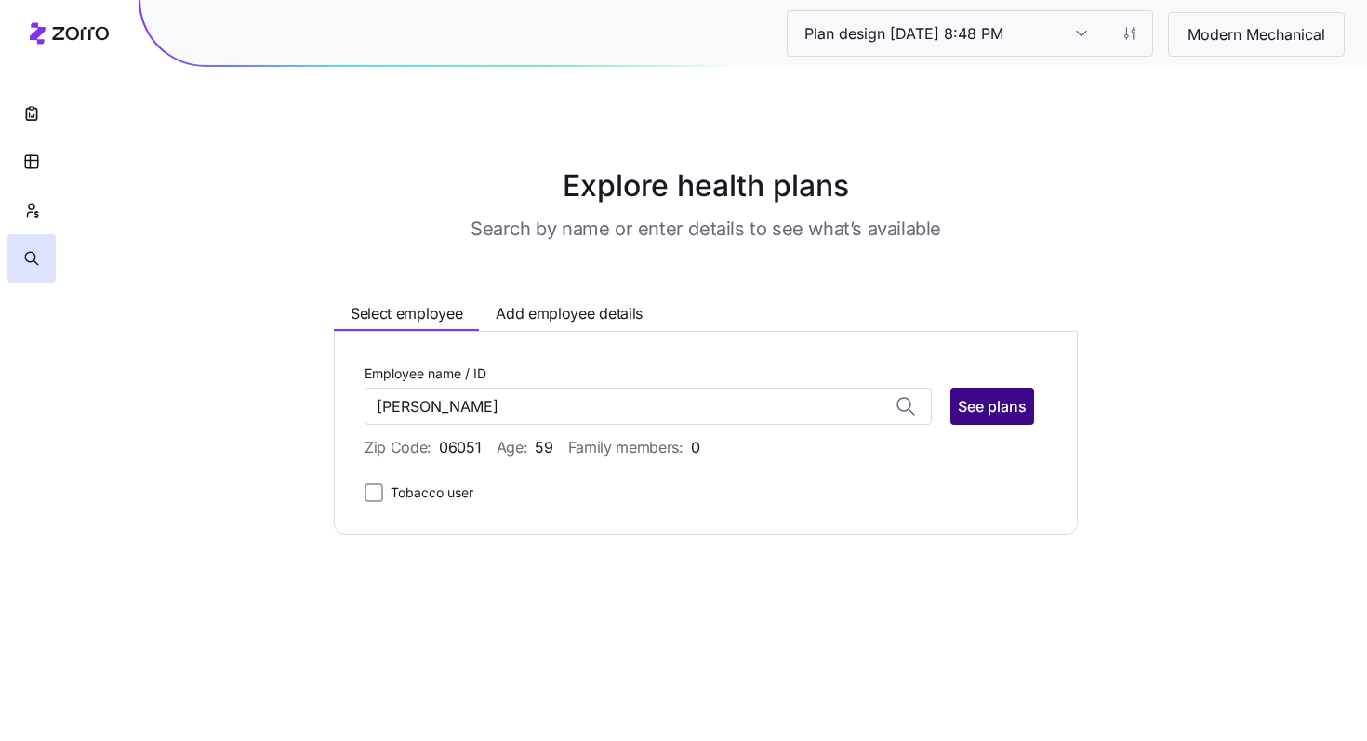
click at [998, 423] on button "See plans" at bounding box center [992, 406] width 84 height 37
type input "PAUL DUMAIS (ID: 13)"
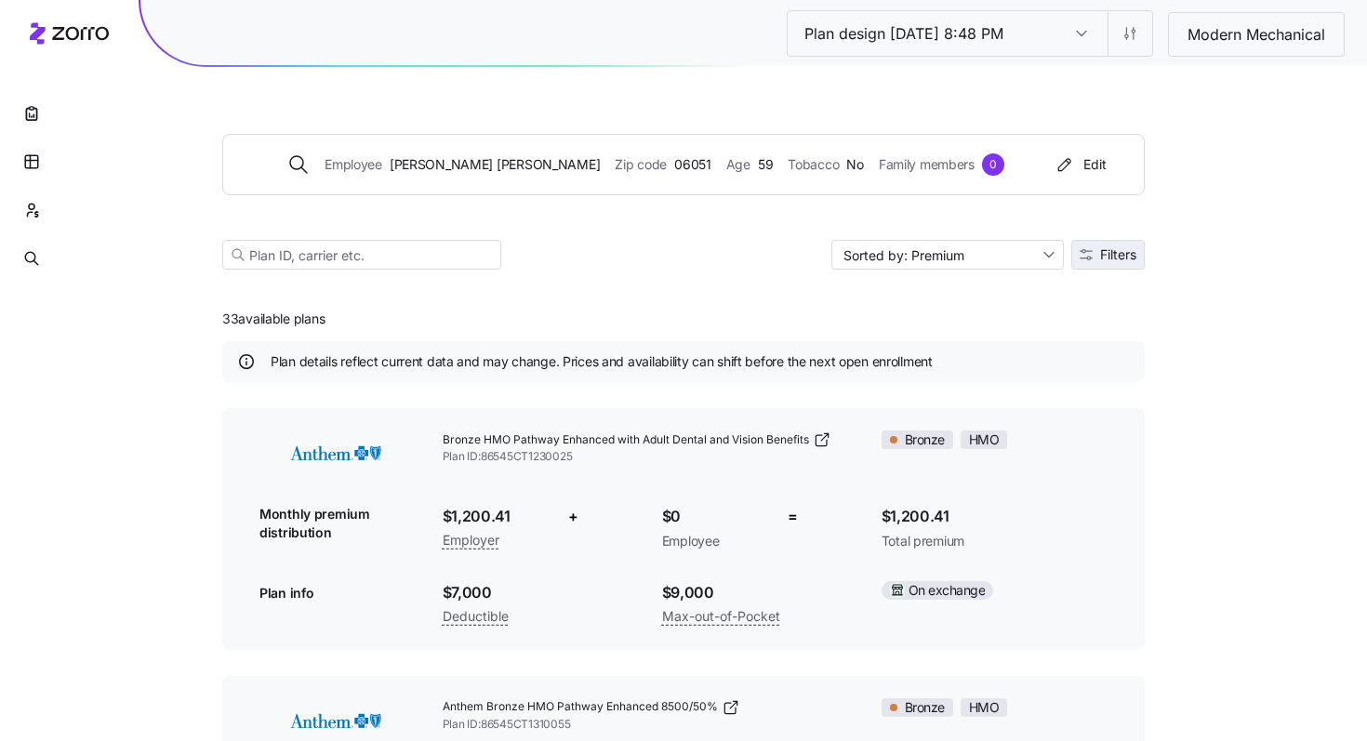
click at [1094, 261] on button "Filters" at bounding box center [1107, 255] width 73 height 30
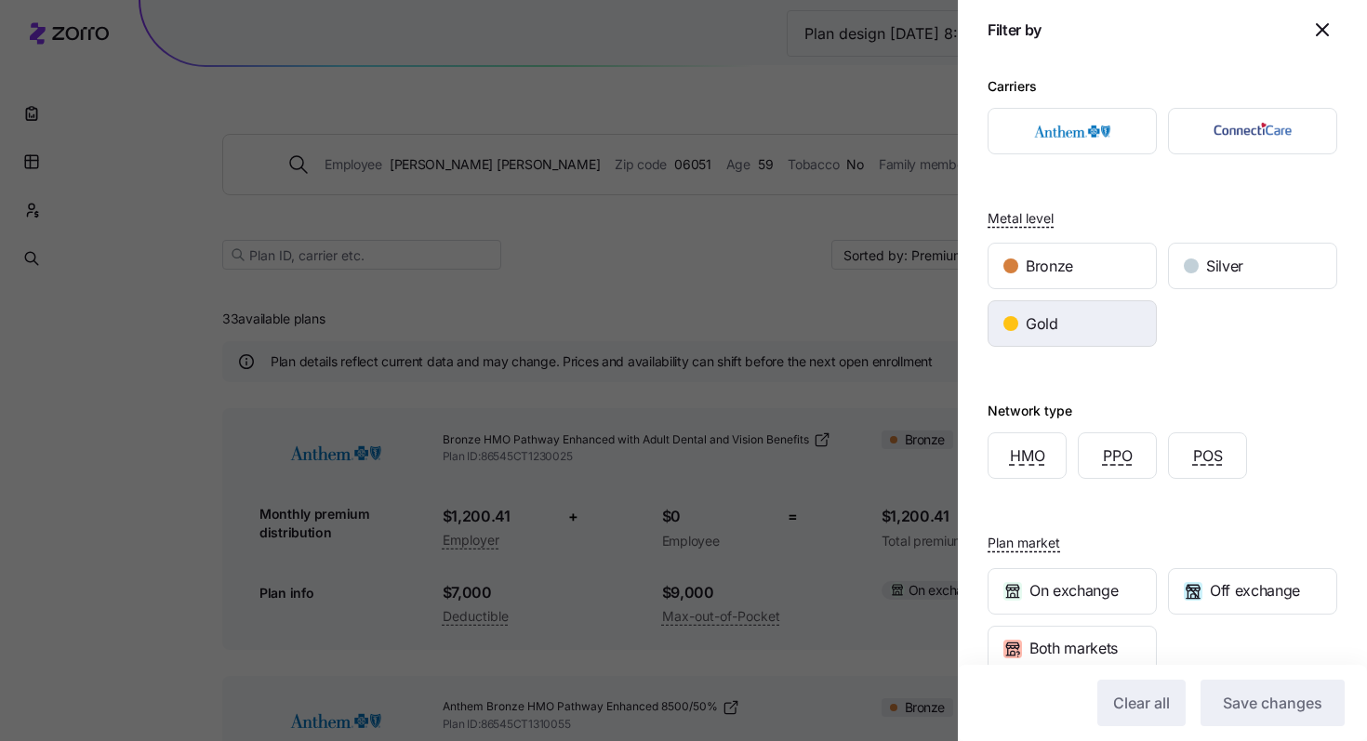
click at [1071, 323] on div "Gold" at bounding box center [1071, 323] width 167 height 45
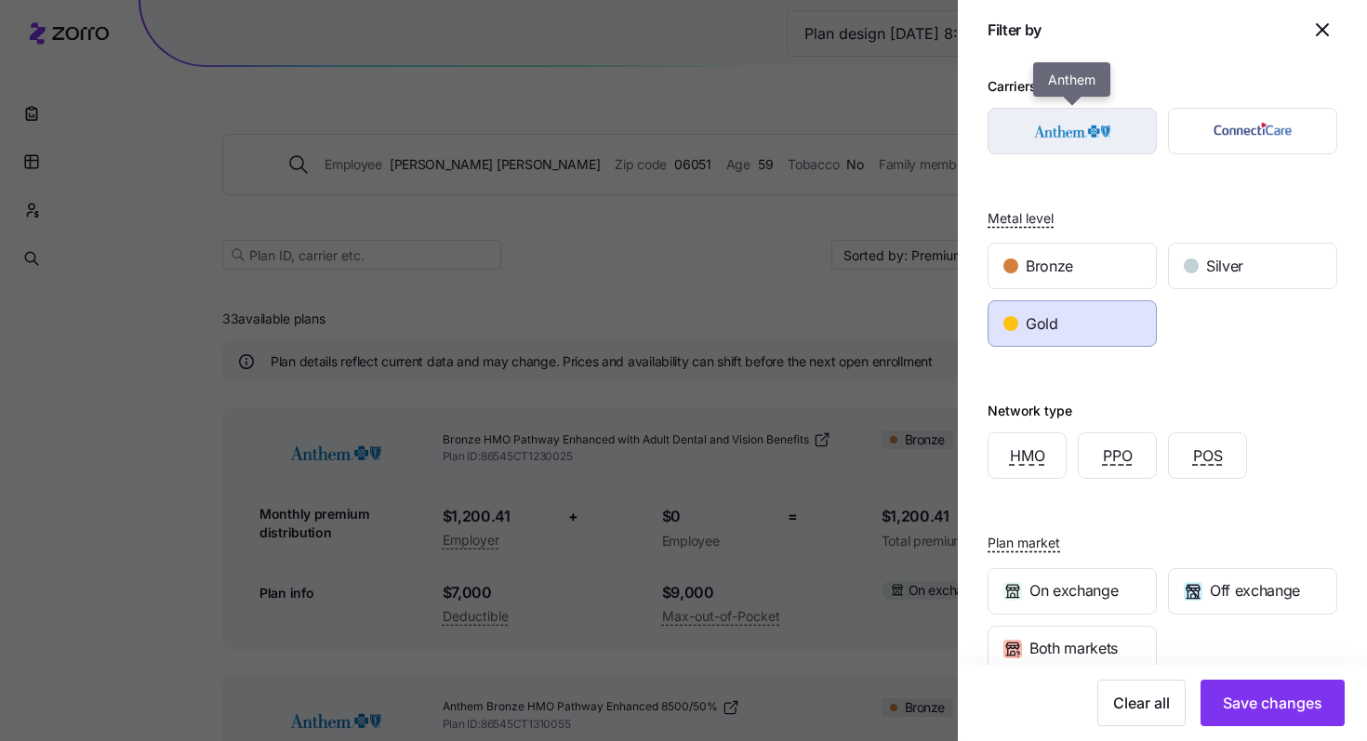
click at [1067, 150] on div "button" at bounding box center [1071, 131] width 167 height 45
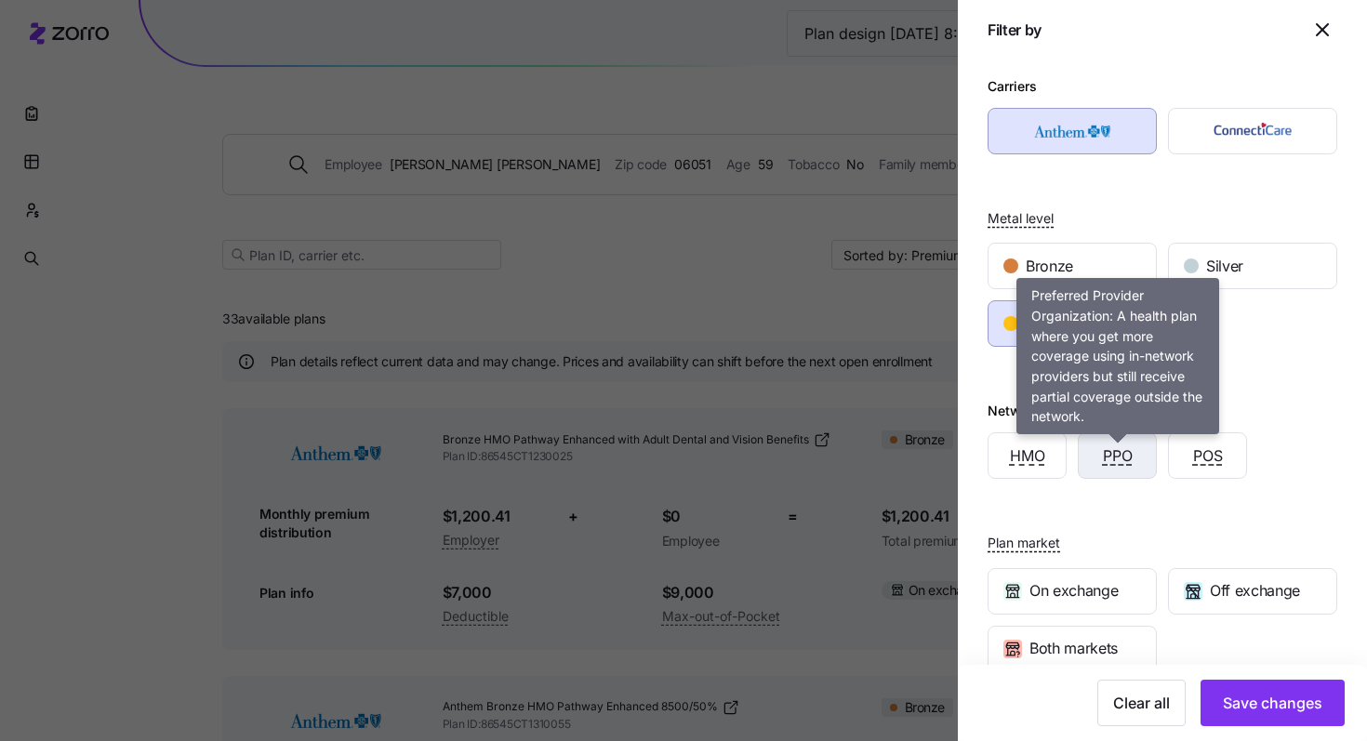
click at [1119, 464] on span "PPO" at bounding box center [1118, 455] width 30 height 23
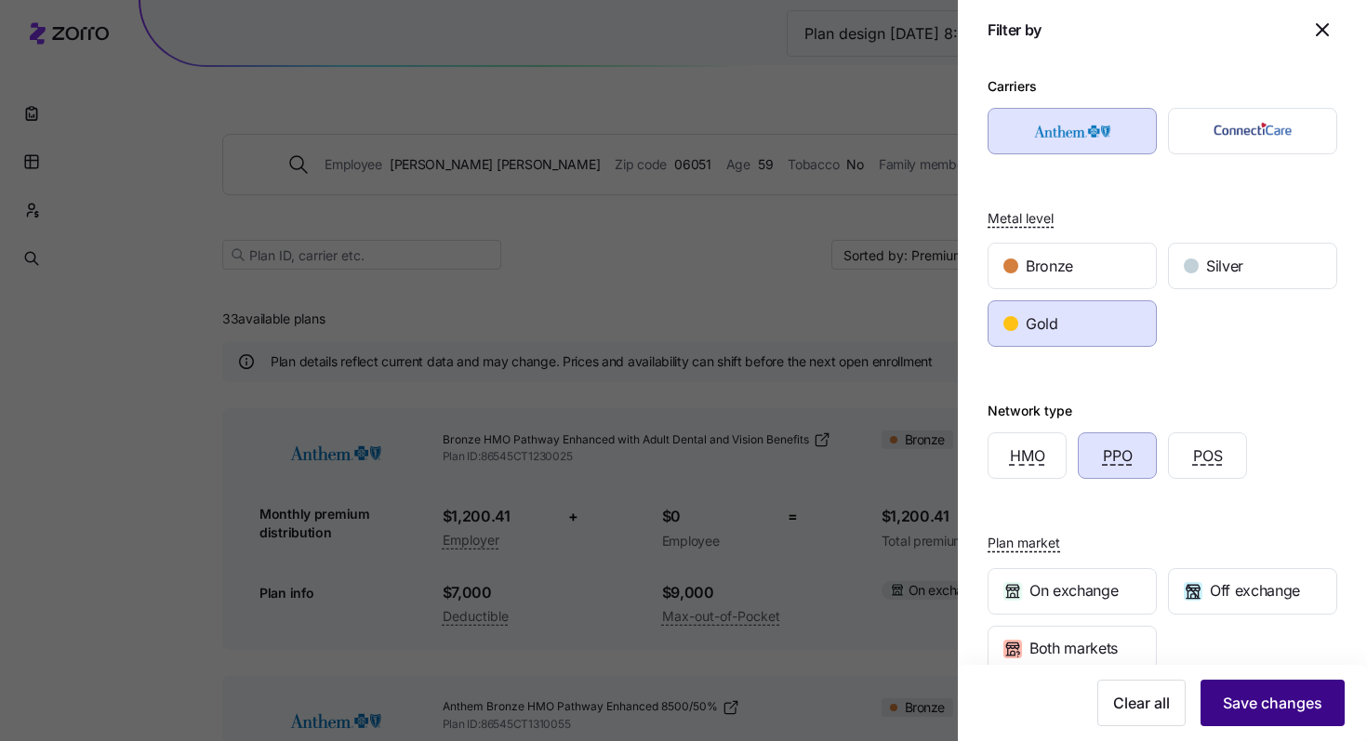
click at [1306, 716] on button "Save changes" at bounding box center [1272, 703] width 144 height 46
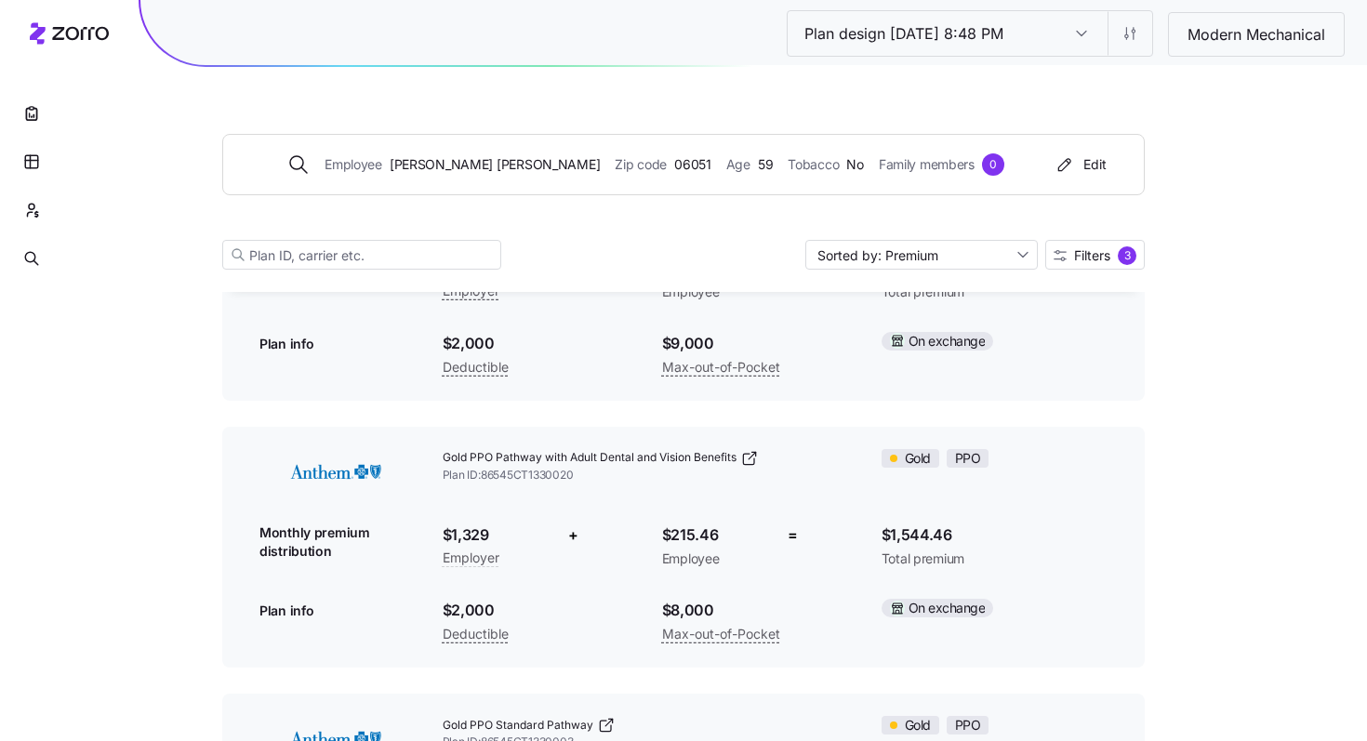
scroll to position [251, 0]
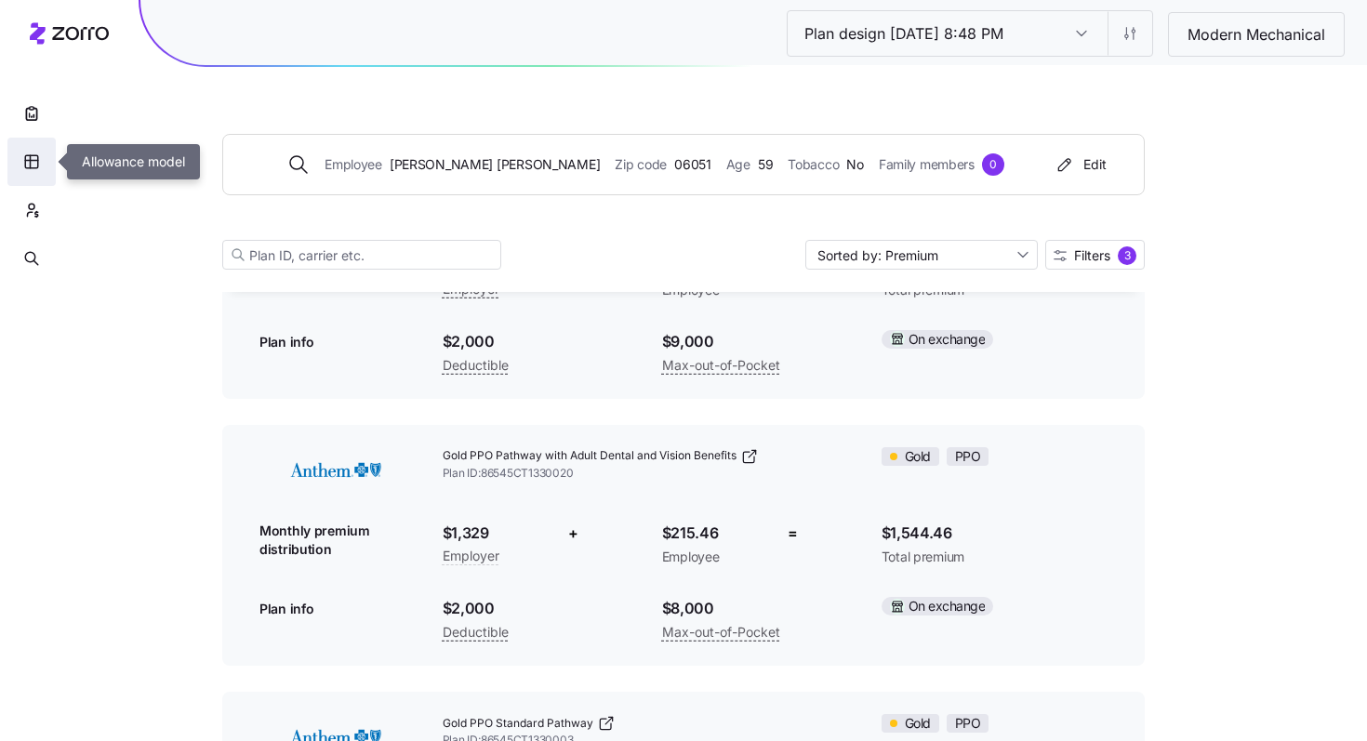
click at [24, 171] on button "button" at bounding box center [31, 162] width 48 height 48
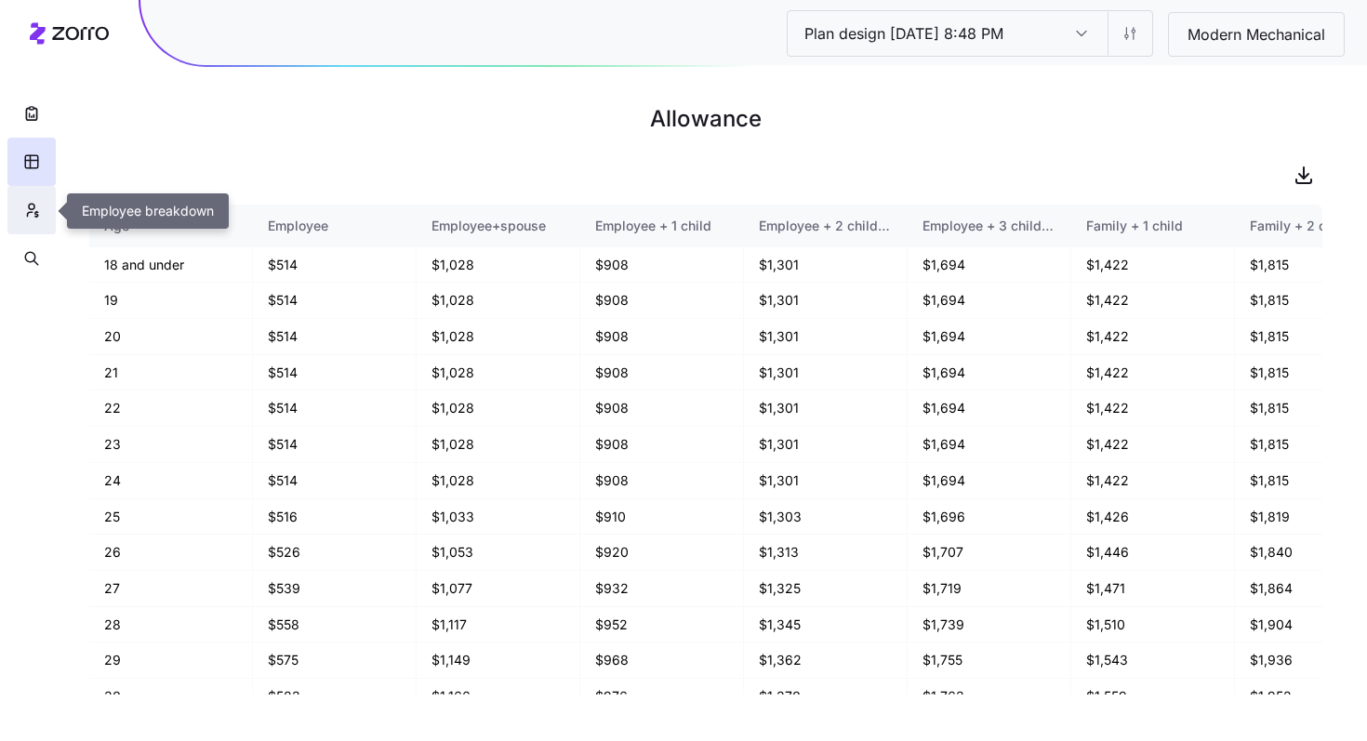
click at [43, 208] on button "button" at bounding box center [31, 210] width 48 height 48
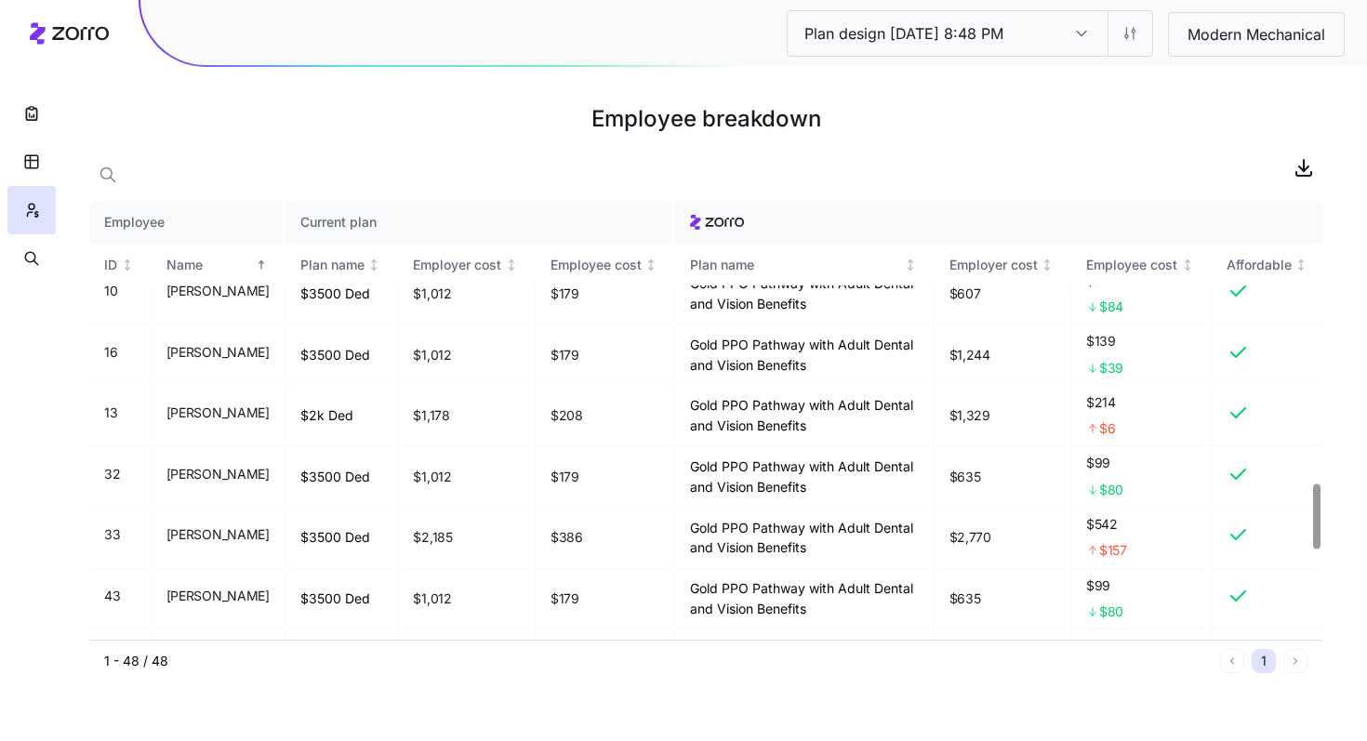
scroll to position [1902, 0]
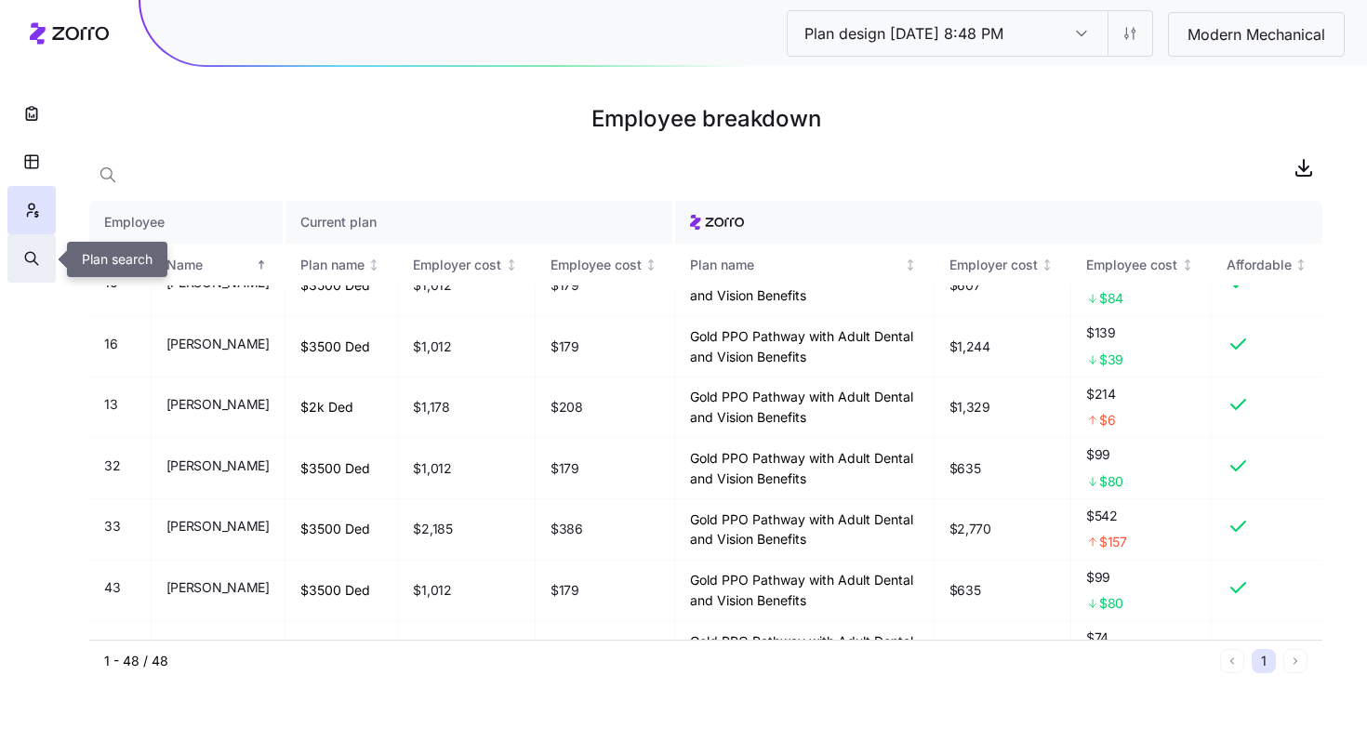
click at [37, 251] on icon "button" at bounding box center [31, 258] width 17 height 19
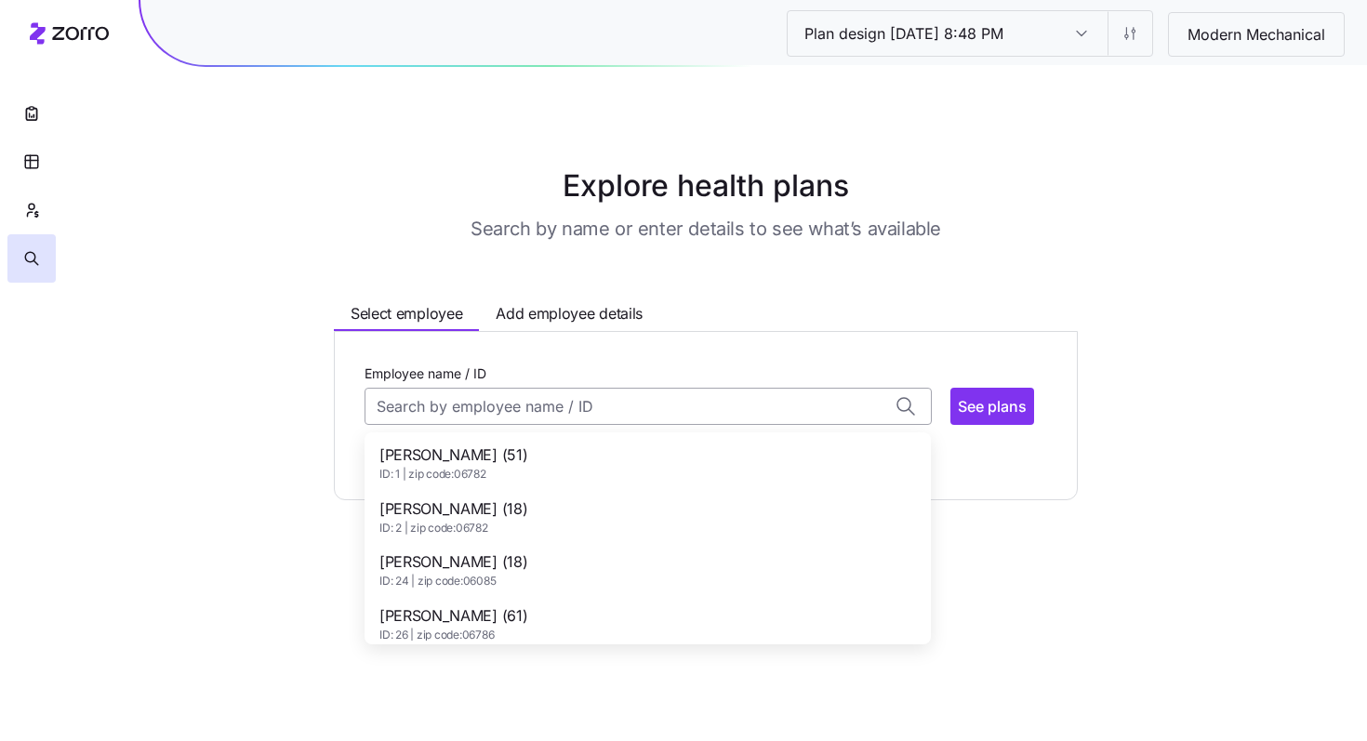
click at [554, 403] on input "Employee name / ID" at bounding box center [648, 406] width 567 height 37
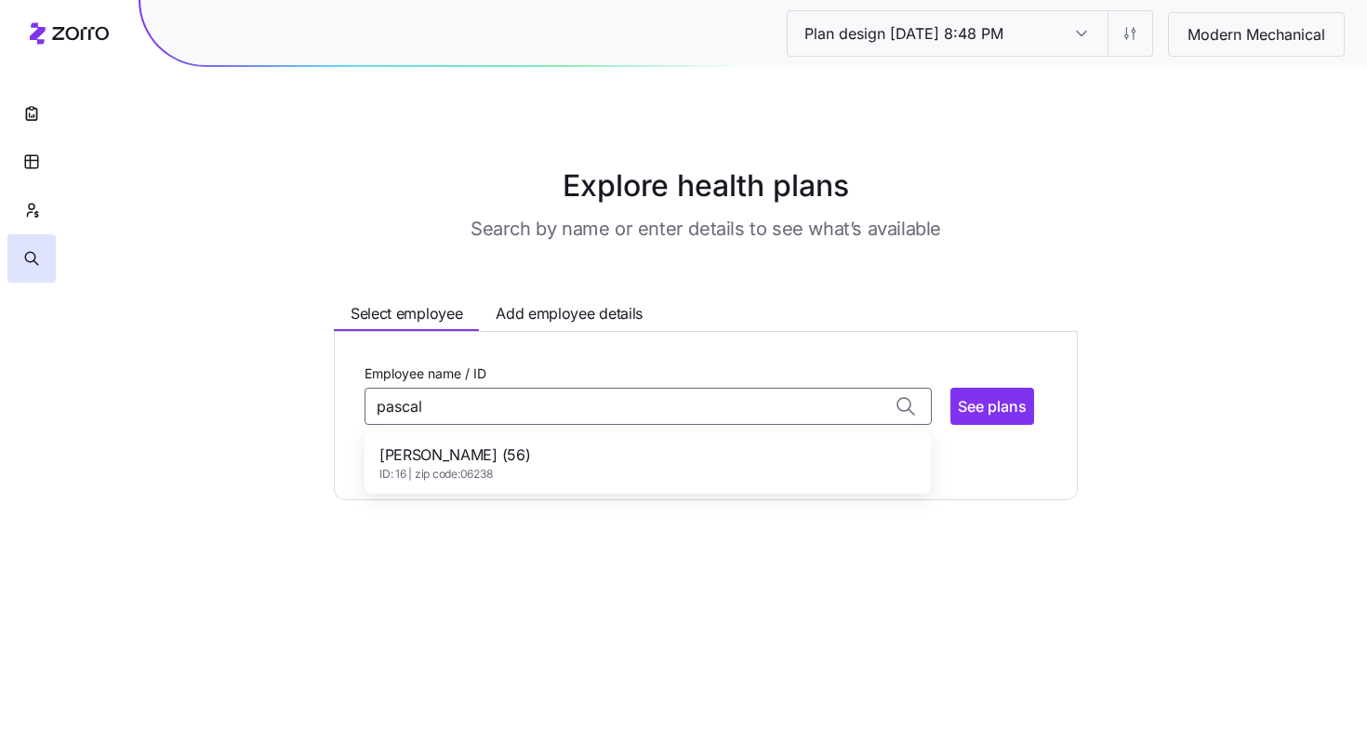
click at [575, 453] on div "PASCAL GRIMARD (56) ID: 16 | zip code: 06238" at bounding box center [647, 463] width 559 height 54
click at [1031, 398] on button "See plans" at bounding box center [992, 406] width 84 height 37
type input "PASCAL GRIMARD (ID: 16)"
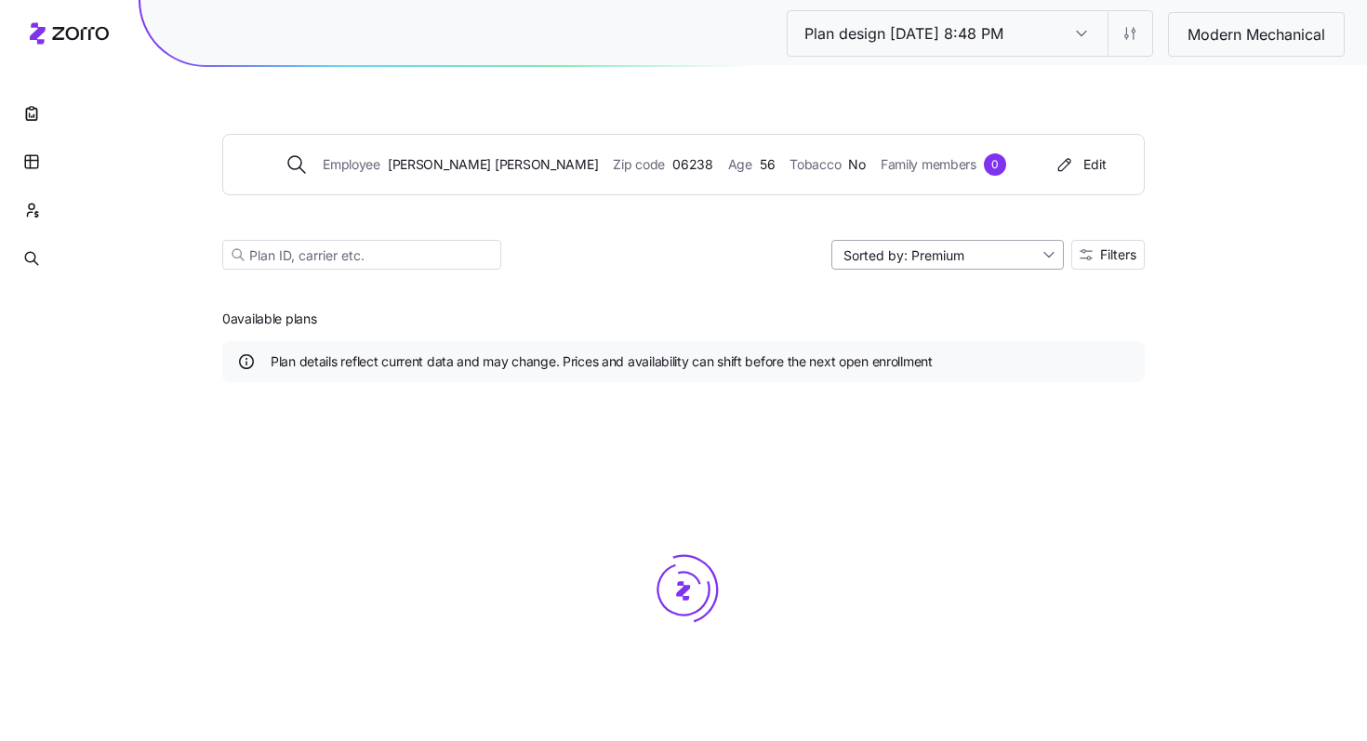
click at [988, 249] on input "Sorted by: Premium" at bounding box center [947, 255] width 232 height 30
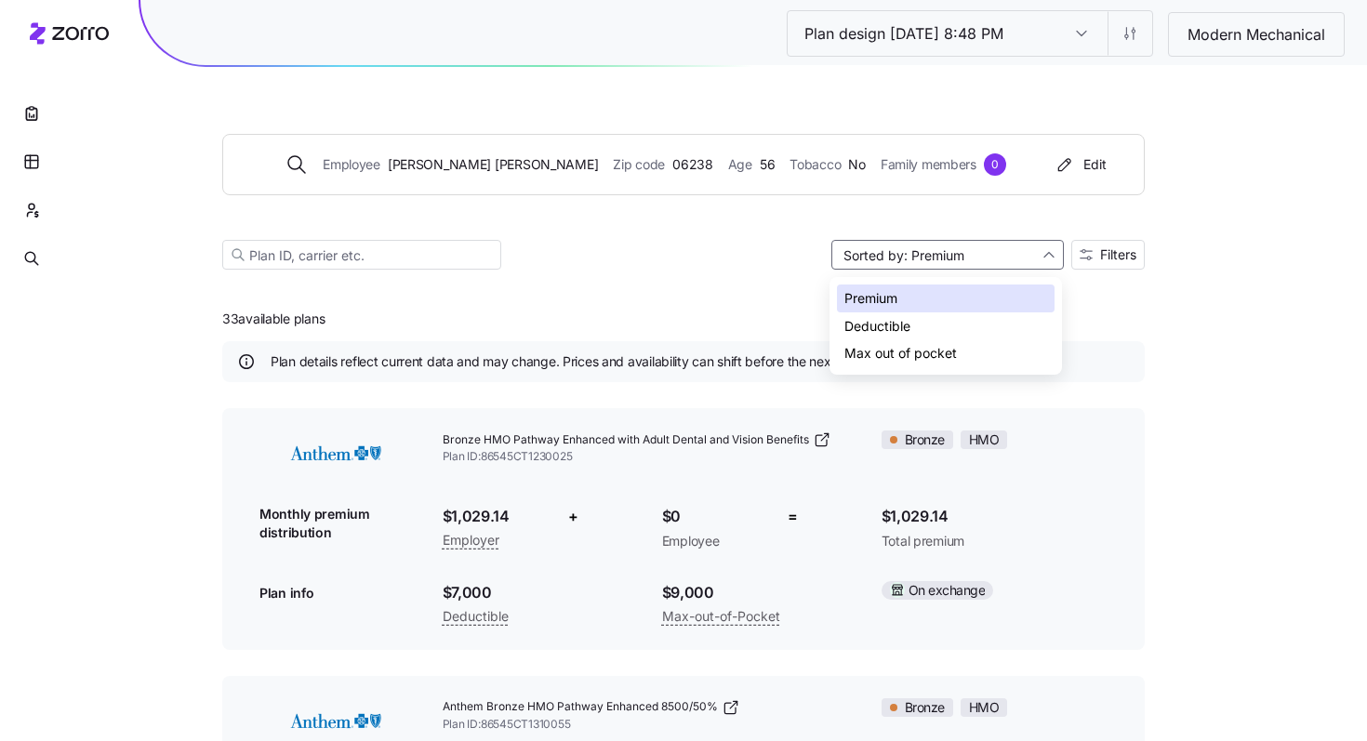
click at [1106, 270] on div "Employee PASCAL GRIMARD Zip code 06238 Age 56 Tobacco No Family members 0 Edit …" at bounding box center [683, 179] width 922 height 225
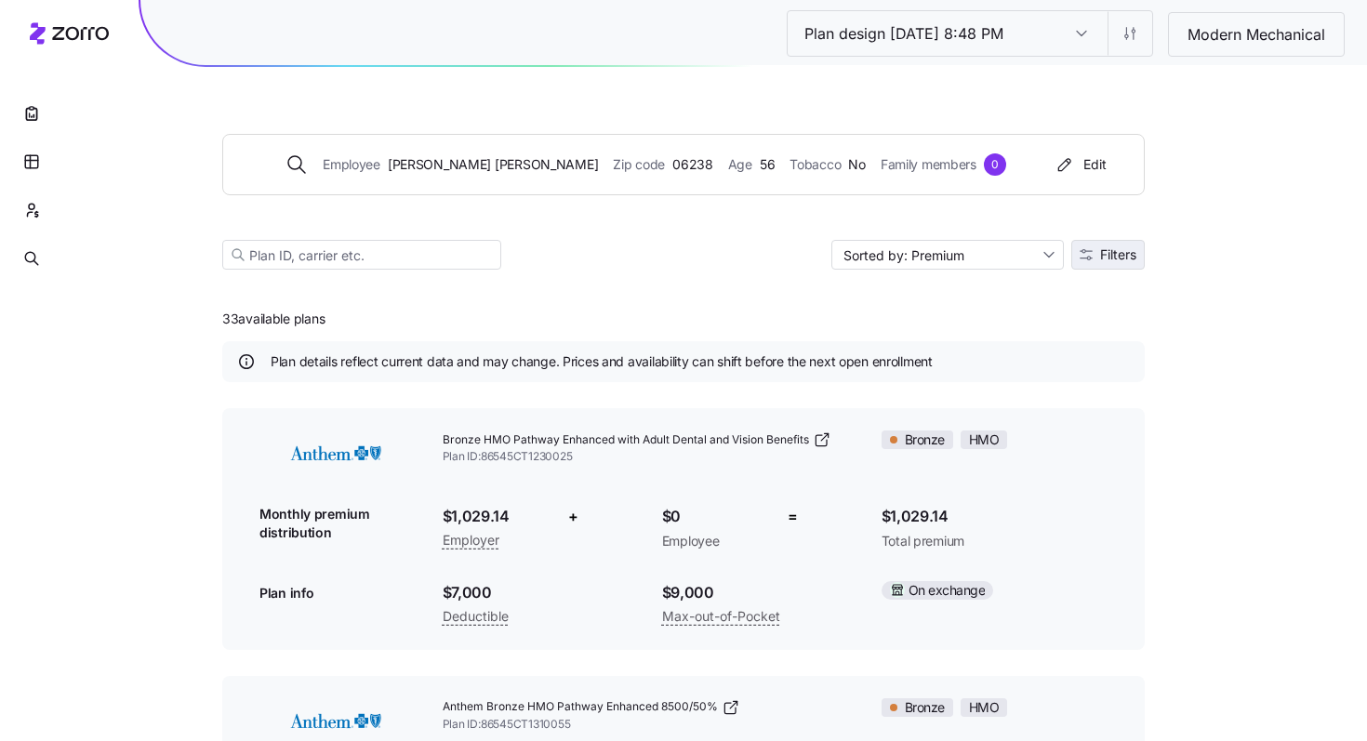
click at [1111, 262] on button "Filters" at bounding box center [1107, 255] width 73 height 30
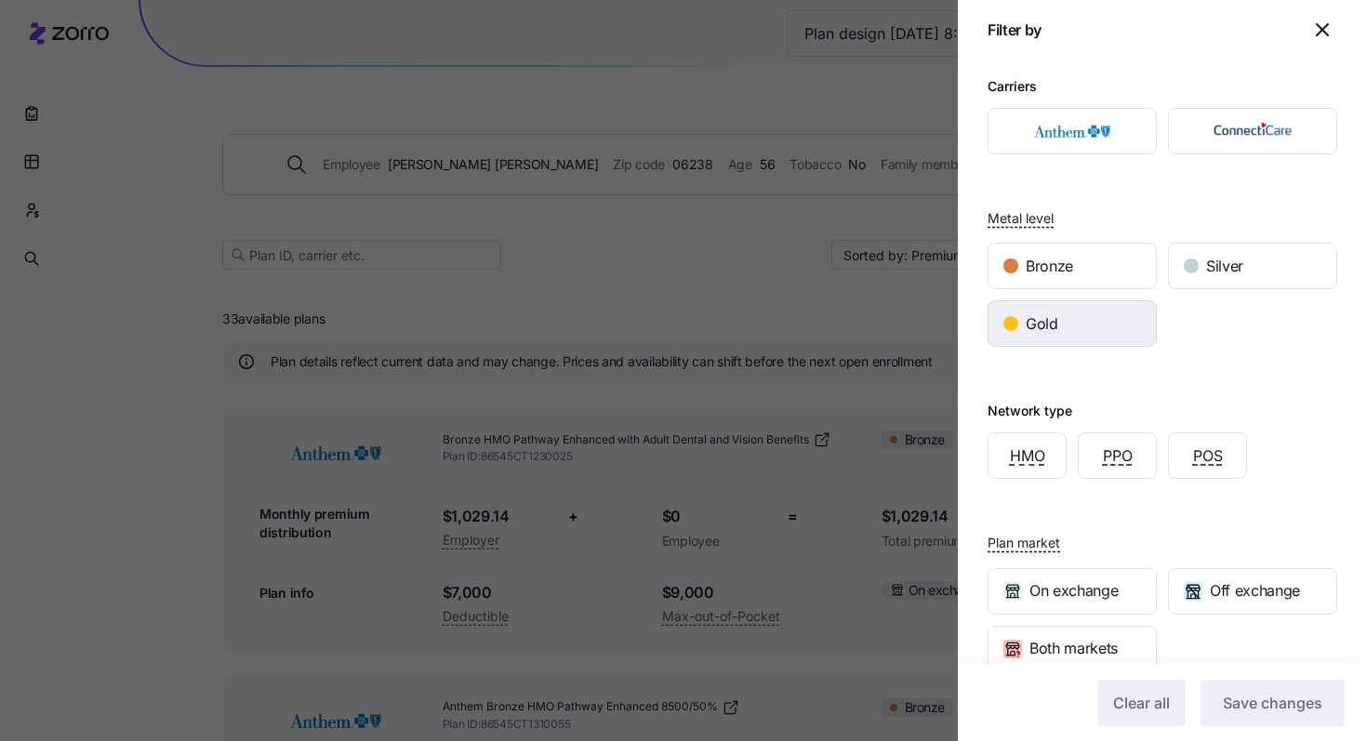
click at [1076, 332] on div "Gold" at bounding box center [1071, 323] width 167 height 45
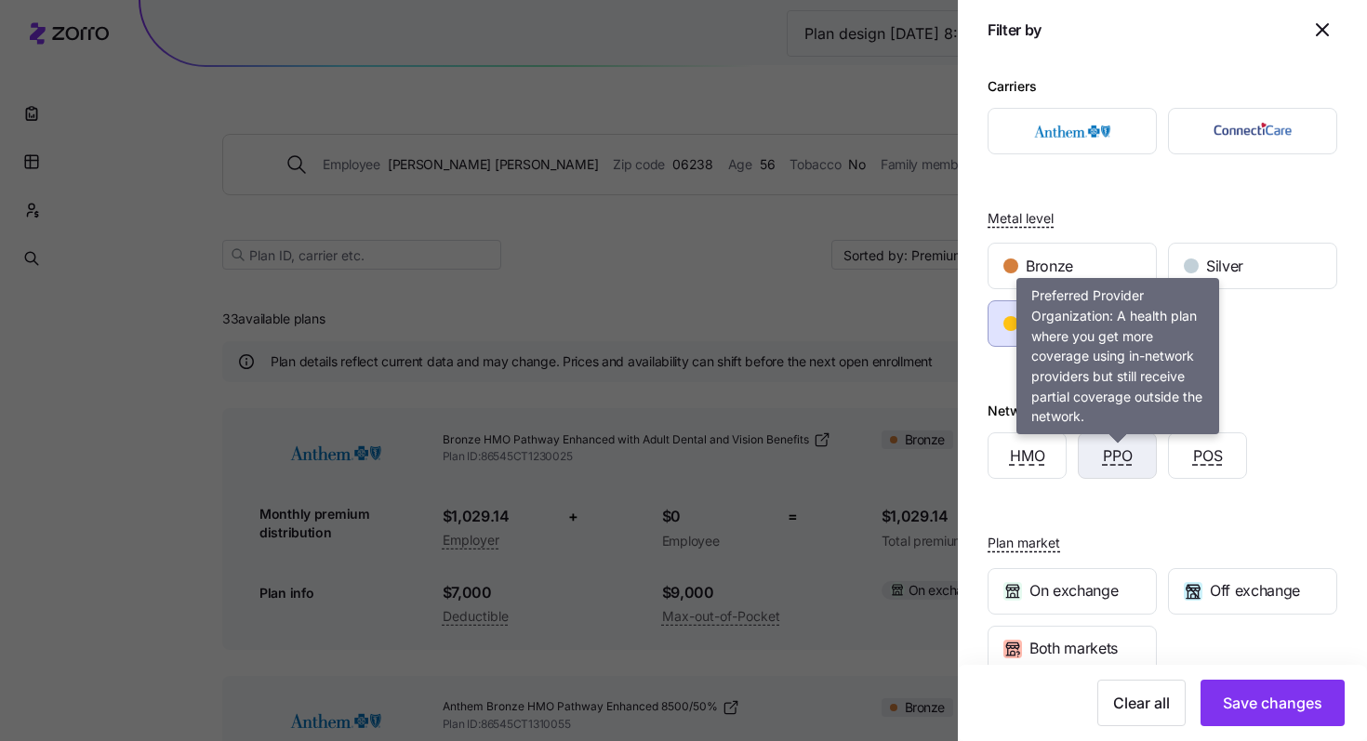
click at [1117, 461] on span "PPO" at bounding box center [1118, 455] width 30 height 23
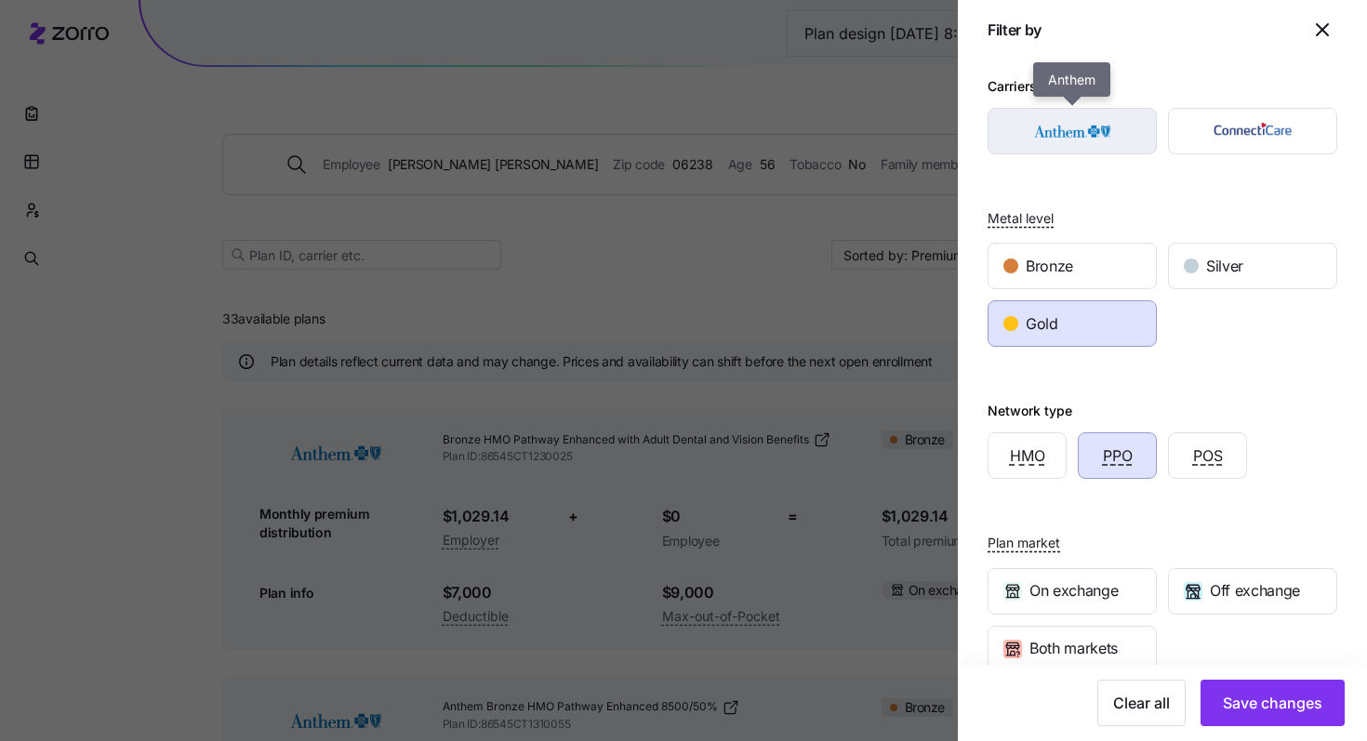
click at [1096, 135] on img "button" at bounding box center [1072, 131] width 137 height 37
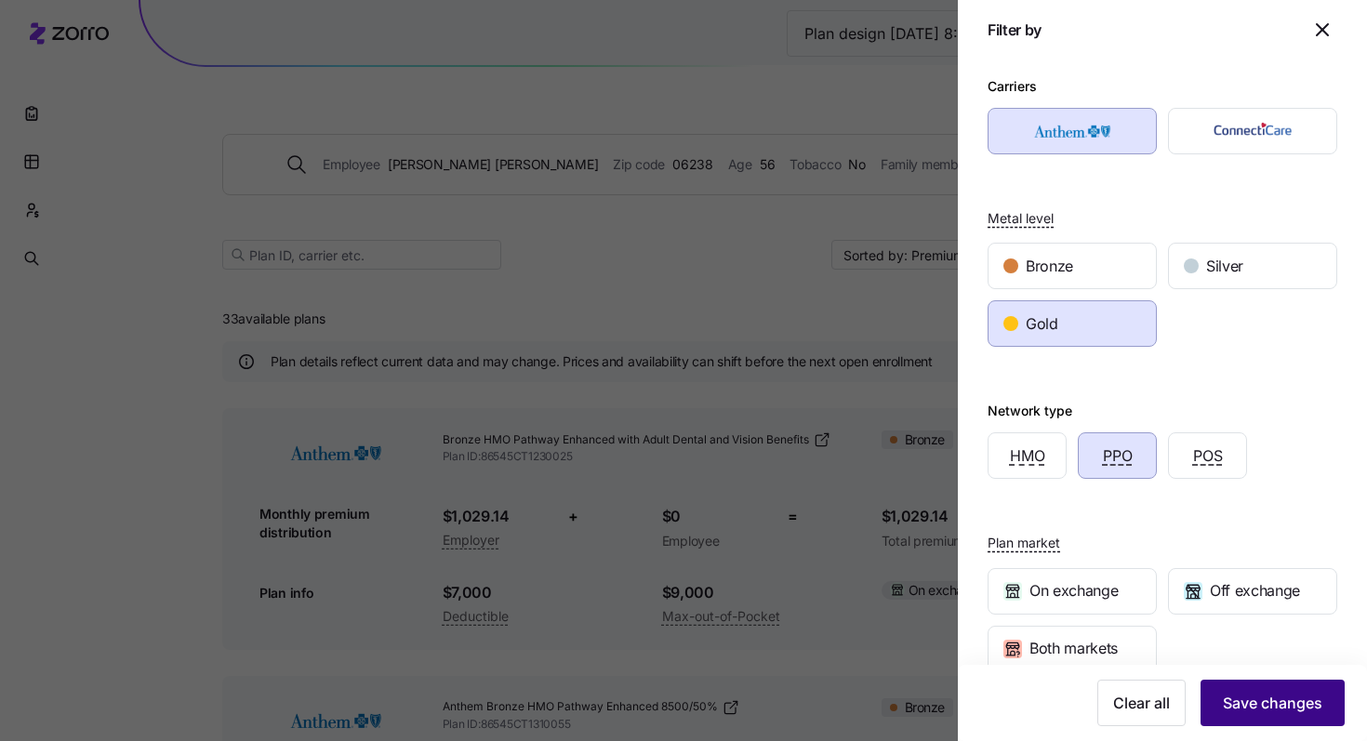
click at [1247, 712] on span "Save changes" at bounding box center [1272, 703] width 99 height 22
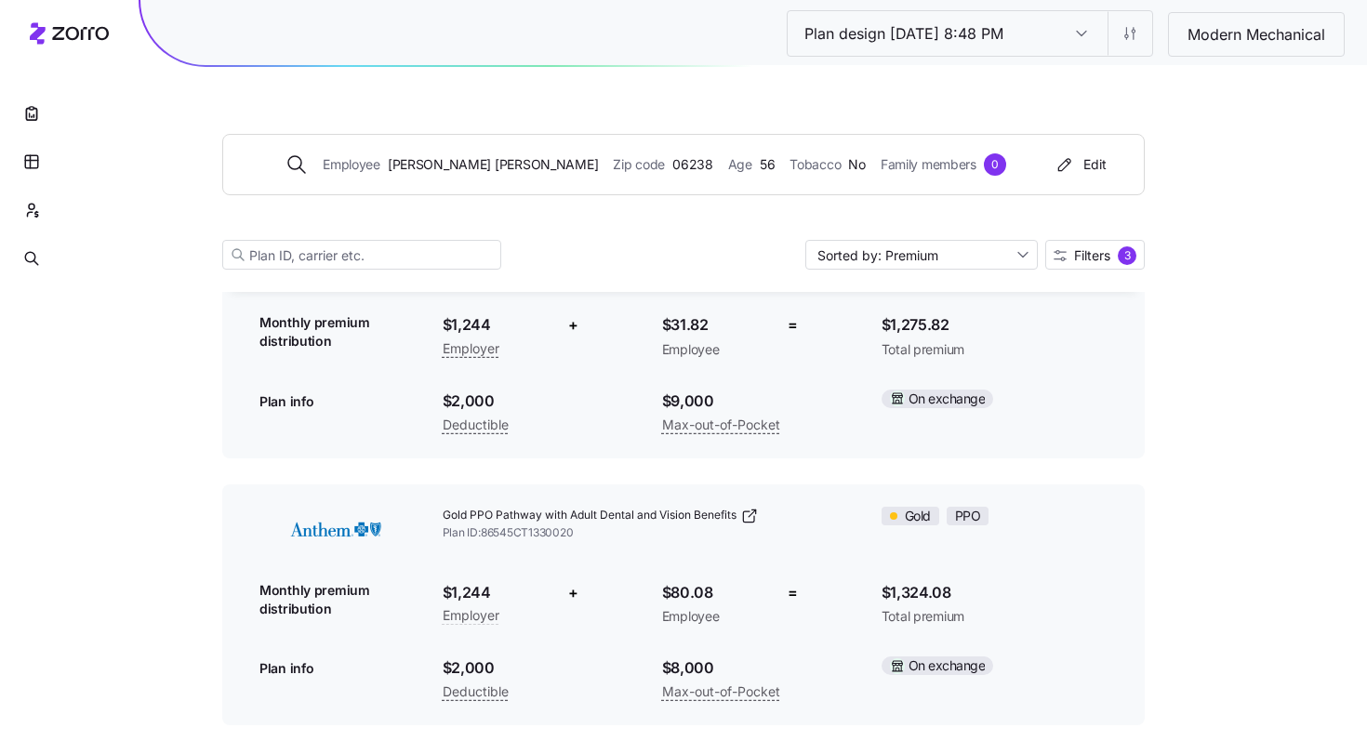
scroll to position [201, 0]
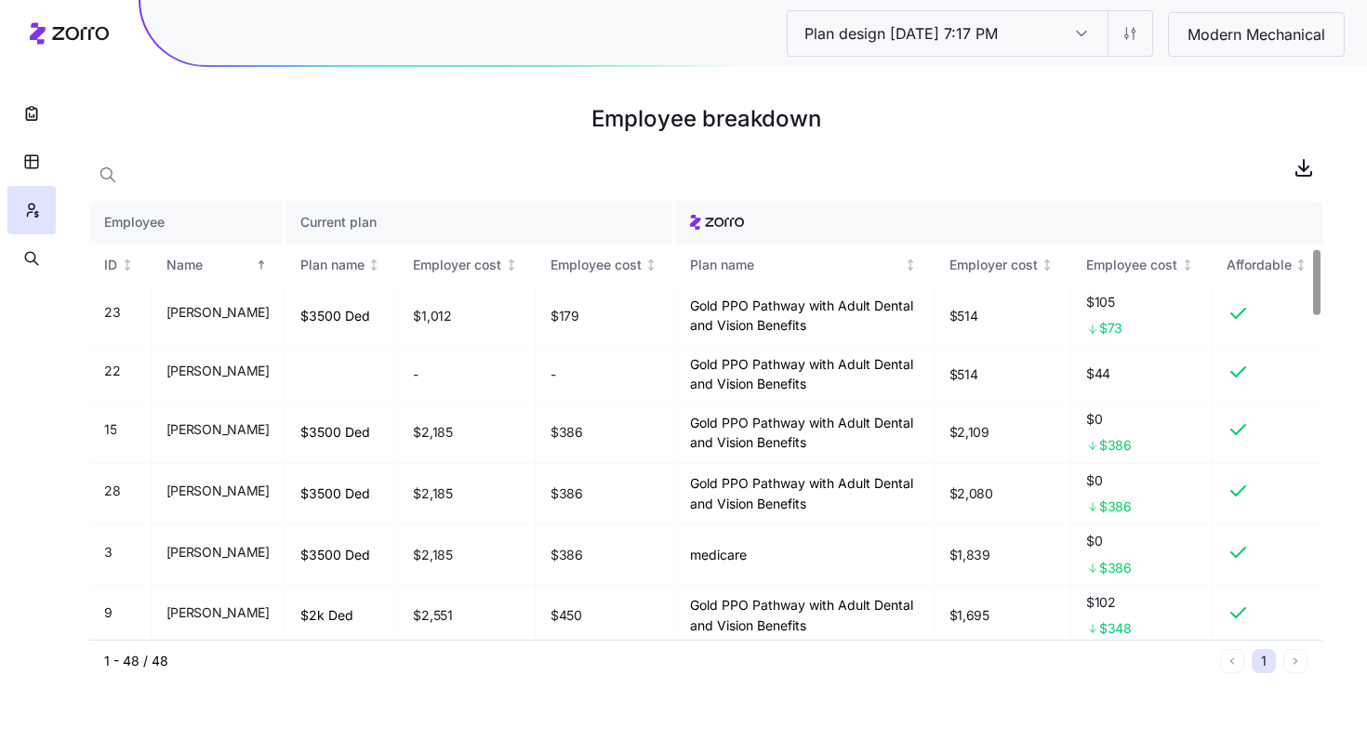
scroll to position [318, 0]
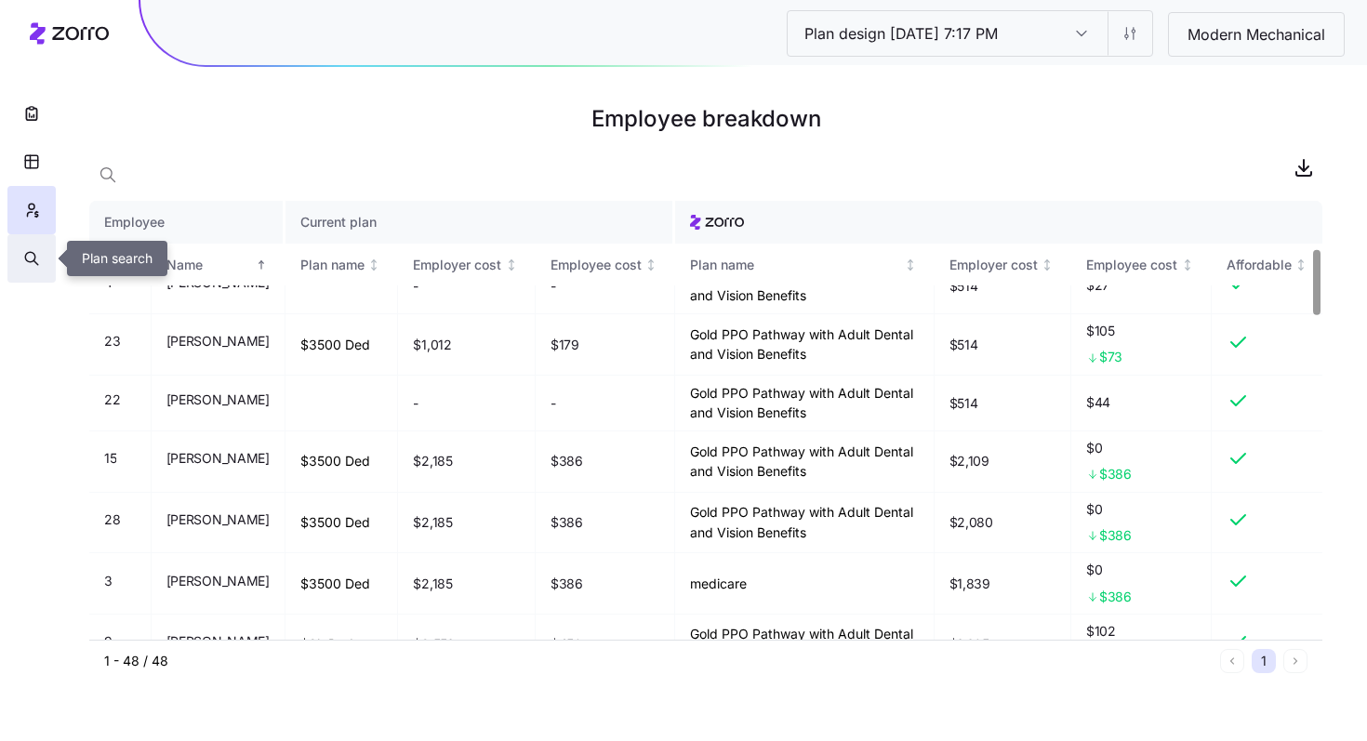
click at [45, 271] on button "button" at bounding box center [31, 258] width 48 height 48
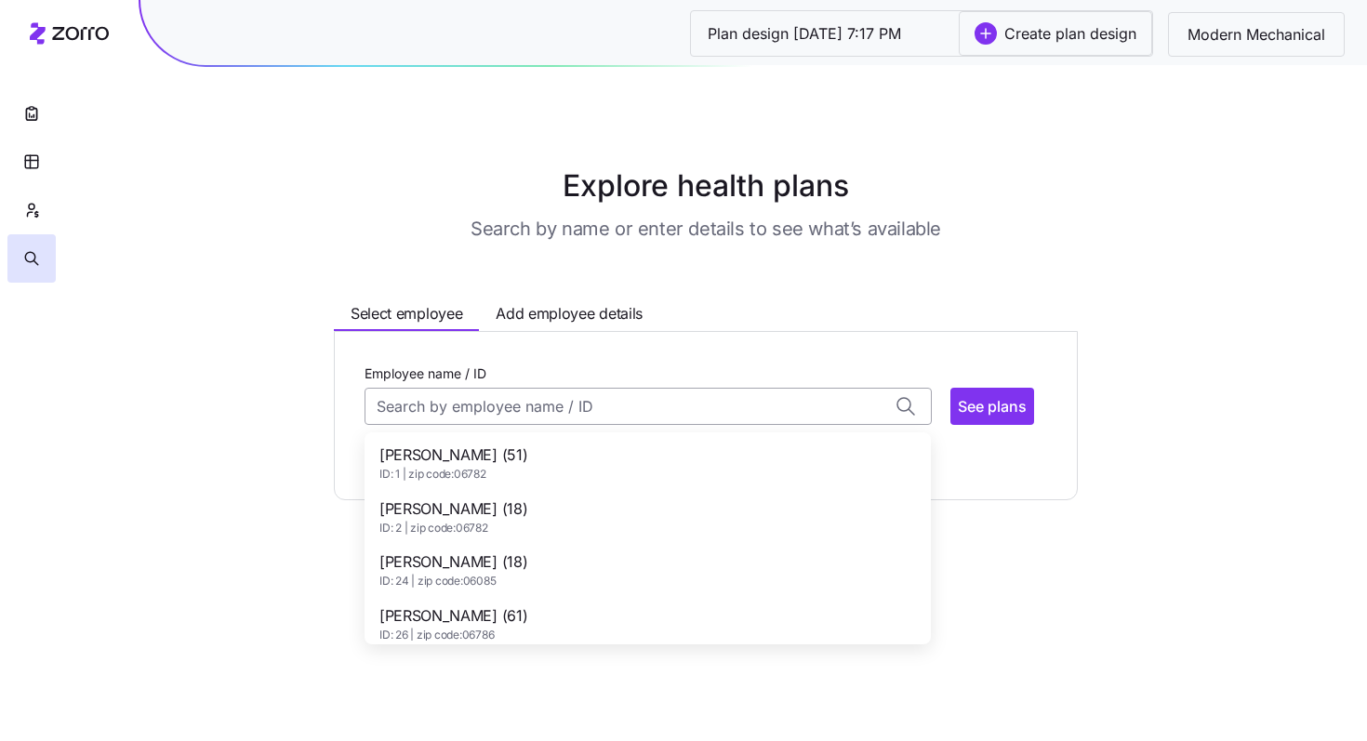
click at [519, 418] on input "Employee name / ID" at bounding box center [648, 406] width 567 height 37
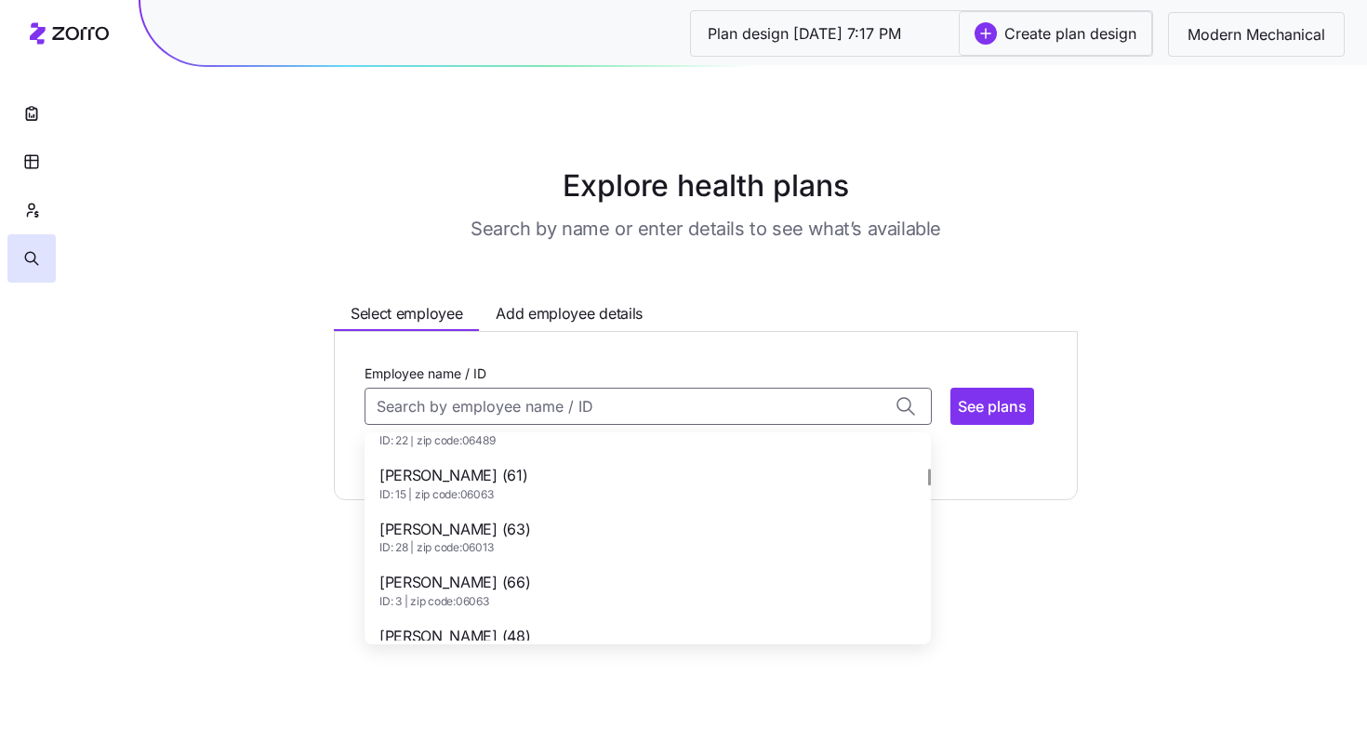
scroll to position [400, 0]
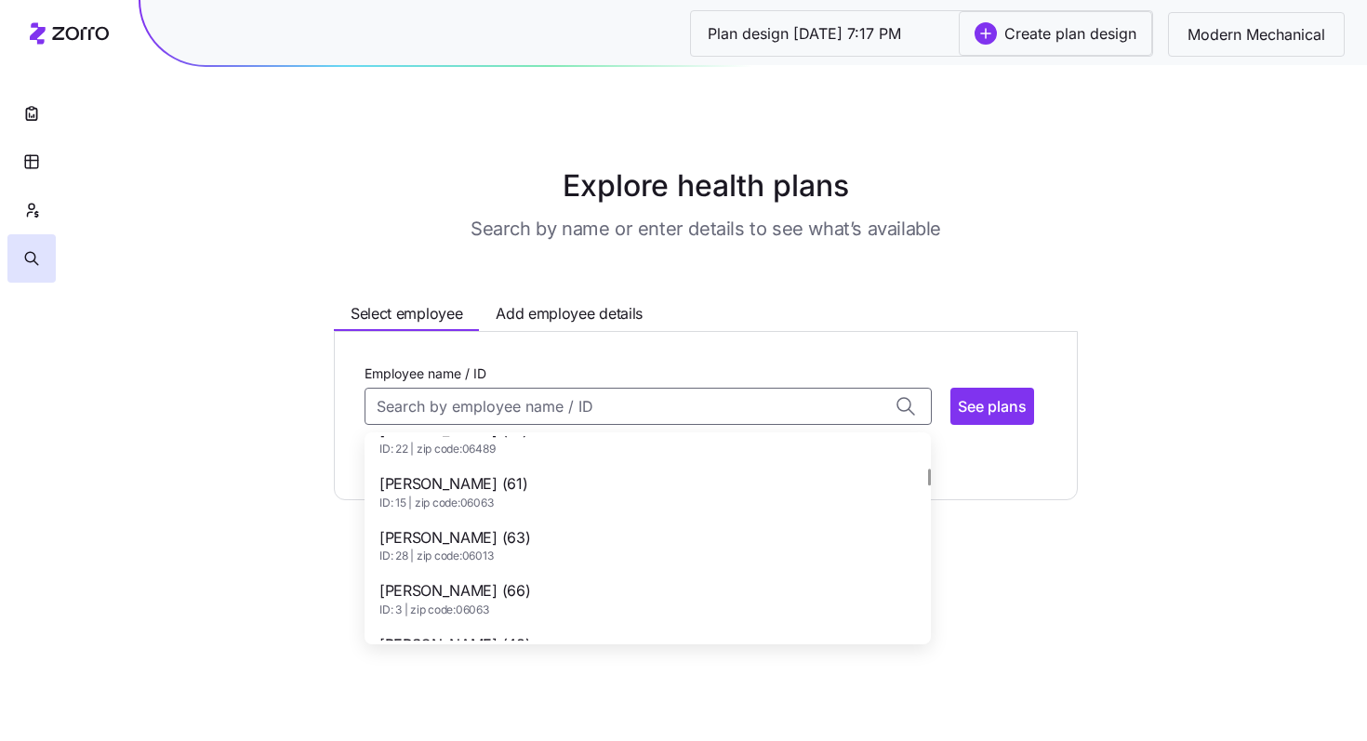
click at [527, 509] on span "ID: 15 | zip code: 06063" at bounding box center [453, 504] width 148 height 16
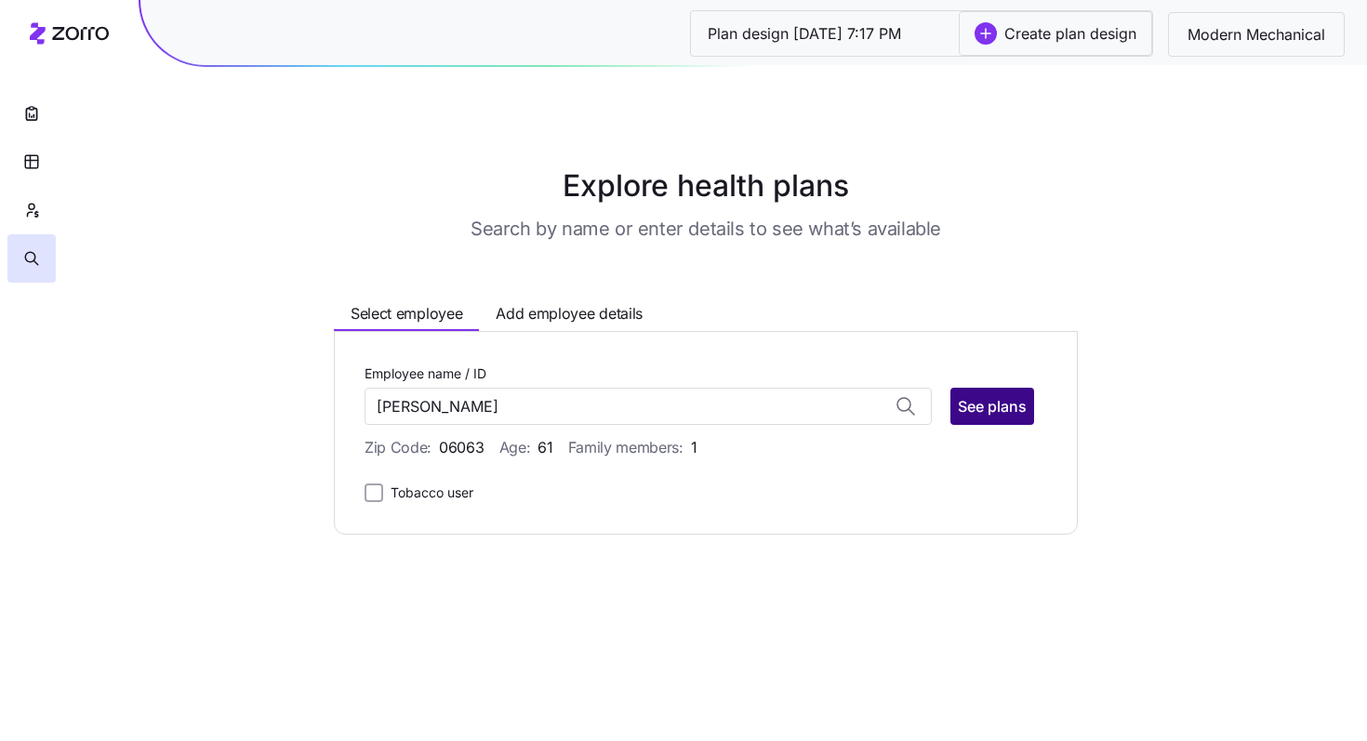
click at [749, 408] on span "See plans" at bounding box center [992, 406] width 69 height 22
type input "[PERSON_NAME] (ID: 15)"
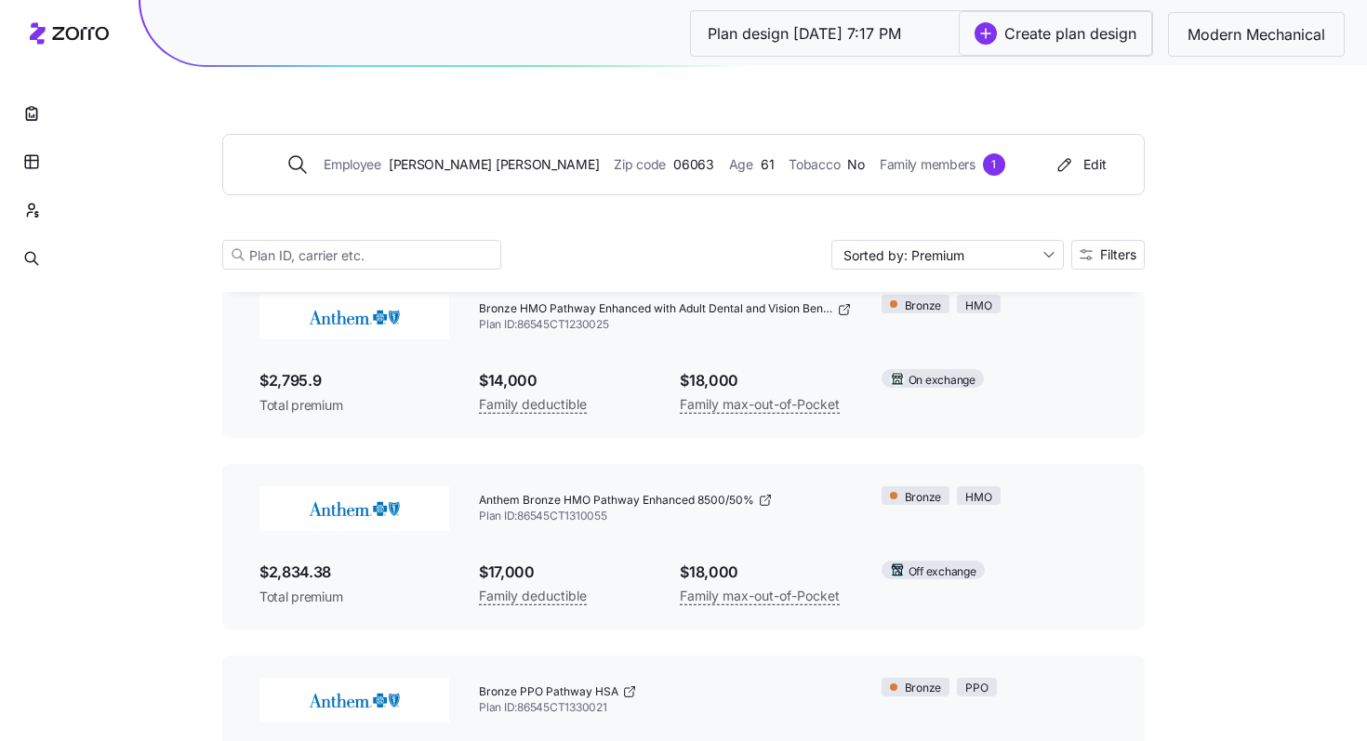
scroll to position [192, 0]
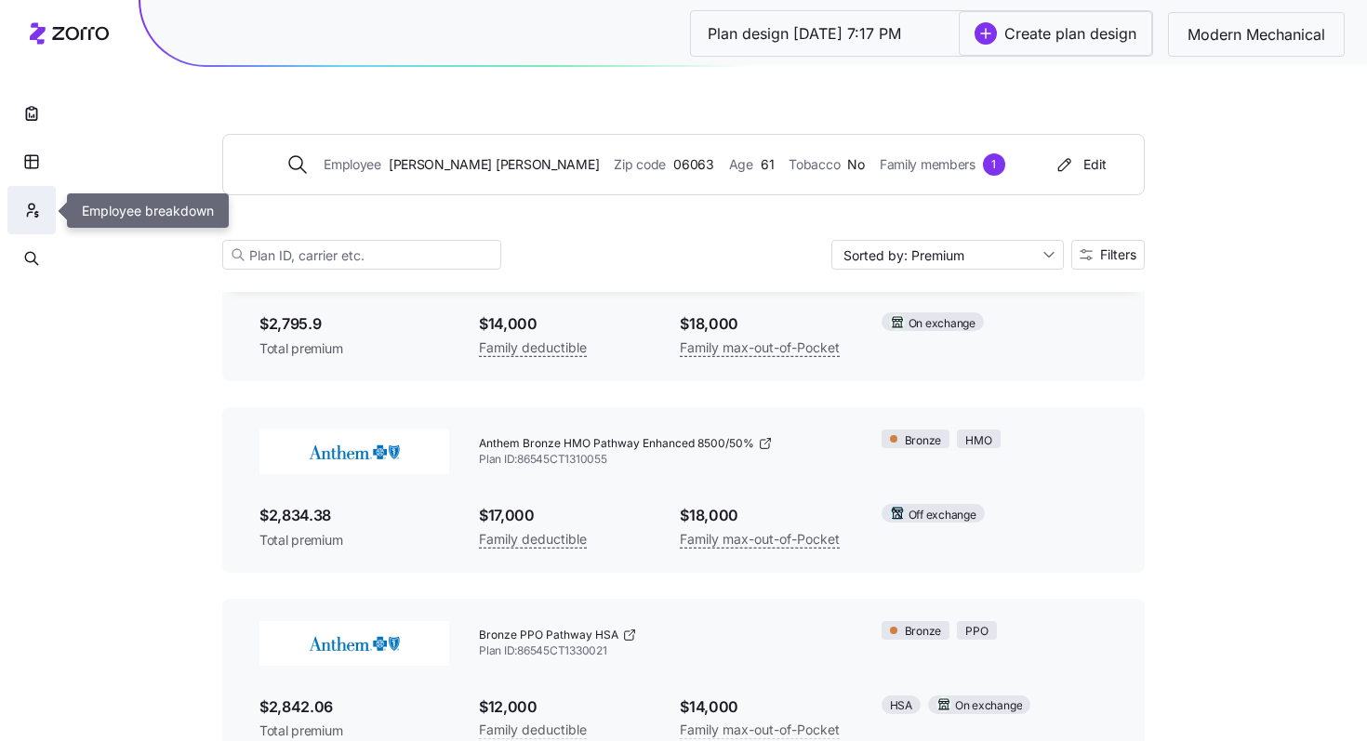
click at [30, 221] on button "button" at bounding box center [31, 210] width 48 height 48
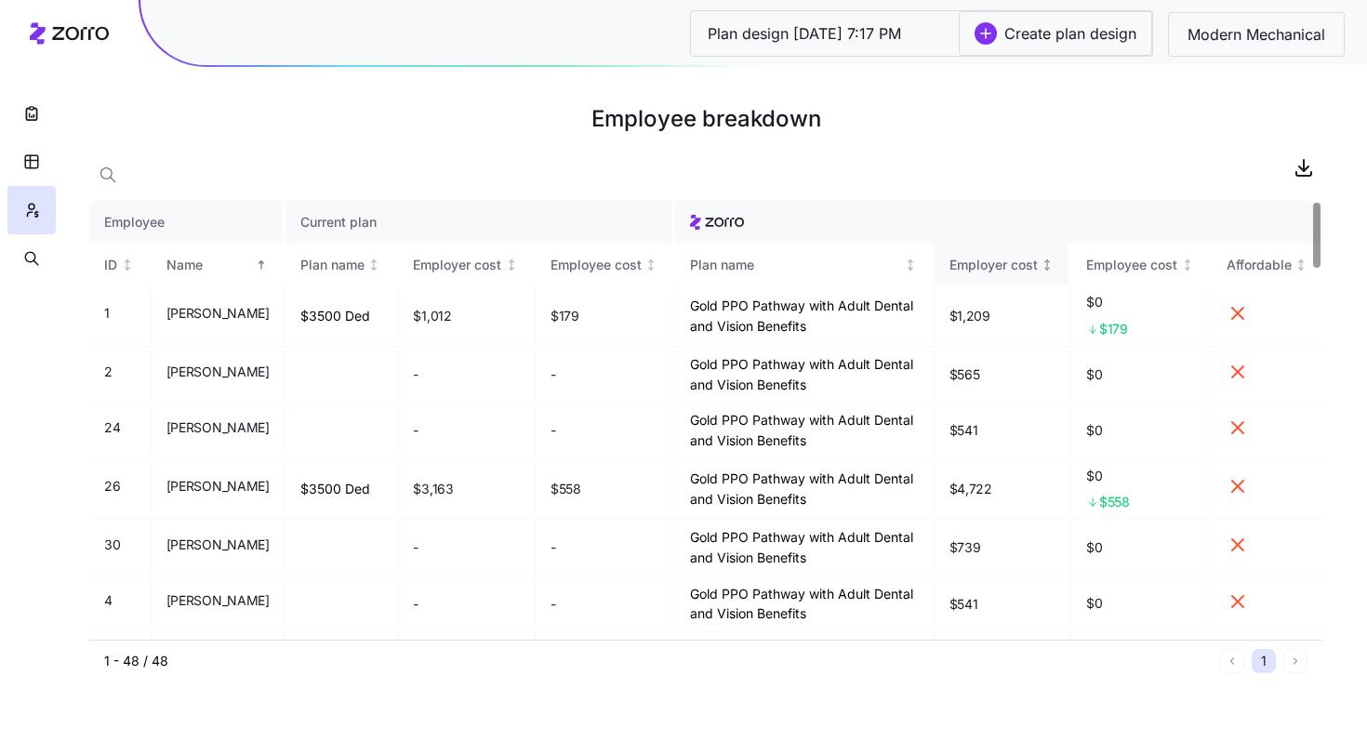
click at [749, 270] on div "Employer cost" at bounding box center [993, 265] width 88 height 20
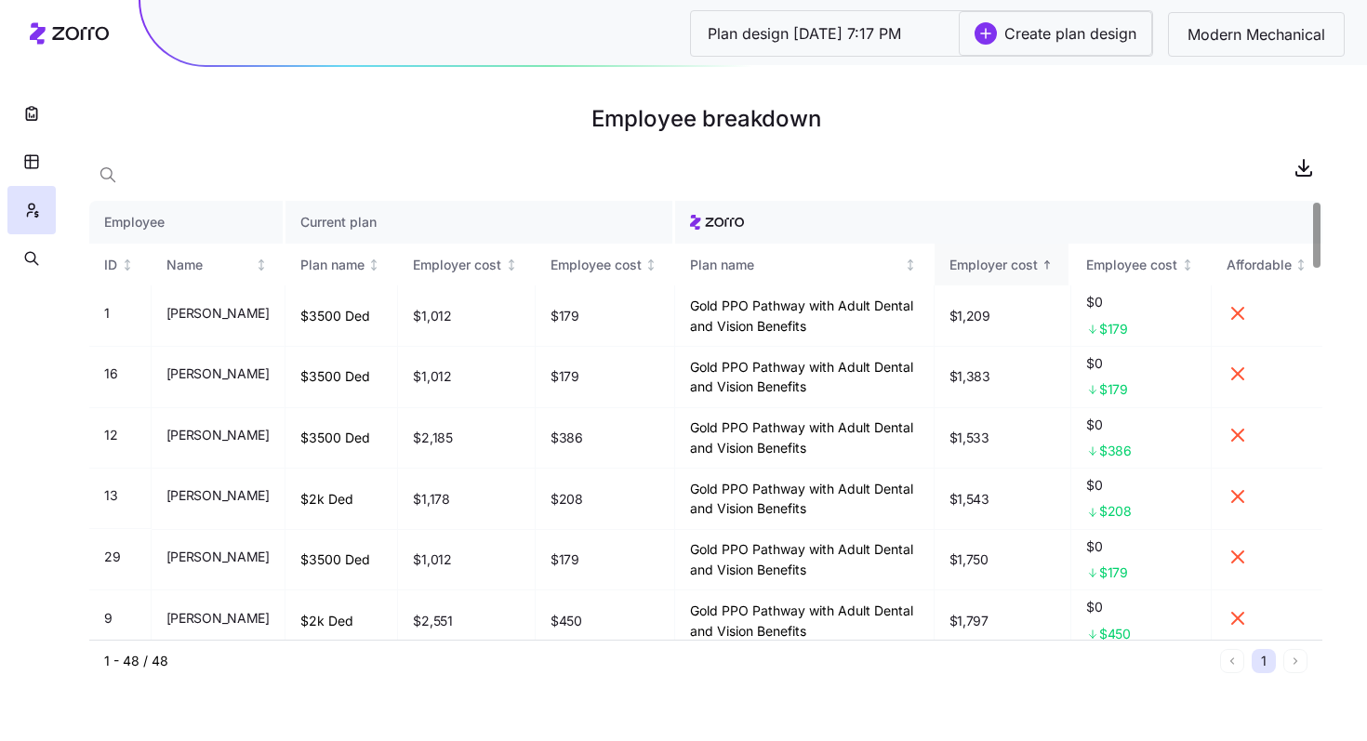
click at [749, 270] on div "Employer cost" at bounding box center [993, 265] width 88 height 20
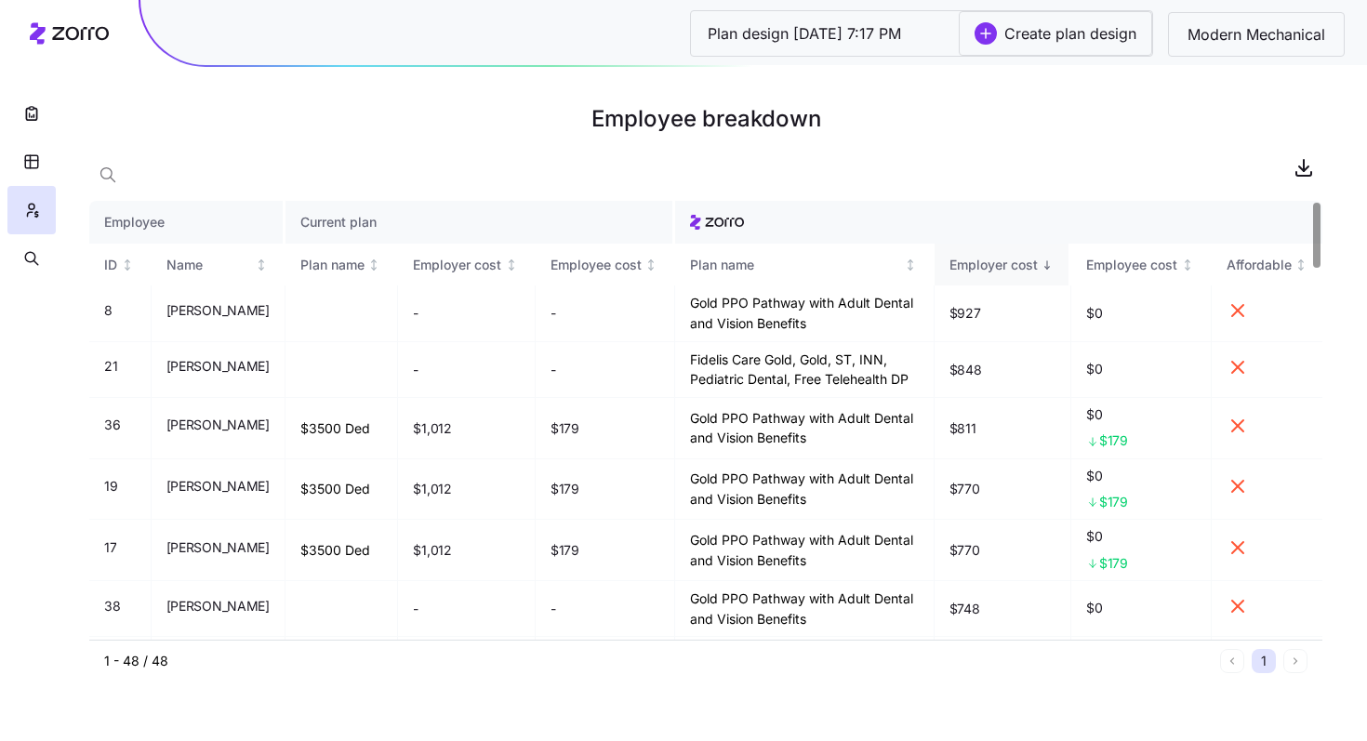
click at [749, 270] on div "Employer cost" at bounding box center [993, 265] width 88 height 20
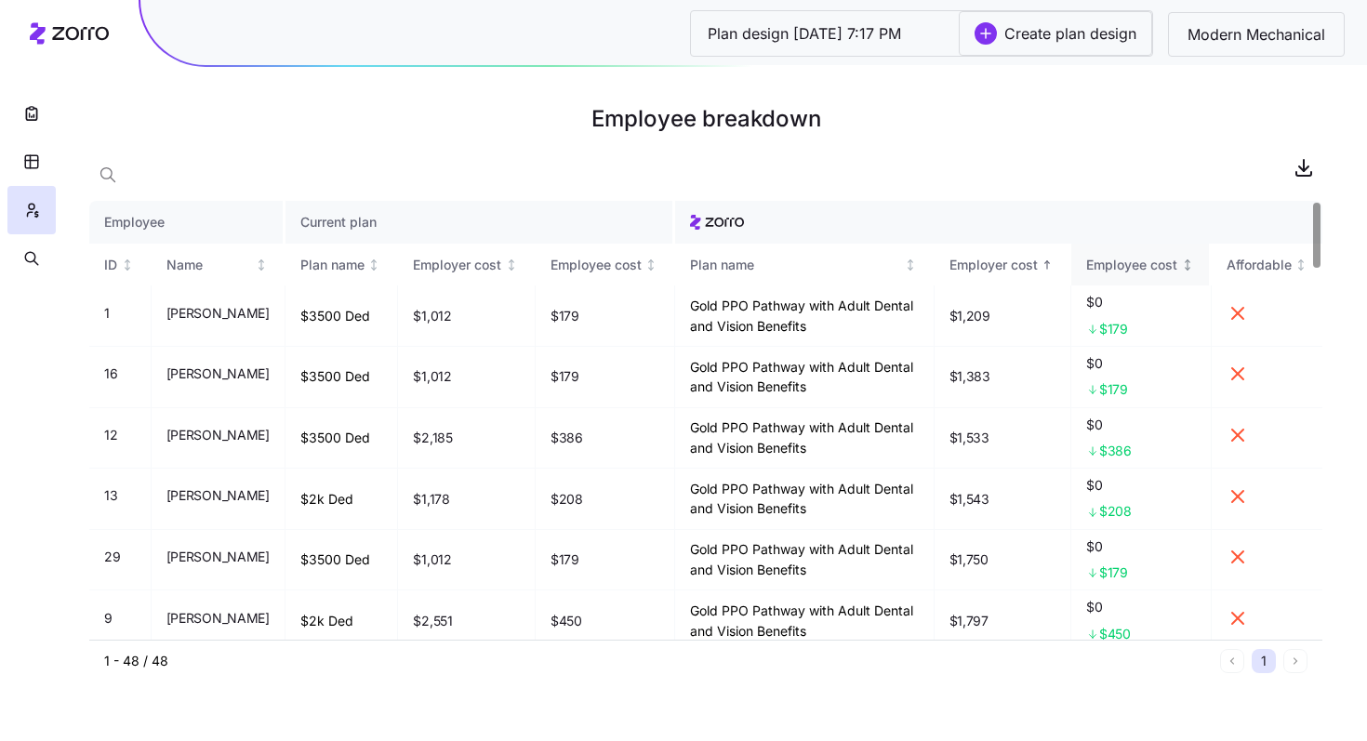
click at [749, 272] on div "Employee cost" at bounding box center [1131, 265] width 91 height 20
click at [633, 262] on div "Employee cost" at bounding box center [595, 265] width 91 height 20
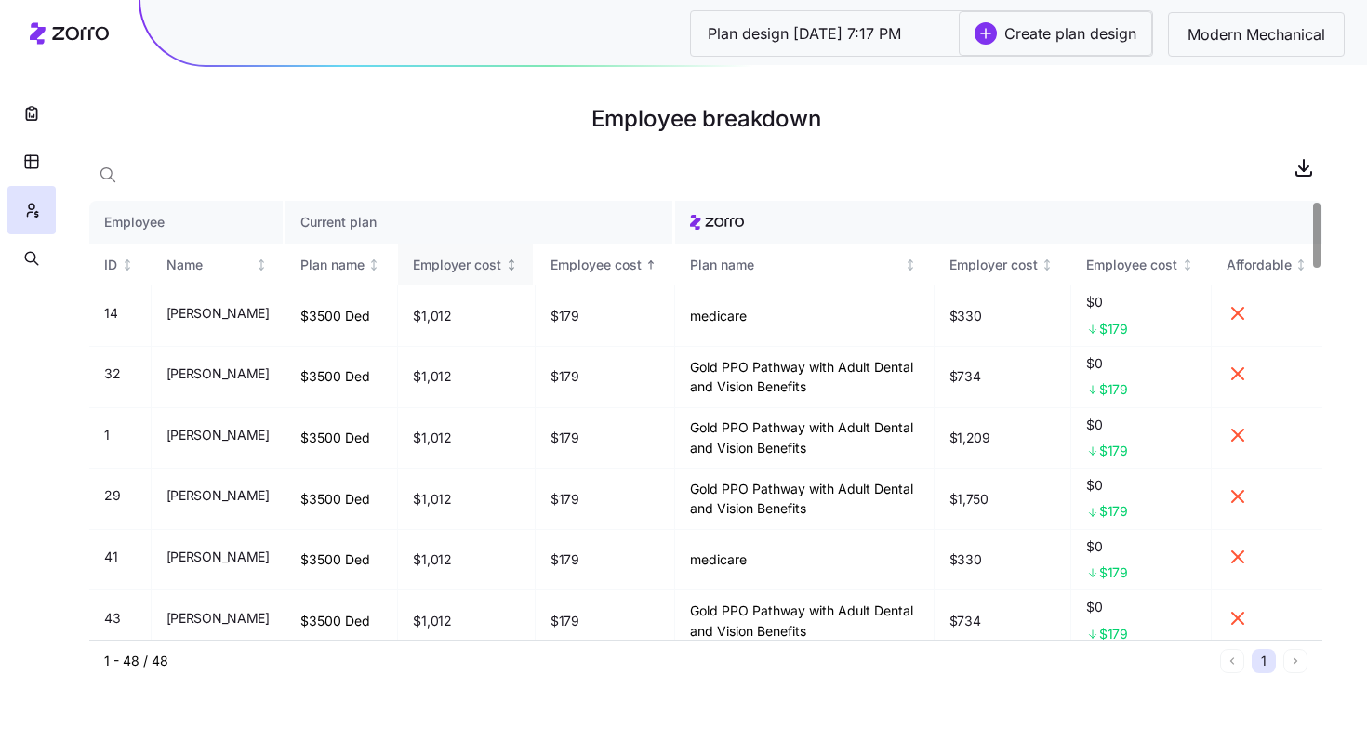
click at [501, 266] on div "Employer cost" at bounding box center [457, 265] width 88 height 20
click at [749, 261] on icon "Not sorted" at bounding box center [1301, 260] width 5 height 2
click at [749, 33] on input "Plan design [DATE] 7:17 PM" at bounding box center [825, 33] width 268 height 45
click at [749, 45] on span "Modern Mechanical" at bounding box center [1256, 34] width 167 height 23
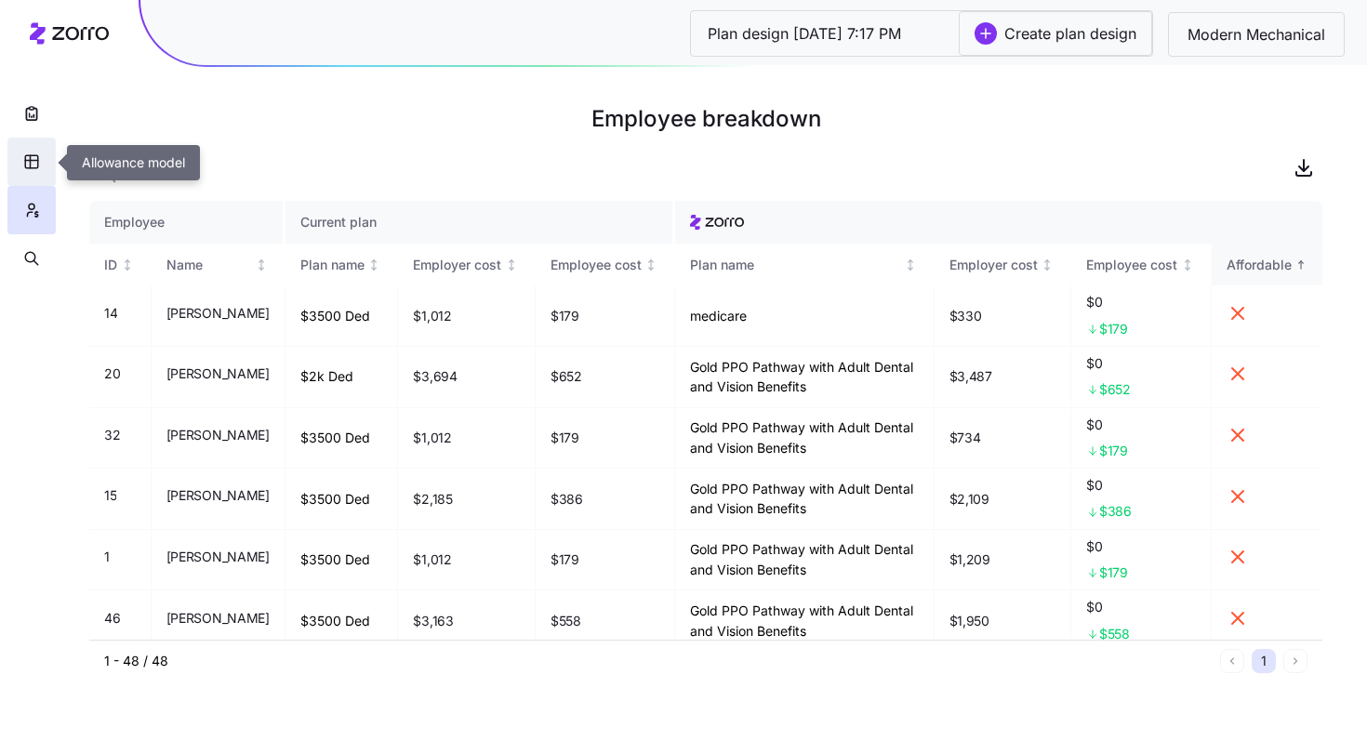
click at [23, 163] on icon "button" at bounding box center [31, 161] width 17 height 19
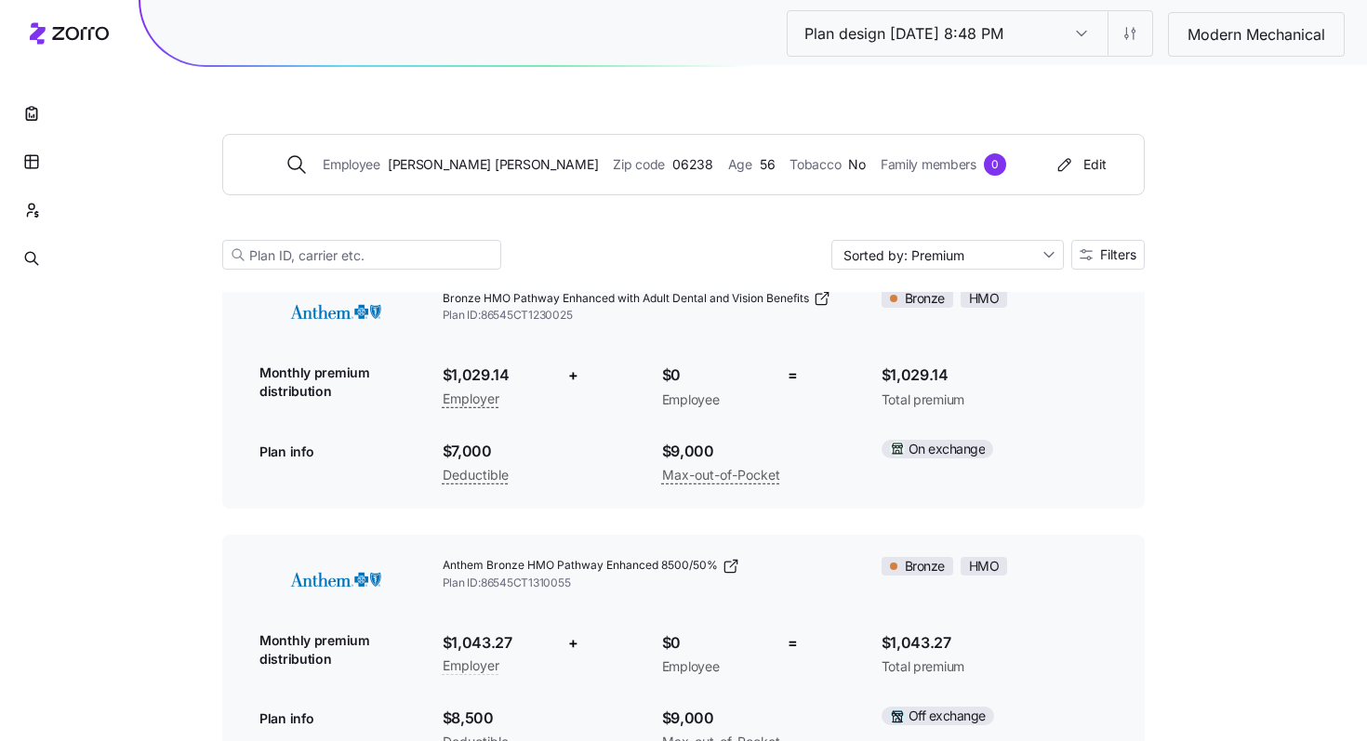
scroll to position [184, 0]
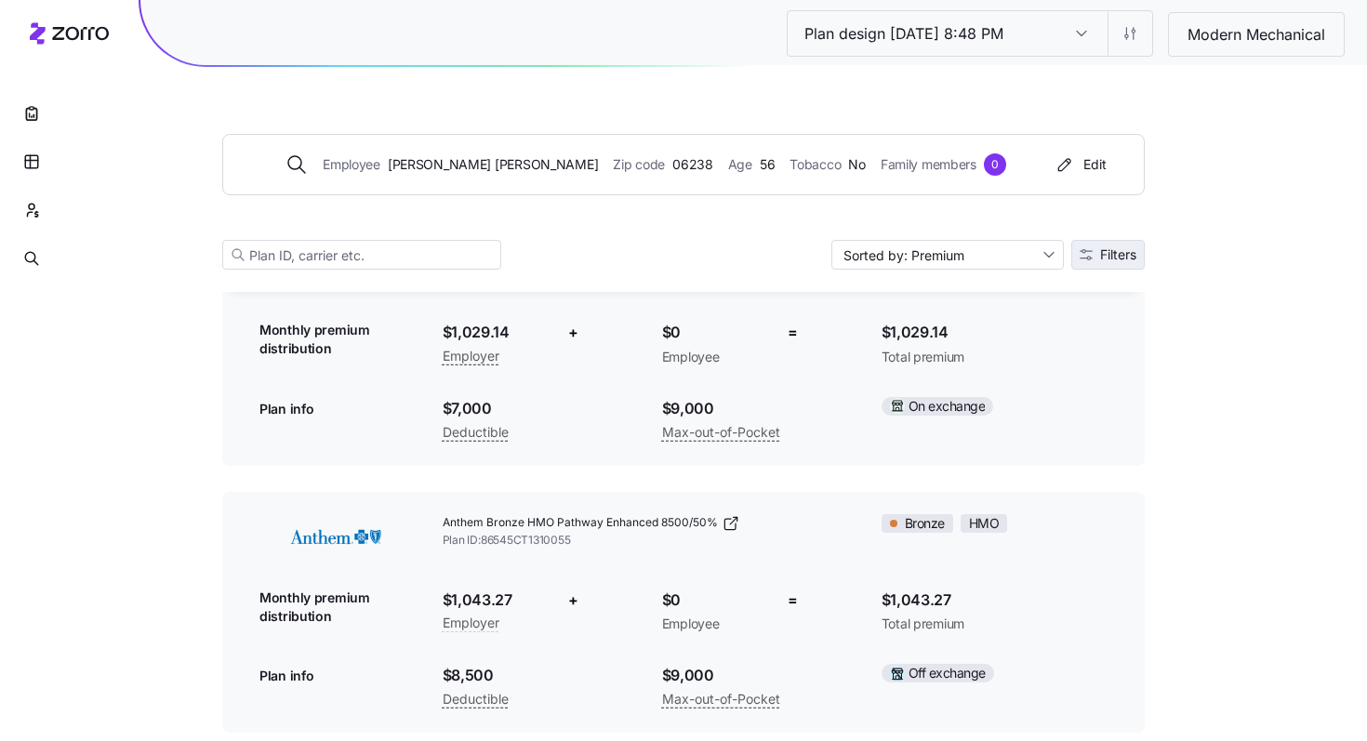
click at [1095, 249] on span "Filters" at bounding box center [1108, 254] width 57 height 13
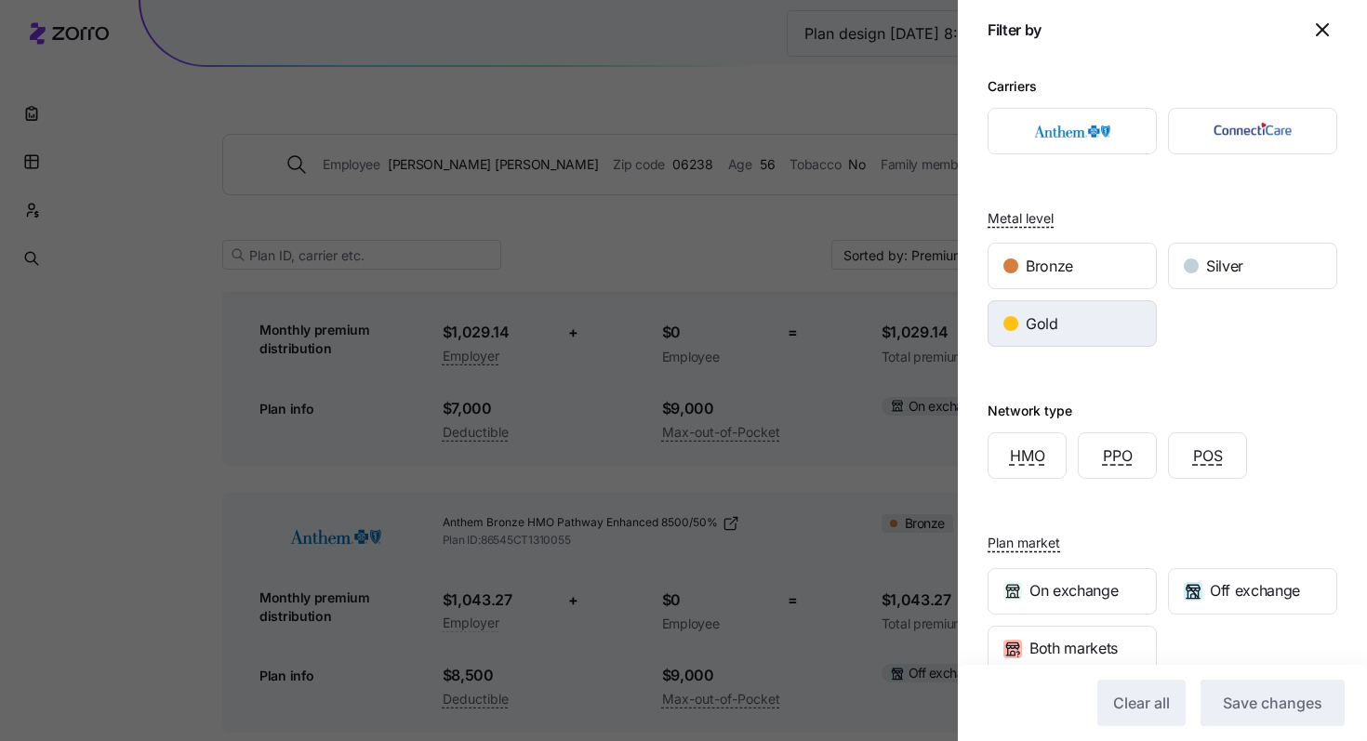
click at [1106, 325] on div "Gold" at bounding box center [1071, 323] width 167 height 45
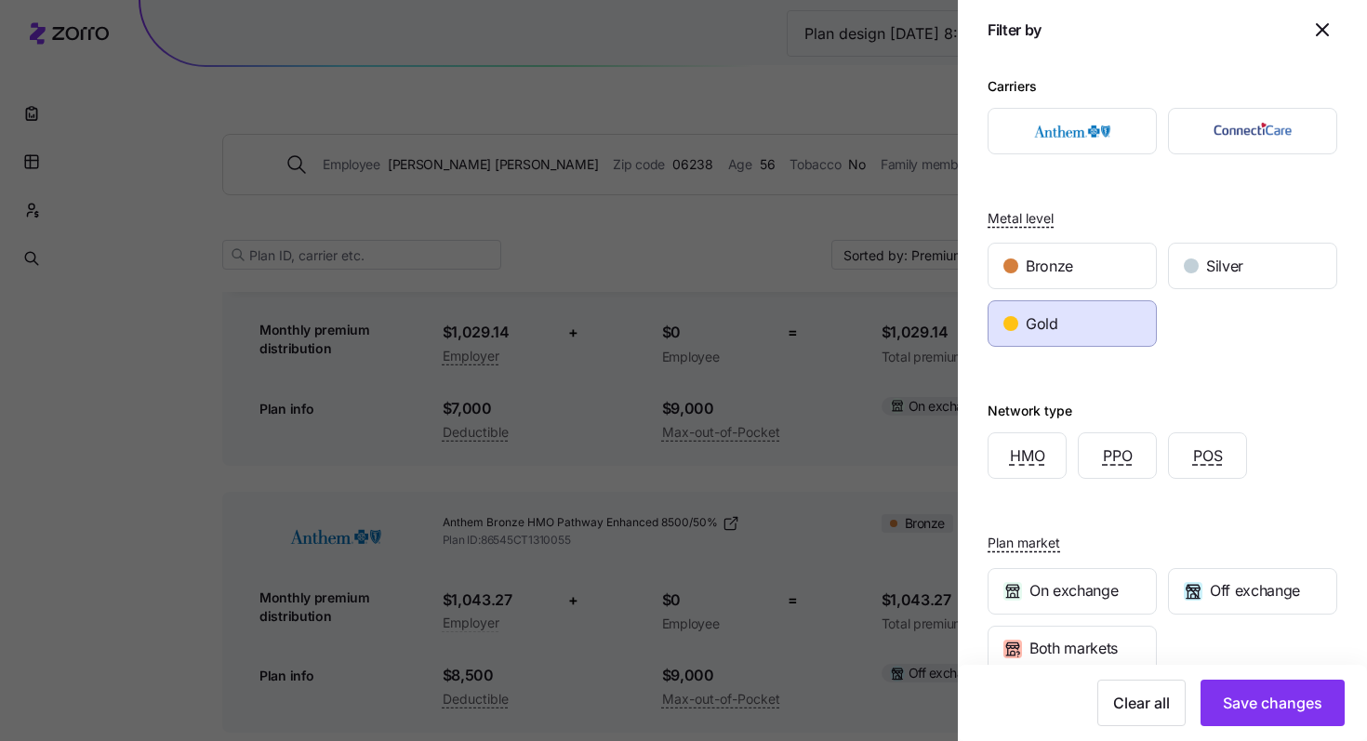
click at [1109, 425] on div "Network type HMO PPO POS" at bounding box center [1163, 439] width 350 height 80
click at [1117, 476] on div "PPO" at bounding box center [1117, 455] width 77 height 45
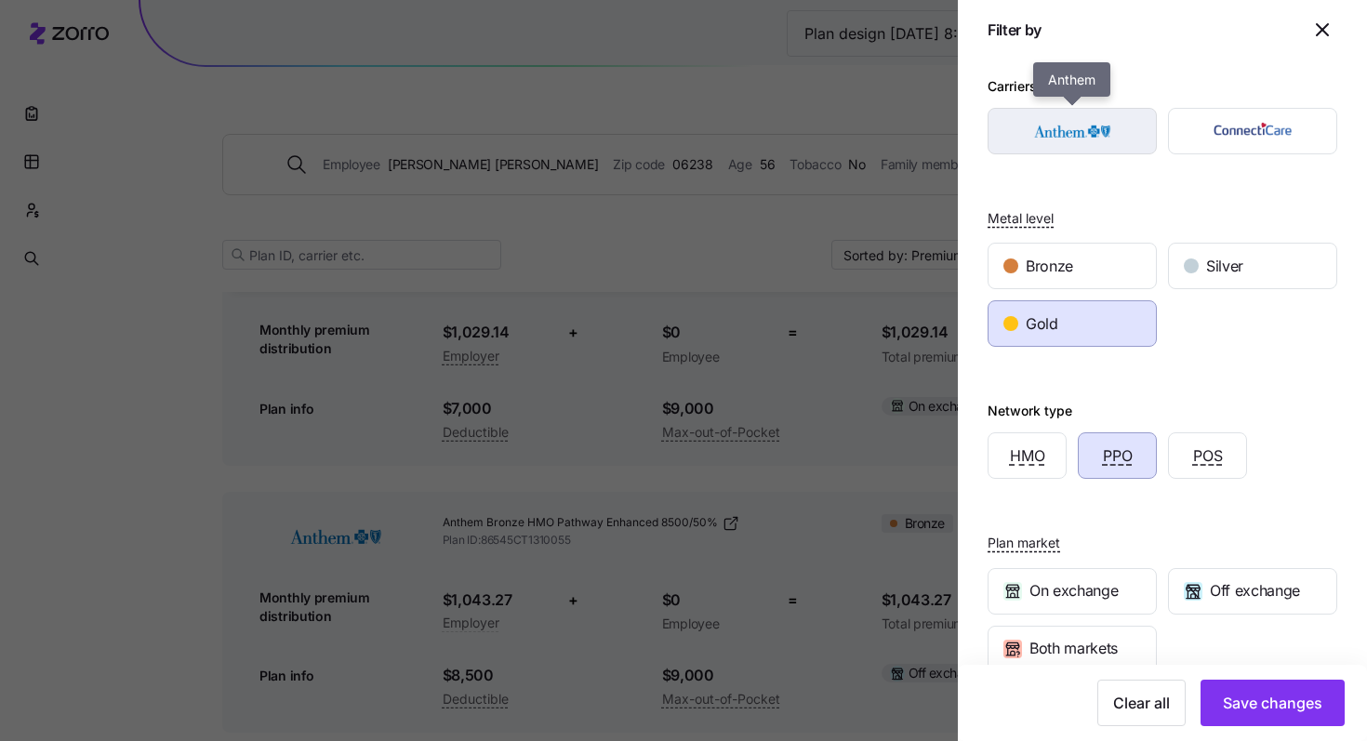
click at [1089, 143] on img "button" at bounding box center [1072, 131] width 137 height 37
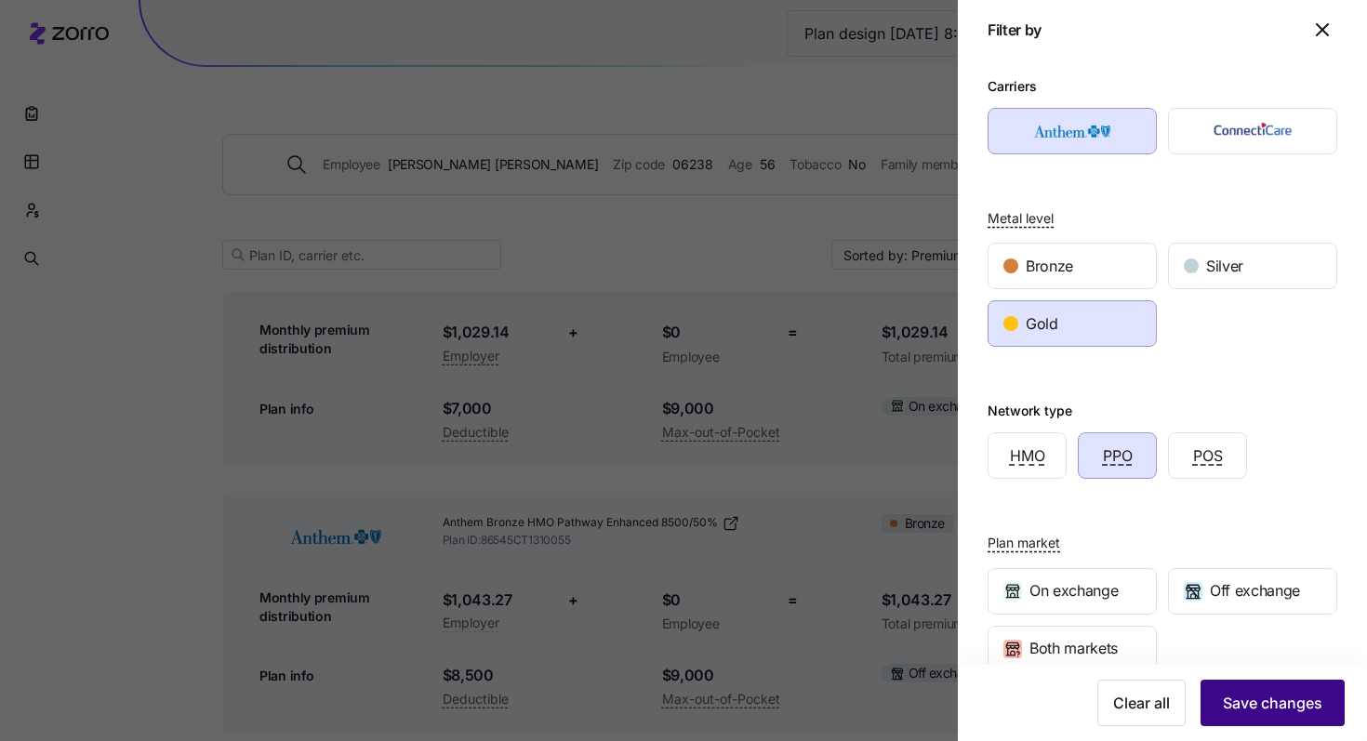
click at [1256, 687] on button "Save changes" at bounding box center [1272, 703] width 144 height 46
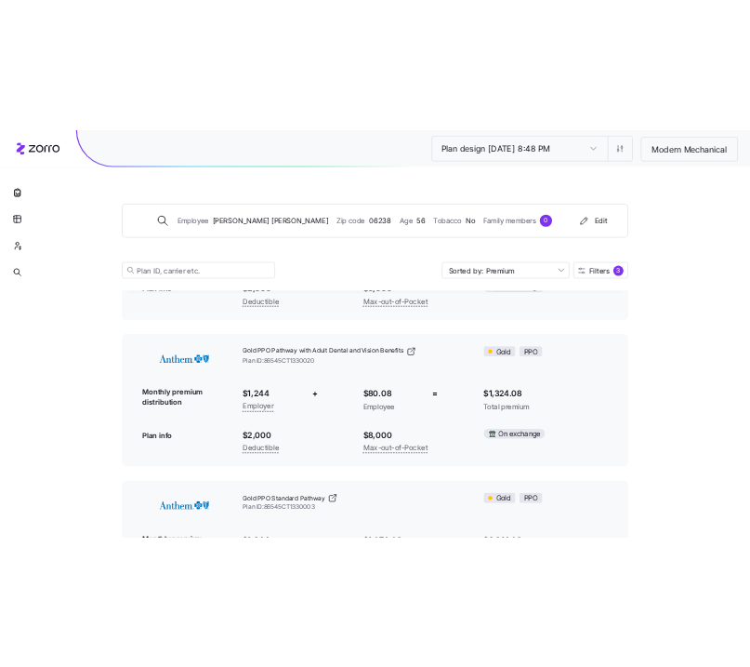
scroll to position [312, 0]
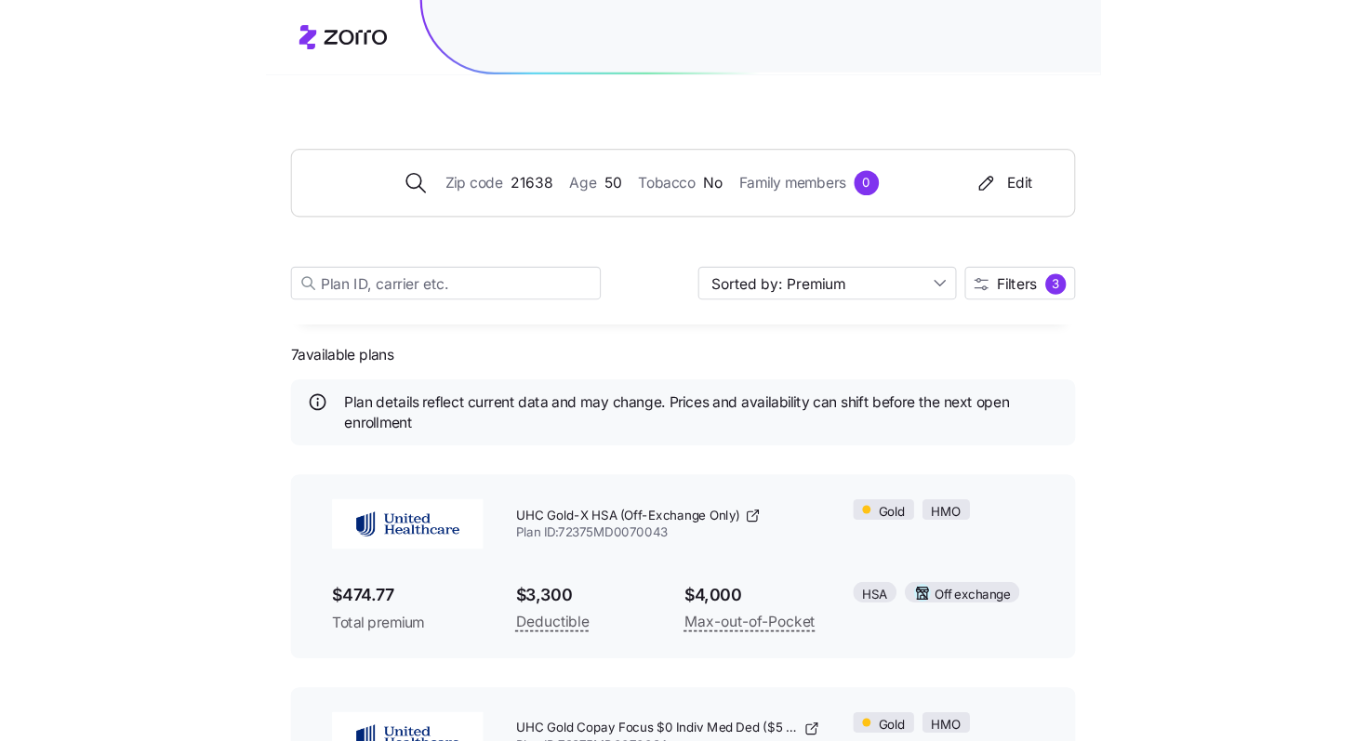
scroll to position [6, 0]
